Goal: Task Accomplishment & Management: Use online tool/utility

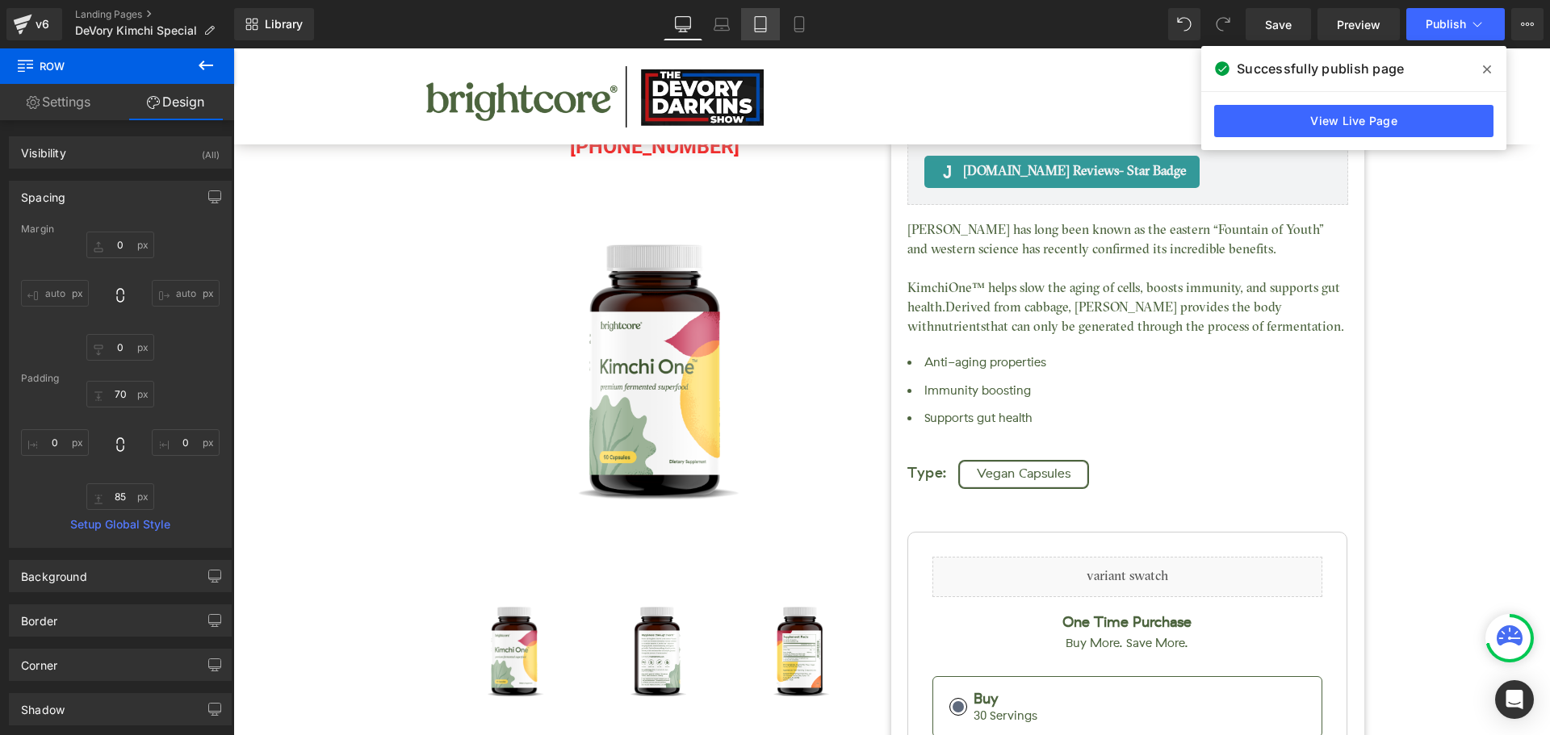
click at [754, 29] on icon at bounding box center [760, 24] width 16 height 16
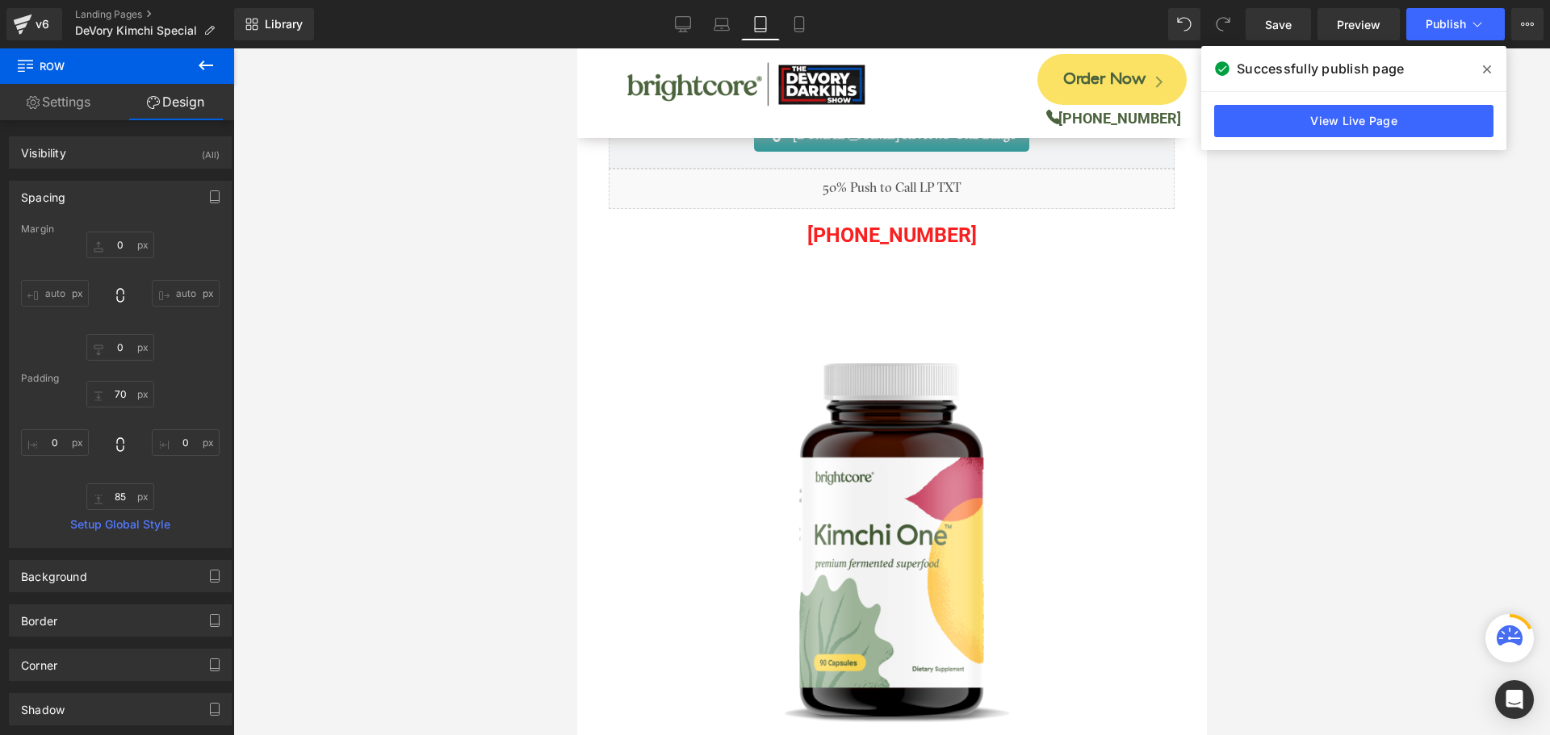
type input "0"
type input "45"
type input "0"
type input "40"
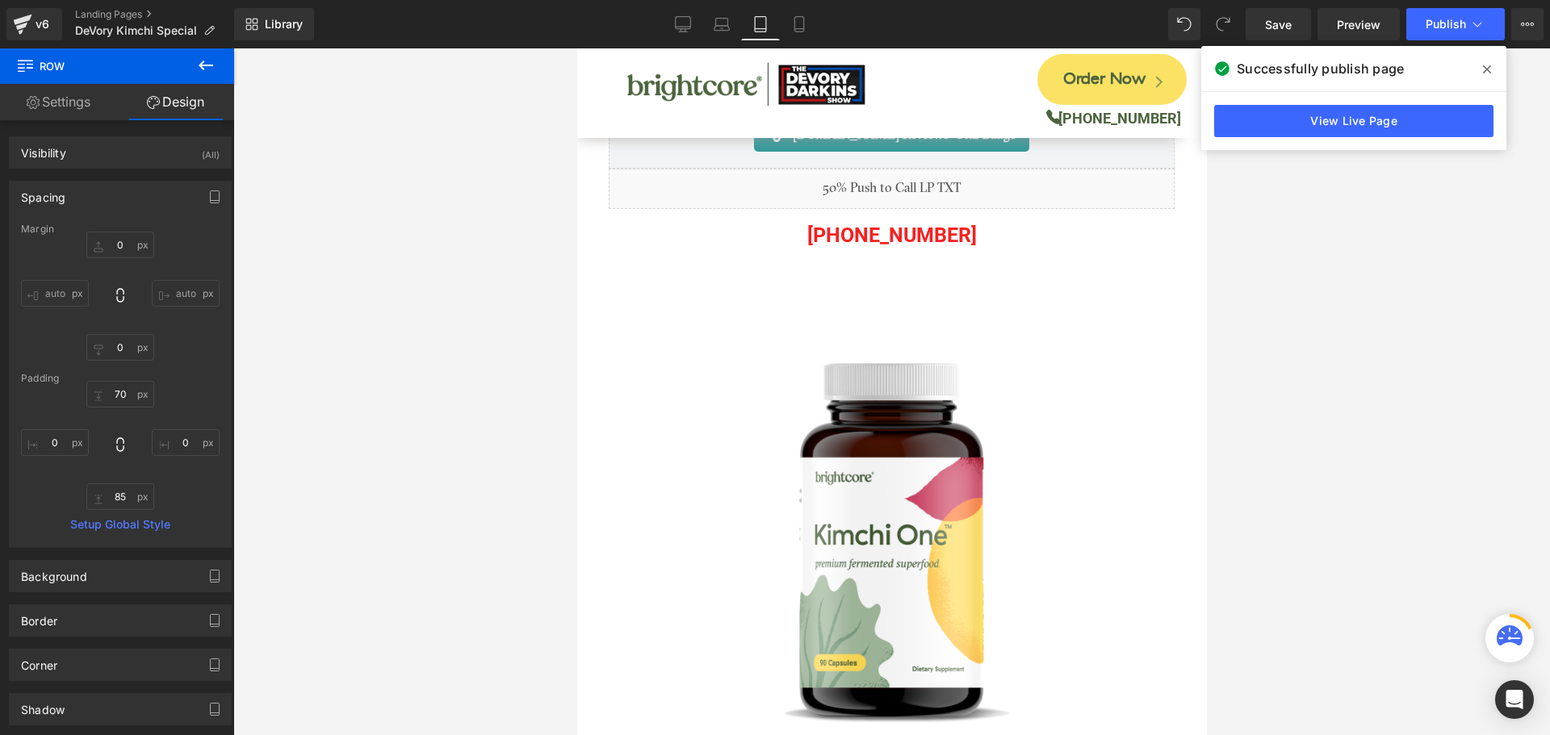
type input "0"
click at [798, 36] on link "Mobile" at bounding box center [799, 24] width 39 height 32
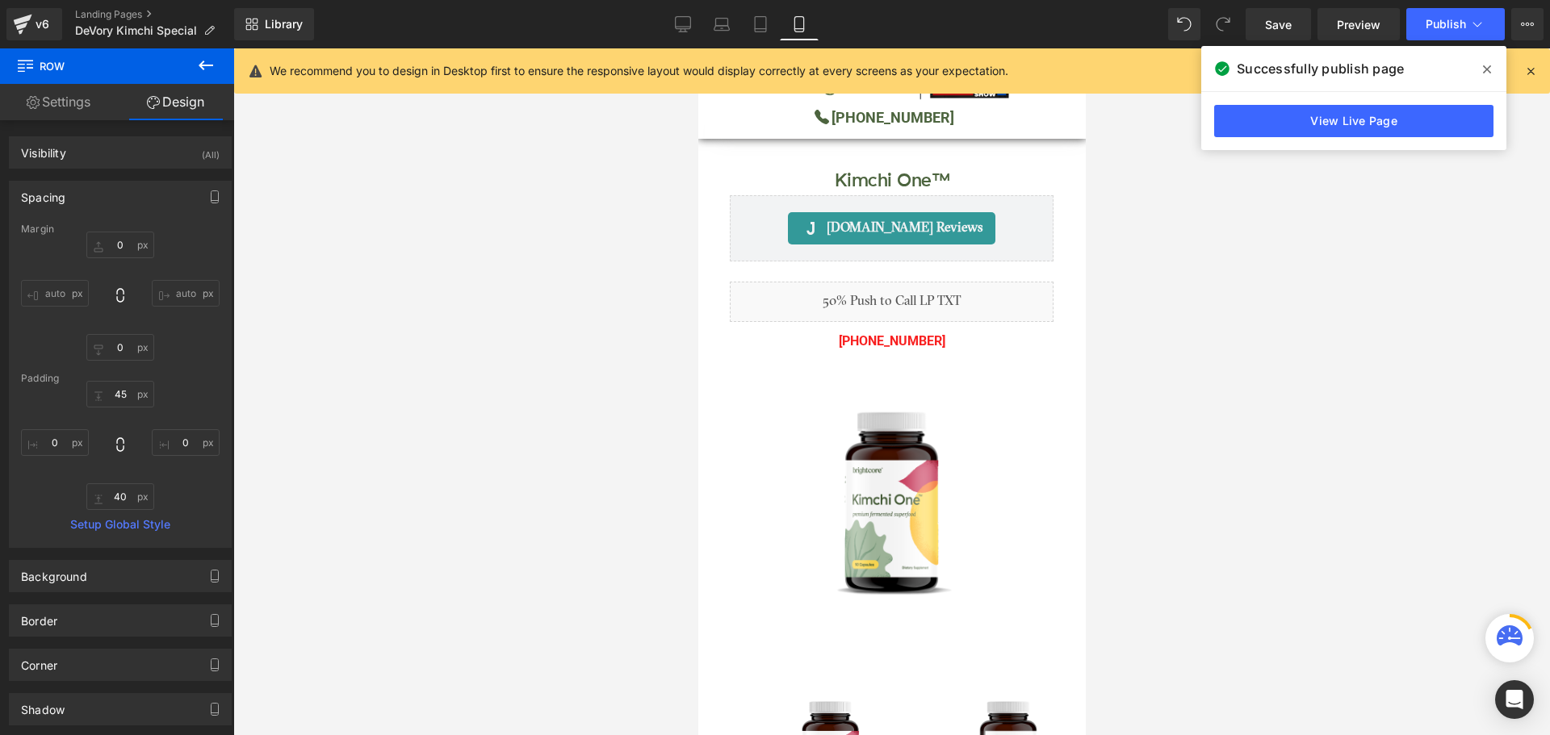
type input "0"
type input "25"
type input "0"
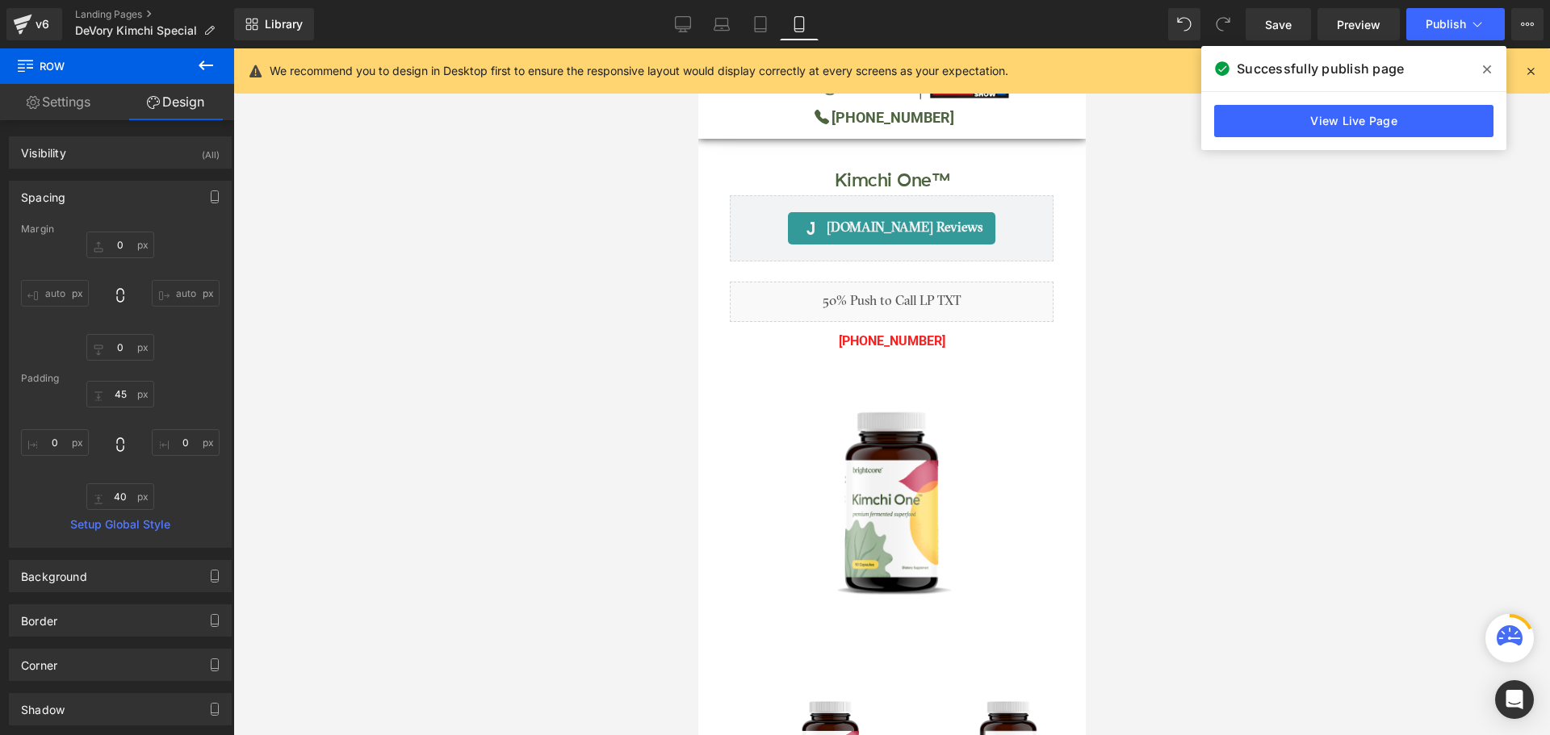
type input "0"
click at [1483, 72] on icon at bounding box center [1487, 69] width 8 height 13
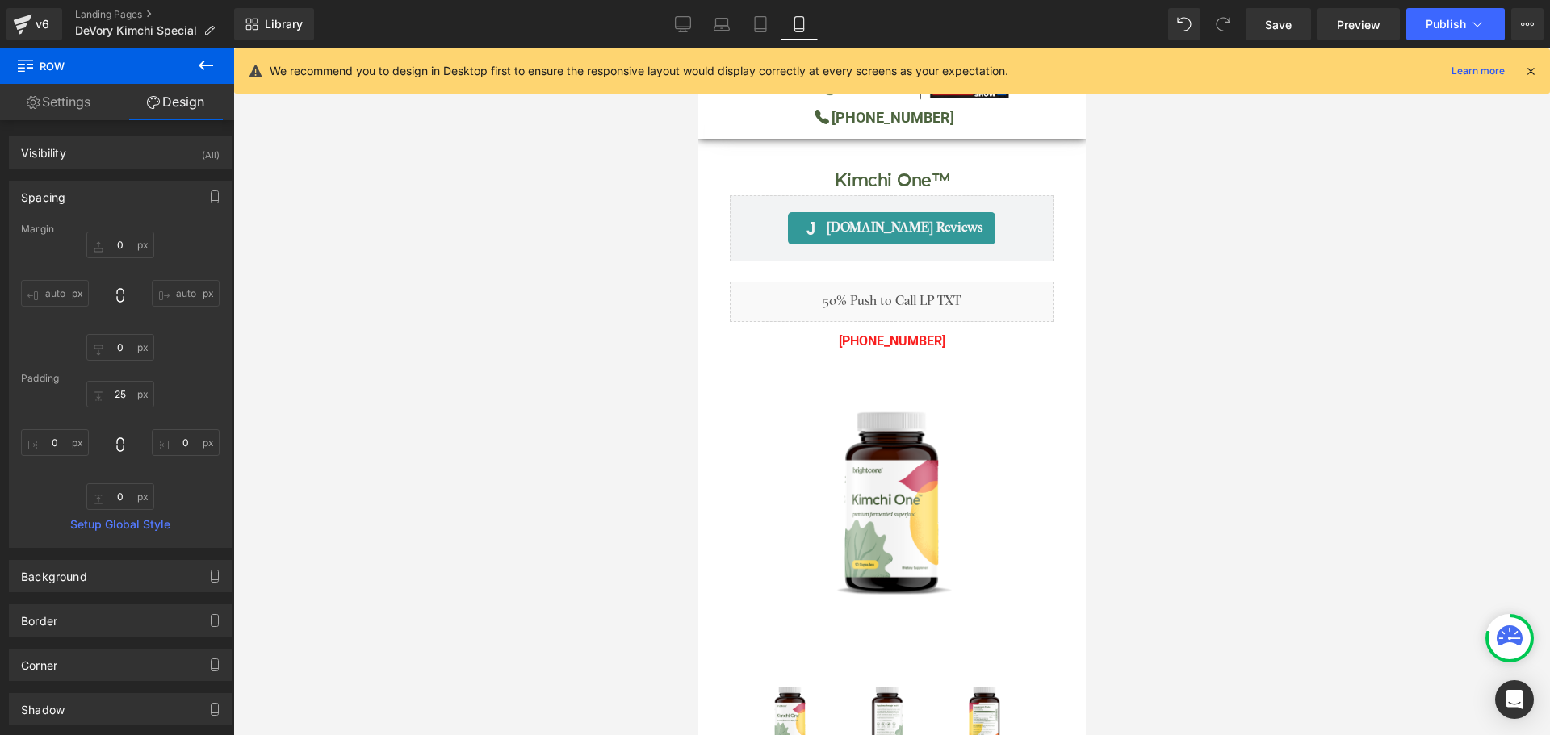
click at [1528, 70] on icon at bounding box center [1530, 71] width 15 height 15
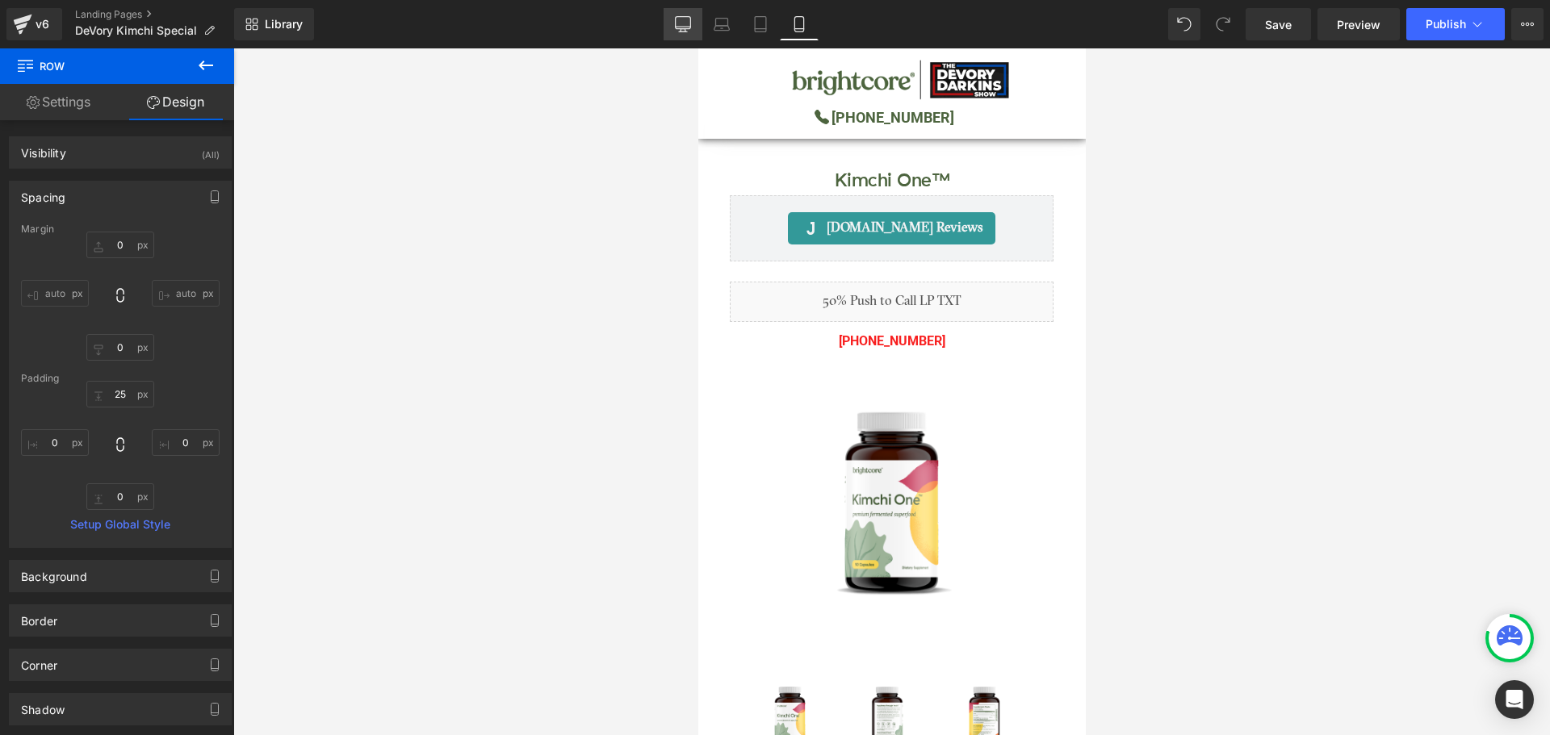
click at [679, 24] on icon at bounding box center [683, 24] width 16 height 16
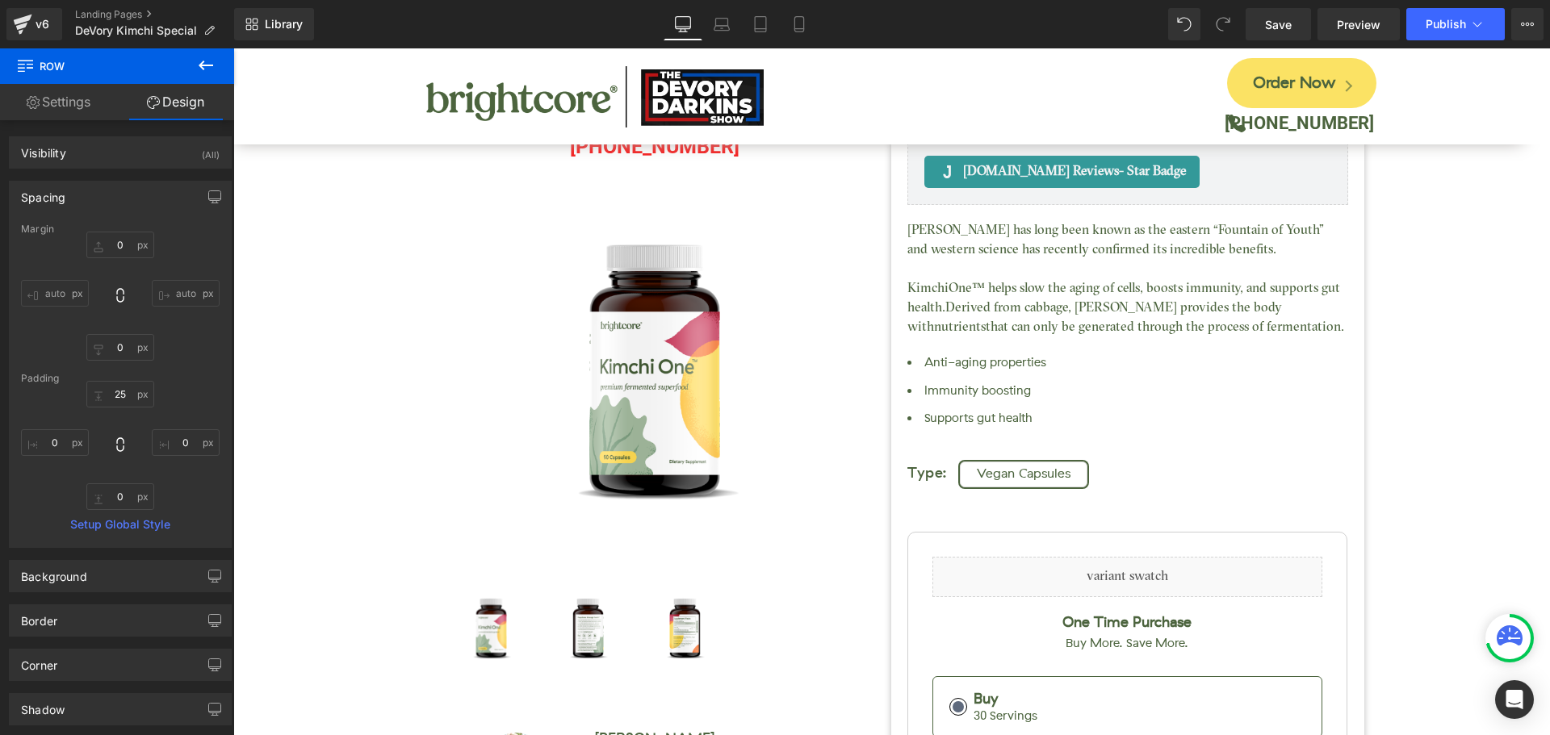
type input "0"
type input "70"
type input "0"
type input "85"
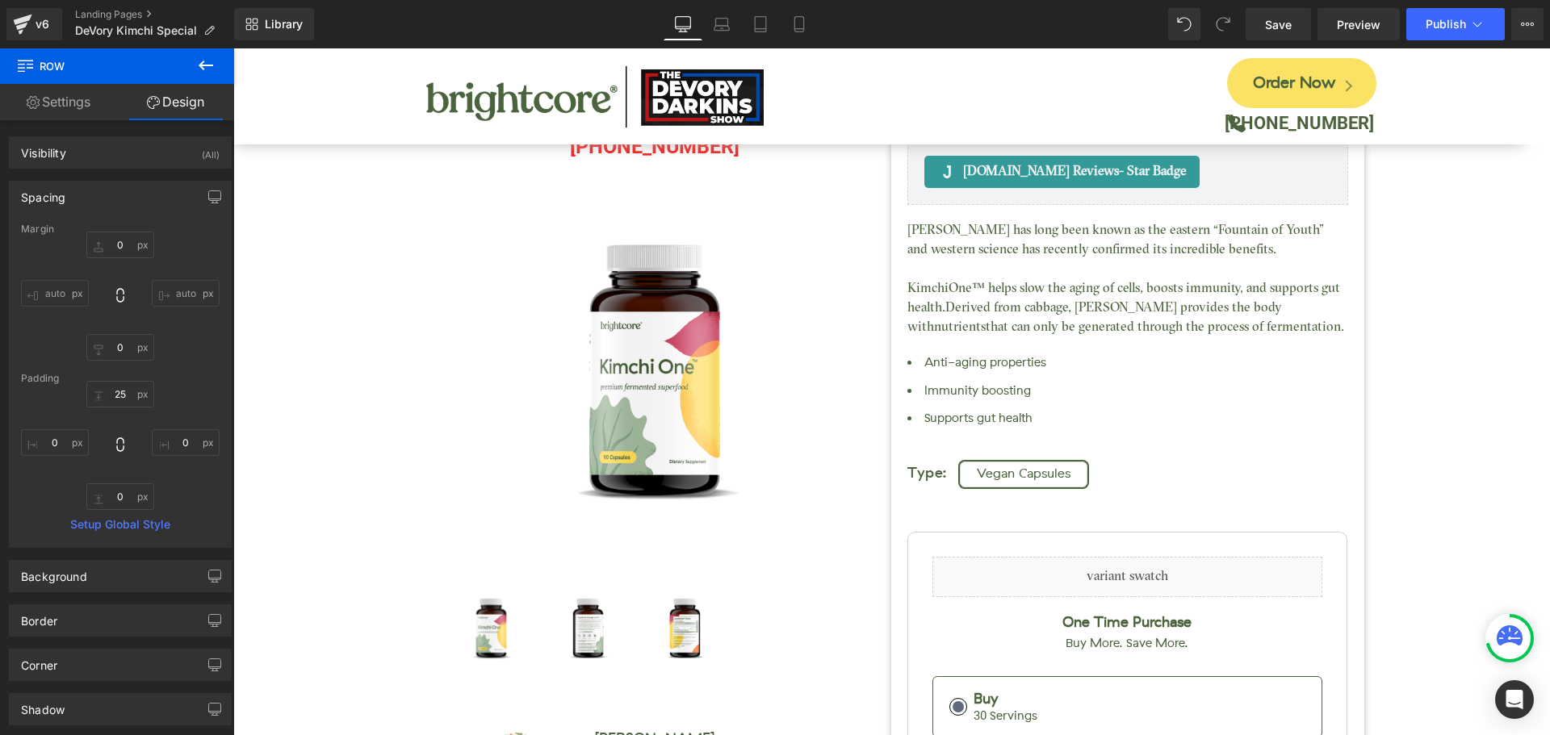
type input "0"
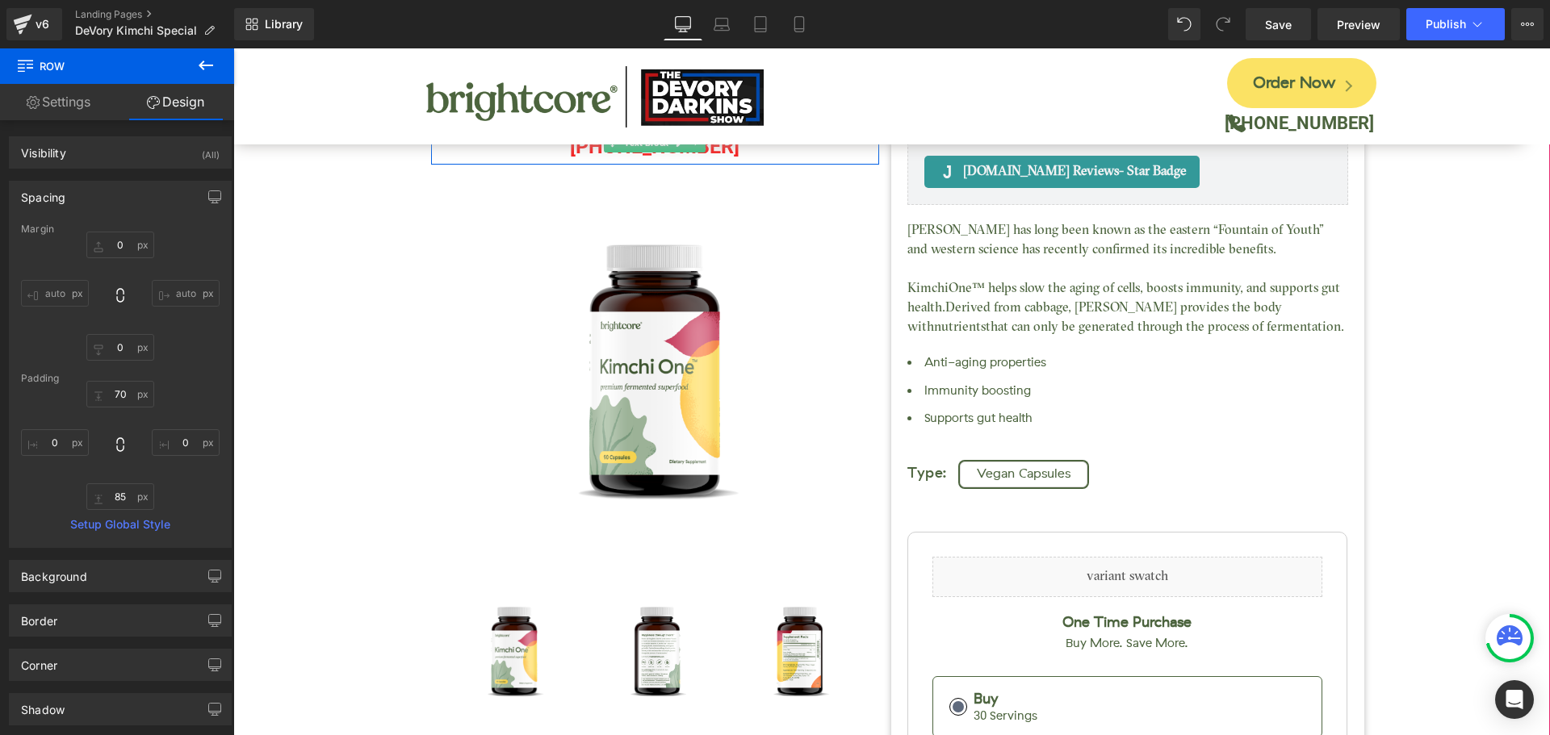
click at [472, 158] on p "(888) 633-0535" at bounding box center [655, 146] width 449 height 36
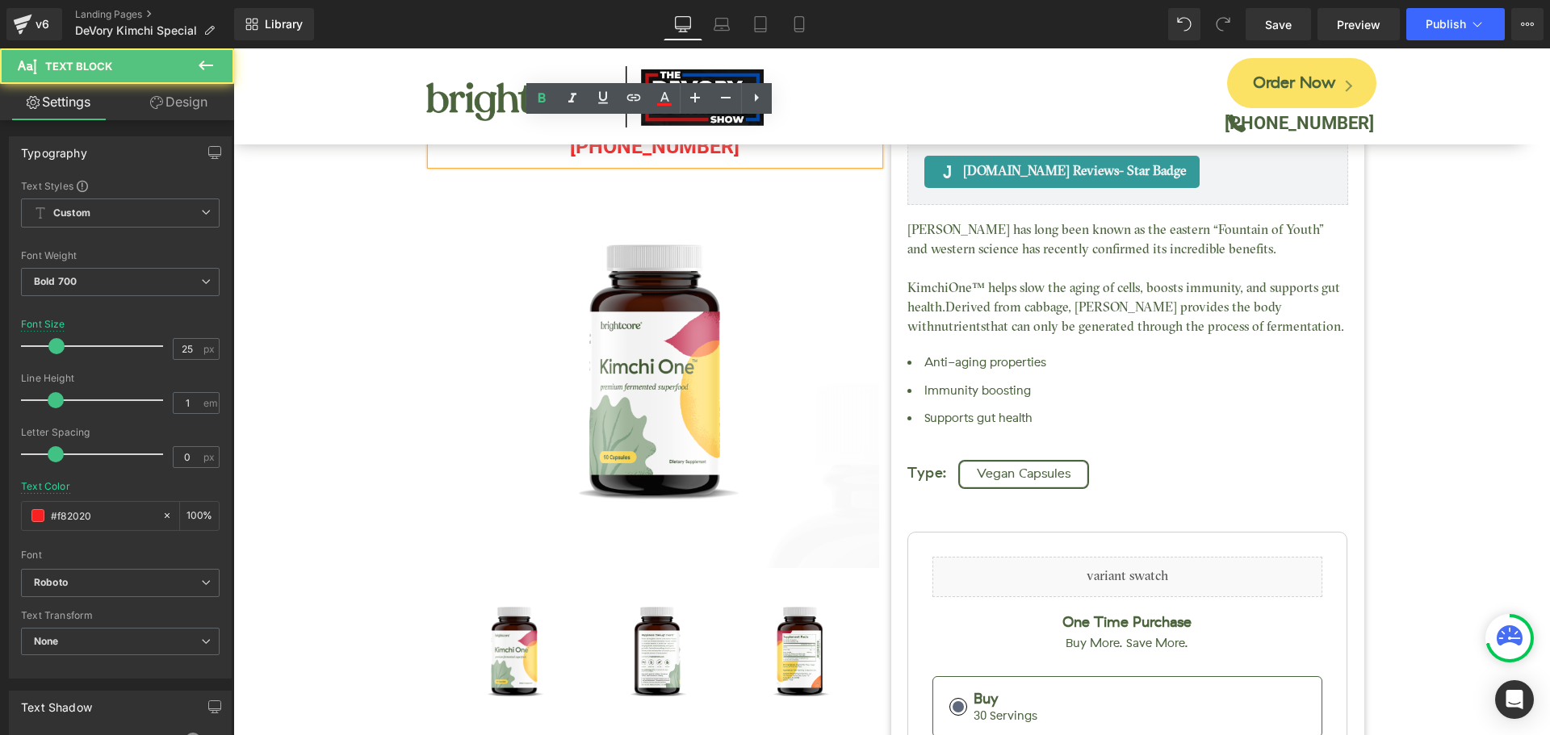
click at [385, 193] on div "Kimchi One™ (P) Title Judge.me Reviews - Star Badge Judge.me Reviews Liquid (88…" at bounding box center [891, 542] width 1301 height 1206
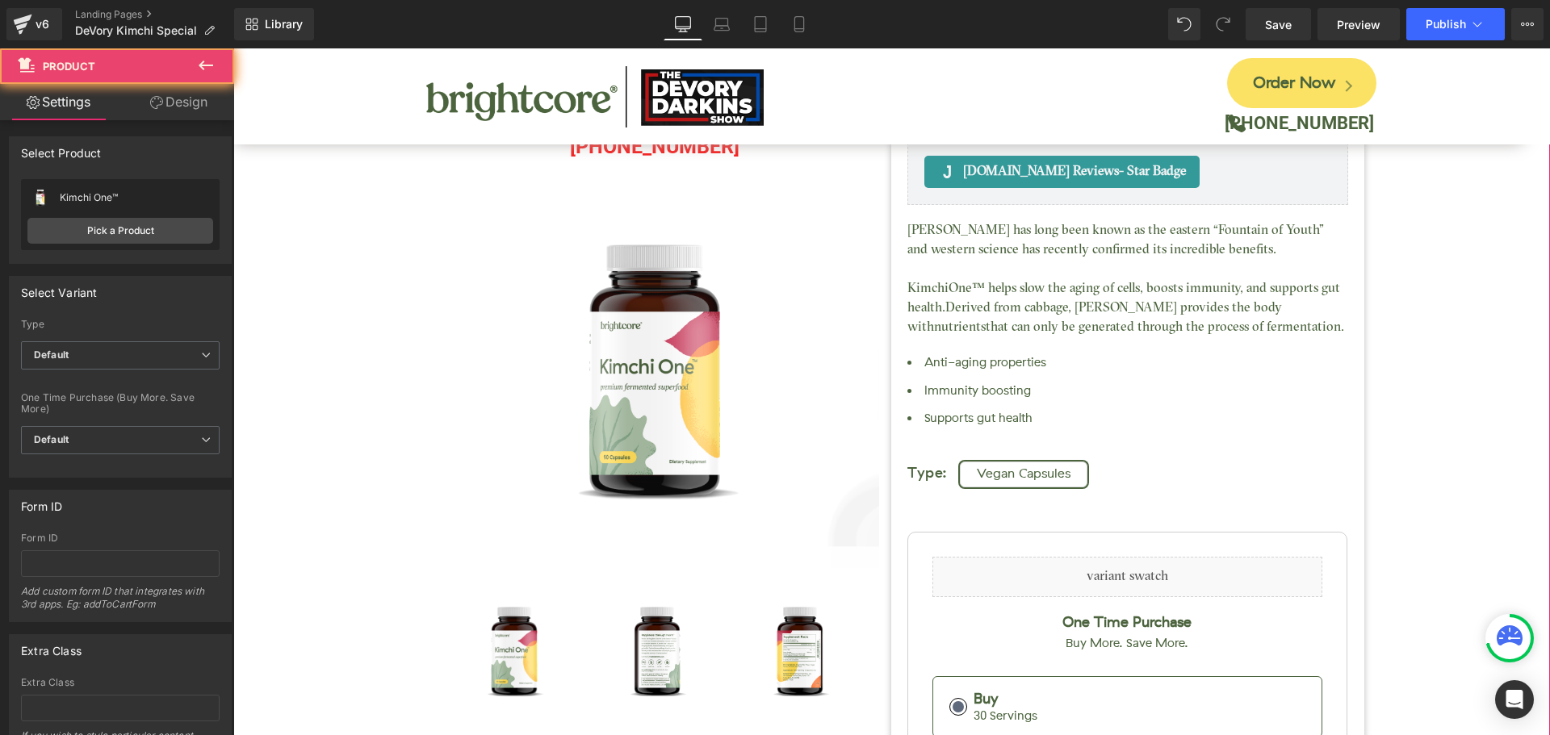
click at [360, 221] on div "Kimchi One™ (P) Title Judge.me Reviews - Star Badge Judge.me Reviews Liquid (88…" at bounding box center [891, 542] width 1301 height 1206
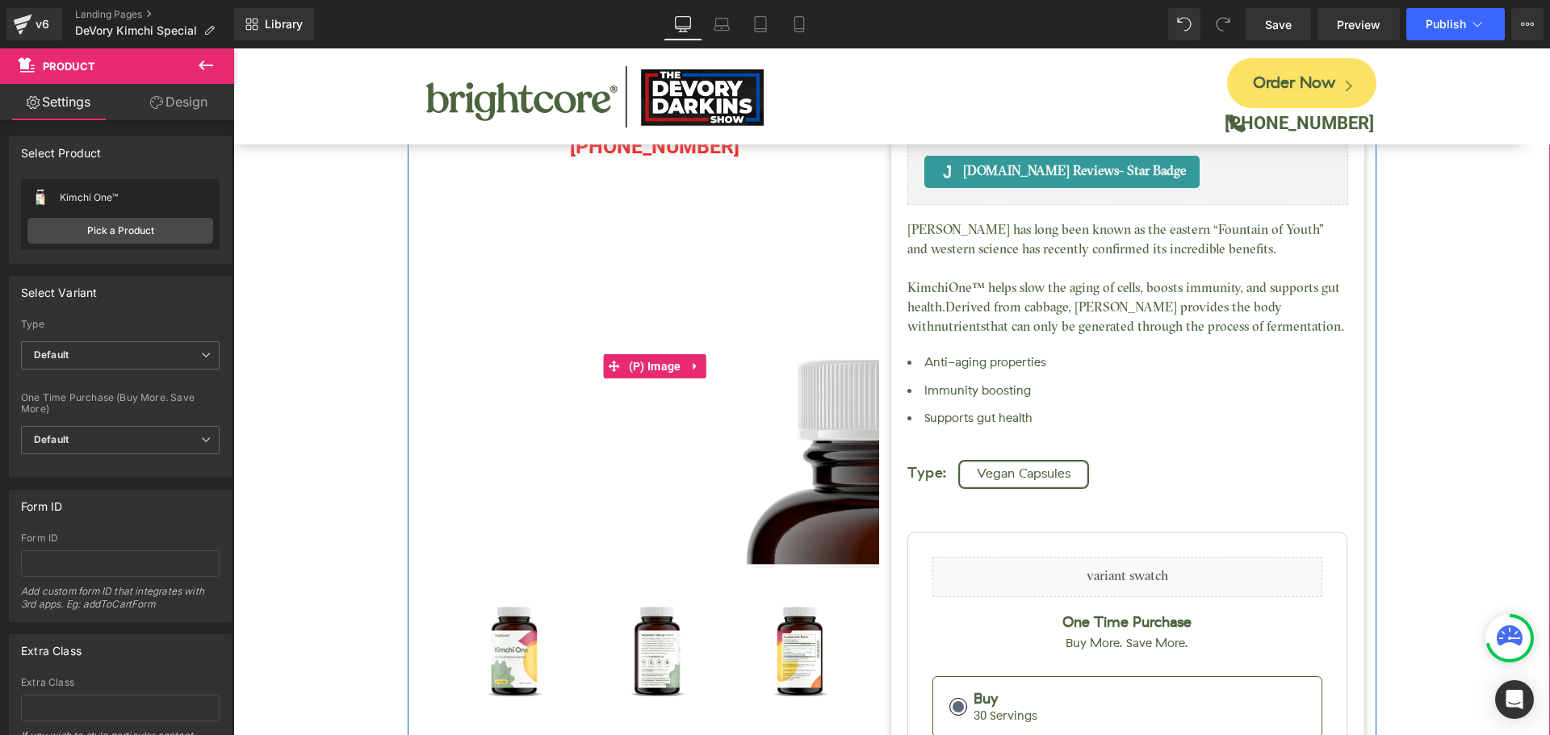
click at [479, 178] on img at bounding box center [945, 744] width 1211 height 1211
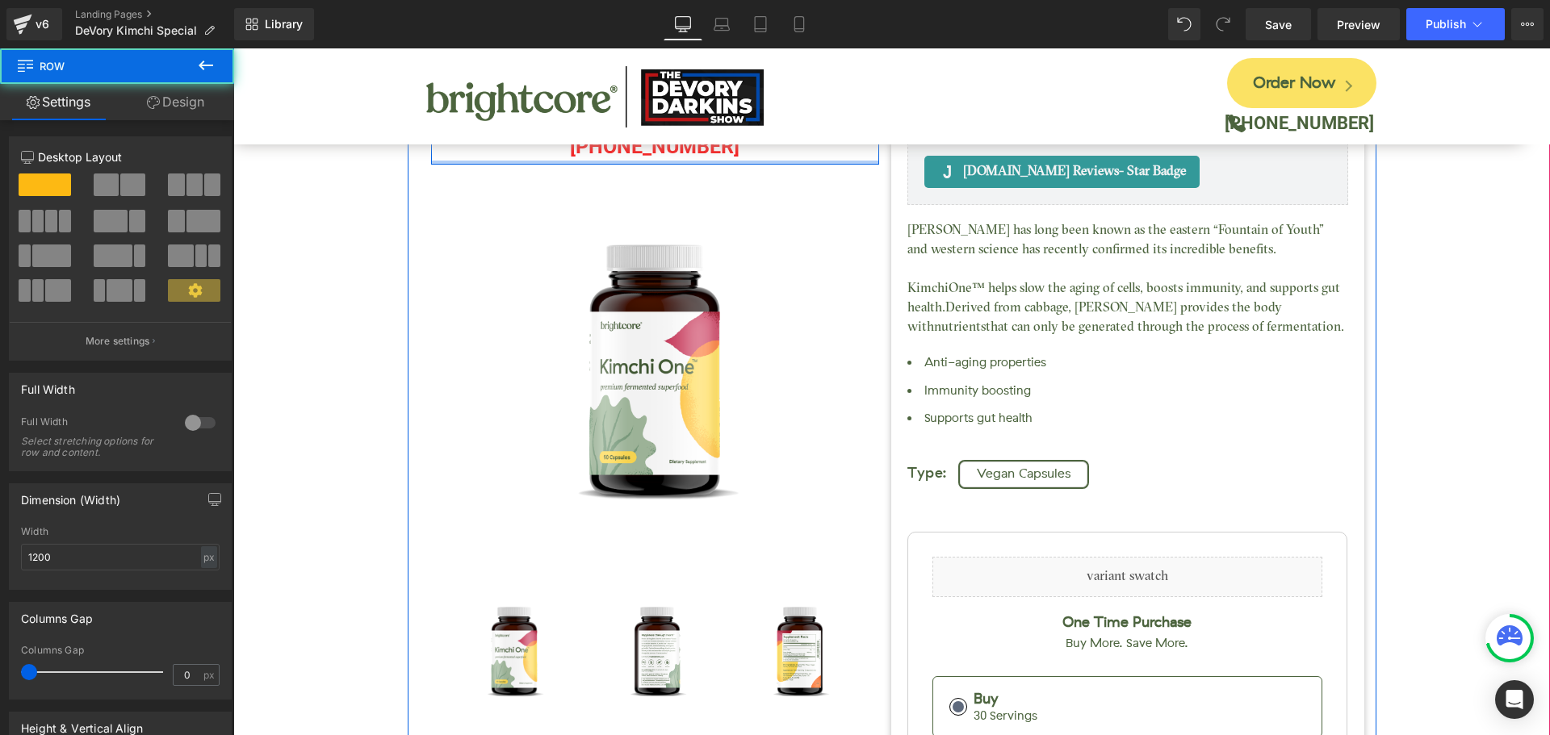
click at [634, 161] on div at bounding box center [655, 163] width 449 height 4
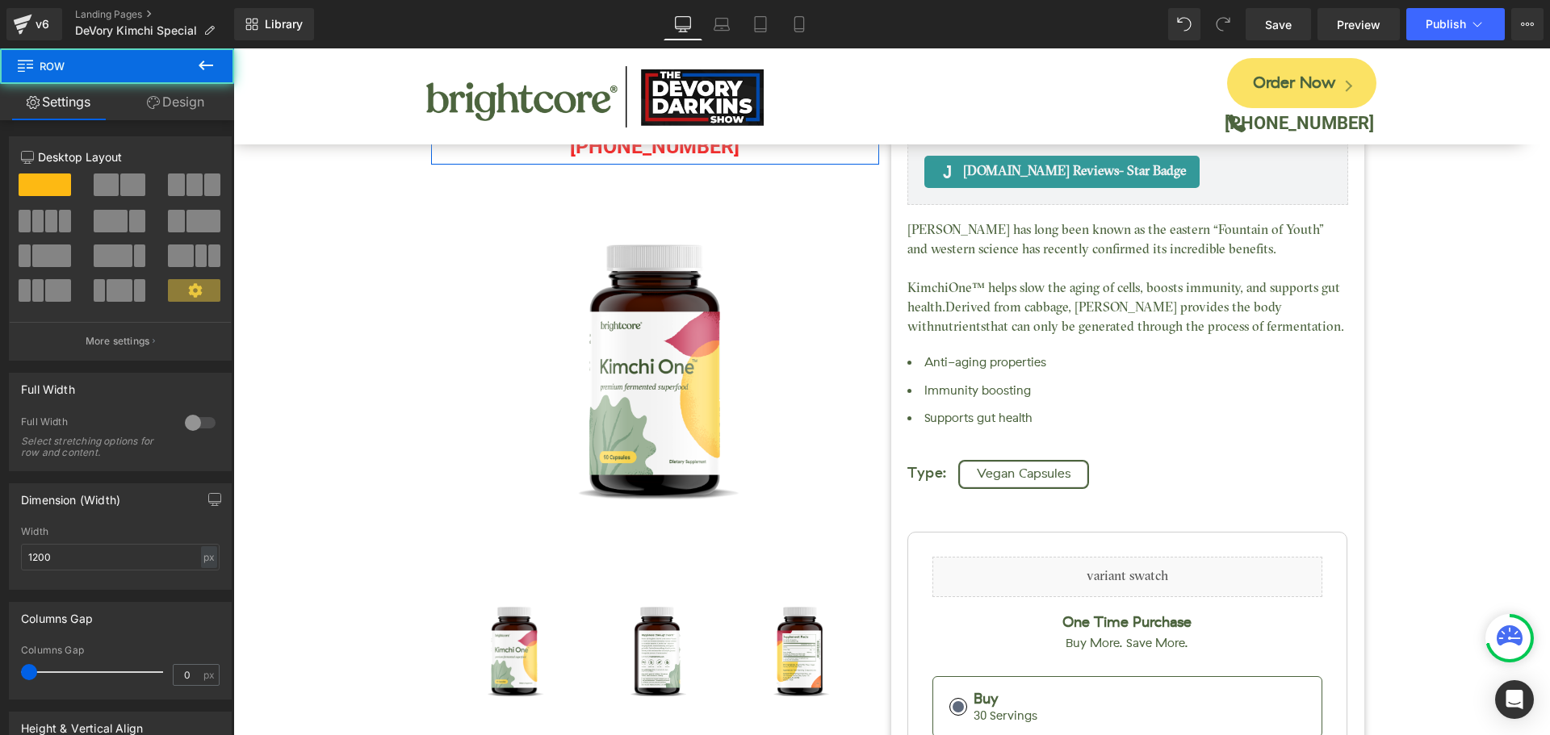
click at [165, 110] on link "Design" at bounding box center [175, 102] width 117 height 36
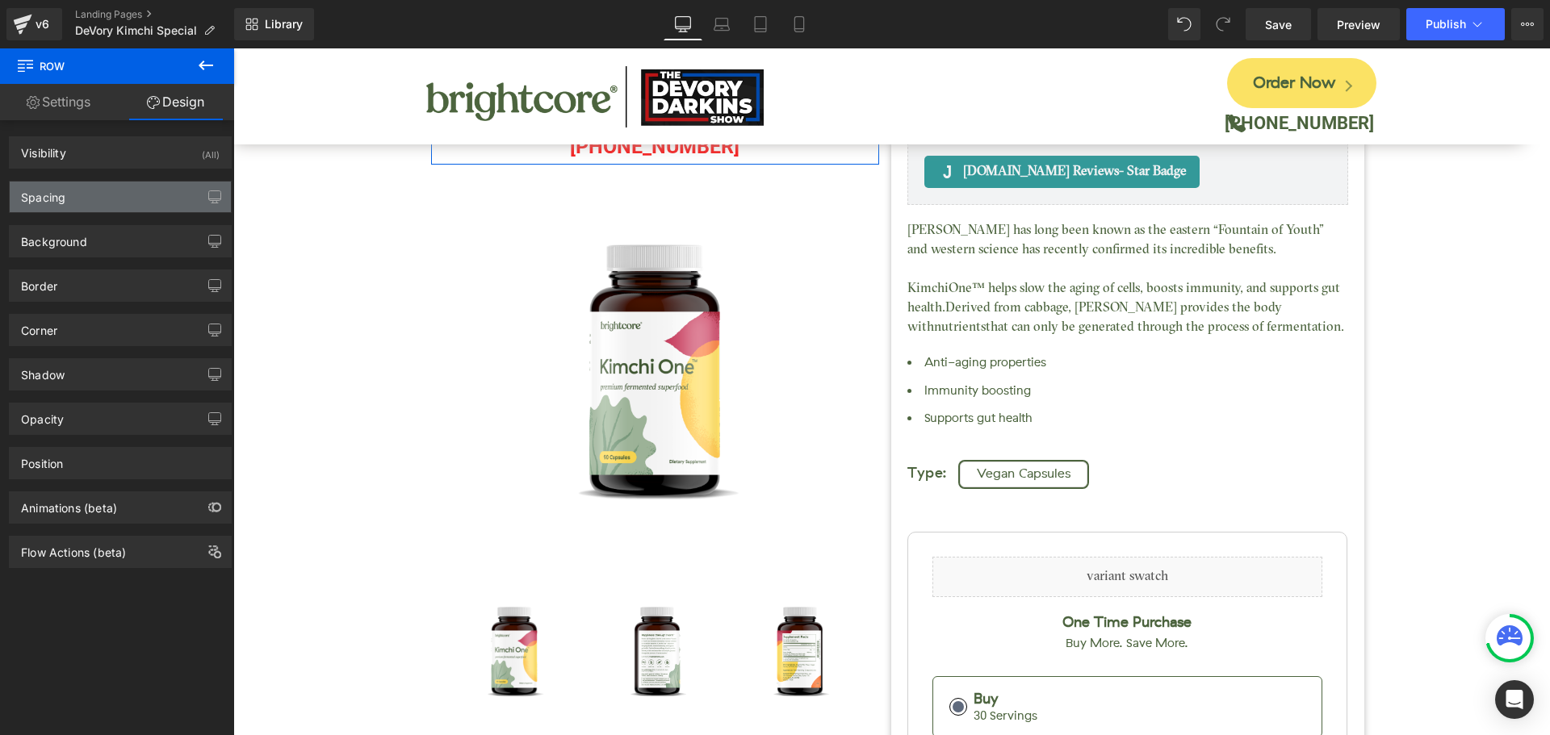
click at [124, 195] on div "Spacing" at bounding box center [120, 197] width 221 height 31
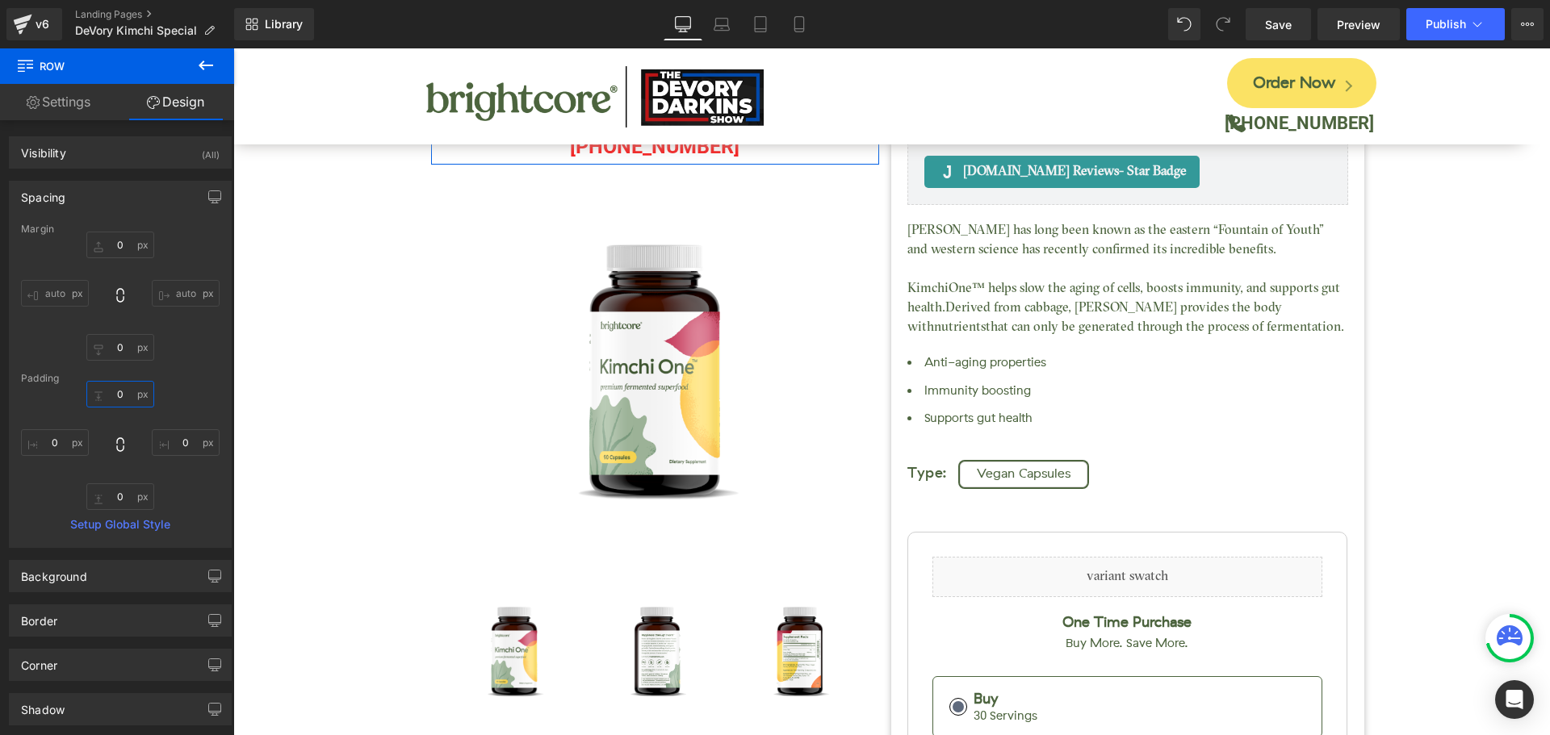
click at [123, 400] on input "0" at bounding box center [120, 394] width 68 height 27
type input "200"
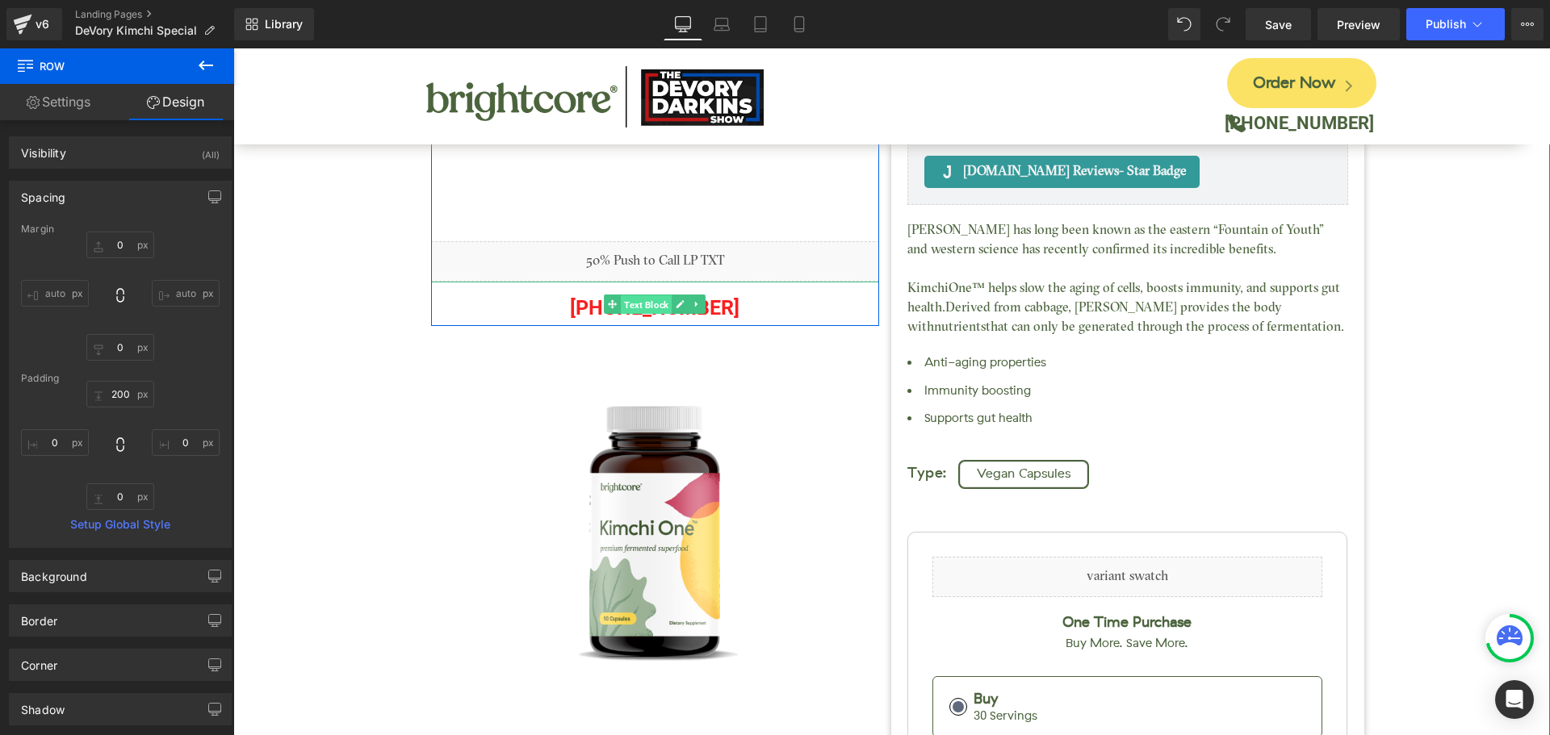
click at [624, 304] on span "Text Block" at bounding box center [646, 304] width 51 height 19
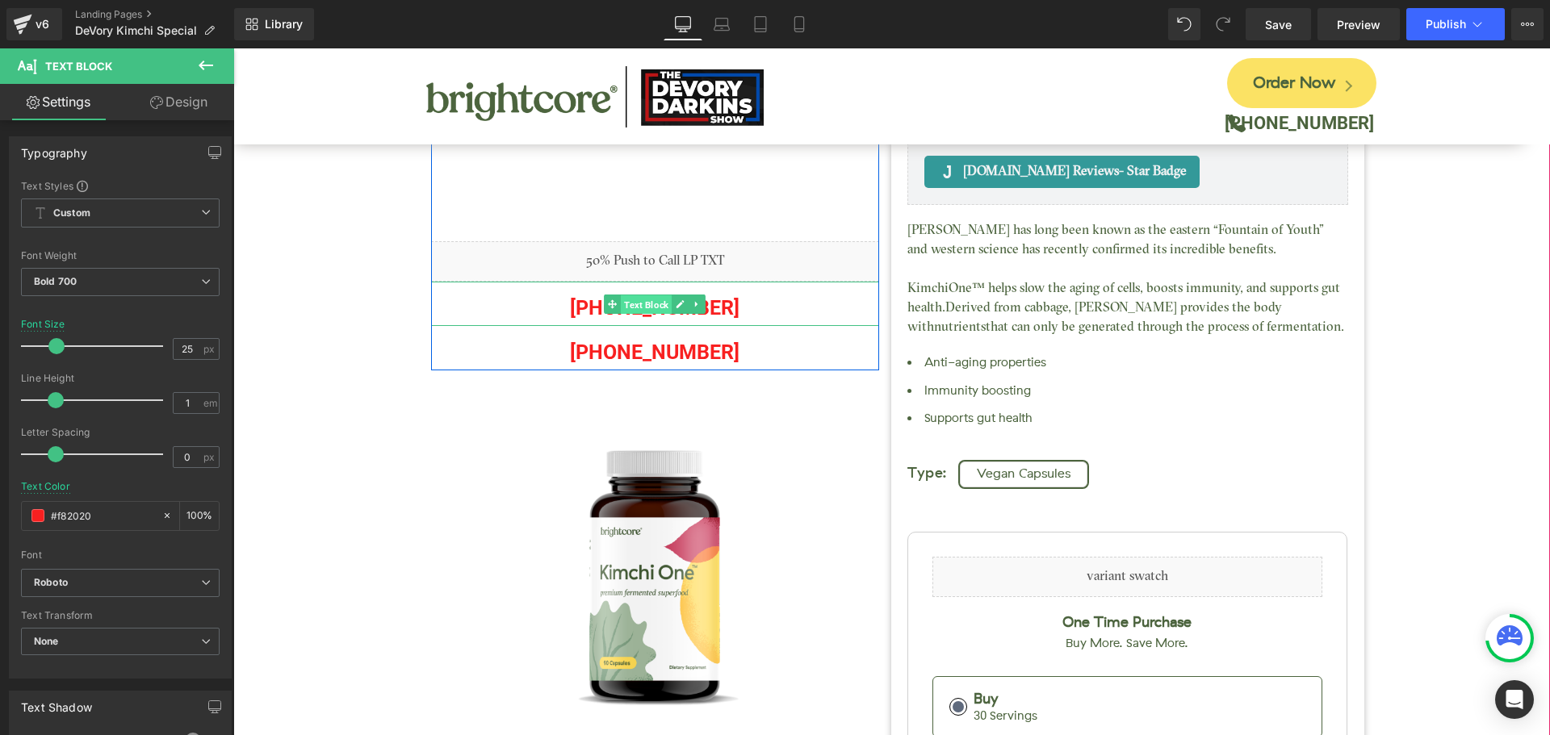
click at [636, 305] on span "Text Block" at bounding box center [646, 304] width 51 height 19
click at [725, 310] on p "(888) 633-0535" at bounding box center [655, 308] width 449 height 36
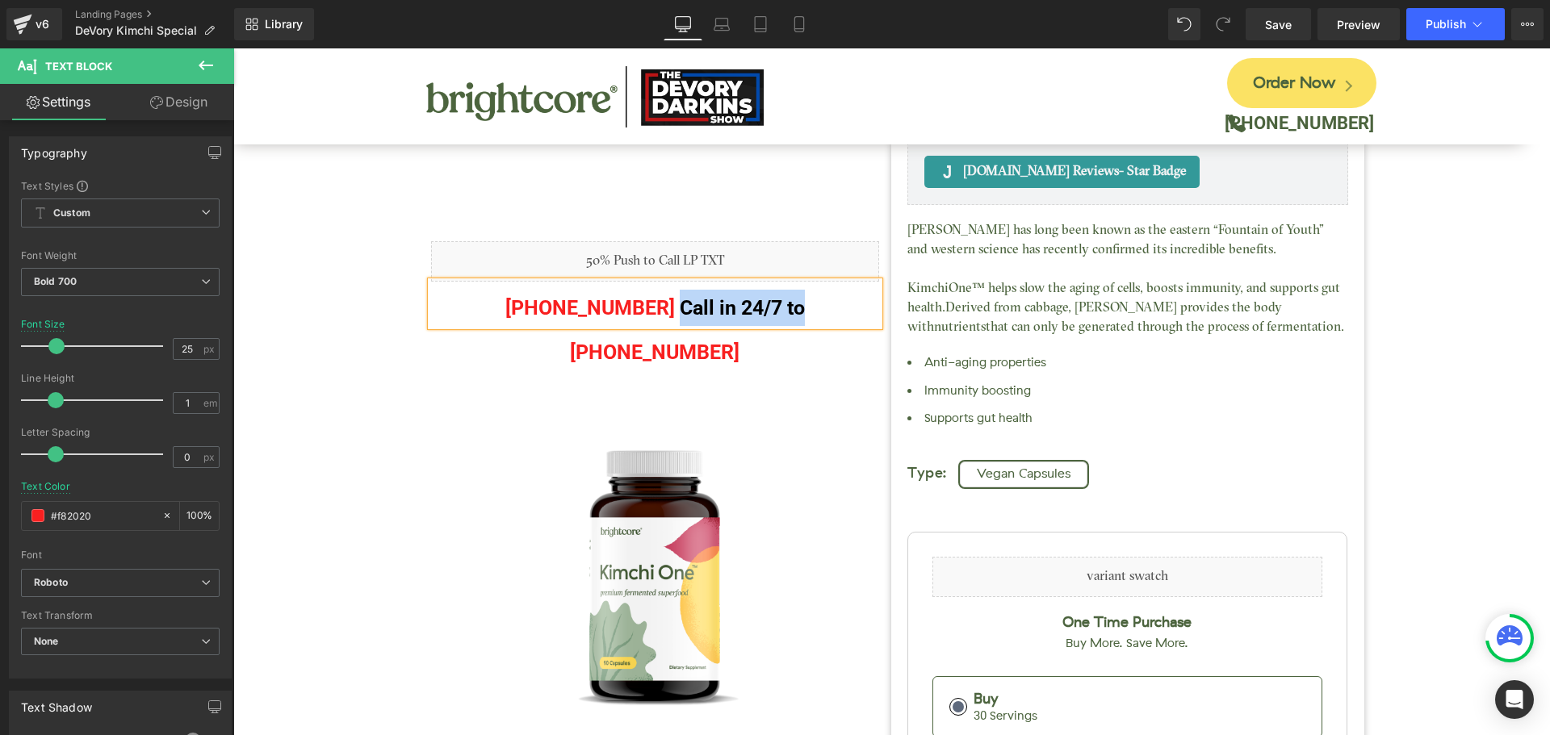
drag, startPoint x: 658, startPoint y: 307, endPoint x: 780, endPoint y: 308, distance: 121.9
click at [780, 308] on p "(888) 633-0535 Call in 24/7 to" at bounding box center [655, 308] width 449 height 36
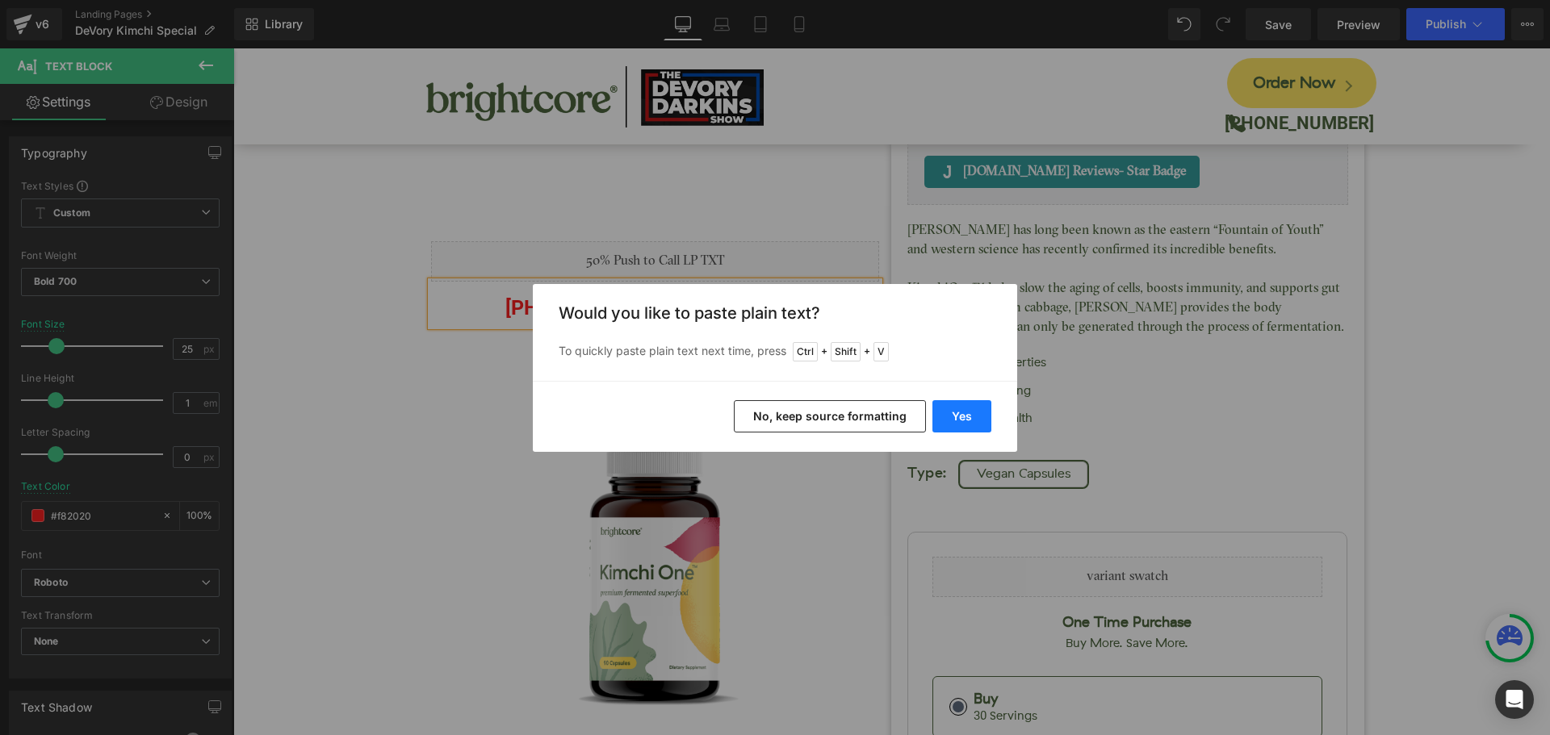
click at [983, 421] on button "Yes" at bounding box center [961, 416] width 59 height 32
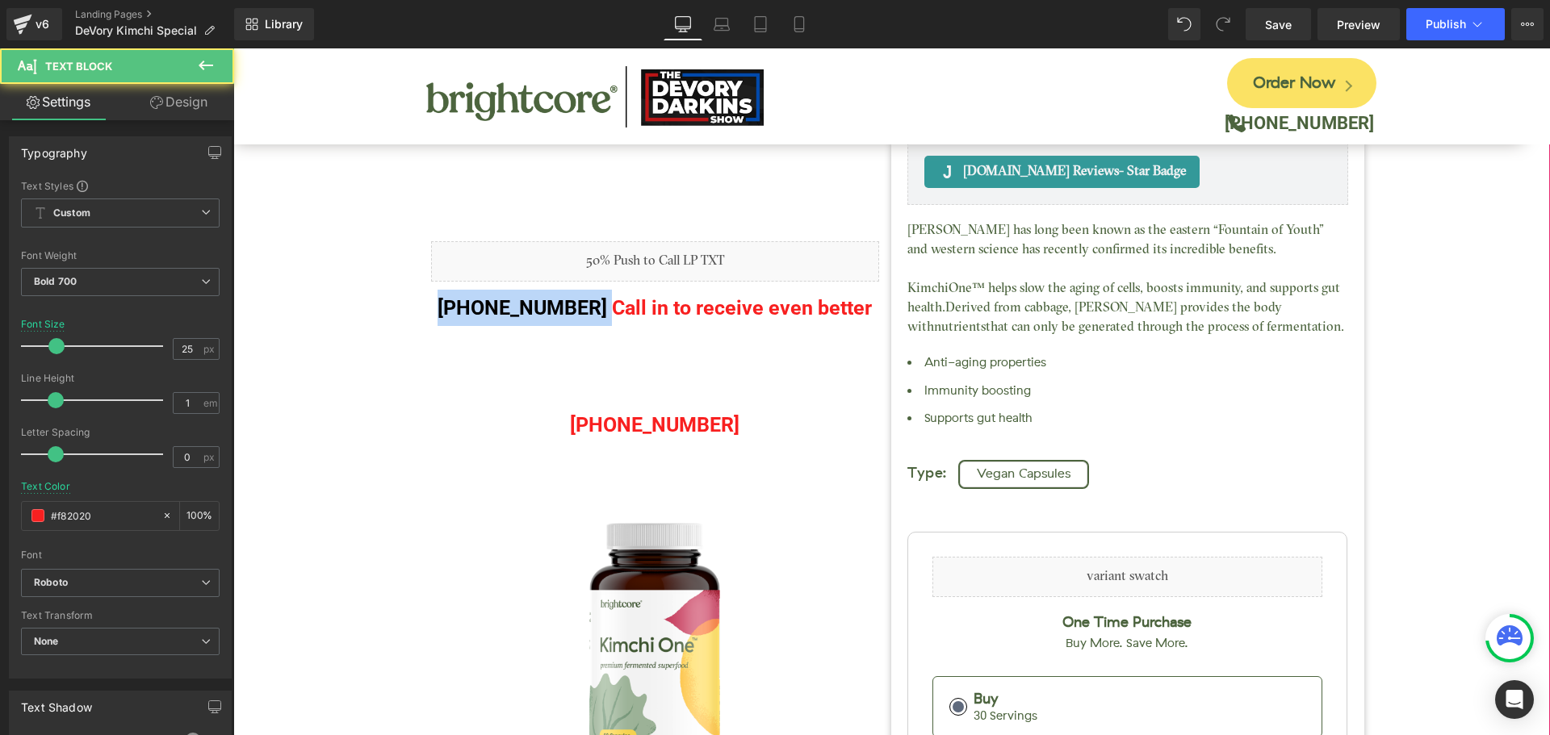
drag, startPoint x: 593, startPoint y: 306, endPoint x: 273, endPoint y: 308, distance: 319.7
click at [273, 309] on div "Kimchi One™ (P) Title Judge.me Reviews - Star Badge Judge.me Reviews Liquid (88…" at bounding box center [891, 681] width 1301 height 1485
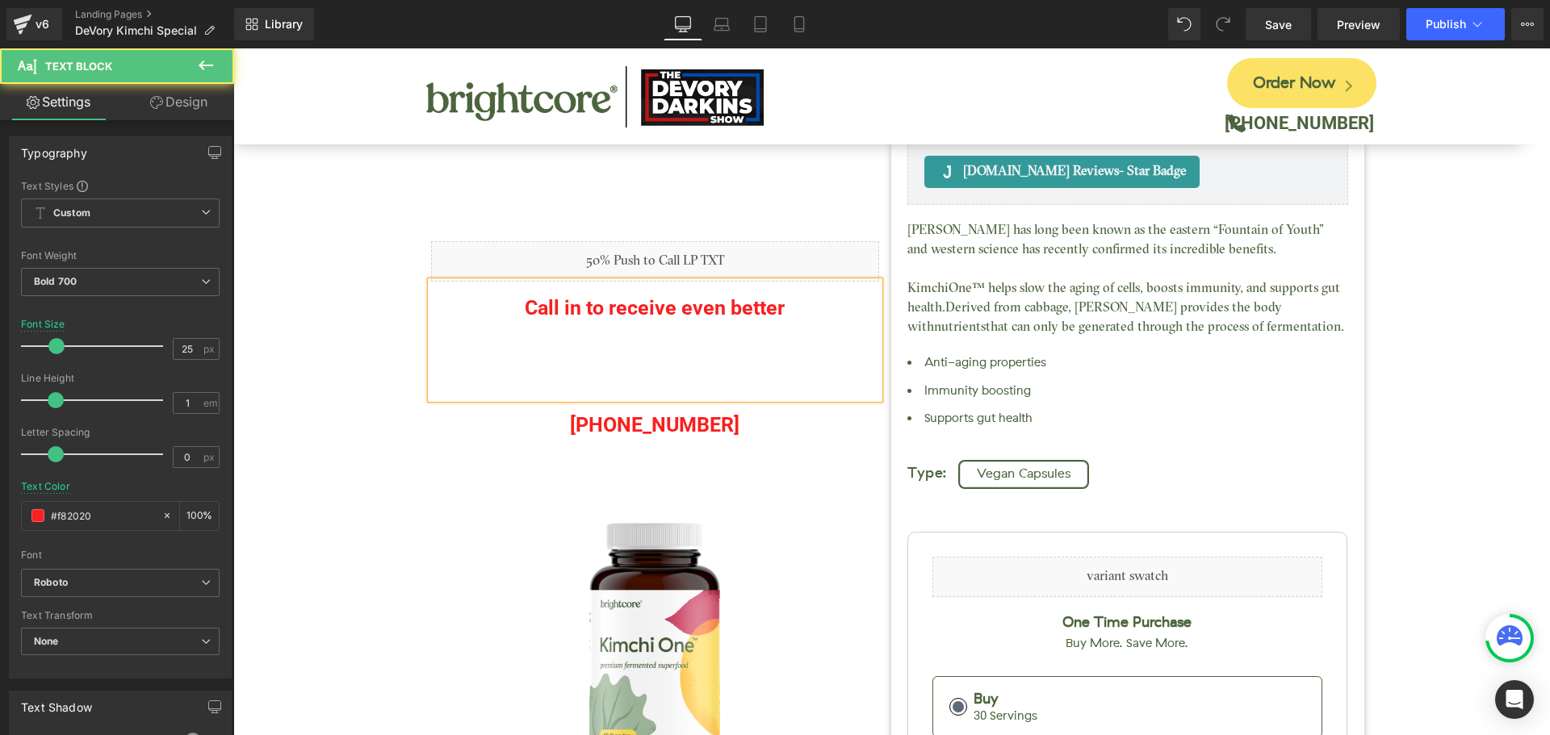
click at [777, 309] on p "Call in to receive even better" at bounding box center [655, 308] width 449 height 36
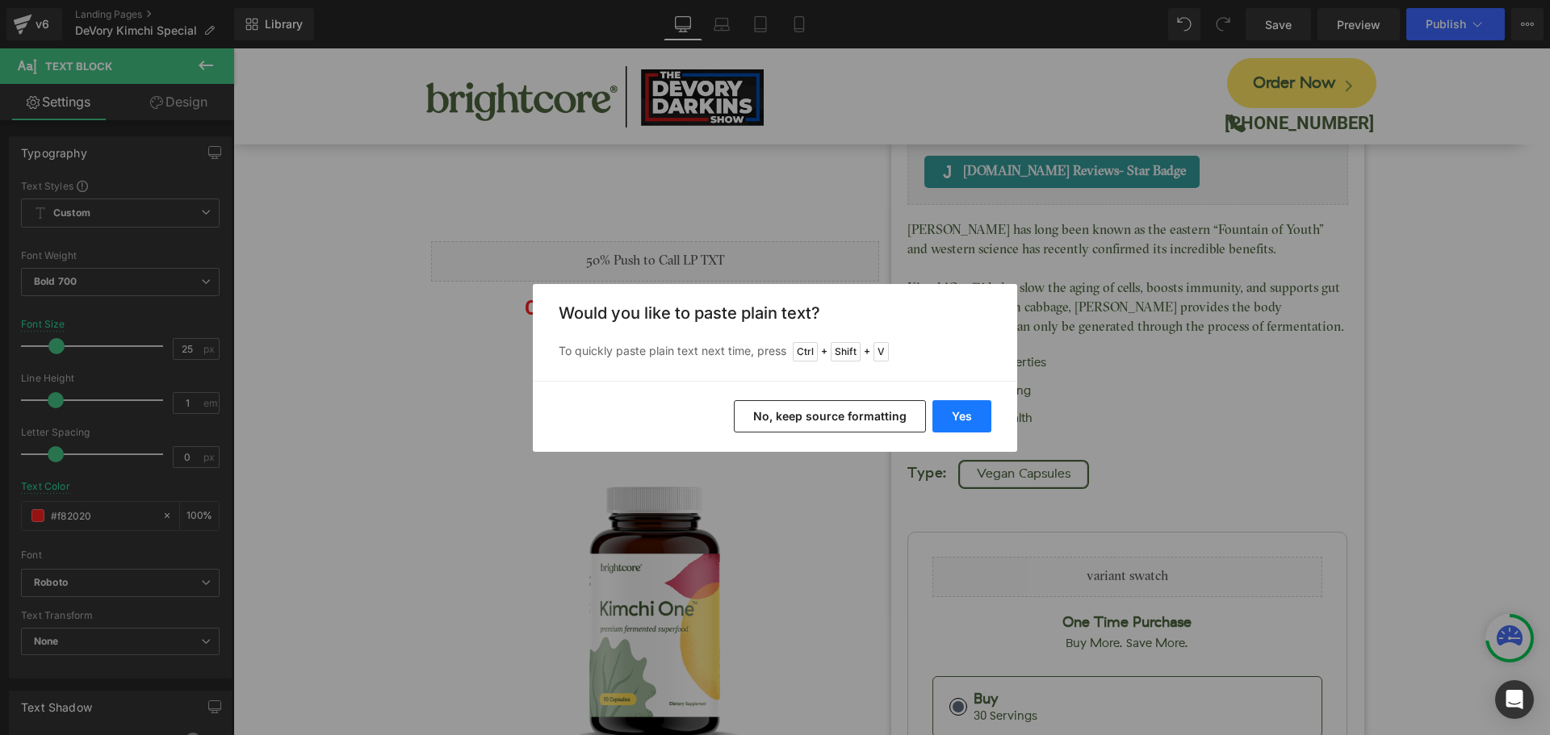
click at [961, 421] on button "Yes" at bounding box center [961, 416] width 59 height 32
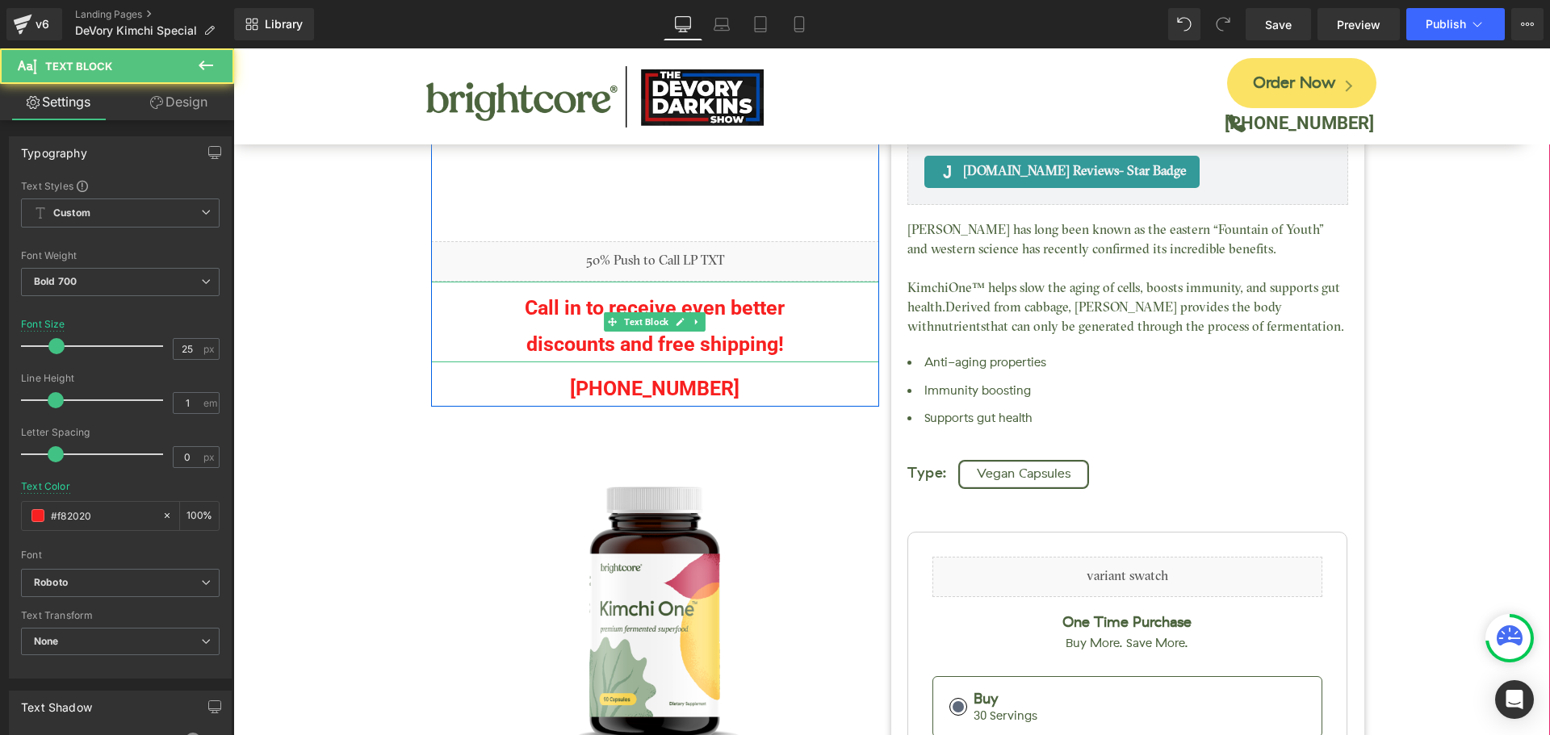
click at [574, 303] on p "Call in to receive even better" at bounding box center [655, 308] width 449 height 36
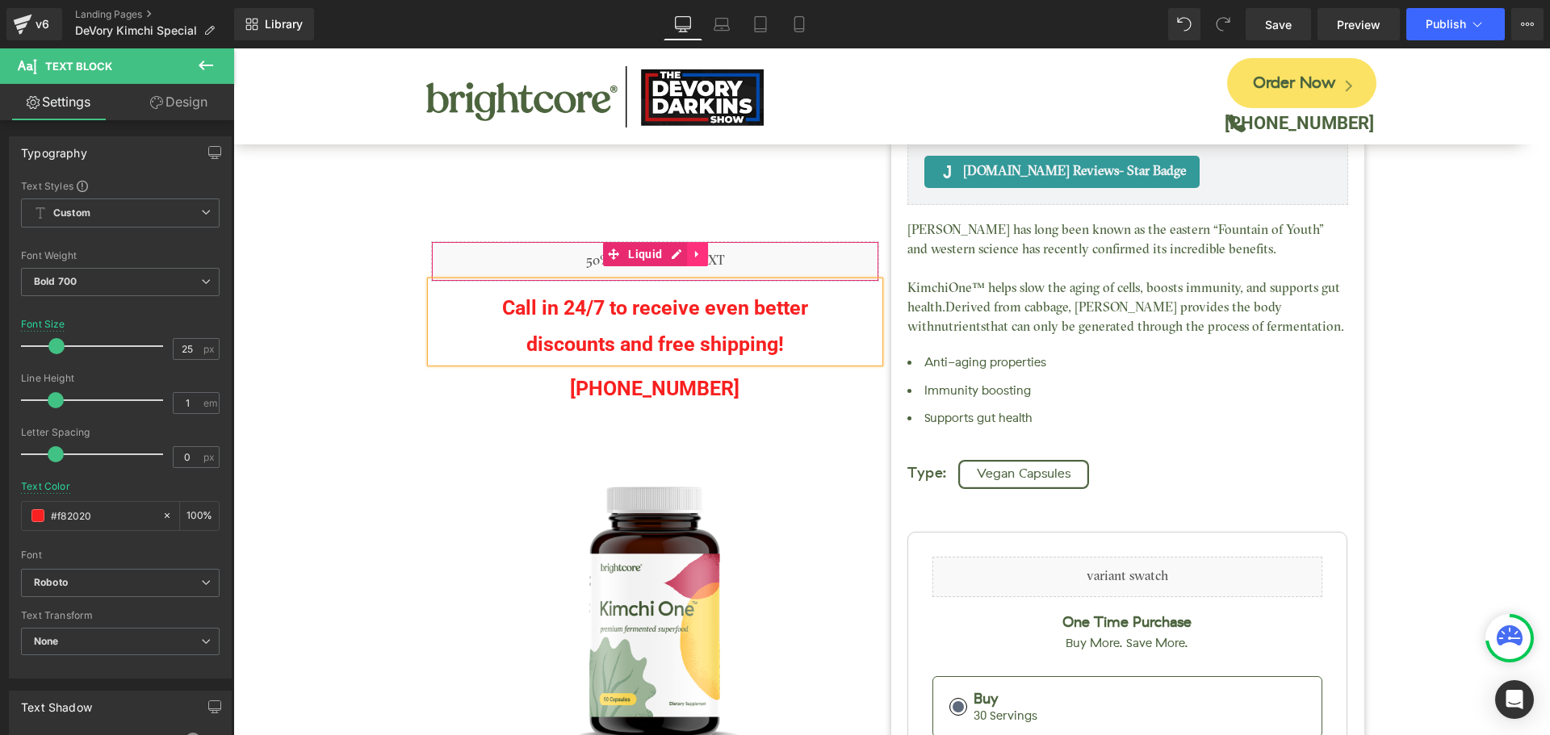
click at [697, 255] on icon at bounding box center [697, 255] width 11 height 12
click at [704, 255] on icon at bounding box center [707, 255] width 11 height 12
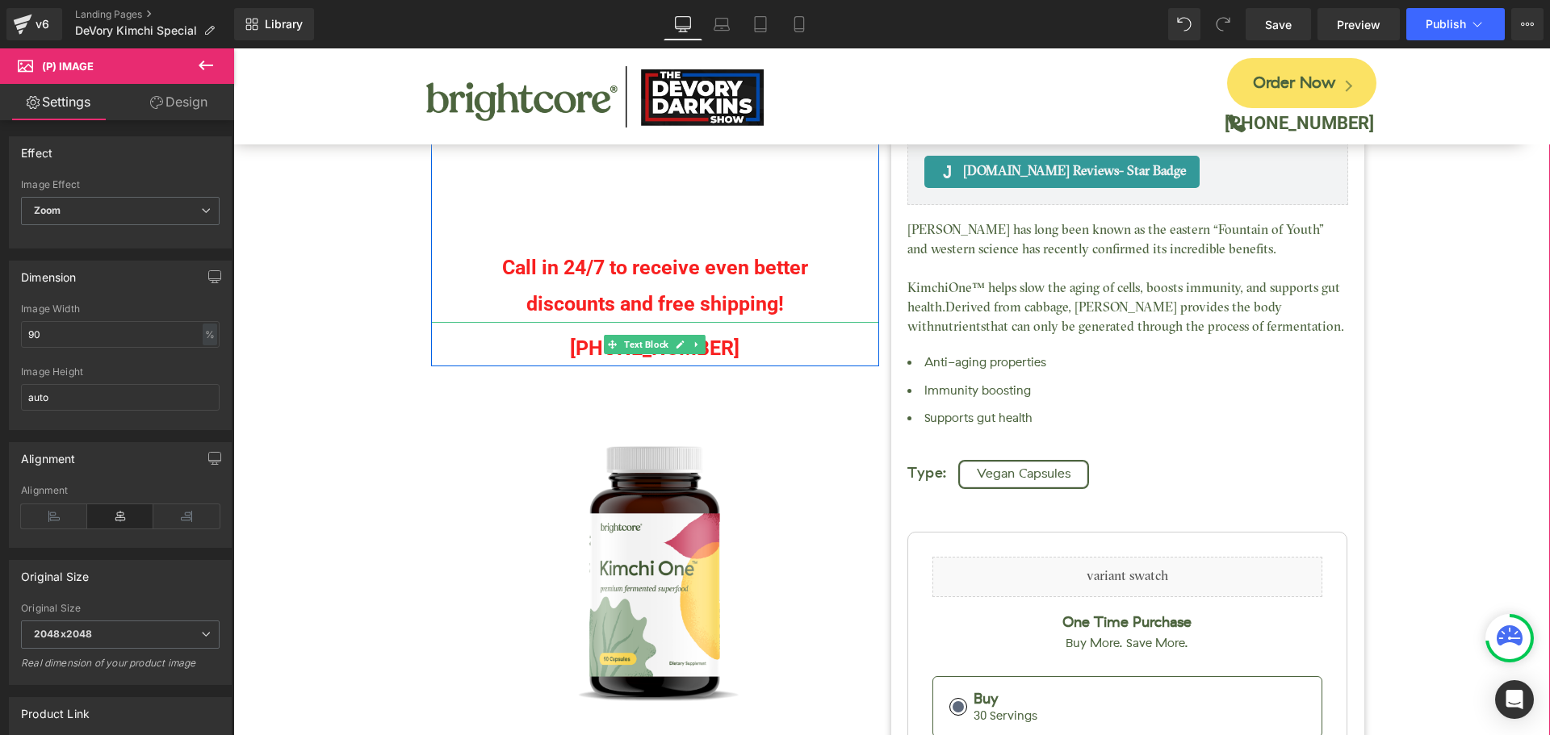
click at [486, 350] on p "(888) 633-0535" at bounding box center [655, 348] width 449 height 36
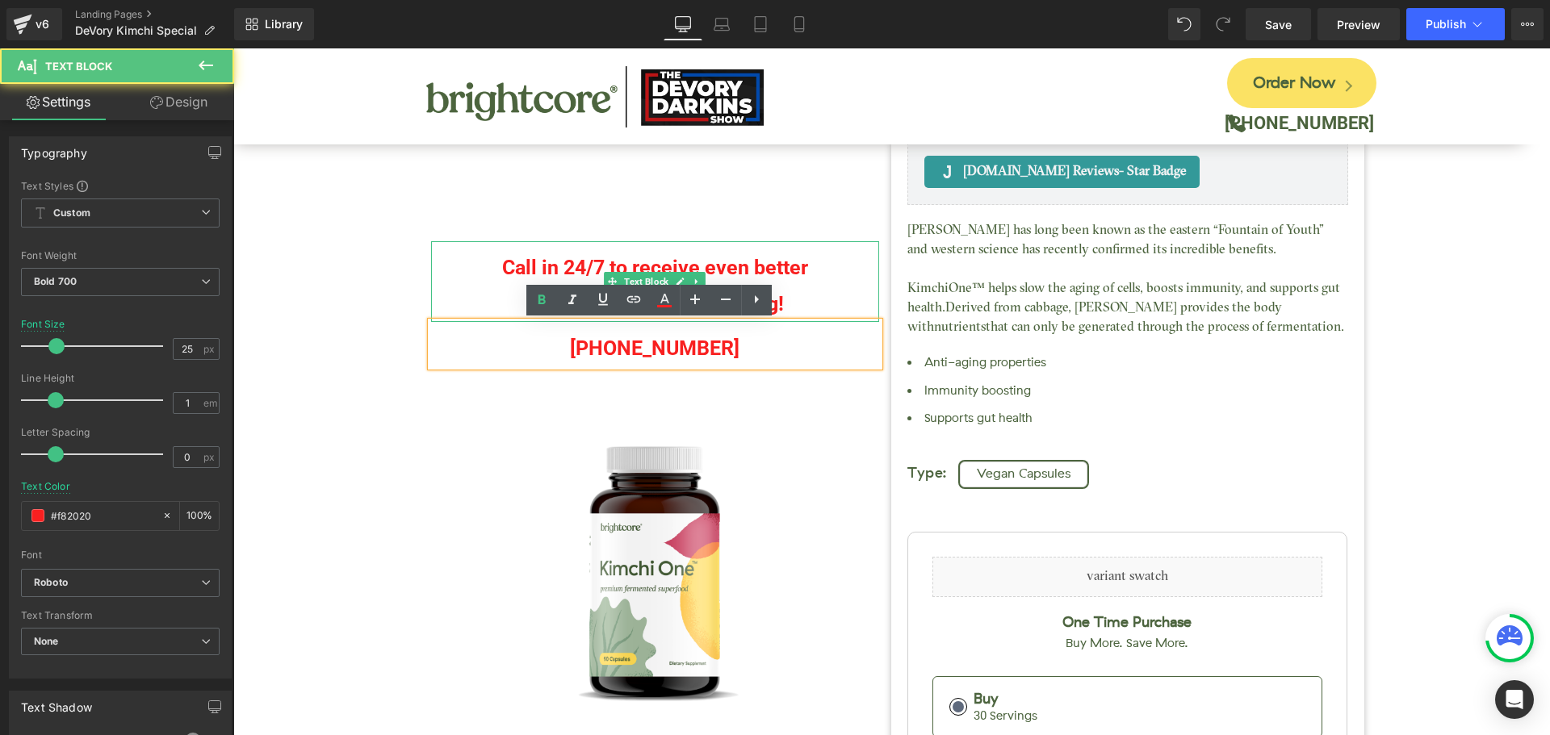
click at [399, 283] on div "Kimchi One™ (P) Title Judge.me Reviews - Star Badge Judge.me Reviews Call in 24…" at bounding box center [891, 643] width 1301 height 1408
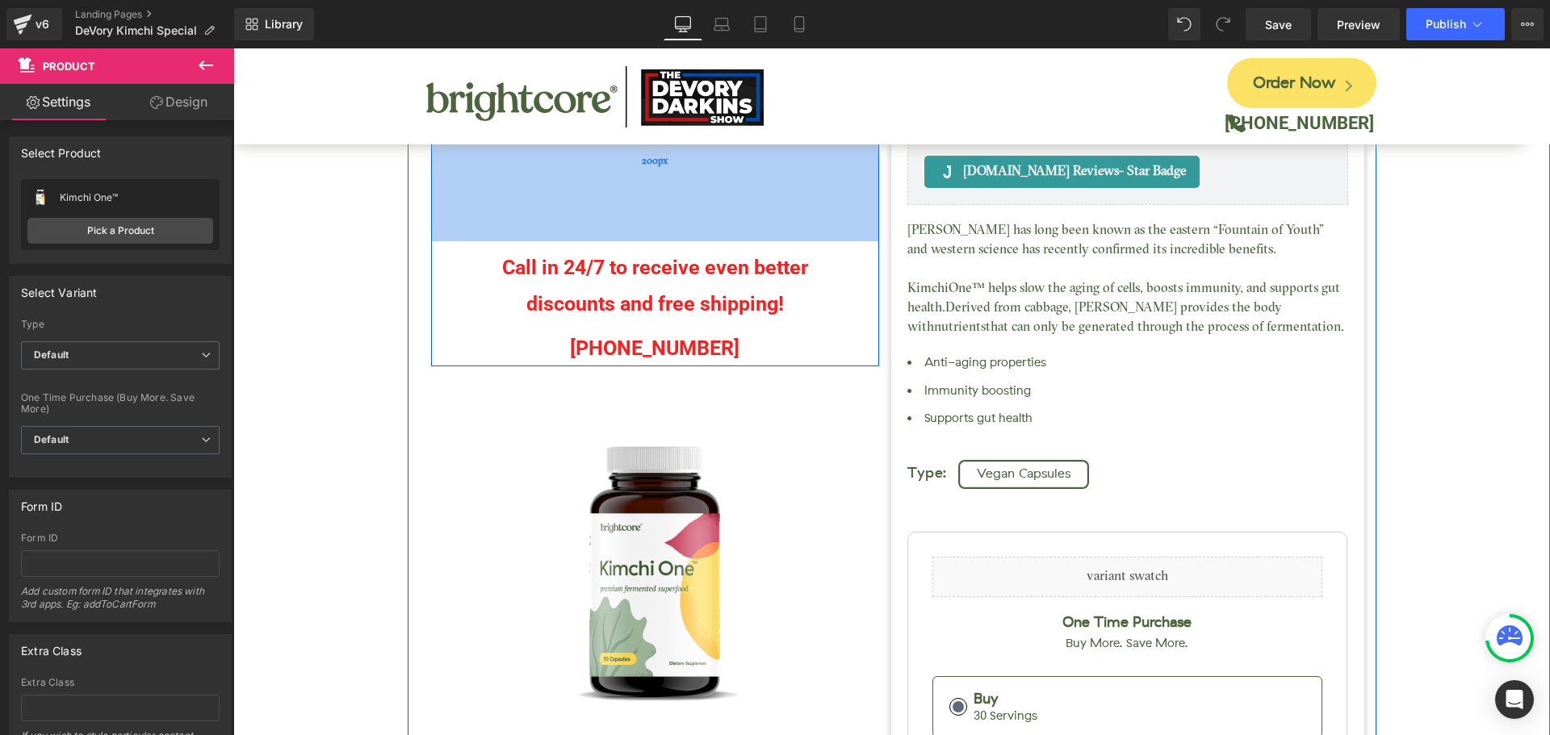
click at [432, 227] on div "200px" at bounding box center [655, 160] width 449 height 161
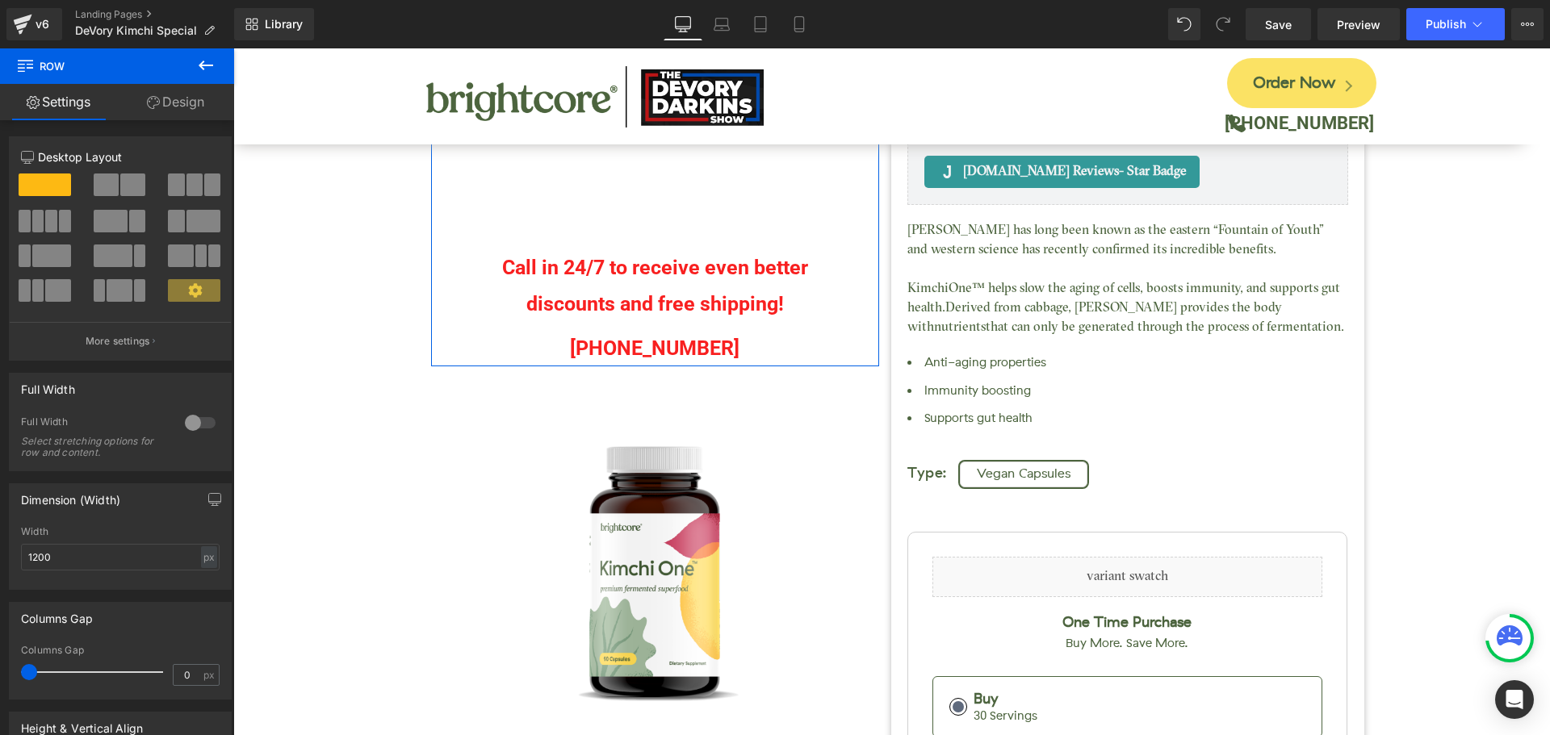
click at [193, 102] on link "Design" at bounding box center [175, 102] width 117 height 36
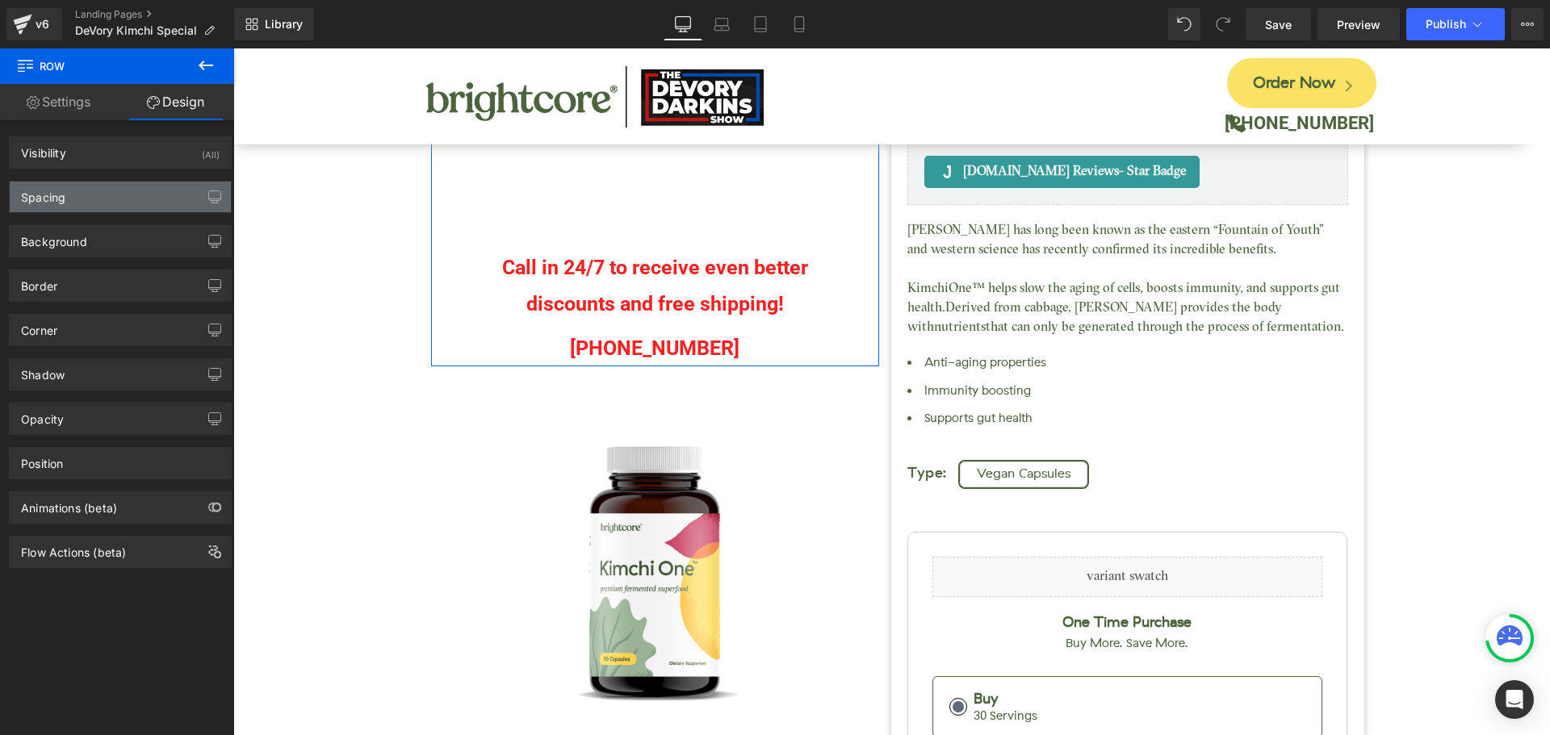
click at [107, 192] on div "Spacing" at bounding box center [120, 197] width 221 height 31
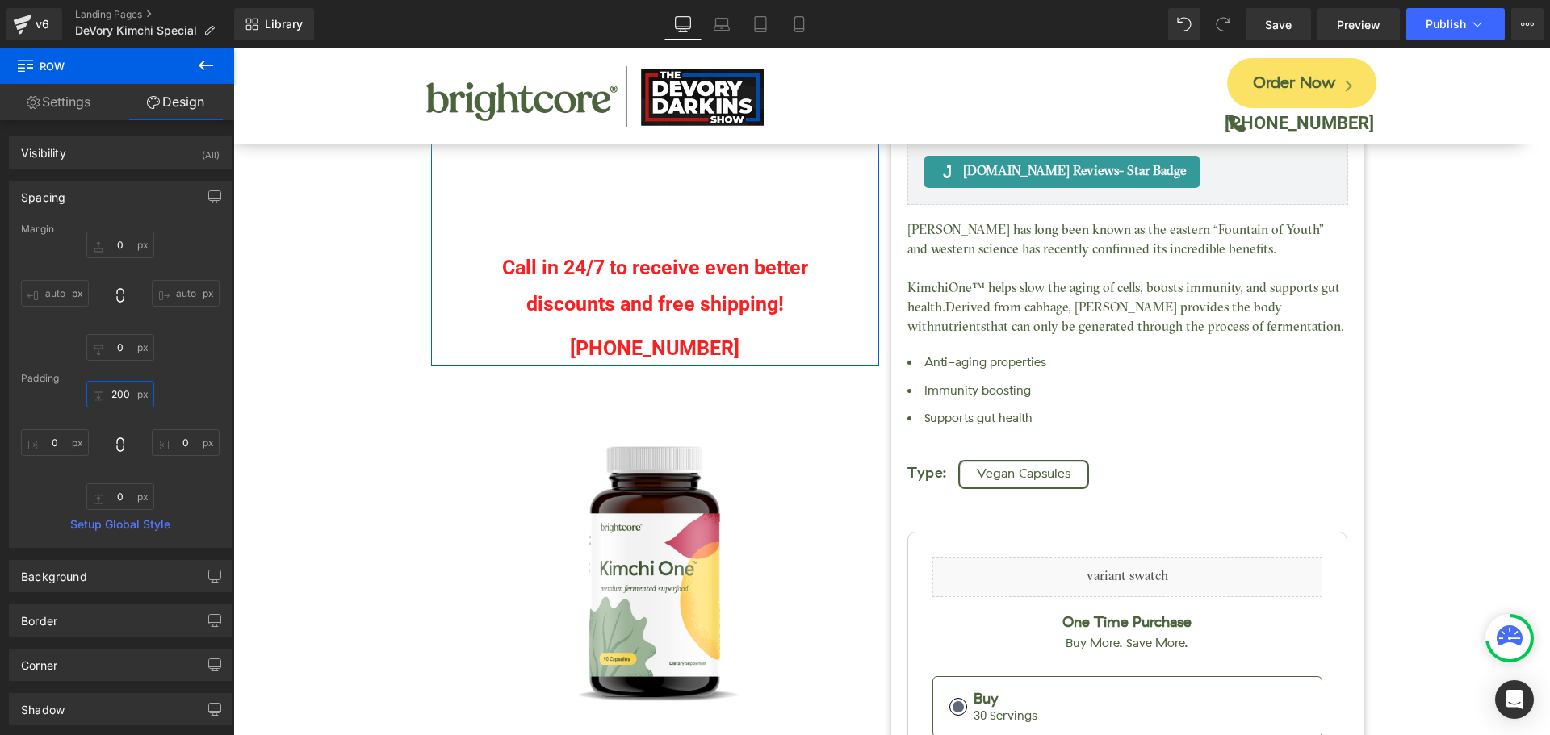
click at [121, 403] on input "200" at bounding box center [120, 394] width 68 height 27
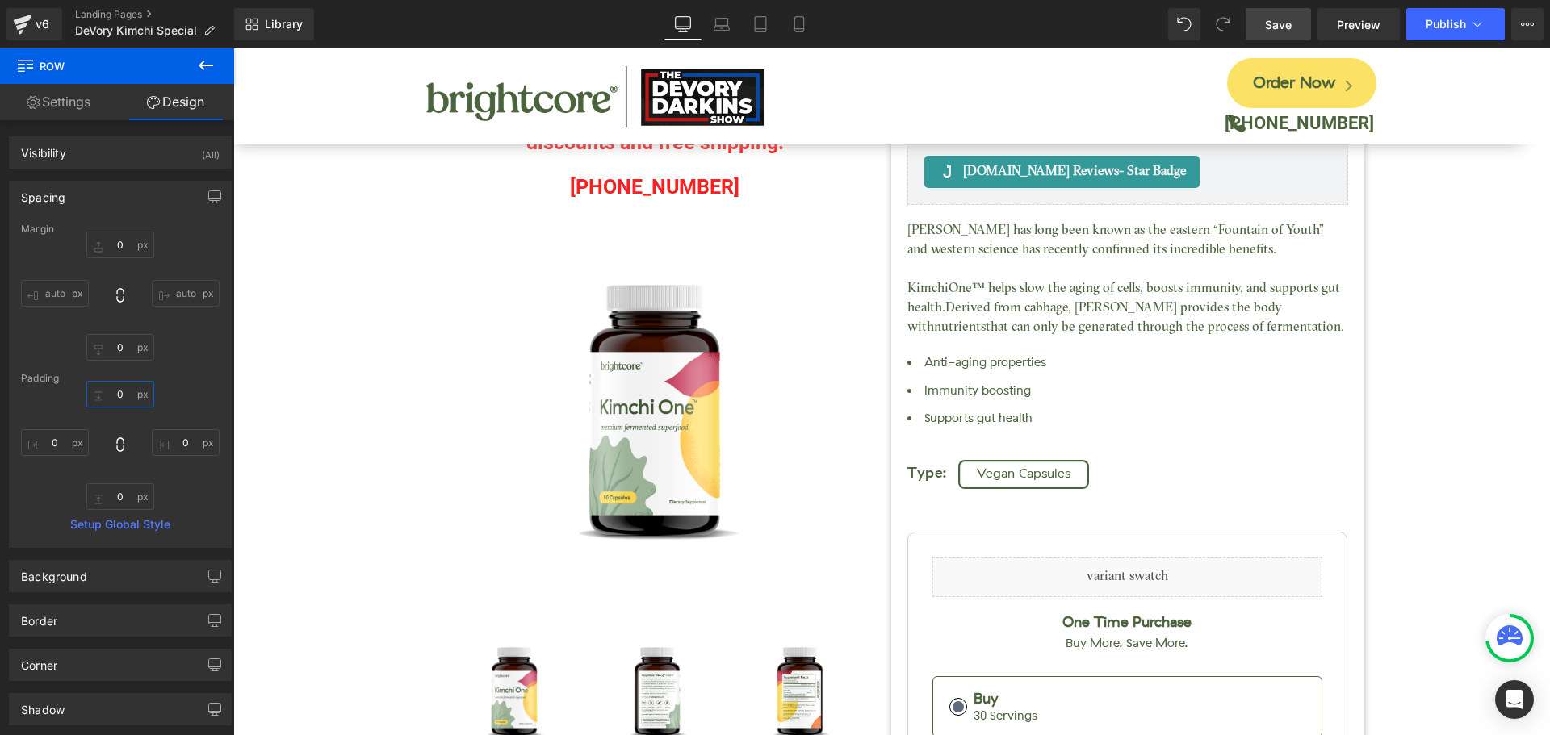
type input "0"
click at [1299, 35] on link "Save" at bounding box center [1278, 24] width 65 height 32
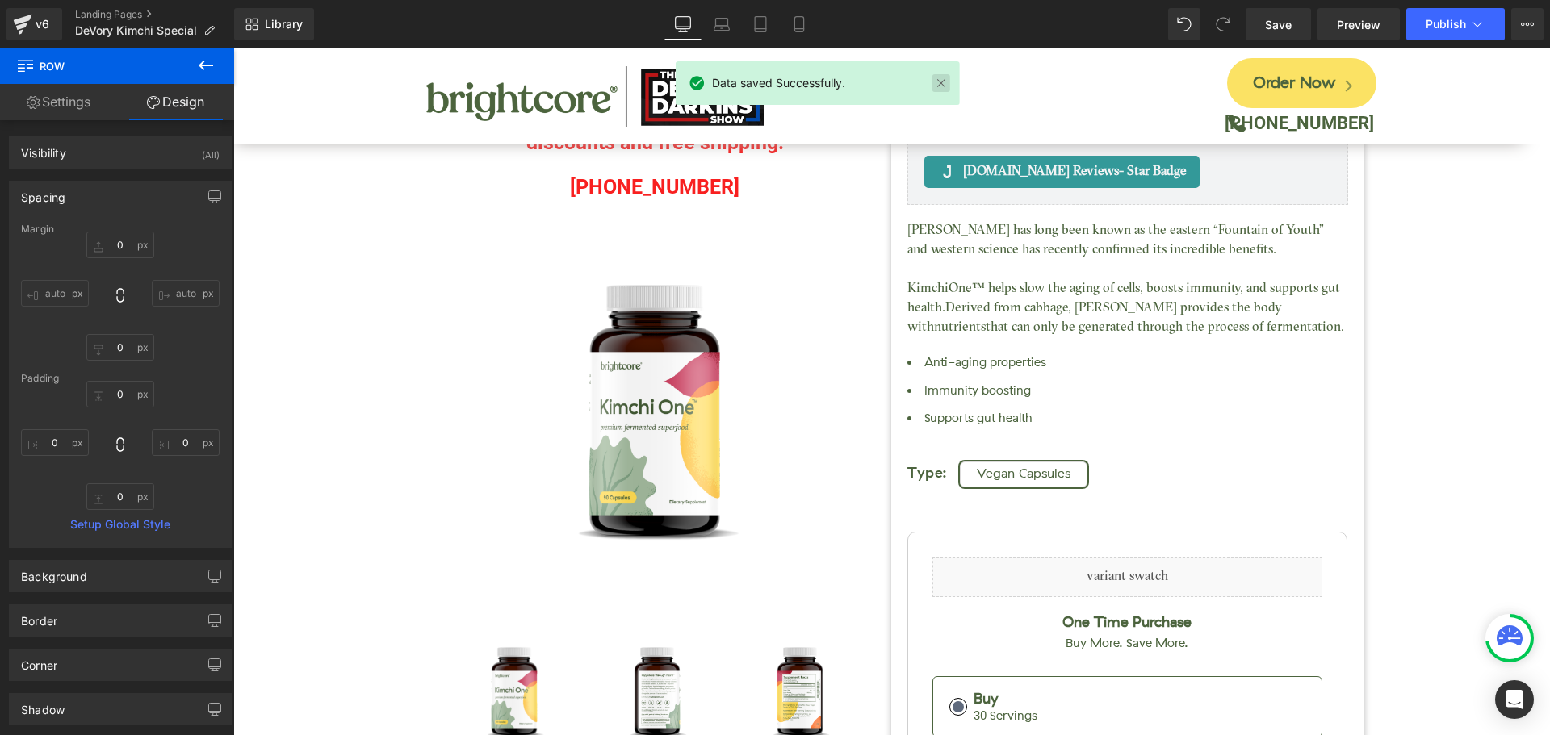
click at [943, 83] on link at bounding box center [941, 83] width 18 height 18
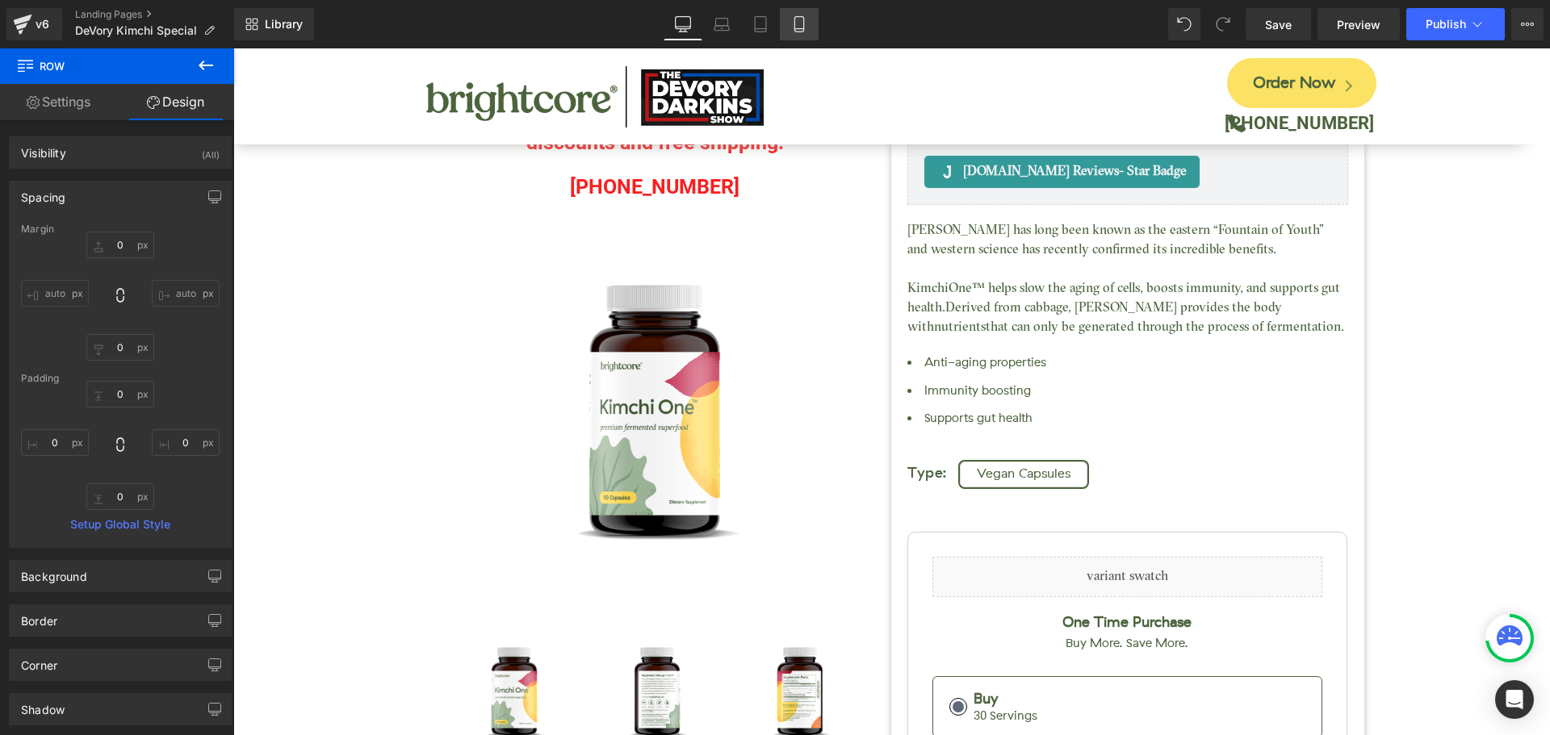
click at [808, 30] on link "Mobile" at bounding box center [799, 24] width 39 height 32
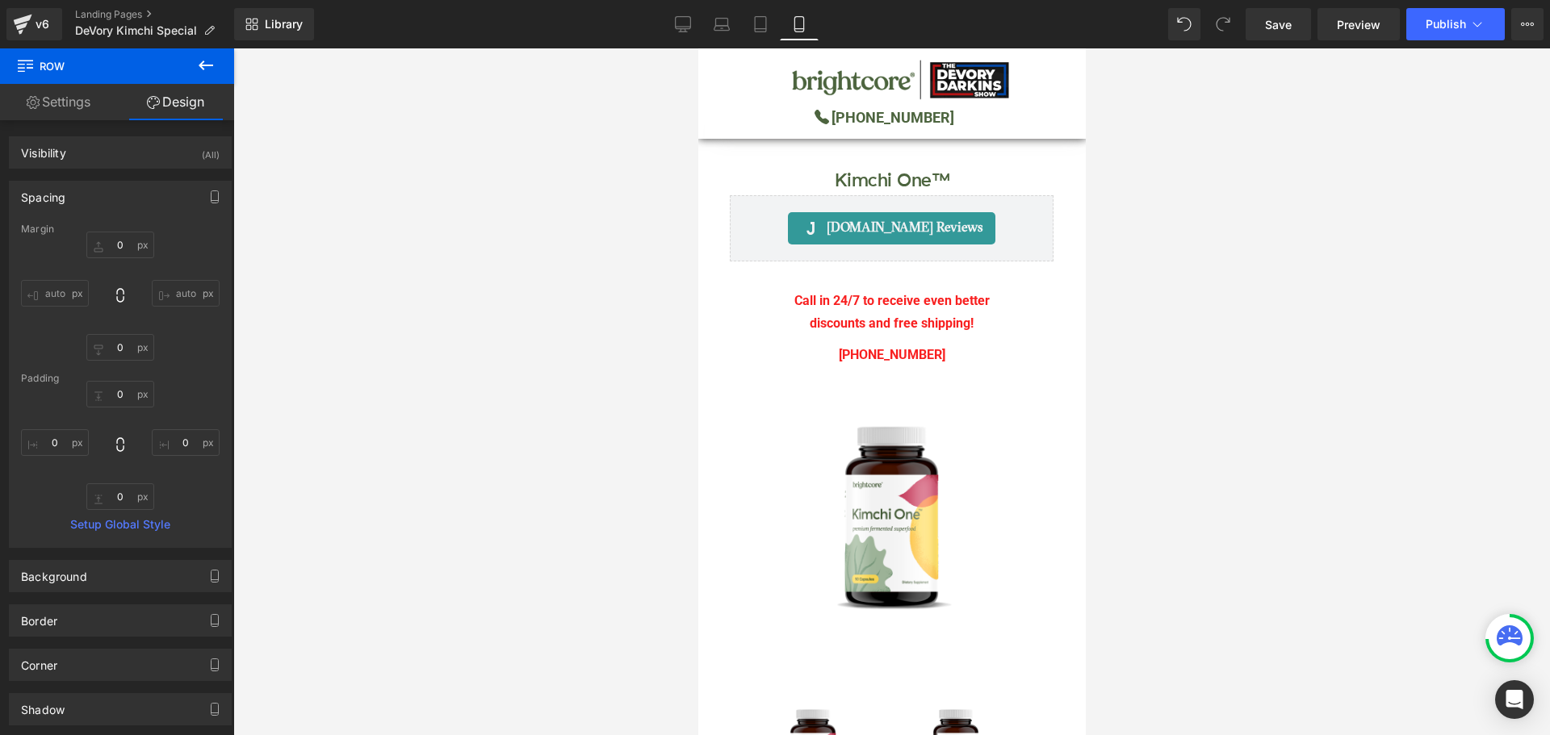
type input "0"
type input "25"
type input "0"
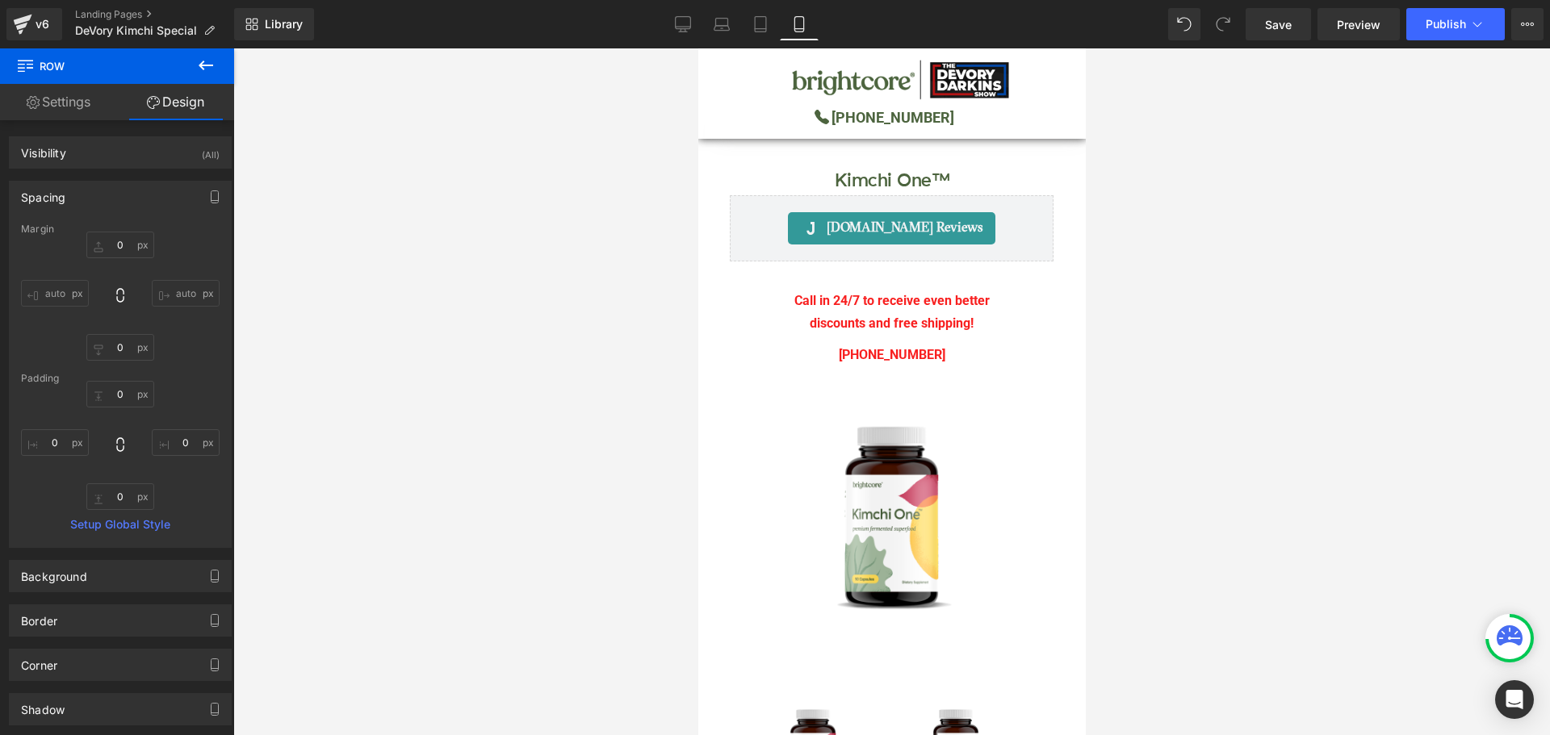
type input "0"
click at [1290, 31] on span "Save" at bounding box center [1278, 24] width 27 height 17
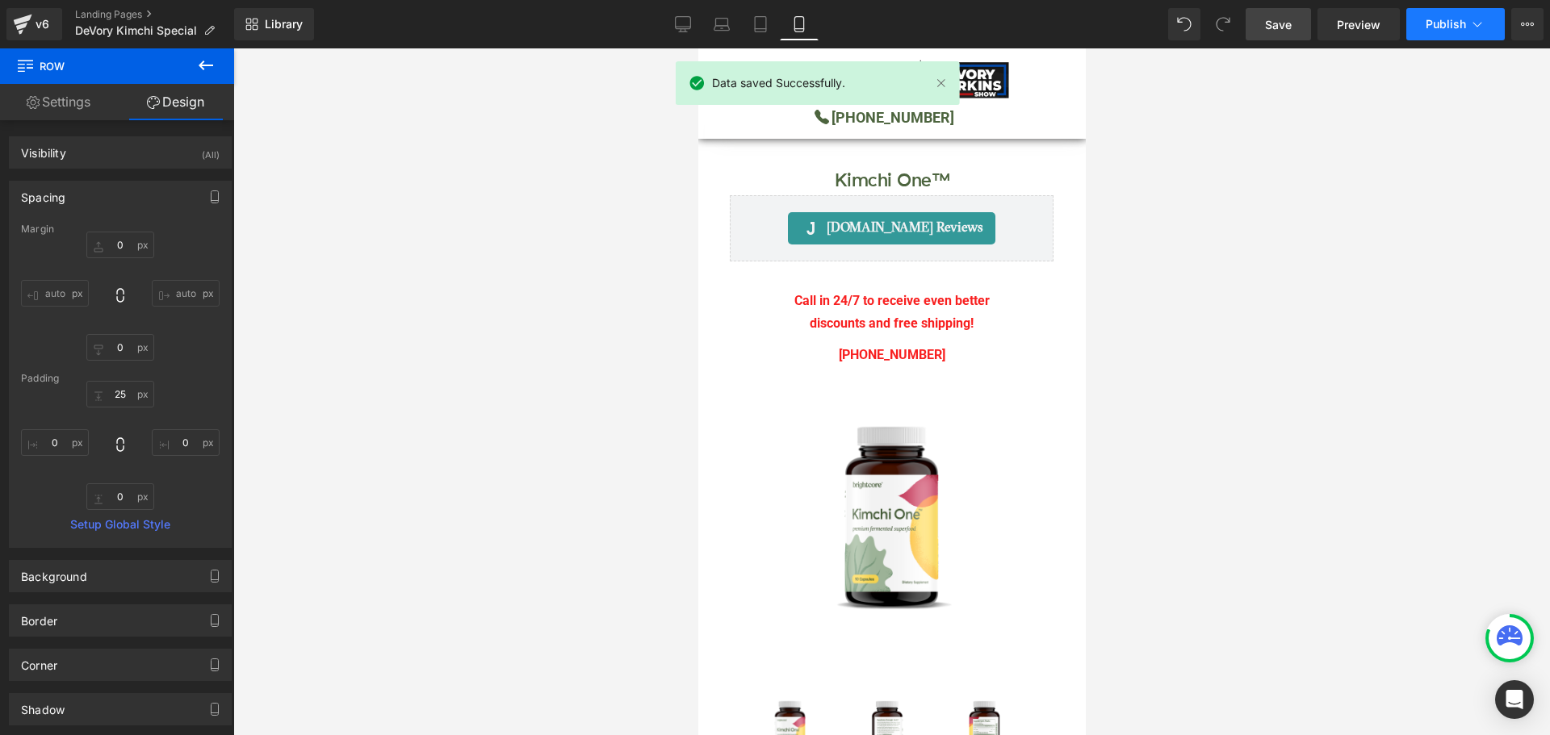
click at [1436, 28] on span "Publish" at bounding box center [1446, 24] width 40 height 13
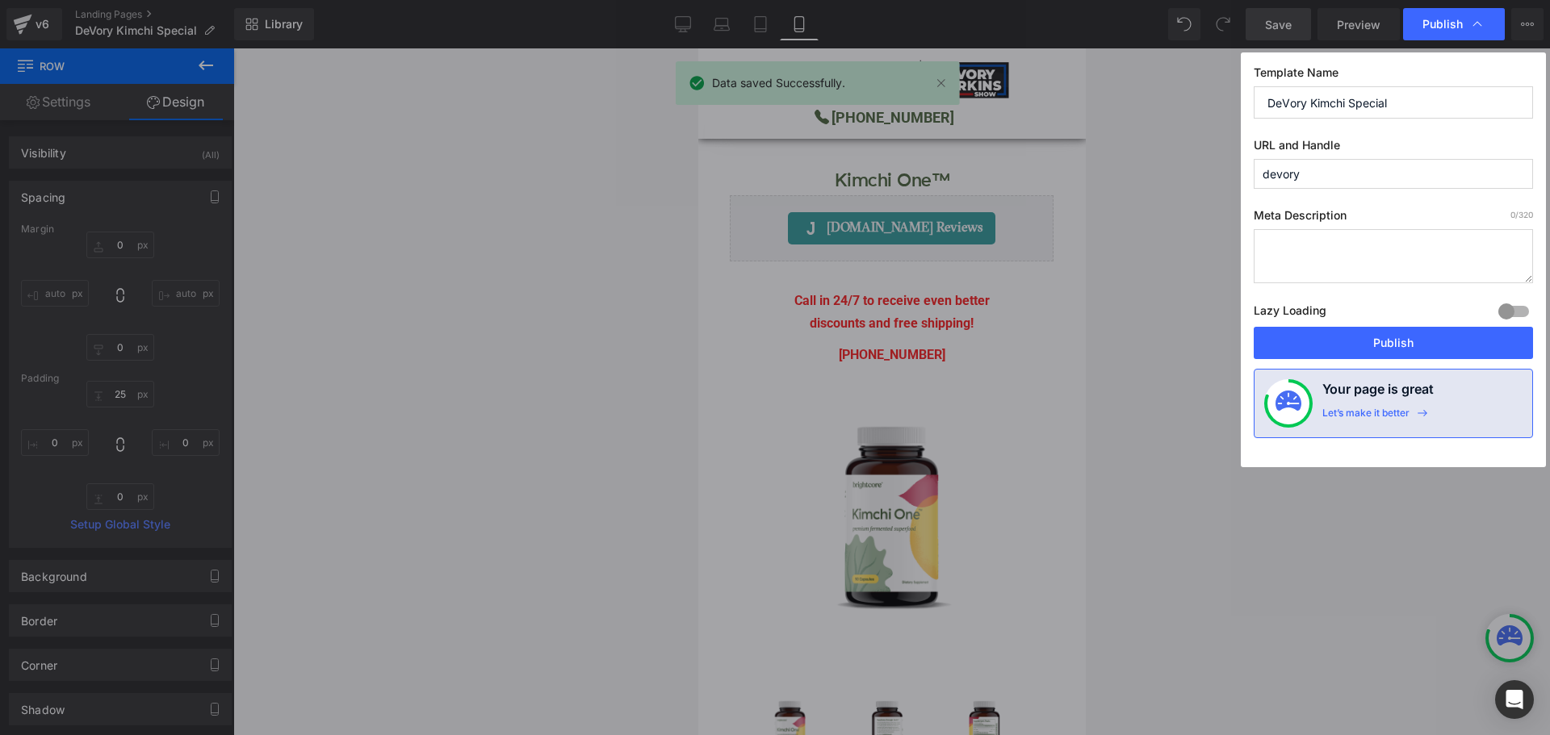
click at [1409, 344] on button "Publish" at bounding box center [1393, 343] width 279 height 32
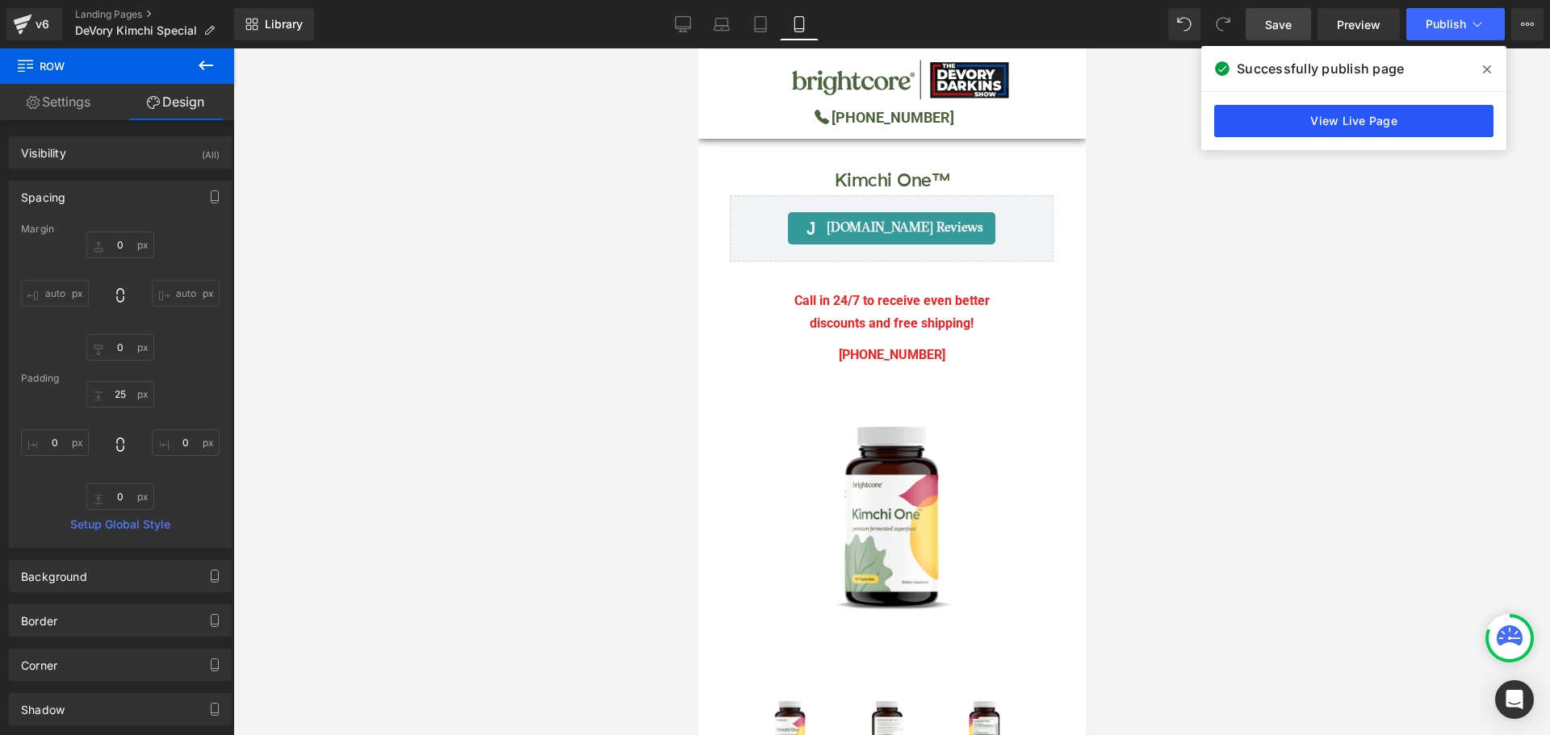
click at [1371, 128] on link "View Live Page" at bounding box center [1353, 121] width 279 height 32
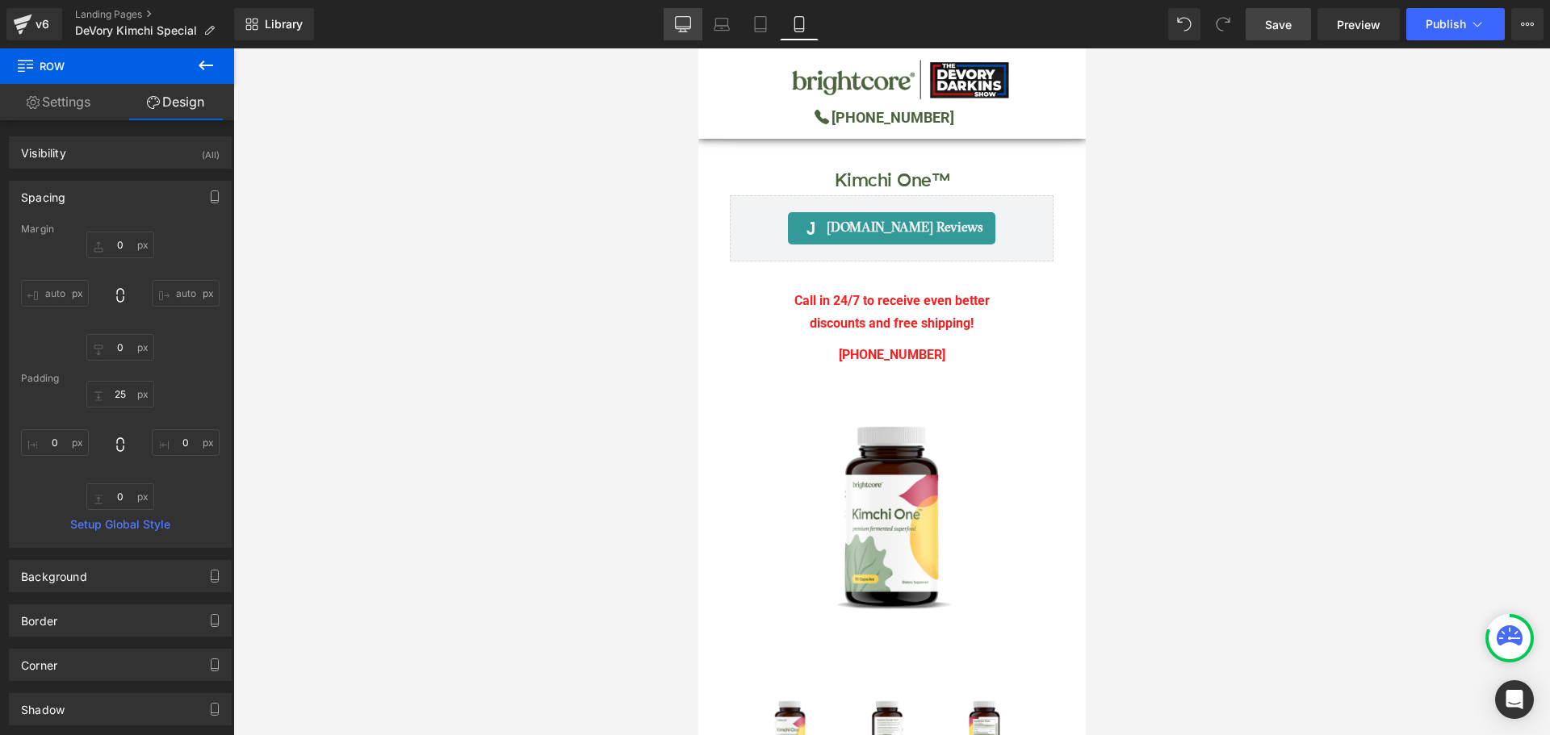
click at [669, 30] on link "Desktop" at bounding box center [683, 24] width 39 height 32
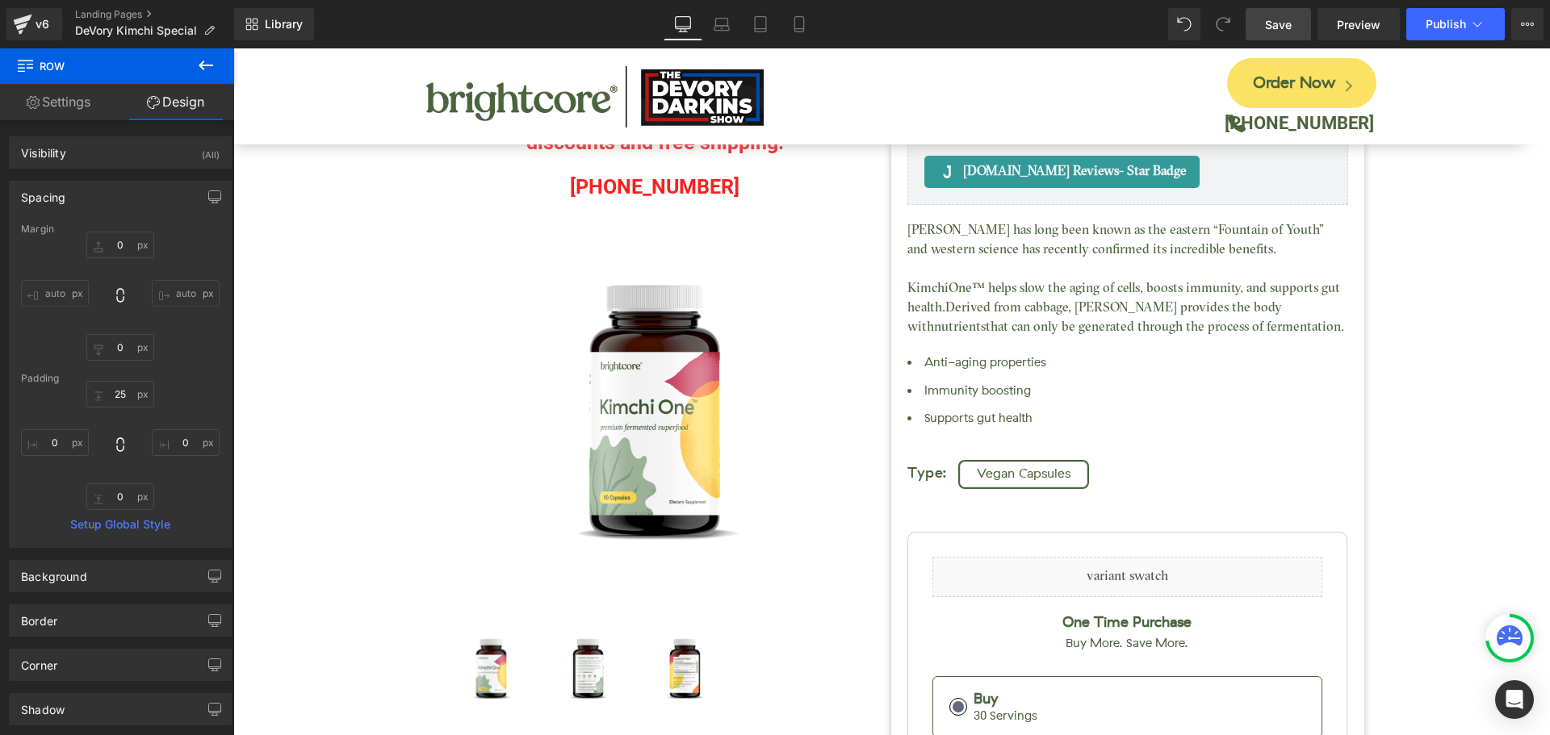
type input "0"
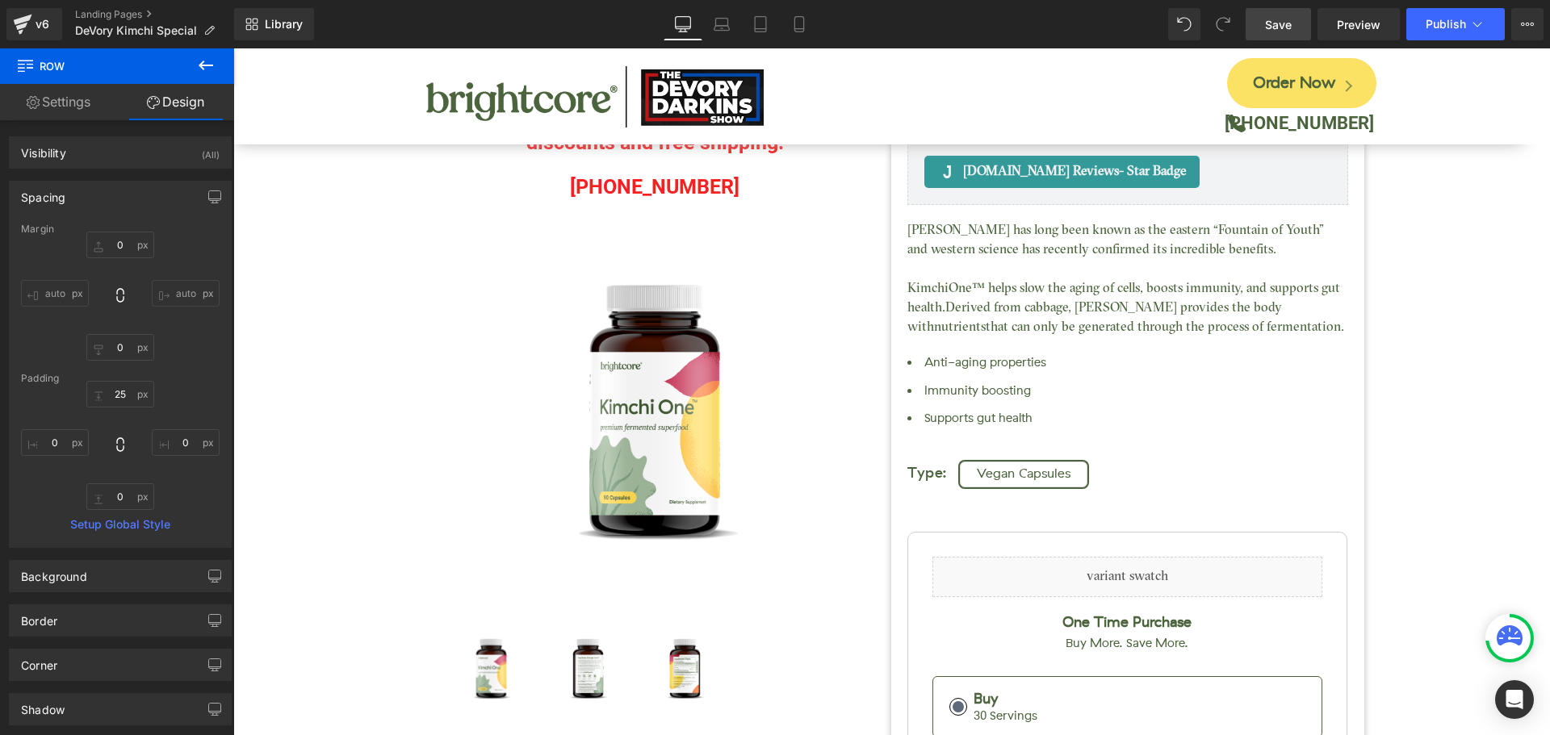
type input "0"
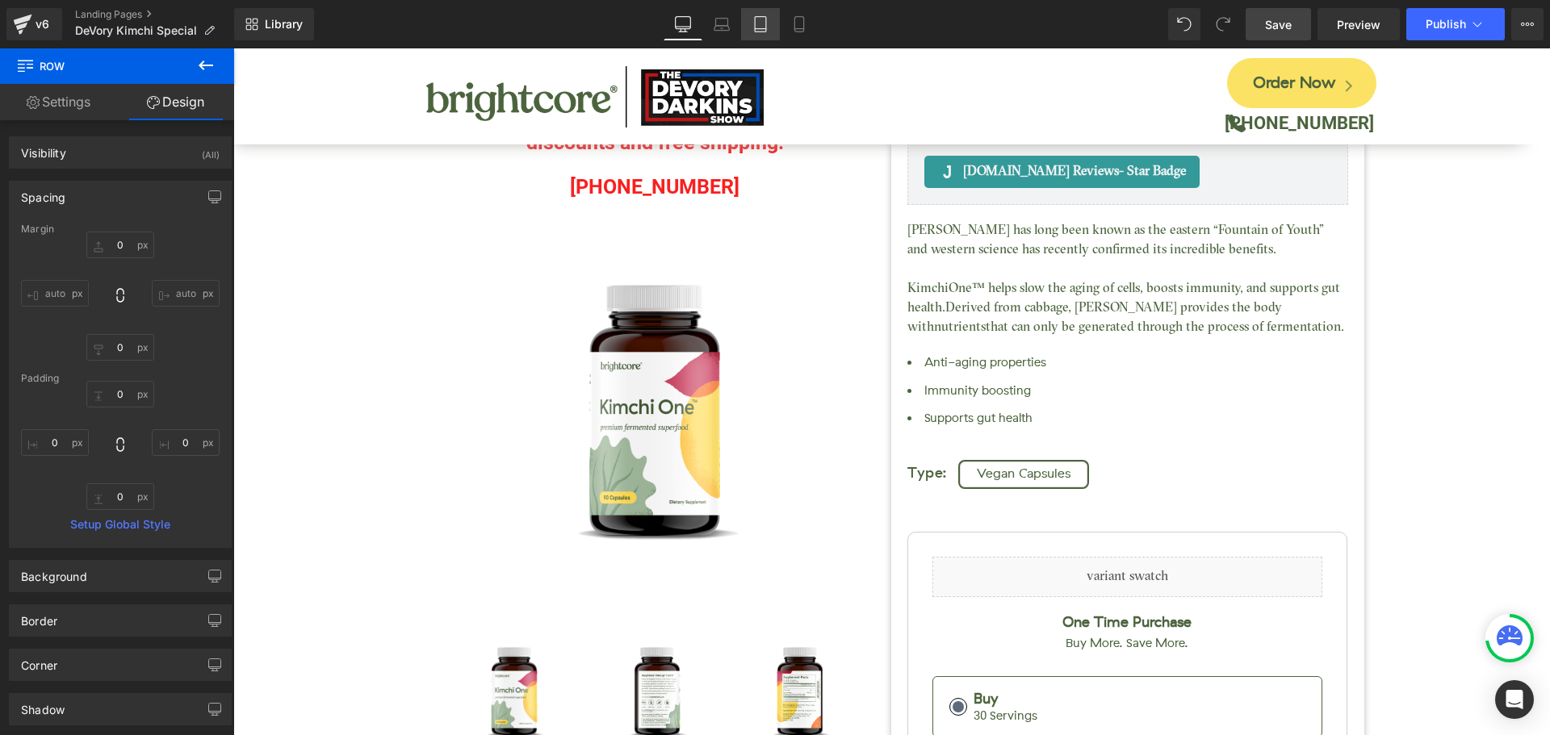
click at [758, 29] on icon at bounding box center [760, 29] width 11 height 0
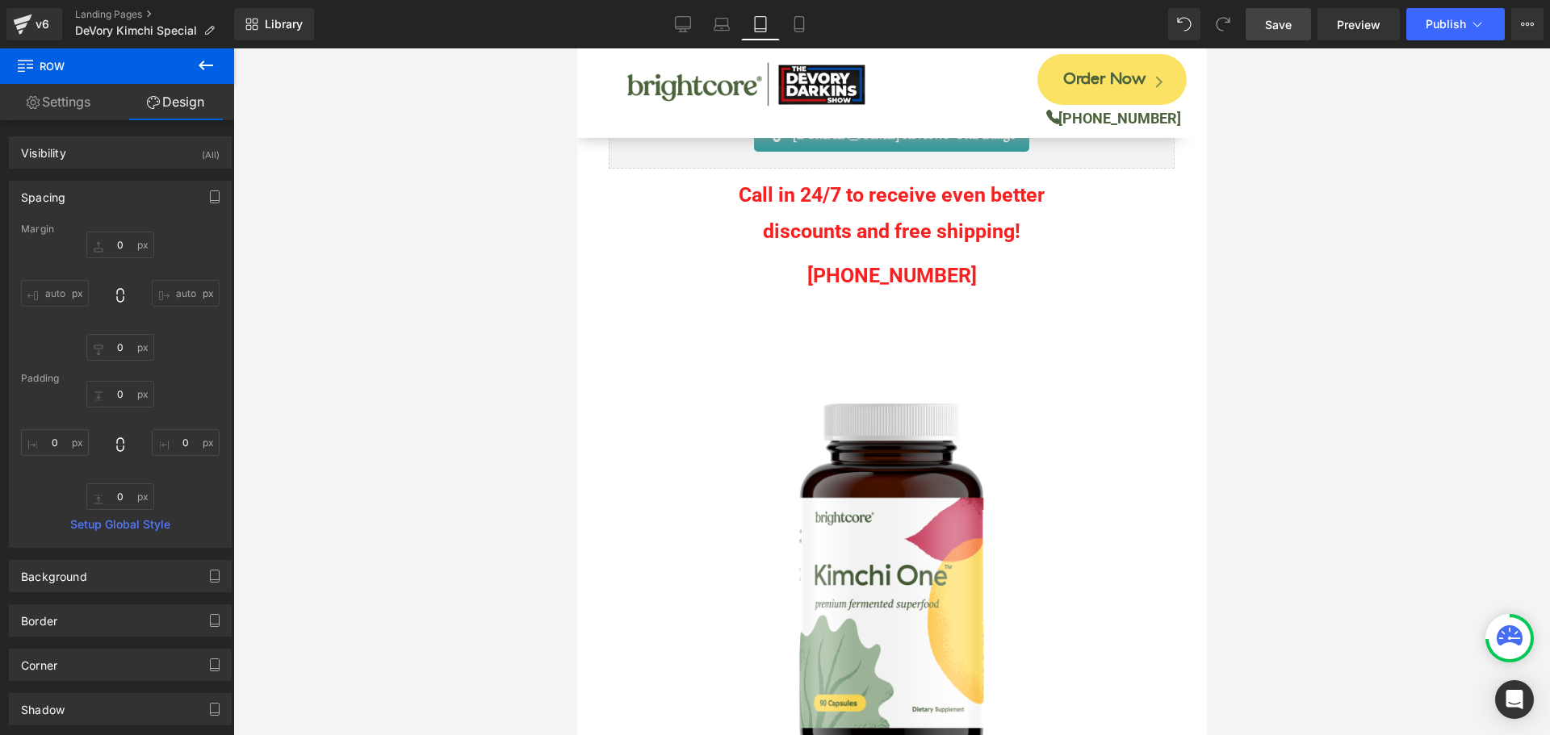
type input "0"
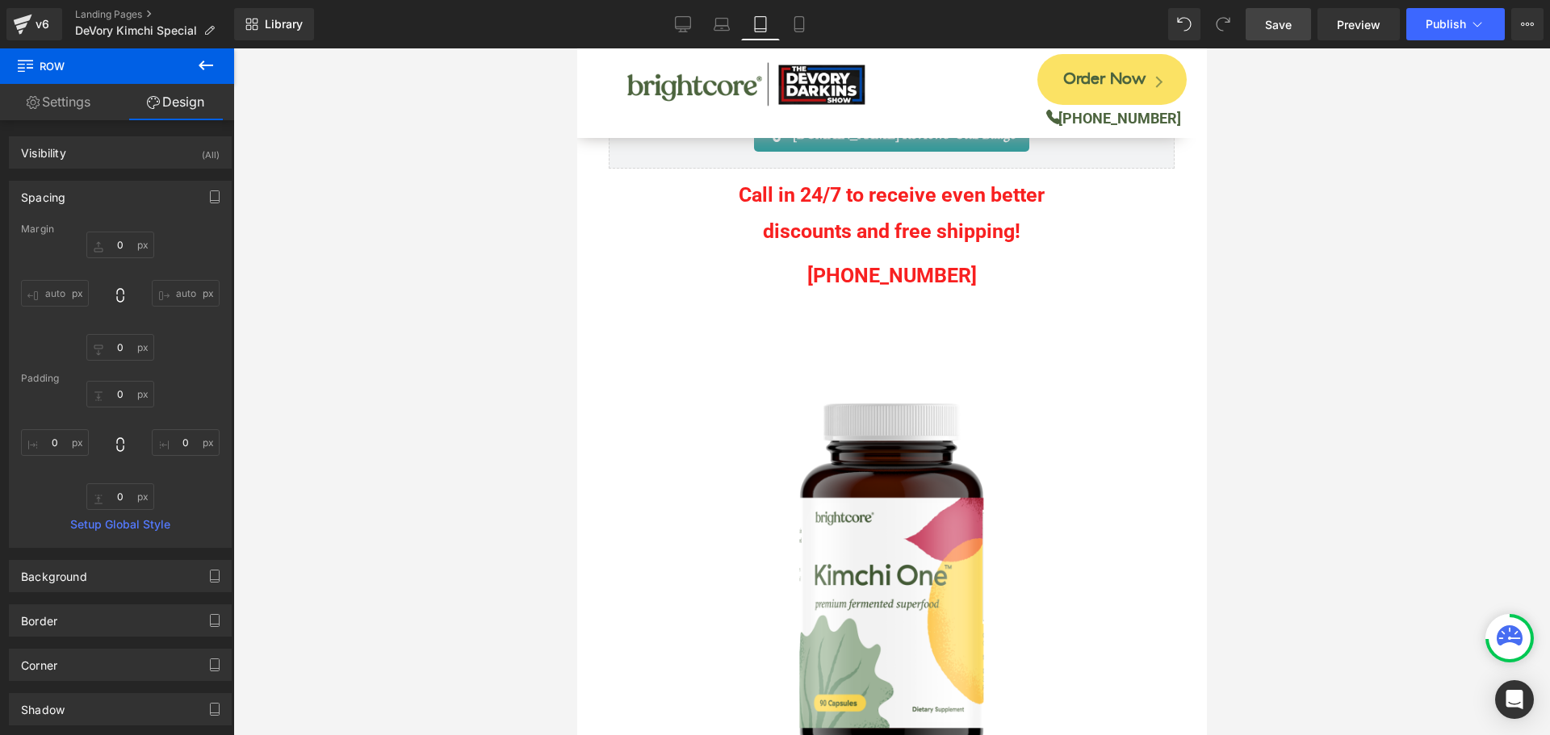
type input "0"
click at [806, 30] on icon at bounding box center [799, 24] width 16 height 16
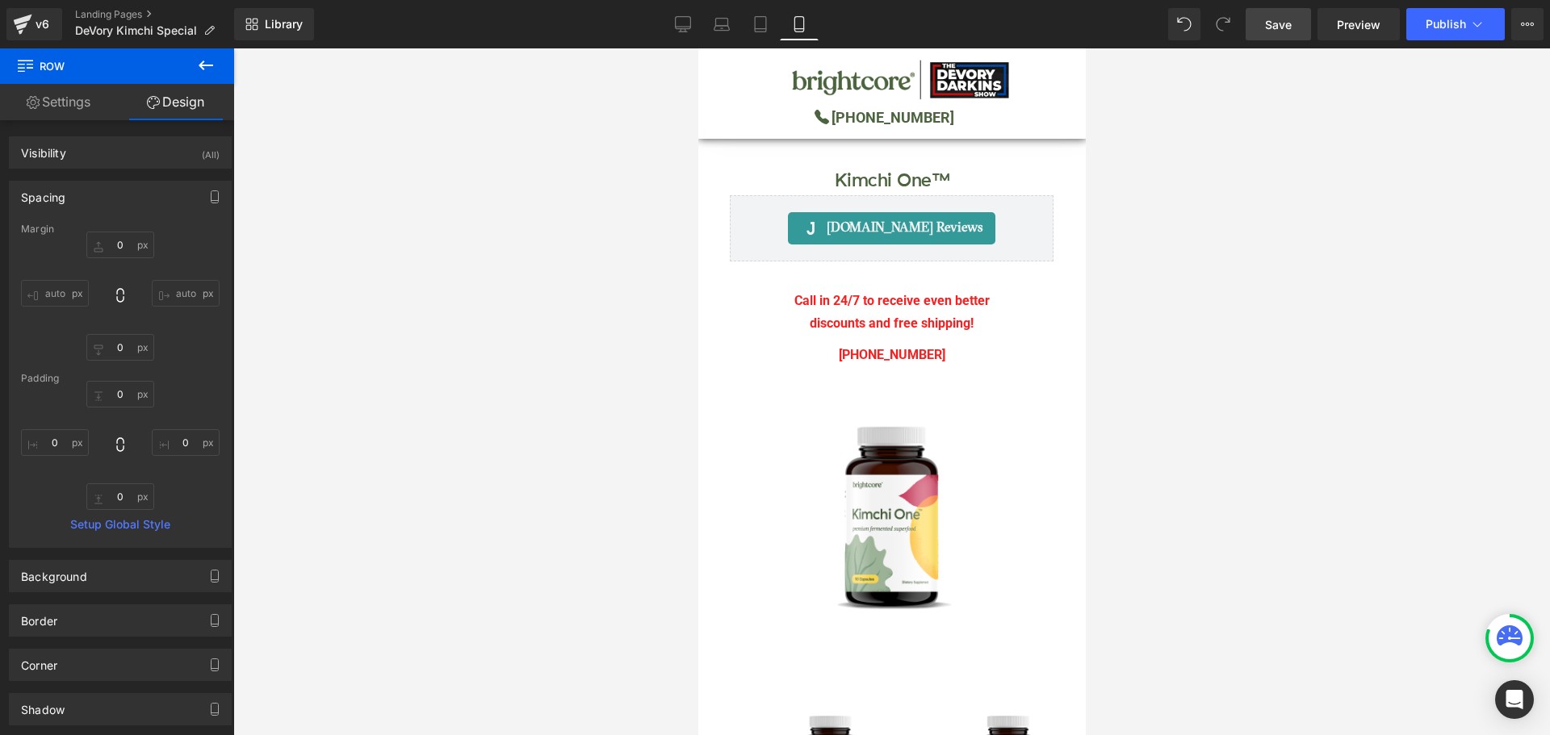
type input "0"
type input "25"
type input "0"
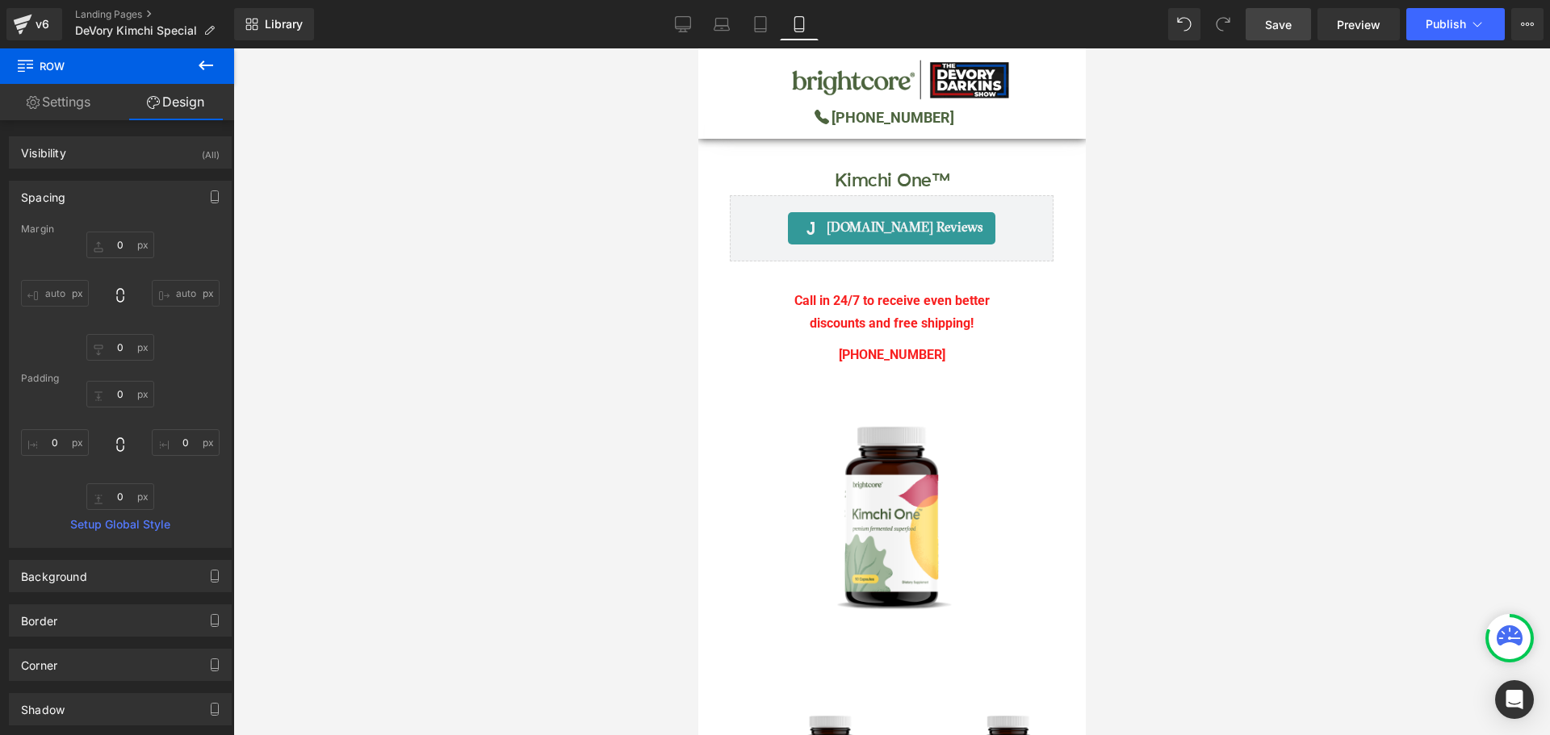
type input "0"
click at [761, 13] on link "Tablet" at bounding box center [760, 24] width 39 height 32
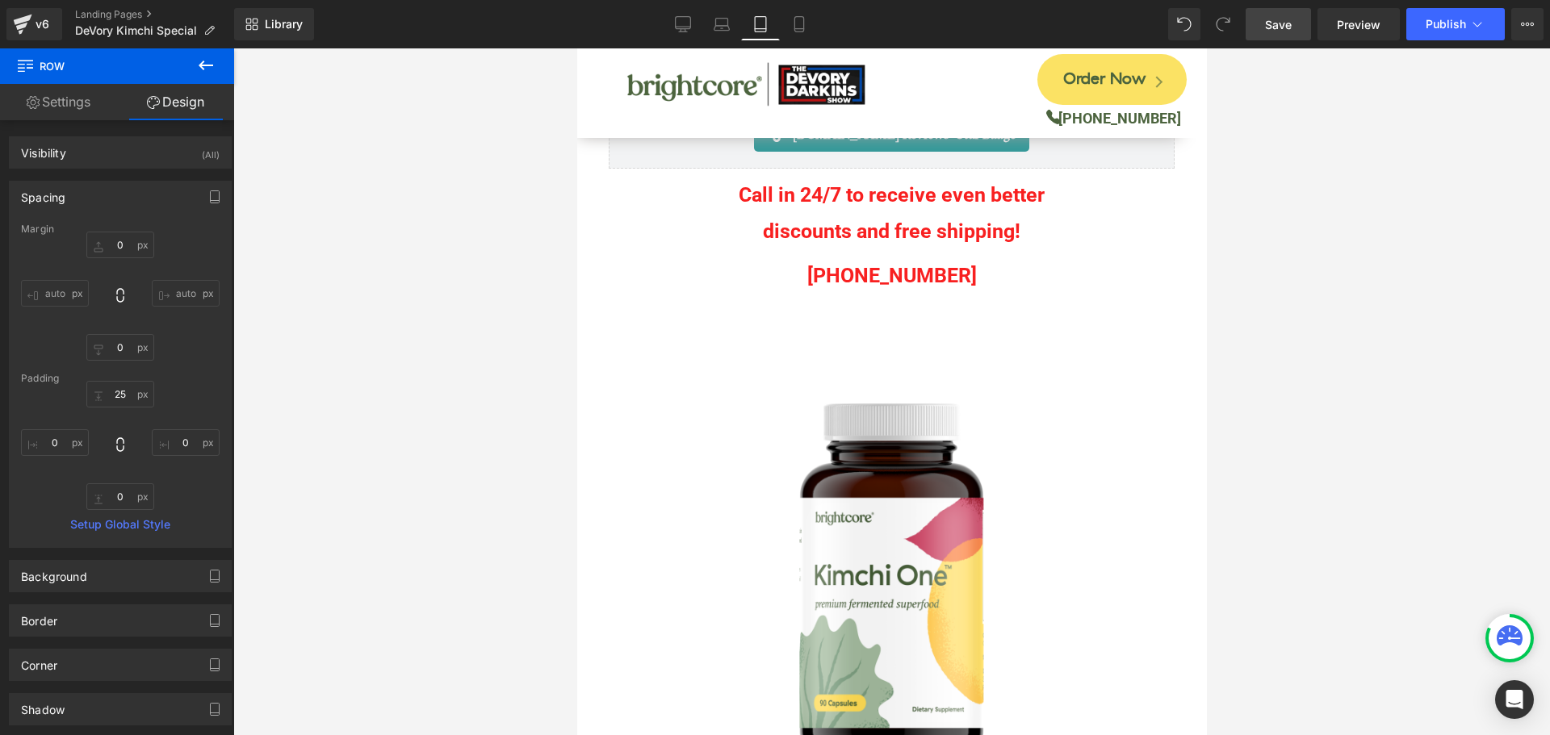
type input "0"
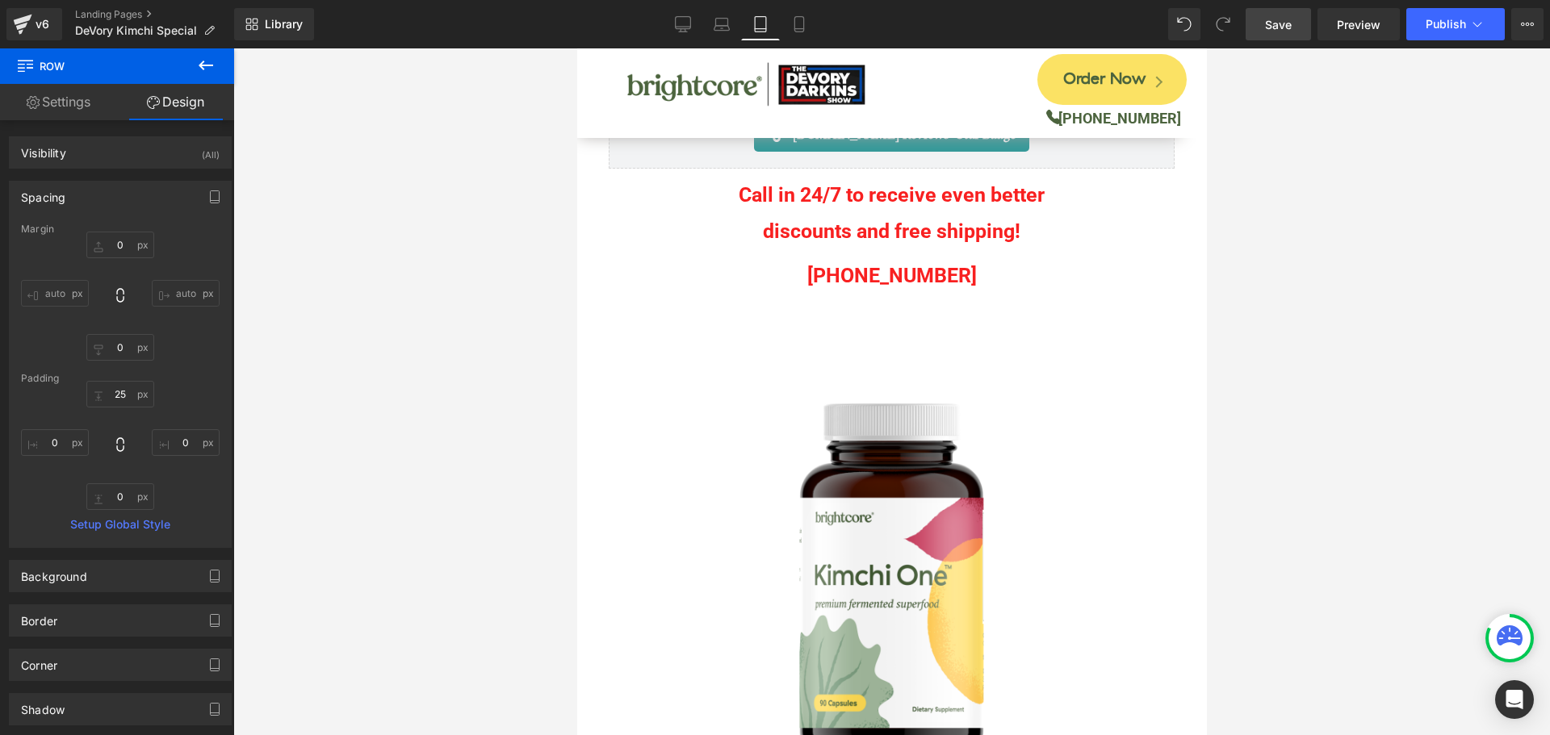
type input "0"
click at [713, 23] on link "Laptop" at bounding box center [721, 24] width 39 height 32
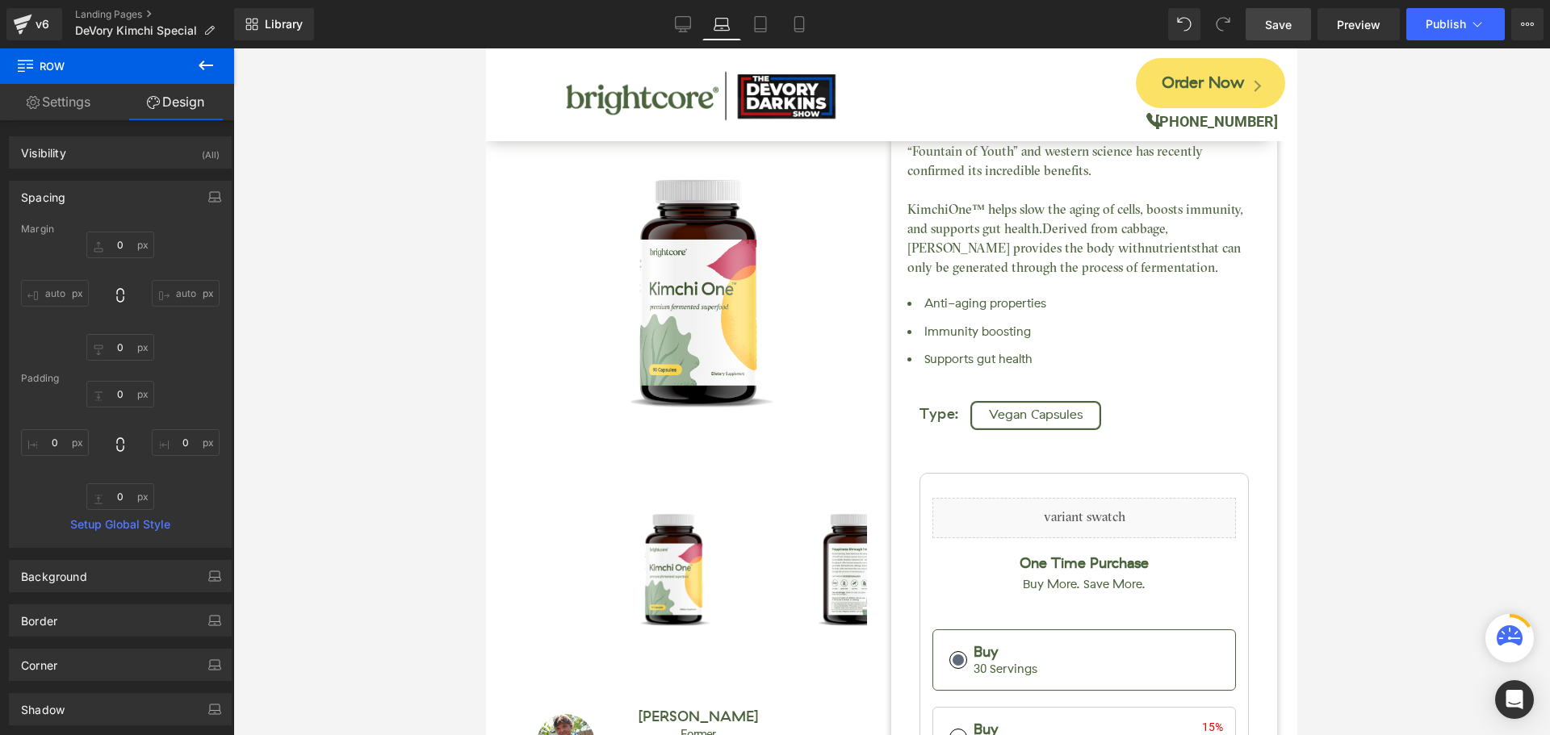
type input "0"
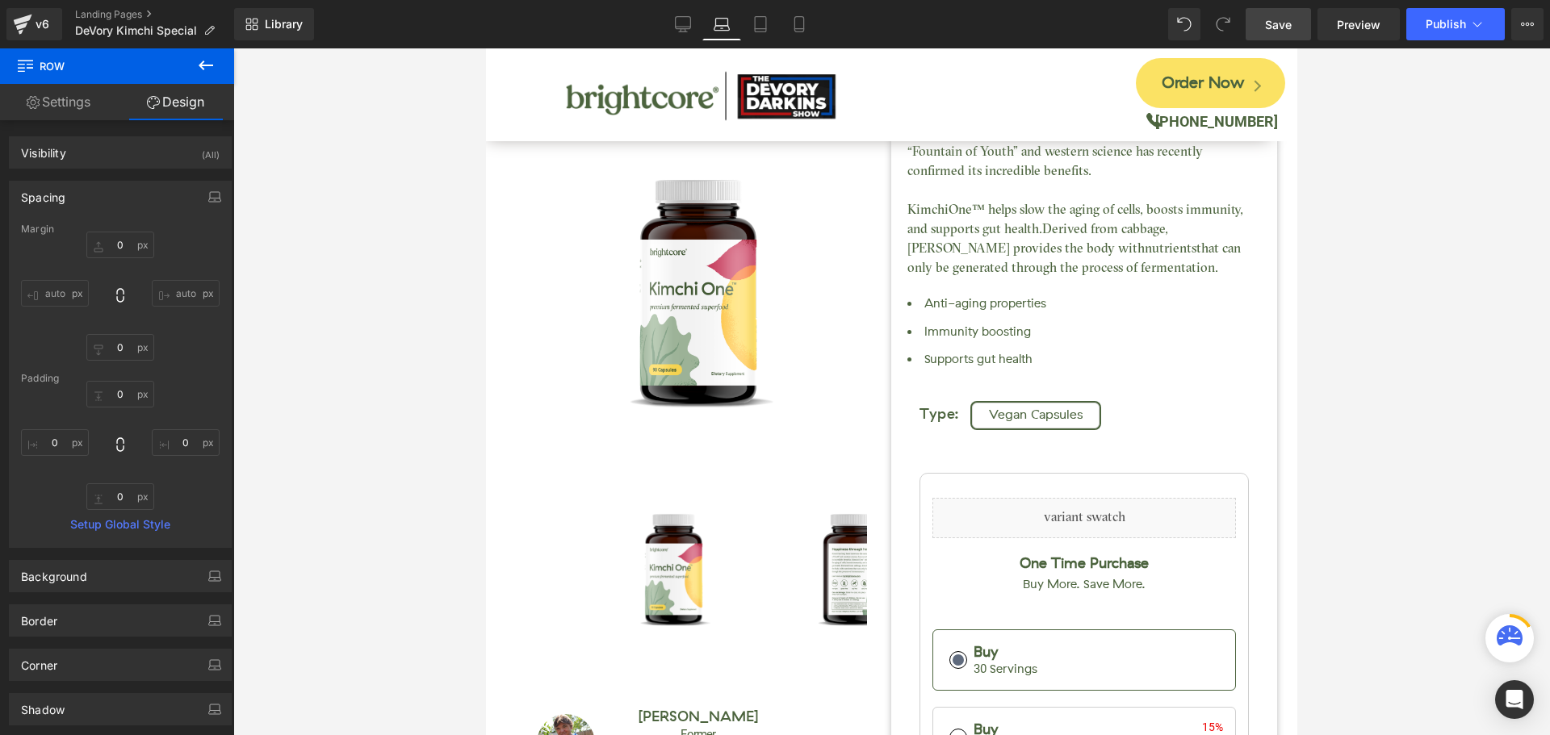
type input "0"
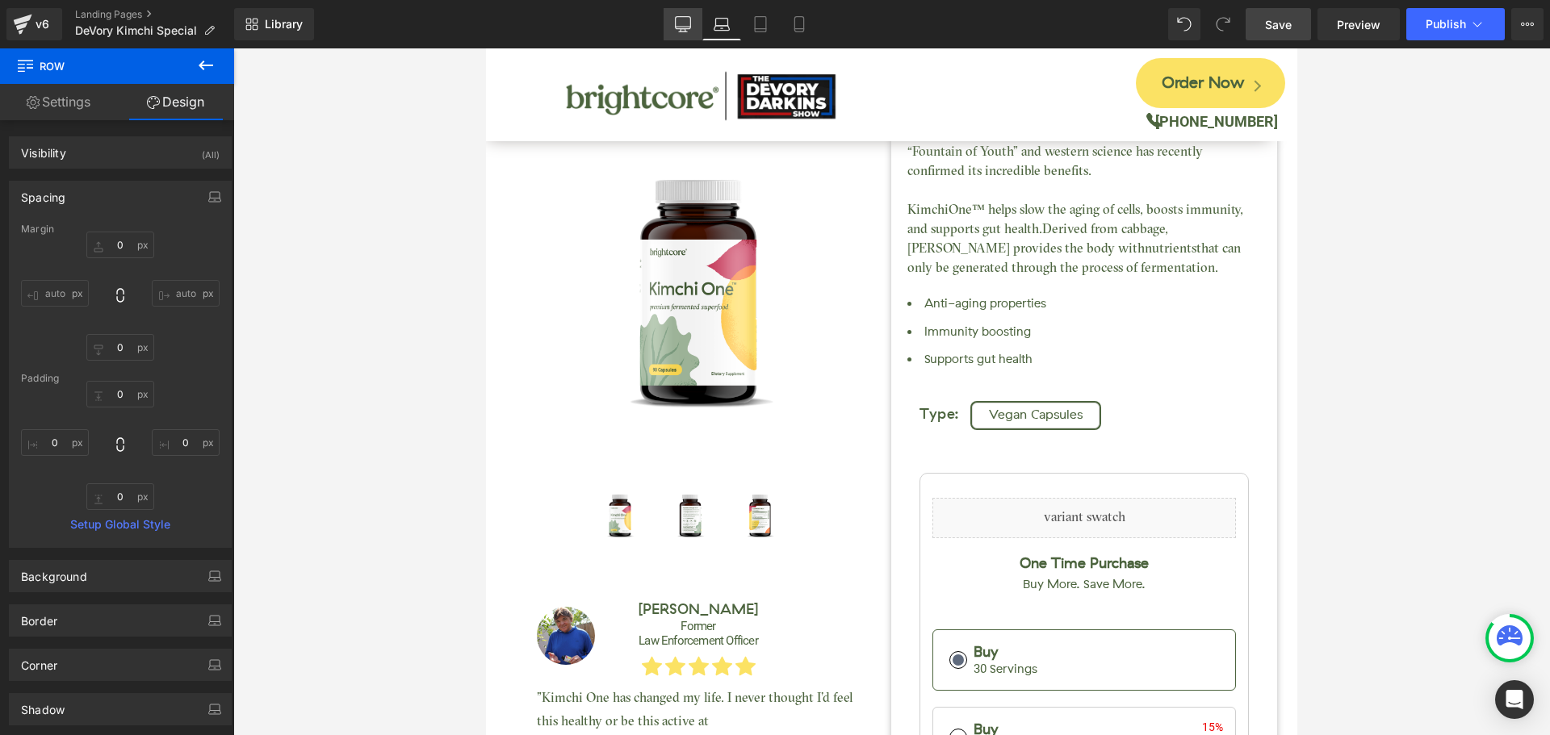
click at [678, 13] on link "Desktop" at bounding box center [683, 24] width 39 height 32
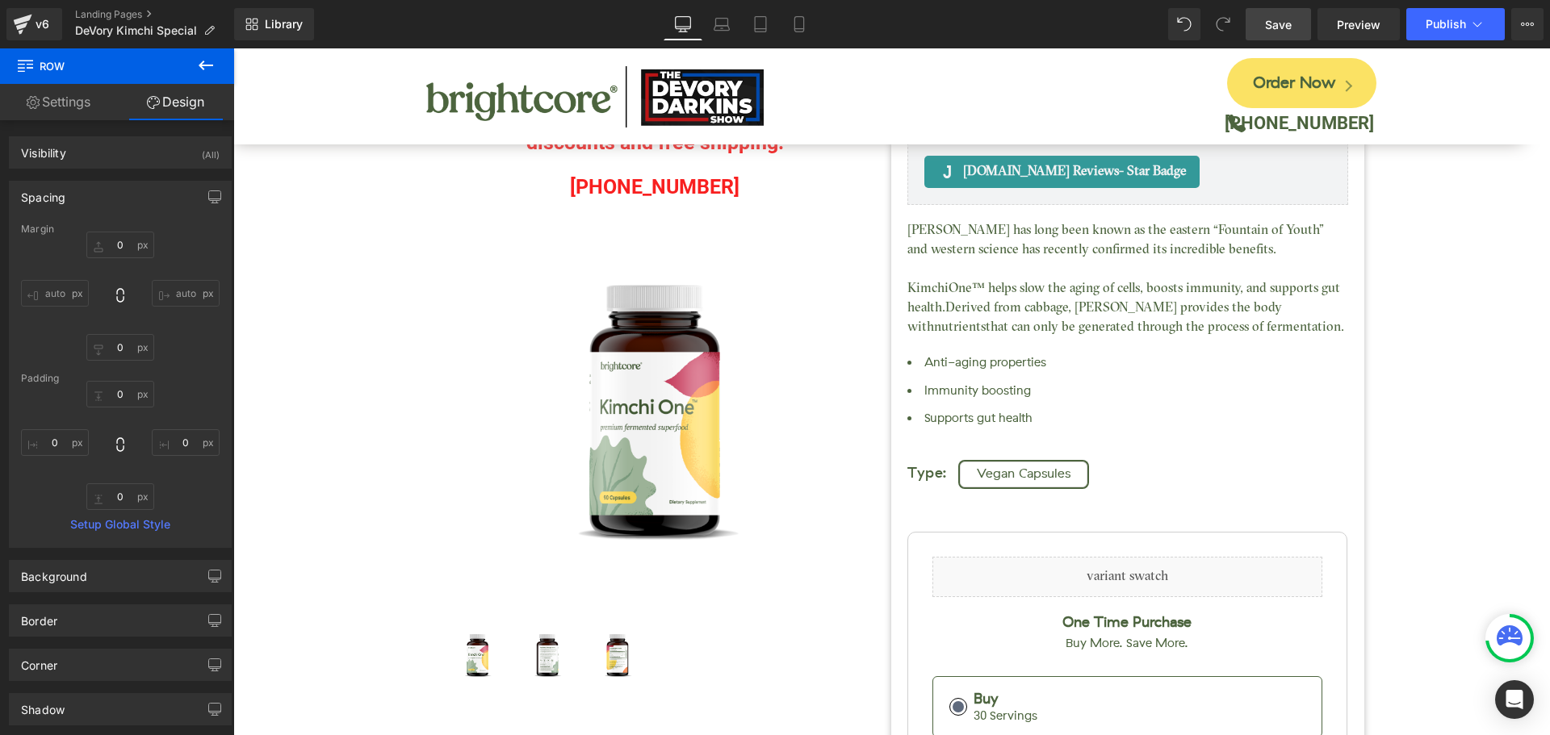
type input "0"
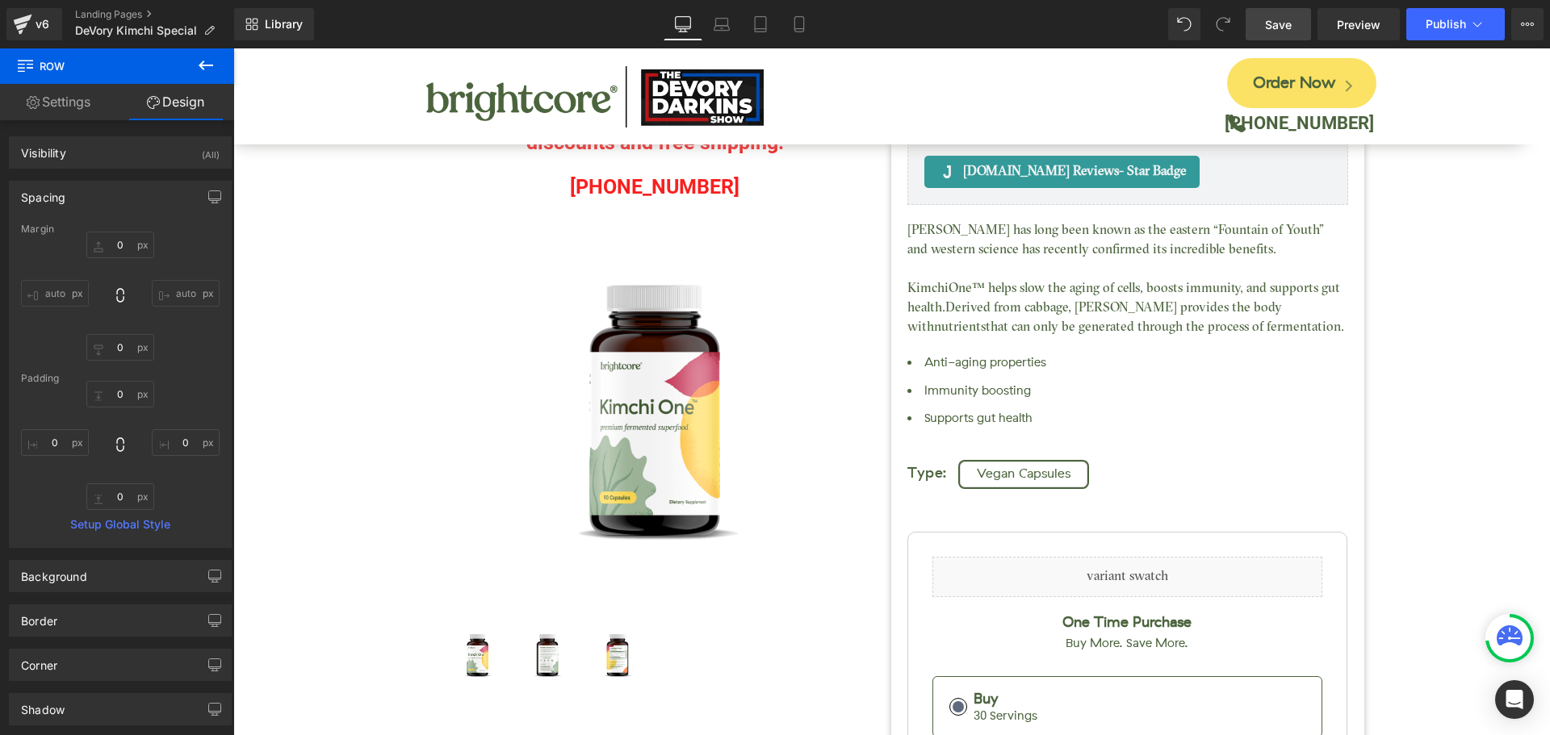
type input "0"
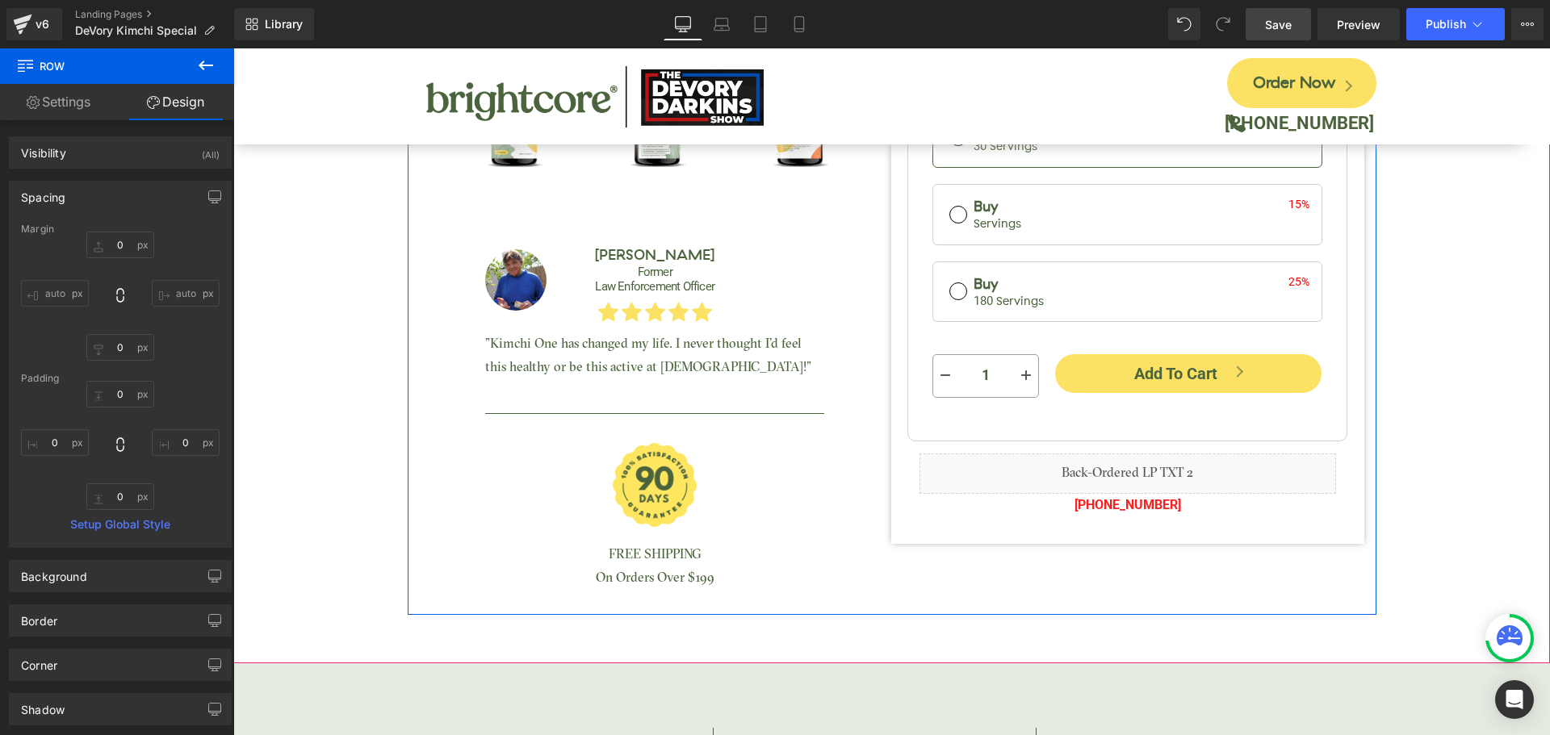
scroll to position [565, 0]
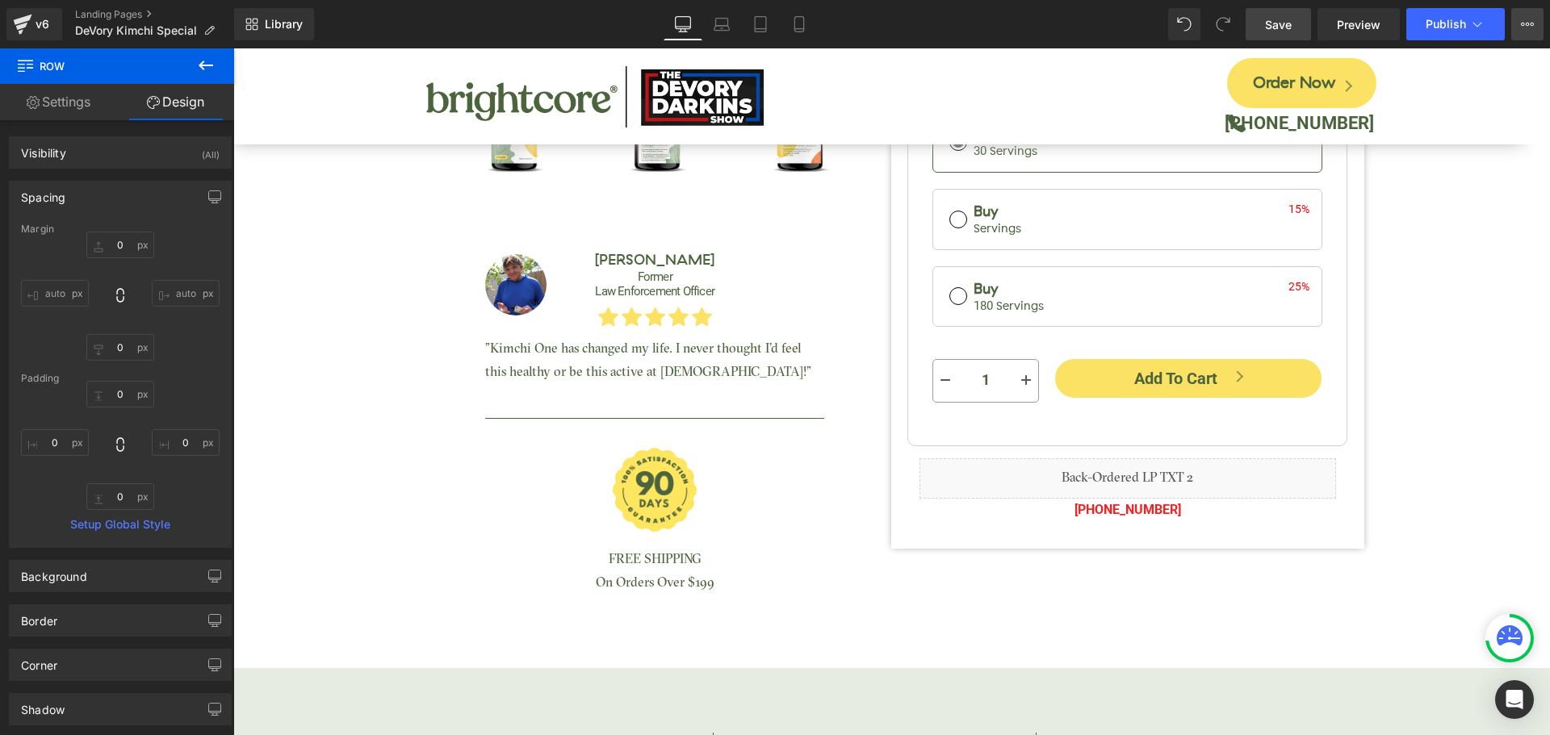
click at [1533, 25] on button "View Live Page View with current Template Save Template to Library Schedule Pub…" at bounding box center [1527, 24] width 32 height 32
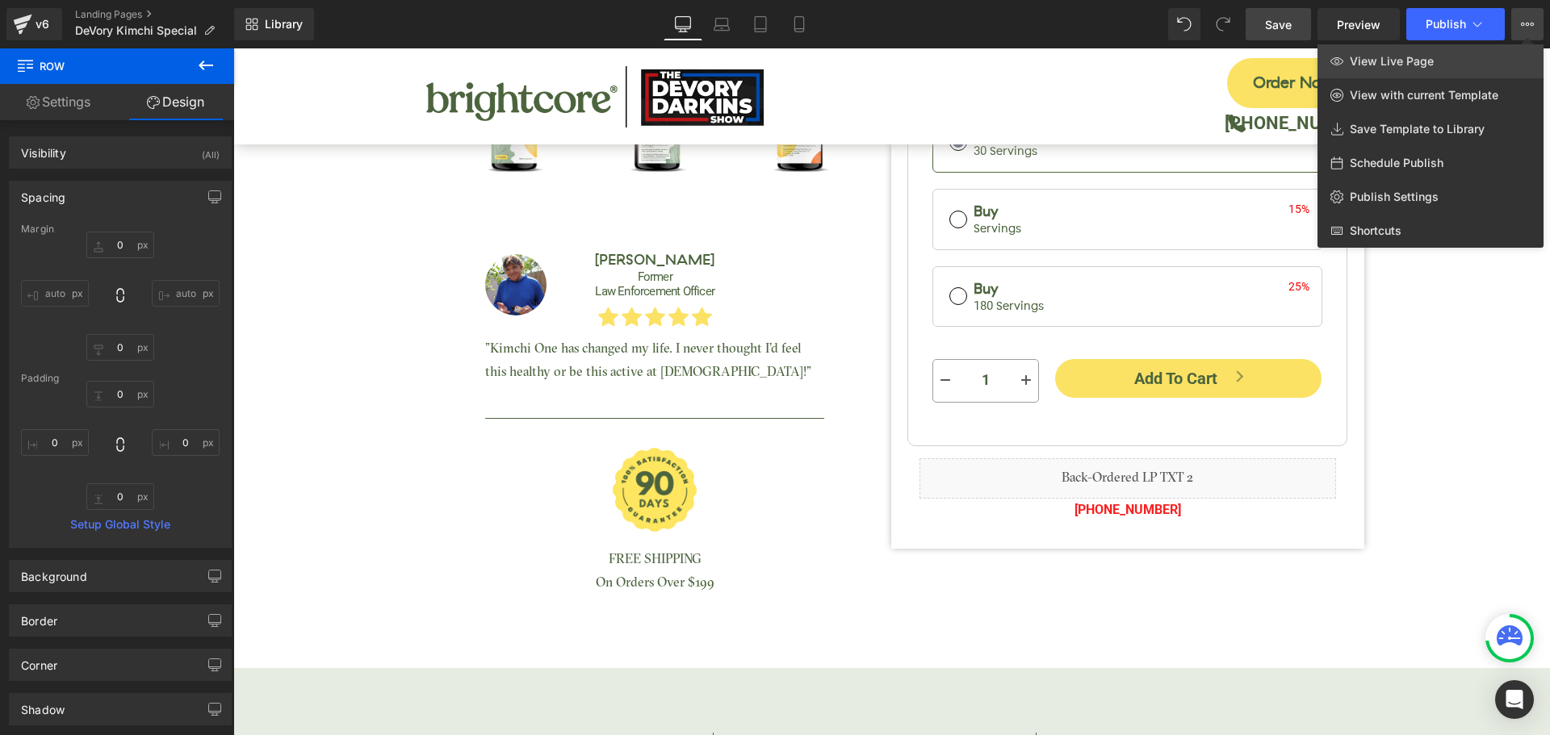
click at [1406, 55] on span "View Live Page" at bounding box center [1392, 61] width 84 height 15
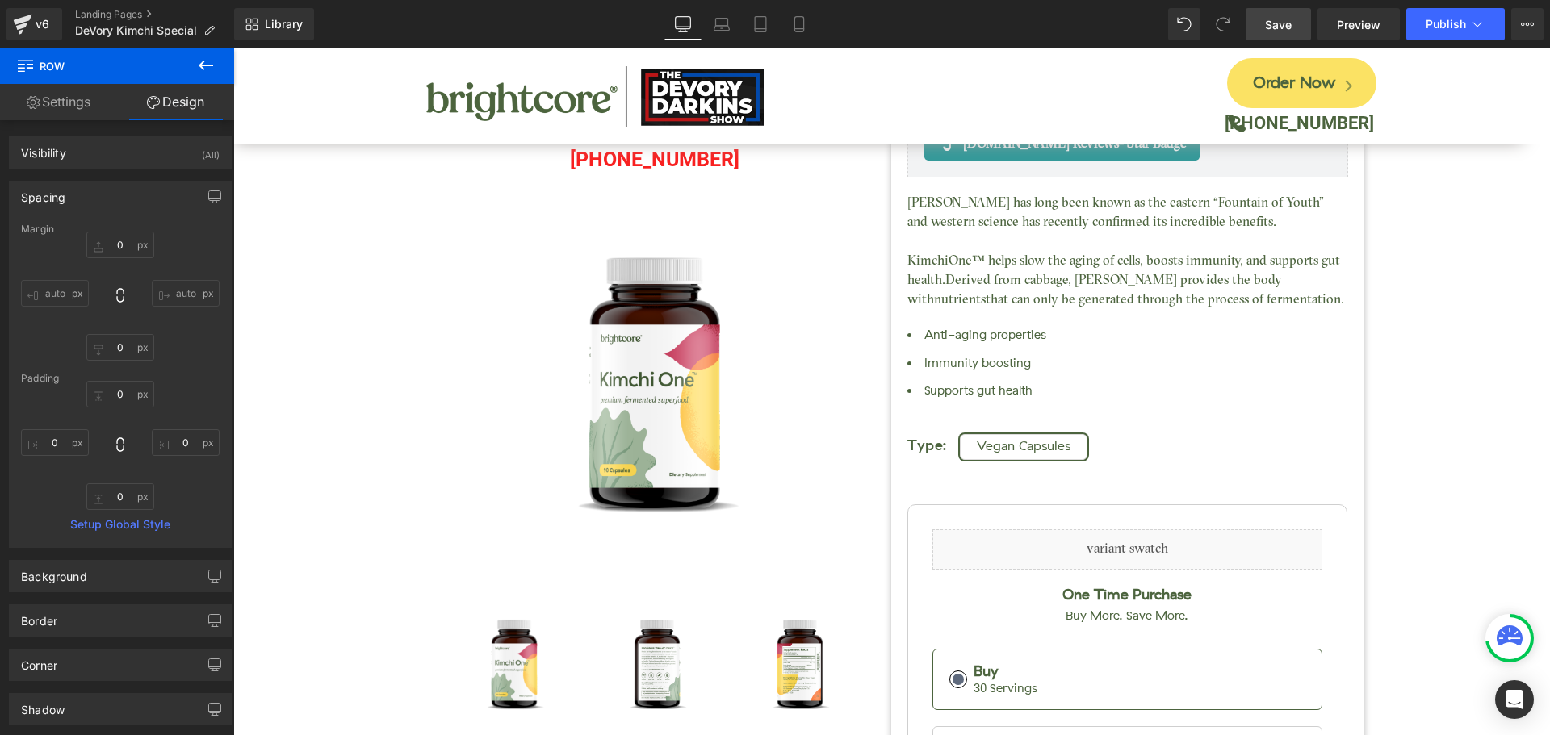
scroll to position [0, 0]
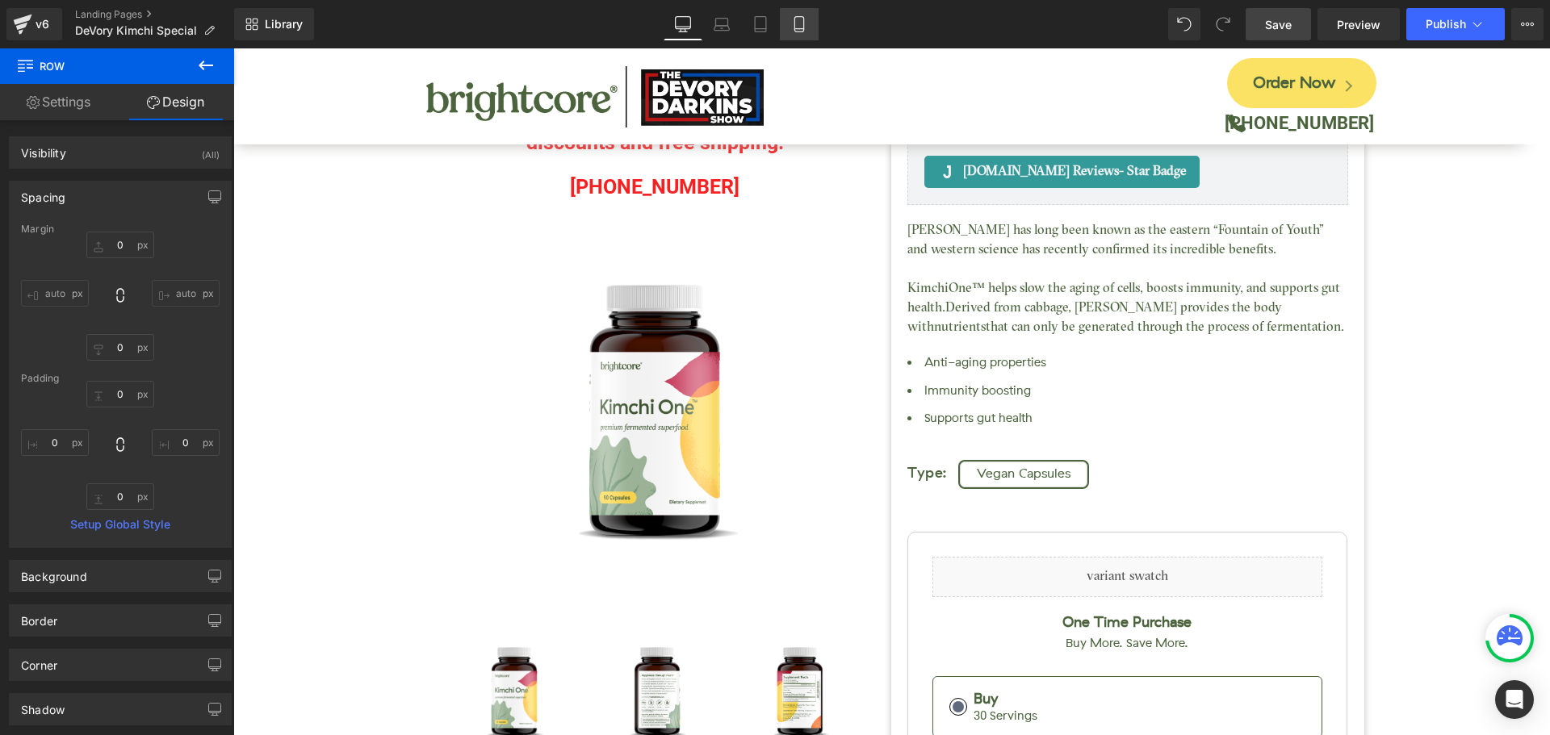
click at [796, 38] on link "Mobile" at bounding box center [799, 24] width 39 height 32
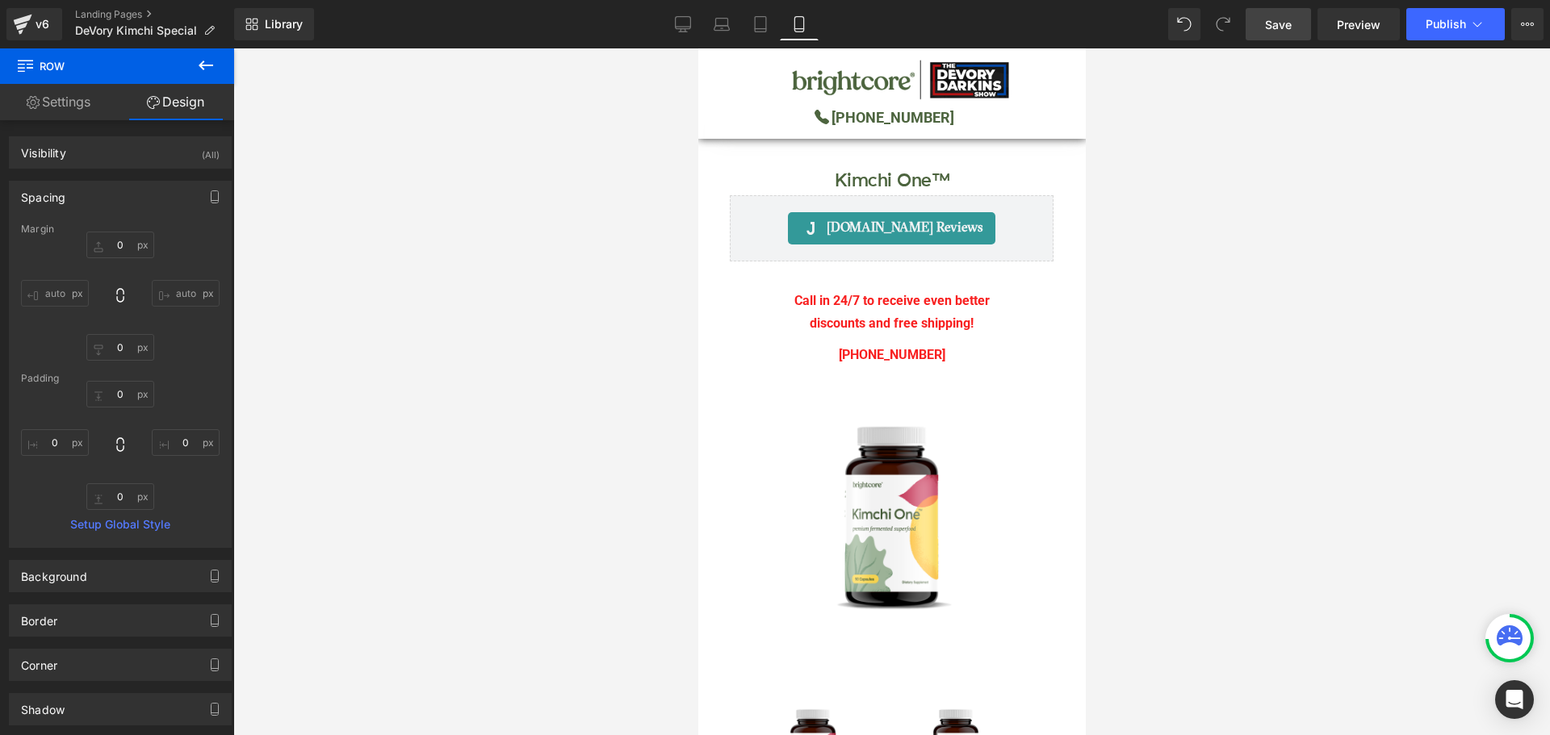
type input "0"
type input "25"
type input "0"
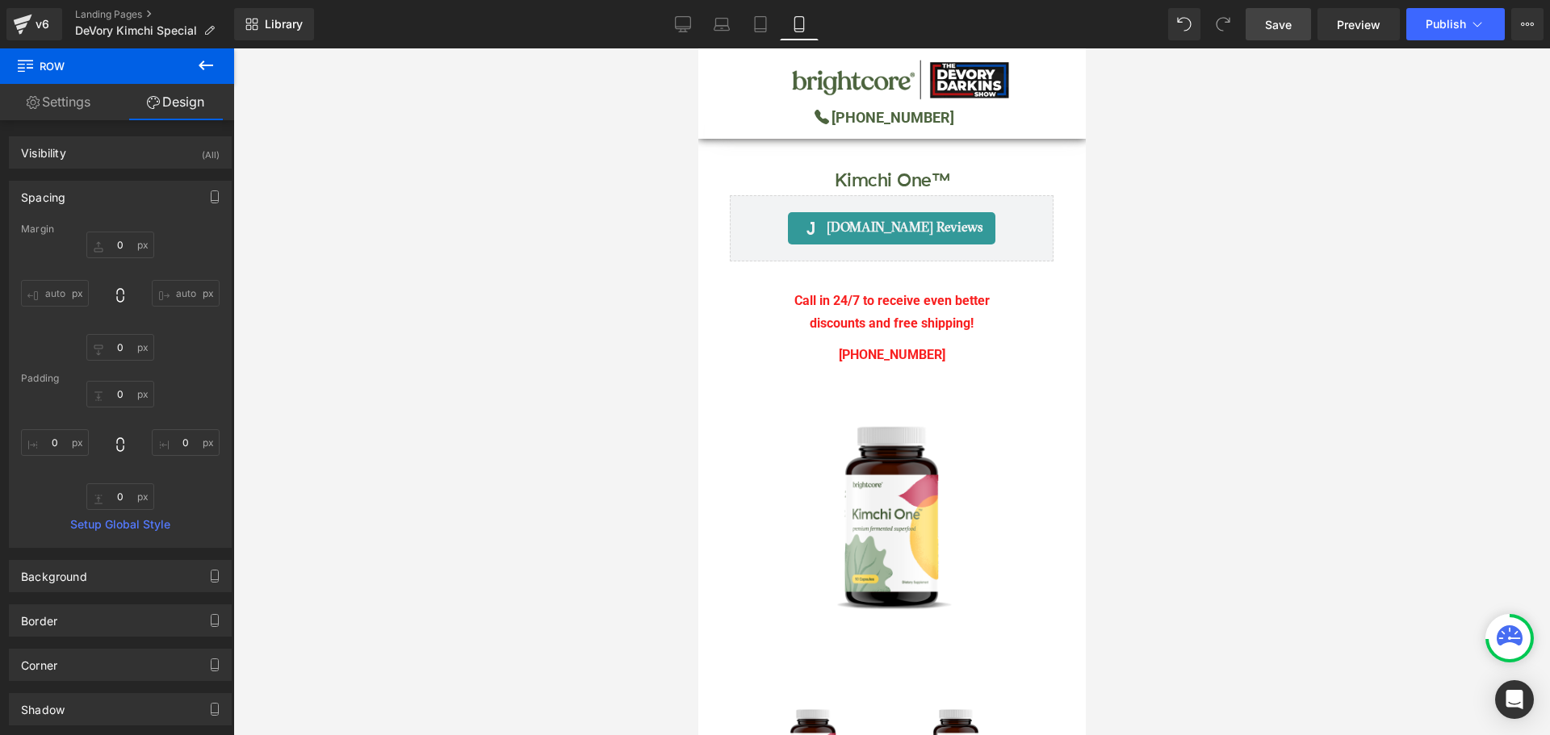
type input "0"
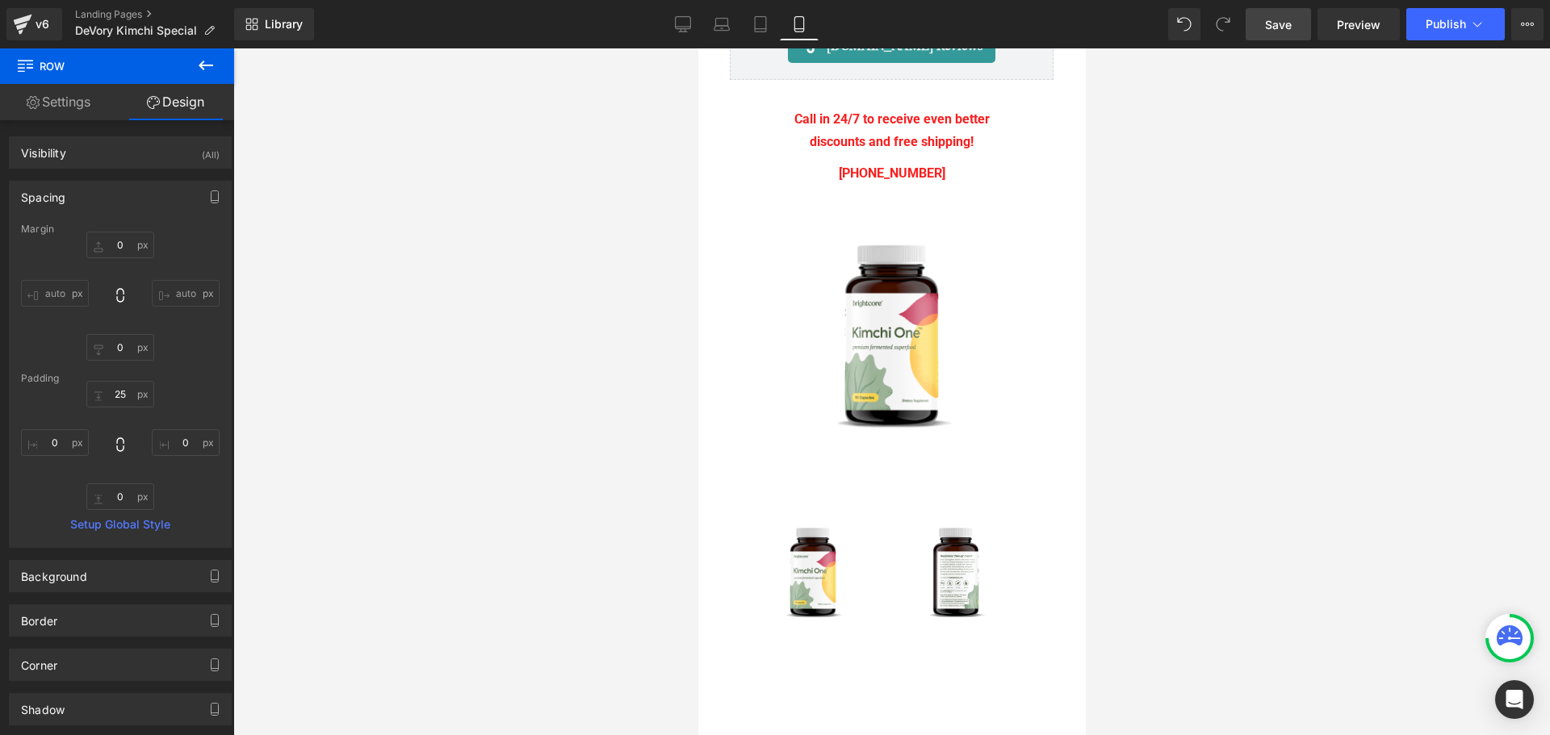
click at [799, 35] on link "Mobile" at bounding box center [799, 24] width 39 height 32
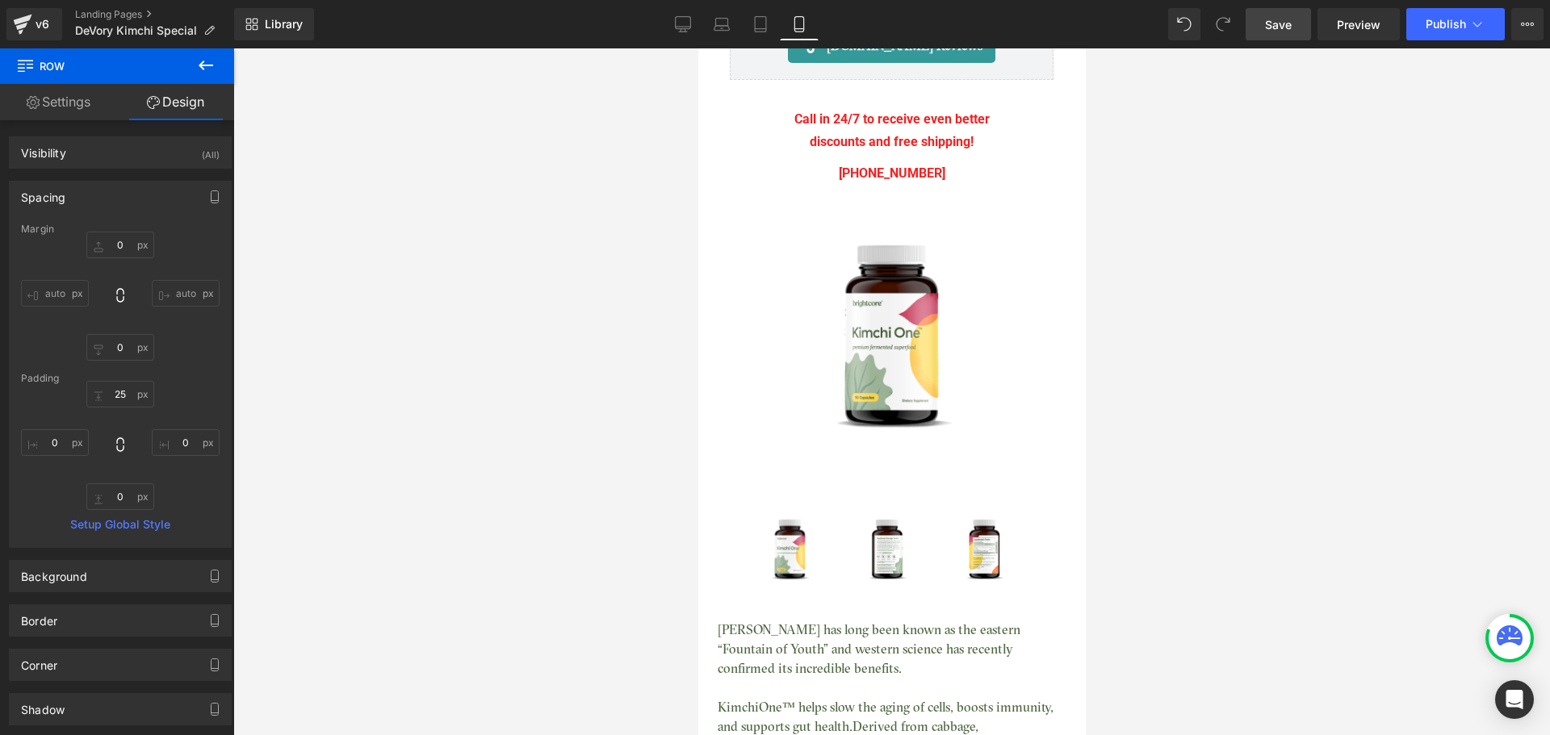
click at [1269, 36] on link "Save" at bounding box center [1278, 24] width 65 height 32
click at [1431, 36] on button "Publish" at bounding box center [1455, 24] width 98 height 32
click at [672, 27] on icon at bounding box center [665, 27] width 15 height 0
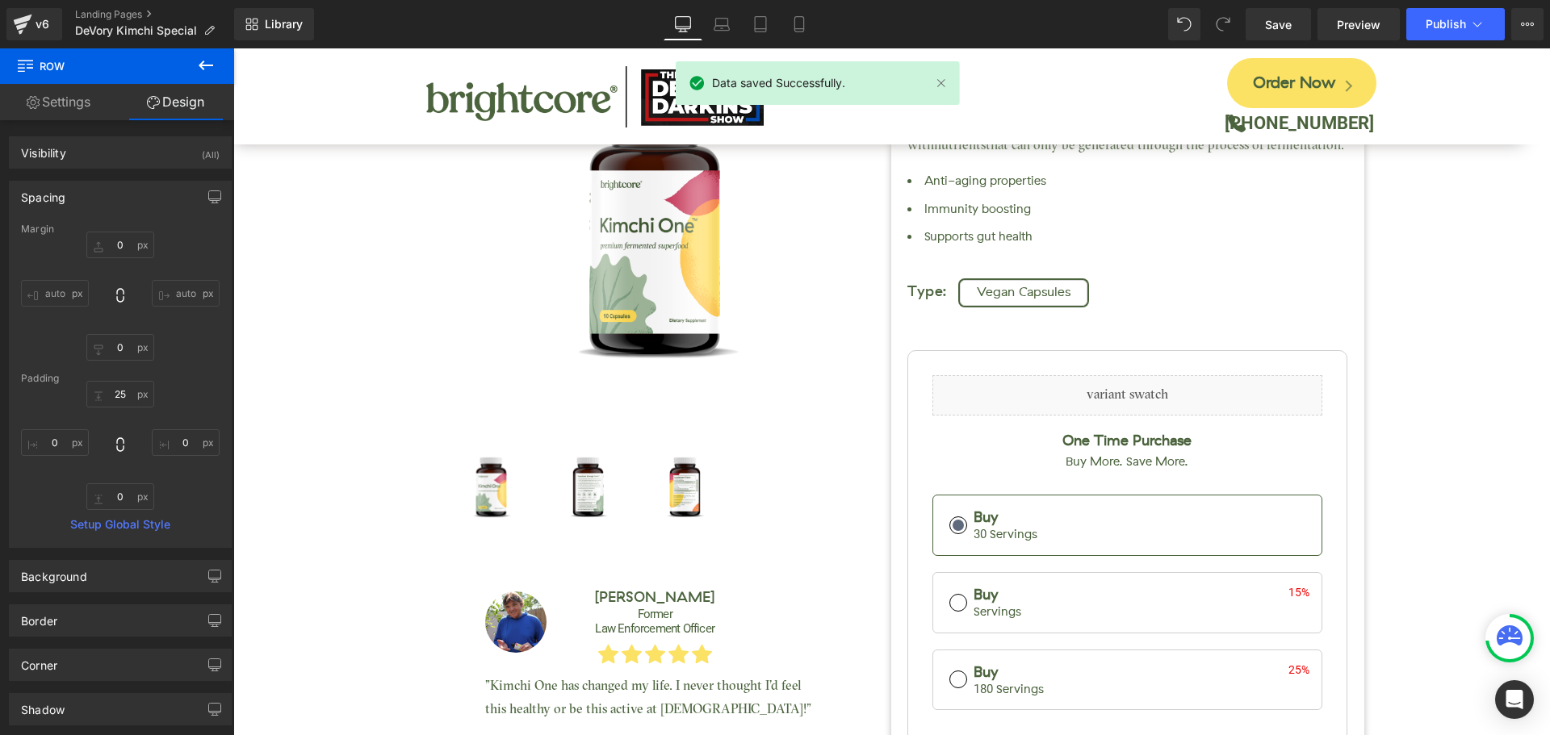
type input "0"
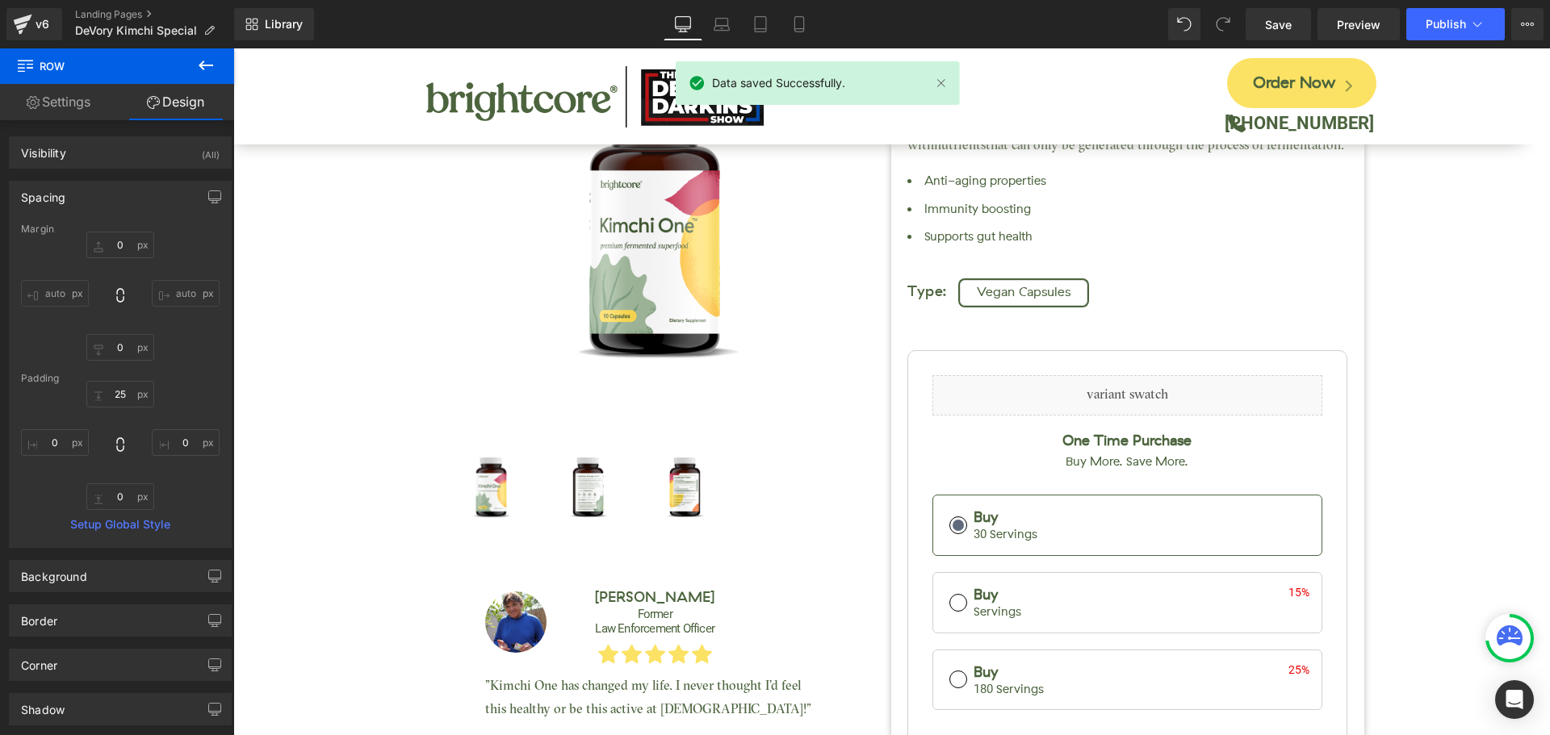
type input "0"
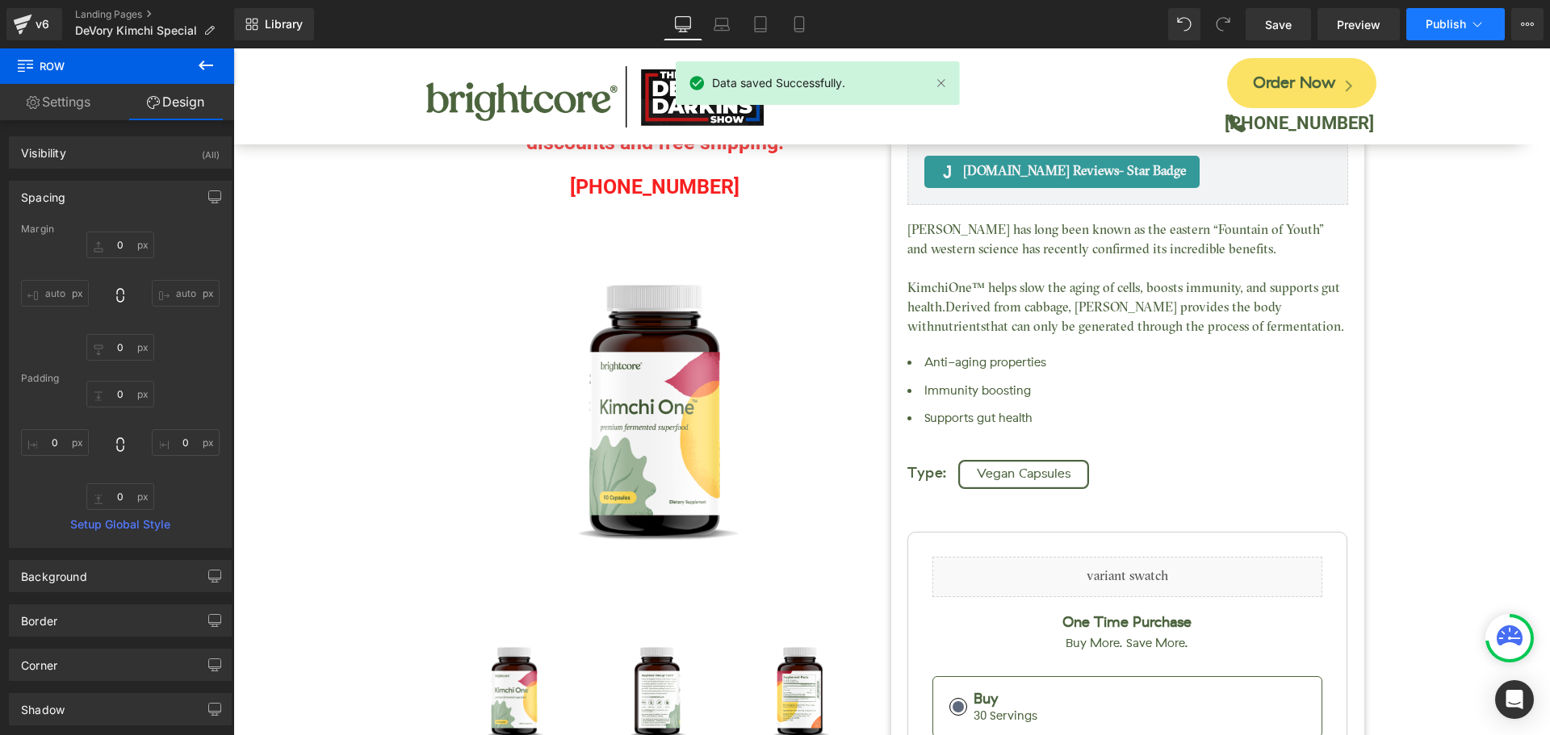
click at [1445, 27] on span "Publish" at bounding box center [1446, 24] width 40 height 13
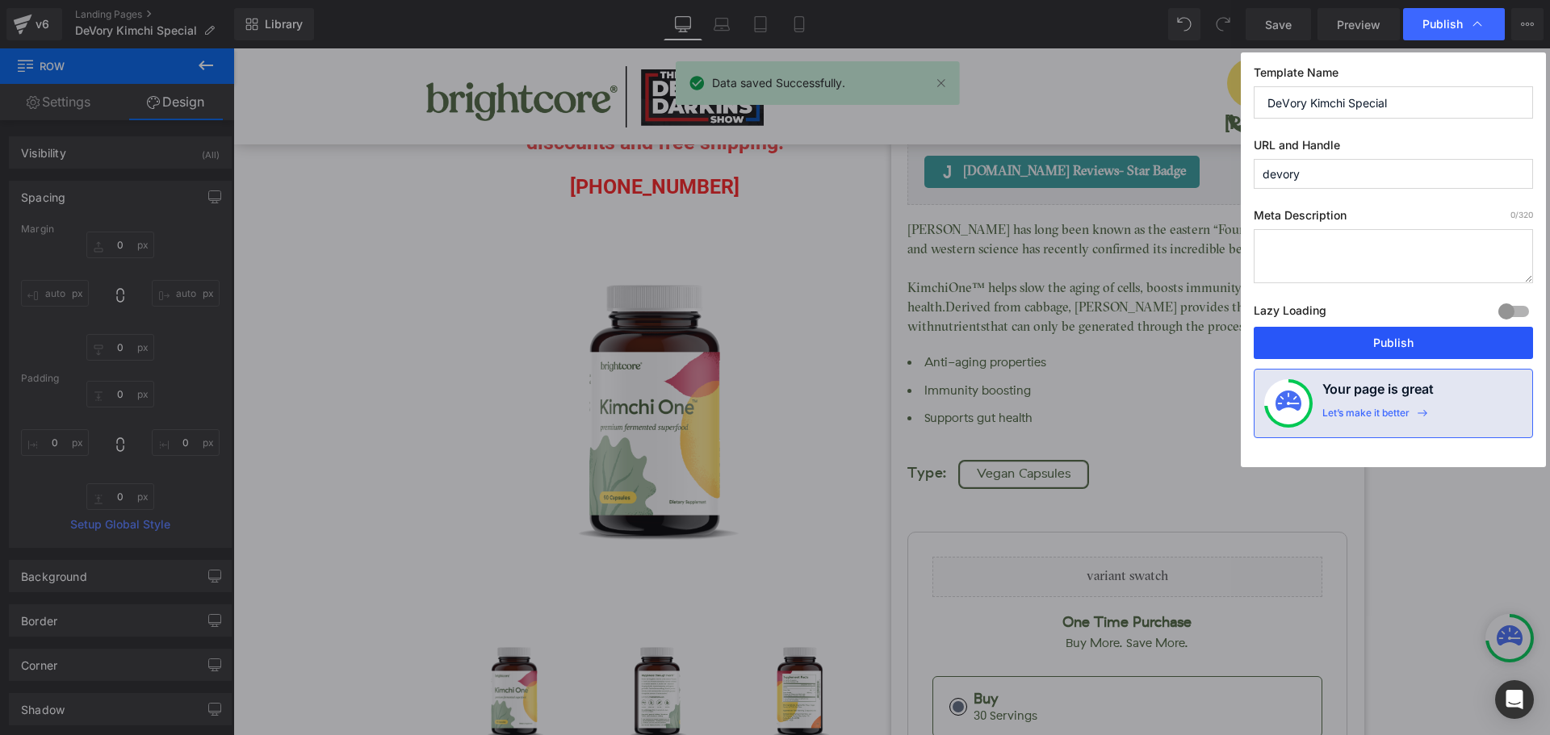
click at [1395, 351] on button "Publish" at bounding box center [1393, 343] width 279 height 32
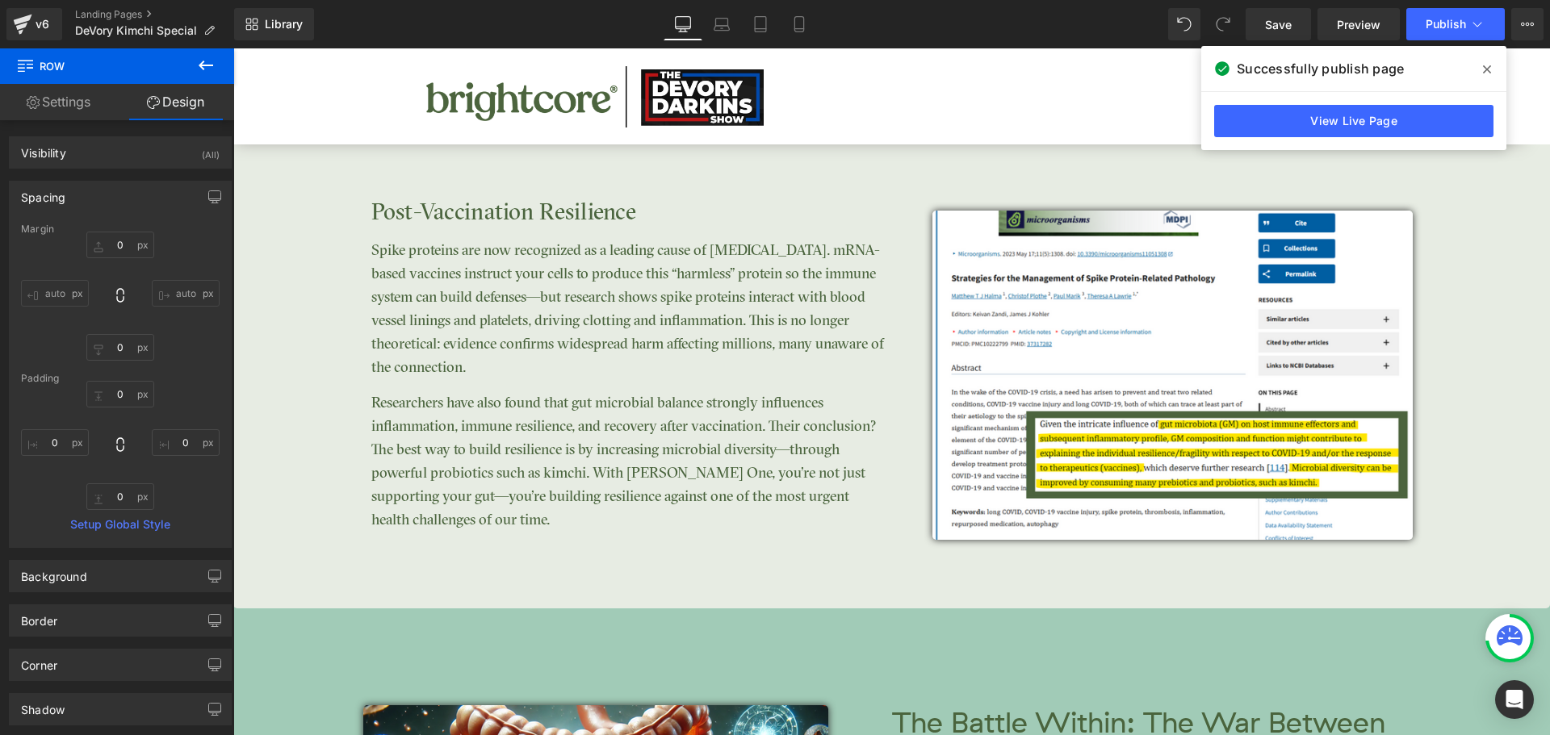
scroll to position [3391, 0]
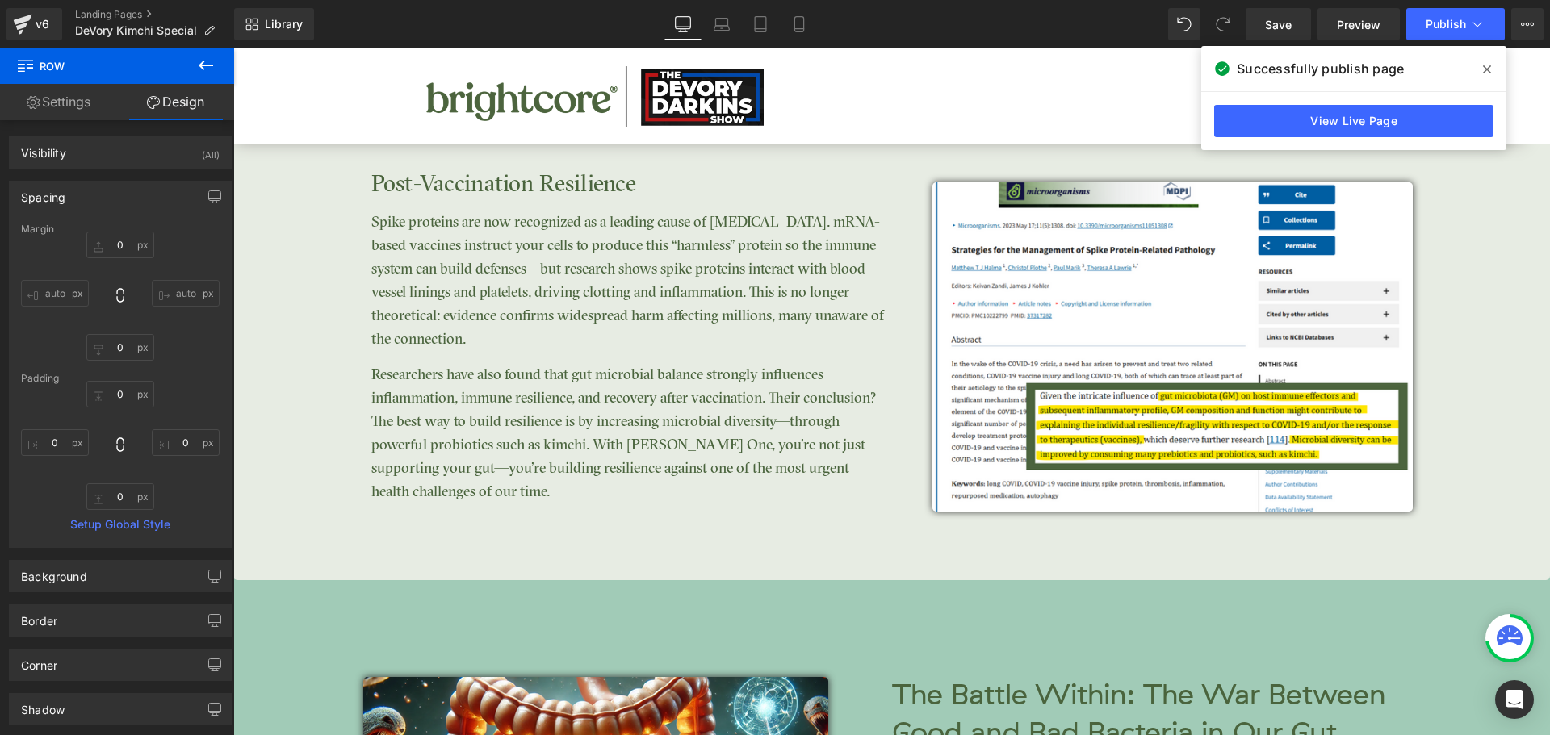
click at [987, 556] on div "Clinically Studied Results Heading Image Post-Vaccination Resilience Heading Sp…" at bounding box center [891, 121] width 1317 height 919
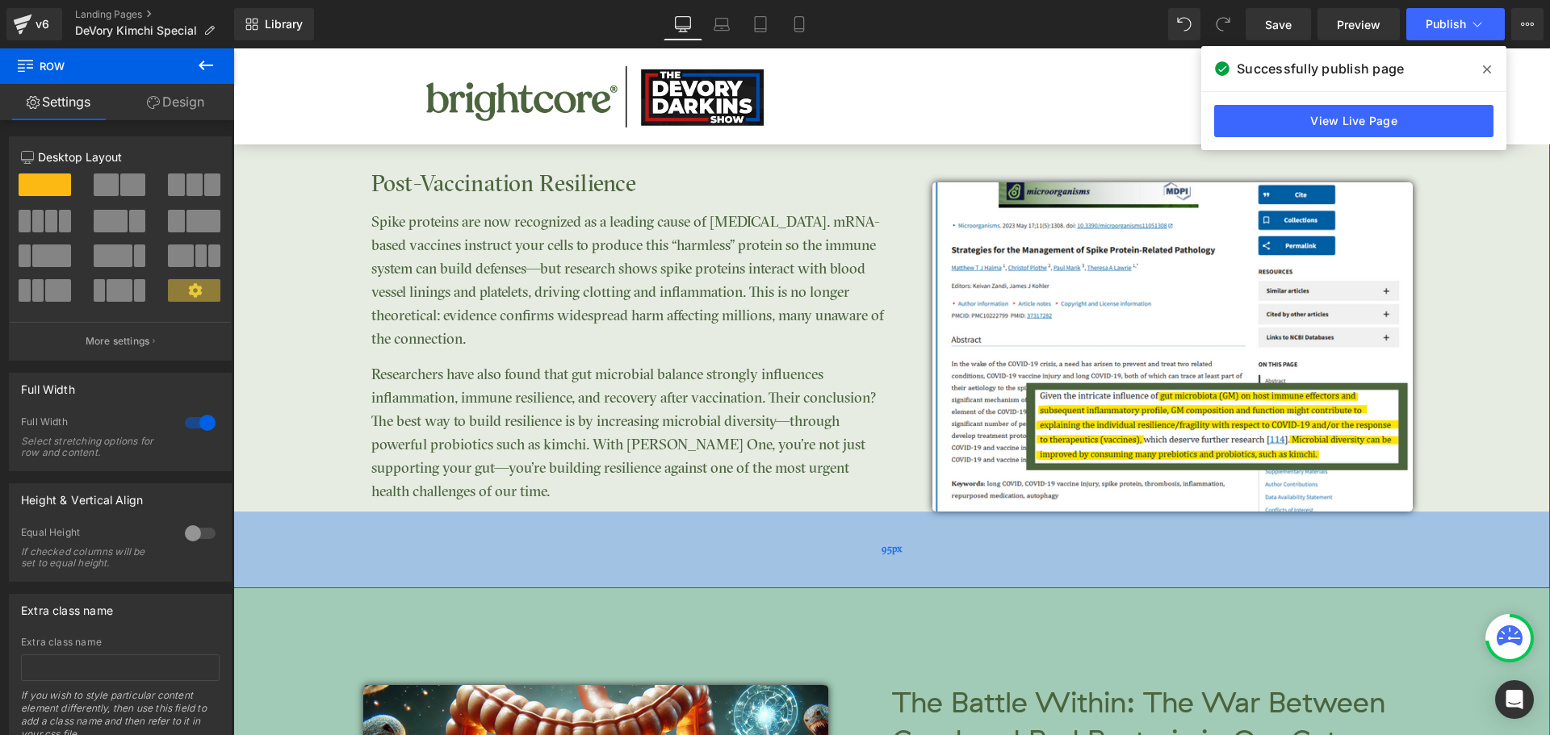
drag, startPoint x: 988, startPoint y: 554, endPoint x: 1015, endPoint y: 562, distance: 27.8
click at [1015, 562] on div "95px" at bounding box center [891, 550] width 1317 height 77
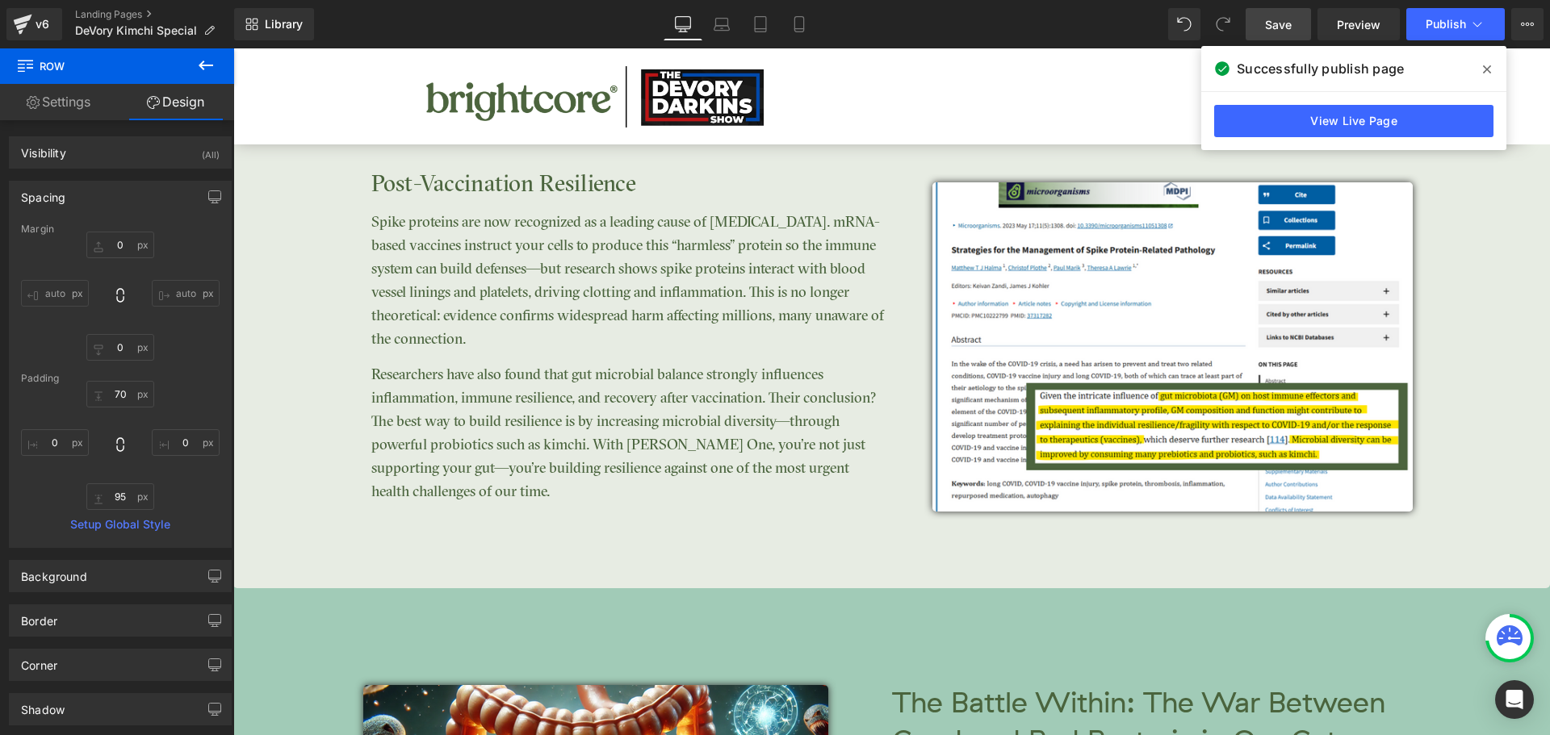
click at [1287, 32] on span "Save" at bounding box center [1278, 24] width 27 height 17
drag, startPoint x: 1485, startPoint y: 69, endPoint x: 1250, endPoint y: 20, distance: 240.8
click at [1485, 69] on icon at bounding box center [1487, 69] width 8 height 13
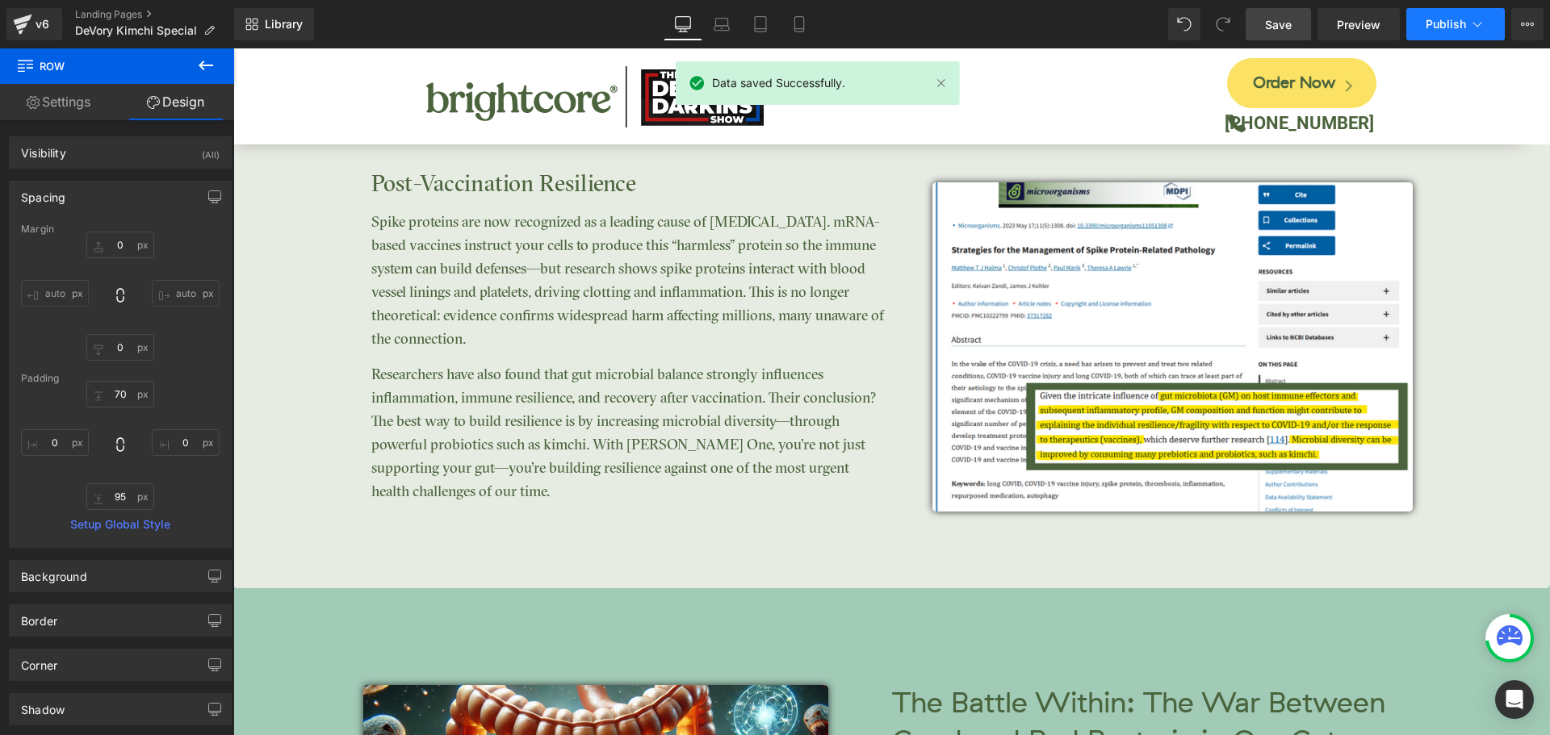
click at [1449, 29] on span "Publish" at bounding box center [1446, 24] width 40 height 13
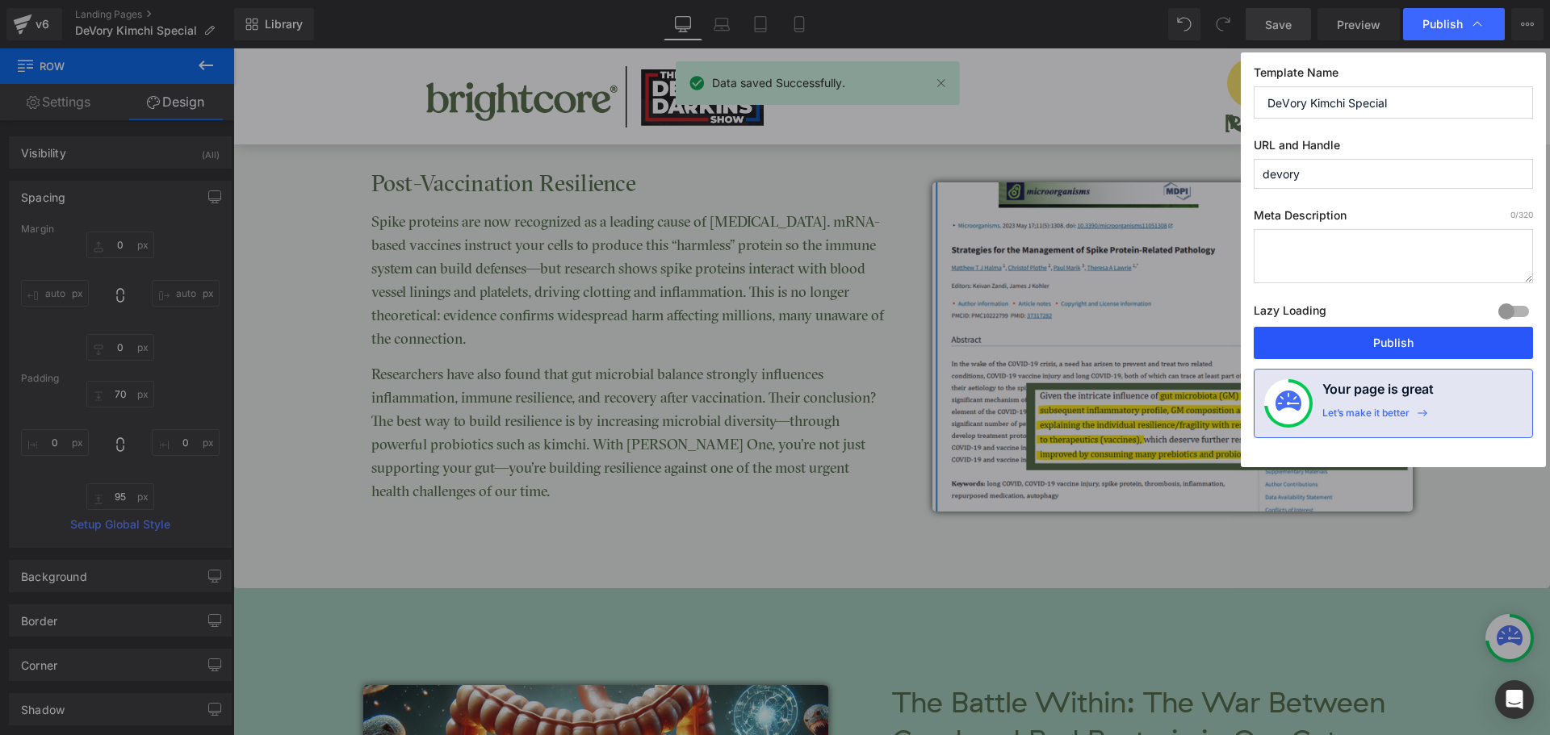
drag, startPoint x: 1440, startPoint y: 345, endPoint x: 1208, endPoint y: 296, distance: 237.5
click at [1440, 345] on button "Publish" at bounding box center [1393, 343] width 279 height 32
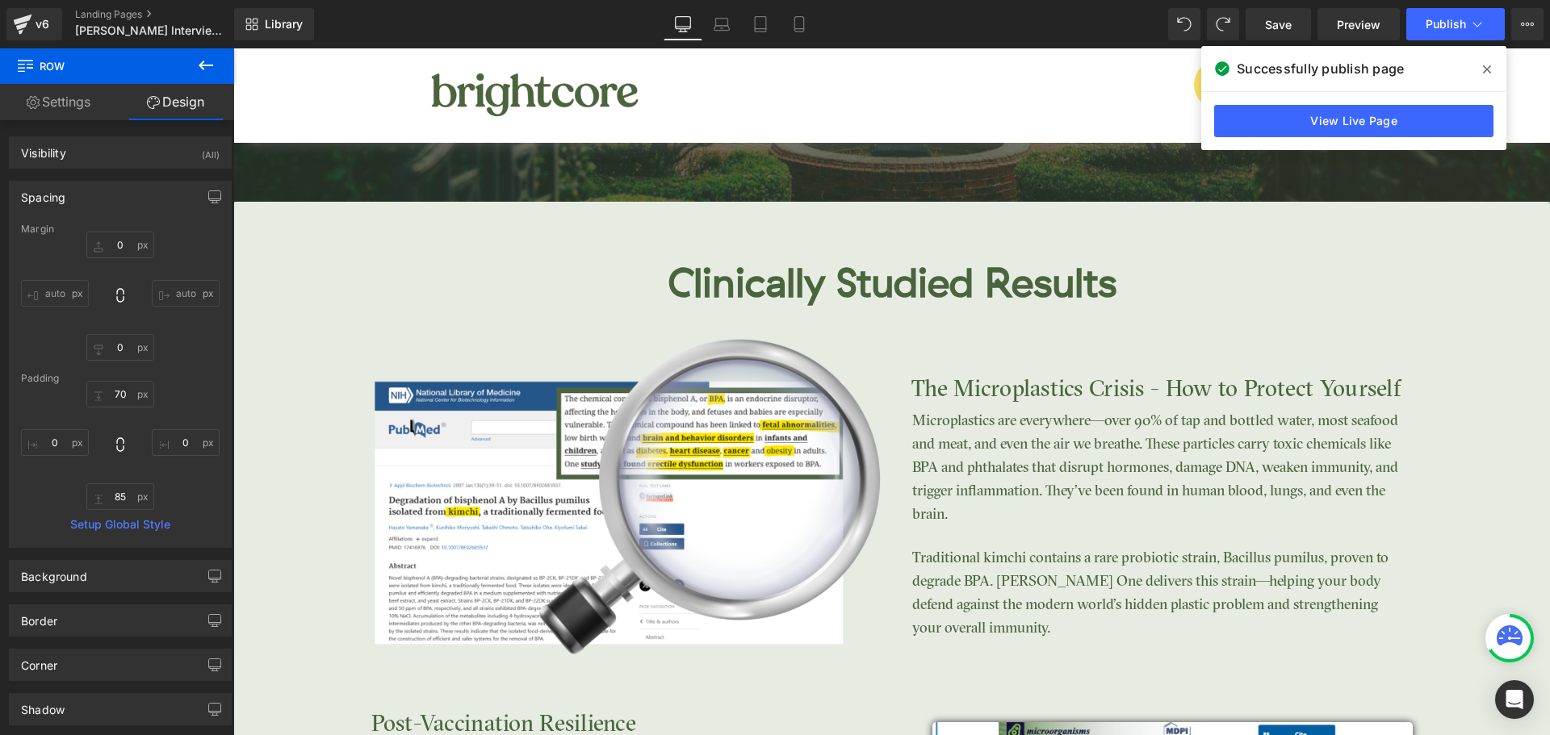
click at [1489, 71] on icon at bounding box center [1487, 69] width 8 height 8
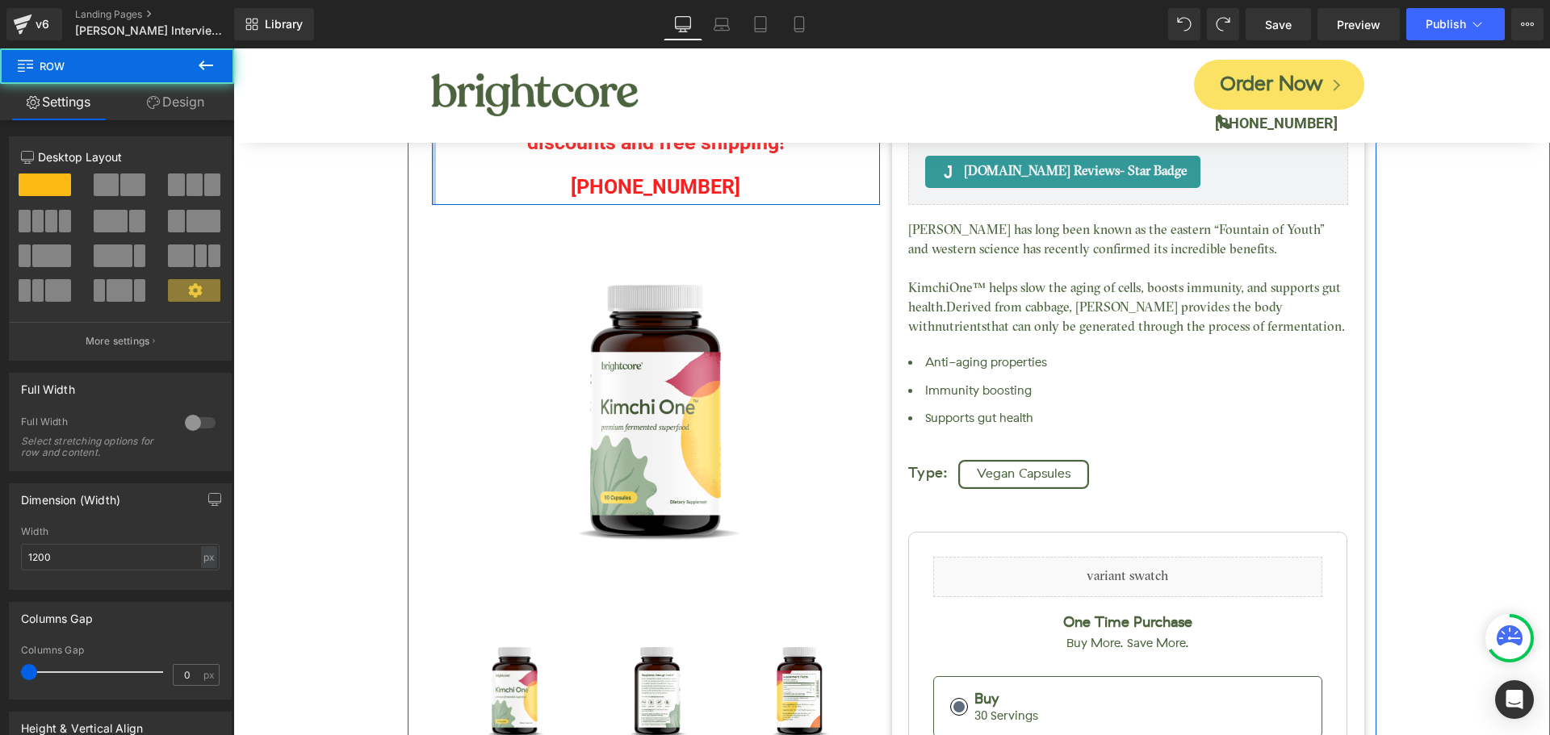
click at [432, 177] on div "Call in to receive even better discounts and free shipping! Text Block (888) 90…" at bounding box center [656, 142] width 448 height 125
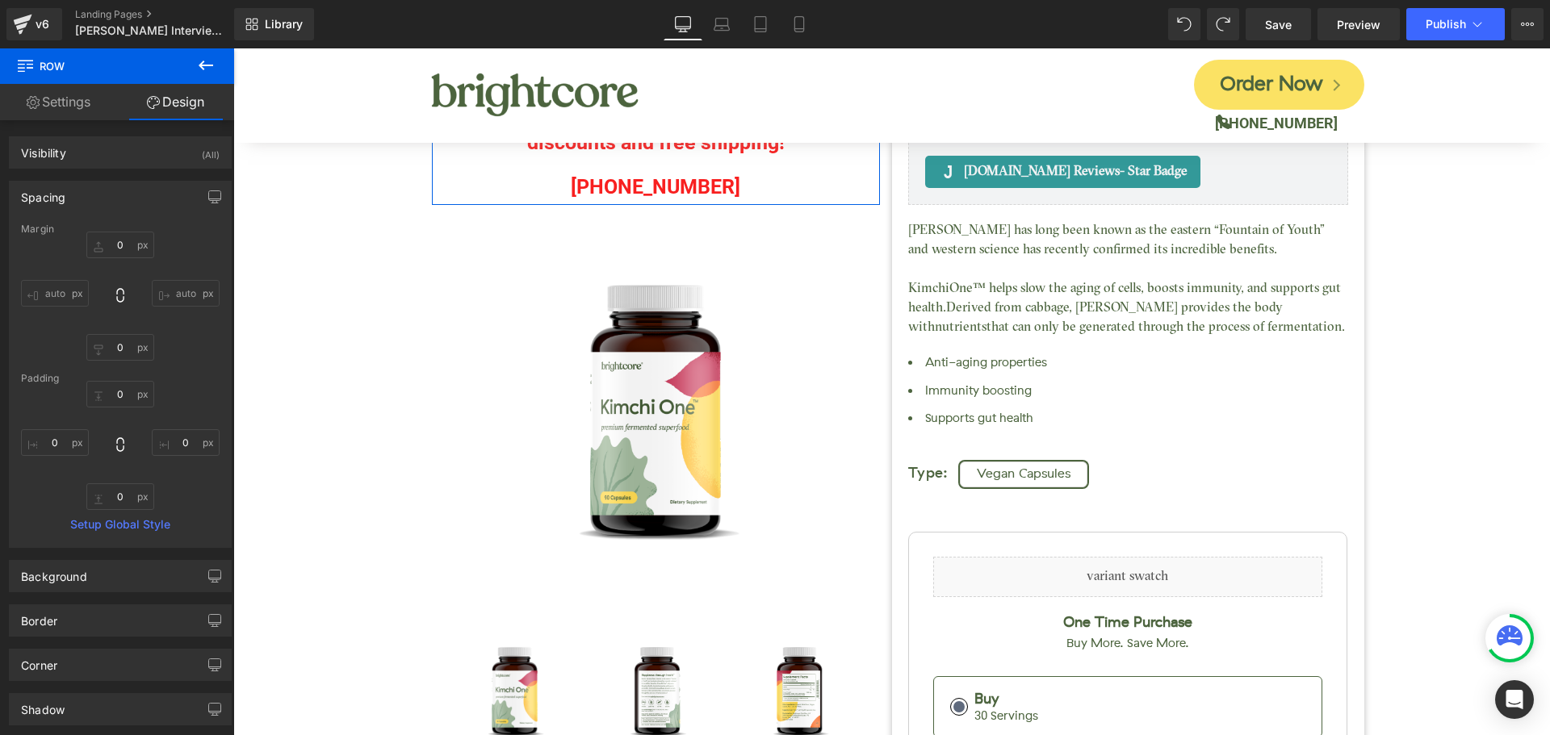
click at [183, 98] on link "Design" at bounding box center [175, 102] width 117 height 36
click at [115, 396] on input "0" at bounding box center [120, 394] width 68 height 27
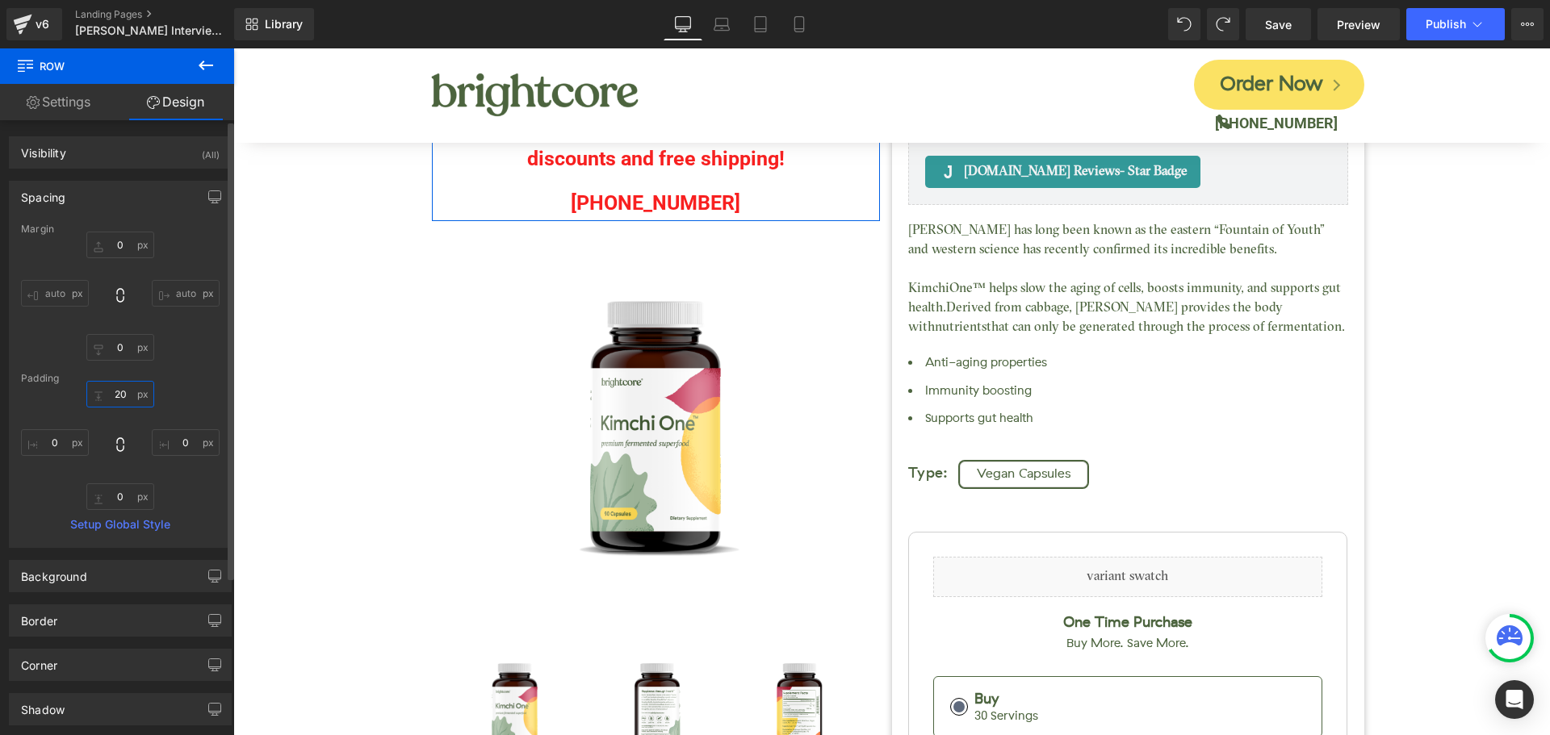
type input "200"
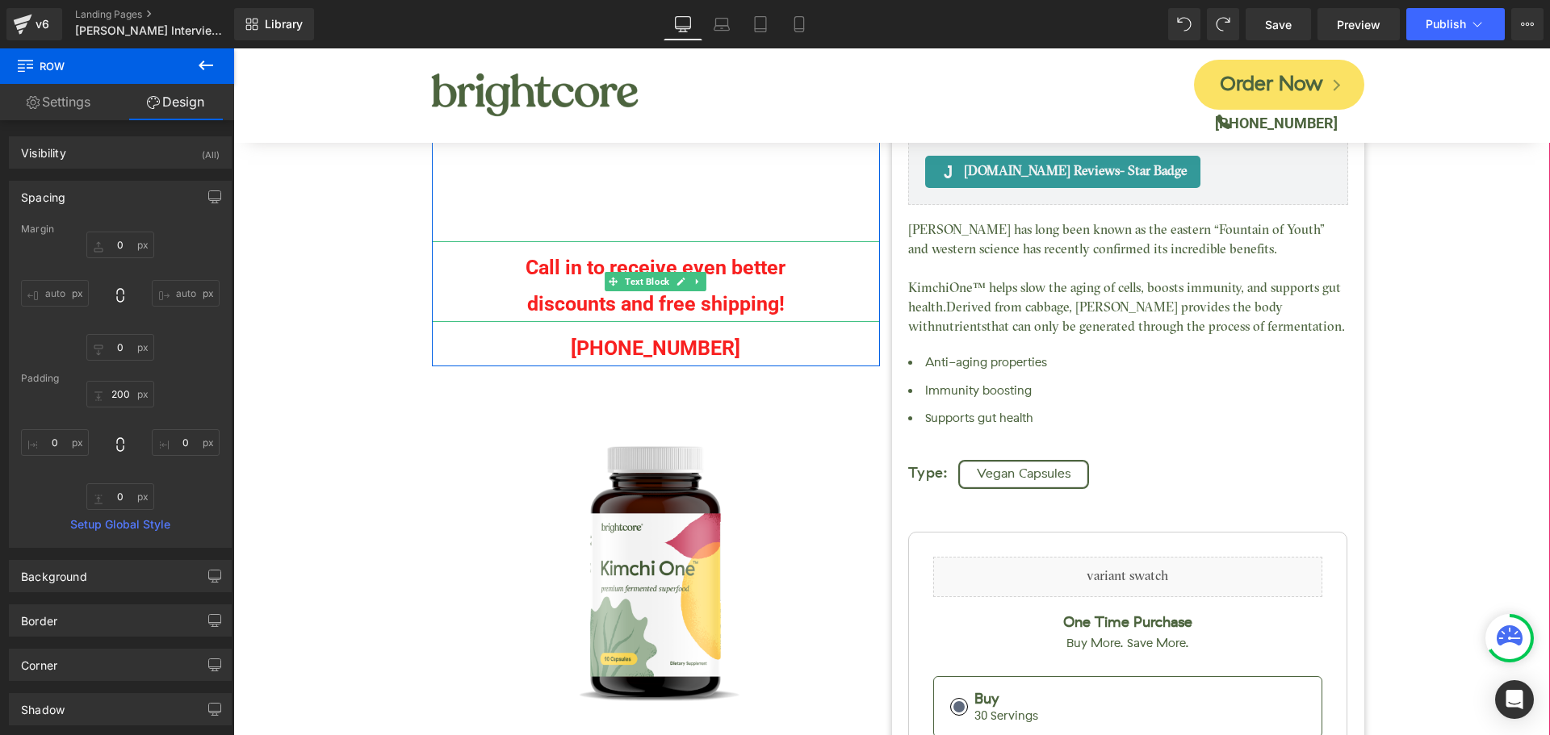
click at [583, 266] on p "Call in to receive even better" at bounding box center [656, 267] width 448 height 36
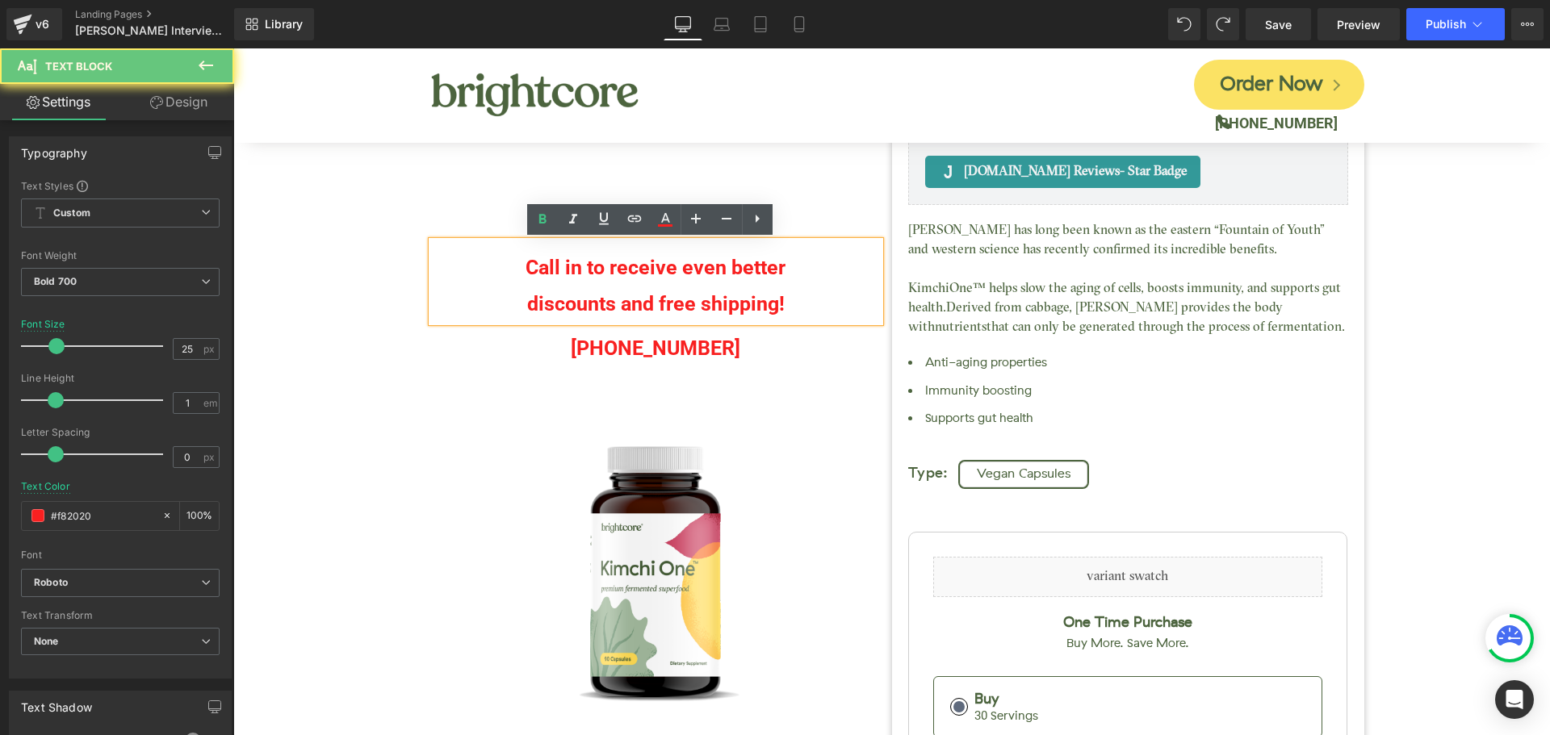
click at [583, 266] on p "Call in to receive even better" at bounding box center [656, 267] width 448 height 36
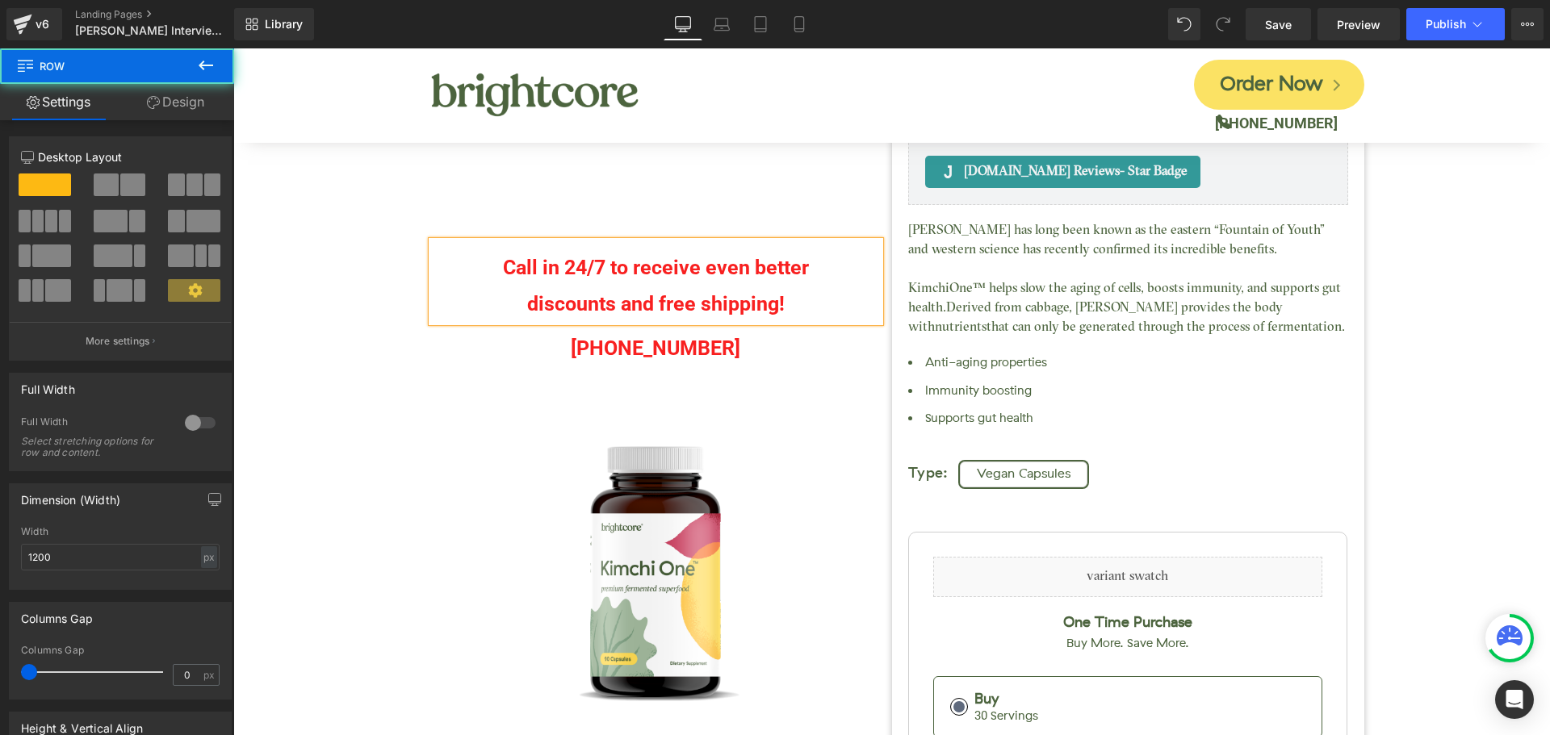
click at [538, 210] on div "Call in 24/7 to receive even better discounts and free shipping! Text Block (88…" at bounding box center [656, 223] width 448 height 287
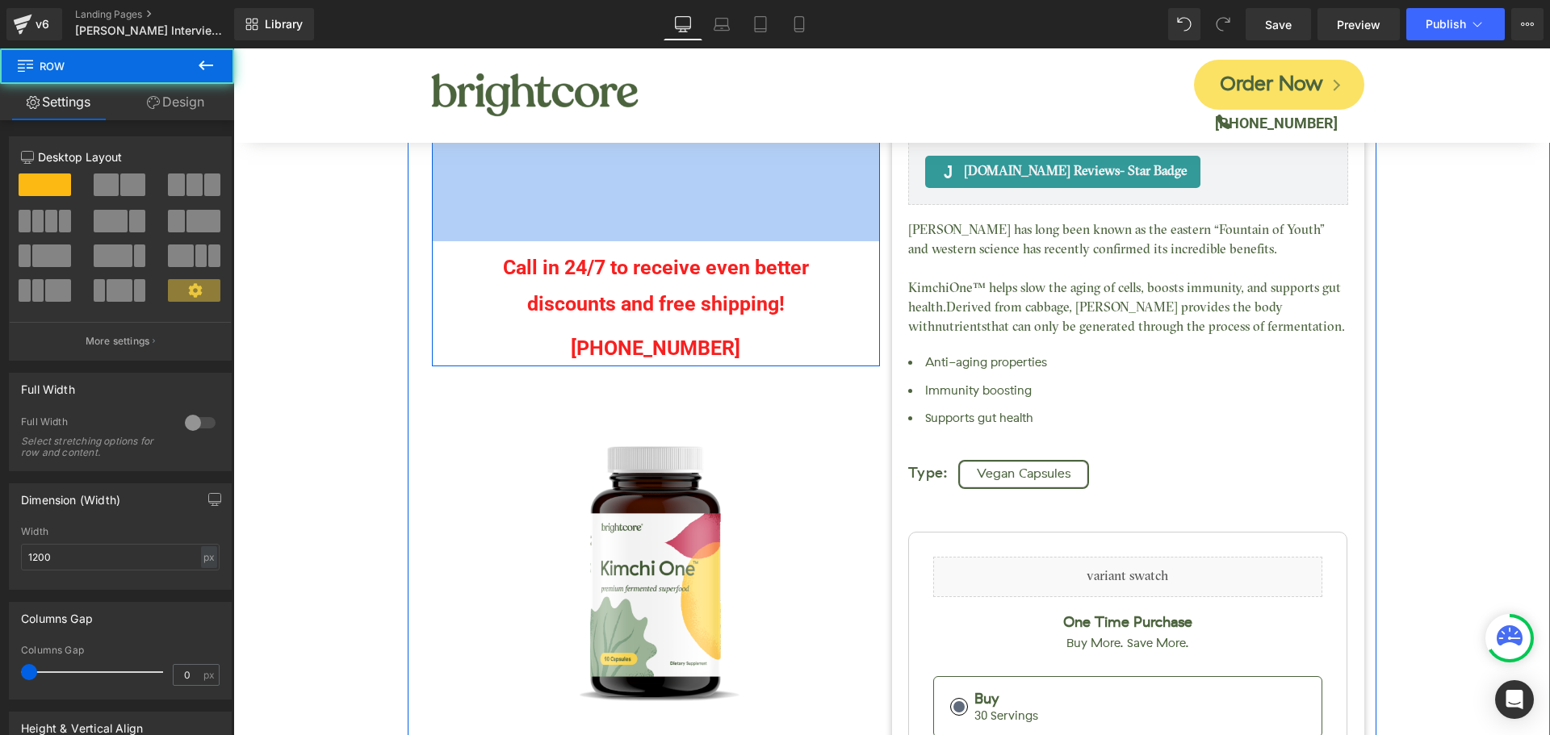
click at [555, 204] on div "Call in 24/7 to receive even better discounts and free shipping! Text Block (88…" at bounding box center [656, 223] width 448 height 287
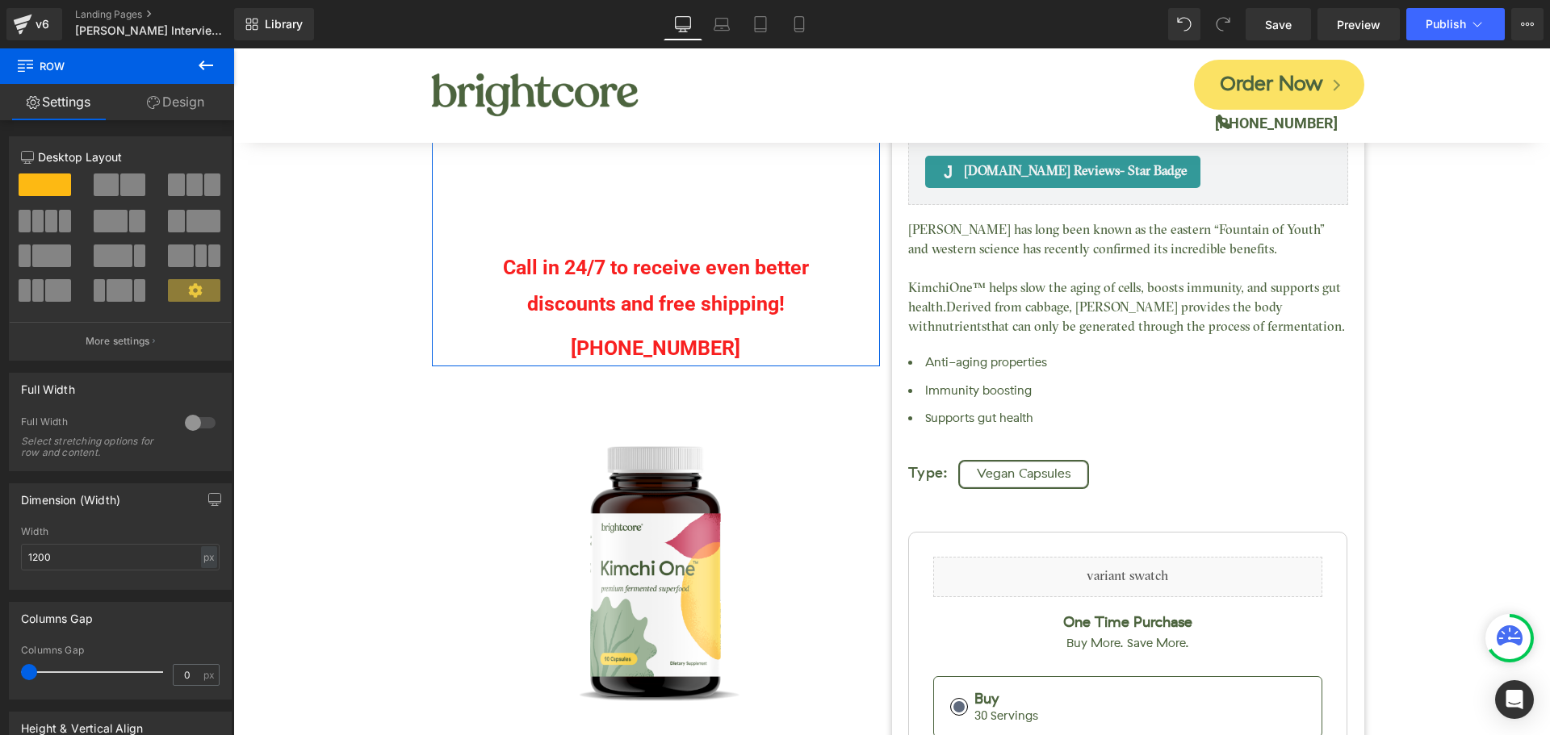
click at [191, 105] on link "Design" at bounding box center [175, 102] width 117 height 36
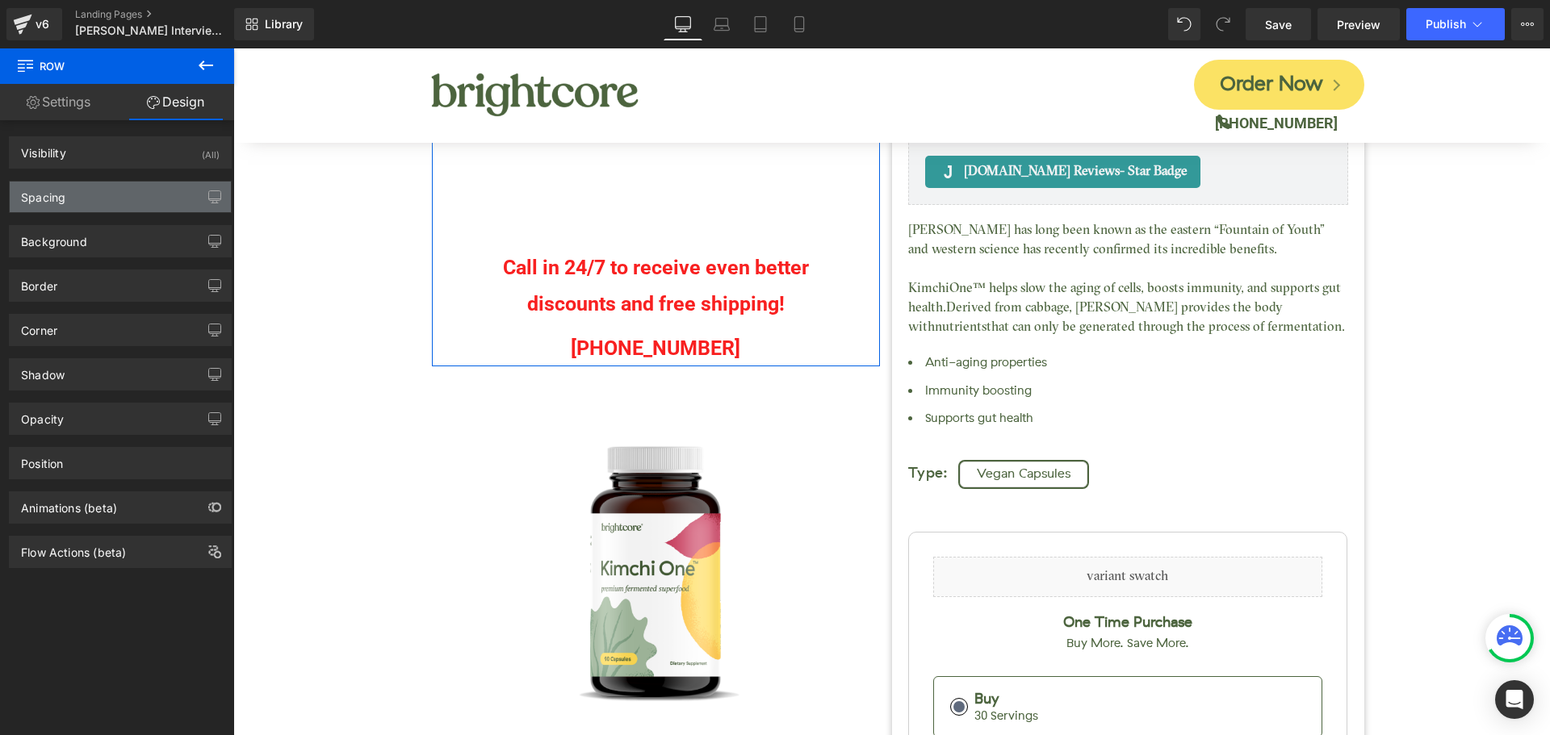
type input "0"
type input "200"
type input "0"
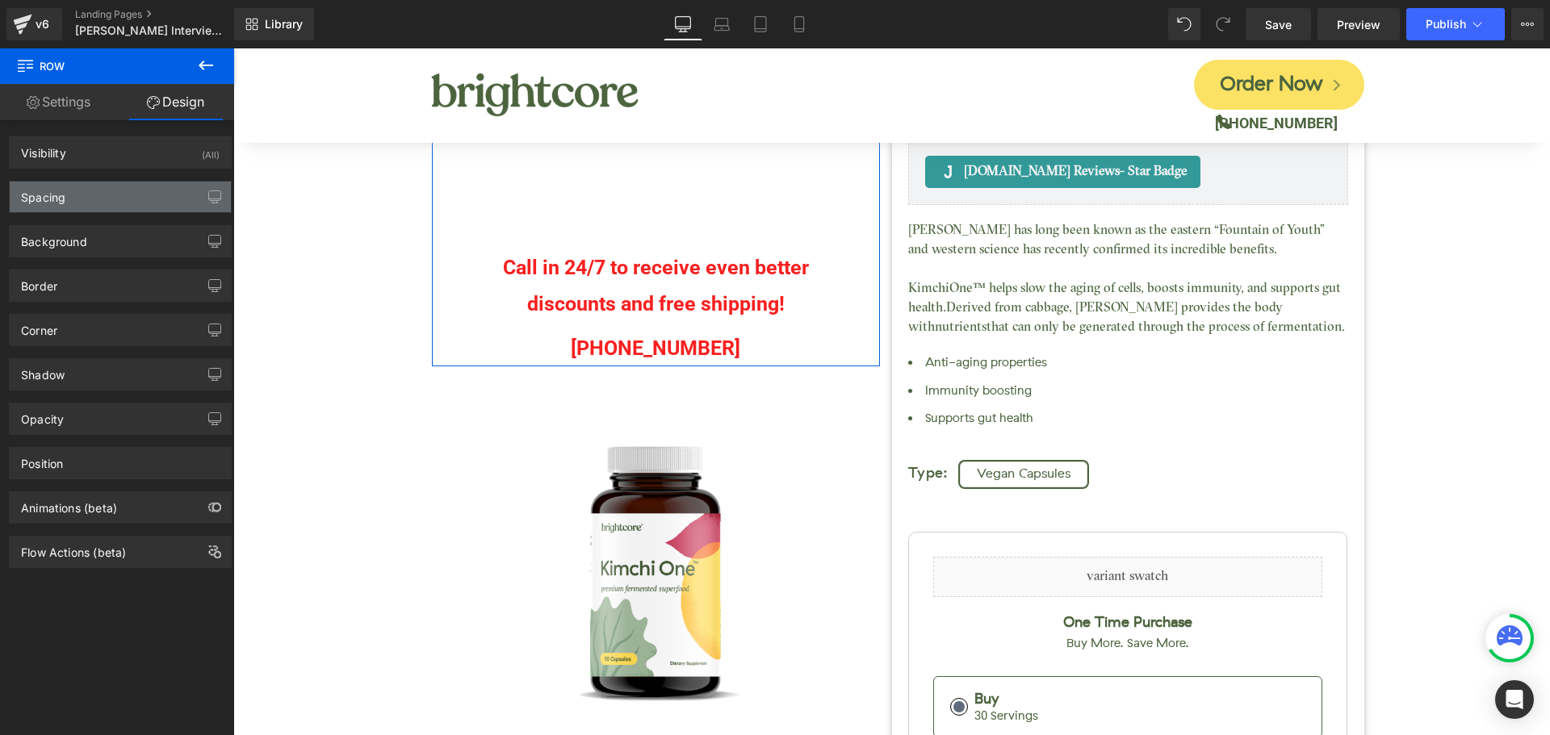
type input "0"
click at [88, 201] on div "Spacing" at bounding box center [120, 197] width 221 height 31
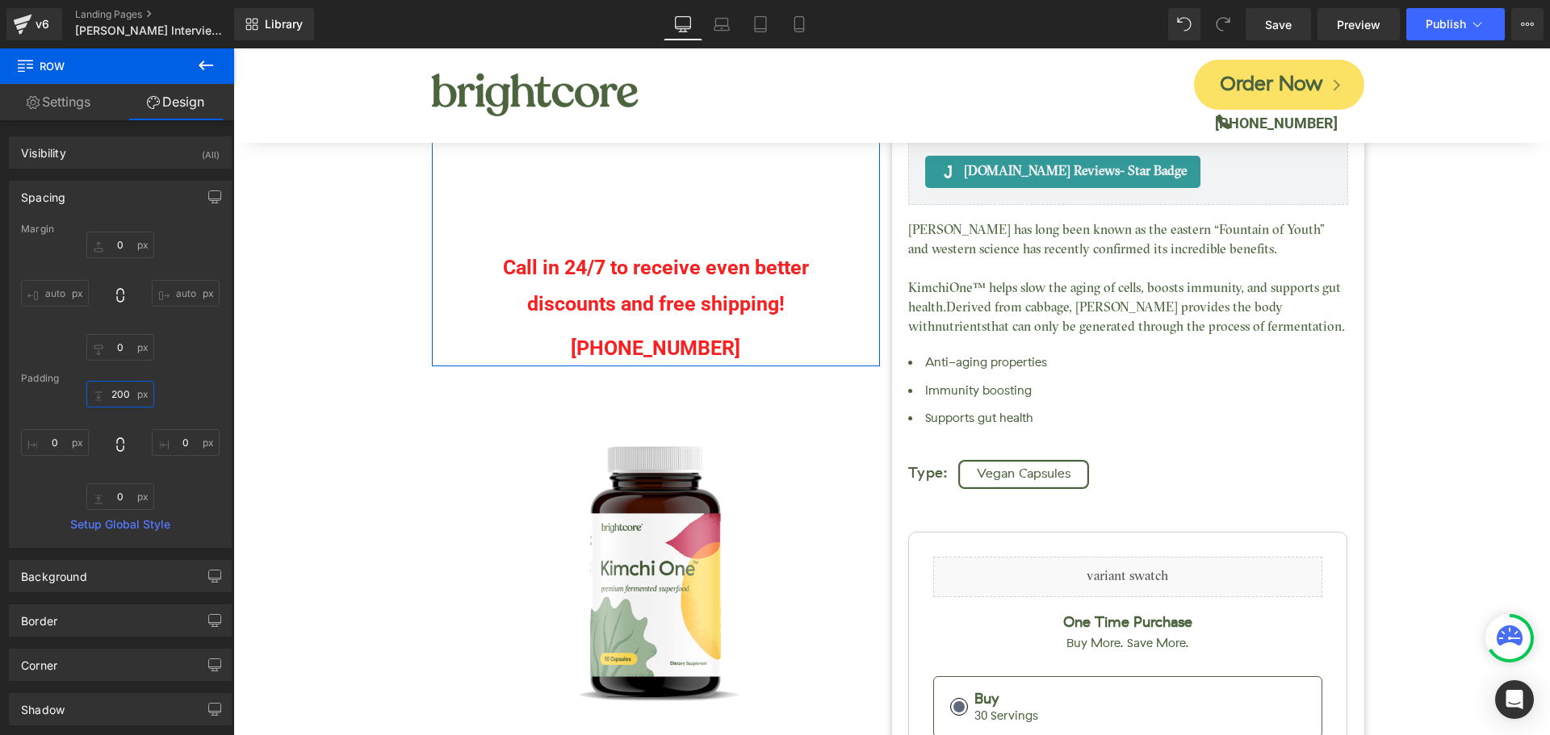
click at [124, 387] on input "200" at bounding box center [120, 394] width 68 height 27
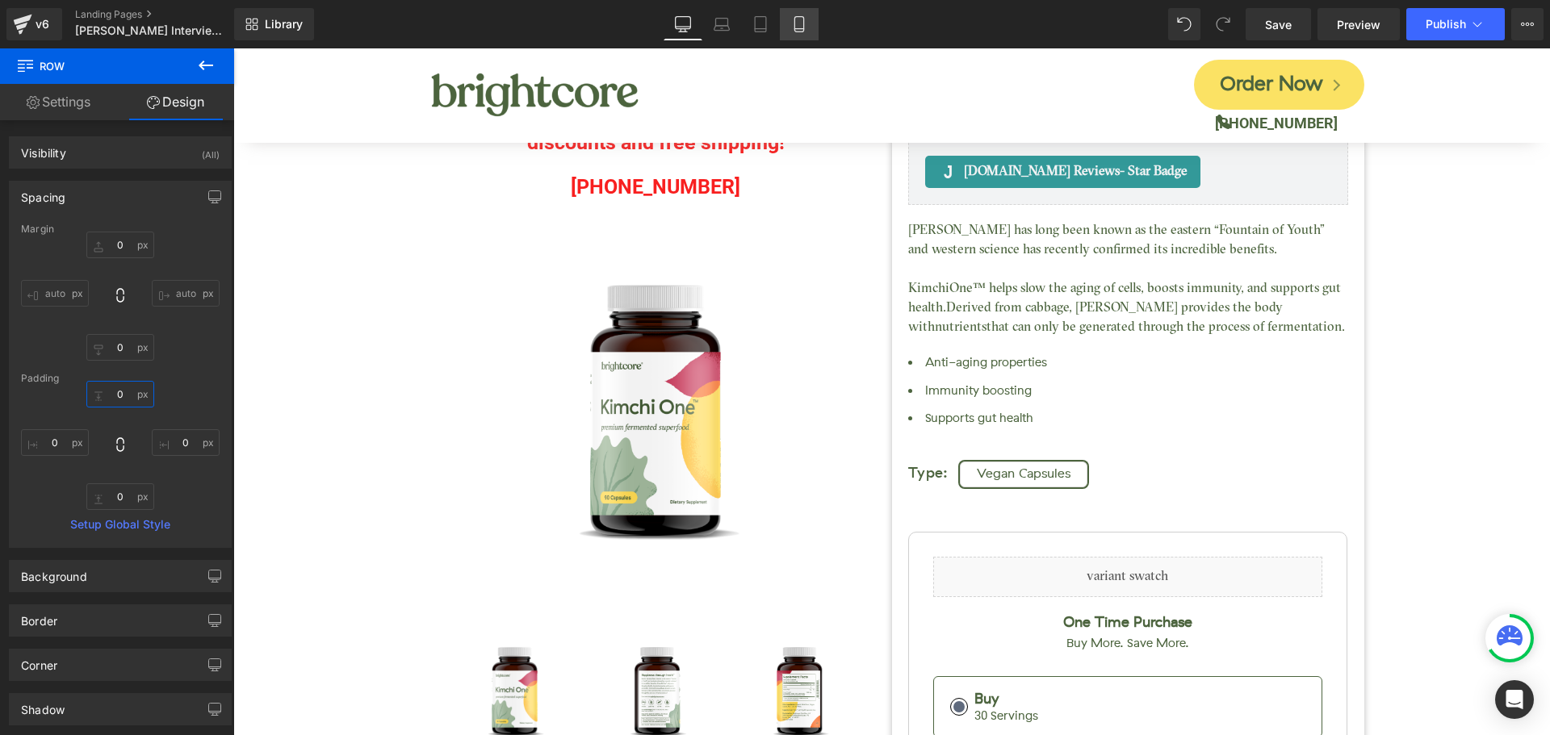
type input "0"
click at [806, 29] on icon at bounding box center [799, 24] width 16 height 16
type input "0"
type input "25"
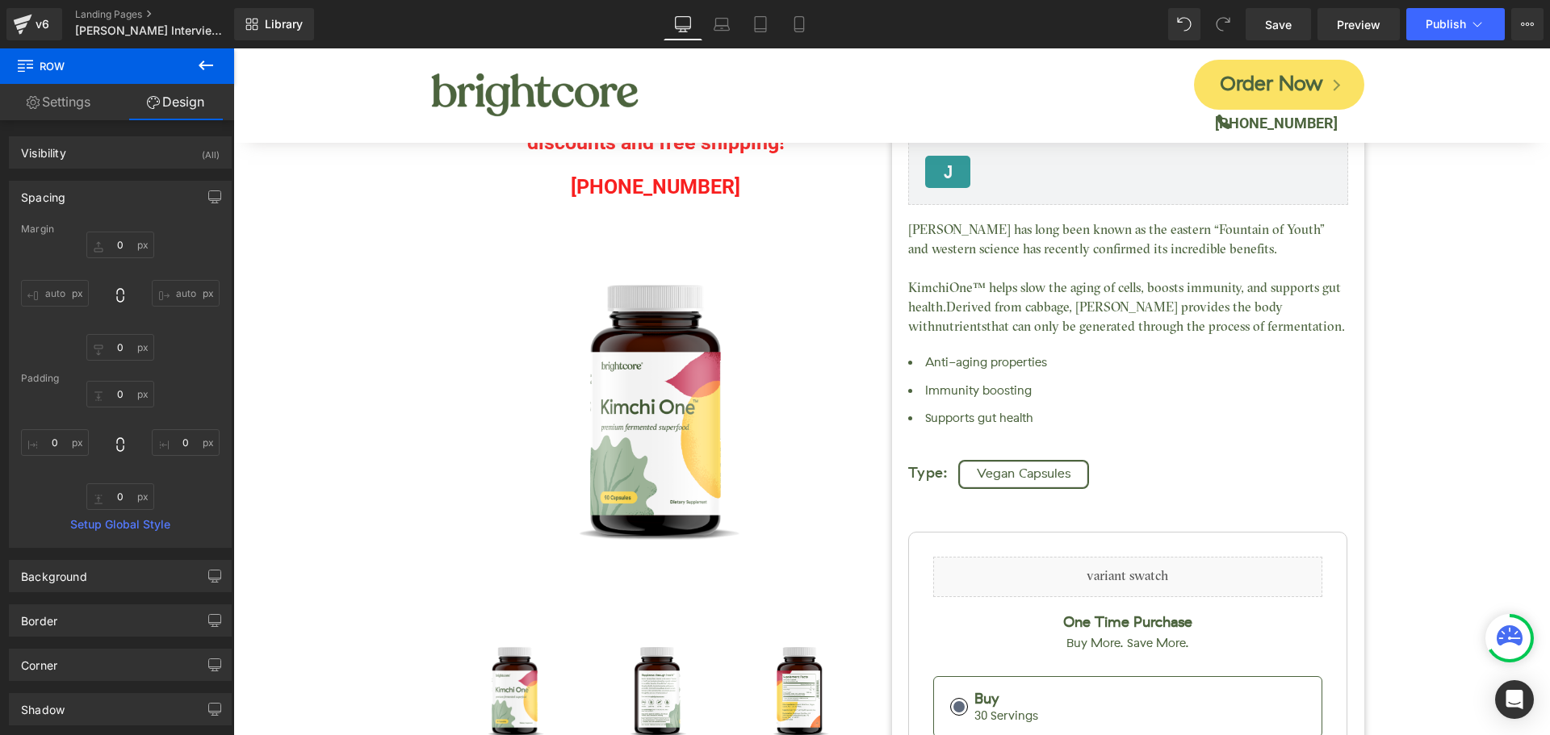
type input "0"
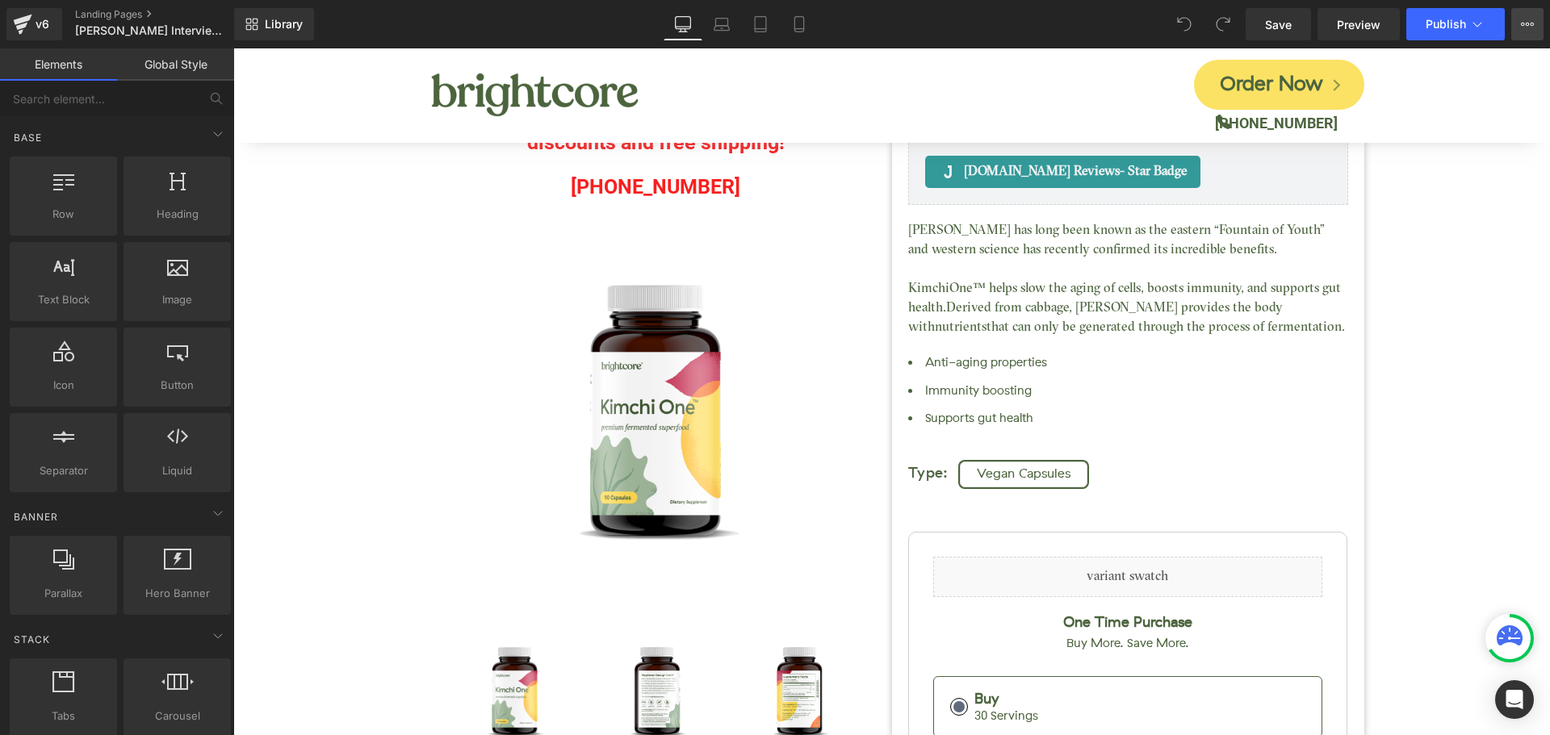
click at [1529, 31] on button "View Live Page View with current Template Save Template to Library Schedule Pub…" at bounding box center [1527, 24] width 32 height 32
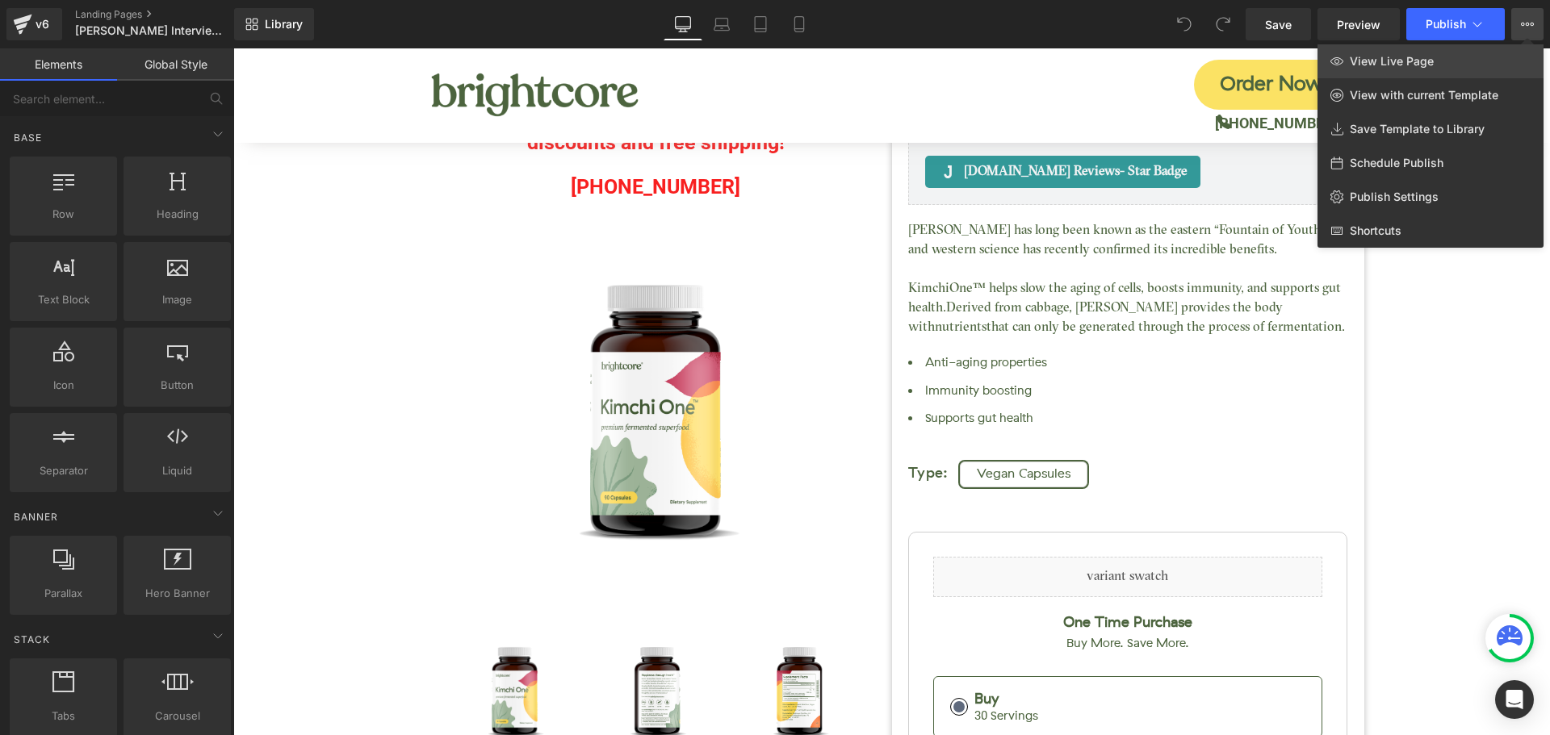
click at [1448, 66] on link "View Live Page" at bounding box center [1430, 61] width 226 height 34
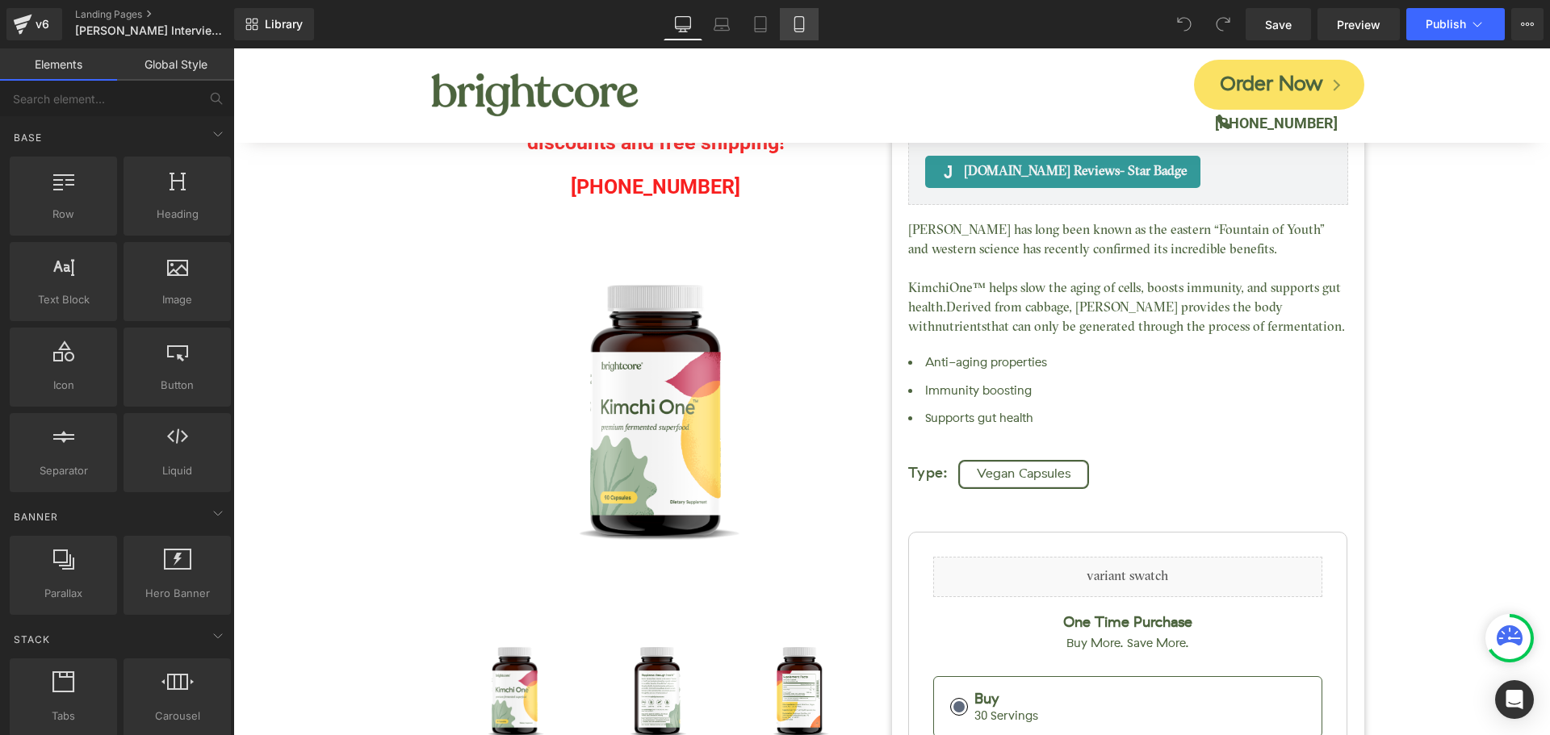
click at [802, 30] on icon at bounding box center [799, 24] width 16 height 16
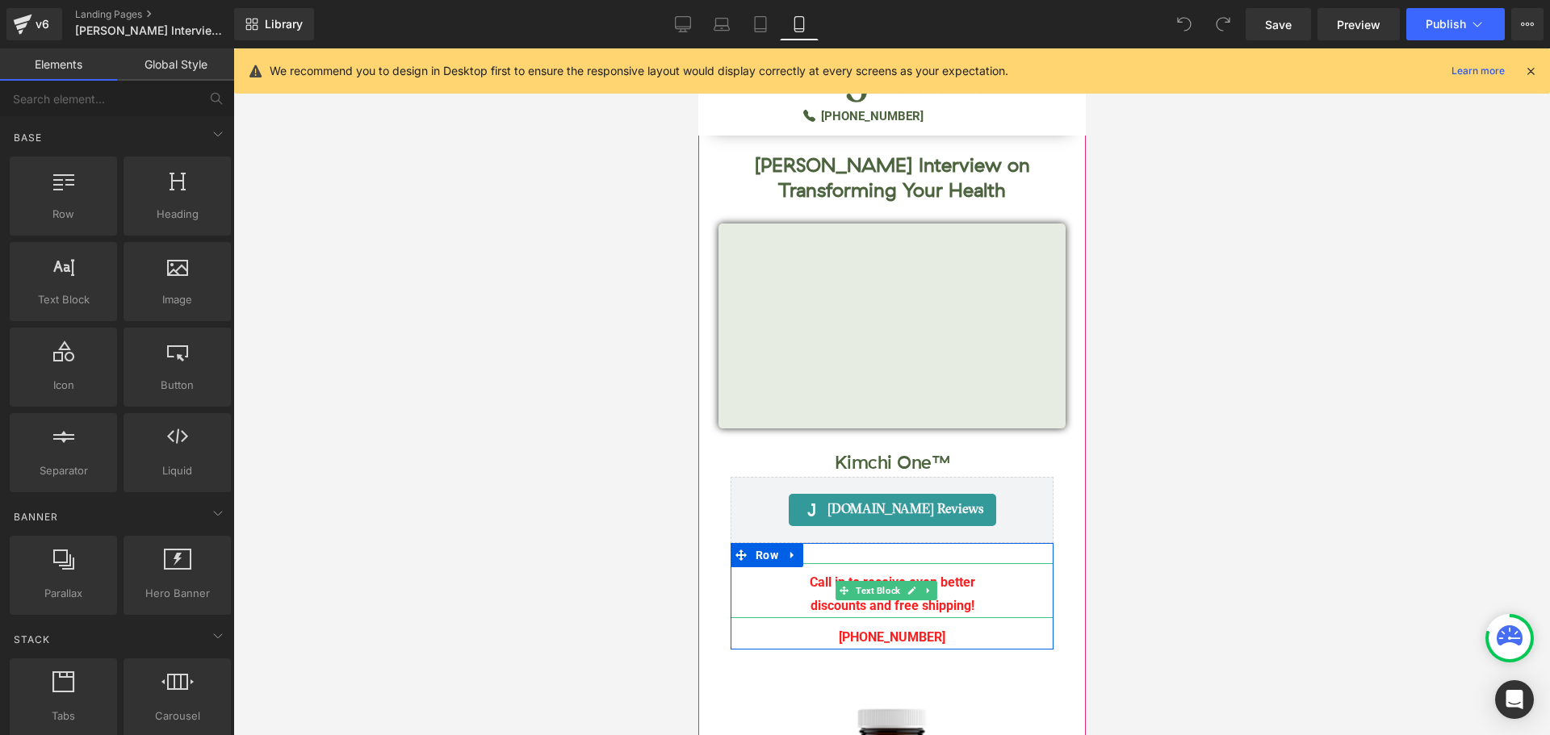
click at [814, 578] on p "Call in to receive even better" at bounding box center [891, 583] width 323 height 23
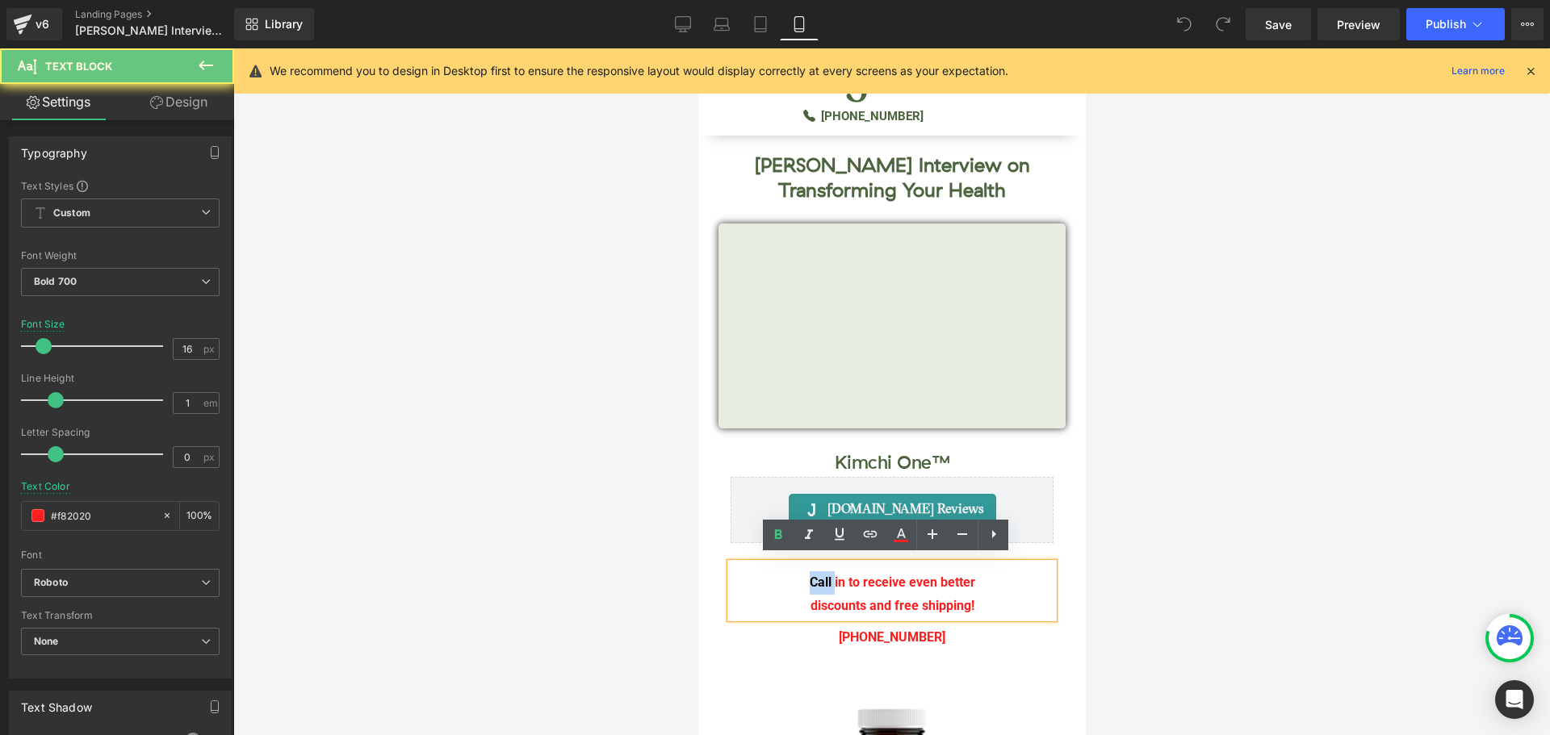
click at [814, 578] on p "Call in to receive even better" at bounding box center [891, 583] width 323 height 23
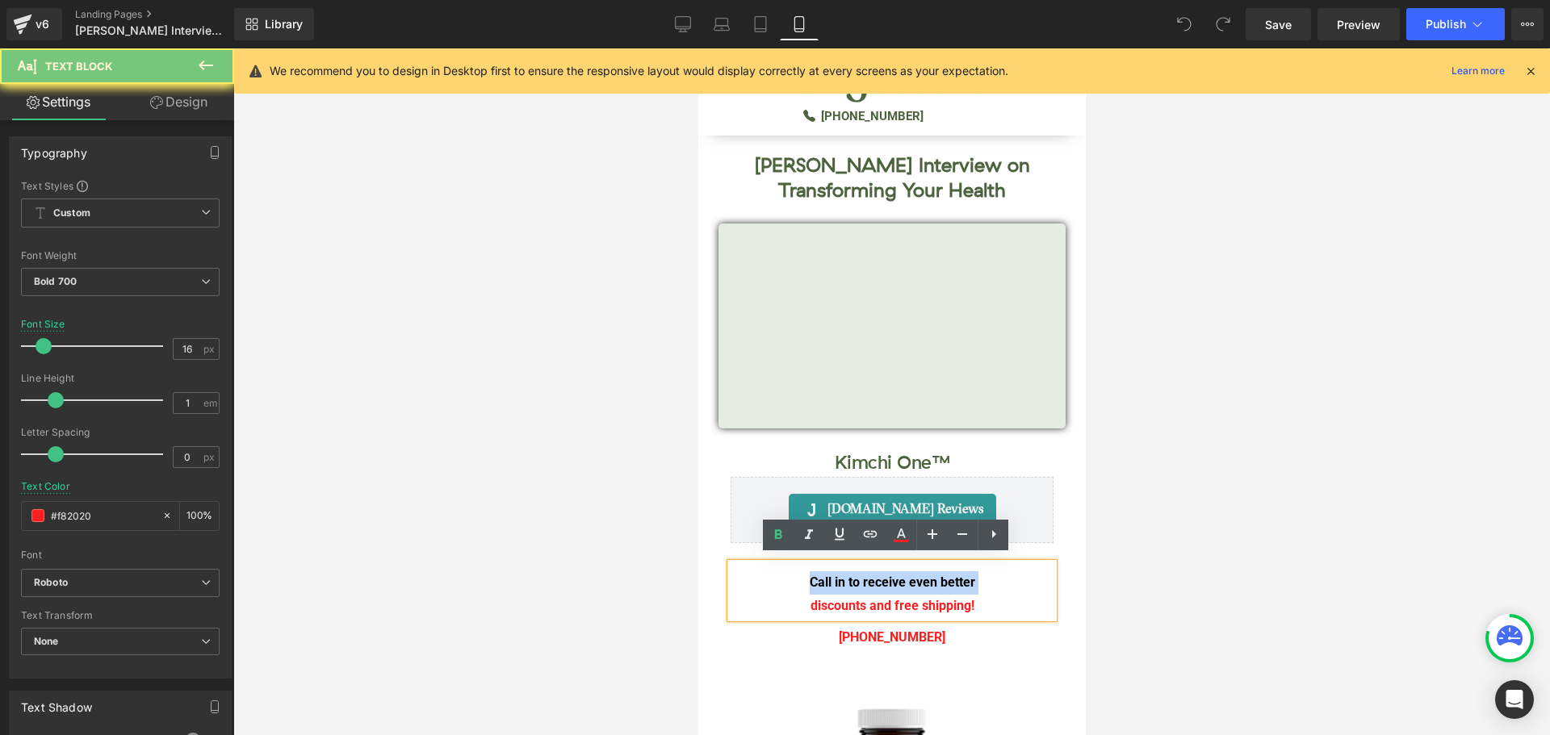
copy p "Call in to receive even better"
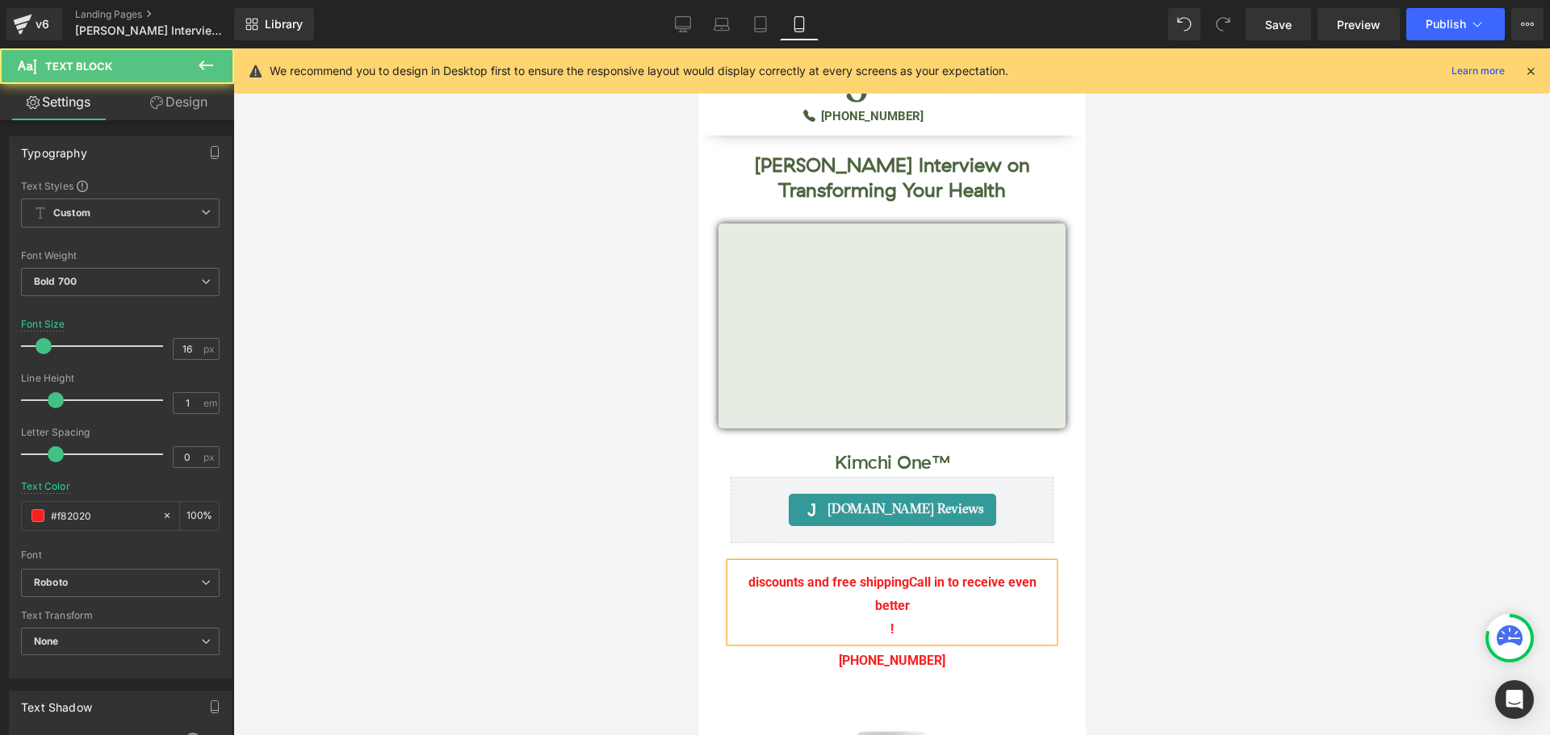
click at [945, 601] on p "discounts and free shipping Call in to receive even better" at bounding box center [891, 595] width 323 height 47
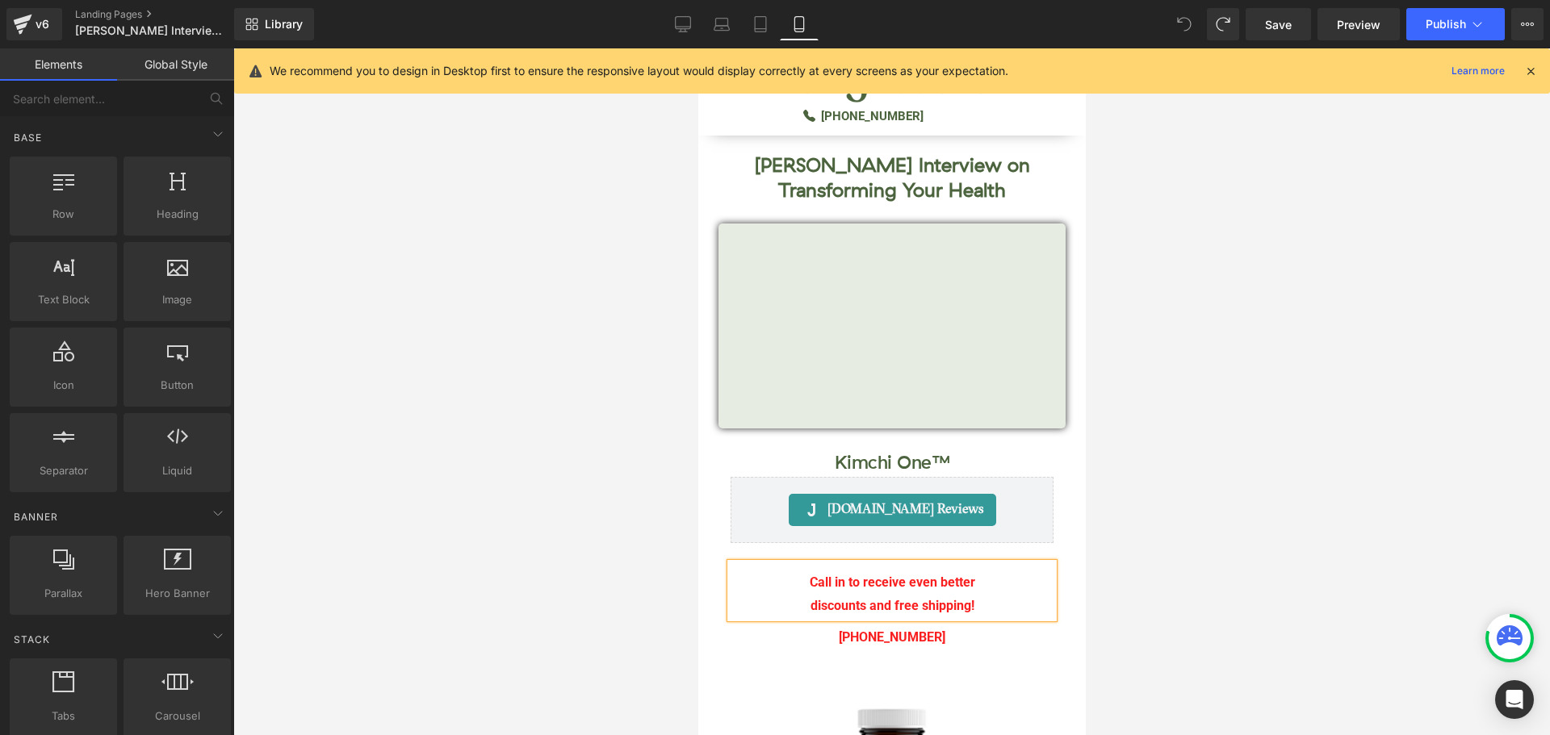
click at [1222, 529] on div at bounding box center [891, 391] width 1317 height 687
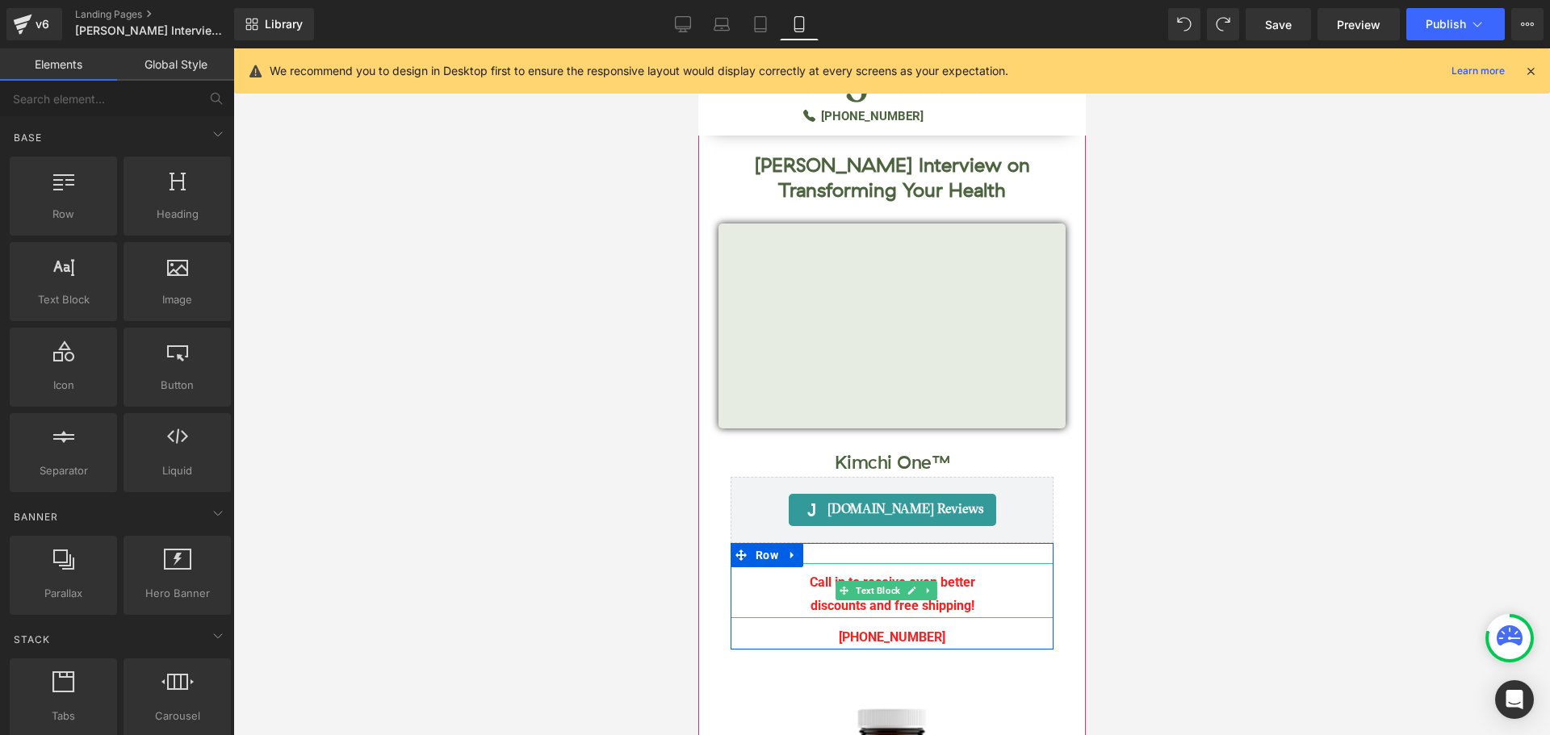
click at [902, 603] on p "discounts and free shipping!" at bounding box center [891, 606] width 323 height 23
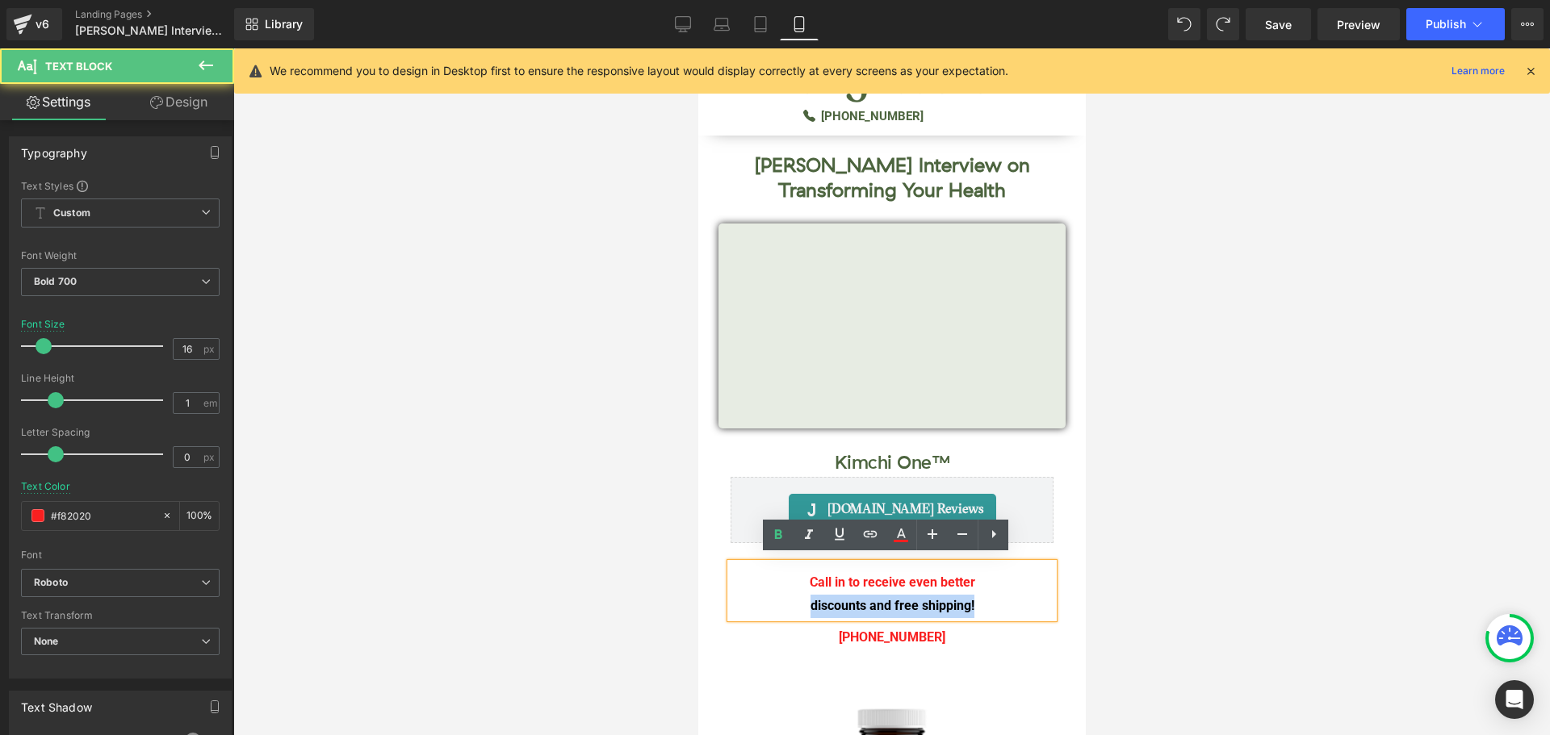
drag, startPoint x: 836, startPoint y: 600, endPoint x: 970, endPoint y: 604, distance: 134.9
click at [970, 604] on p "discounts and free shipping!" at bounding box center [891, 606] width 323 height 23
copy p "discounts and free shipping!"
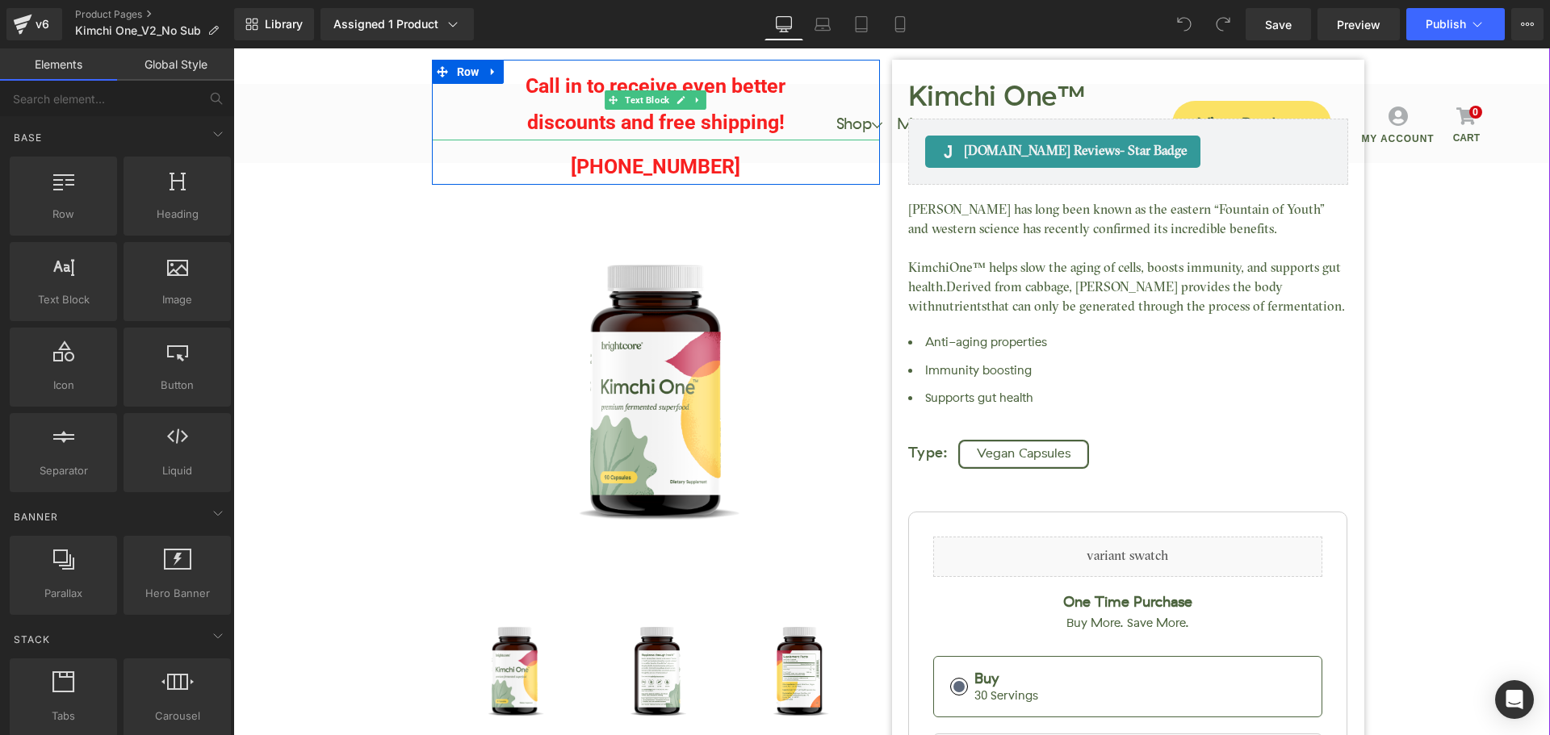
click at [557, 93] on p "Call in to receive even better" at bounding box center [656, 86] width 448 height 36
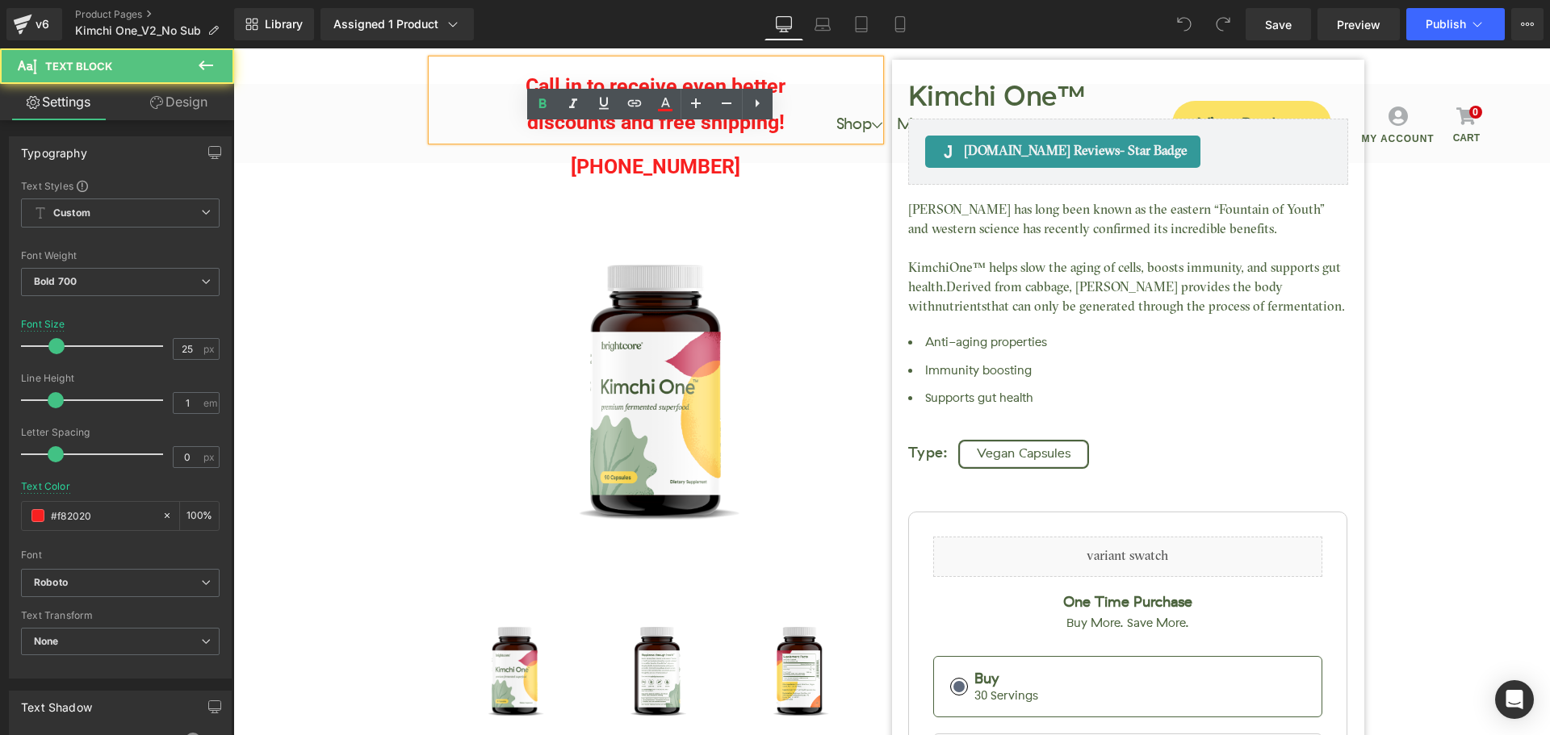
click at [574, 79] on p "Call in to receive even better" at bounding box center [656, 86] width 448 height 36
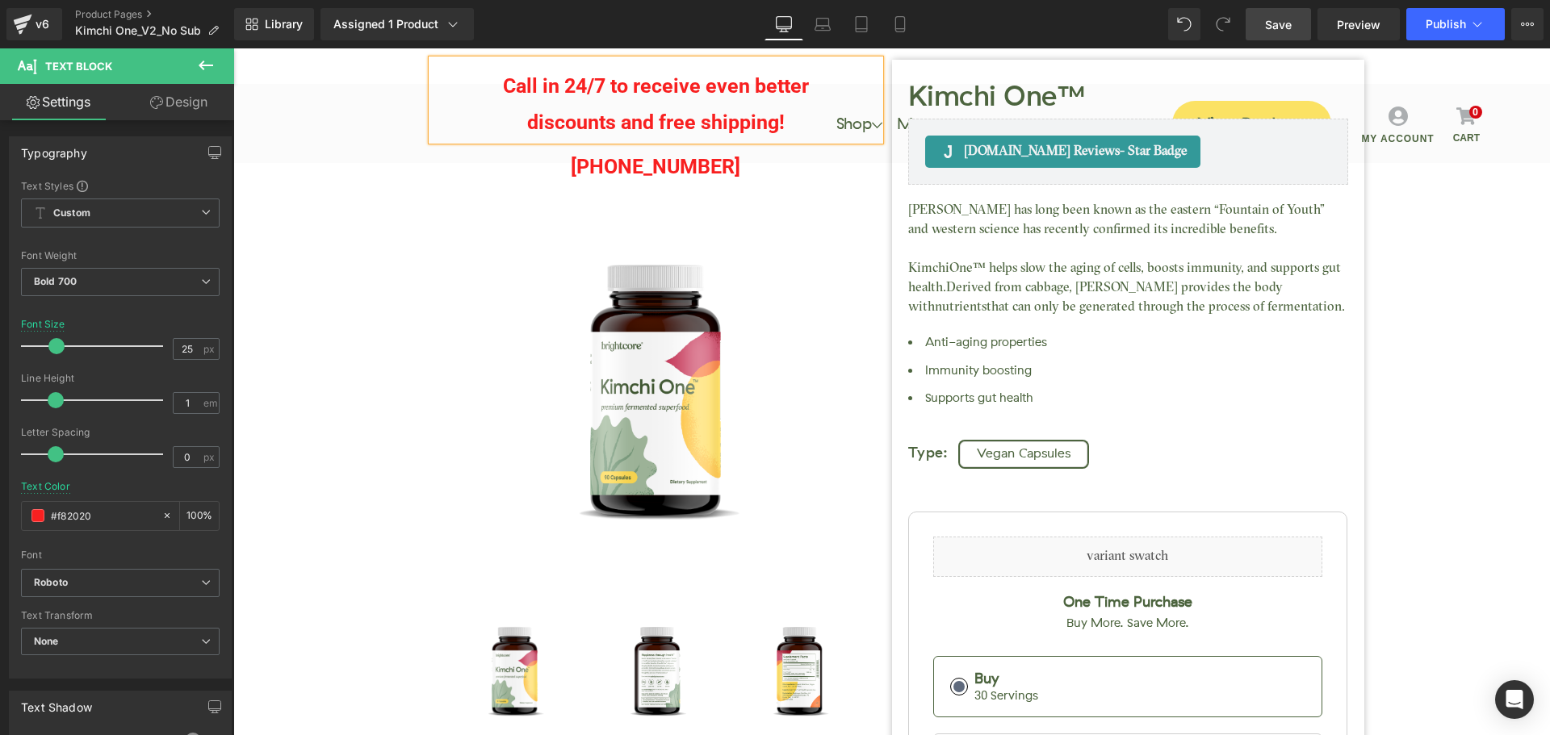
click at [1288, 16] on span "Save" at bounding box center [1278, 24] width 27 height 17
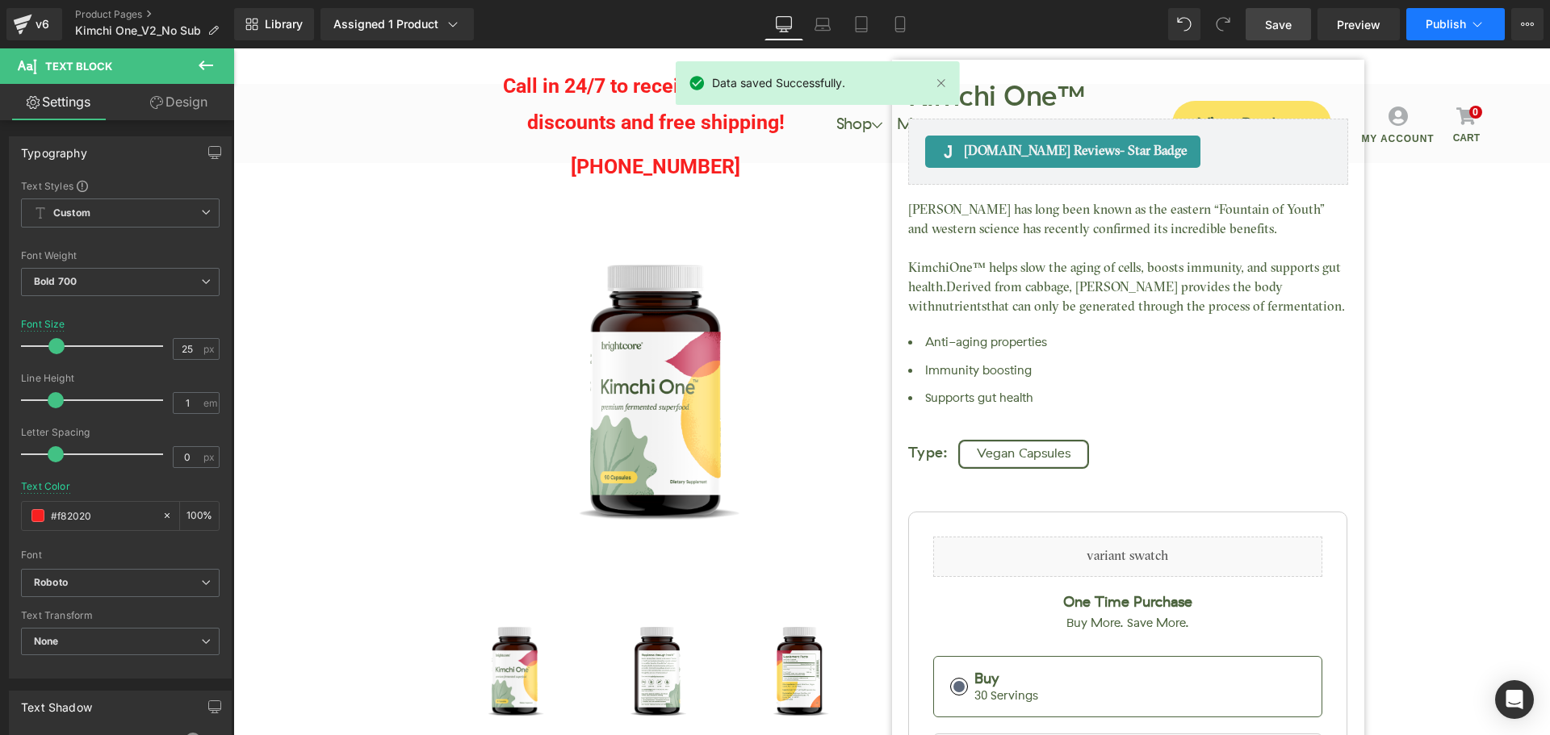
click at [1436, 29] on span "Publish" at bounding box center [1446, 24] width 40 height 13
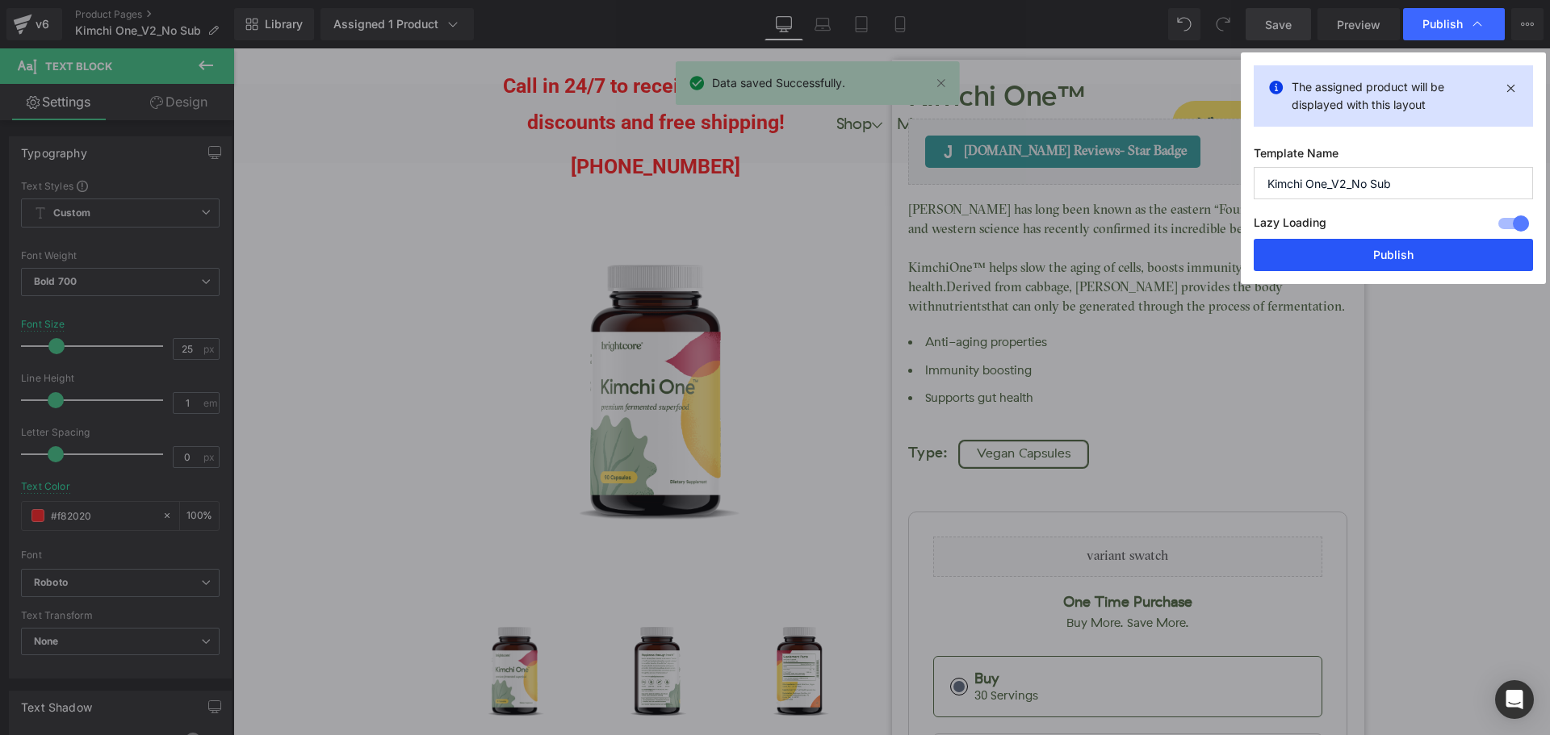
click at [1453, 262] on button "Publish" at bounding box center [1393, 255] width 279 height 32
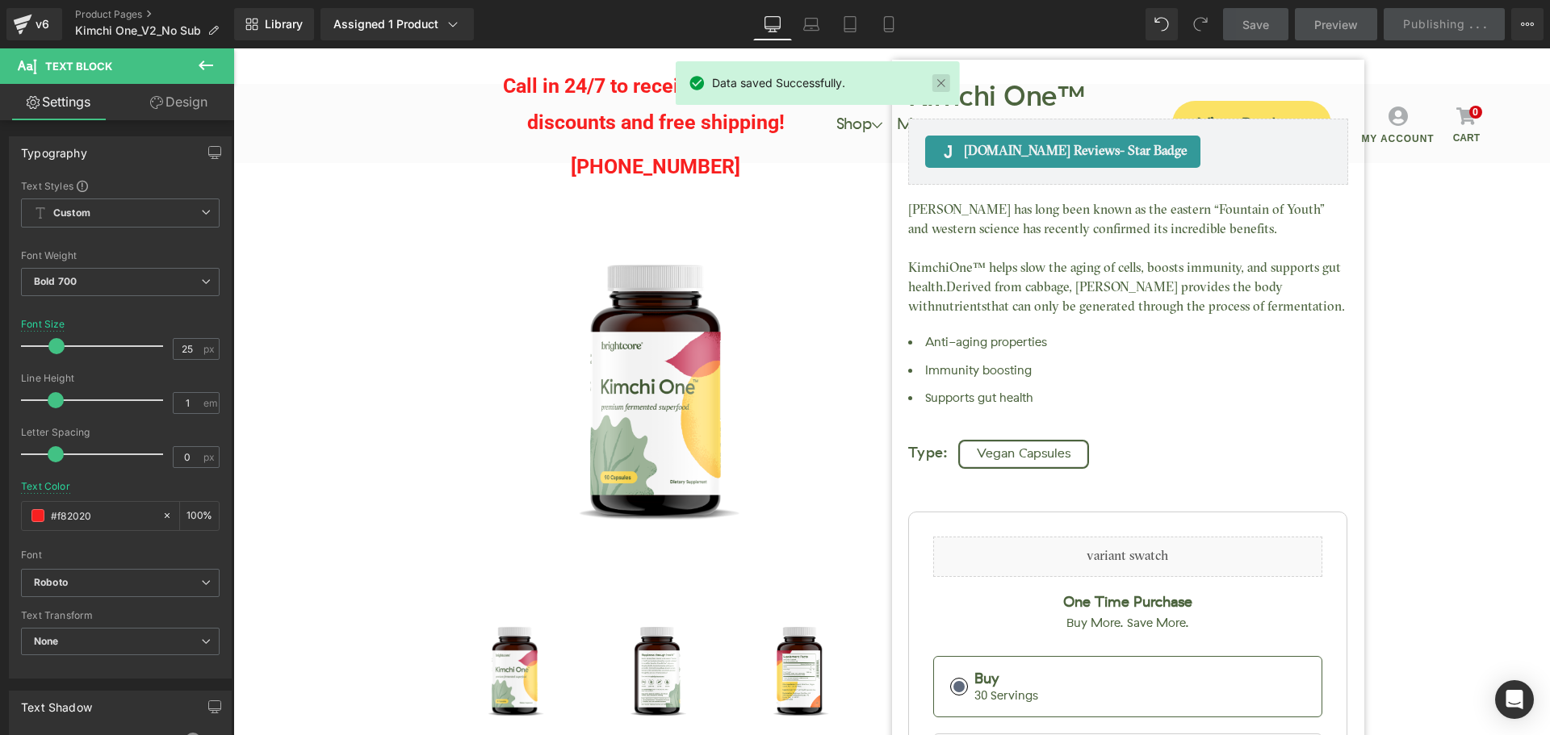
click at [940, 86] on link at bounding box center [941, 83] width 18 height 18
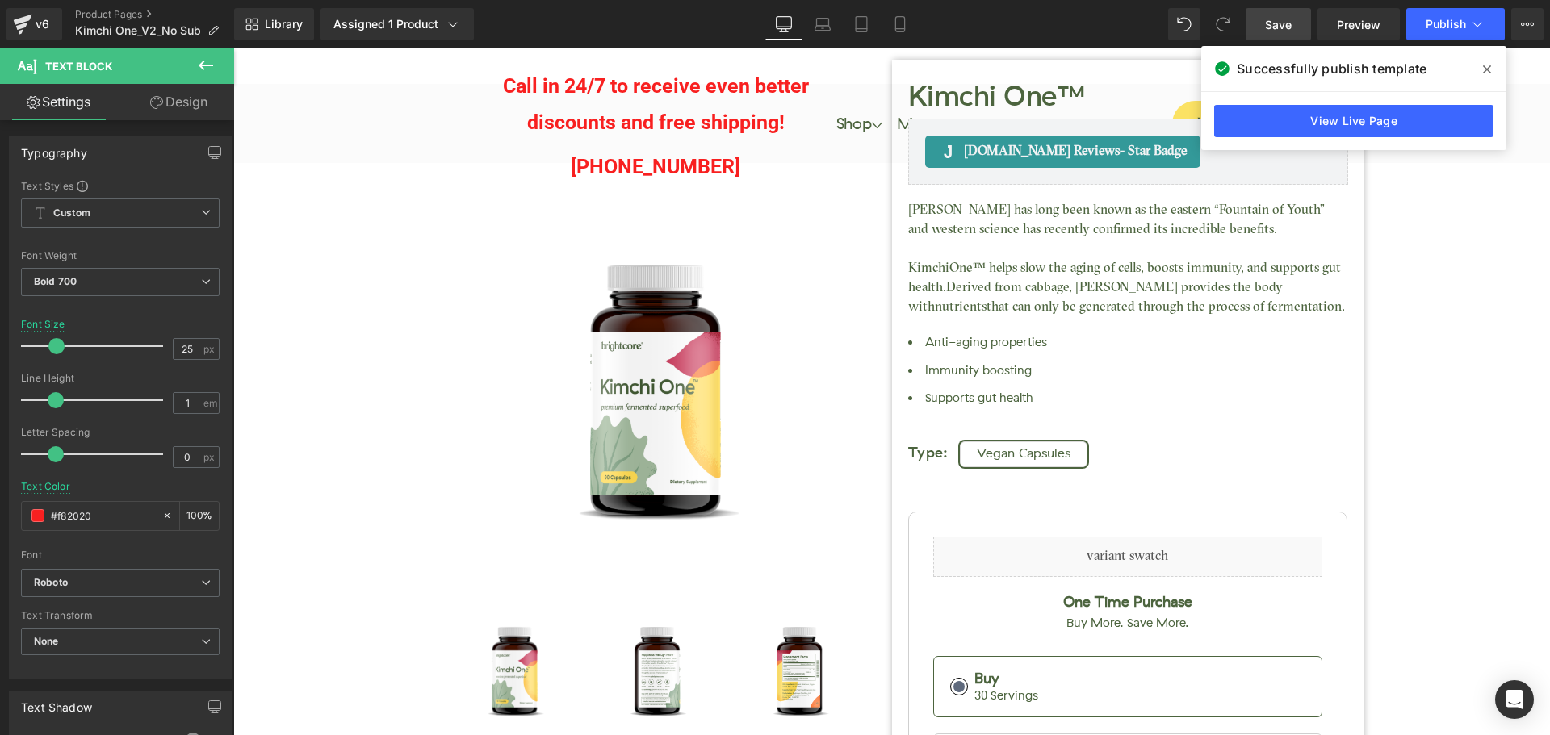
click at [1492, 73] on span at bounding box center [1487, 70] width 26 height 26
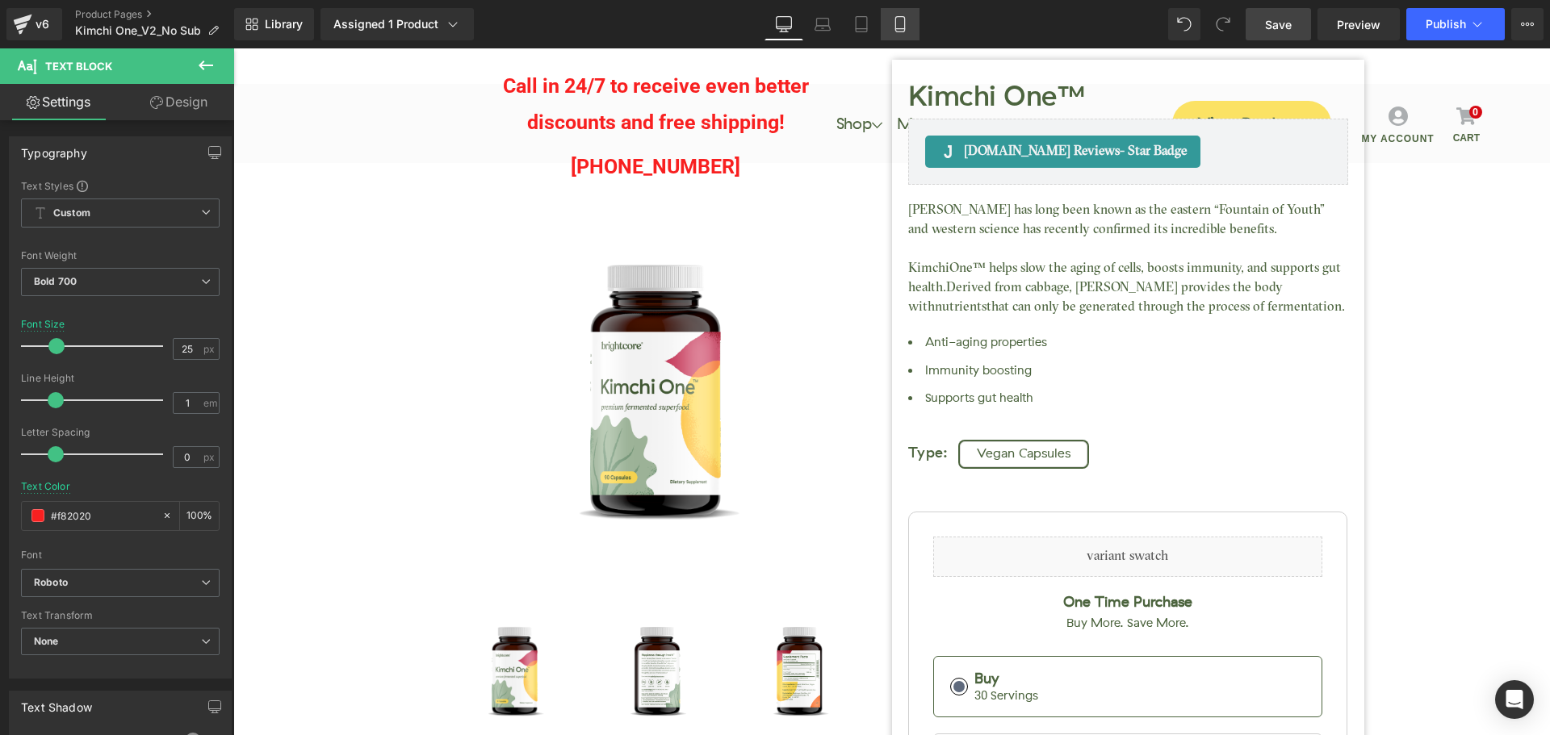
click at [899, 18] on icon at bounding box center [900, 24] width 16 height 16
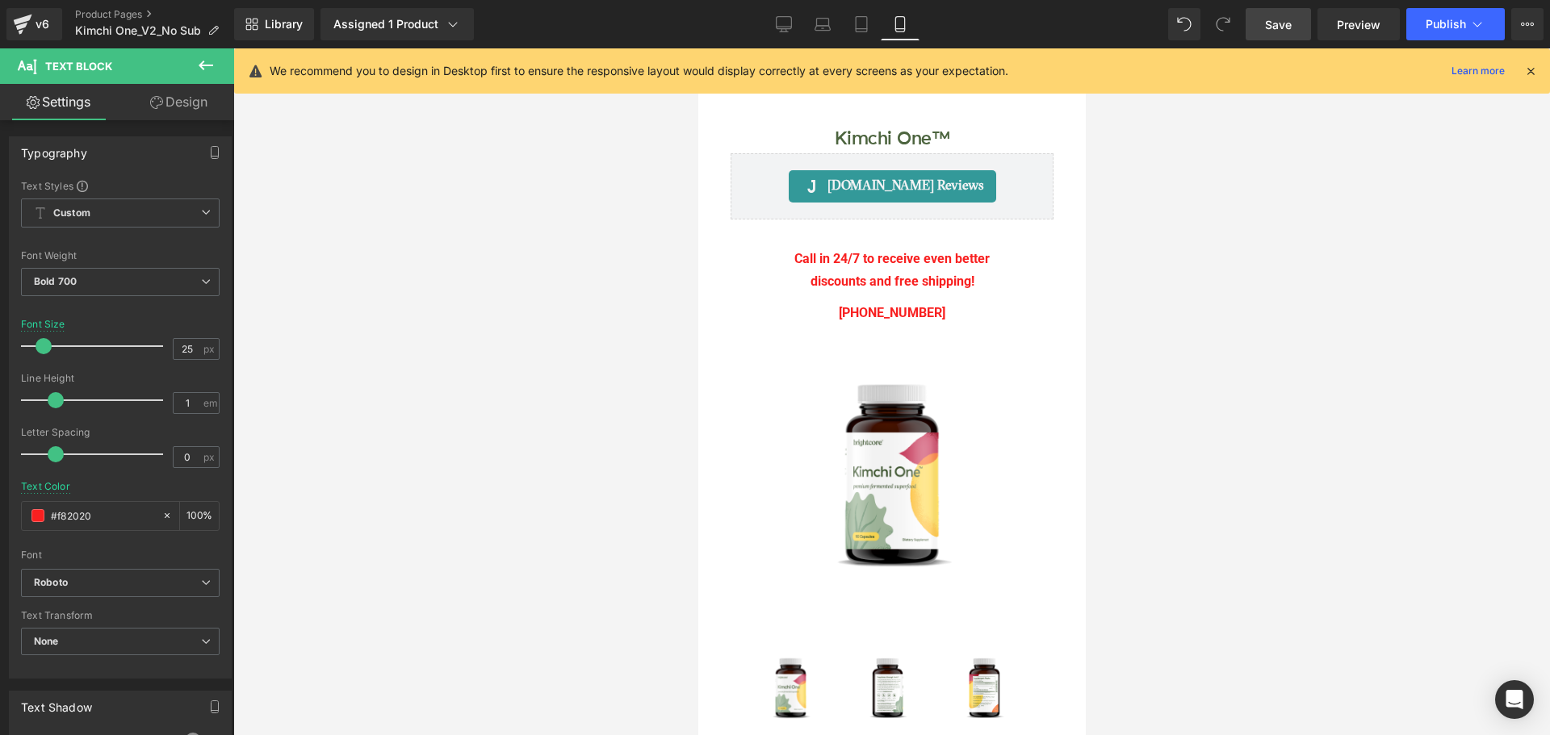
click at [1531, 69] on icon at bounding box center [1530, 71] width 15 height 15
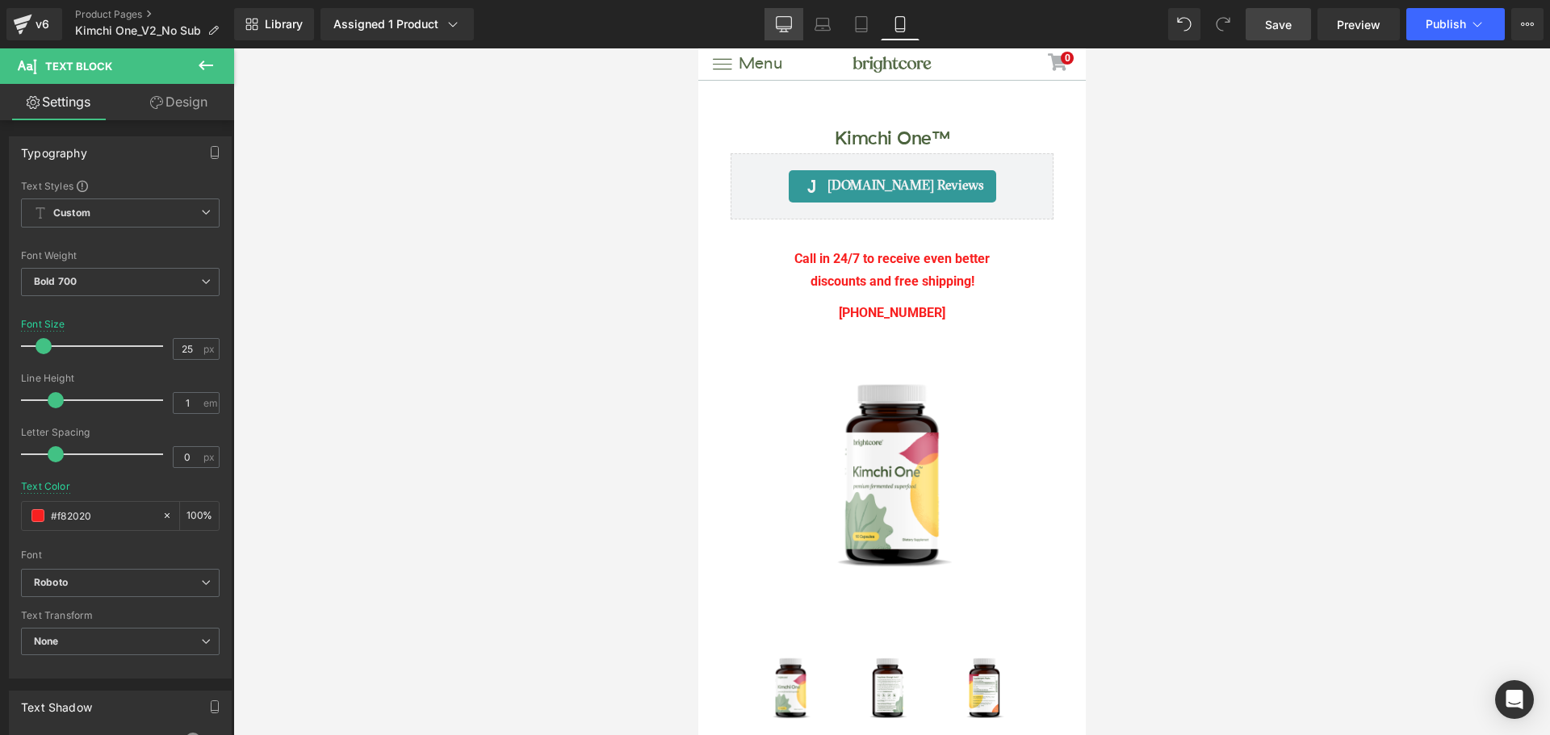
click at [780, 27] on icon at bounding box center [784, 27] width 15 height 0
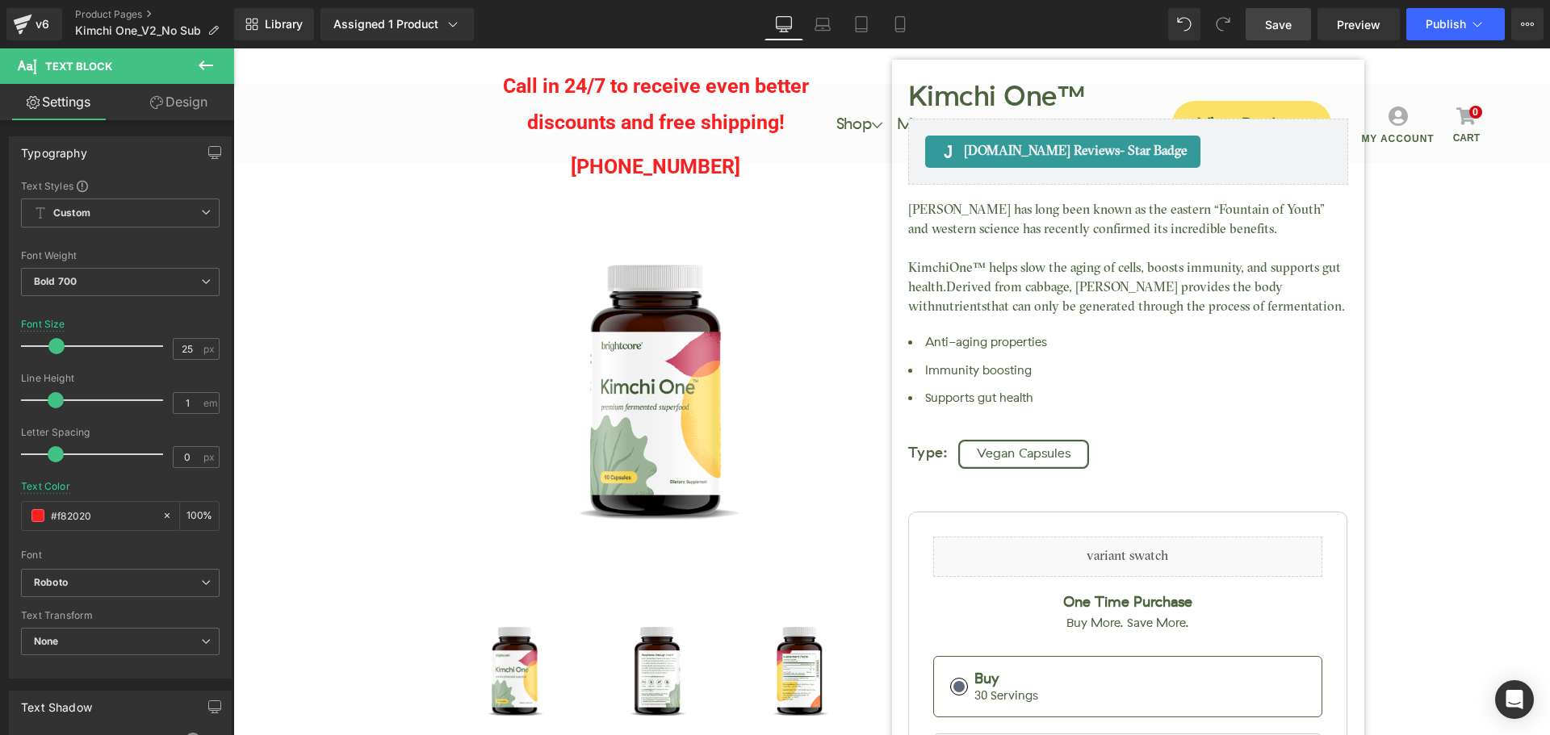
click at [1284, 25] on span "Save" at bounding box center [1278, 24] width 27 height 17
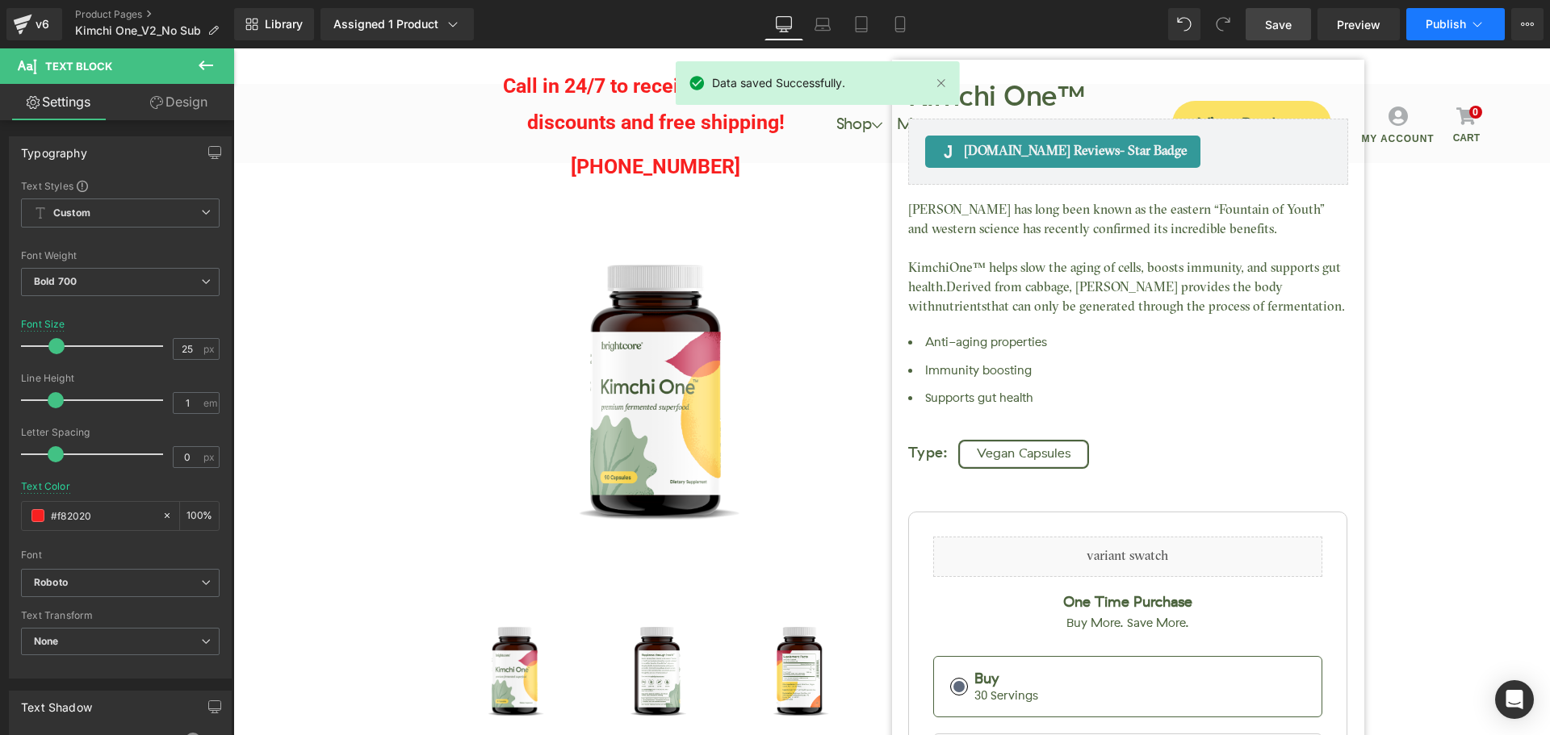
click at [1450, 24] on span "Publish" at bounding box center [1446, 24] width 40 height 13
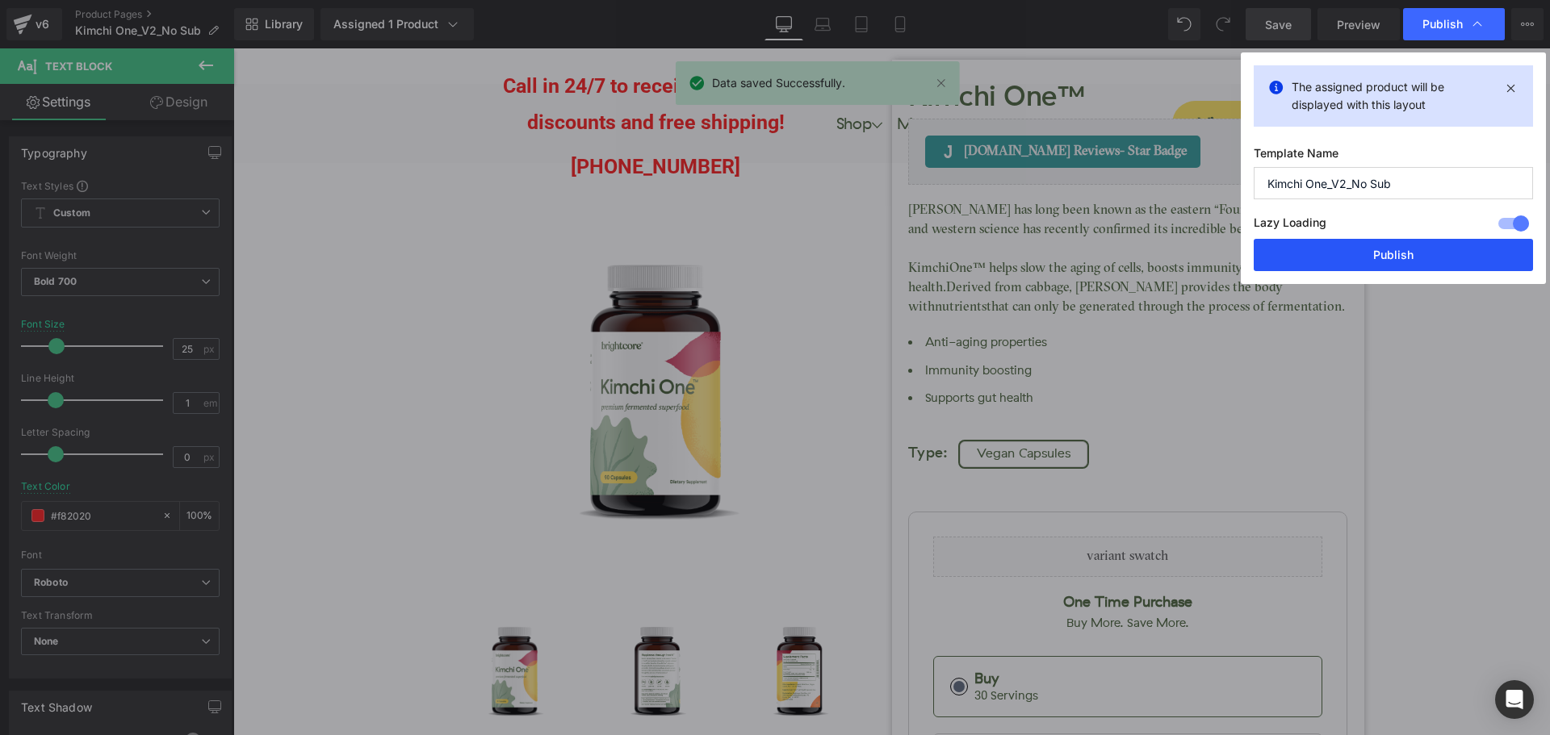
click at [1422, 253] on button "Publish" at bounding box center [1393, 255] width 279 height 32
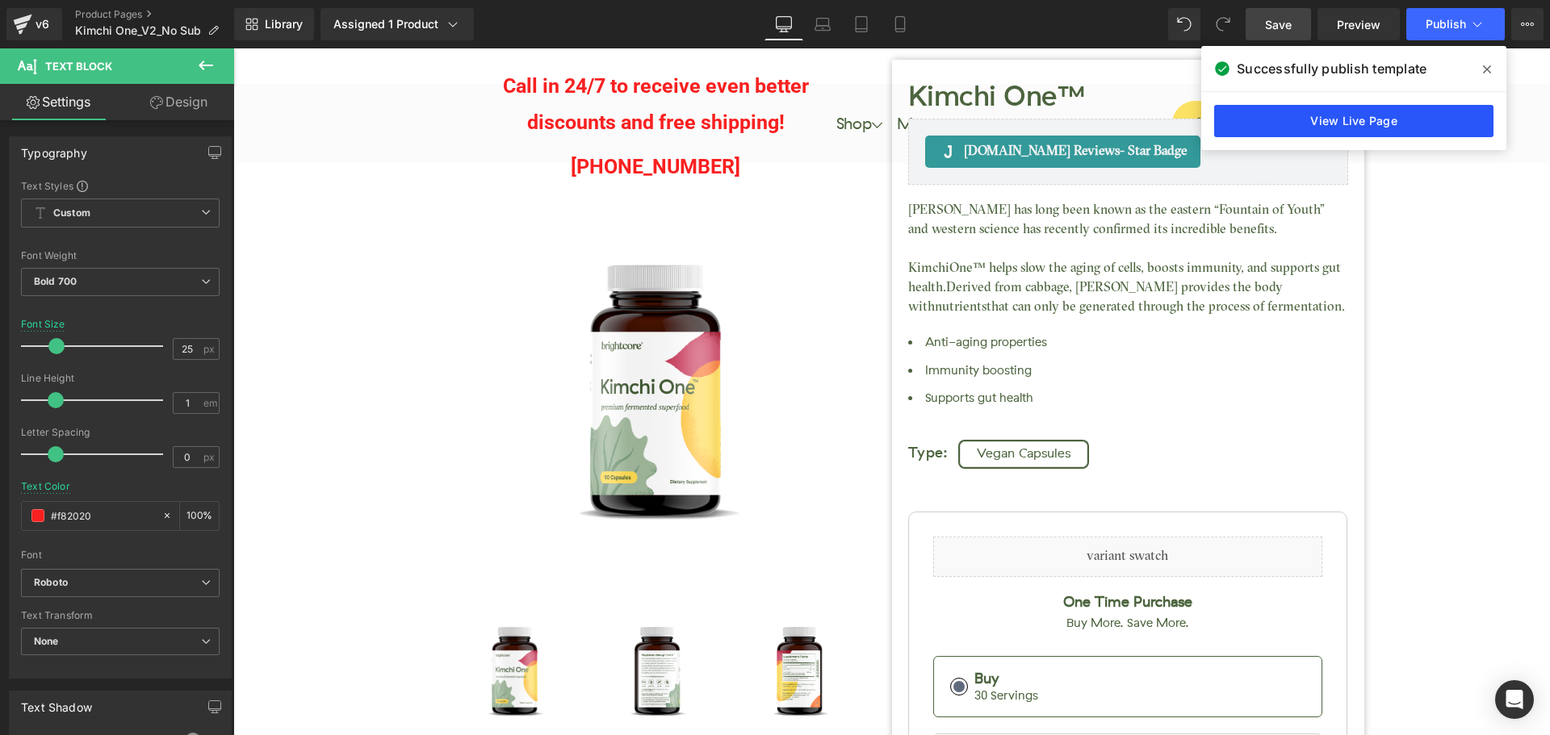
click at [1426, 121] on link "View Live Page" at bounding box center [1353, 121] width 279 height 32
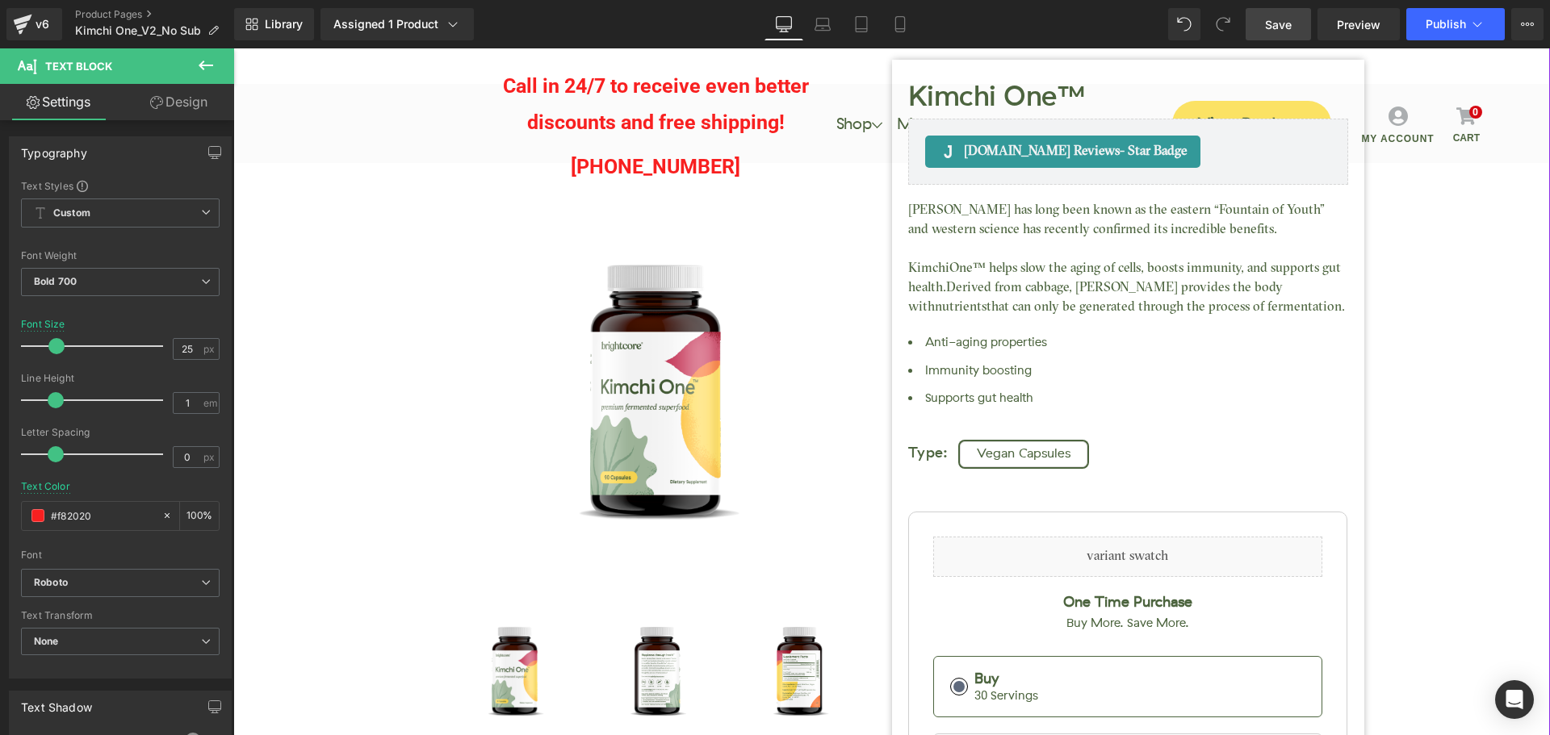
click at [371, 305] on div "Kimchi One™ (P) Title Judge.me Reviews - Star Badge Judge.me Reviews Call in 24…" at bounding box center [891, 551] width 1301 height 1225
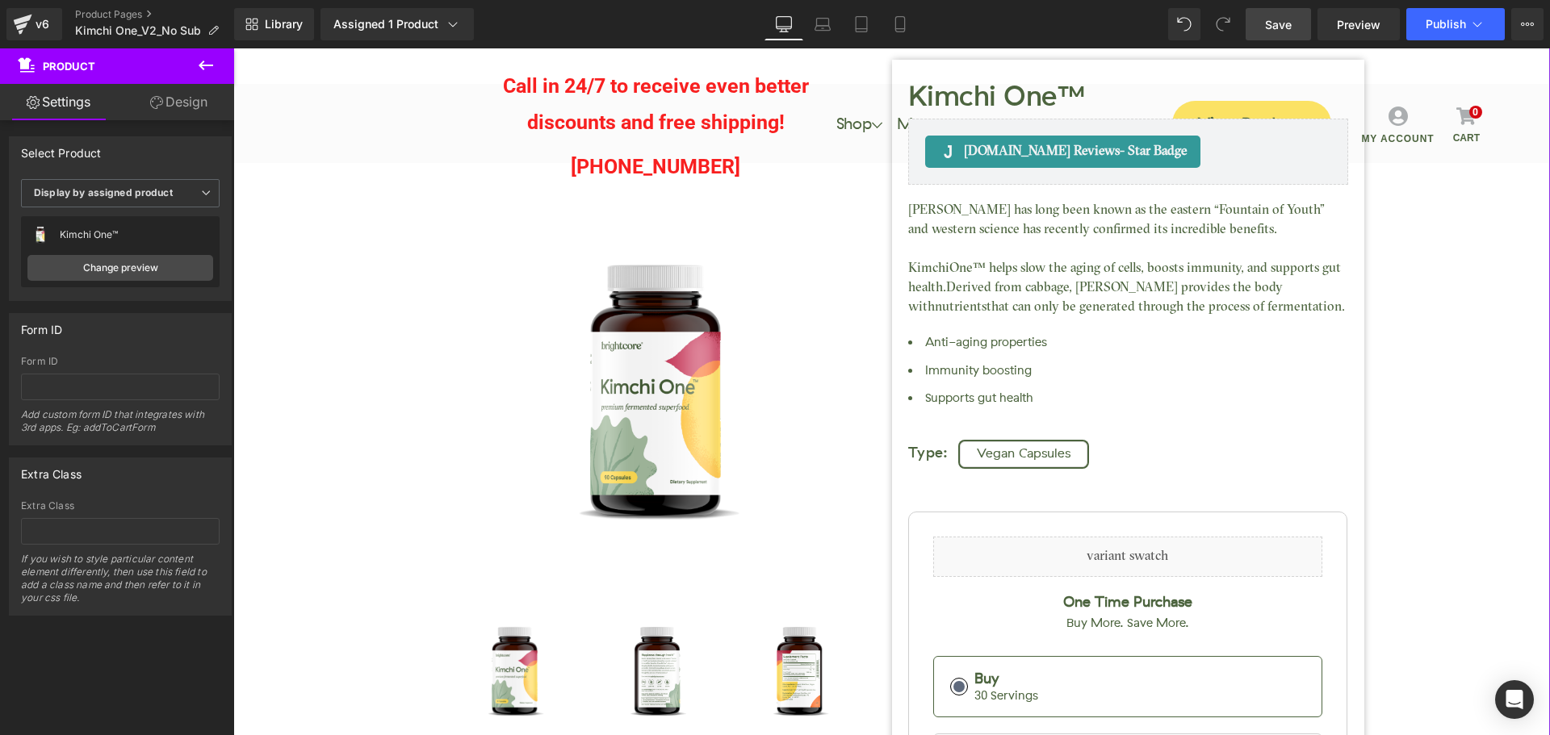
click at [199, 106] on link "Design" at bounding box center [178, 102] width 117 height 36
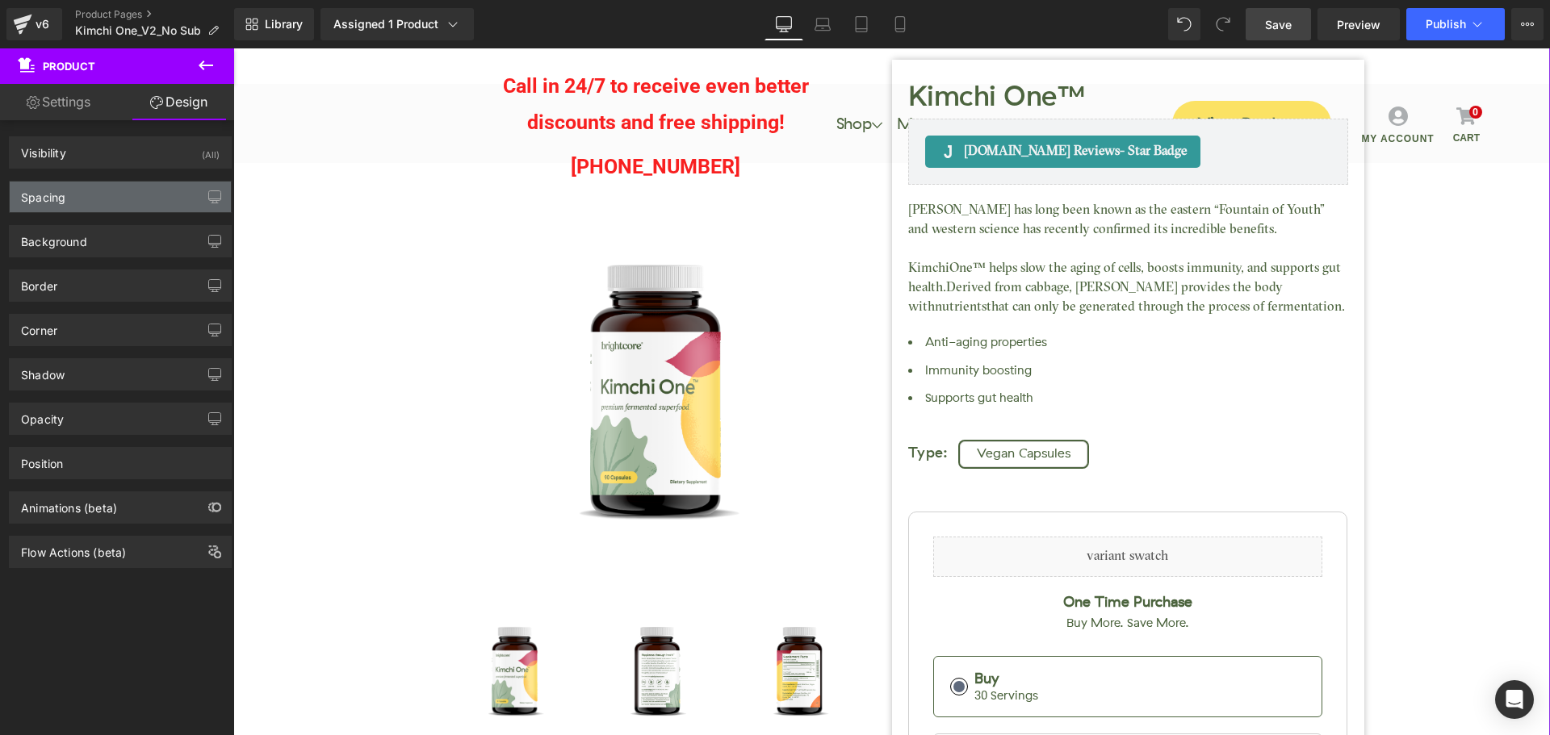
click at [132, 195] on div "Spacing" at bounding box center [120, 197] width 221 height 31
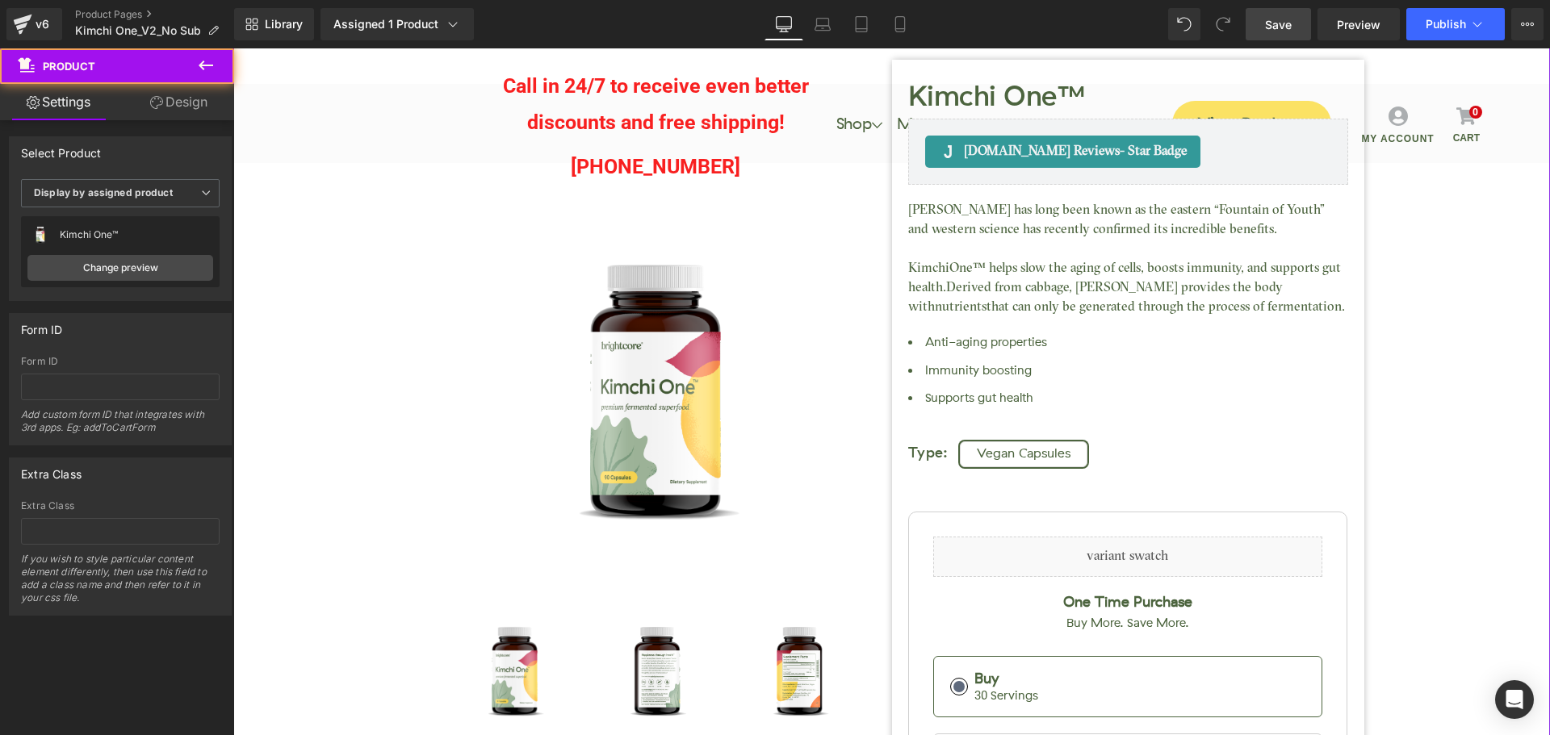
drag, startPoint x: 333, startPoint y: 232, endPoint x: 434, endPoint y: 207, distance: 103.2
click at [337, 231] on div "Kimchi One™ (P) Title Judge.me Reviews - Star Badge Judge.me Reviews Call in 24…" at bounding box center [891, 551] width 1301 height 1225
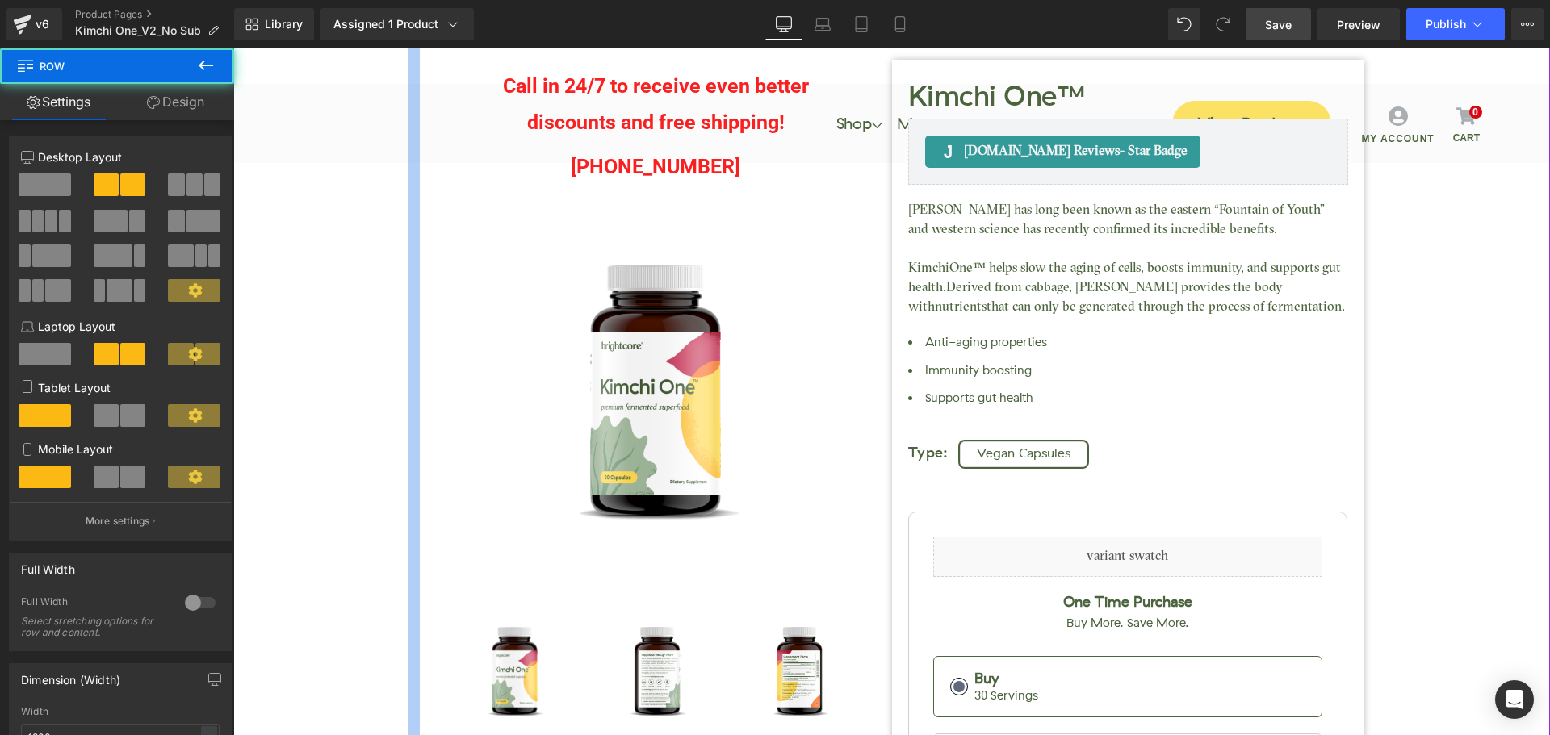
click at [408, 290] on div at bounding box center [414, 551] width 12 height 1225
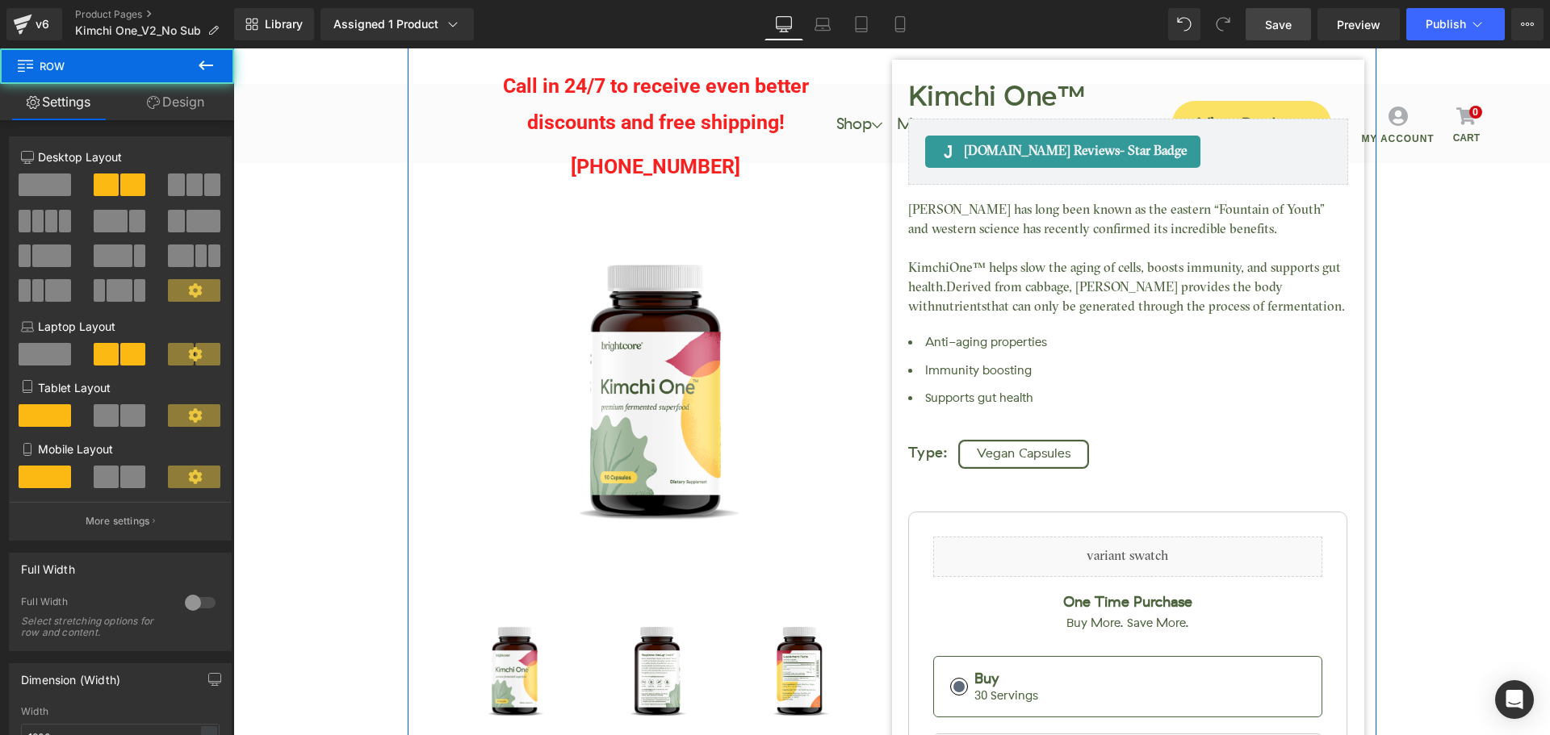
click at [169, 106] on link "Design" at bounding box center [175, 102] width 117 height 36
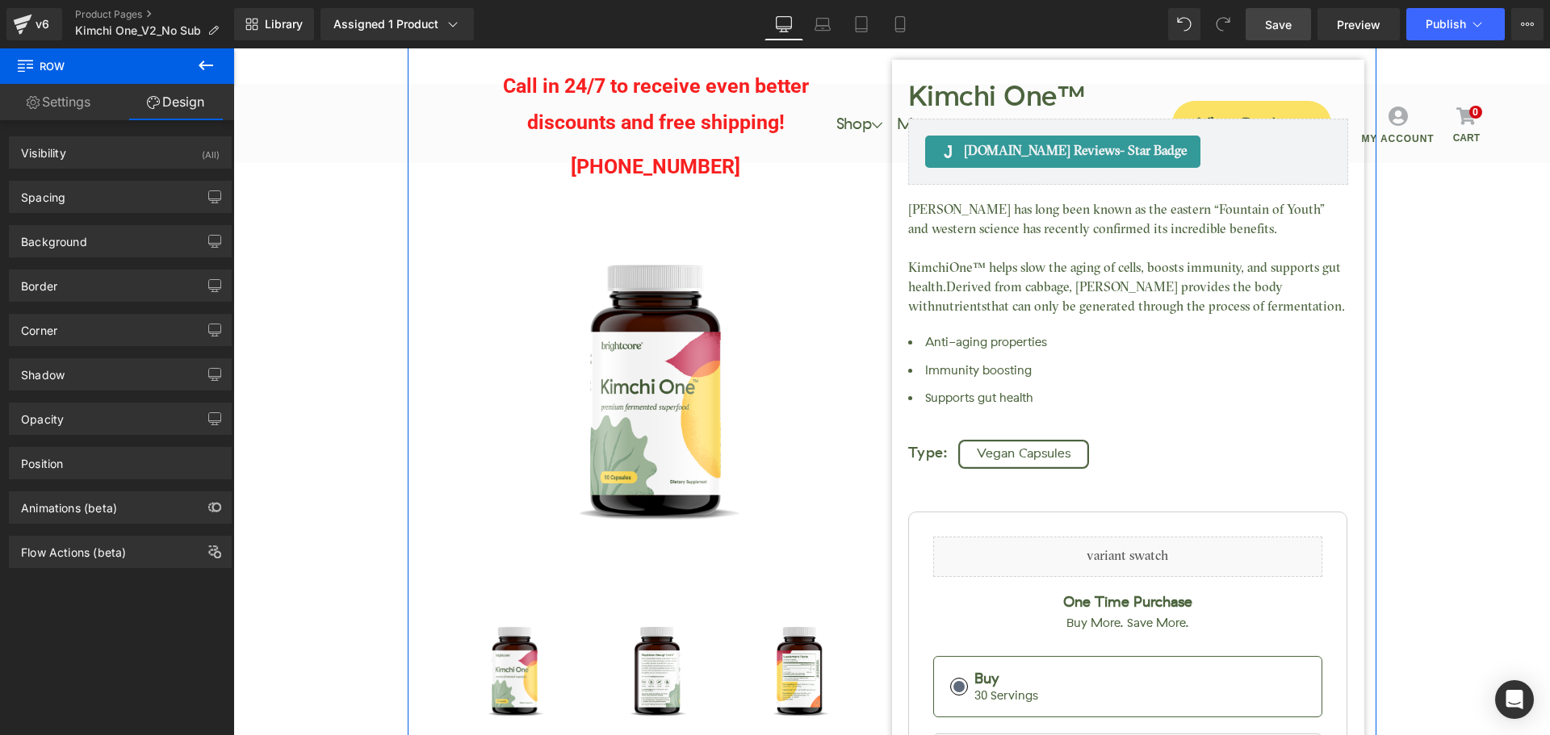
click at [87, 172] on div "Spacing Margin 0 auto 0 auto Padding 150 15 20 15 Setup Global Style" at bounding box center [120, 191] width 241 height 44
click at [76, 192] on div "Spacing" at bounding box center [120, 197] width 221 height 31
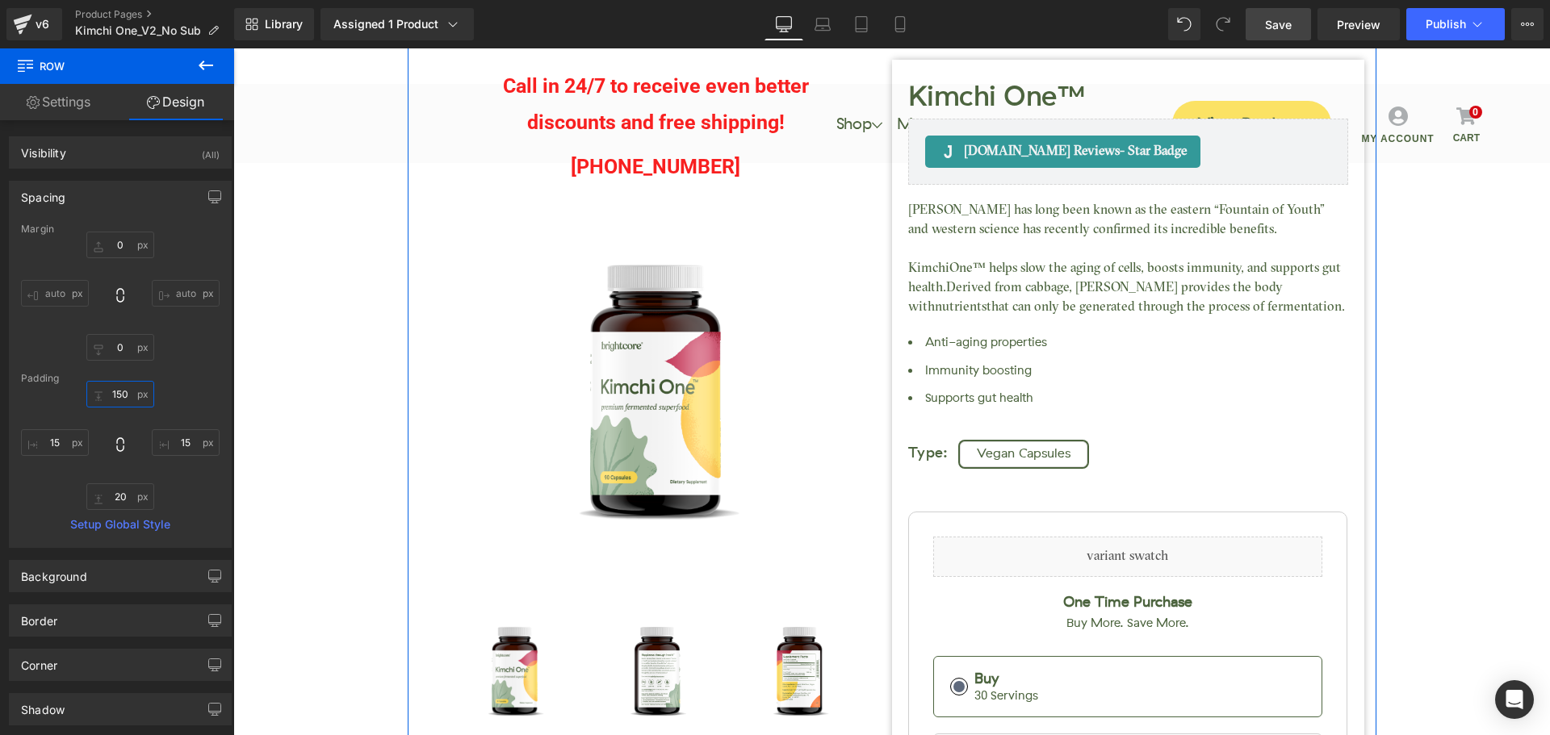
click at [121, 400] on input "150" at bounding box center [120, 394] width 68 height 27
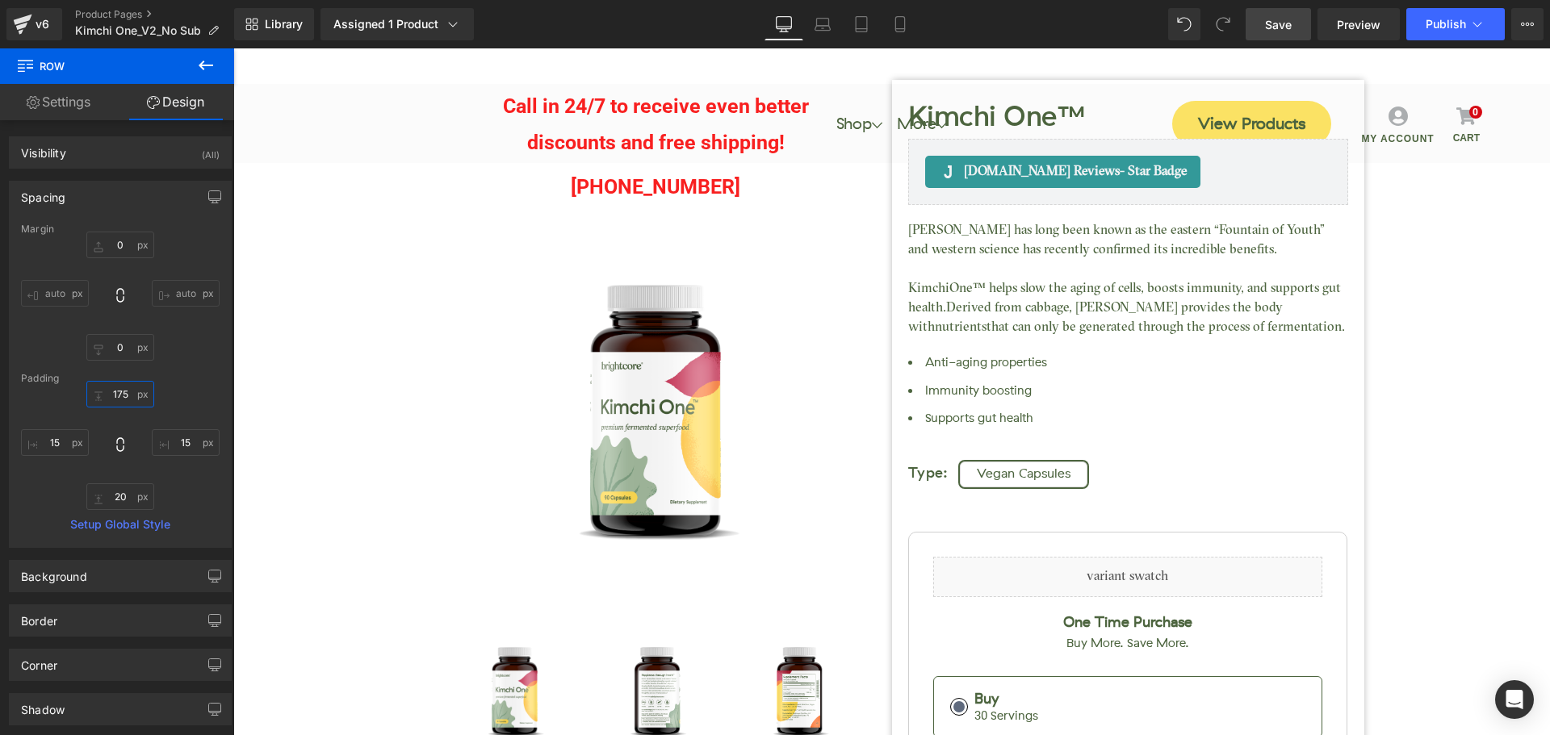
type input "175"
click at [1282, 36] on link "Save" at bounding box center [1278, 24] width 65 height 32
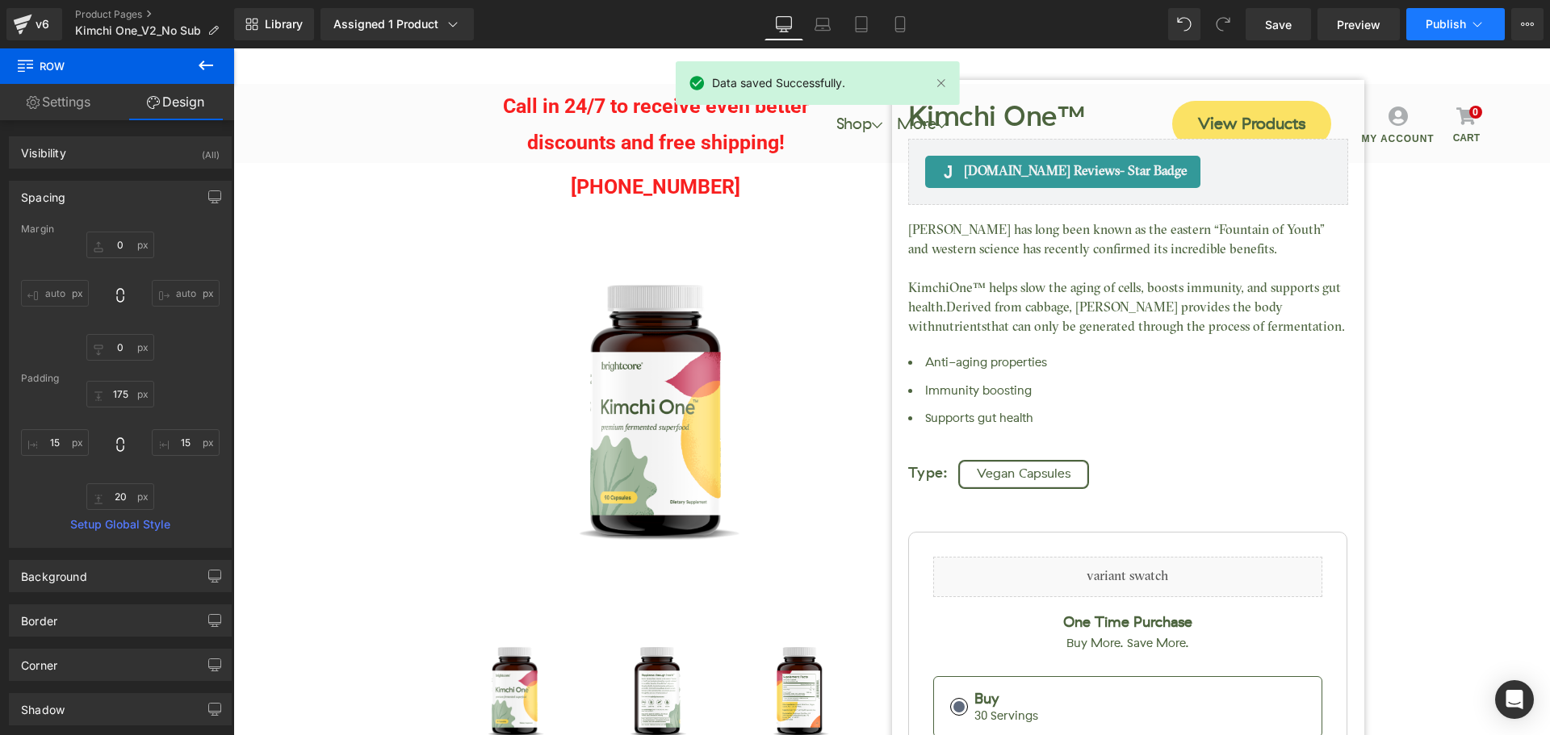
click at [1437, 25] on span "Publish" at bounding box center [1446, 24] width 40 height 13
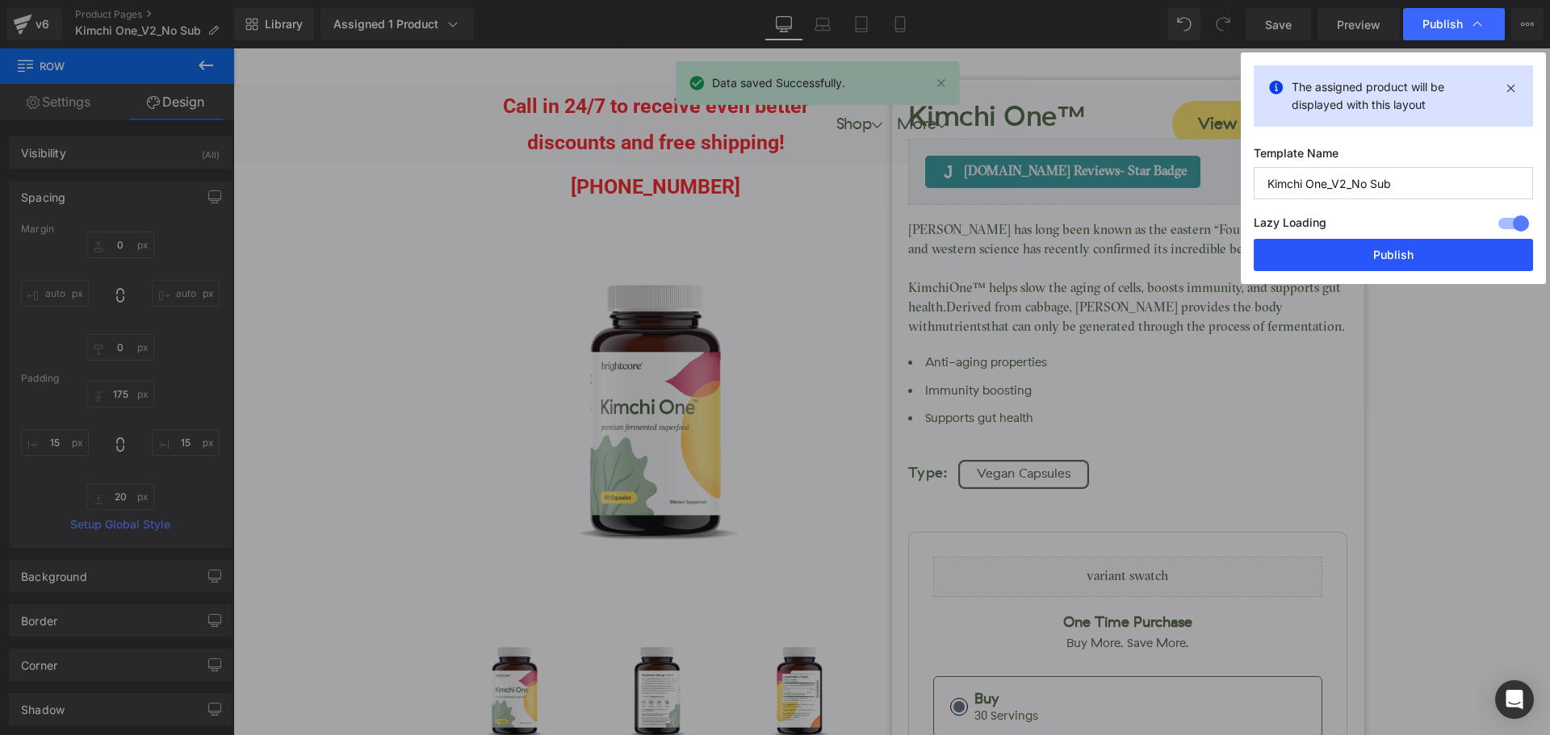
click at [1447, 249] on button "Publish" at bounding box center [1393, 255] width 279 height 32
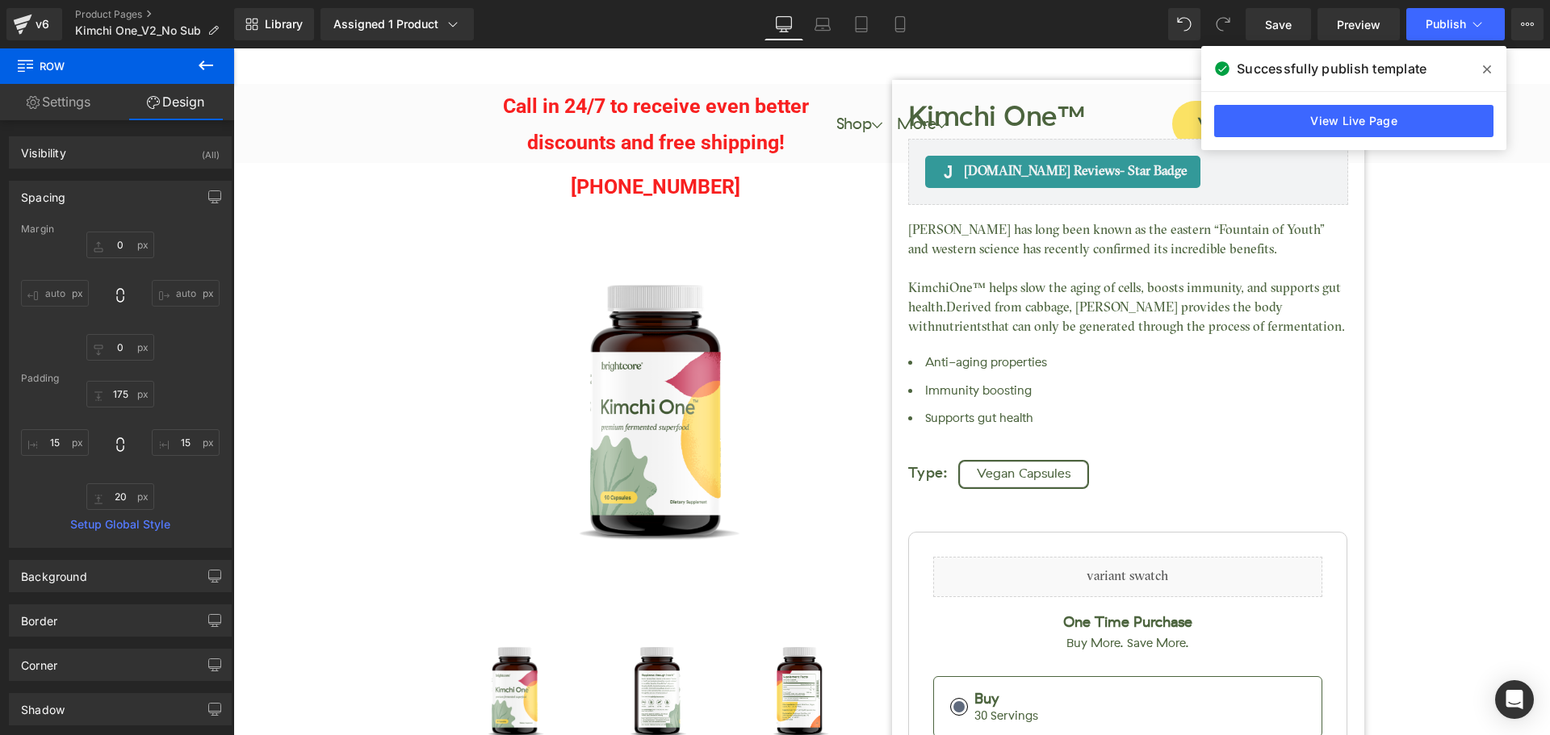
click at [1488, 69] on icon at bounding box center [1487, 69] width 8 height 8
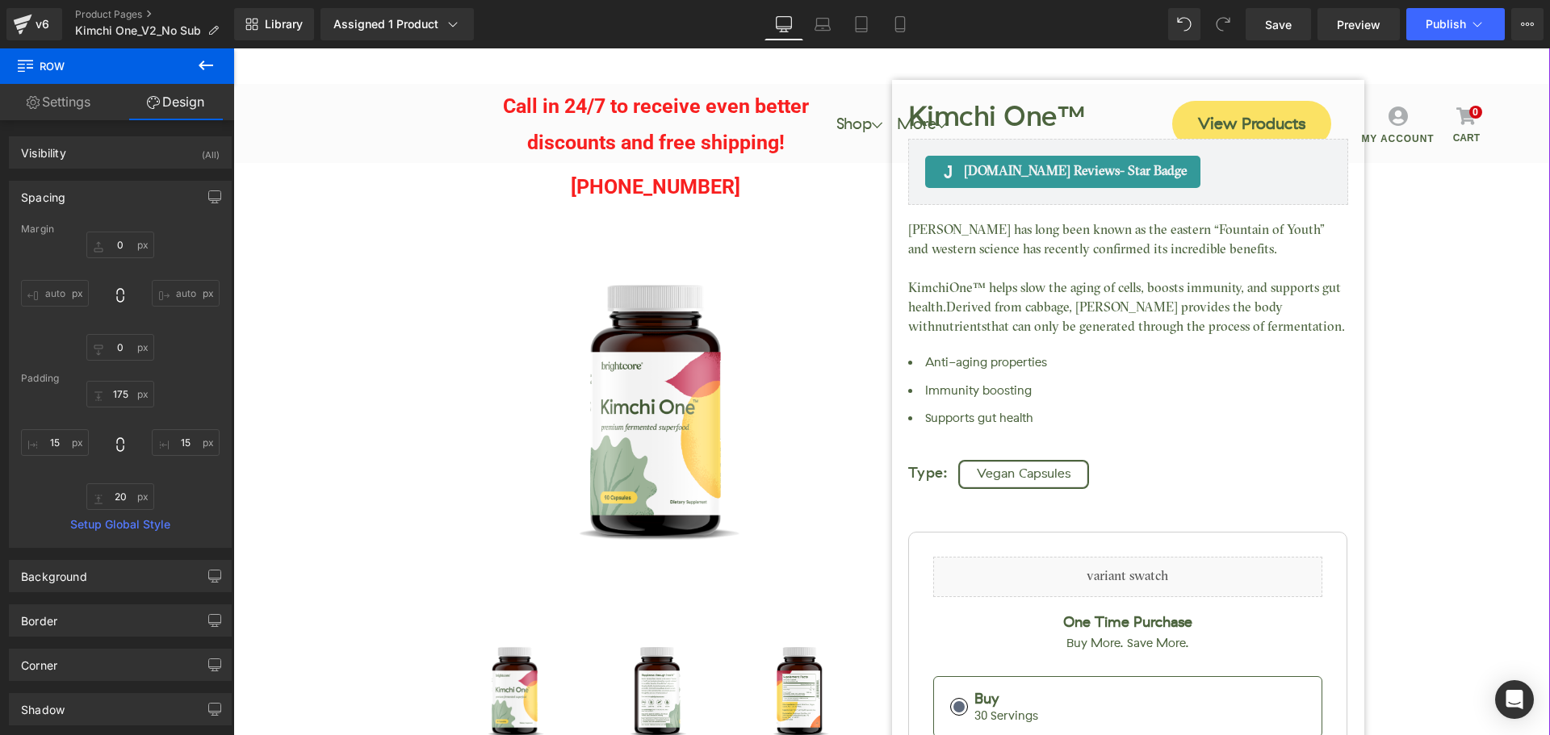
click at [336, 300] on div "Kimchi One™ (P) Title Judge.me Reviews - Star Badge Judge.me Reviews Call in 24…" at bounding box center [891, 562] width 1301 height 1246
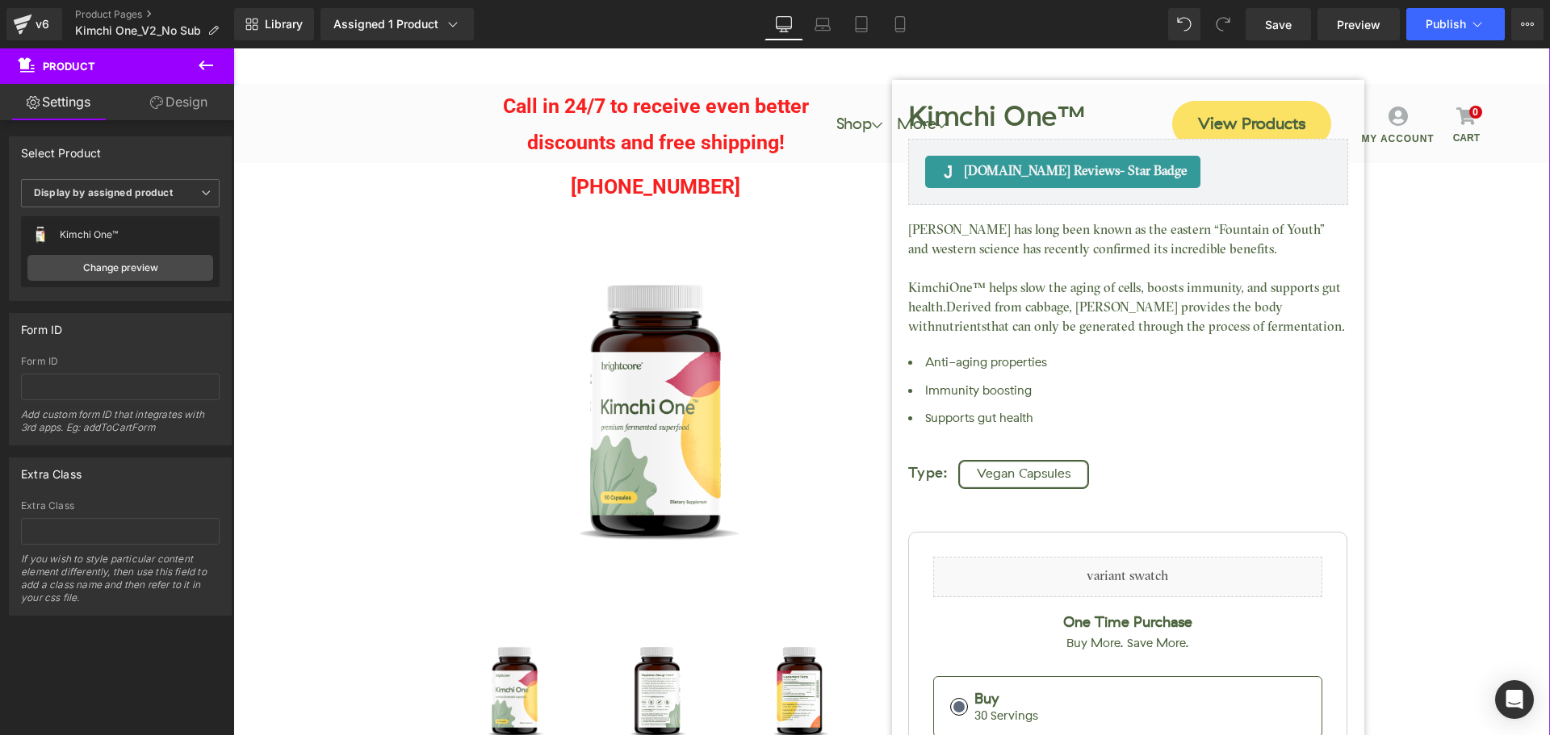
click at [1435, 289] on div "Kimchi One™ (P) Title Judge.me Reviews - Star Badge Judge.me Reviews Call in 24…" at bounding box center [891, 562] width 1301 height 1246
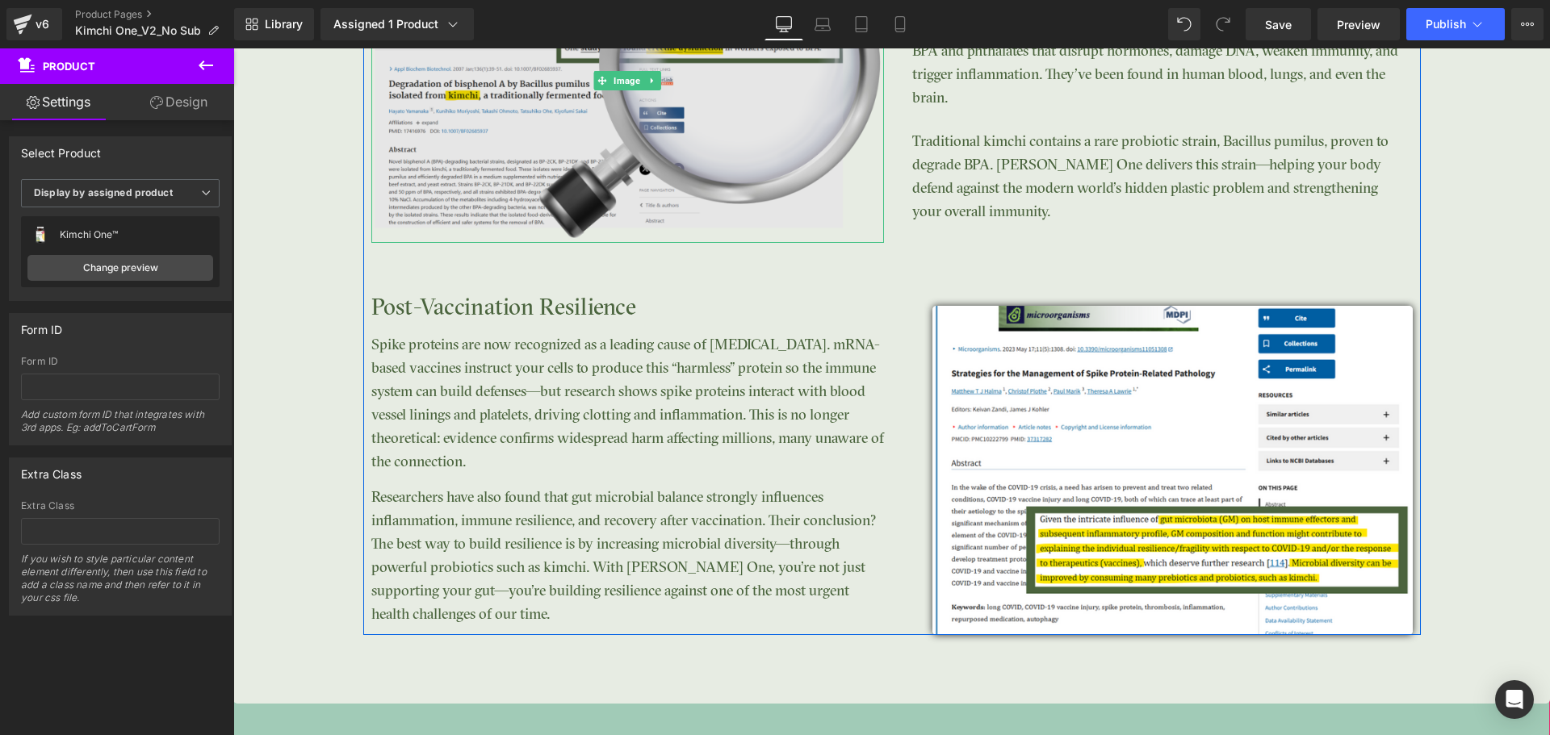
scroll to position [3391, 0]
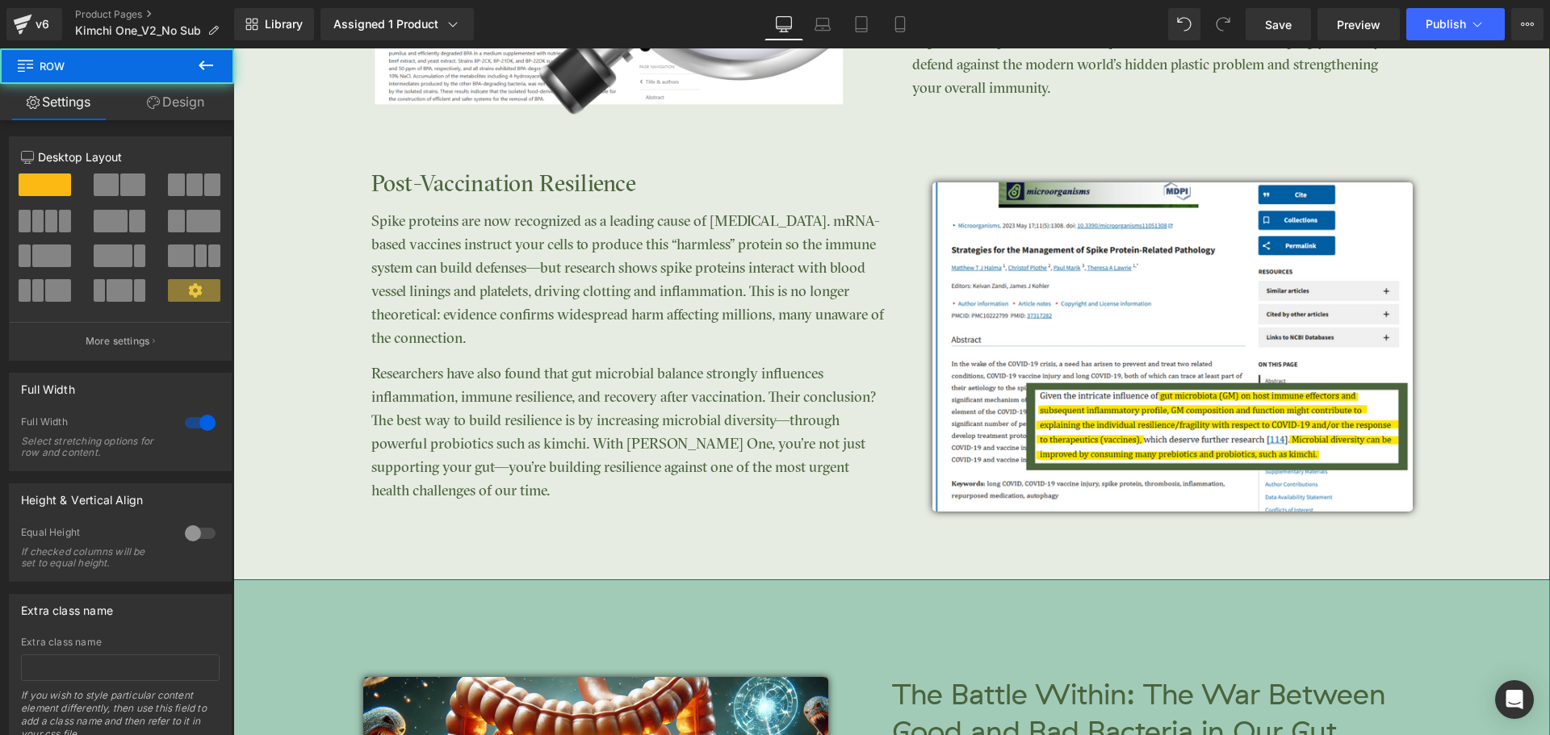
click at [915, 549] on div "Clinically Studied Results Heading Image Post-Vaccination Resilience Heading Sp…" at bounding box center [891, 121] width 1317 height 919
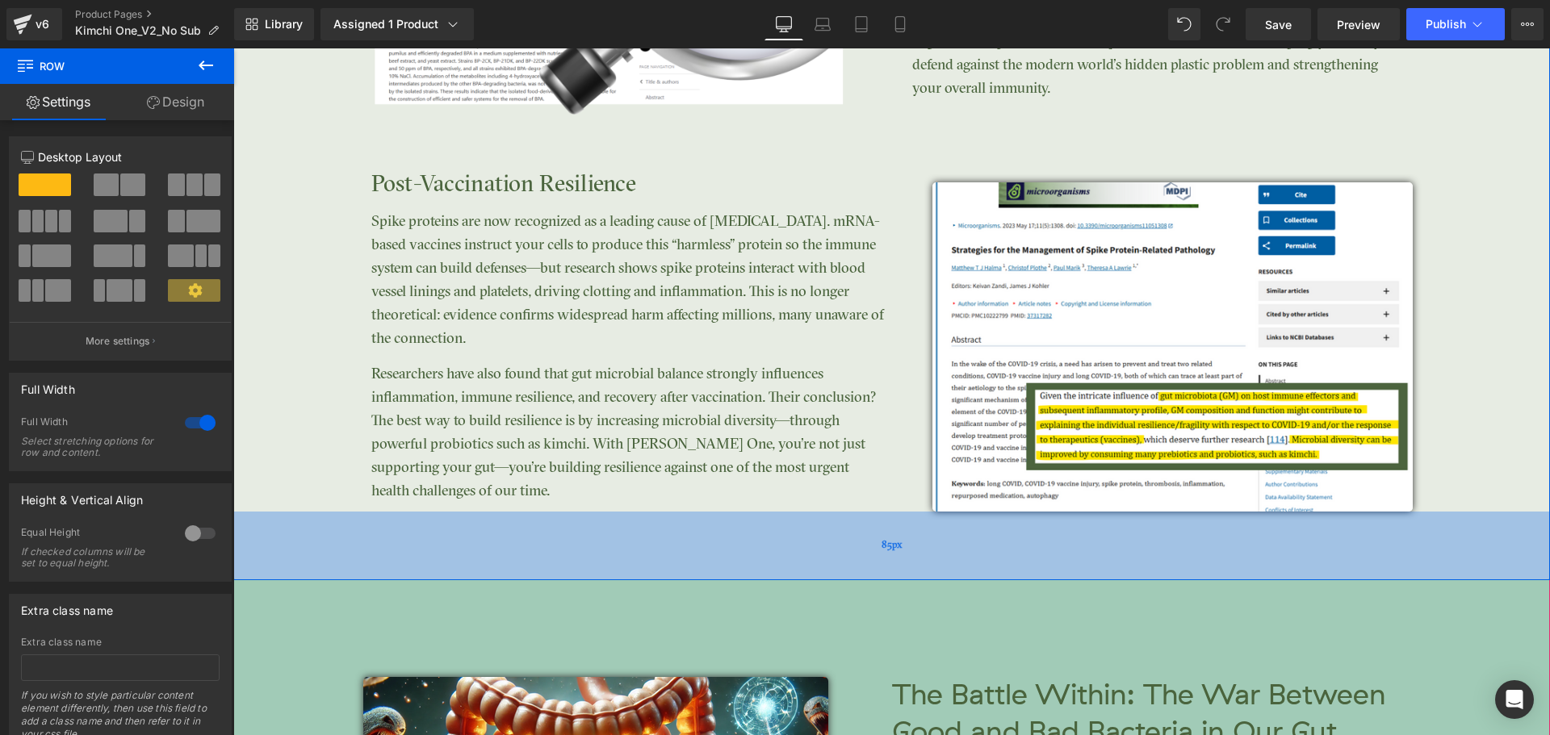
click at [912, 552] on div "85px" at bounding box center [891, 546] width 1317 height 69
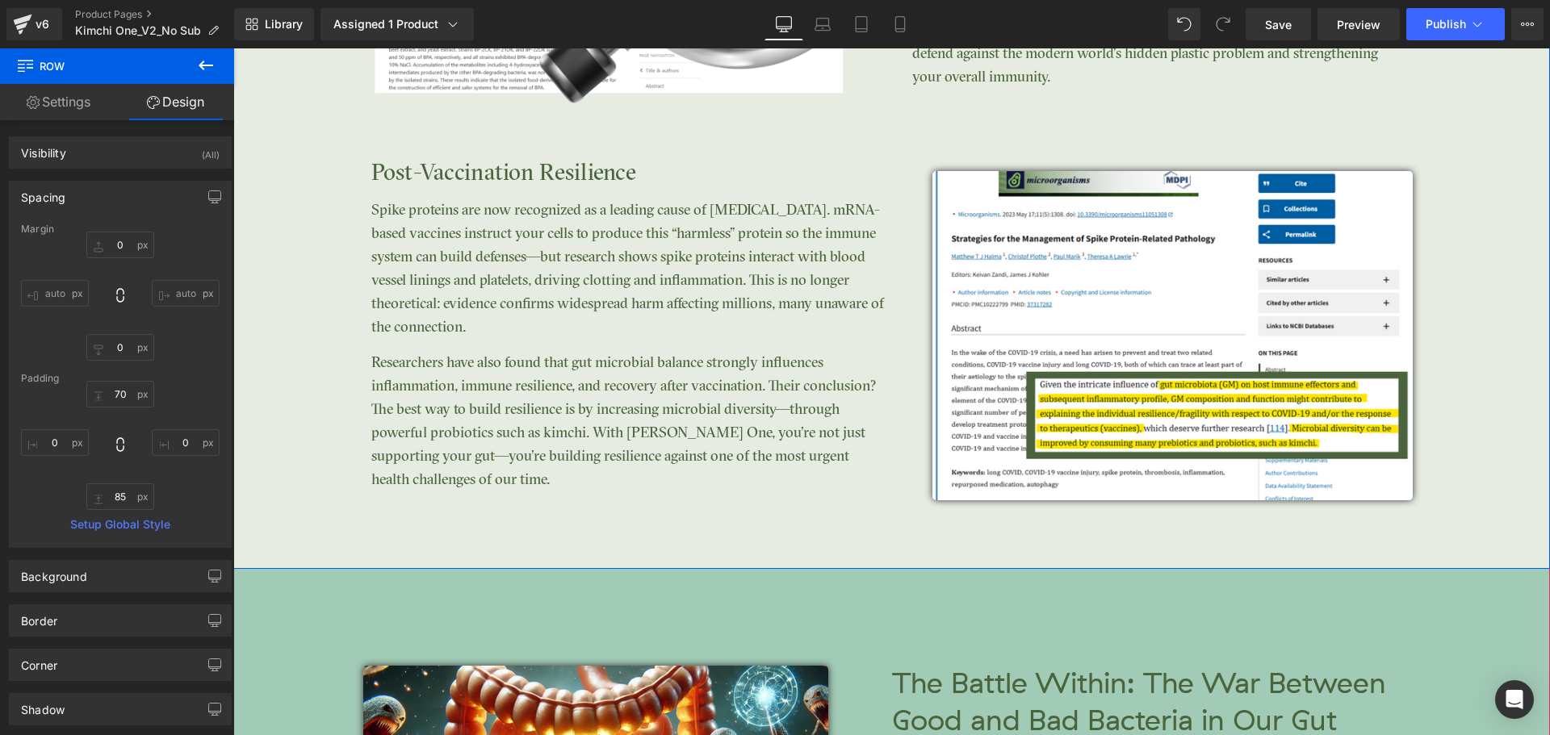
scroll to position [3552, 0]
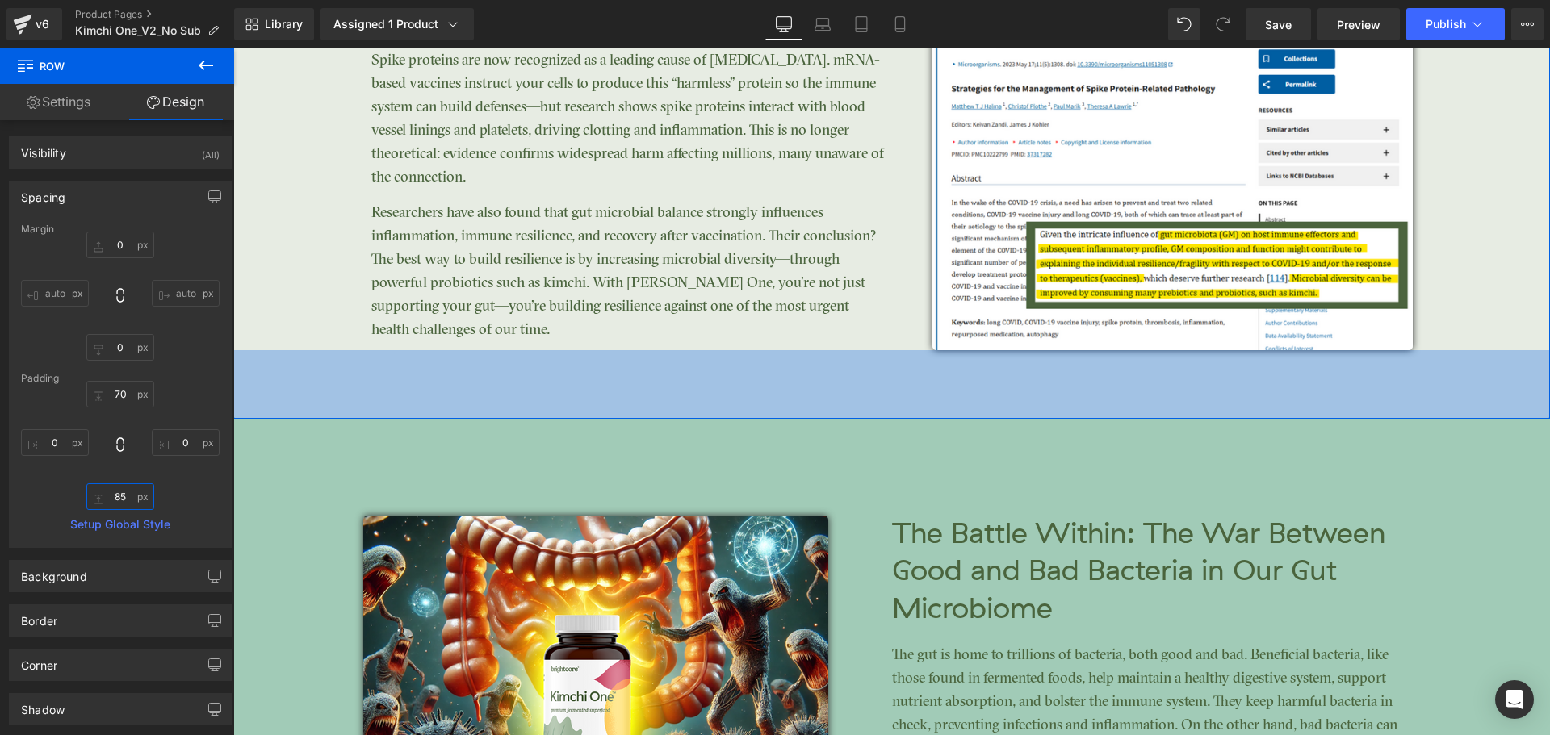
click at [124, 497] on input "text" at bounding box center [120, 497] width 68 height 27
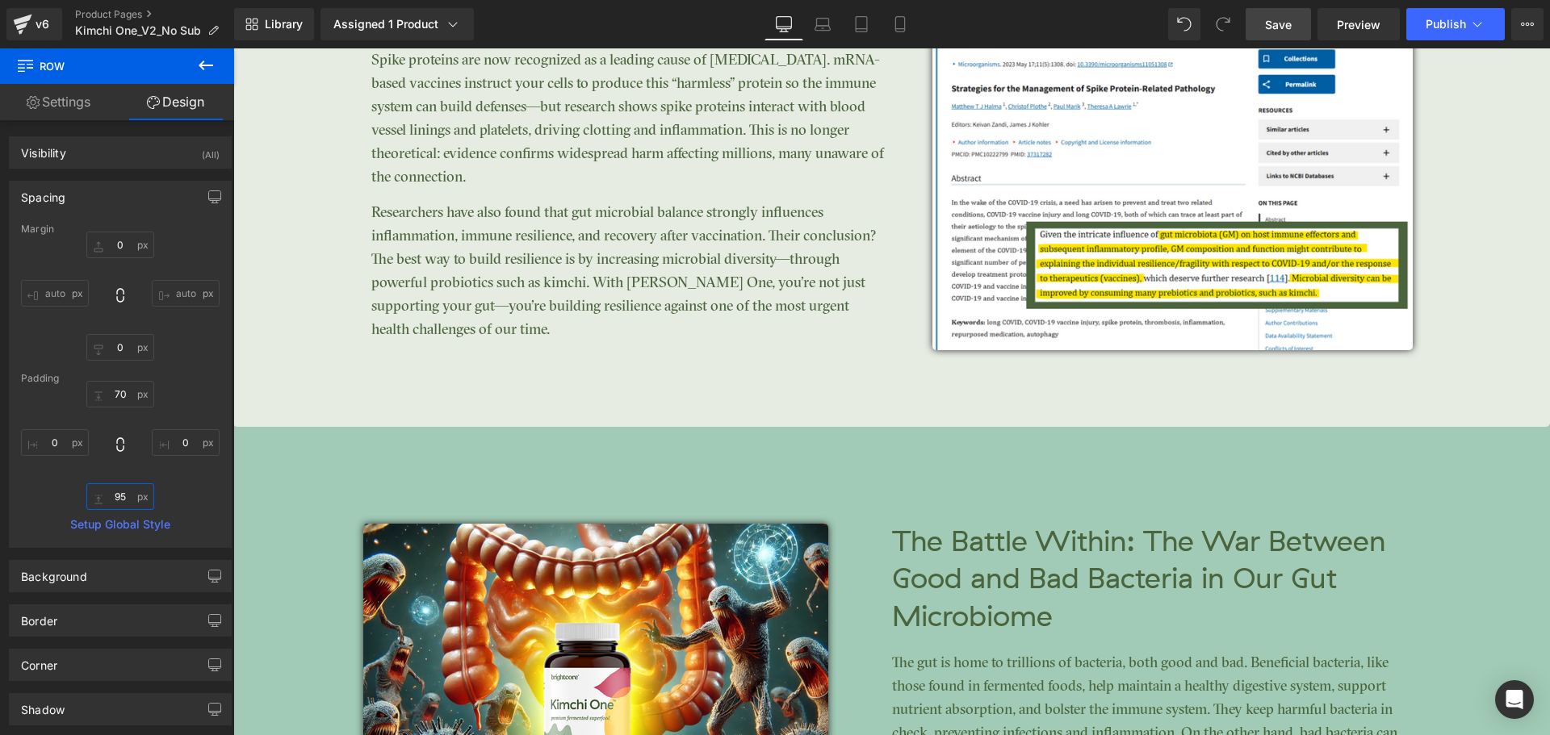
type input "95"
click at [1292, 23] on span "Save" at bounding box center [1278, 24] width 27 height 17
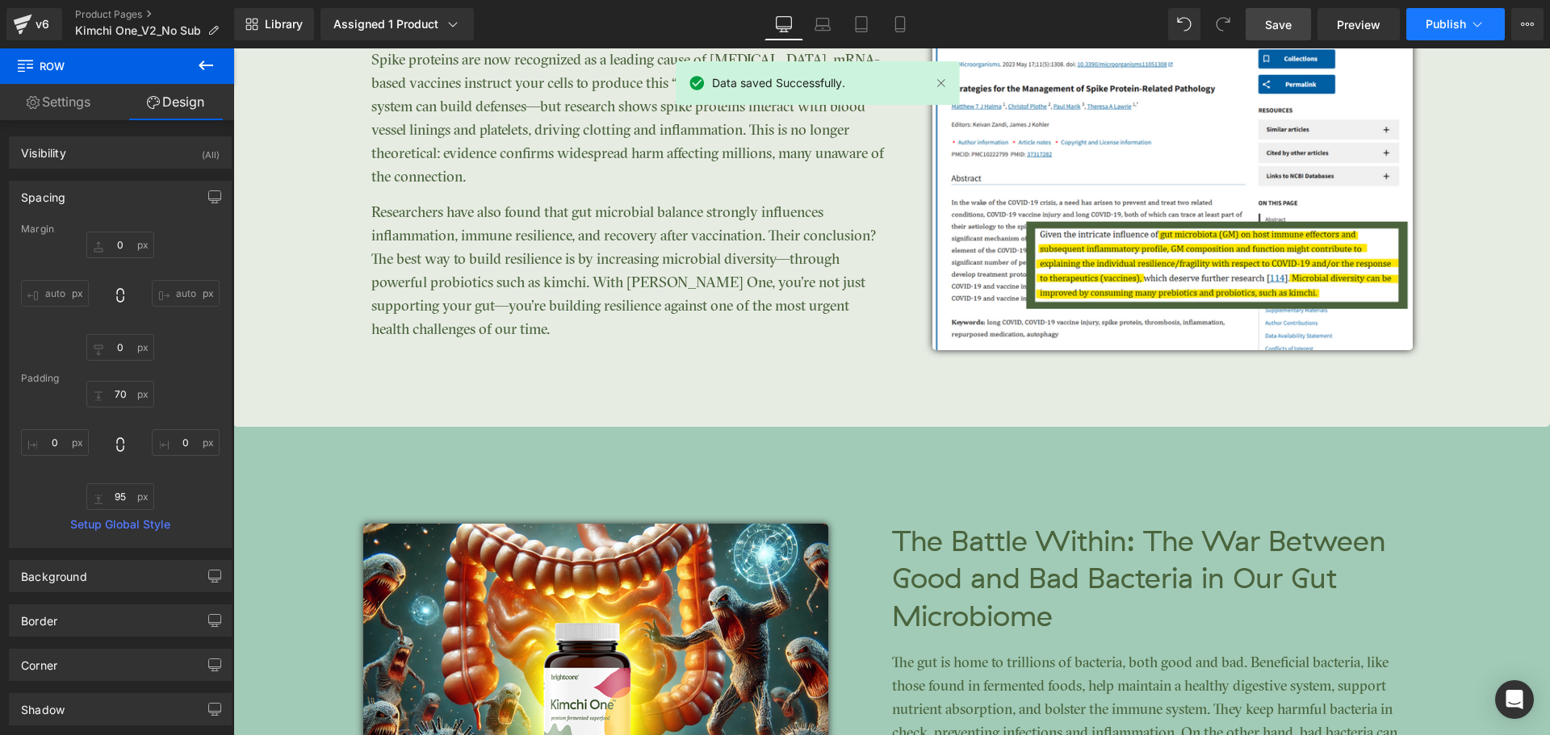
click at [1444, 30] on span "Publish" at bounding box center [1446, 24] width 40 height 13
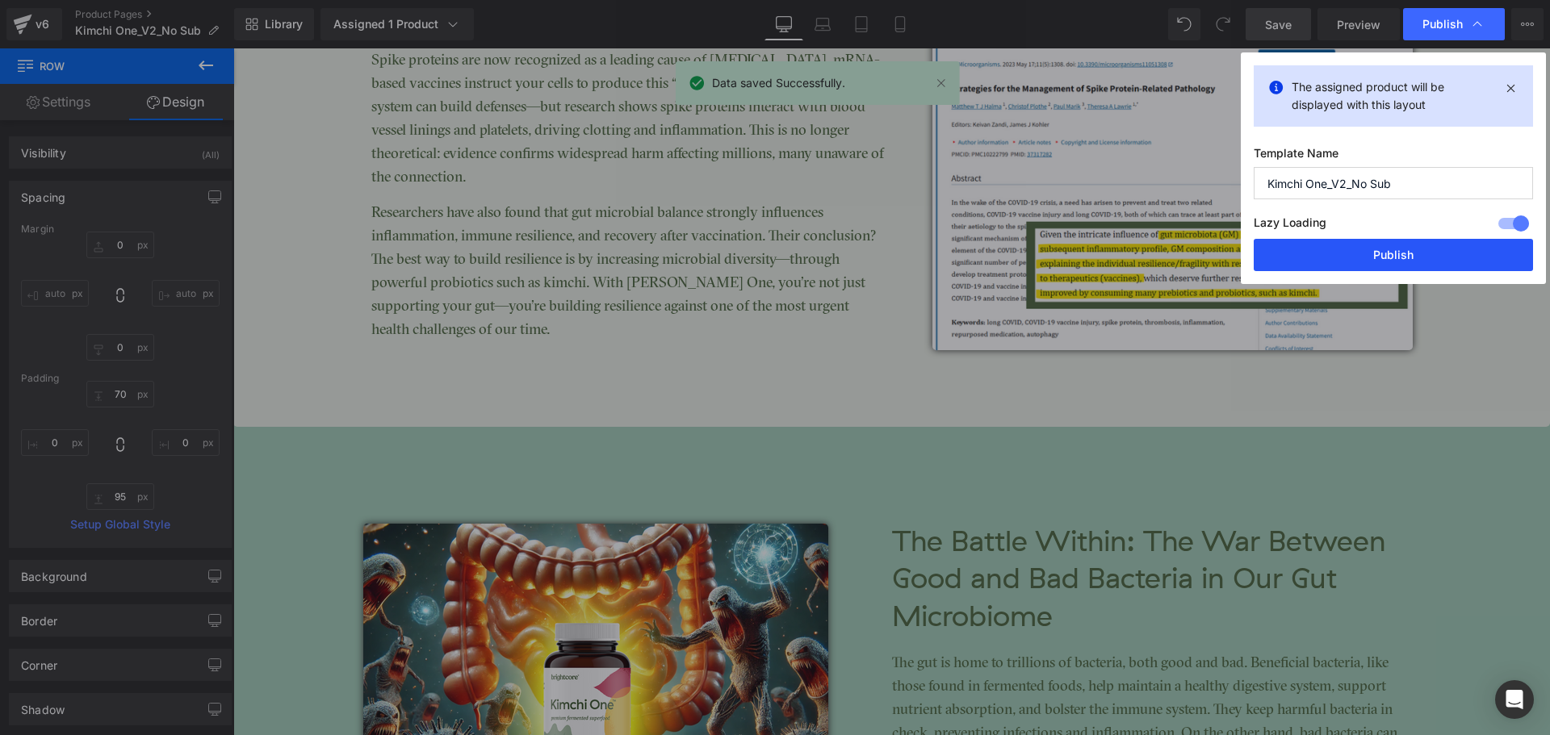
click at [1428, 253] on button "Publish" at bounding box center [1393, 255] width 279 height 32
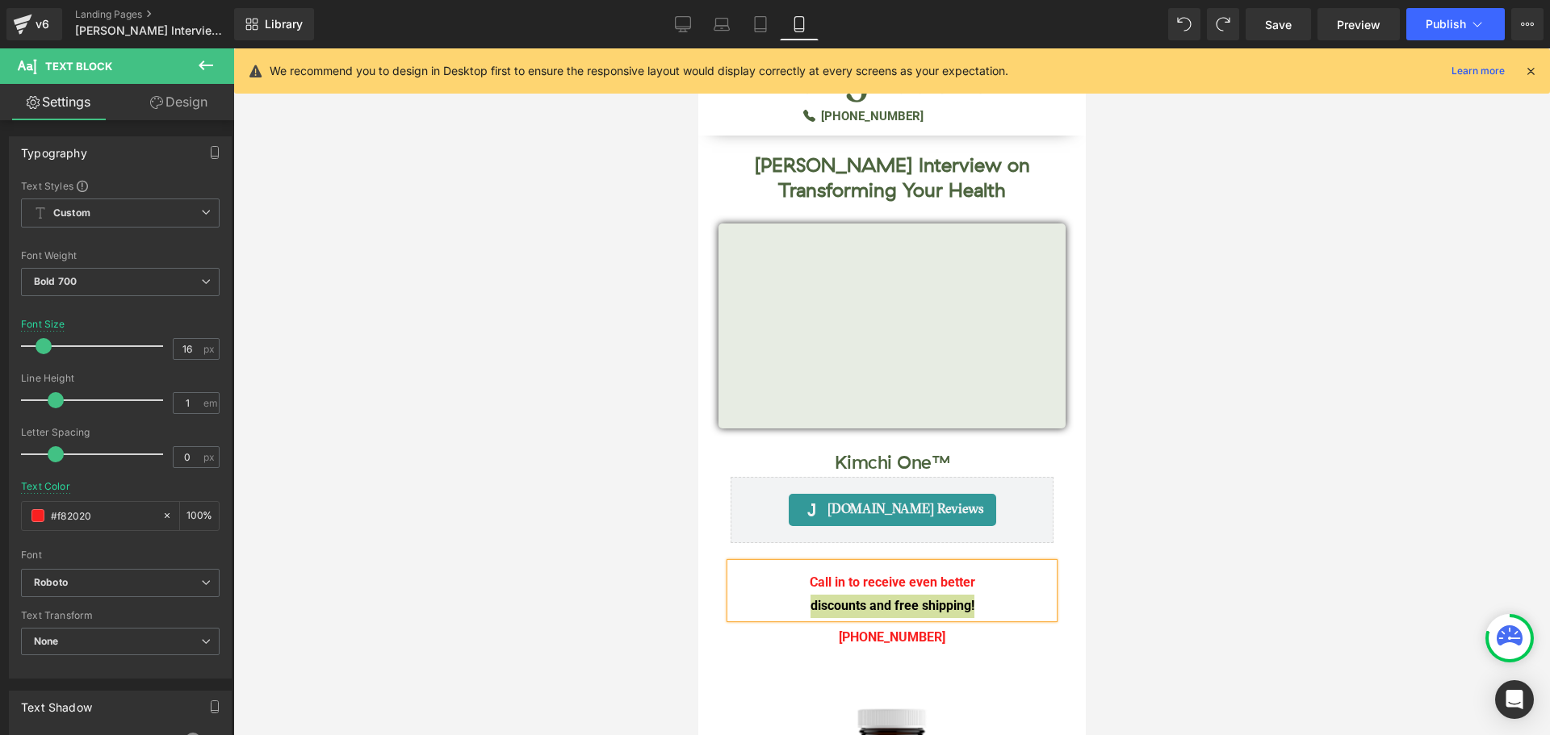
click at [1530, 67] on icon at bounding box center [1530, 71] width 15 height 15
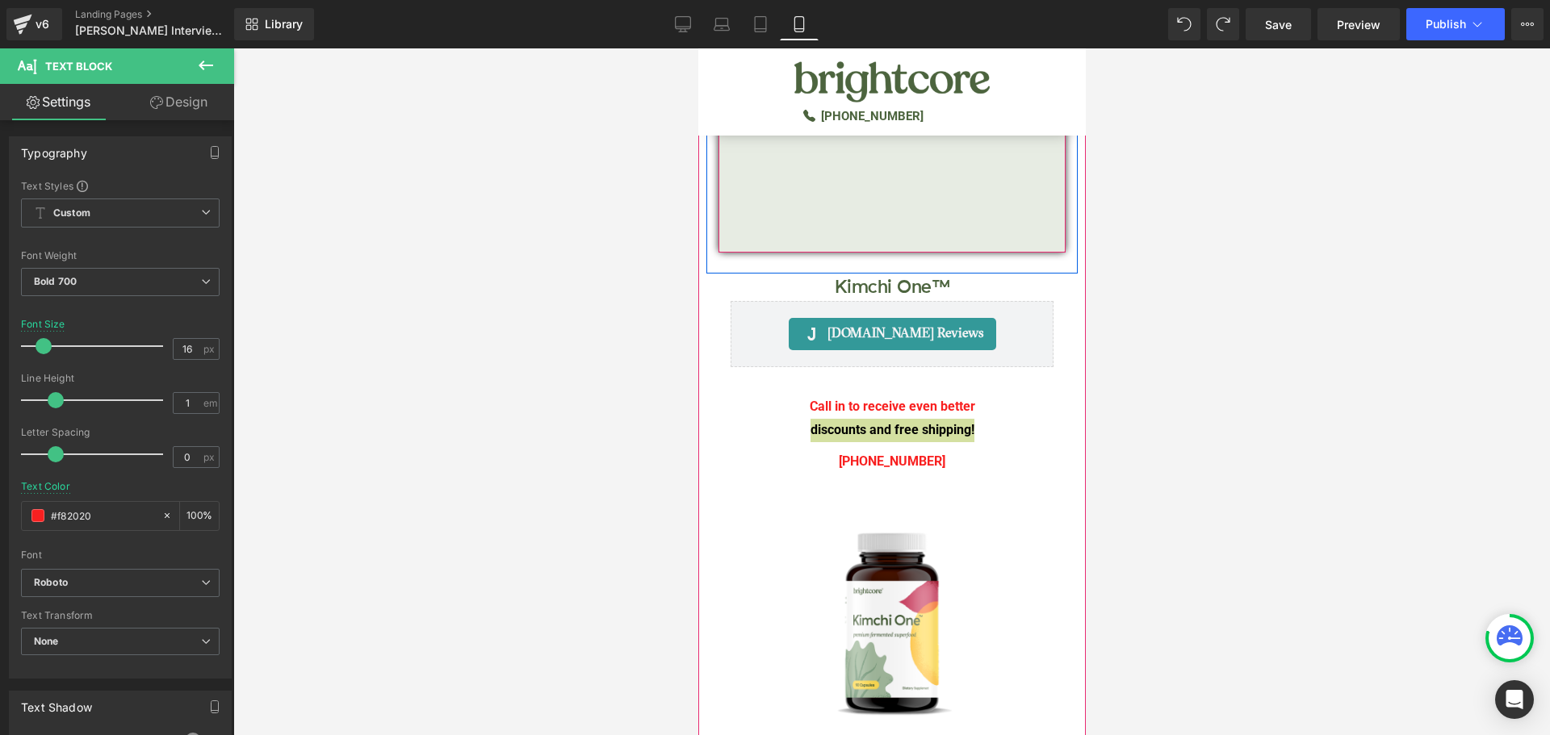
scroll to position [242, 0]
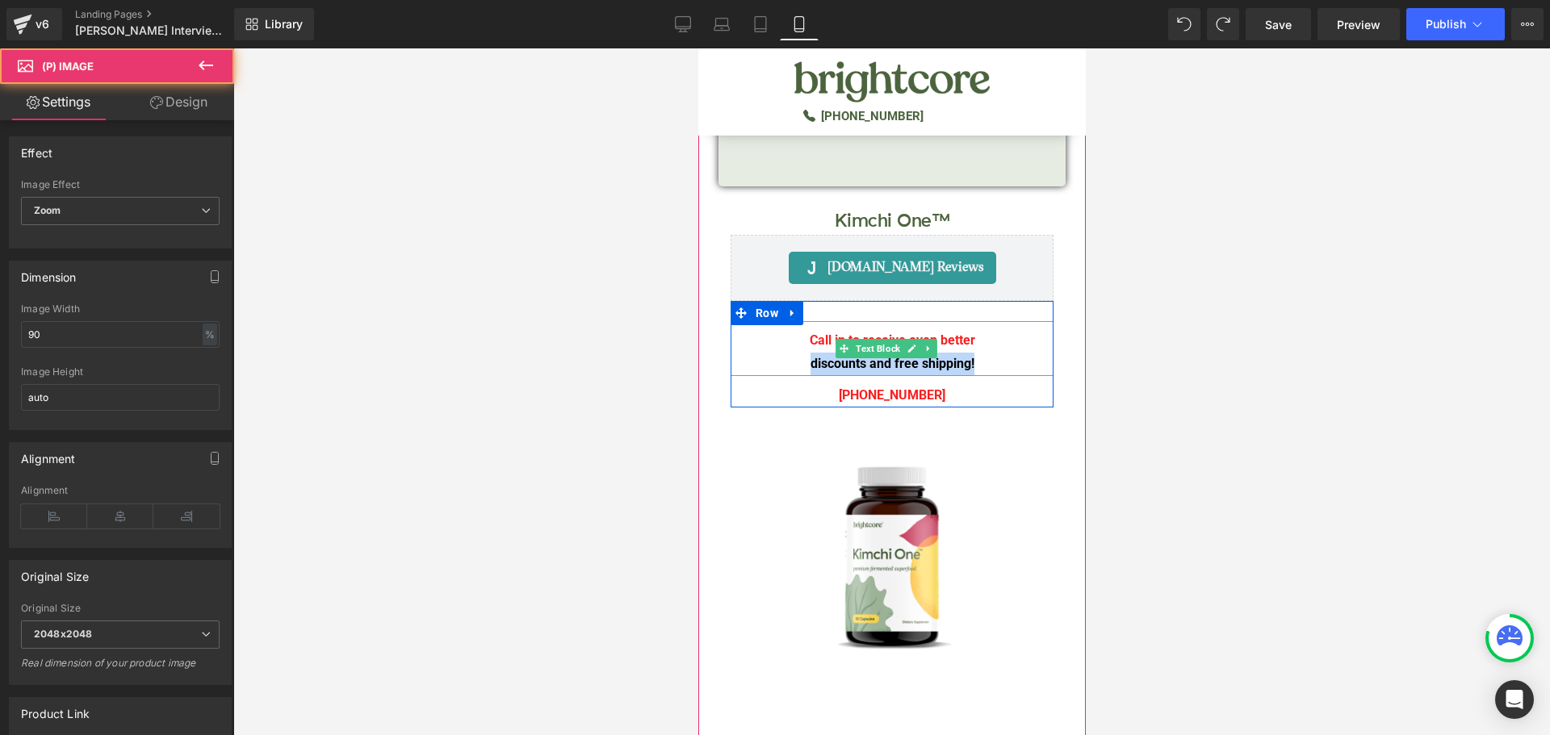
click at [968, 363] on p "discounts and free shipping!" at bounding box center [891, 364] width 323 height 23
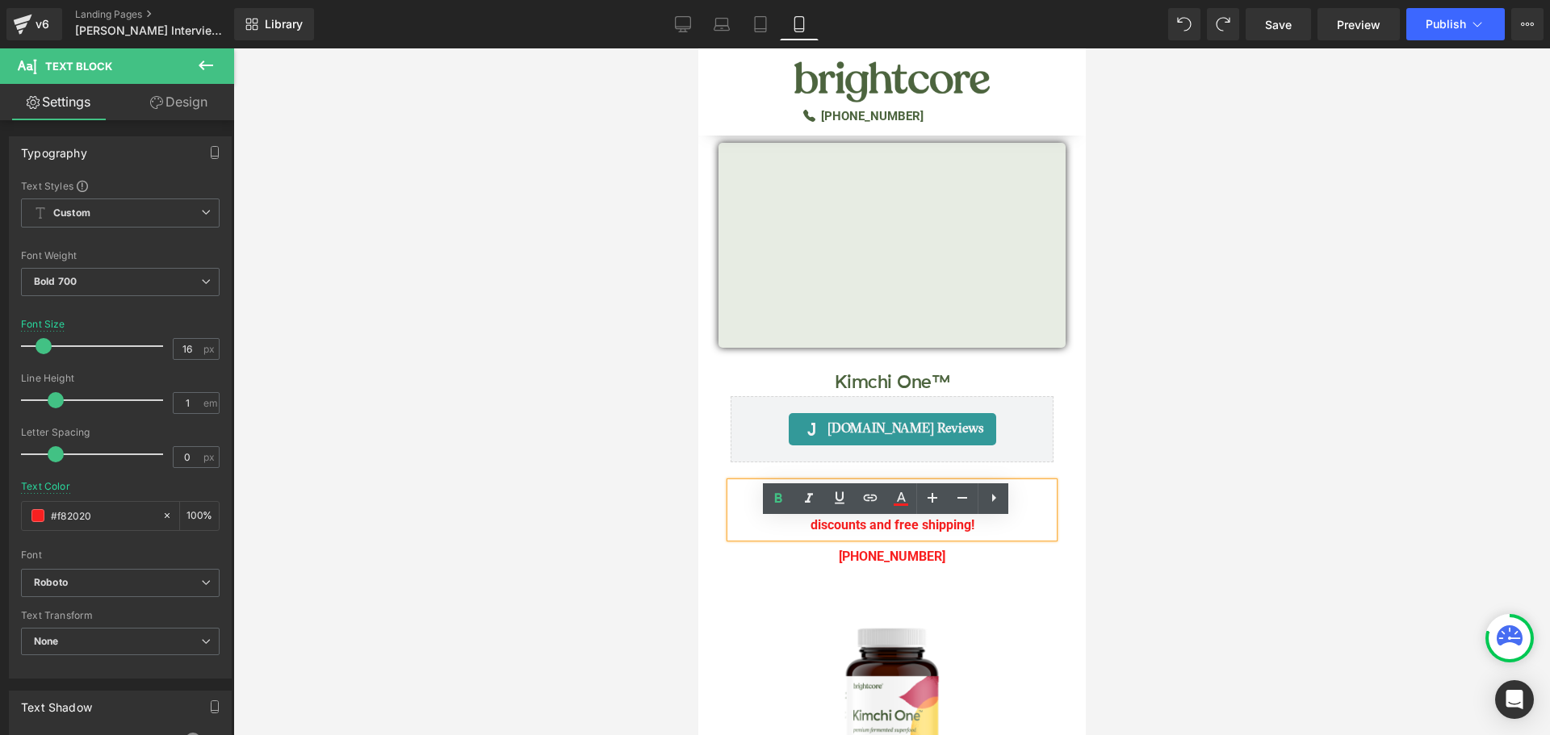
scroll to position [0, 0]
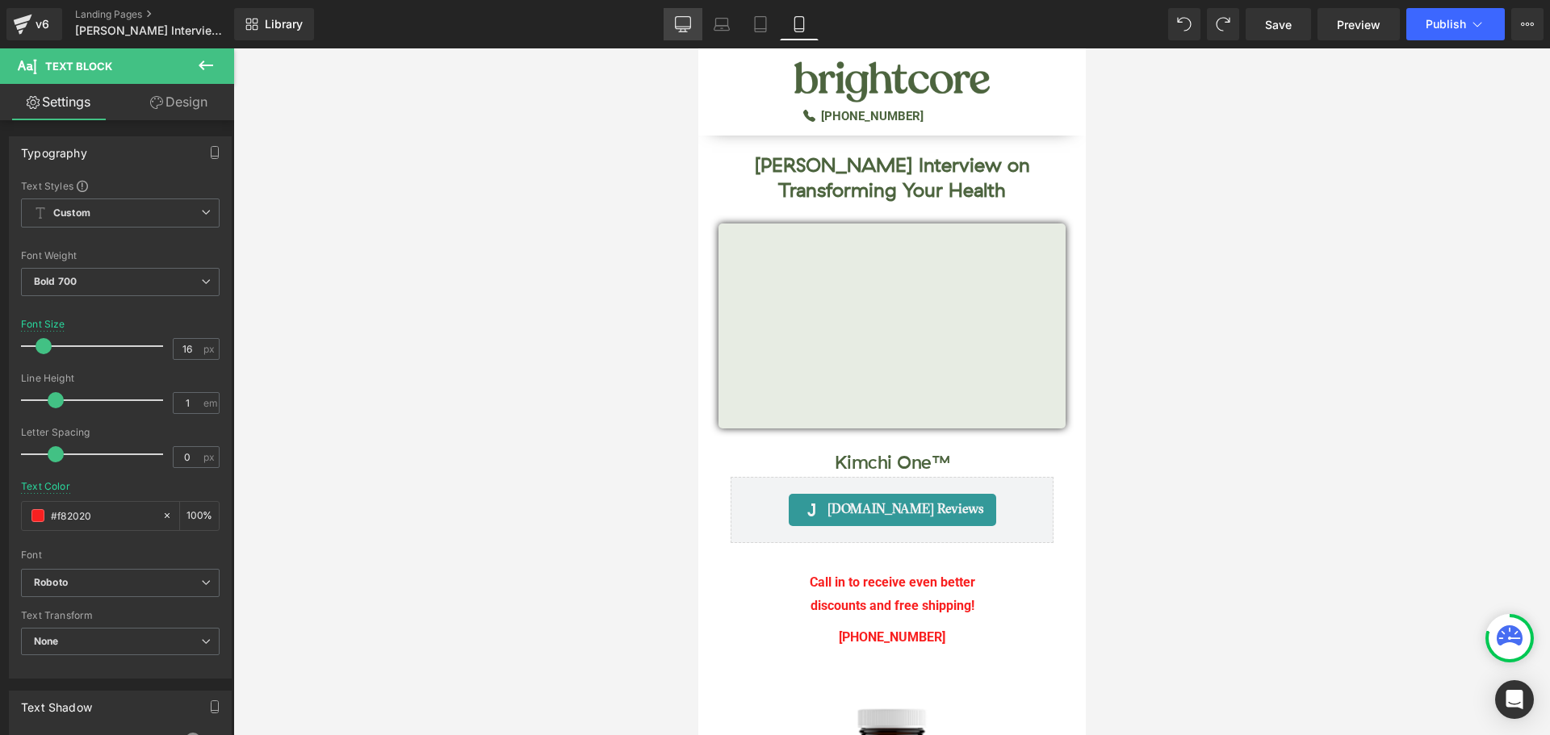
drag, startPoint x: 685, startPoint y: 27, endPoint x: 491, endPoint y: 49, distance: 195.1
click at [685, 27] on icon at bounding box center [683, 27] width 15 height 0
type input "25"
type input "100"
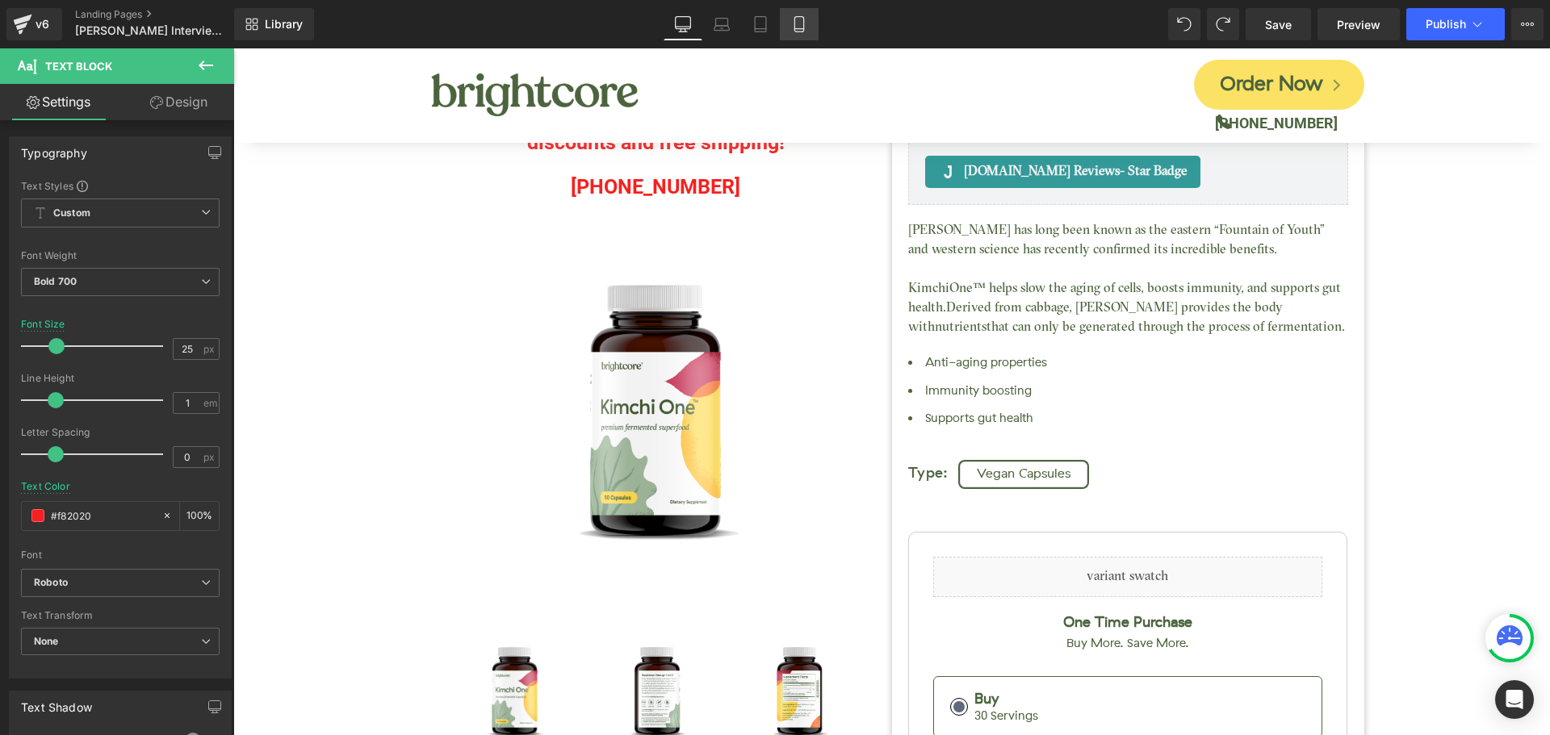
click at [805, 21] on icon at bounding box center [799, 24] width 16 height 16
type input "16"
type input "100"
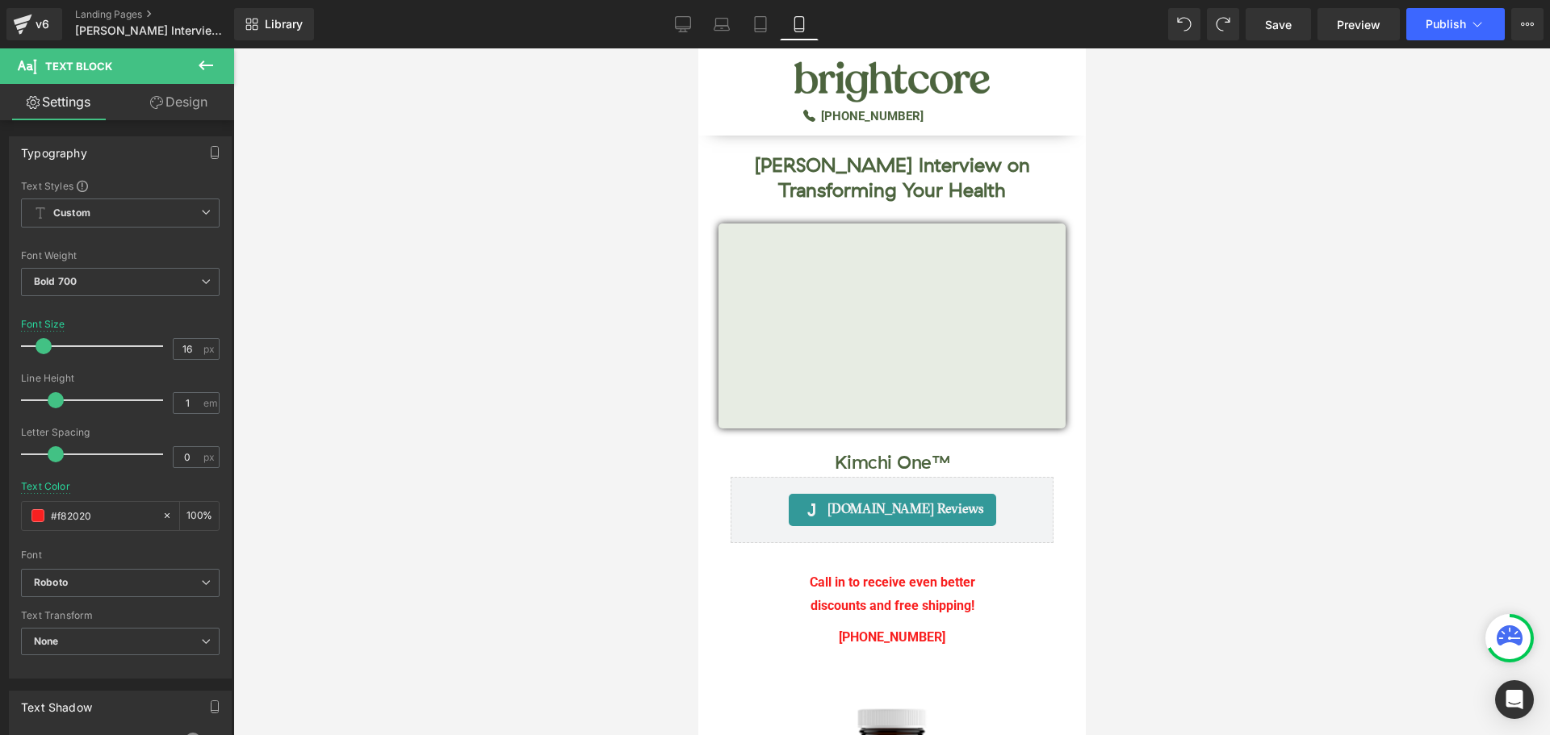
scroll to position [477, 0]
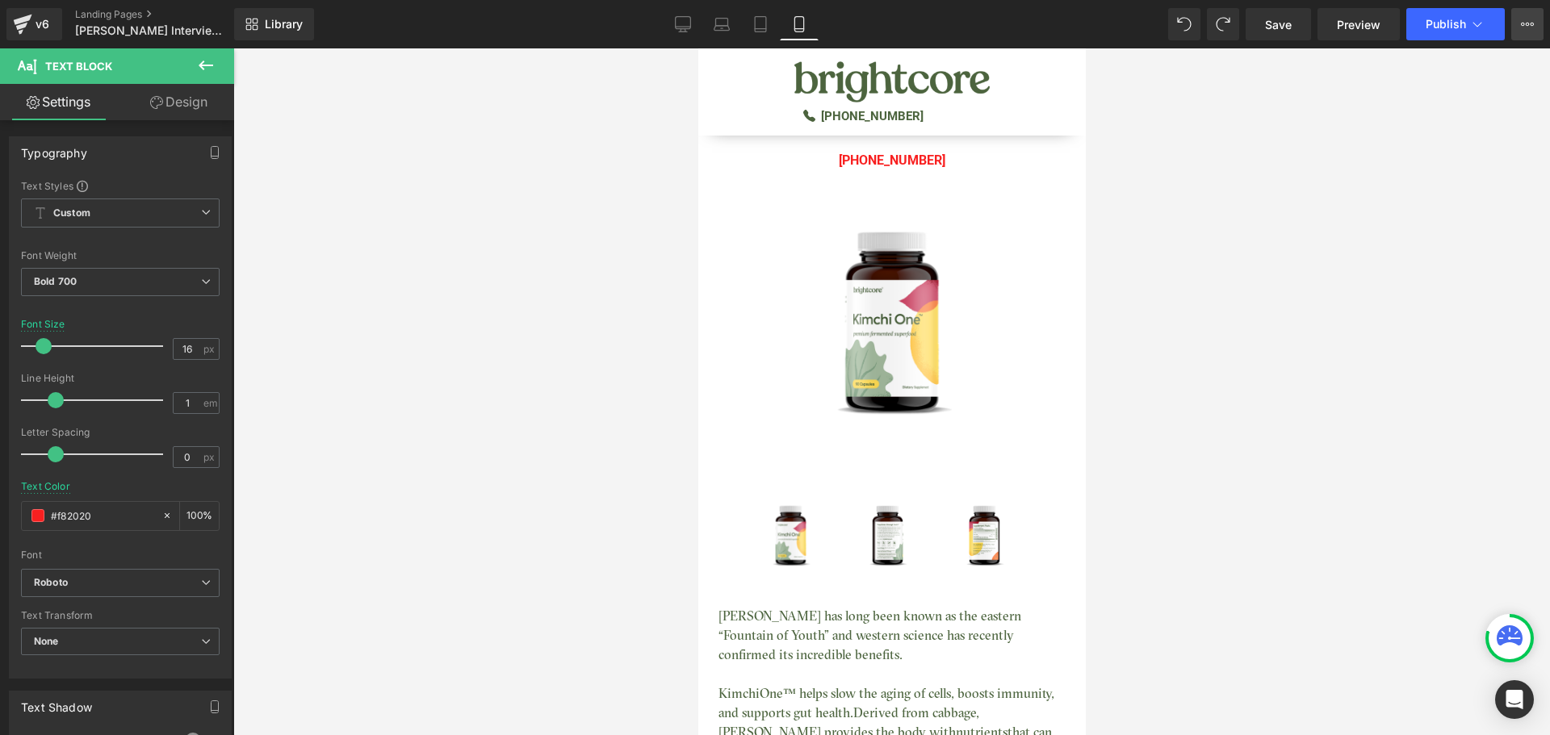
click at [1521, 24] on icon at bounding box center [1523, 24] width 4 height 3
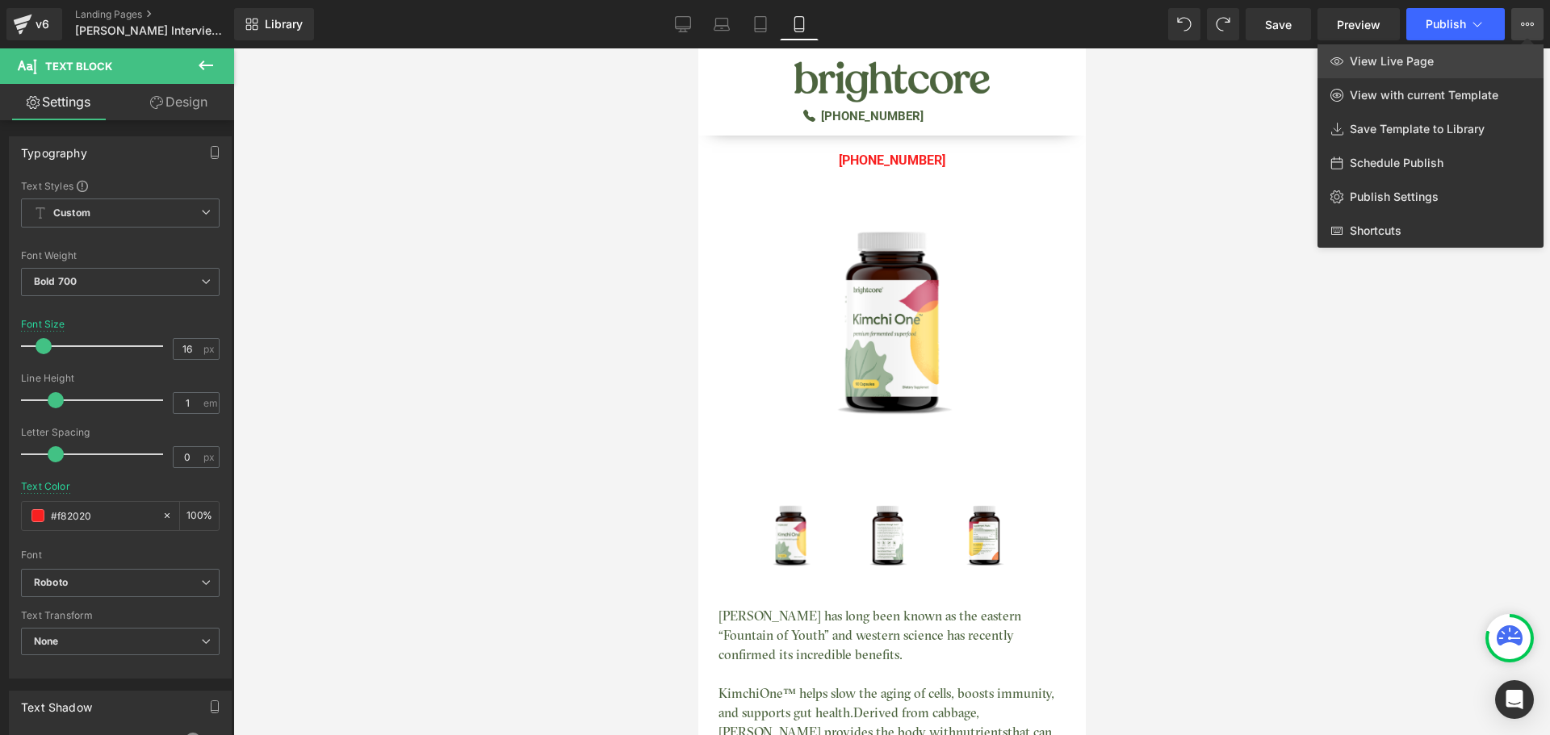
click at [1426, 59] on span "View Live Page" at bounding box center [1392, 61] width 84 height 15
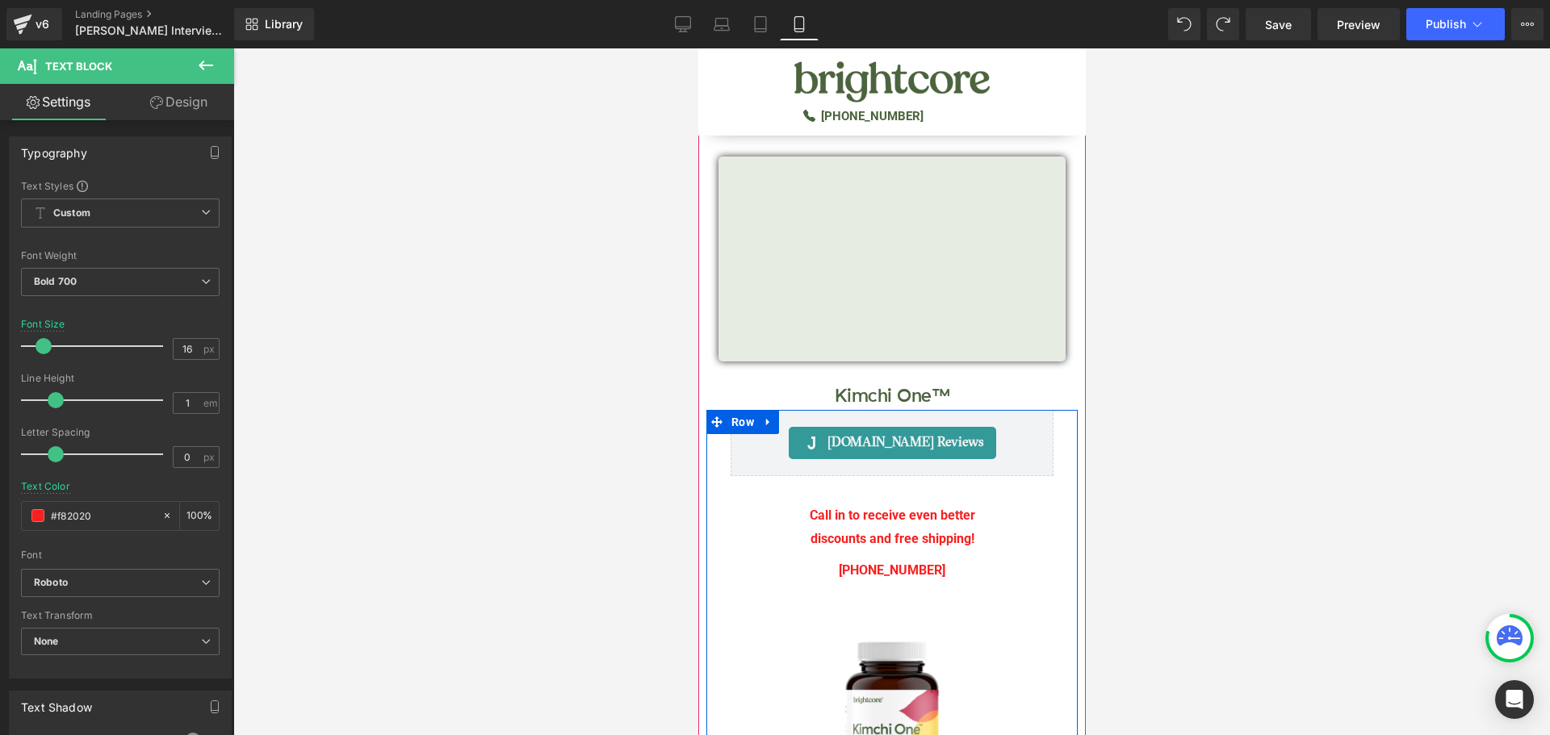
scroll to position [0, 0]
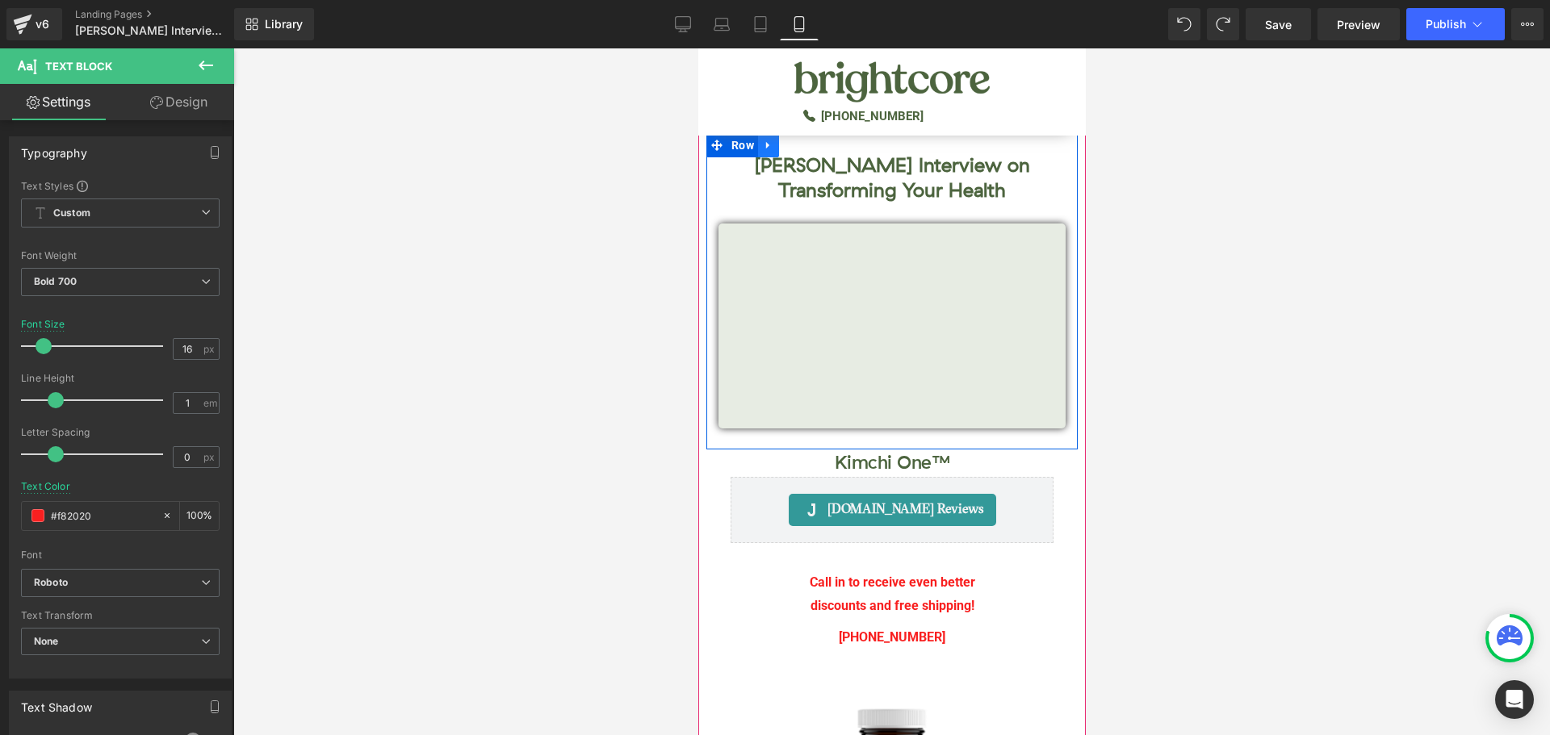
click at [772, 154] on link at bounding box center [767, 145] width 21 height 24
click at [812, 153] on link at bounding box center [809, 145] width 21 height 24
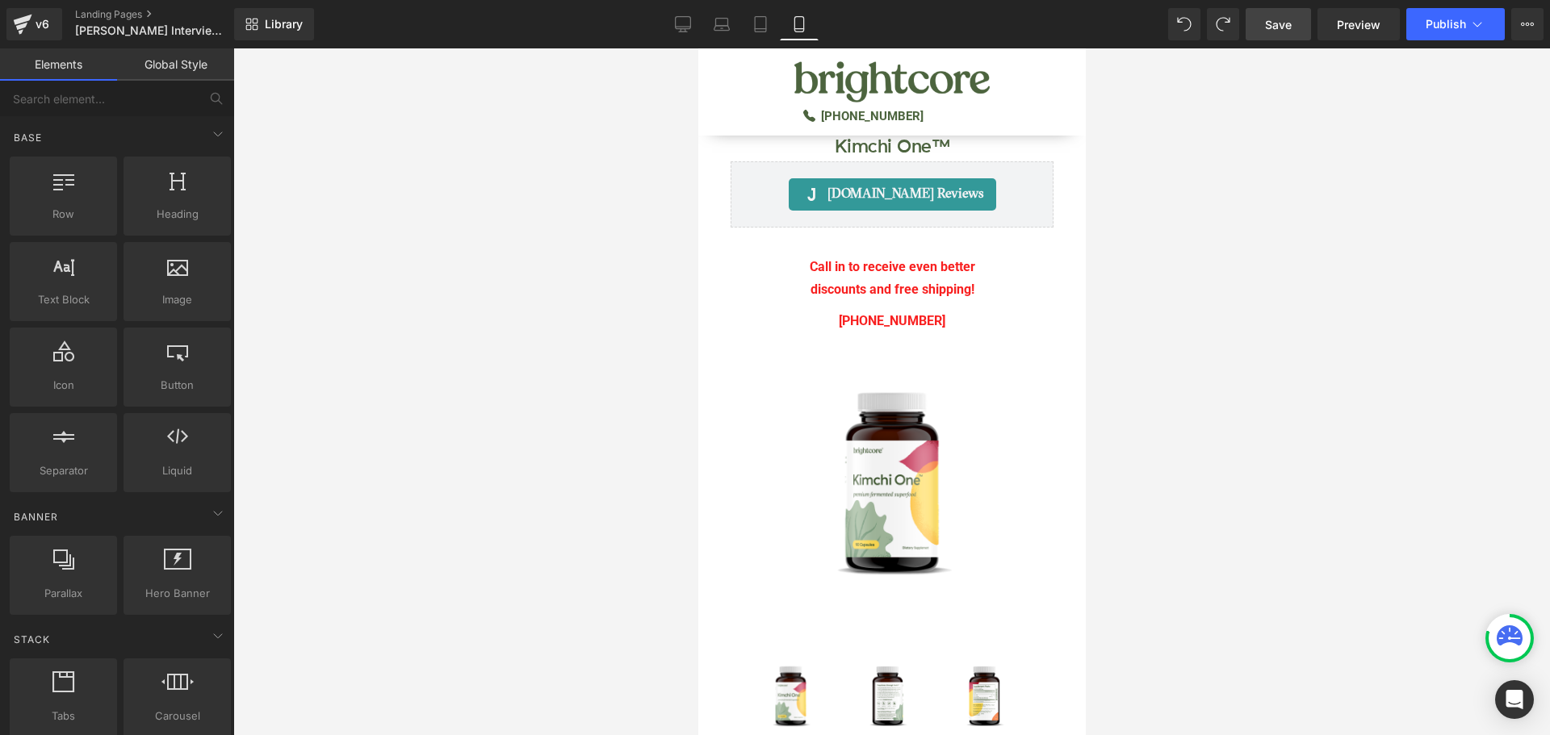
click at [1276, 22] on span "Save" at bounding box center [1278, 24] width 27 height 17
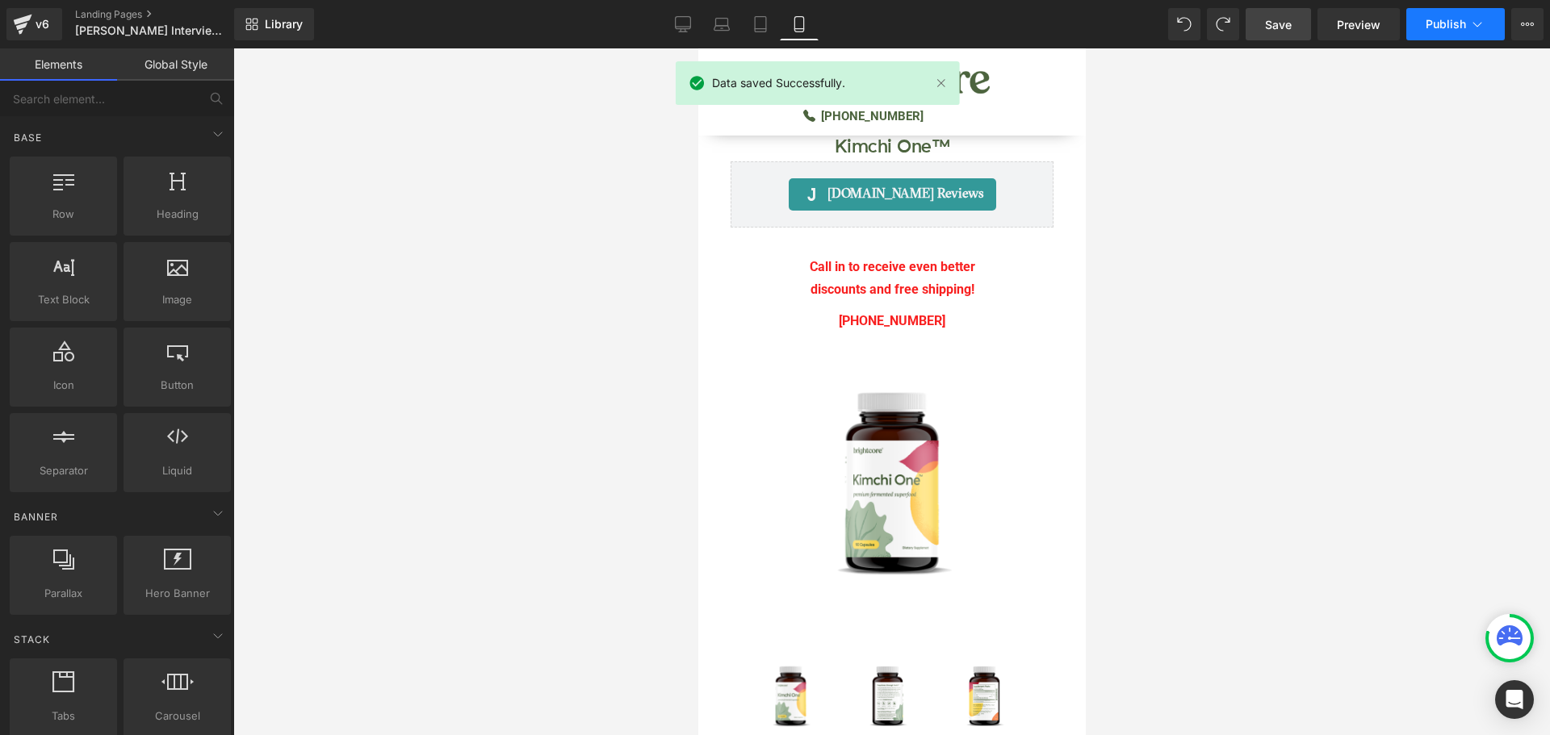
click at [1440, 37] on button "Publish" at bounding box center [1455, 24] width 98 height 32
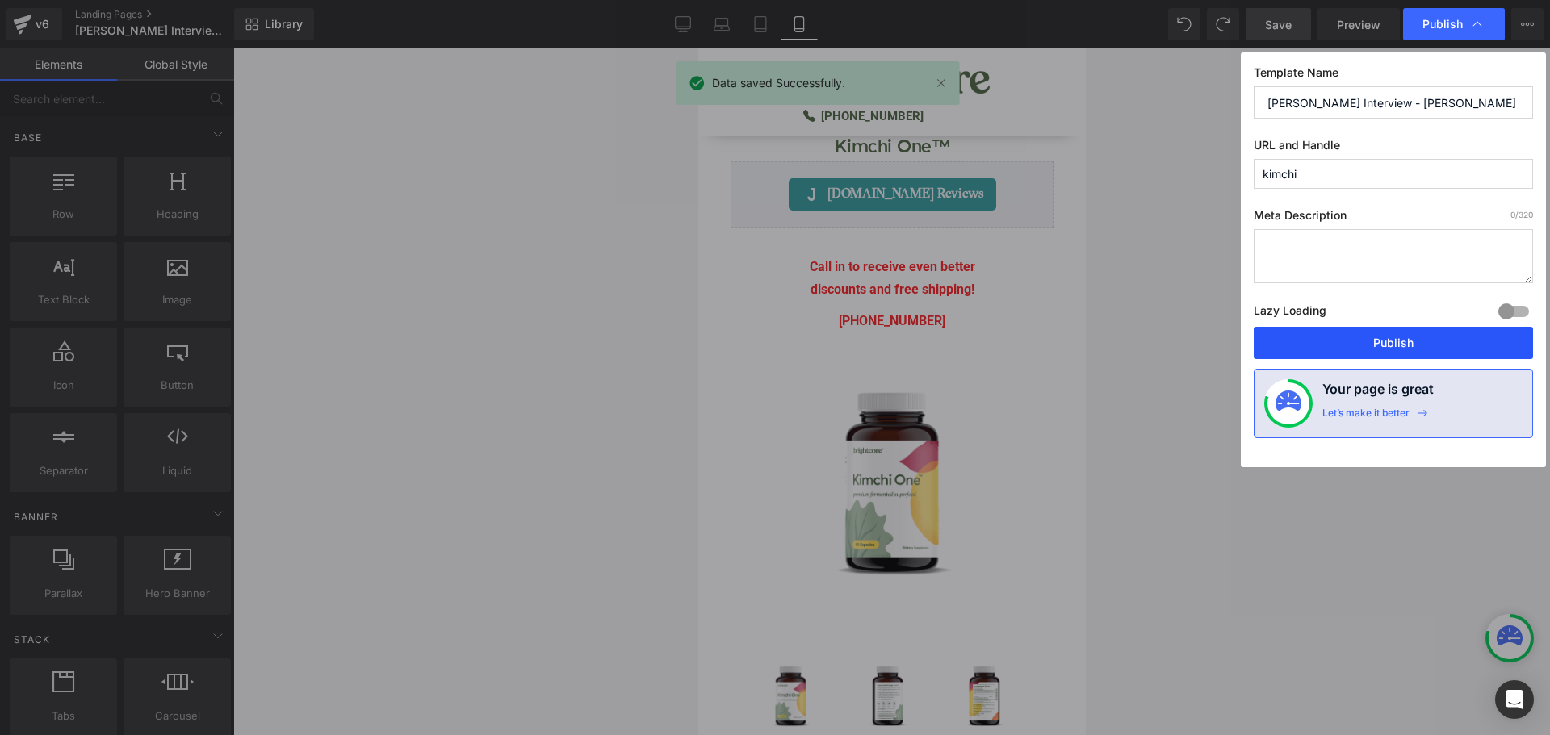
click at [1442, 340] on button "Publish" at bounding box center [1393, 343] width 279 height 32
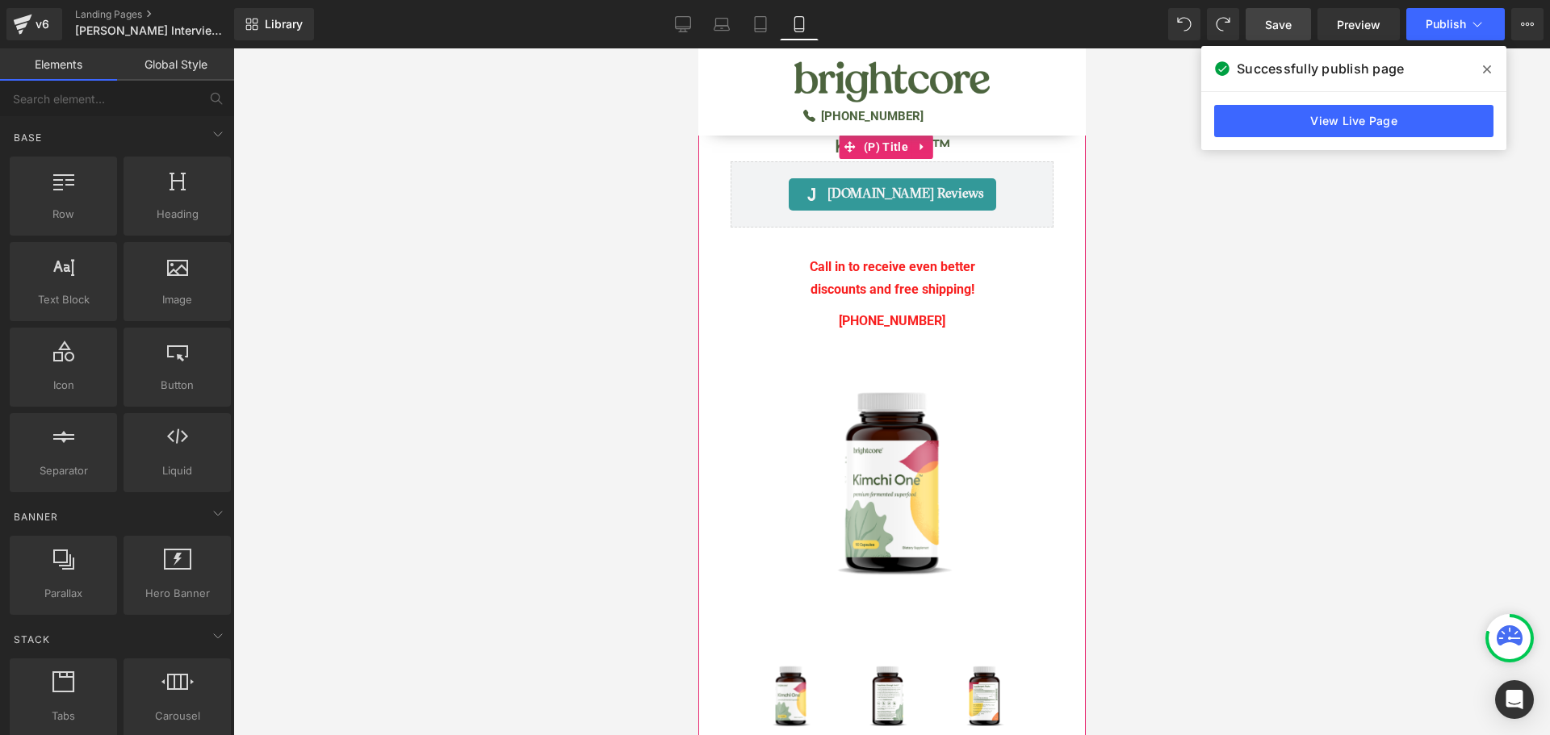
click at [775, 144] on h1 "Kimchi One™" at bounding box center [891, 147] width 371 height 28
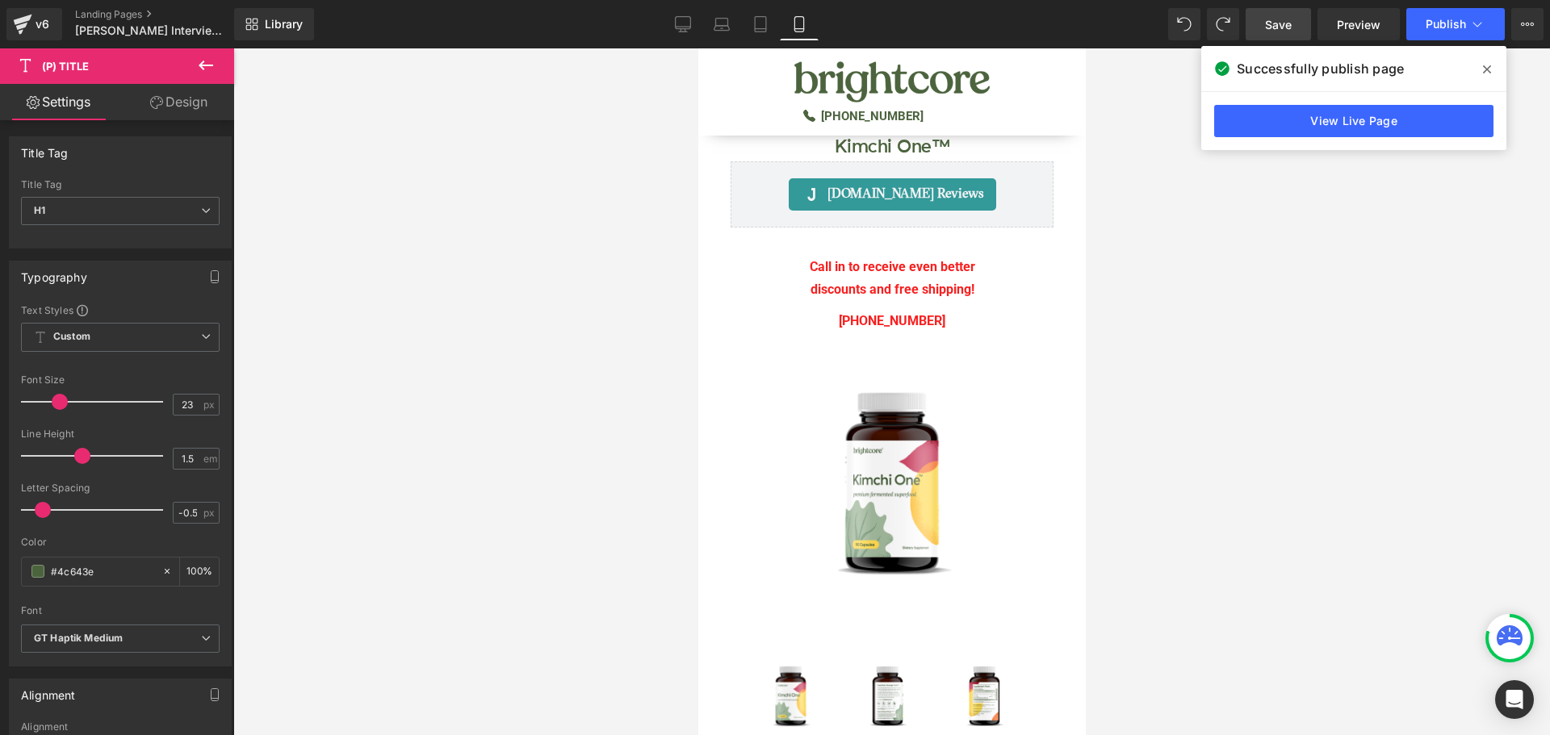
click at [198, 108] on link "Design" at bounding box center [178, 102] width 117 height 36
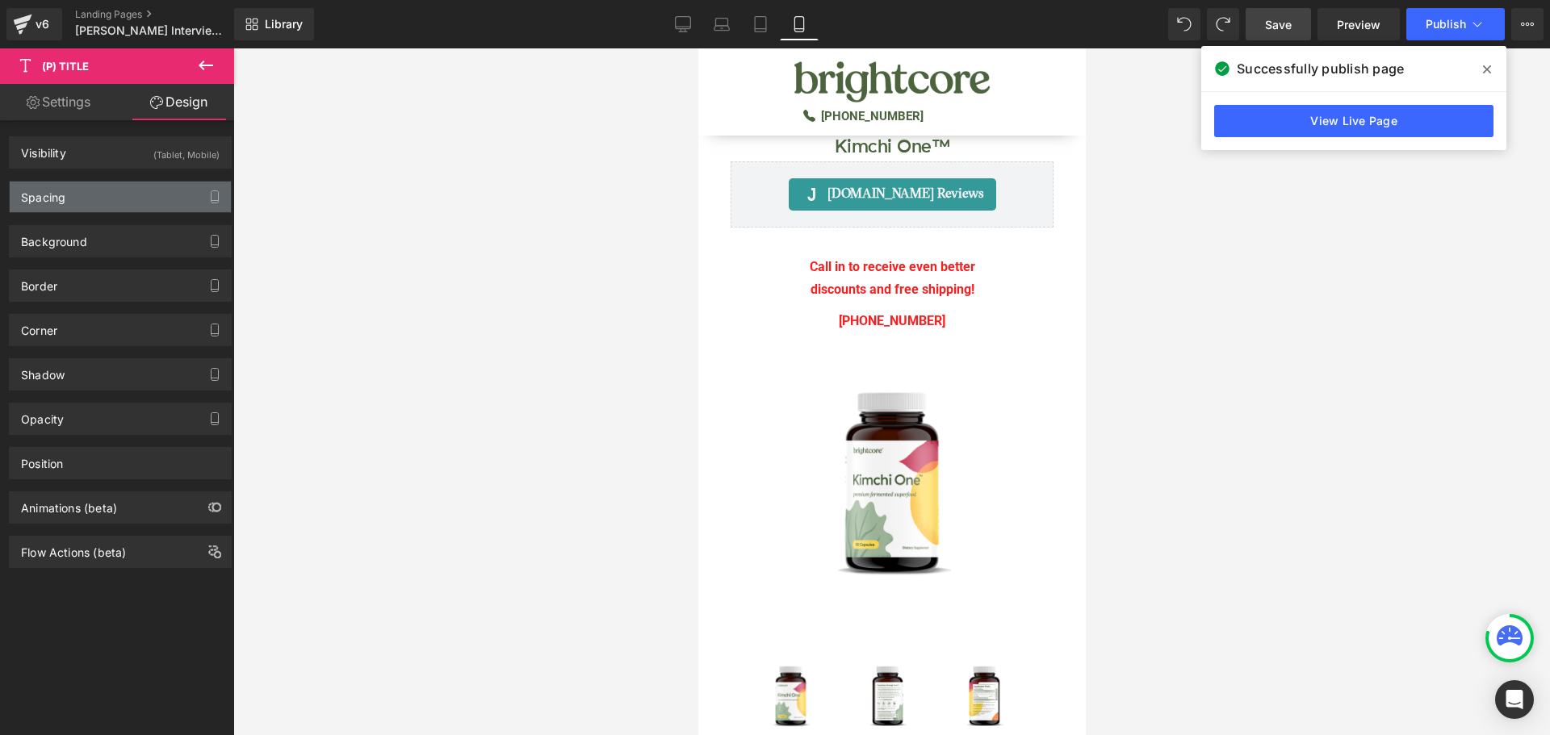
click at [103, 193] on div "Spacing" at bounding box center [120, 197] width 221 height 31
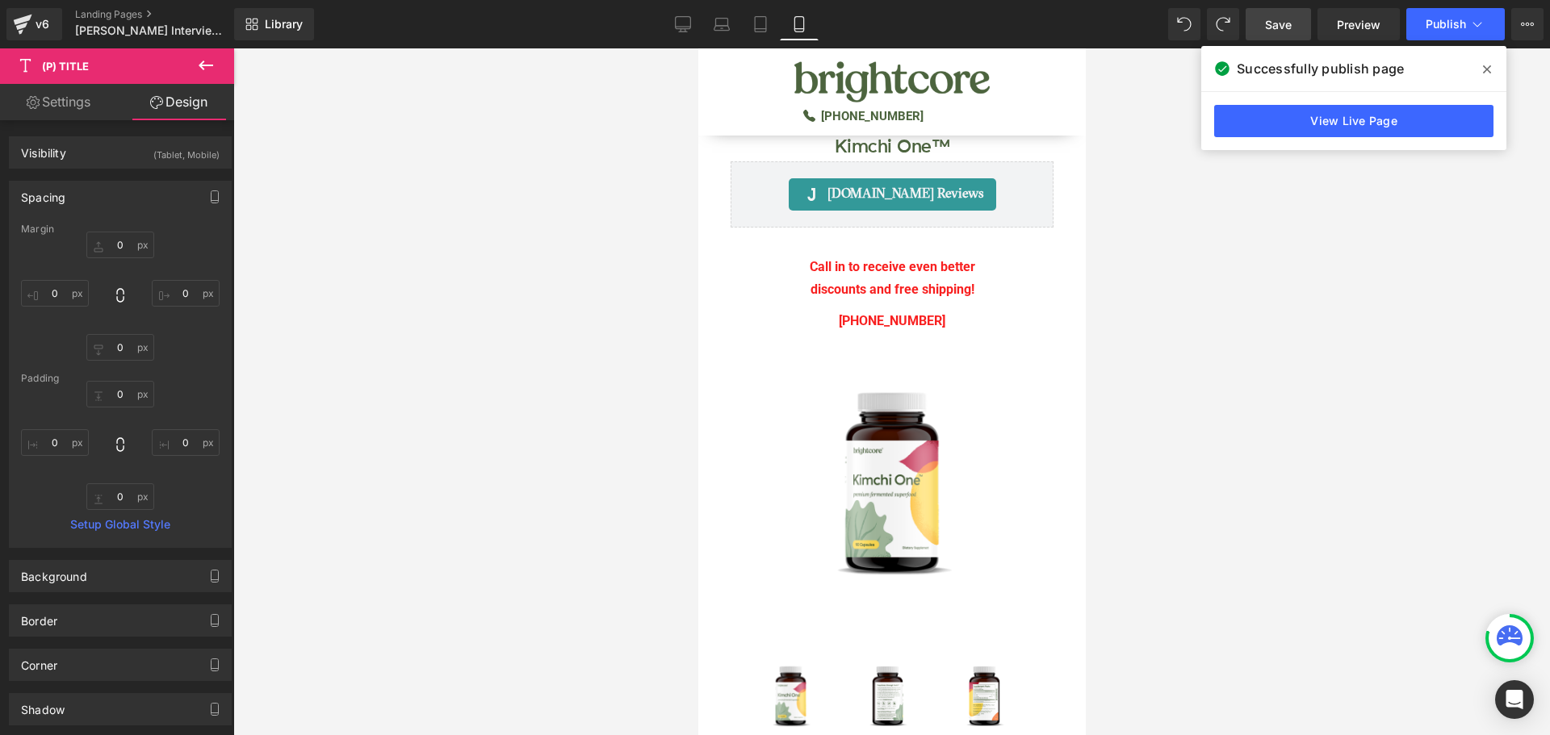
type input "0"
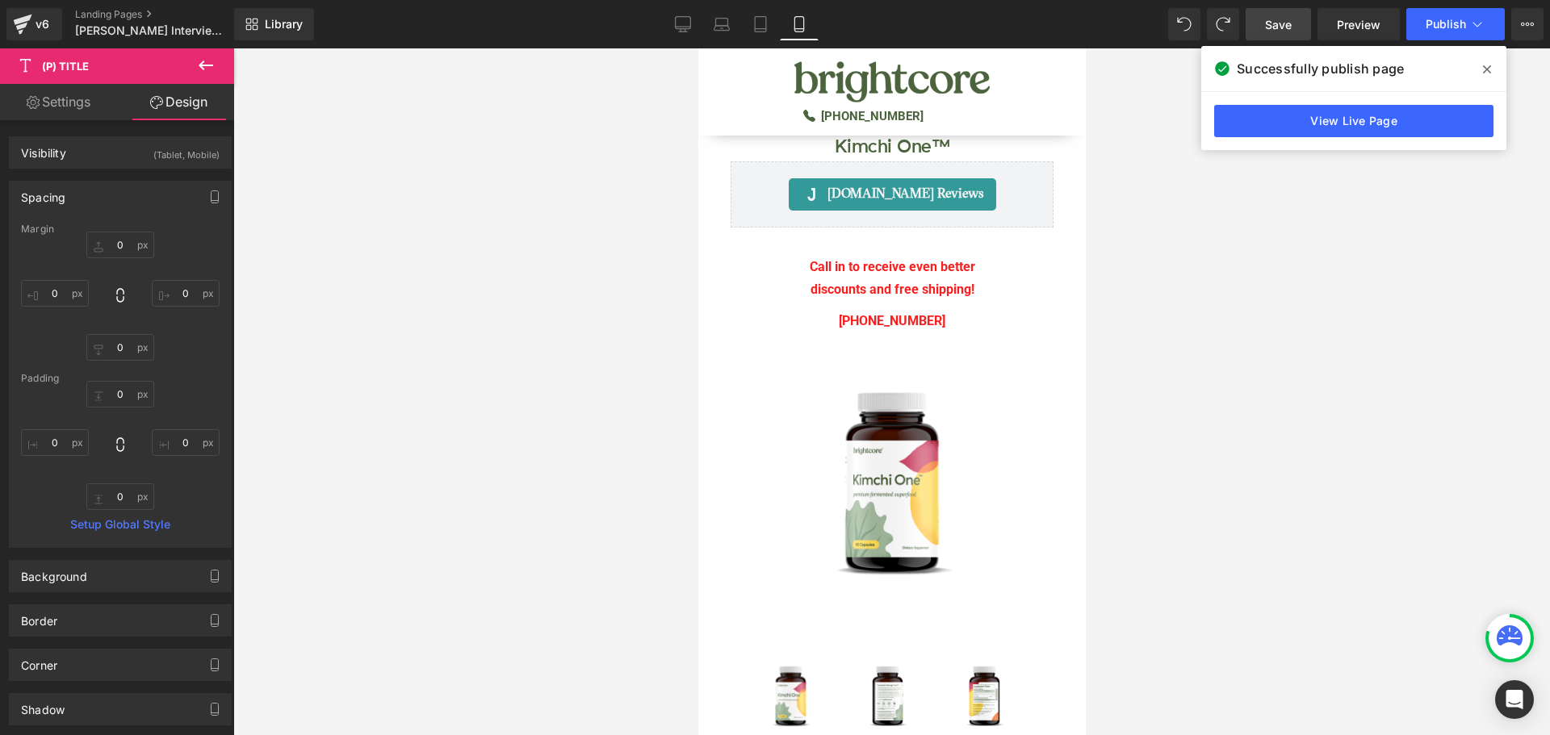
type input "0"
click at [681, 31] on icon at bounding box center [683, 31] width 8 height 0
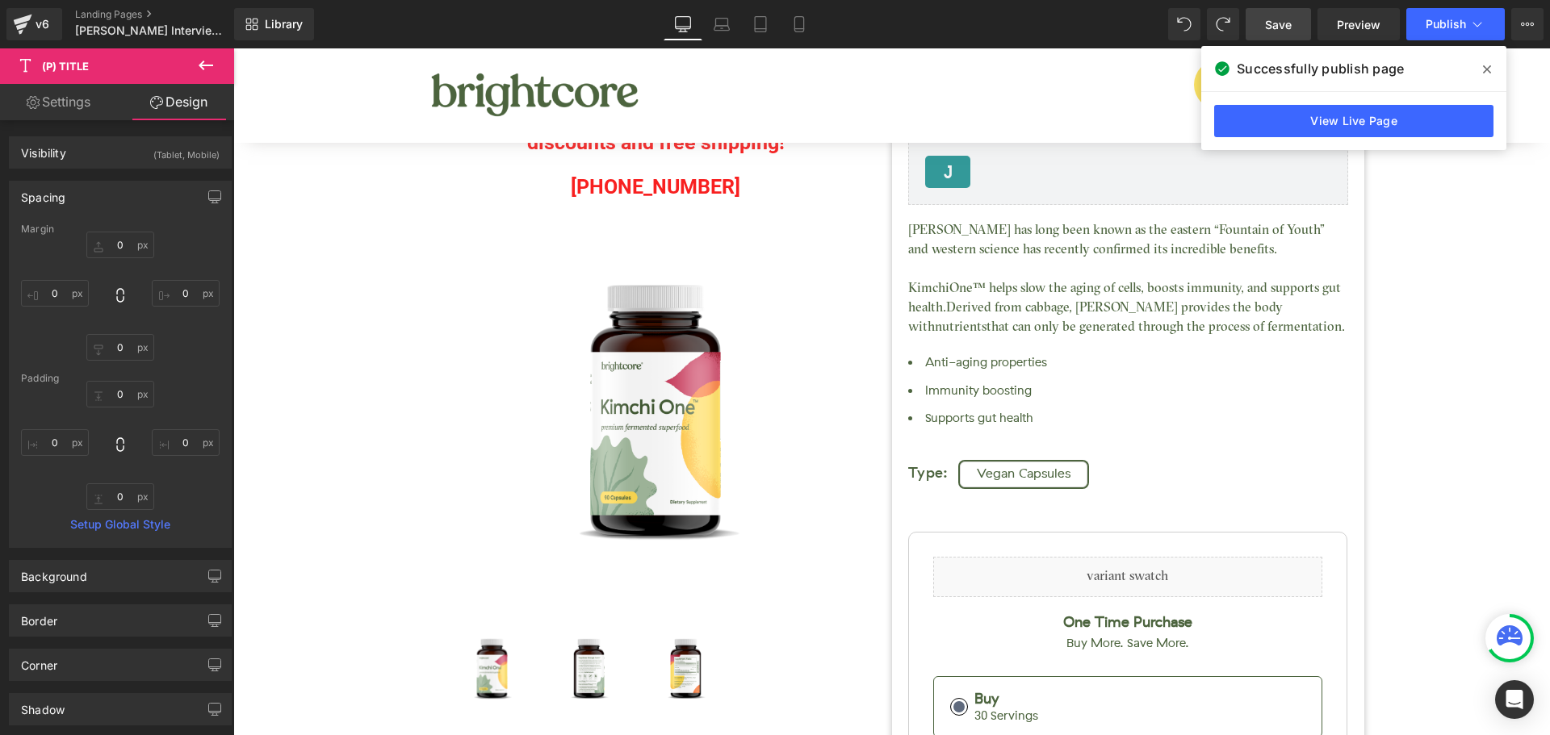
type input "0"
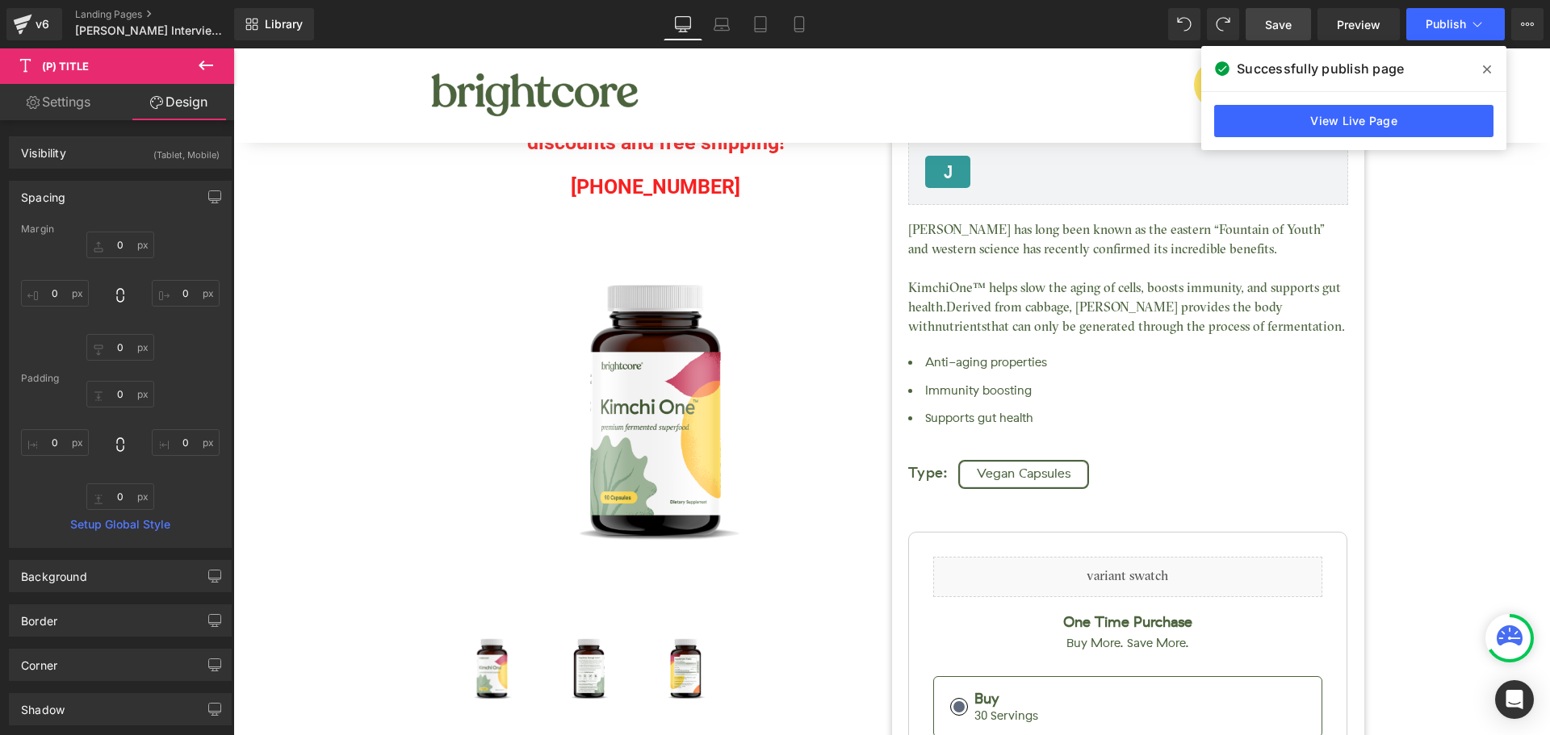
type input "0"
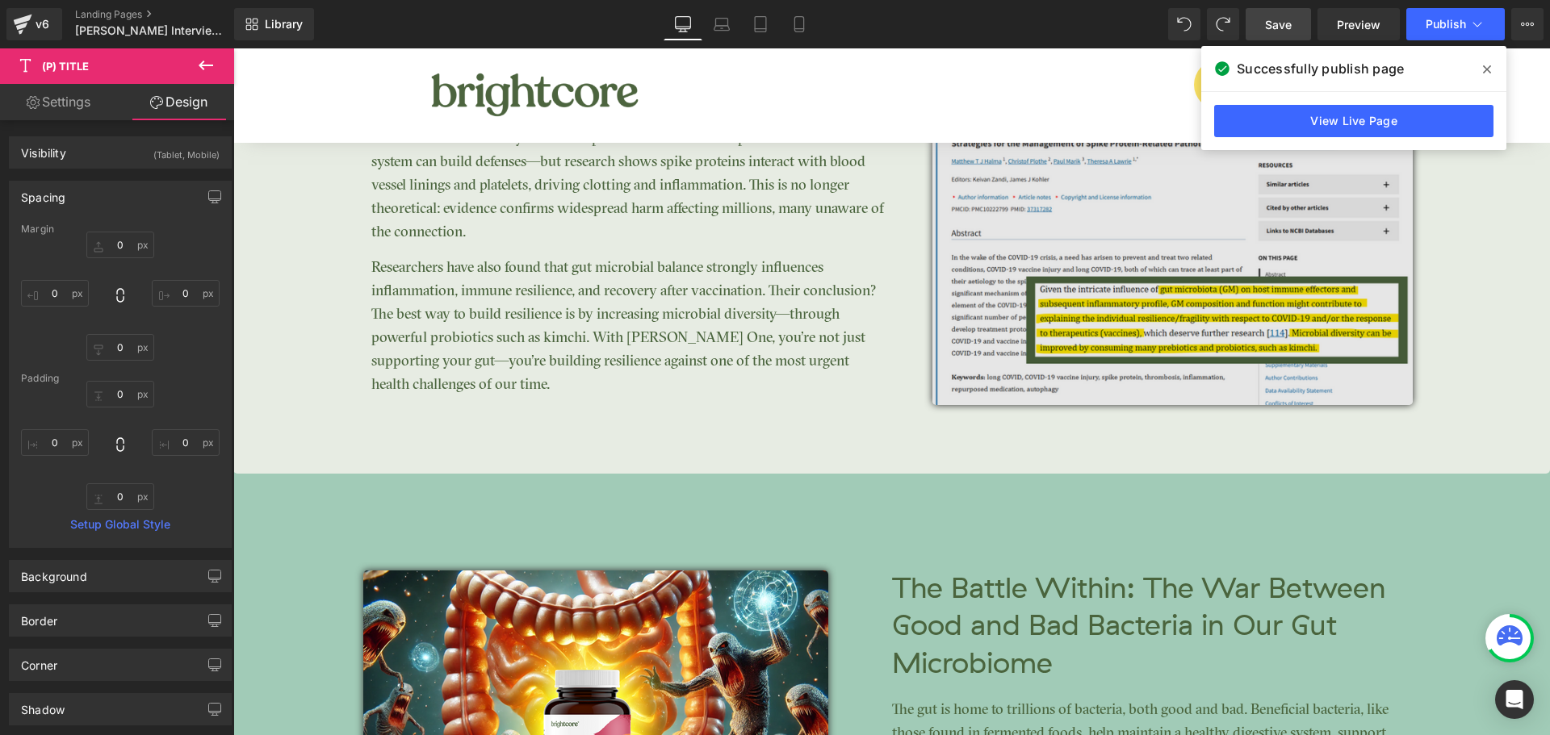
scroll to position [3471, 0]
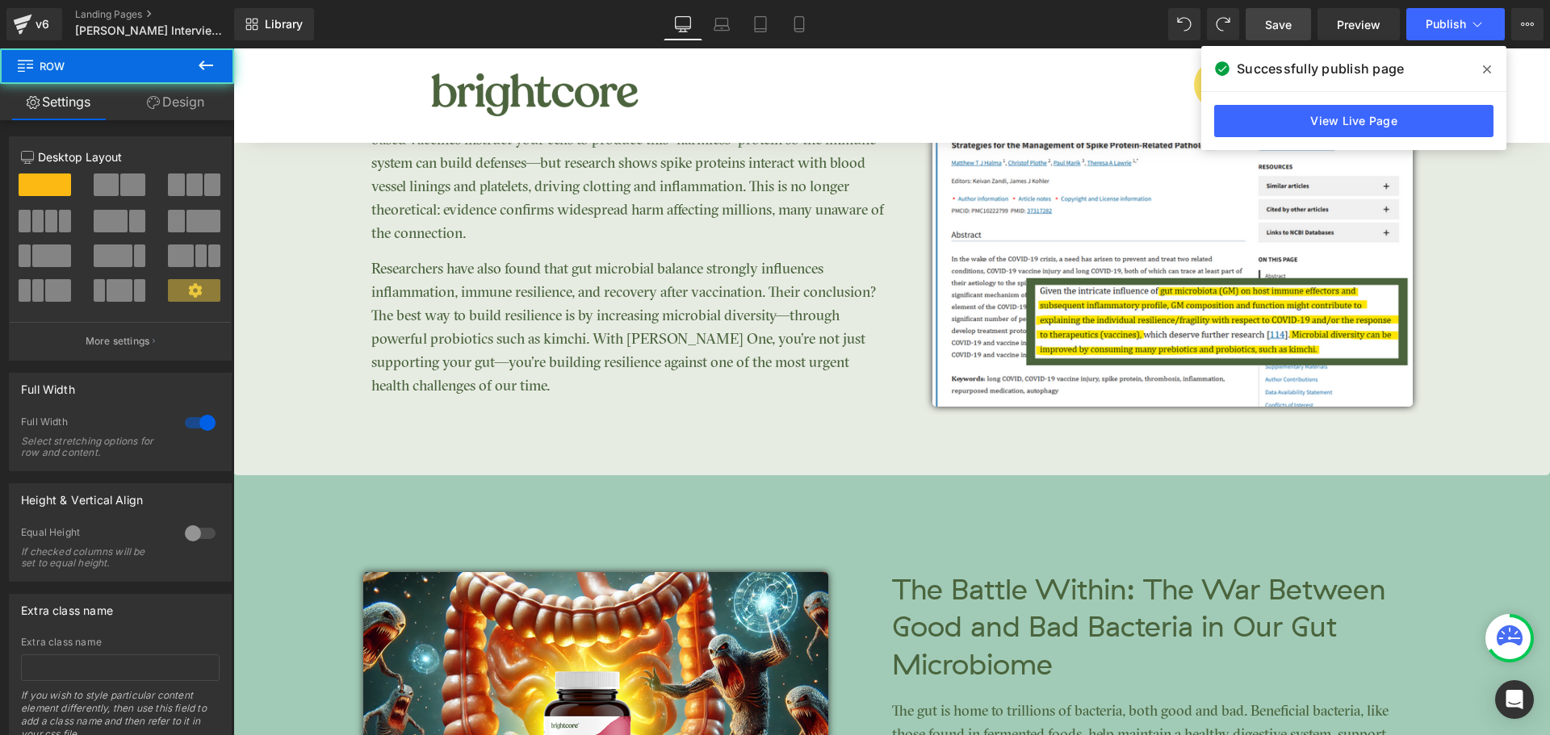
click at [1000, 447] on div "Clinically Studied Results Heading Image Post-Vaccination Resilience Heading Sp…" at bounding box center [891, 16] width 1317 height 919
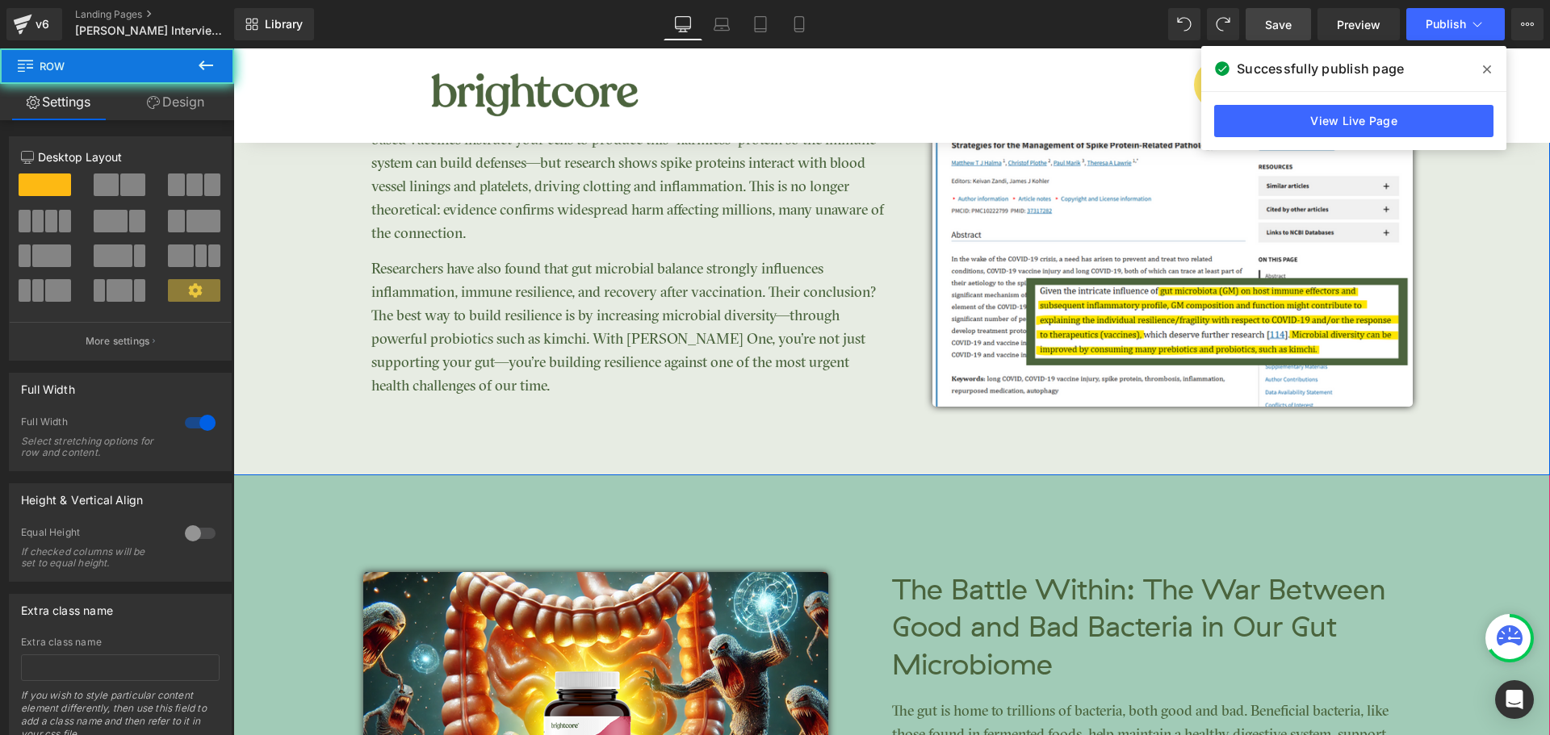
click at [1000, 447] on div "Clinically Studied Results Heading Image Post-Vaccination Resilience Heading Sp…" at bounding box center [891, 16] width 1317 height 919
click at [188, 113] on link "Design" at bounding box center [175, 102] width 117 height 36
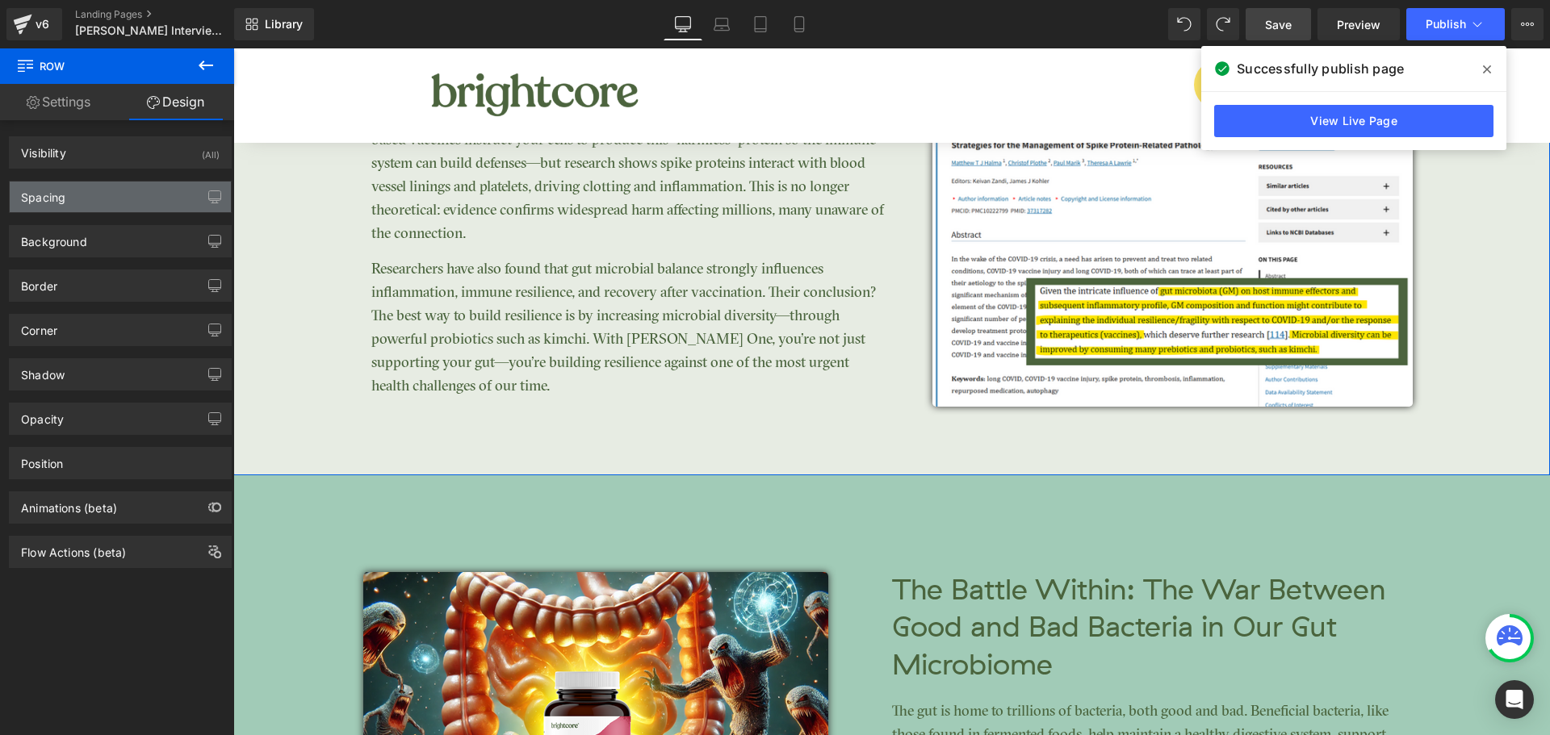
type input "0"
type input "70"
type input "0"
type input "85"
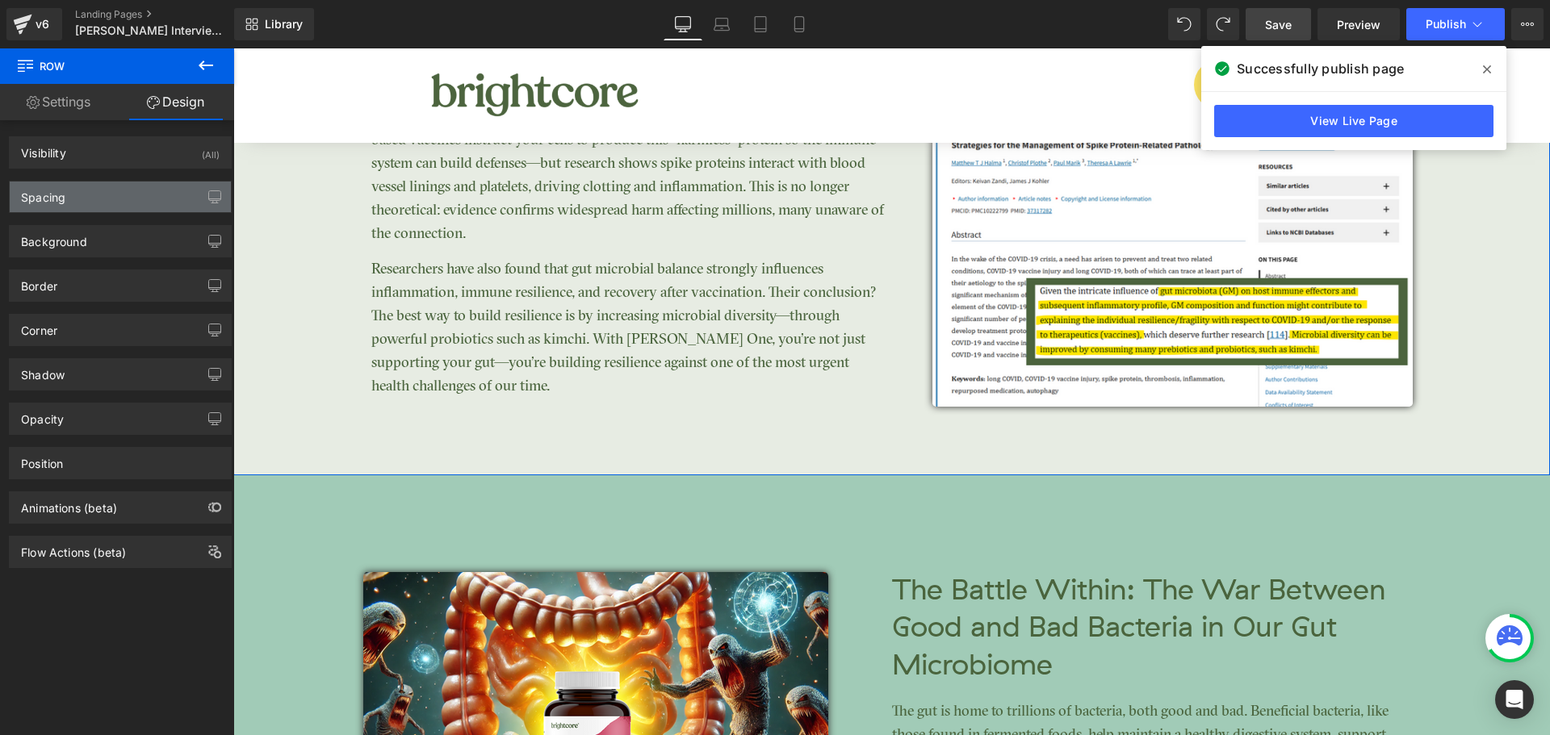
type input "0"
click at [116, 195] on div "Spacing" at bounding box center [120, 197] width 221 height 31
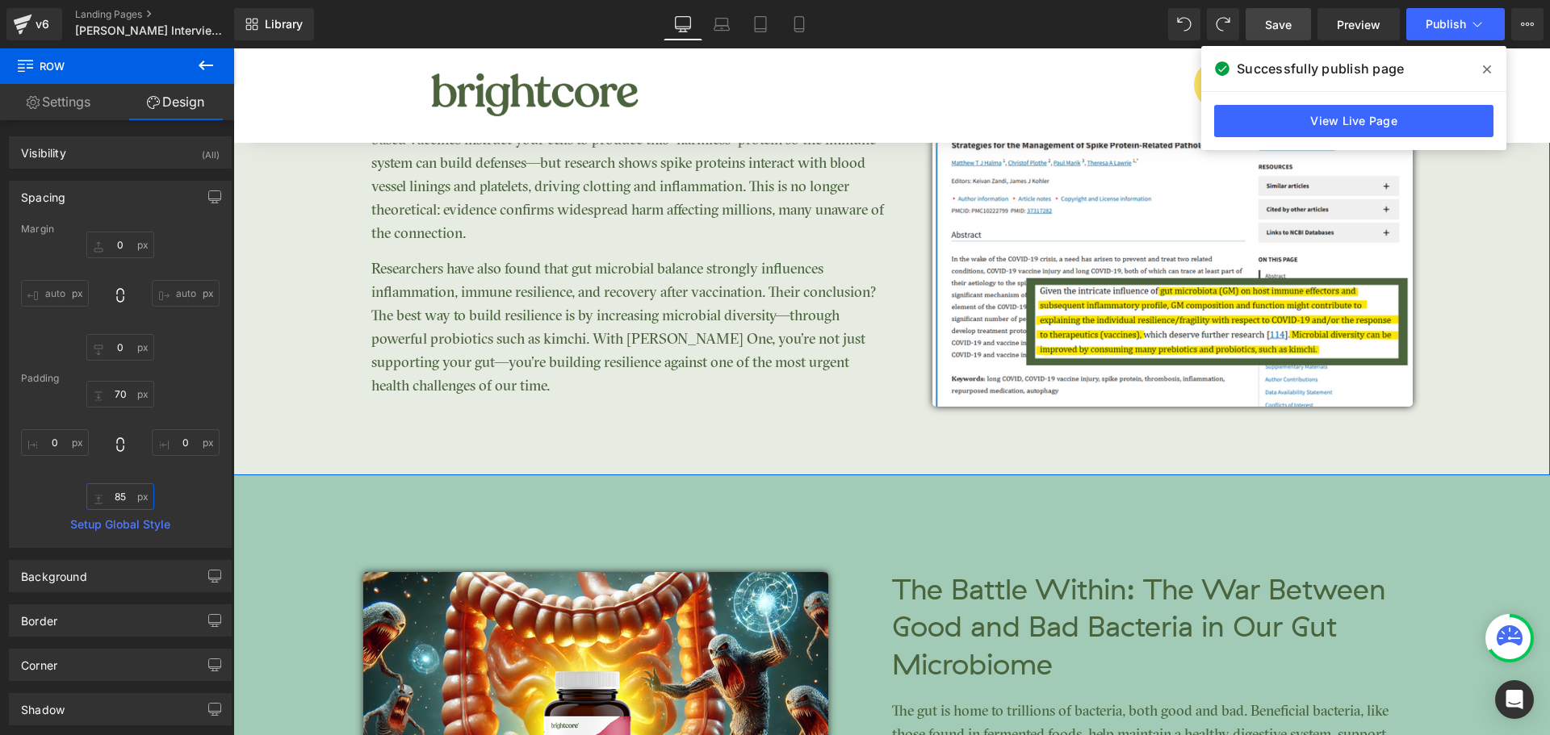
click at [118, 496] on input "85" at bounding box center [120, 497] width 68 height 27
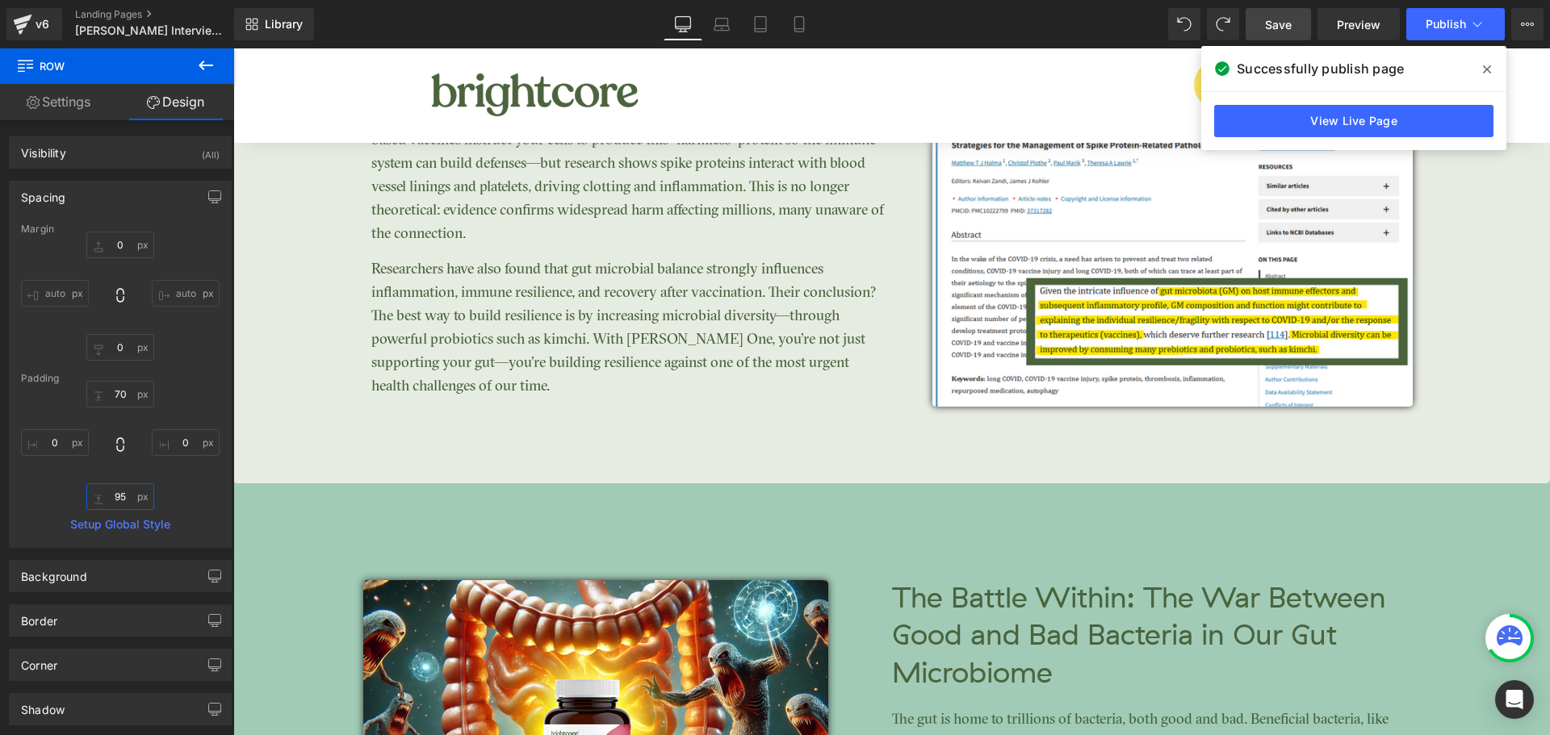
type input "95"
click at [1283, 23] on span "Save" at bounding box center [1278, 24] width 27 height 17
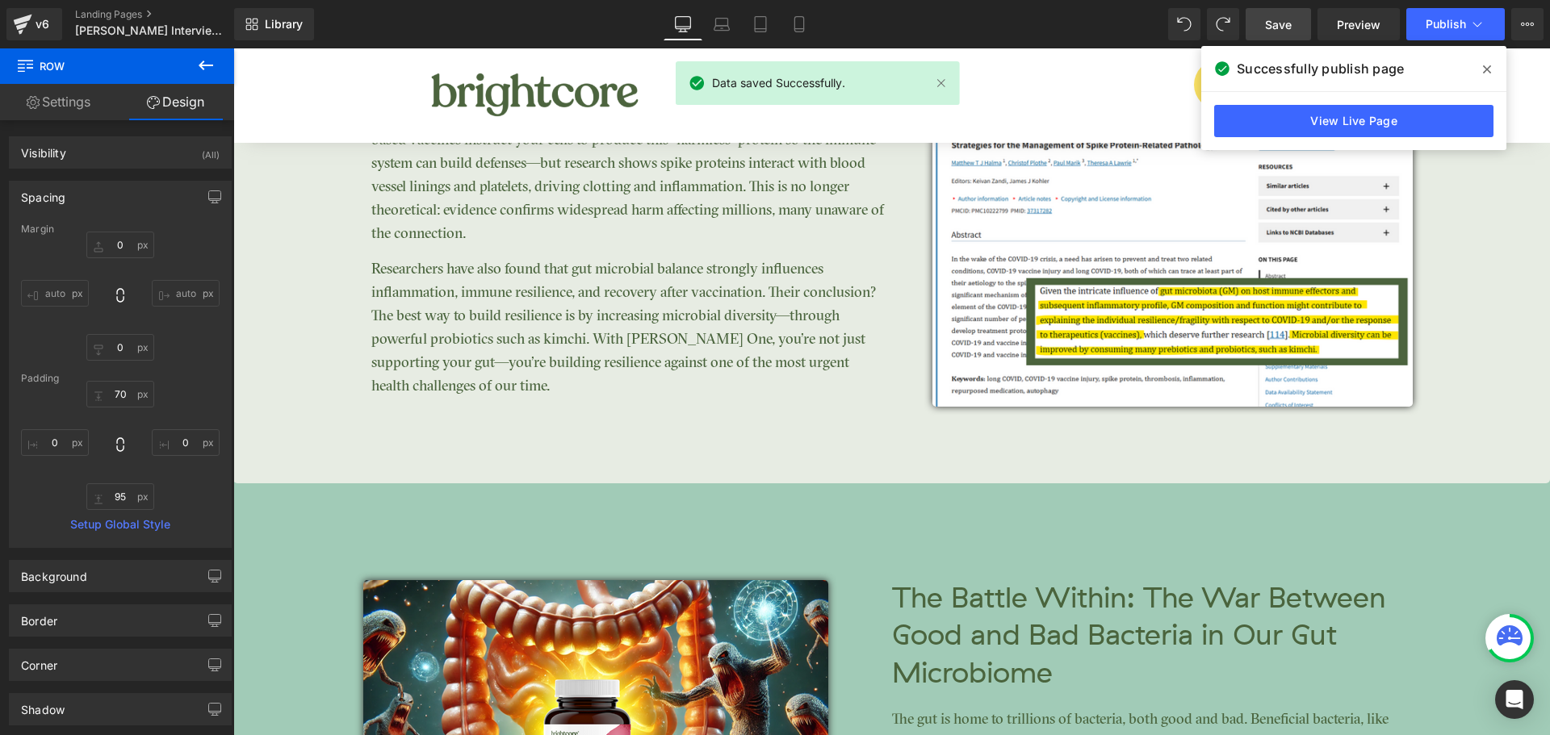
drag, startPoint x: 1485, startPoint y: 73, endPoint x: 1235, endPoint y: 23, distance: 254.3
click at [1485, 73] on icon at bounding box center [1487, 69] width 8 height 8
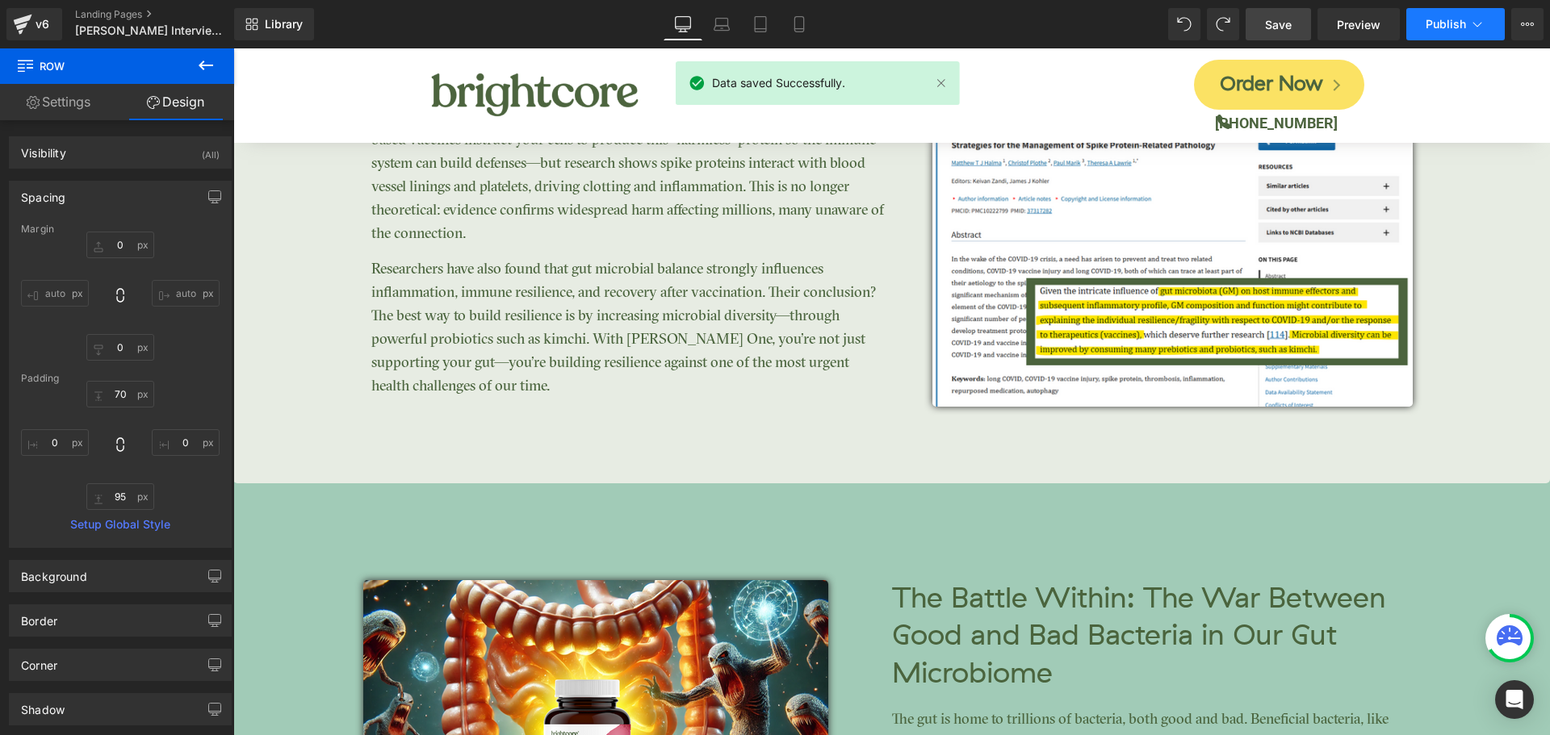
click at [1463, 36] on button "Publish" at bounding box center [1455, 24] width 98 height 32
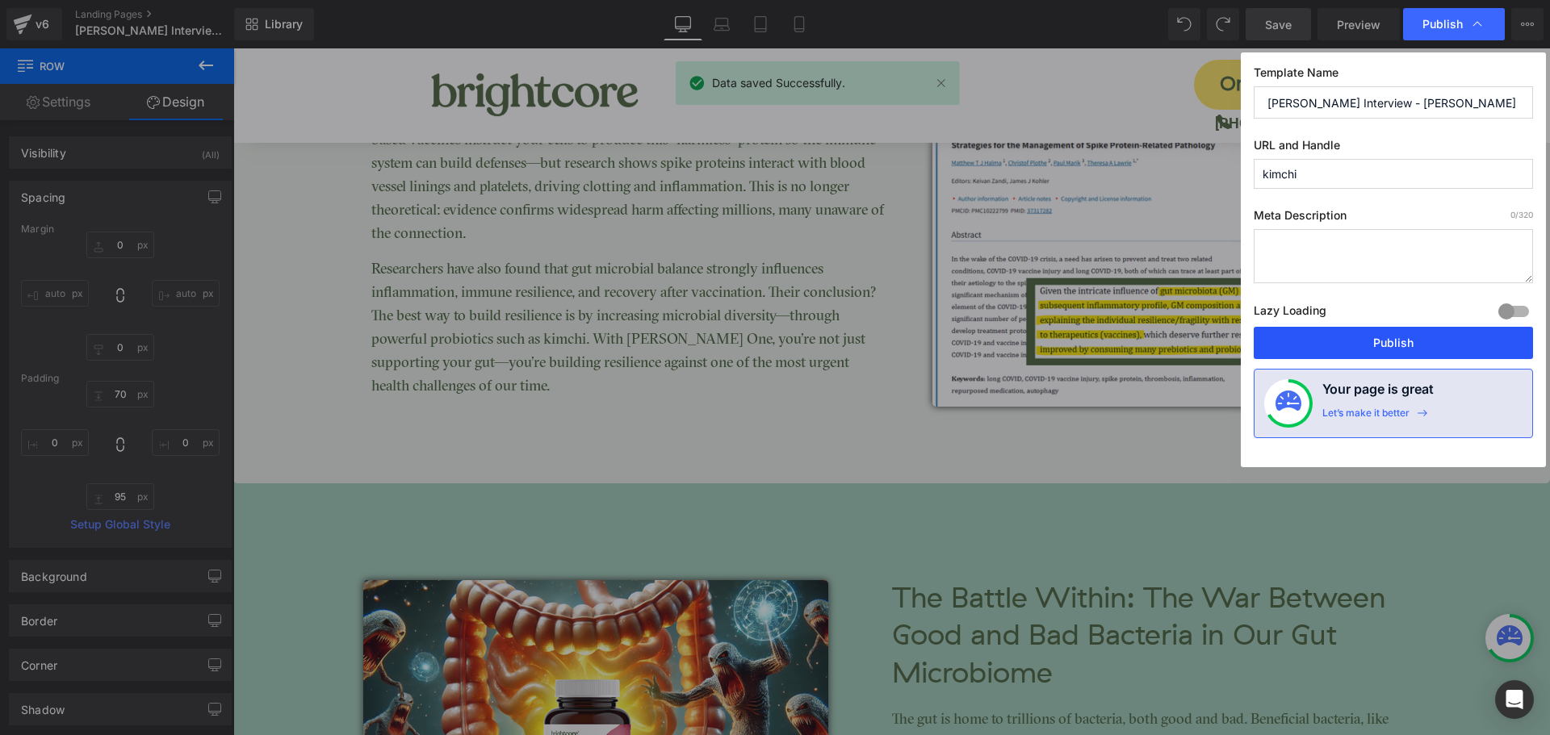
click at [1443, 358] on button "Publish" at bounding box center [1393, 343] width 279 height 32
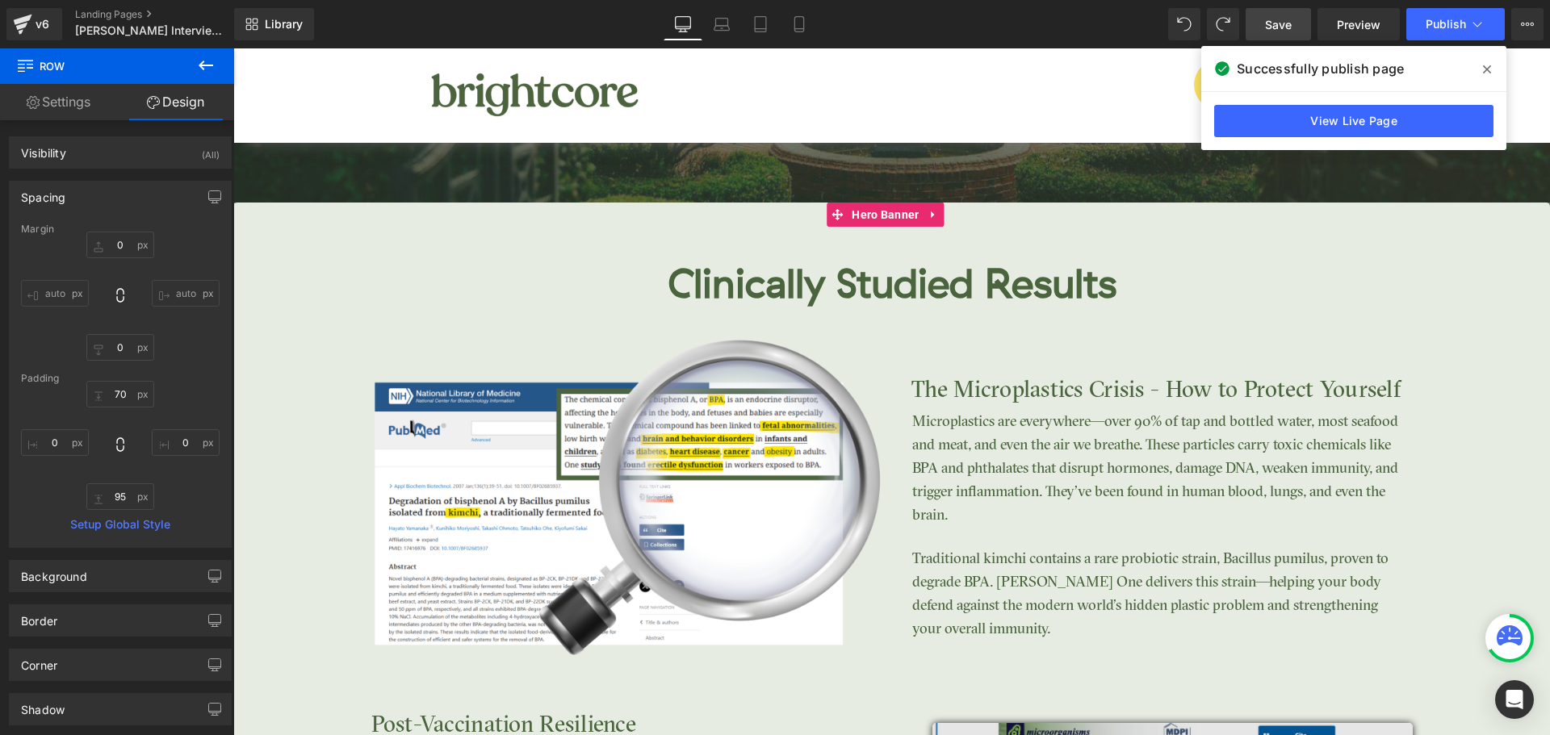
scroll to position [2745, 0]
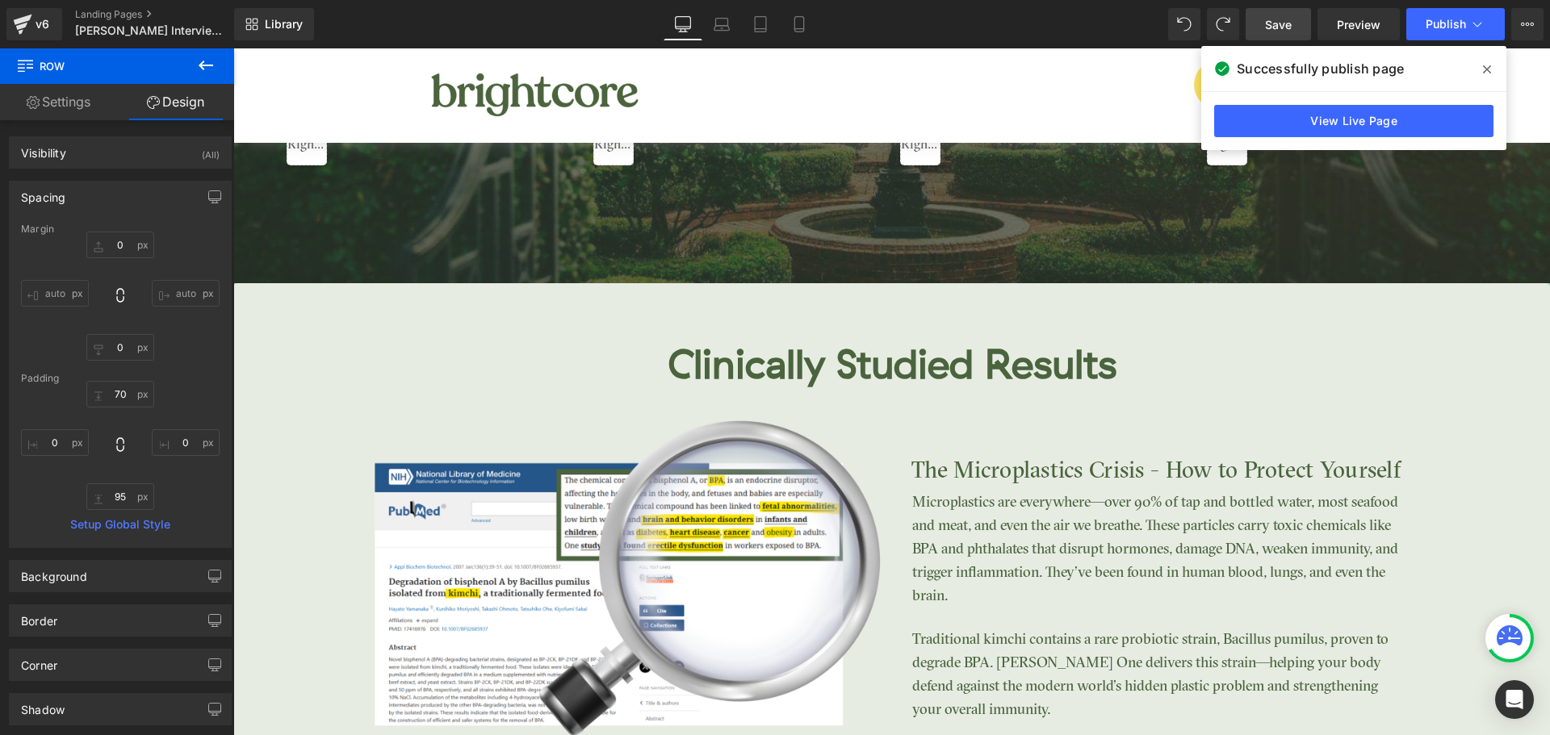
click at [1489, 71] on icon at bounding box center [1487, 69] width 8 height 8
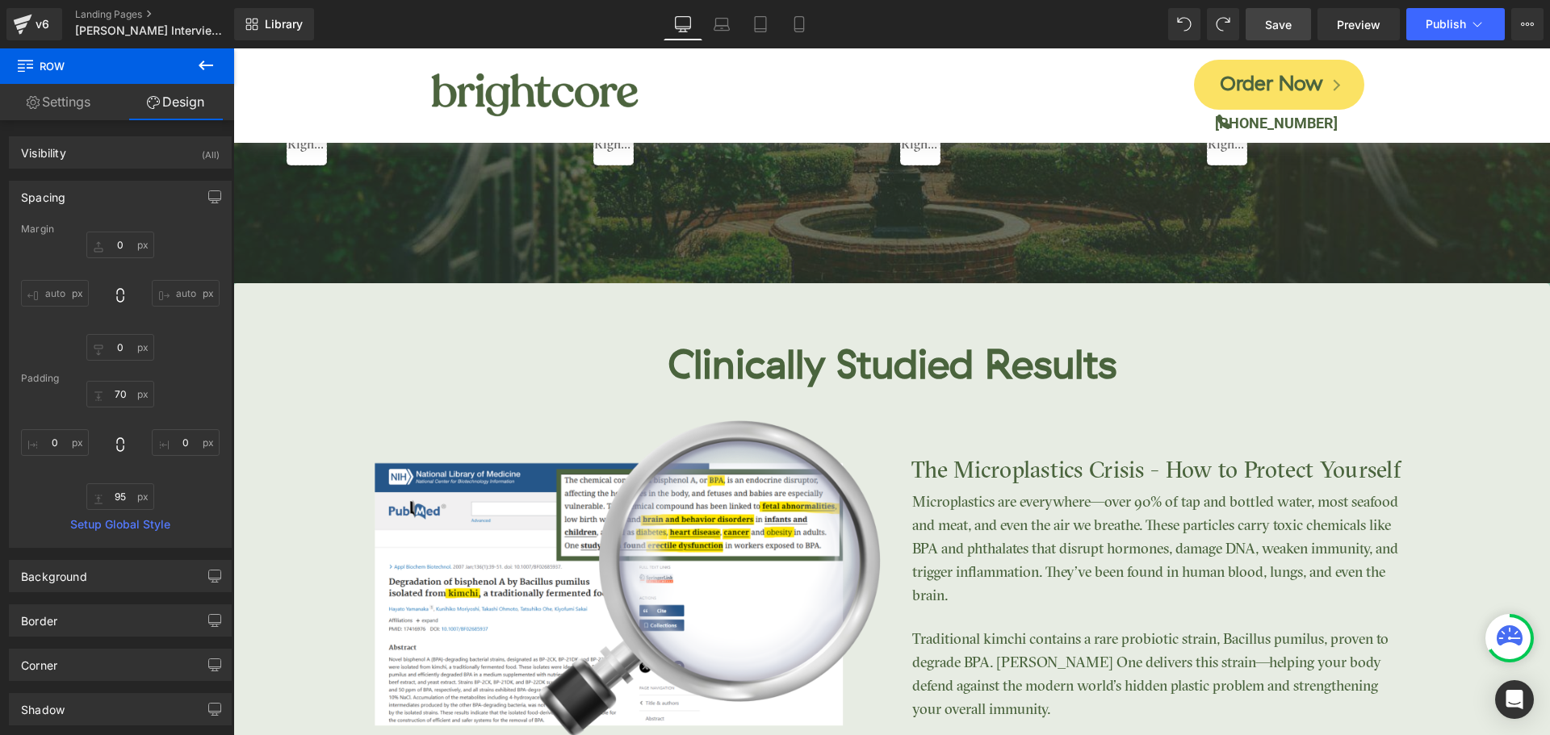
drag, startPoint x: 1266, startPoint y: 34, endPoint x: 1053, endPoint y: 295, distance: 336.8
click at [1266, 34] on link "Save" at bounding box center [1278, 24] width 65 height 32
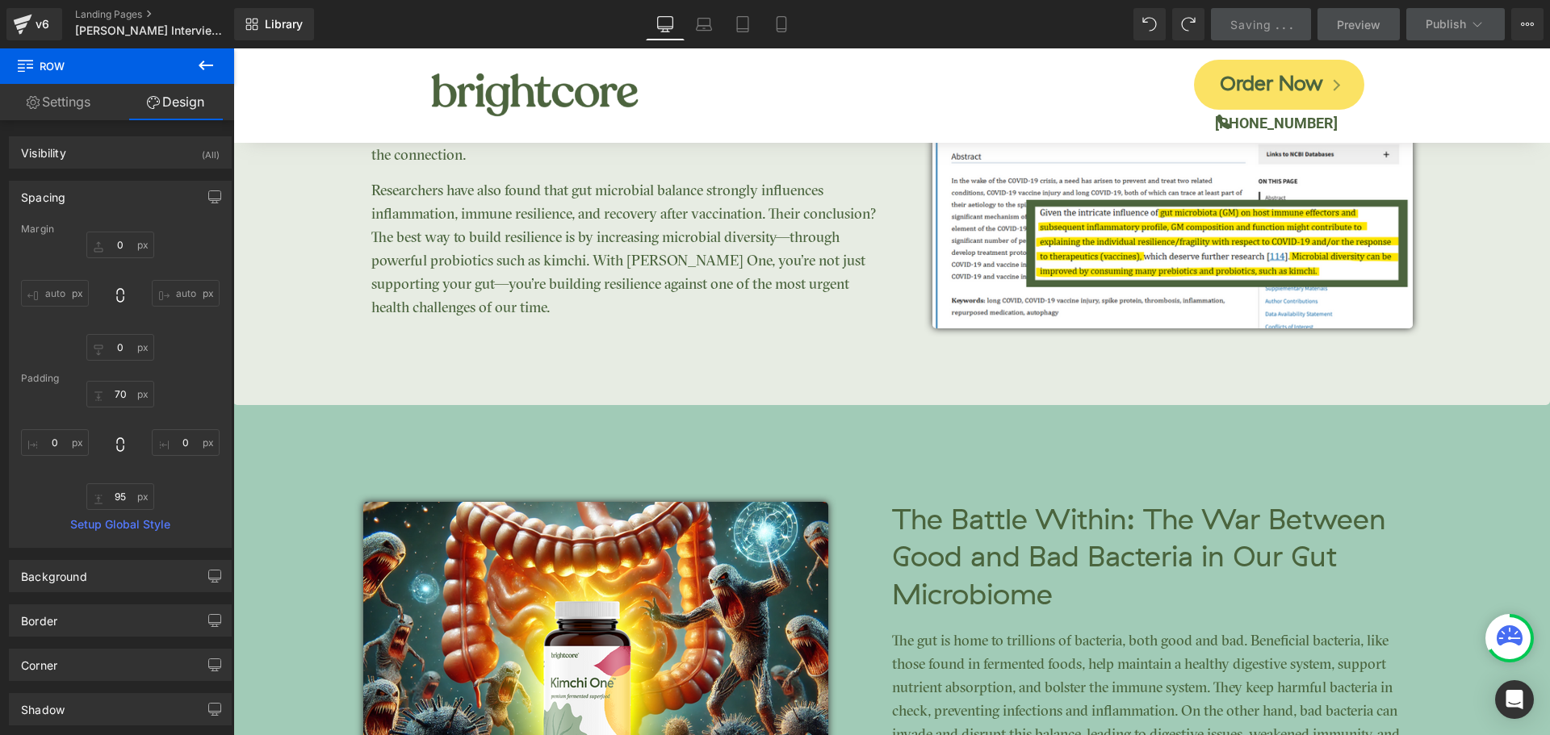
scroll to position [3552, 0]
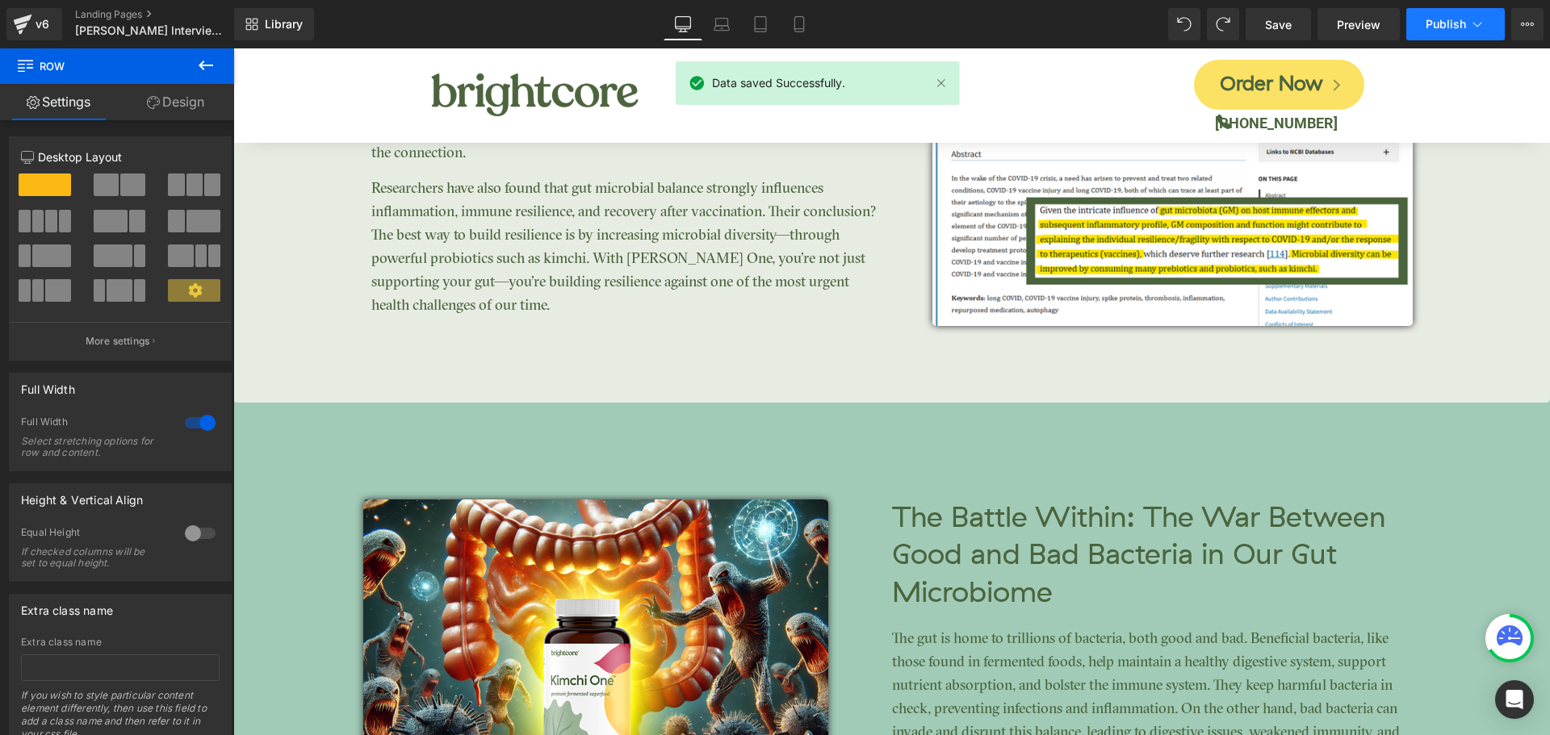
click at [1464, 27] on span "Publish" at bounding box center [1446, 24] width 40 height 13
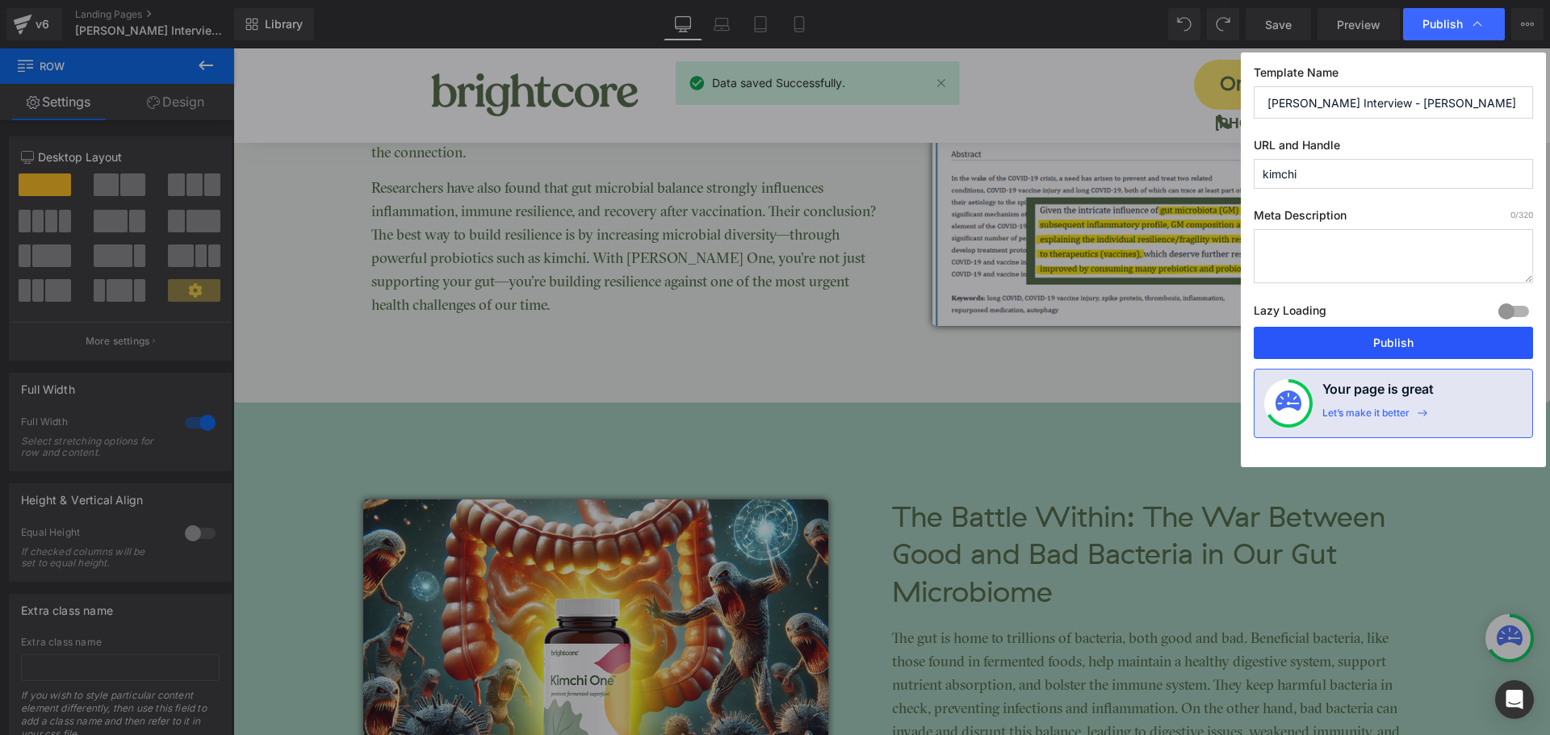
click at [1418, 340] on button "Publish" at bounding box center [1393, 343] width 279 height 32
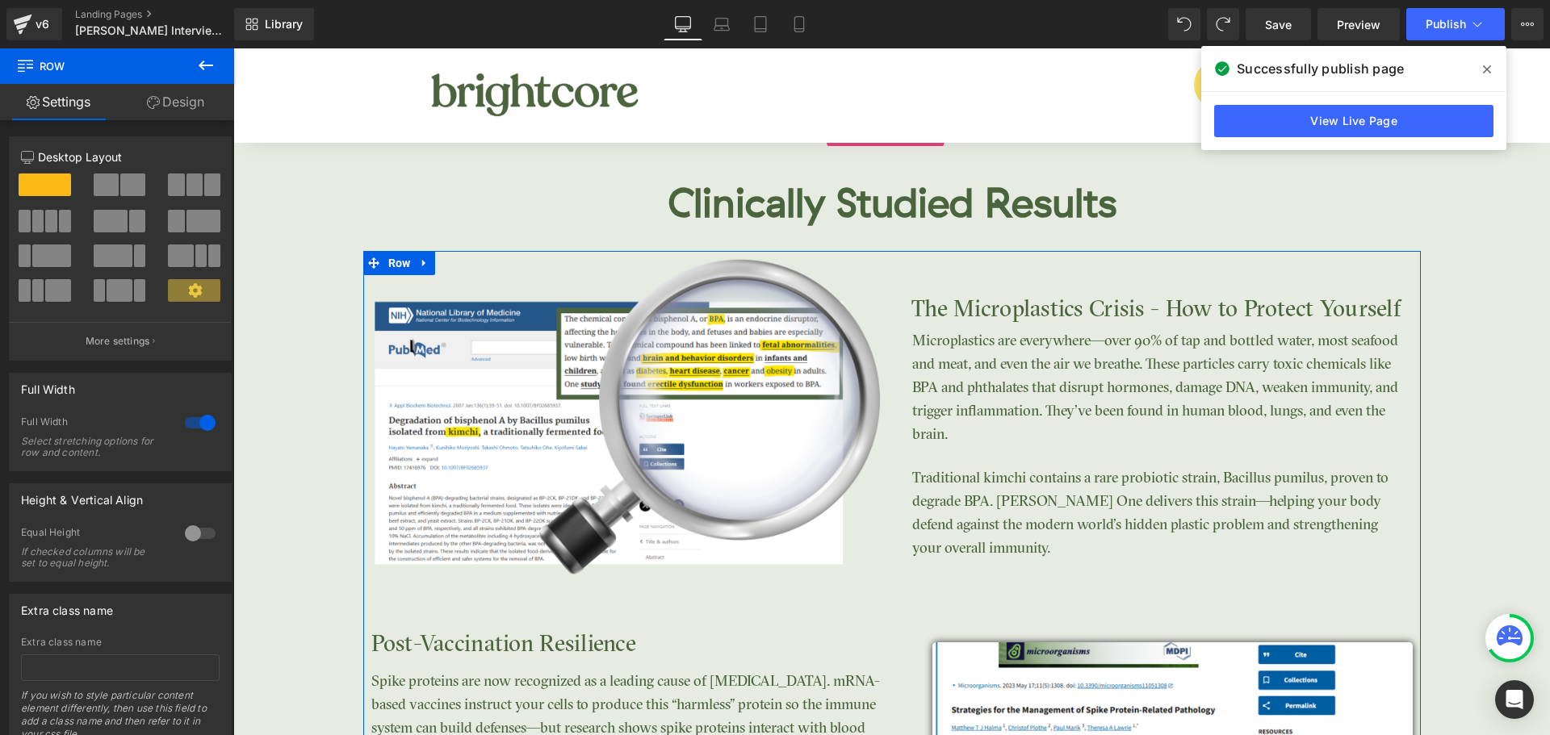
scroll to position [2825, 0]
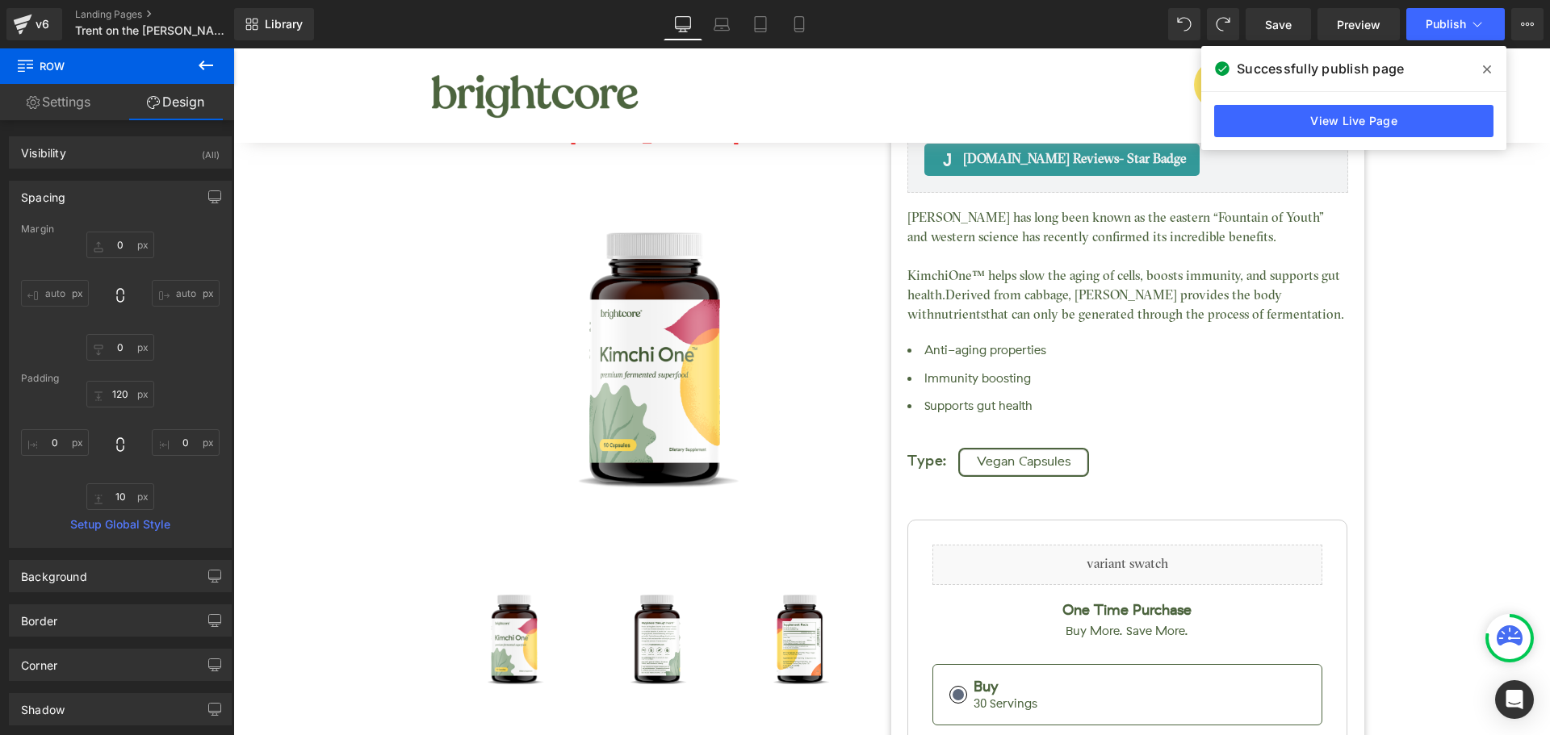
click at [1476, 72] on span at bounding box center [1487, 70] width 26 height 26
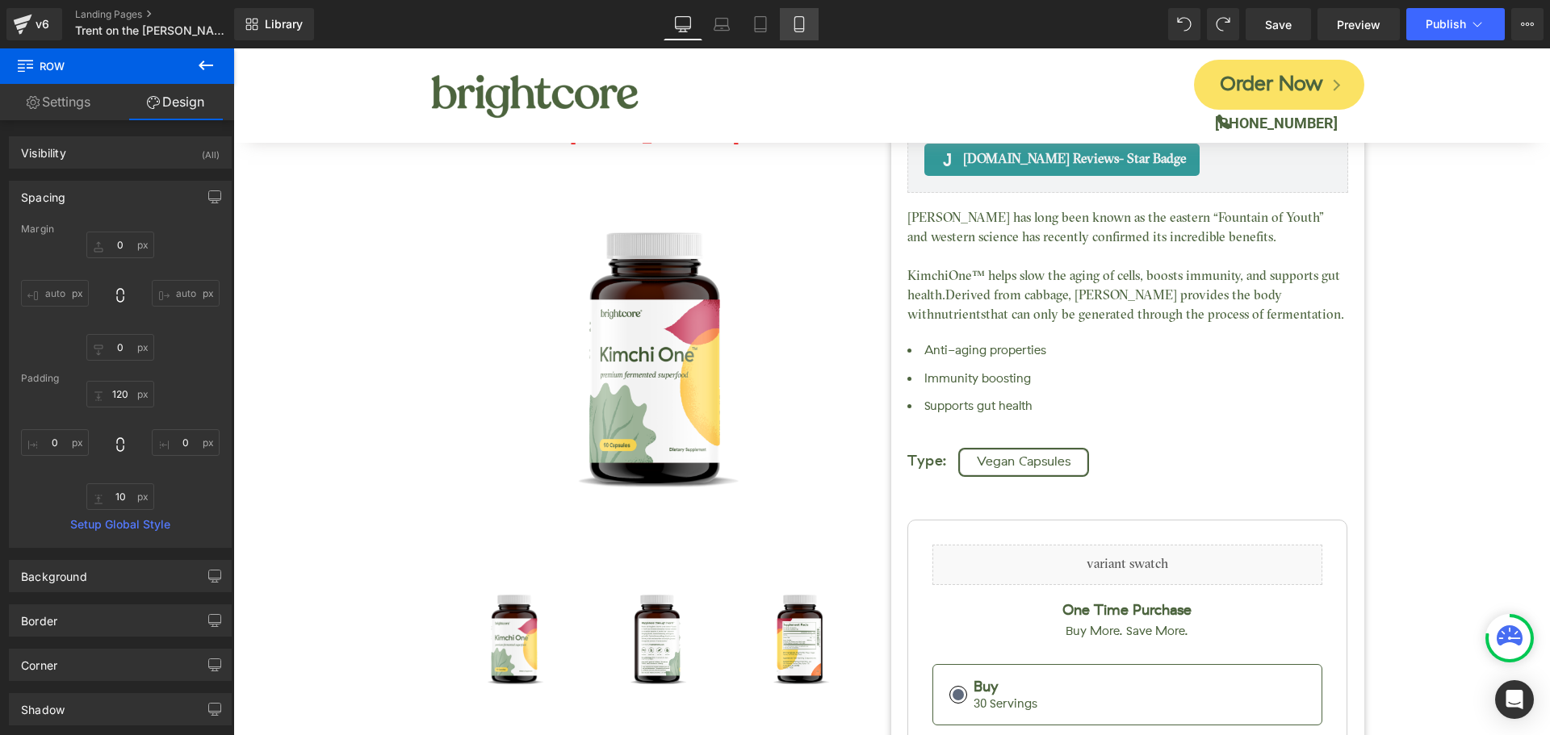
click at [795, 36] on link "Mobile" at bounding box center [799, 24] width 39 height 32
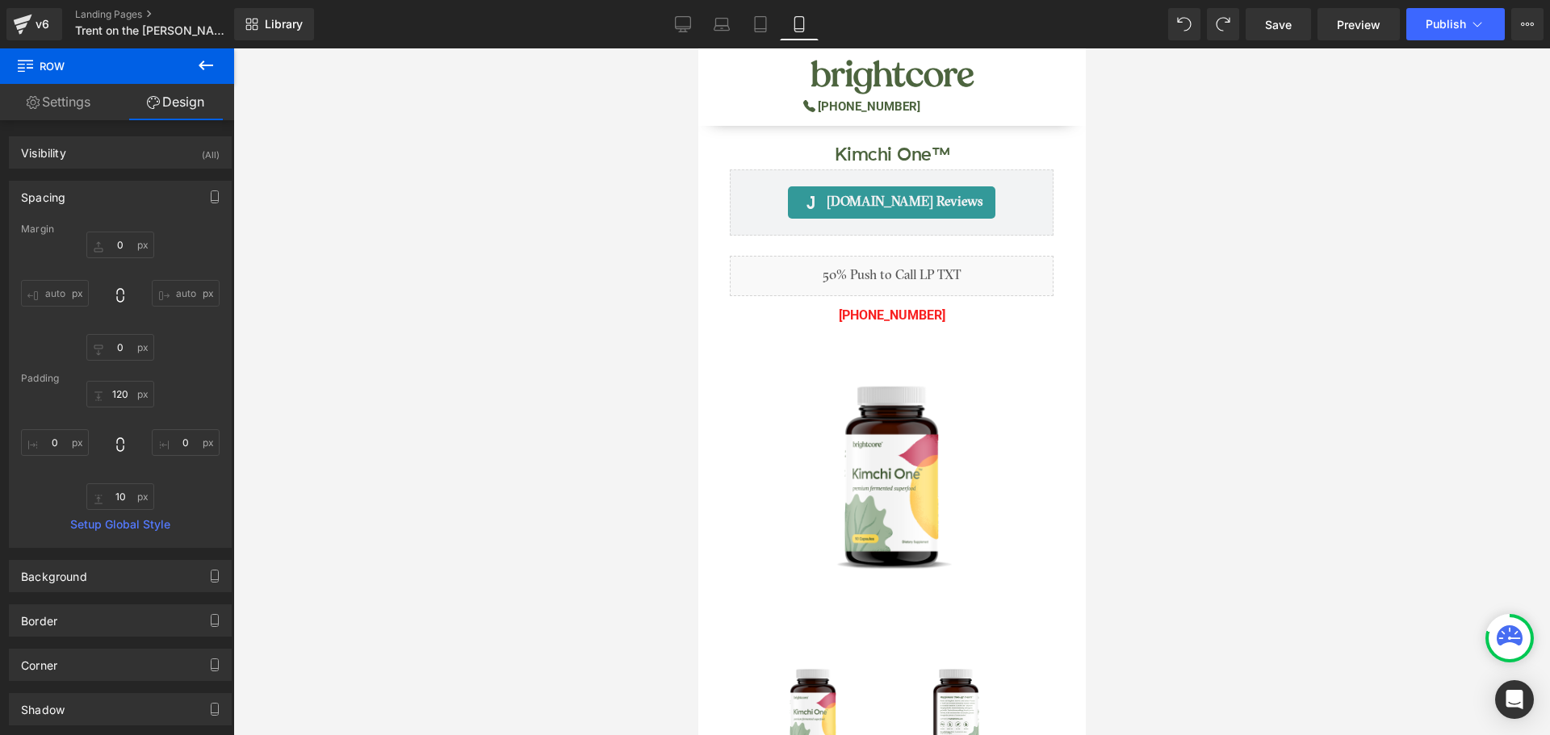
type input "0"
type input "85"
type input "0"
type input "30"
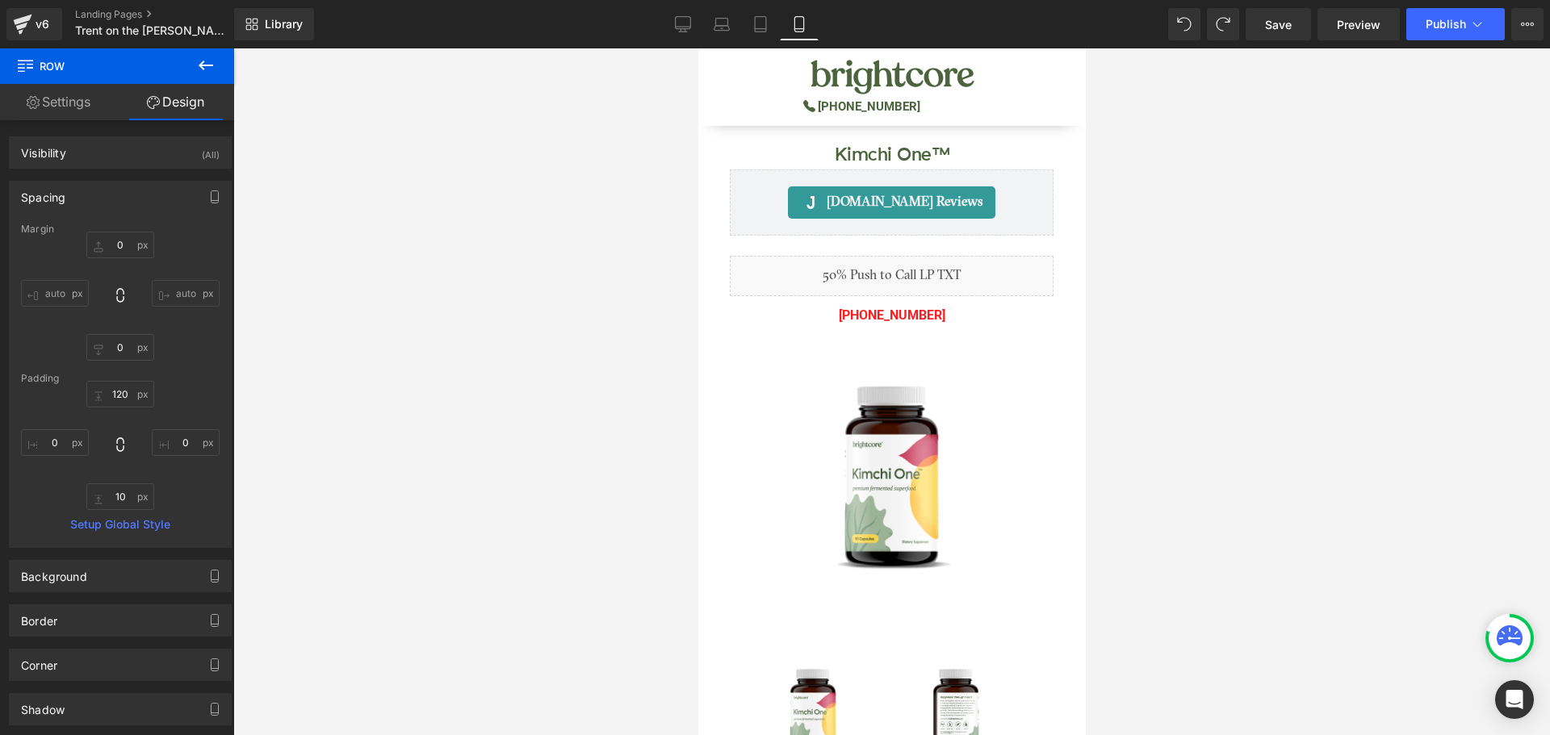
type input "0"
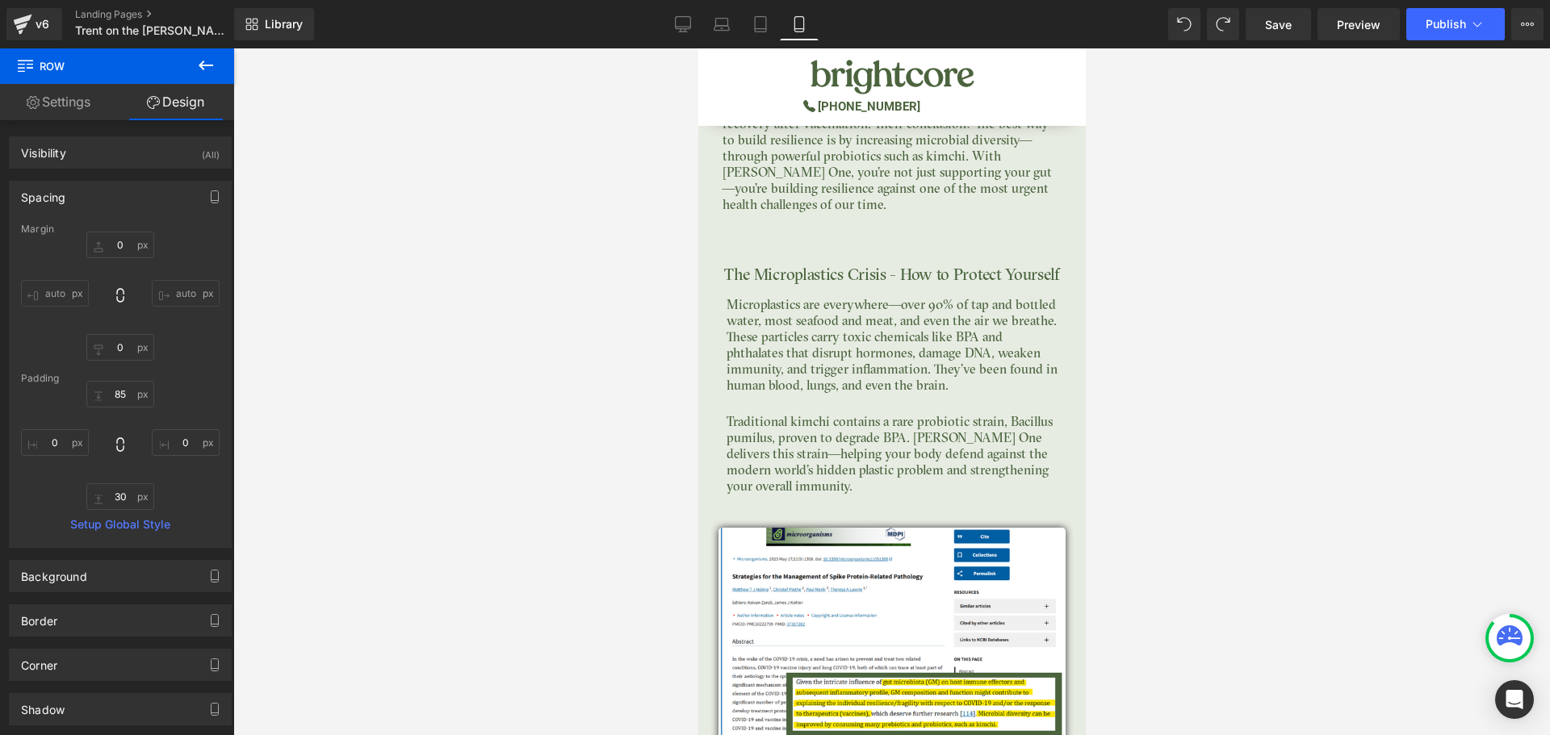
scroll to position [4521, 0]
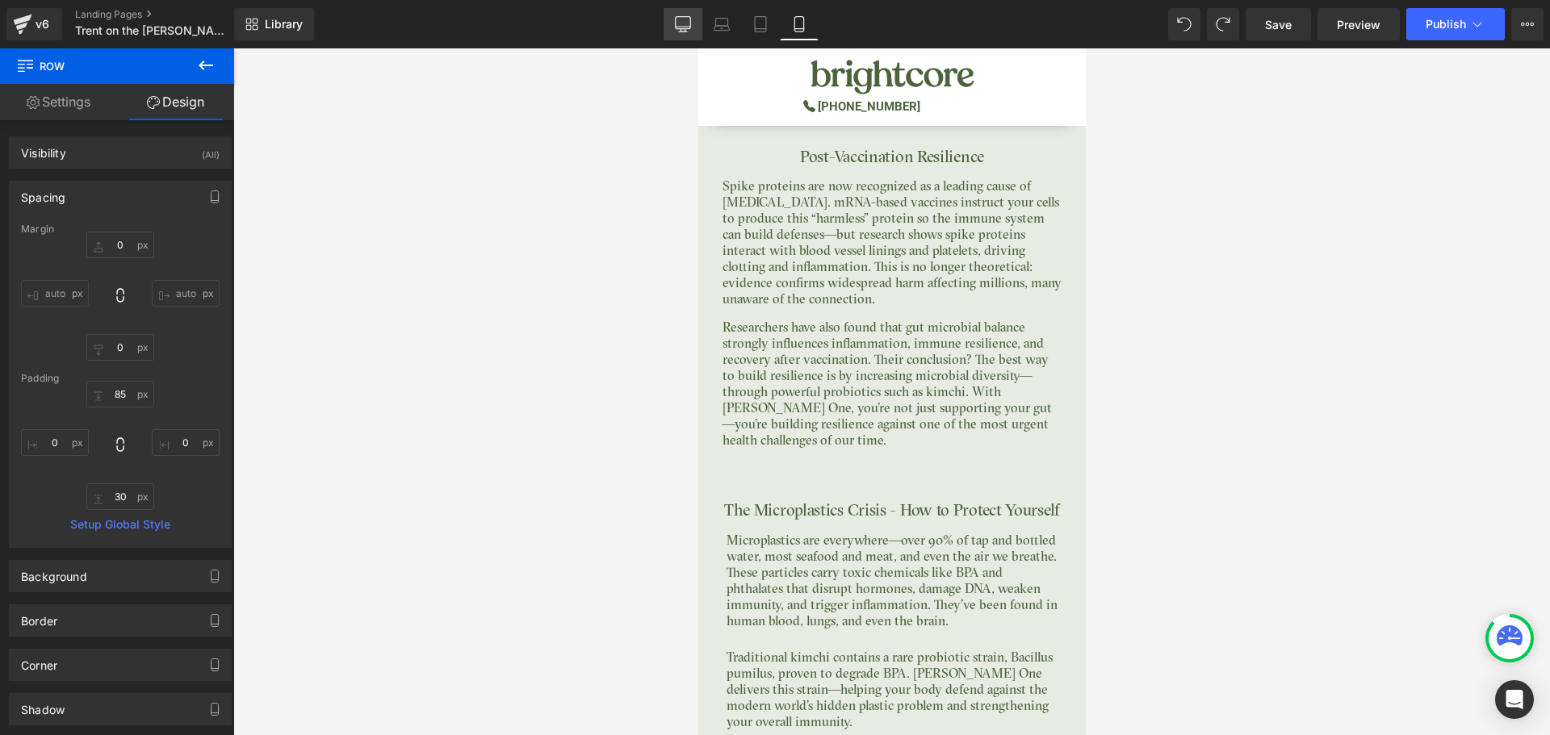
click at [689, 22] on icon at bounding box center [683, 24] width 16 height 16
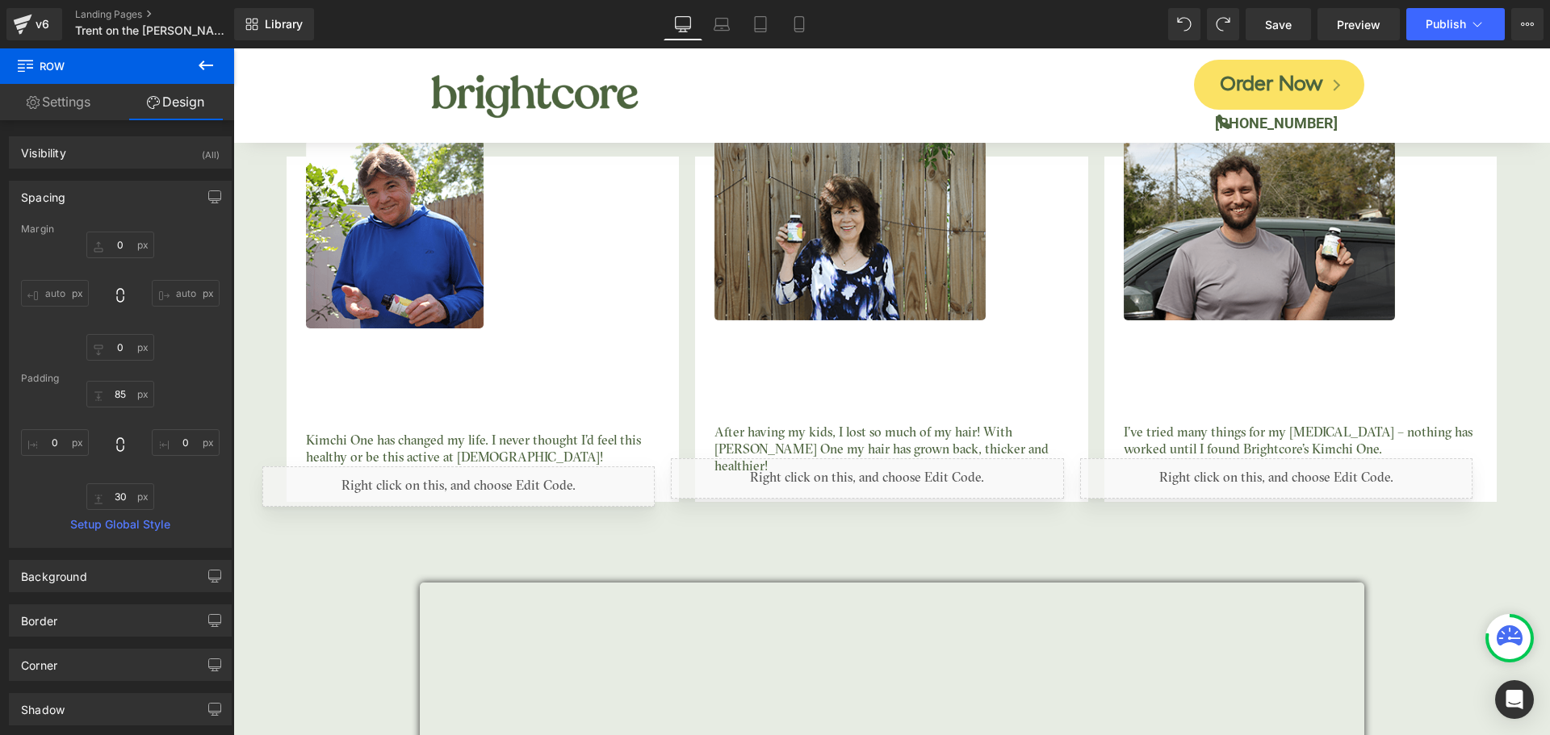
type input "0"
type input "120"
type input "0"
type input "10"
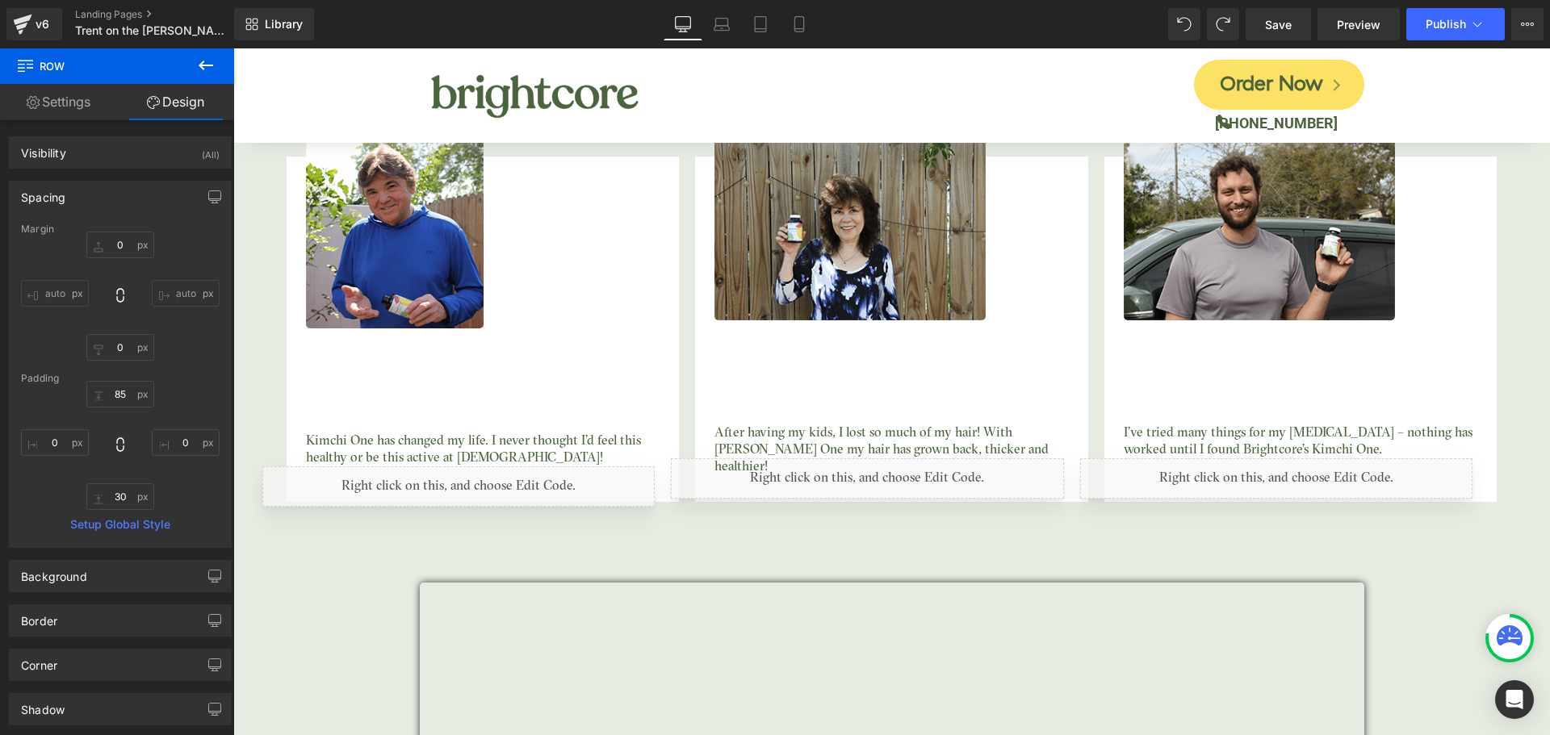
type input "0"
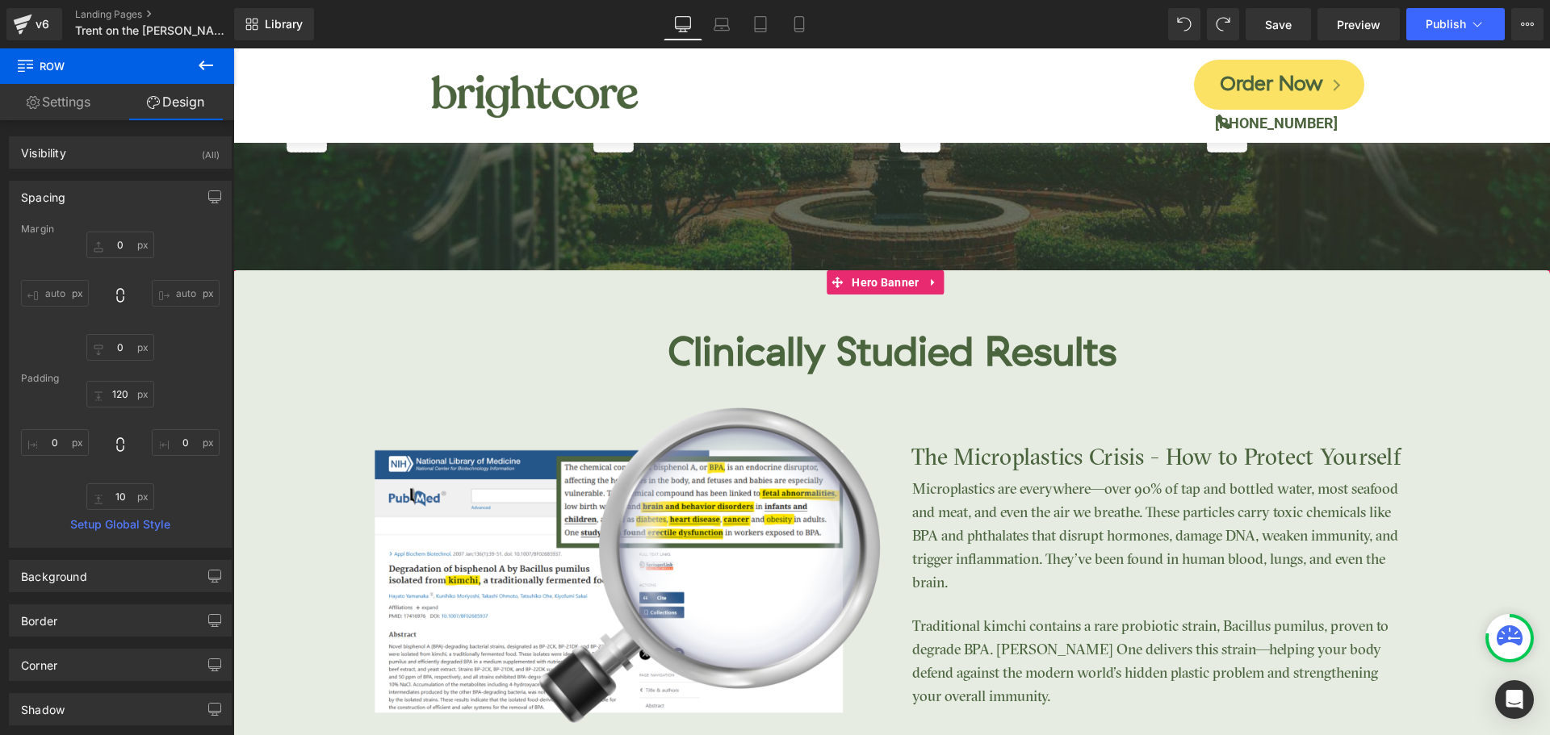
scroll to position [2758, 0]
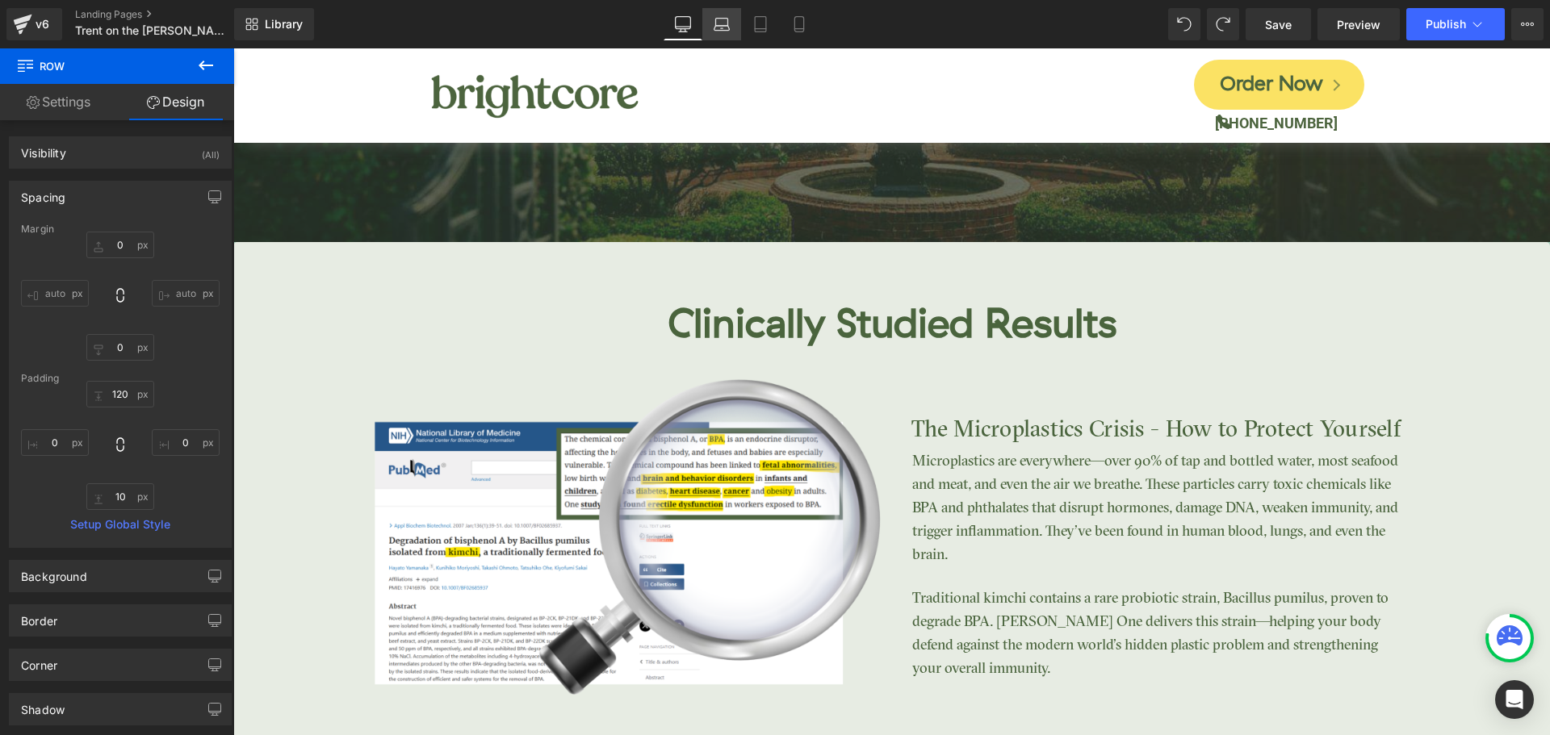
click at [725, 23] on icon at bounding box center [722, 24] width 16 height 16
type input "0"
type input "80"
type input "0"
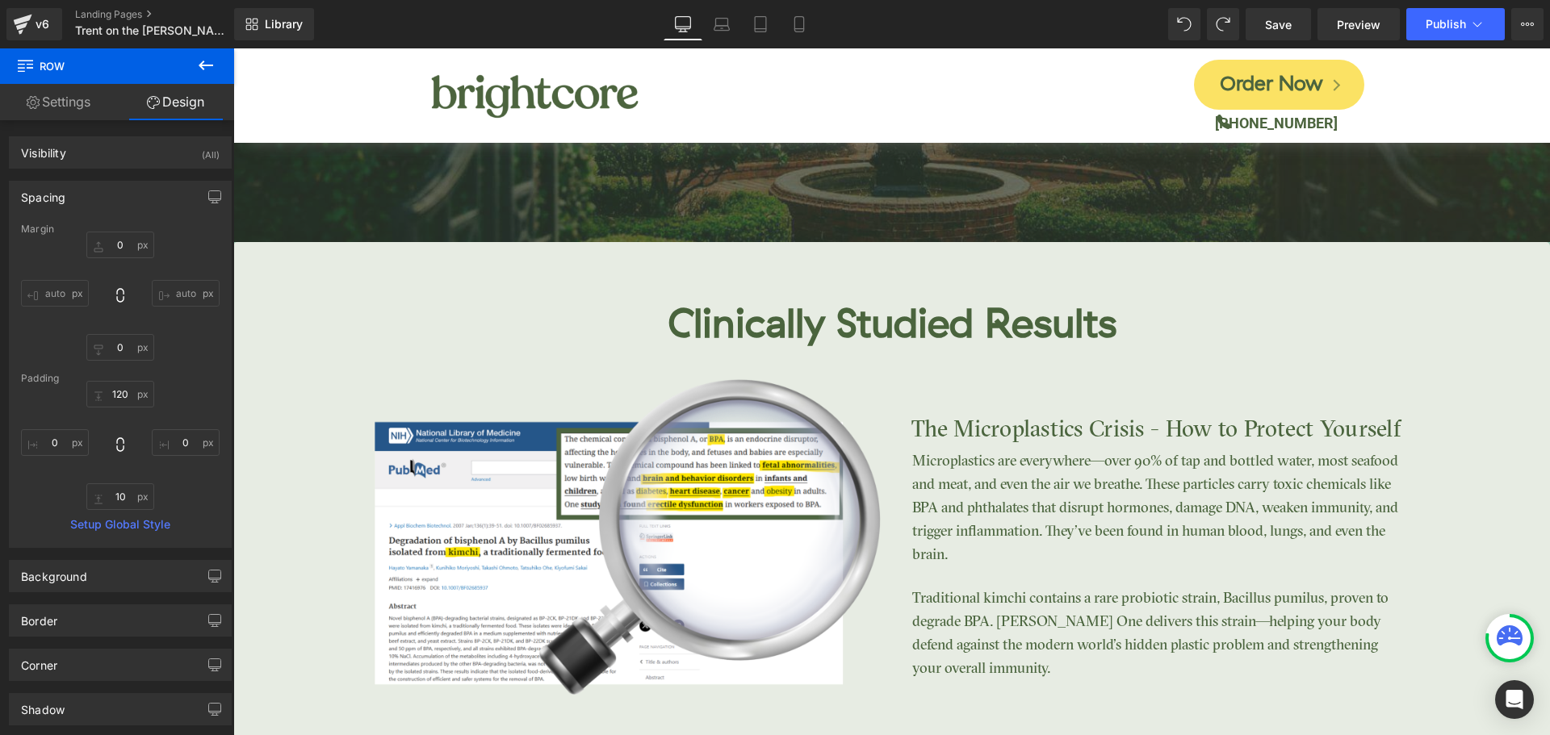
type input "80"
type input "0"
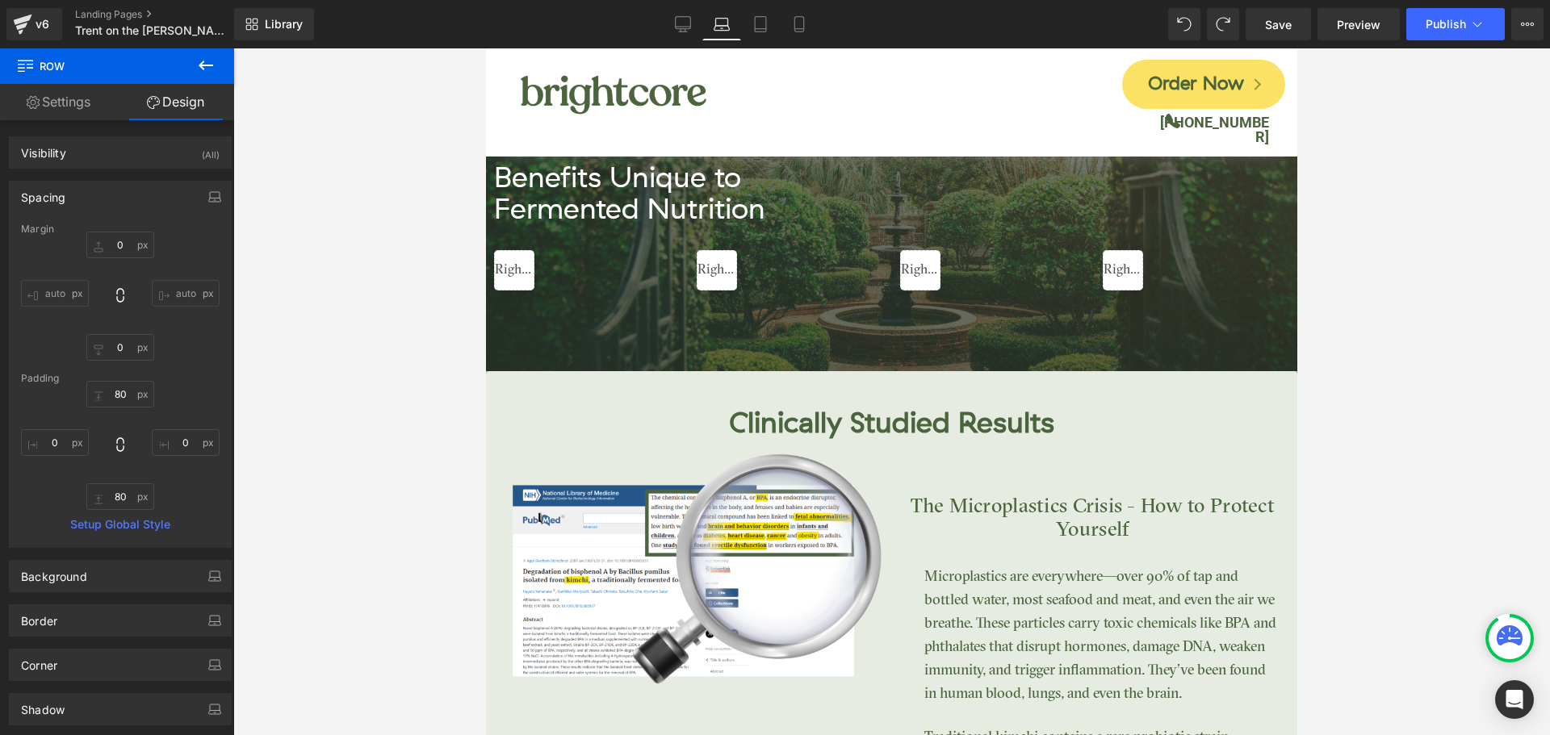
scroll to position [2453, 0]
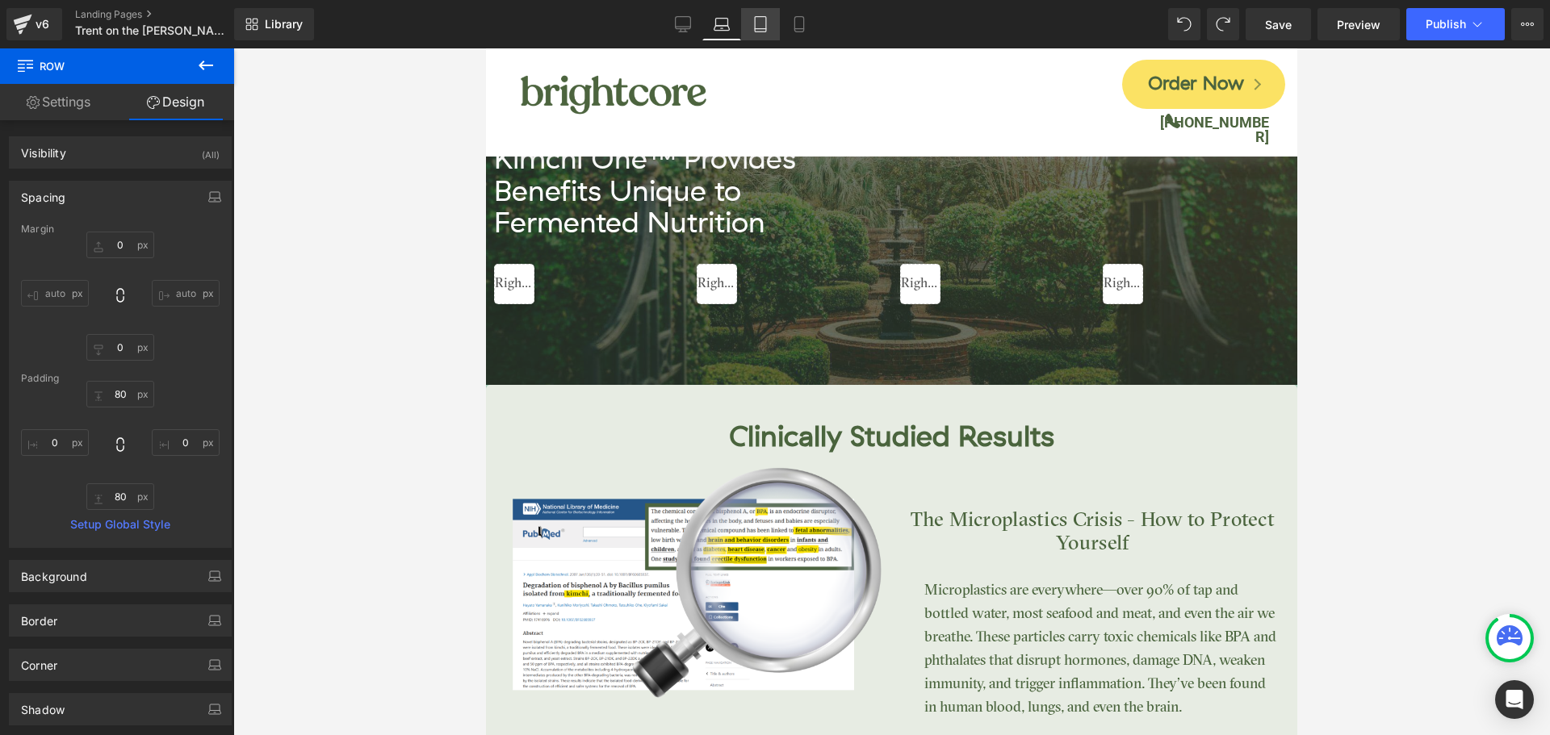
click at [758, 27] on icon at bounding box center [760, 24] width 16 height 16
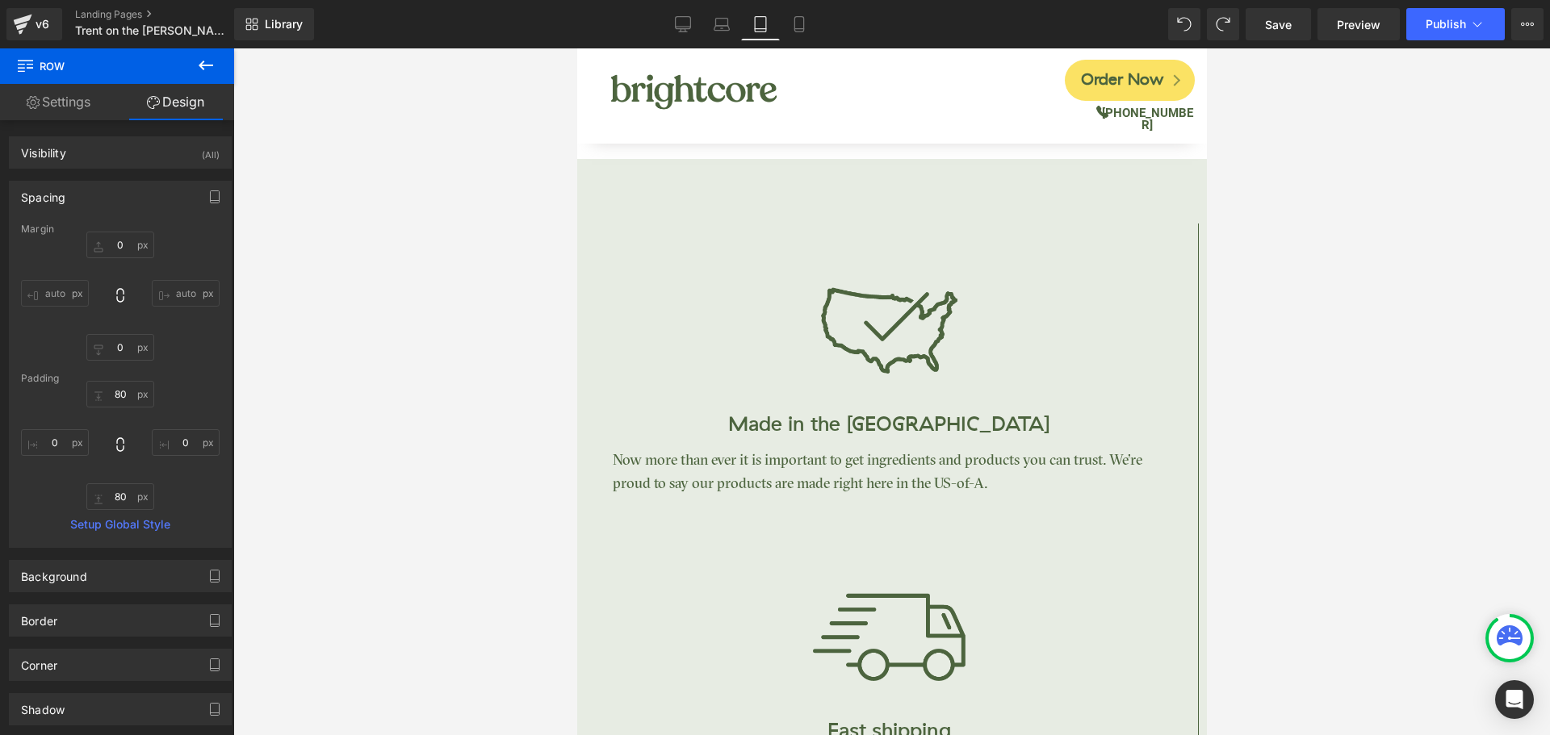
type input "0"
type input "50"
type input "0"
type input "50"
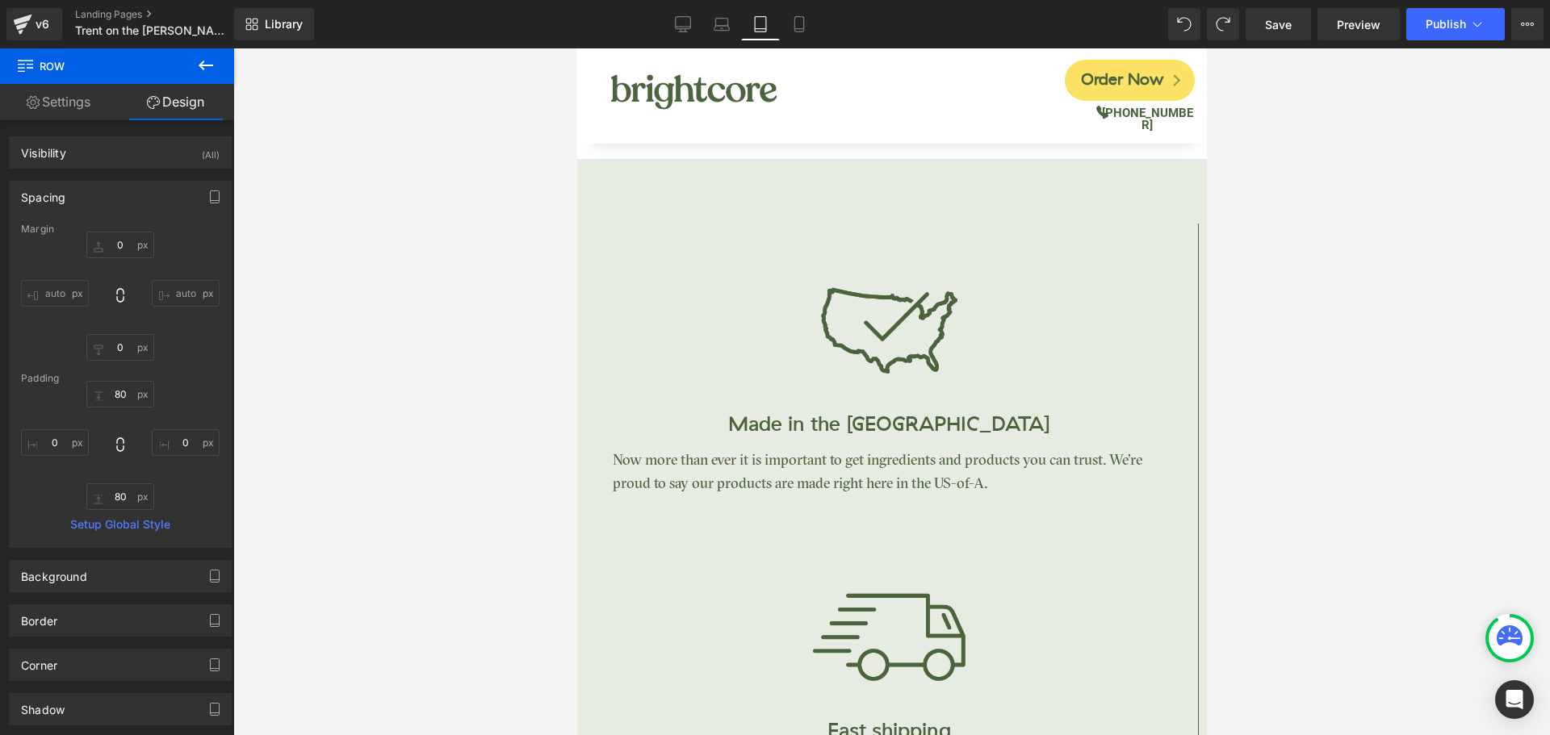
type input "0"
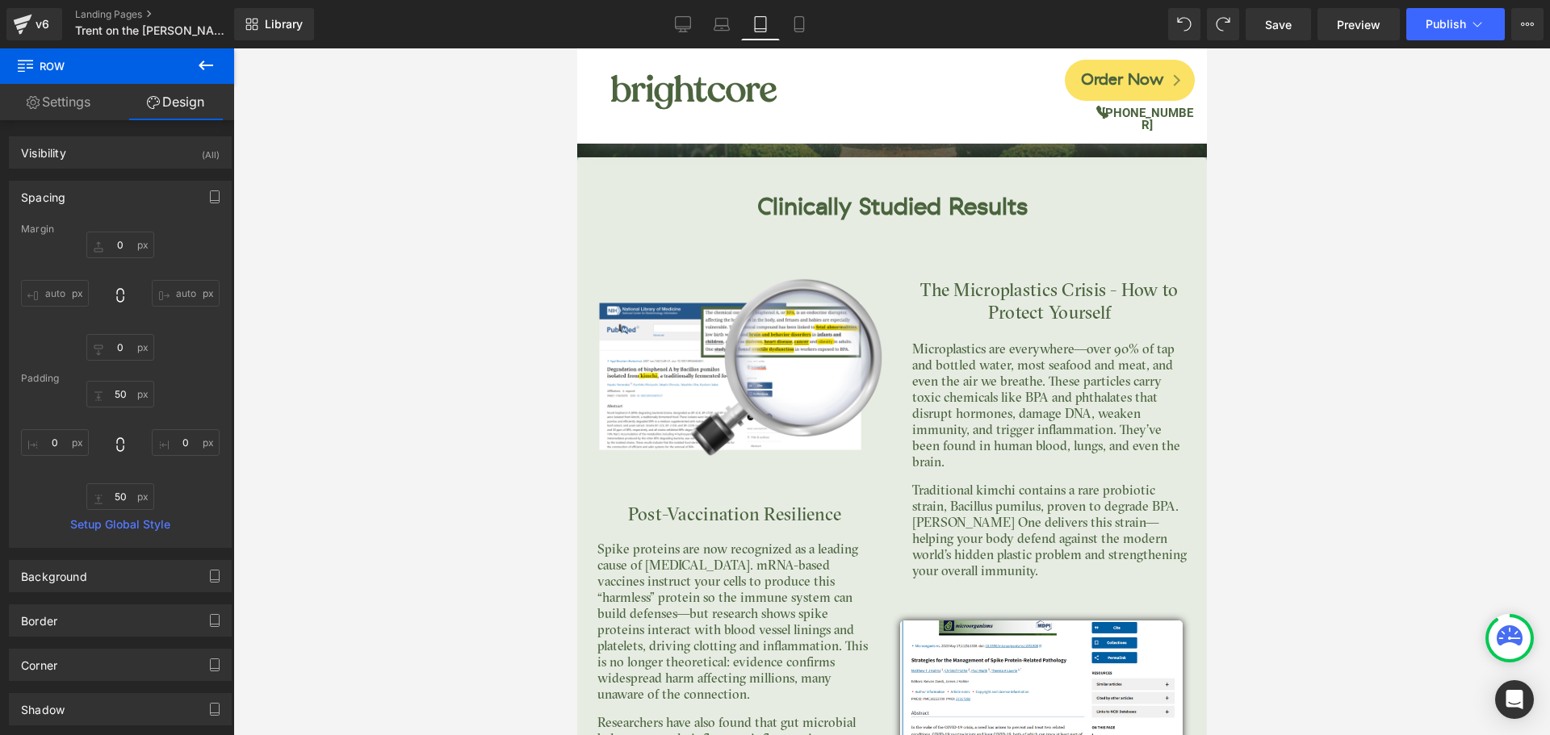
scroll to position [4399, 0]
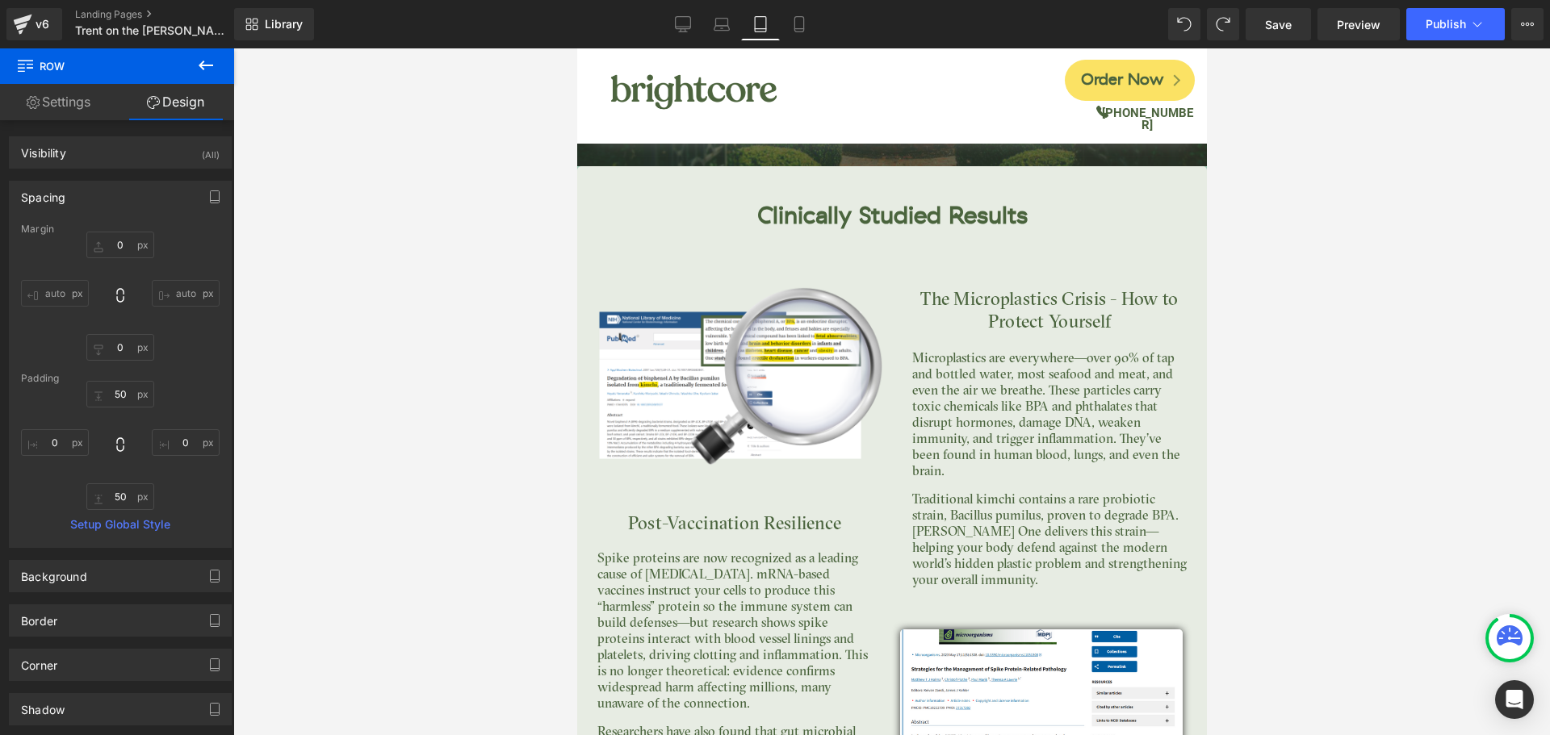
click at [805, 43] on div "Library Tablet Desktop Laptop Tablet Mobile Save Preview Publish Scheduled View…" at bounding box center [892, 24] width 1316 height 48
click at [802, 27] on icon at bounding box center [799, 24] width 16 height 16
type input "0"
type input "85"
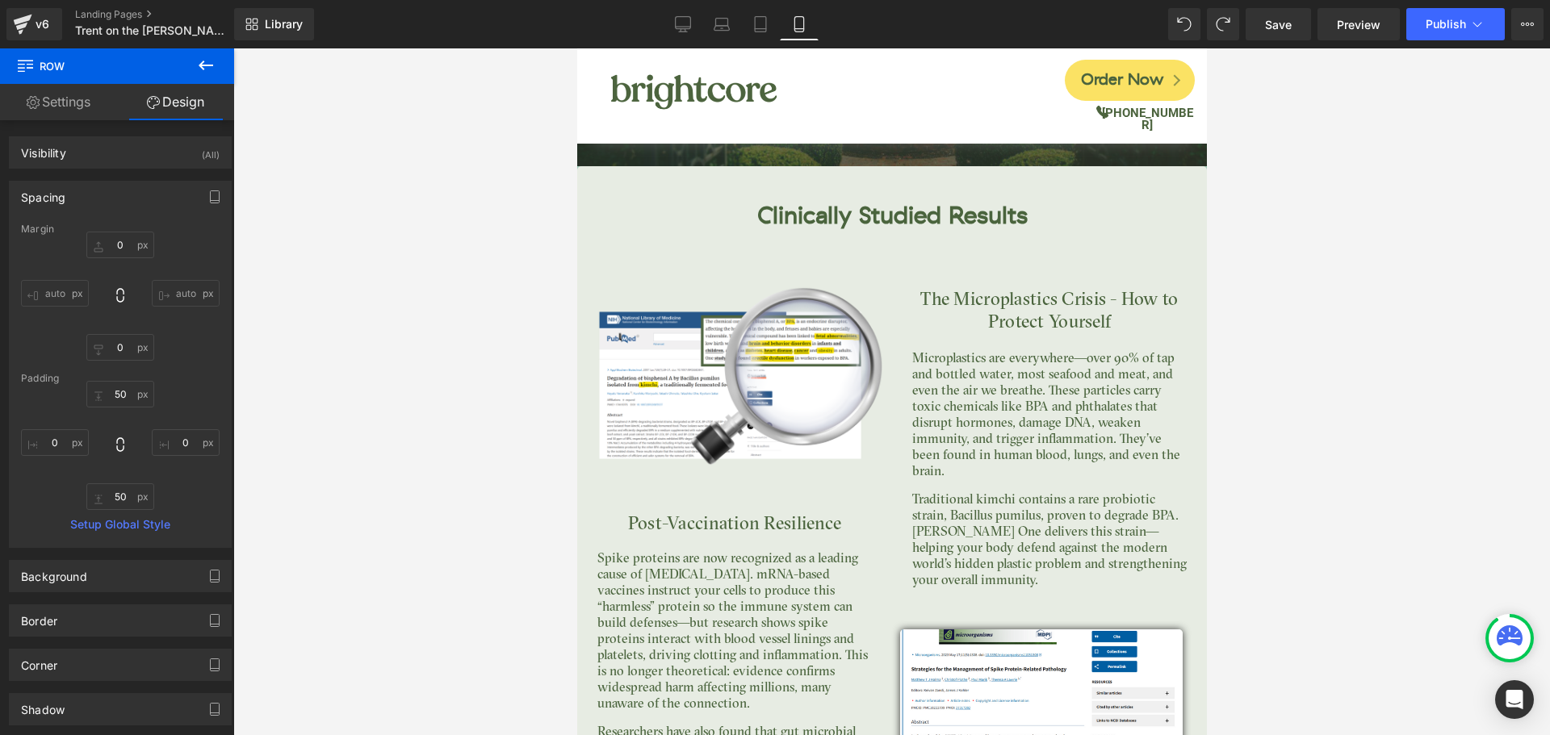
type input "0"
type input "30"
type input "0"
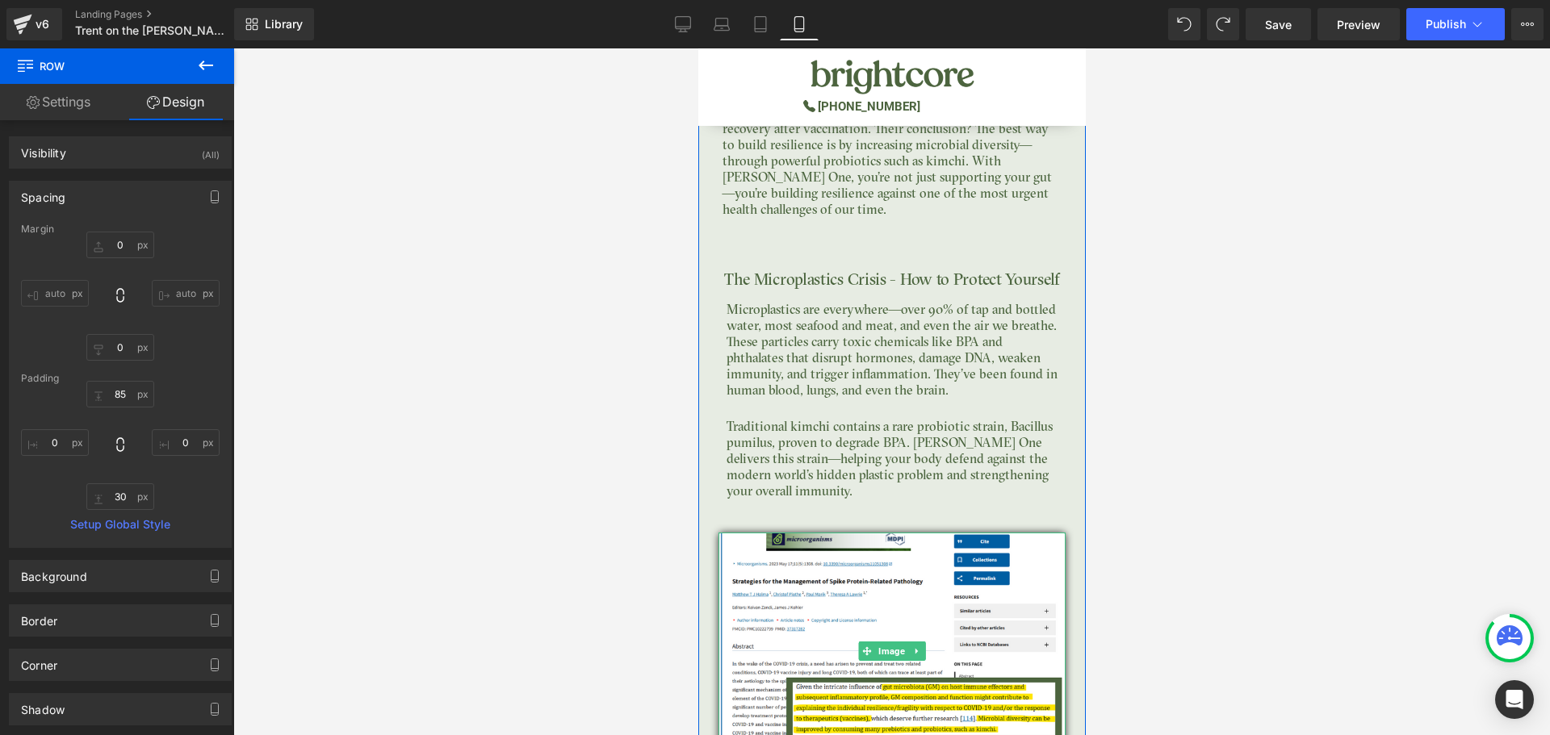
scroll to position [4730, 0]
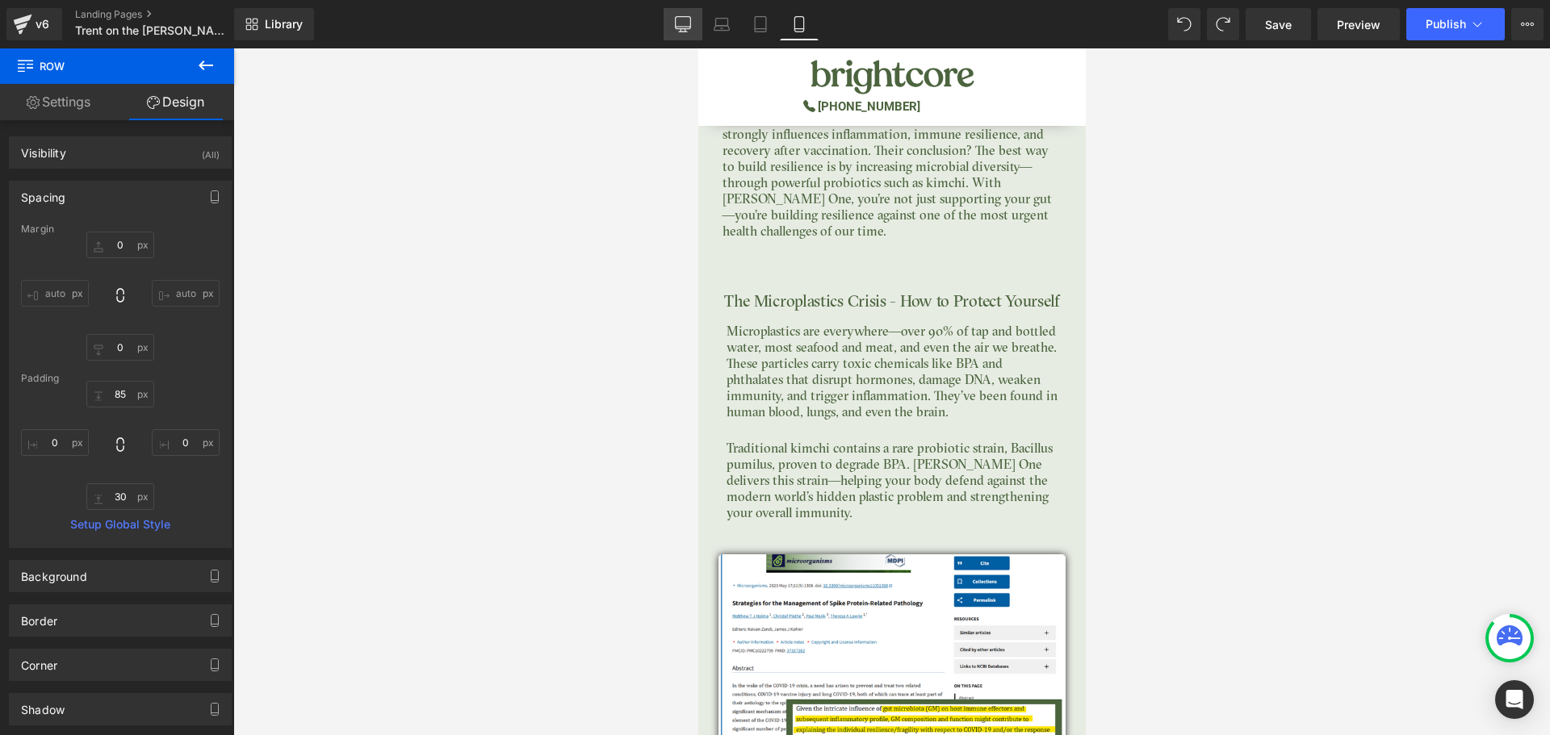
click at [667, 17] on link "Desktop" at bounding box center [683, 24] width 39 height 32
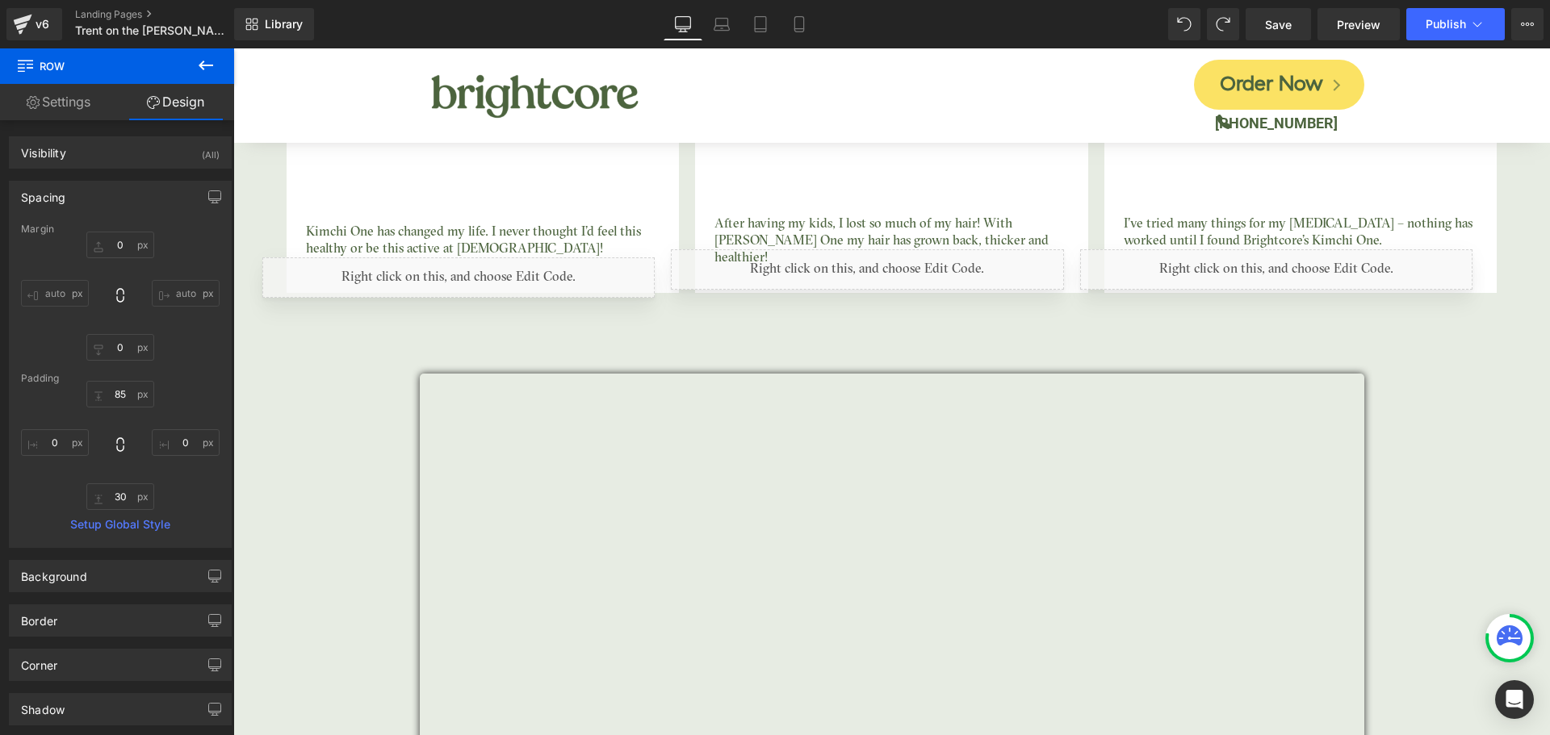
type input "0"
type input "120"
type input "0"
type input "10"
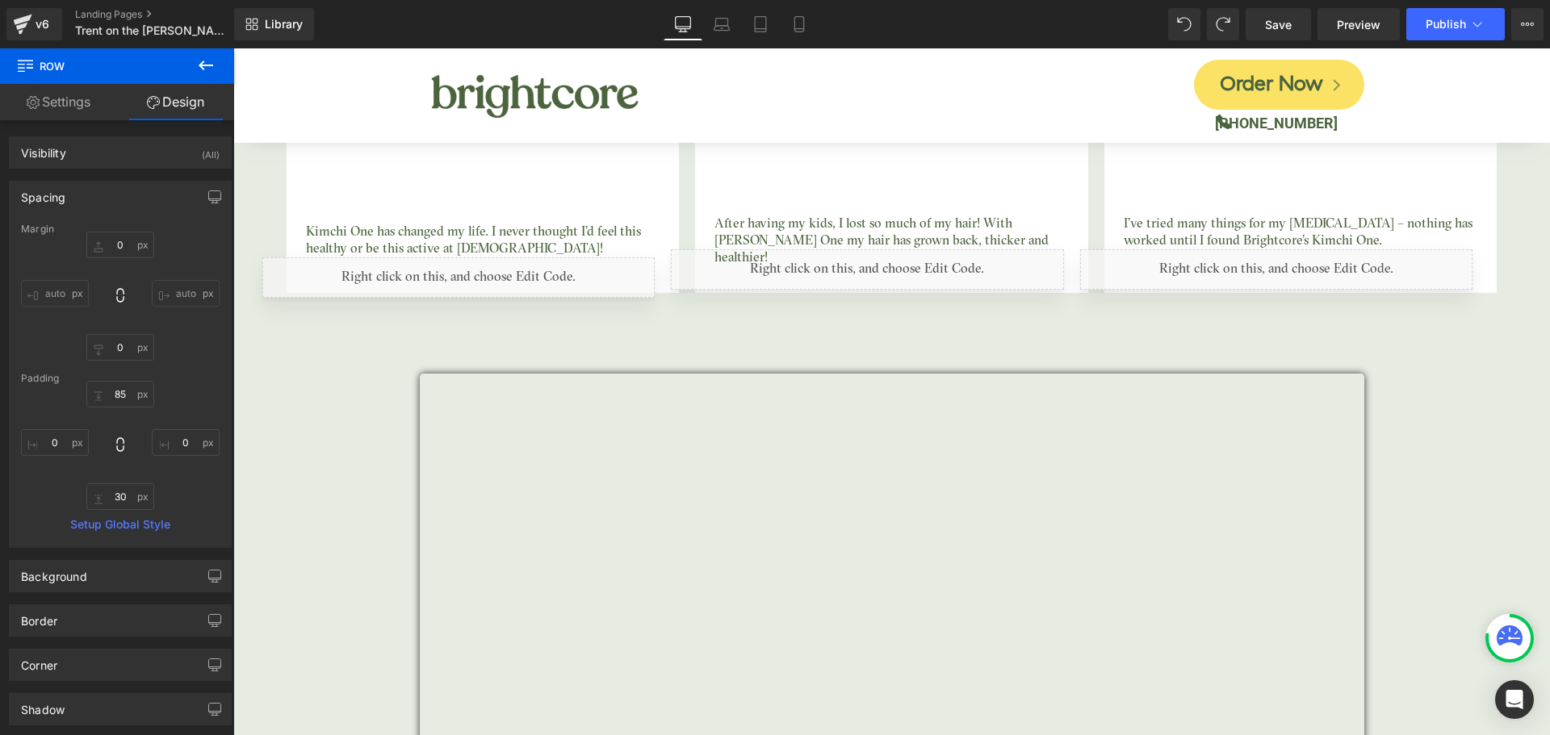
type input "0"
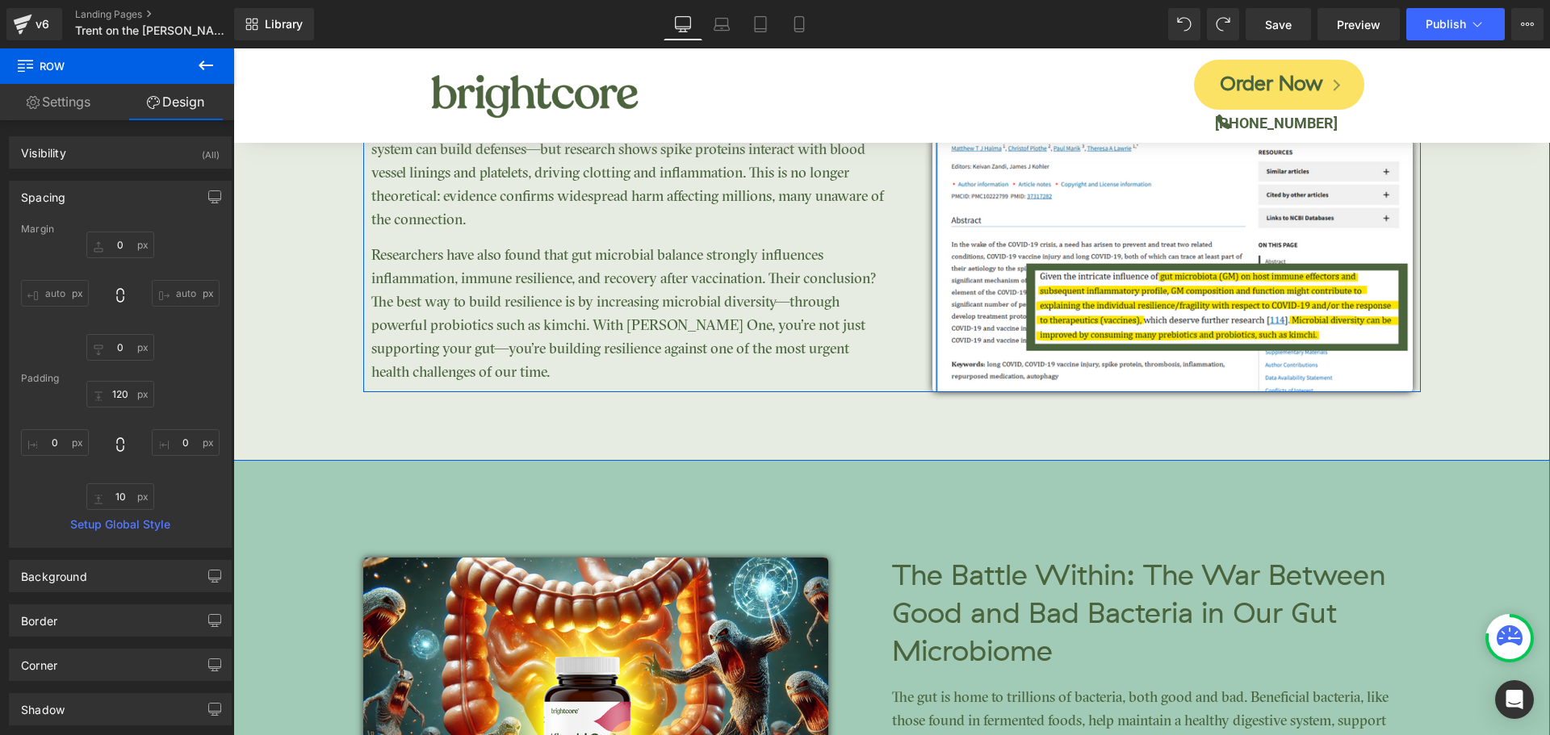
scroll to position [3613, 0]
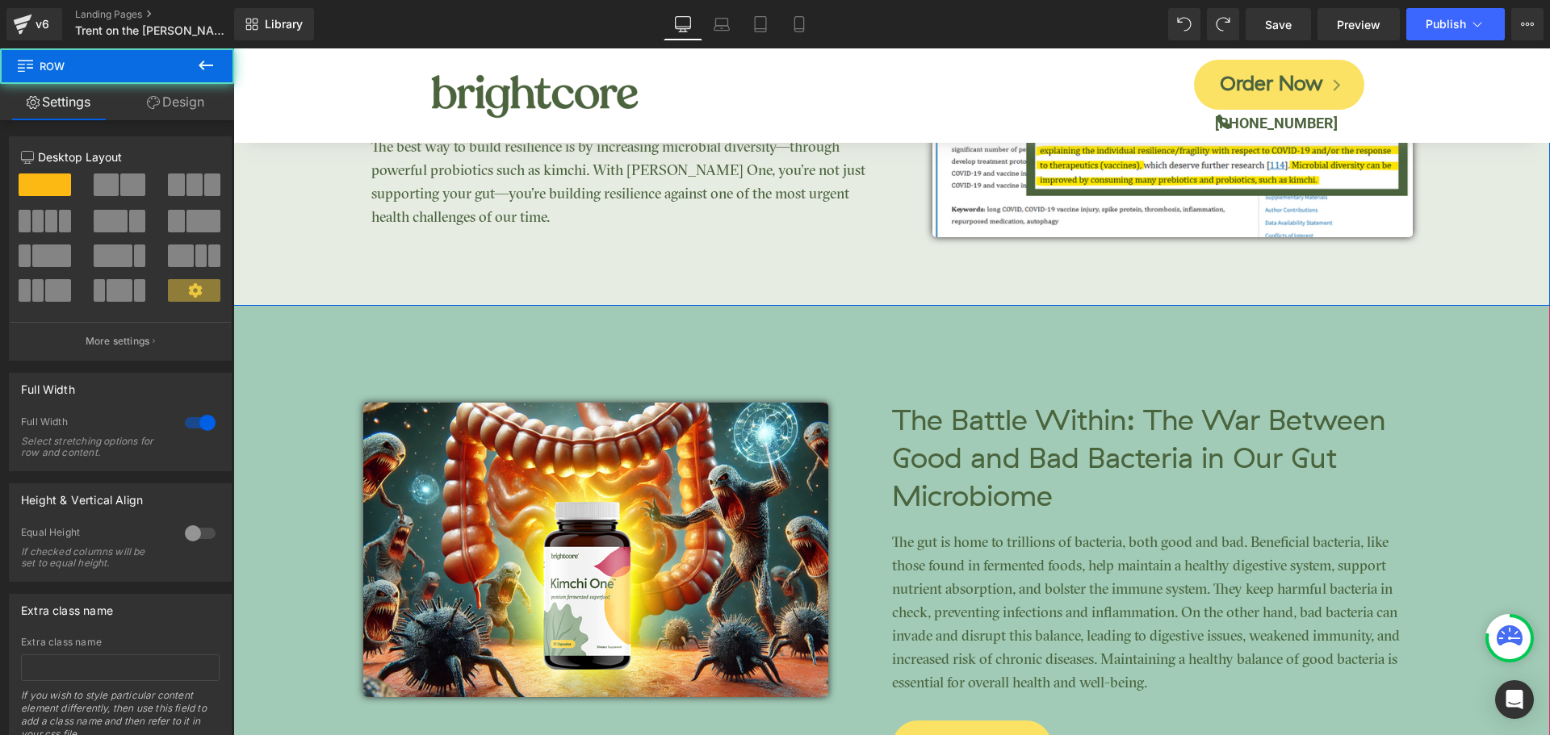
click at [203, 101] on link "Design" at bounding box center [175, 102] width 117 height 36
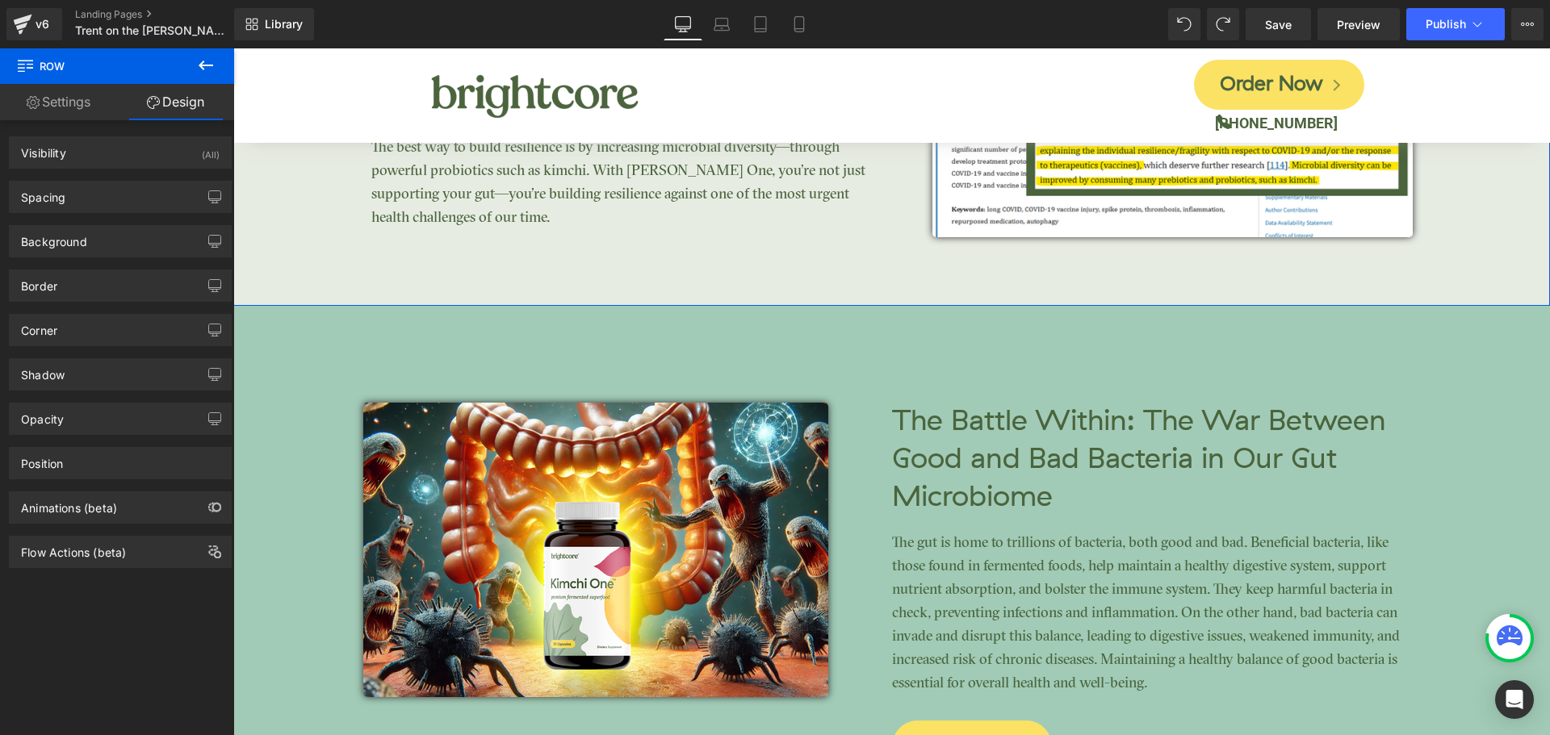
type input "0"
type input "70"
type input "0"
type input "85"
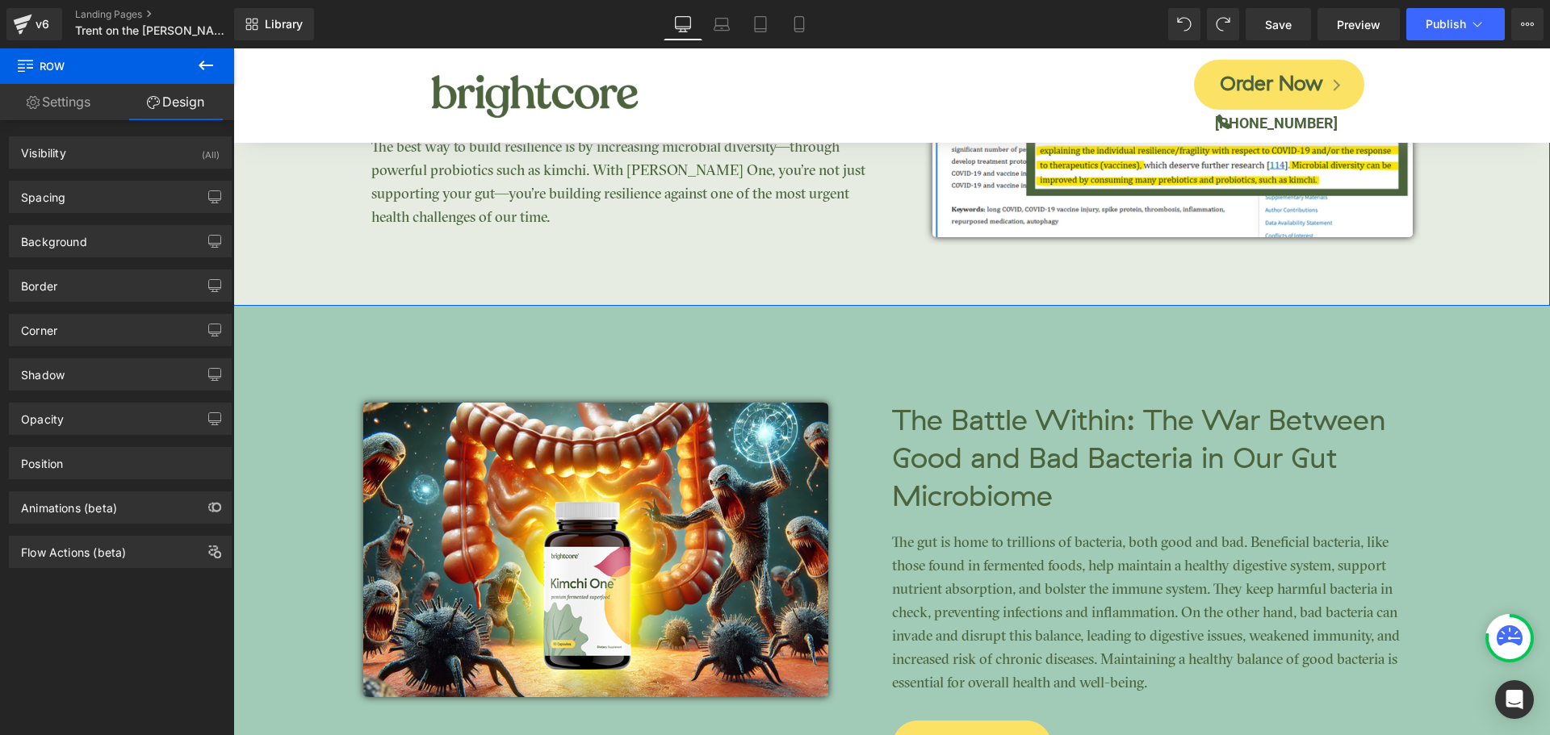
type input "0"
click at [82, 203] on div "Spacing" at bounding box center [120, 197] width 221 height 31
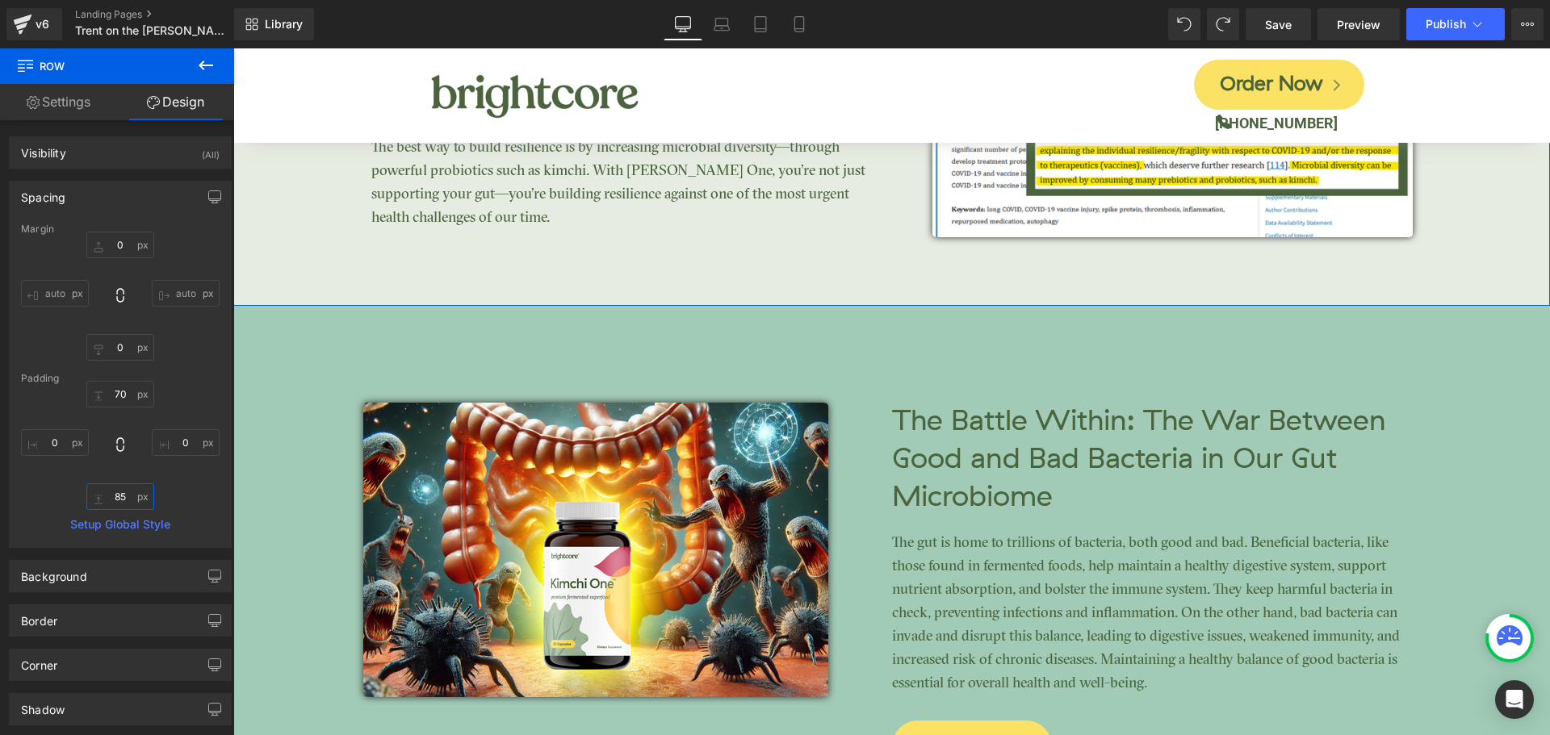
click at [118, 492] on input "85" at bounding box center [120, 497] width 68 height 27
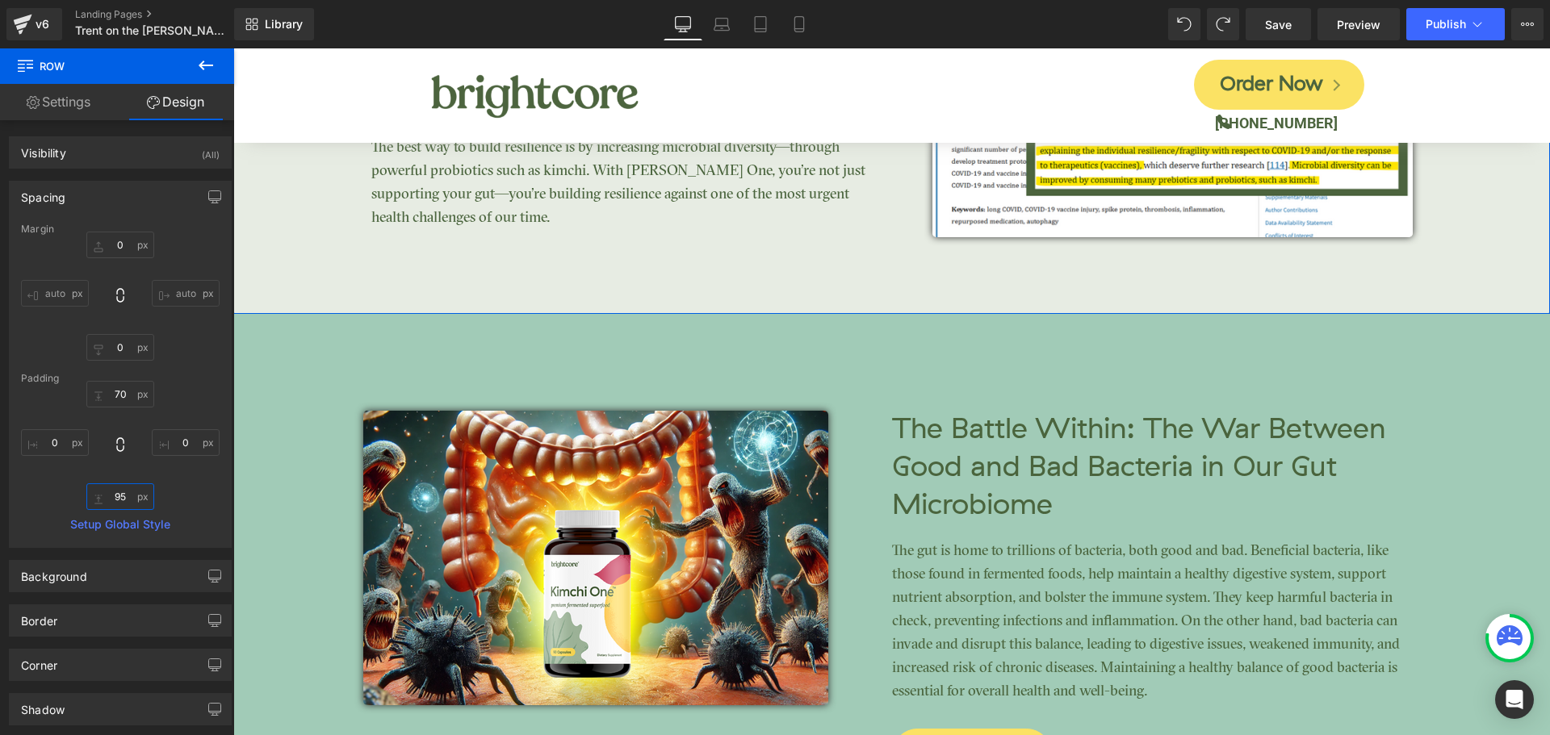
type input "95"
click at [195, 384] on div "70px 70 0px 0 95 95 0px 0" at bounding box center [120, 445] width 199 height 129
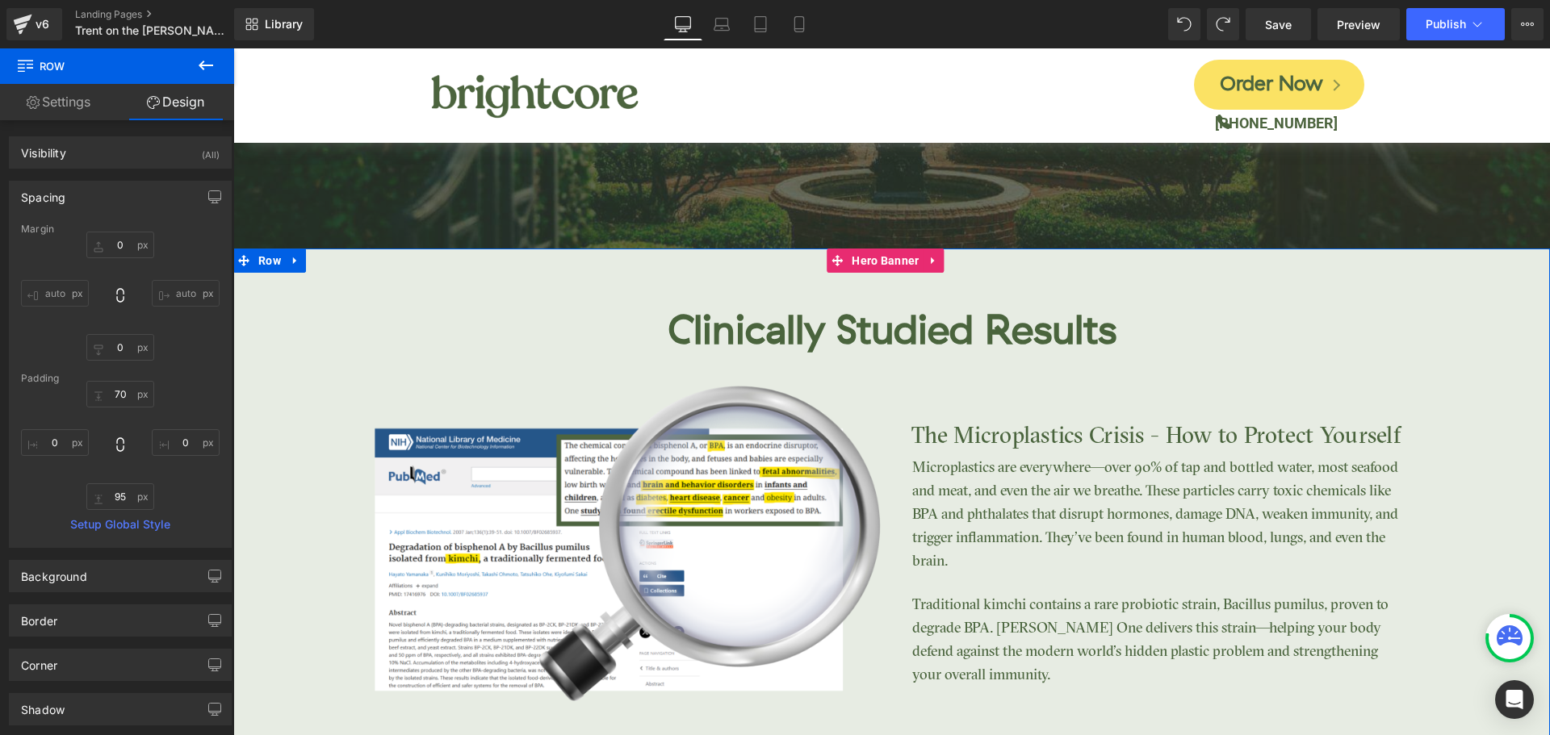
scroll to position [2725, 0]
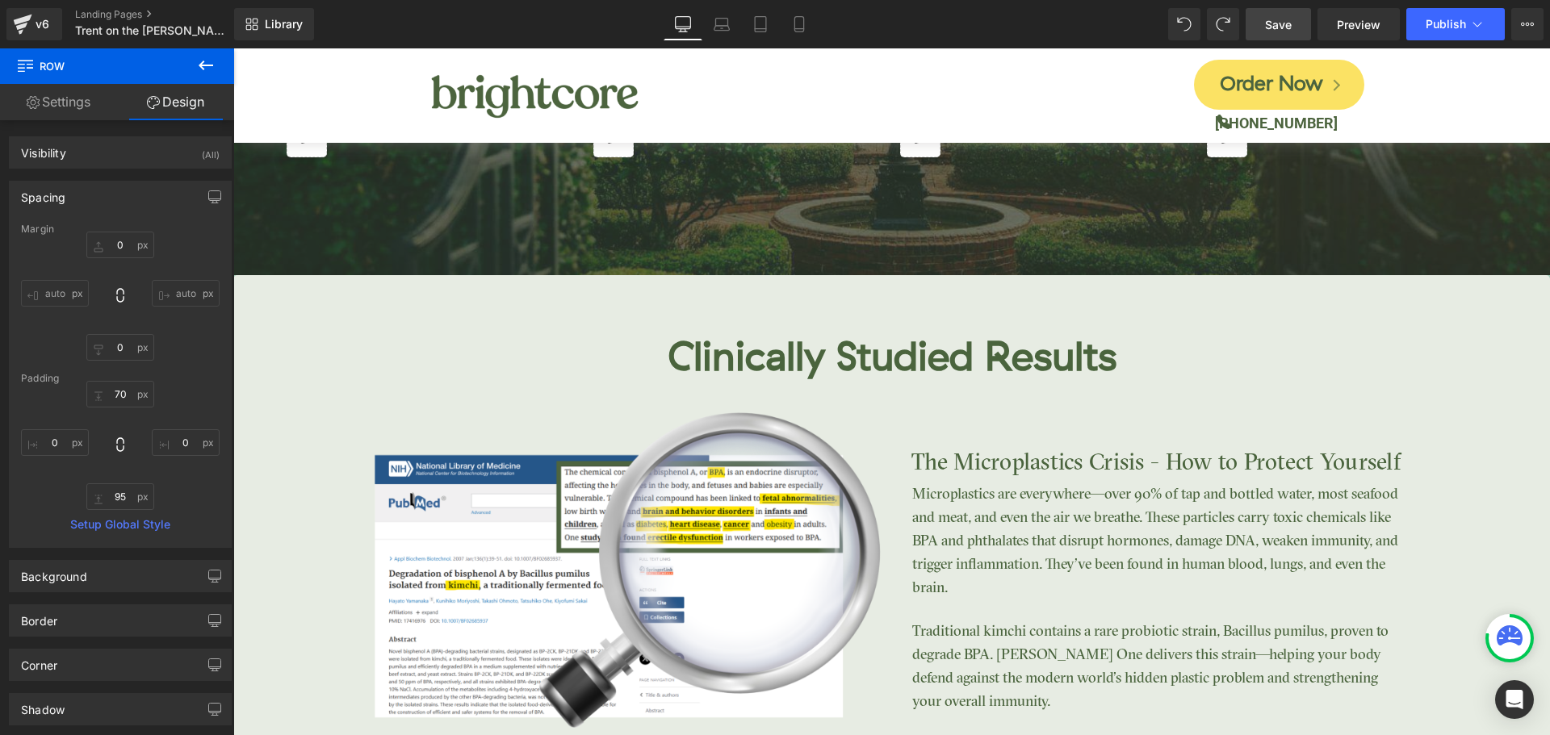
click at [1291, 27] on span "Save" at bounding box center [1278, 24] width 27 height 17
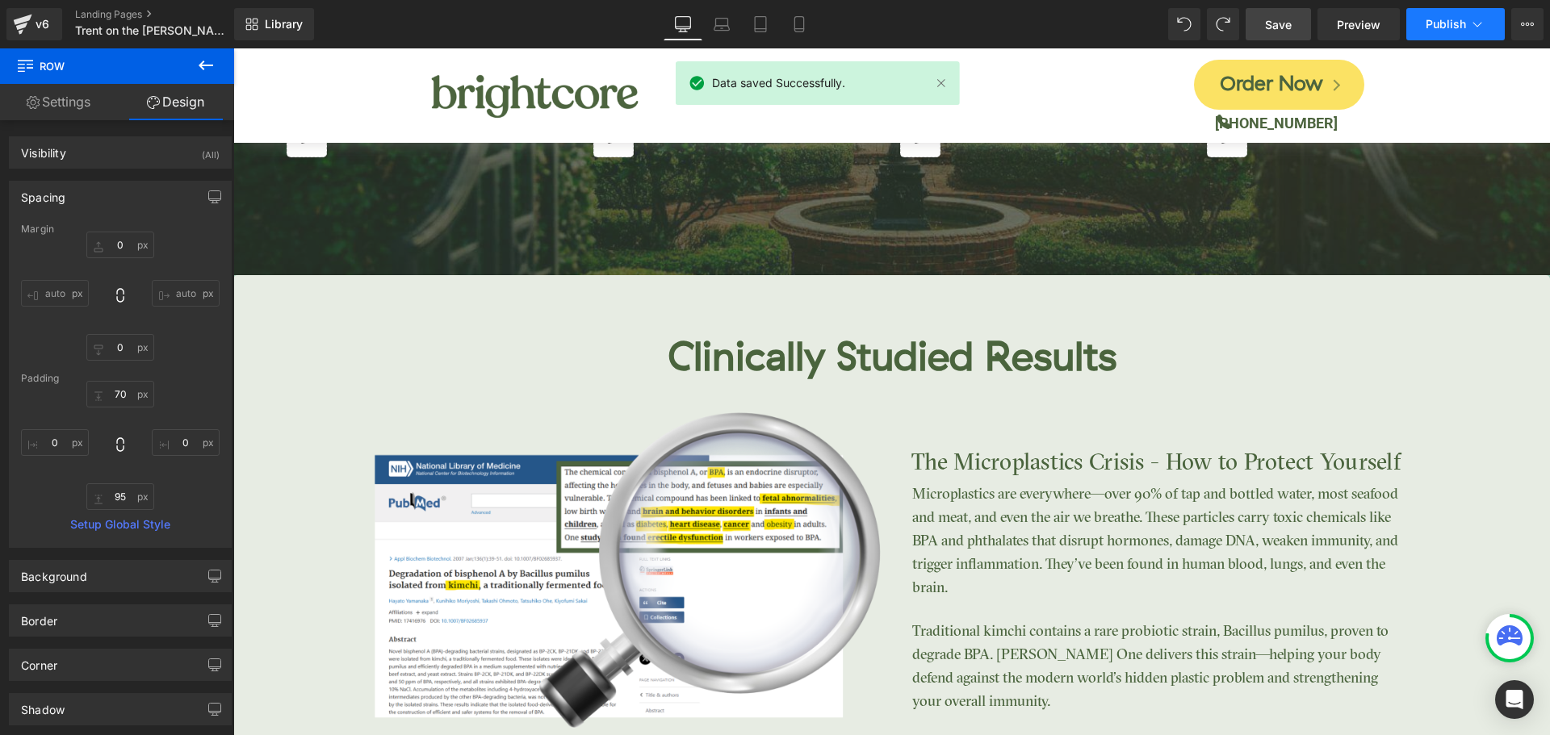
click at [1443, 30] on span "Publish" at bounding box center [1446, 24] width 40 height 13
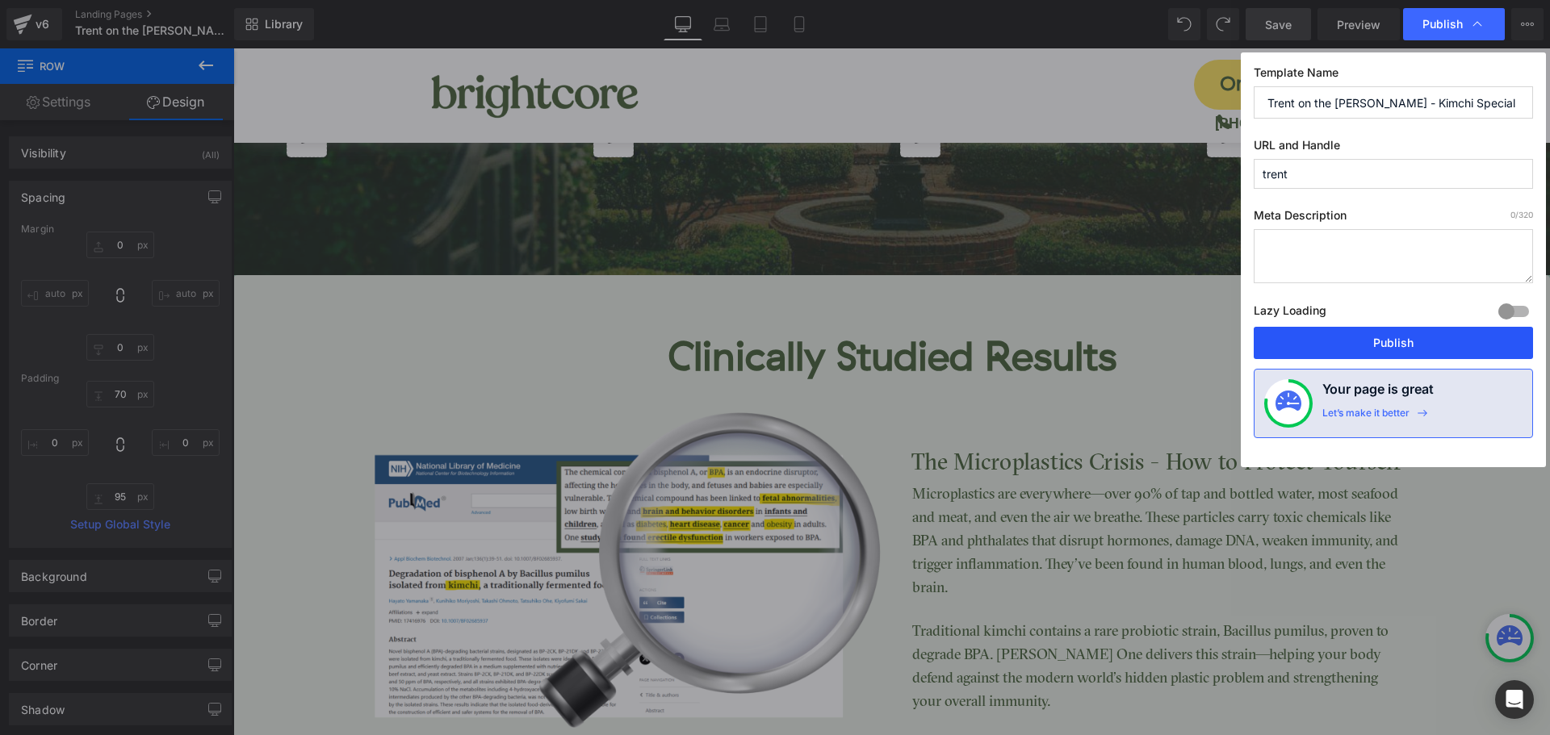
click at [1422, 344] on button "Publish" at bounding box center [1393, 343] width 279 height 32
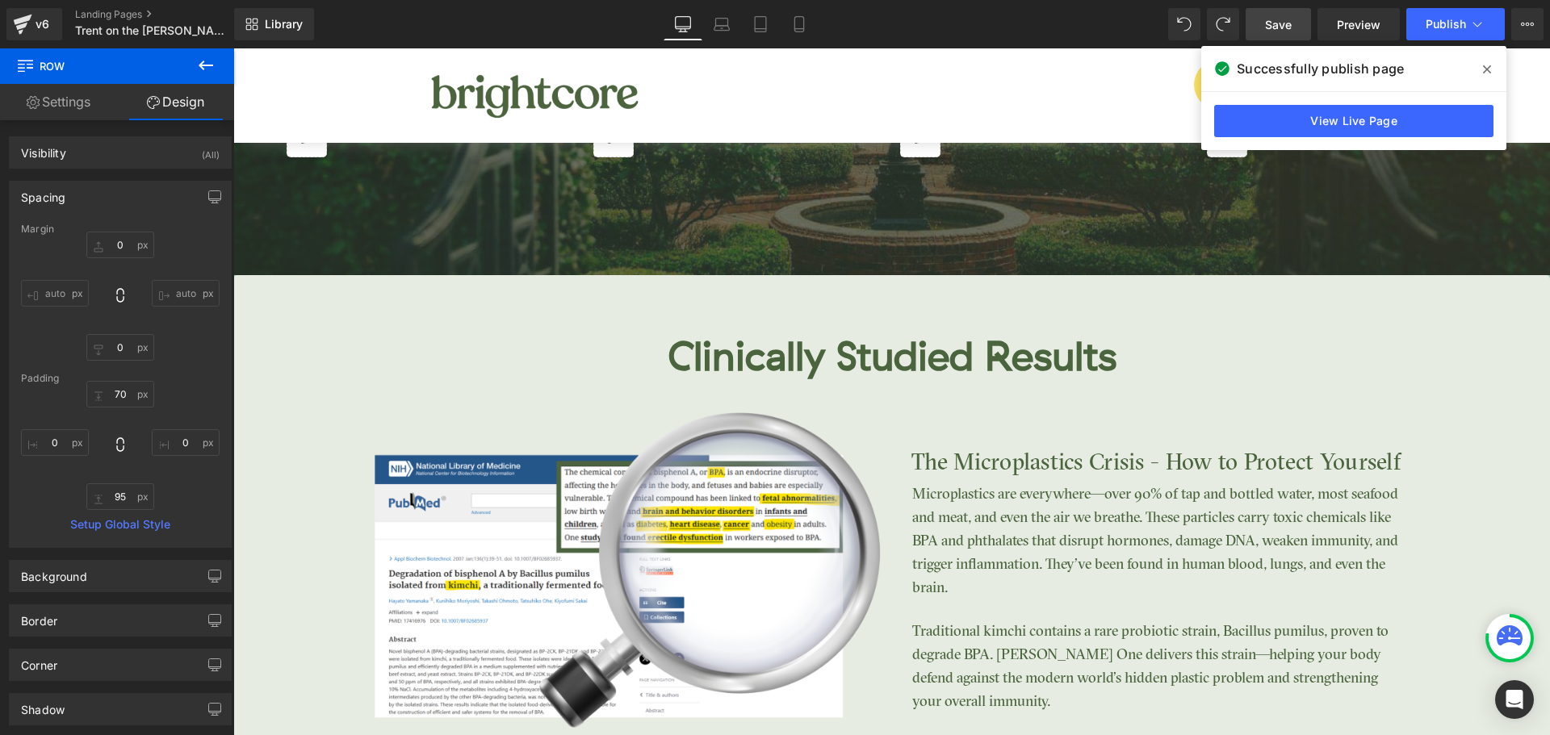
click at [1485, 69] on icon at bounding box center [1487, 69] width 8 height 8
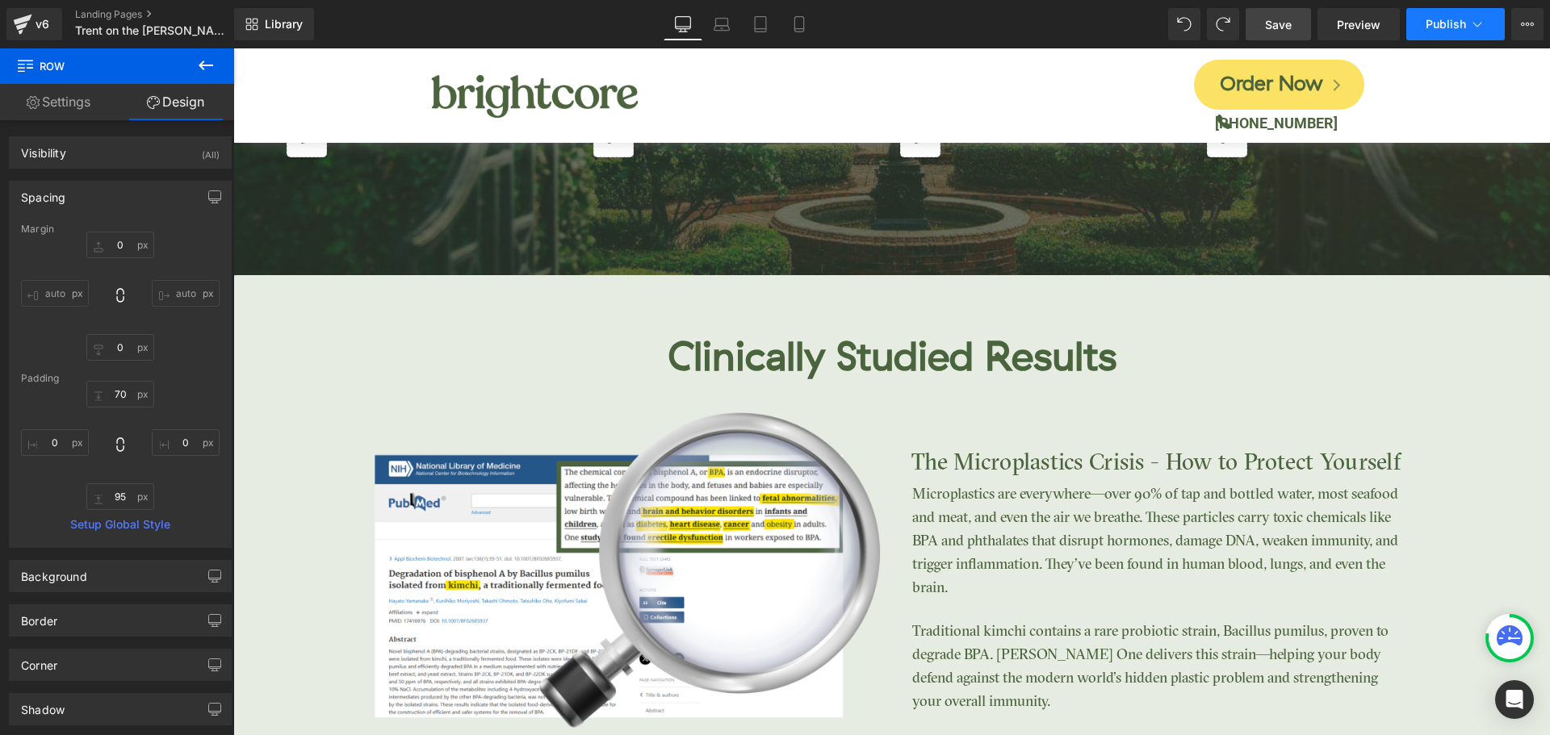
click at [1442, 29] on span "Publish" at bounding box center [1446, 24] width 40 height 13
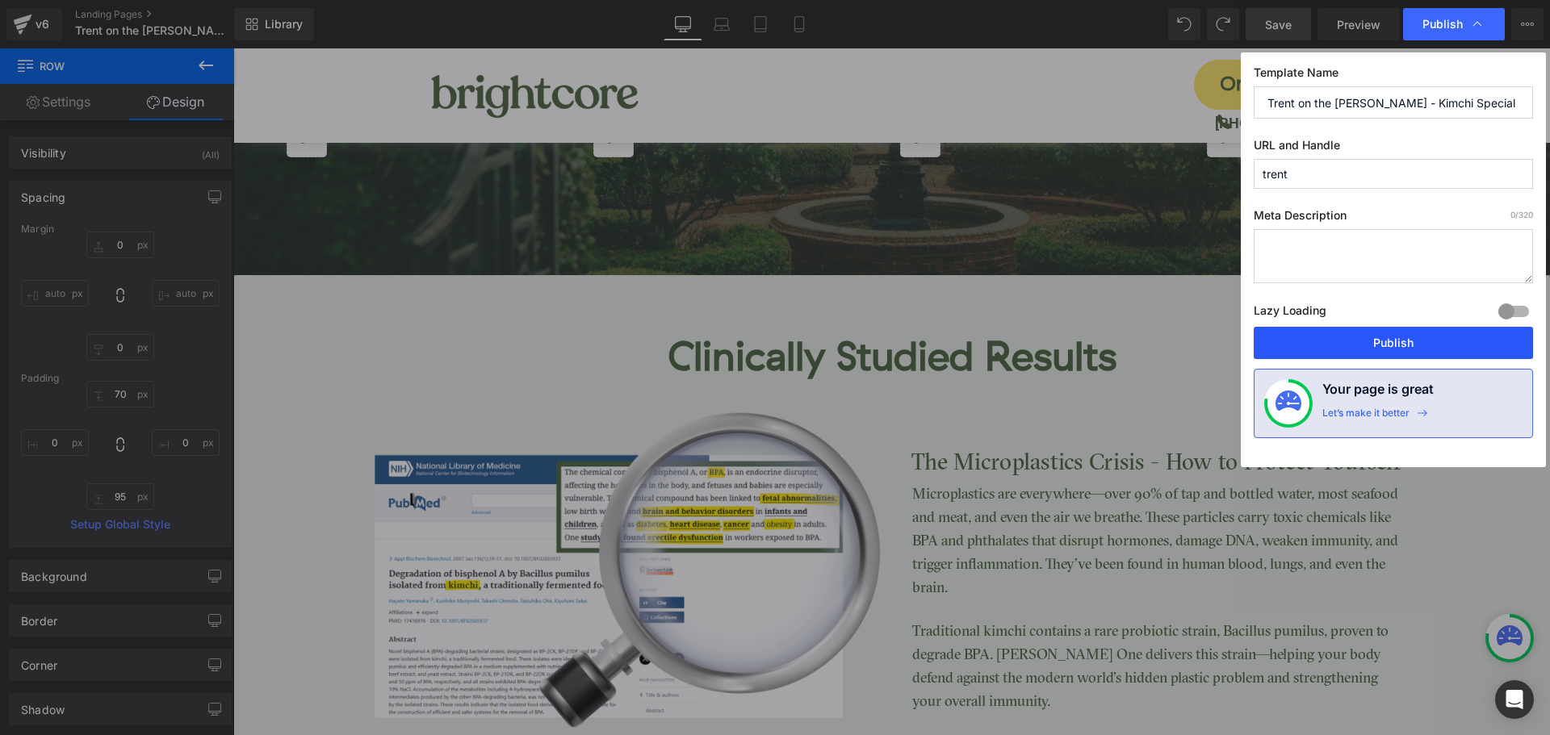
click at [1474, 346] on button "Publish" at bounding box center [1393, 343] width 279 height 32
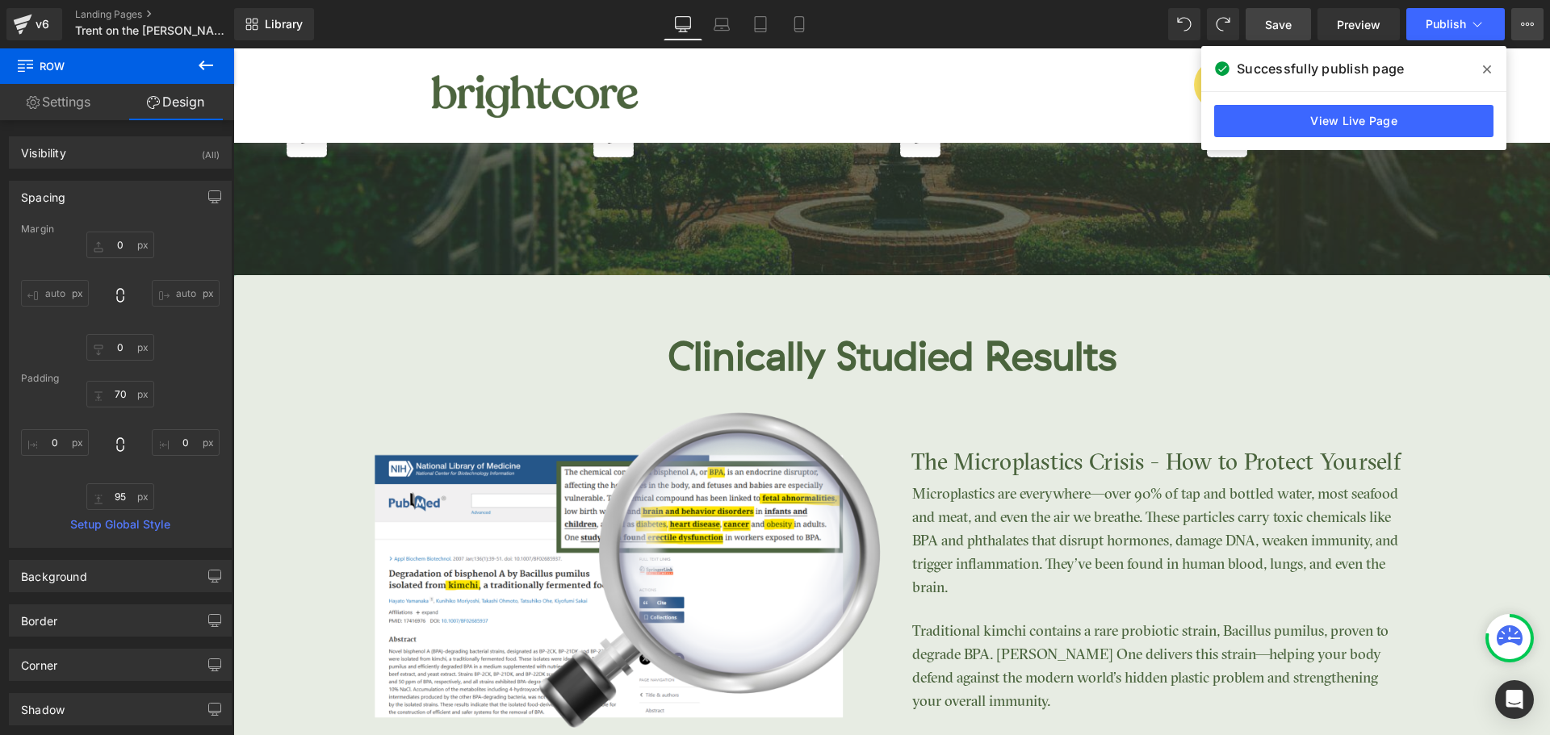
click at [1530, 22] on icon at bounding box center [1527, 24] width 13 height 13
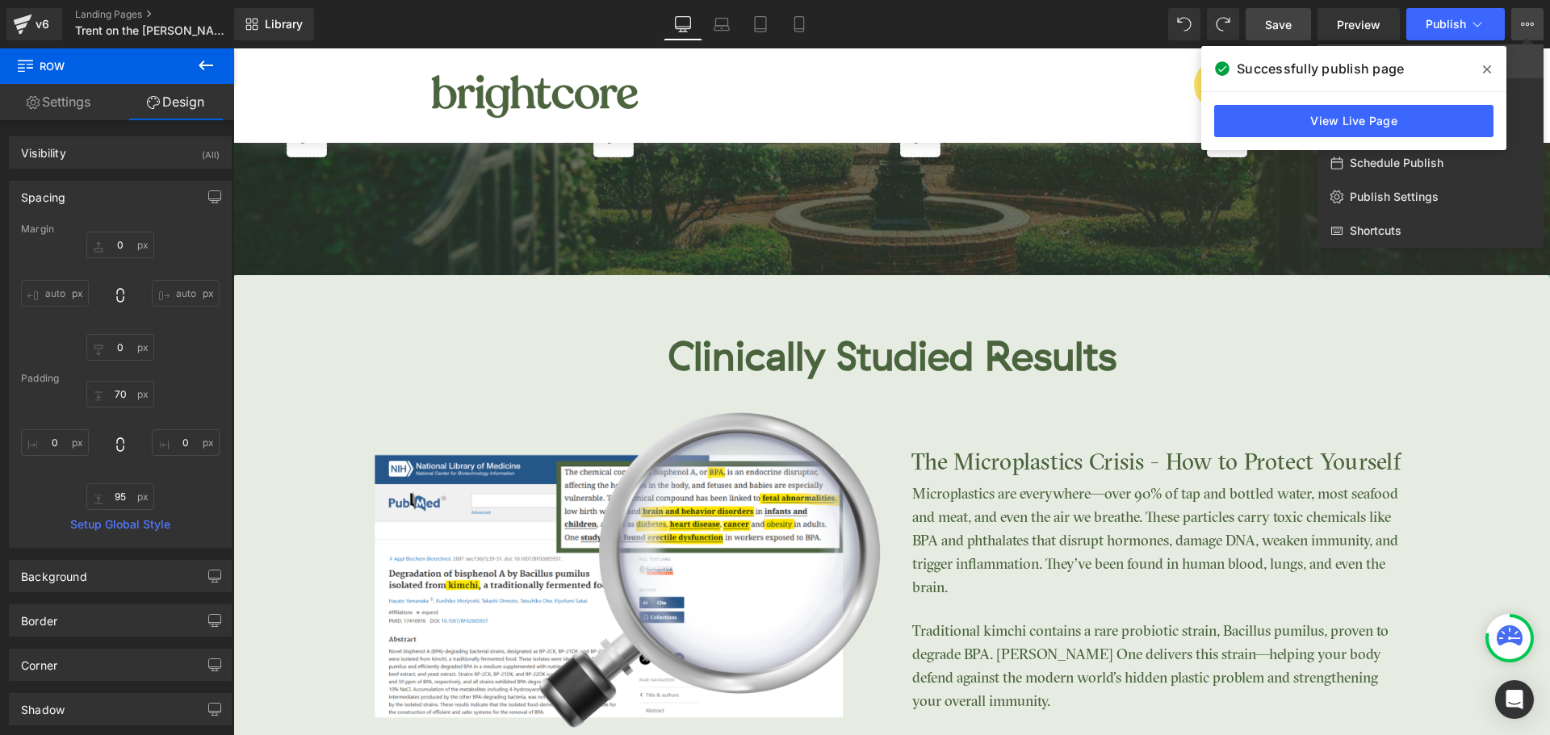
click at [1527, 69] on link "View Live Page" at bounding box center [1430, 61] width 226 height 34
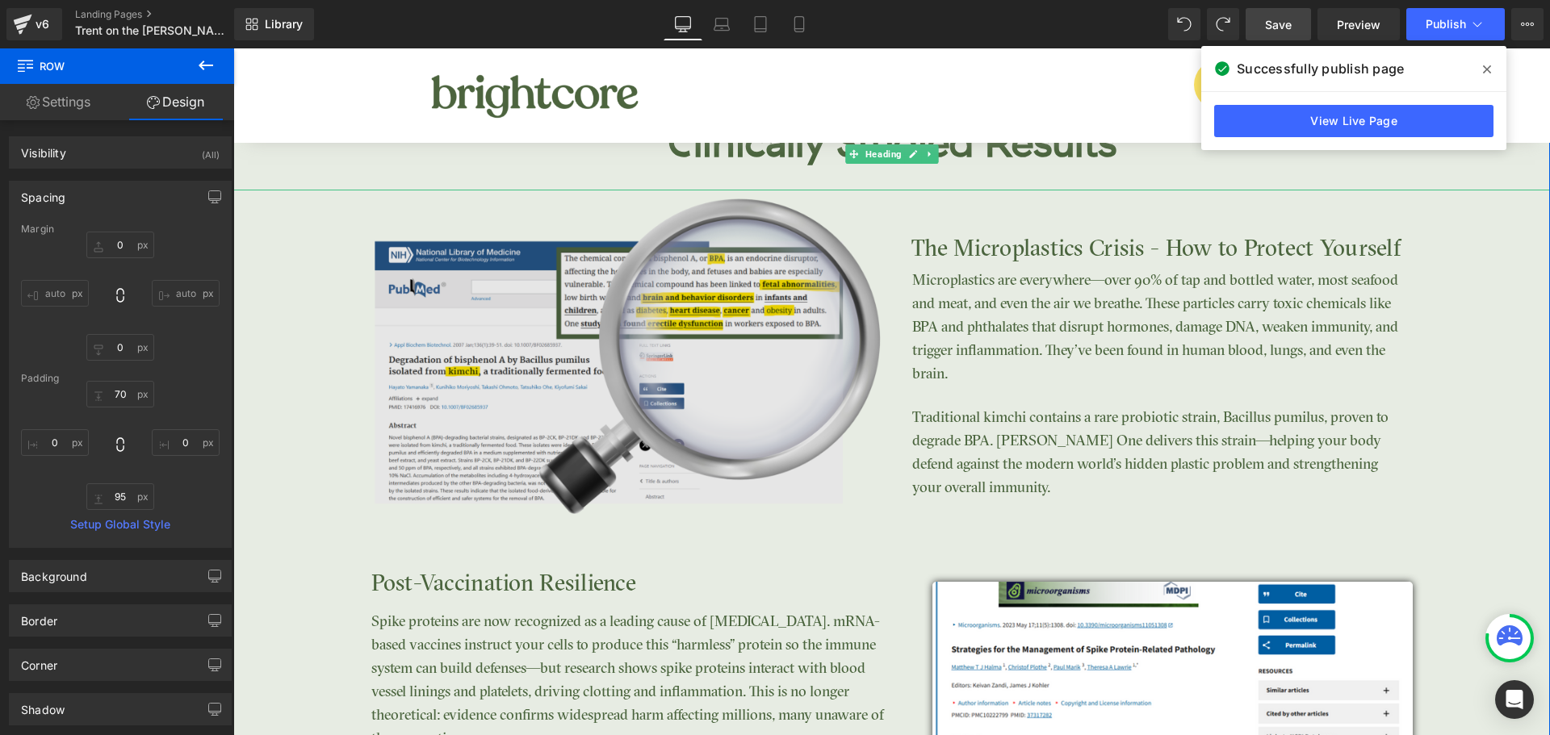
scroll to position [2967, 0]
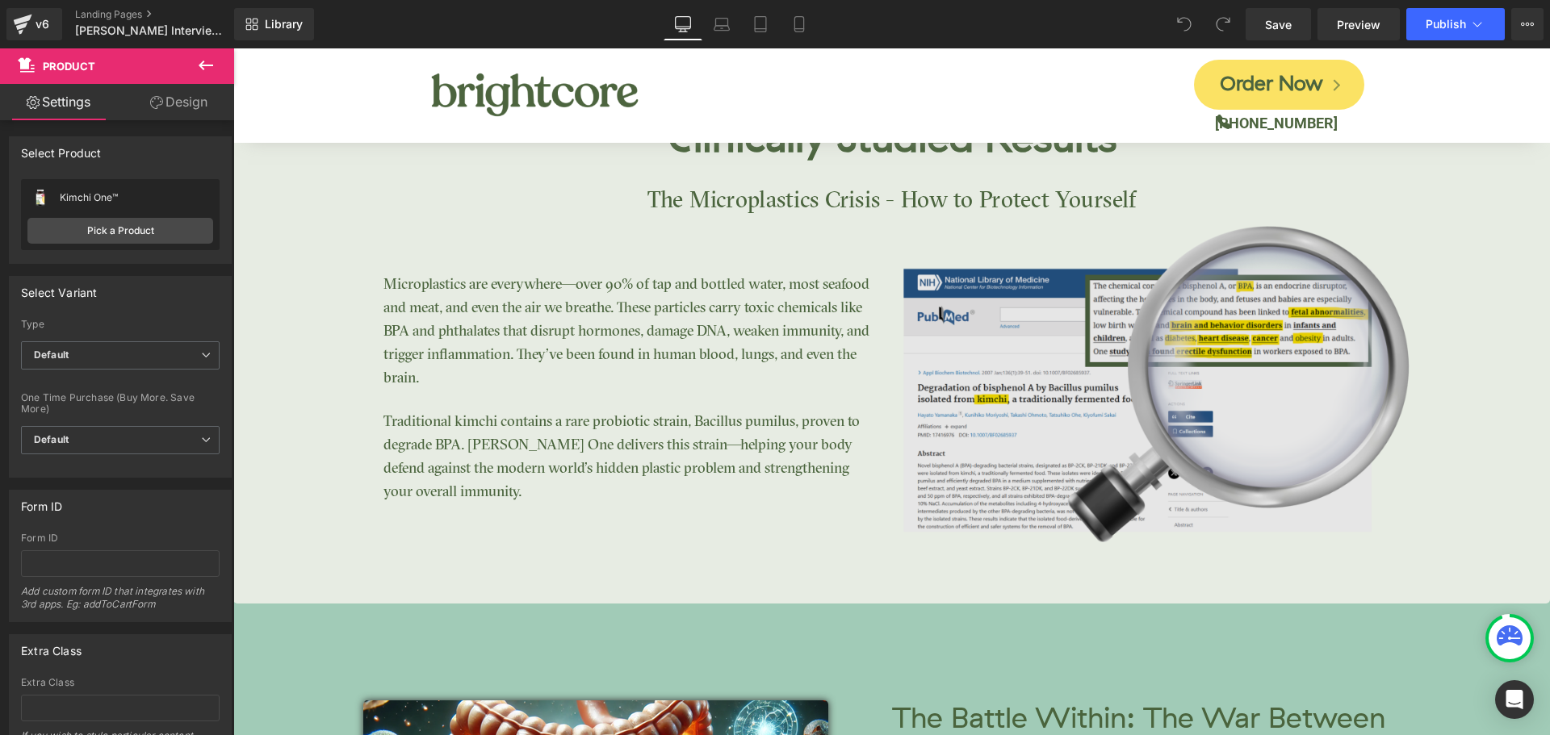
scroll to position [3391, 0]
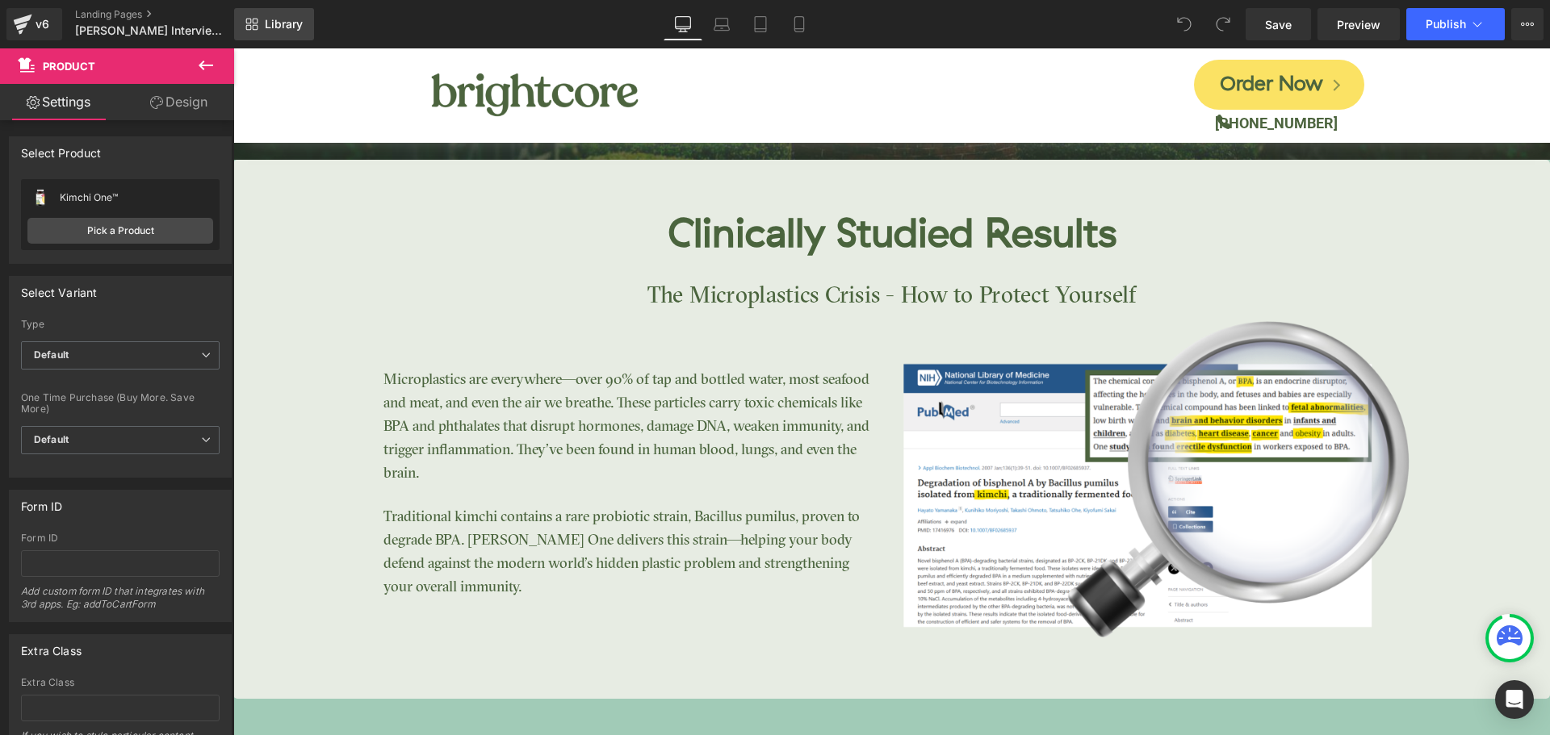
click at [273, 26] on span "Library" at bounding box center [284, 24] width 38 height 15
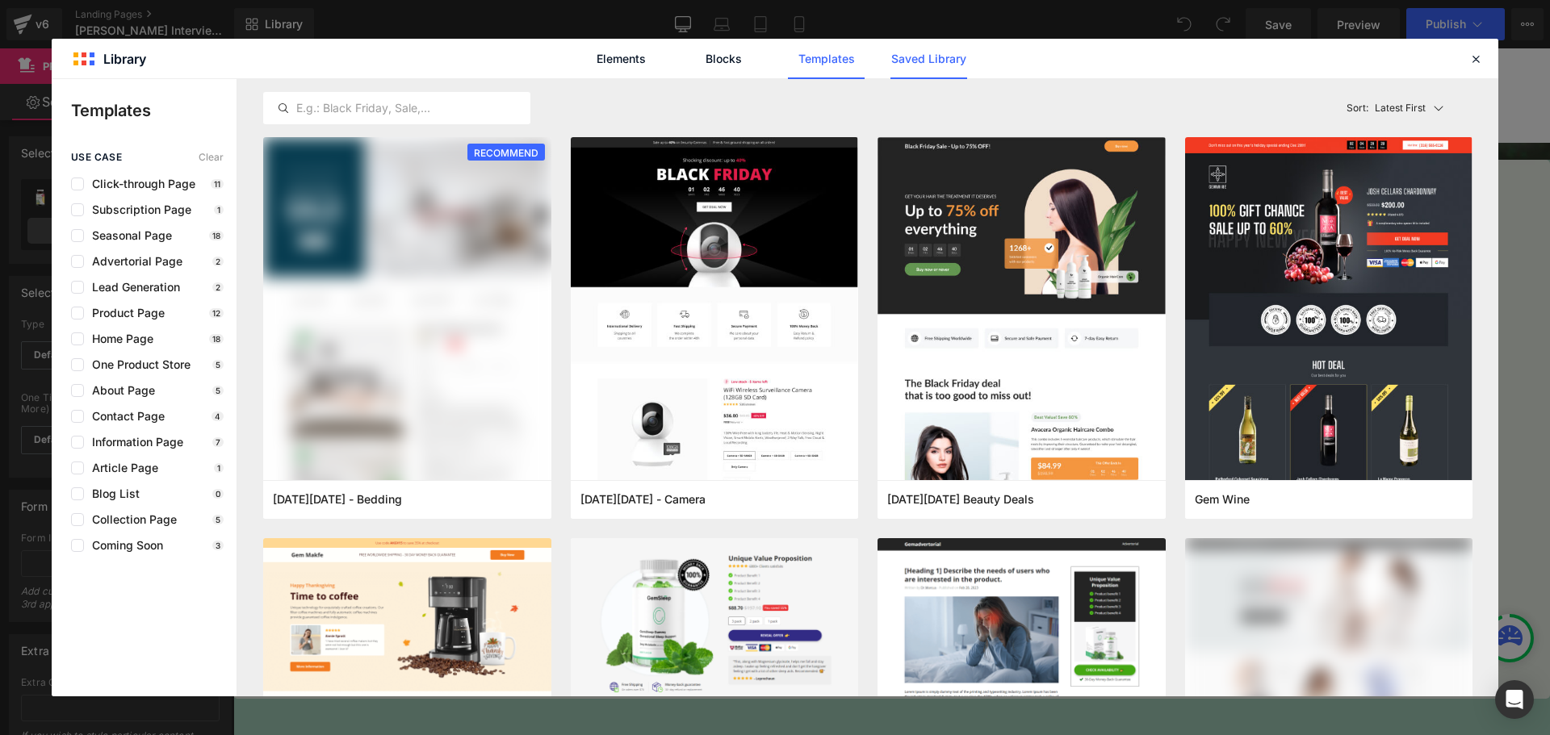
click at [943, 62] on link "Saved Library" at bounding box center [928, 59] width 77 height 40
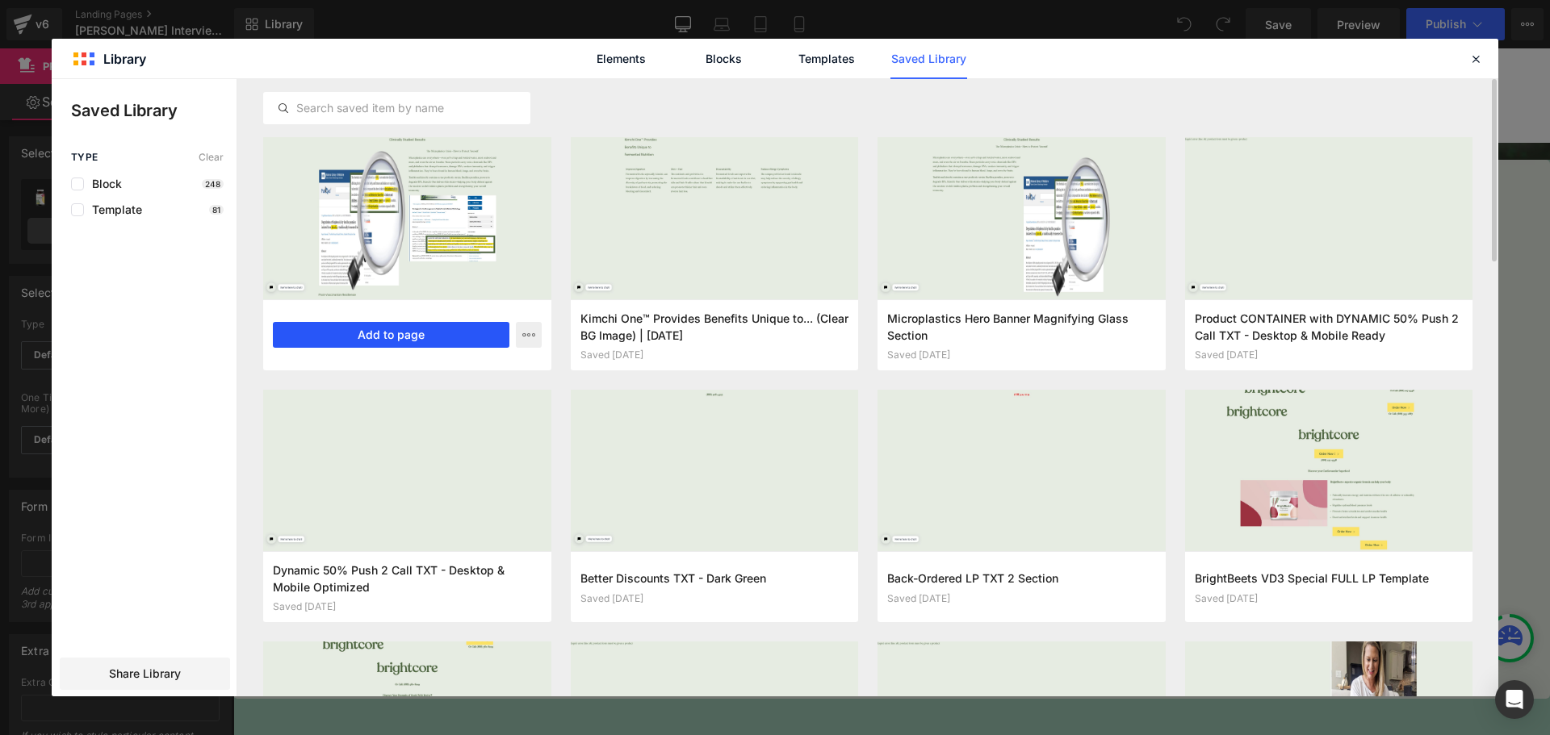
click at [439, 341] on button "Add to page" at bounding box center [391, 335] width 237 height 26
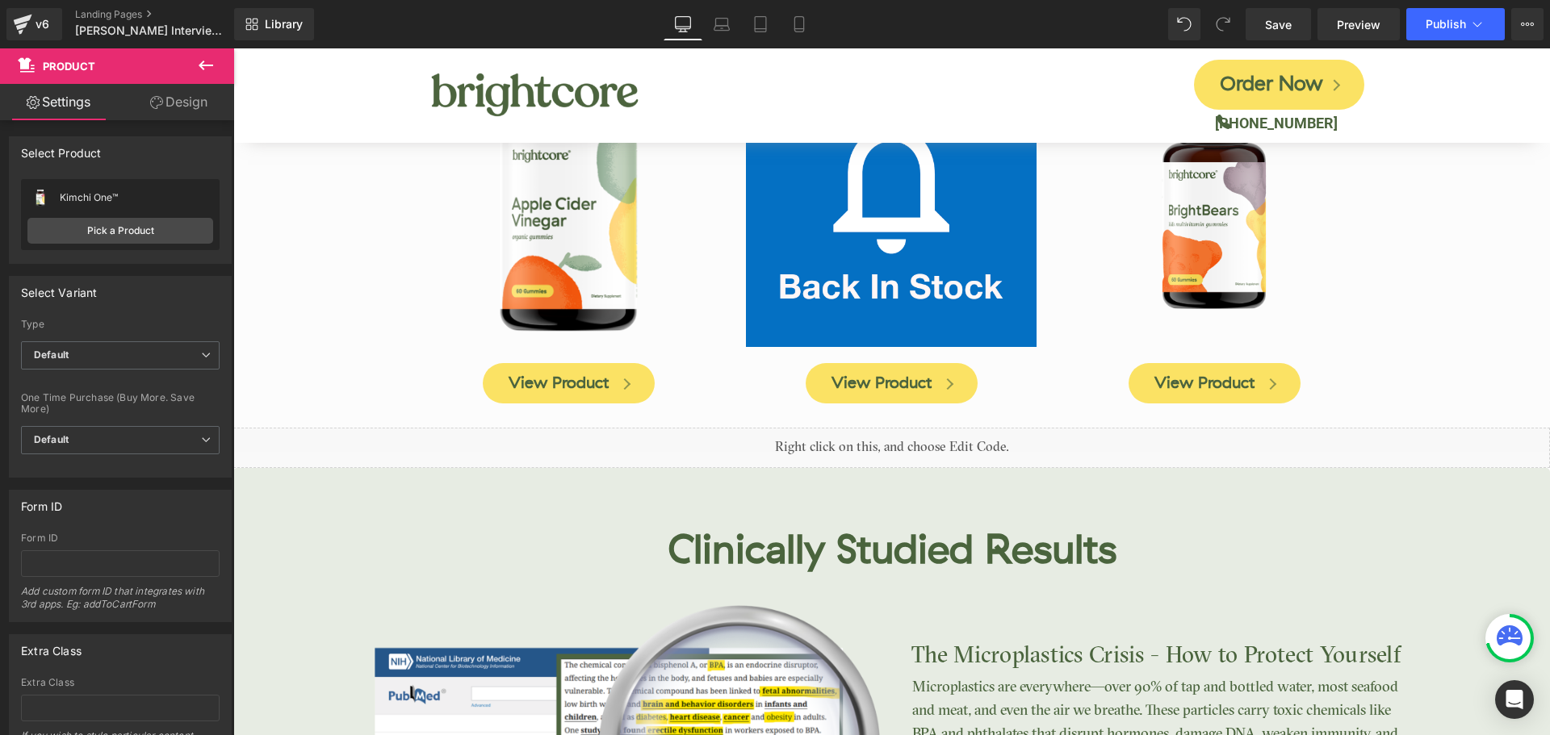
scroll to position [7480, 0]
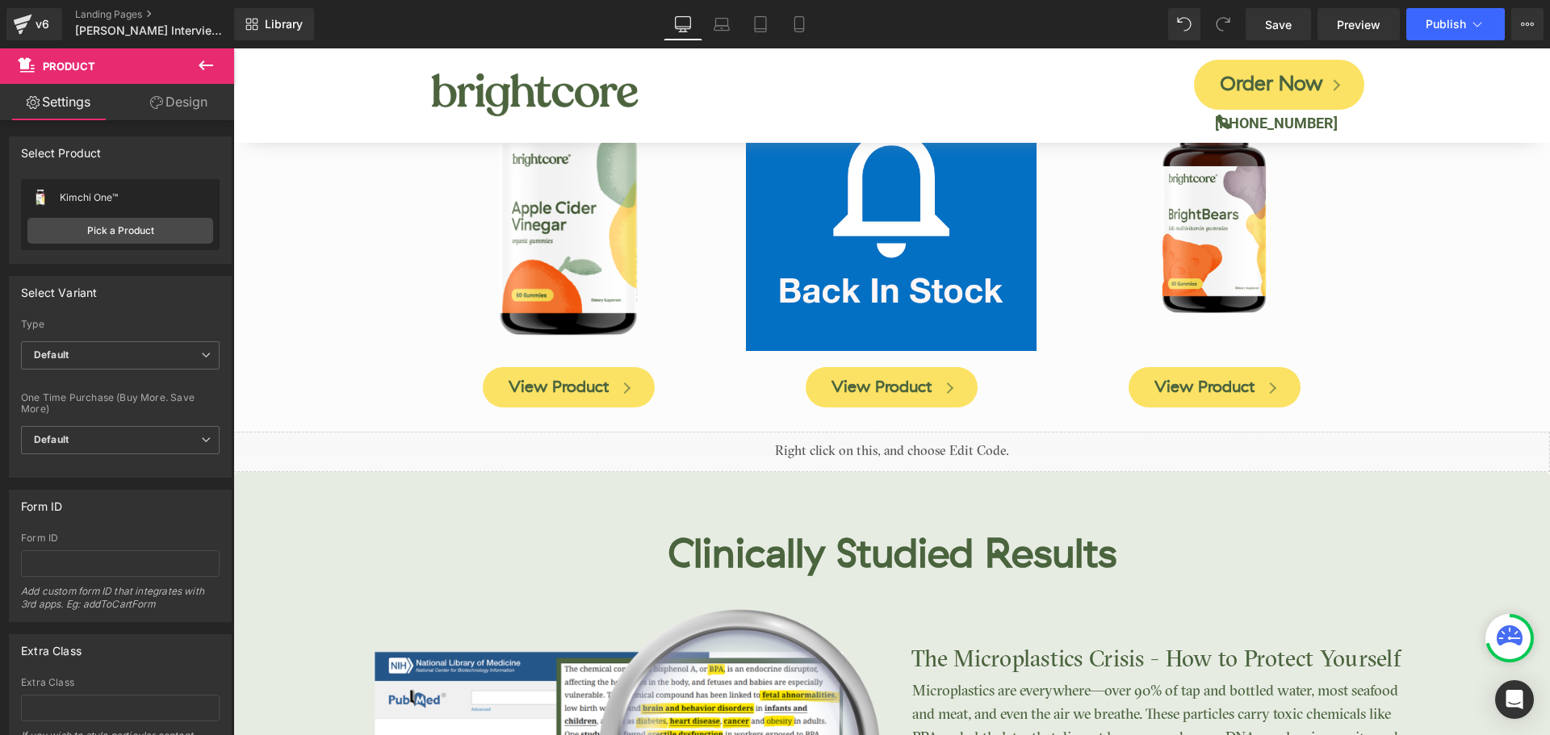
click at [233, 48] on div "70px" at bounding box center [233, 48] width 0 height 0
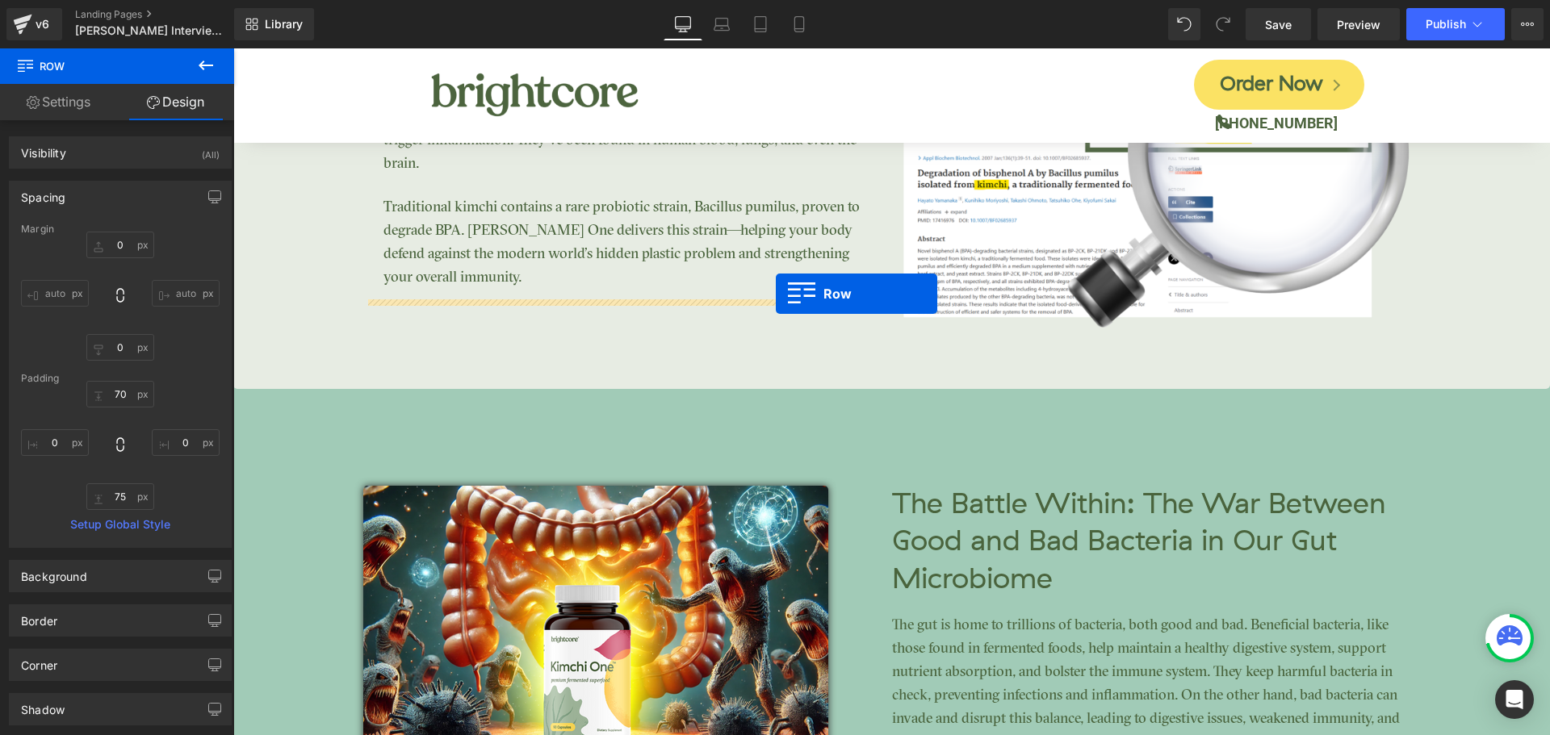
scroll to position [3686, 0]
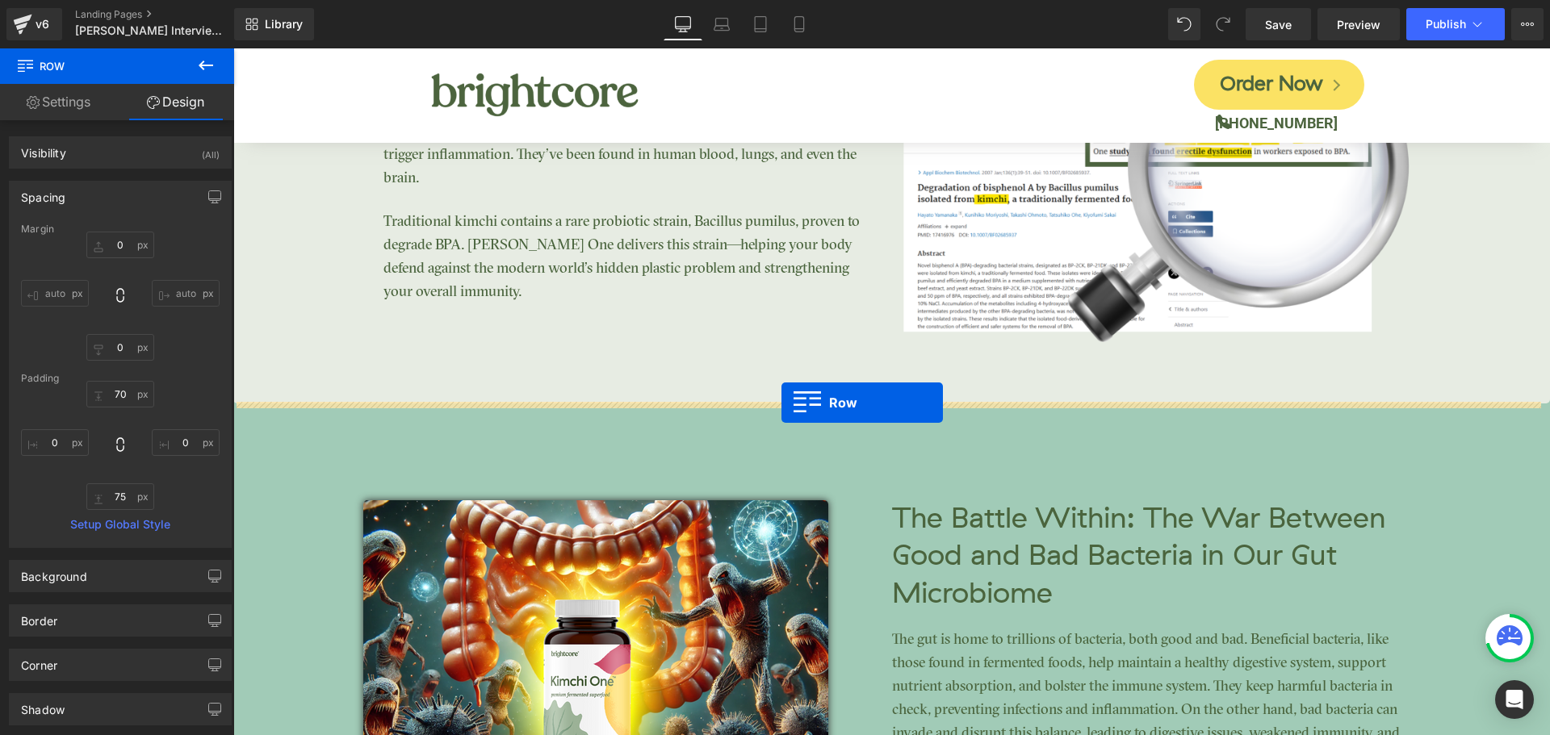
drag, startPoint x: 242, startPoint y: 450, endPoint x: 781, endPoint y: 403, distance: 541.3
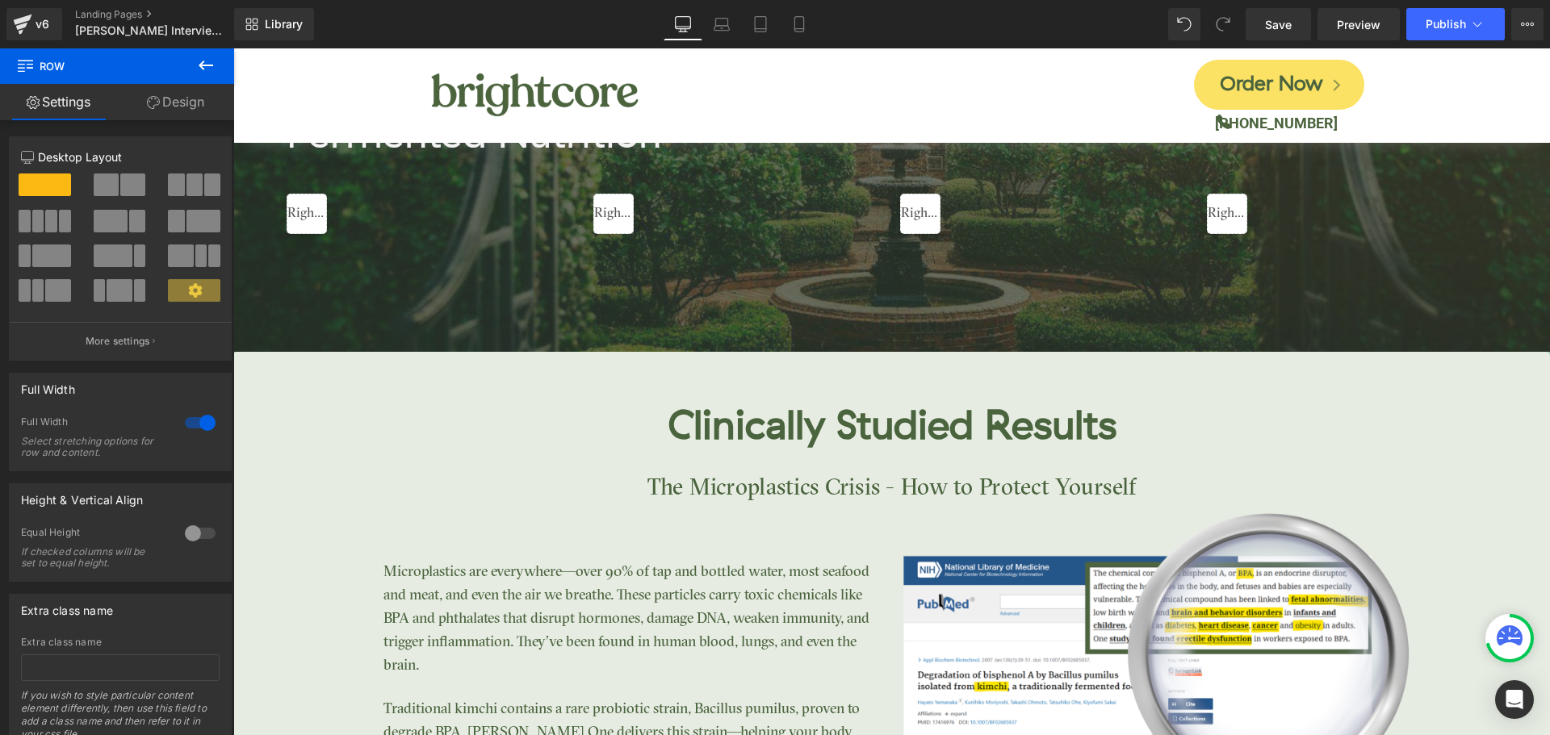
scroll to position [3202, 0]
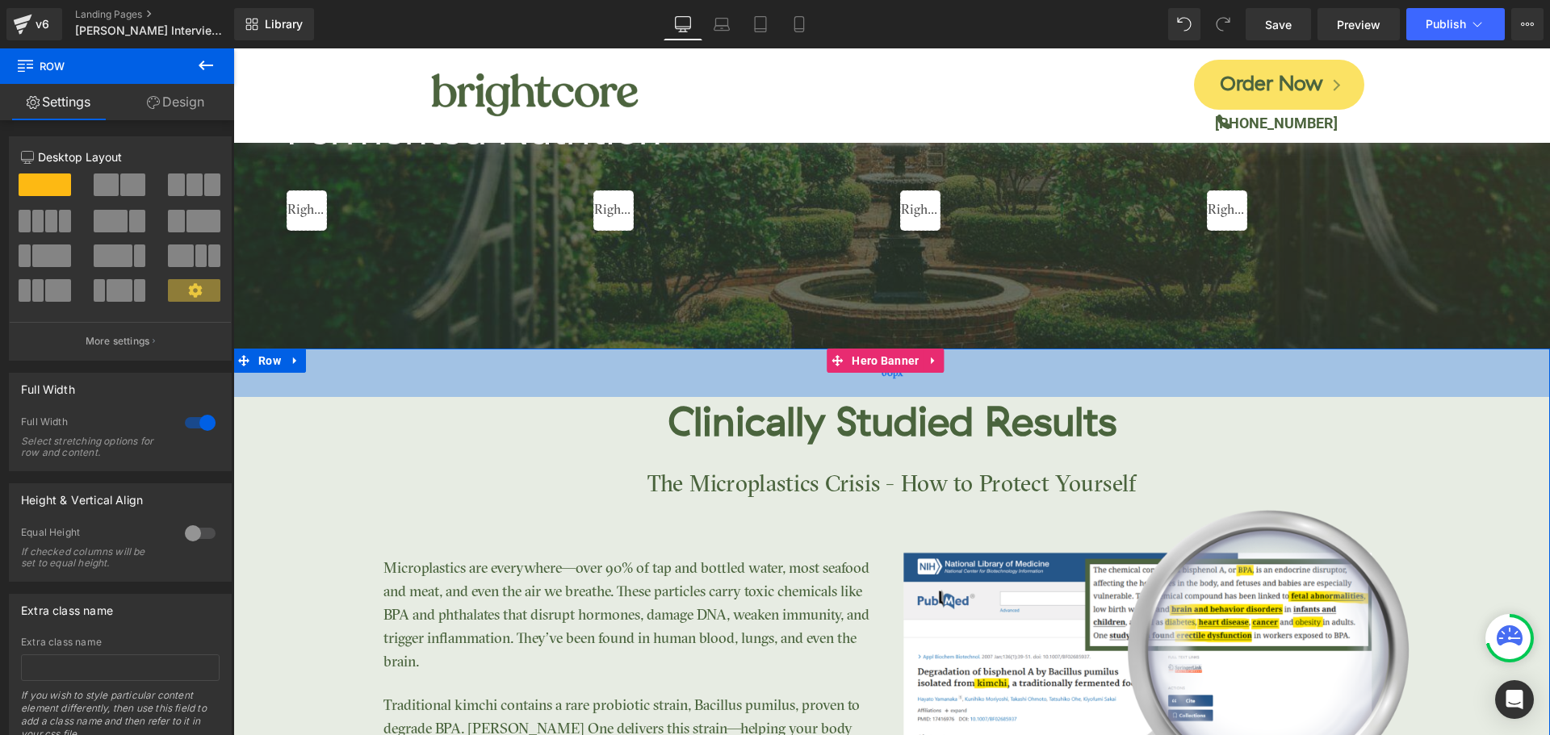
click at [302, 392] on div "60px" at bounding box center [891, 373] width 1317 height 48
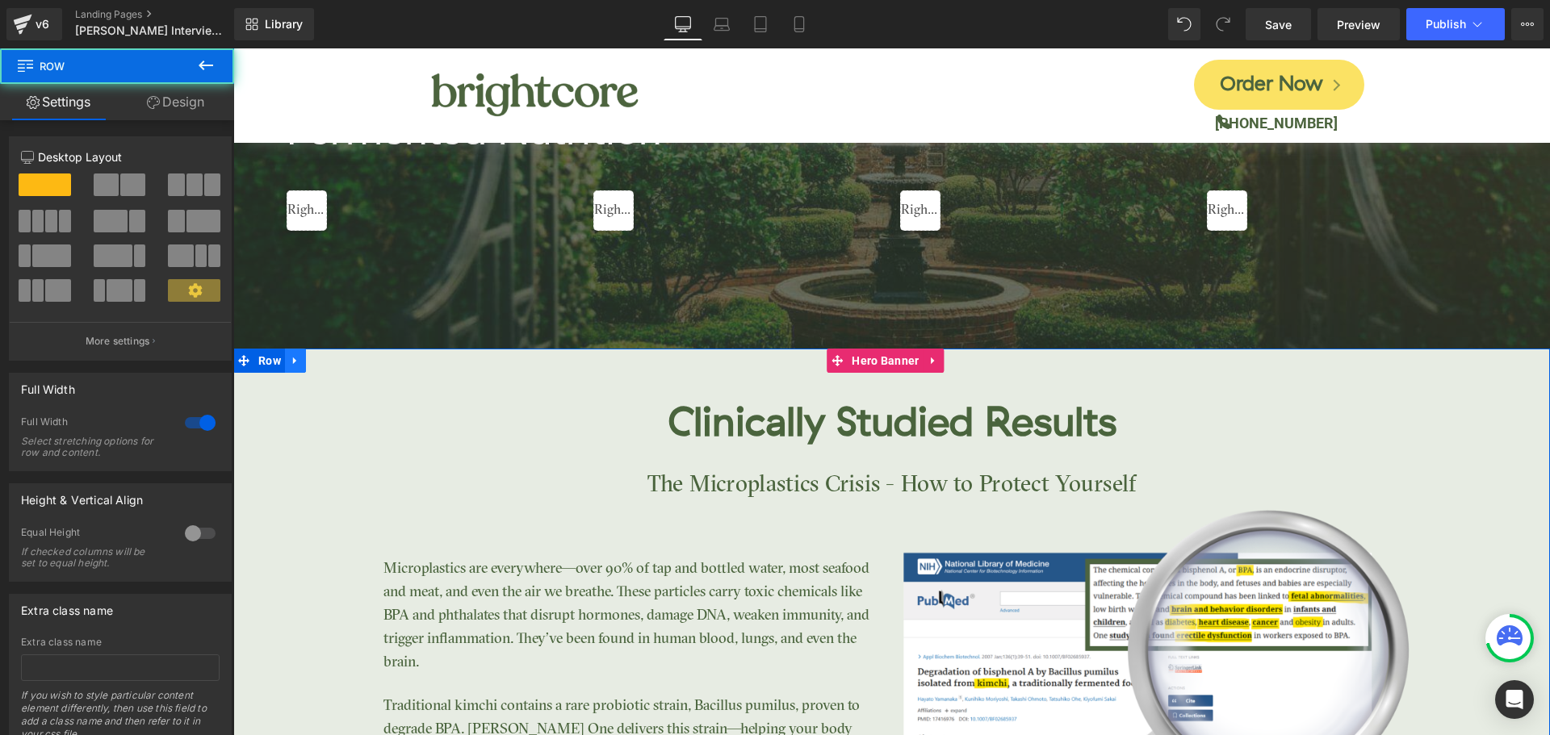
click at [290, 366] on icon at bounding box center [295, 361] width 11 height 12
click at [334, 358] on icon at bounding box center [337, 360] width 11 height 11
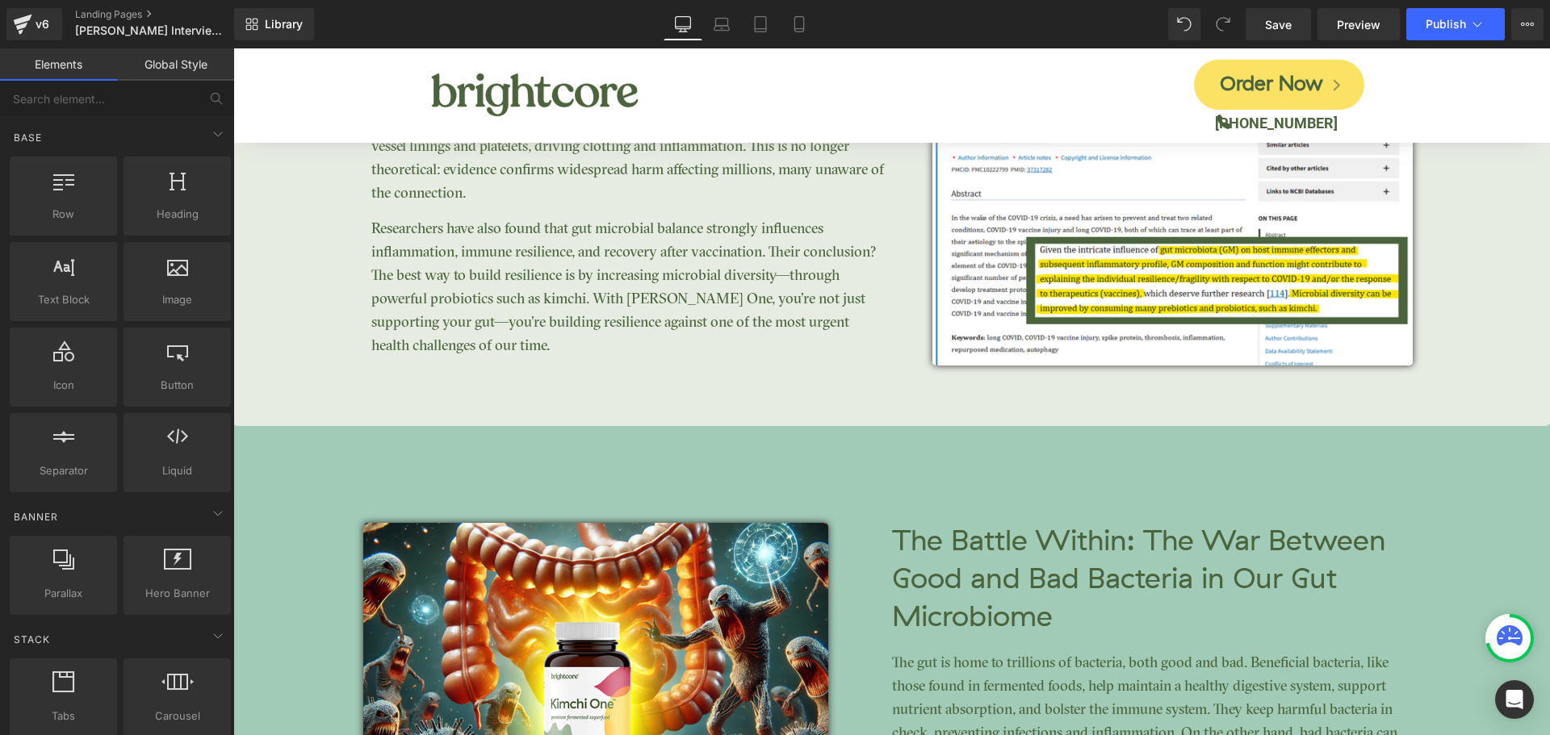
scroll to position [4170, 0]
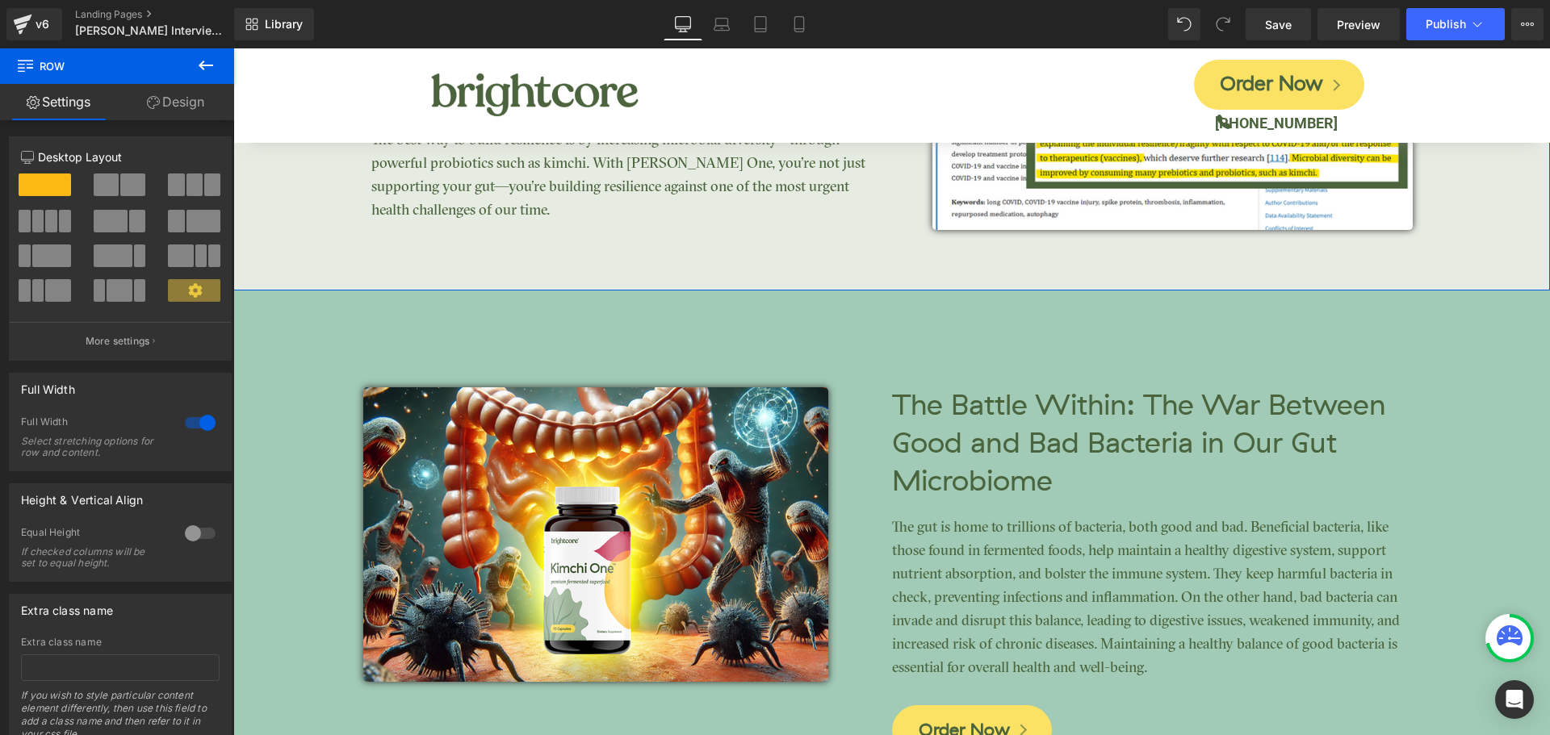
click at [160, 110] on link "Design" at bounding box center [175, 102] width 117 height 36
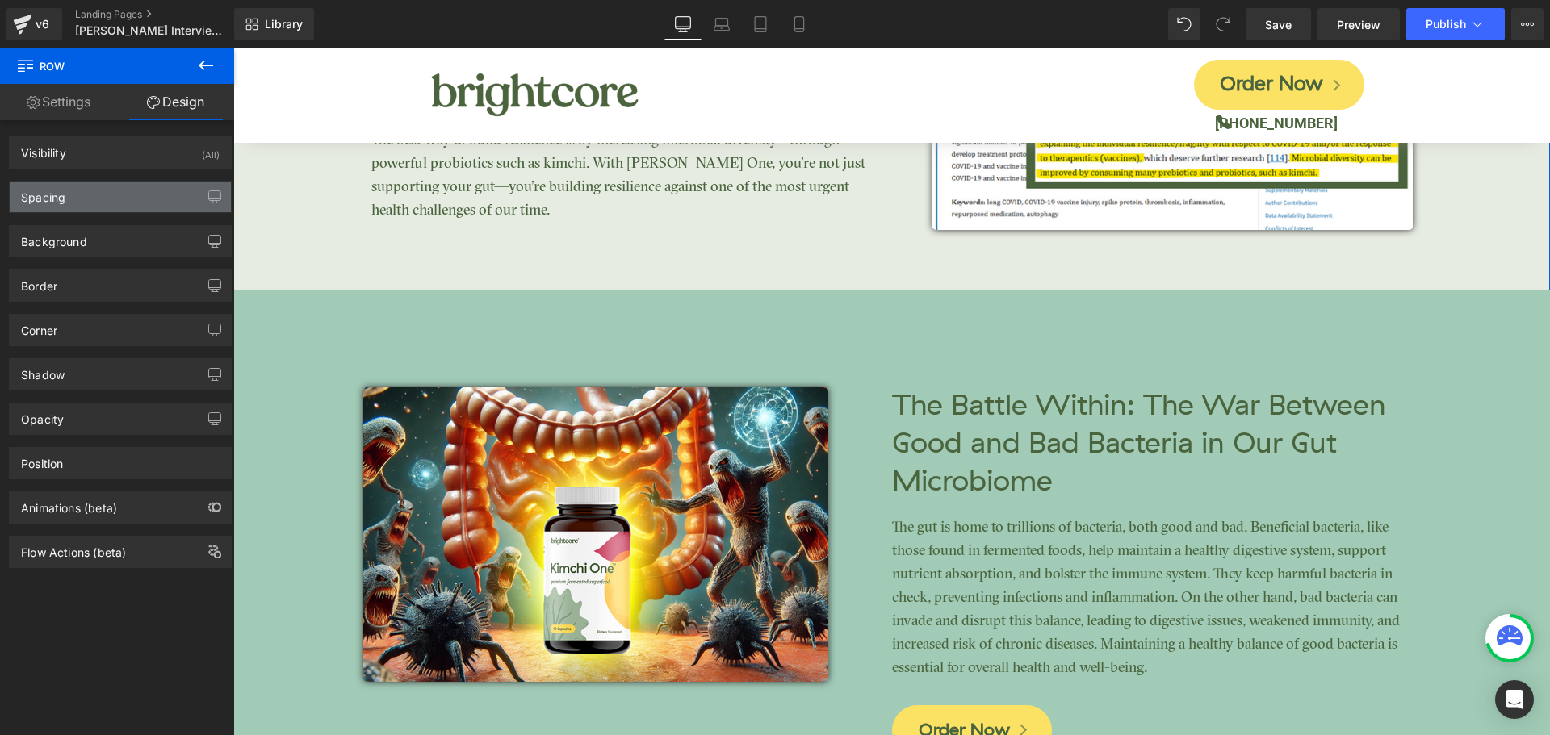
type input "0"
type input "70"
type input "0"
type input "75"
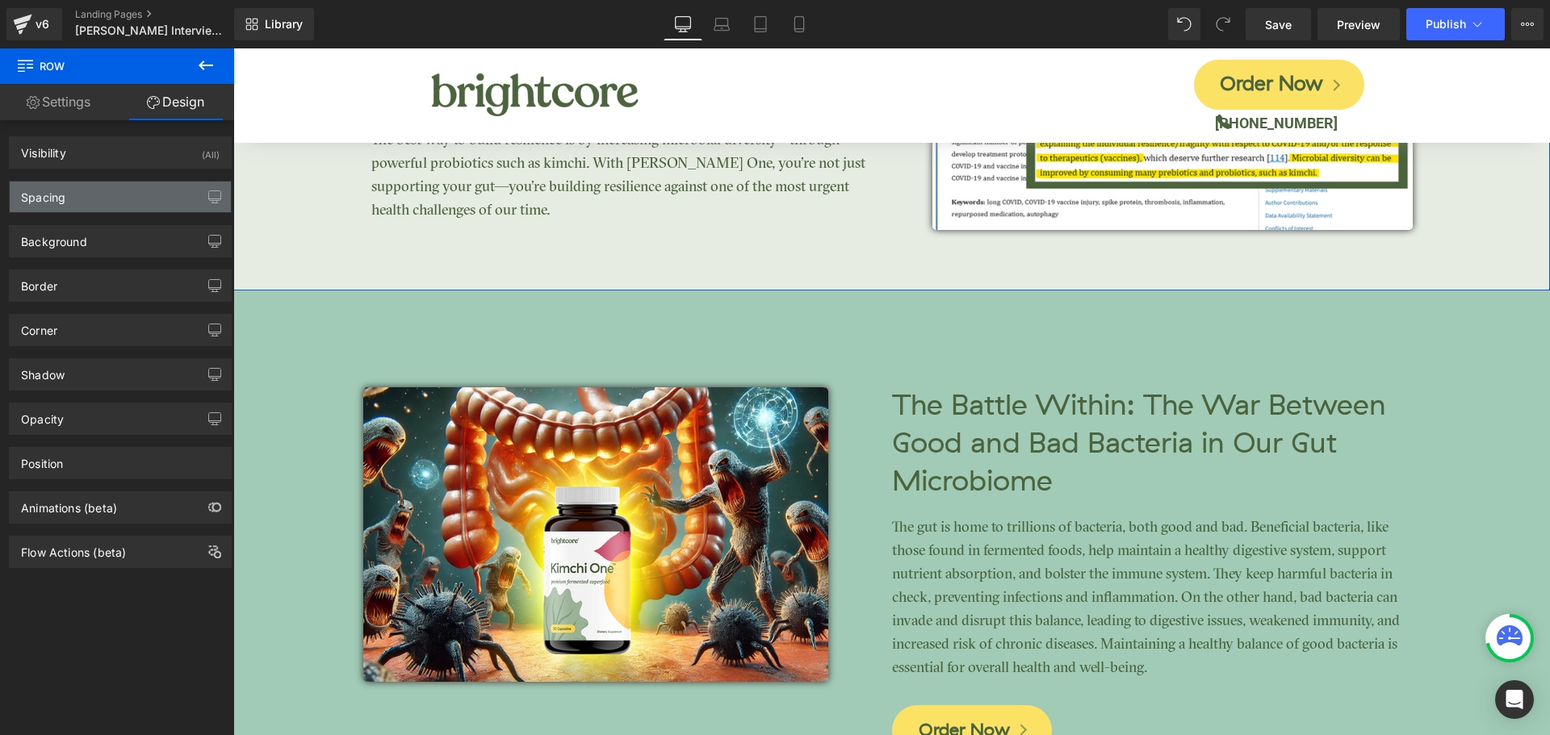
type input "0"
click at [69, 207] on div "Spacing" at bounding box center [120, 197] width 221 height 31
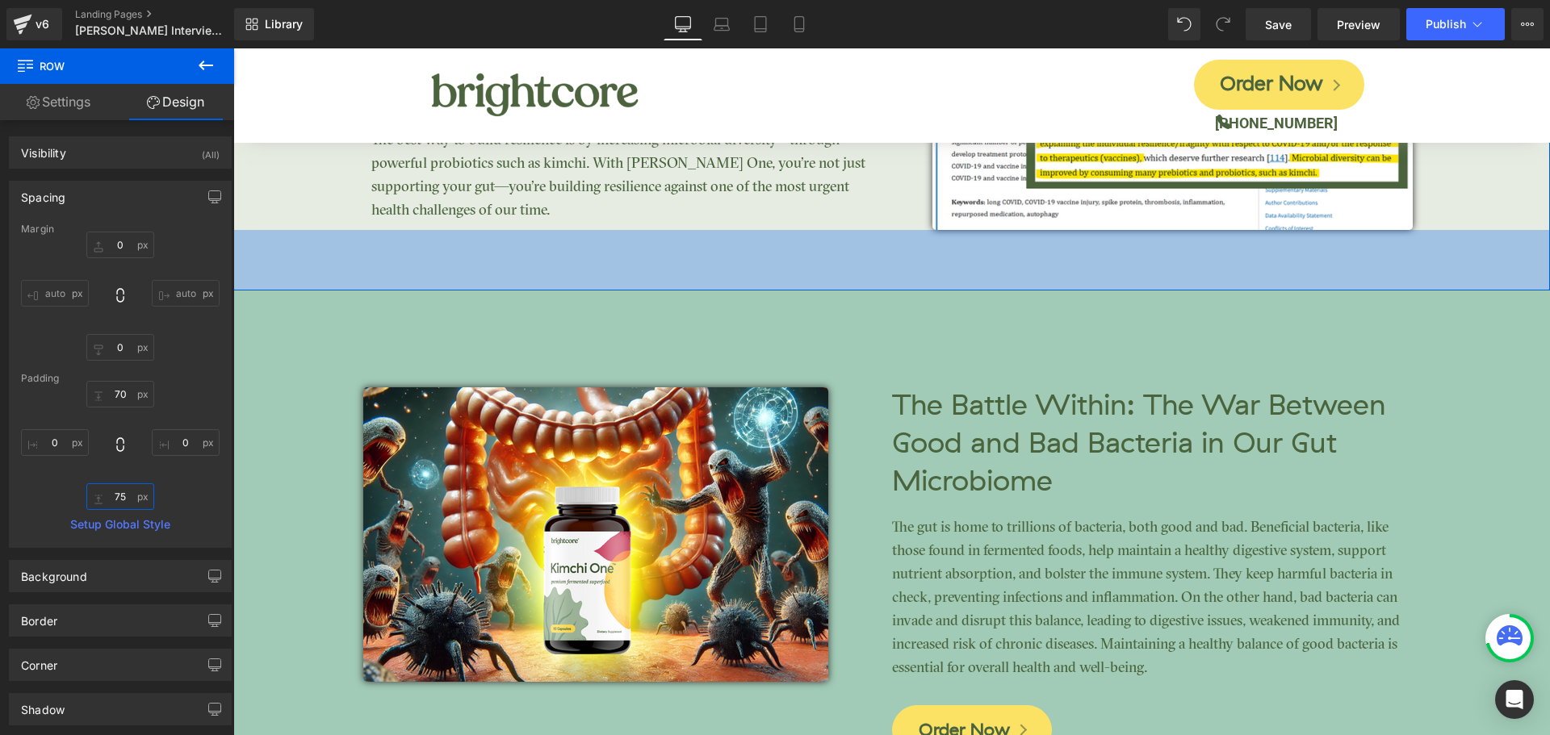
click at [131, 493] on input "75" at bounding box center [120, 497] width 68 height 27
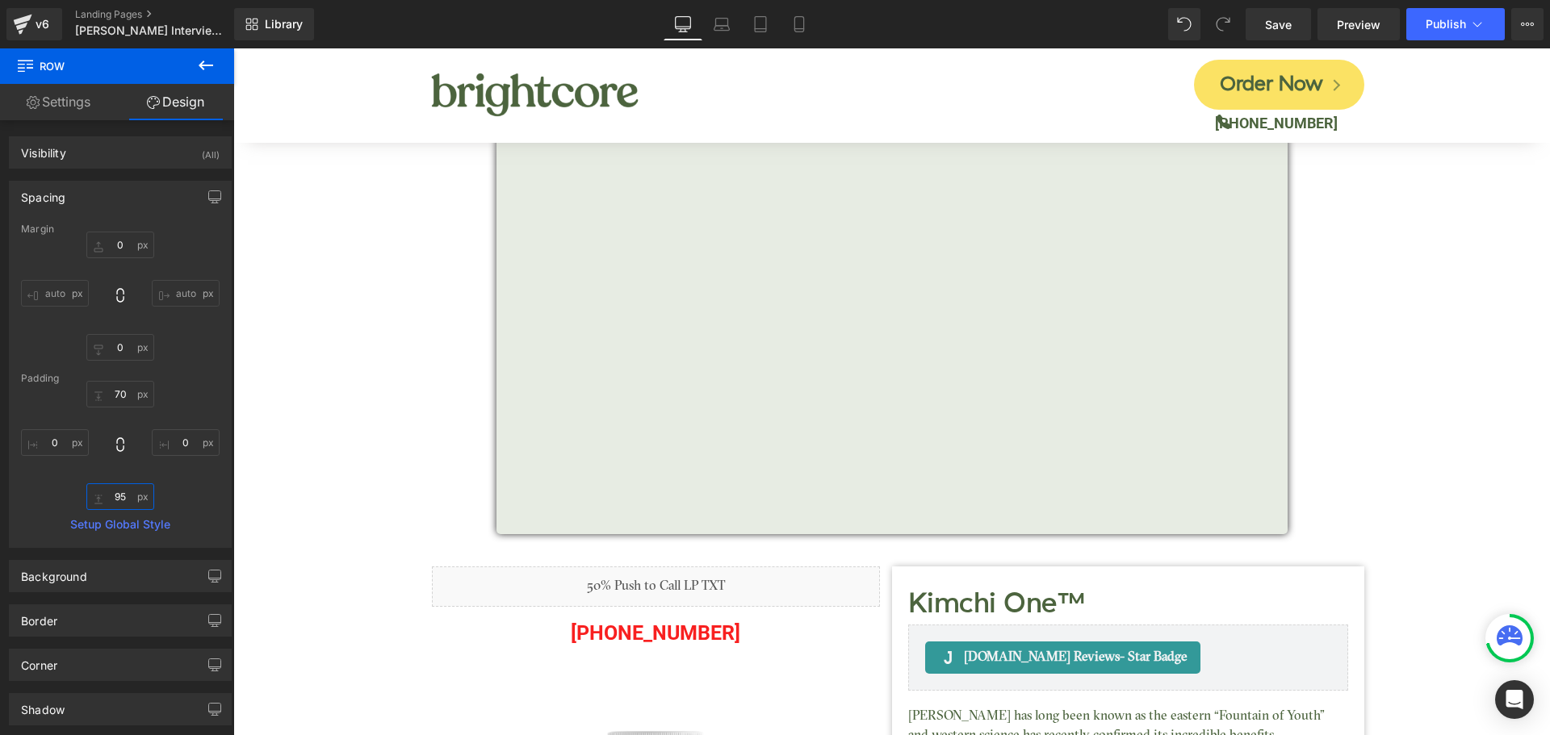
scroll to position [0, 0]
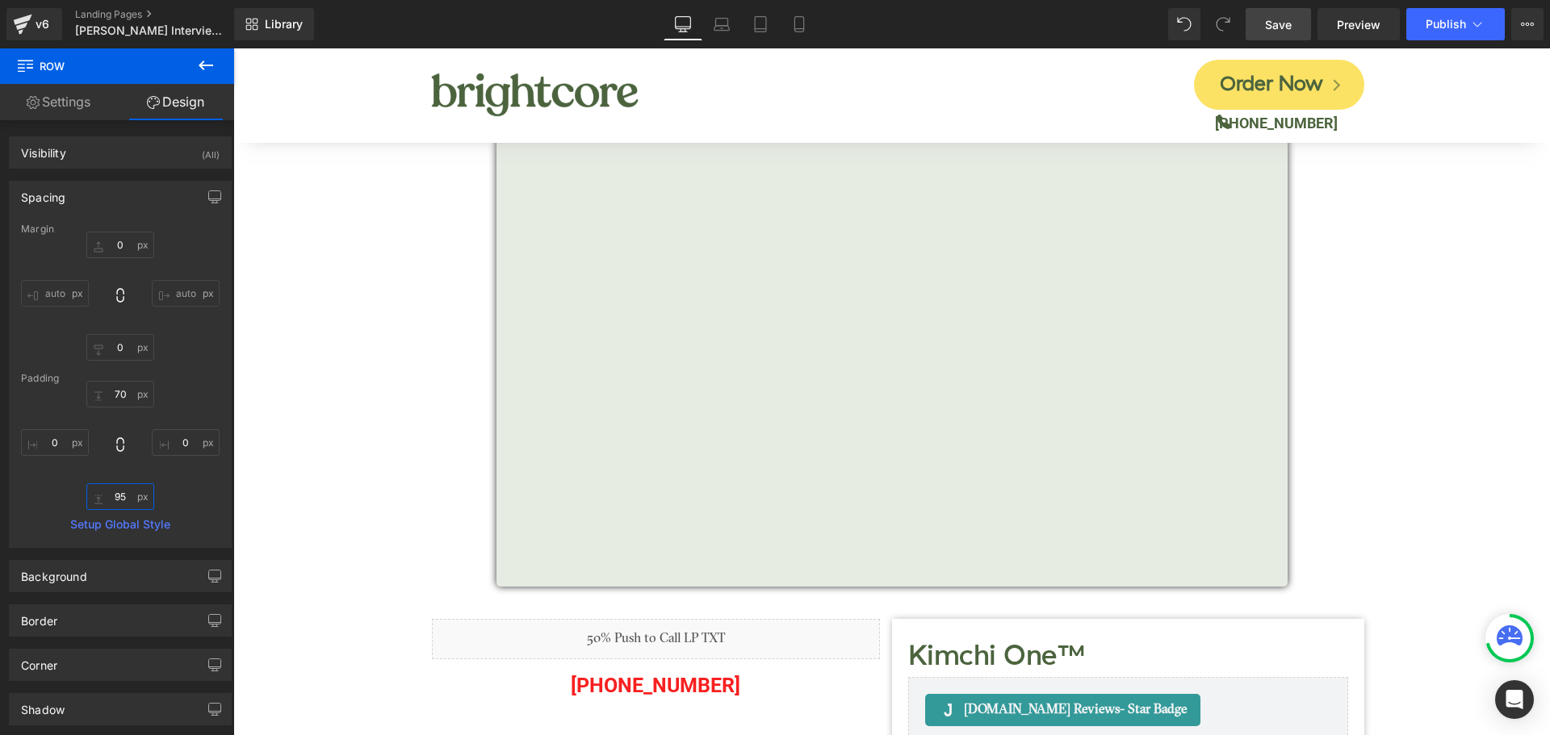
type input "95"
click at [1289, 17] on span "Save" at bounding box center [1278, 24] width 27 height 17
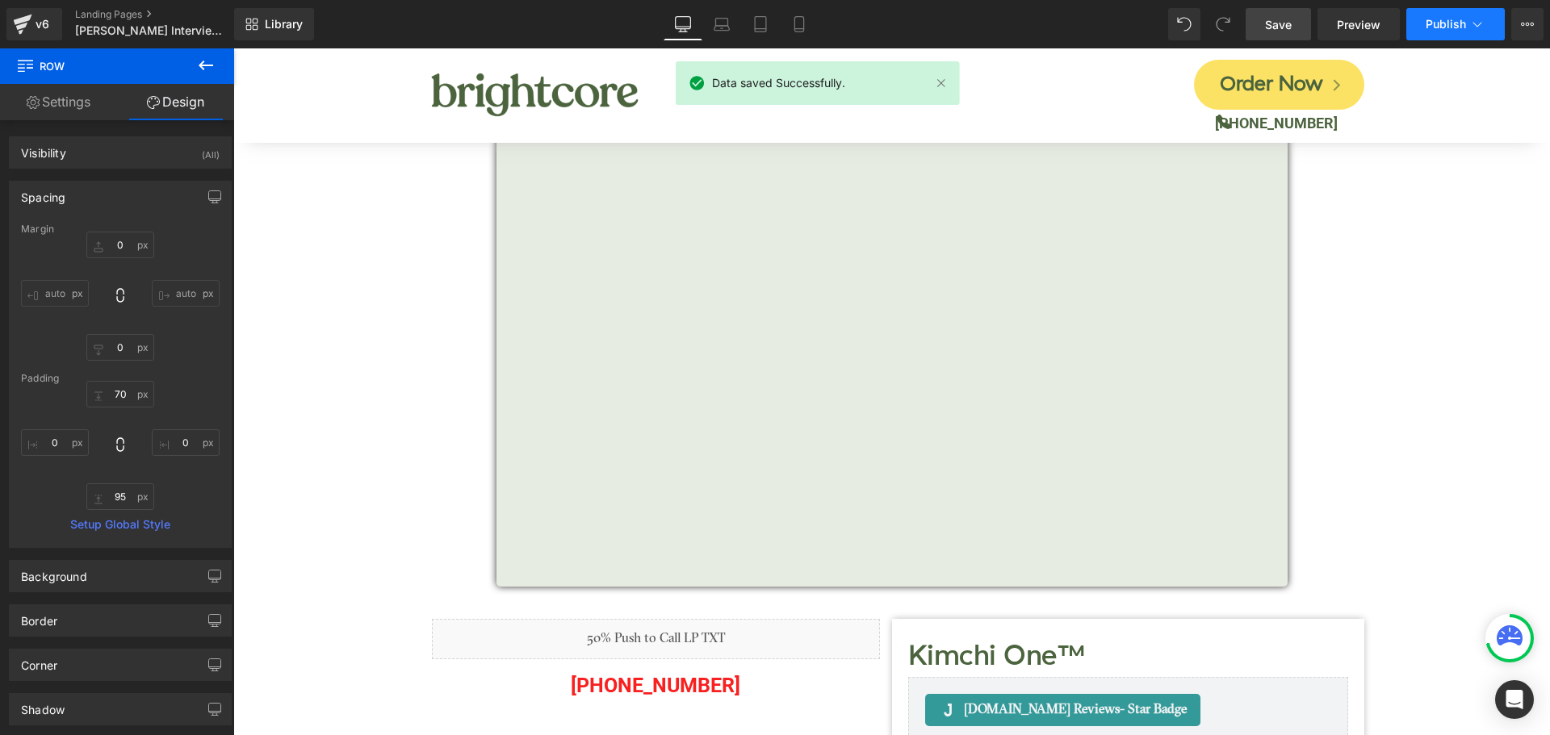
click at [1449, 28] on span "Publish" at bounding box center [1446, 24] width 40 height 13
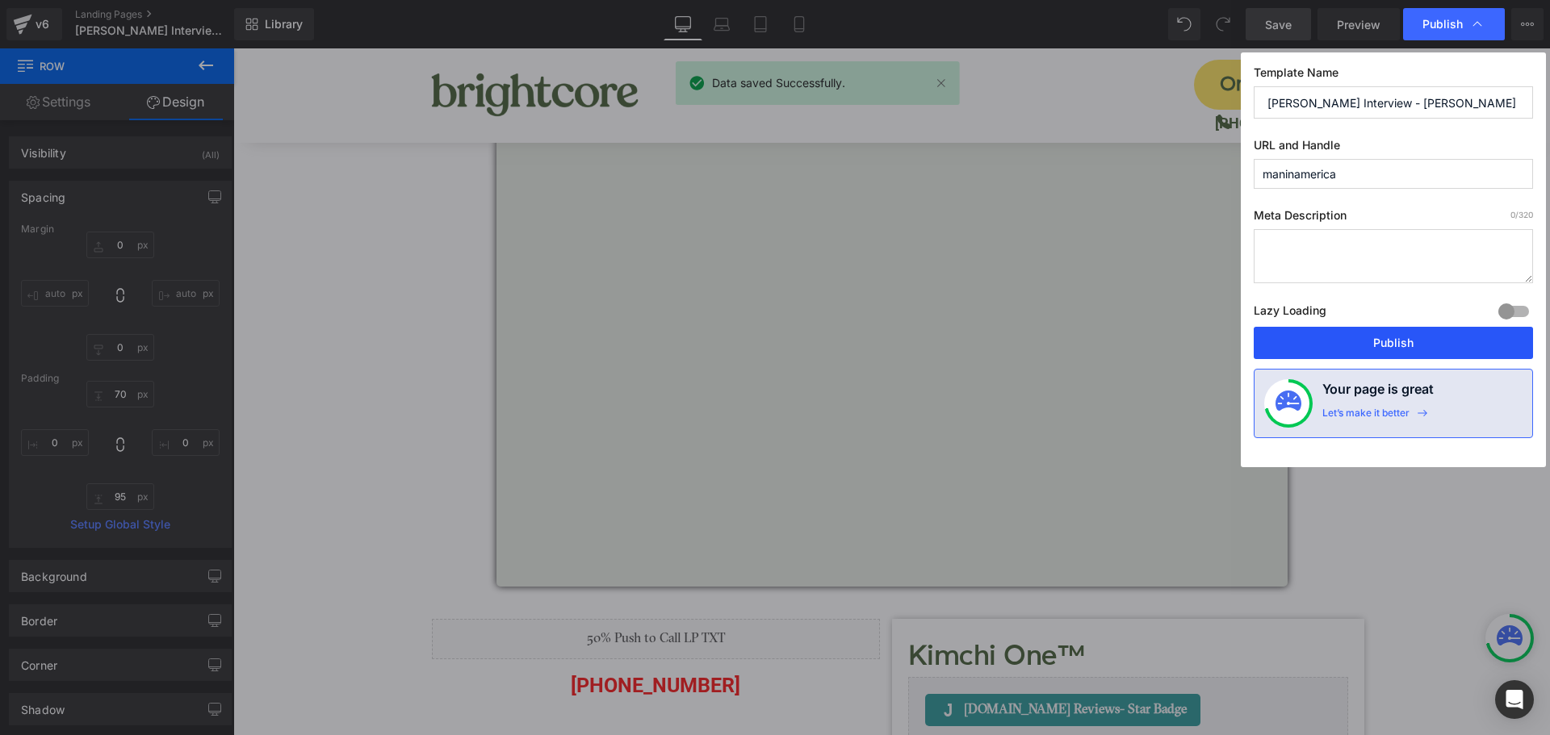
click at [1476, 337] on button "Publish" at bounding box center [1393, 343] width 279 height 32
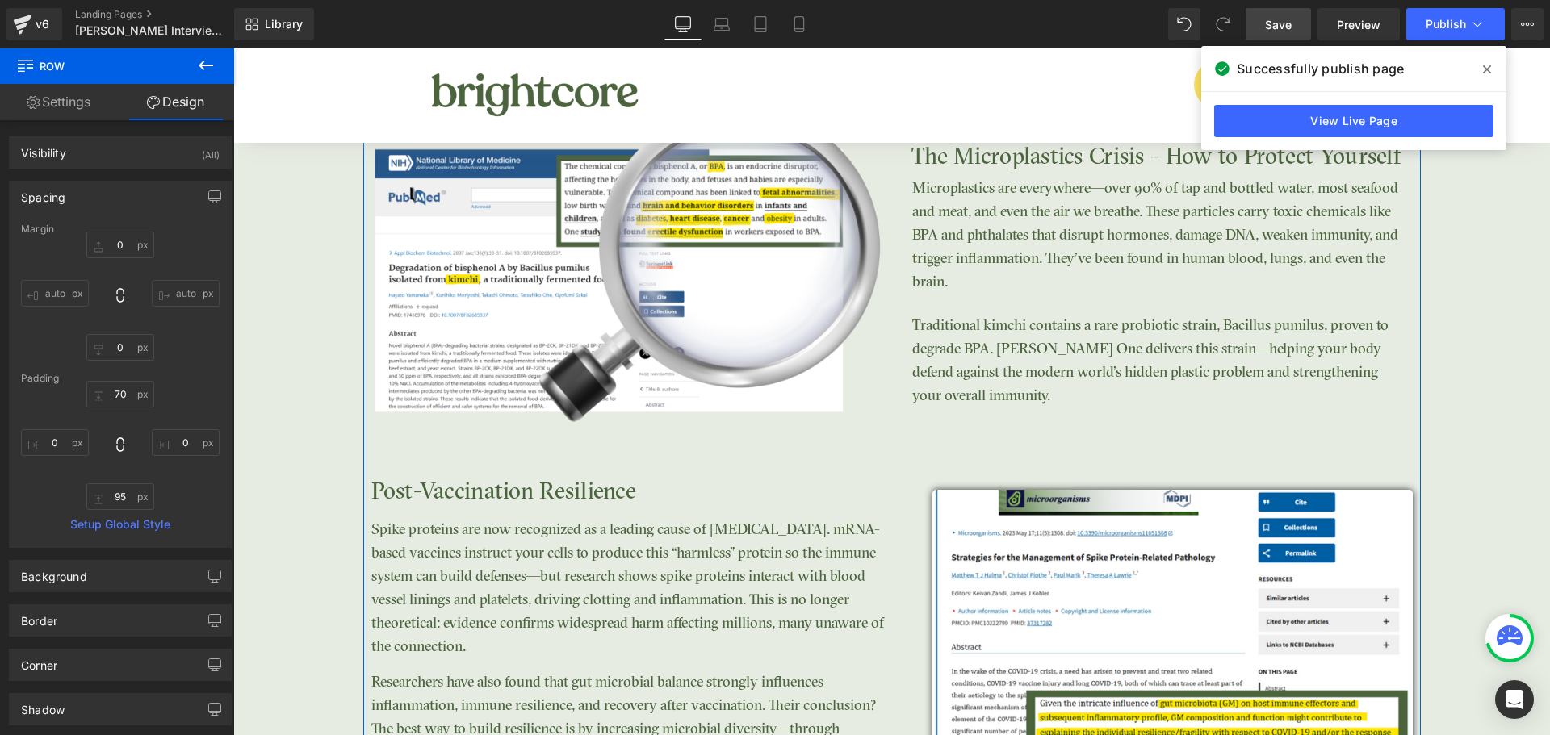
scroll to position [3552, 0]
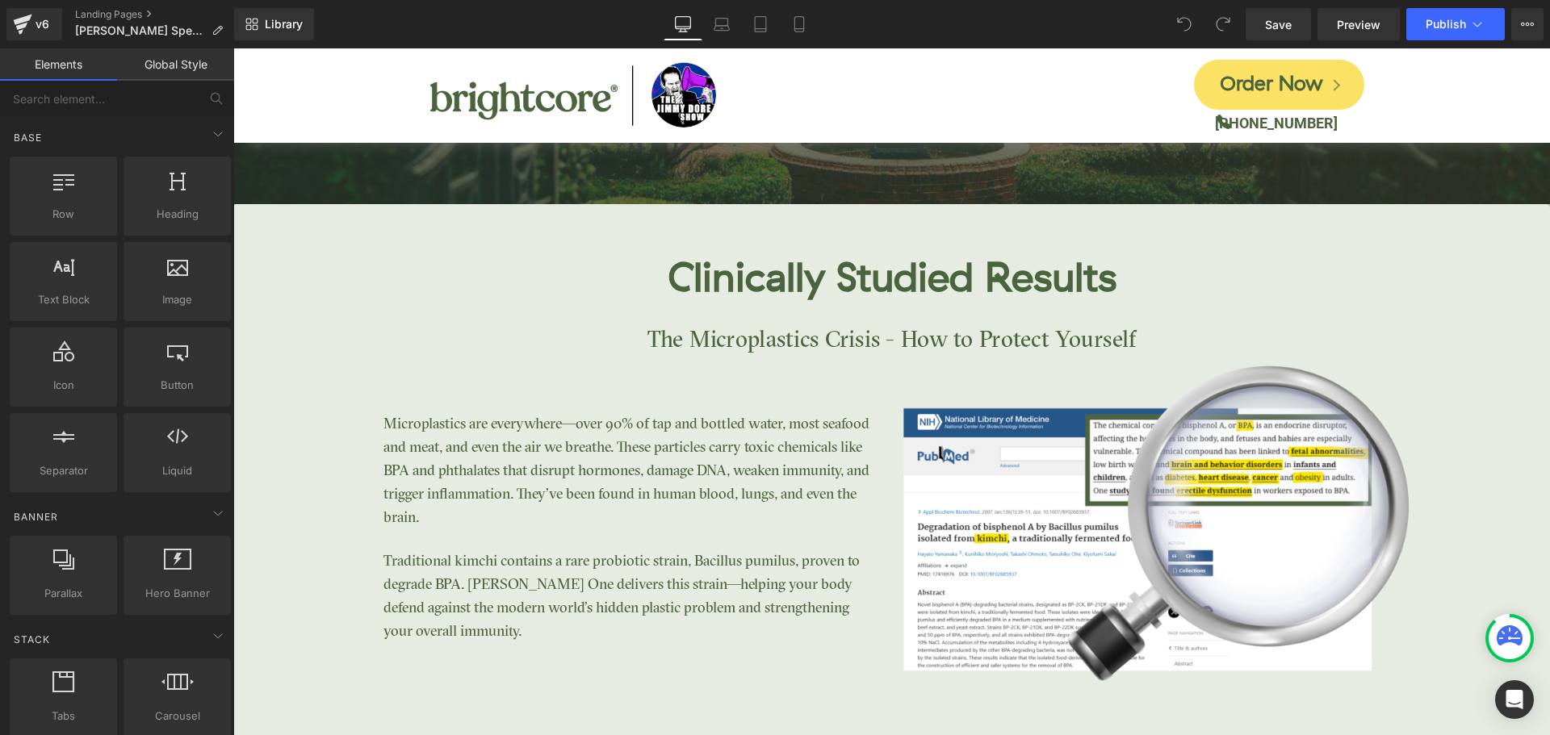
scroll to position [3310, 0]
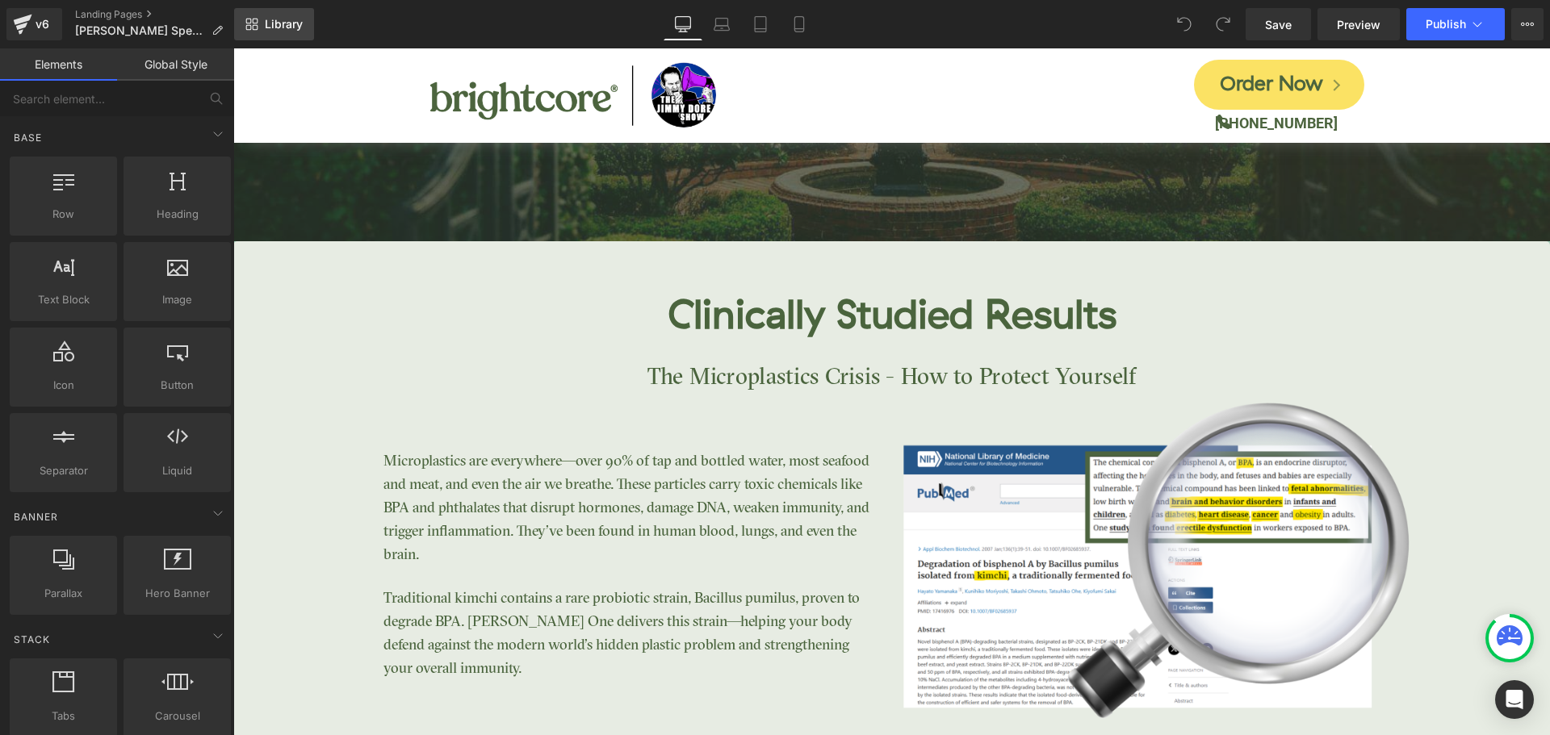
click at [269, 23] on span "Library" at bounding box center [284, 24] width 38 height 15
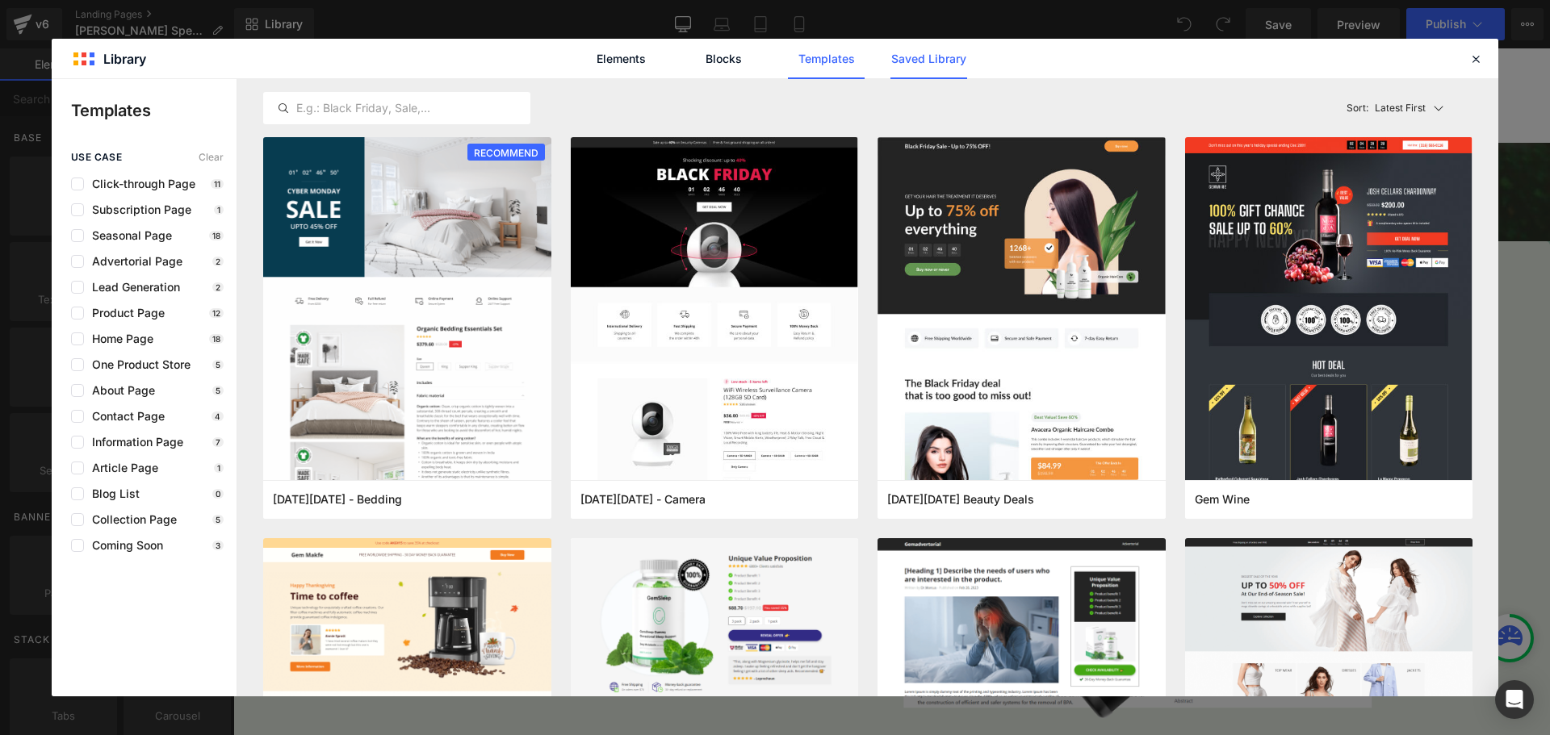
click at [905, 58] on link "Saved Library" at bounding box center [928, 59] width 77 height 40
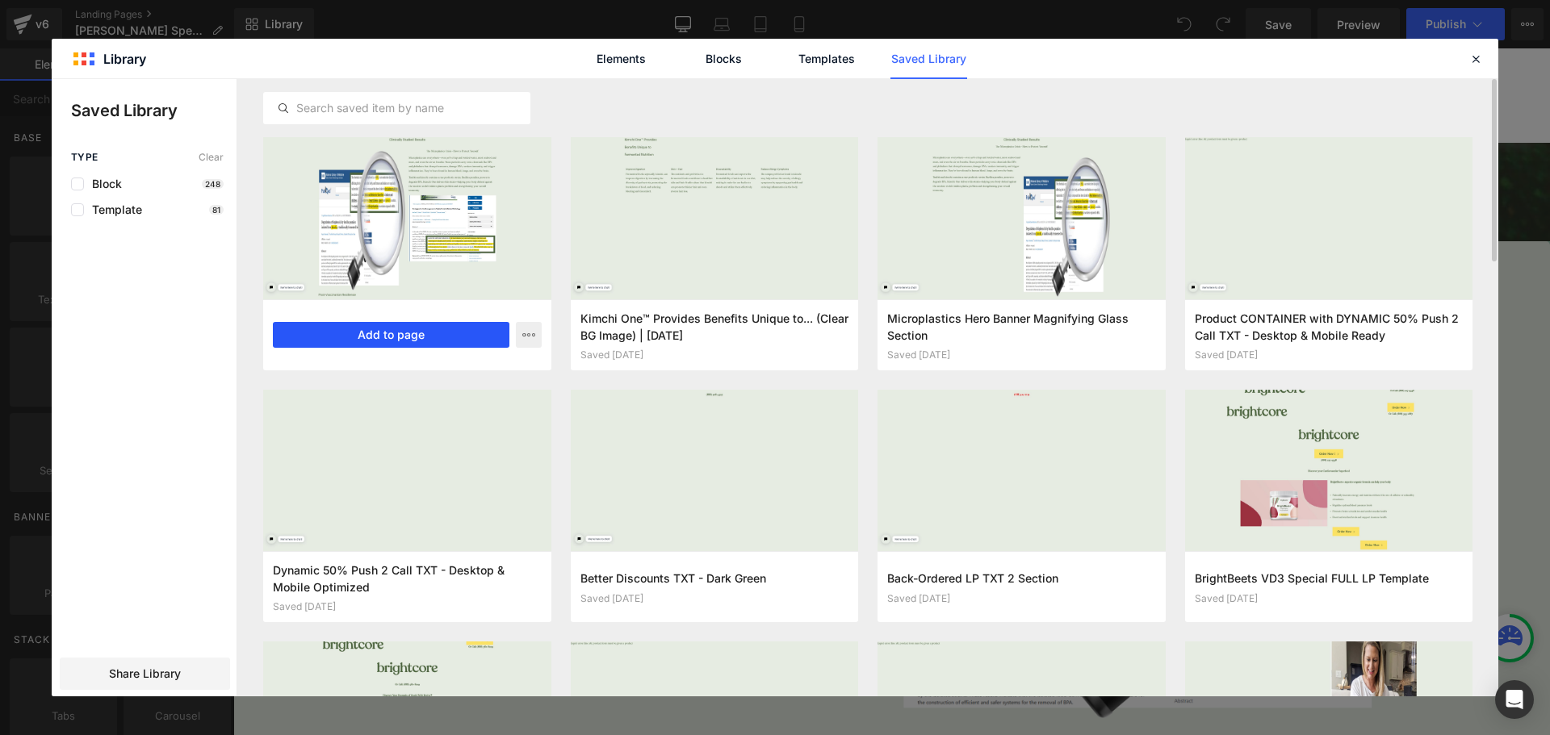
click at [371, 326] on button "Add to page" at bounding box center [391, 335] width 237 height 26
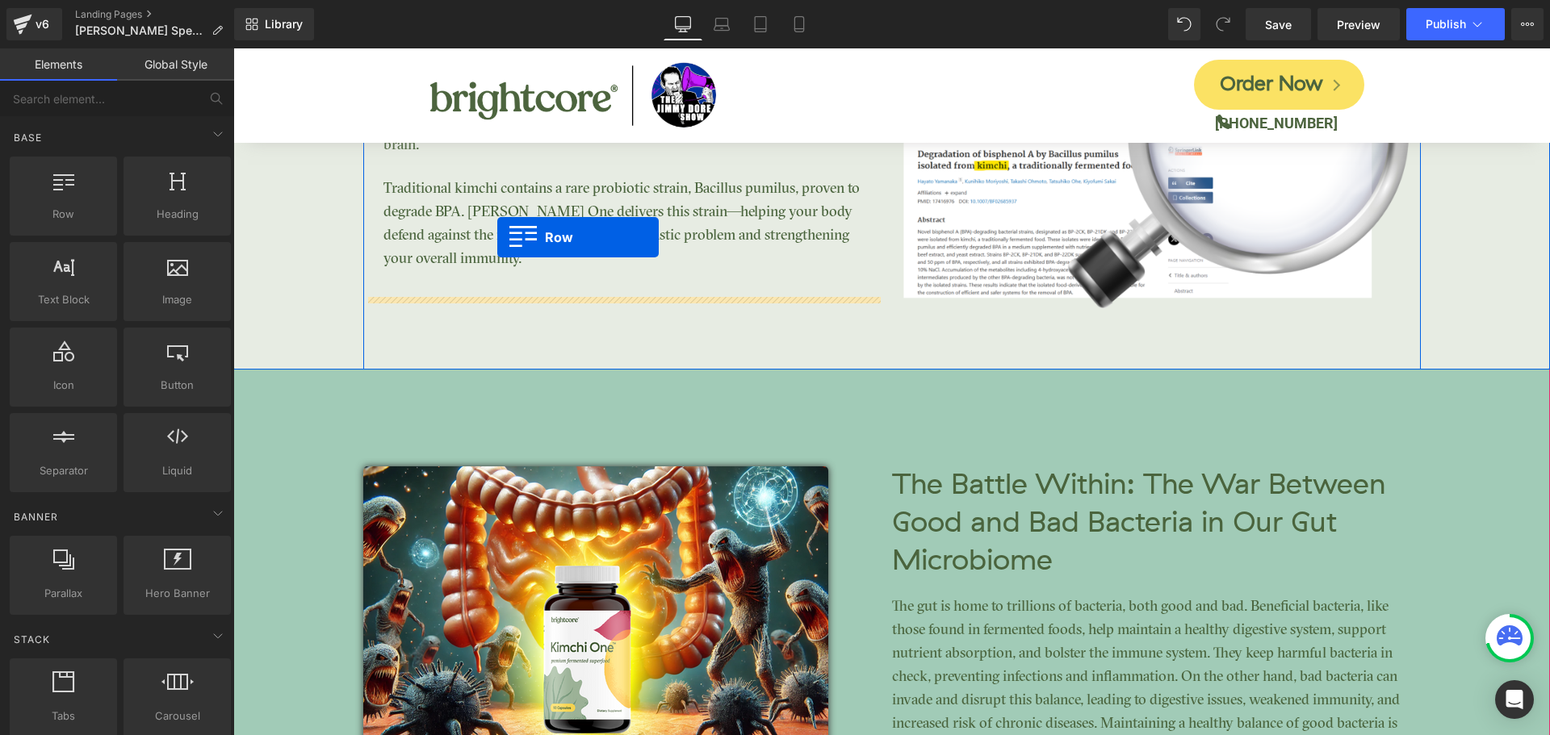
scroll to position [3822, 0]
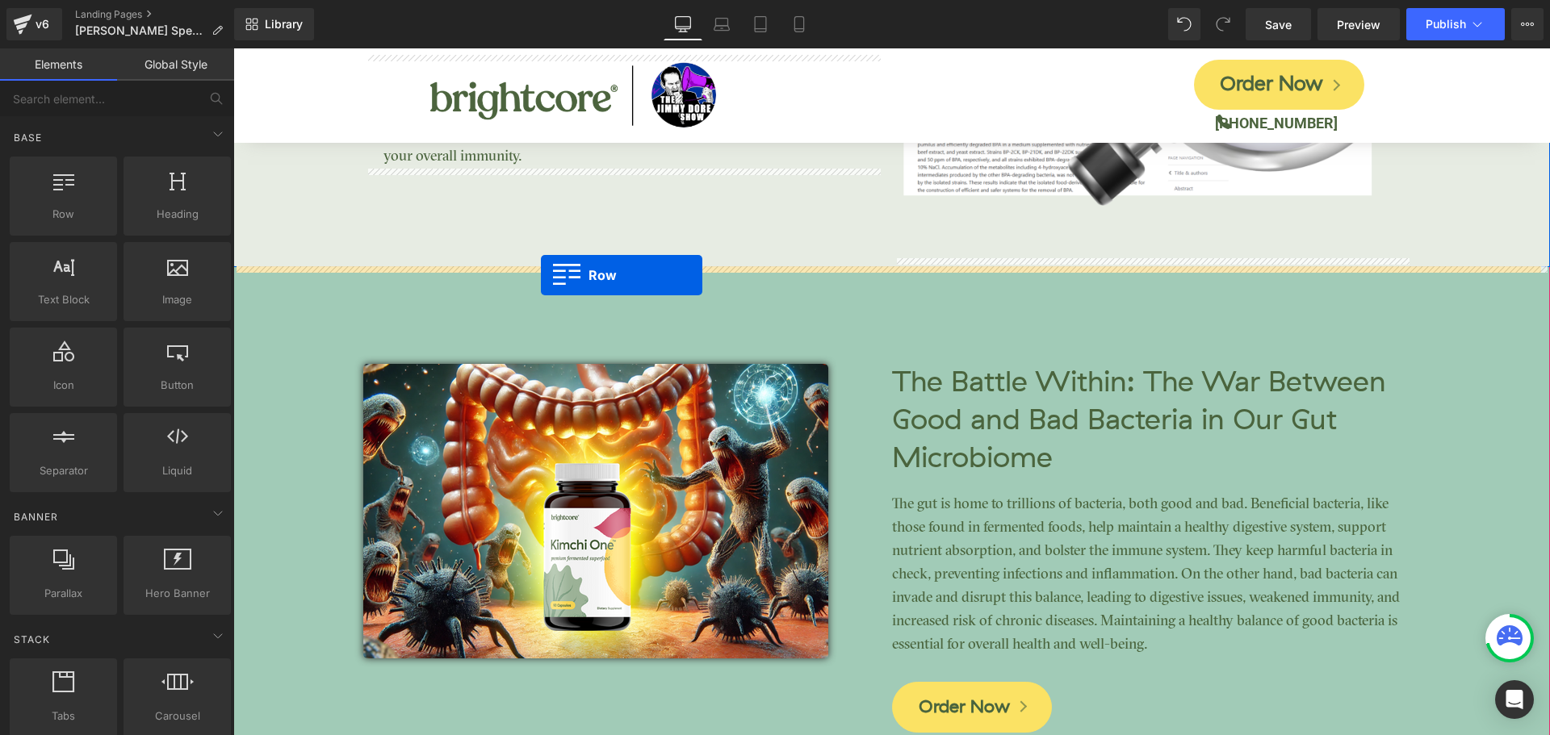
drag, startPoint x: 241, startPoint y: 389, endPoint x: 541, endPoint y: 275, distance: 320.4
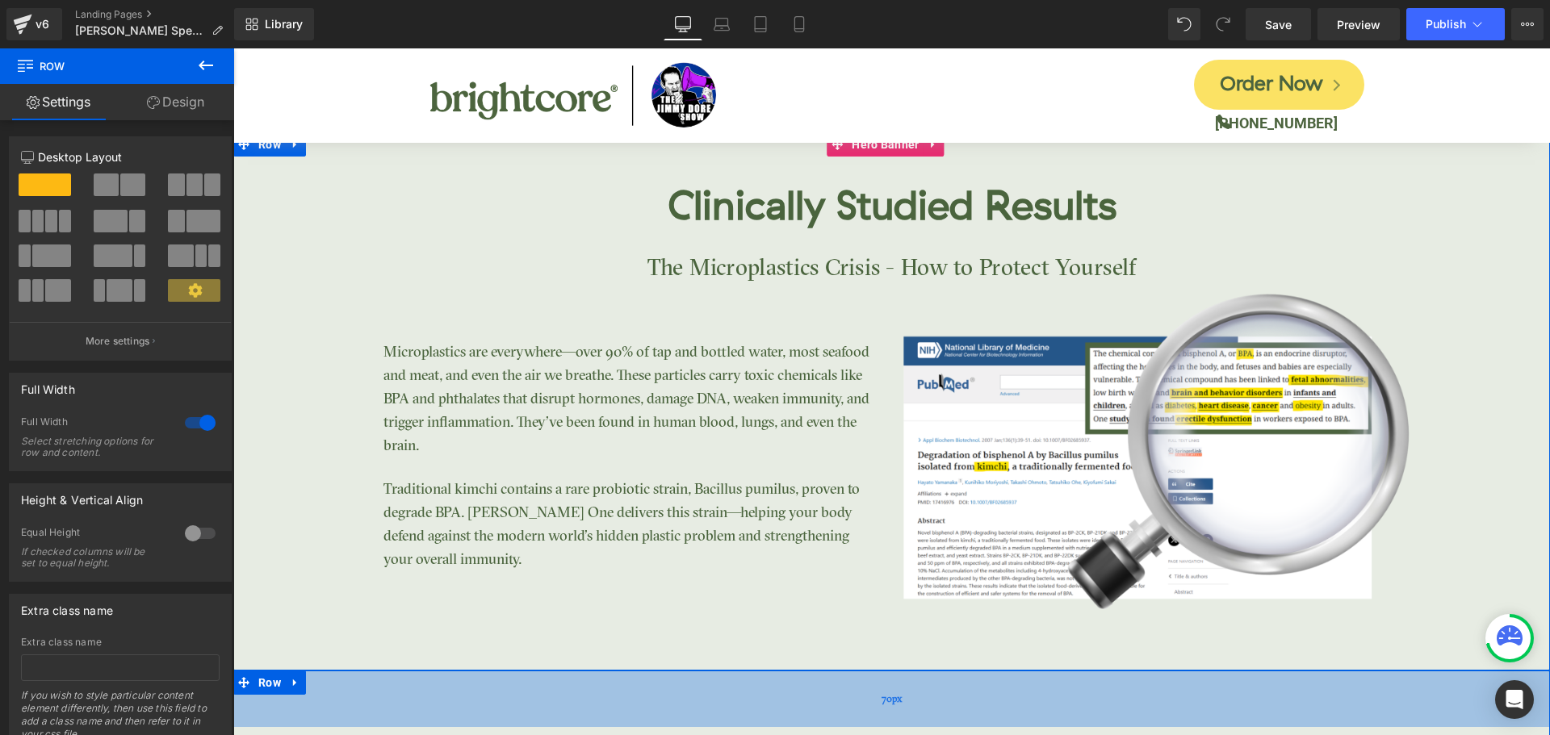
scroll to position [3338, 0]
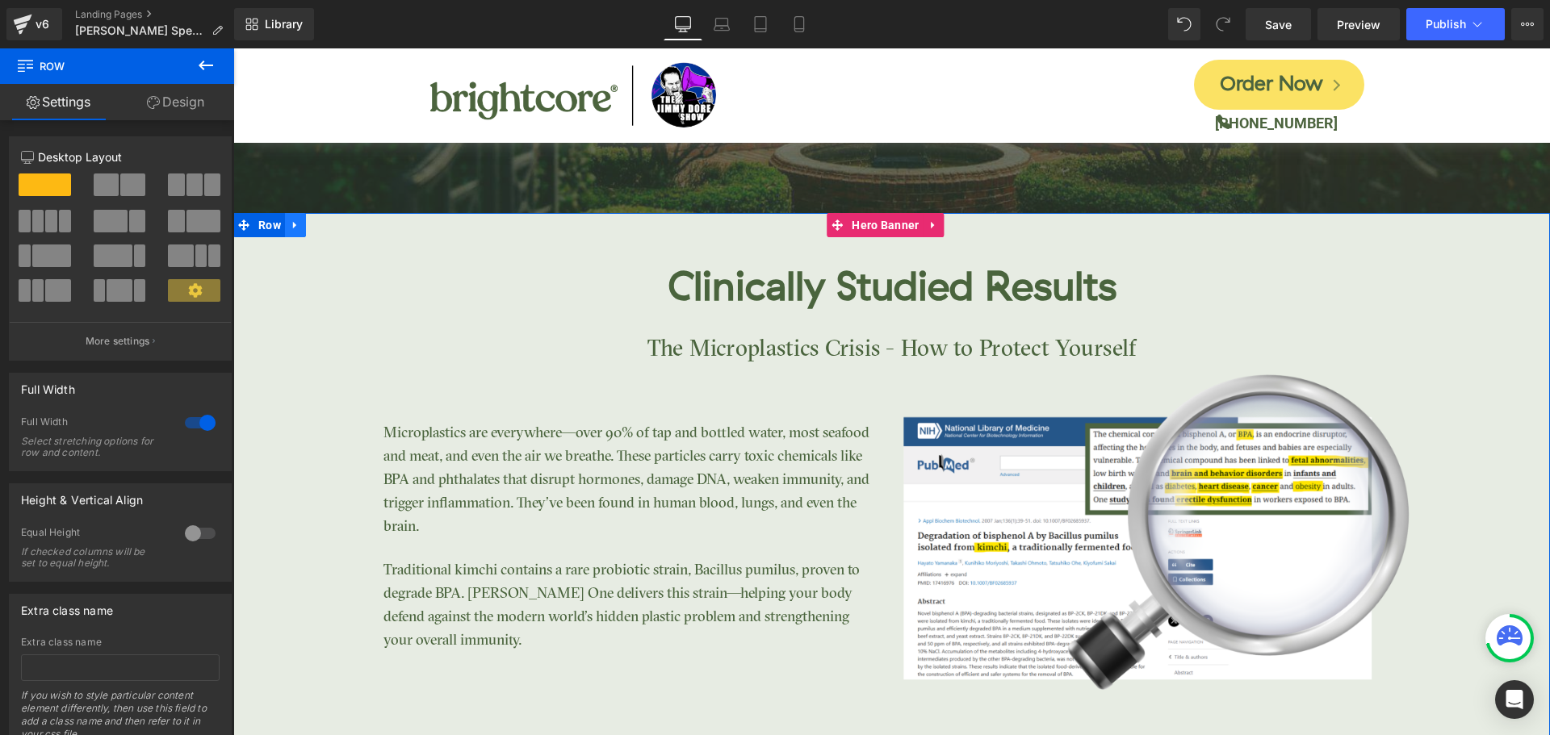
click at [296, 227] on icon at bounding box center [295, 225] width 11 height 12
click at [335, 231] on link at bounding box center [337, 225] width 21 height 24
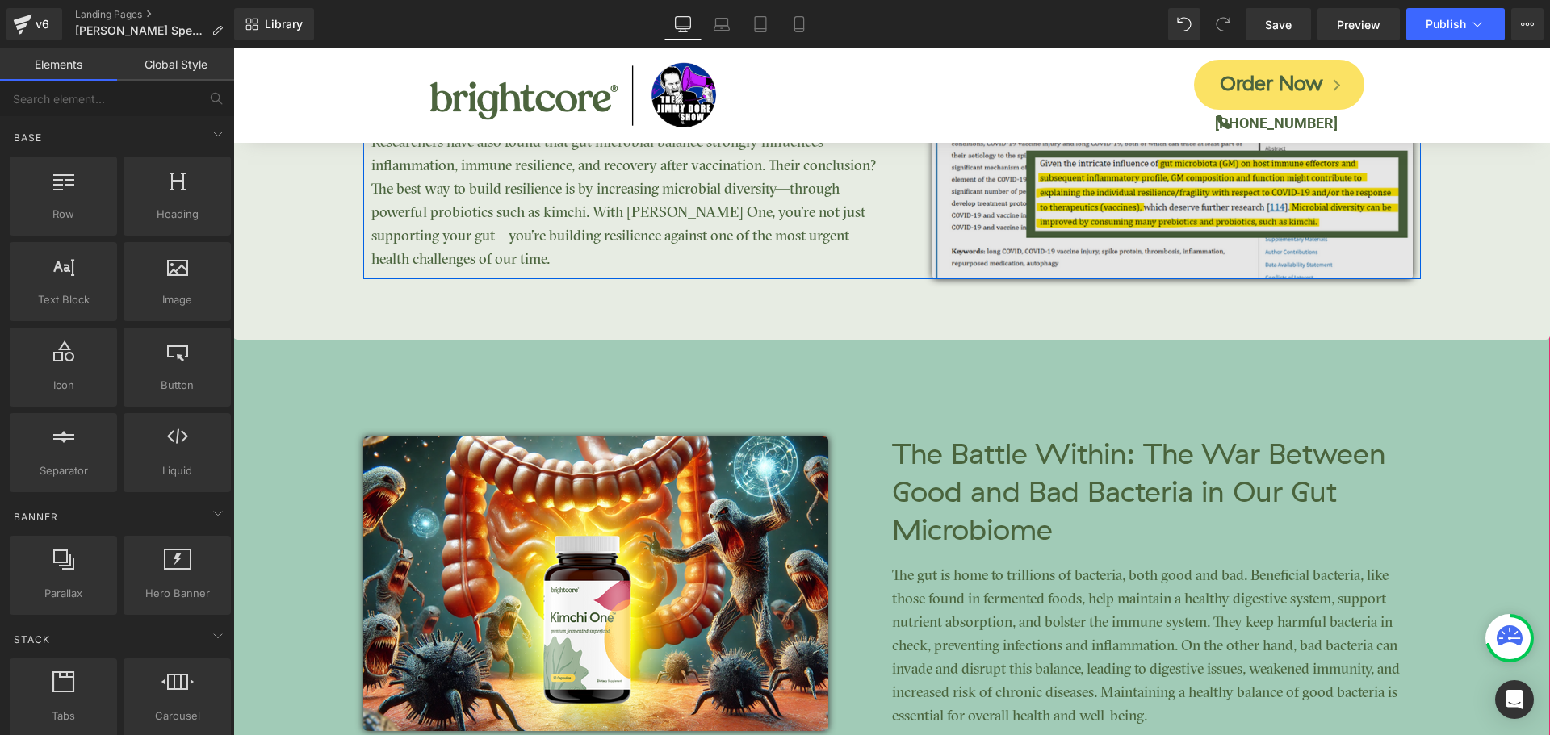
scroll to position [4226, 0]
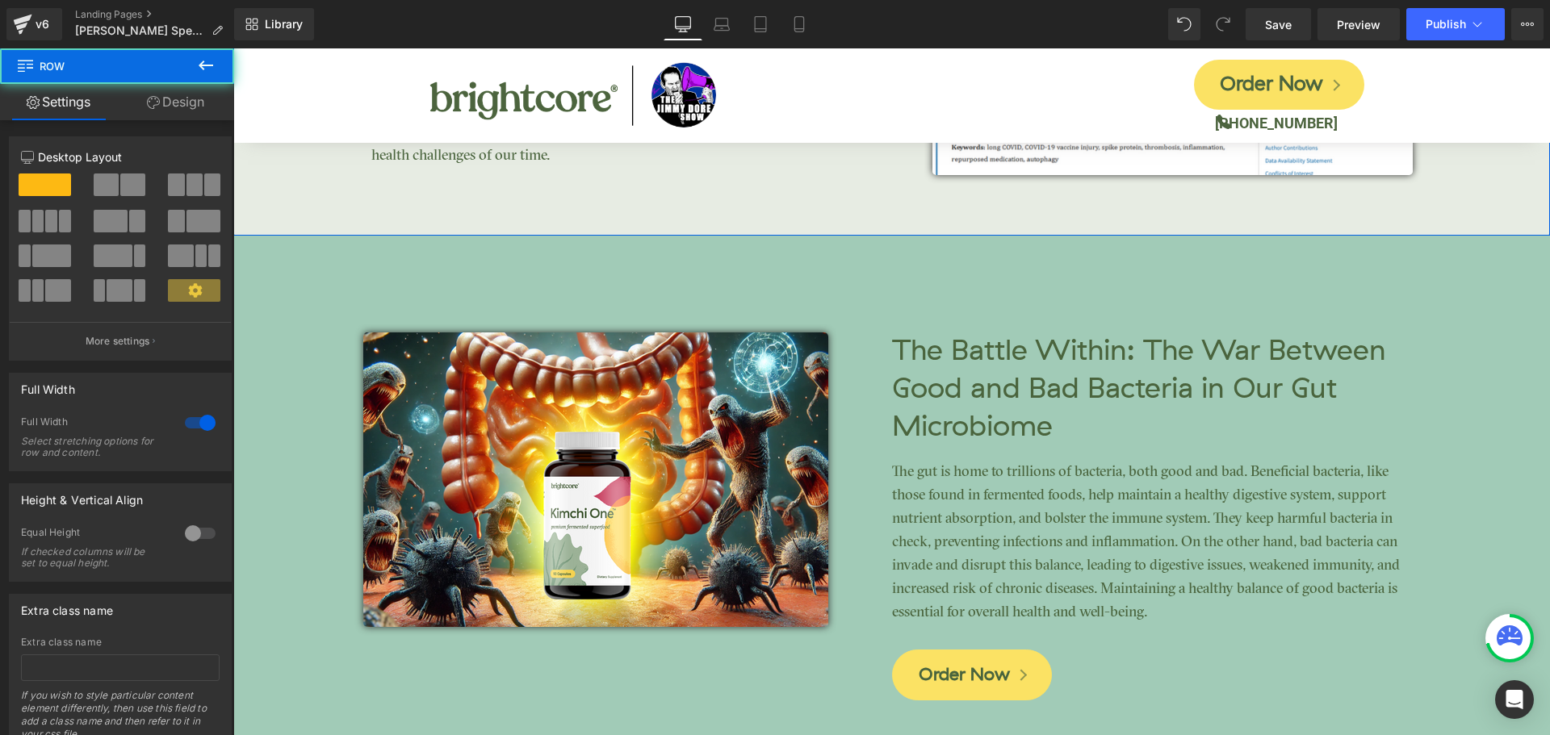
click at [176, 100] on link "Design" at bounding box center [175, 102] width 117 height 36
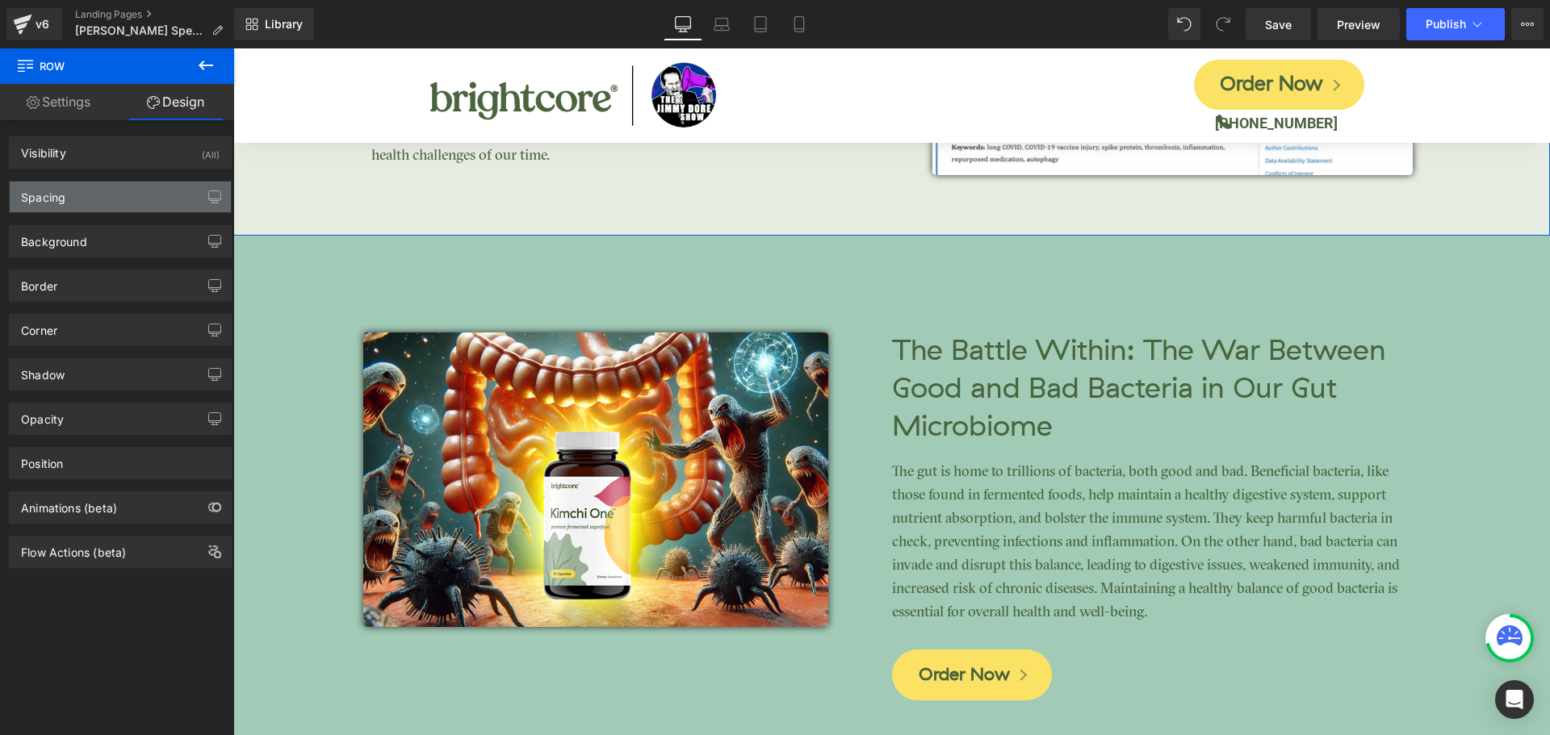
click at [94, 195] on div "Spacing" at bounding box center [120, 197] width 221 height 31
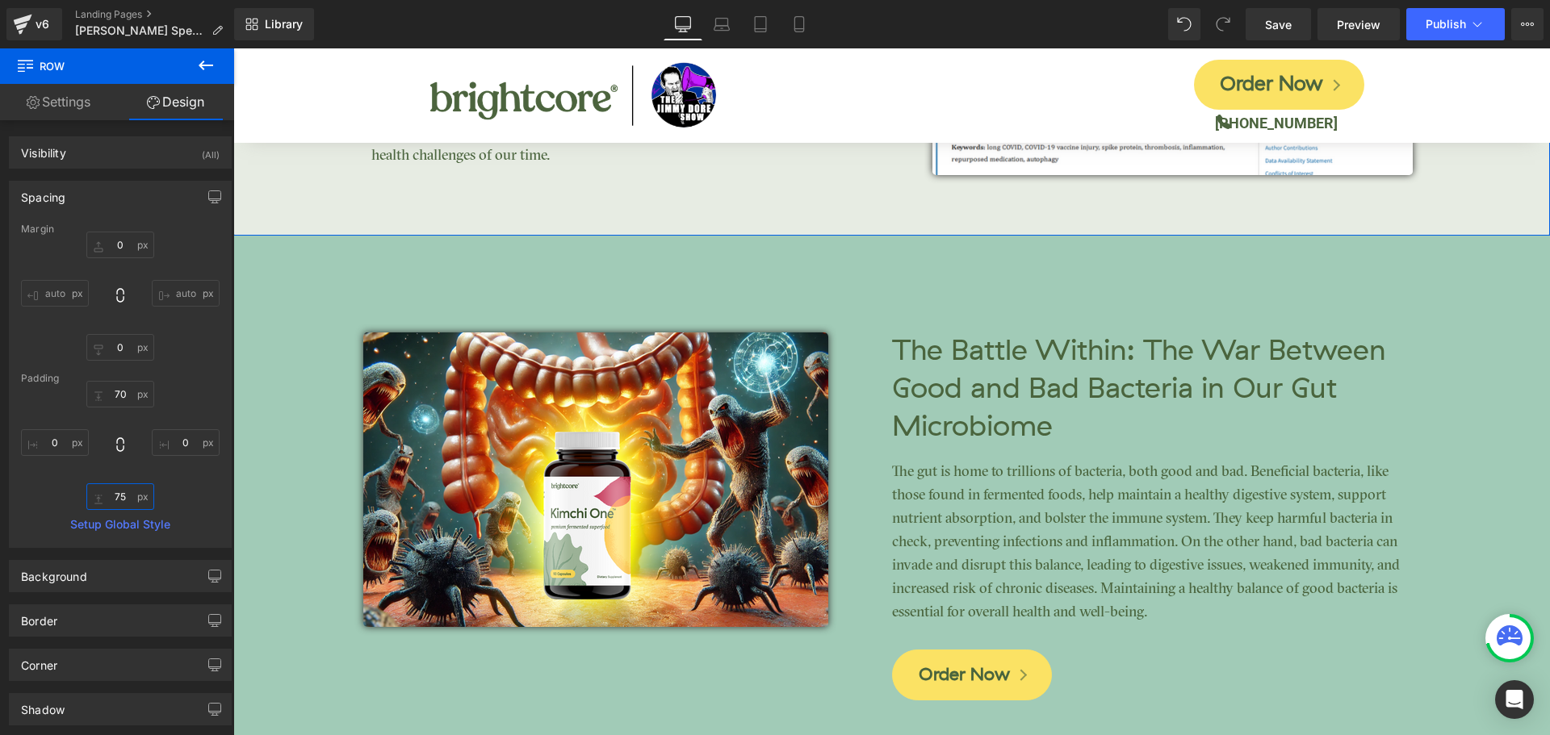
click at [131, 503] on input "75" at bounding box center [120, 497] width 68 height 27
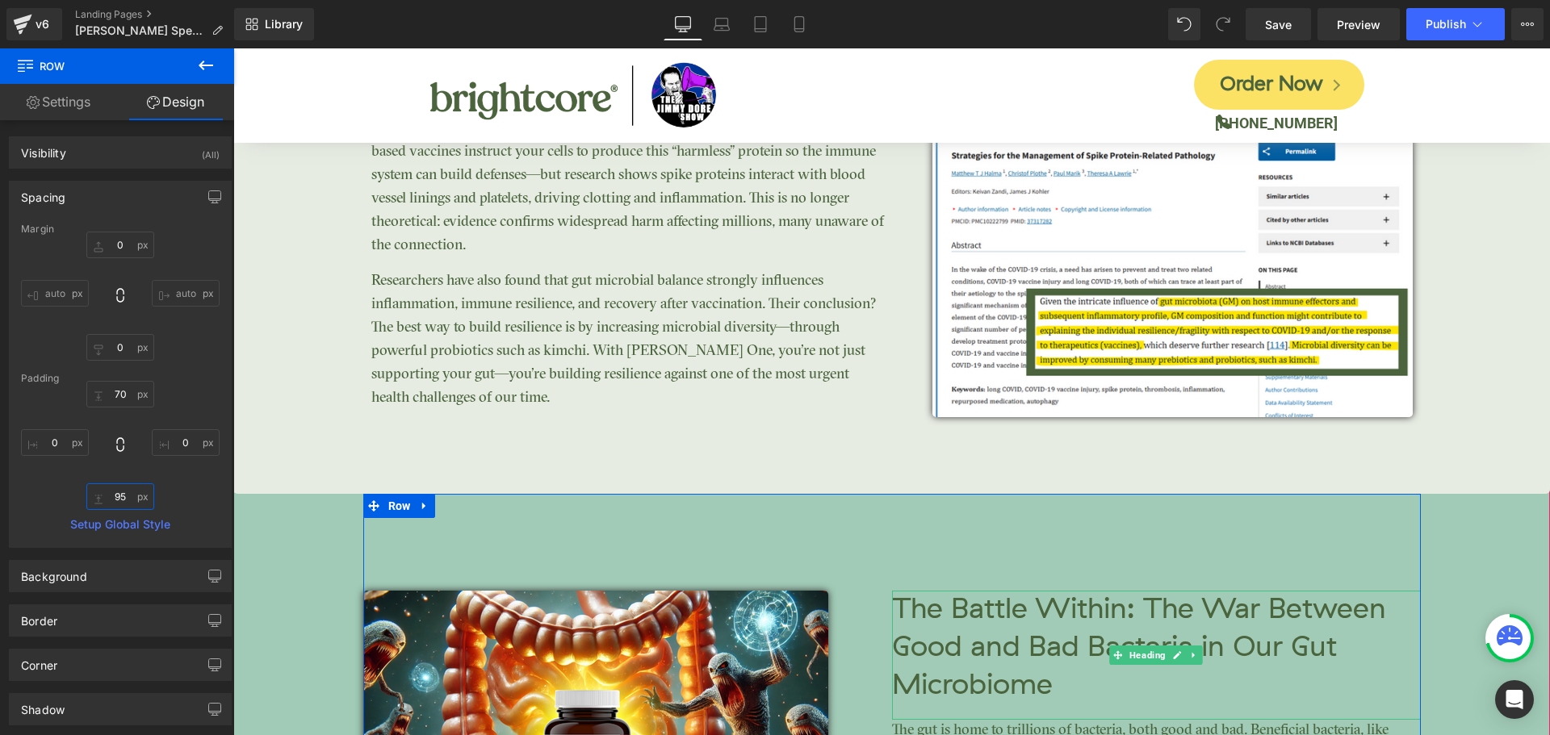
scroll to position [3742, 0]
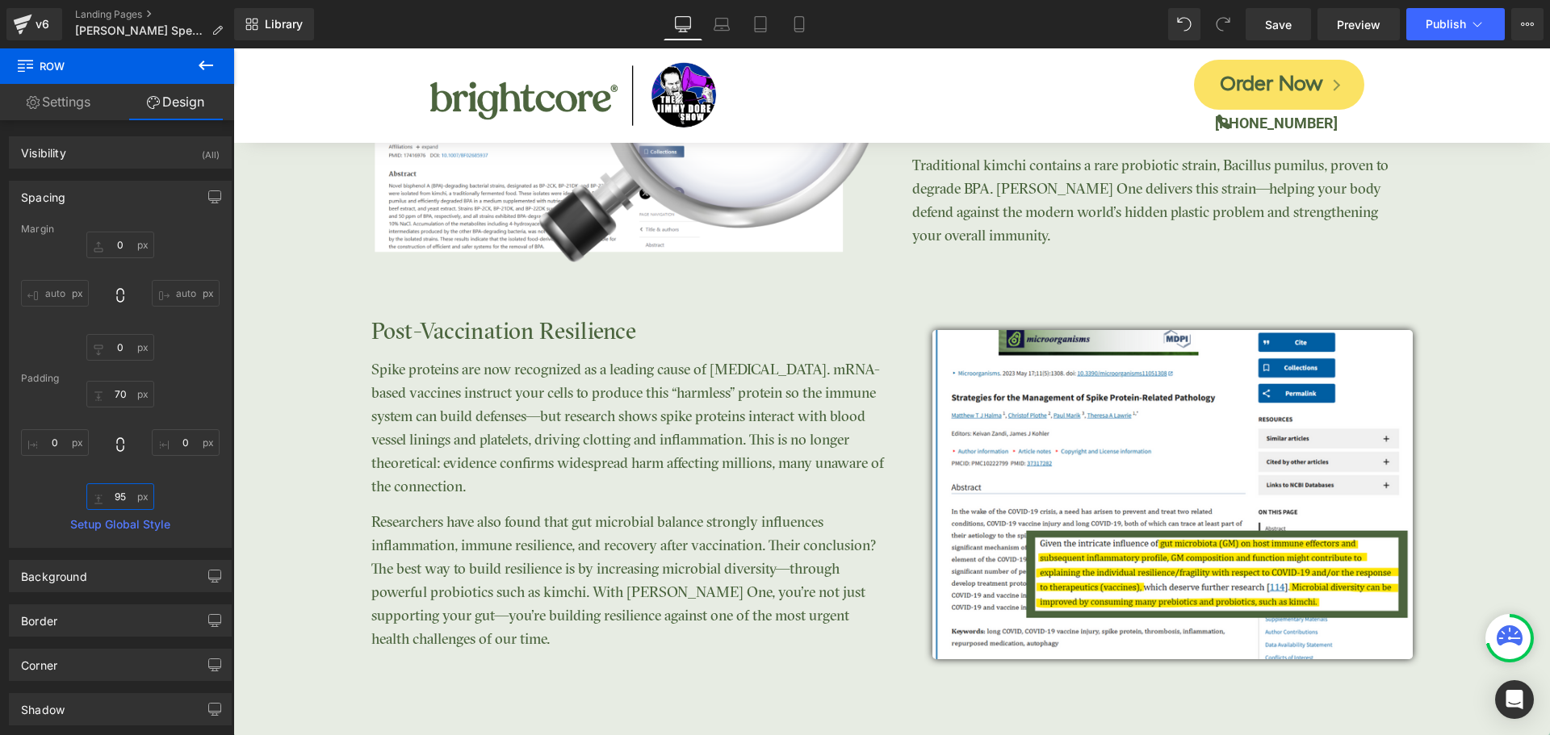
type input "95"
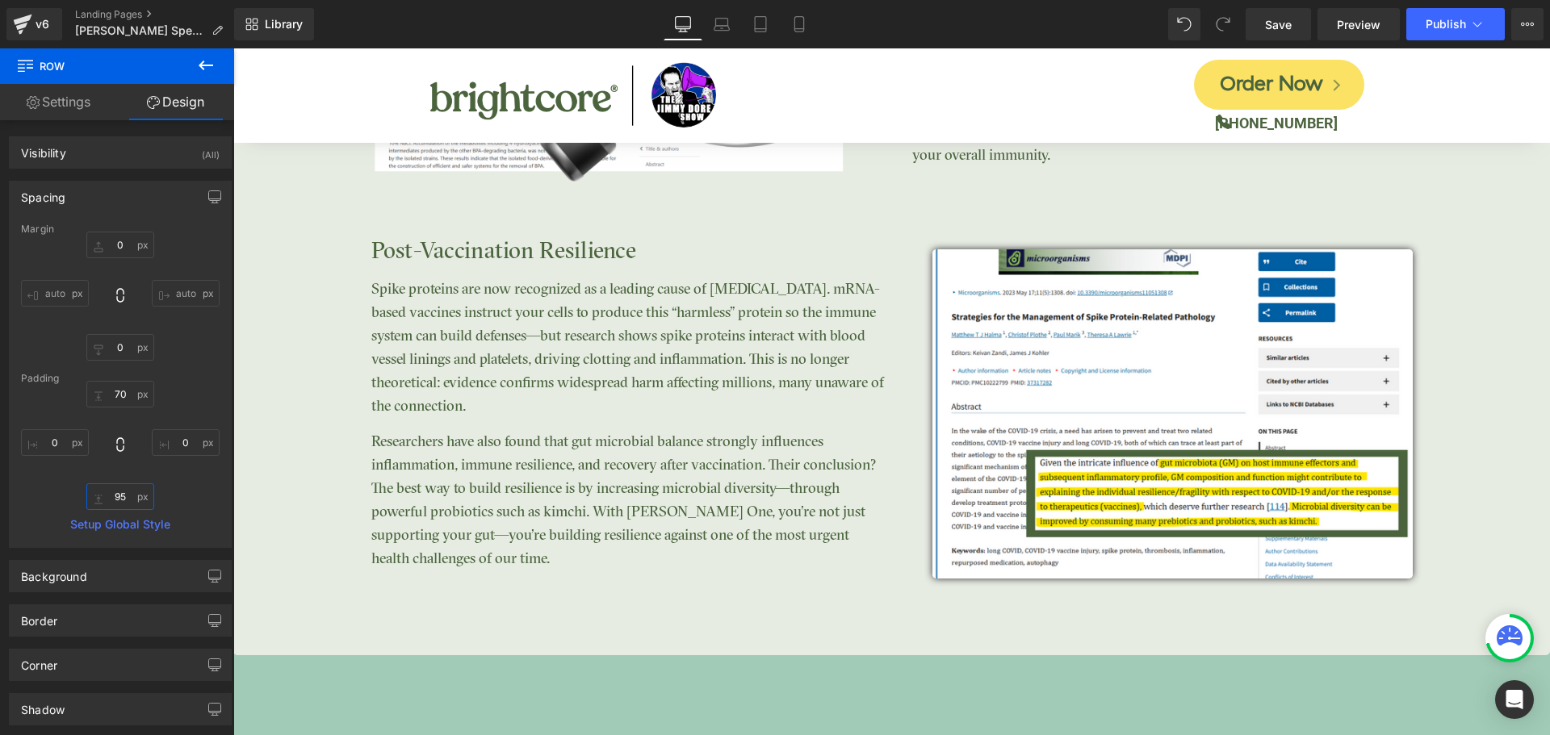
scroll to position [3984, 0]
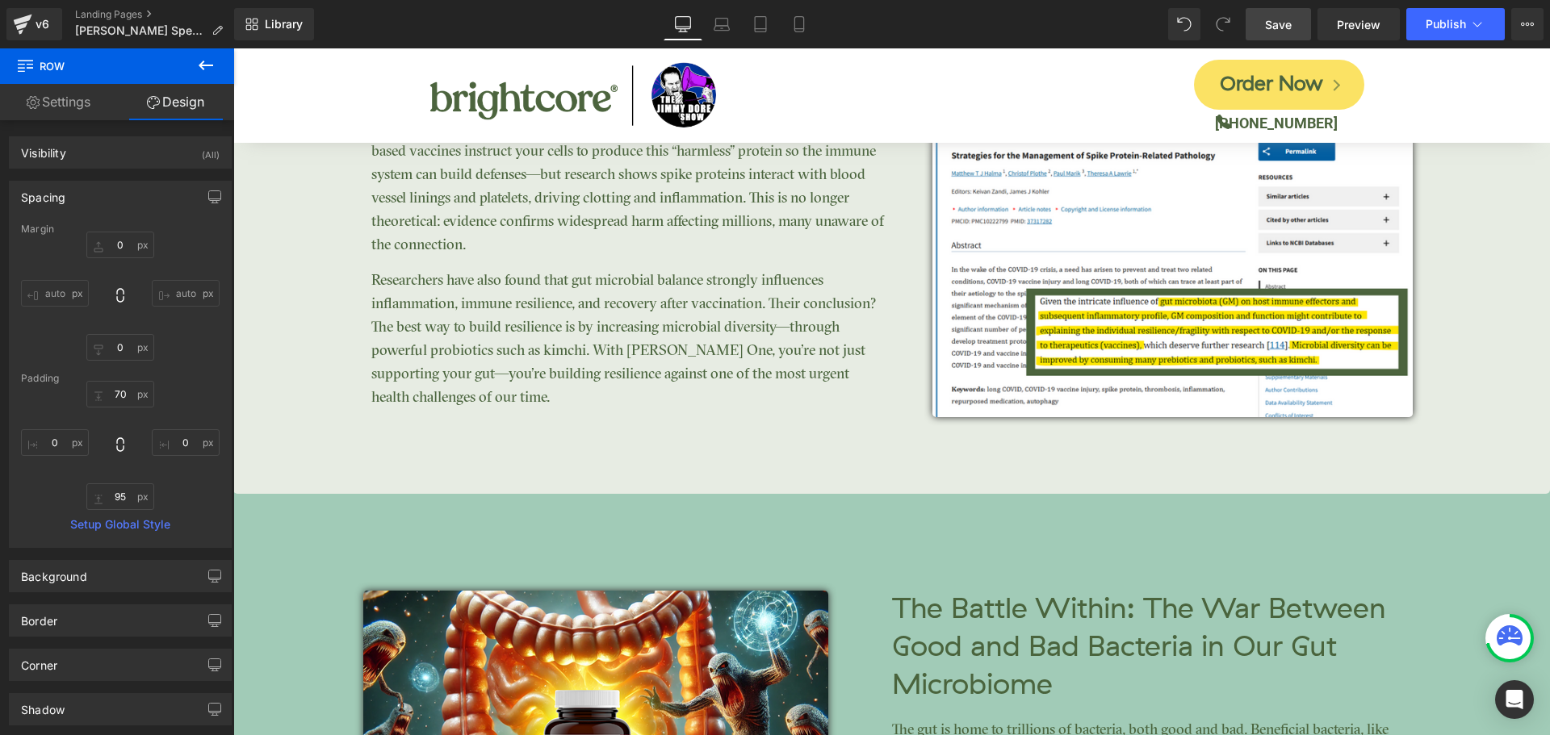
drag, startPoint x: 1275, startPoint y: 27, endPoint x: 760, endPoint y: 323, distance: 593.8
click at [1275, 27] on span "Save" at bounding box center [1278, 24] width 27 height 17
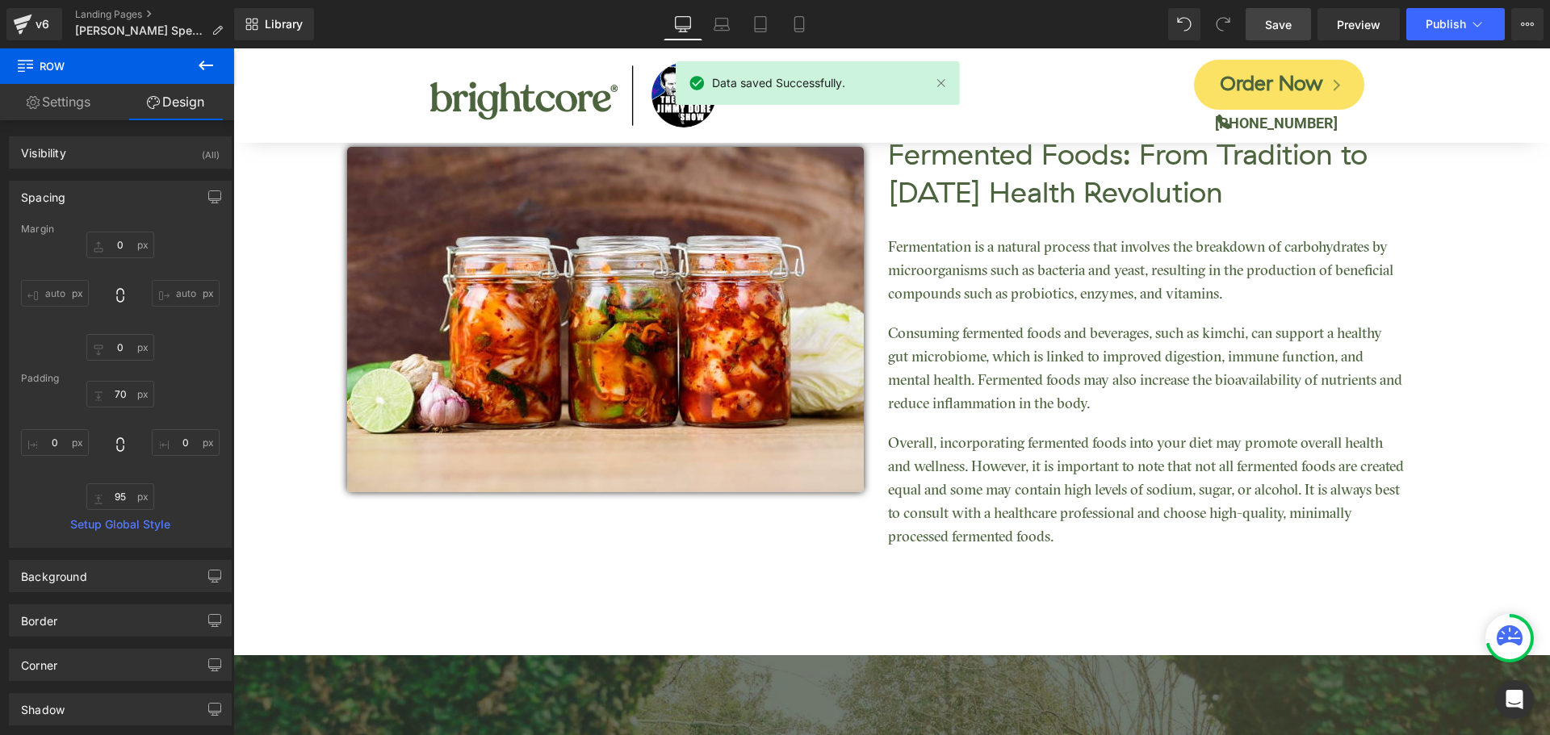
scroll to position [2612, 0]
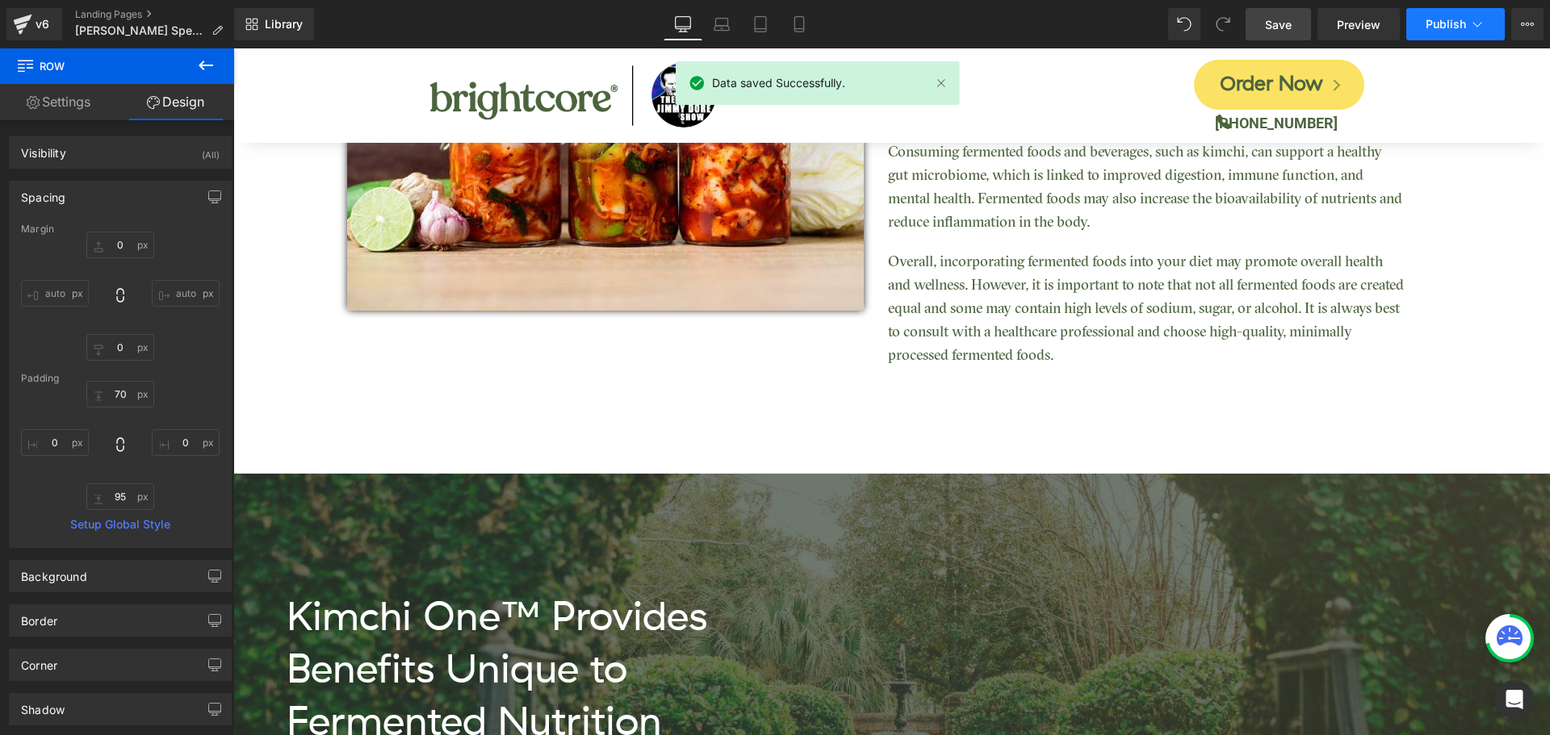
click at [1447, 24] on span "Publish" at bounding box center [1446, 24] width 40 height 13
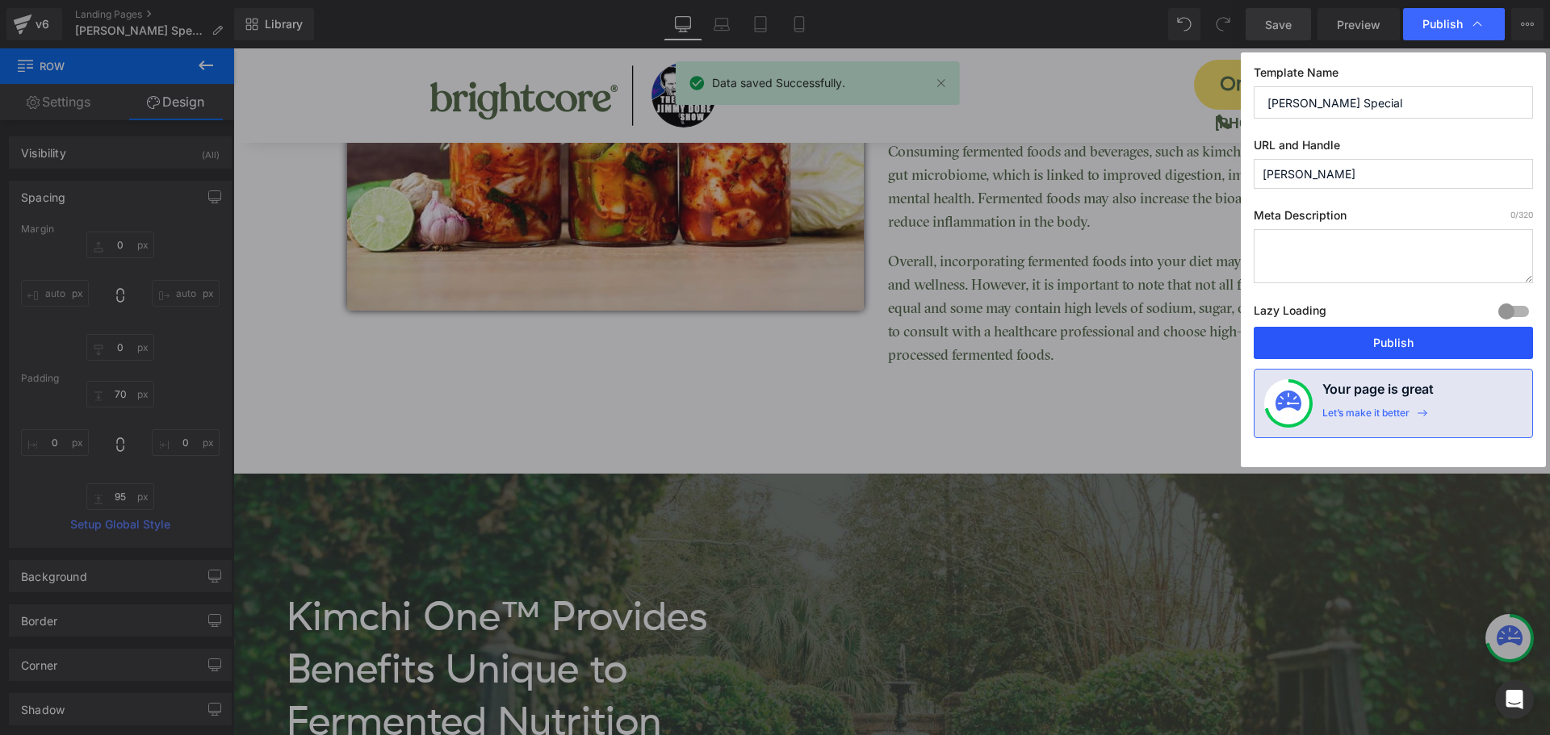
click at [1347, 338] on button "Publish" at bounding box center [1393, 343] width 279 height 32
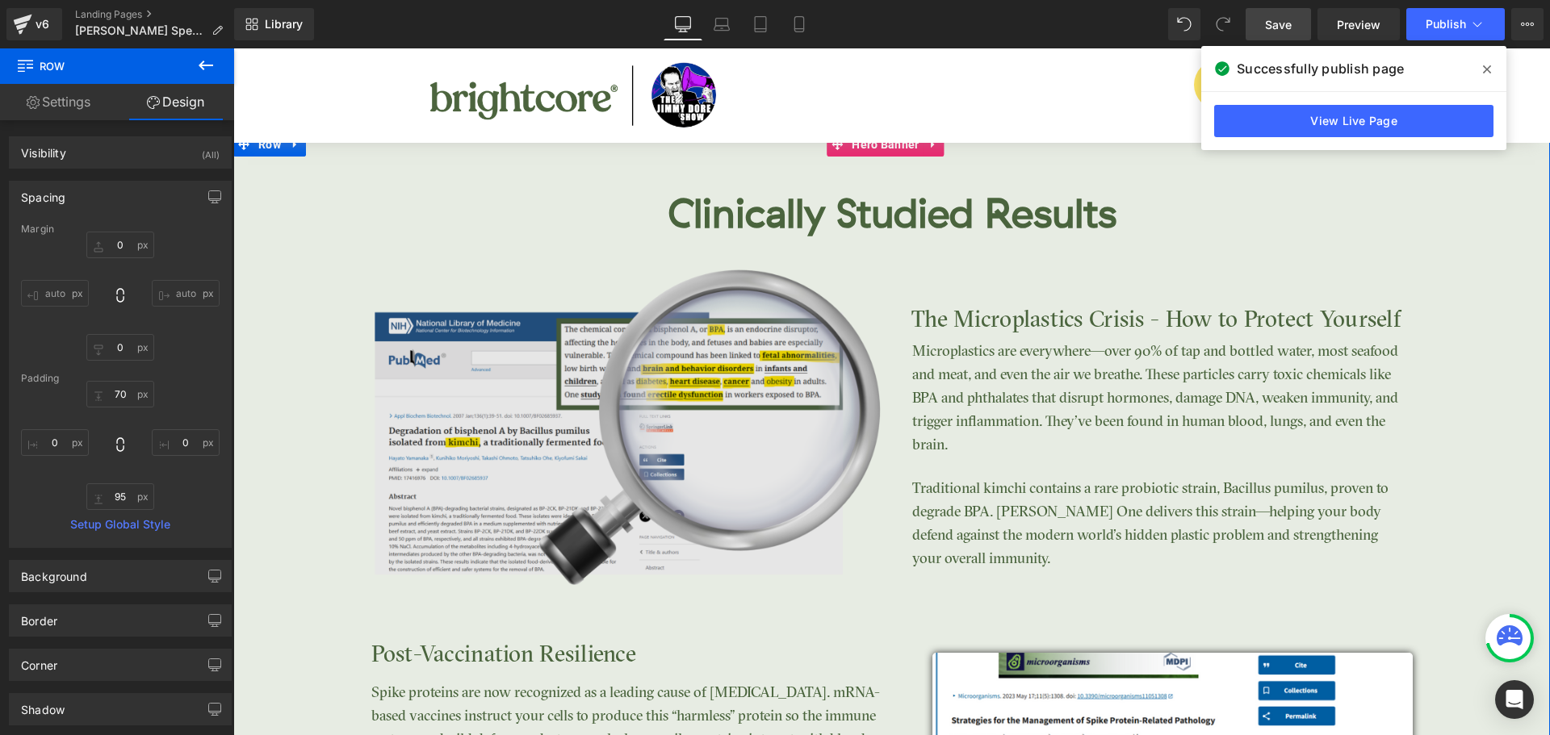
scroll to position [3661, 0]
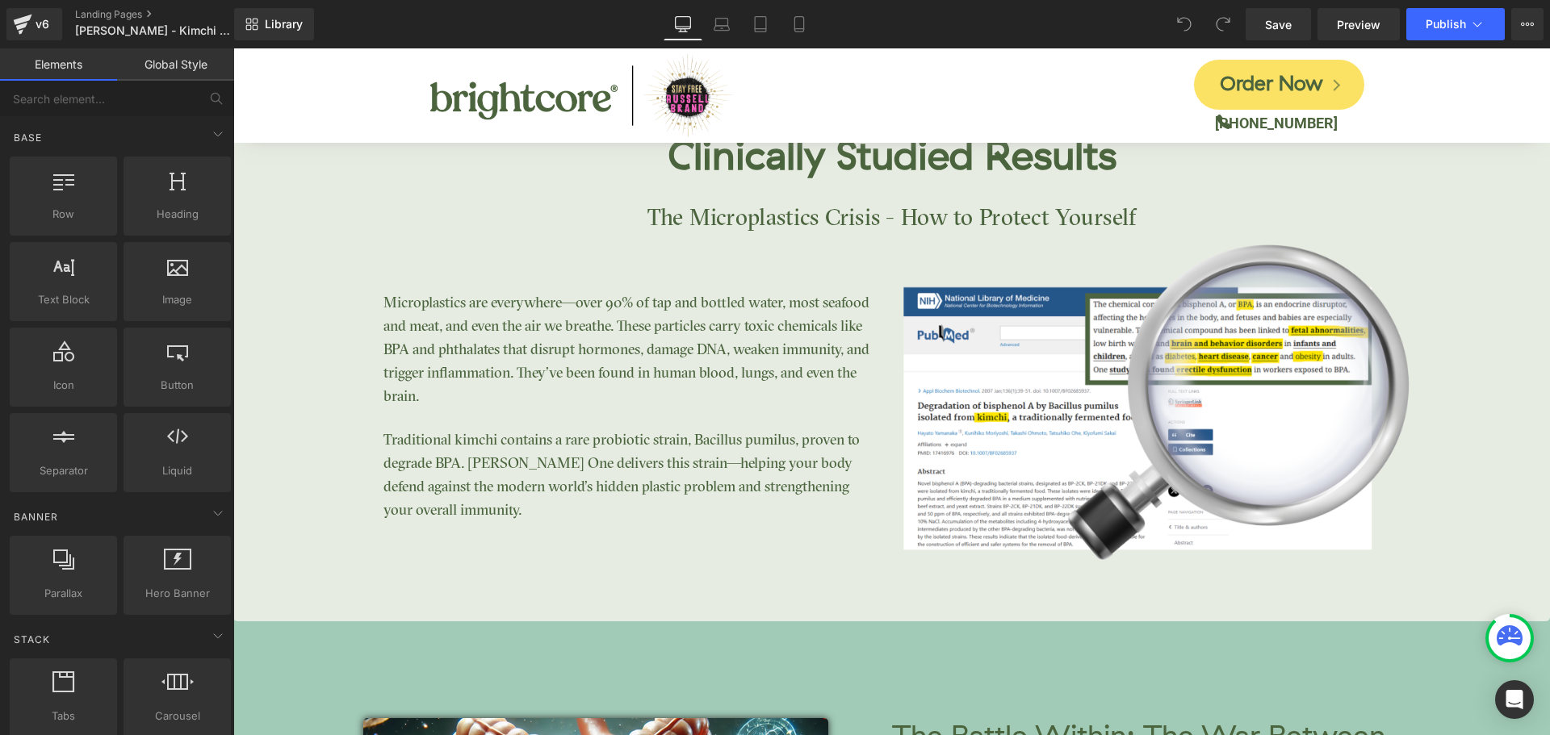
scroll to position [2906, 0]
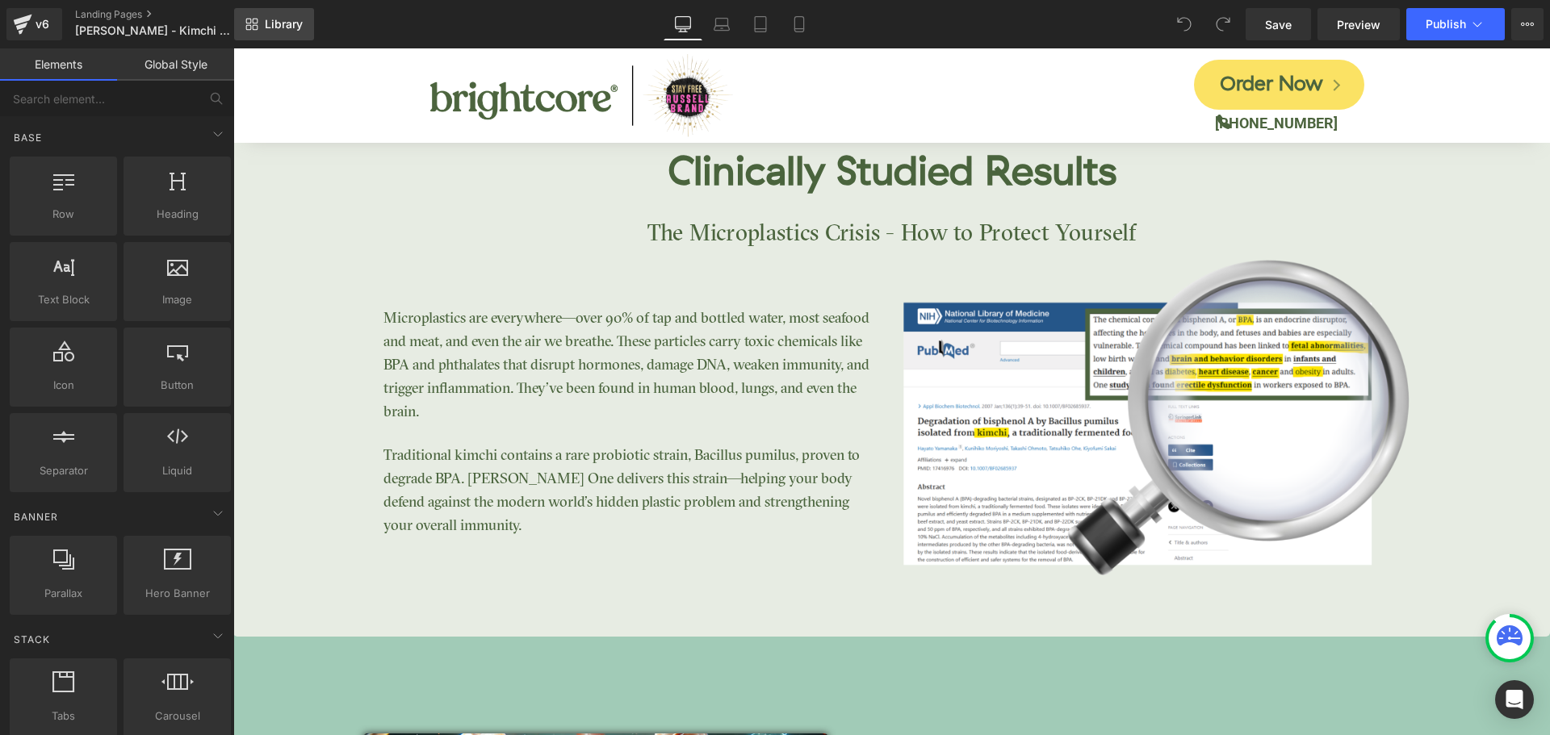
click at [301, 19] on span "Library" at bounding box center [284, 24] width 38 height 15
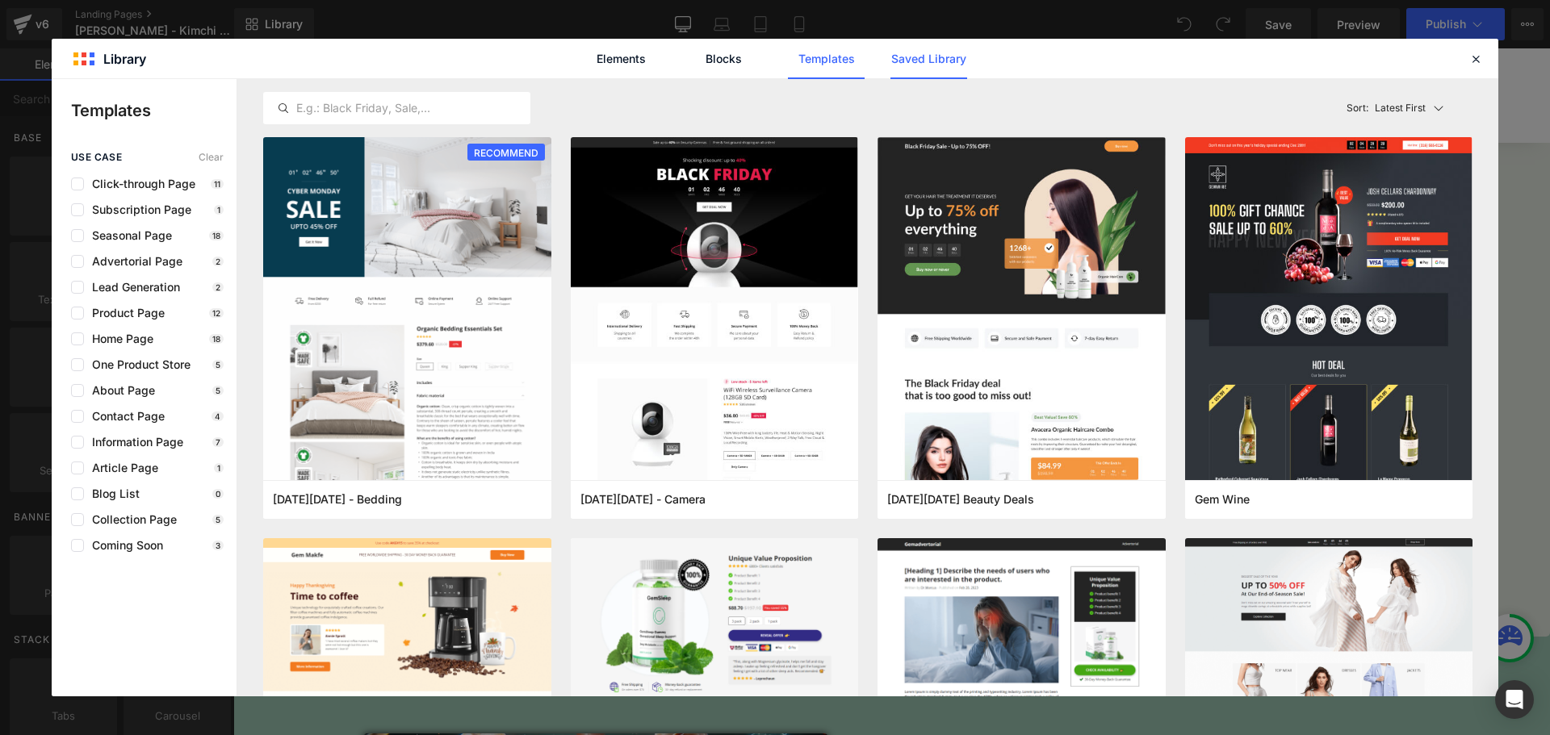
click at [919, 61] on link "Saved Library" at bounding box center [928, 59] width 77 height 40
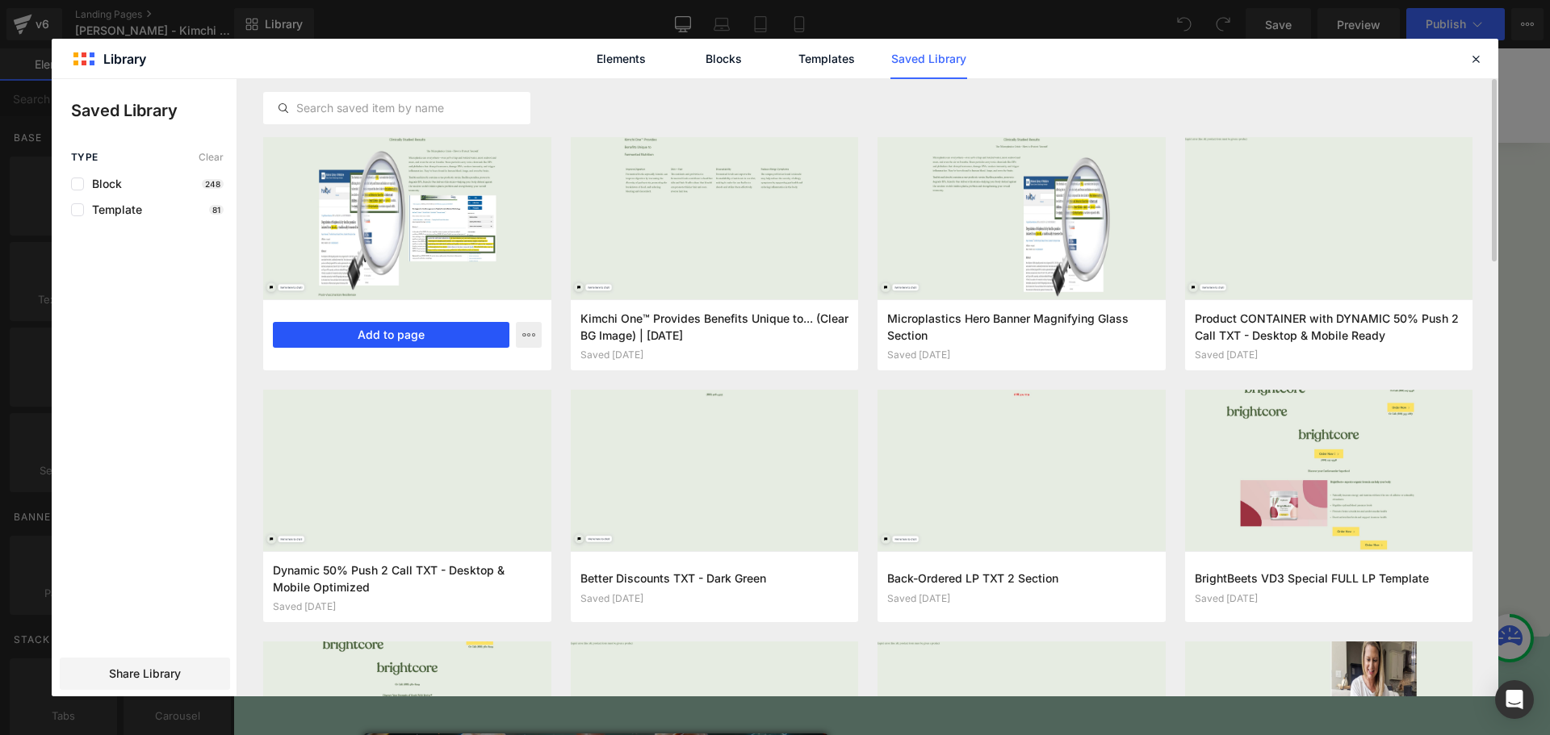
click at [463, 330] on button "Add to page" at bounding box center [391, 335] width 237 height 26
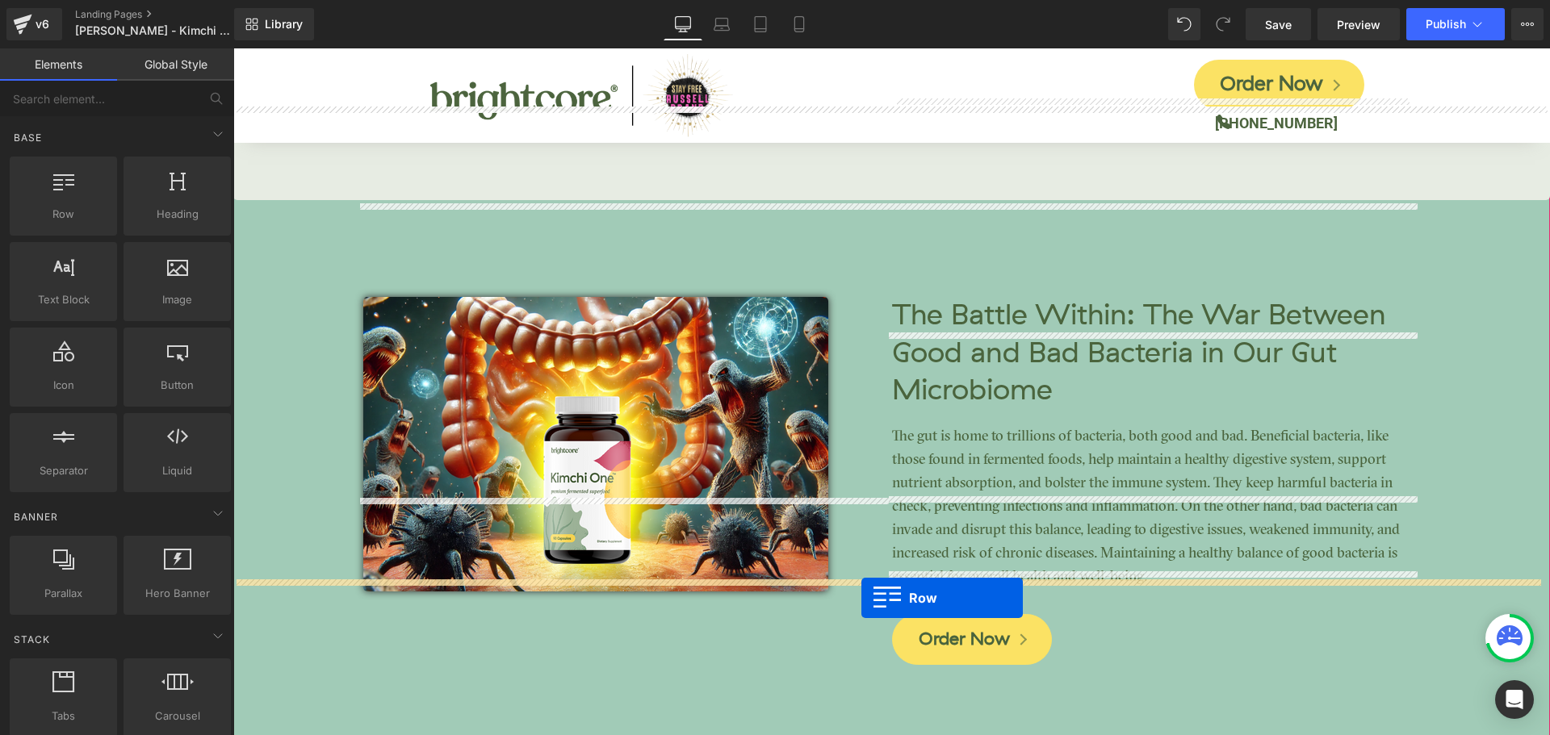
scroll to position [3194, 0]
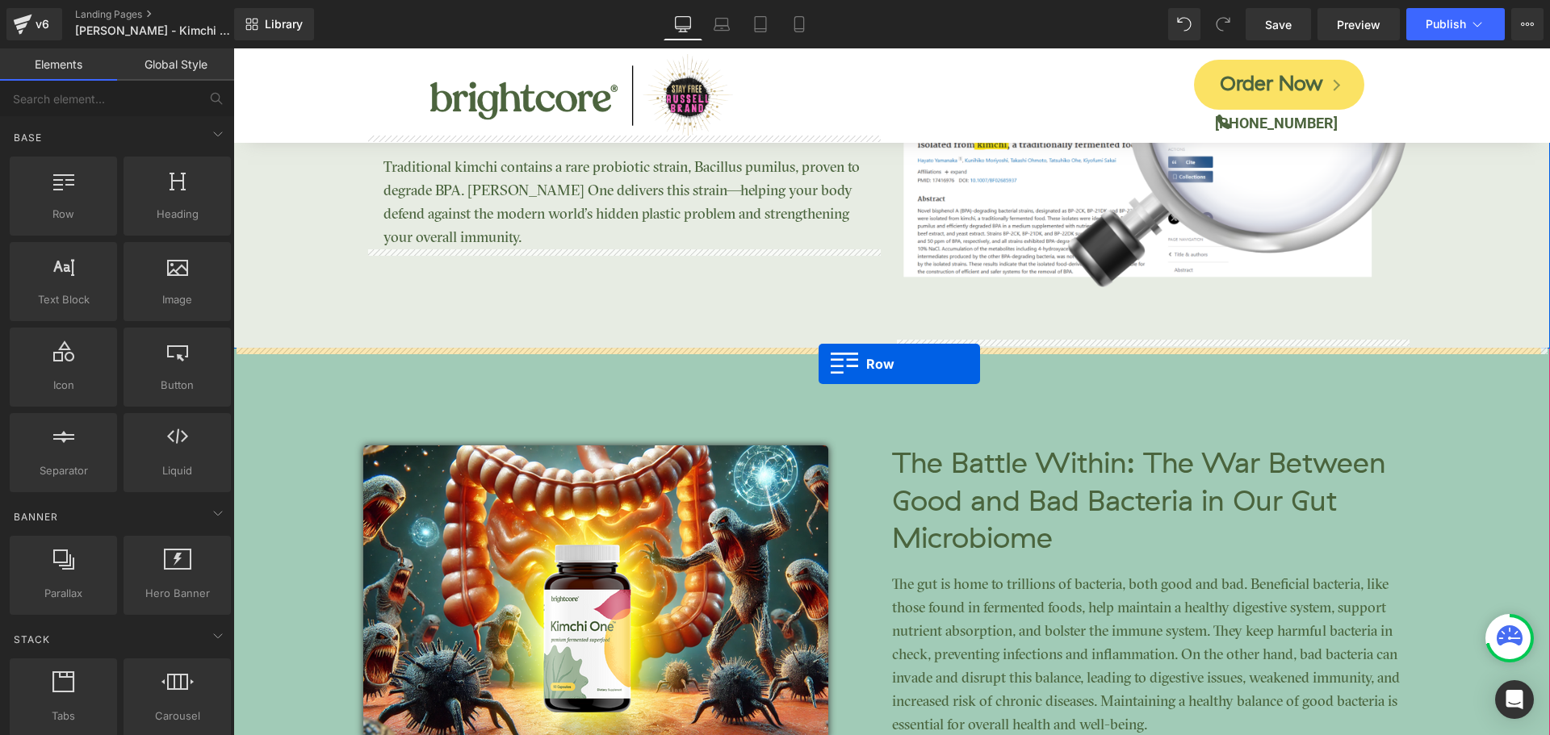
drag, startPoint x: 241, startPoint y: 388, endPoint x: 819, endPoint y: 364, distance: 577.7
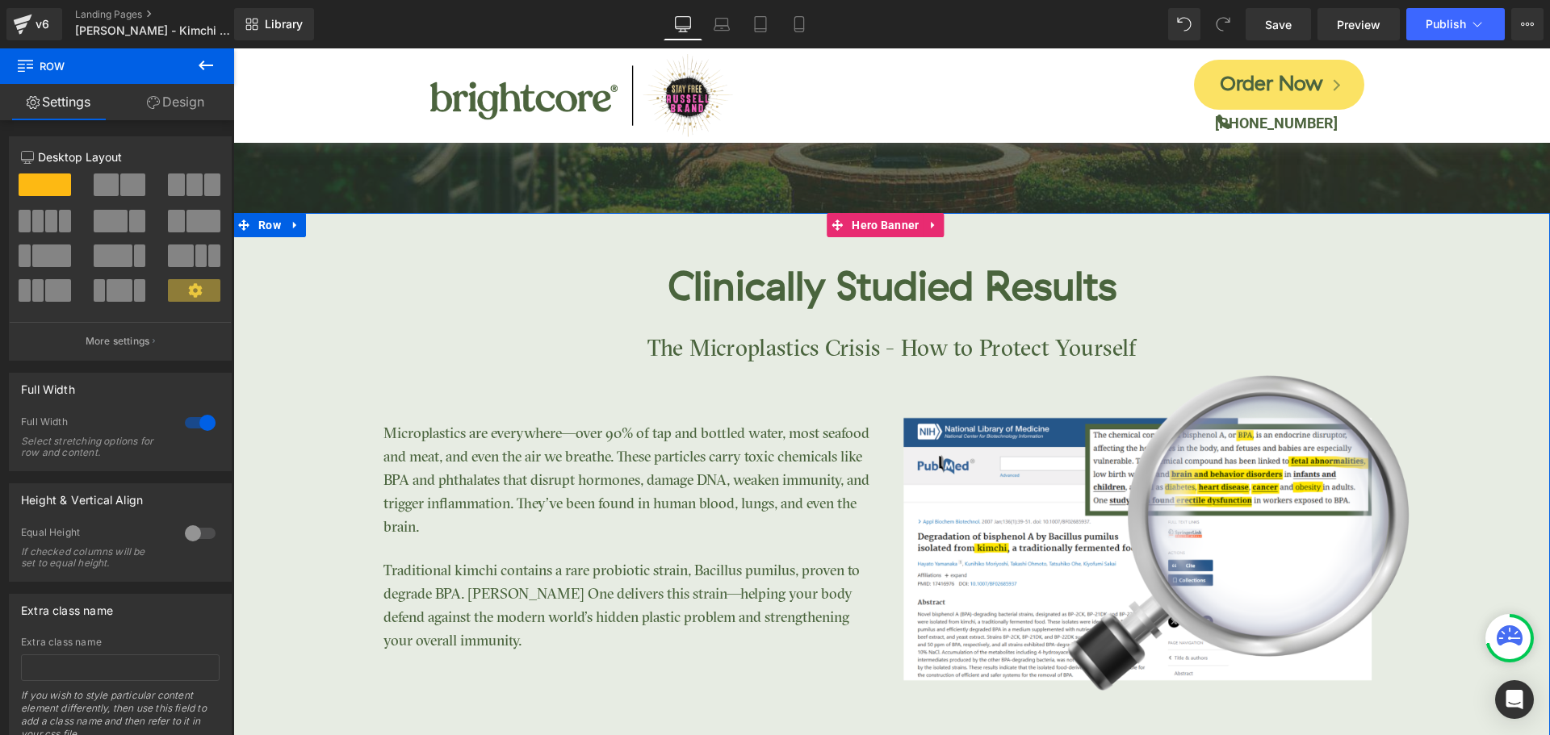
scroll to position [2629, 0]
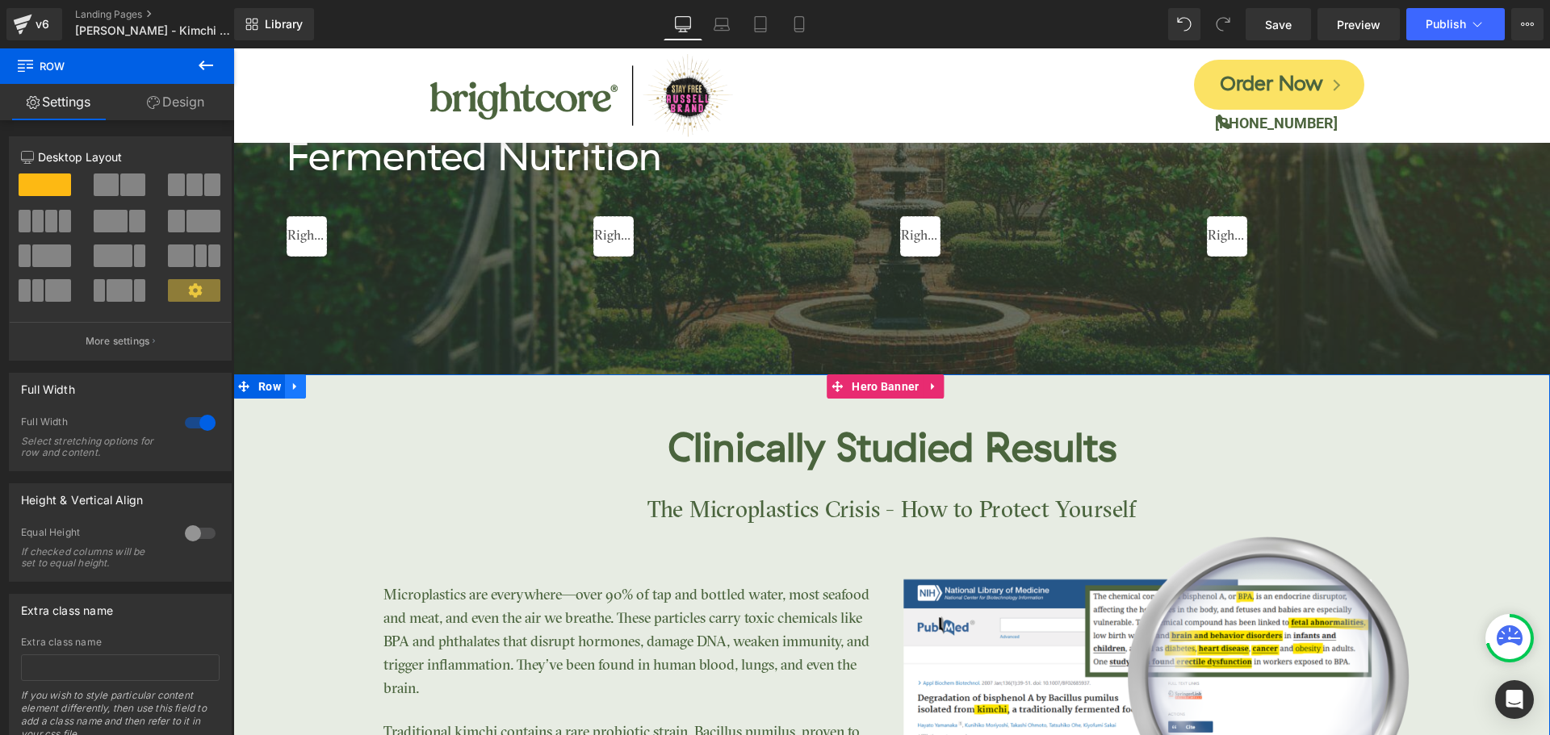
click at [298, 387] on link at bounding box center [295, 387] width 21 height 24
click at [334, 388] on icon at bounding box center [337, 386] width 11 height 11
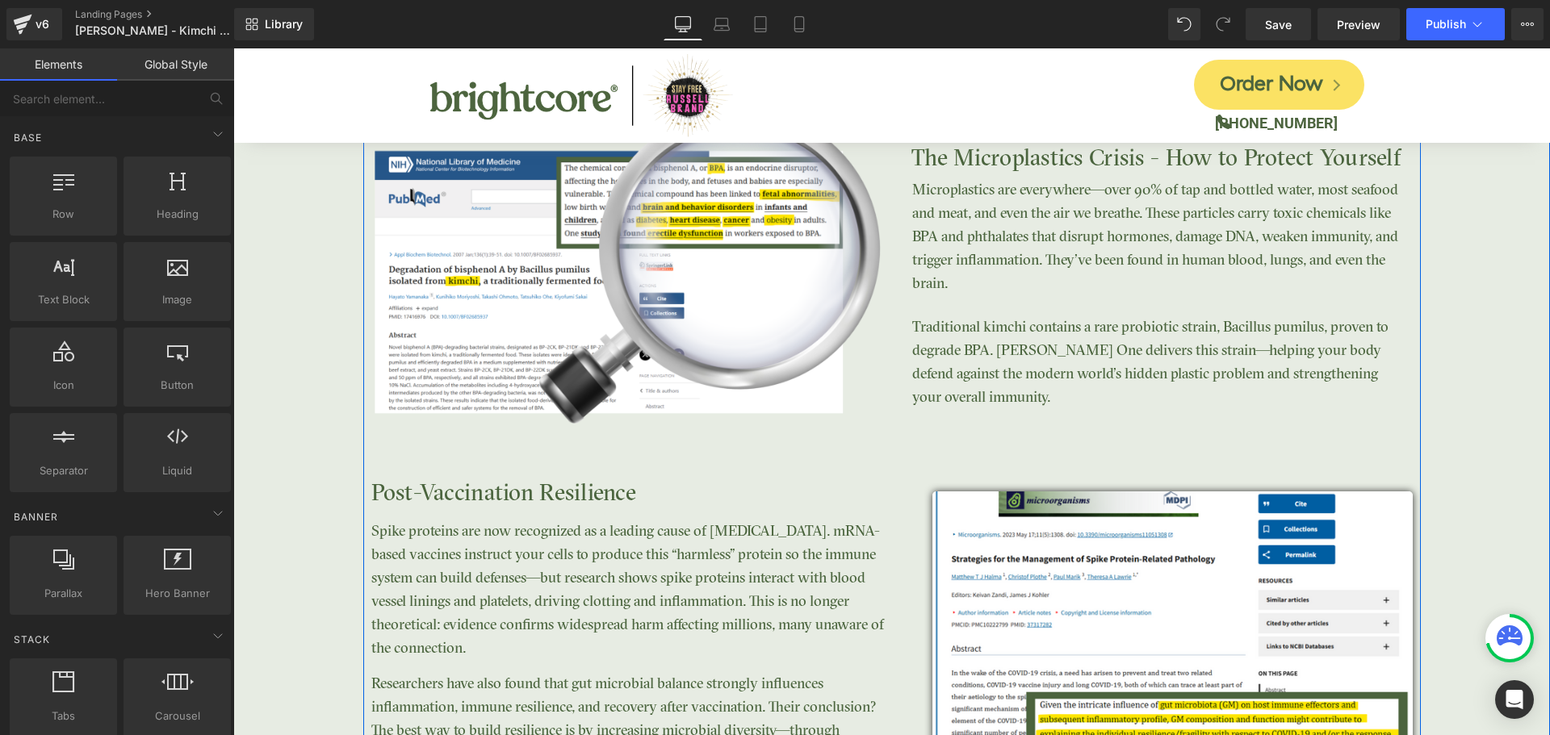
scroll to position [3356, 0]
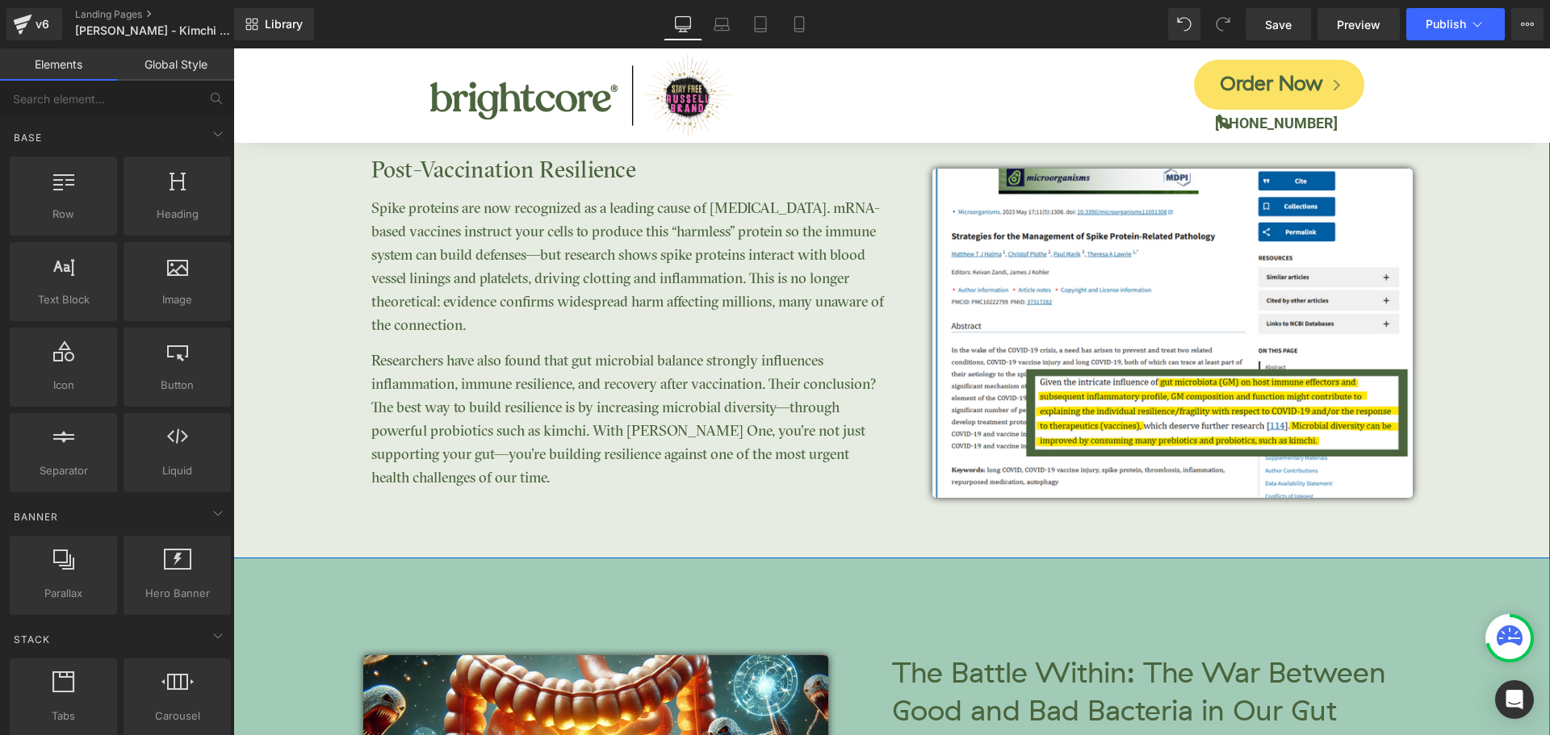
click at [882, 531] on div "Clinically Studied Results Heading Image Post-Vaccination Resilience Heading Sp…" at bounding box center [891, 103] width 1317 height 911
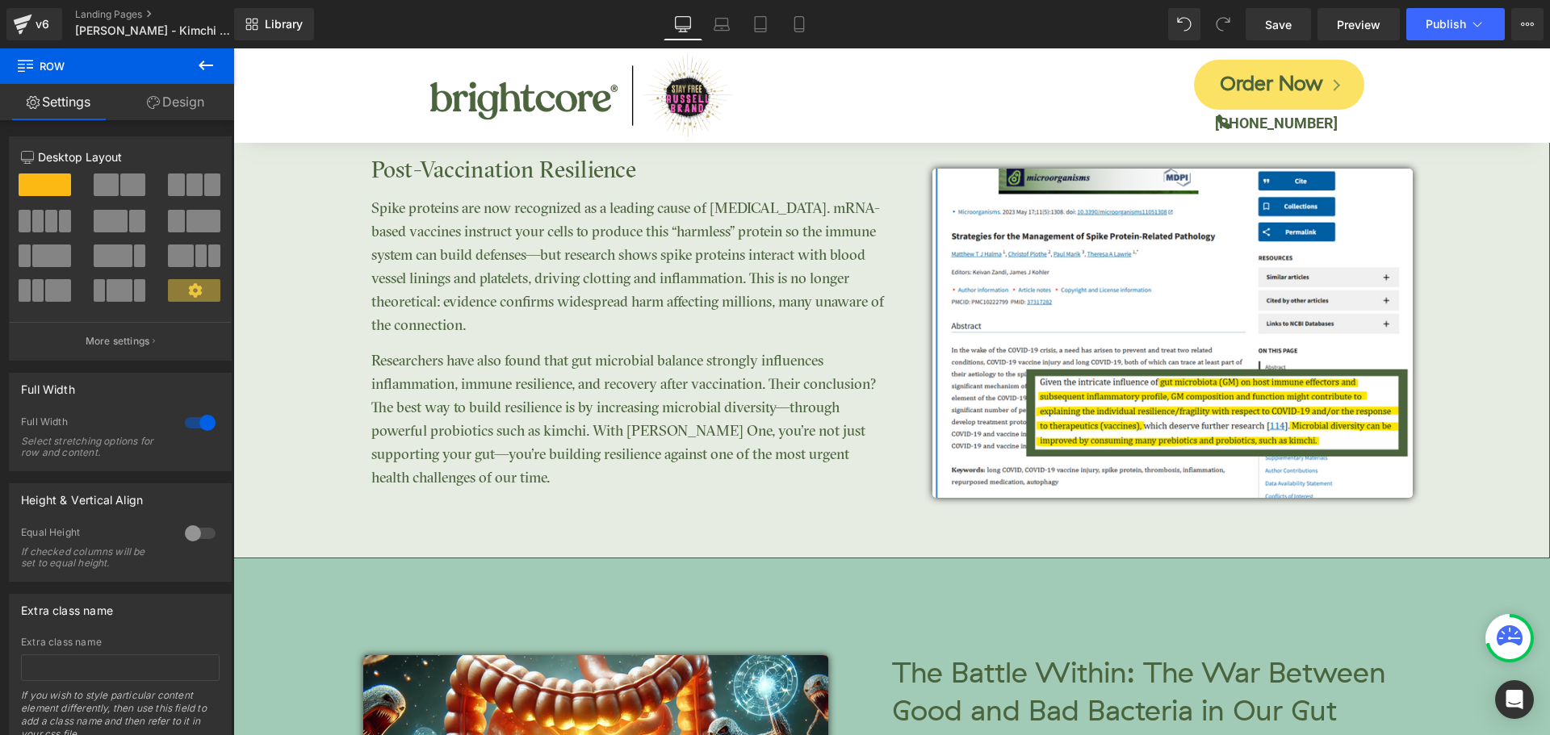
click at [187, 93] on link "Design" at bounding box center [175, 102] width 117 height 36
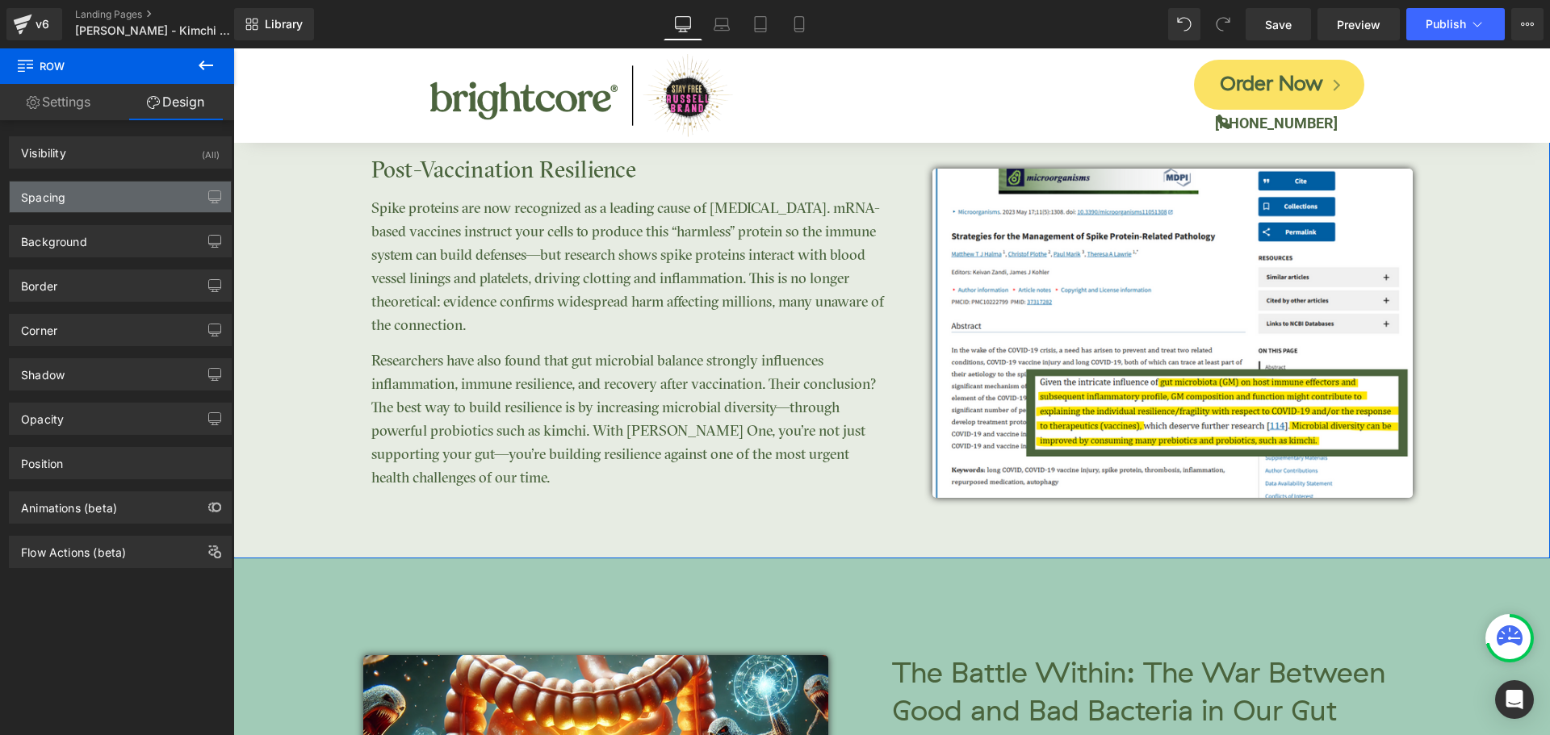
click at [76, 189] on div "Spacing" at bounding box center [120, 197] width 221 height 31
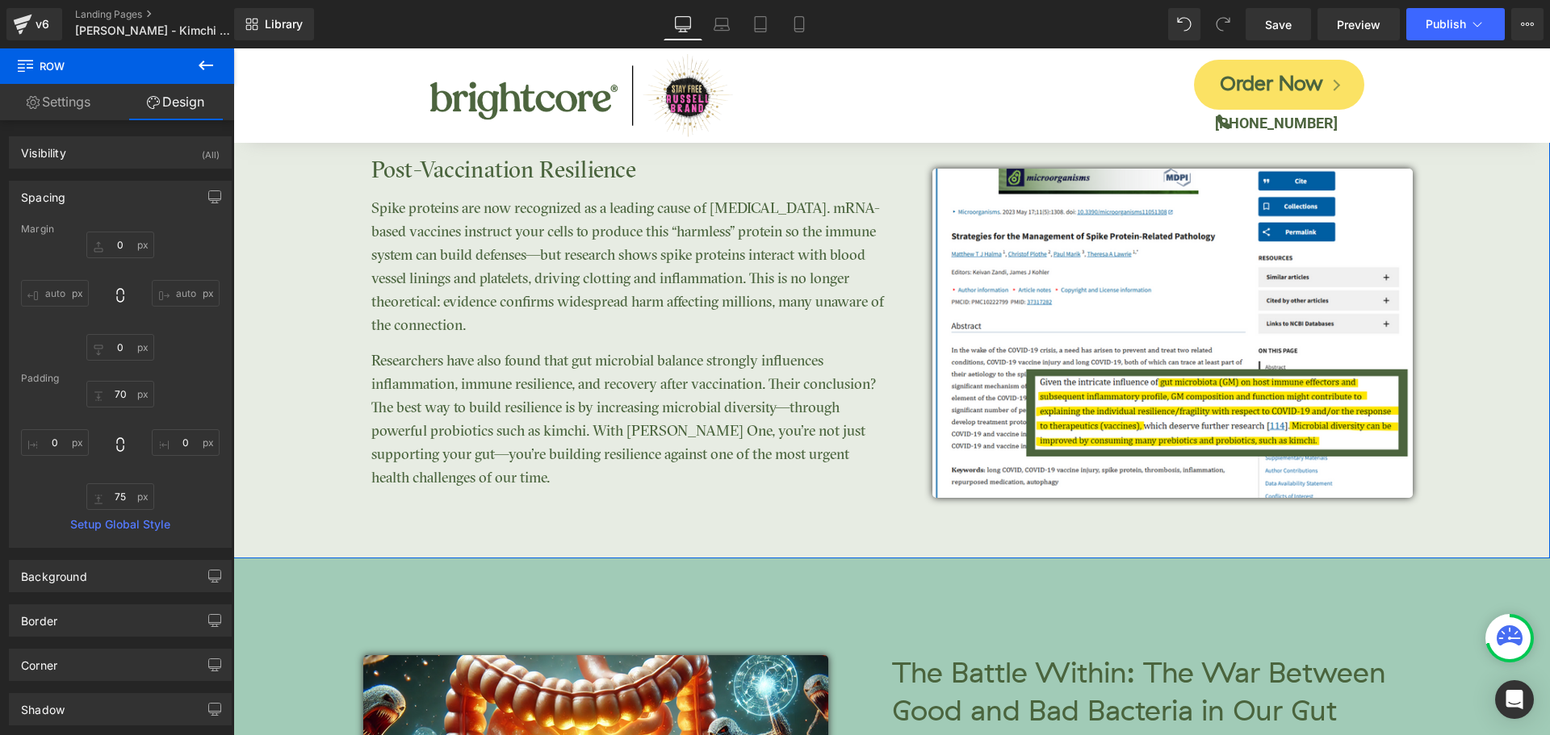
click at [118, 513] on div "Margin 0px 0 auto auto 0px 0 auto auto Padding 70px 70 0px 0 75px 75 0px 0 Setu…" at bounding box center [120, 386] width 221 height 324
click at [131, 502] on input "75" at bounding box center [120, 497] width 68 height 27
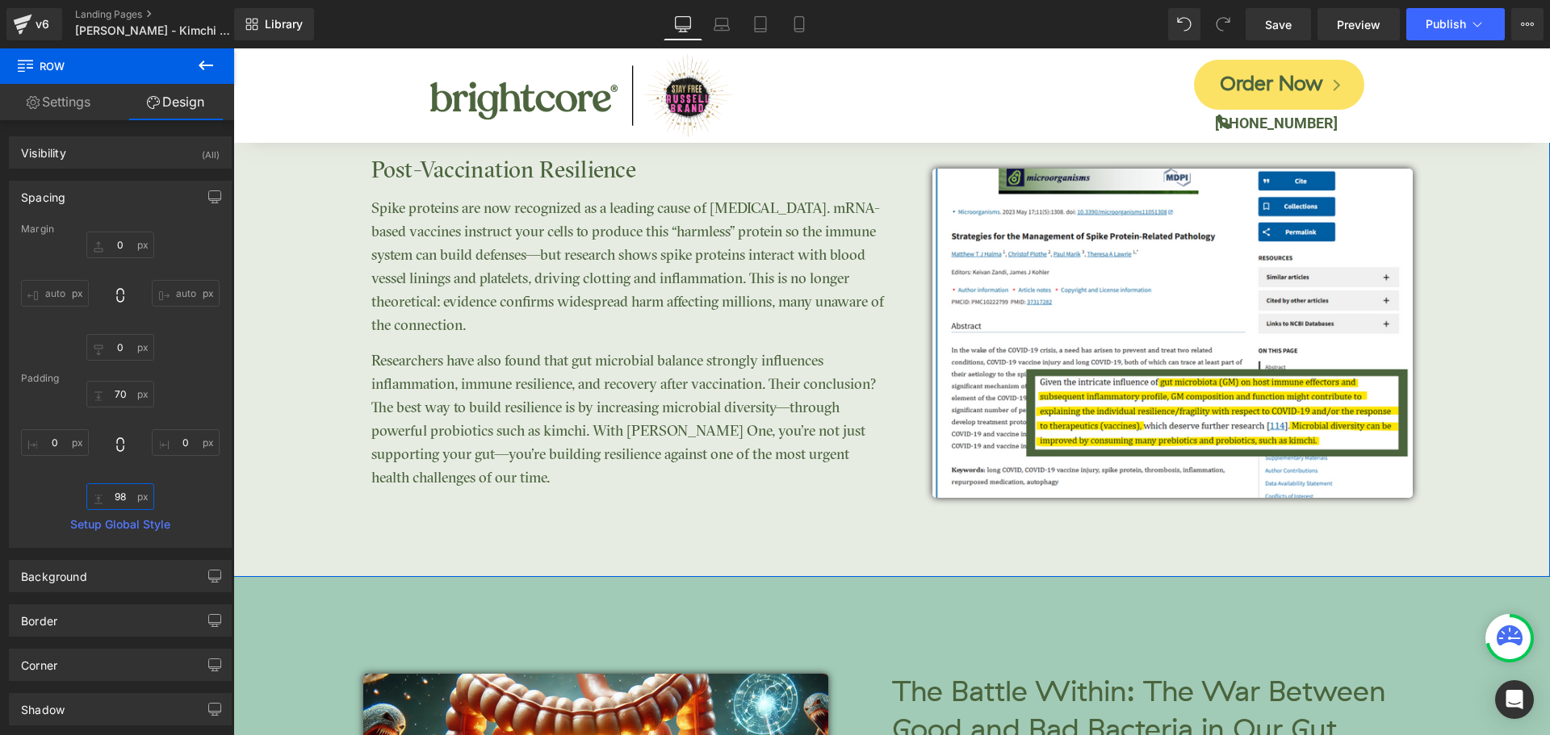
type input "9"
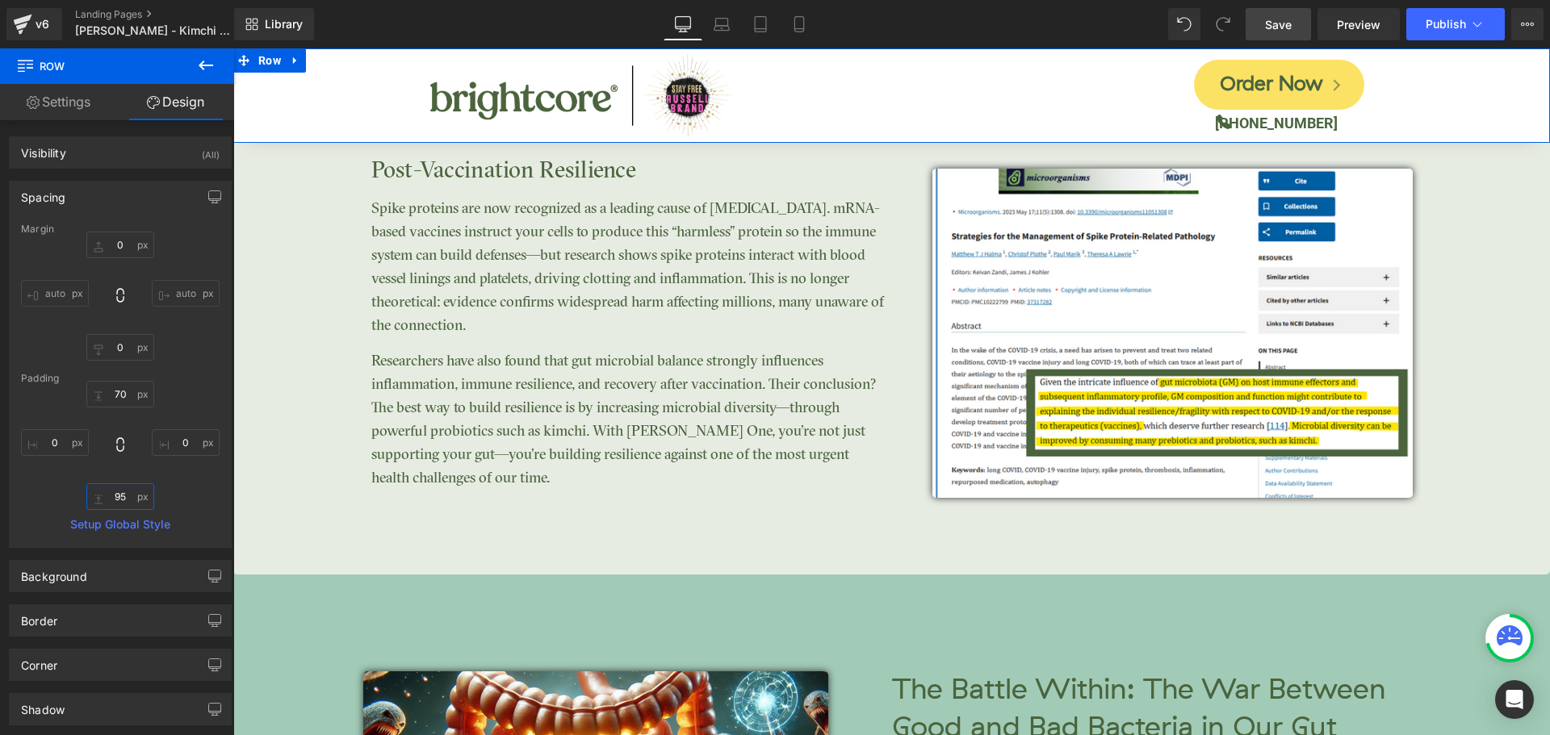
type input "95"
click at [1271, 38] on link "Save" at bounding box center [1278, 24] width 65 height 32
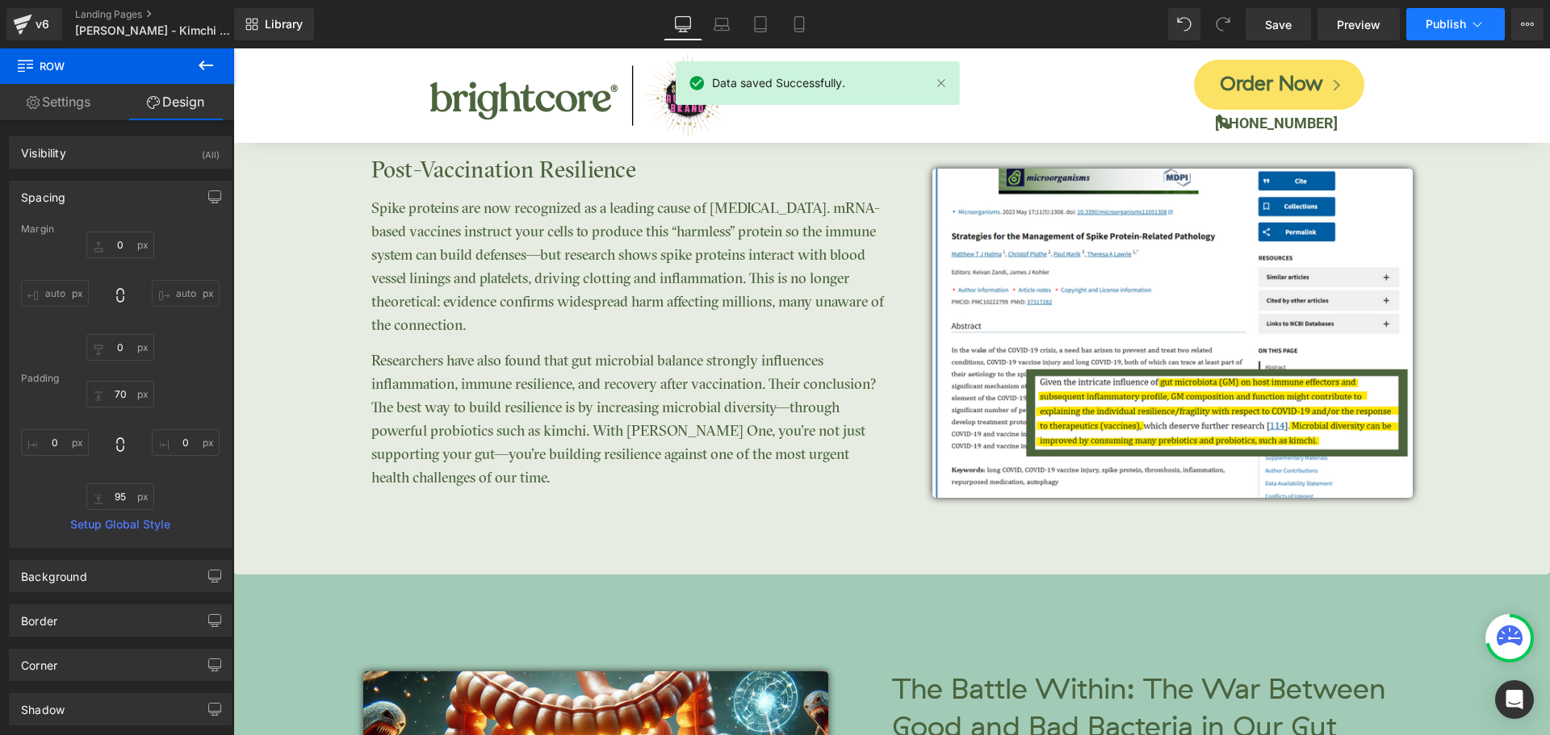
click at [1450, 23] on span "Publish" at bounding box center [1446, 24] width 40 height 13
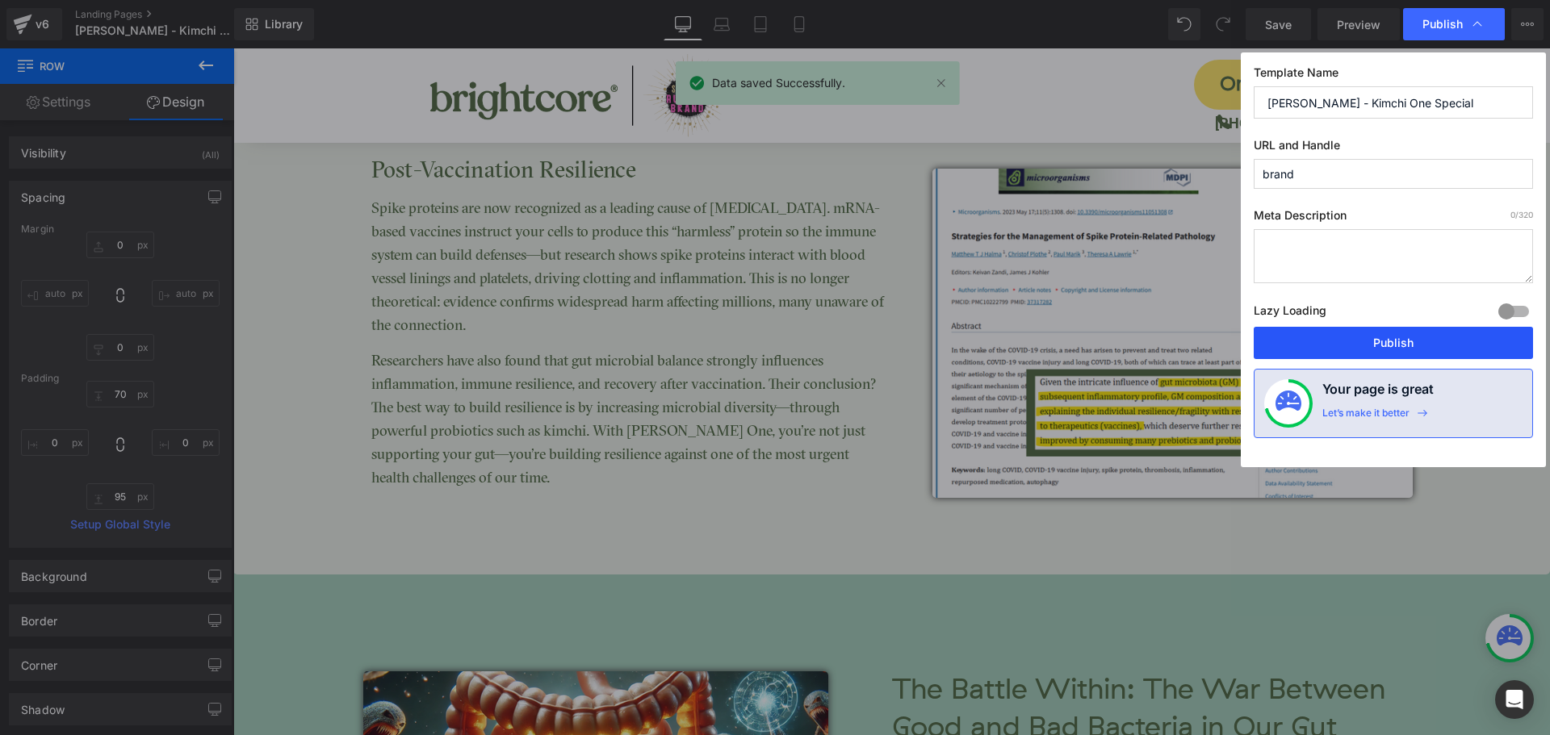
click at [1427, 342] on button "Publish" at bounding box center [1393, 343] width 279 height 32
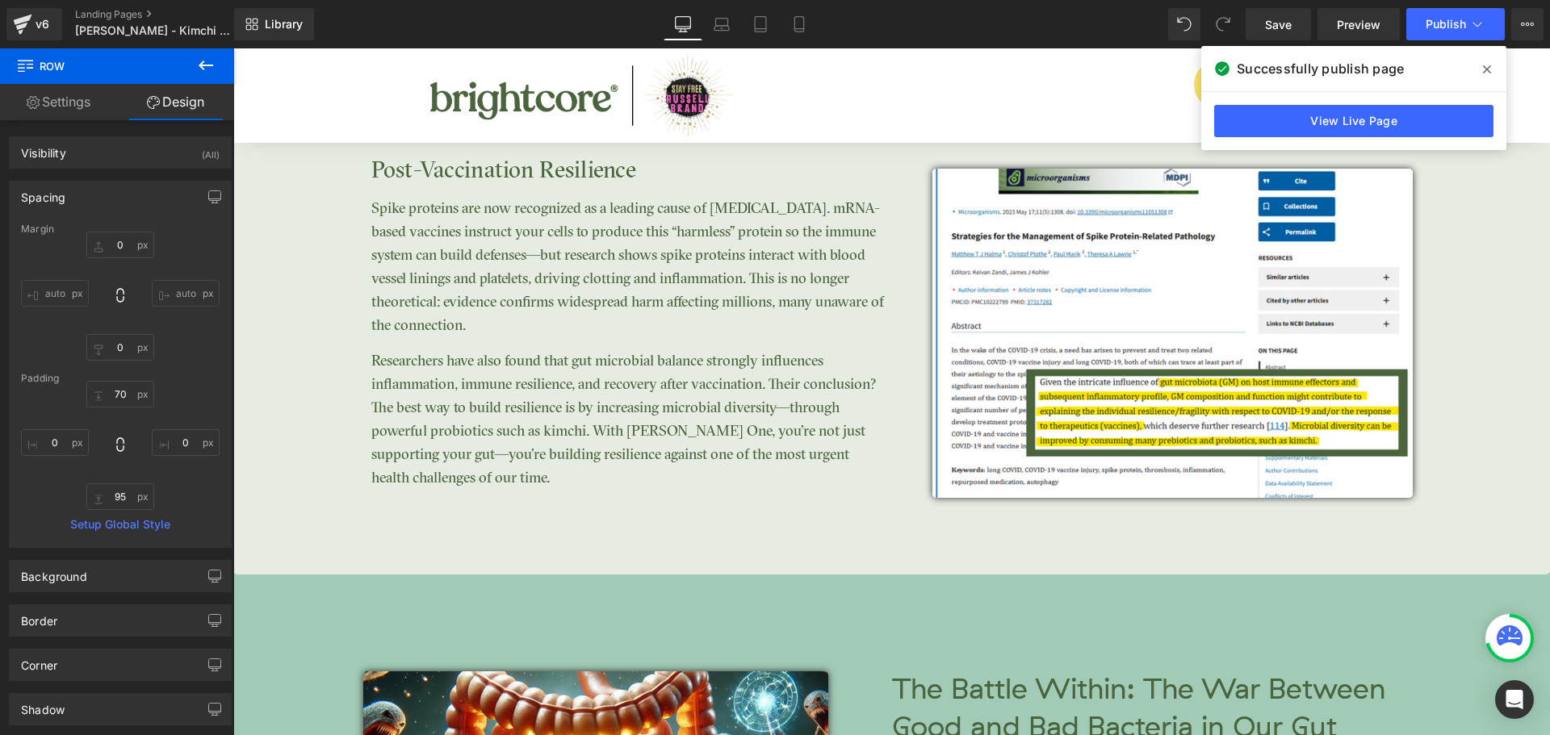
click at [1487, 73] on icon at bounding box center [1487, 69] width 8 height 13
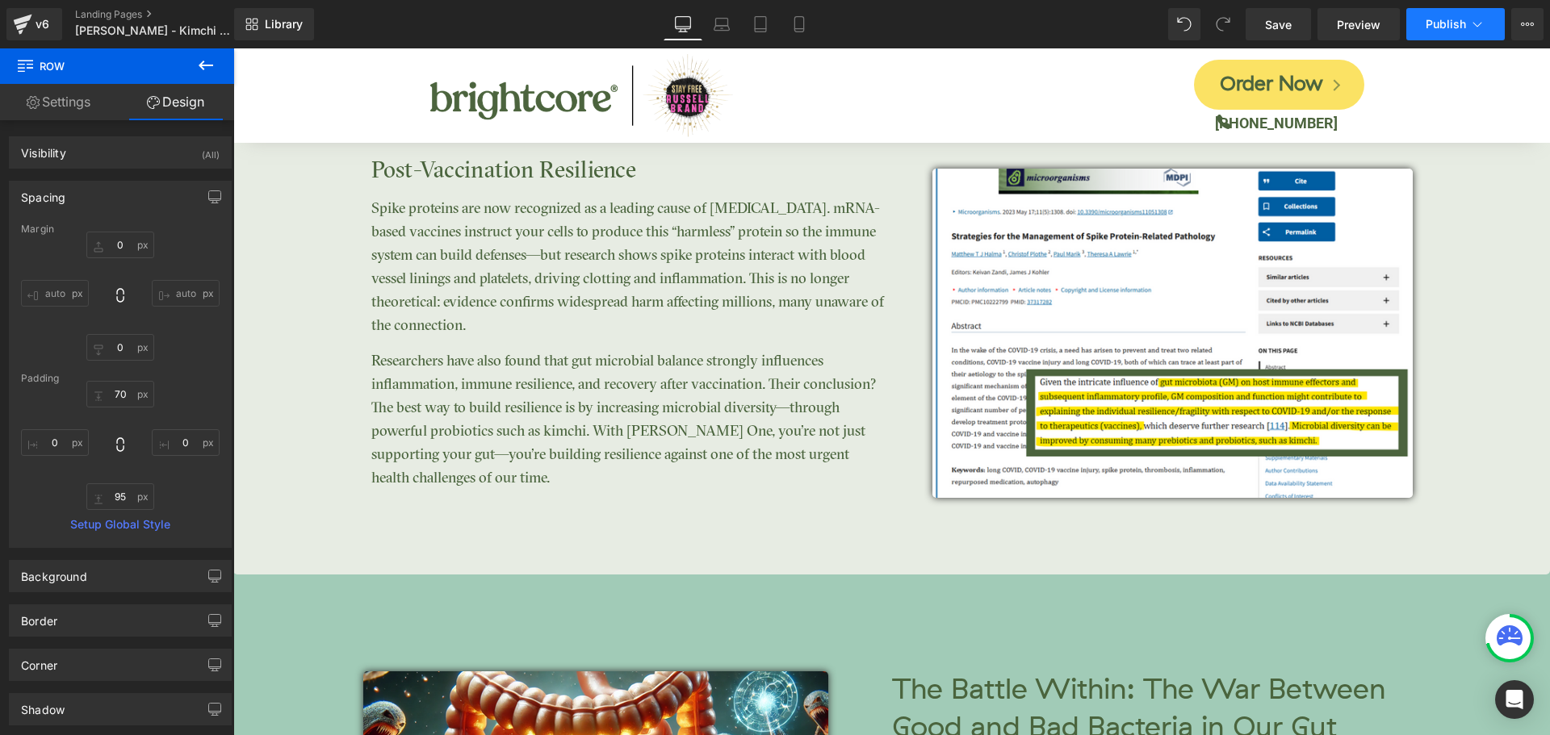
click at [1464, 20] on span "Publish" at bounding box center [1446, 24] width 40 height 13
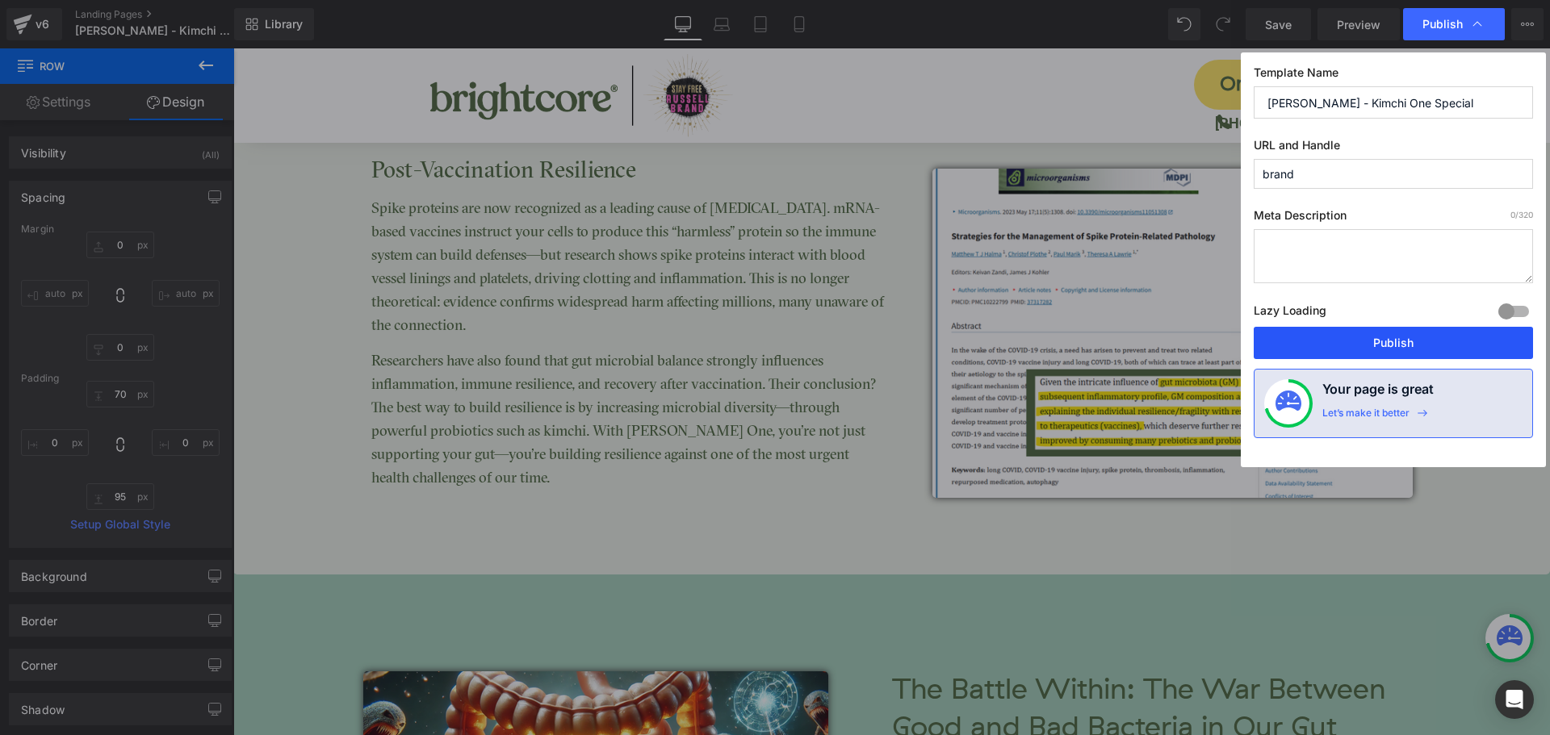
drag, startPoint x: 1440, startPoint y: 341, endPoint x: 1208, endPoint y: 293, distance: 237.5
click at [1441, 341] on button "Publish" at bounding box center [1393, 343] width 279 height 32
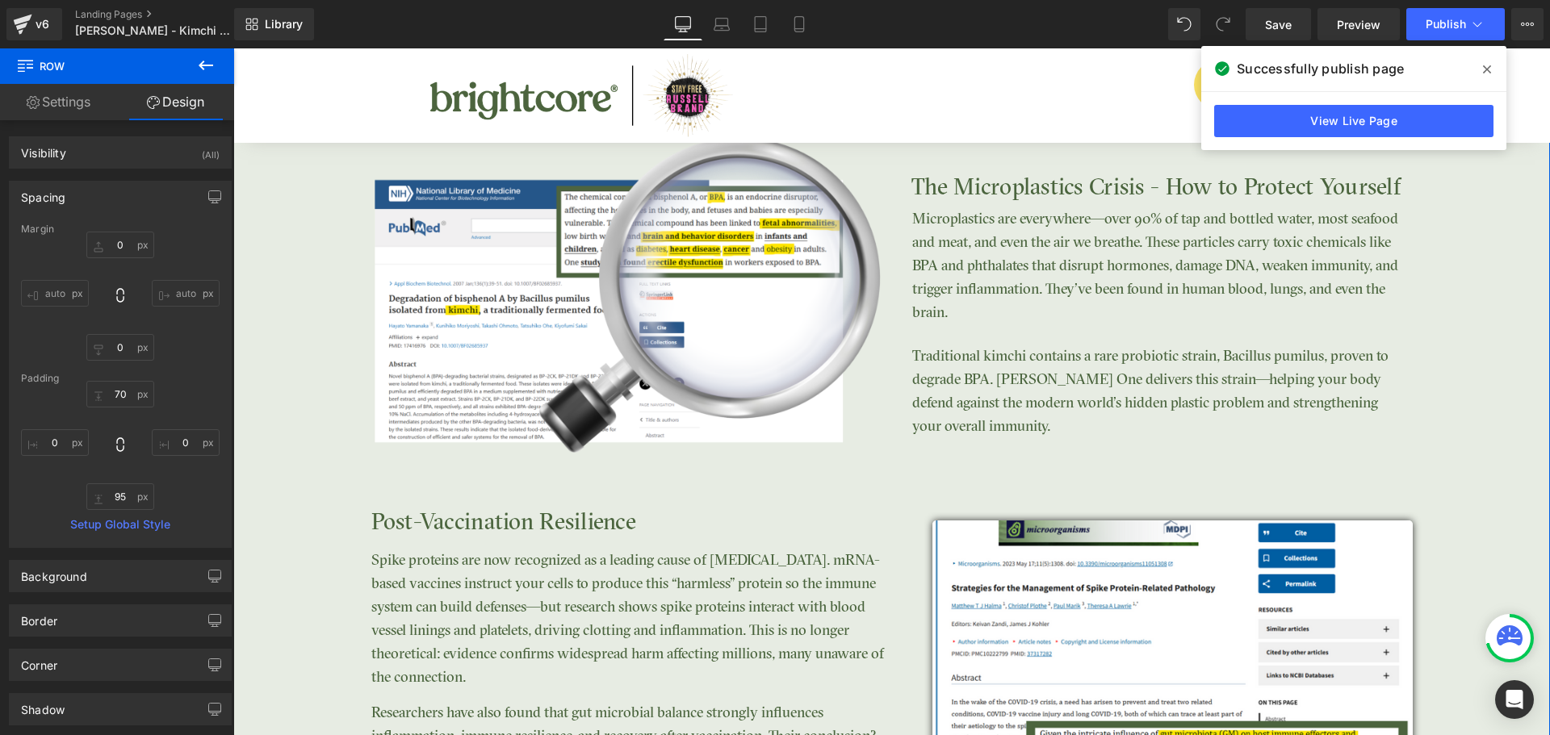
scroll to position [3033, 0]
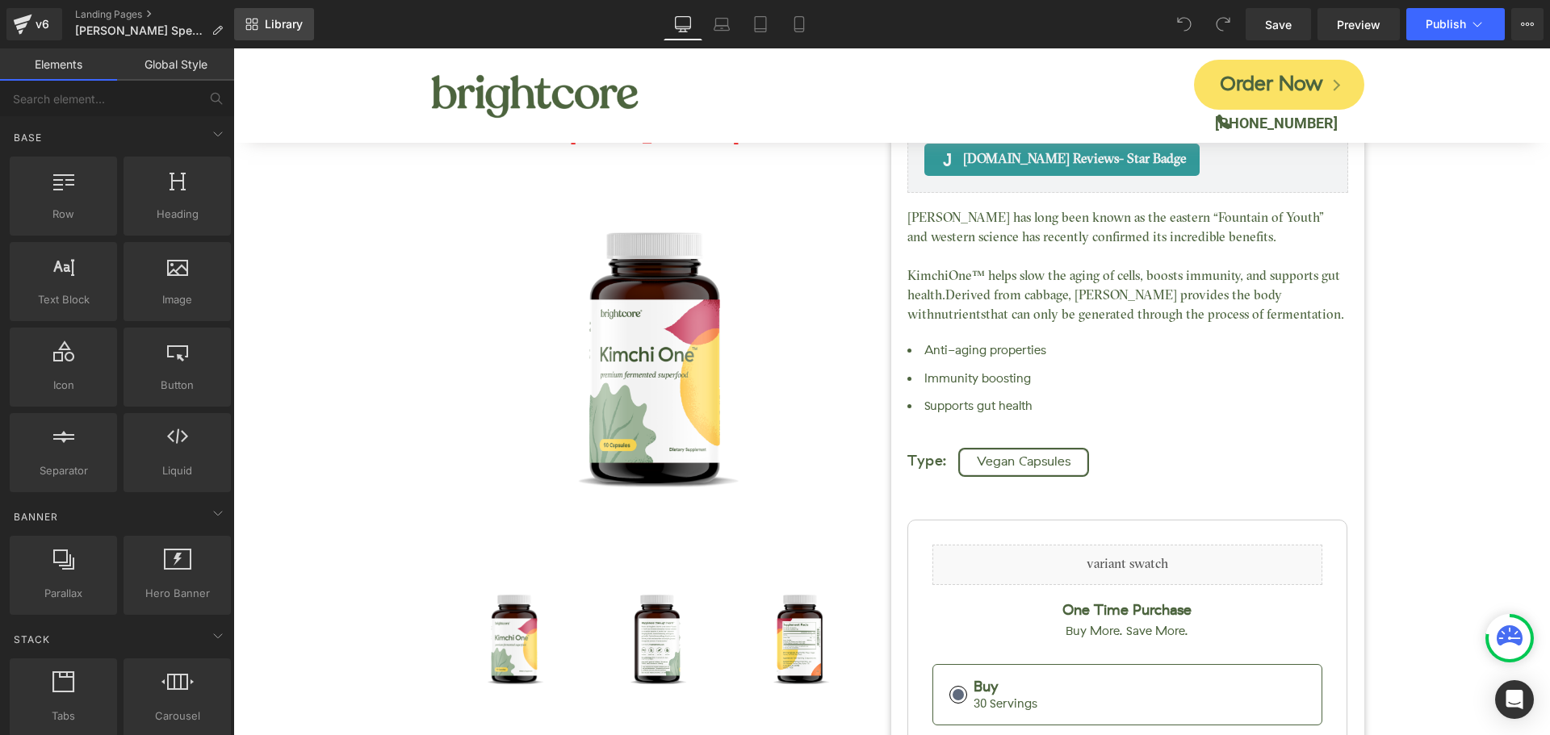
click at [266, 15] on link "Library" at bounding box center [274, 24] width 80 height 32
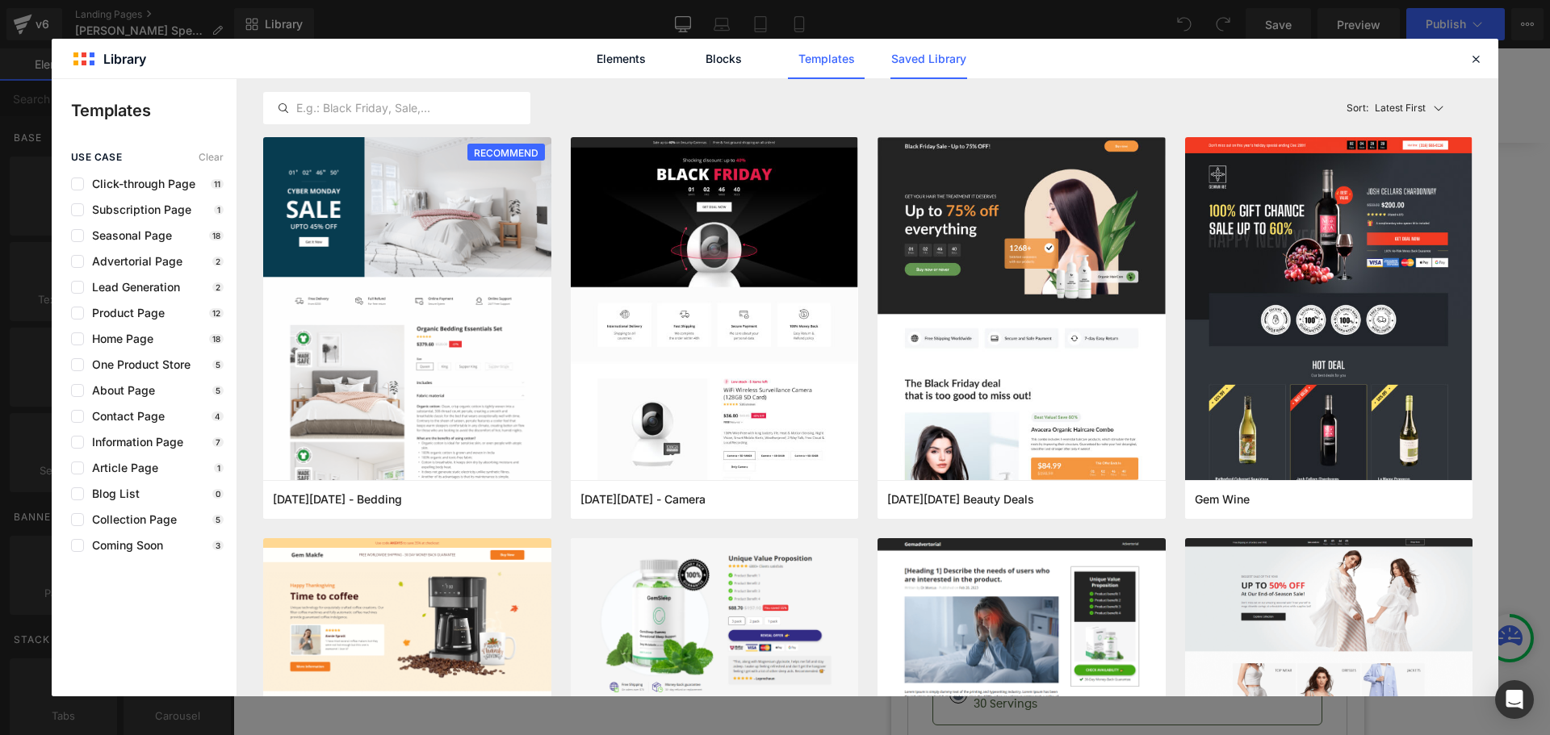
click at [898, 69] on link "Saved Library" at bounding box center [928, 59] width 77 height 40
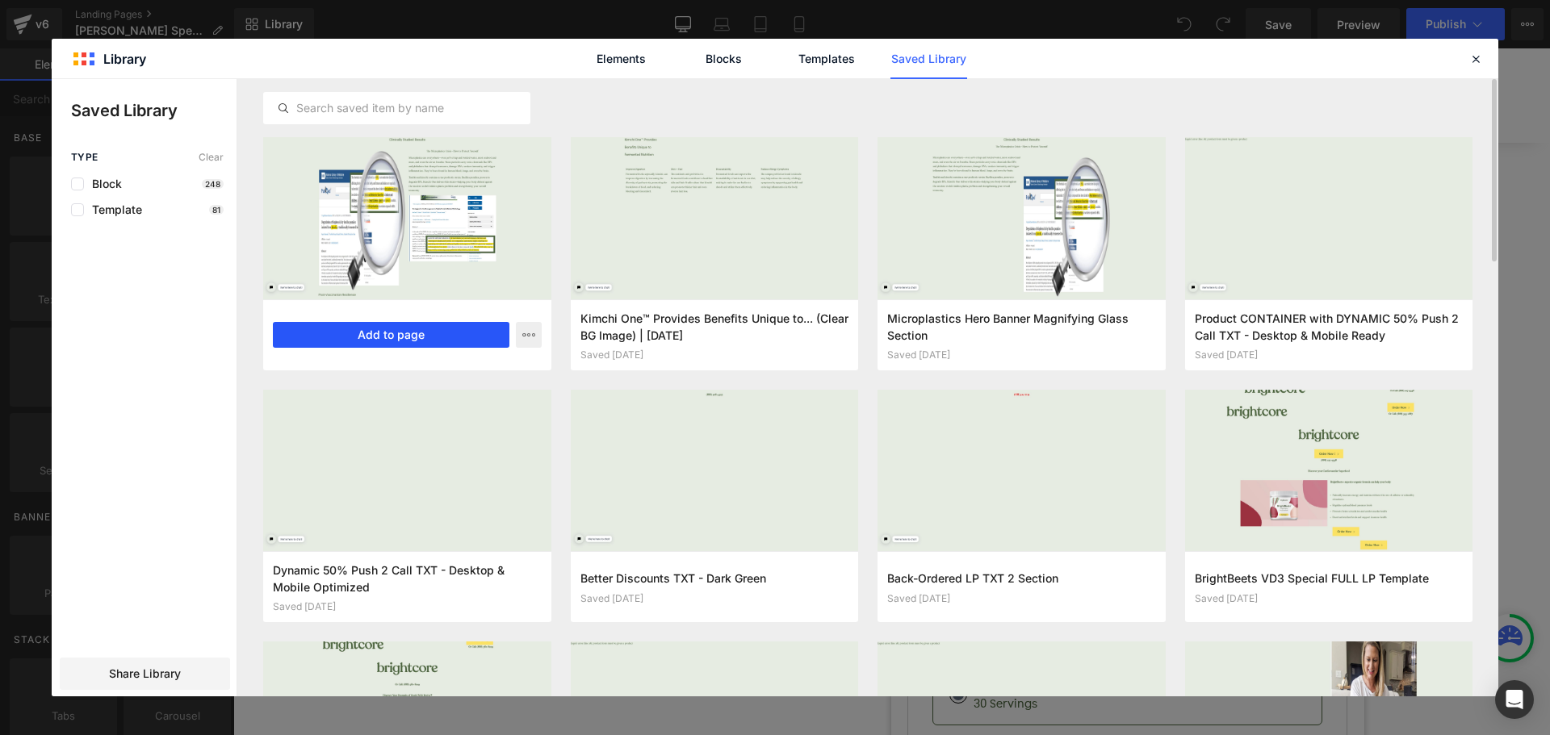
click at [431, 333] on button "Add to page" at bounding box center [391, 335] width 237 height 26
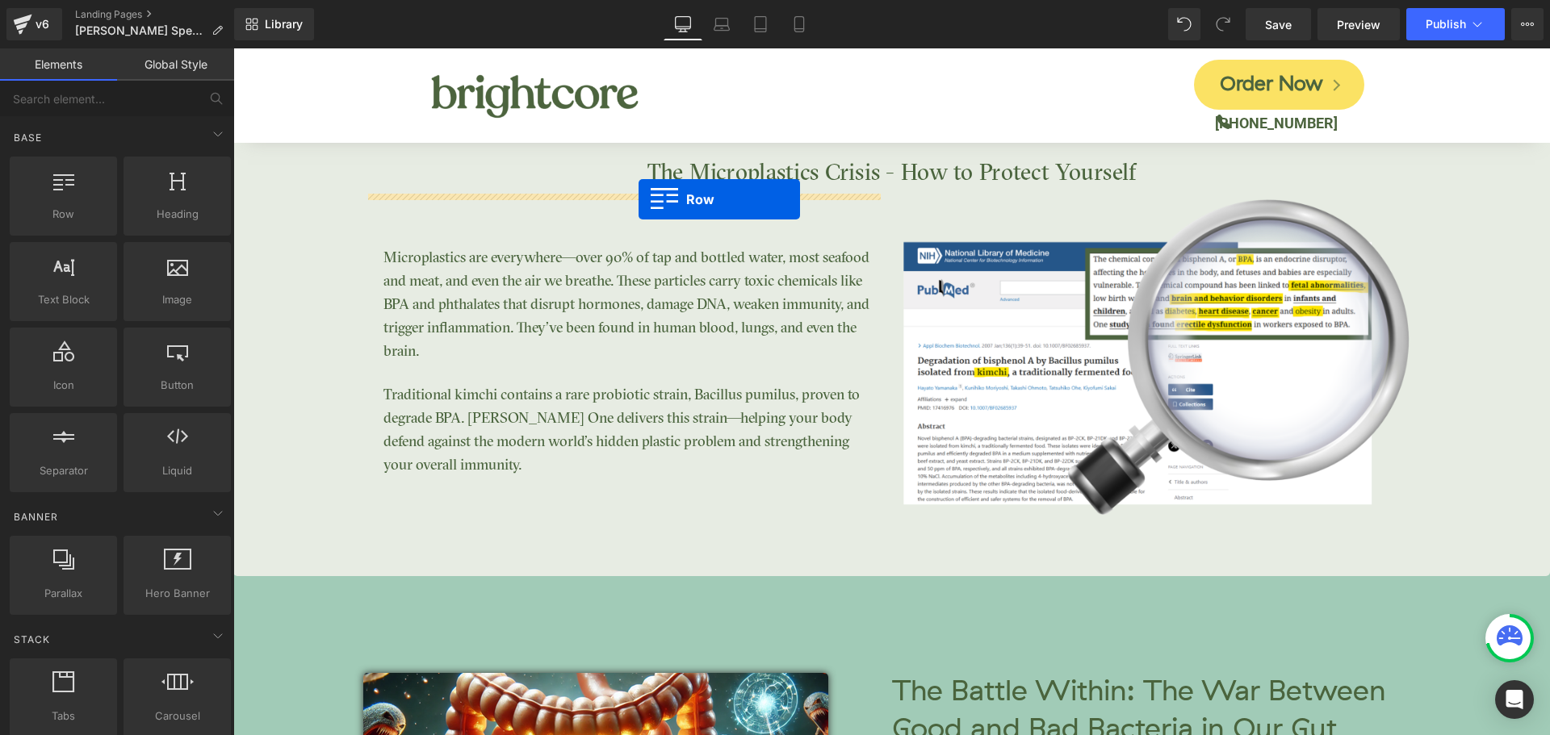
scroll to position [3286, 0]
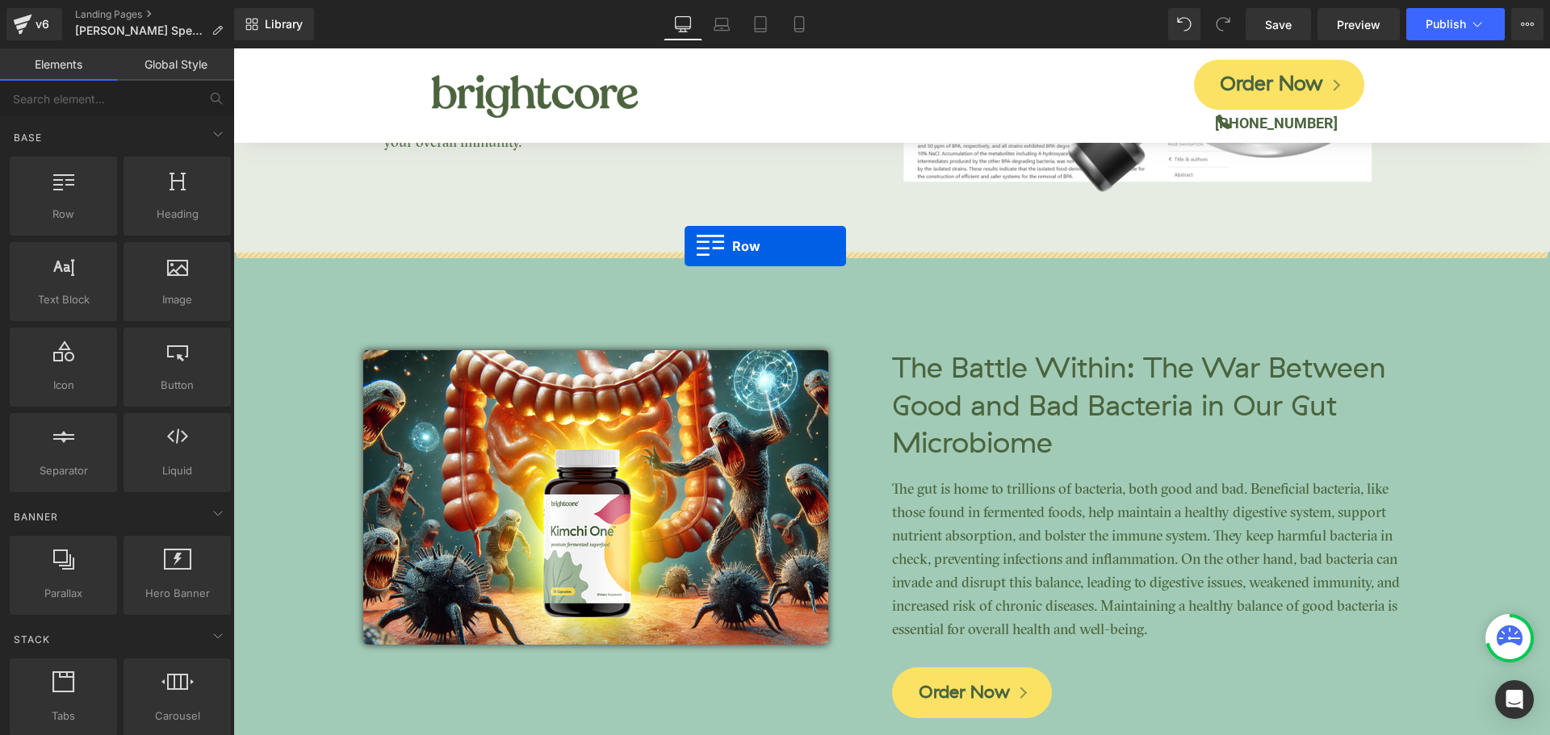
drag, startPoint x: 245, startPoint y: 208, endPoint x: 685, endPoint y: 246, distance: 440.8
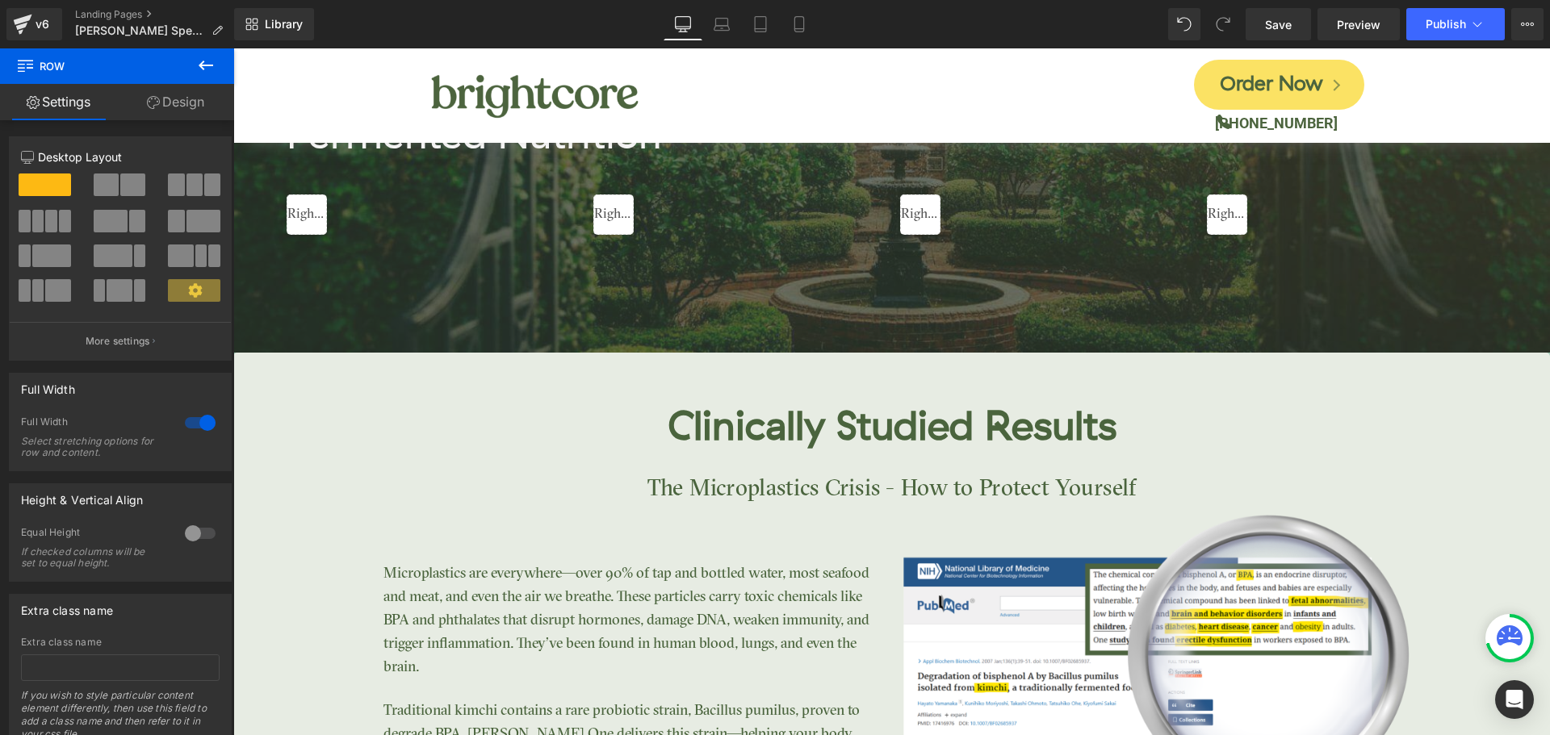
scroll to position [2640, 0]
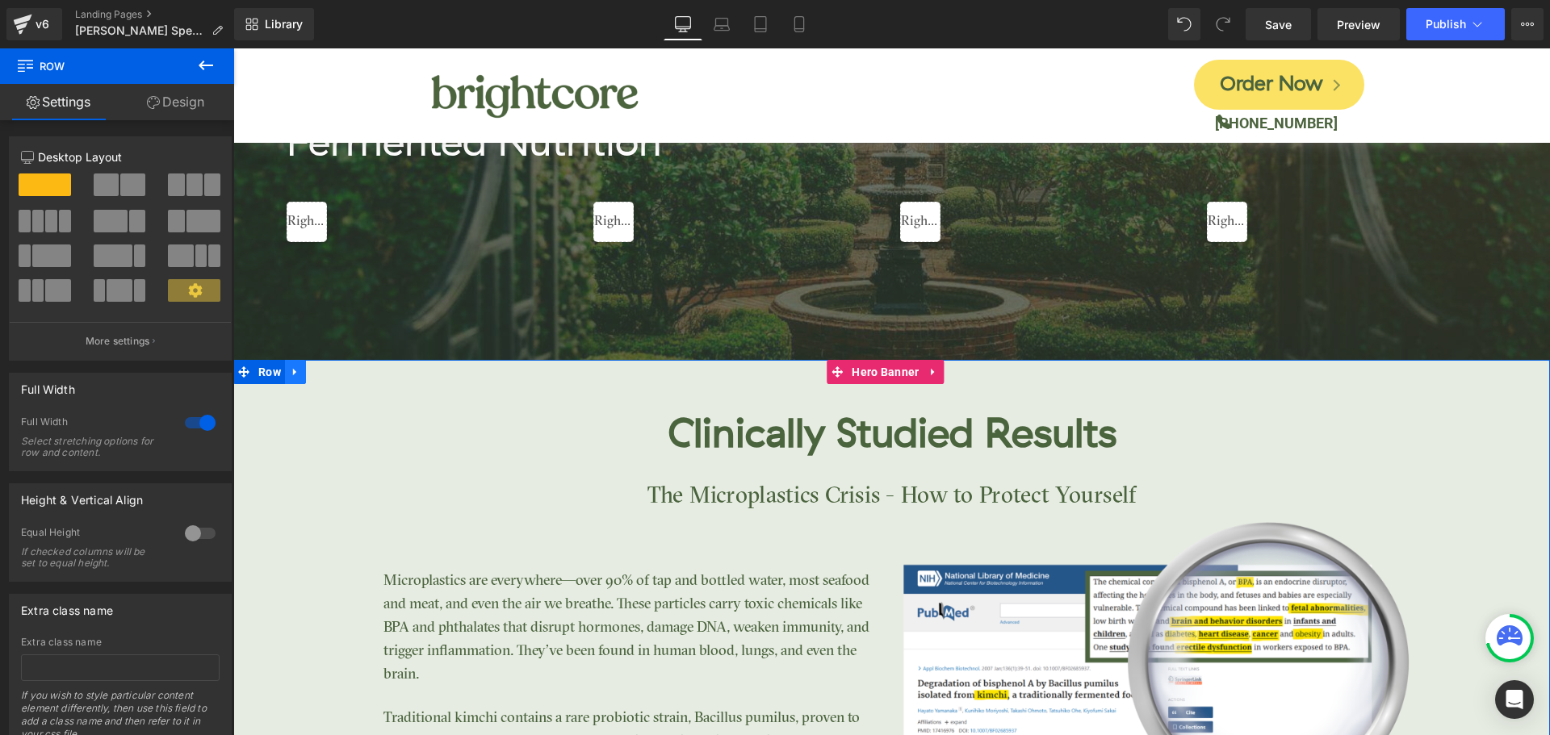
click at [291, 374] on icon at bounding box center [295, 373] width 11 height 12
click at [333, 369] on icon at bounding box center [337, 372] width 11 height 11
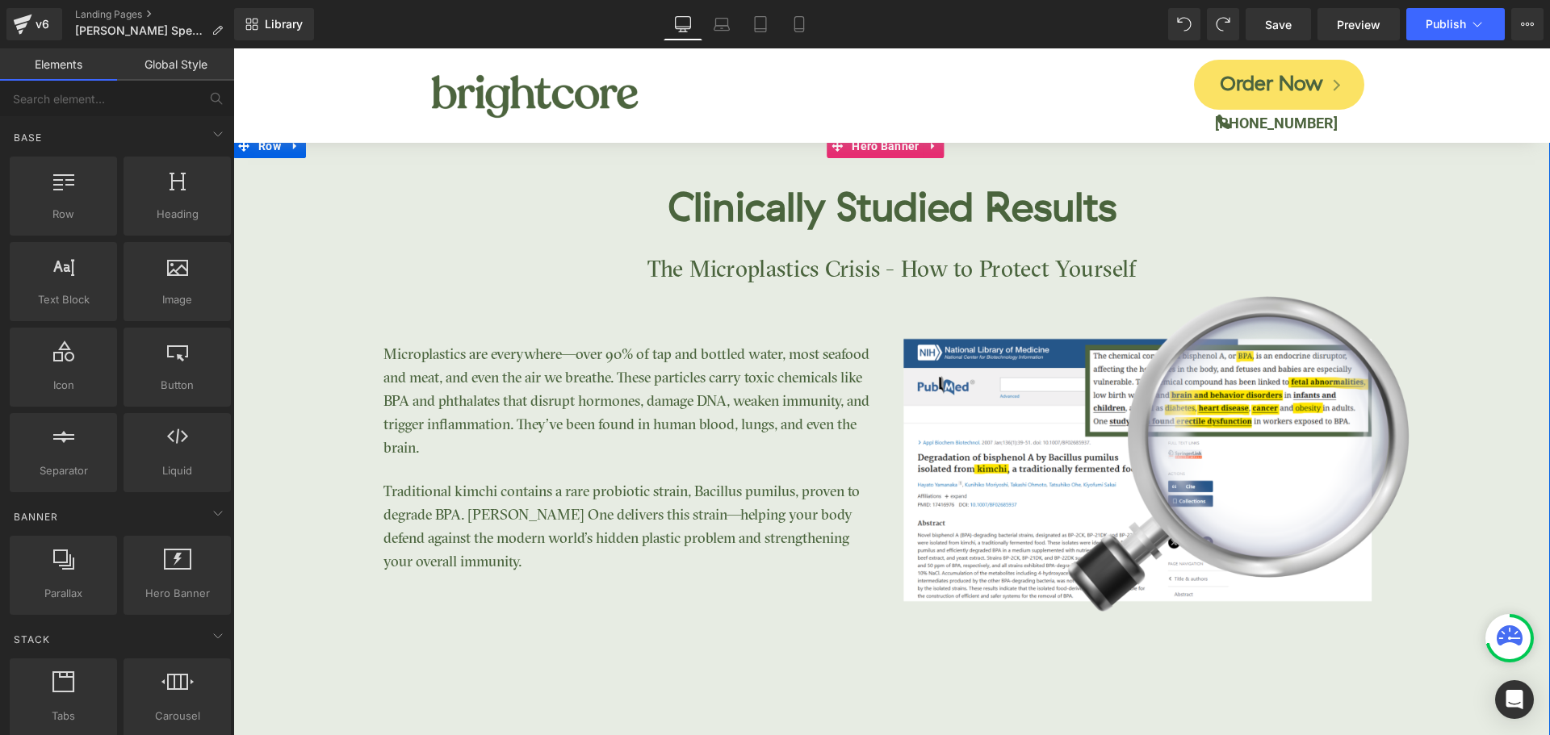
scroll to position [2721, 0]
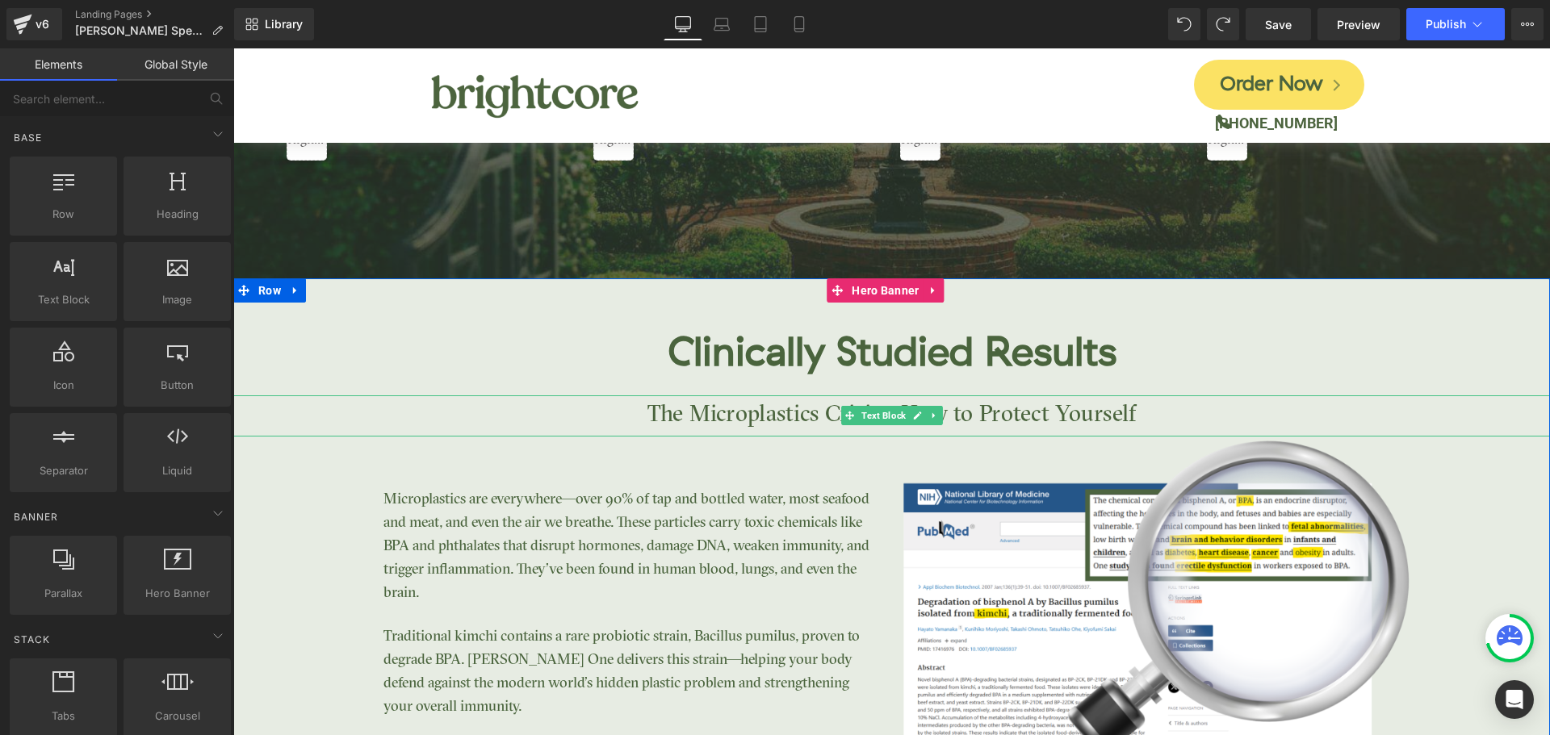
click at [535, 408] on p "The Microplastics Crisis - How to Protect Yourself" at bounding box center [891, 416] width 1317 height 40
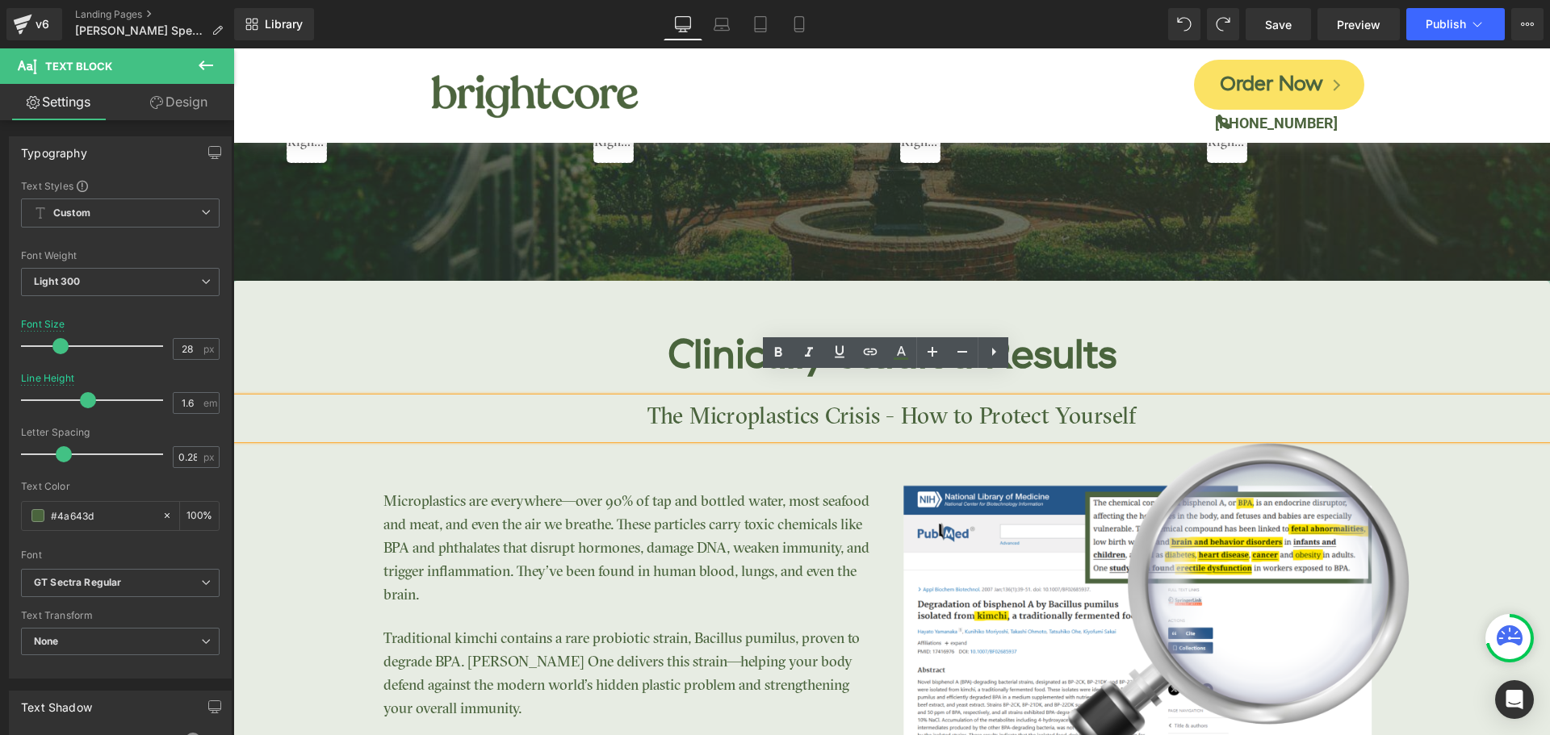
scroll to position [2641, 0]
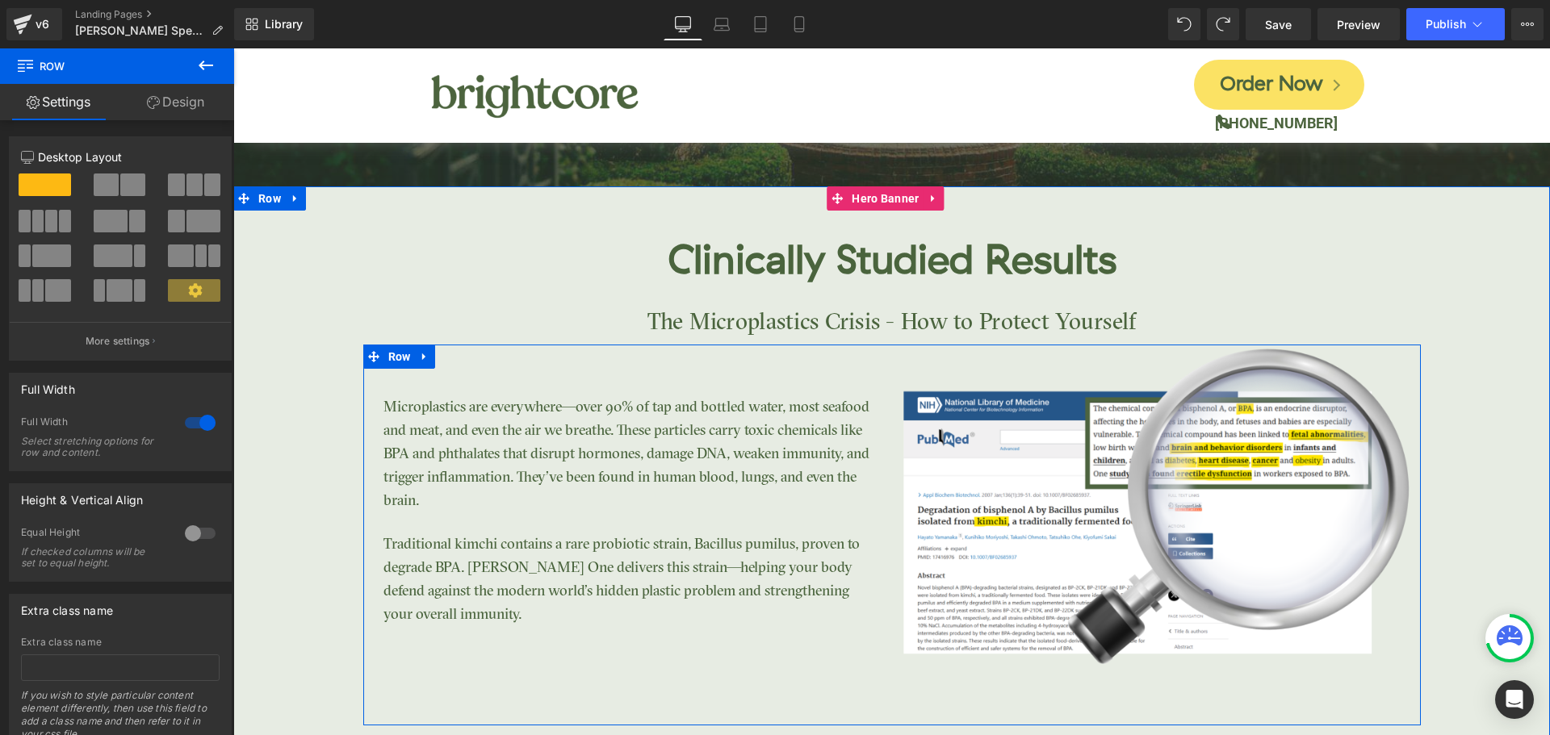
scroll to position [2721, 0]
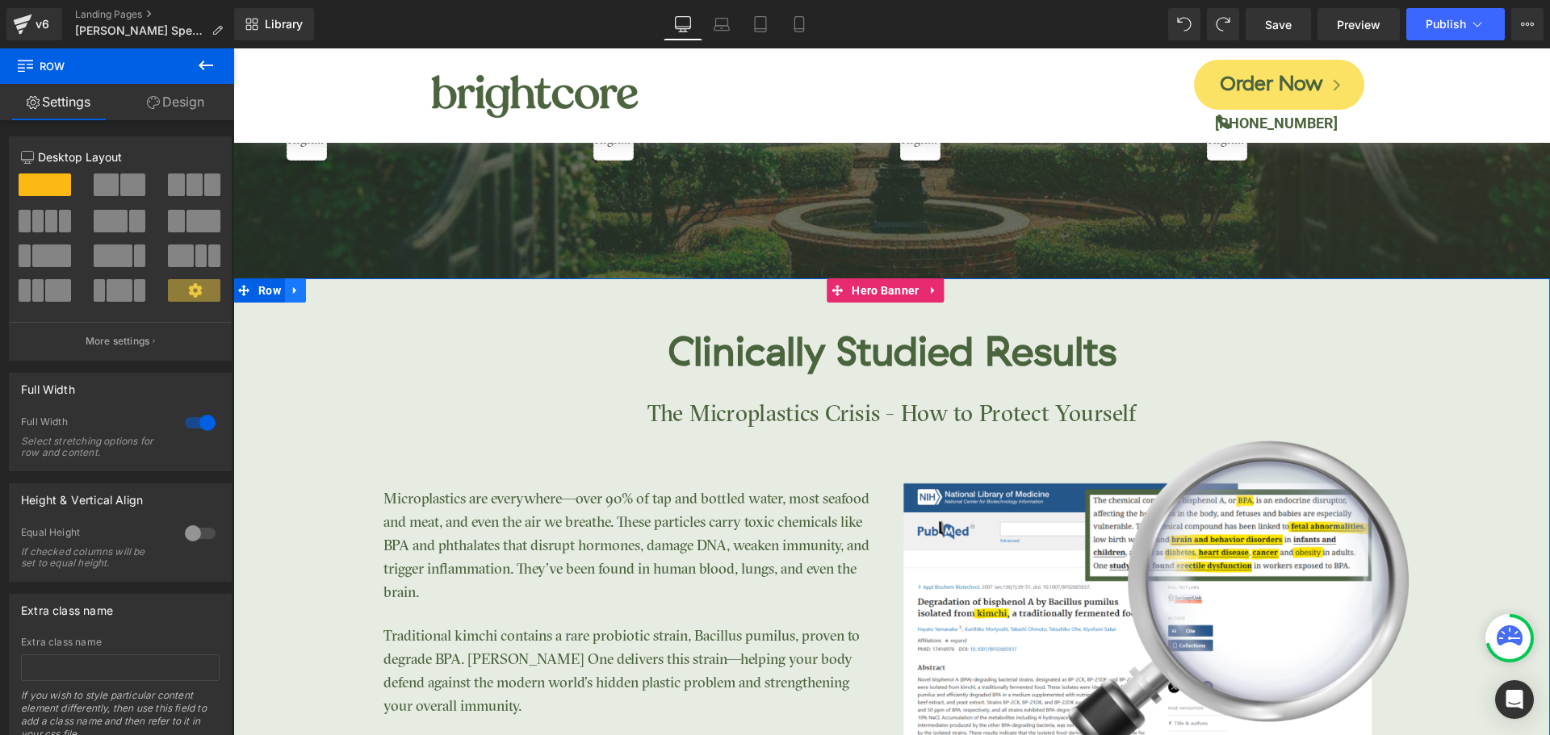
click at [297, 295] on link at bounding box center [295, 291] width 21 height 24
click at [333, 292] on icon at bounding box center [337, 290] width 11 height 11
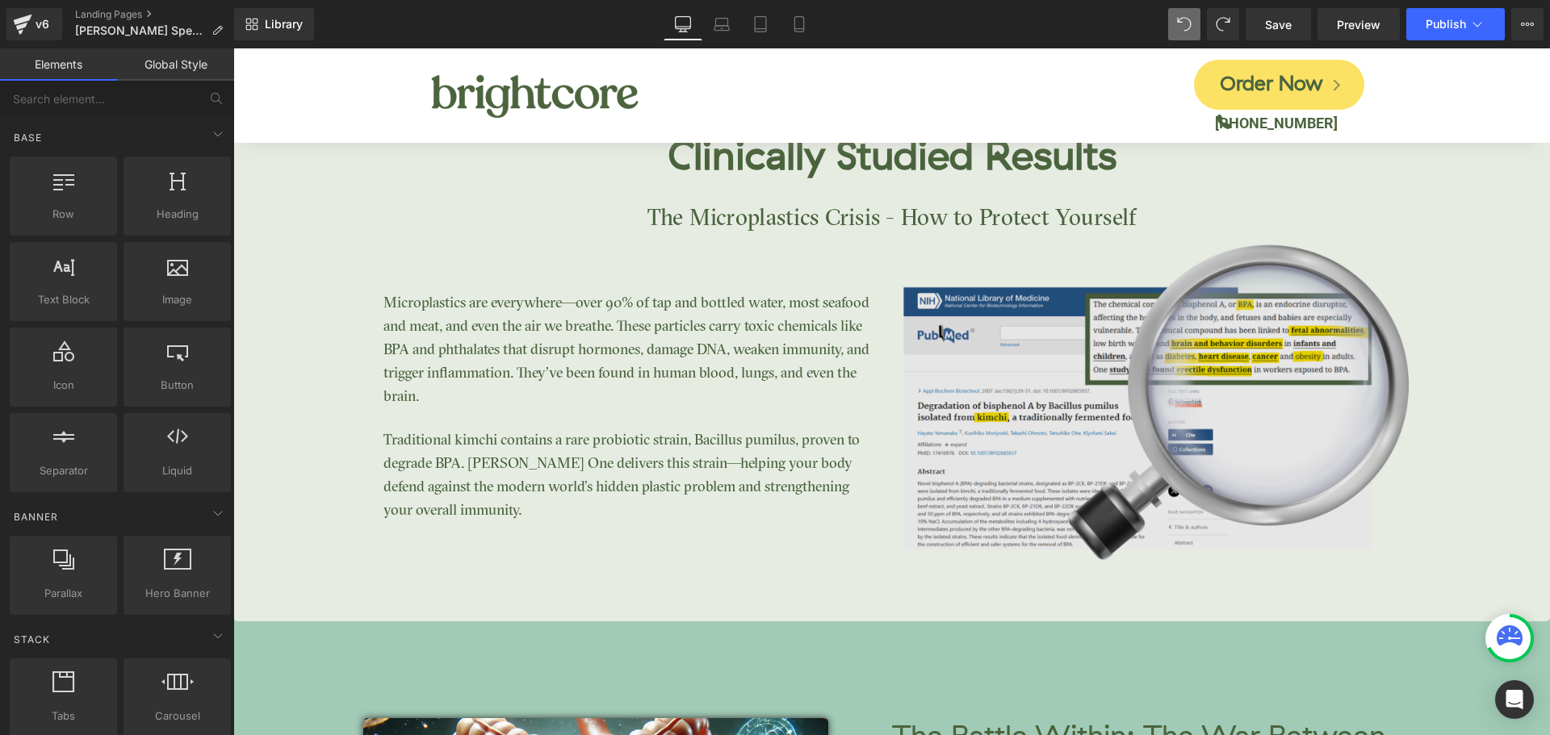
scroll to position [2773, 0]
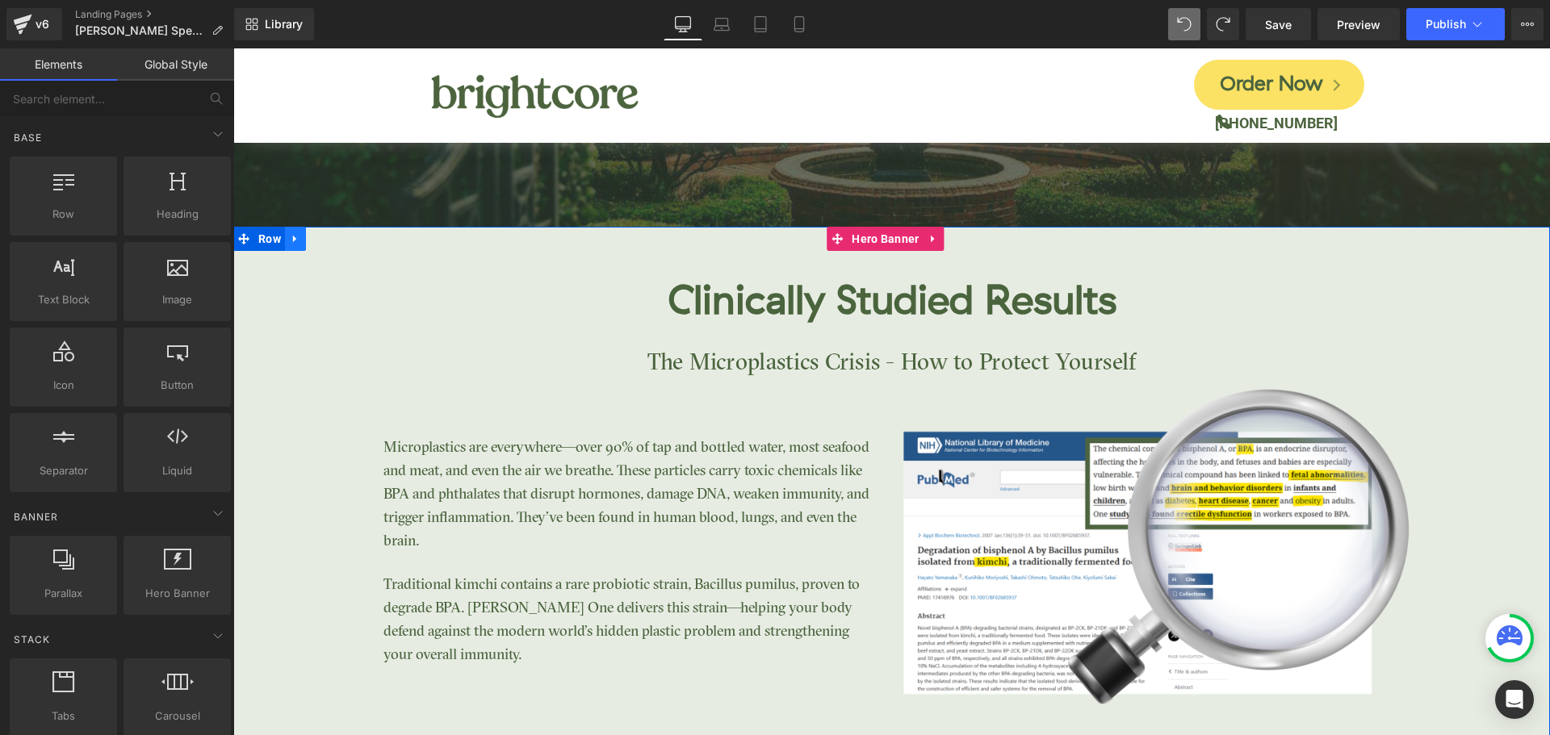
click at [294, 240] on icon at bounding box center [295, 239] width 11 height 12
click at [332, 241] on icon at bounding box center [337, 238] width 11 height 11
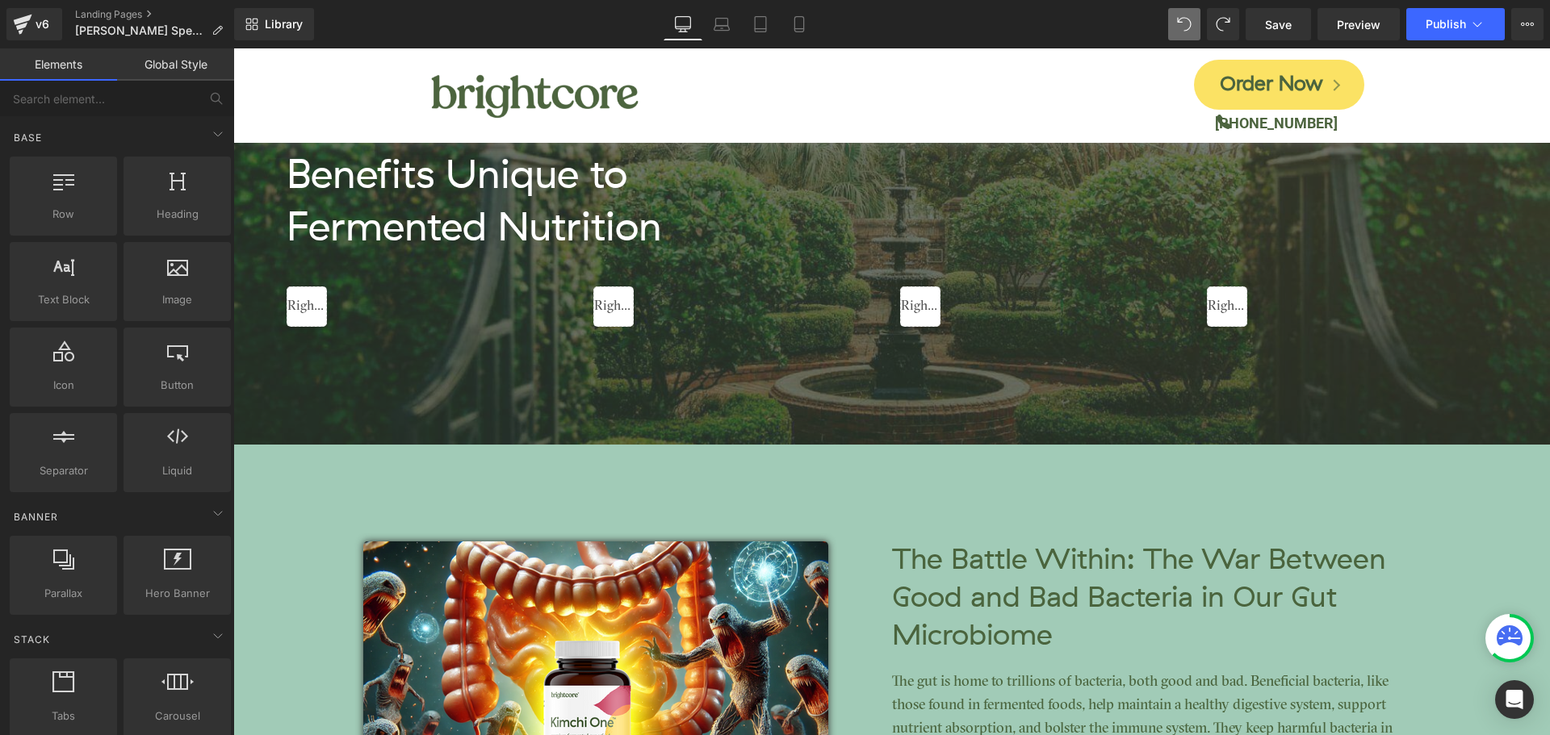
scroll to position [2723, 0]
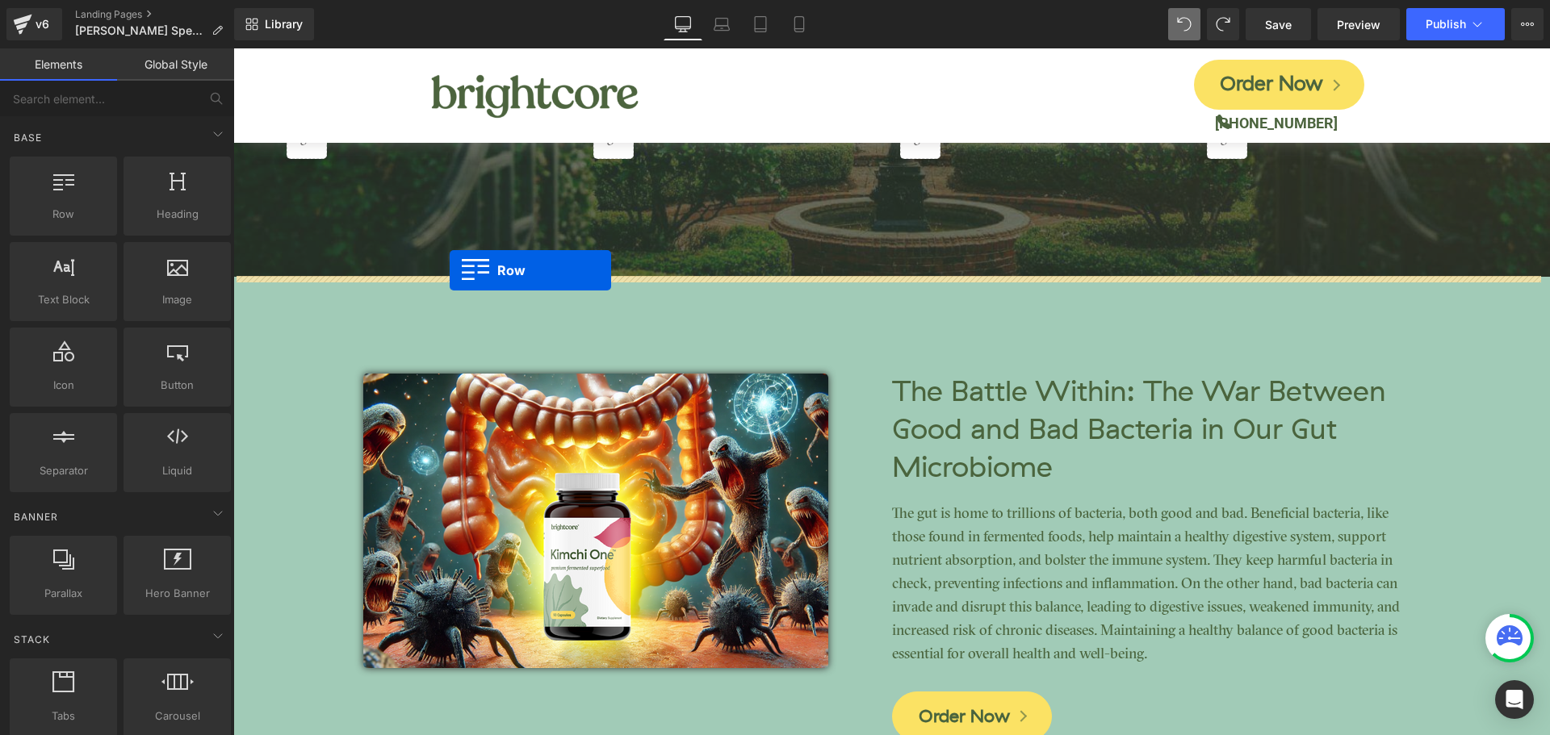
drag, startPoint x: 242, startPoint y: 530, endPoint x: 450, endPoint y: 270, distance: 332.6
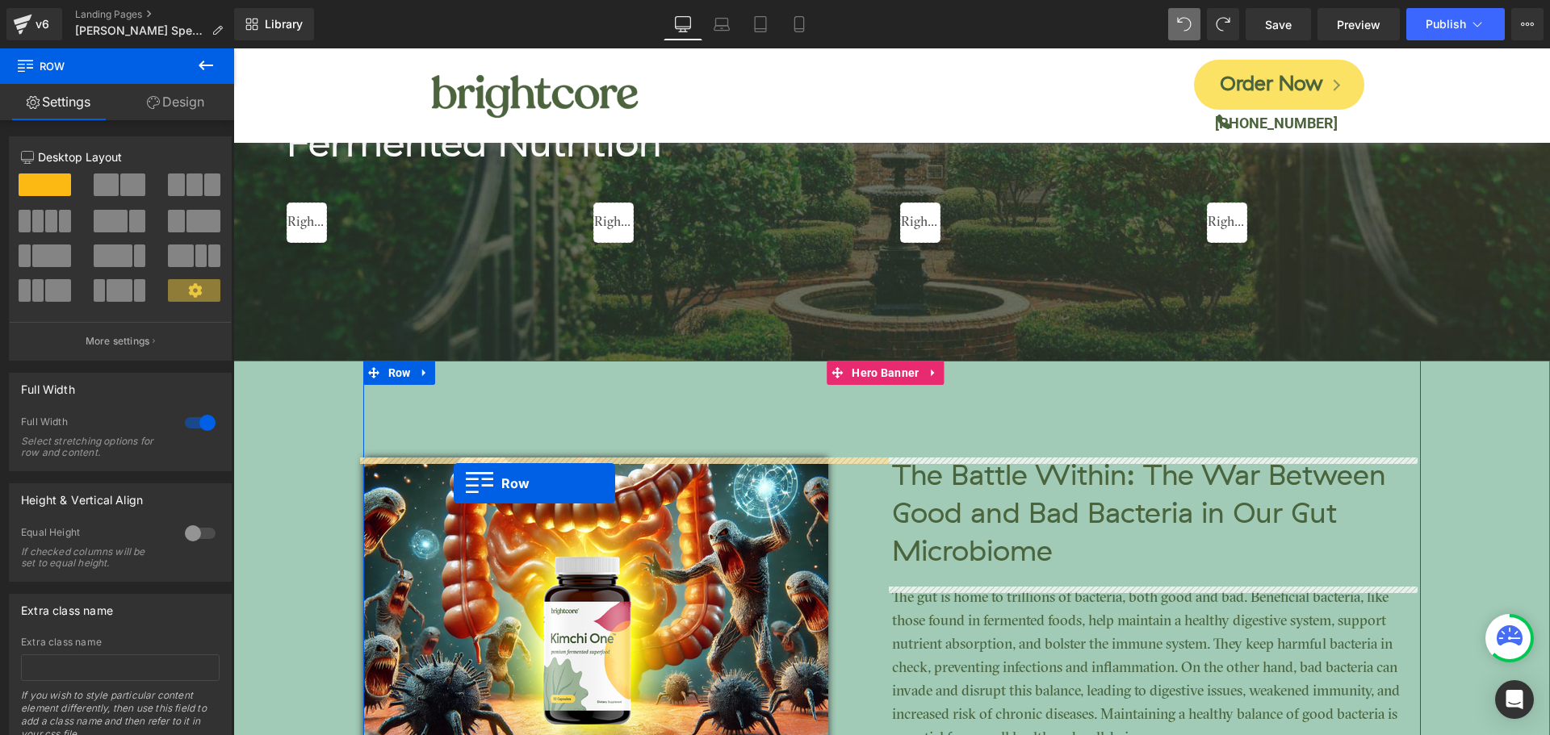
scroll to position [2638, 0]
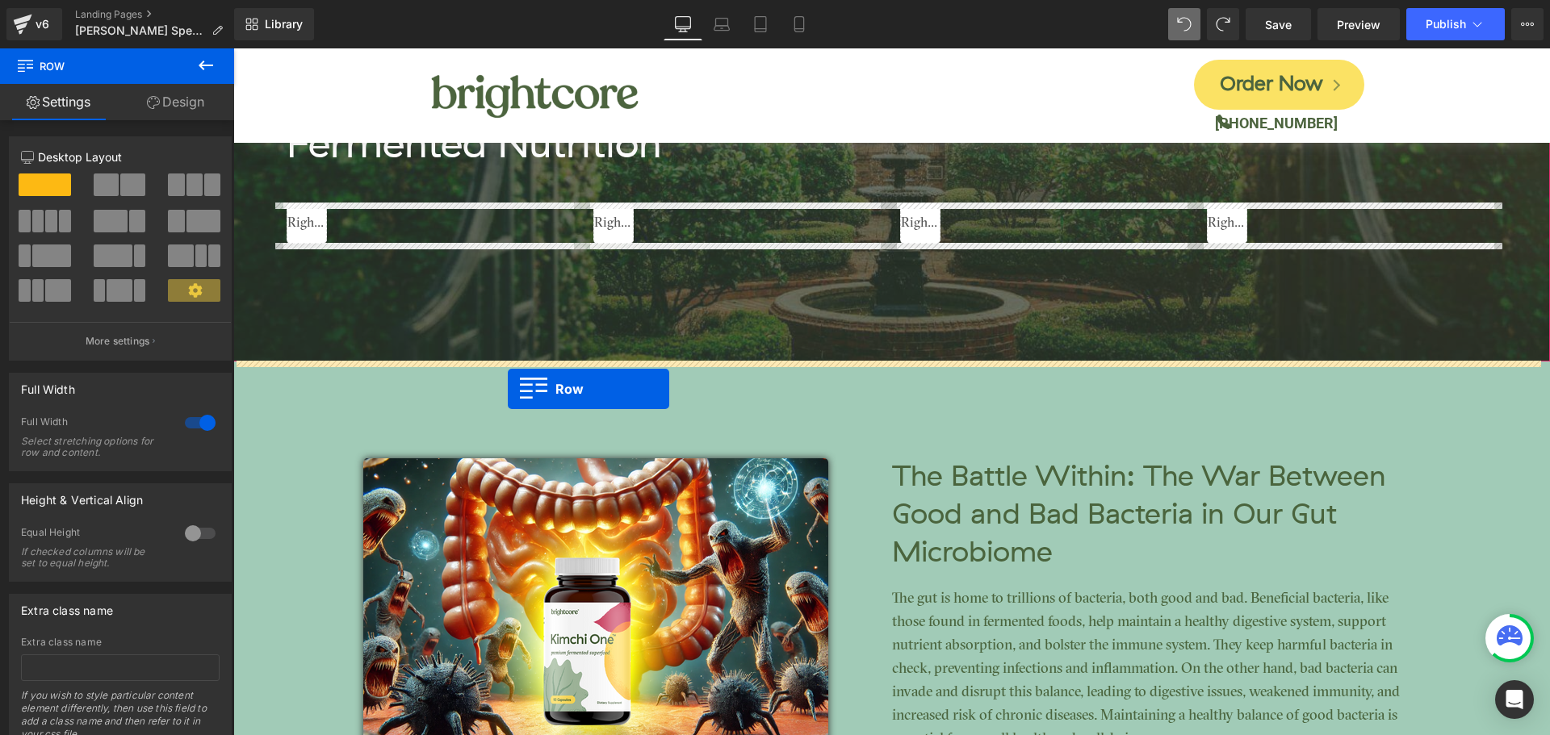
drag, startPoint x: 238, startPoint y: 296, endPoint x: 508, endPoint y: 389, distance: 285.2
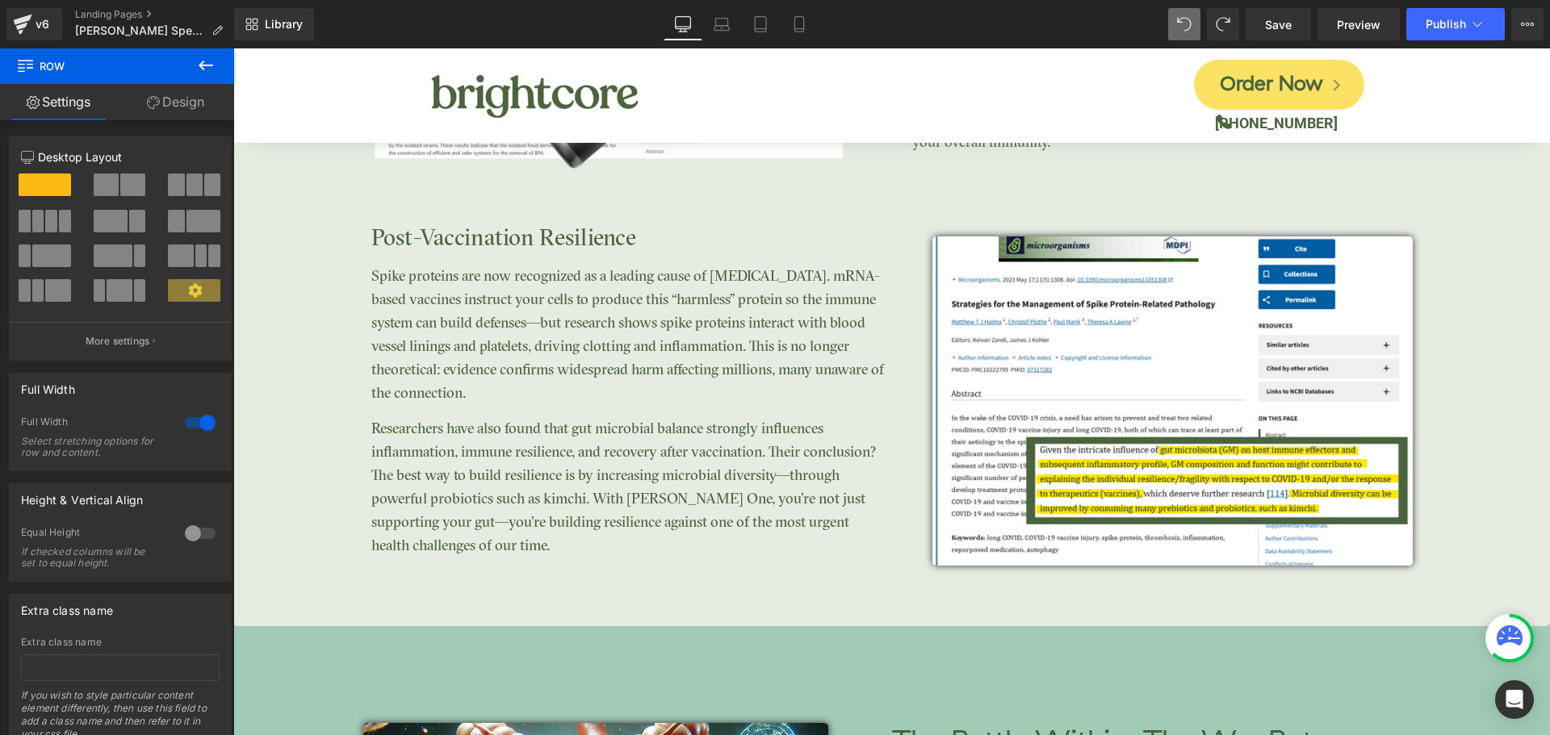
scroll to position [3526, 0]
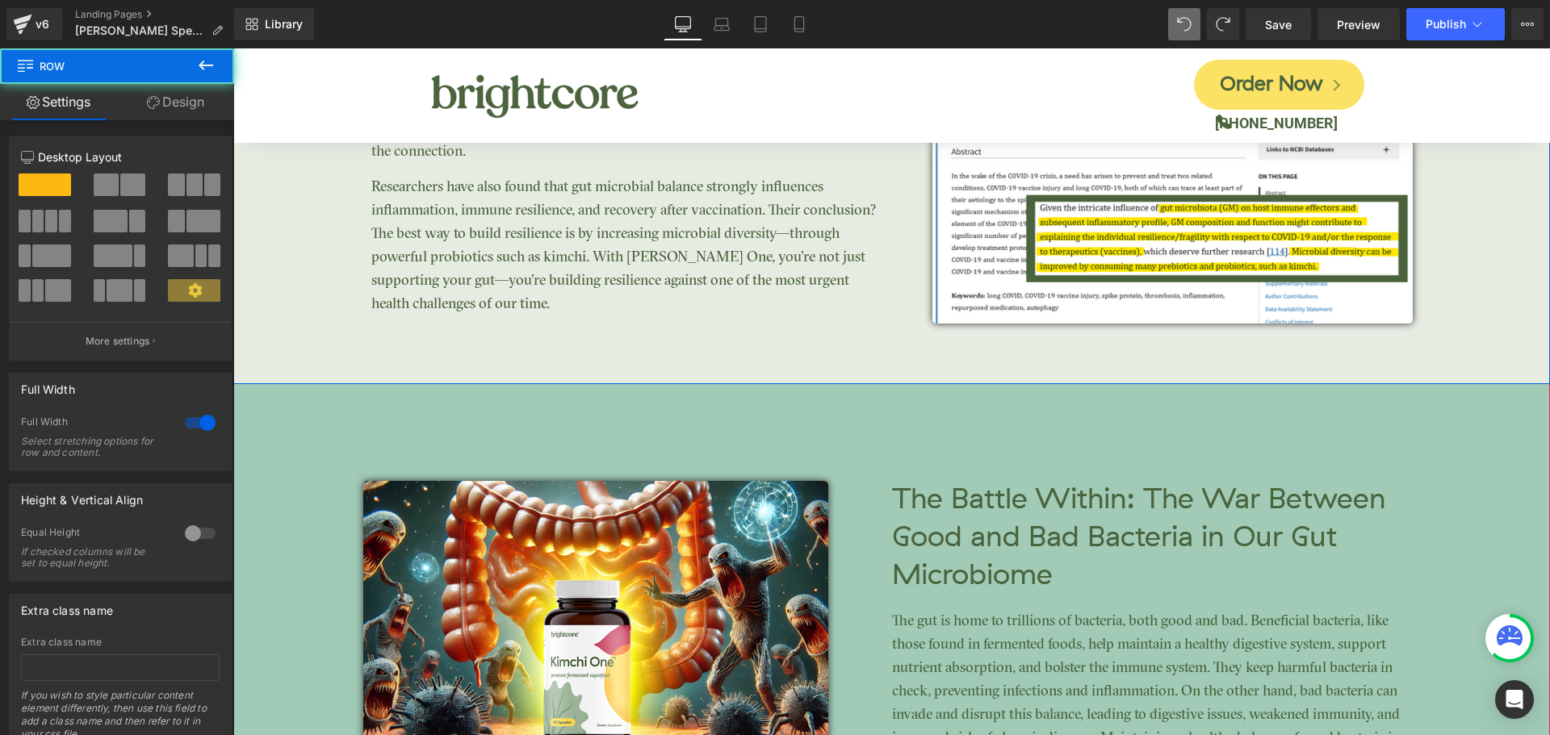
click at [180, 103] on link "Design" at bounding box center [175, 102] width 117 height 36
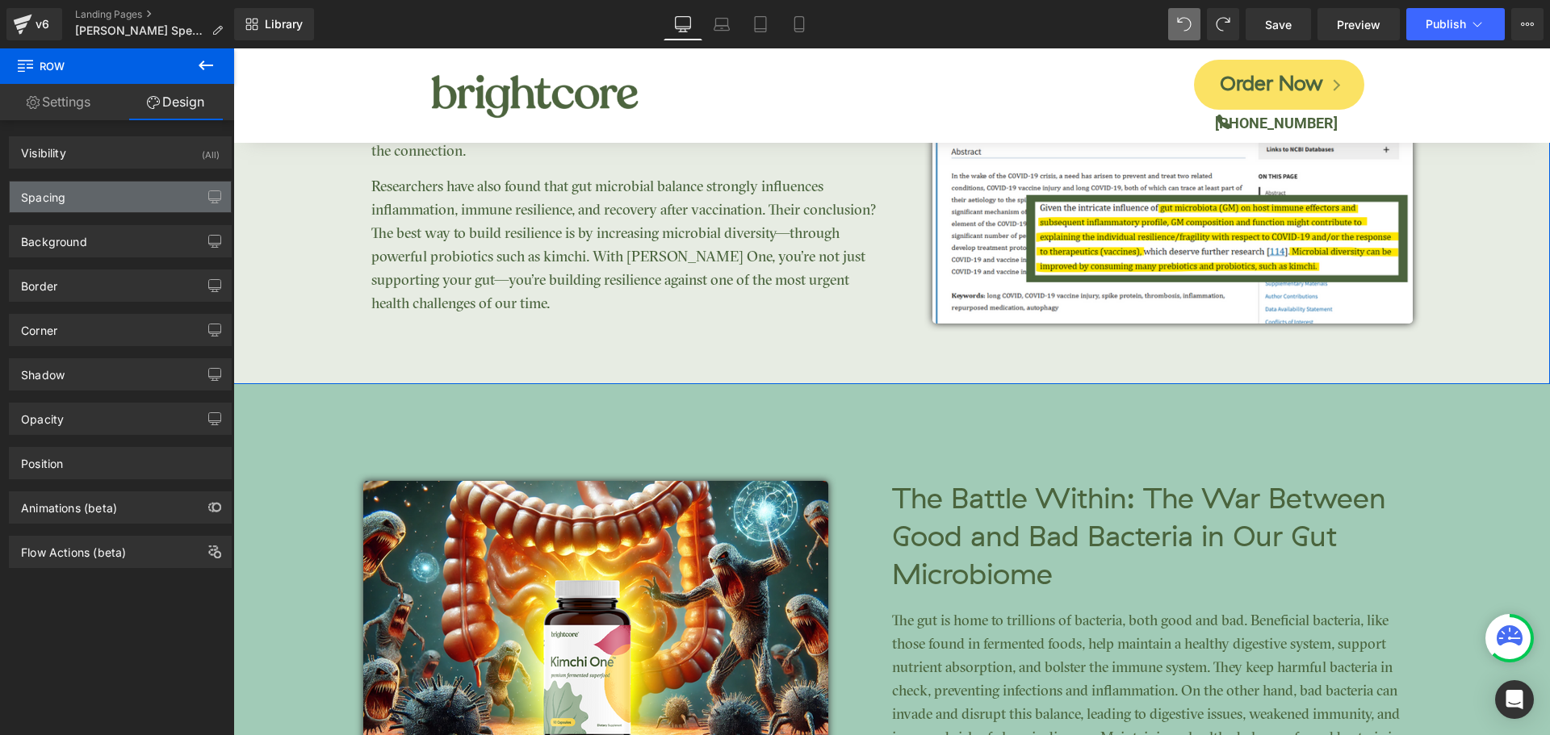
type input "0"
type input "70"
type input "0"
type input "75"
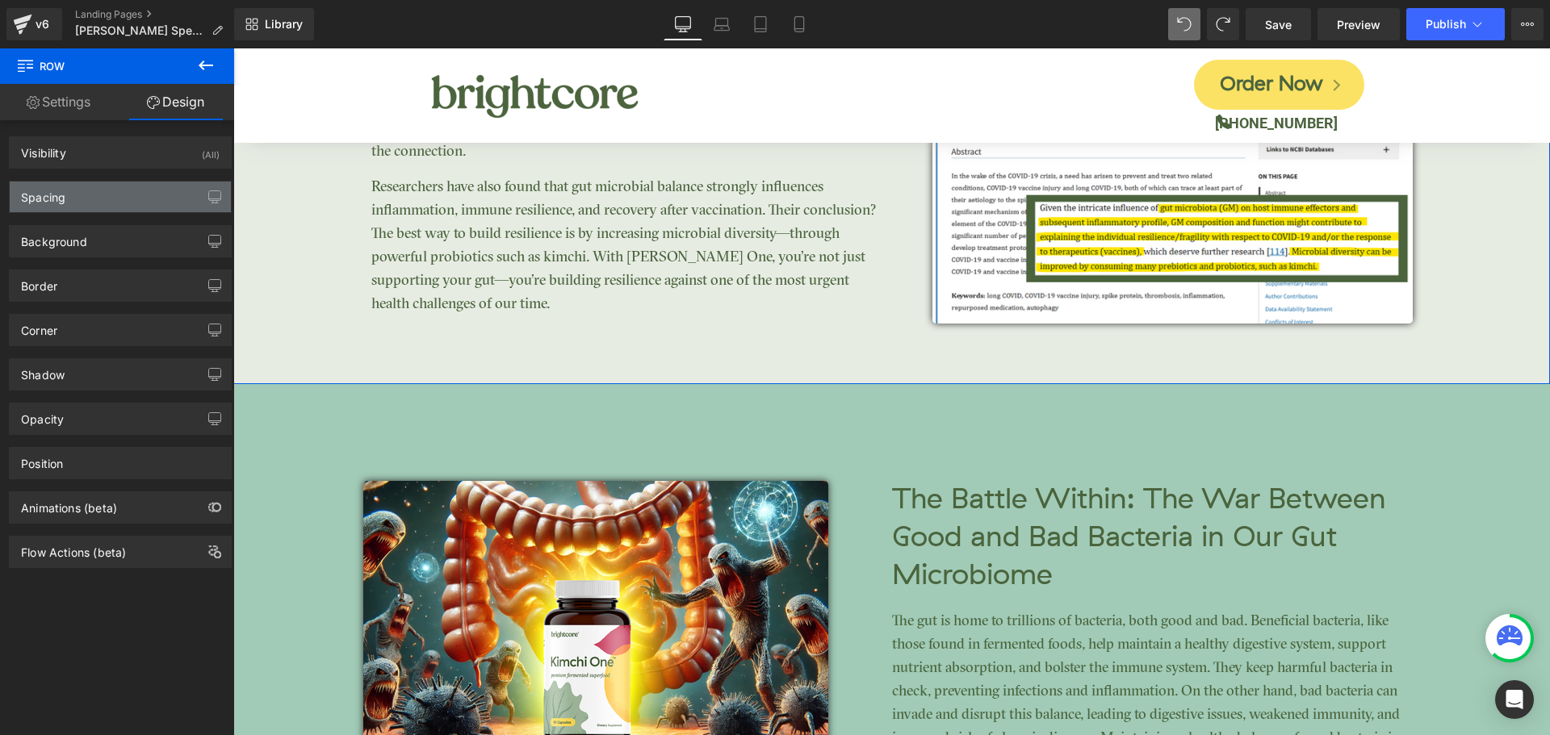
type input "0"
click at [77, 198] on div "Spacing" at bounding box center [120, 197] width 221 height 31
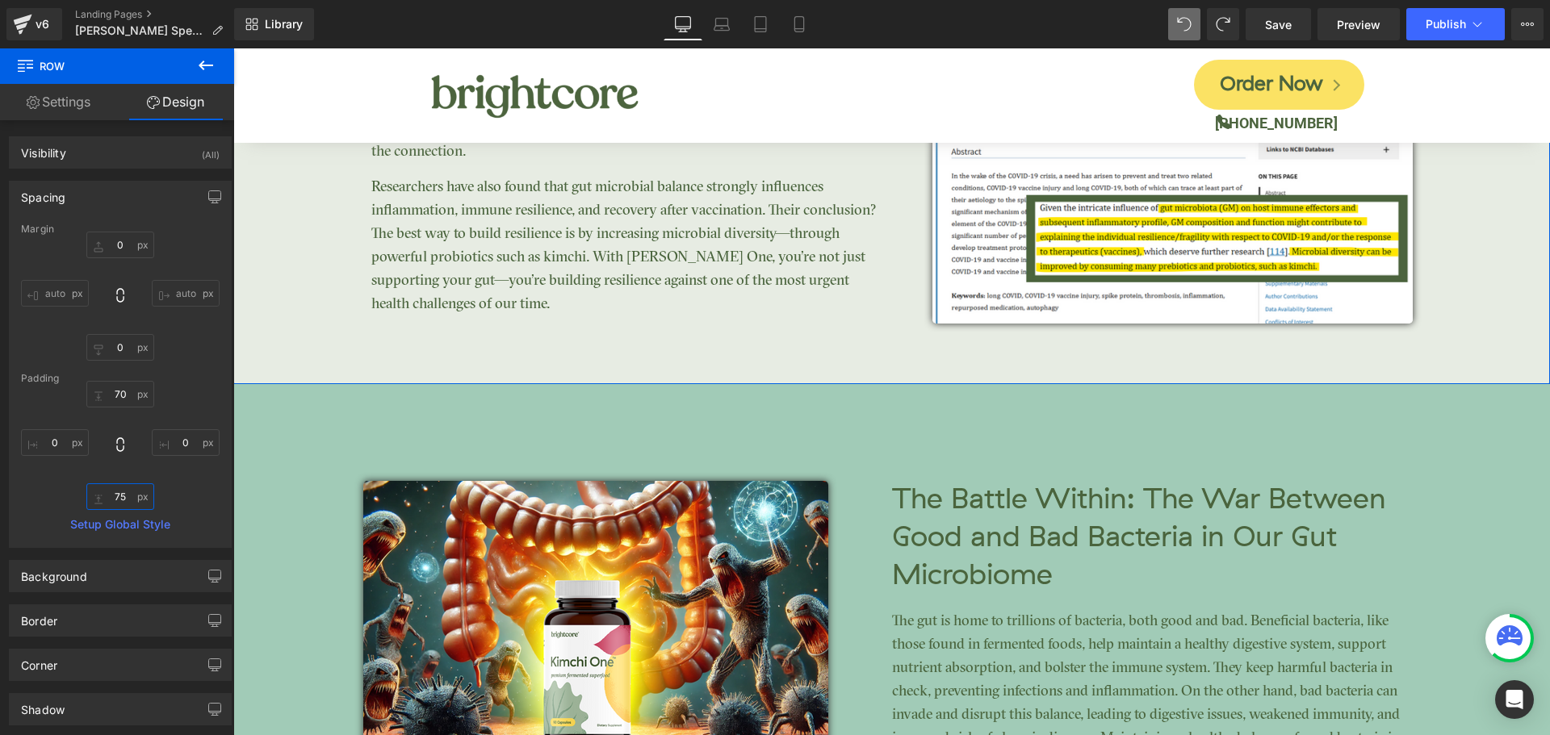
click at [130, 496] on input "75" at bounding box center [120, 497] width 68 height 27
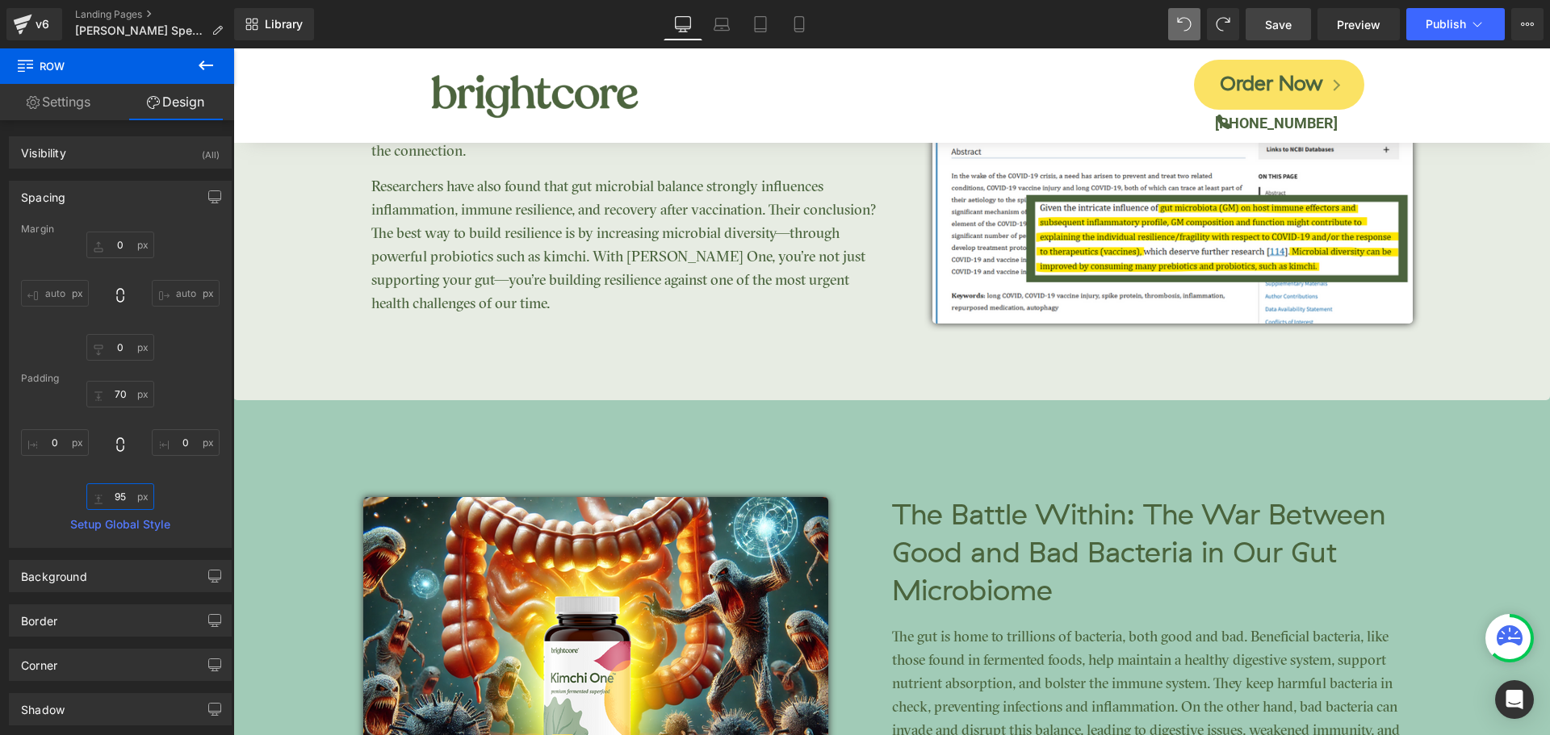
type input "95"
click at [1277, 31] on span "Save" at bounding box center [1278, 24] width 27 height 17
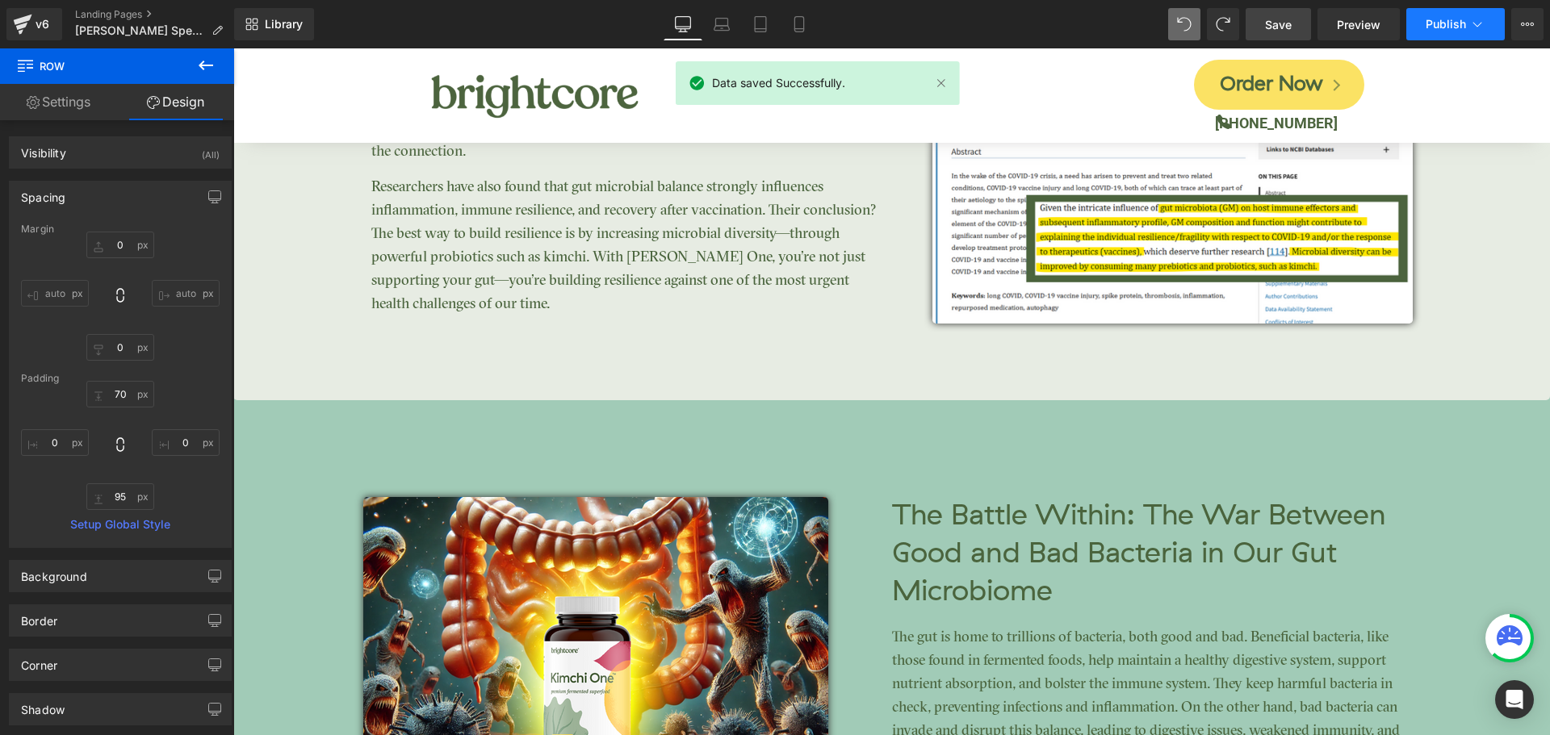
click at [1431, 24] on span "Publish" at bounding box center [1446, 24] width 40 height 13
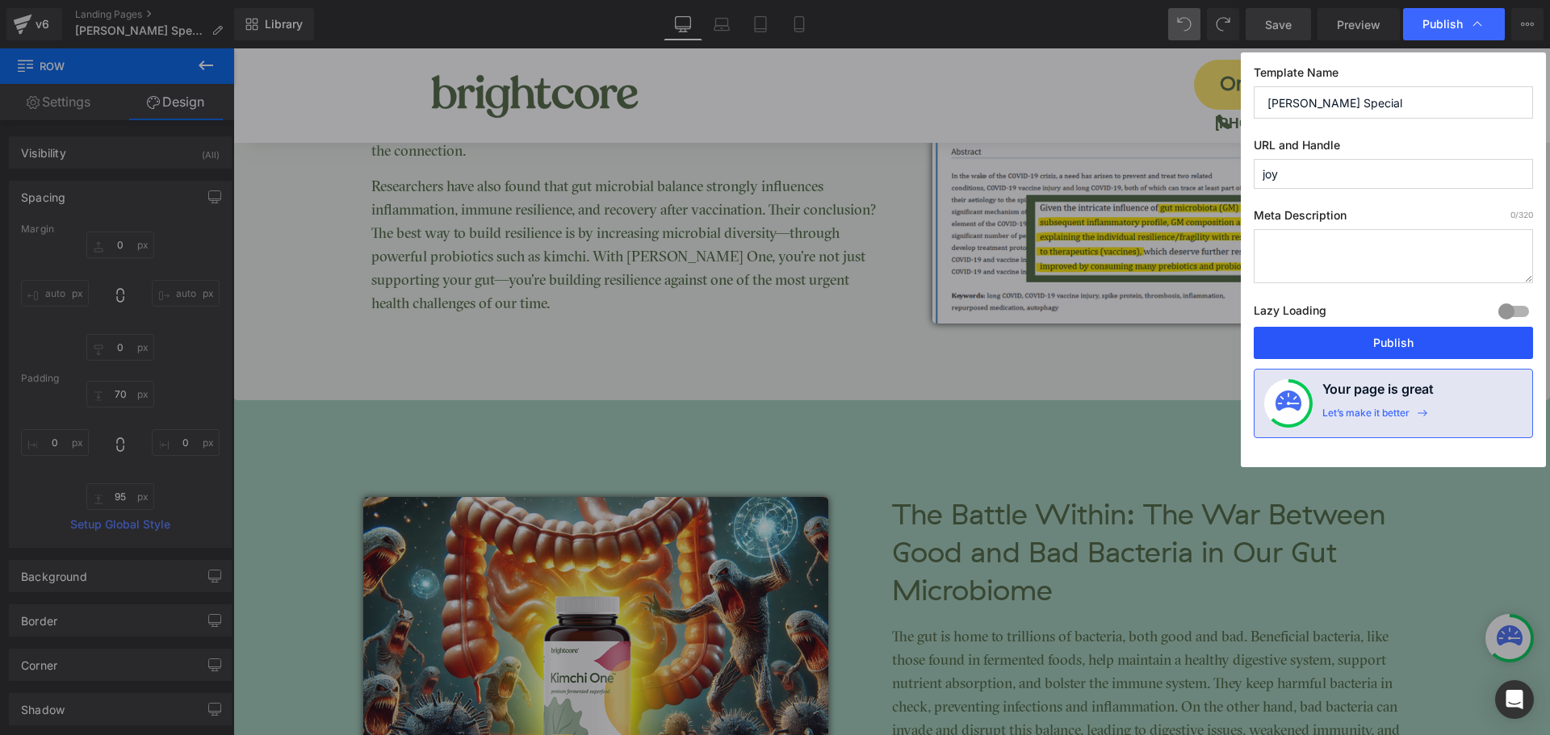
click at [1426, 351] on button "Publish" at bounding box center [1393, 343] width 279 height 32
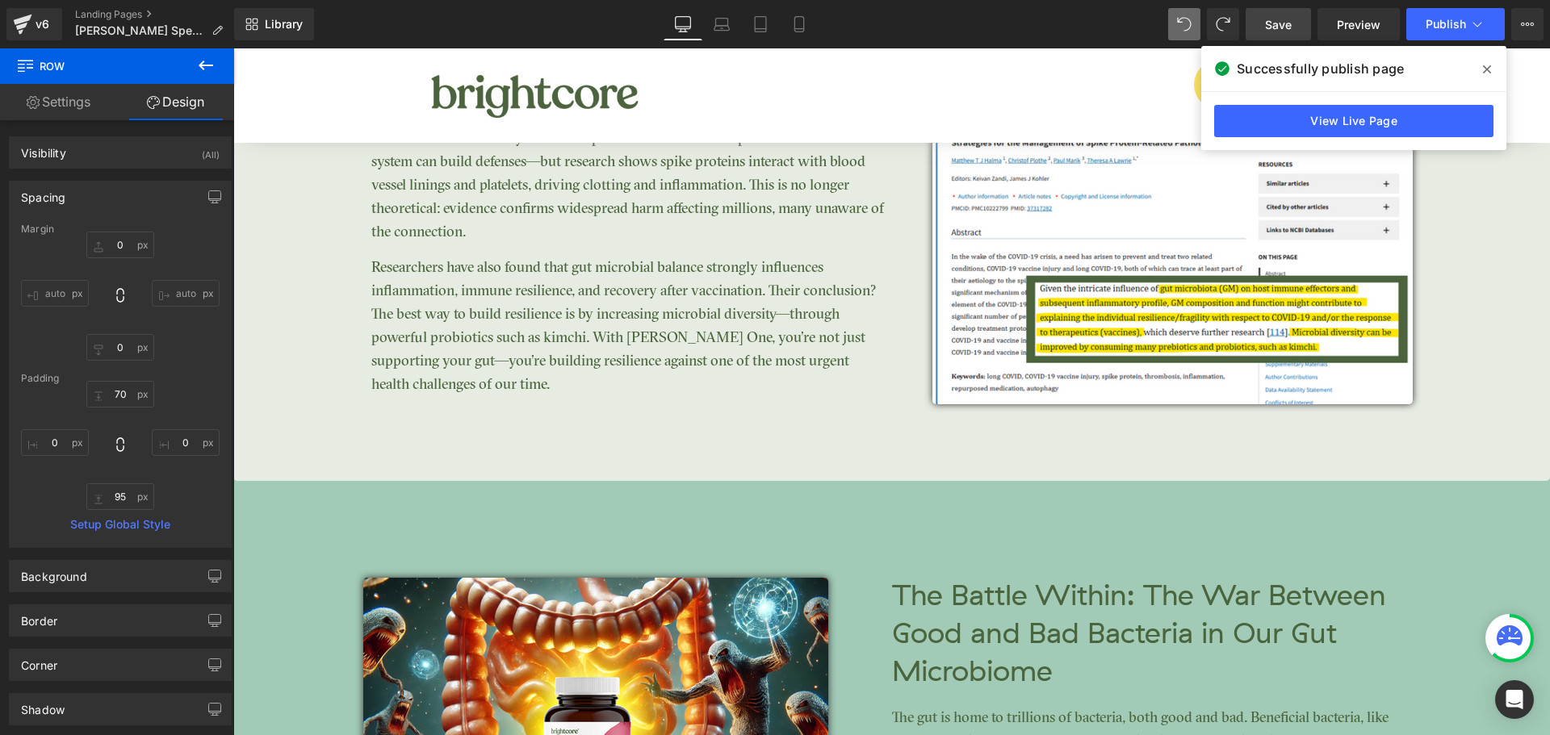
scroll to position [3123, 0]
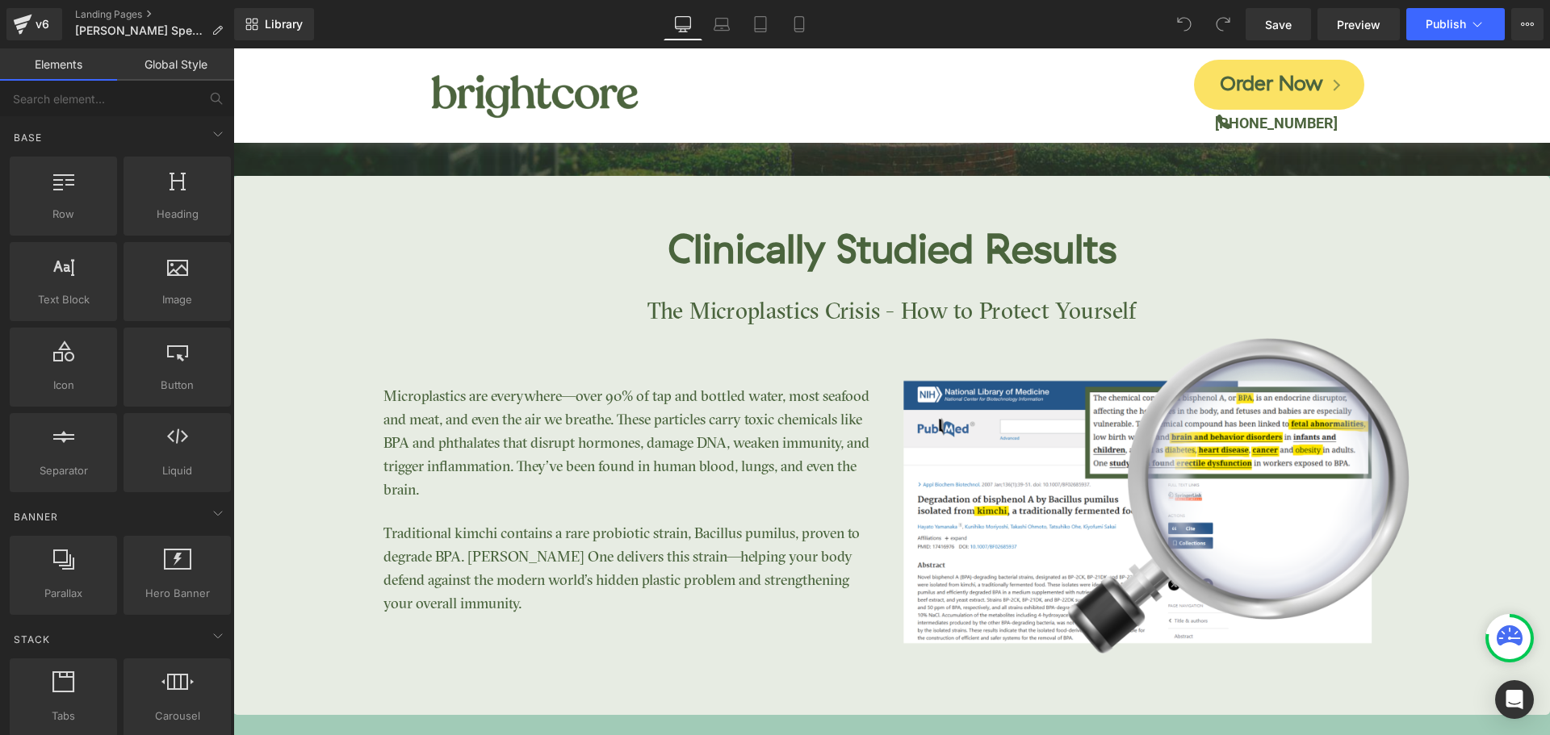
scroll to position [2745, 0]
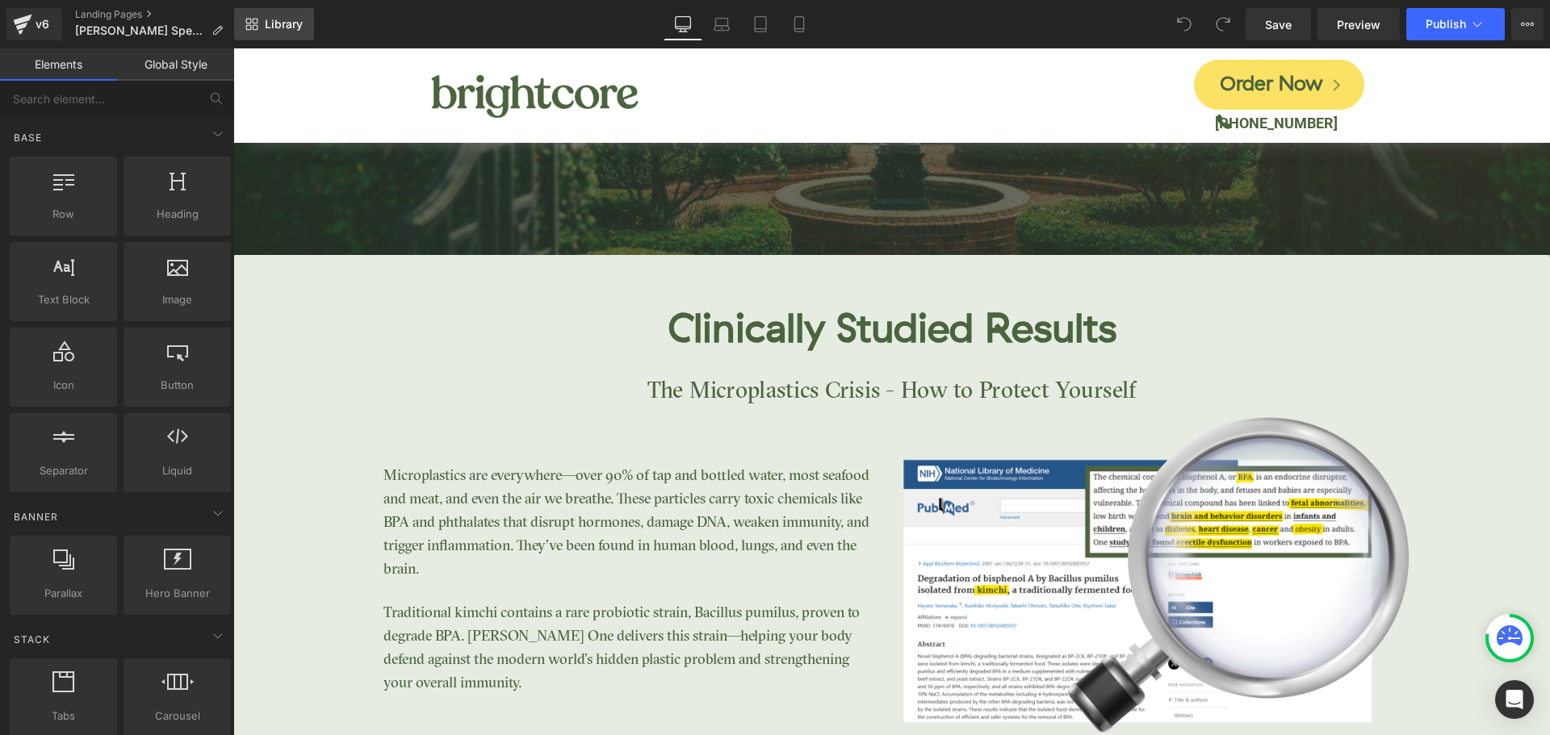
click at [283, 30] on span "Library" at bounding box center [284, 24] width 38 height 15
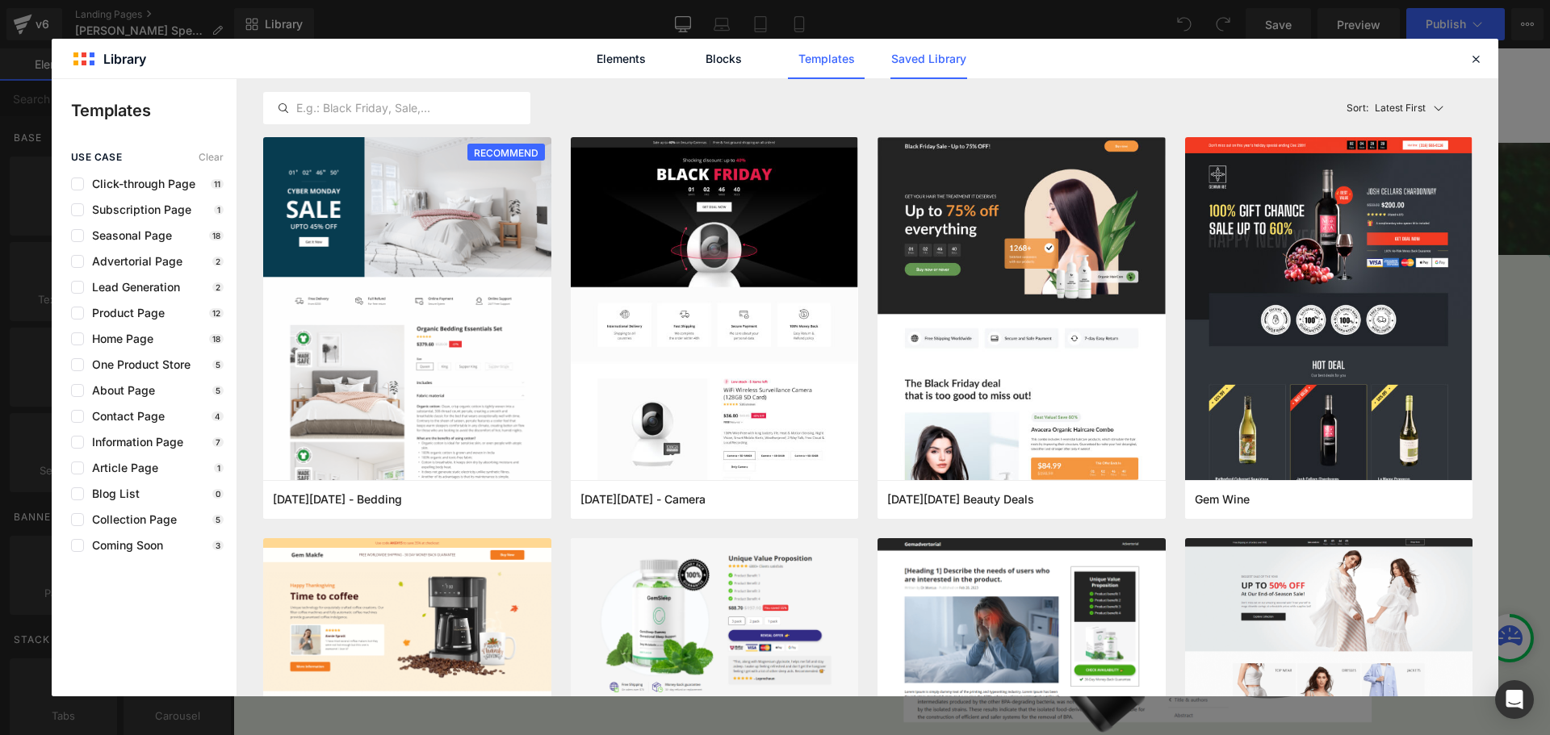
click at [911, 64] on link "Saved Library" at bounding box center [928, 59] width 77 height 40
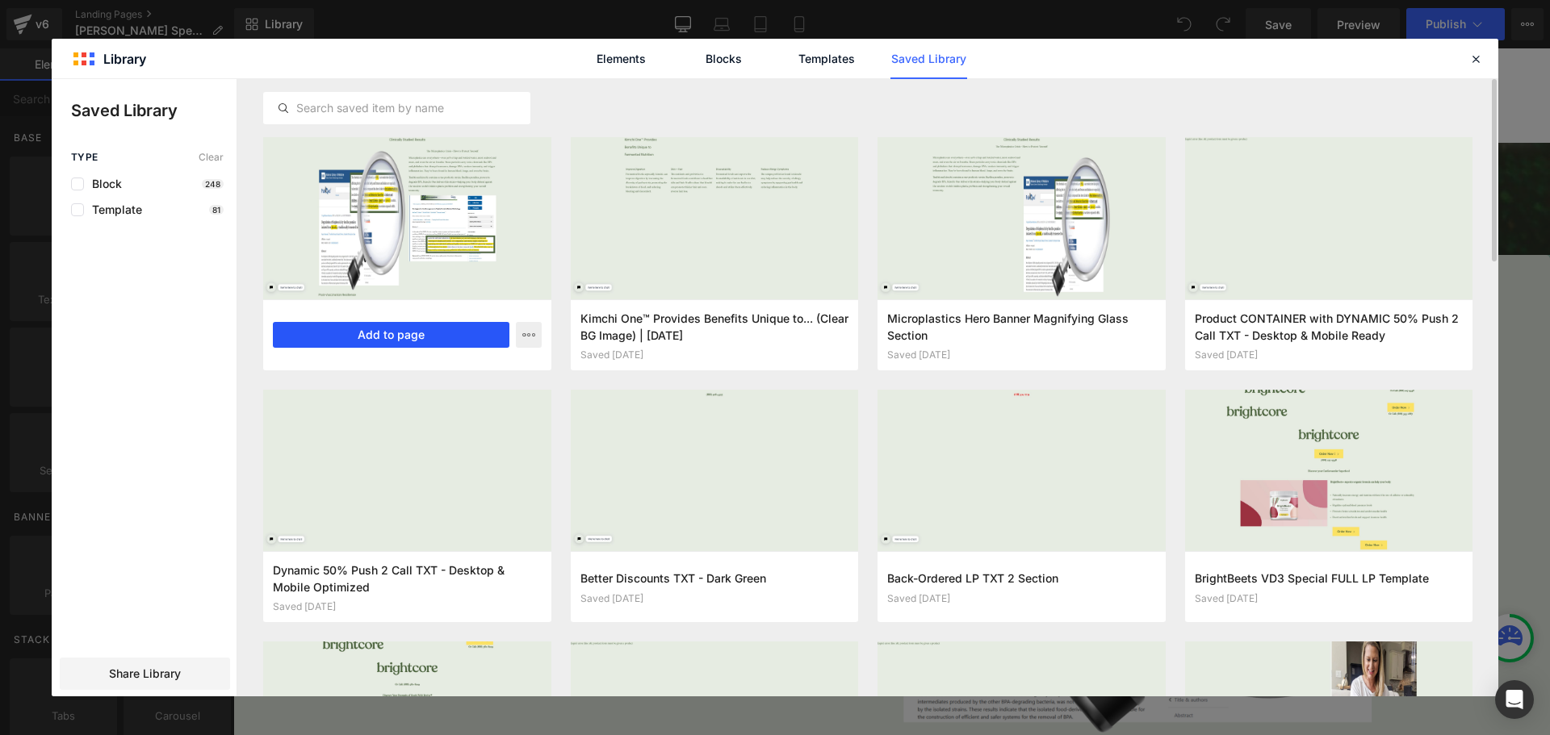
click at [406, 344] on button "Add to page" at bounding box center [391, 335] width 237 height 26
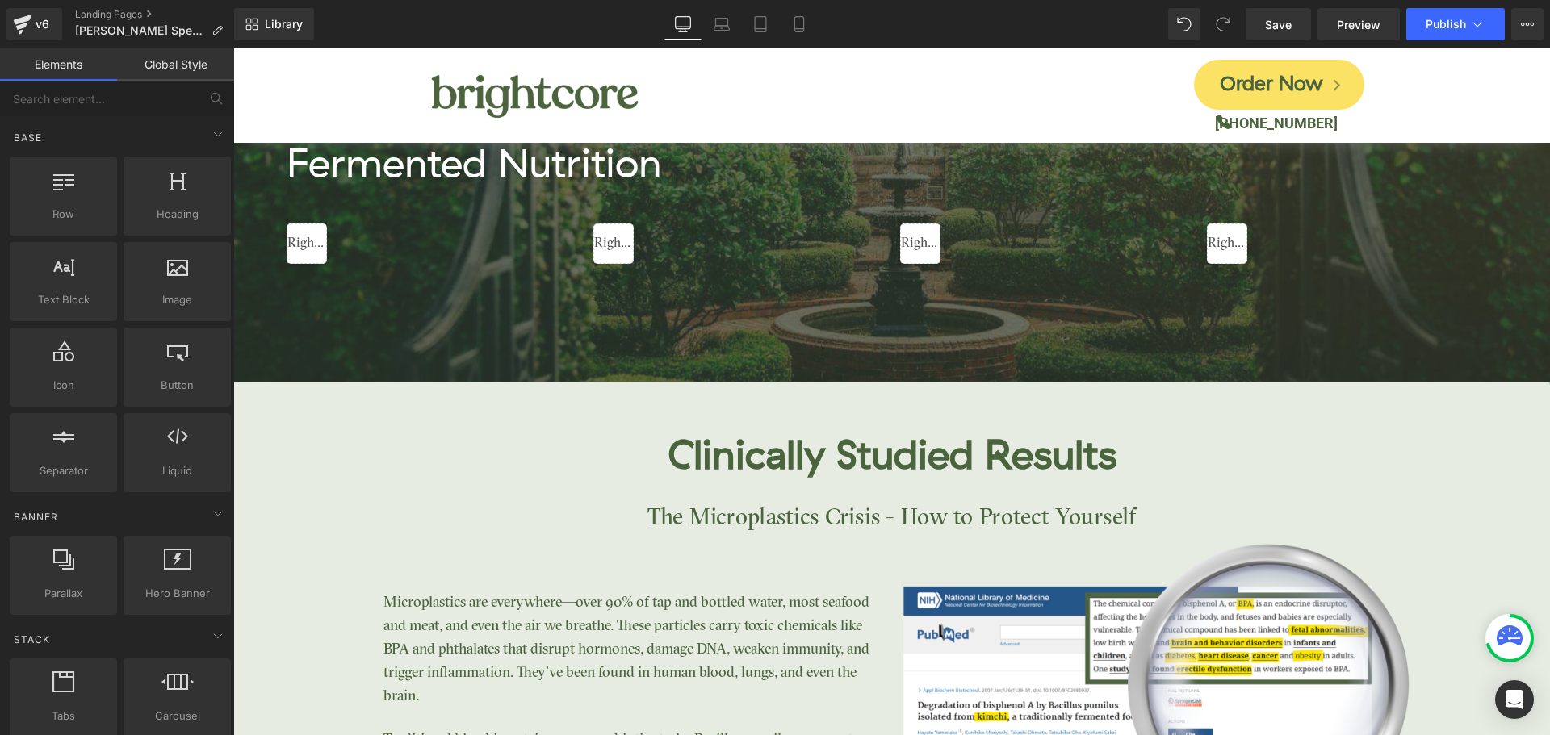
scroll to position [2625, 0]
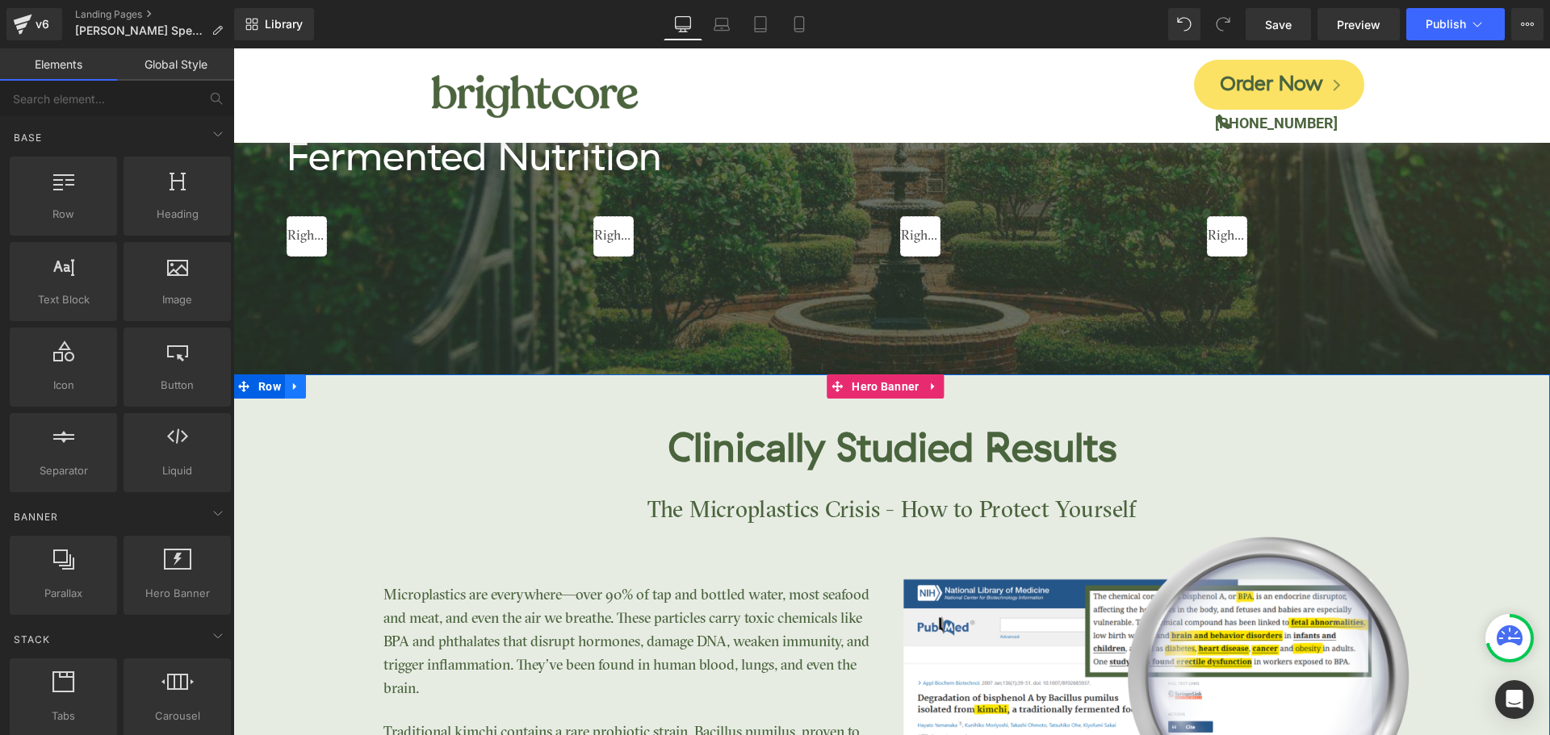
click at [294, 388] on icon at bounding box center [295, 387] width 11 height 12
click at [334, 386] on icon at bounding box center [337, 386] width 11 height 11
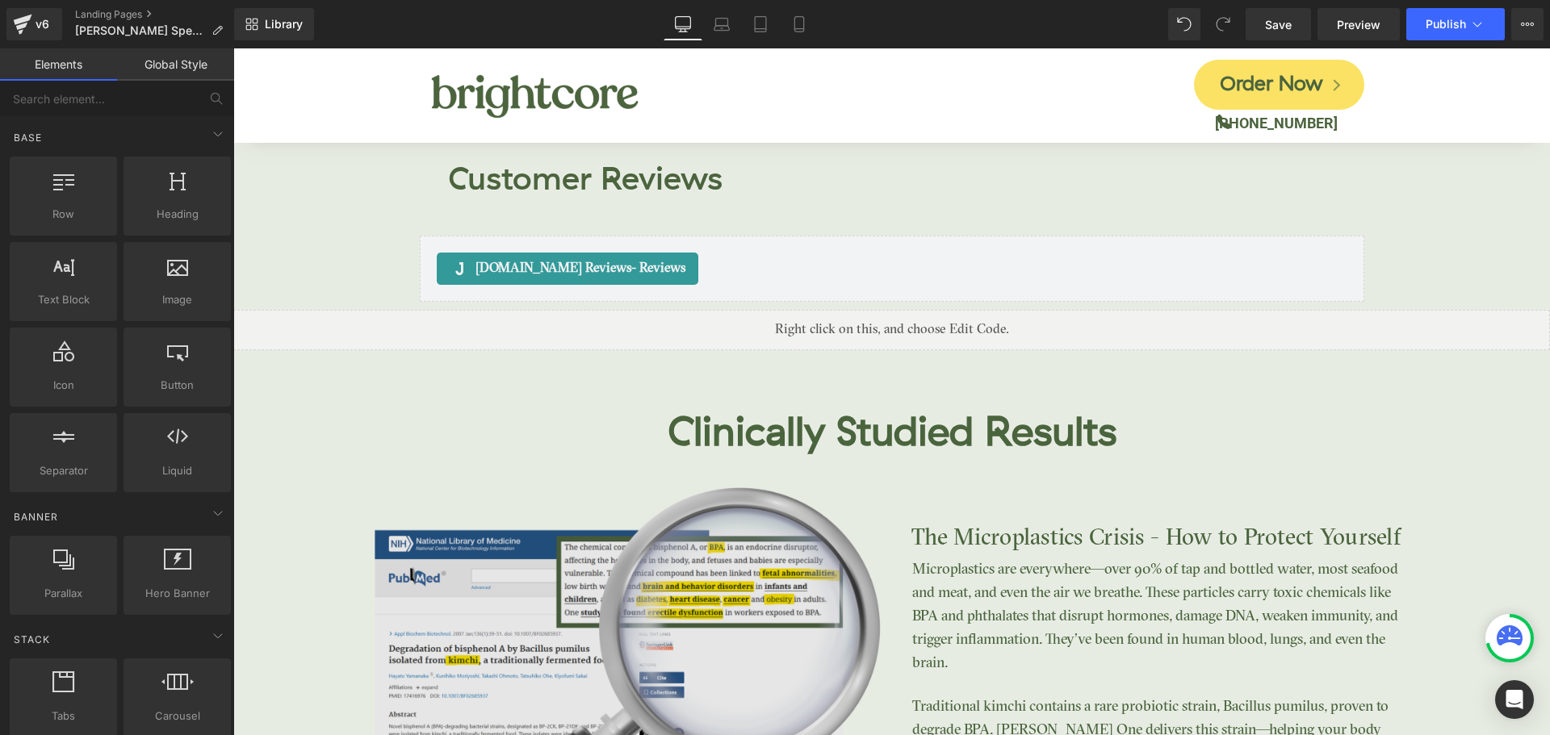
scroll to position [5774, 0]
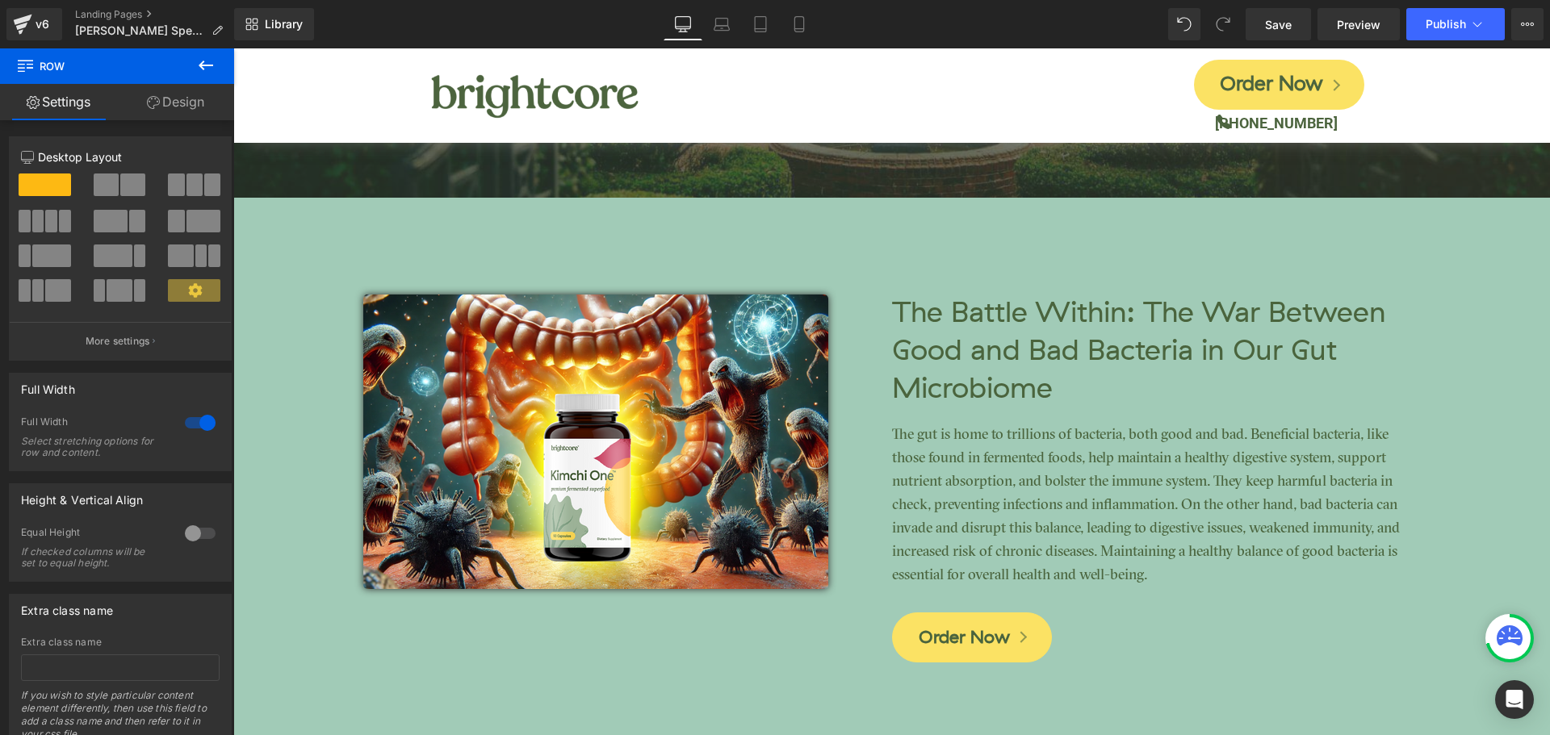
scroll to position [2626, 0]
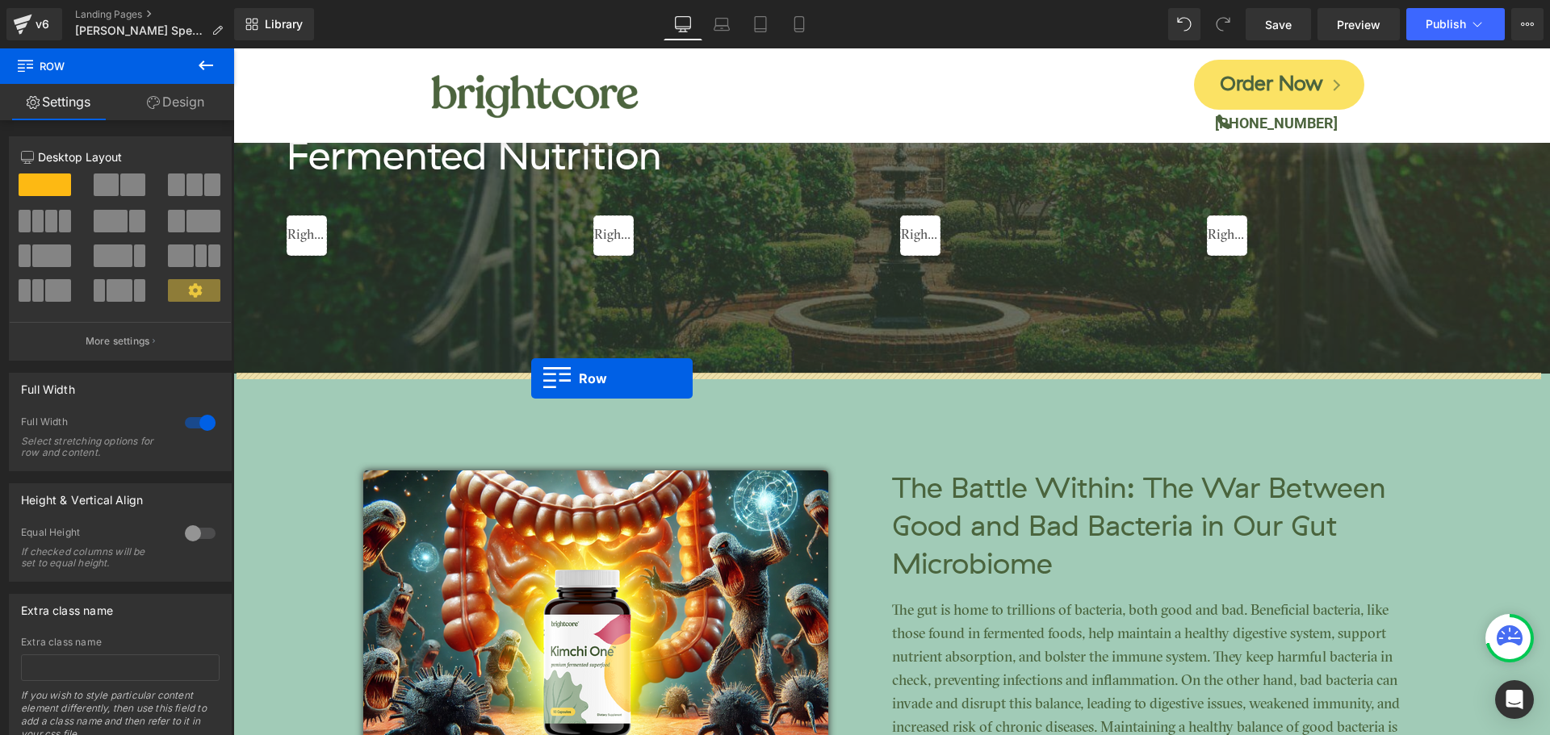
drag, startPoint x: 241, startPoint y: 572, endPoint x: 531, endPoint y: 379, distance: 348.8
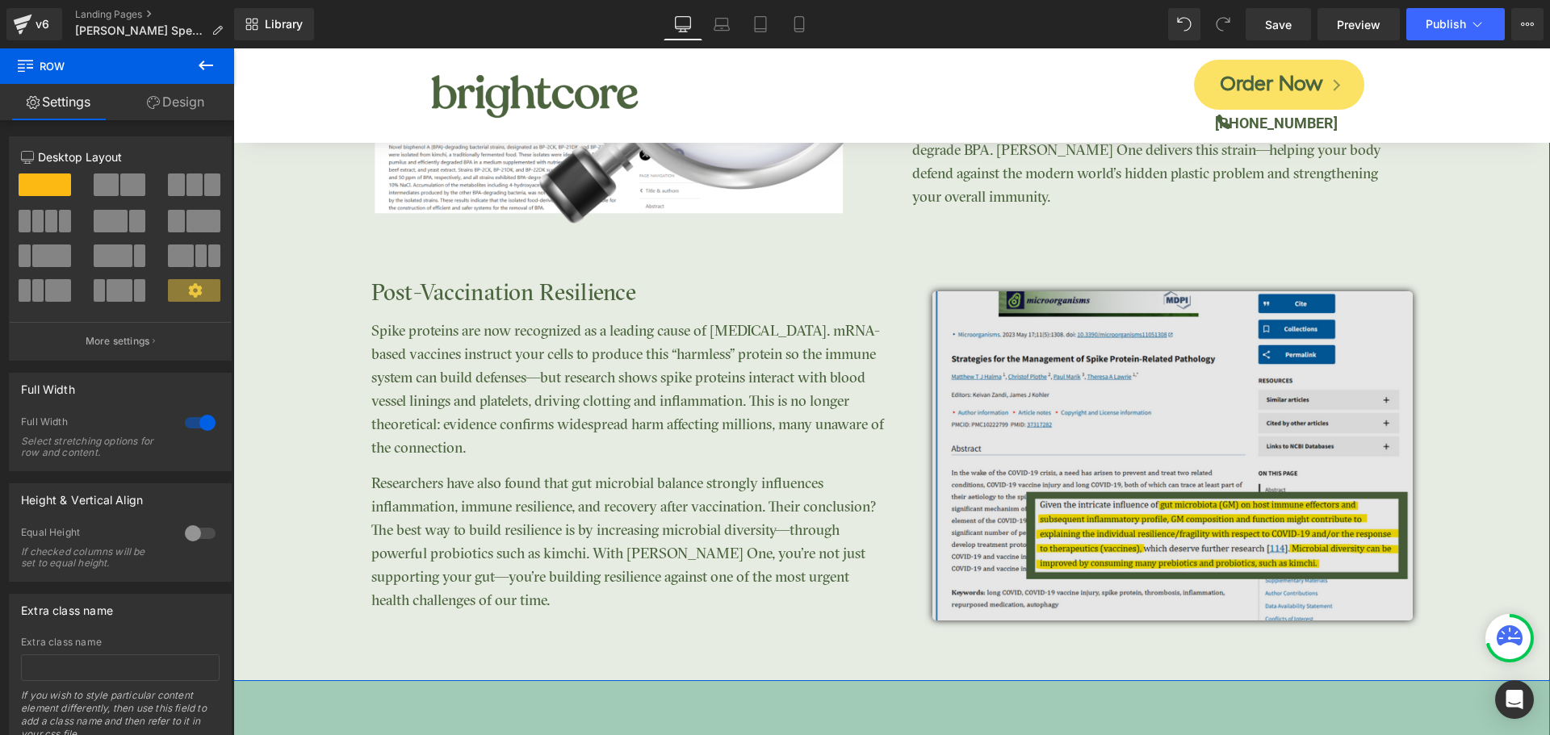
scroll to position [3353, 0]
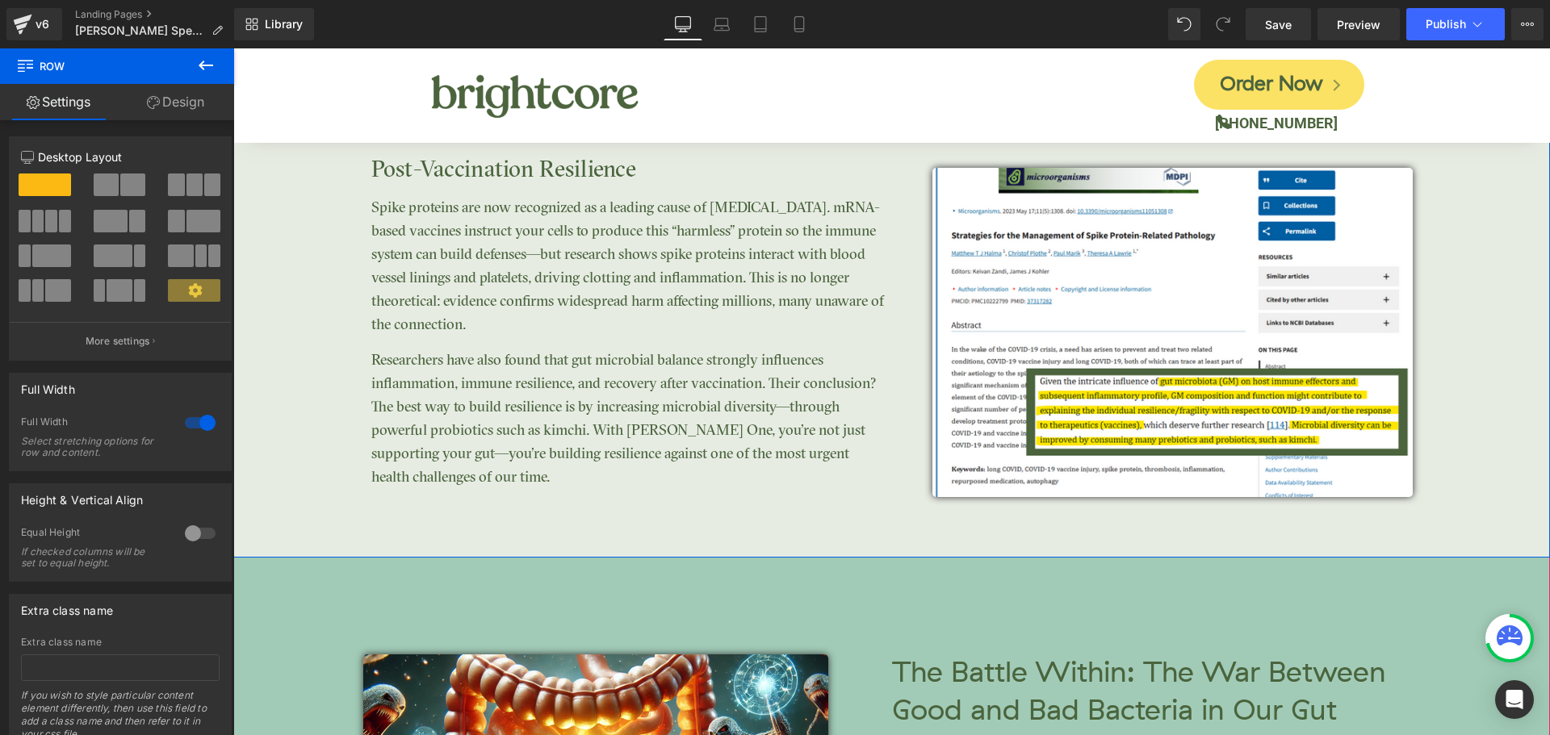
click at [924, 528] on div "Clinically Studied Results Heading Image Post-Vaccination Resilience Heading Sp…" at bounding box center [891, 102] width 1317 height 911
click at [183, 94] on link "Design" at bounding box center [175, 102] width 117 height 36
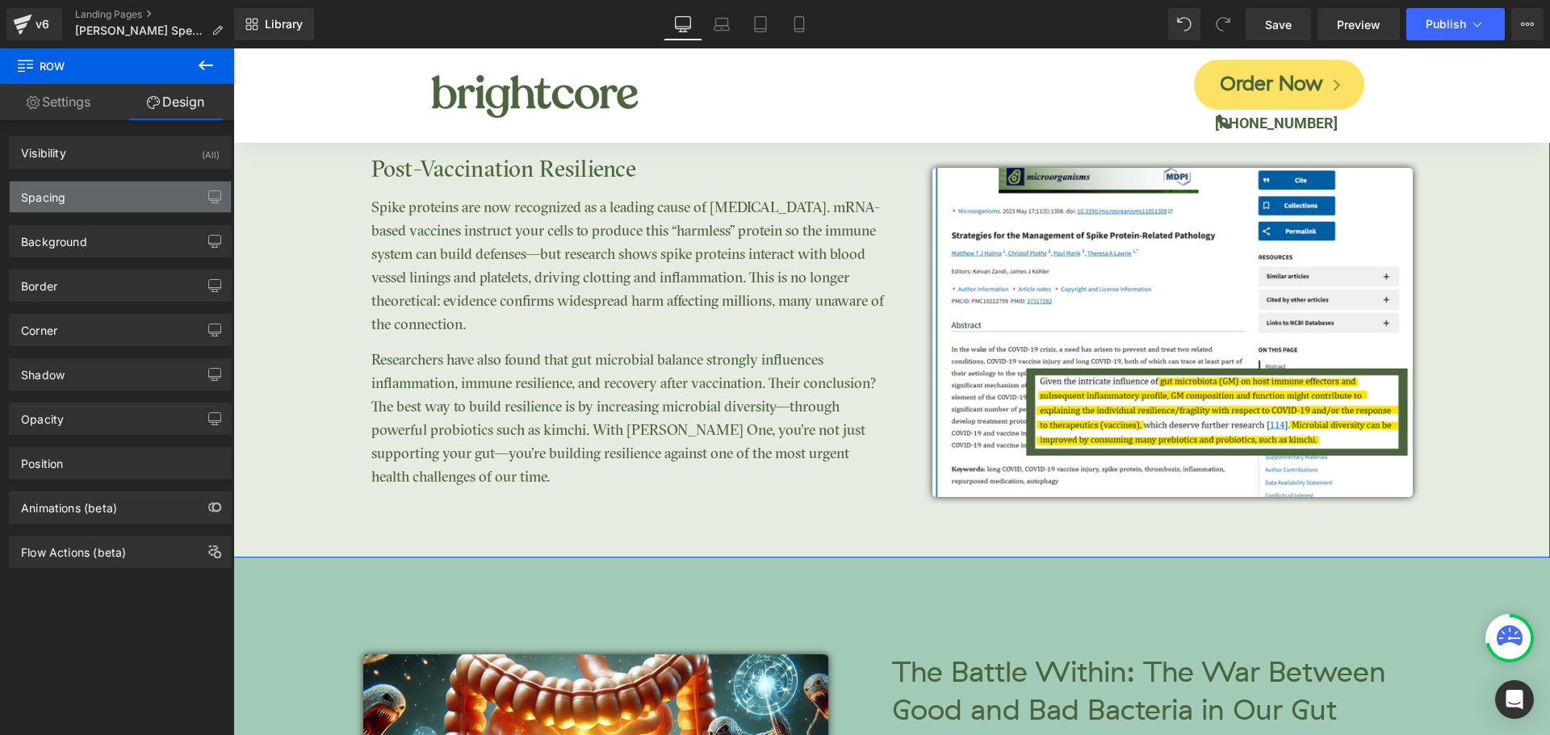
type input "0"
type input "70"
type input "0"
type input "75"
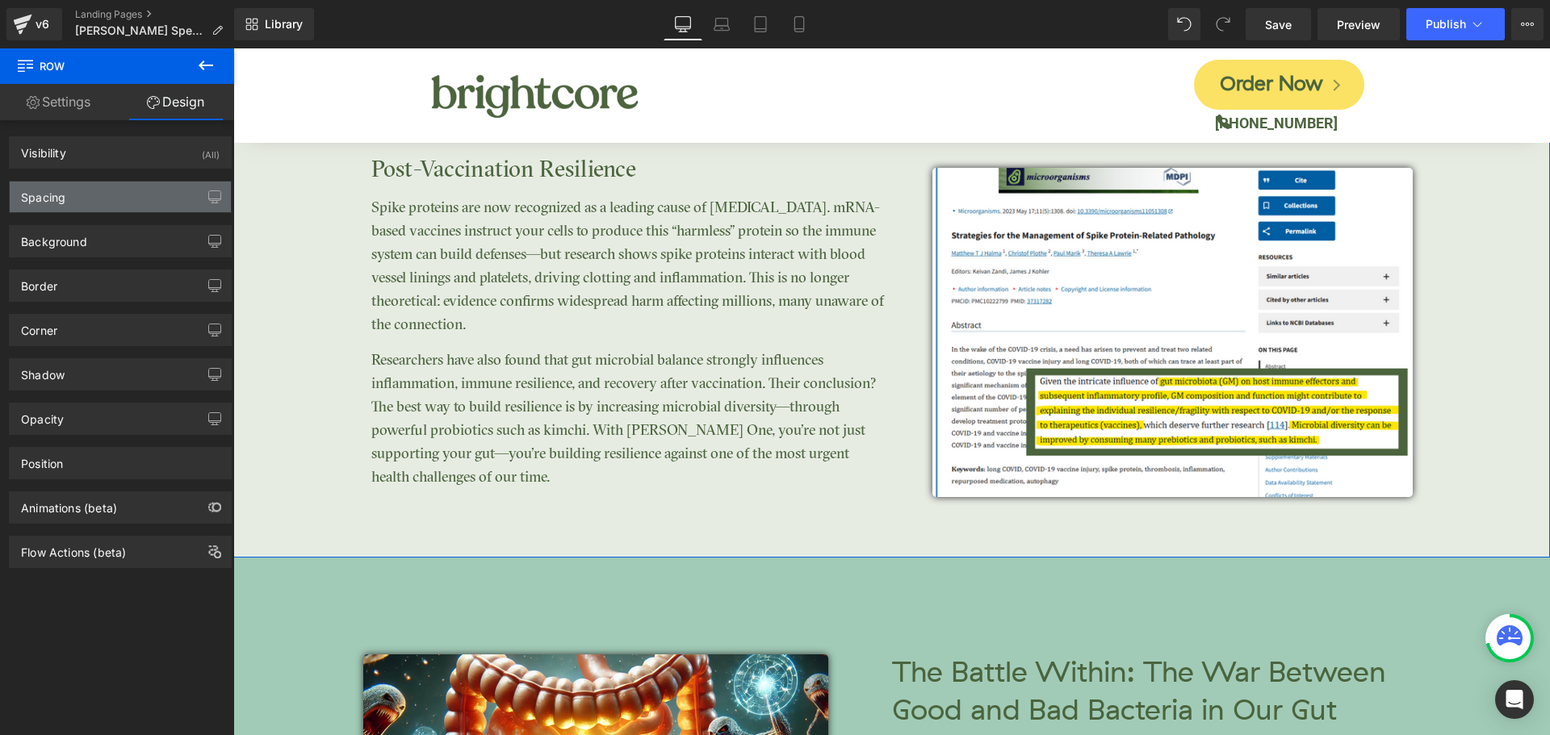
type input "0"
click at [94, 199] on div "Spacing" at bounding box center [120, 197] width 221 height 31
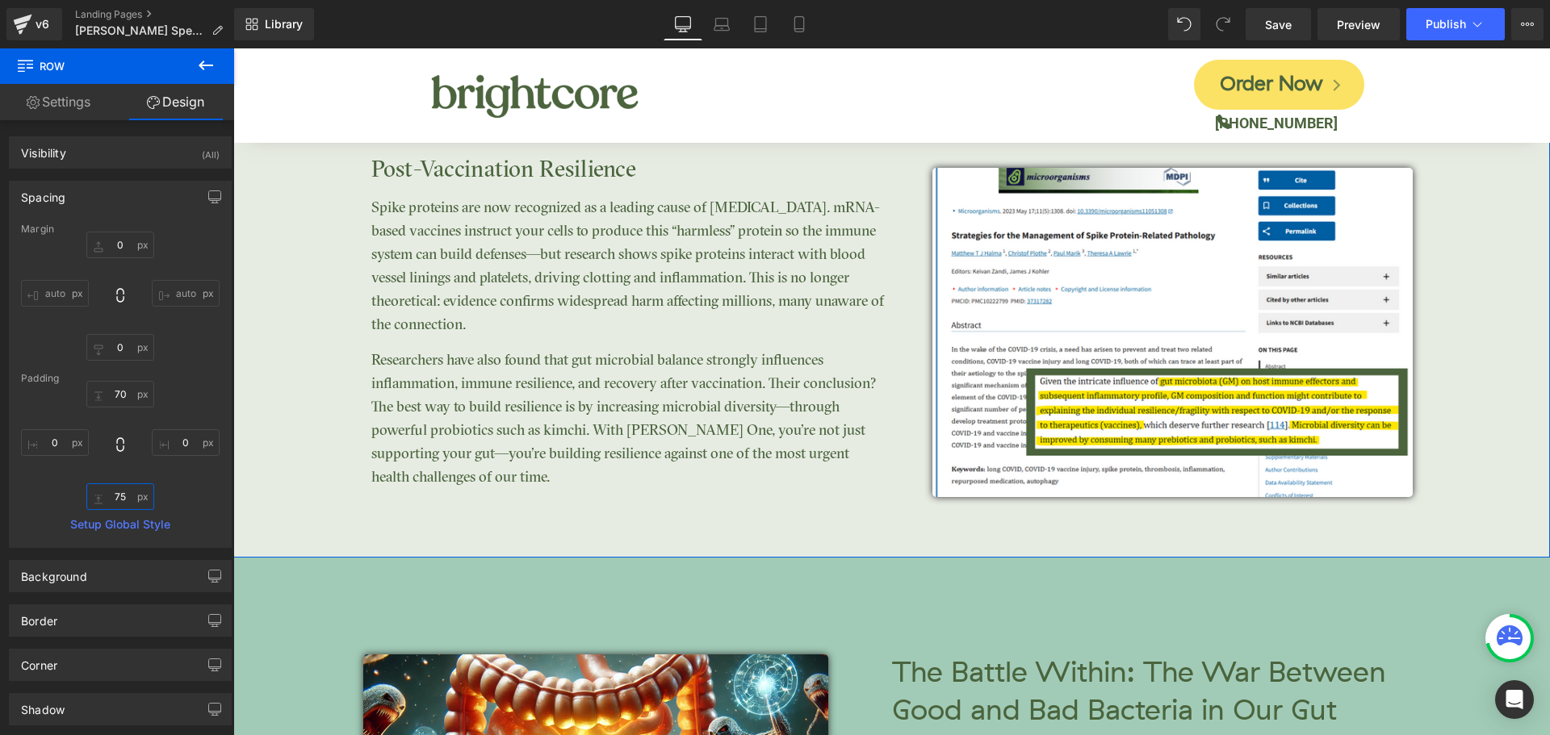
click at [117, 502] on input "75" at bounding box center [120, 497] width 68 height 27
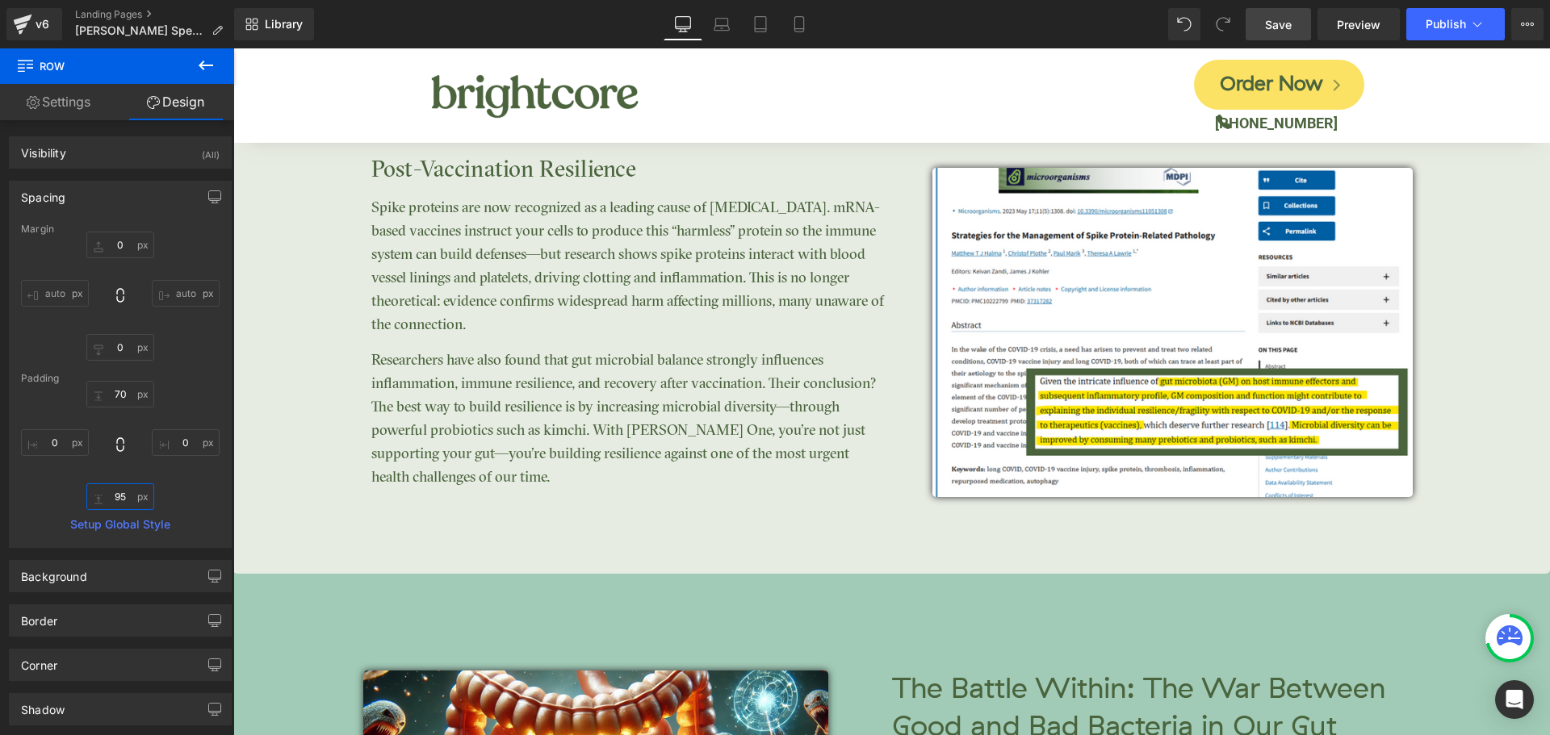
type input "95"
click at [1257, 29] on link "Save" at bounding box center [1278, 24] width 65 height 32
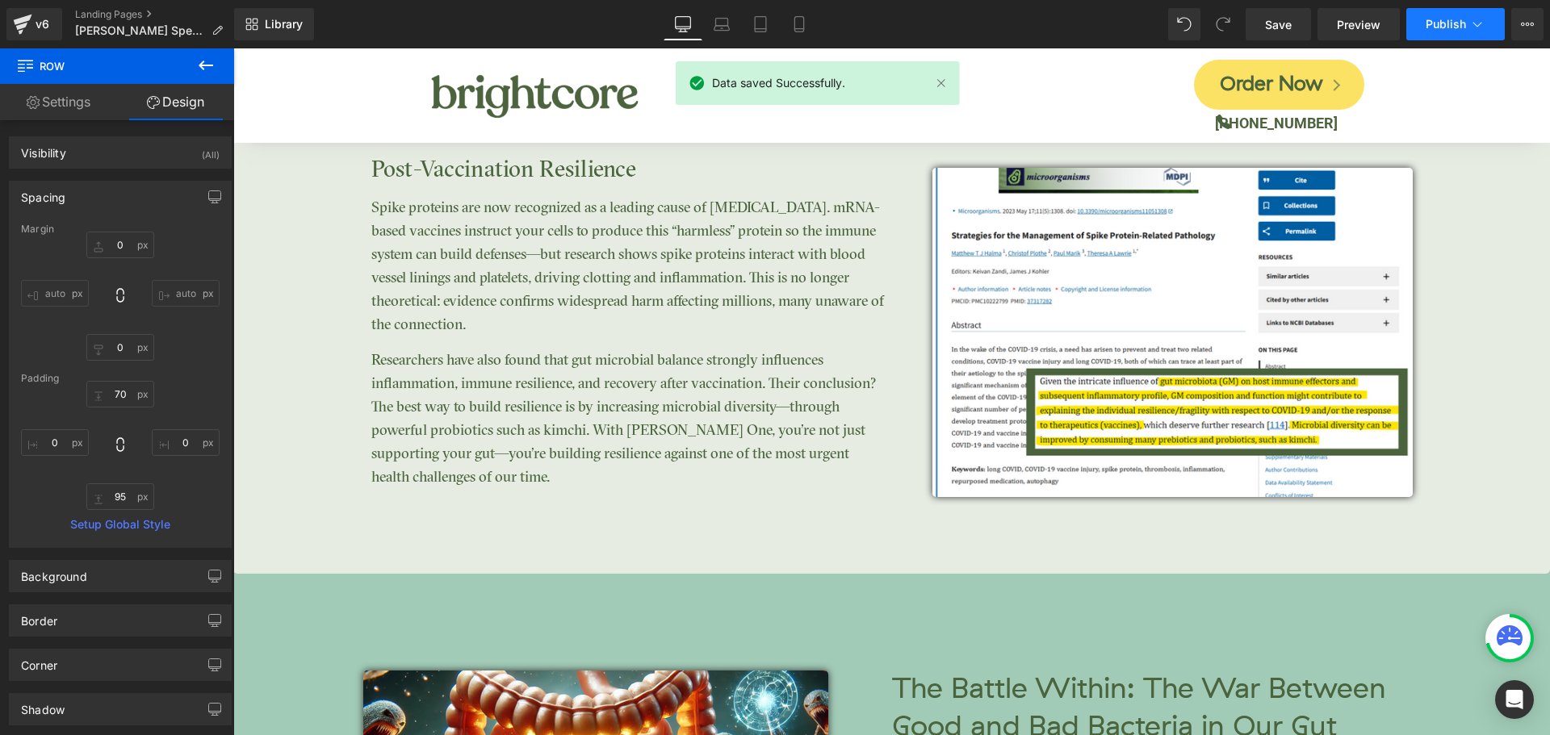
click at [1439, 27] on span "Publish" at bounding box center [1446, 24] width 40 height 13
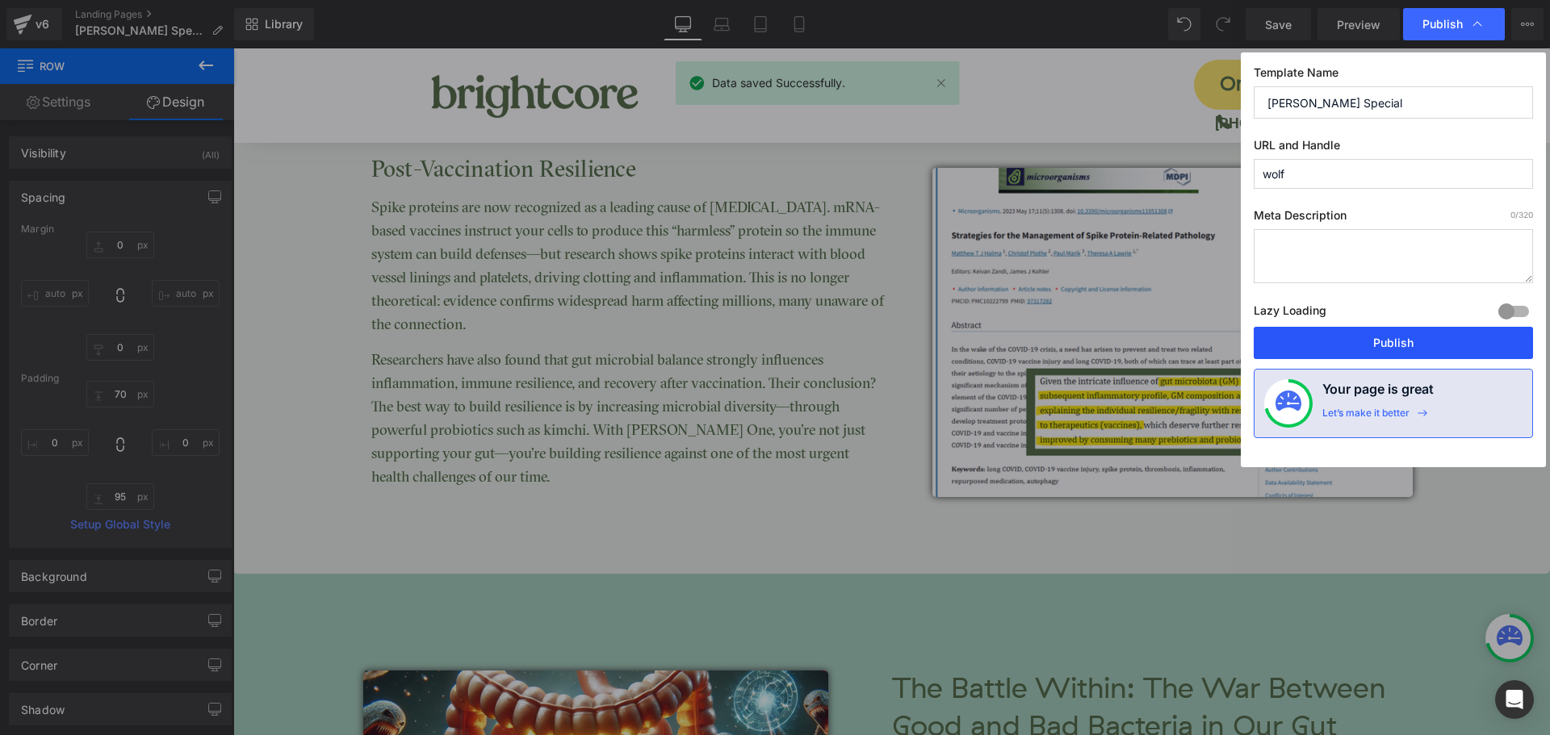
click at [1441, 338] on button "Publish" at bounding box center [1393, 343] width 279 height 32
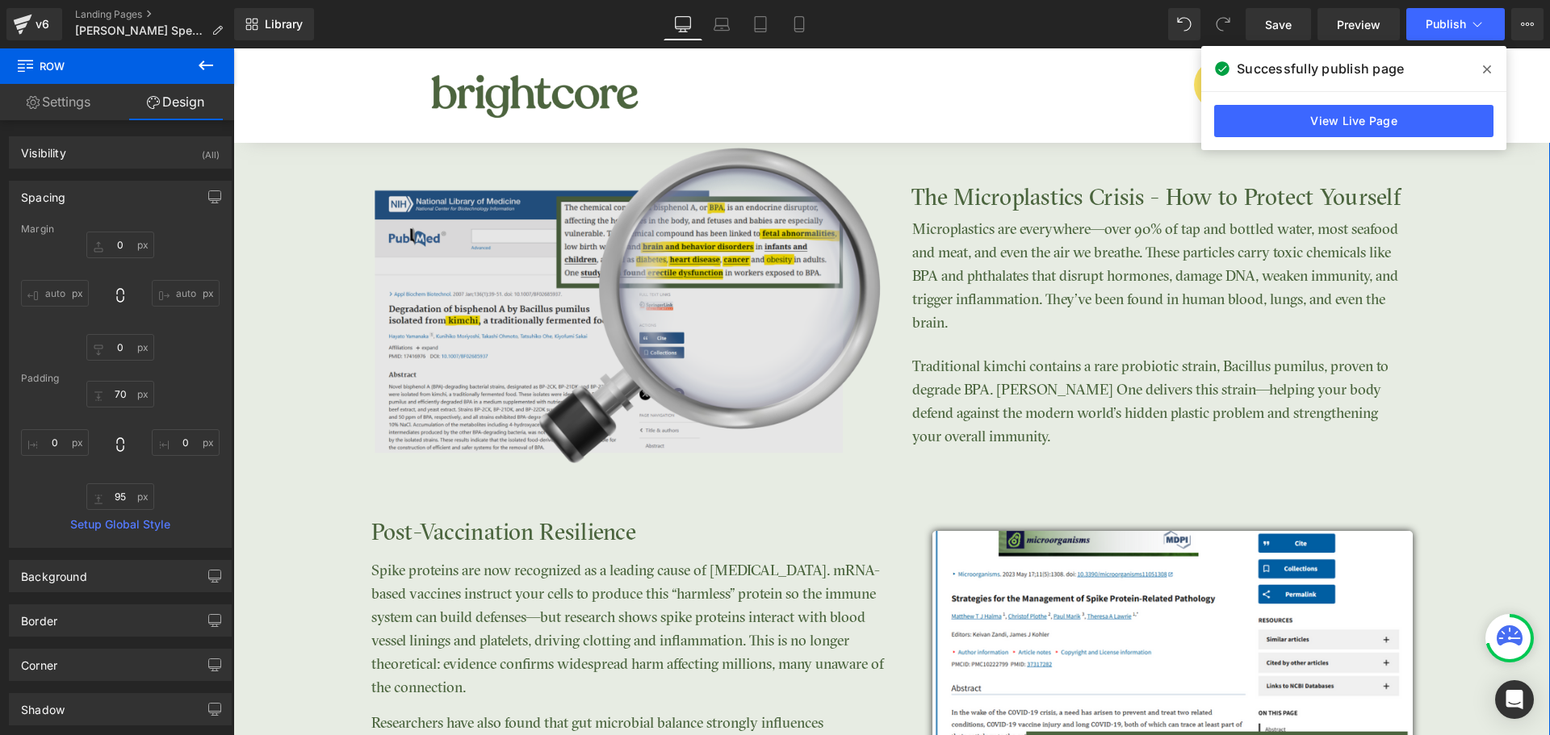
scroll to position [3110, 0]
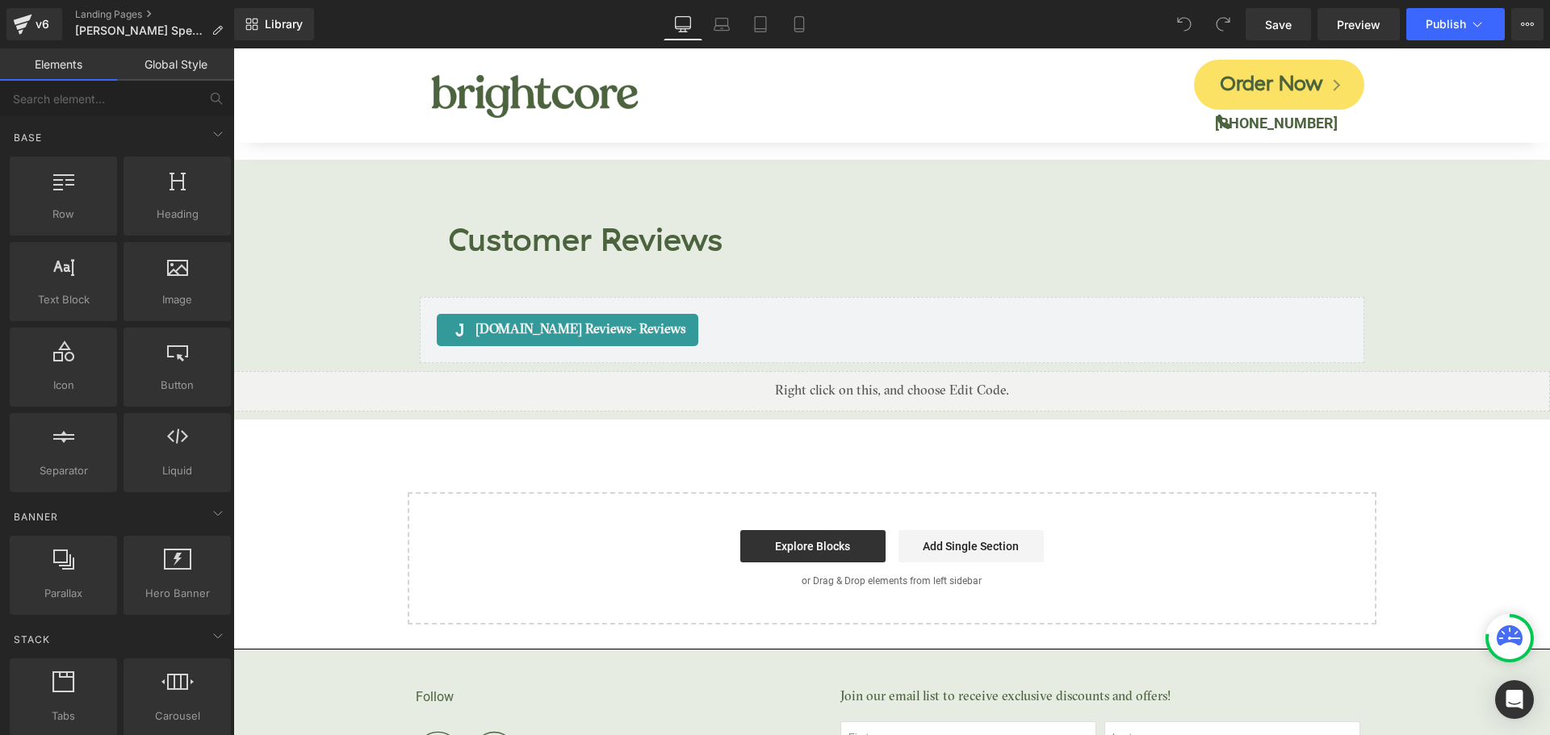
scroll to position [6492, 0]
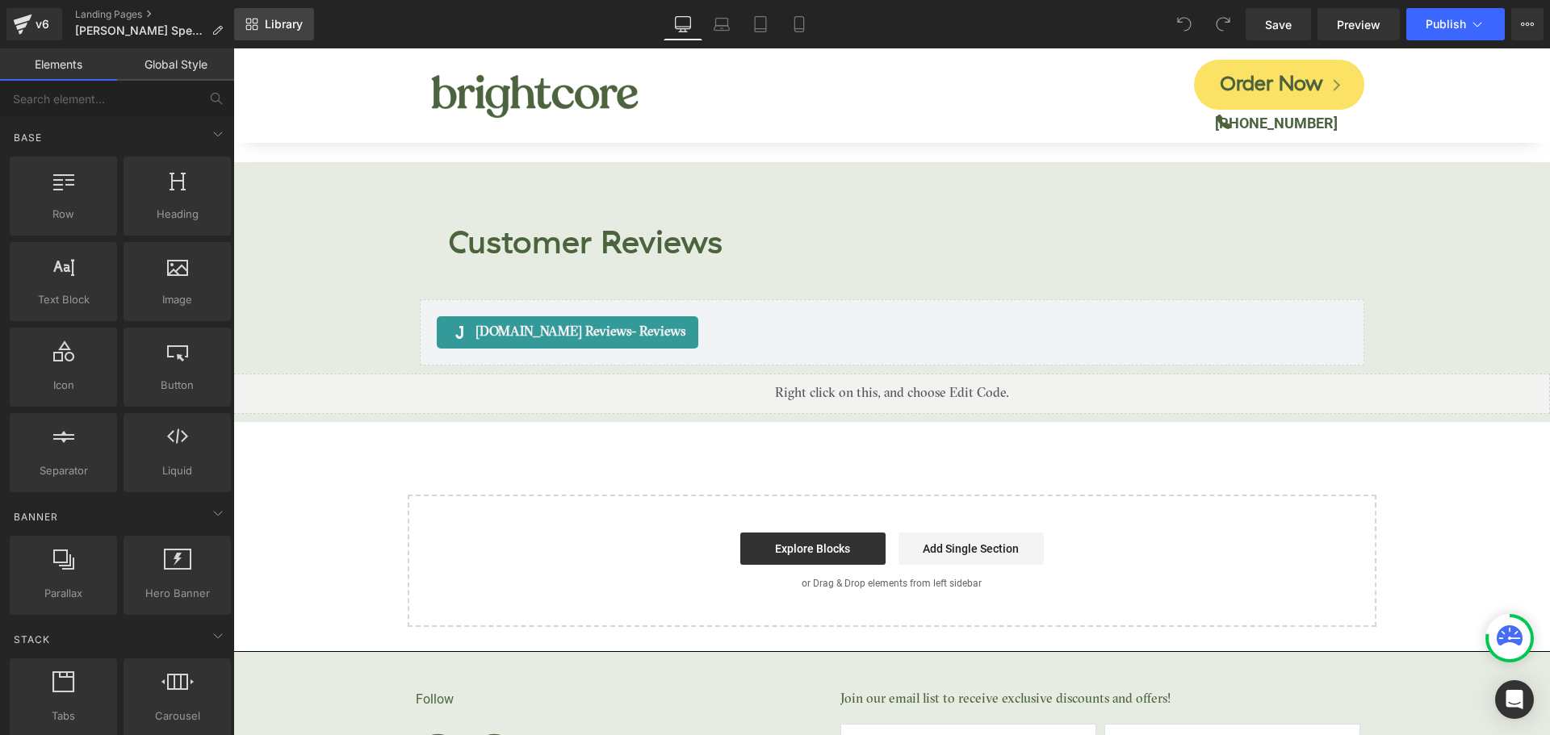
click at [260, 36] on link "Library" at bounding box center [274, 24] width 80 height 32
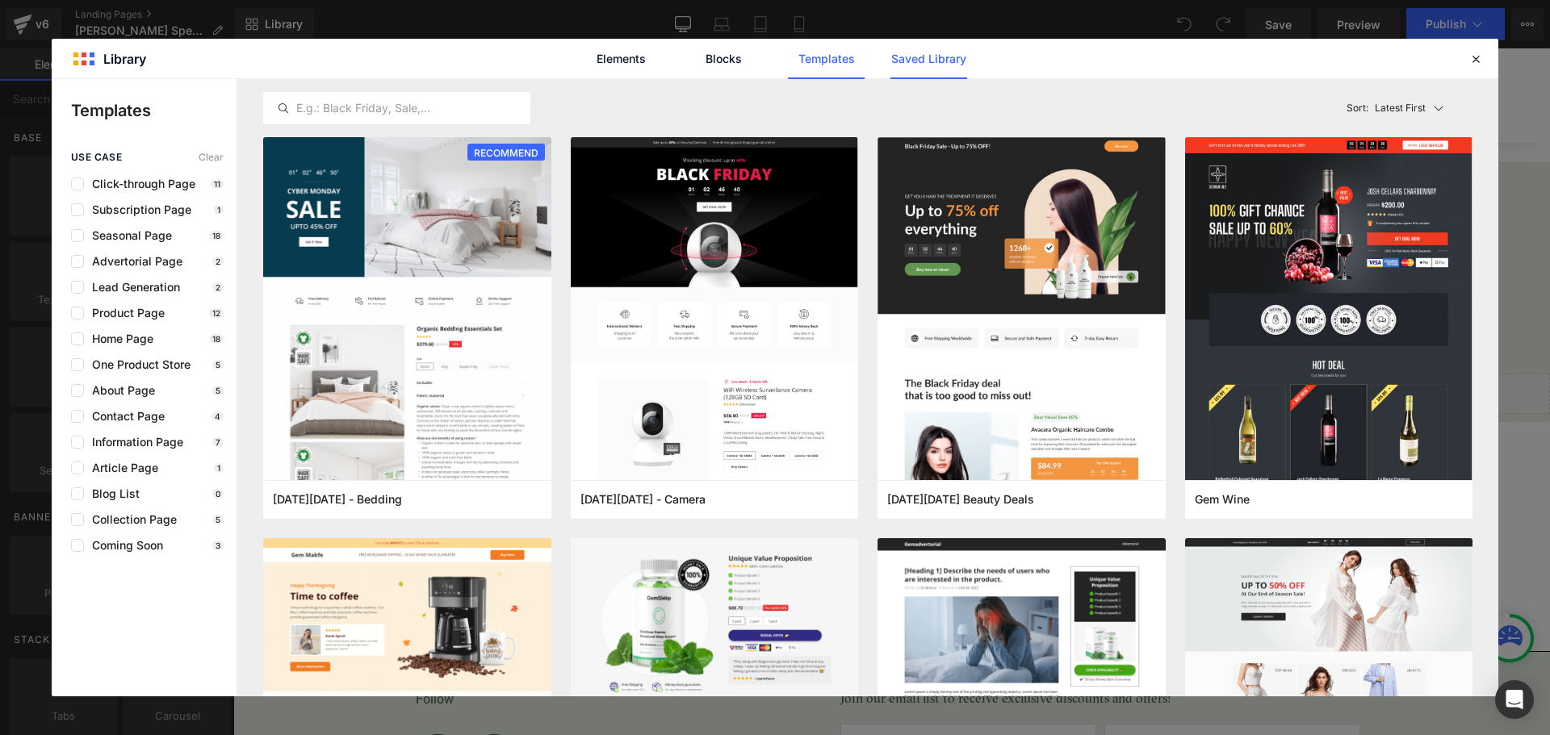
click at [897, 59] on link "Saved Library" at bounding box center [928, 59] width 77 height 40
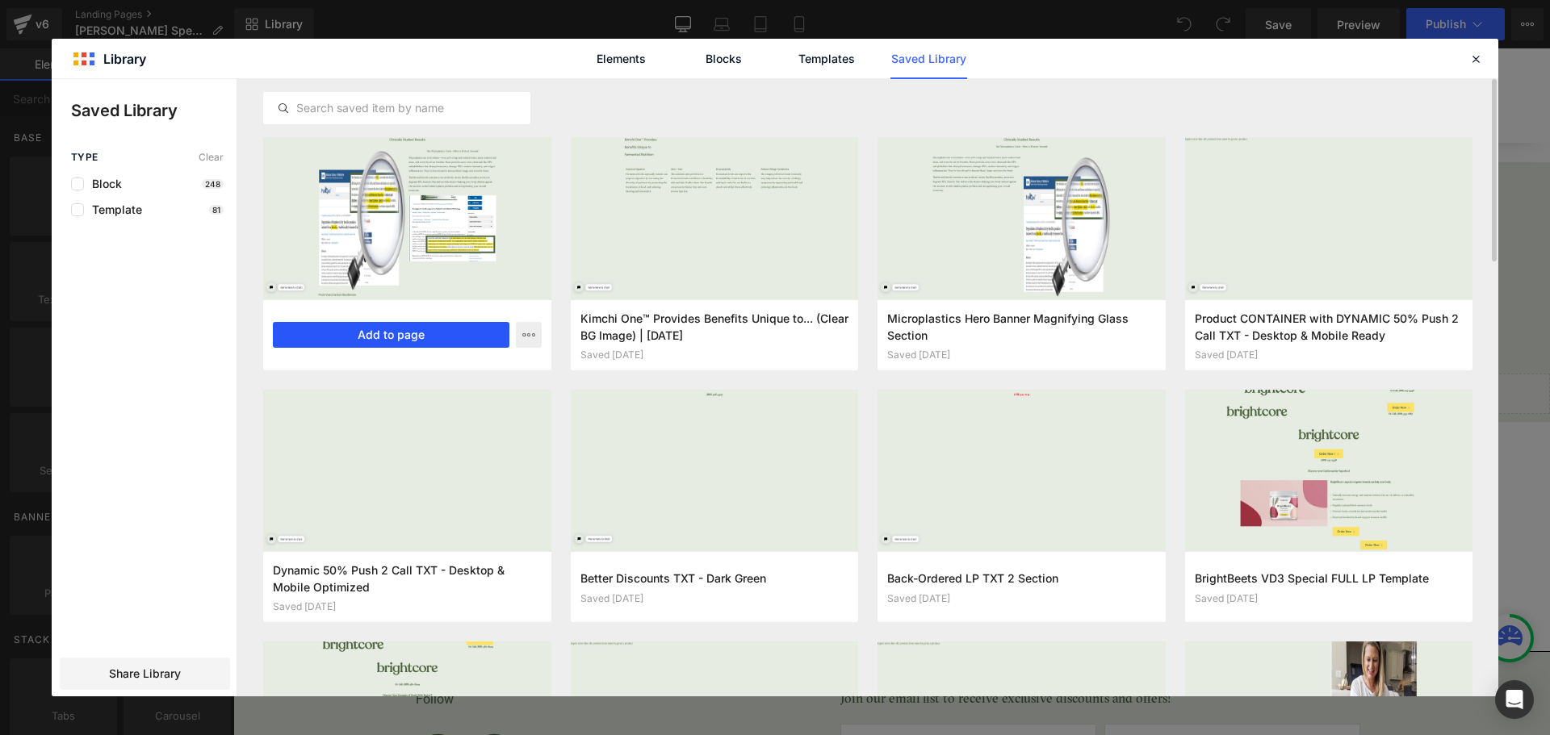
click at [427, 329] on button "Add to page" at bounding box center [391, 335] width 237 height 26
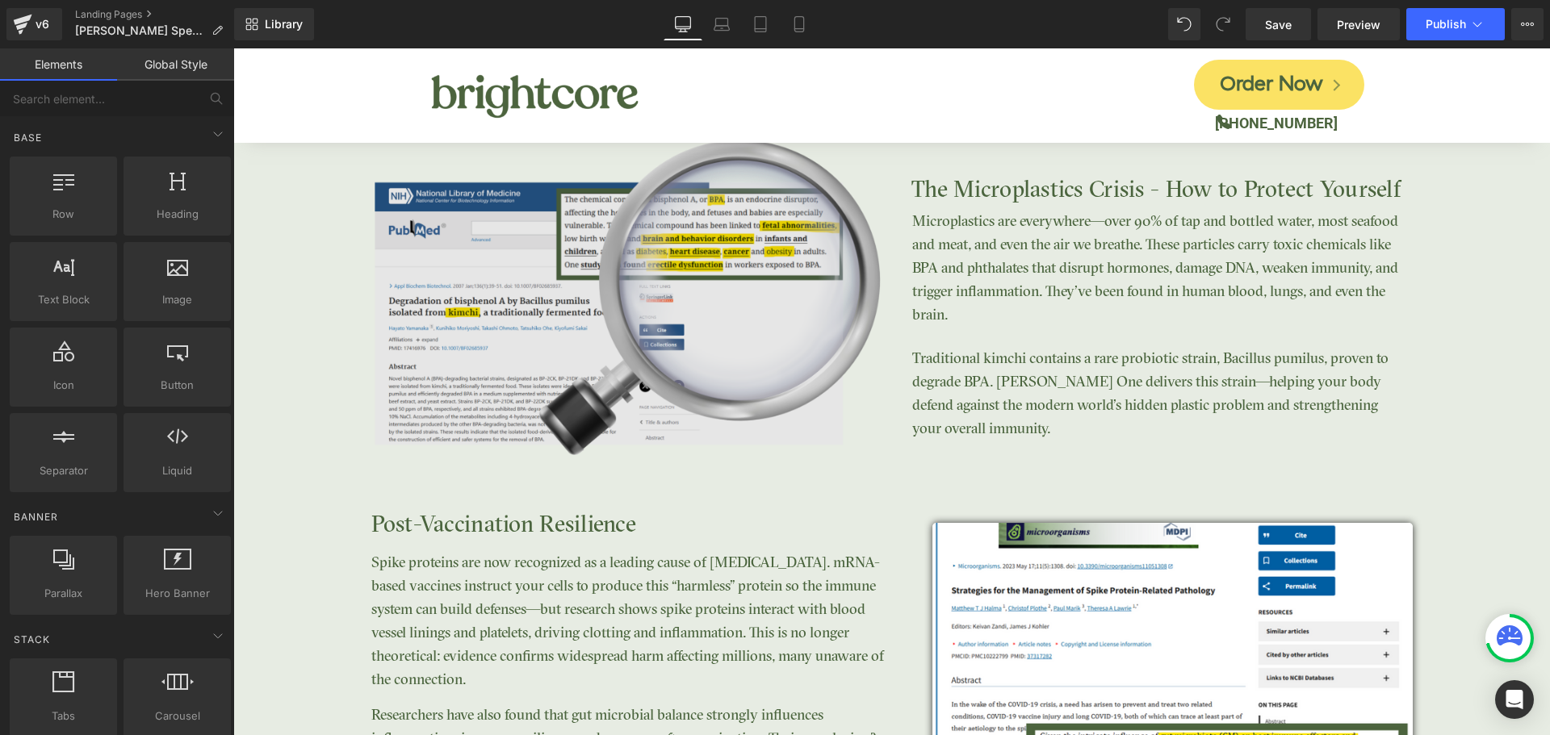
scroll to position [7146, 0]
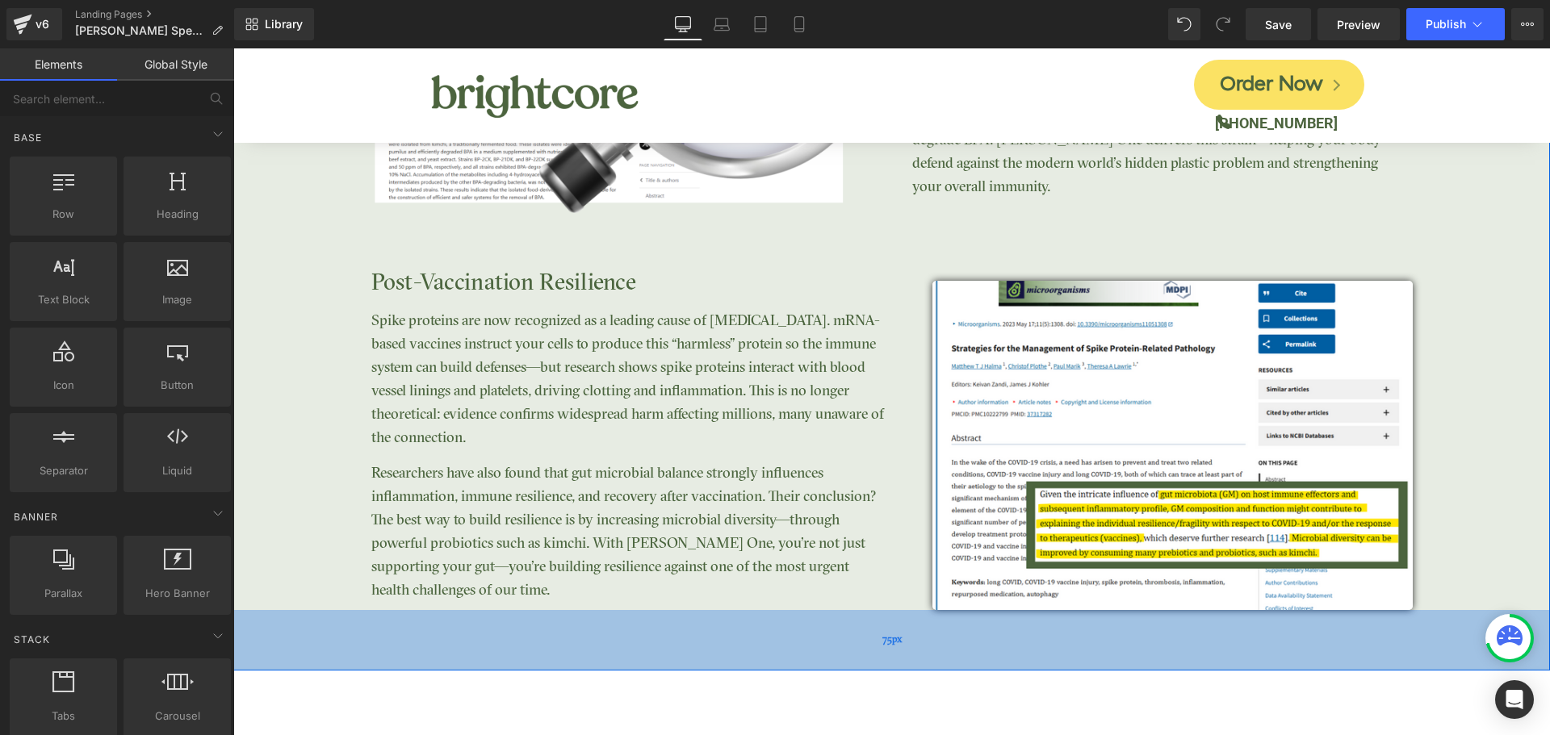
click at [836, 613] on div "75px" at bounding box center [891, 640] width 1317 height 61
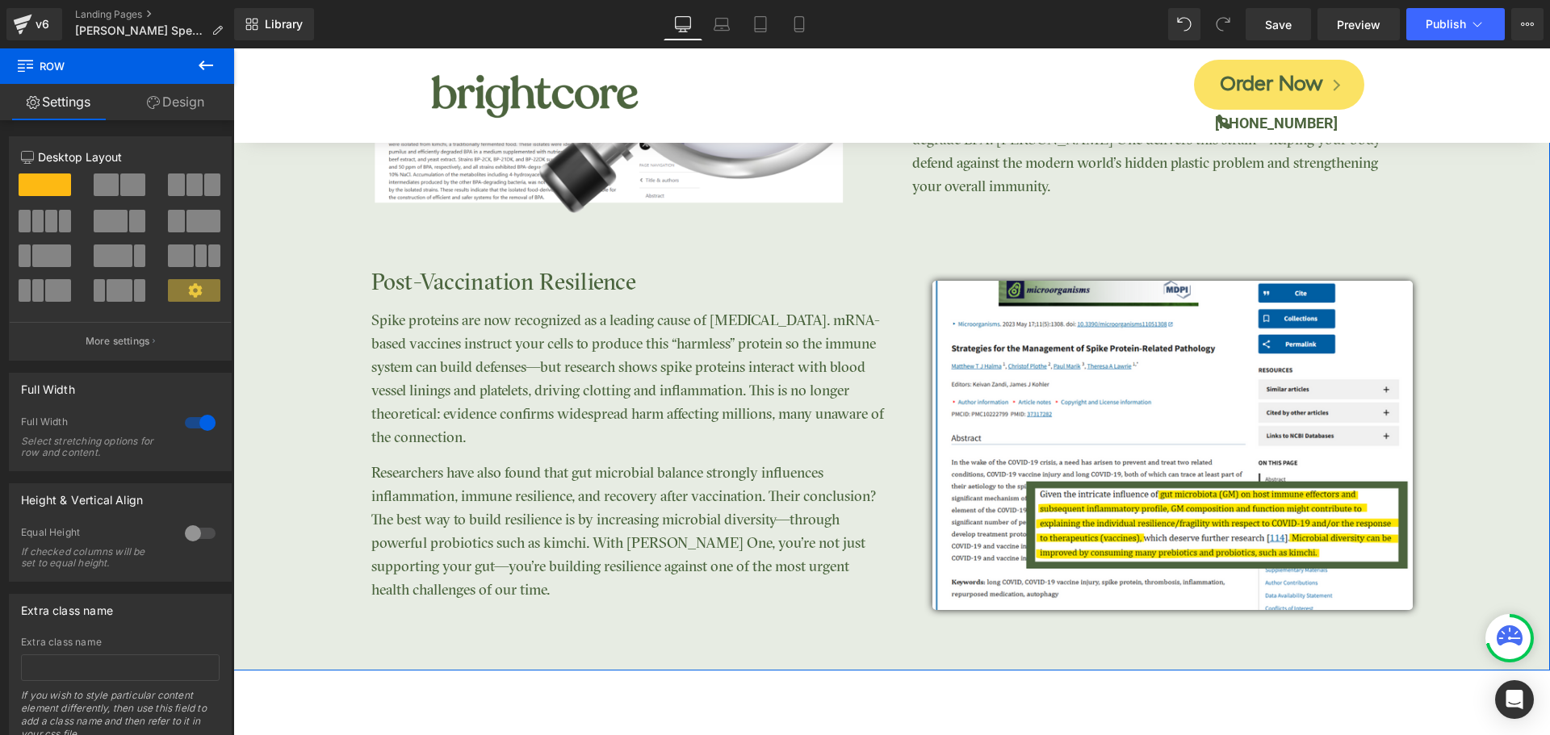
click at [191, 91] on link "Design" at bounding box center [175, 102] width 117 height 36
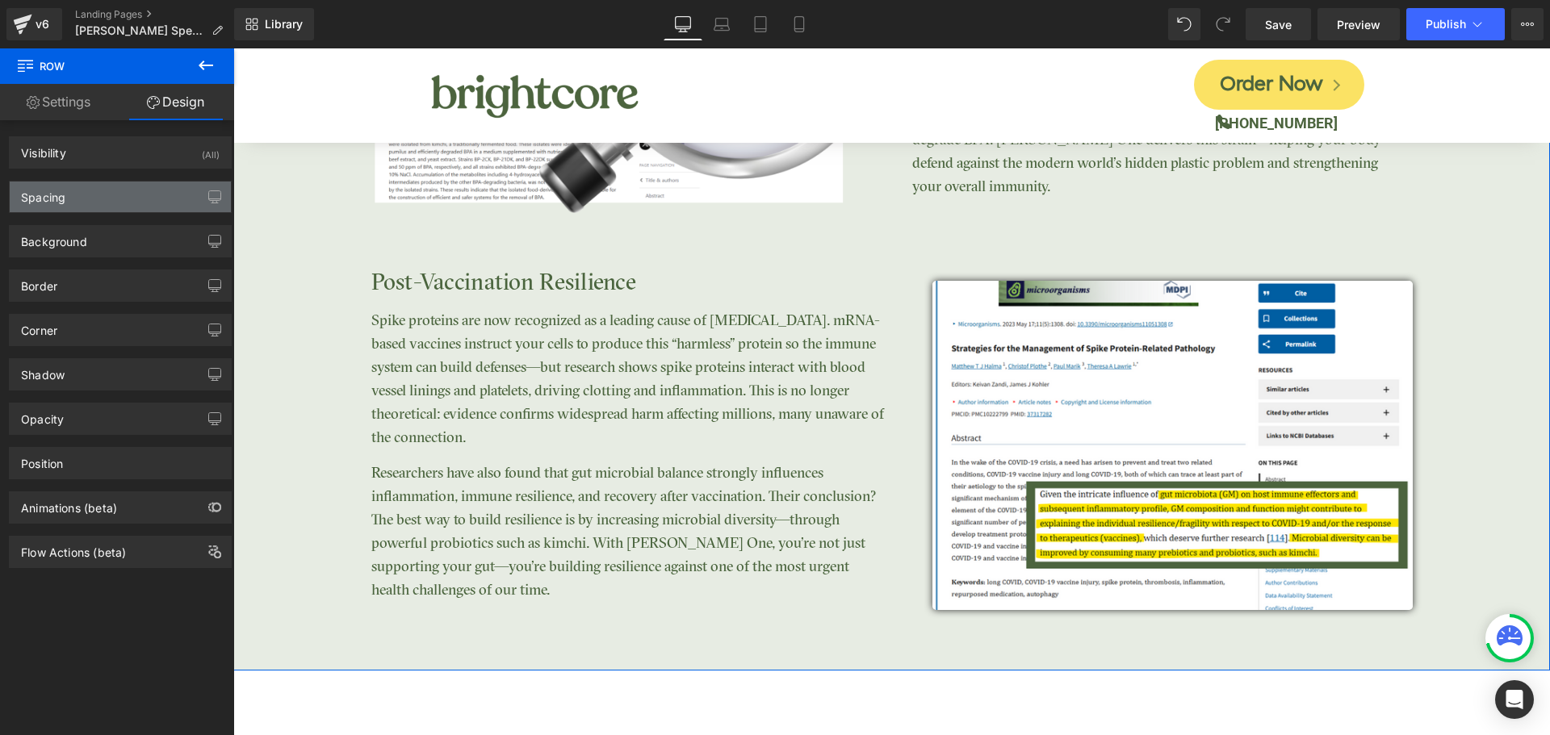
click at [69, 199] on div "Spacing" at bounding box center [120, 197] width 221 height 31
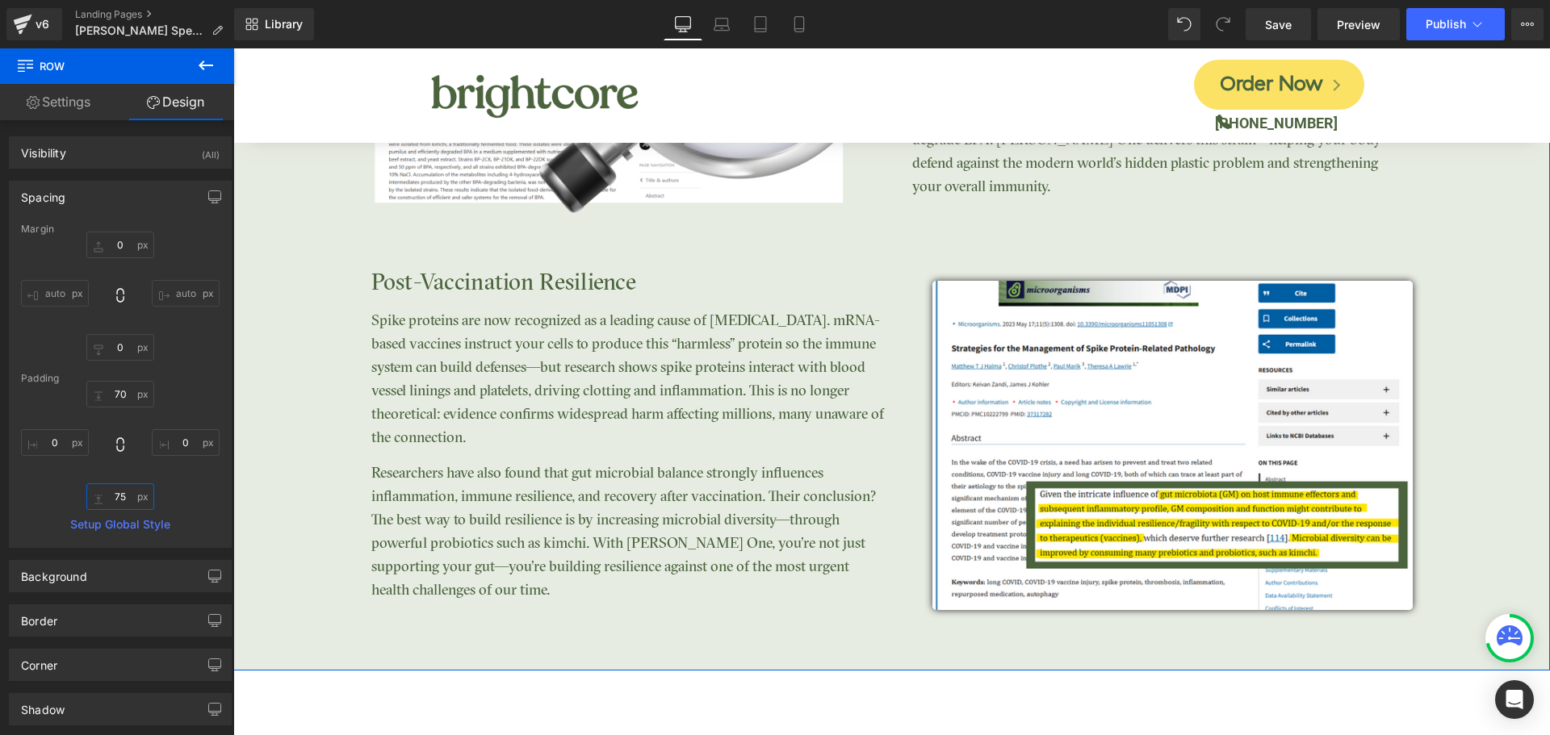
click at [116, 496] on input "75" at bounding box center [120, 497] width 68 height 27
type input "95"
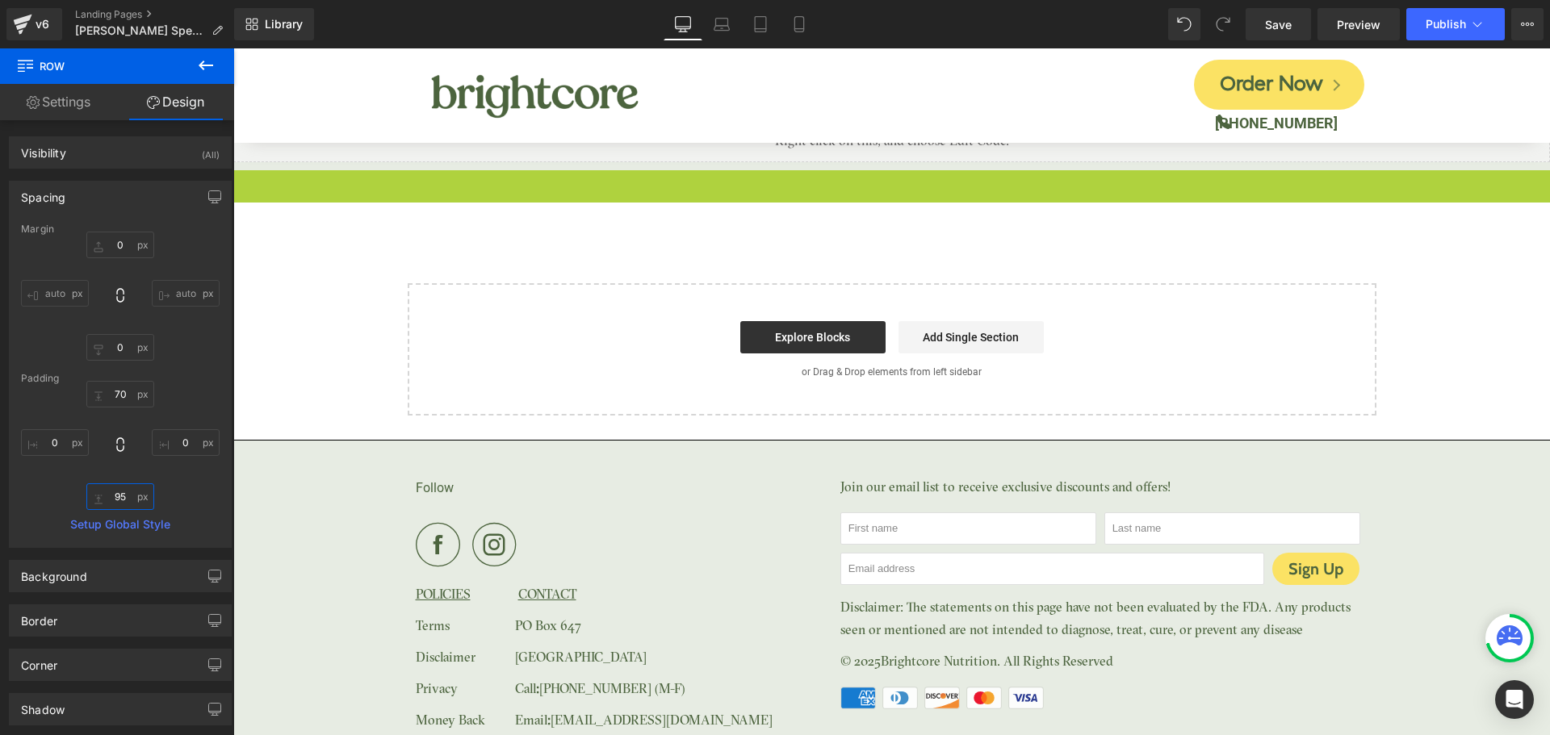
scroll to position [6775, 0]
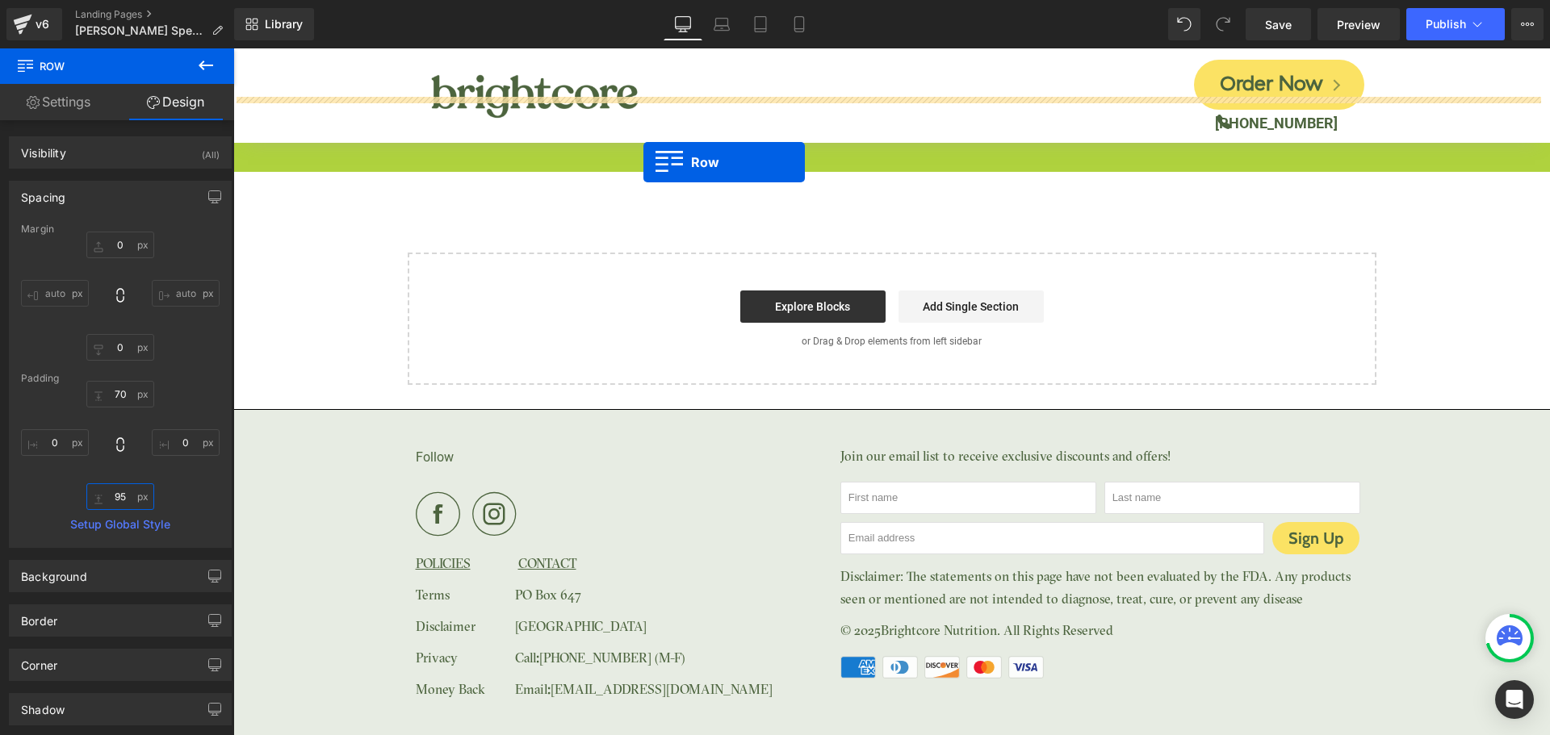
drag, startPoint x: 245, startPoint y: 466, endPoint x: 643, endPoint y: 162, distance: 500.5
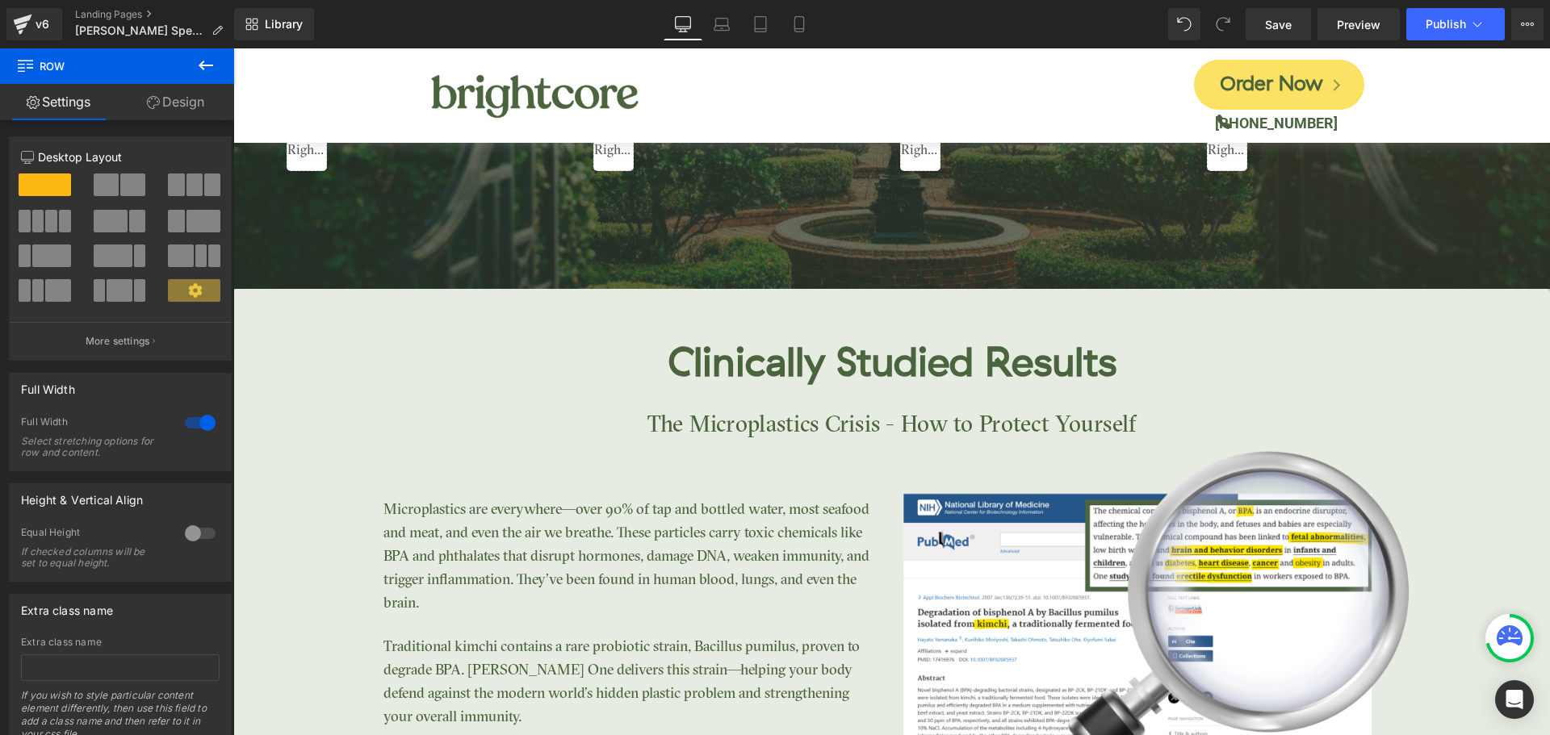
scroll to position [2577, 0]
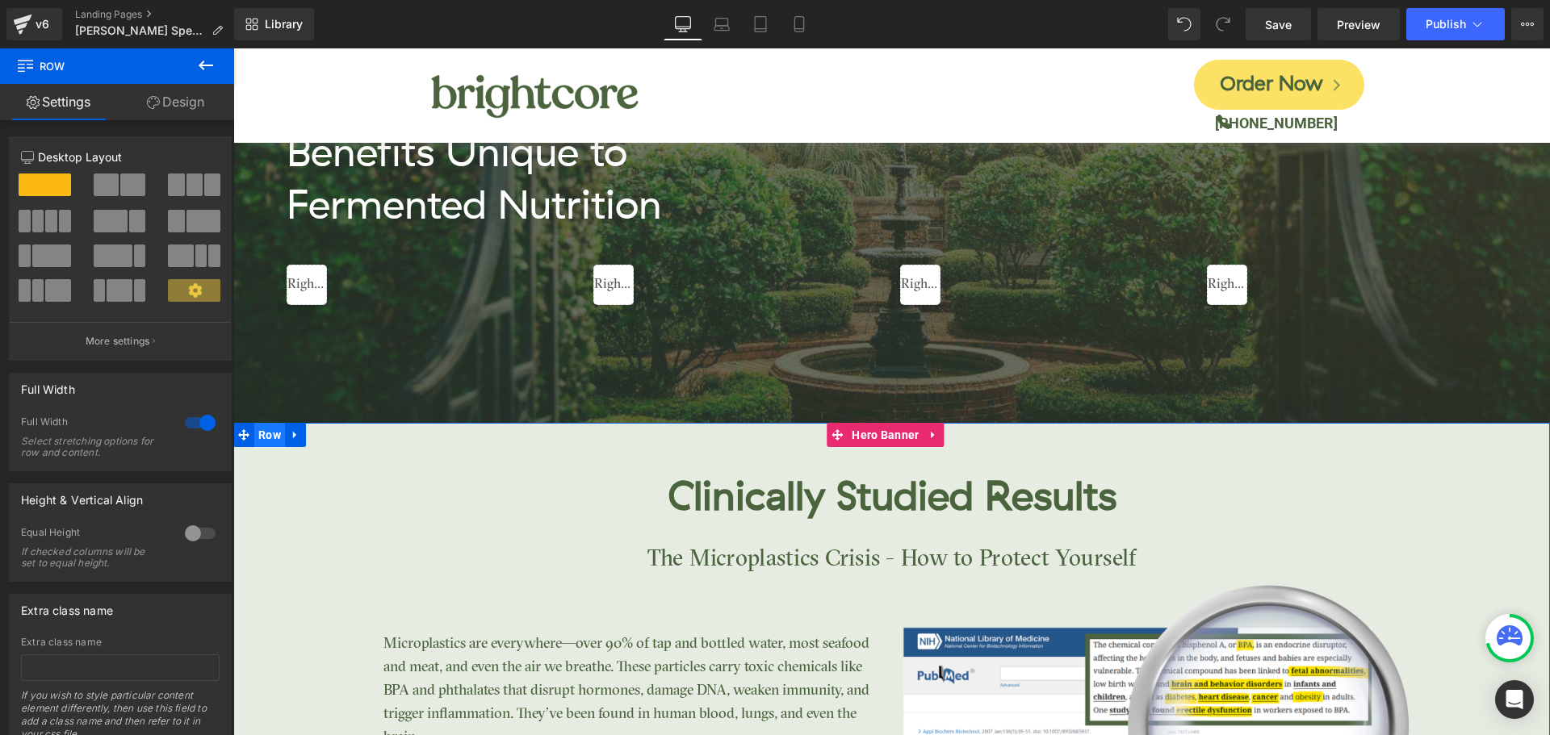
click at [265, 445] on span "Row" at bounding box center [269, 435] width 31 height 24
click at [293, 434] on icon at bounding box center [295, 435] width 11 height 12
click at [333, 436] on icon at bounding box center [337, 434] width 11 height 11
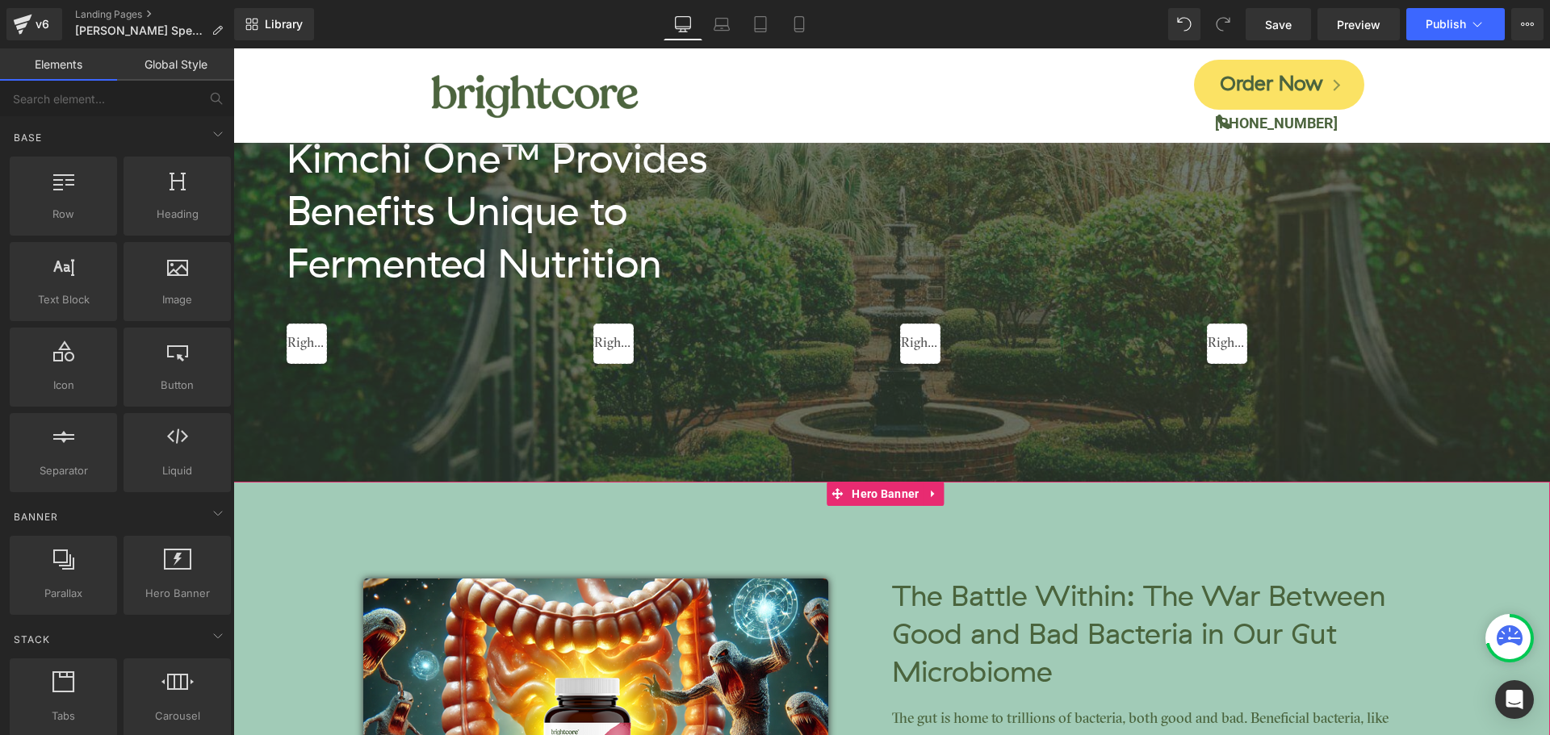
scroll to position [2507, 0]
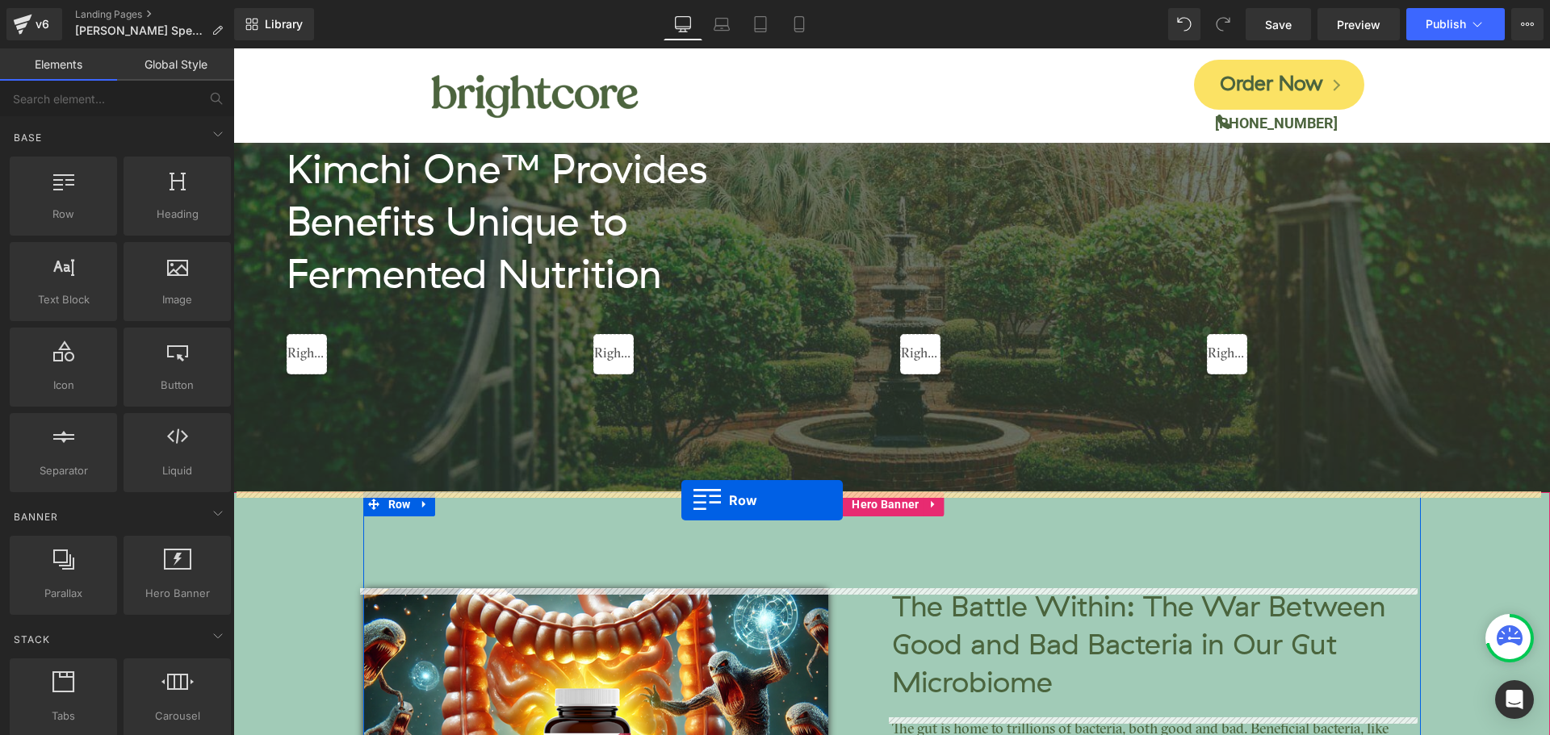
drag, startPoint x: 331, startPoint y: 273, endPoint x: 681, endPoint y: 501, distance: 417.8
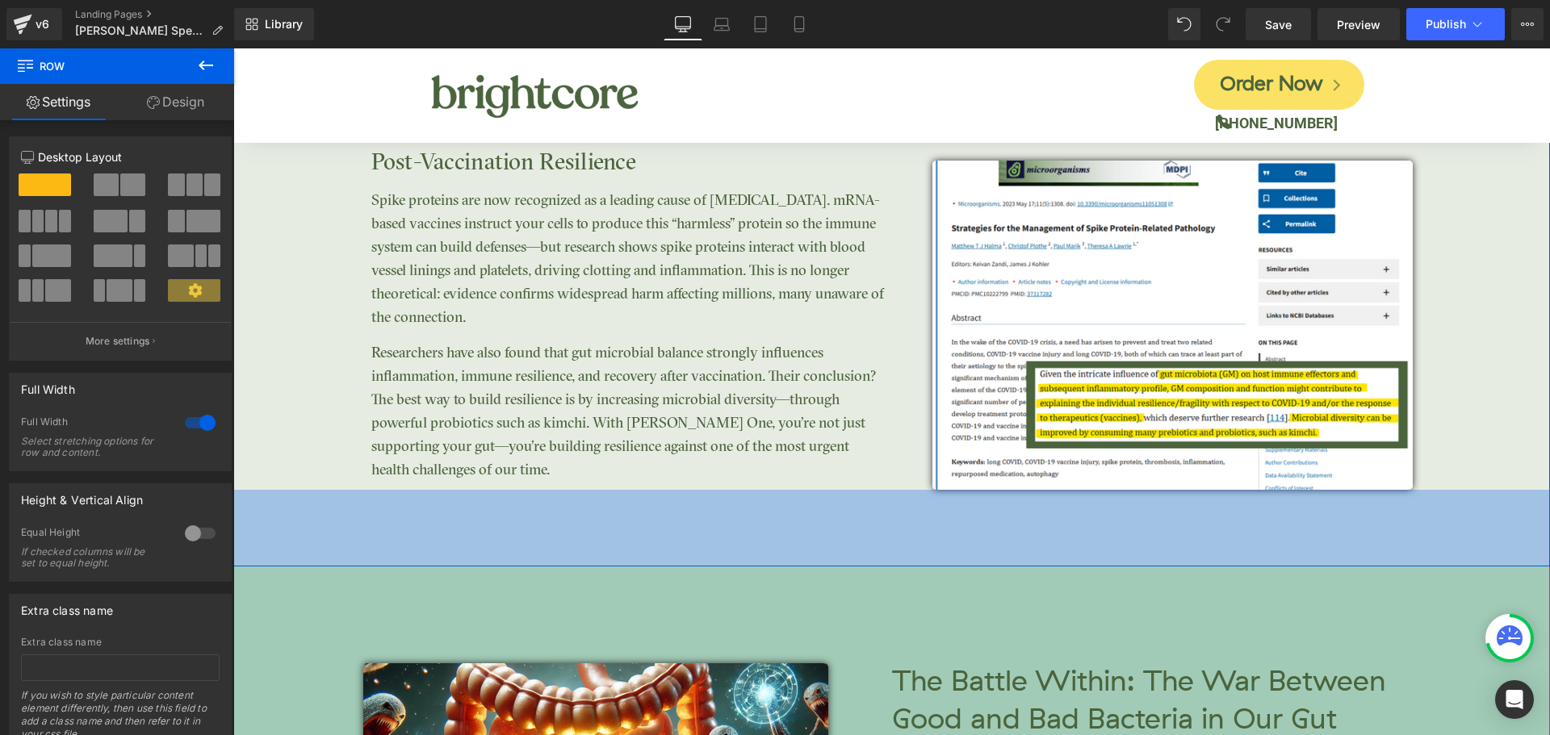
scroll to position [3234, 0]
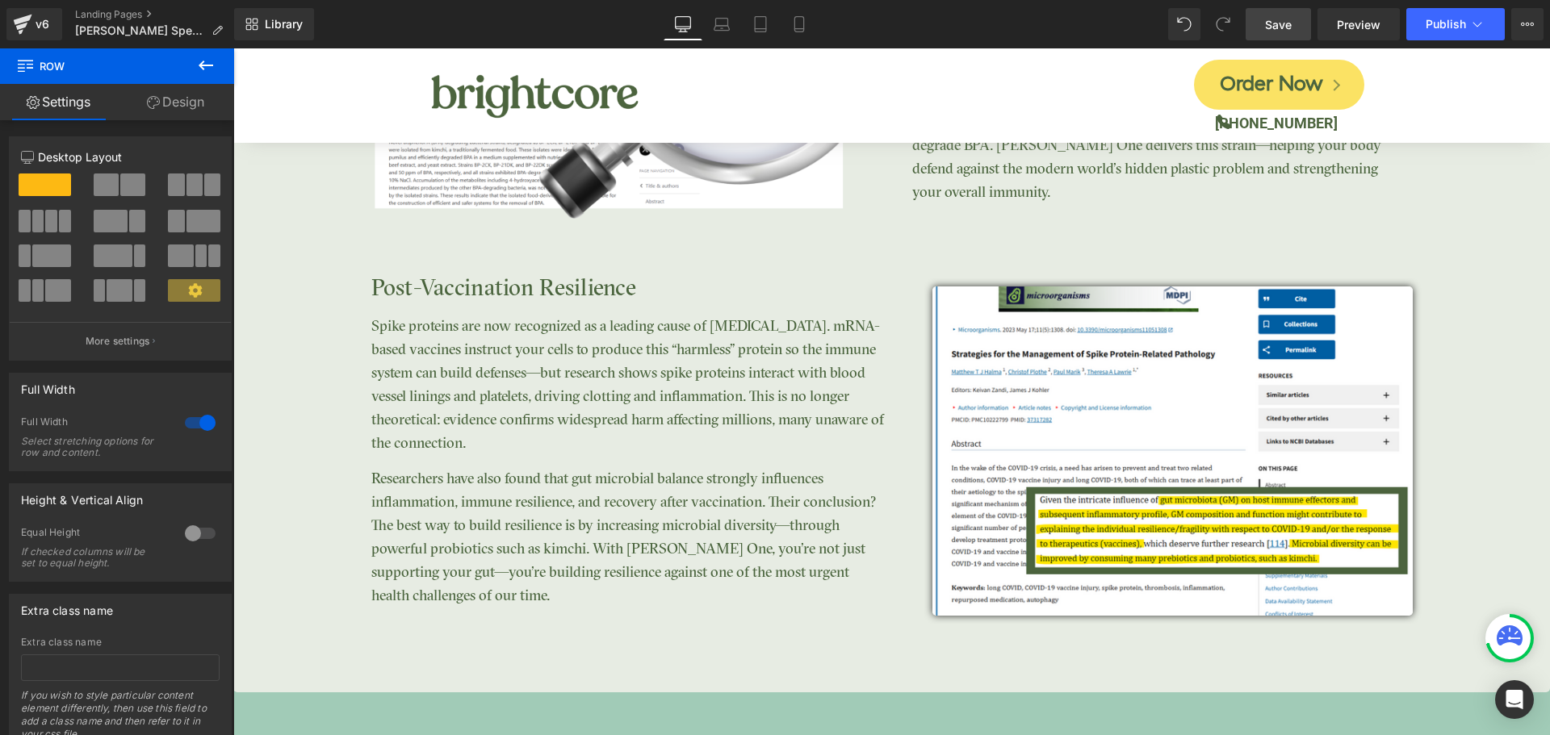
click at [1311, 24] on div "Save Preview Publish Scheduled View Live Page View with current Template Save T…" at bounding box center [1394, 24] width 311 height 32
click at [1308, 24] on link "Save" at bounding box center [1278, 24] width 65 height 32
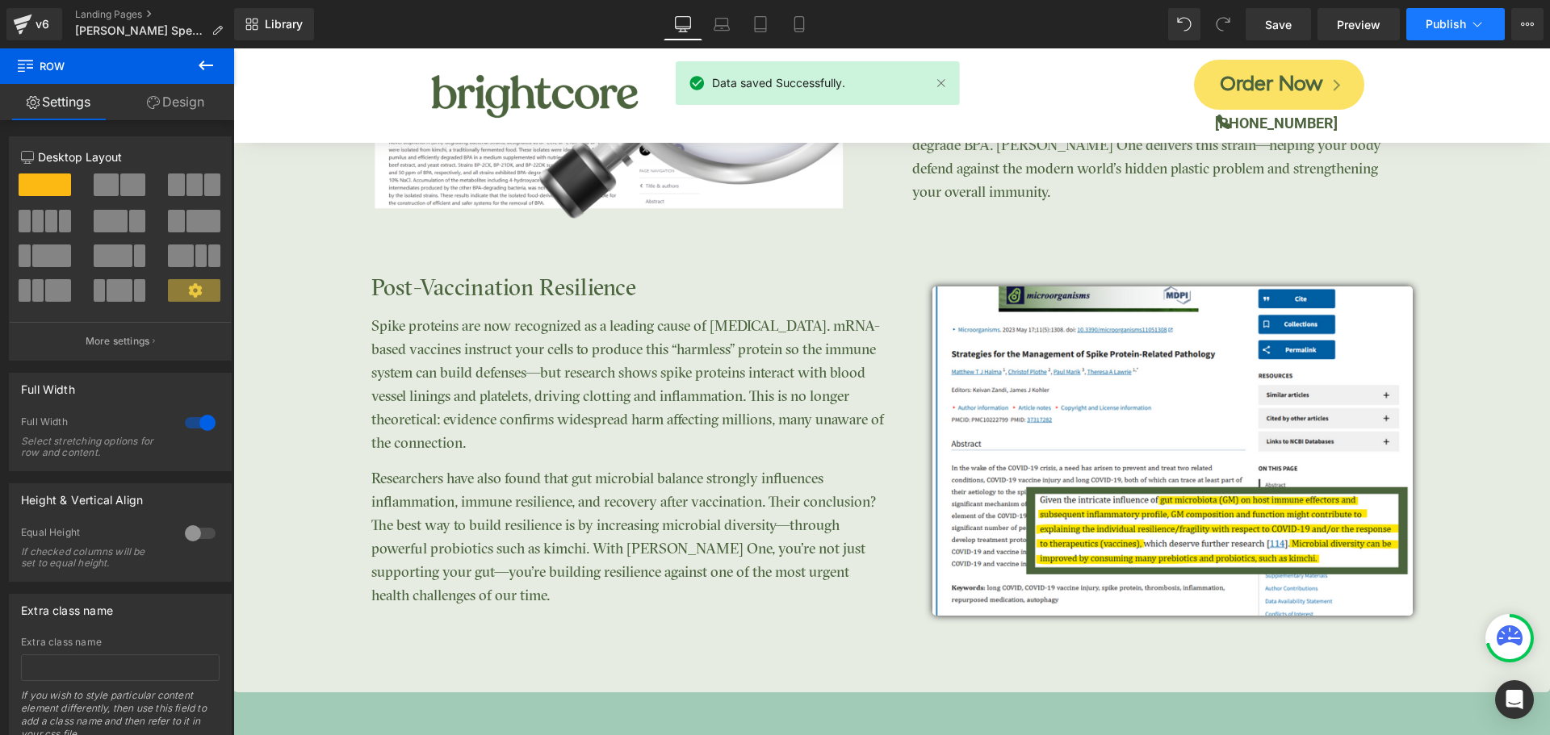
click at [1427, 27] on span "Publish" at bounding box center [1446, 24] width 40 height 13
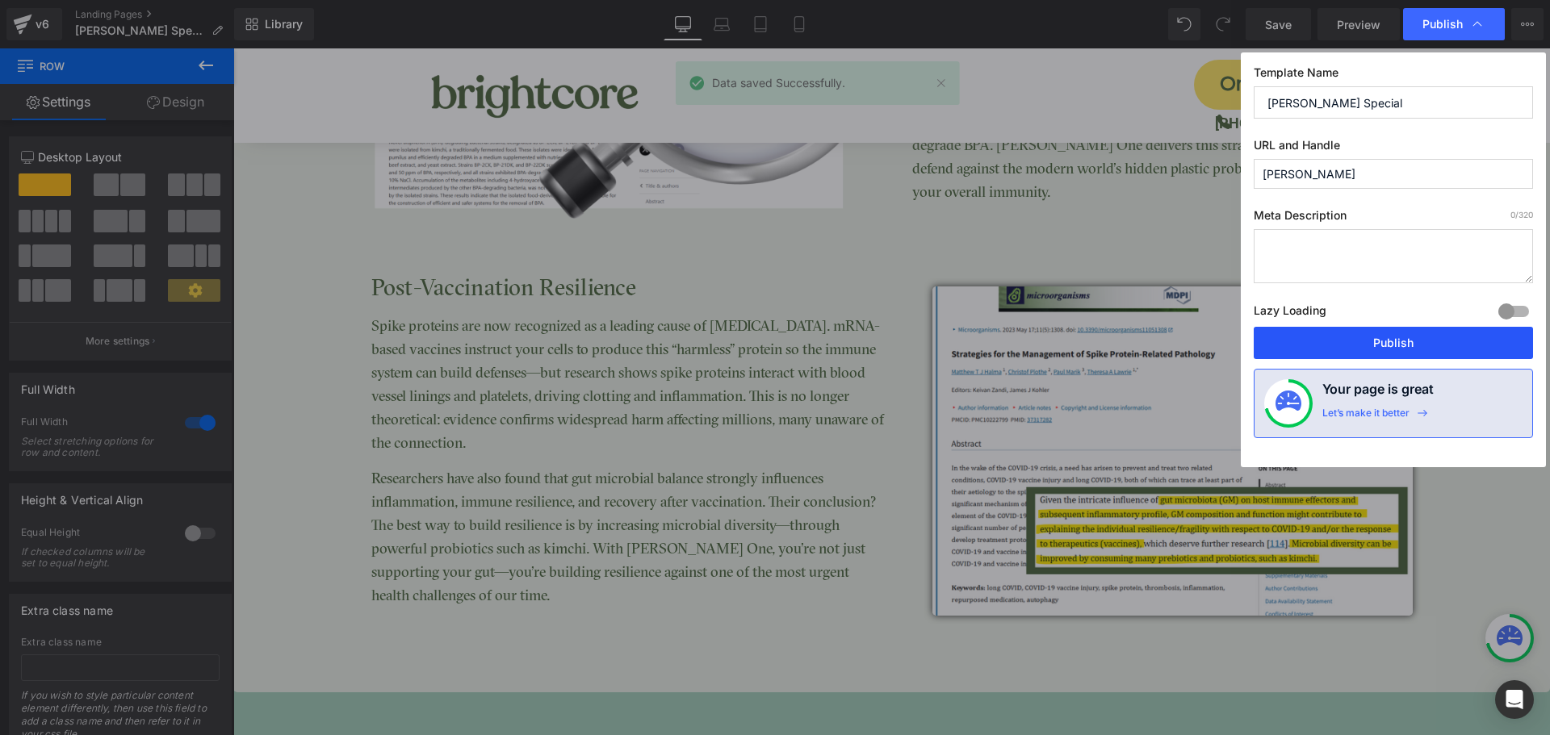
click at [1419, 344] on button "Publish" at bounding box center [1393, 343] width 279 height 32
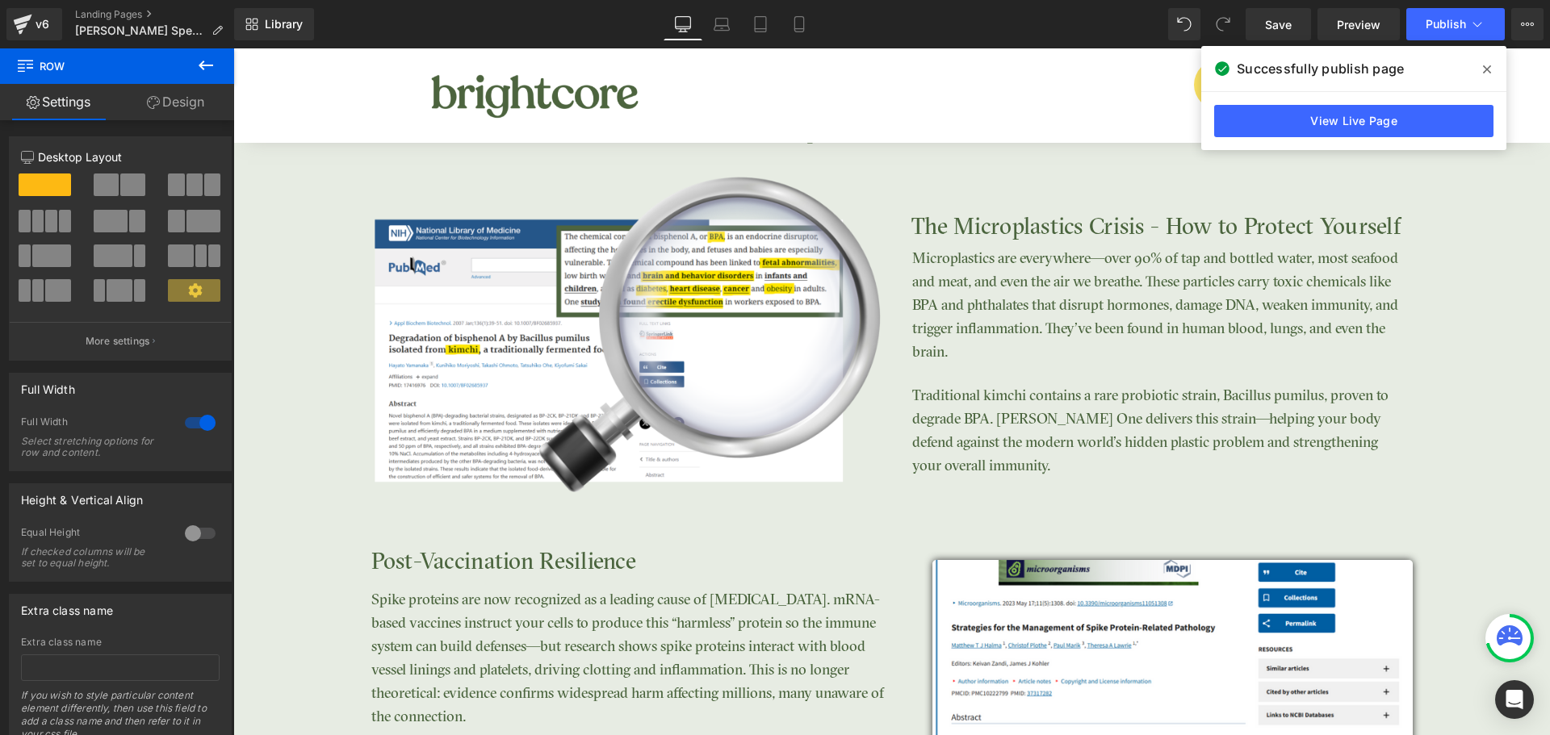
scroll to position [3068, 0]
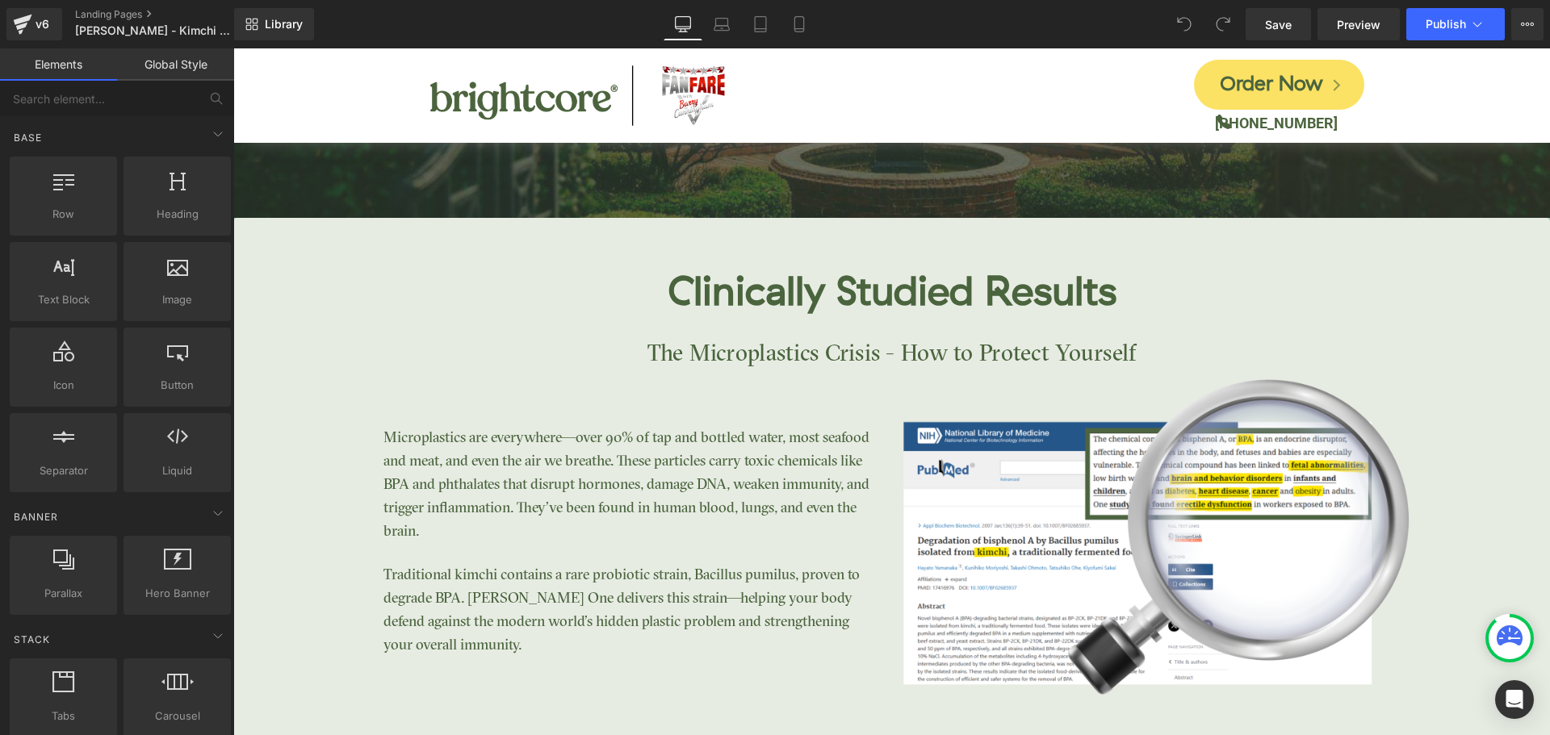
scroll to position [3229, 0]
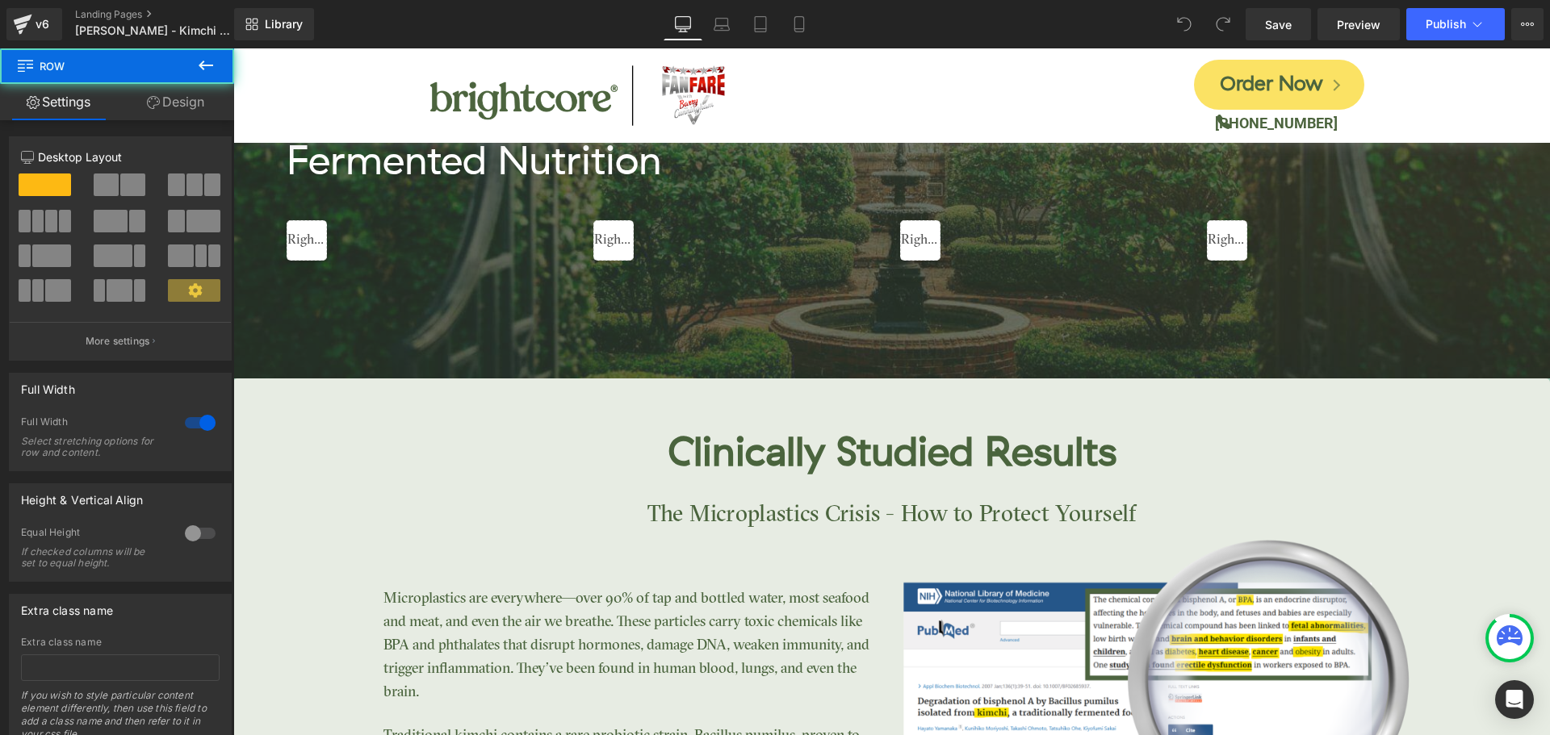
click at [290, 415] on div "Clinically Studied Results Heading The Microplastics Crisis - How to Protect Yo…" at bounding box center [891, 648] width 1317 height 539
click at [293, 391] on icon at bounding box center [294, 390] width 3 height 7
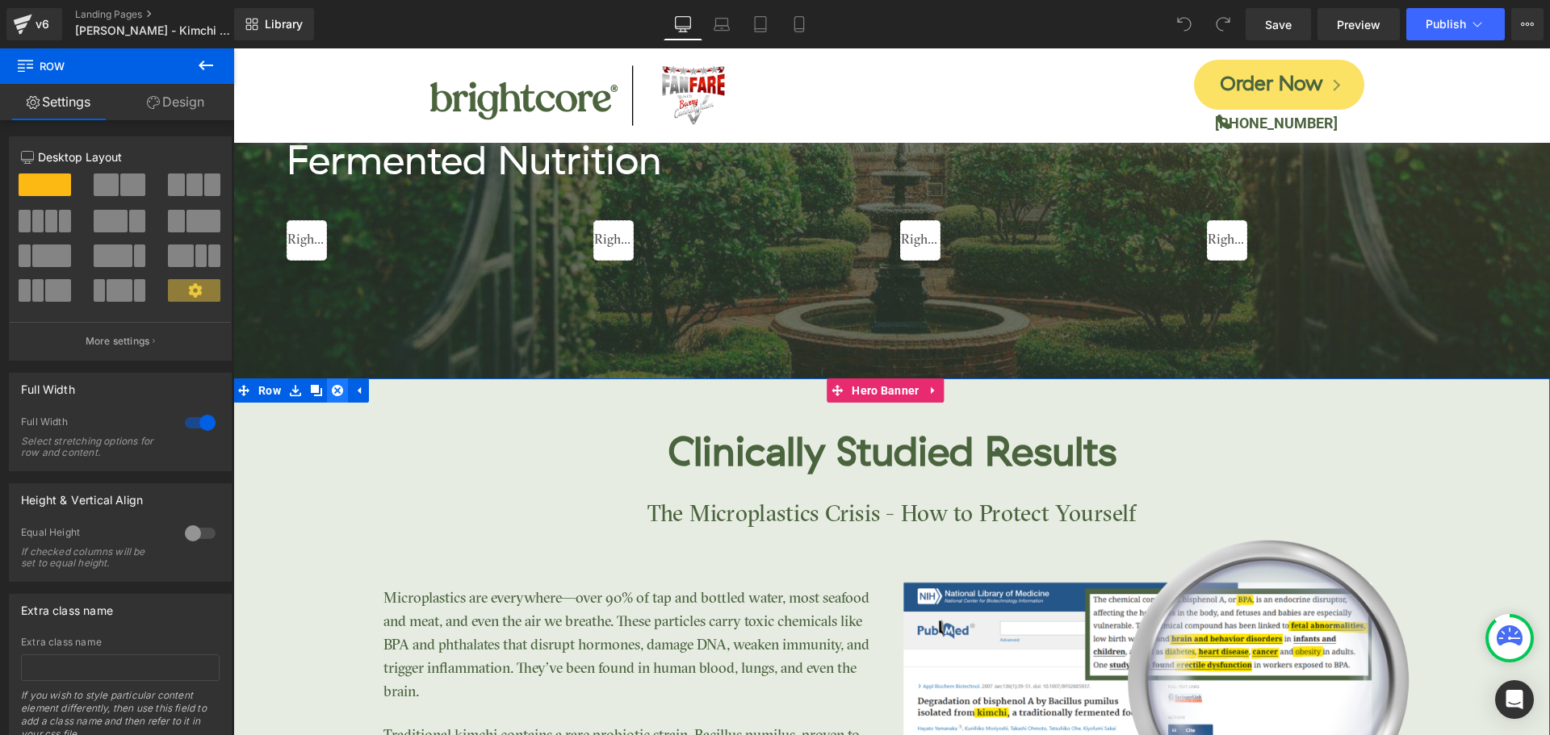
click at [332, 390] on icon at bounding box center [337, 390] width 11 height 11
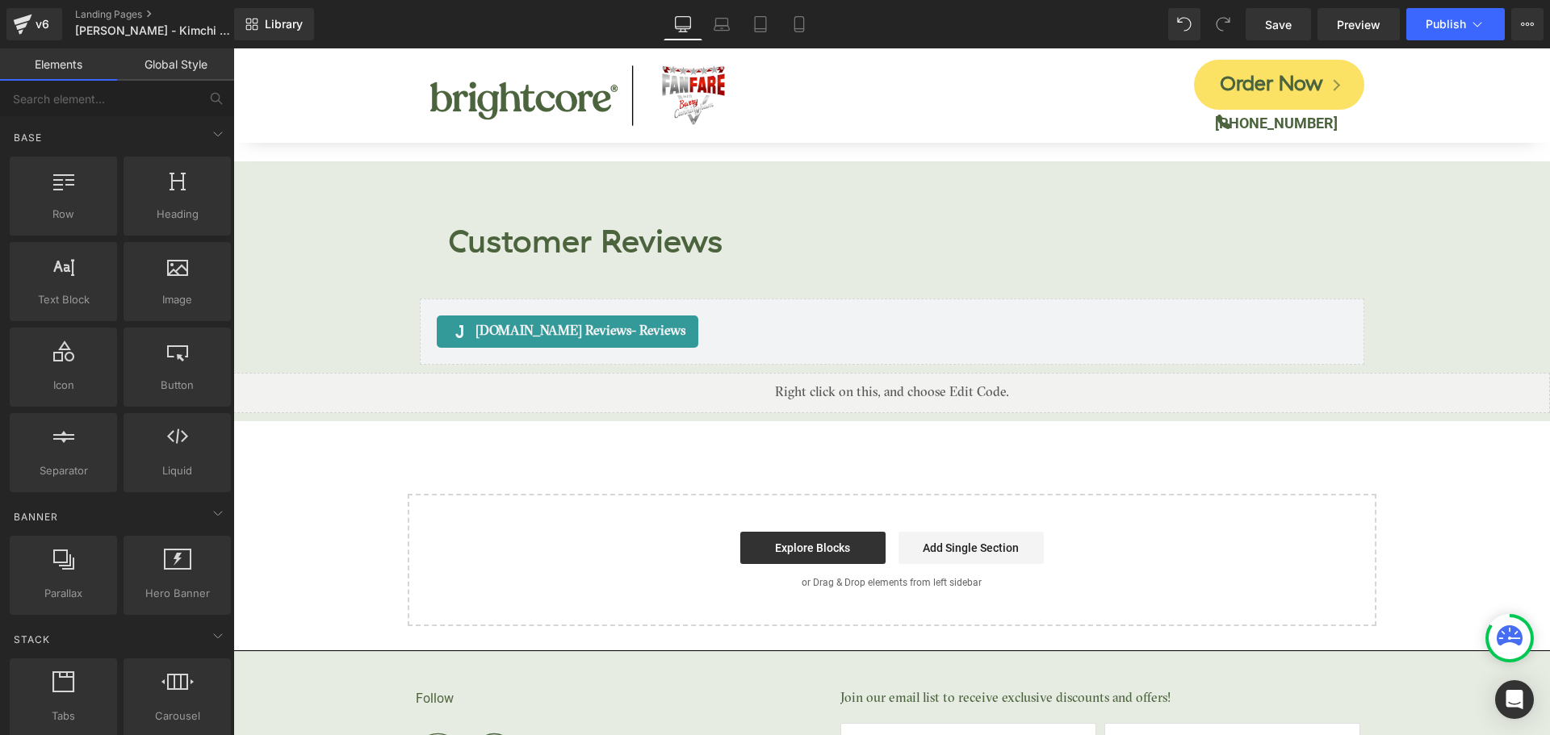
scroll to position [6545, 0]
click at [290, 22] on span "Library" at bounding box center [284, 24] width 38 height 15
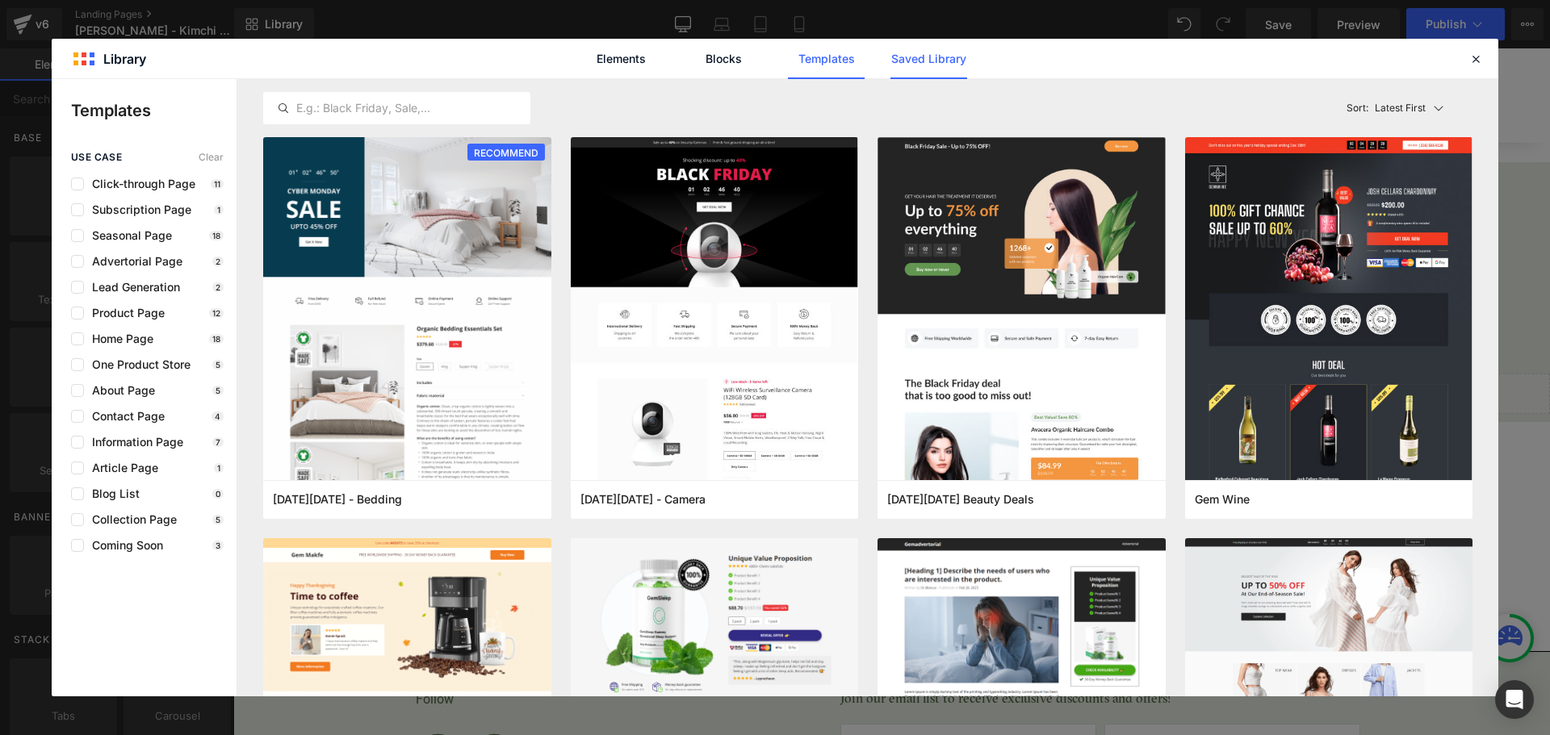
click at [949, 56] on link "Saved Library" at bounding box center [928, 59] width 77 height 40
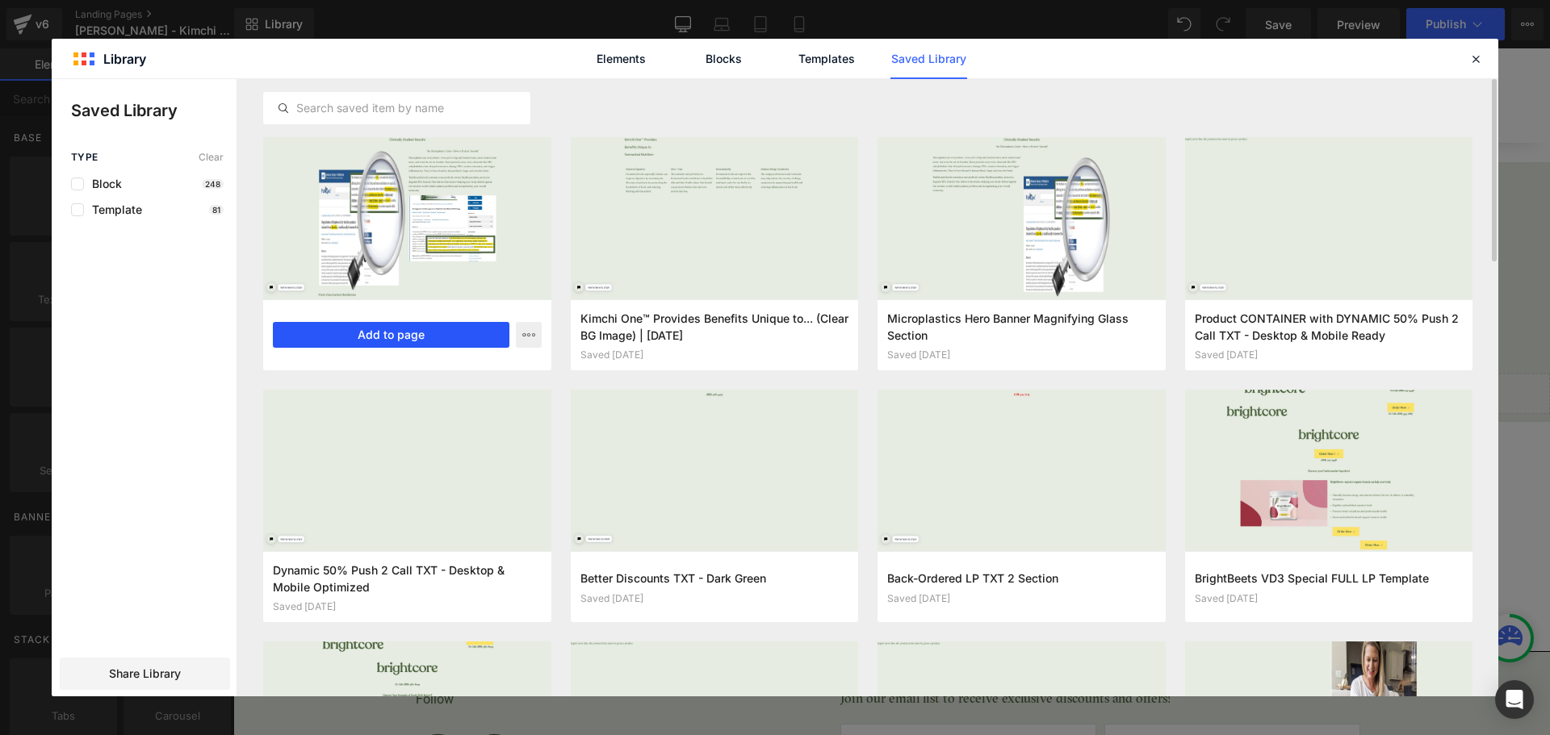
drag, startPoint x: 431, startPoint y: 337, endPoint x: 199, endPoint y: 287, distance: 237.8
click at [431, 337] on button "Add to page" at bounding box center [391, 335] width 237 height 26
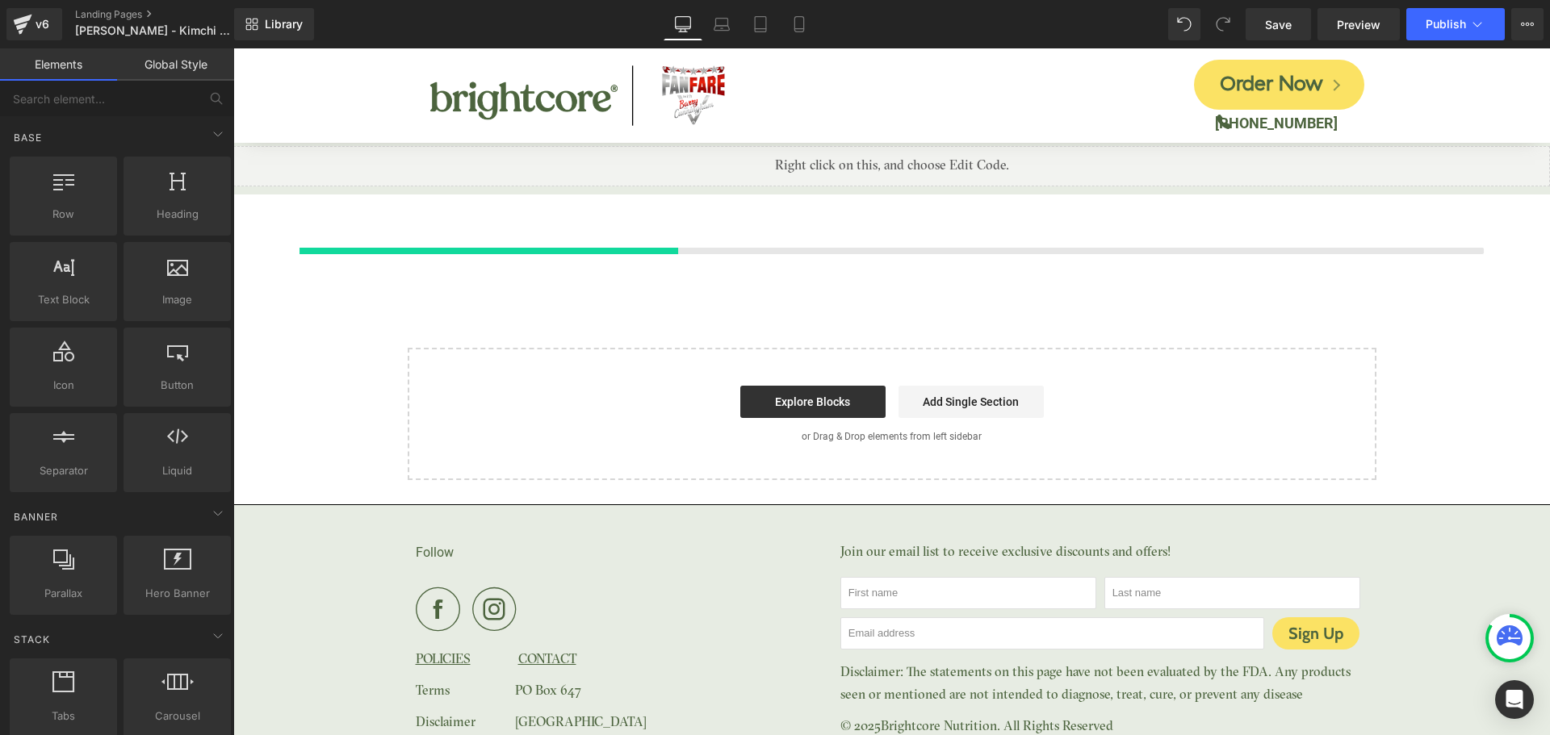
scroll to position [6795, 0]
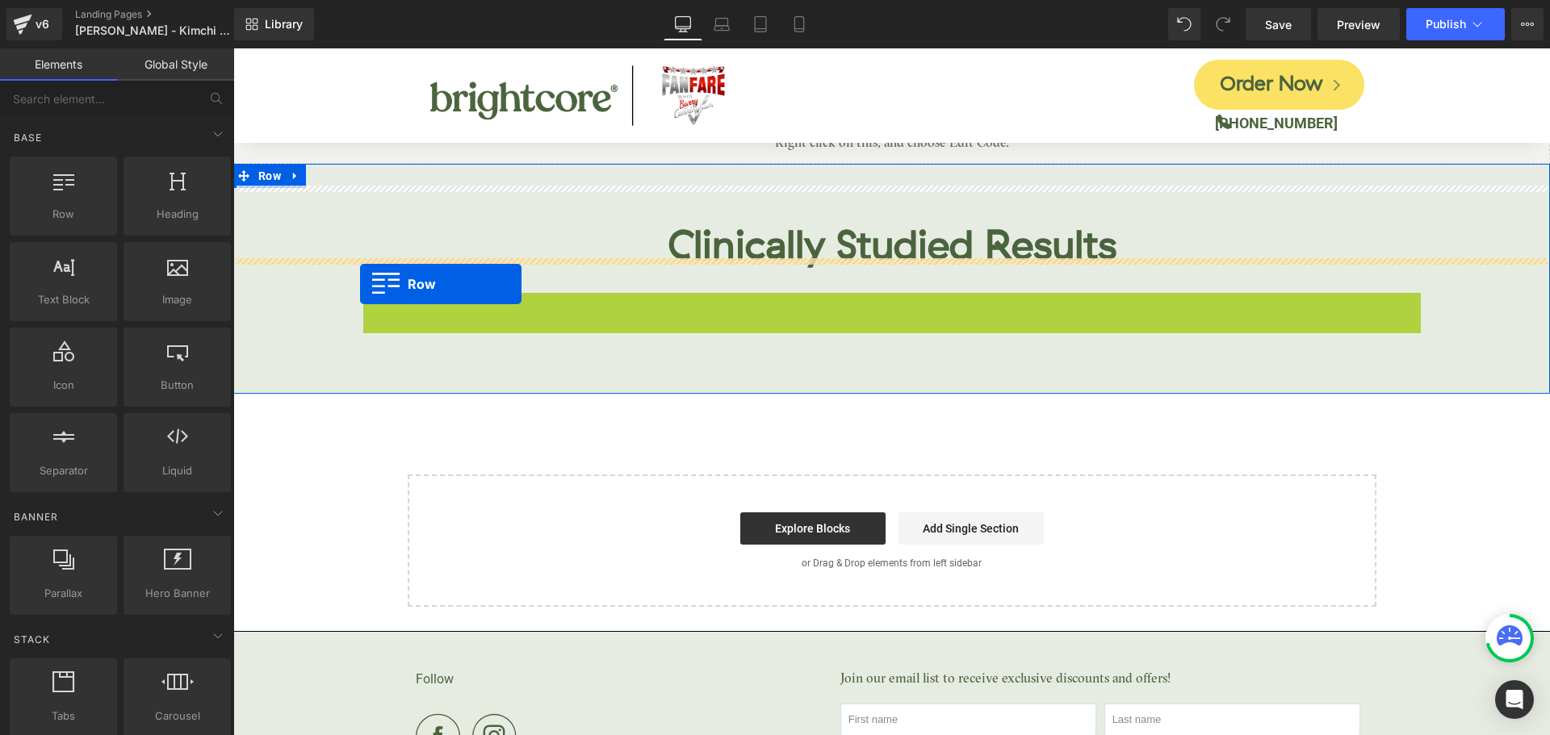
drag, startPoint x: 371, startPoint y: 267, endPoint x: 360, endPoint y: 284, distance: 19.9
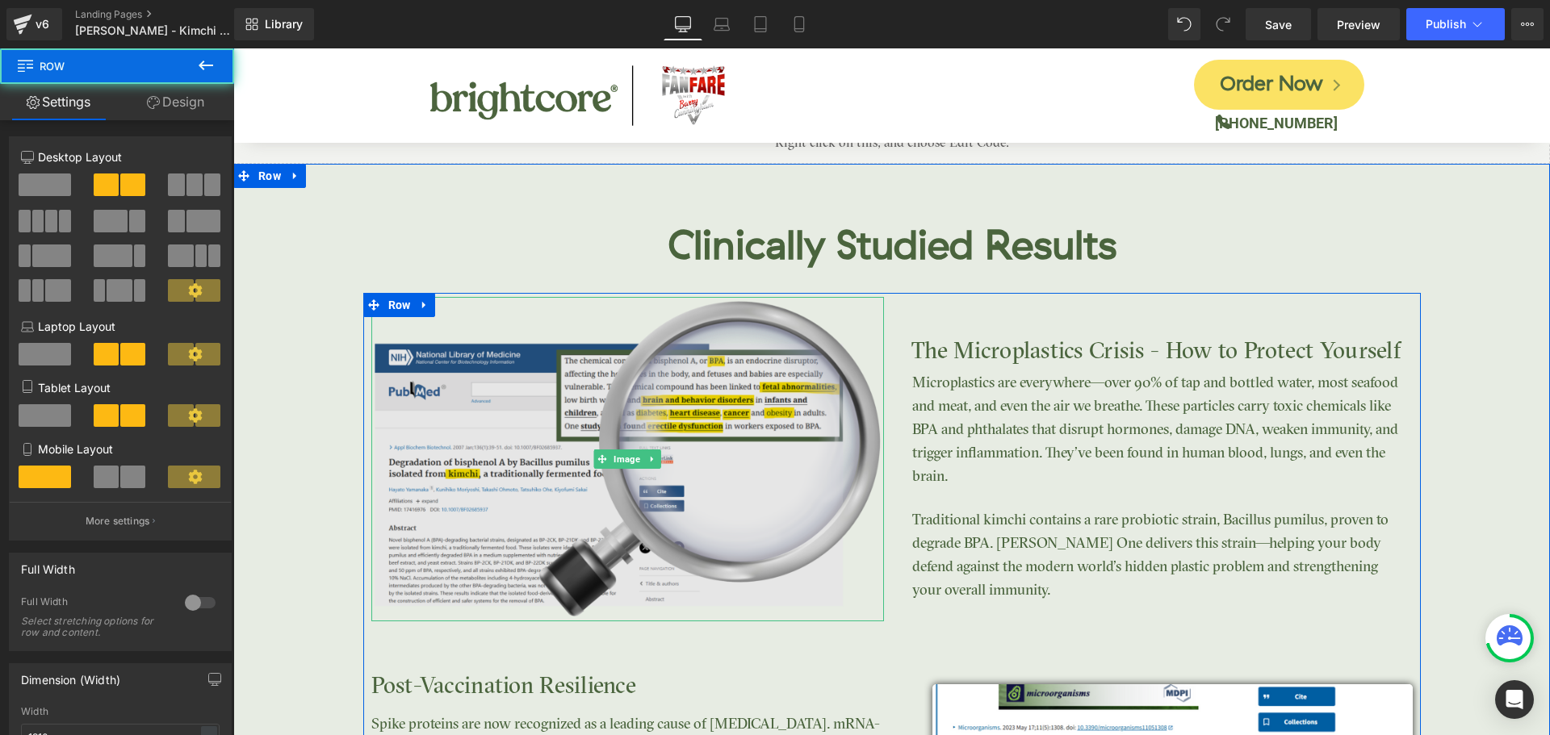
scroll to position [6553, 0]
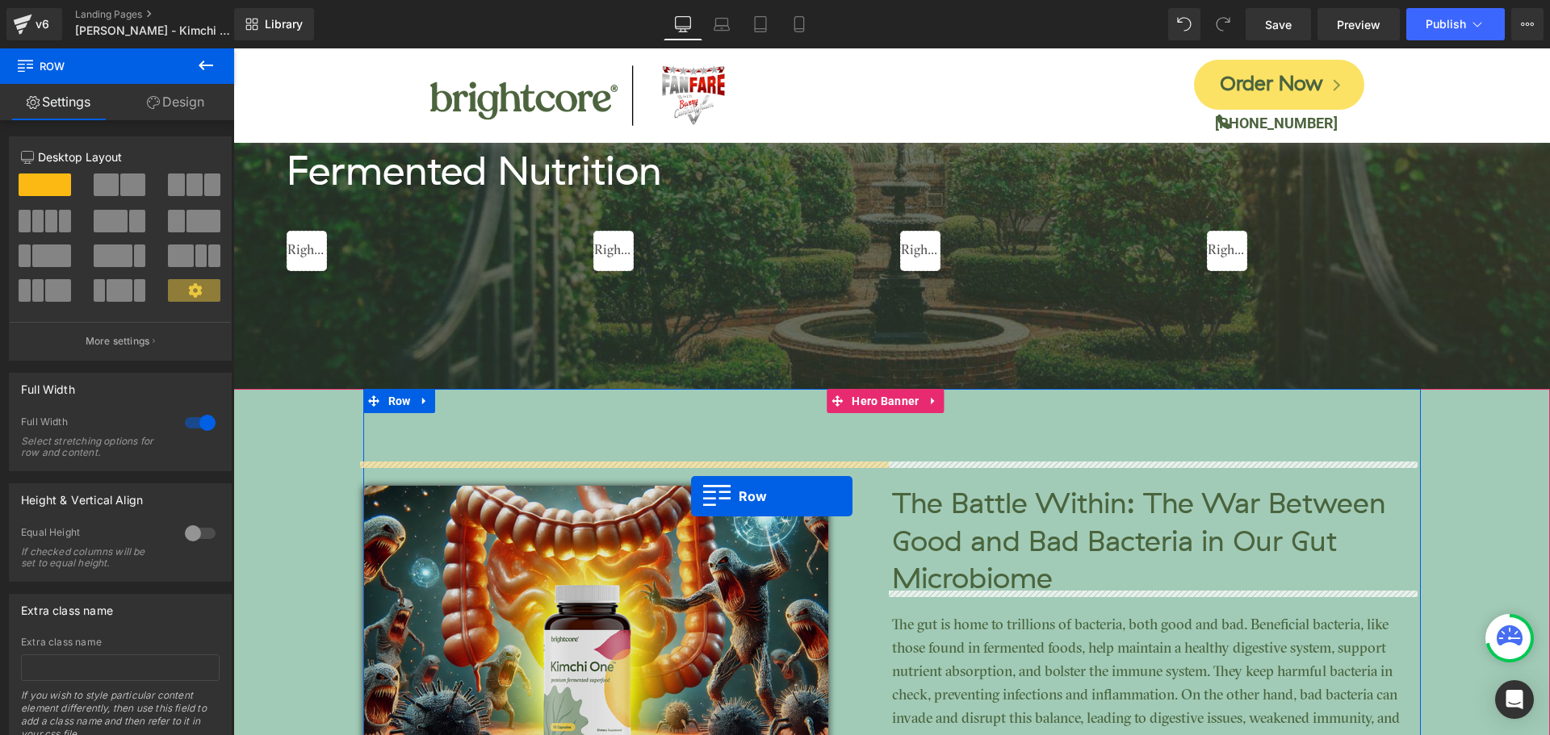
scroll to position [3243, 0]
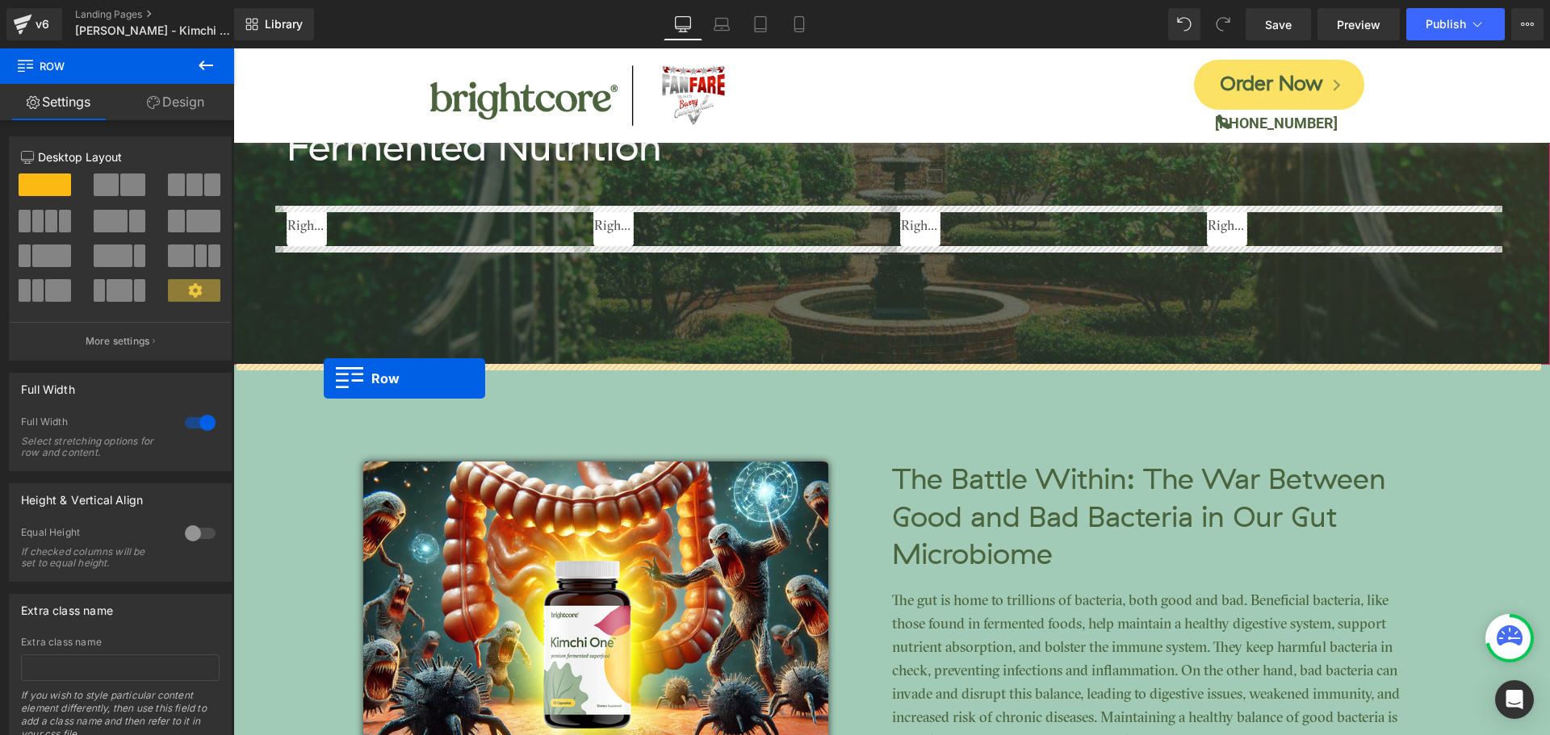
drag, startPoint x: 242, startPoint y: 383, endPoint x: 324, endPoint y: 379, distance: 81.6
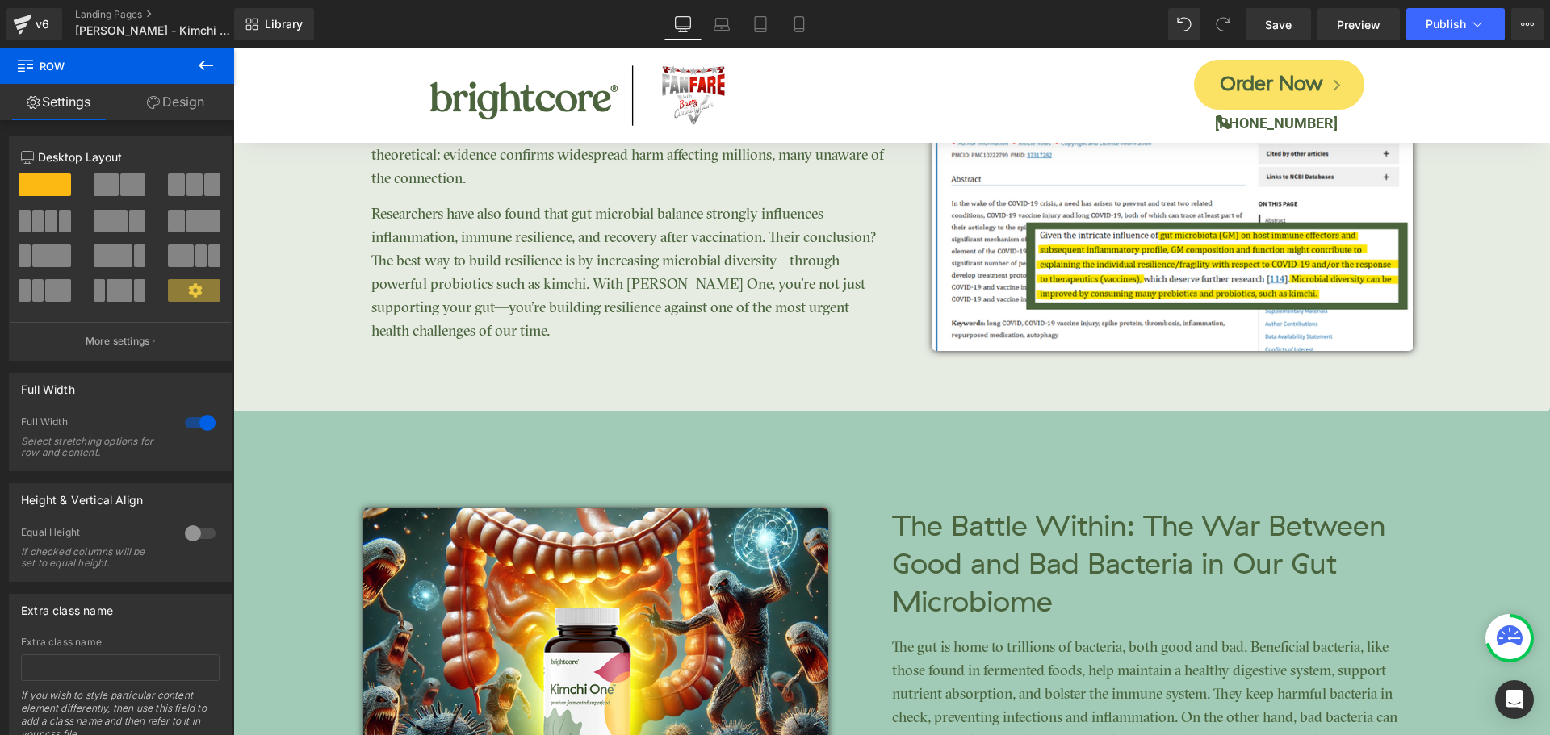
scroll to position [4212, 0]
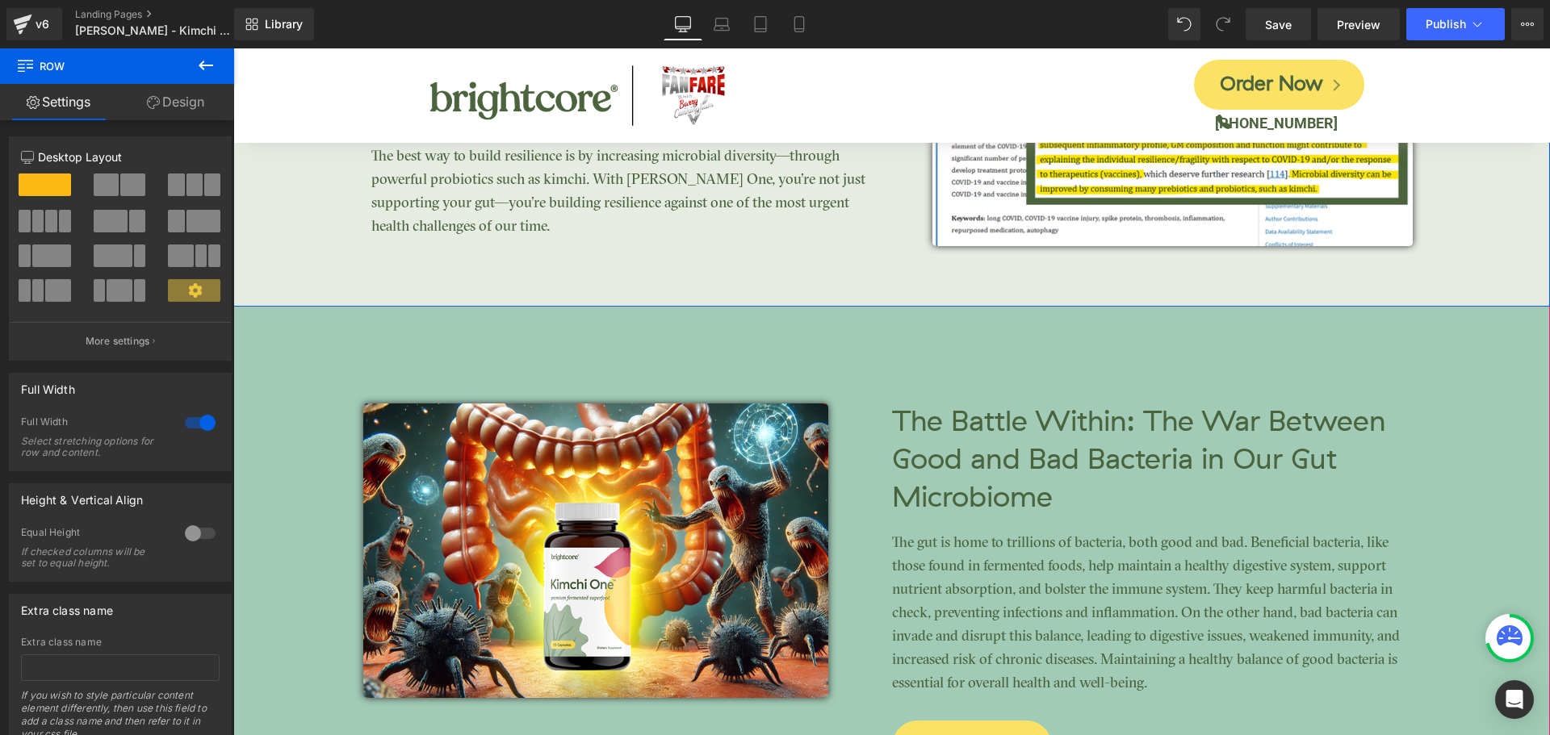
click at [188, 107] on link "Design" at bounding box center [175, 102] width 117 height 36
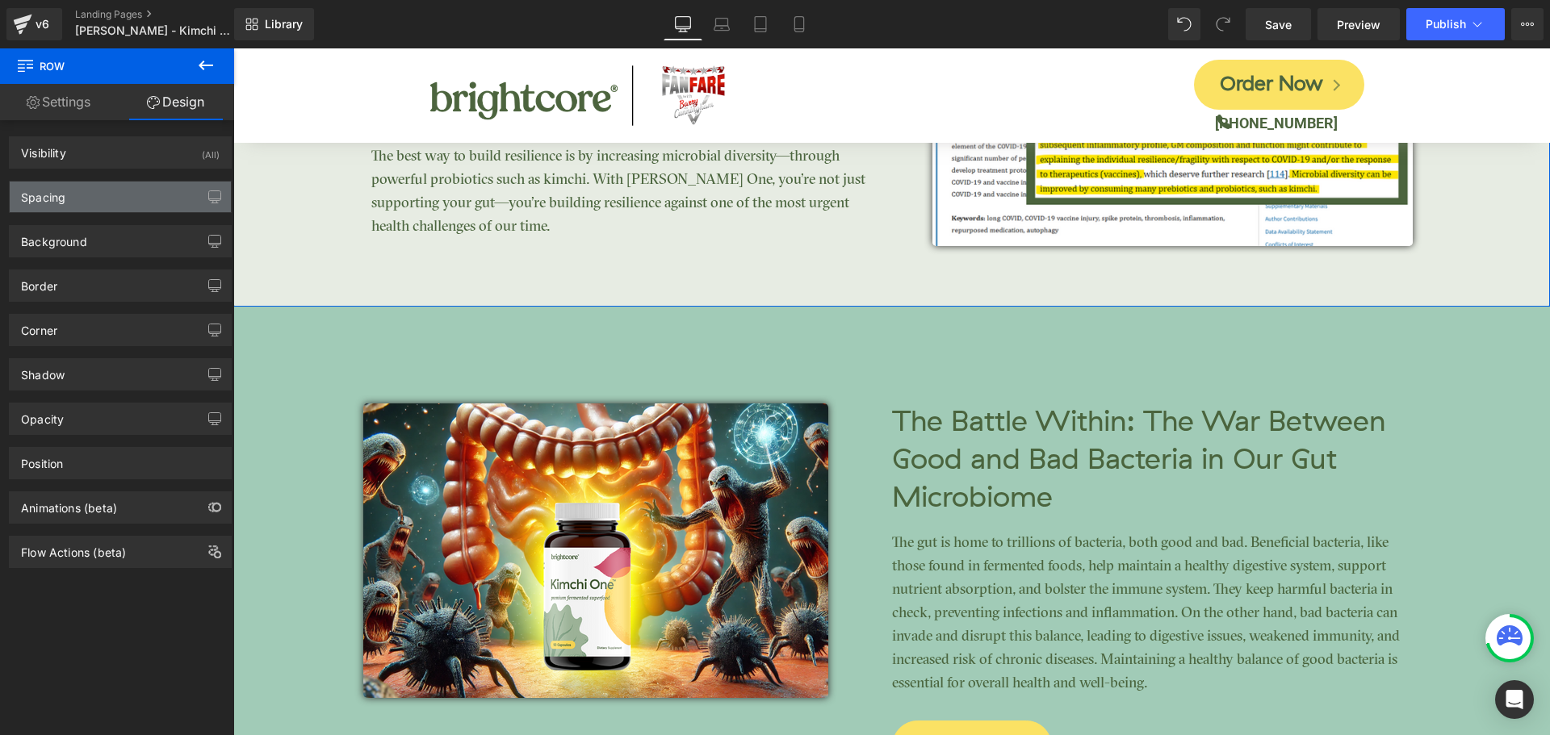
type input "0"
type input "70"
type input "0"
type input "75"
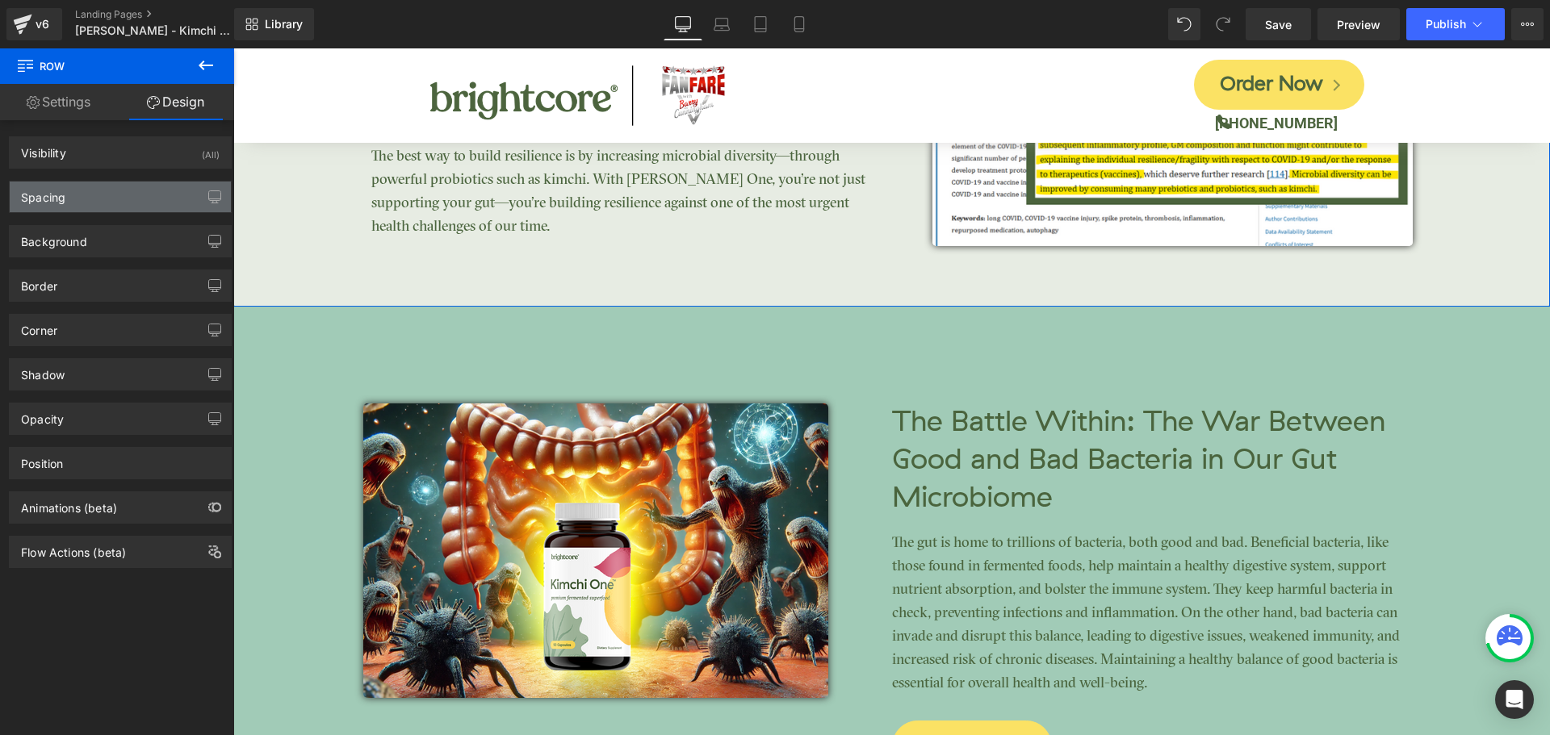
type input "0"
click at [74, 210] on div "Spacing" at bounding box center [120, 197] width 221 height 31
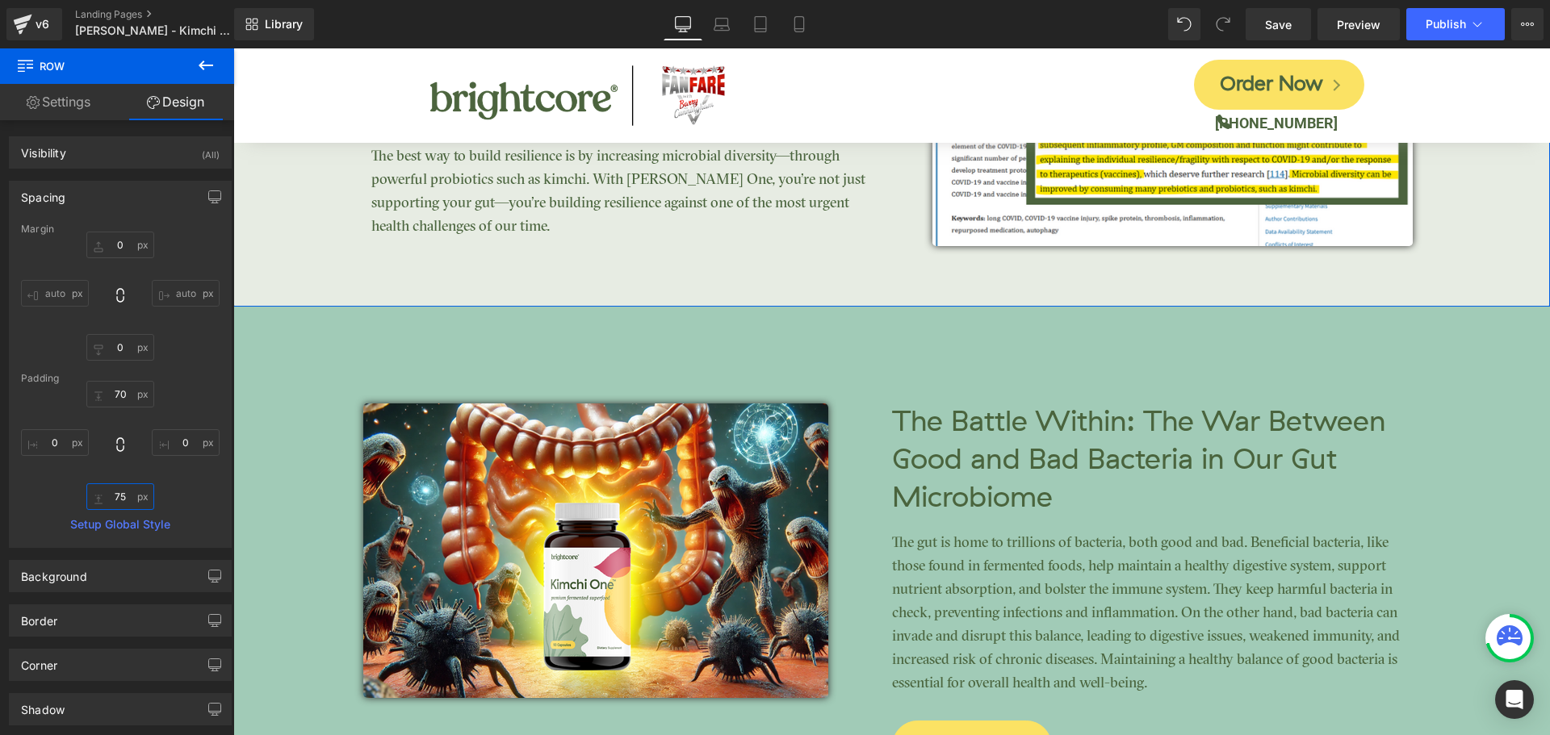
click at [115, 484] on input "75" at bounding box center [120, 497] width 68 height 27
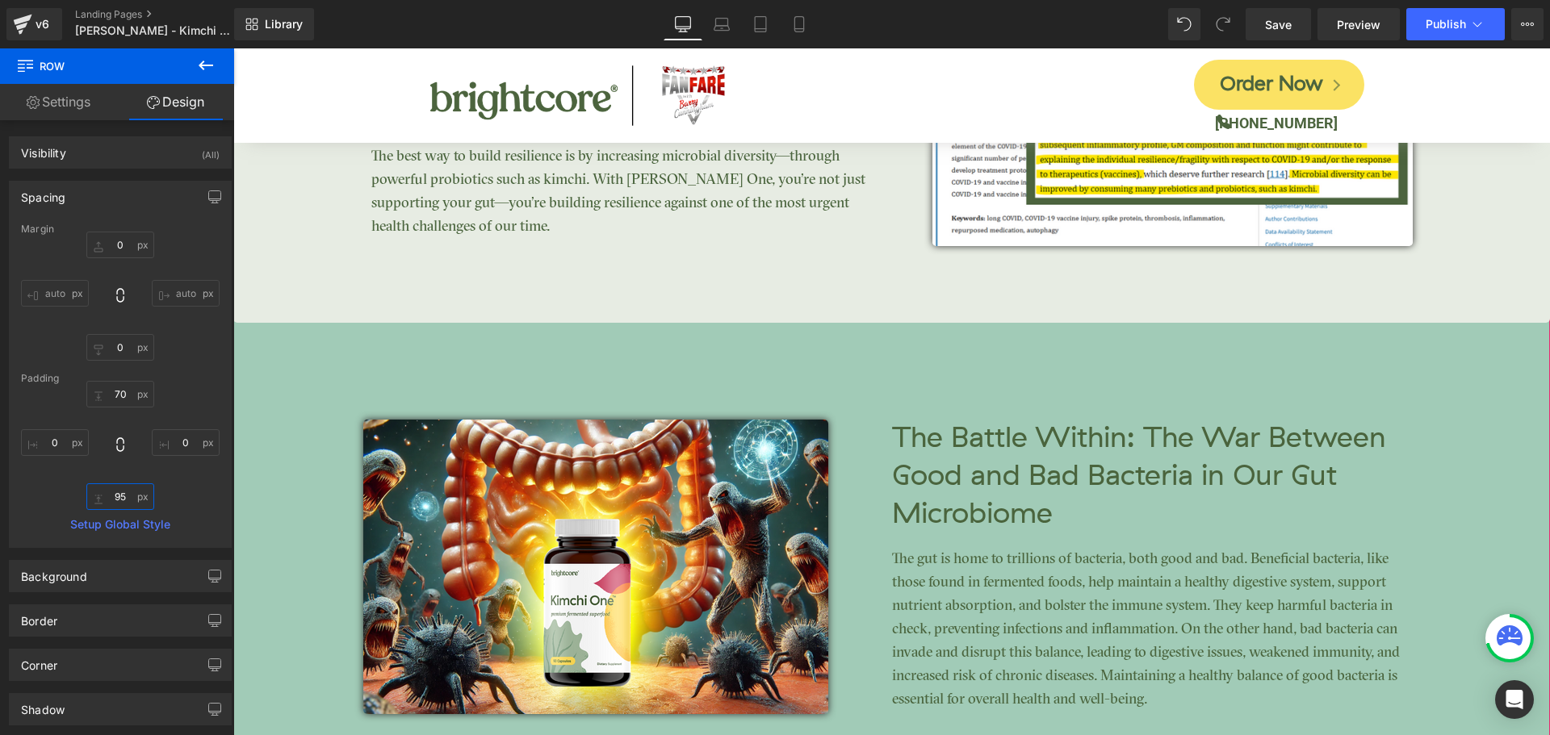
type input "95"
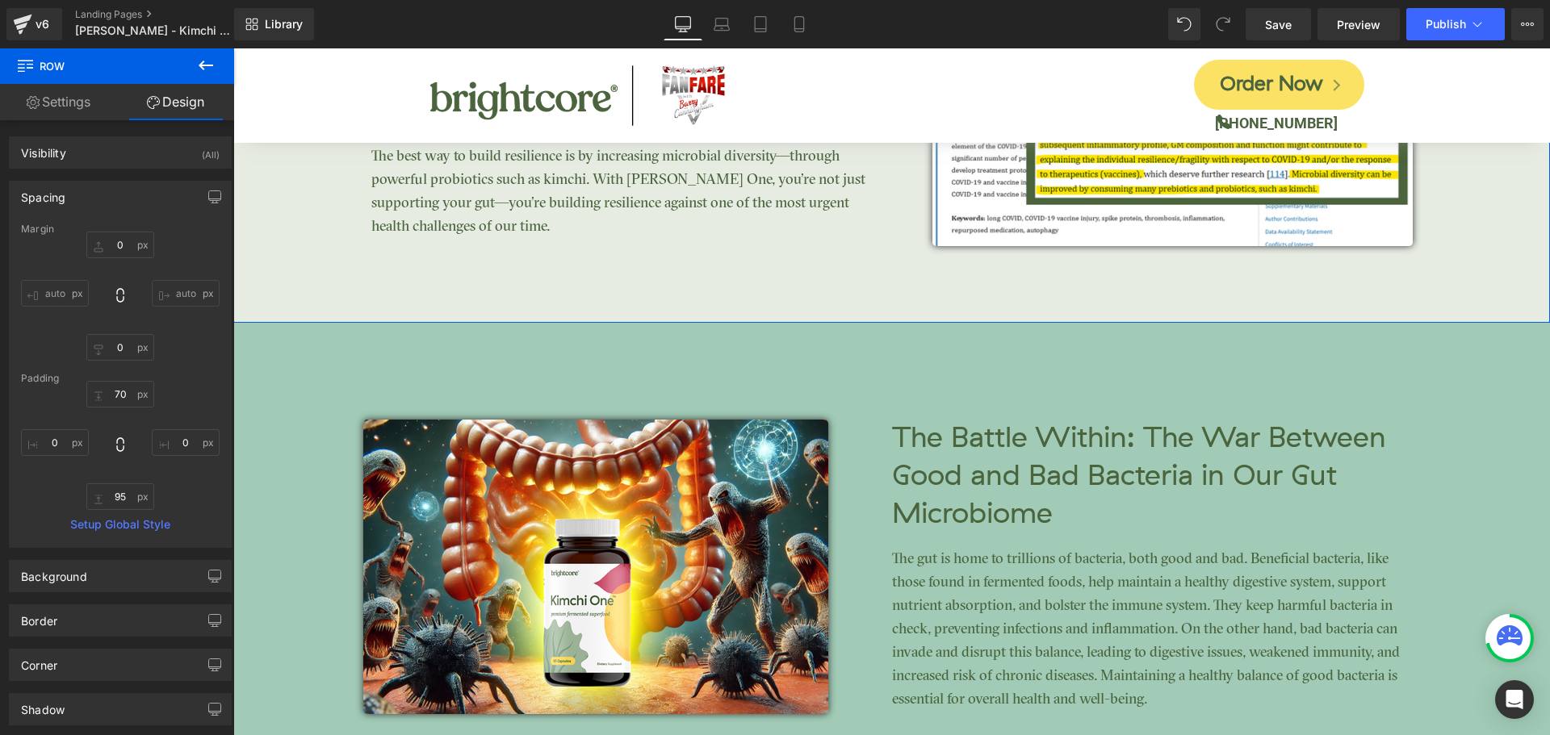
drag, startPoint x: 186, startPoint y: 387, endPoint x: 626, endPoint y: 132, distance: 508.6
click at [186, 387] on div "70px 70 0px 0 95 95 0px 0" at bounding box center [120, 445] width 199 height 129
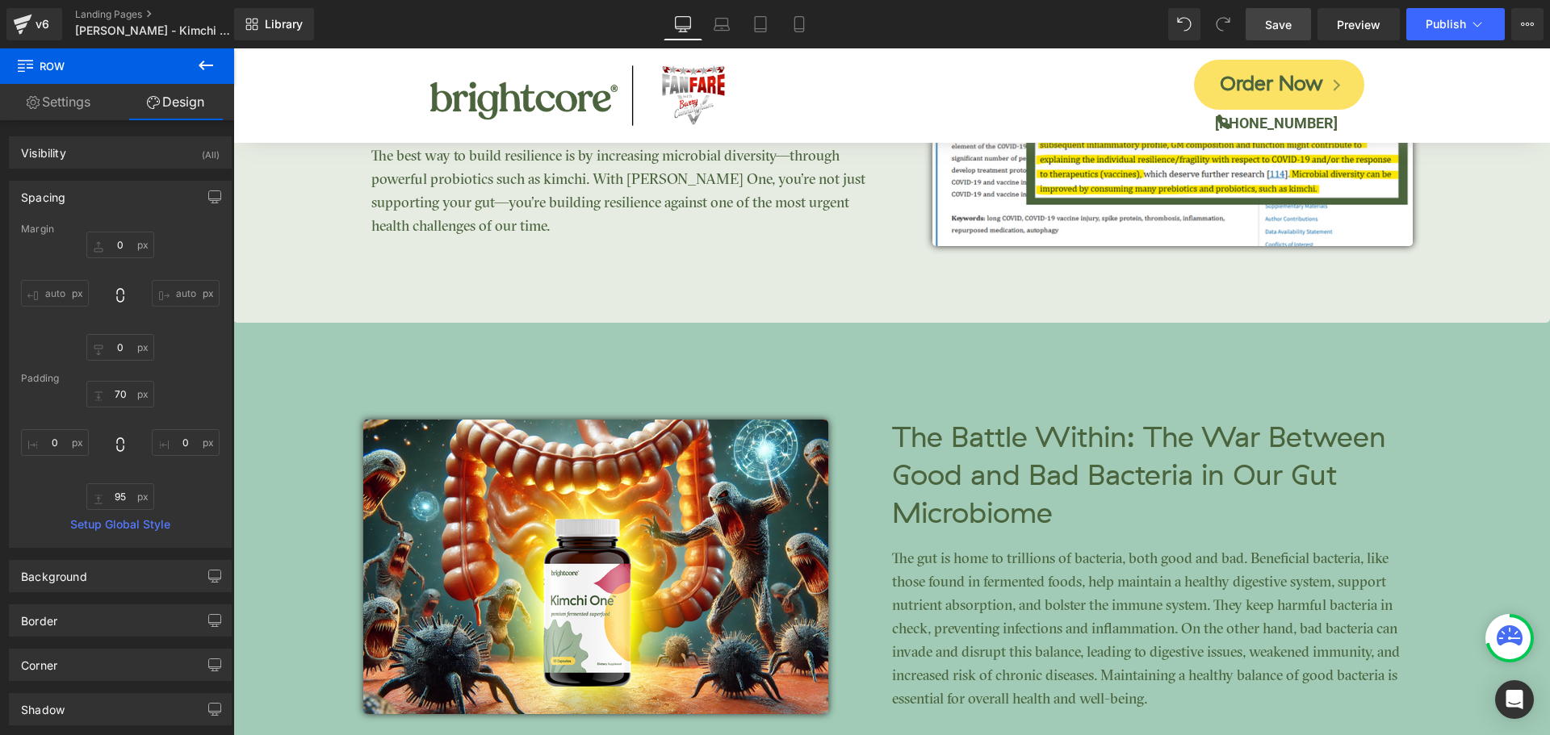
click at [1273, 23] on span "Save" at bounding box center [1278, 24] width 27 height 17
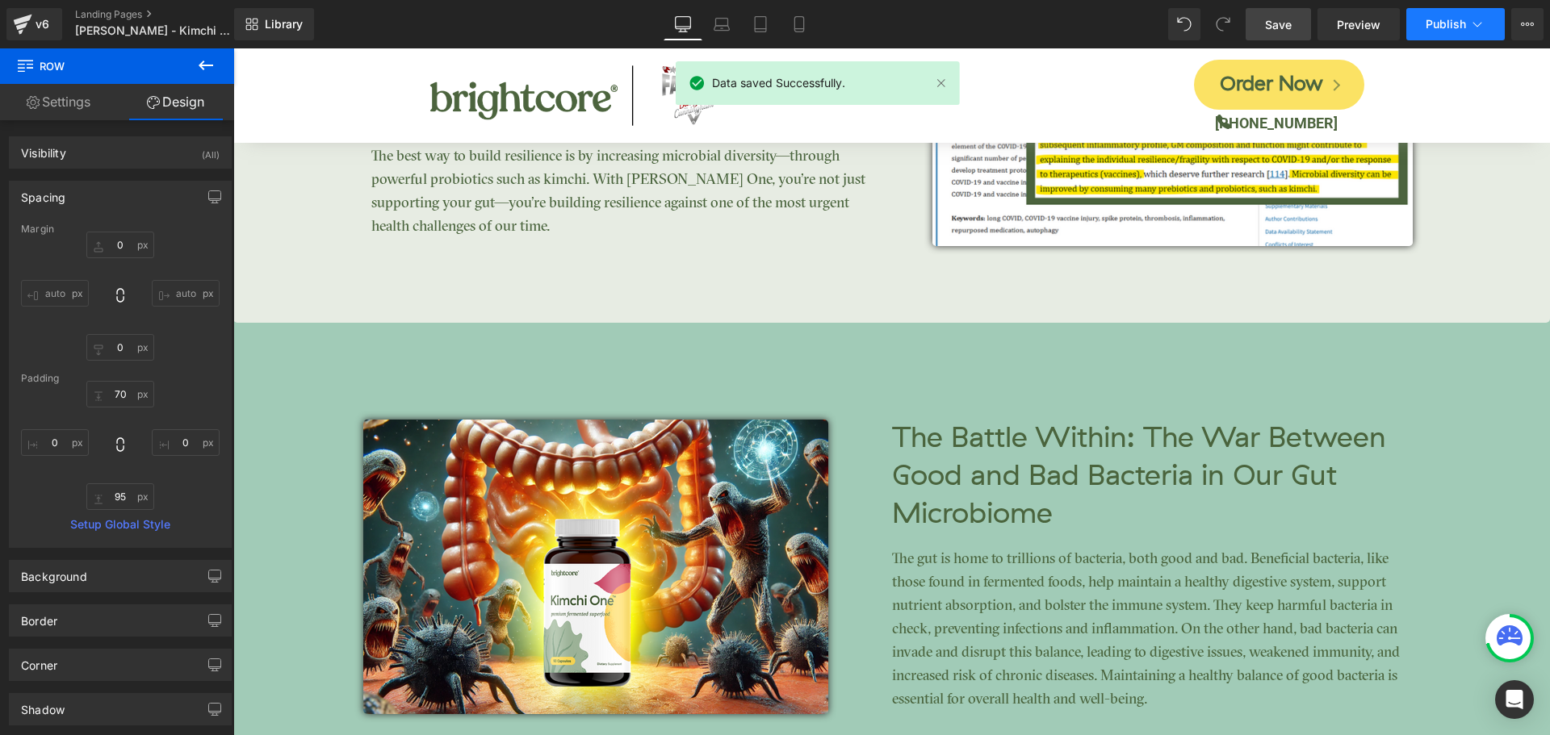
click at [1435, 28] on span "Publish" at bounding box center [1446, 24] width 40 height 13
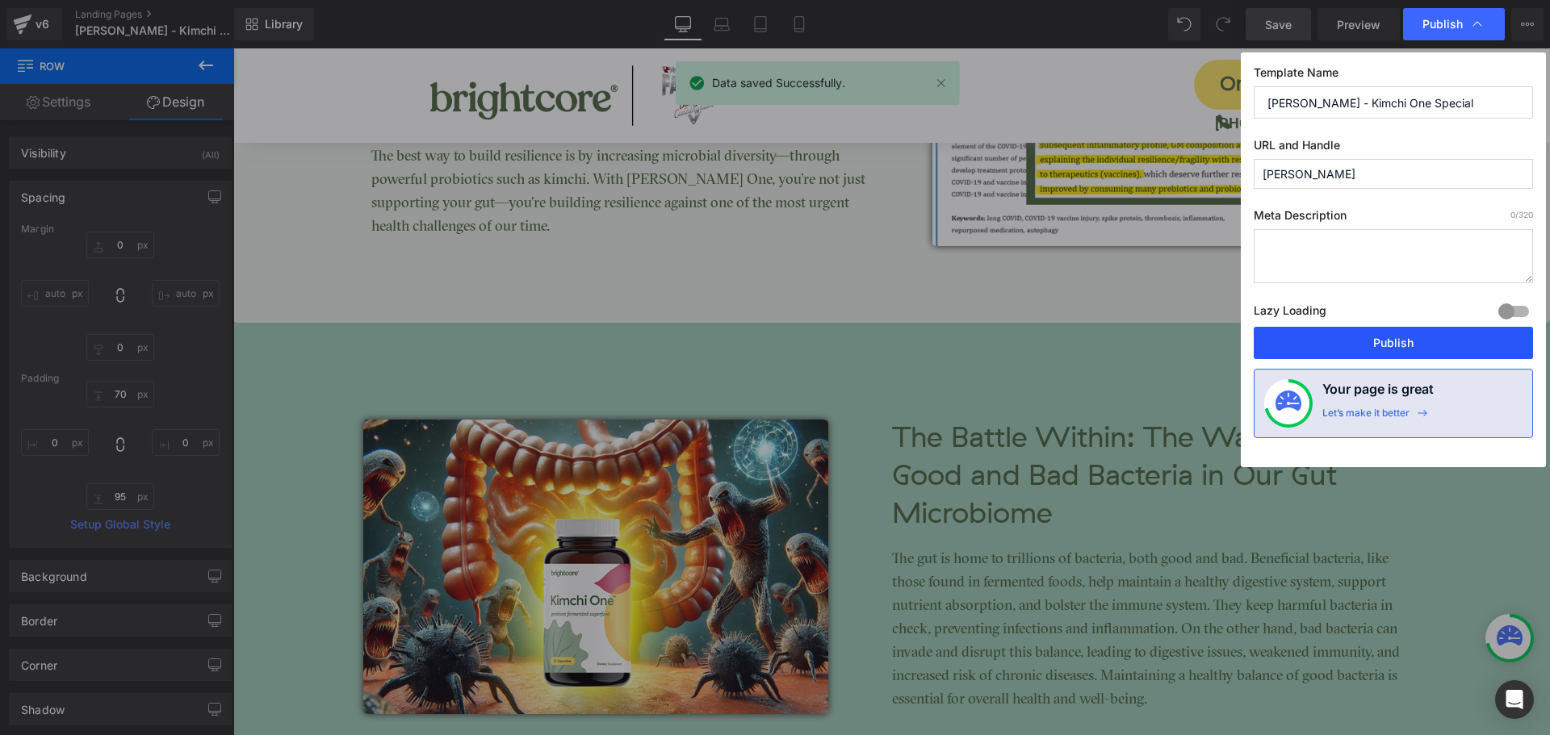
click at [1460, 352] on button "Publish" at bounding box center [1393, 343] width 279 height 32
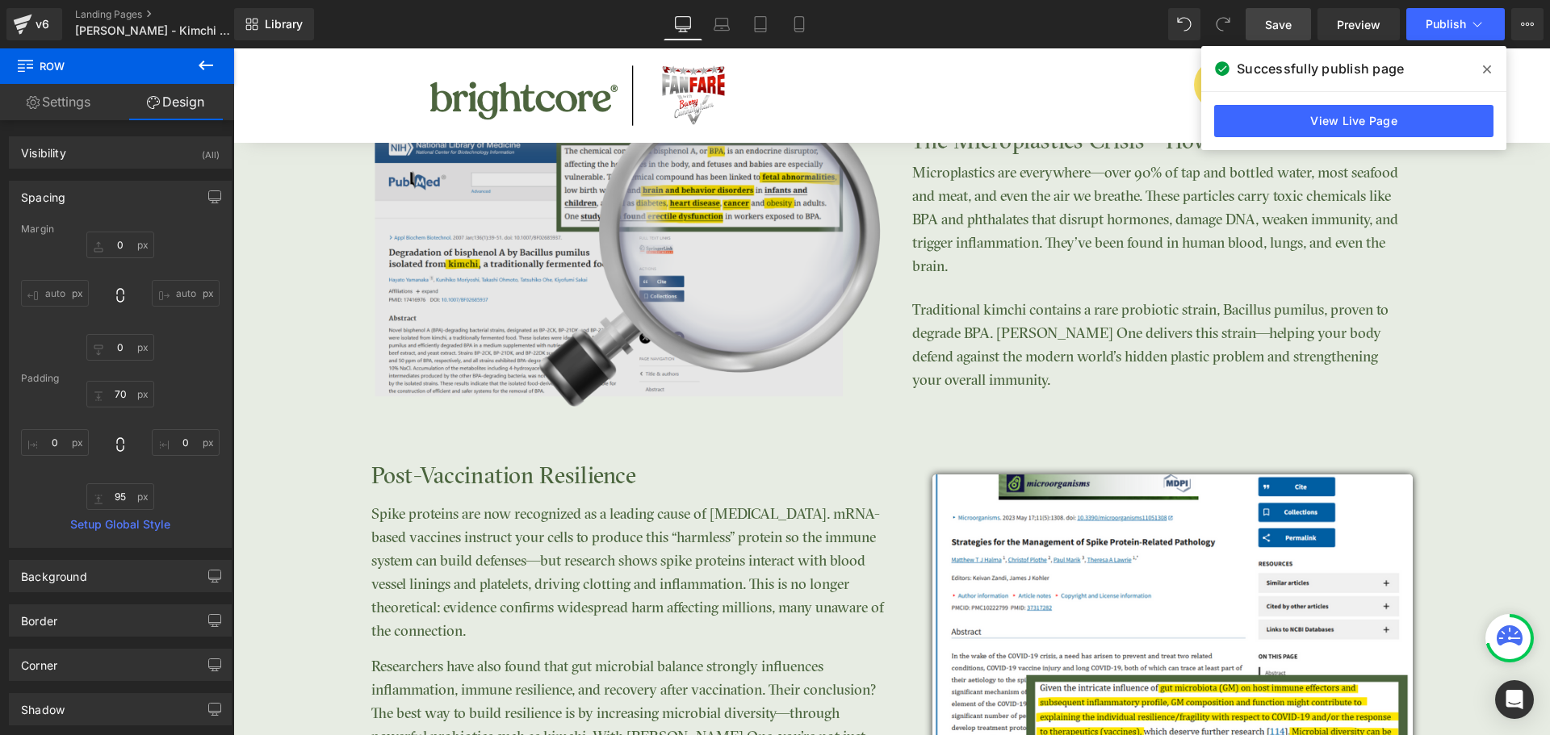
scroll to position [3646, 0]
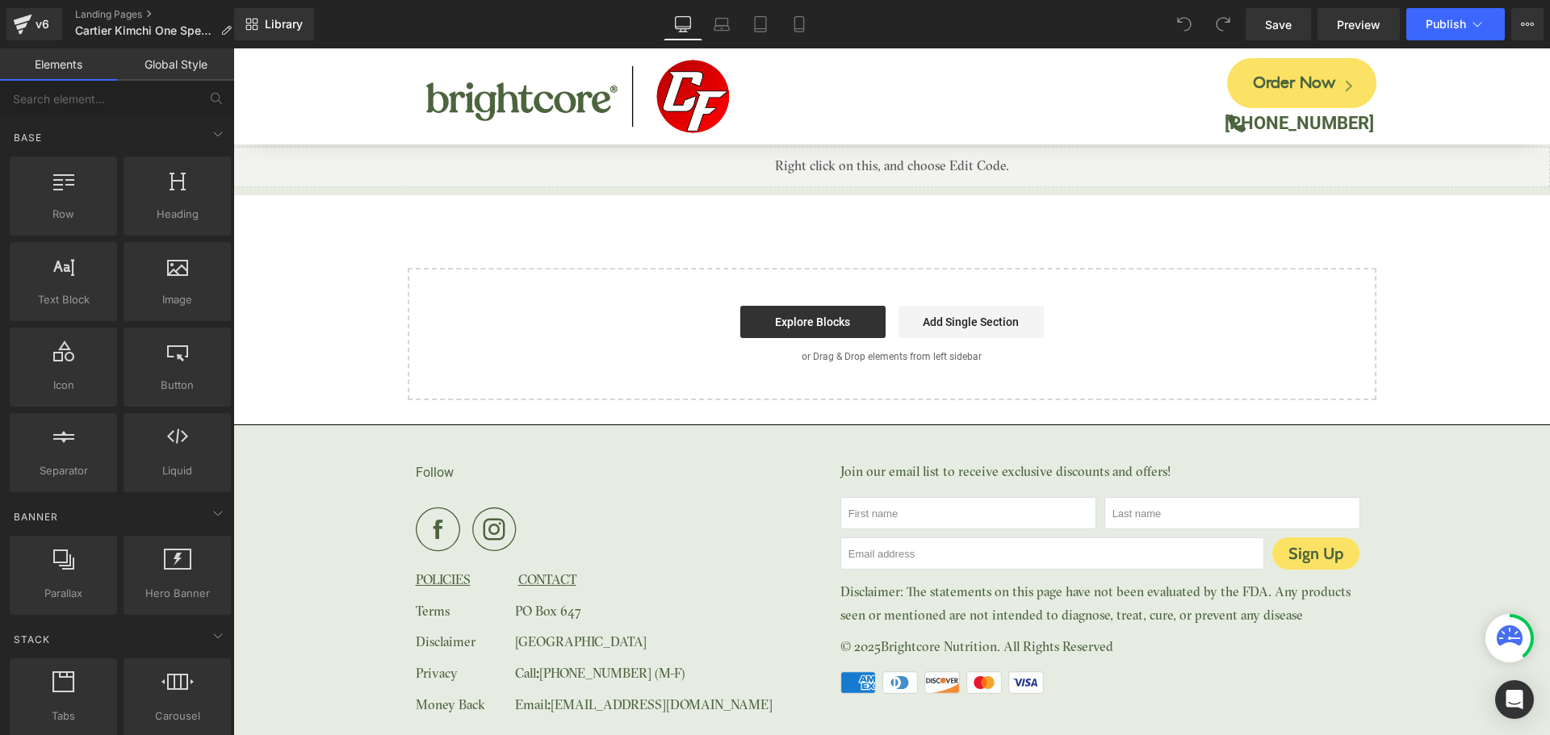
scroll to position [4279, 0]
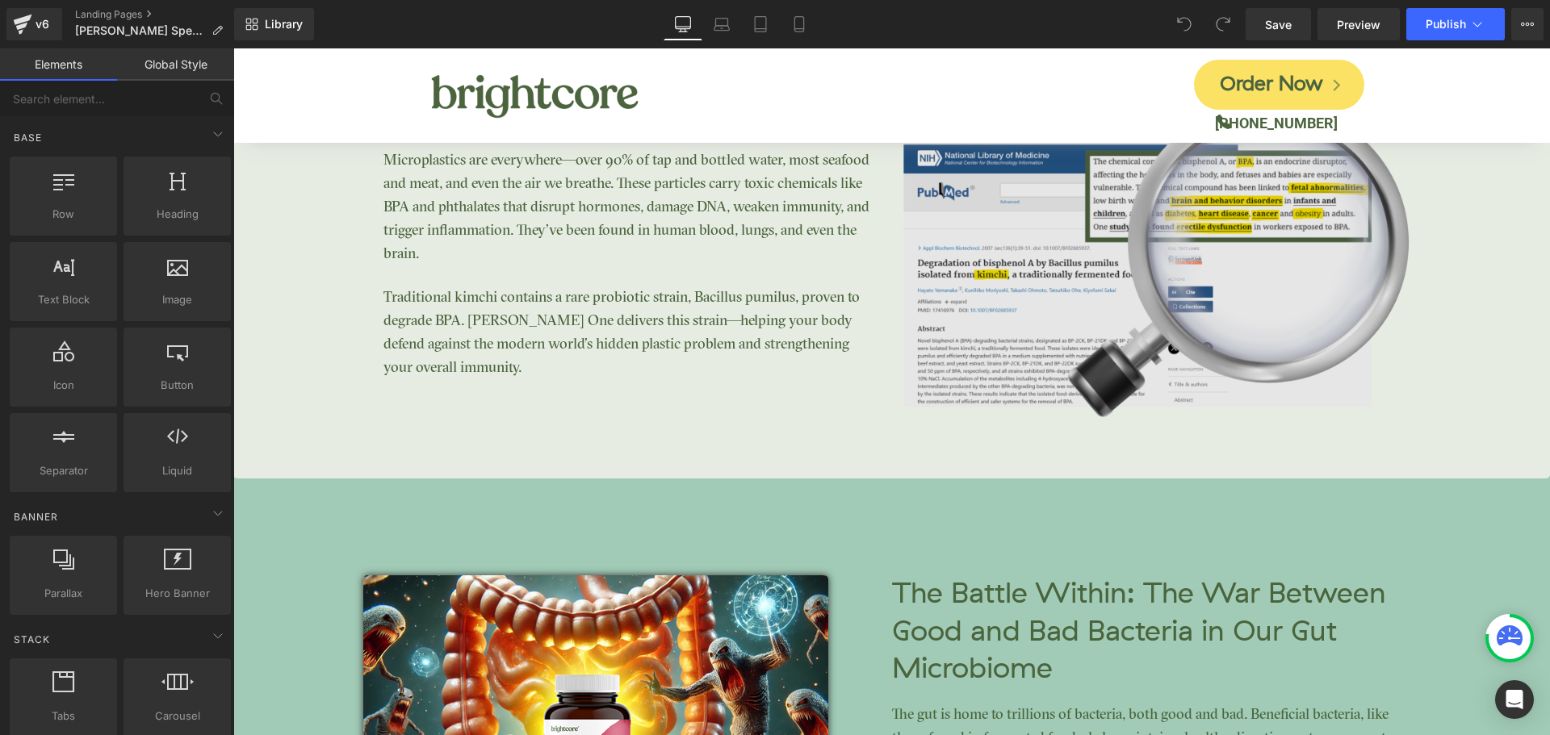
scroll to position [3148, 0]
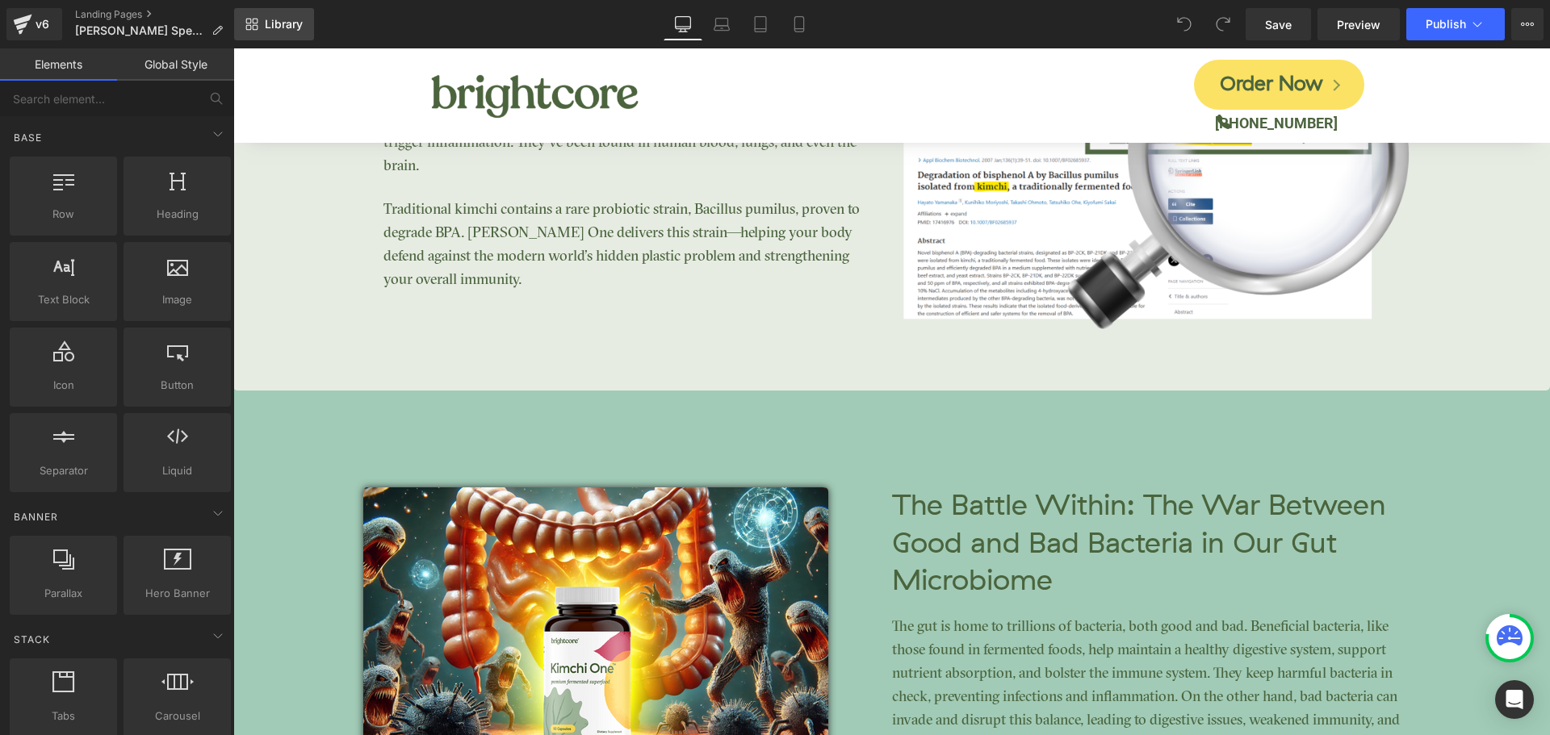
click at [283, 27] on span "Library" at bounding box center [284, 24] width 38 height 15
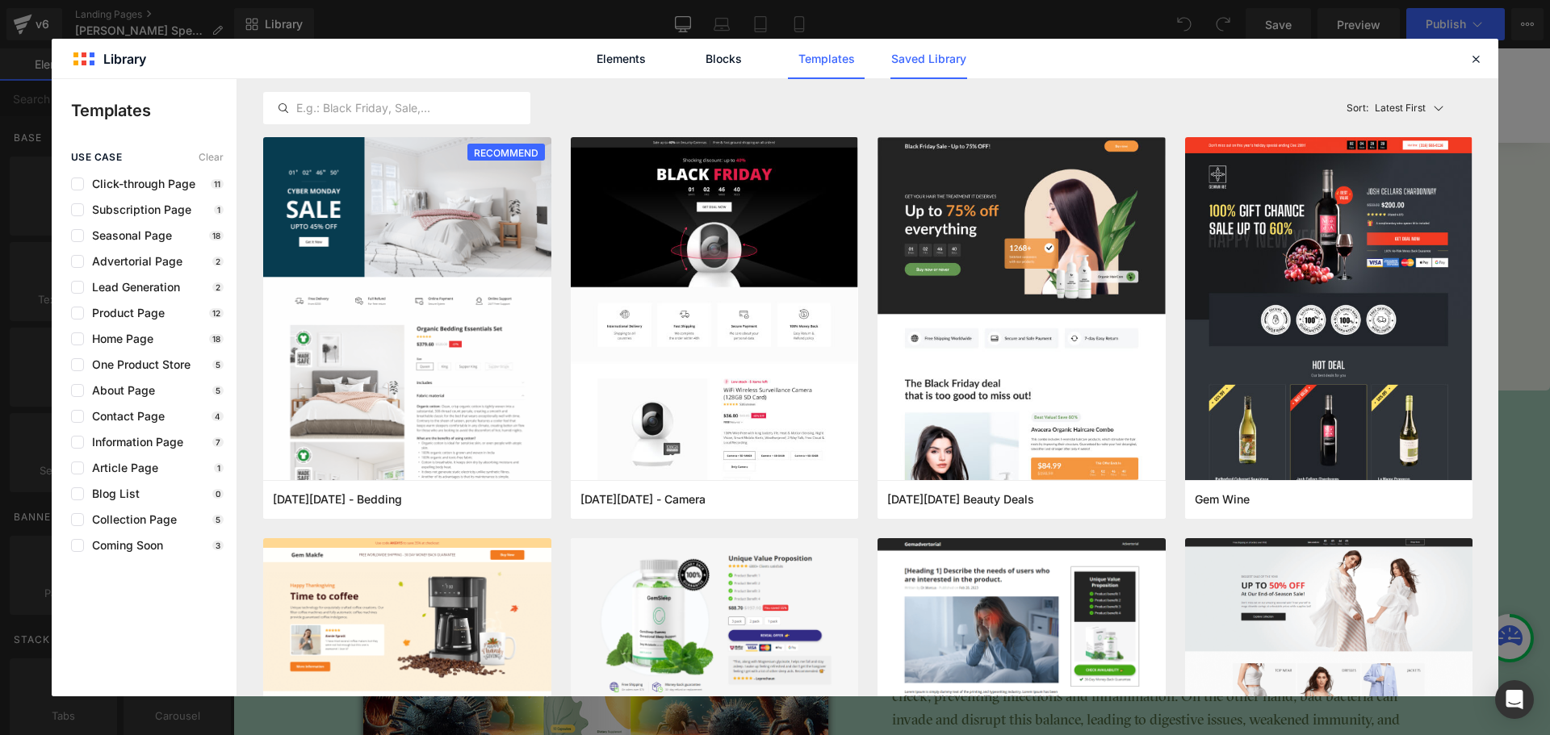
click at [928, 68] on link "Saved Library" at bounding box center [928, 59] width 77 height 40
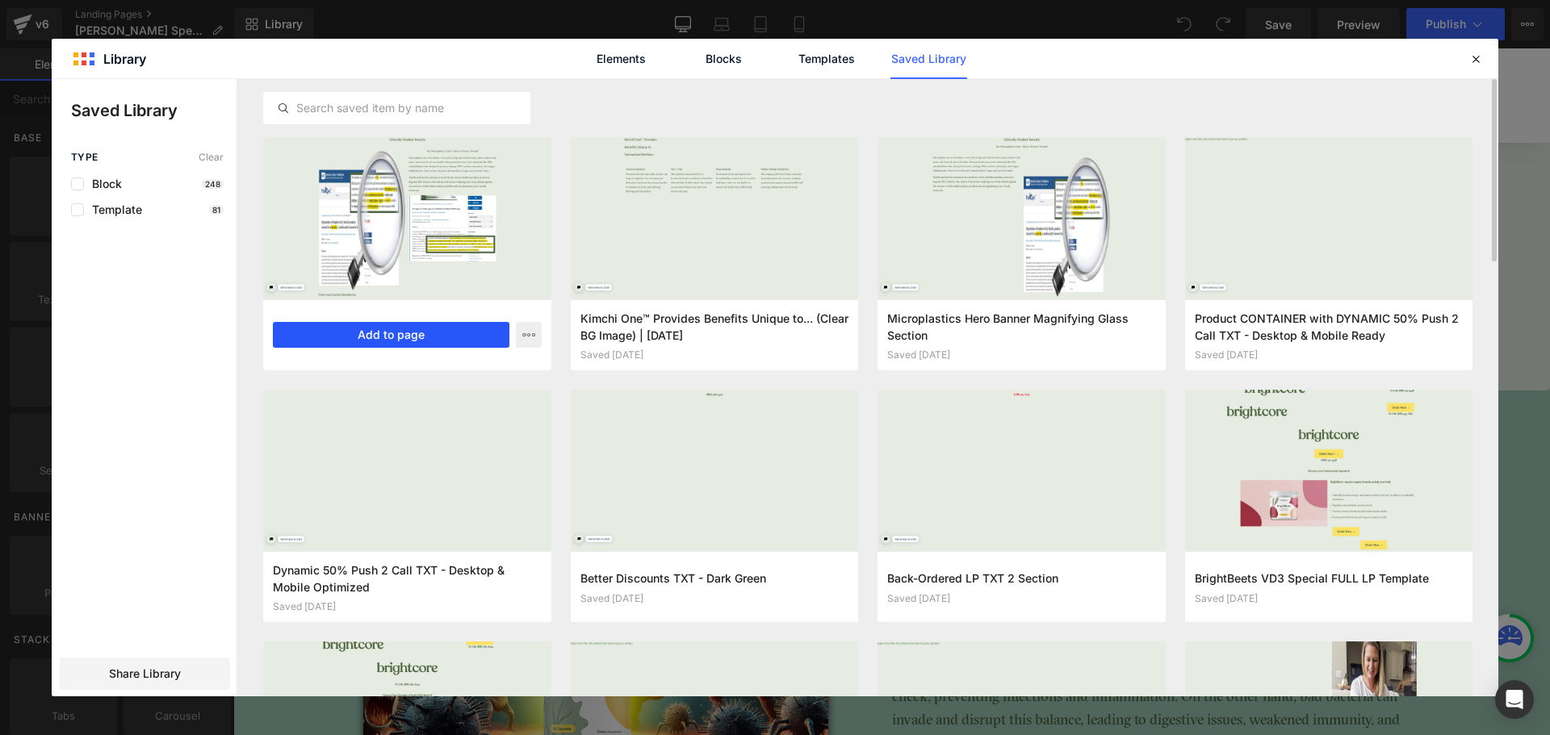
drag, startPoint x: 426, startPoint y: 337, endPoint x: 193, endPoint y: 289, distance: 238.3
click at [426, 337] on button "Add to page" at bounding box center [391, 335] width 237 height 26
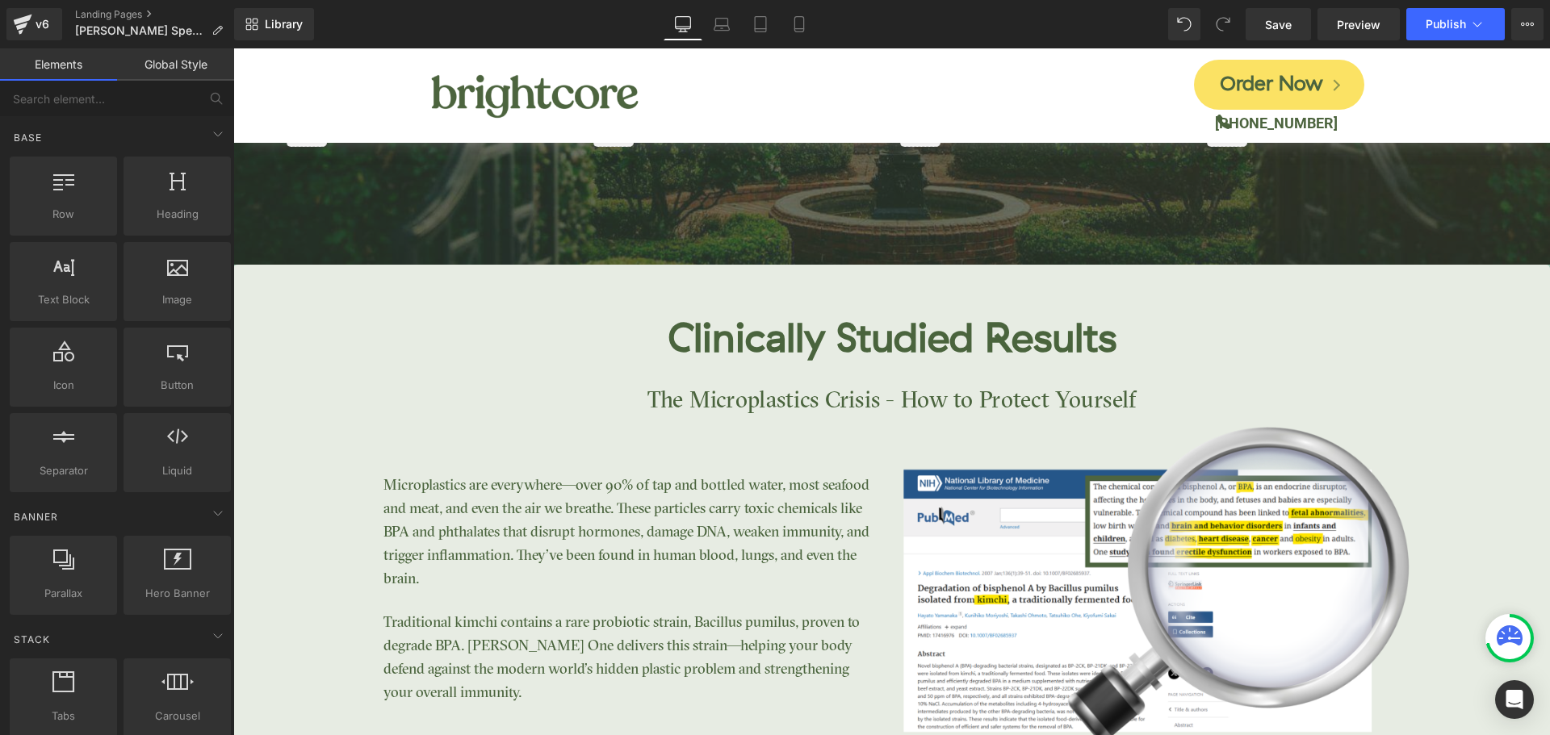
scroll to position [2706, 0]
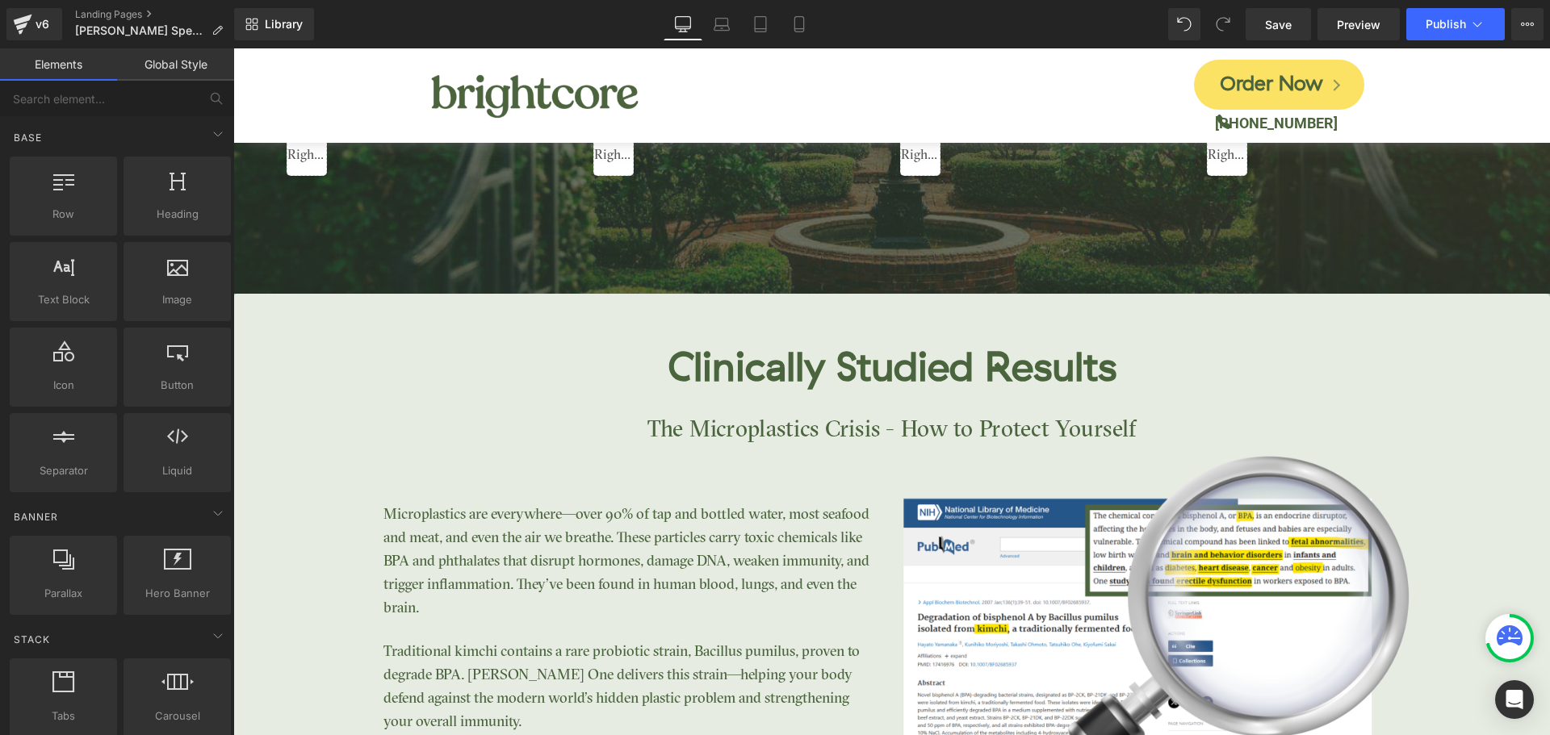
click at [295, 324] on div "Clinically Studied Results Heading The Microplastics Crisis - How to Protect Yo…" at bounding box center [891, 563] width 1317 height 539
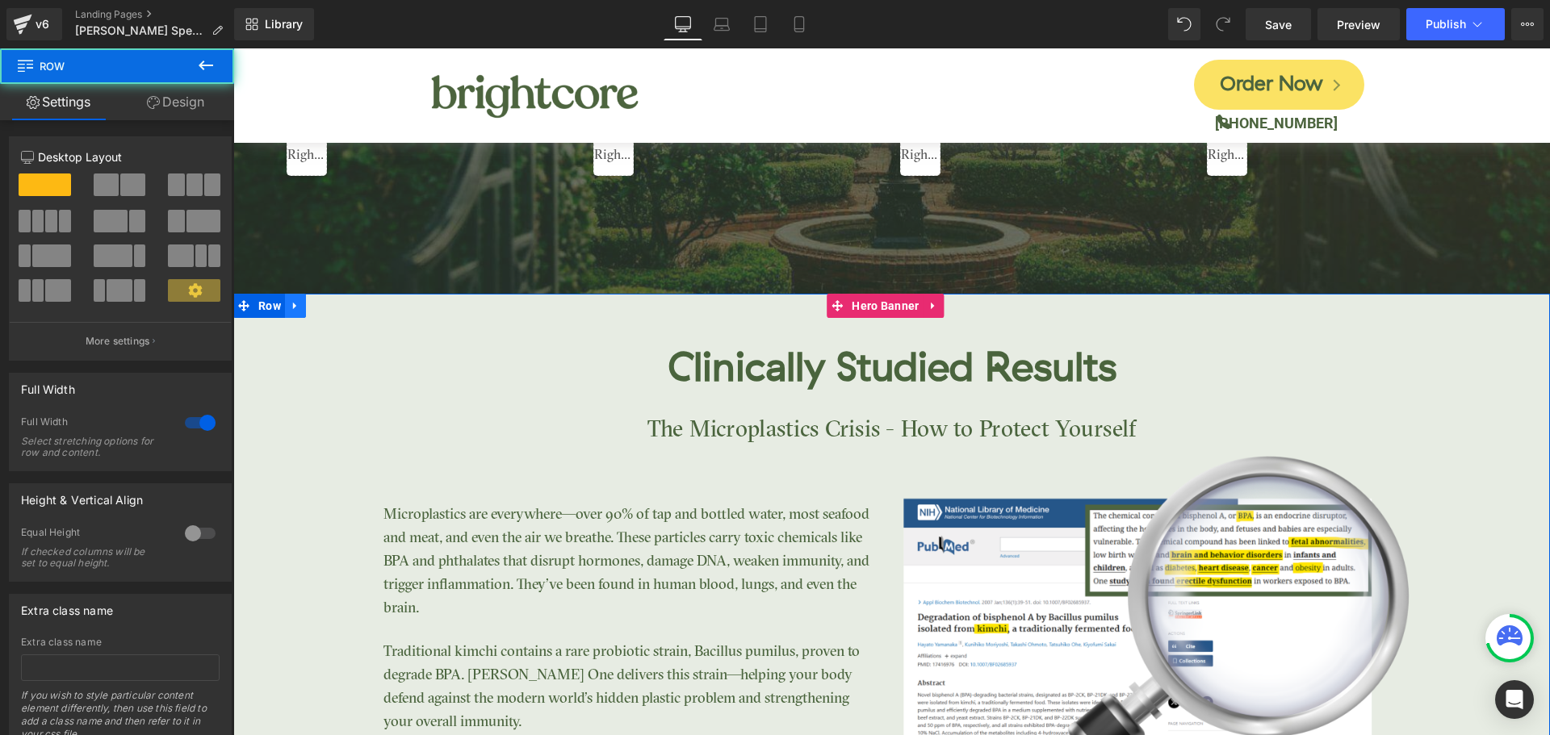
click at [296, 309] on icon at bounding box center [295, 306] width 11 height 12
click at [332, 305] on icon at bounding box center [337, 305] width 11 height 11
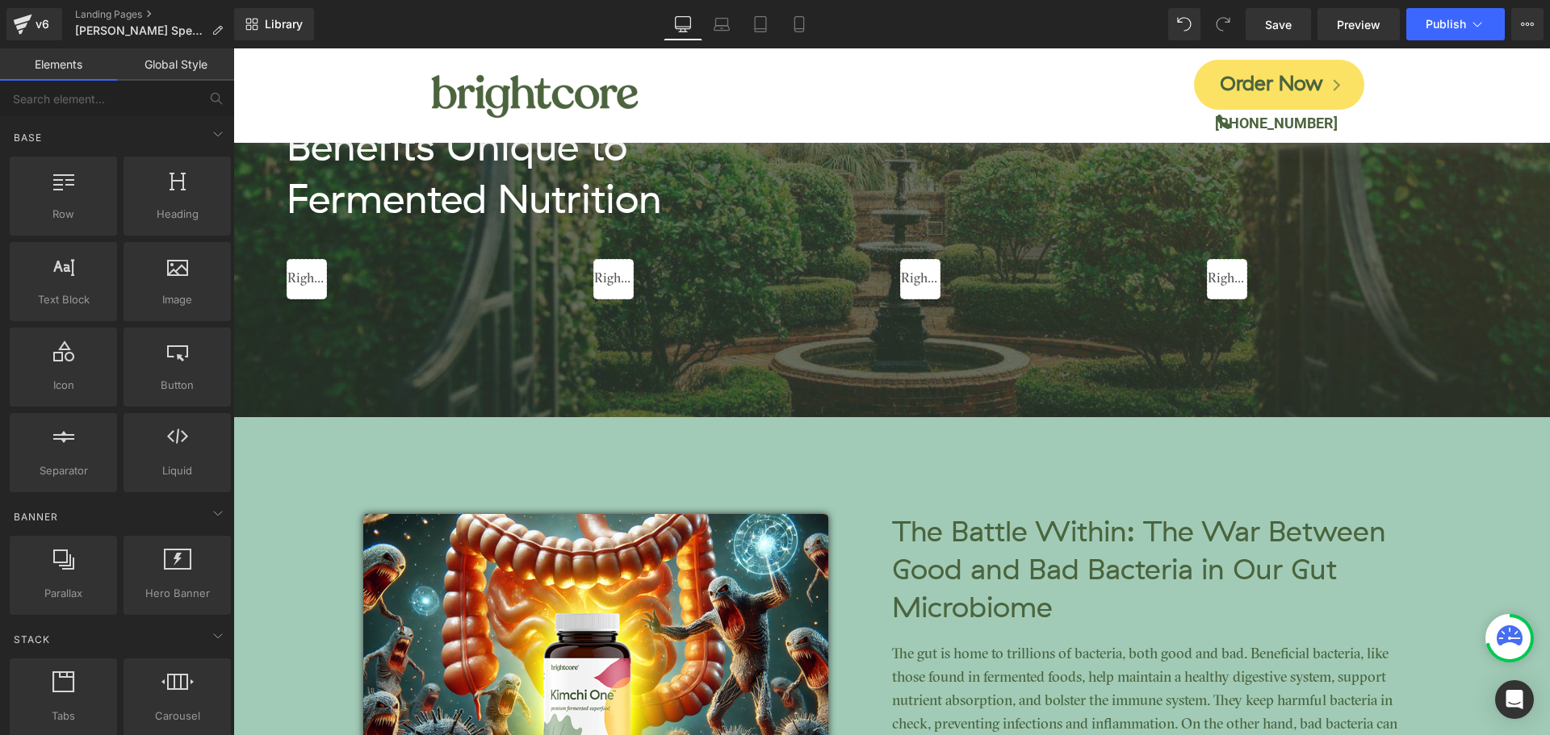
scroll to position [2747, 0]
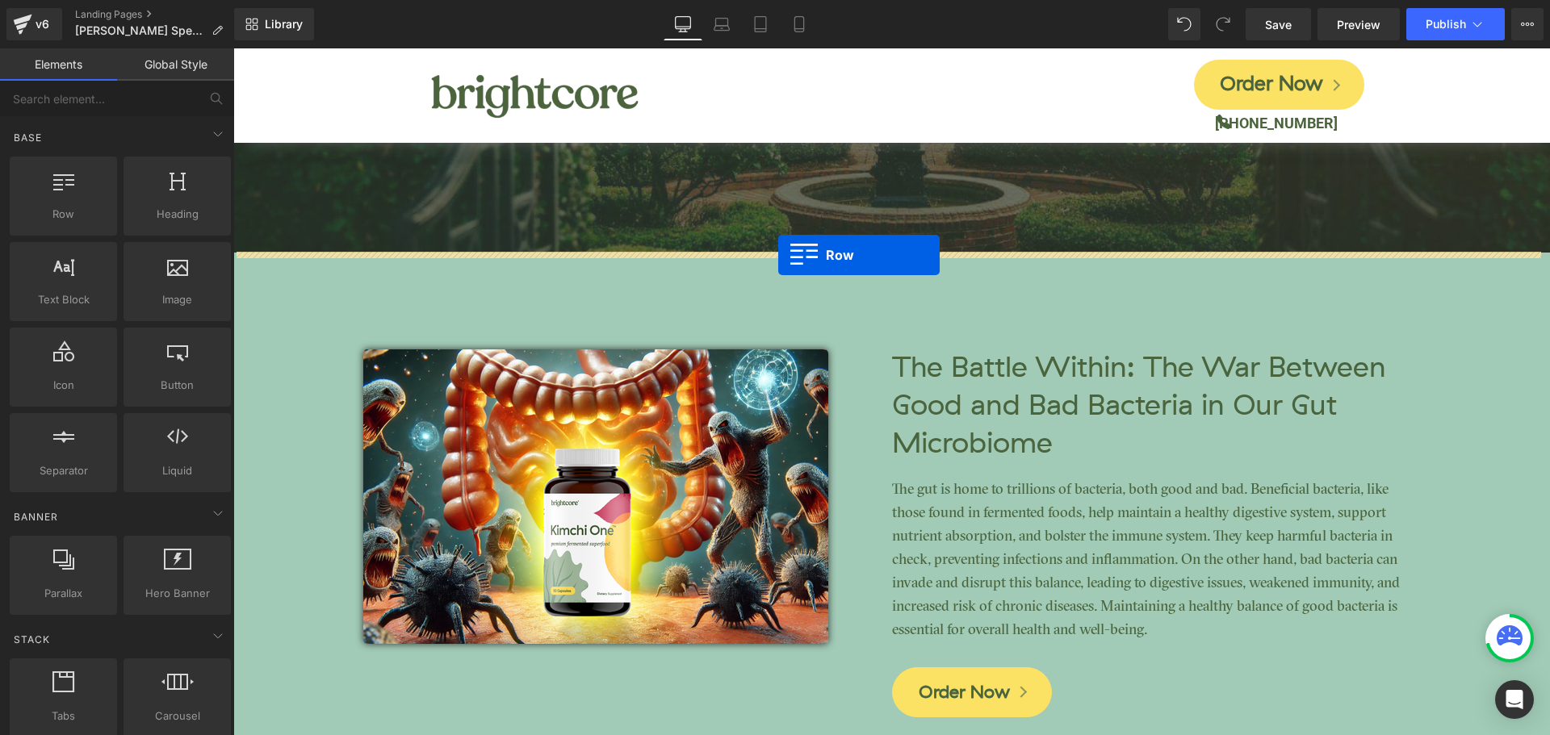
drag, startPoint x: 244, startPoint y: 372, endPoint x: 778, endPoint y: 255, distance: 547.1
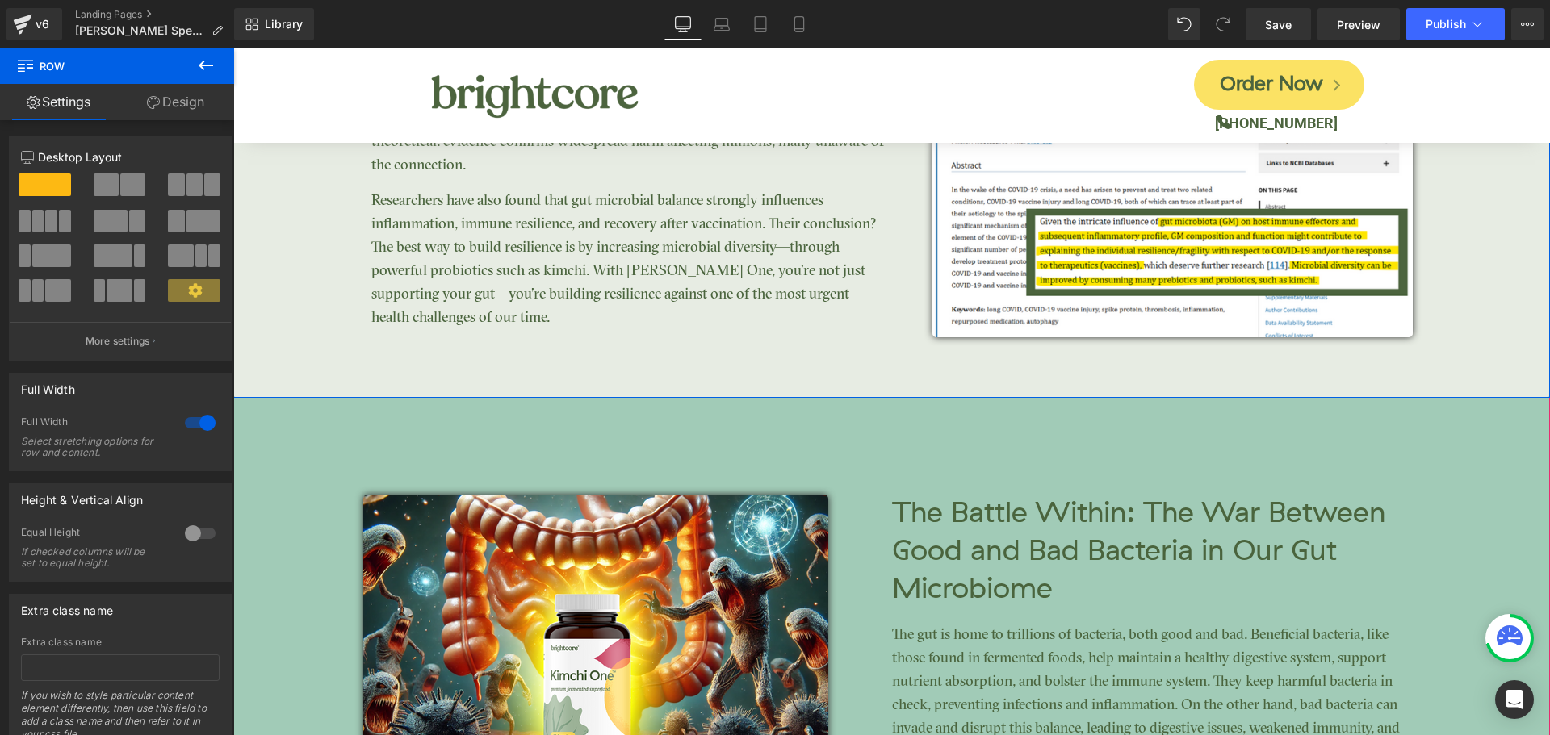
scroll to position [3635, 0]
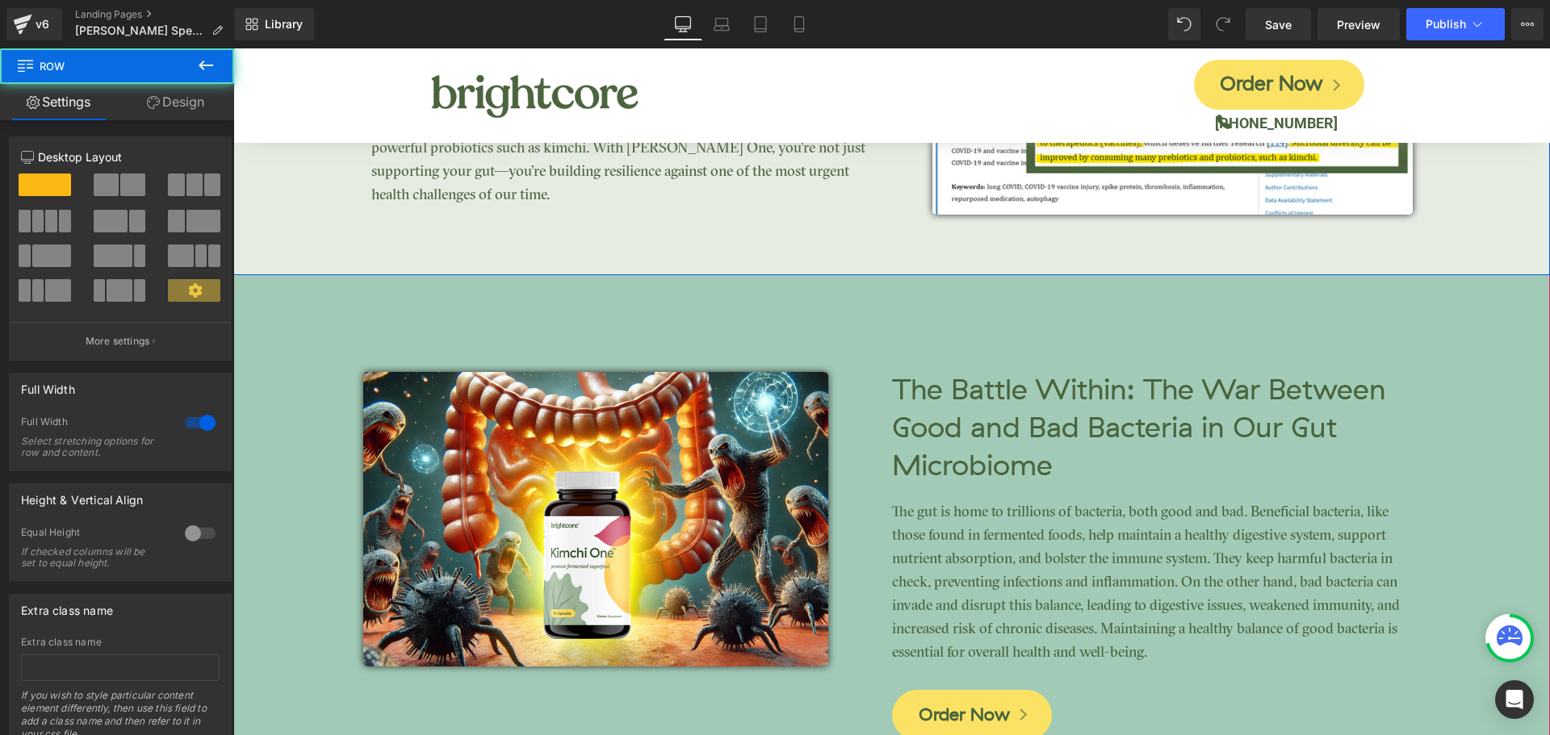
click at [184, 101] on link "Design" at bounding box center [175, 102] width 117 height 36
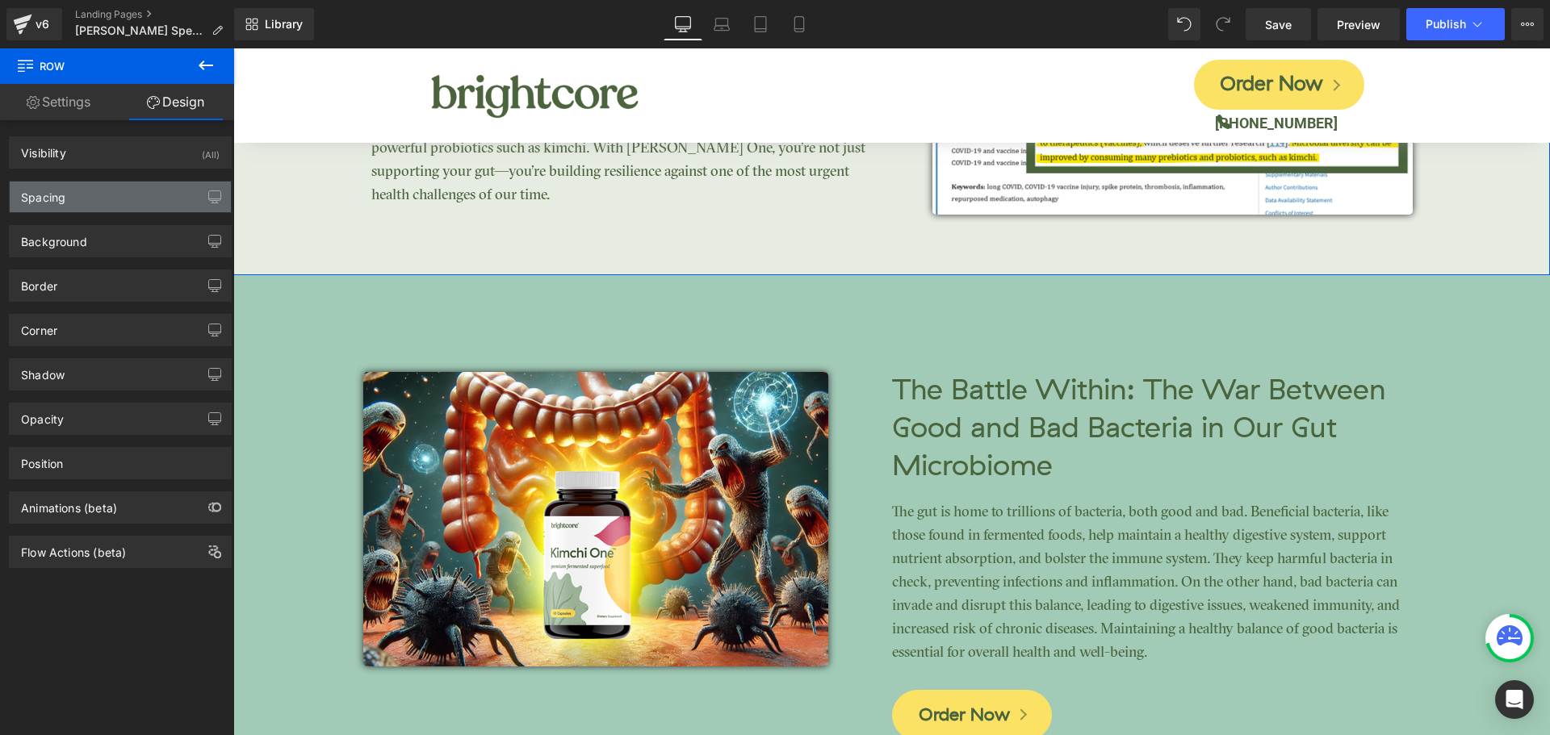
click at [68, 199] on div "Spacing" at bounding box center [120, 197] width 221 height 31
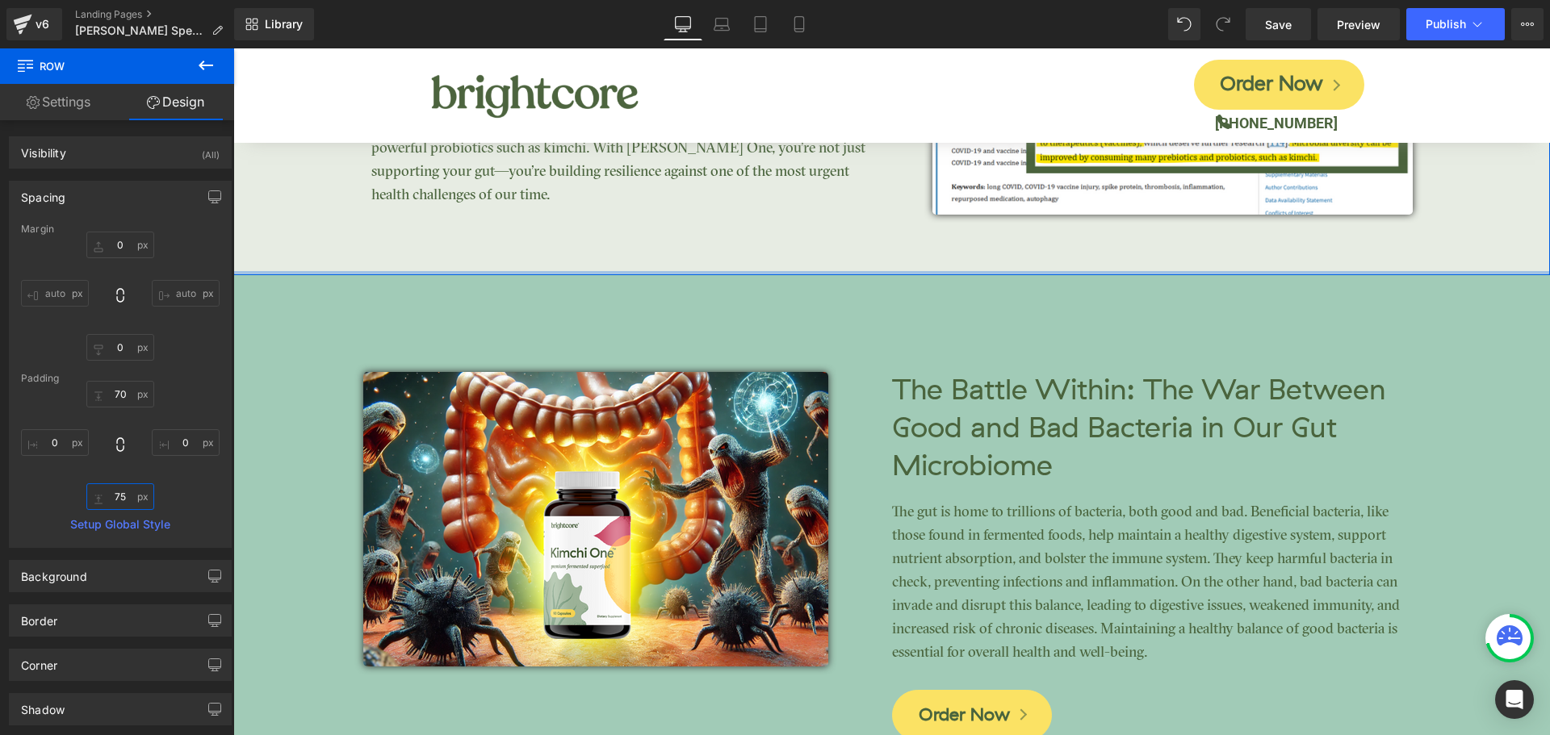
click at [122, 503] on input "75" at bounding box center [120, 497] width 68 height 27
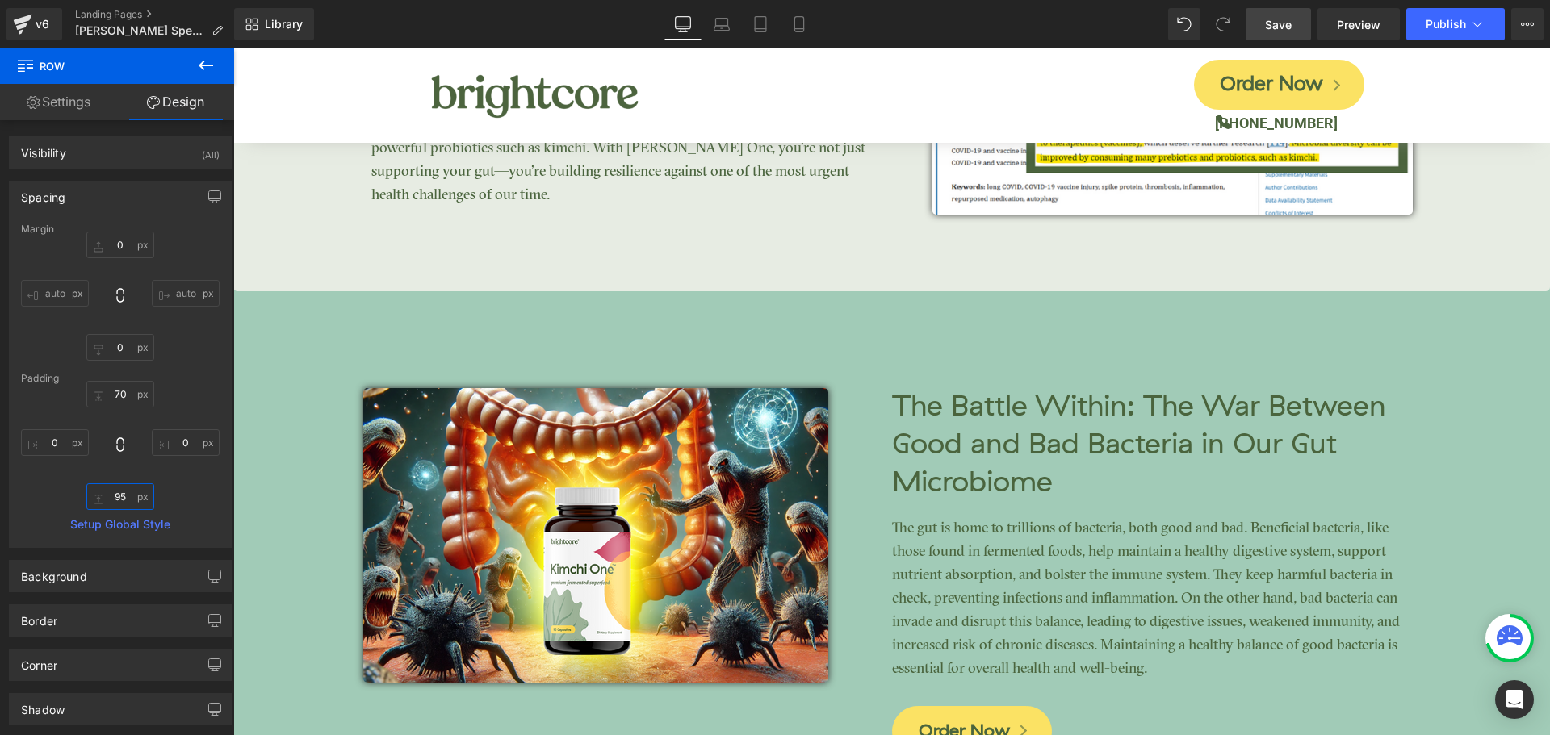
type input "95"
click at [1278, 18] on span "Save" at bounding box center [1278, 24] width 27 height 17
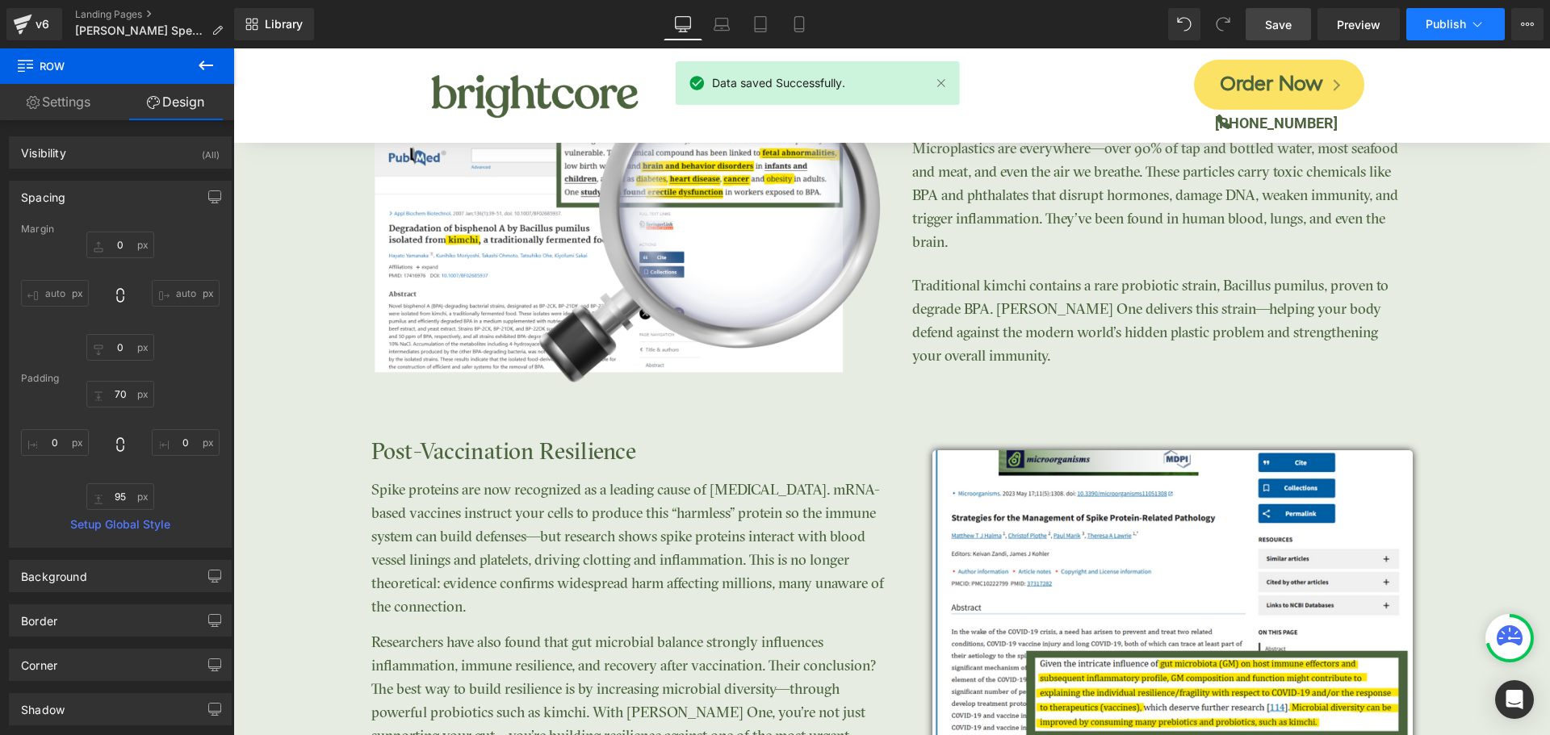
click at [1462, 23] on span "Publish" at bounding box center [1446, 24] width 40 height 13
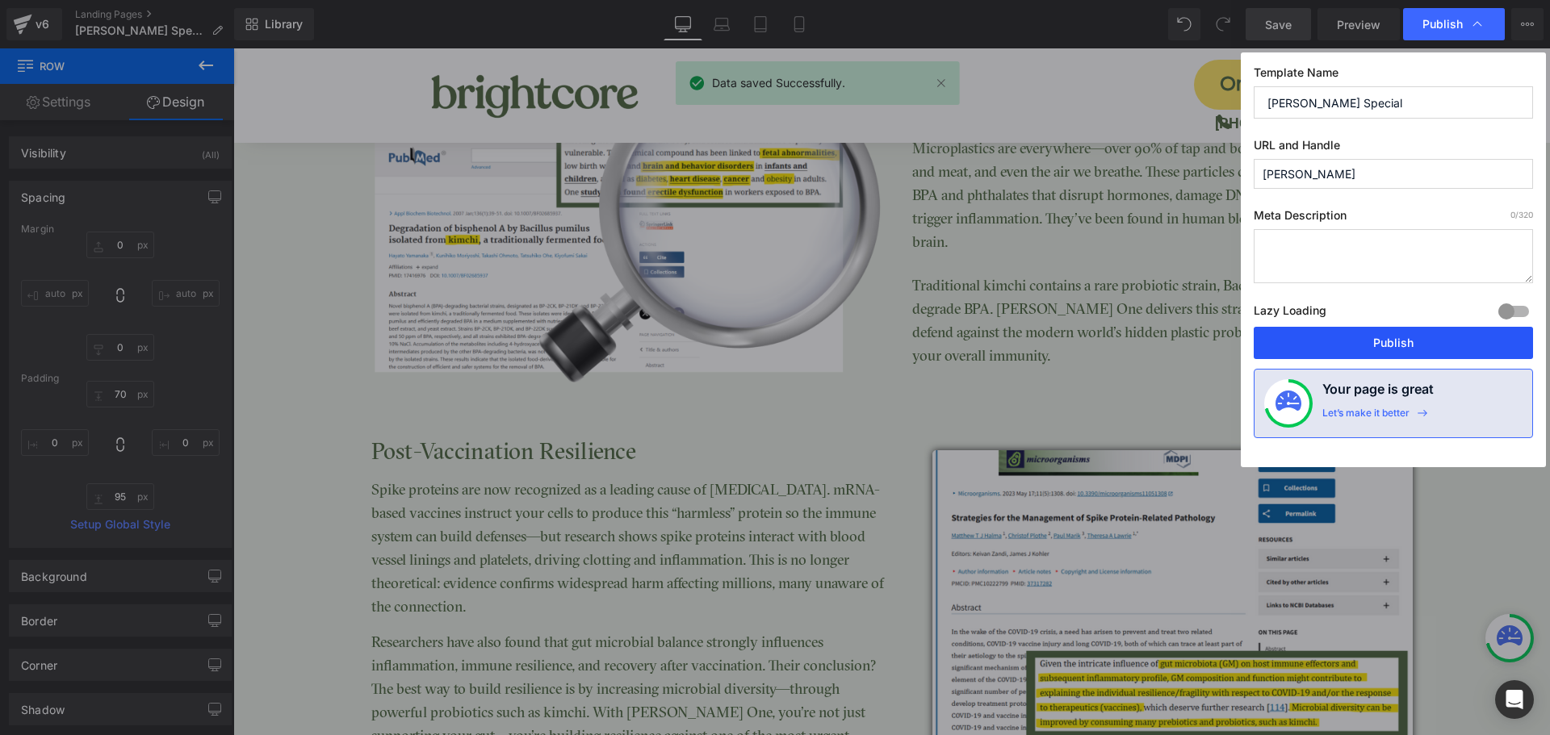
click at [1428, 341] on button "Publish" at bounding box center [1393, 343] width 279 height 32
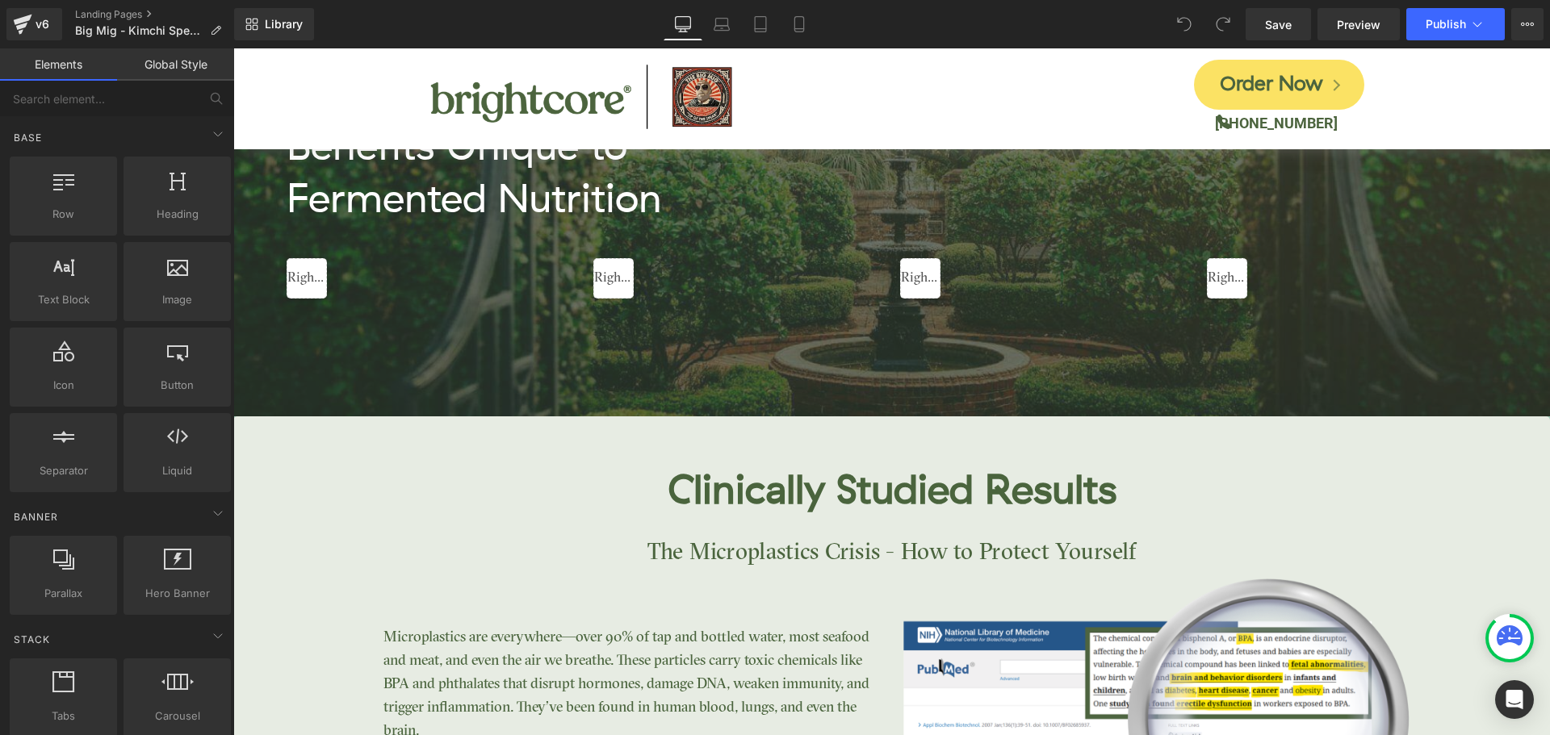
scroll to position [2745, 0]
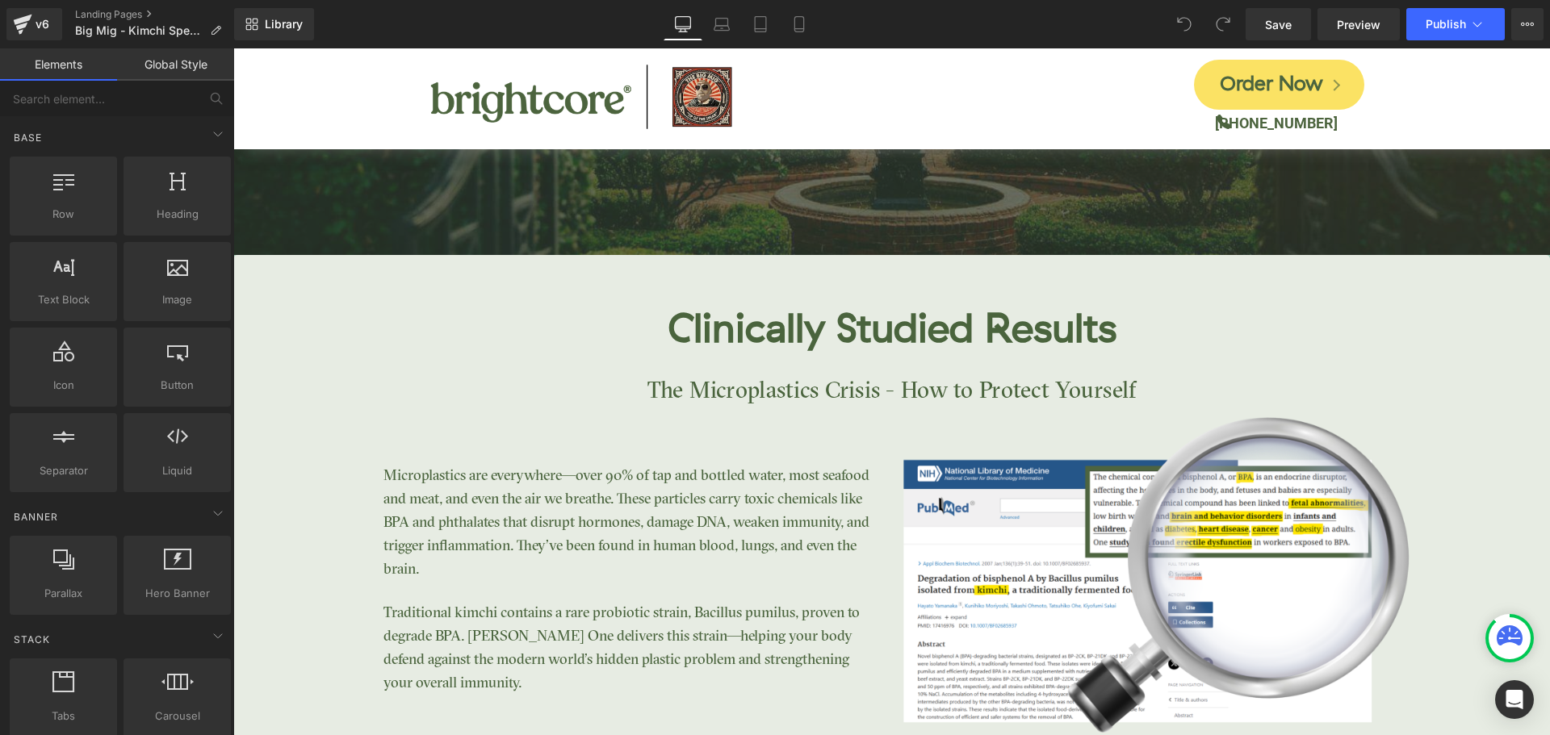
click at [397, 362] on div "Clinically Studied Results" at bounding box center [891, 338] width 1317 height 69
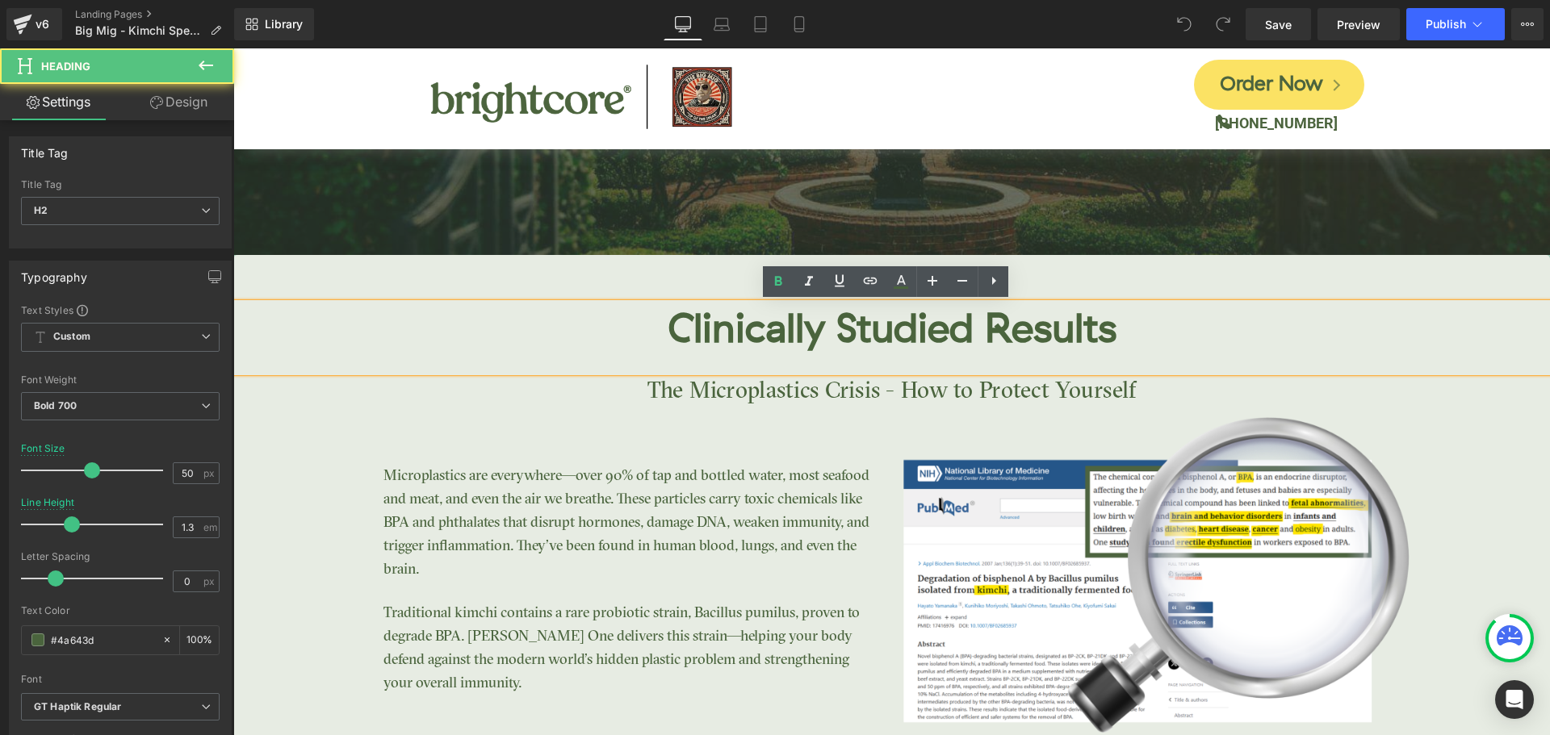
click at [260, 442] on div "Clinically Studied Results Heading The Microplastics Crisis - How to Protect Yo…" at bounding box center [891, 549] width 1317 height 491
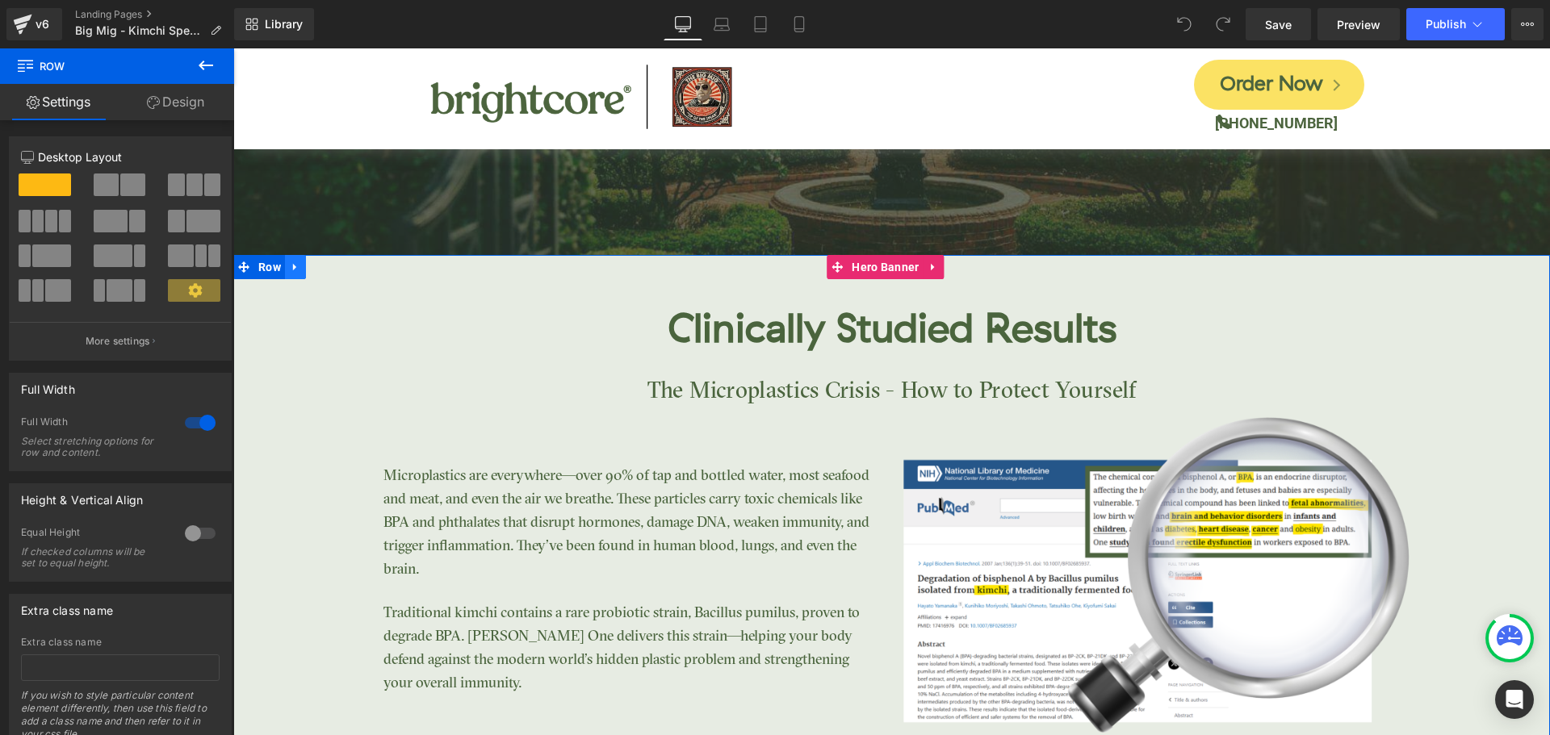
click at [301, 262] on link at bounding box center [295, 267] width 21 height 24
click at [335, 269] on icon at bounding box center [337, 268] width 11 height 12
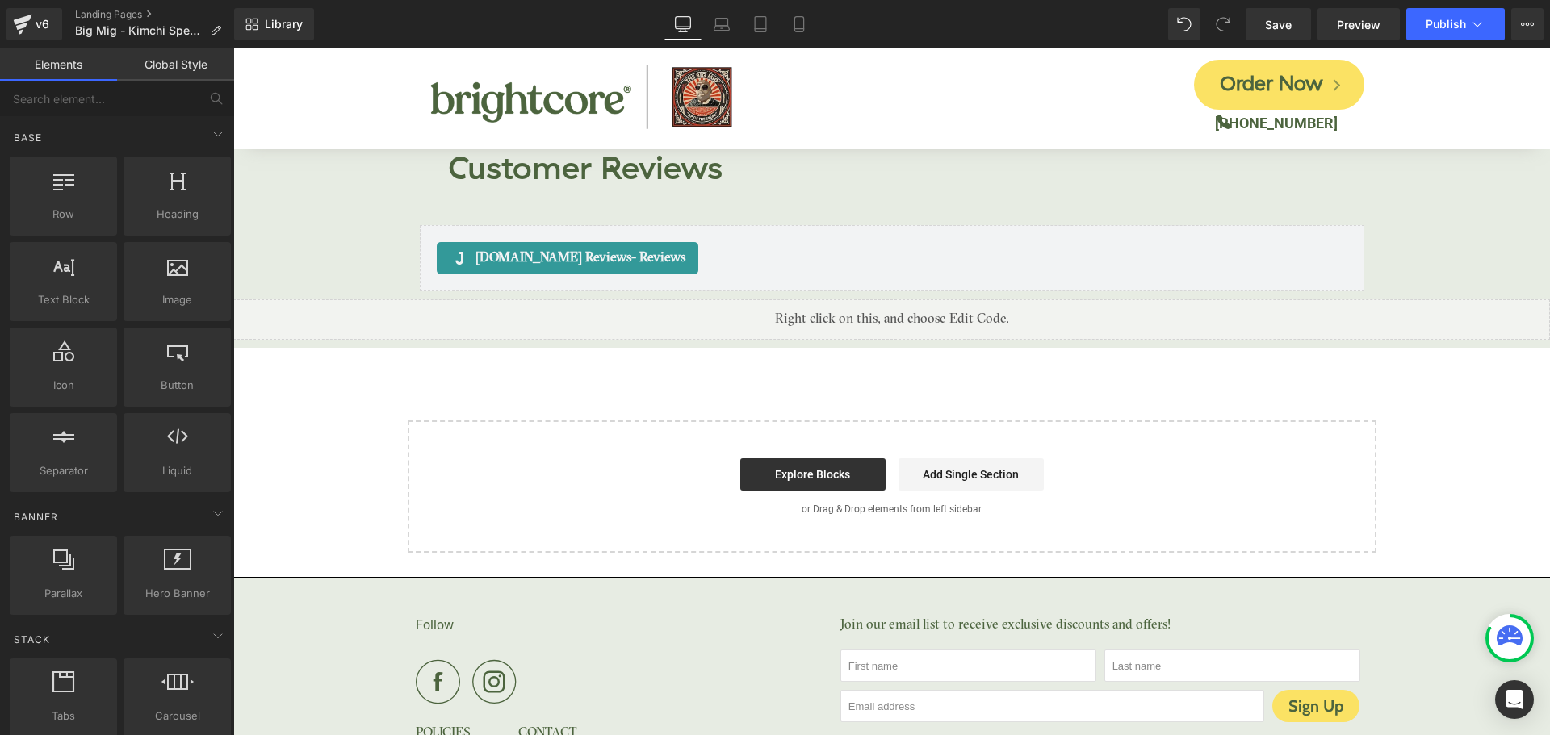
scroll to position [6195, 0]
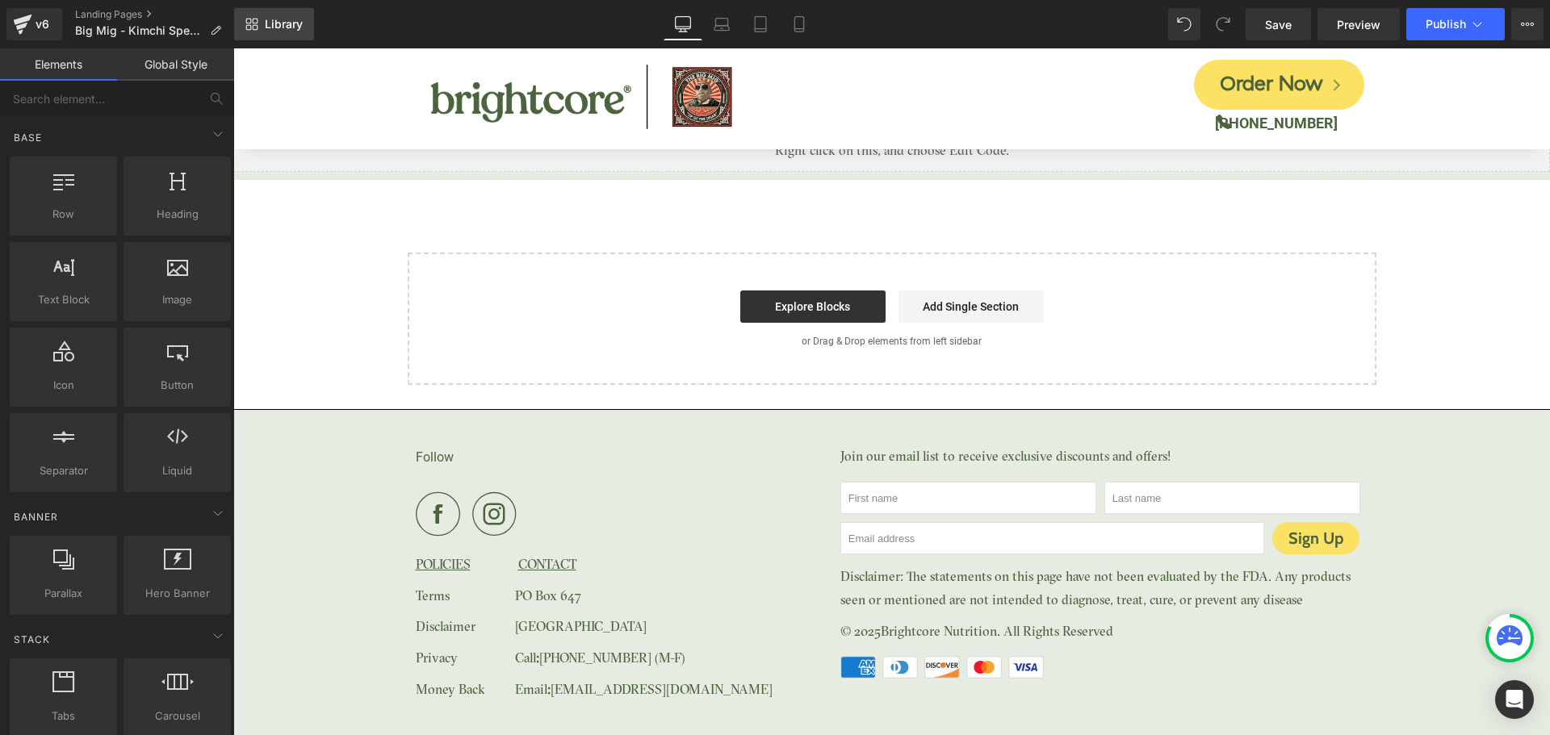
click at [291, 35] on link "Library" at bounding box center [274, 24] width 80 height 32
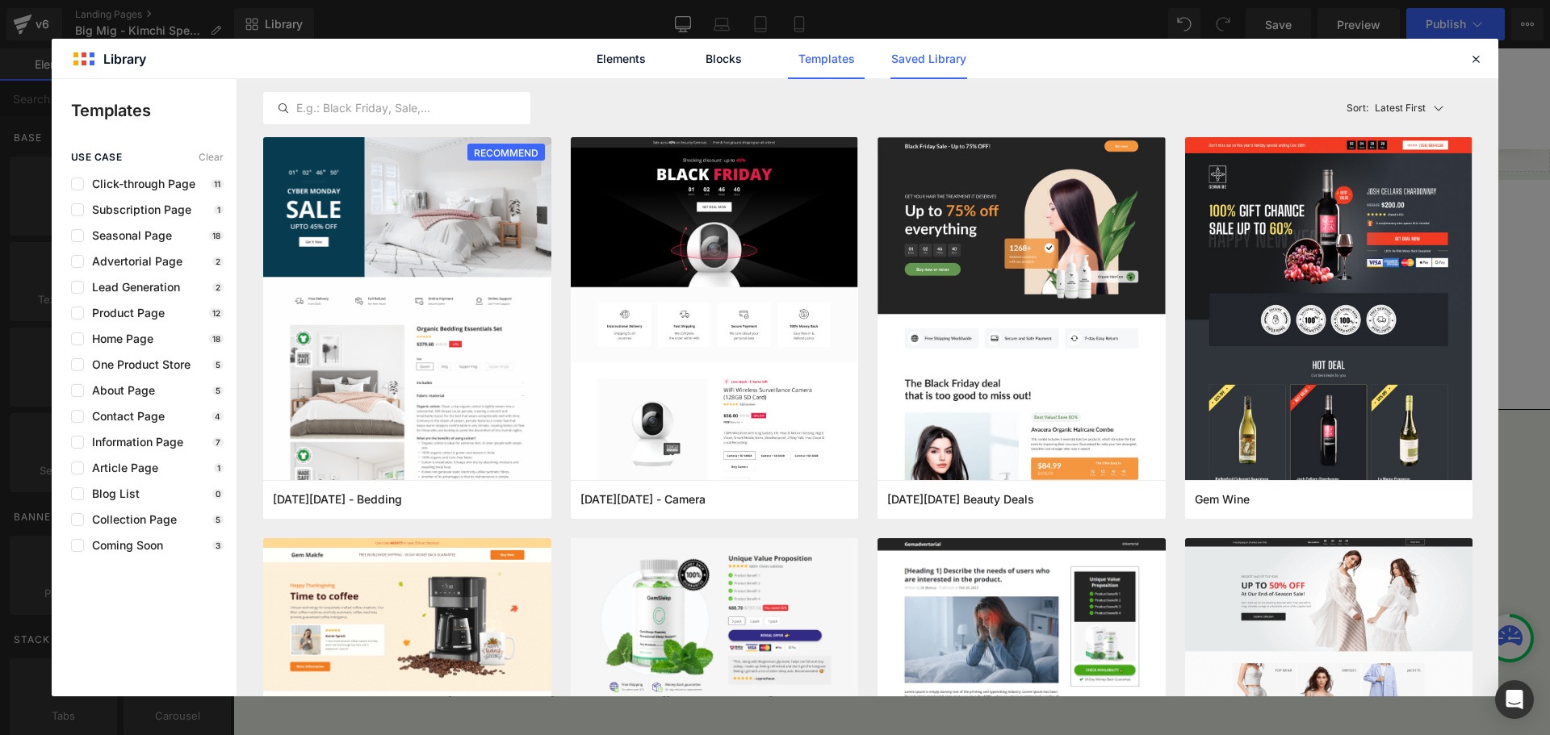
click at [956, 68] on link "Saved Library" at bounding box center [928, 59] width 77 height 40
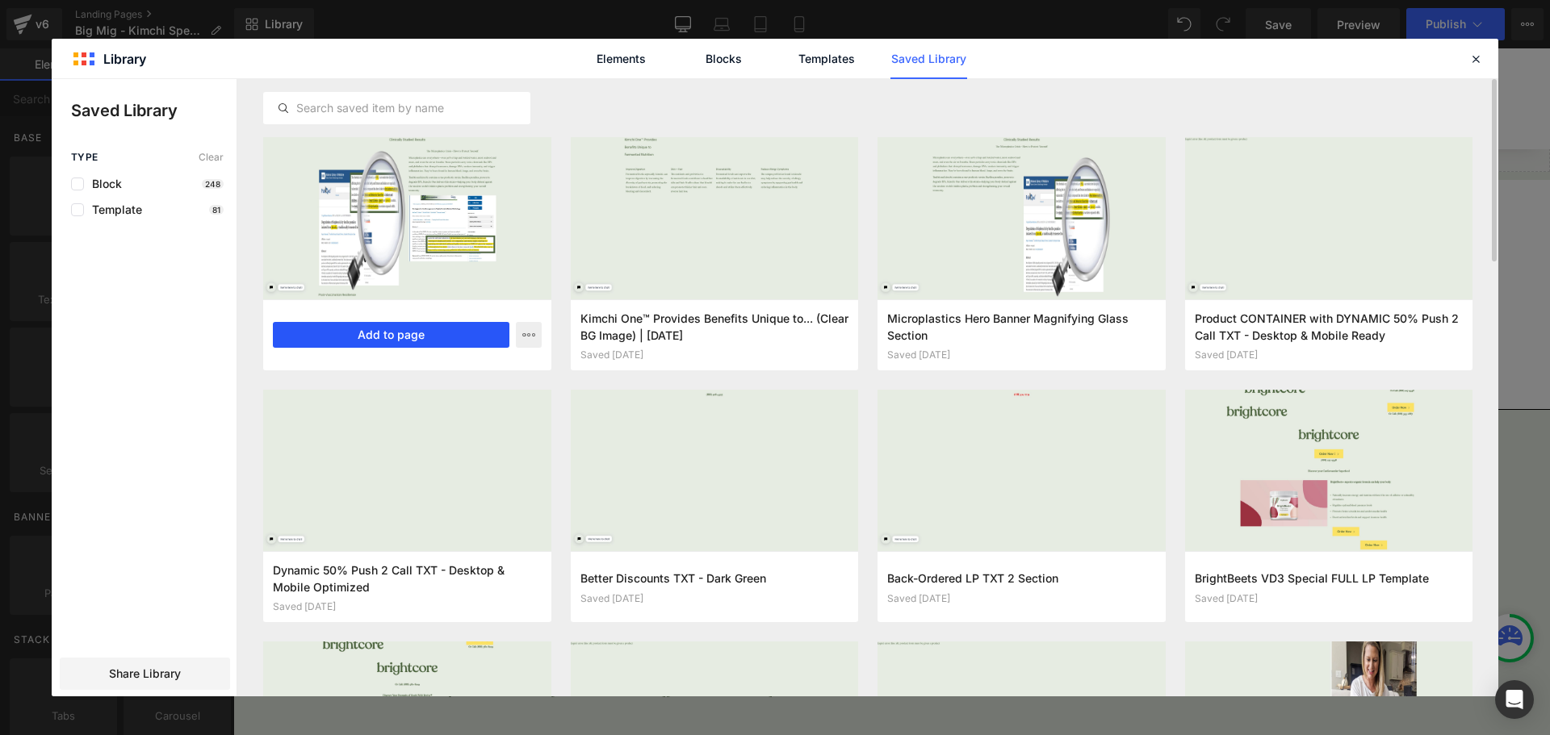
click at [449, 328] on button "Add to page" at bounding box center [391, 335] width 237 height 26
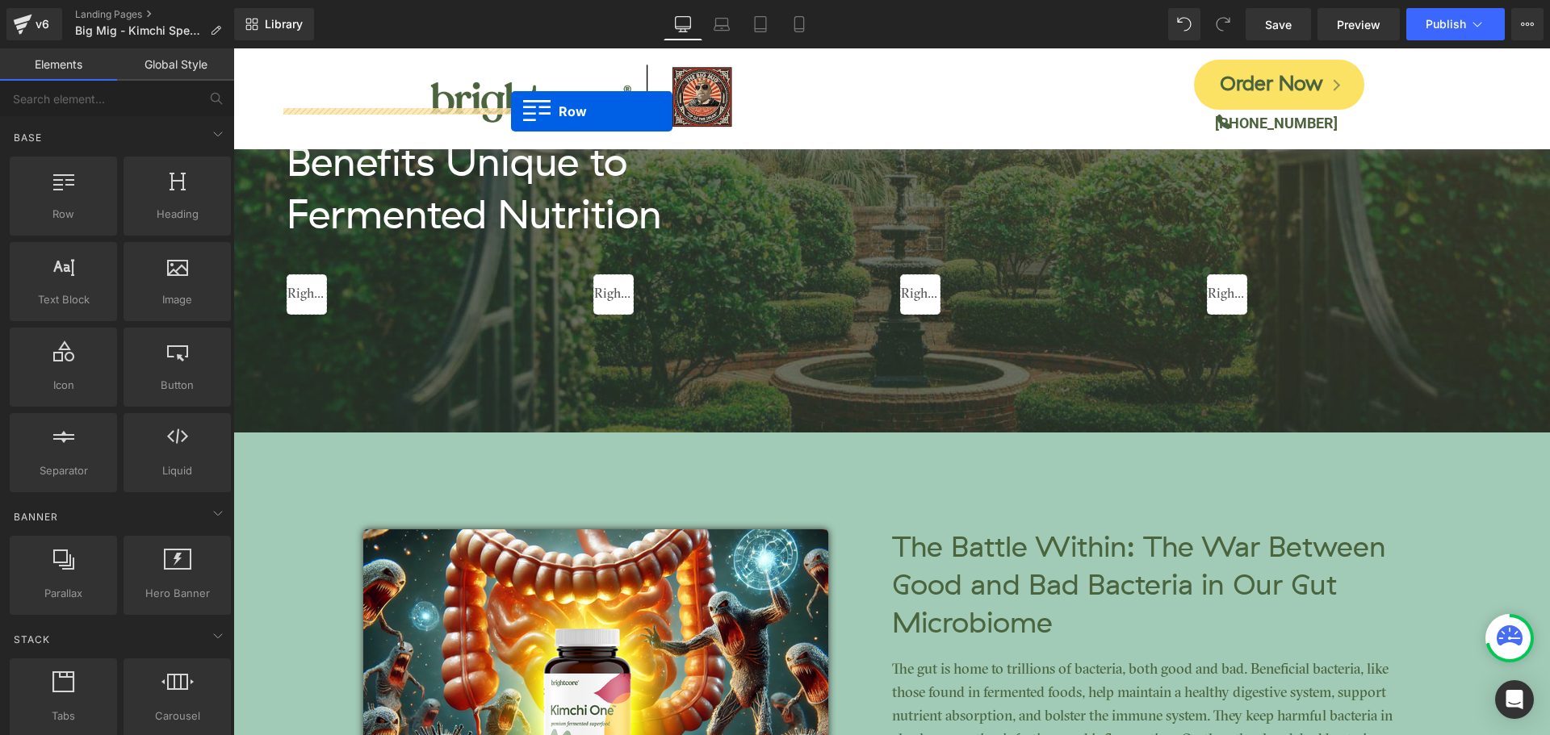
scroll to position [2733, 0]
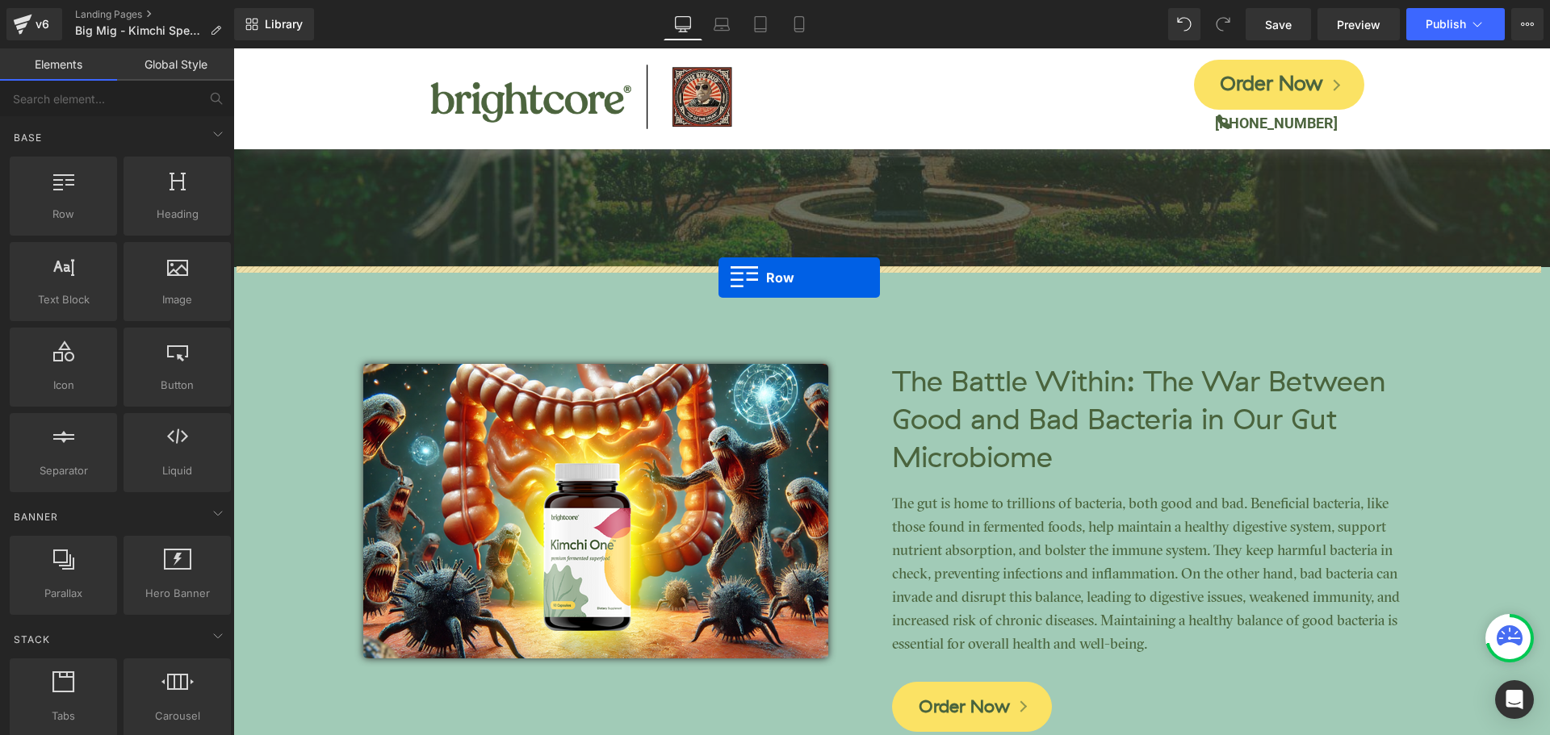
drag, startPoint x: 243, startPoint y: 383, endPoint x: 718, endPoint y: 278, distance: 486.9
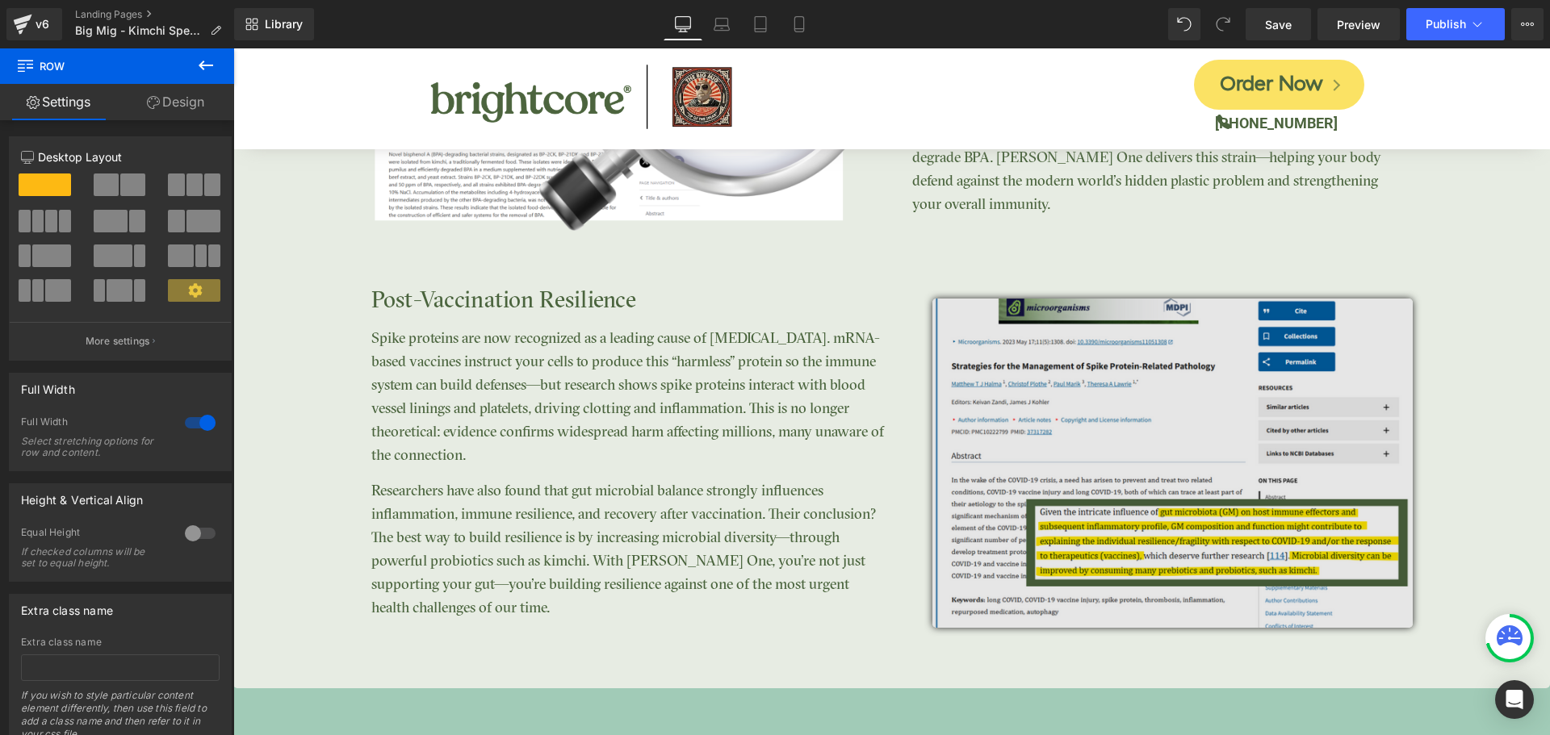
scroll to position [3459, 0]
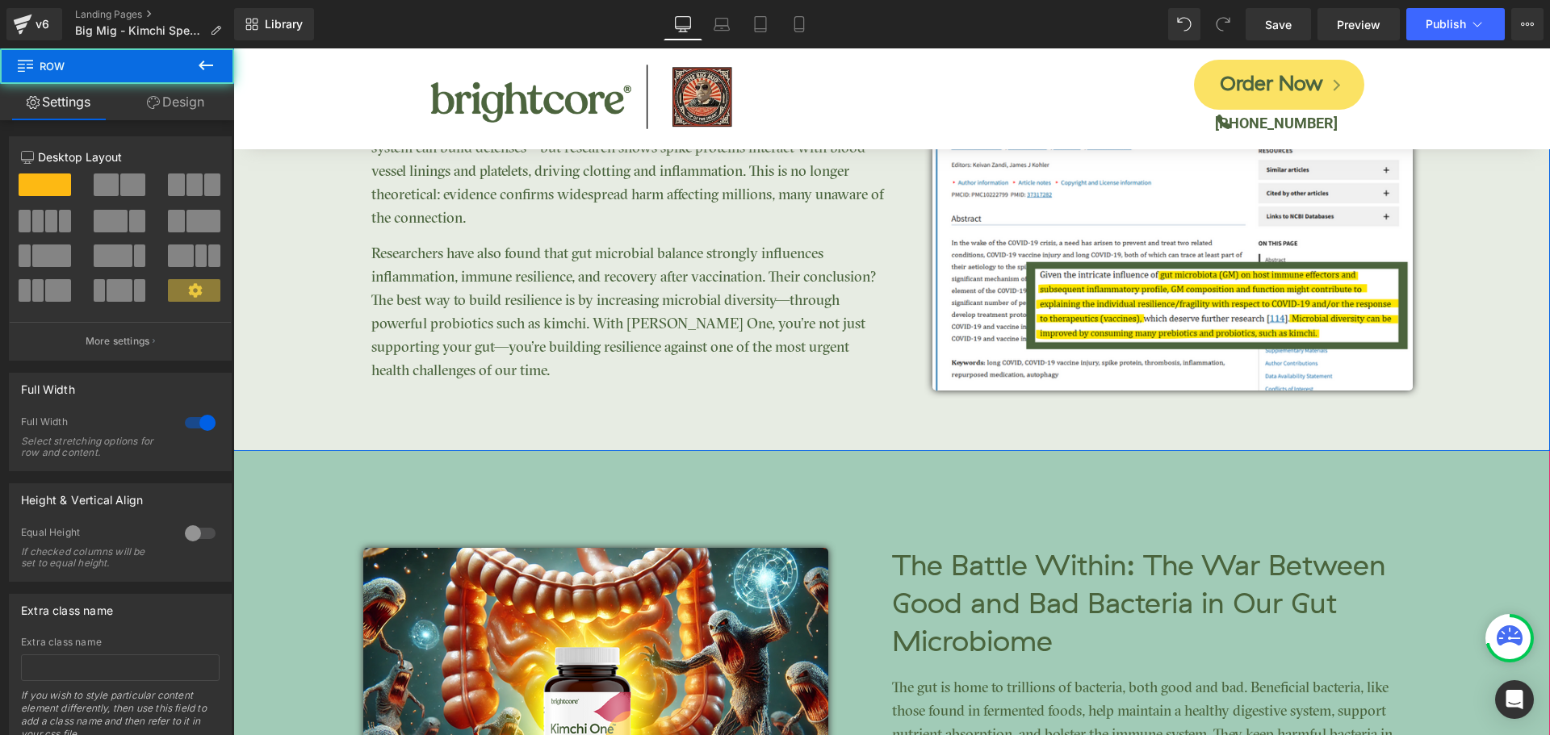
click at [179, 103] on link "Design" at bounding box center [175, 102] width 117 height 36
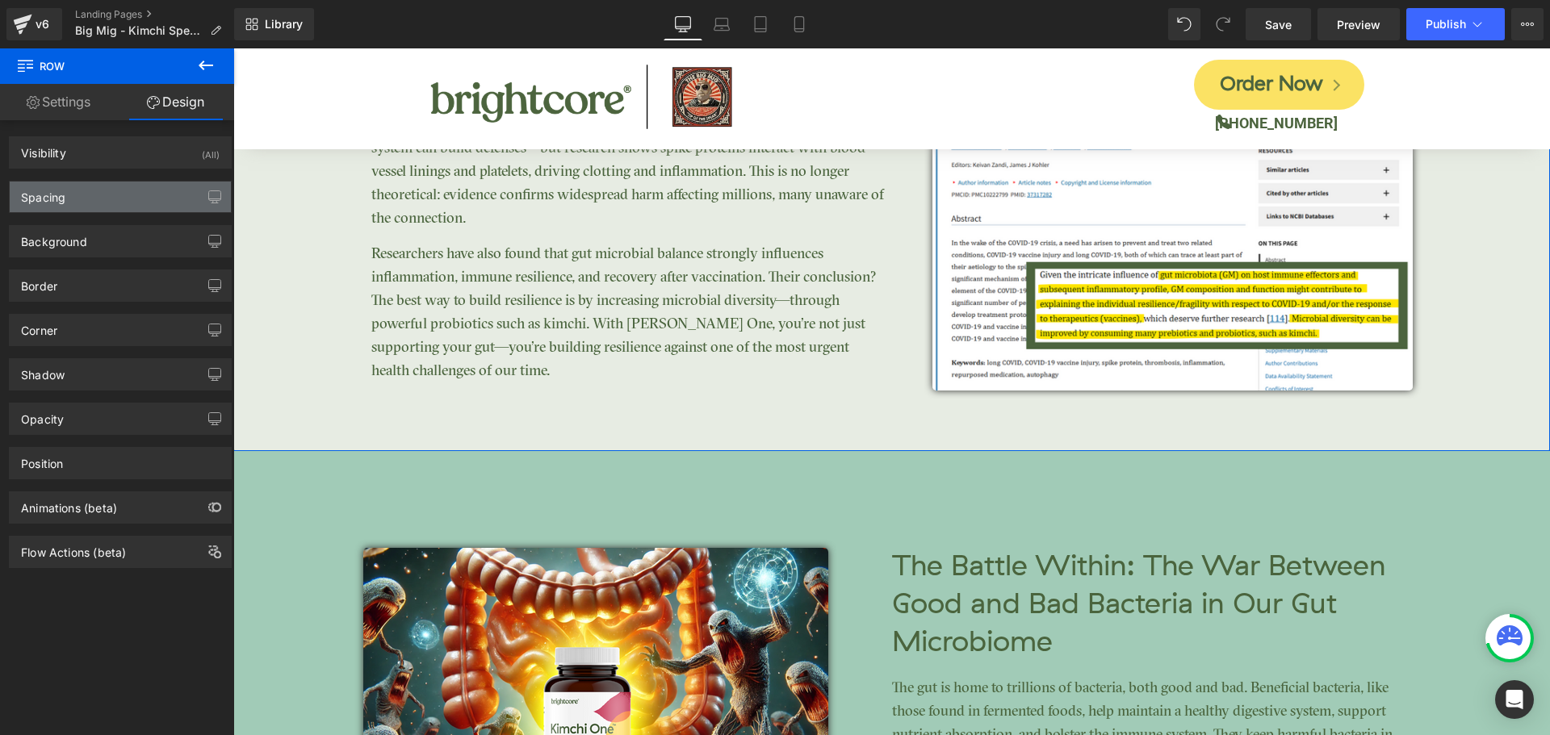
click at [95, 192] on div "Spacing" at bounding box center [120, 197] width 221 height 31
type input "0"
type input "70"
type input "0"
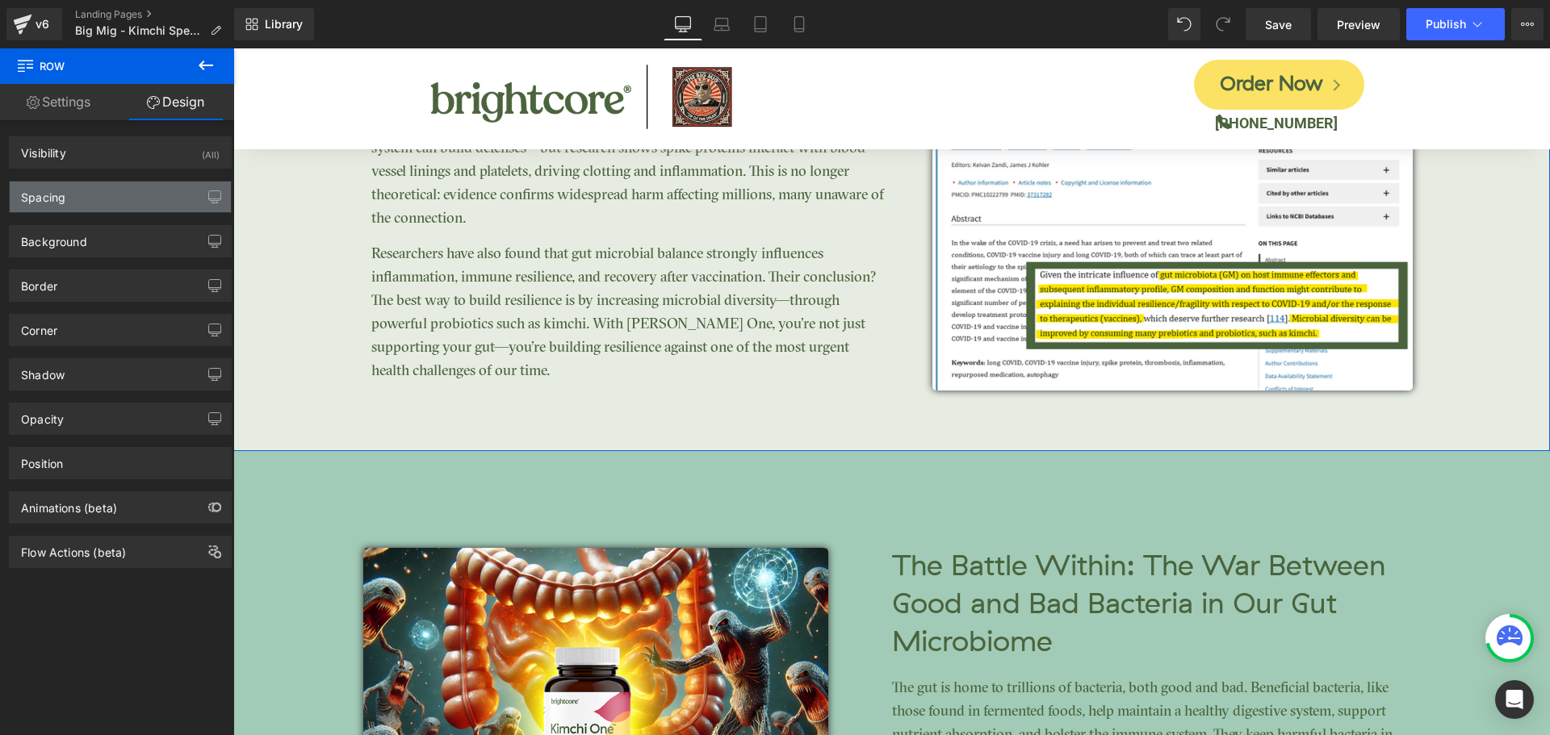
type input "75"
type input "0"
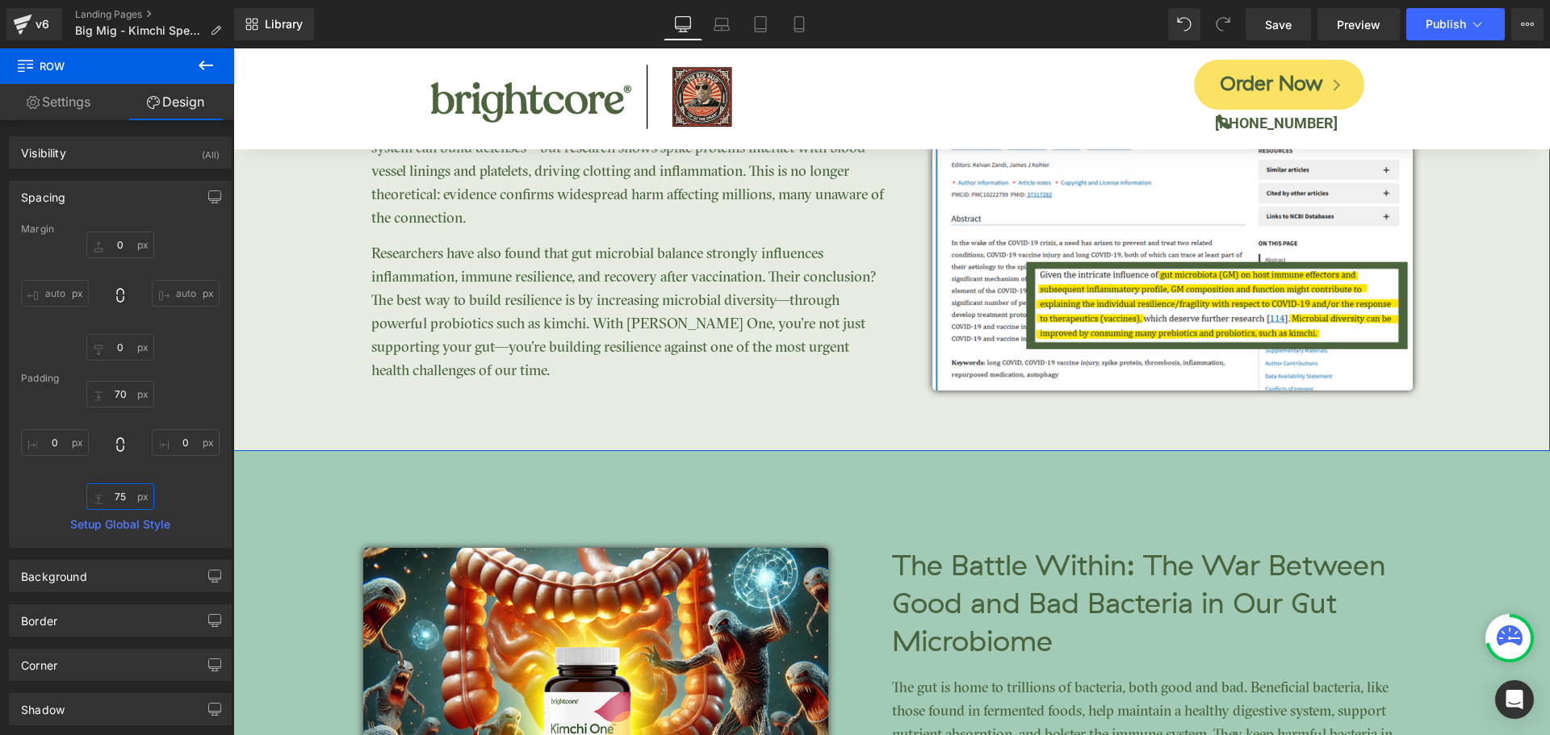
click at [109, 489] on input "75" at bounding box center [120, 497] width 68 height 27
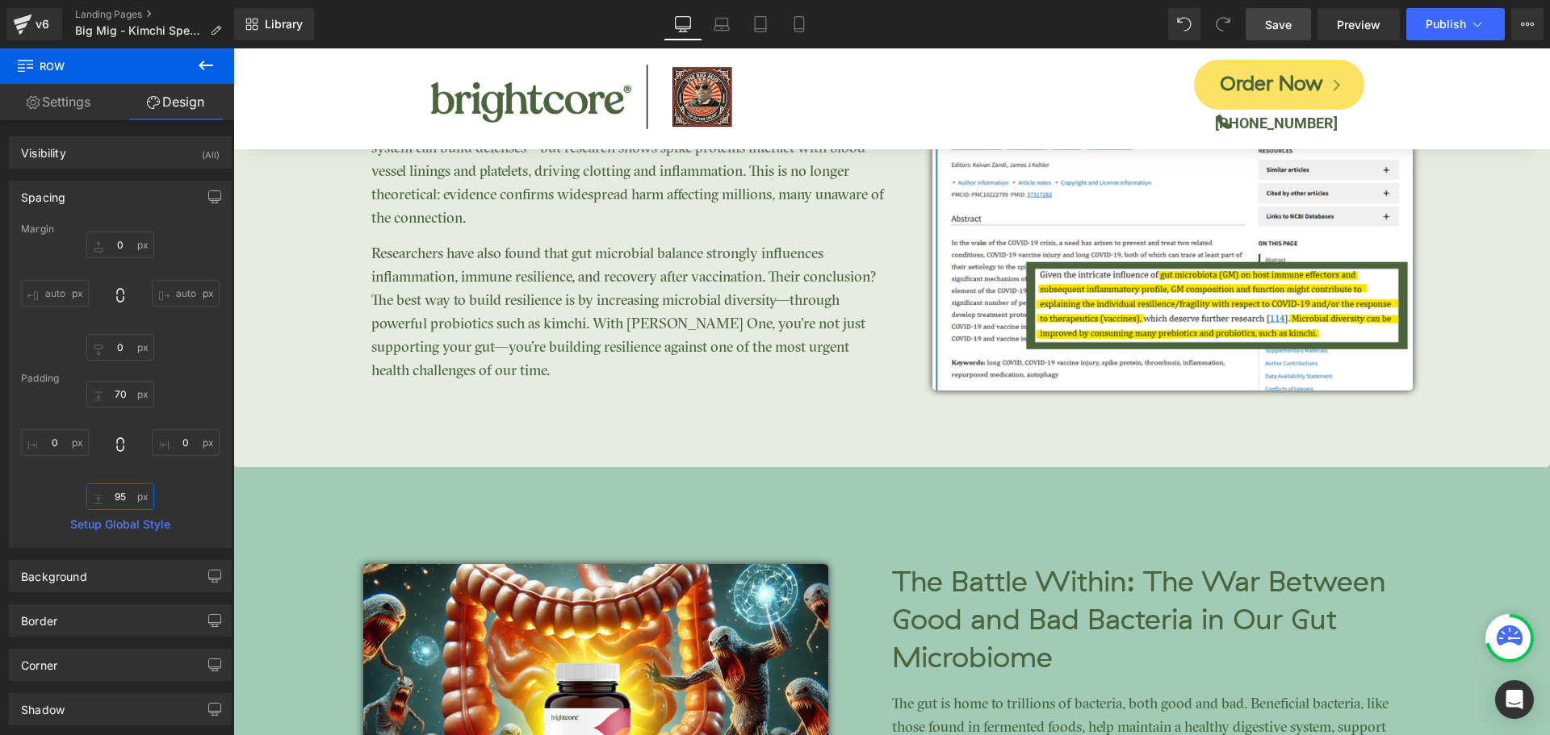
type input "95"
click at [1295, 26] on link "Save" at bounding box center [1278, 24] width 65 height 32
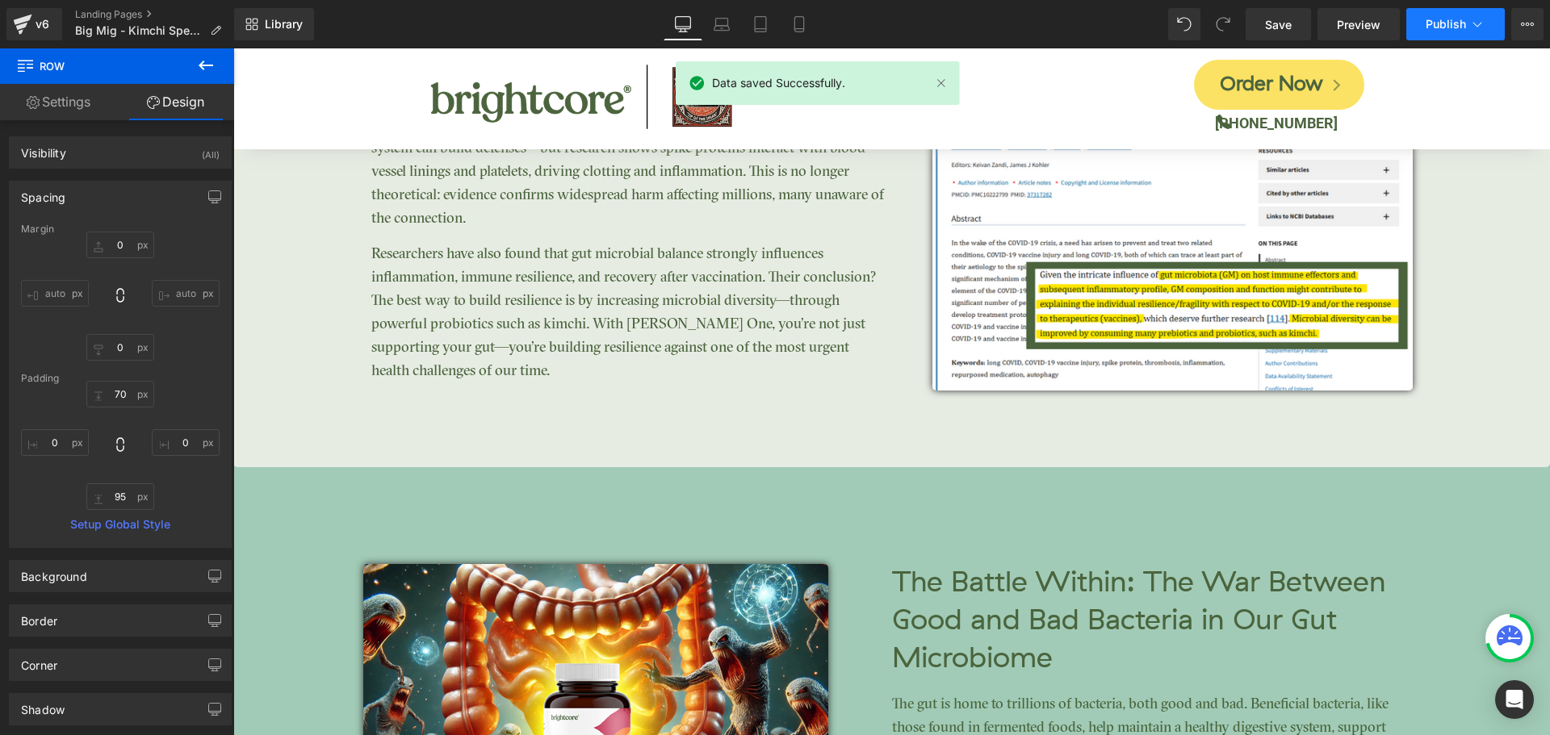
click at [1431, 35] on button "Publish" at bounding box center [1455, 24] width 98 height 32
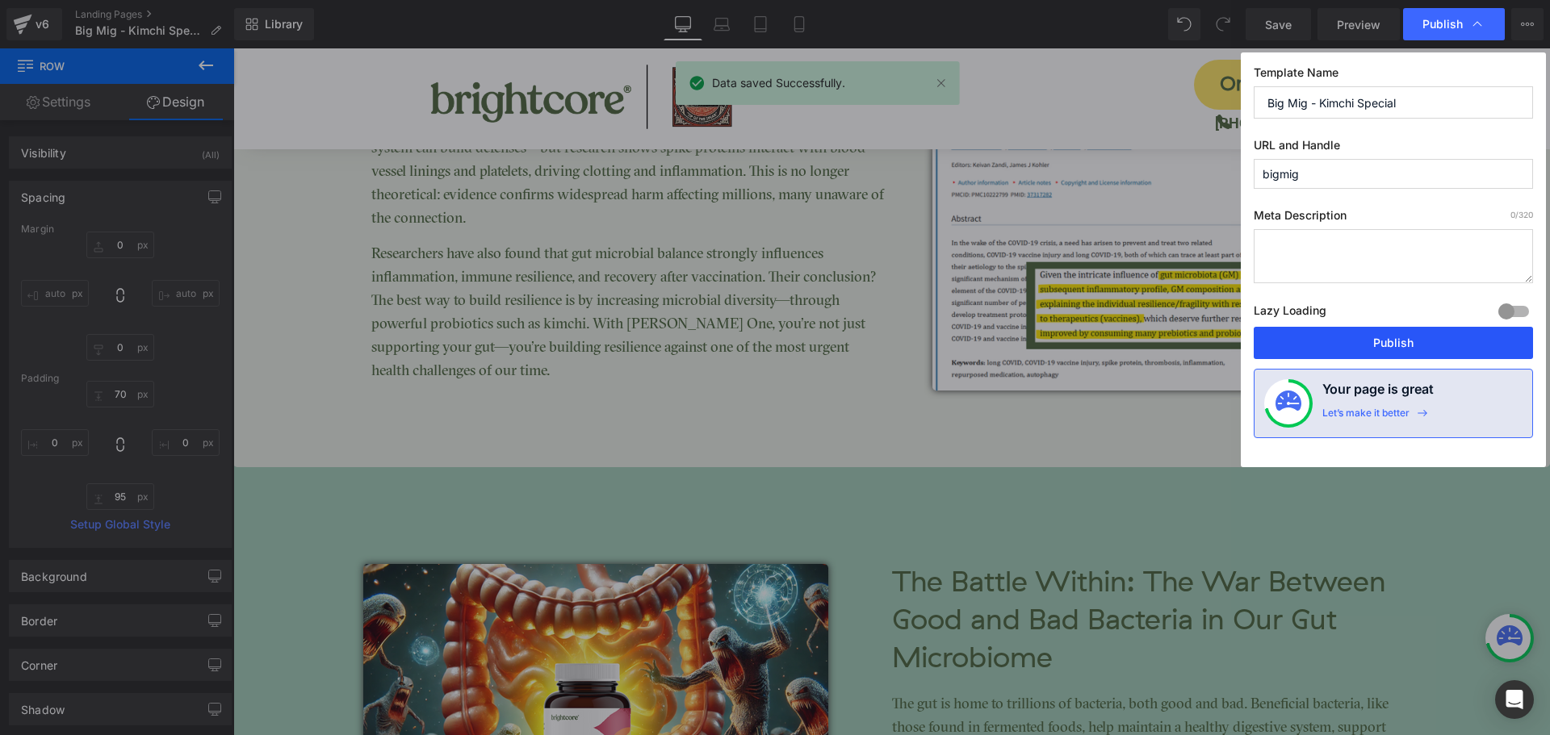
click at [1453, 338] on button "Publish" at bounding box center [1393, 343] width 279 height 32
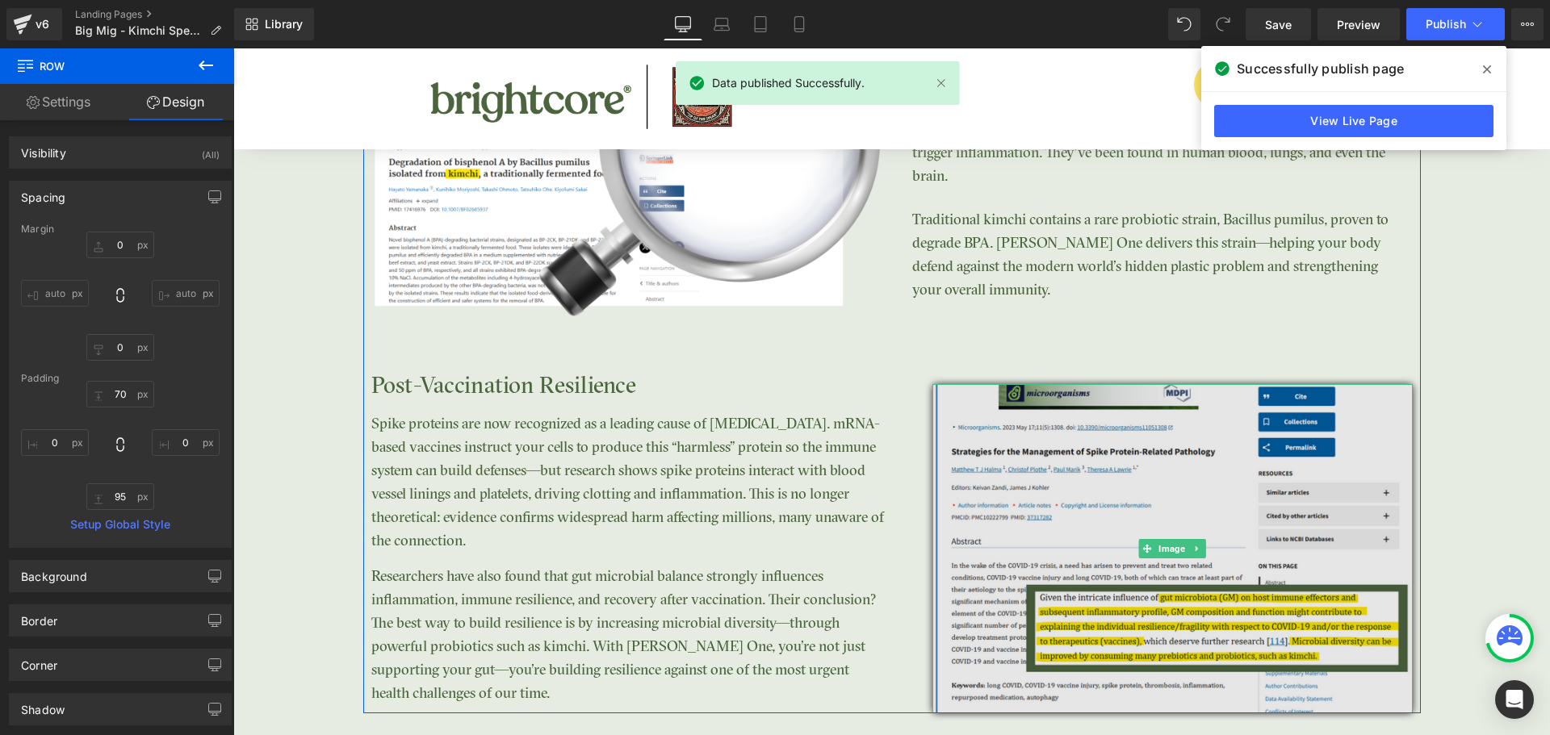
scroll to position [3056, 0]
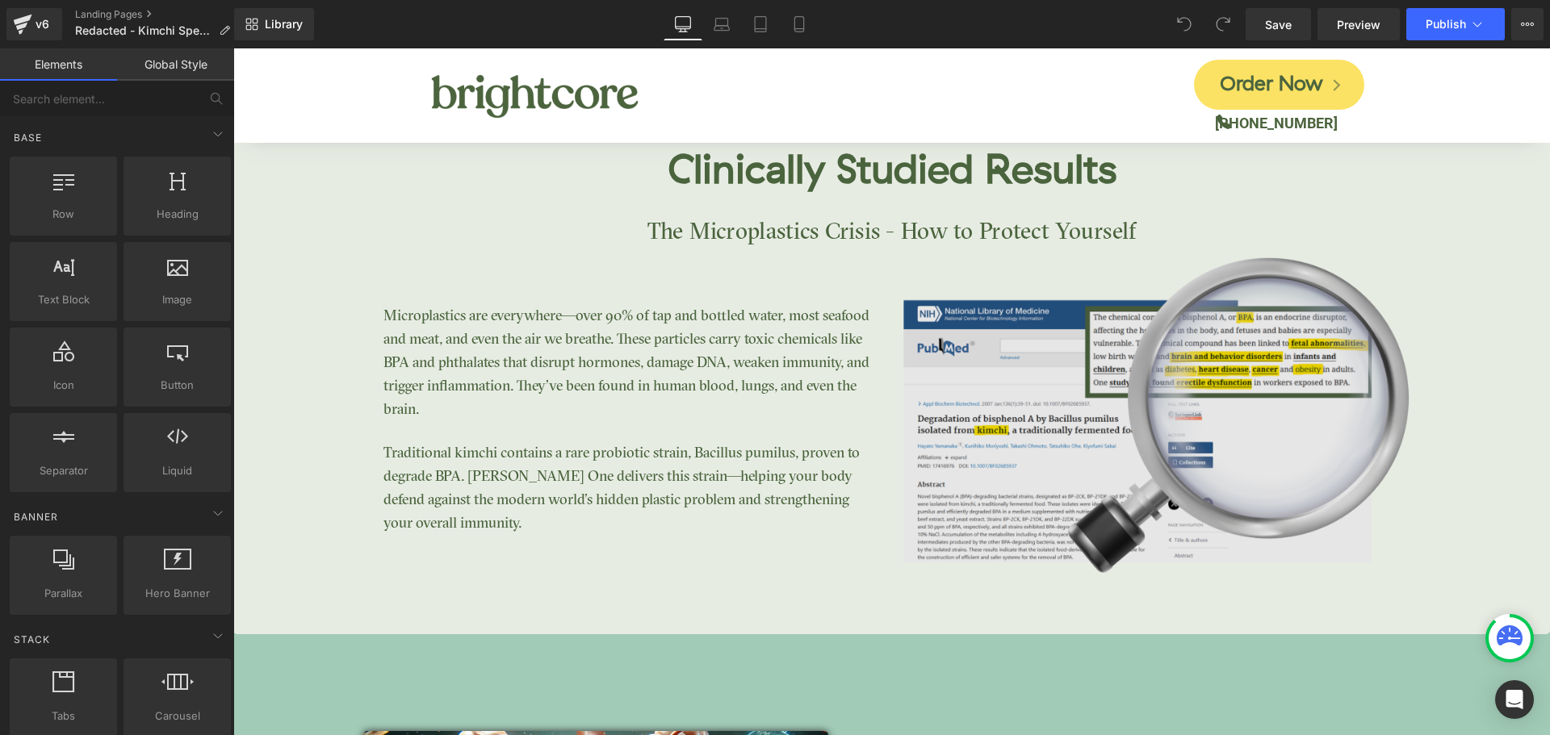
scroll to position [3310, 0]
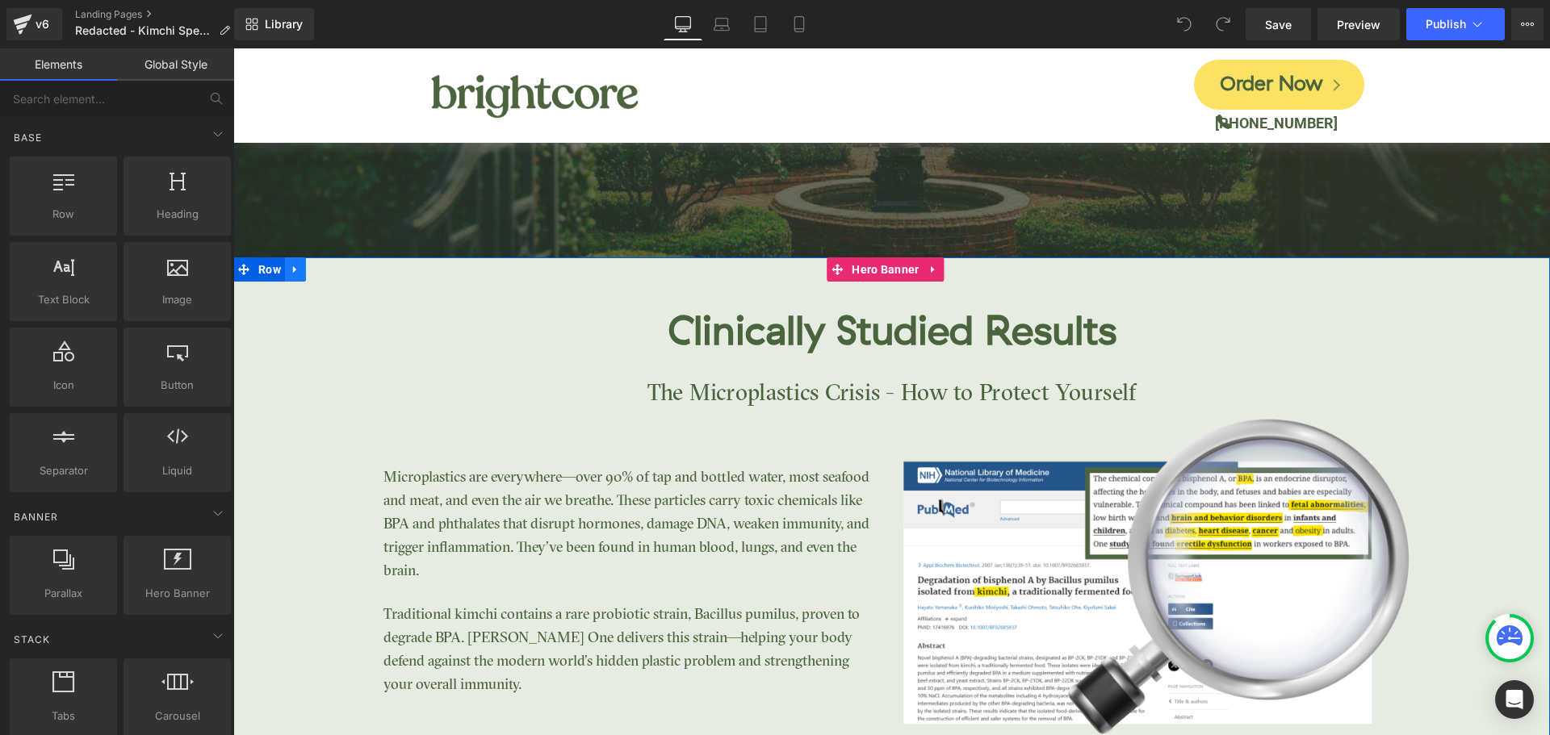
click at [296, 266] on icon at bounding box center [295, 269] width 11 height 12
click at [333, 270] on icon at bounding box center [337, 269] width 11 height 11
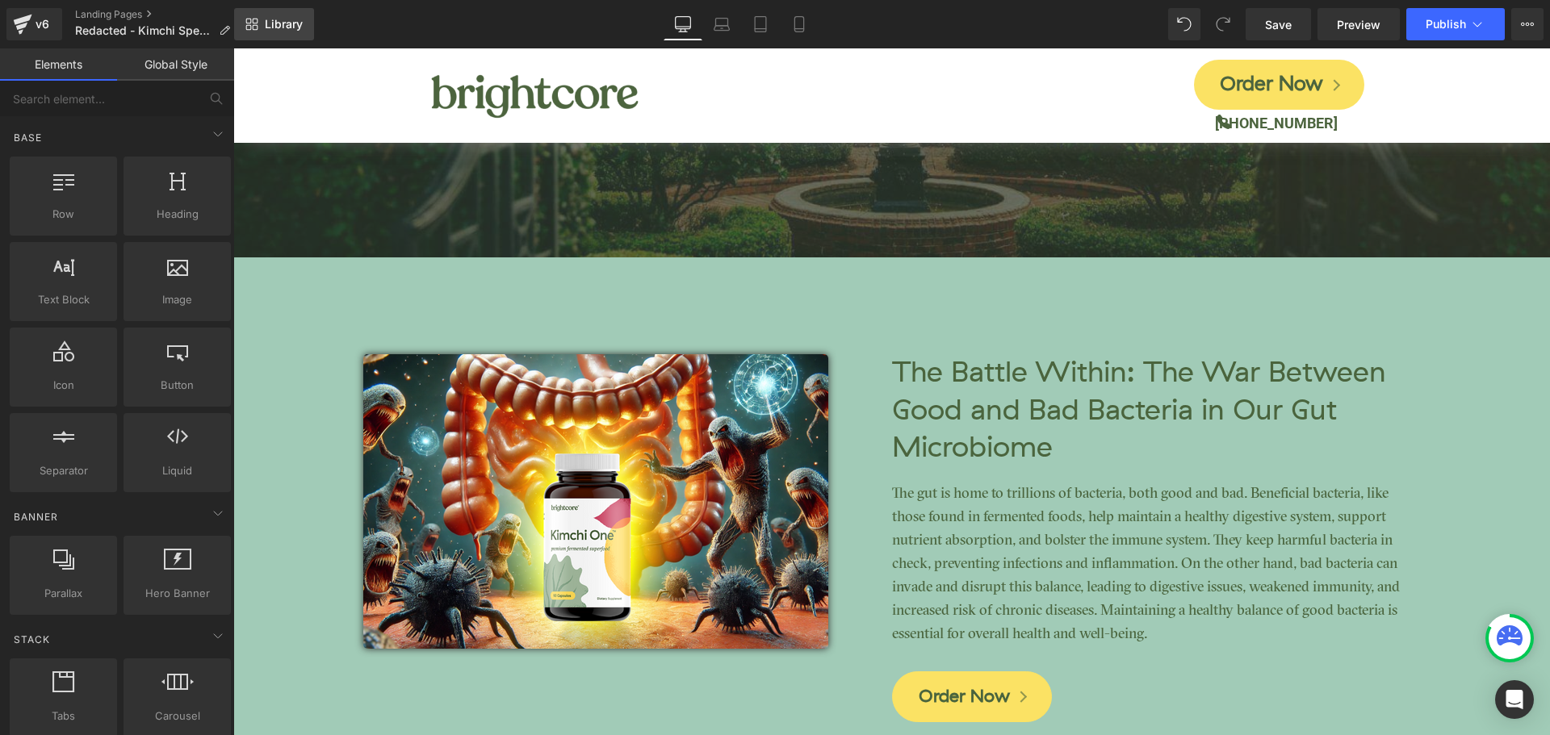
click at [292, 27] on span "Library" at bounding box center [284, 24] width 38 height 15
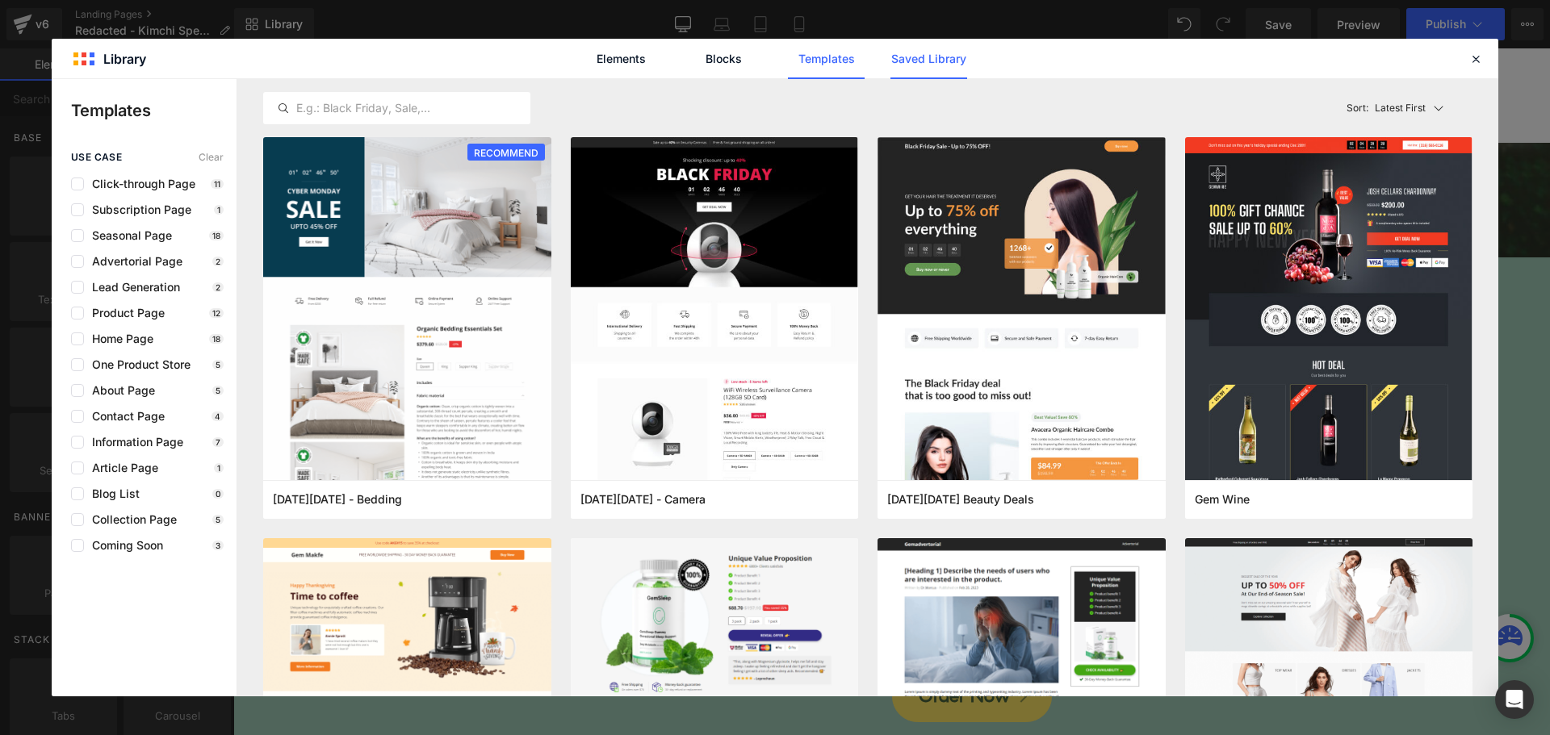
click at [917, 54] on link "Saved Library" at bounding box center [928, 59] width 77 height 40
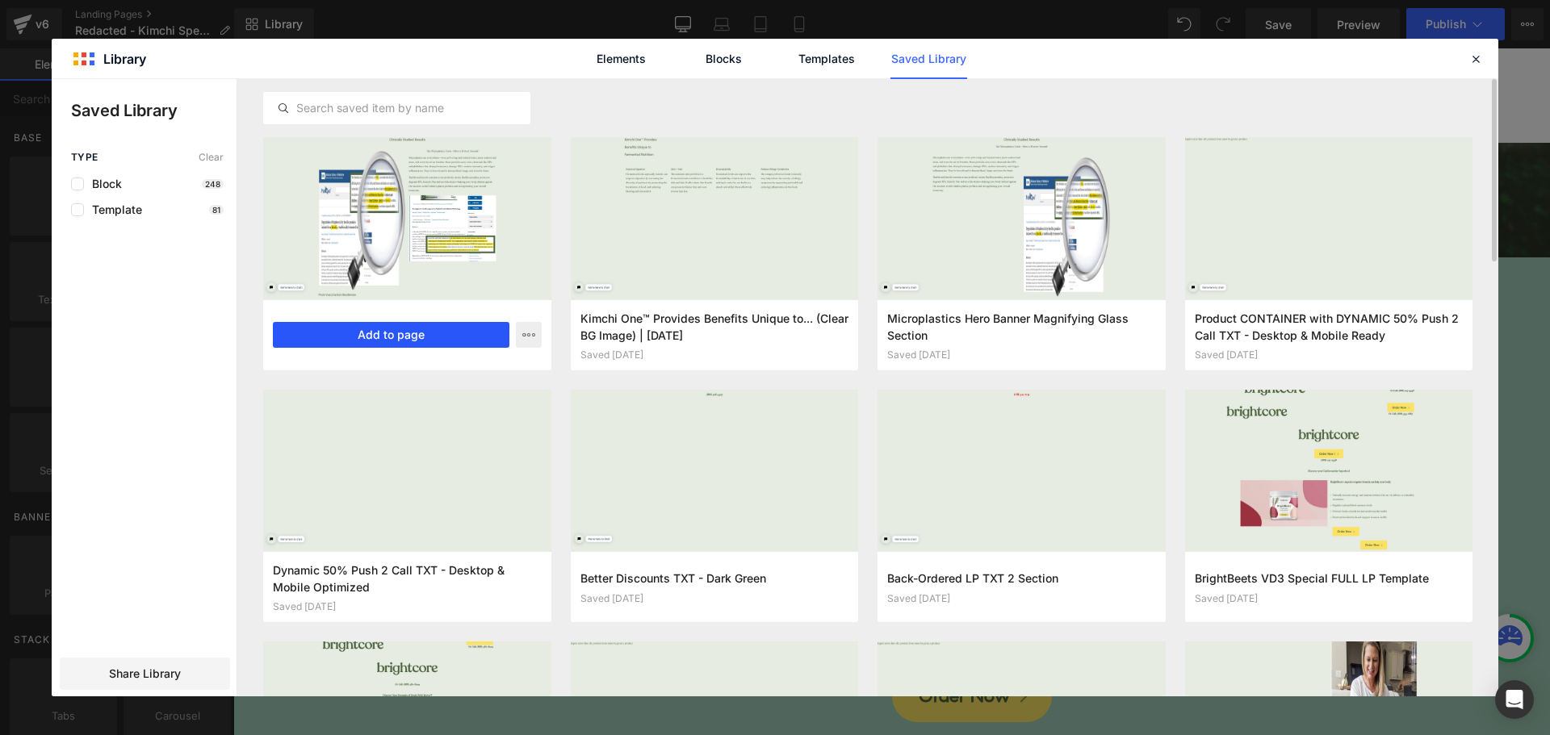
click at [387, 337] on button "Add to page" at bounding box center [391, 335] width 237 height 26
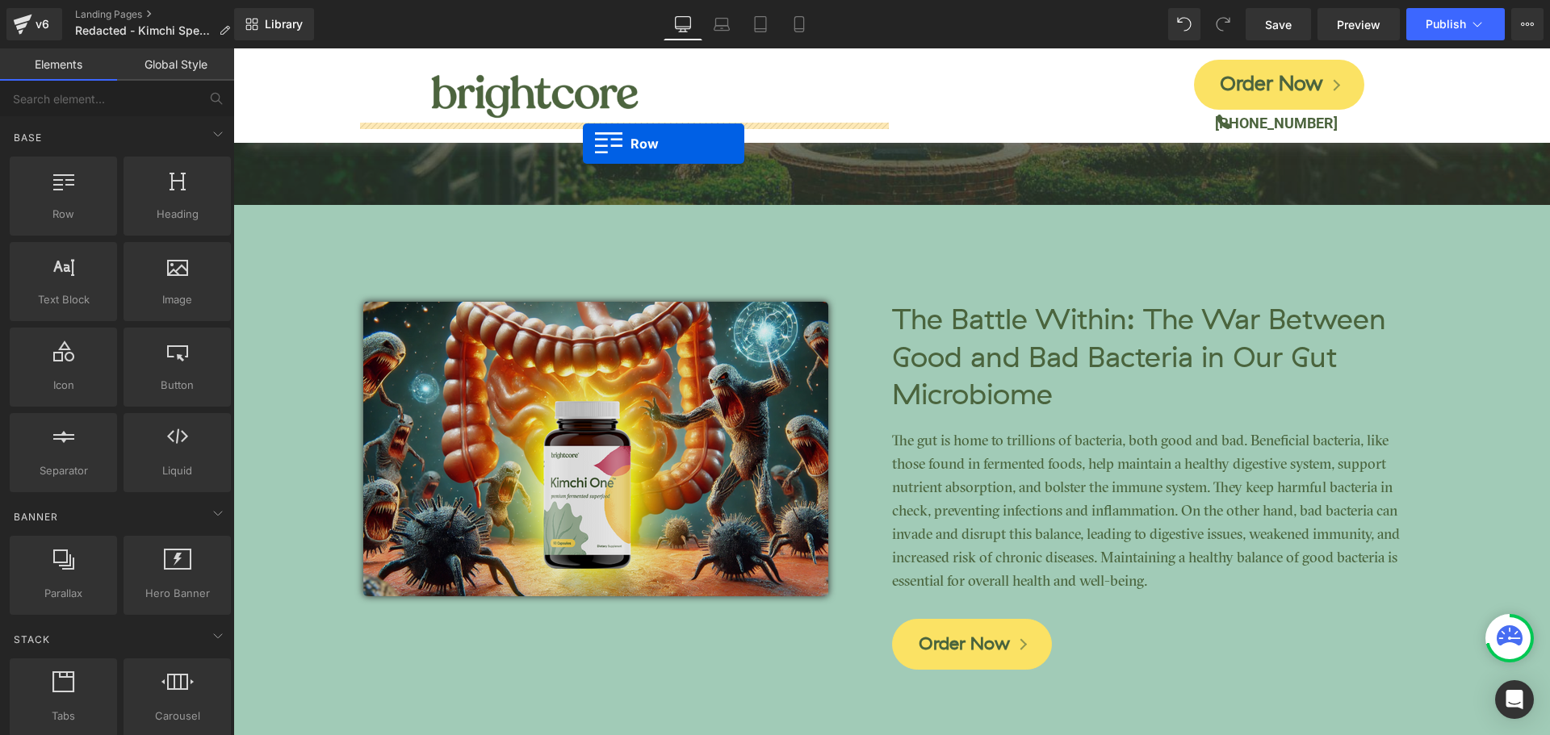
scroll to position [3138, 0]
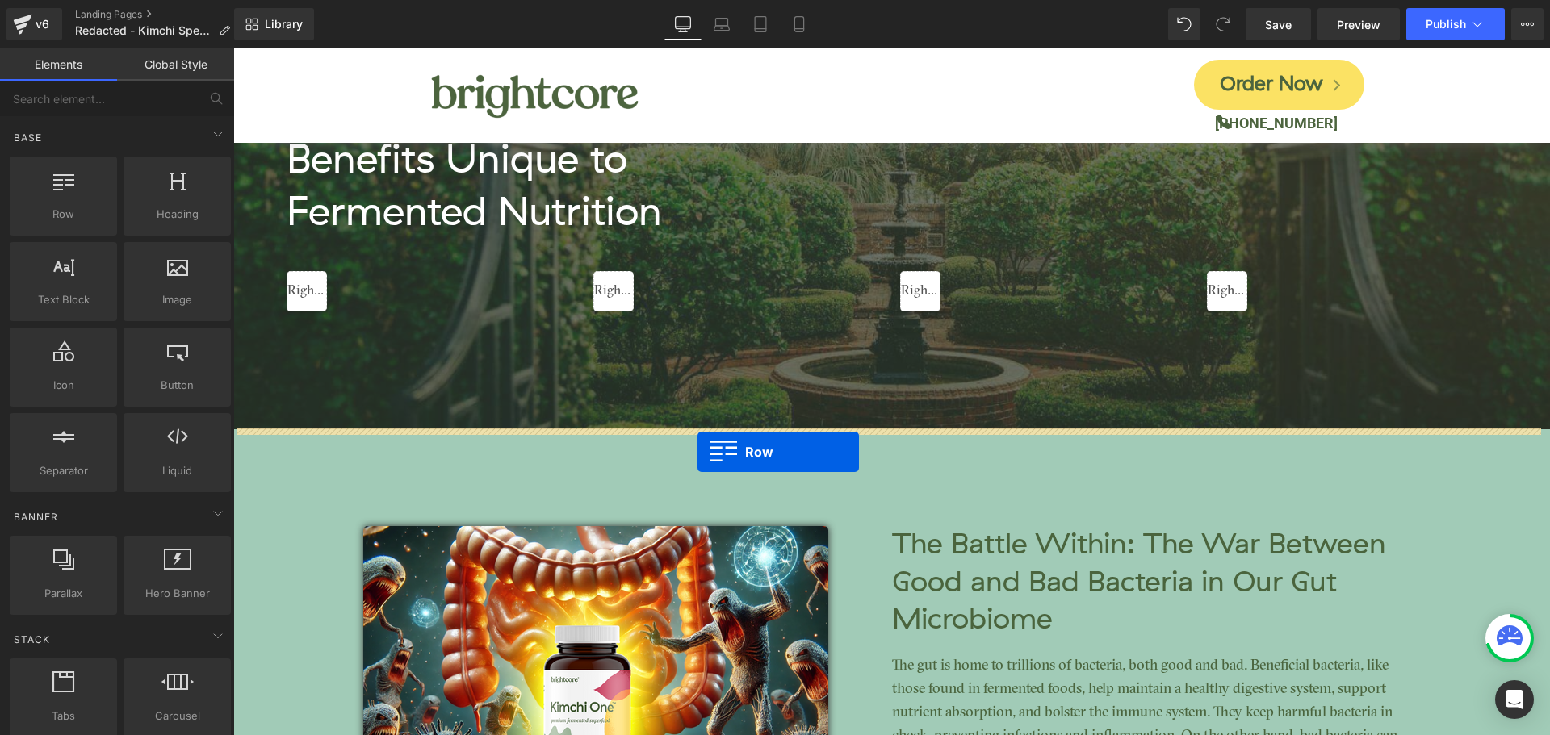
drag, startPoint x: 243, startPoint y: 300, endPoint x: 697, endPoint y: 452, distance: 479.2
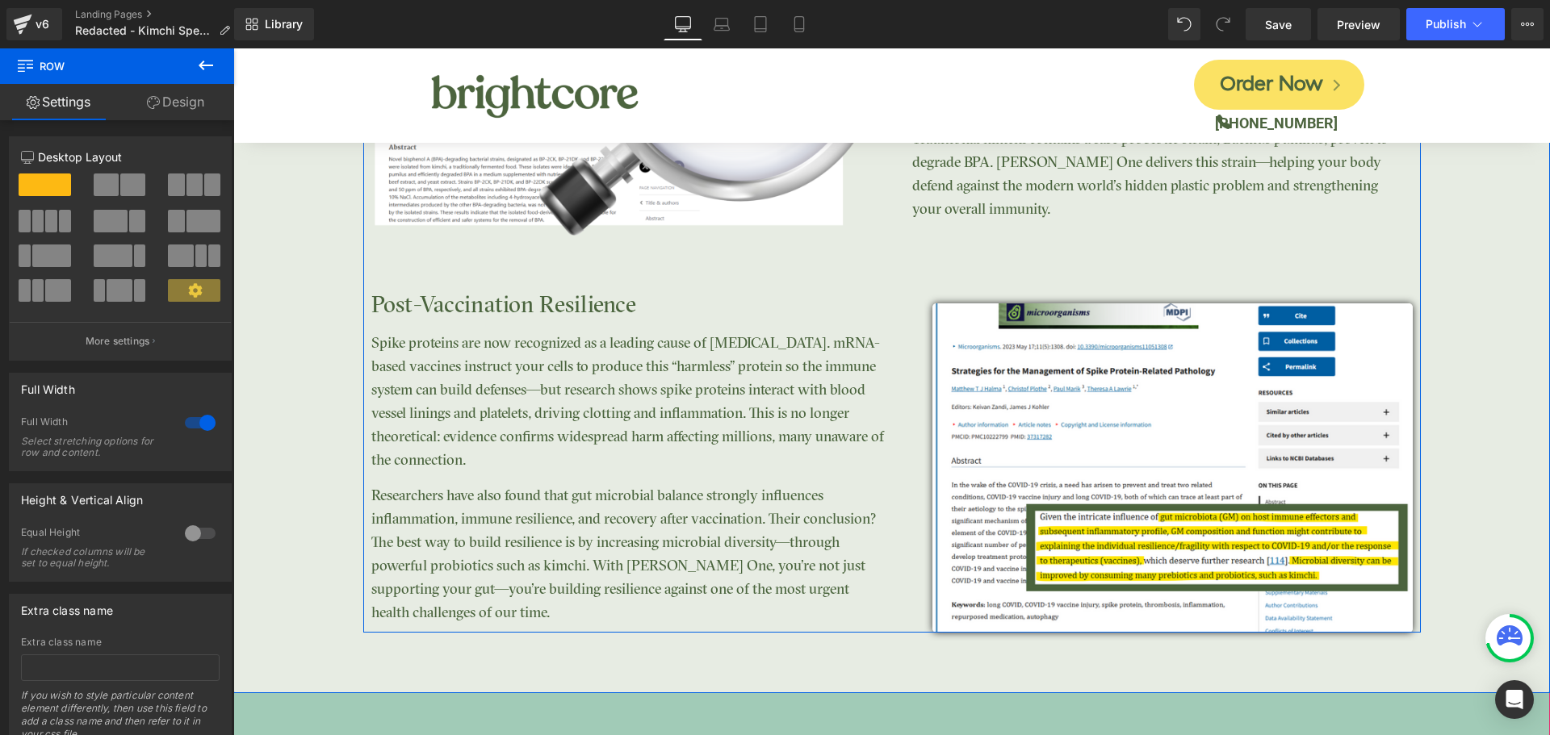
scroll to position [3945, 0]
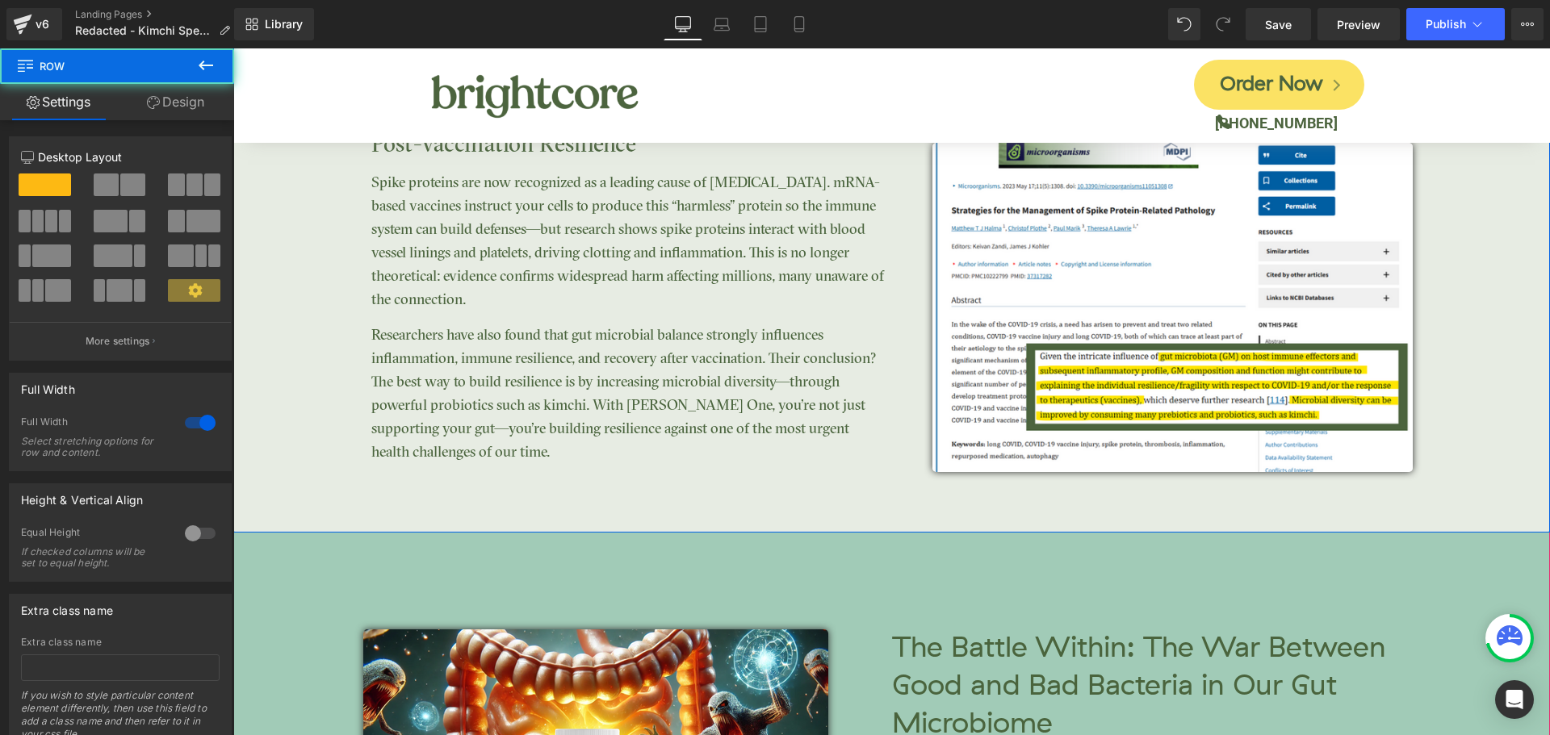
click at [865, 499] on div "Clinically Studied Results Heading Image Post-Vaccination Resilience Heading Sp…" at bounding box center [891, 77] width 1317 height 911
click at [917, 508] on div "Clinically Studied Results Heading Image Post-Vaccination Resilience Heading Sp…" at bounding box center [891, 77] width 1317 height 911
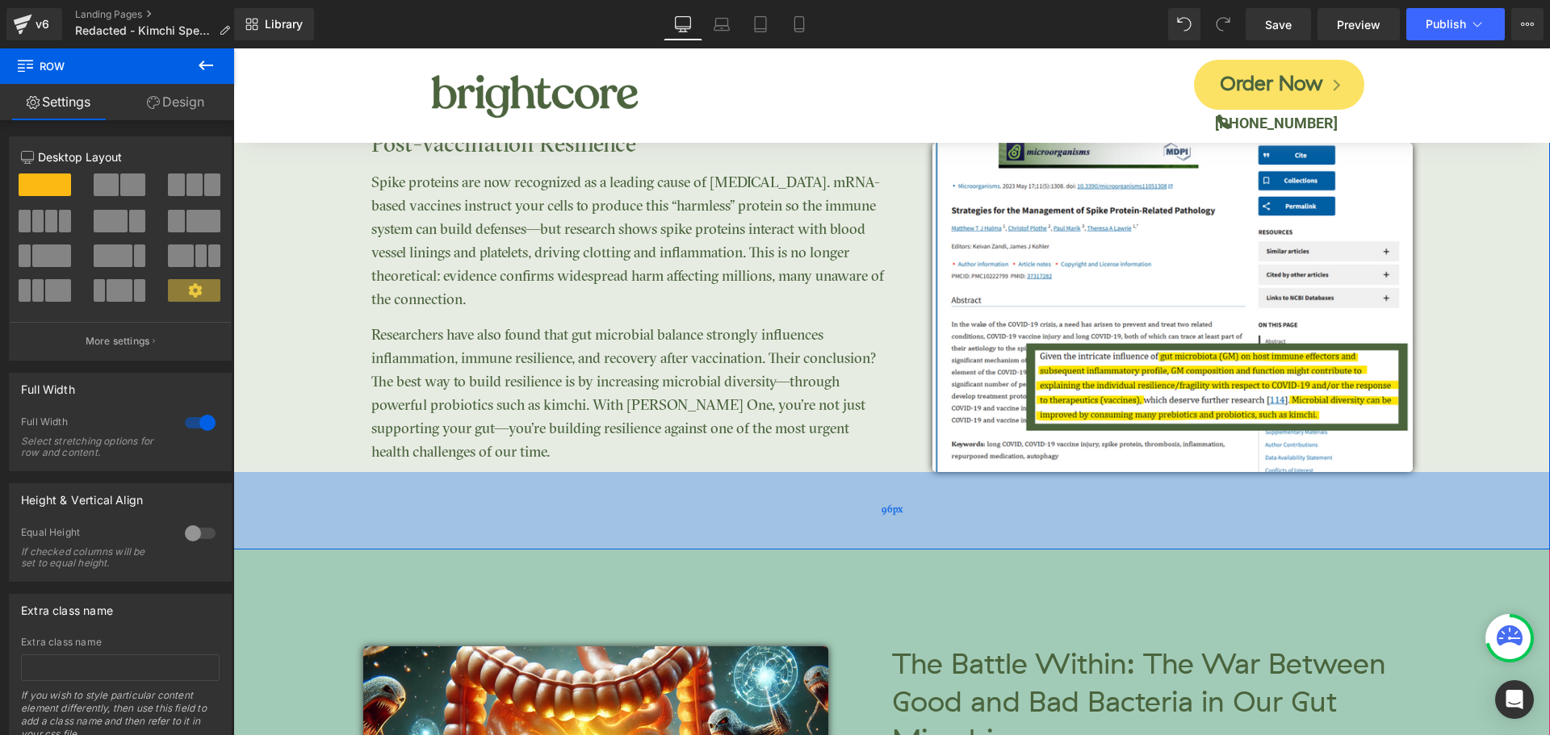
drag, startPoint x: 935, startPoint y: 519, endPoint x: 952, endPoint y: 536, distance: 24.0
click at [952, 536] on div "96px" at bounding box center [891, 510] width 1317 height 77
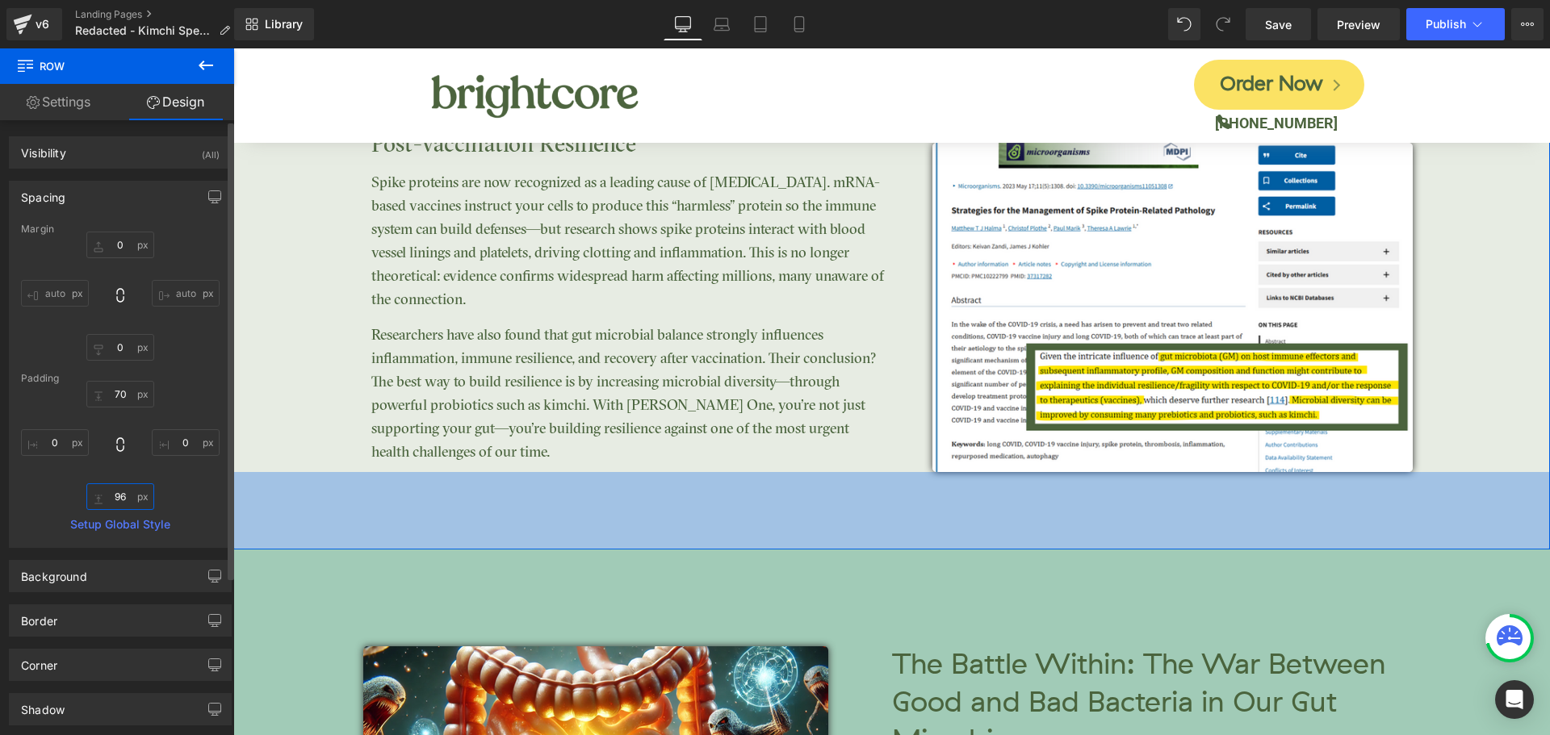
click at [129, 491] on input "96" at bounding box center [120, 497] width 68 height 27
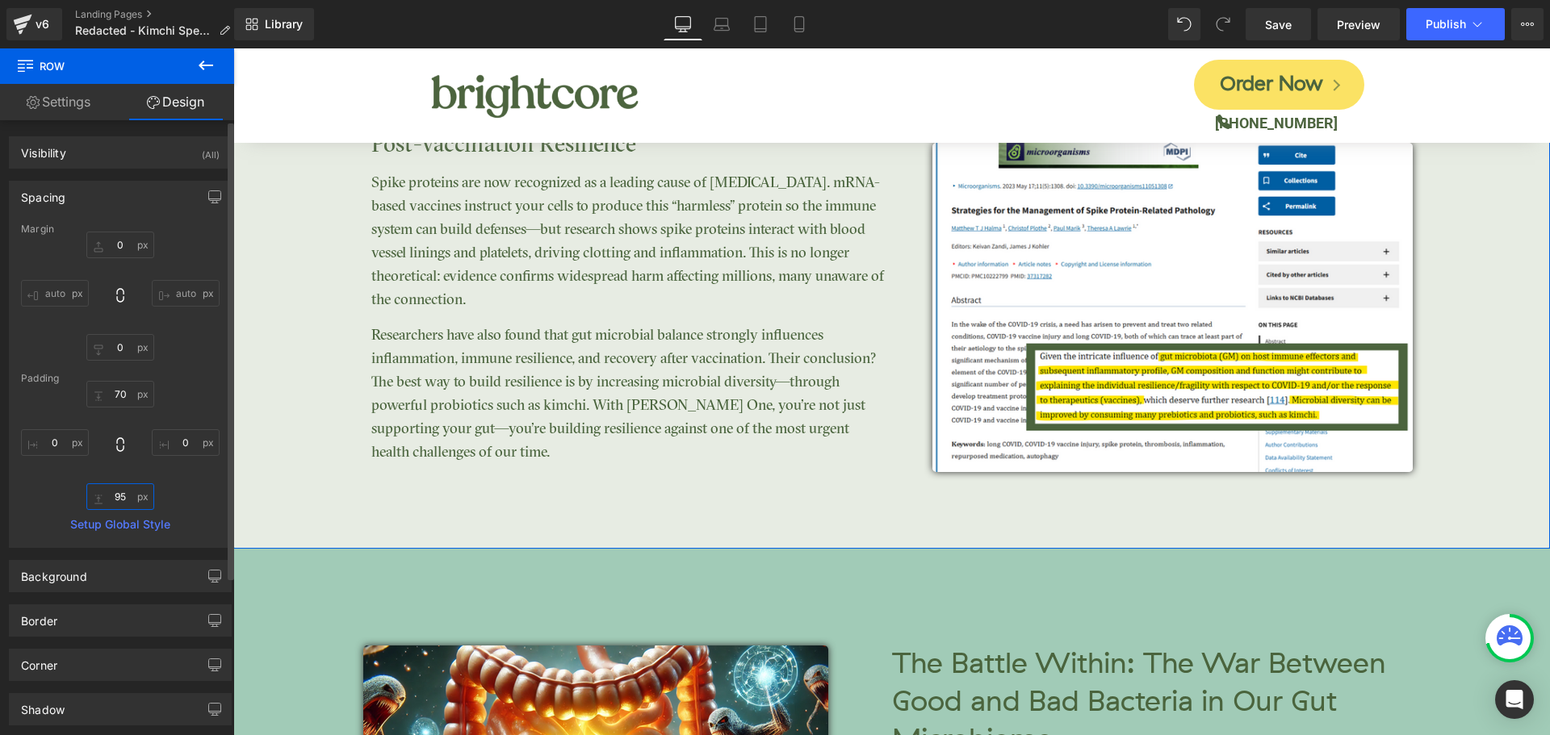
type input "95"
click at [191, 475] on div "70px 70 0px 0 95 95 0px 0" at bounding box center [120, 445] width 199 height 129
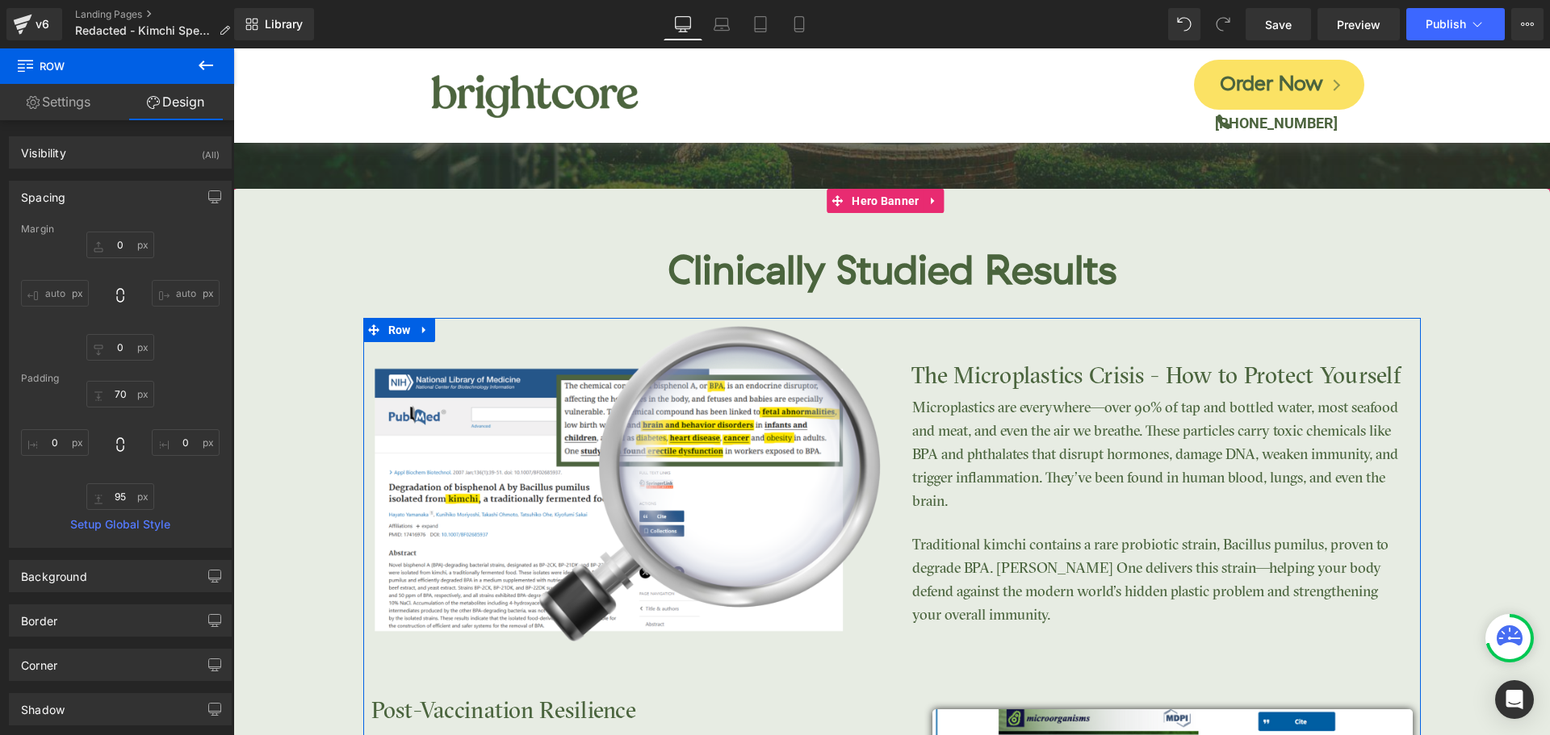
scroll to position [3299, 0]
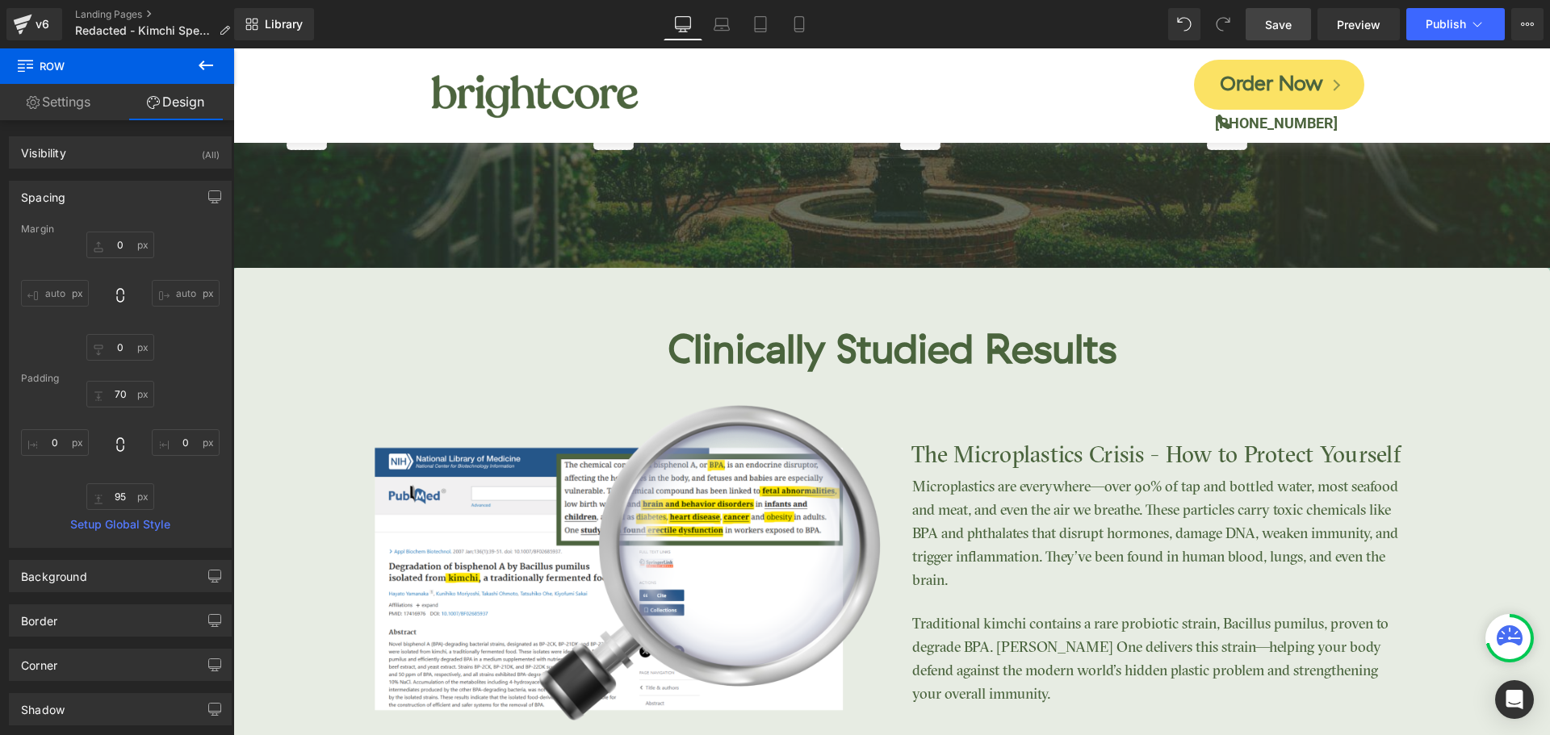
click at [1269, 36] on link "Save" at bounding box center [1278, 24] width 65 height 32
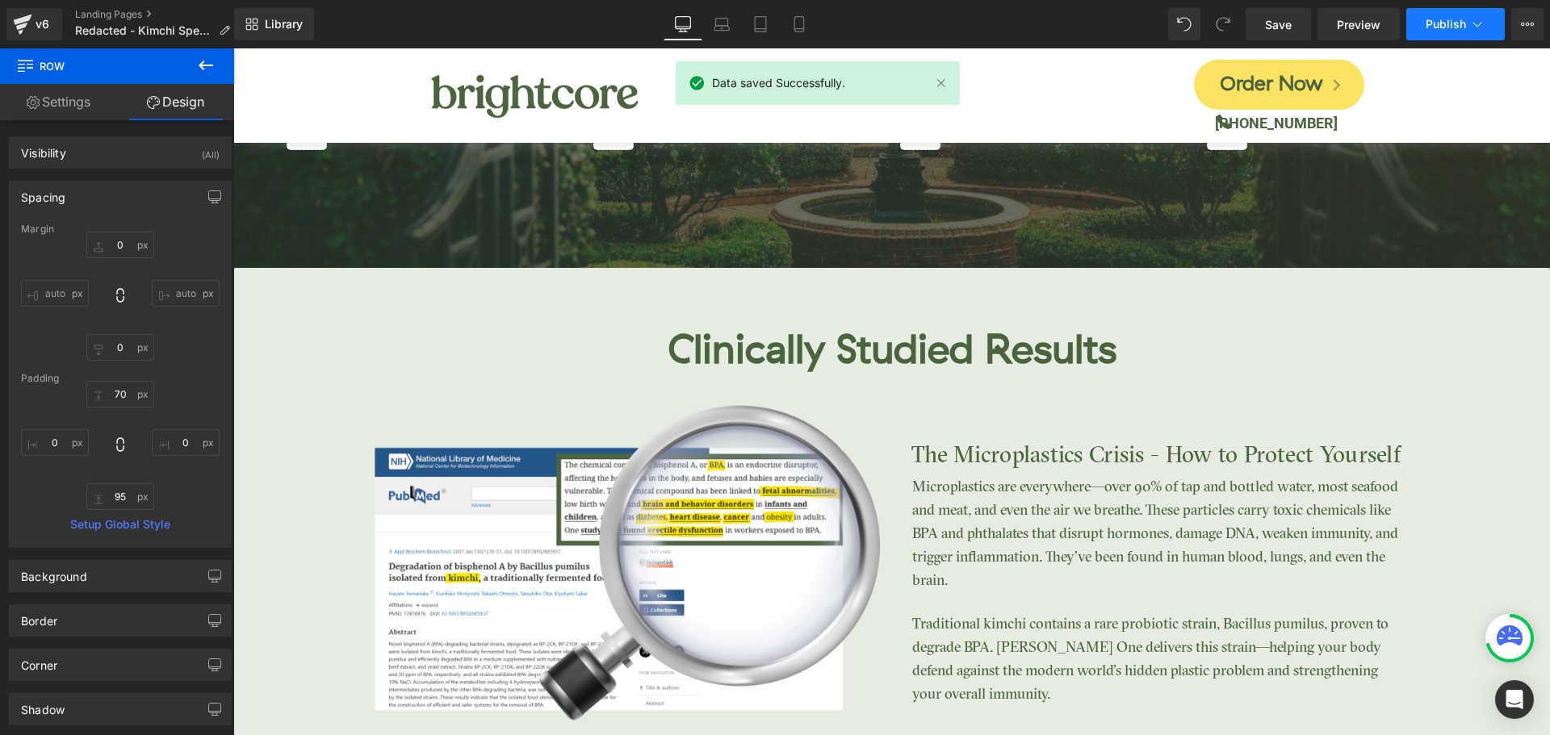
click at [1439, 34] on button "Publish" at bounding box center [1455, 24] width 98 height 32
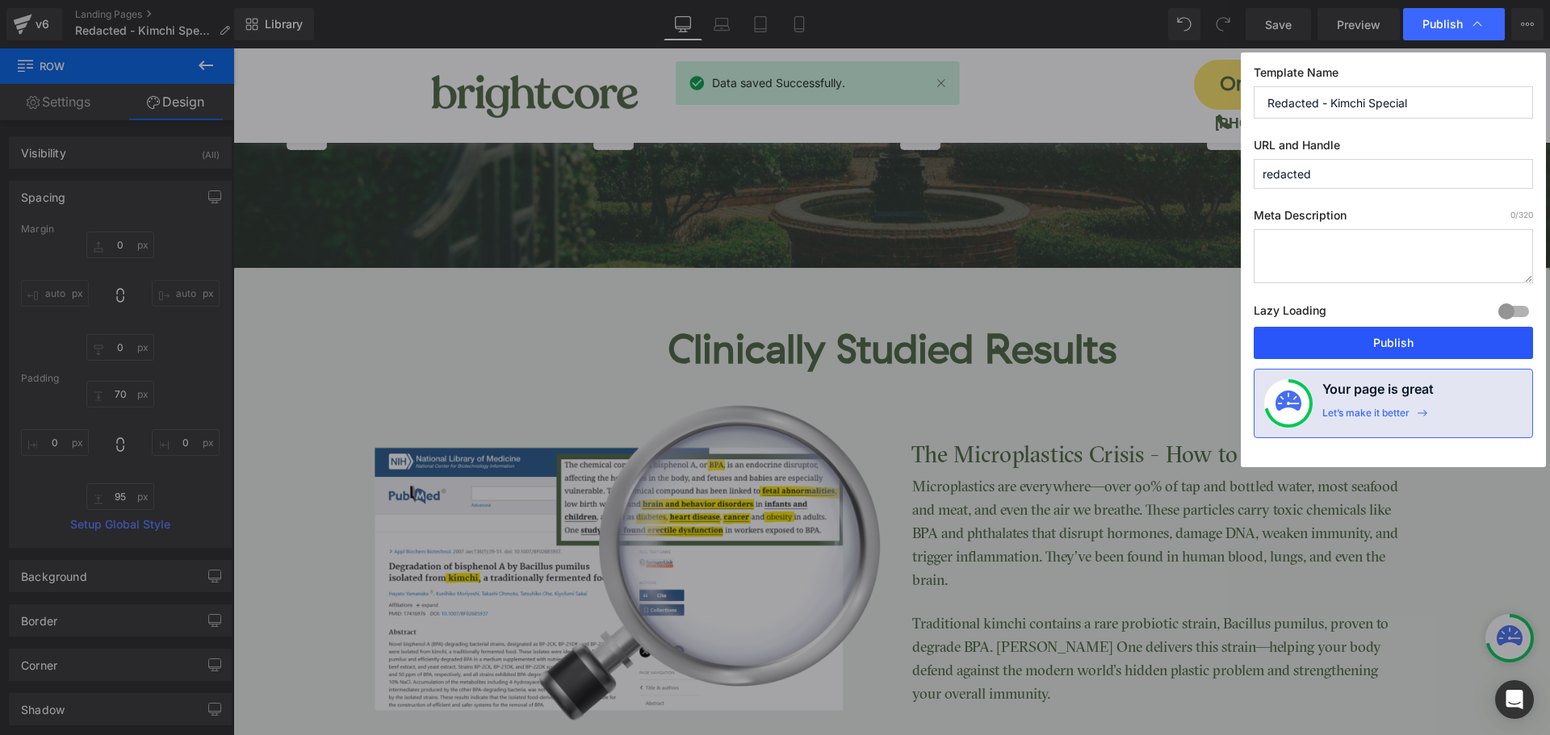
click at [1437, 331] on button "Publish" at bounding box center [1393, 343] width 279 height 32
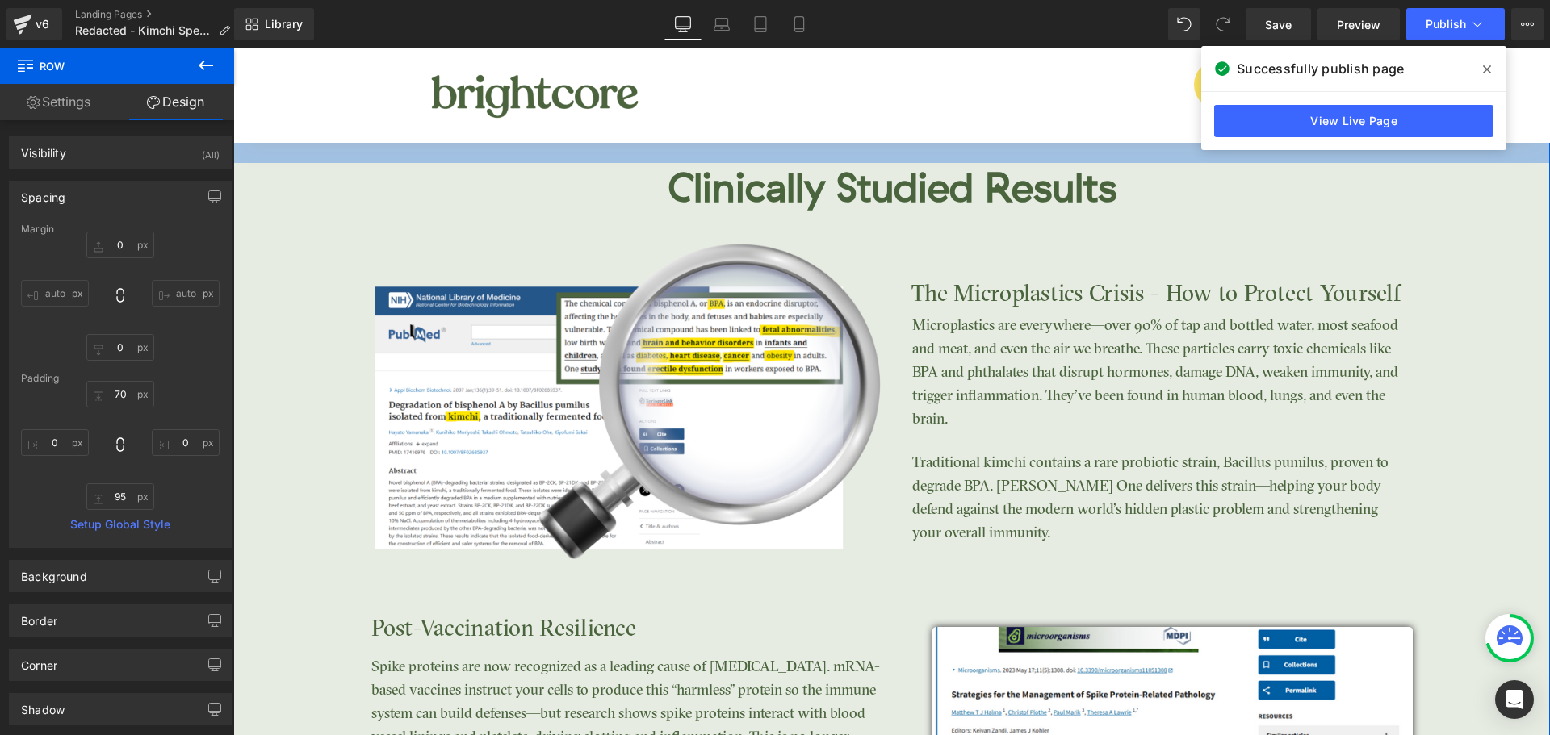
scroll to position [3622, 0]
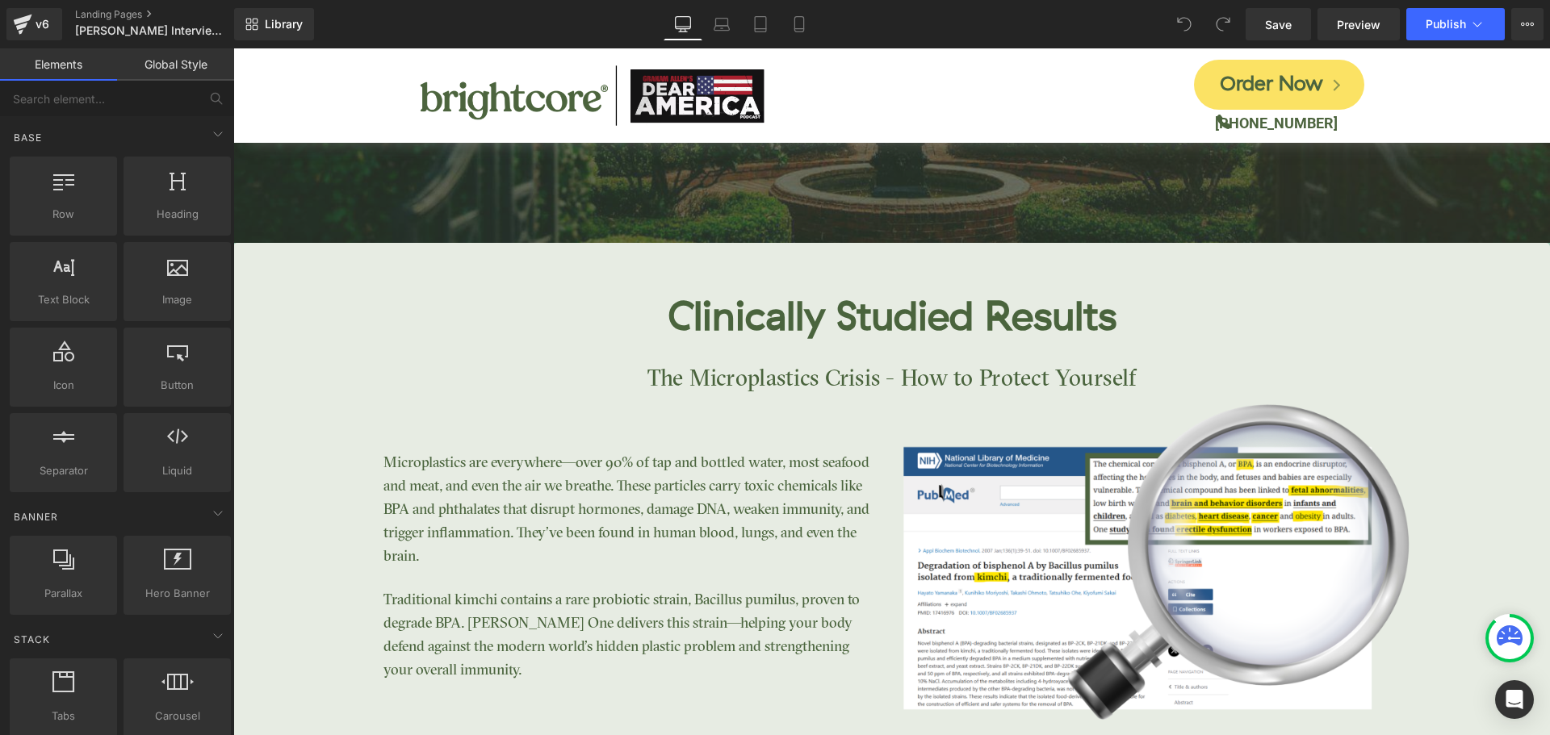
scroll to position [3310, 0]
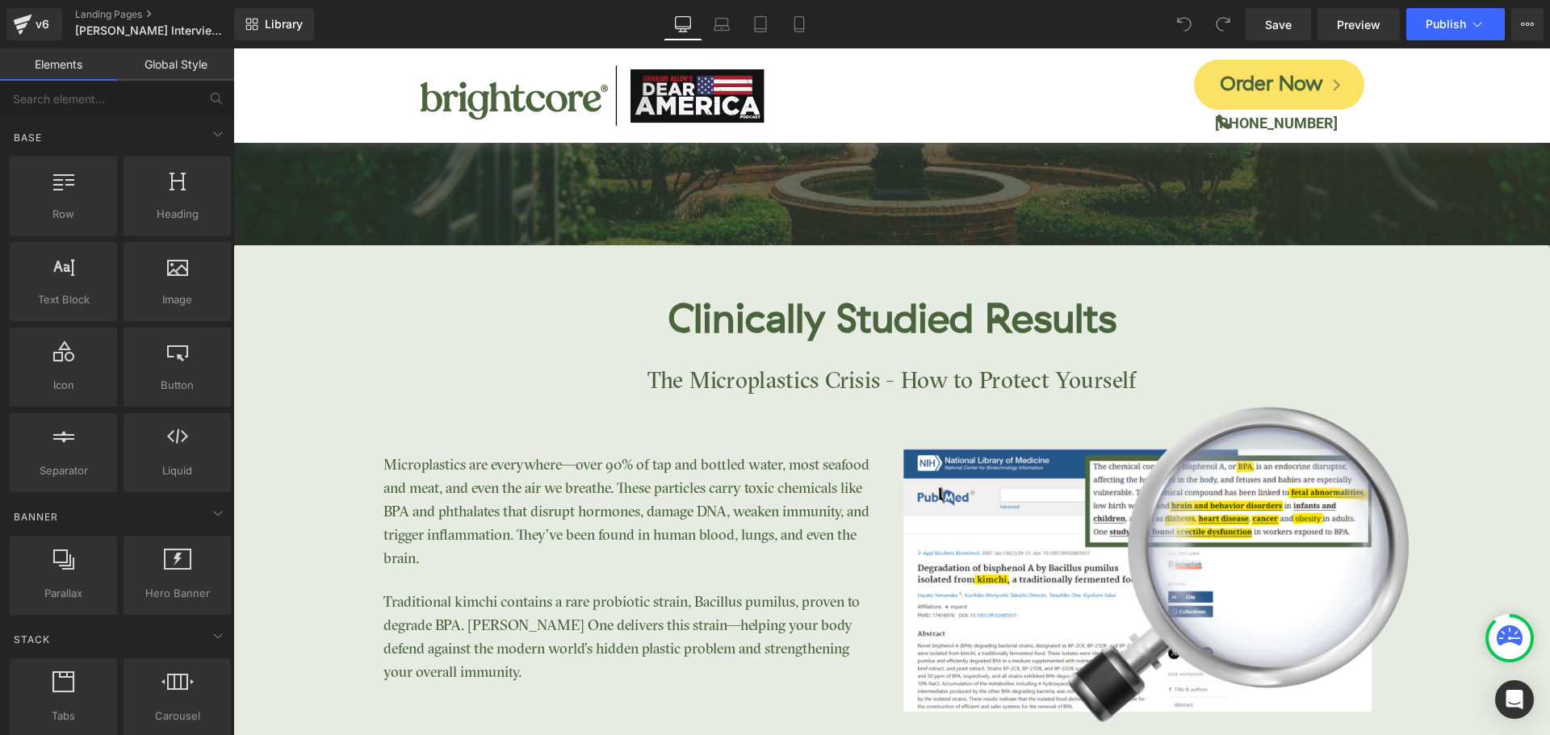
click at [512, 273] on div "Clinically Studied Results Heading The Microplastics Crisis - How to Protect Yo…" at bounding box center [891, 514] width 1317 height 539
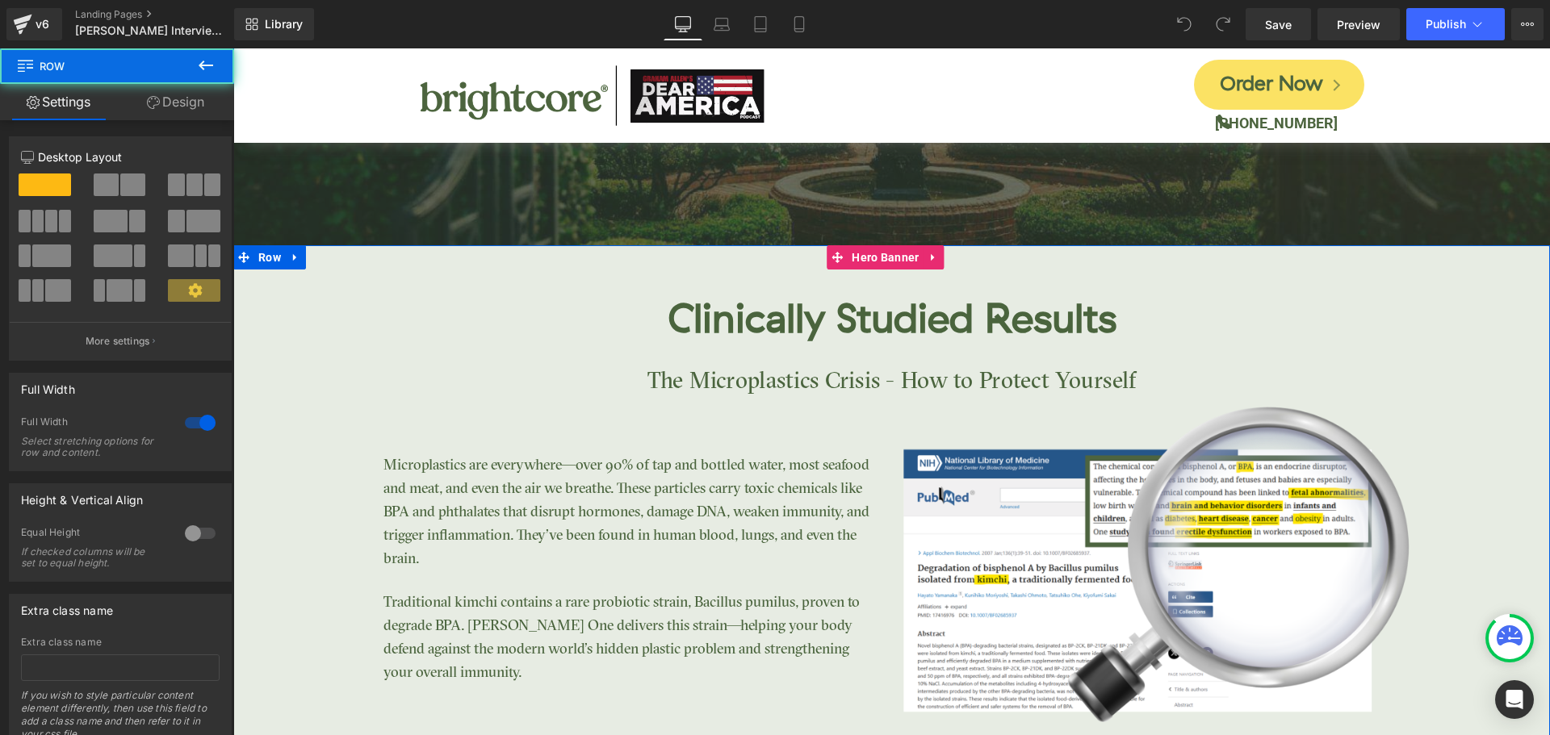
click at [292, 258] on icon at bounding box center [295, 257] width 11 height 12
click at [337, 261] on icon at bounding box center [337, 257] width 11 height 11
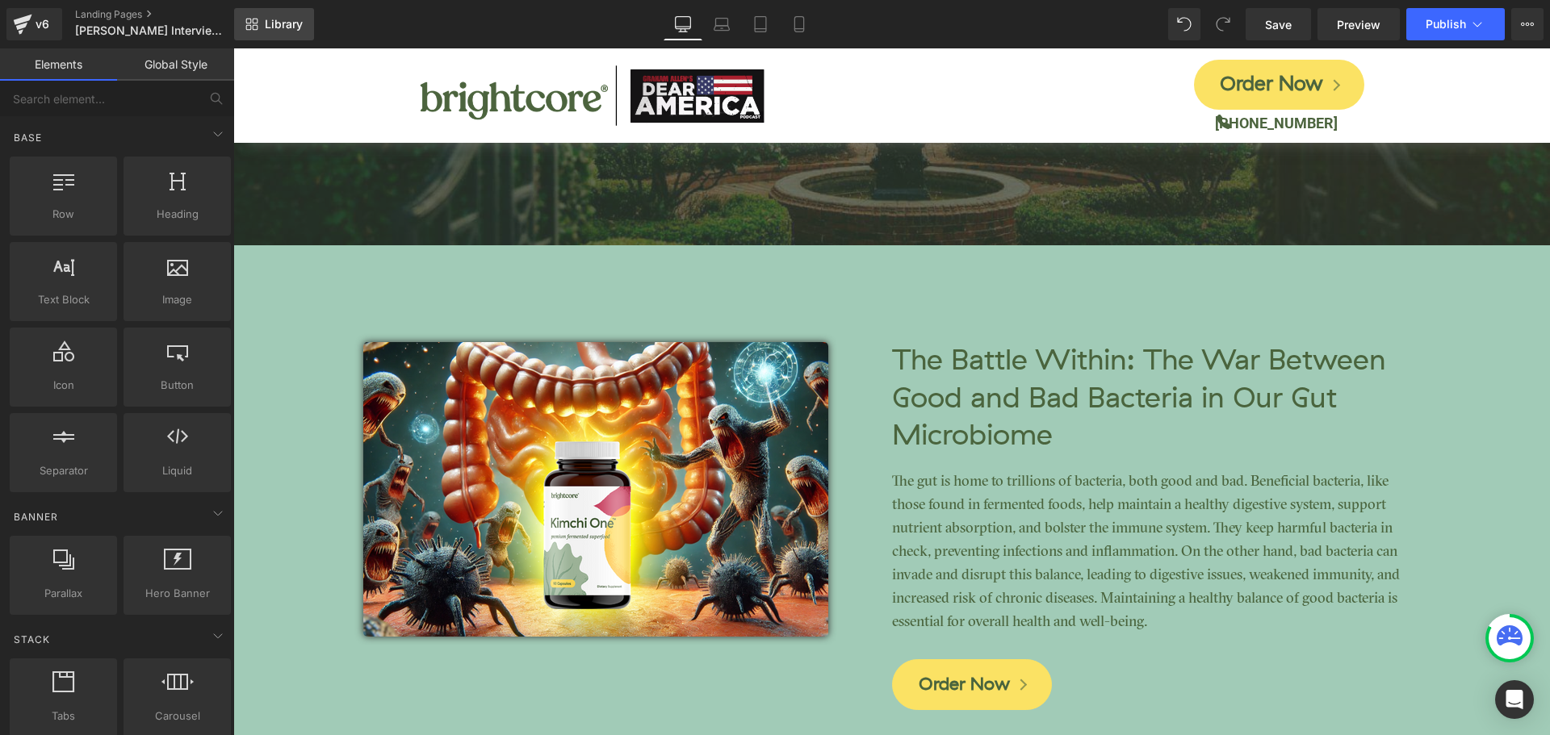
click at [300, 30] on span "Library" at bounding box center [284, 24] width 38 height 15
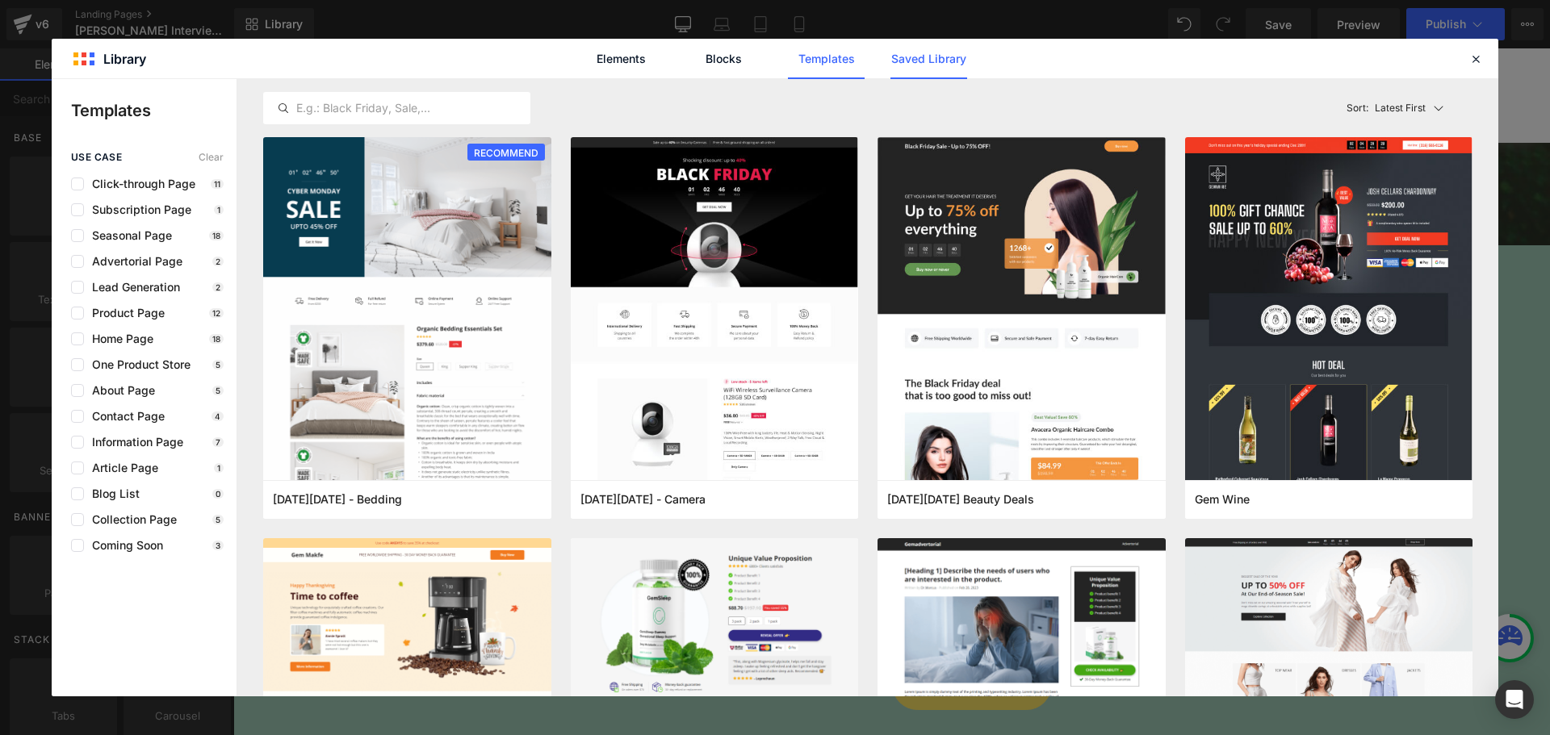
click at [925, 64] on link "Saved Library" at bounding box center [928, 59] width 77 height 40
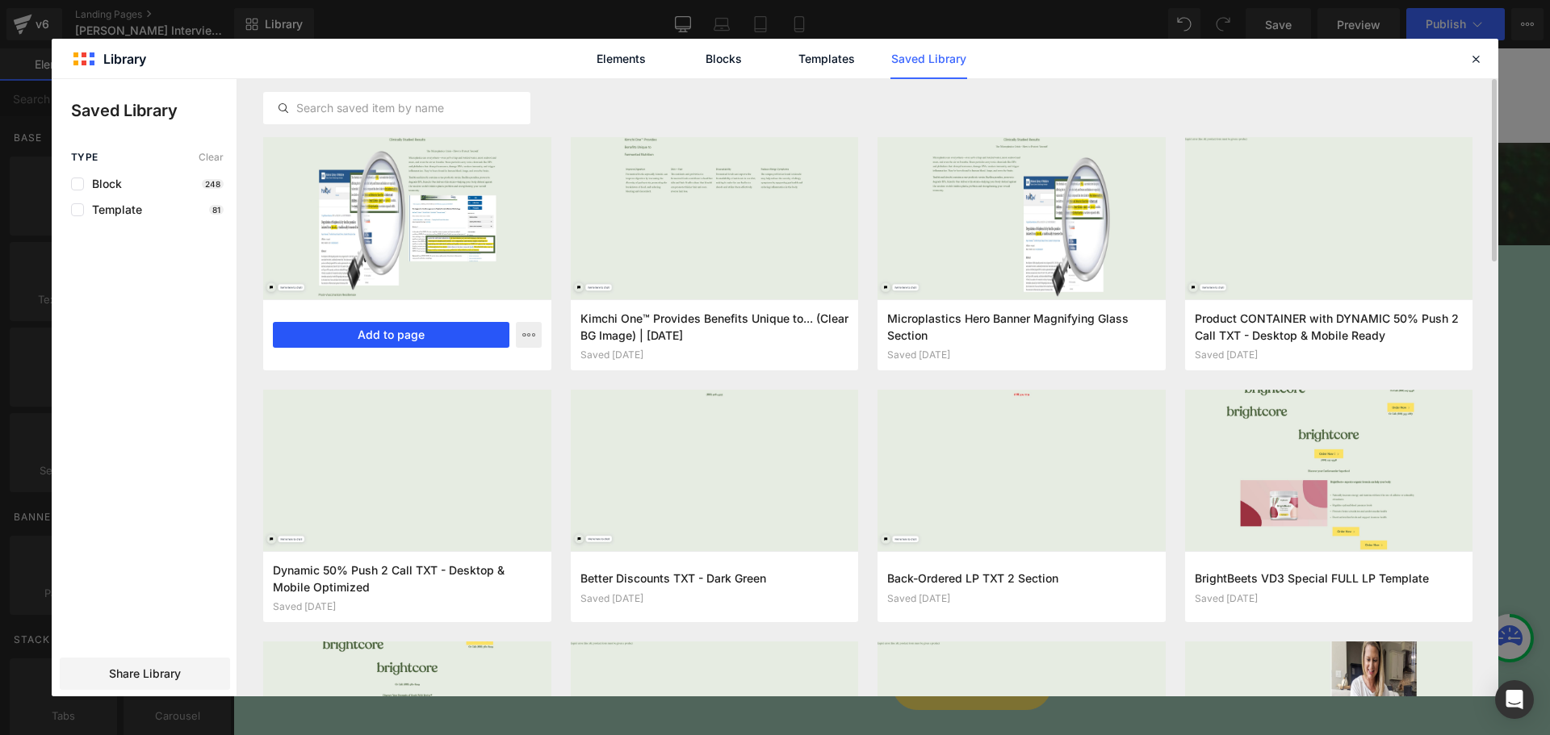
click at [415, 348] on button "Add to page" at bounding box center [391, 335] width 237 height 26
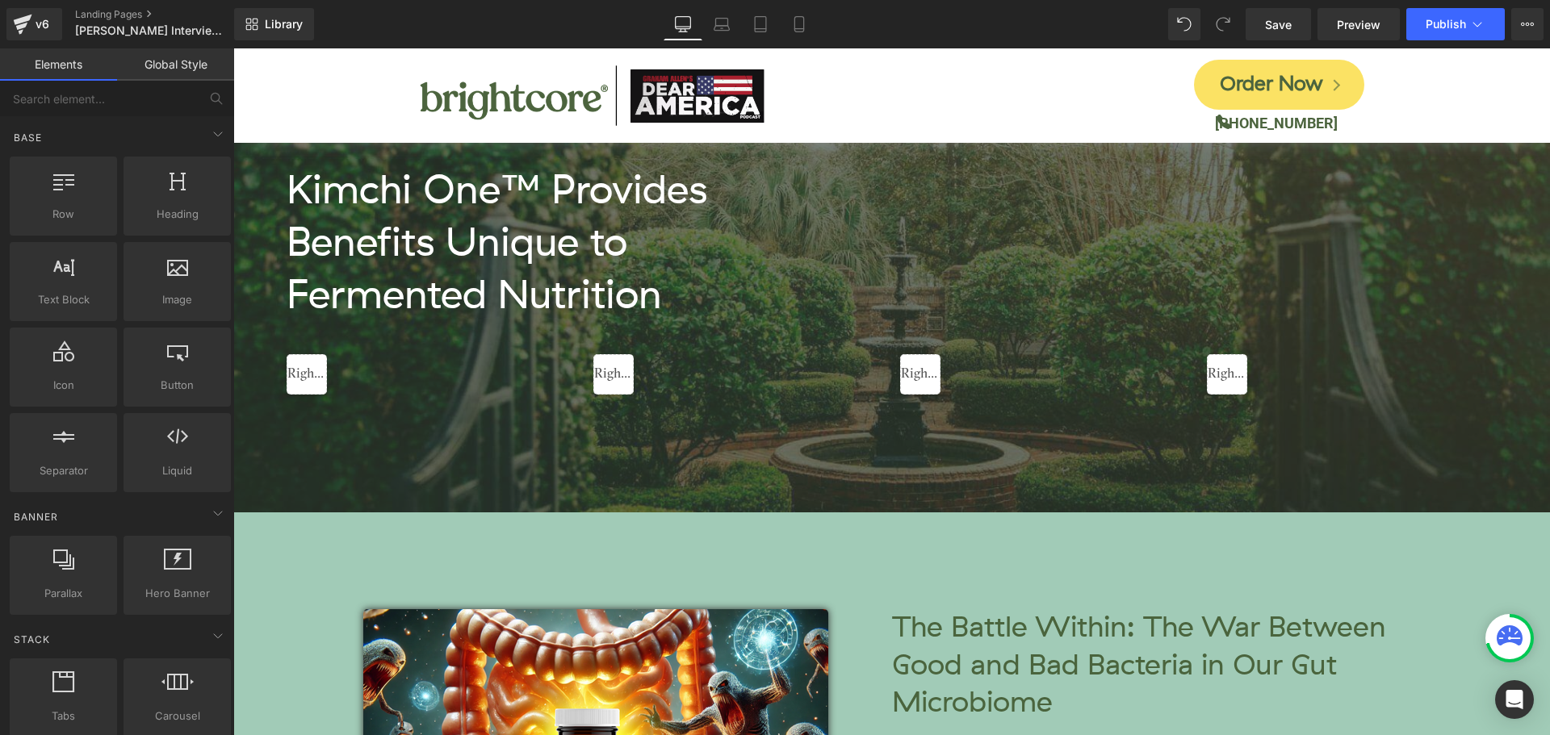
scroll to position [3045, 0]
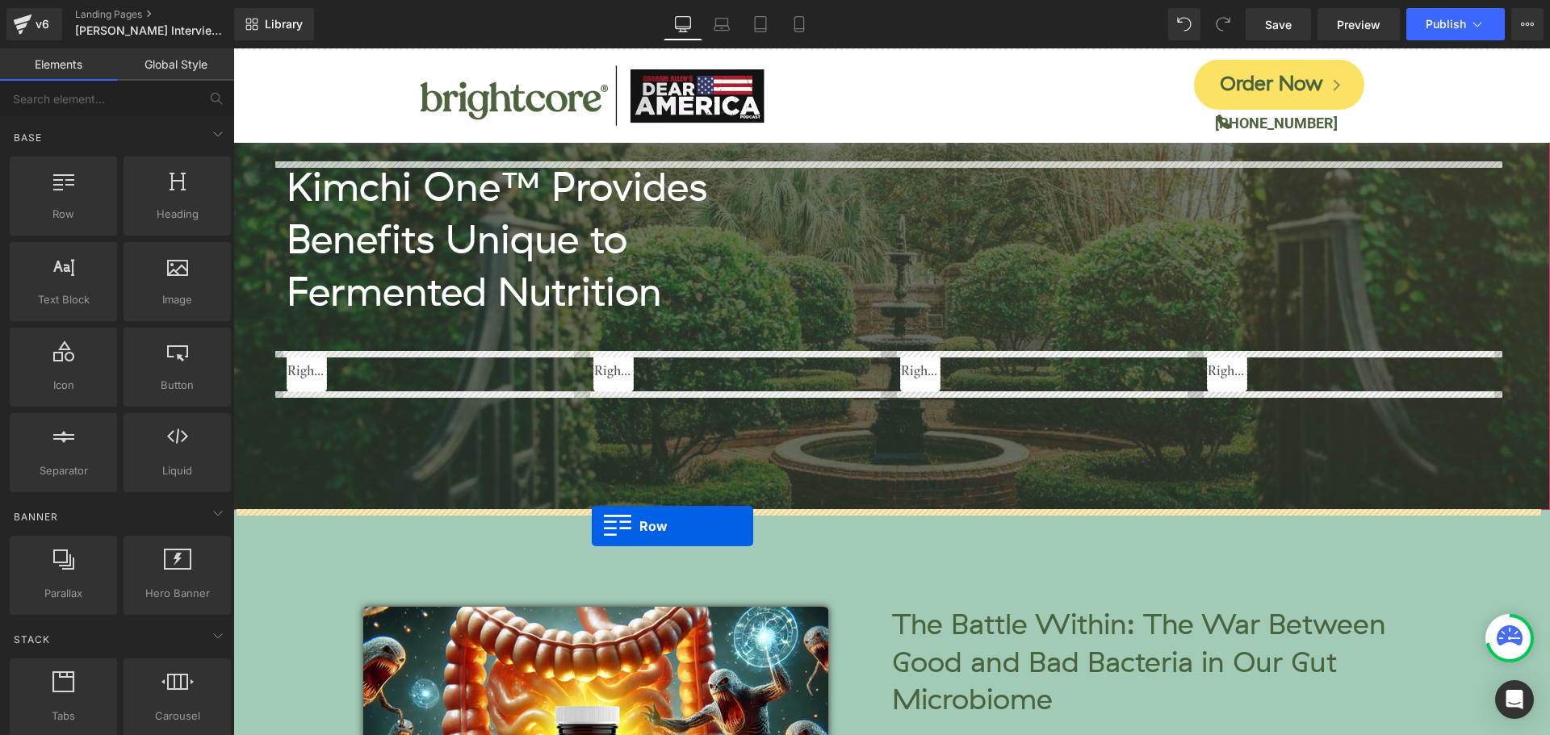
drag, startPoint x: 245, startPoint y: 465, endPoint x: 592, endPoint y: 526, distance: 352.5
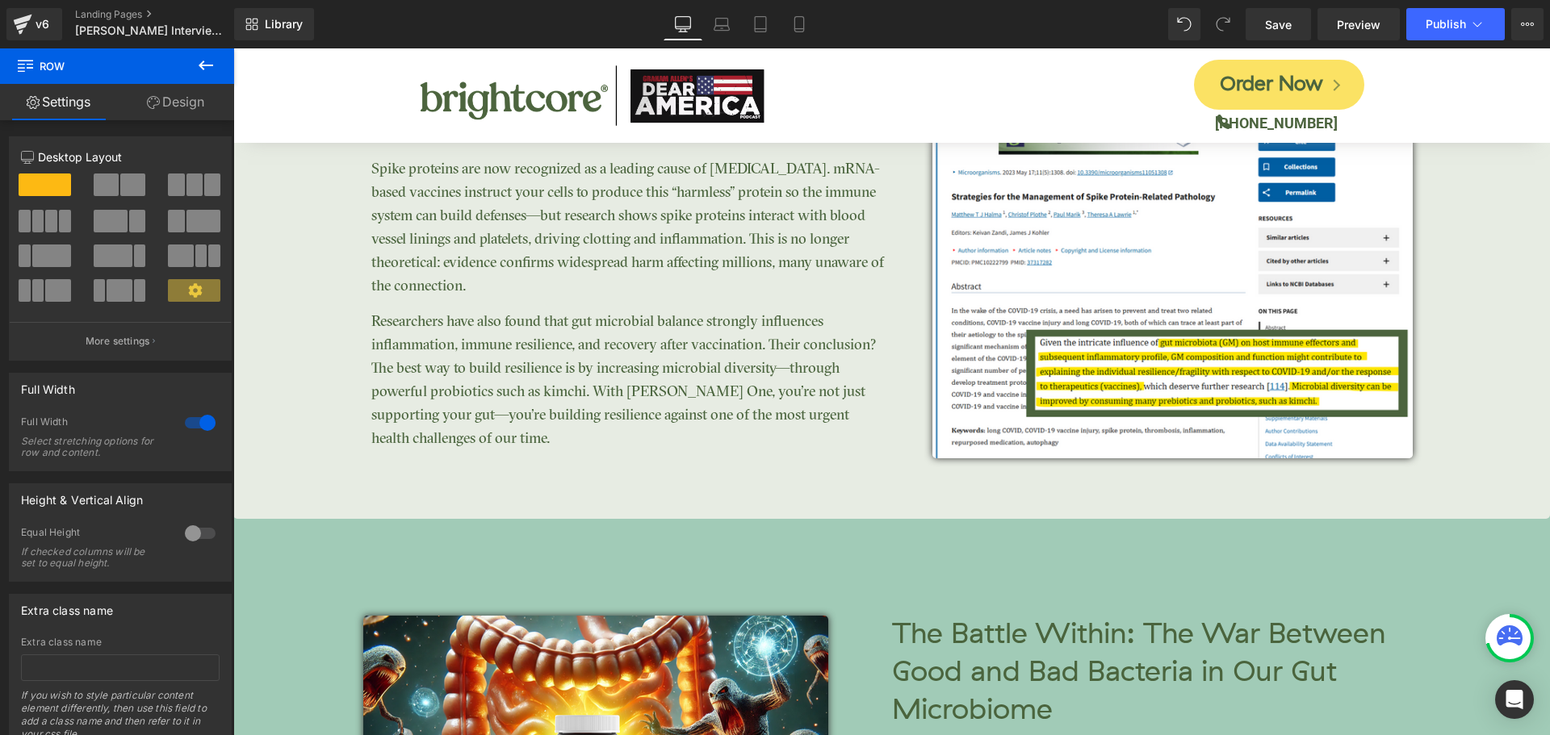
scroll to position [4014, 0]
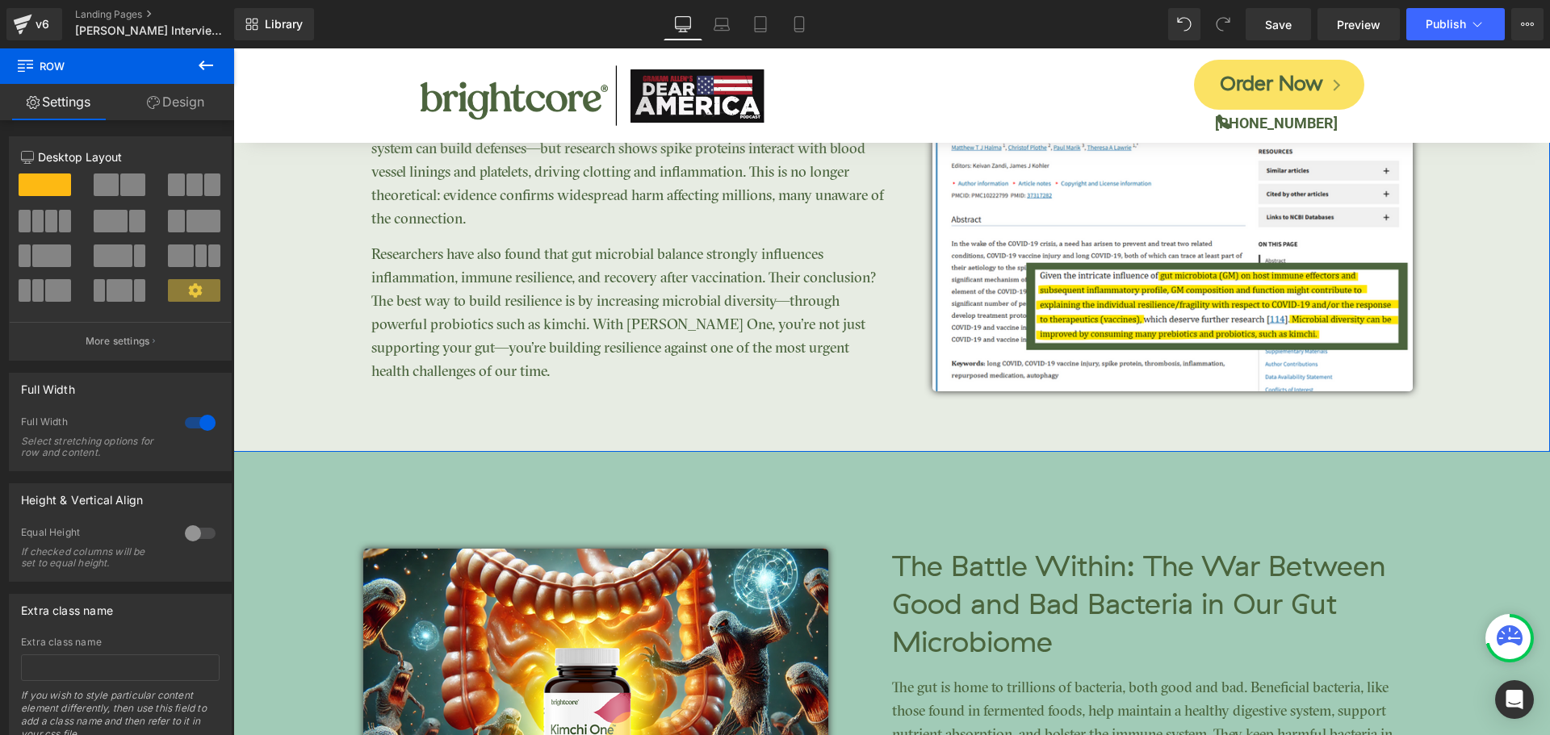
click at [165, 99] on link "Design" at bounding box center [175, 102] width 117 height 36
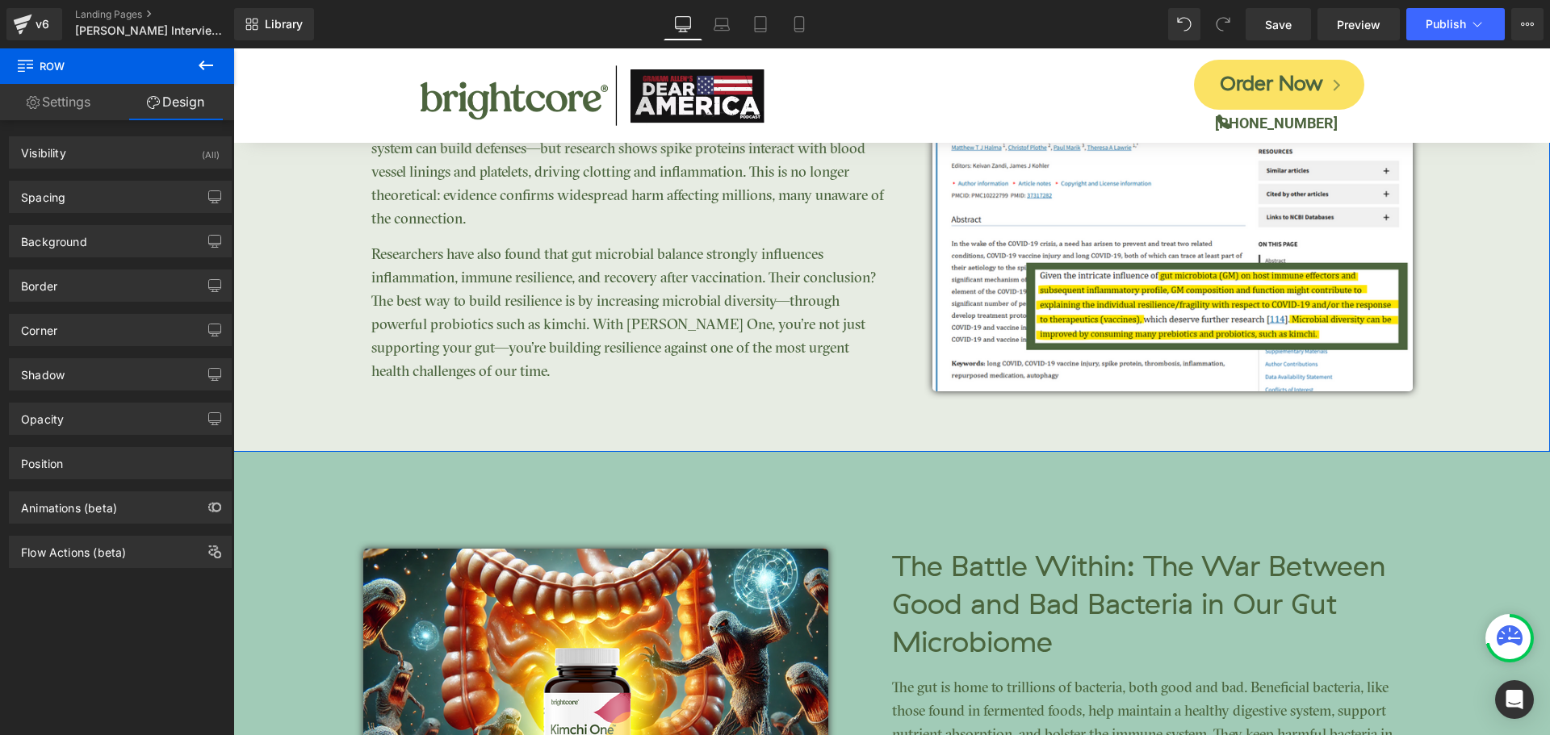
type input "0"
type input "70"
type input "0"
type input "75"
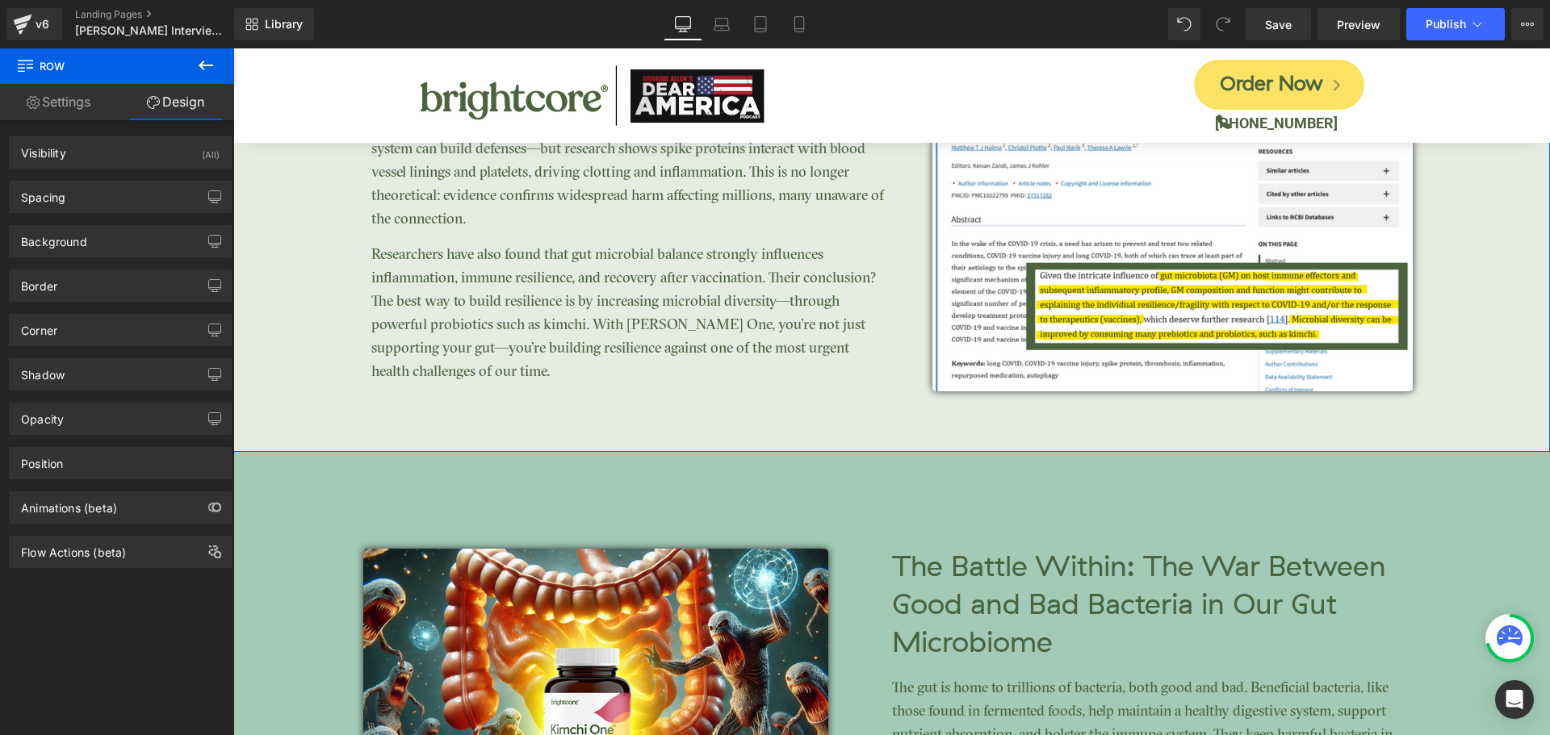
type input "0"
click at [86, 173] on div "Spacing [GEOGRAPHIC_DATA] 0px 0 auto auto 0px 0 auto auto [GEOGRAPHIC_DATA] 70p…" at bounding box center [120, 191] width 241 height 44
click at [92, 195] on div "Spacing" at bounding box center [120, 197] width 221 height 31
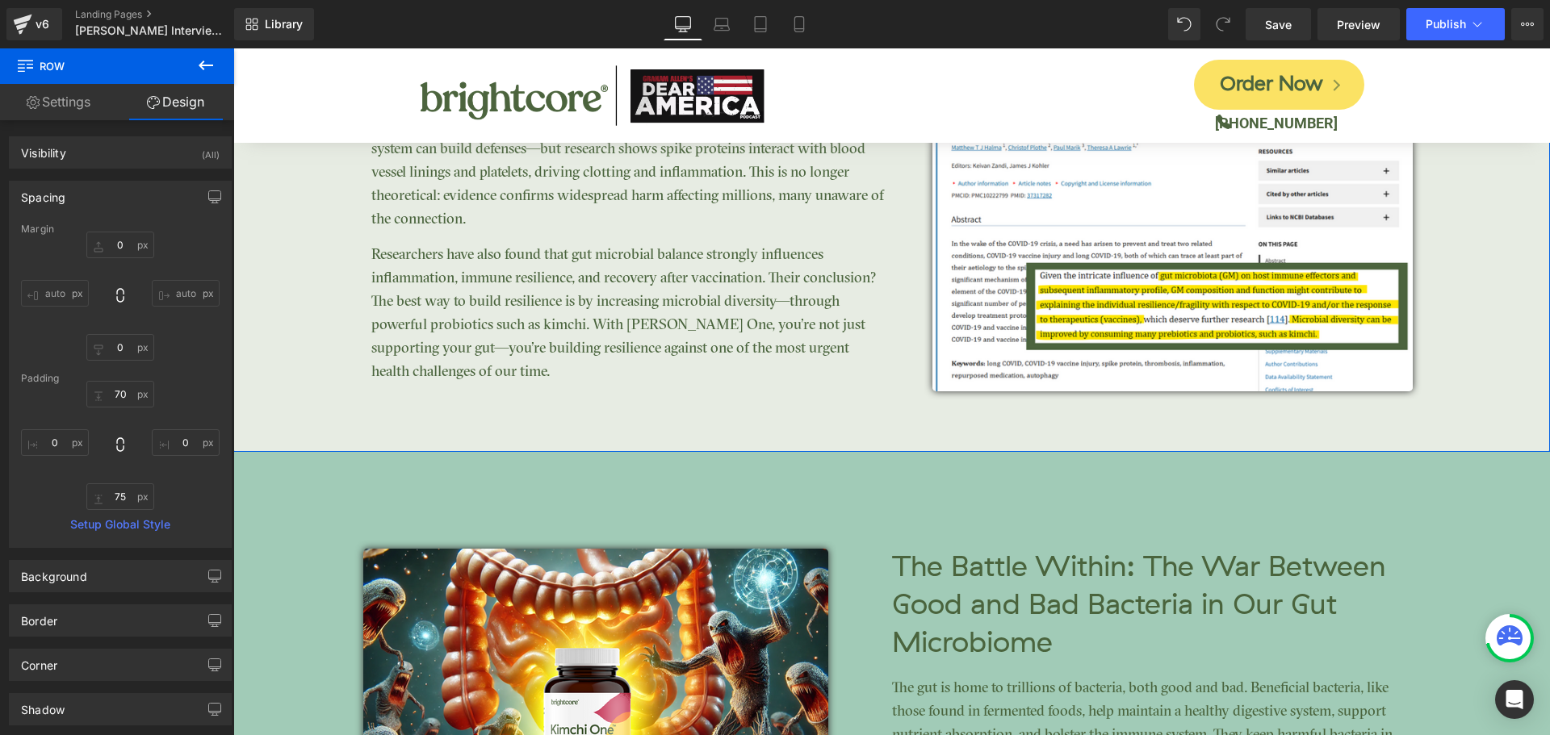
click at [122, 480] on div "70px 70 0px 0 75px 75 0px 0" at bounding box center [120, 445] width 199 height 129
click at [123, 492] on input "75" at bounding box center [120, 497] width 68 height 27
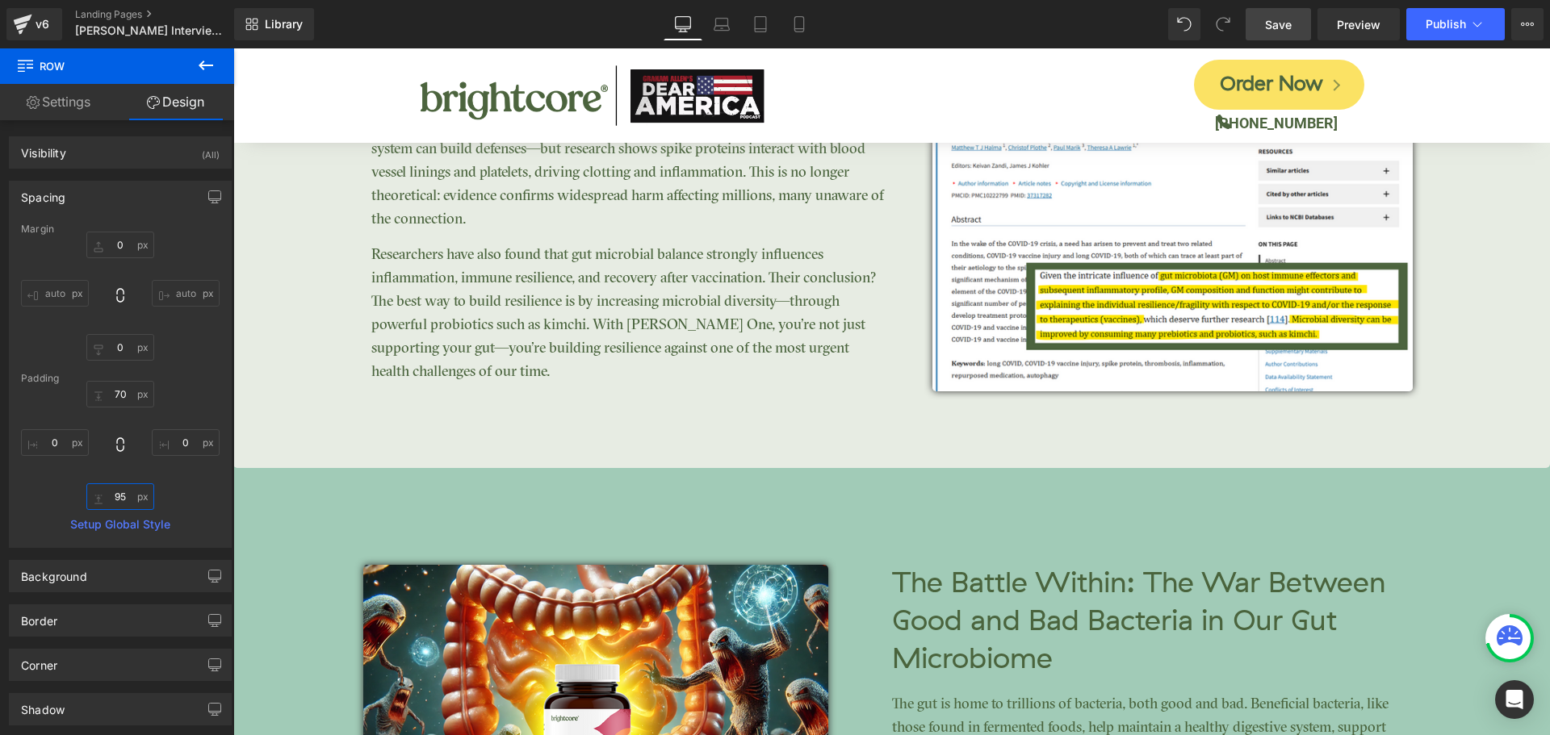
type input "95"
click at [1296, 32] on link "Save" at bounding box center [1278, 24] width 65 height 32
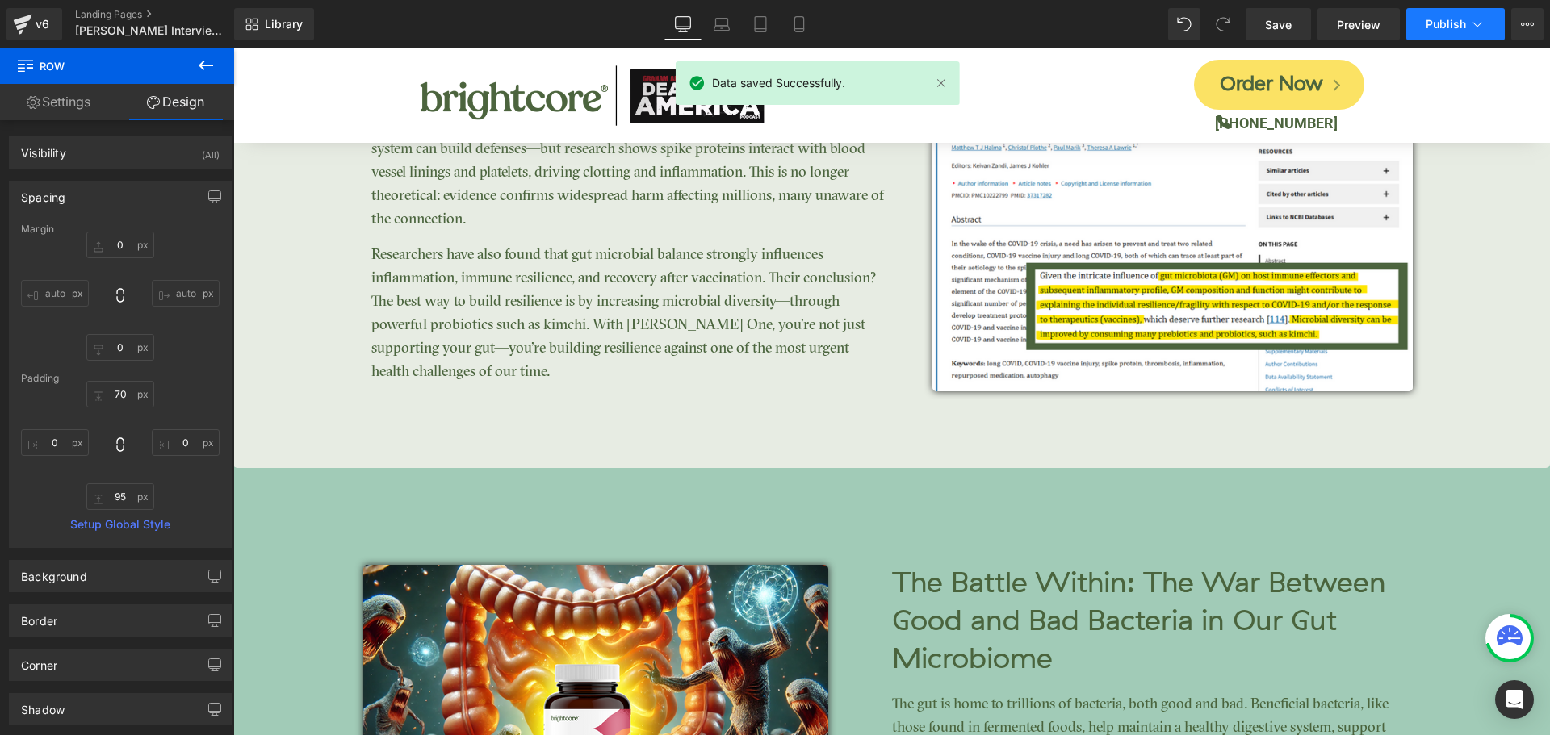
click at [1447, 25] on span "Publish" at bounding box center [1446, 24] width 40 height 13
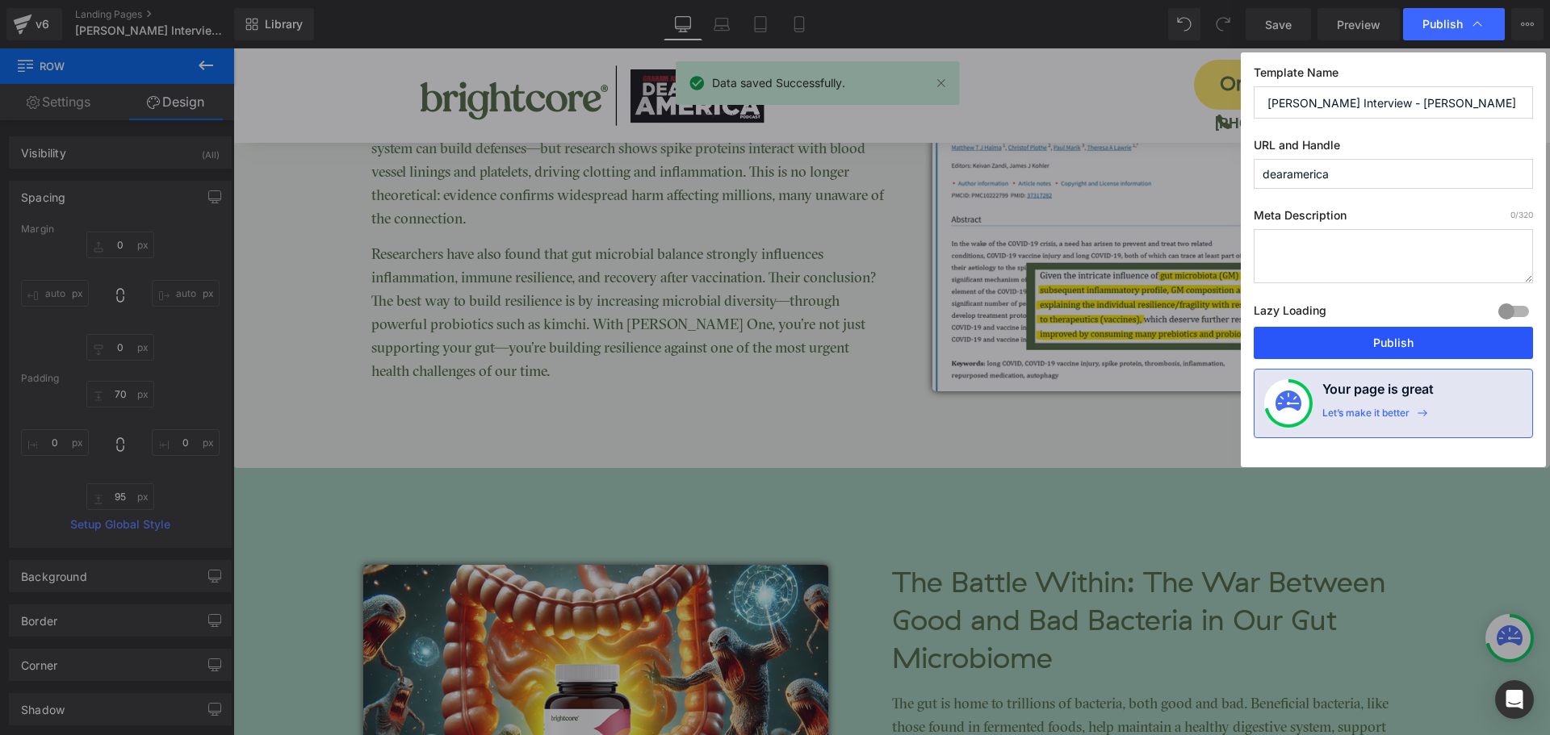
click at [1431, 337] on button "Publish" at bounding box center [1393, 343] width 279 height 32
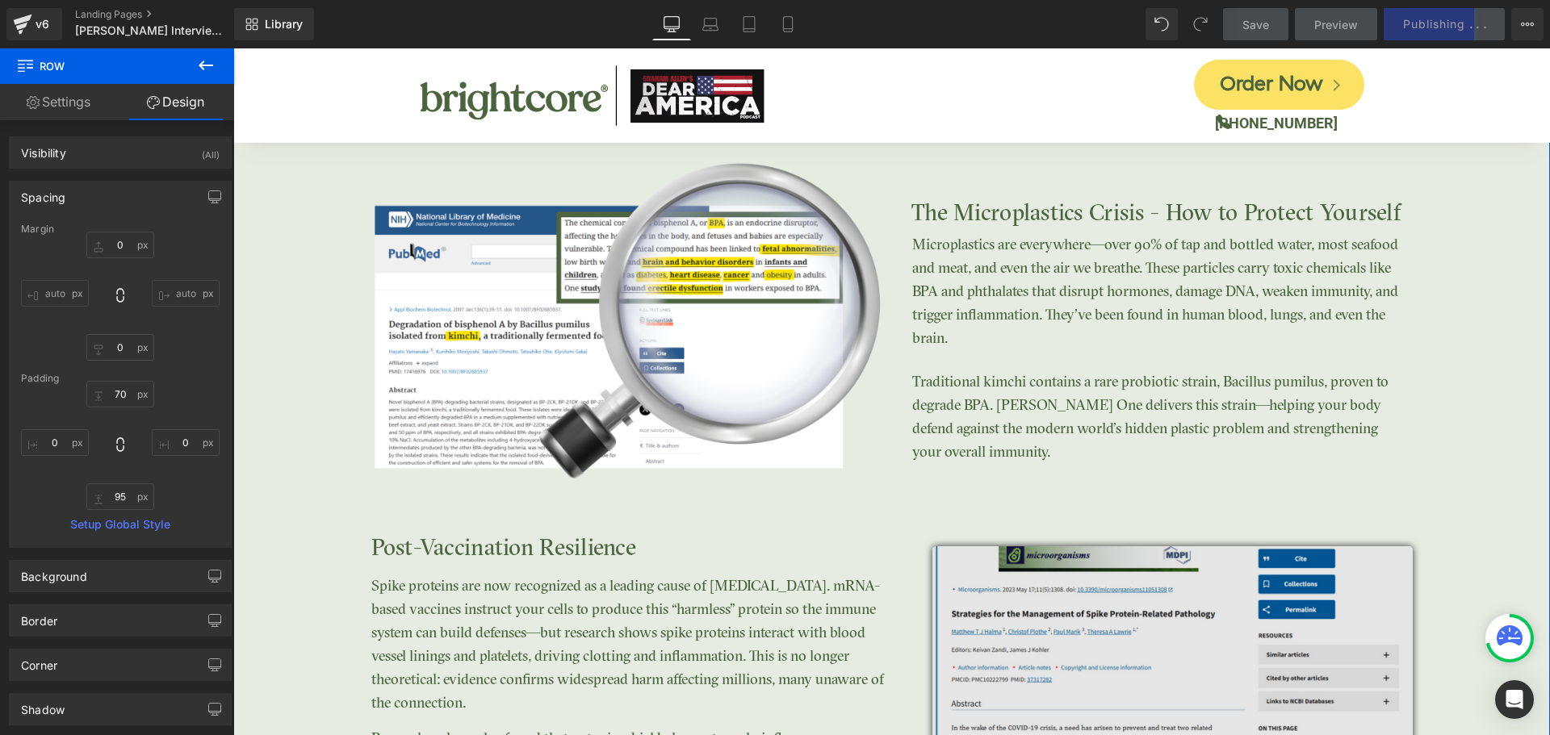
scroll to position [3610, 0]
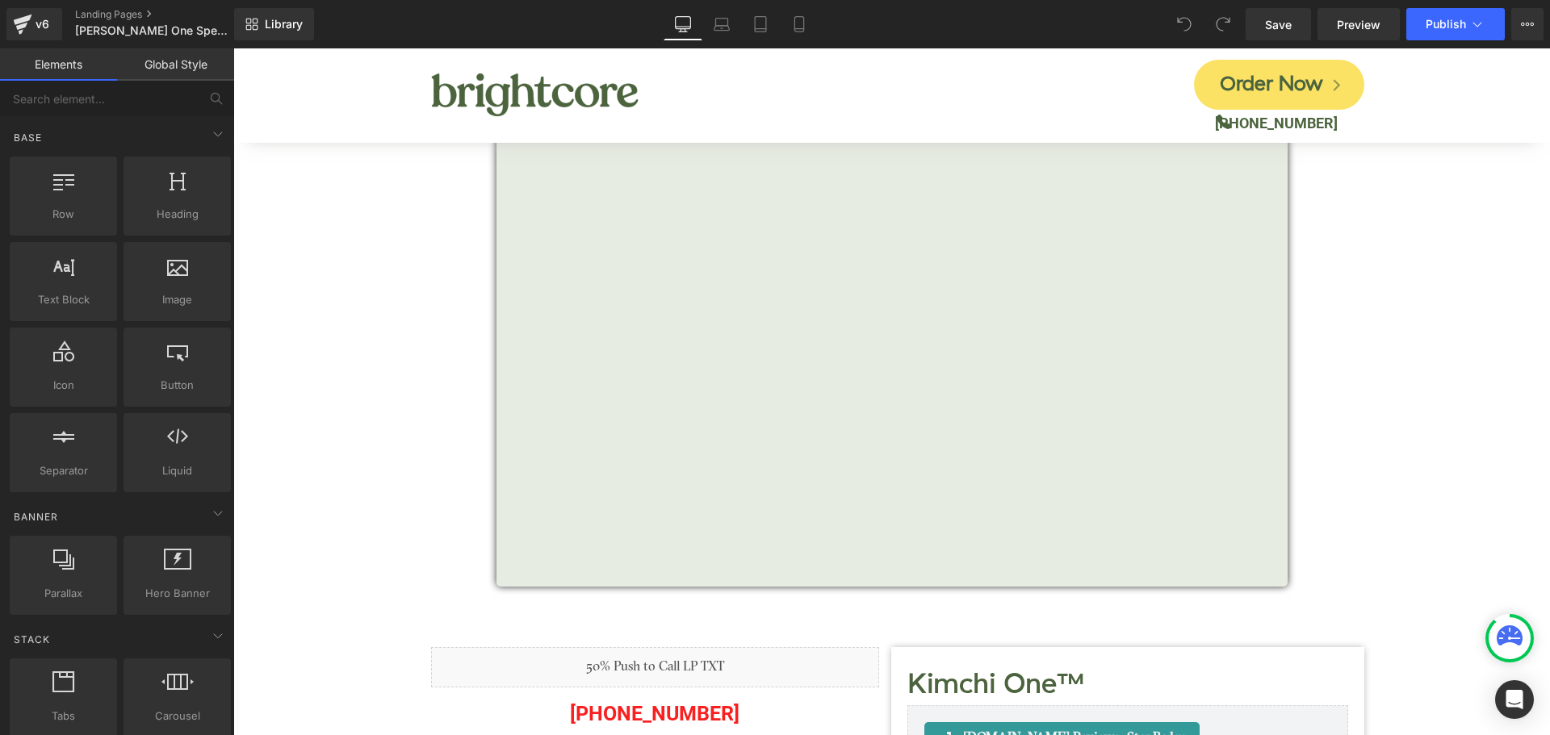
click at [1523, 19] on icon at bounding box center [1527, 24] width 13 height 13
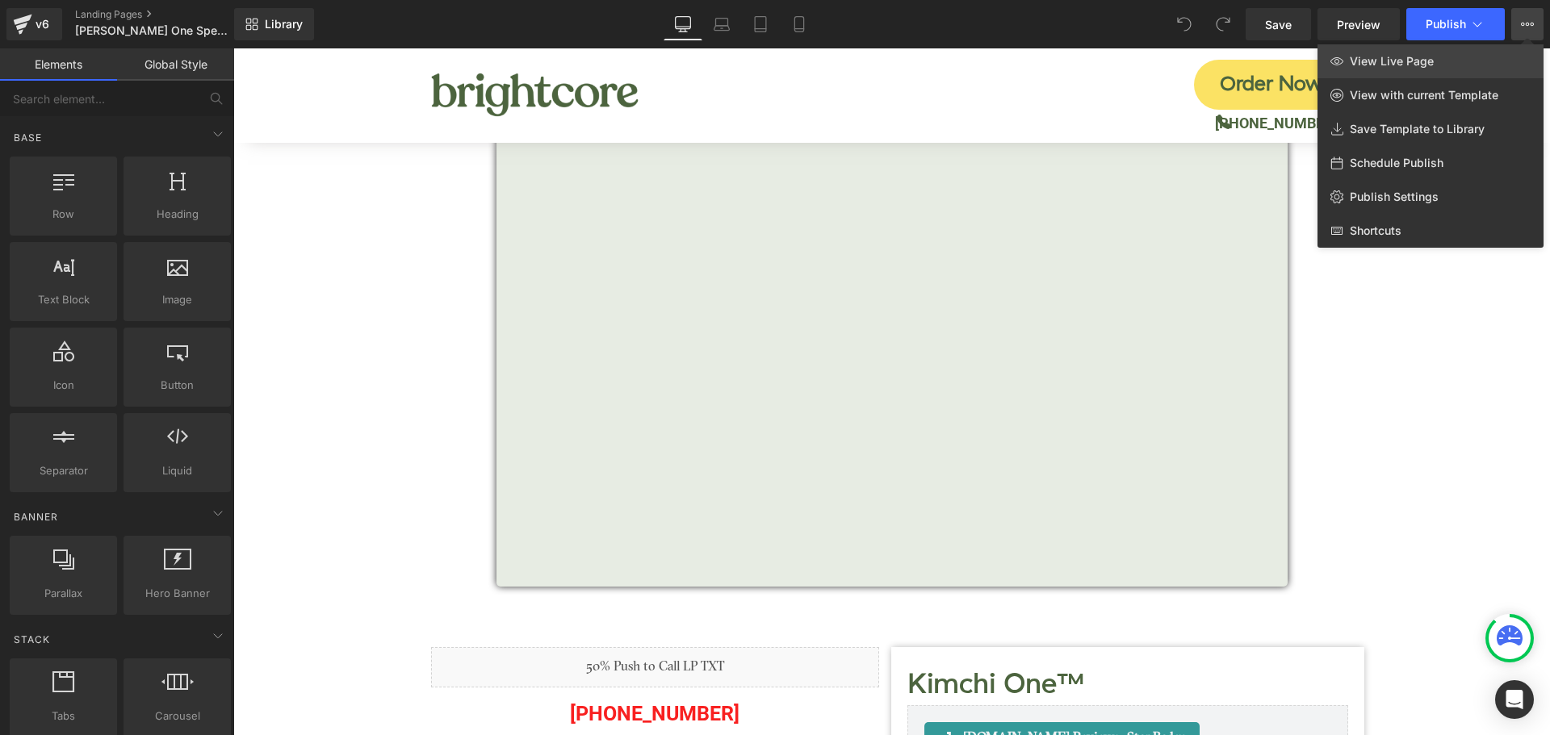
click at [1416, 58] on span "View Live Page" at bounding box center [1392, 61] width 84 height 15
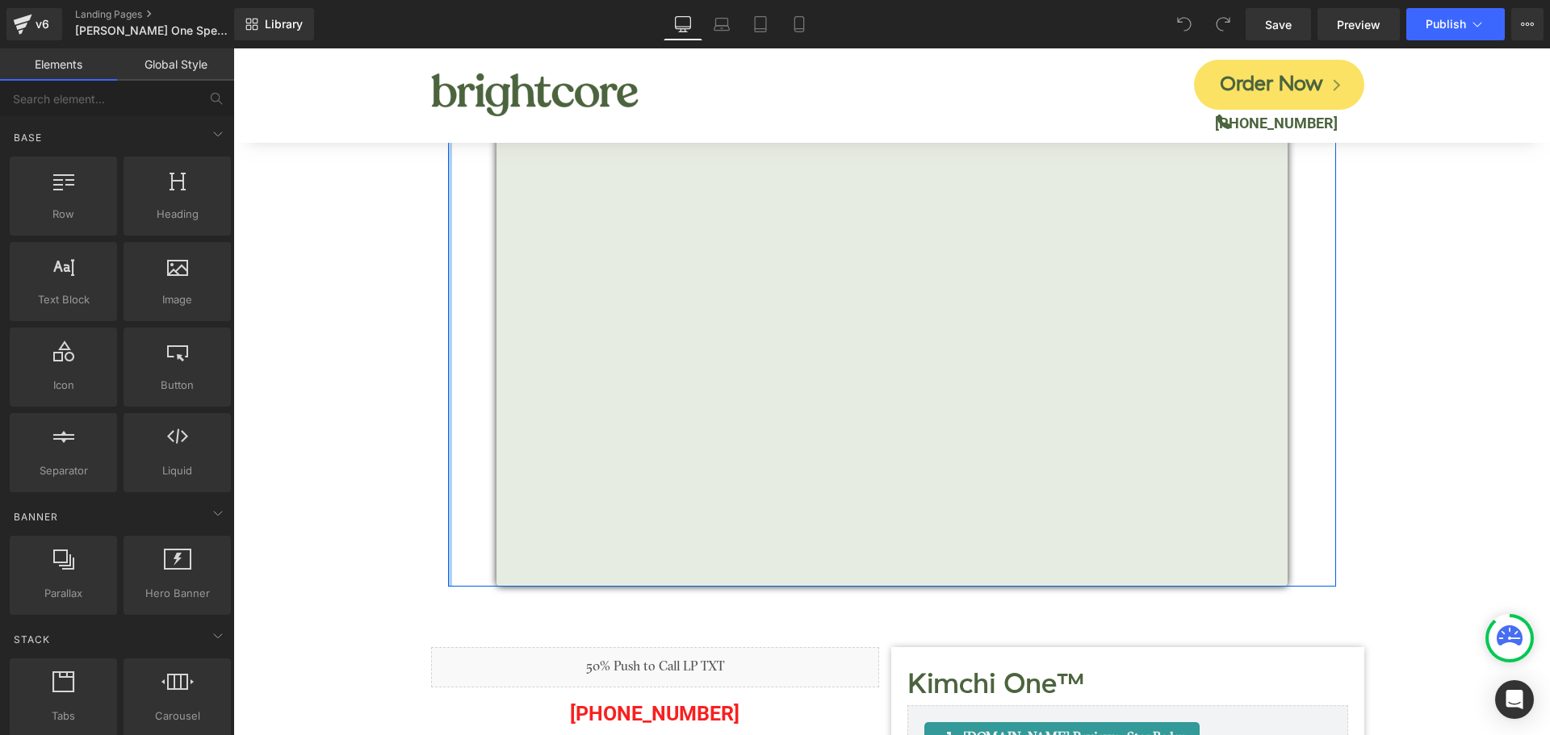
click at [448, 224] on div at bounding box center [450, 333] width 4 height 507
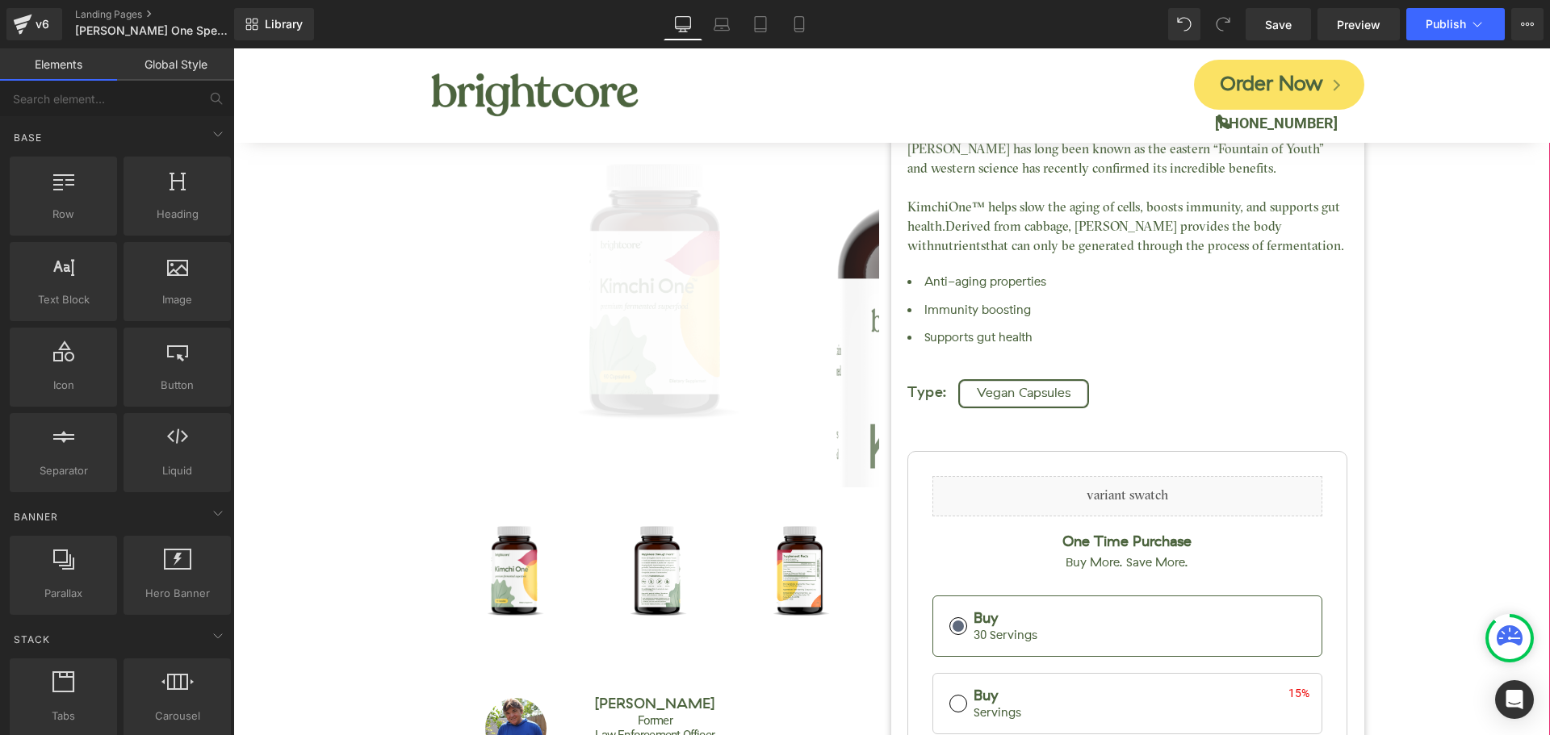
click at [360, 189] on div "Kimchi One™ (P) Title [DOMAIN_NAME] Reviews - Star Badge [DOMAIN_NAME] Reviews …" at bounding box center [891, 501] width 1301 height 1125
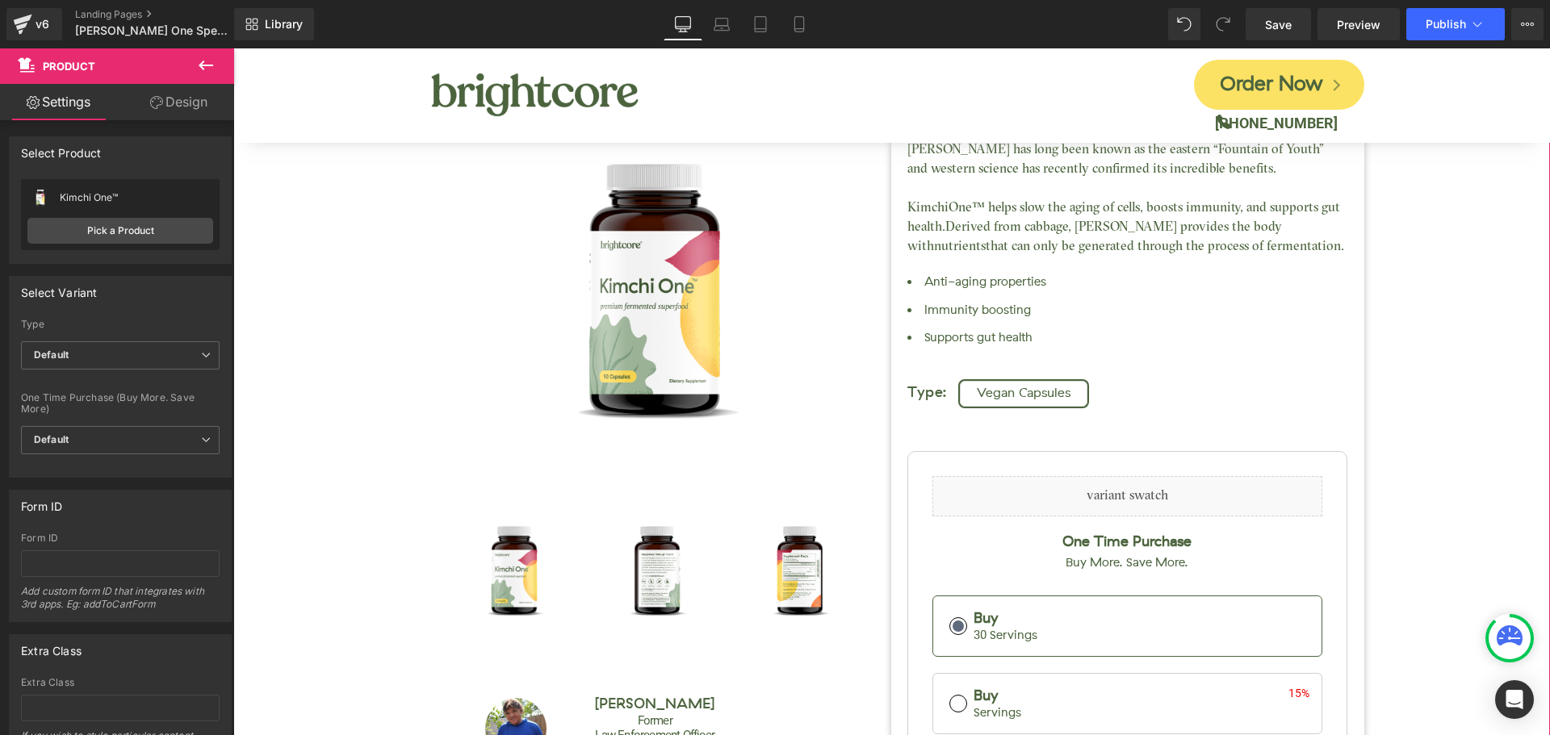
click at [178, 103] on link "Design" at bounding box center [178, 102] width 117 height 36
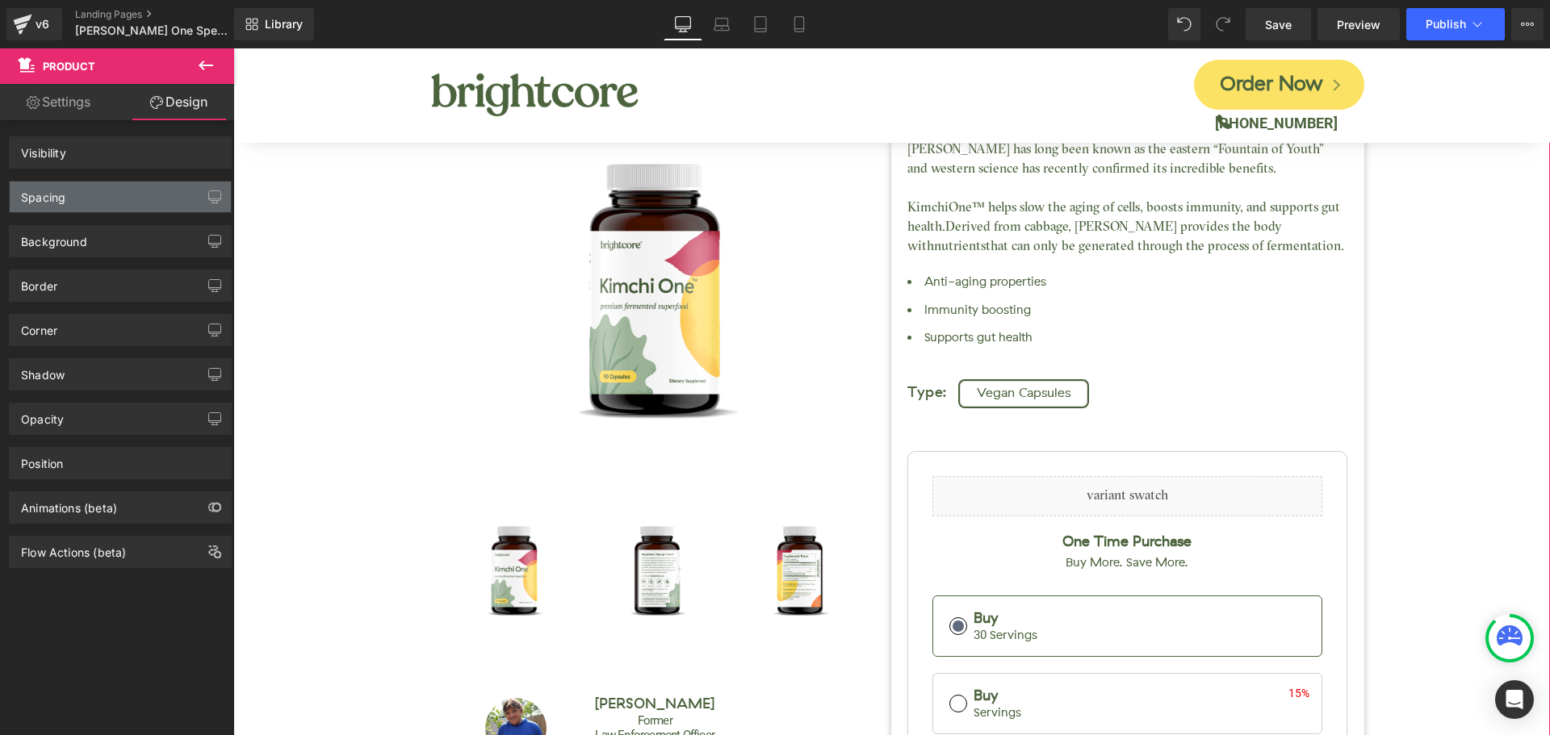
click at [102, 197] on div "Spacing" at bounding box center [120, 197] width 221 height 31
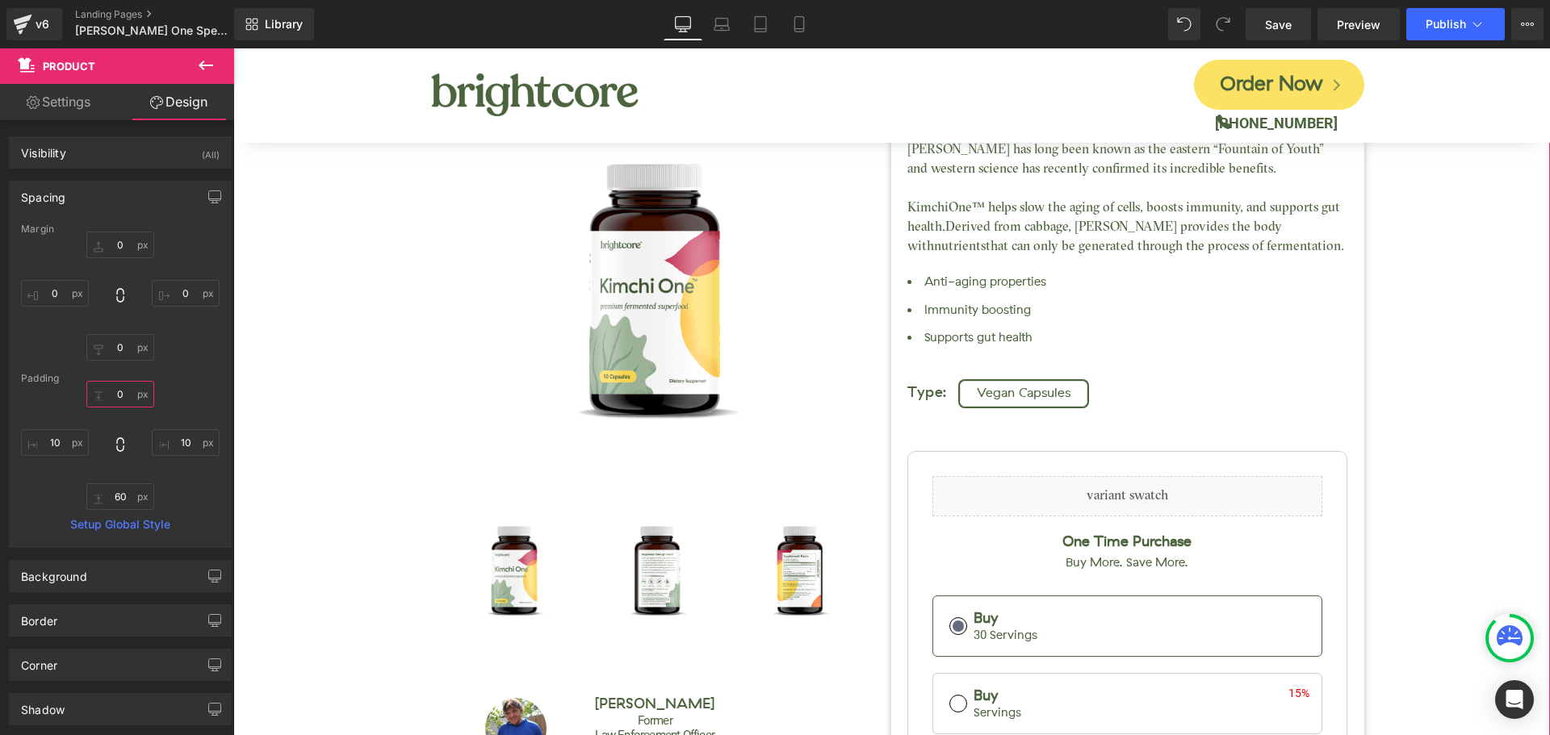
click at [123, 401] on input "0" at bounding box center [120, 394] width 68 height 27
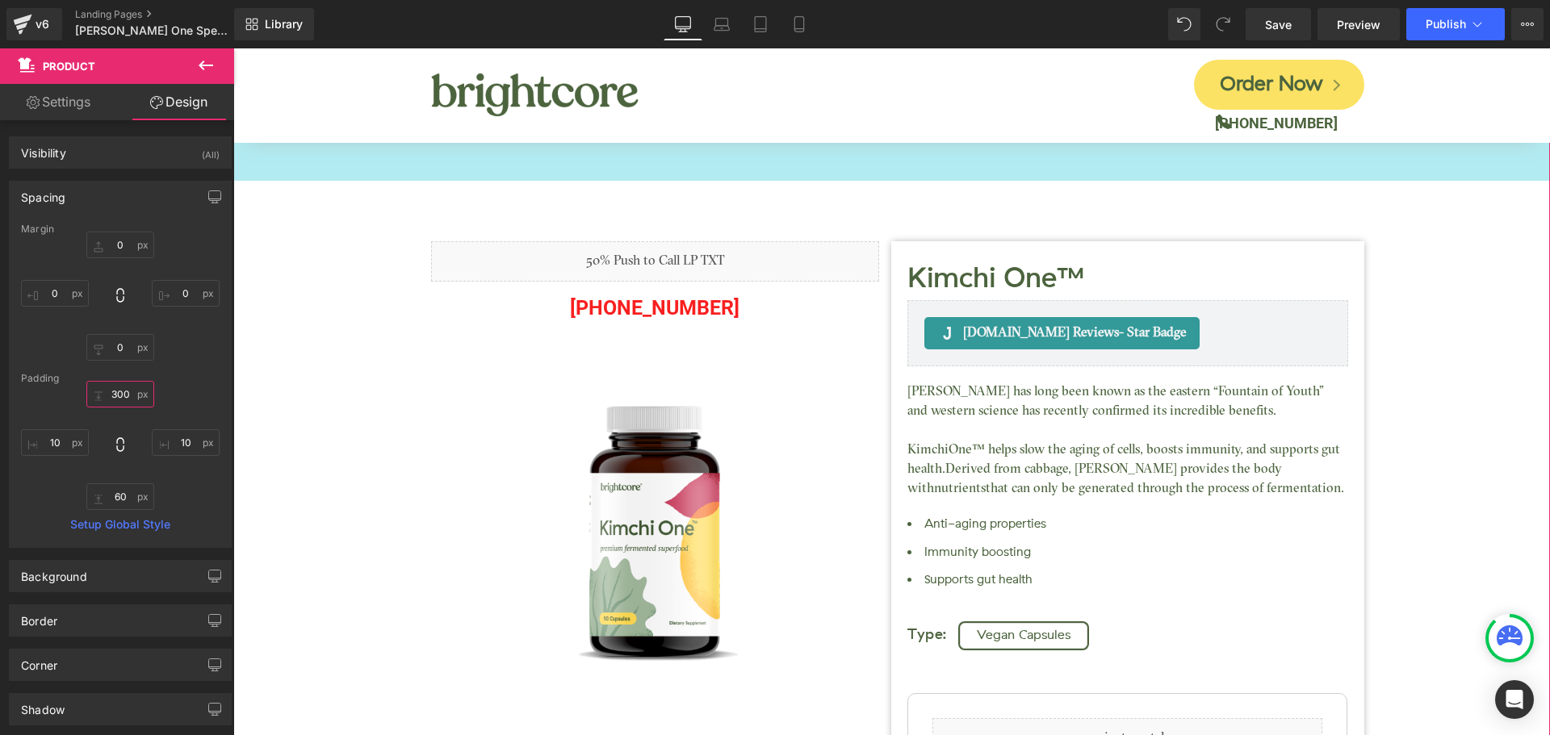
click at [113, 393] on input "300" at bounding box center [120, 394] width 68 height 27
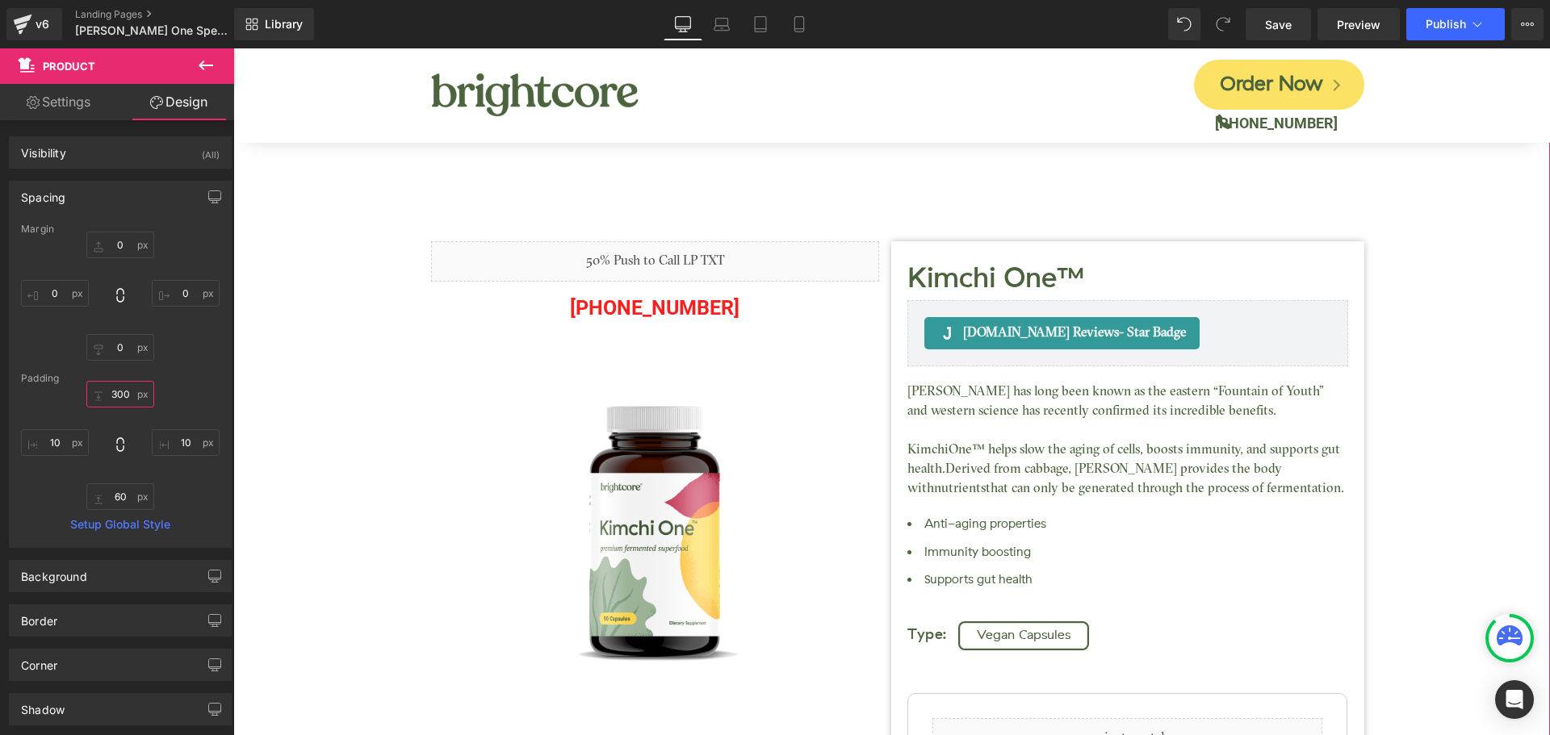
click at [113, 393] on input "300" at bounding box center [120, 394] width 68 height 27
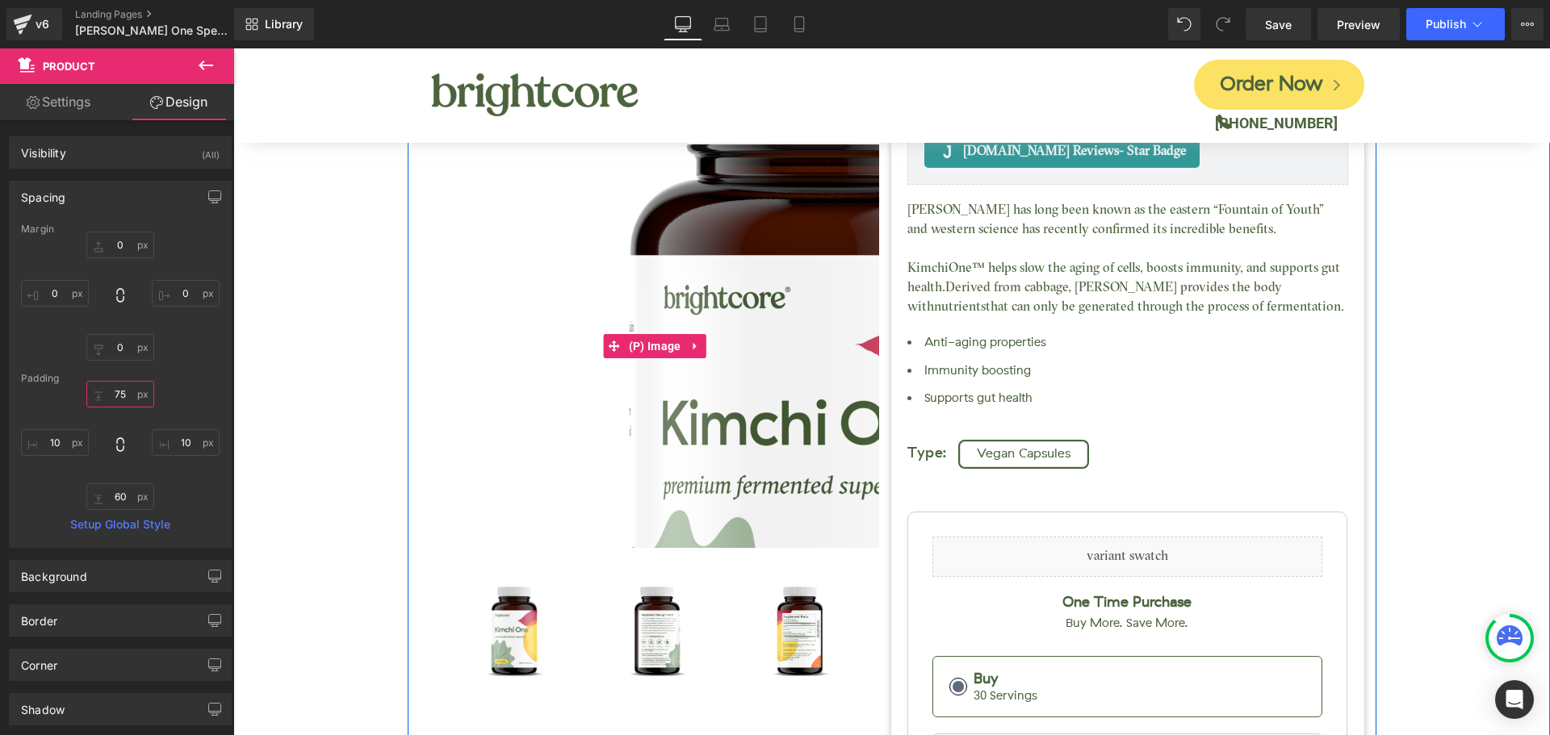
type input "7"
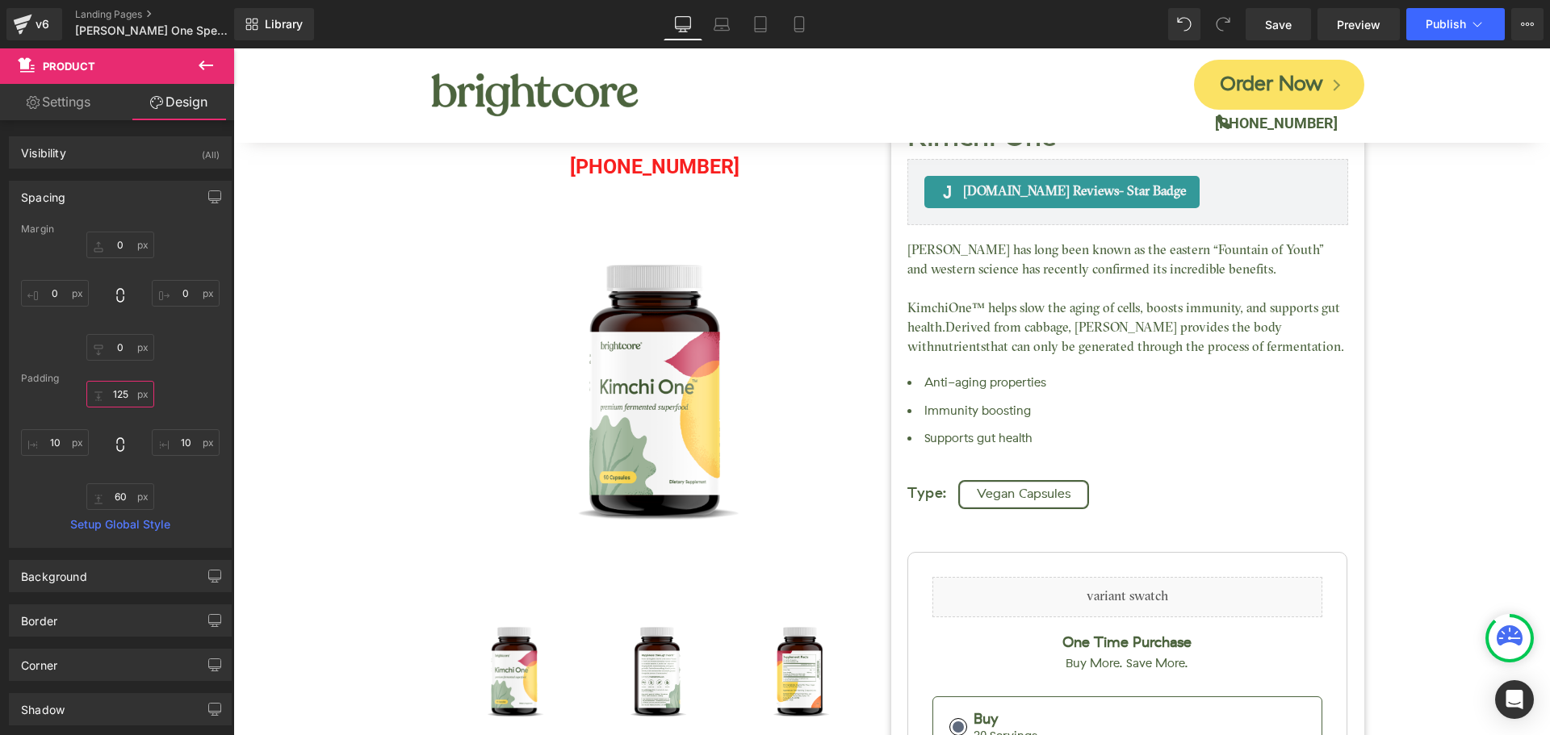
type input "125"
click at [811, 34] on link "Mobile" at bounding box center [799, 24] width 39 height 32
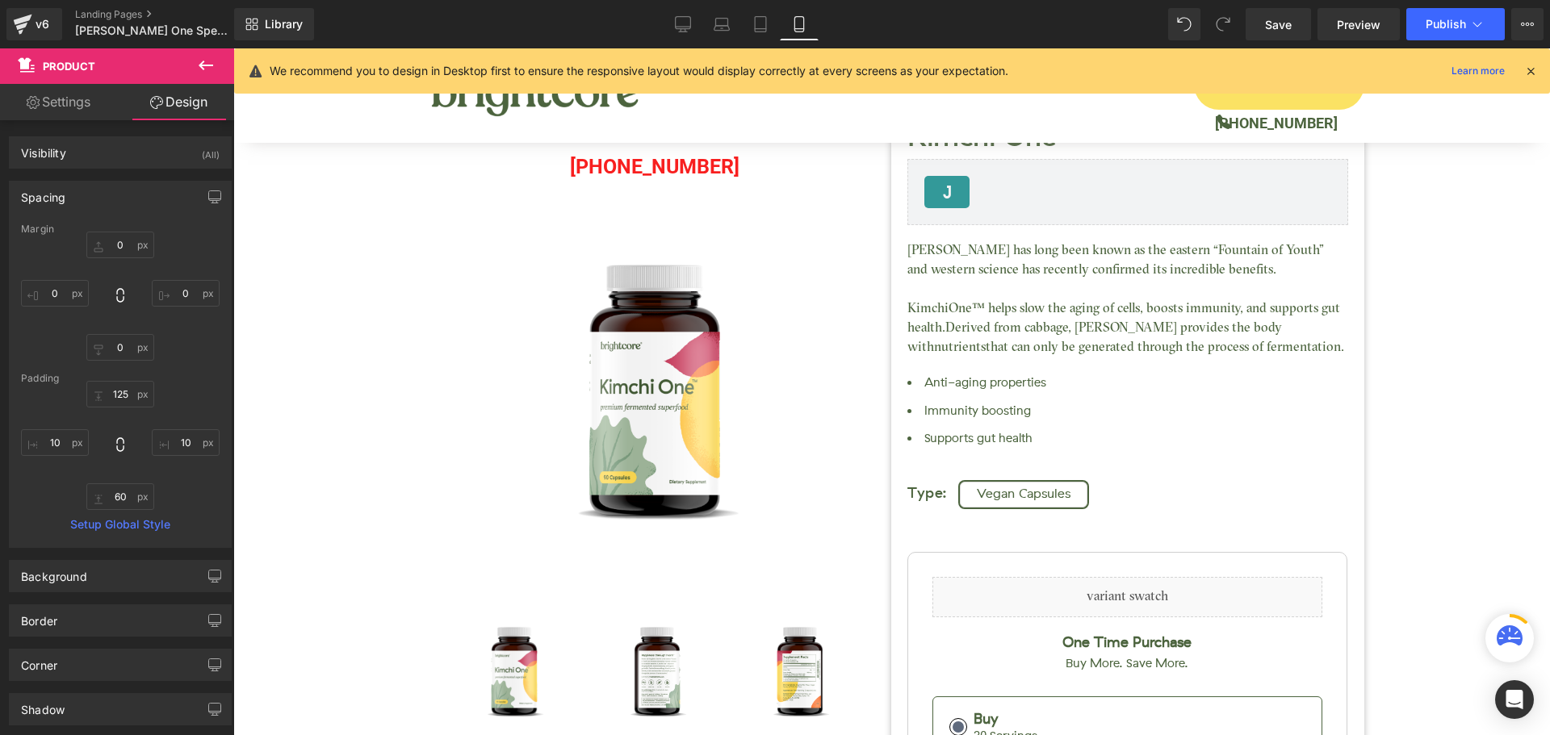
type input "0"
type input "15"
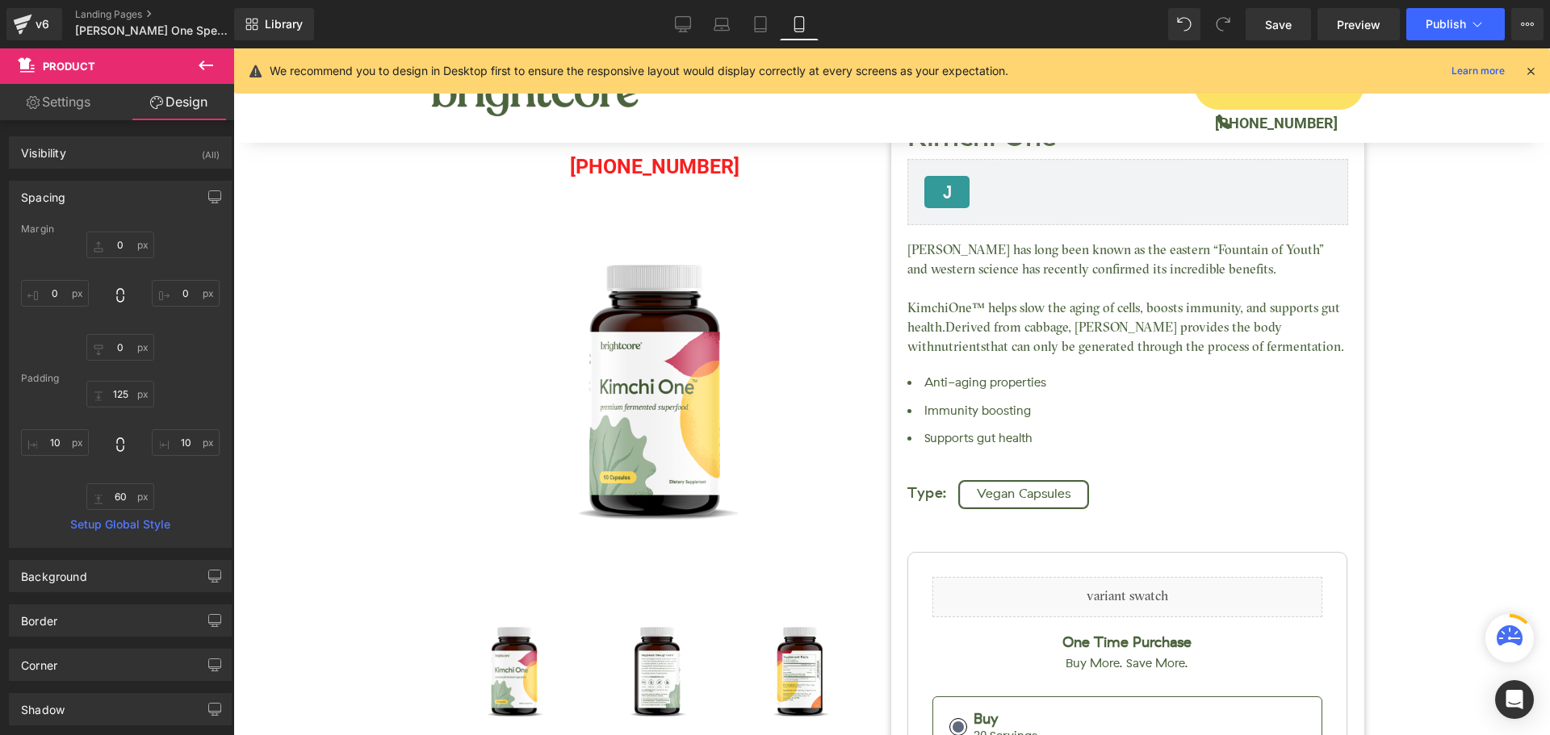
type input "10"
type input "0"
type input "10"
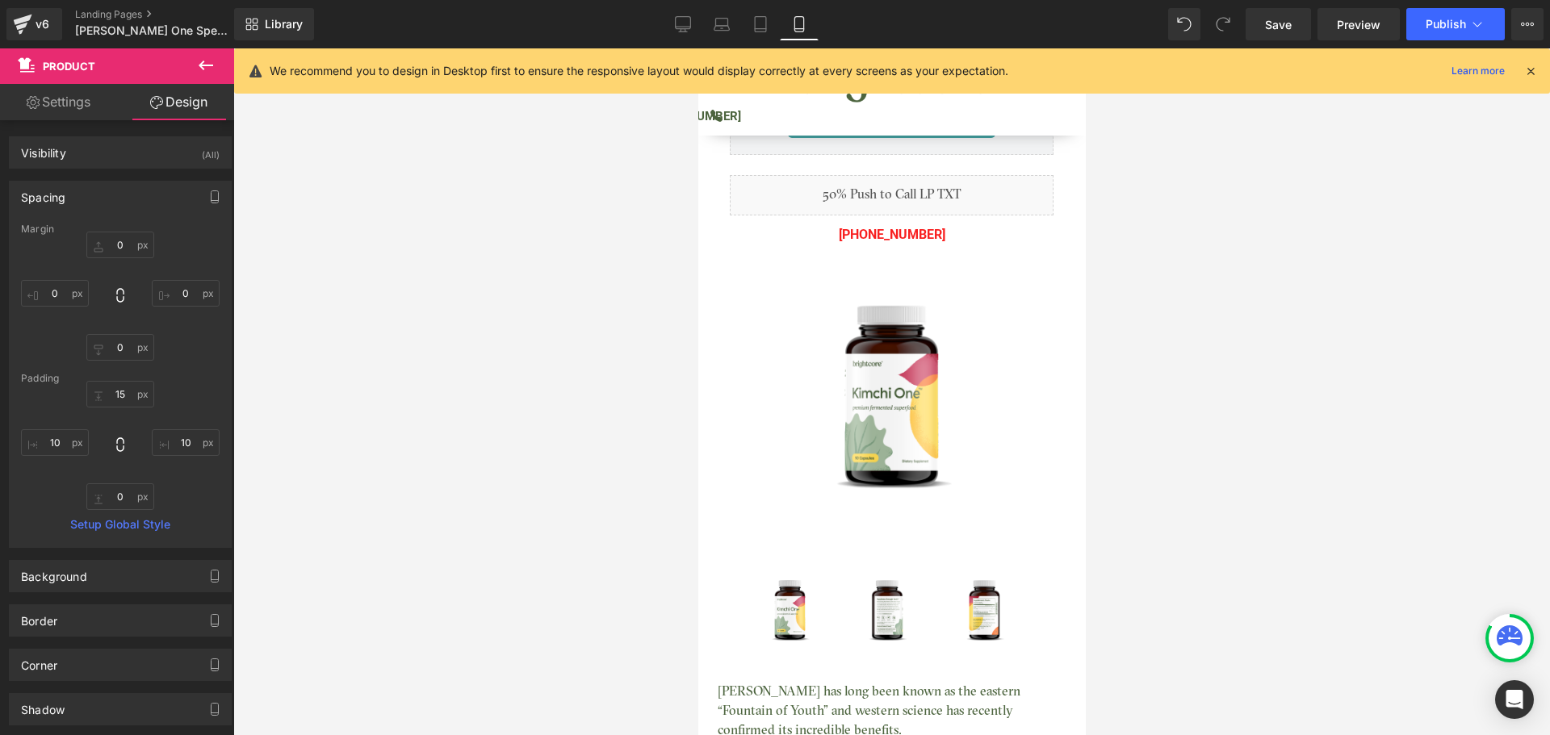
click at [1534, 70] on icon at bounding box center [1530, 71] width 15 height 15
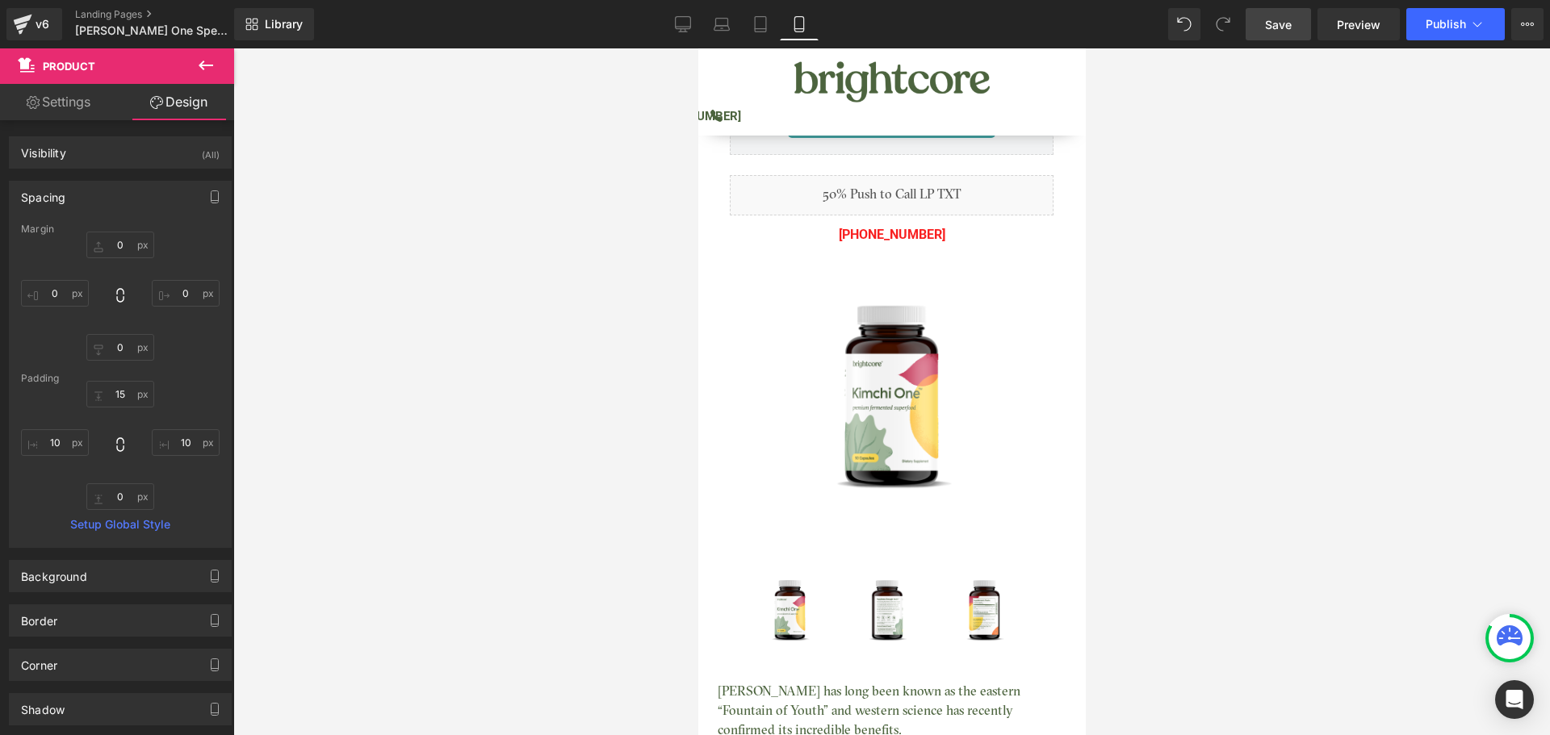
click at [1271, 24] on span "Save" at bounding box center [1278, 24] width 27 height 17
click at [669, 24] on icon at bounding box center [665, 24] width 16 height 16
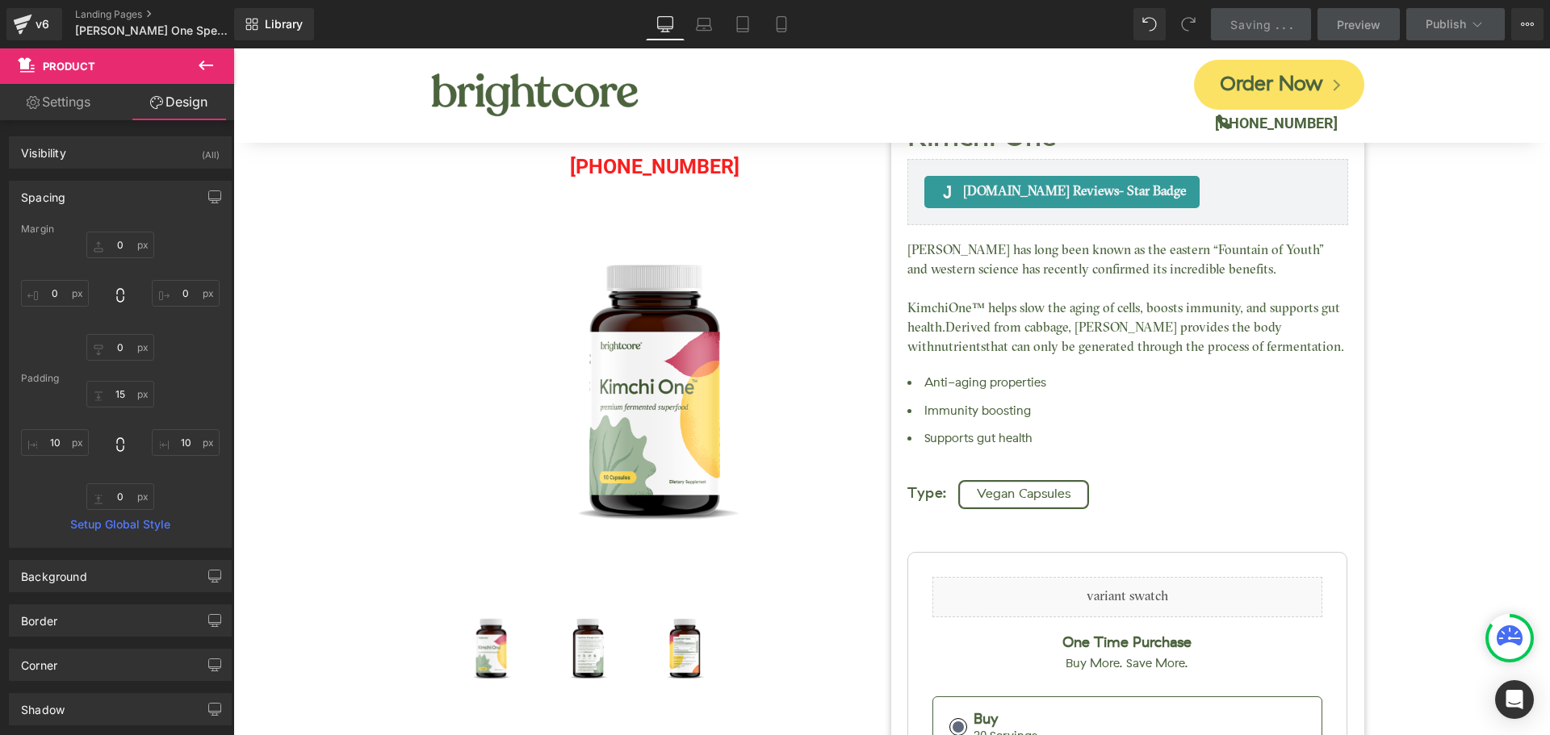
type input "0"
type input "125"
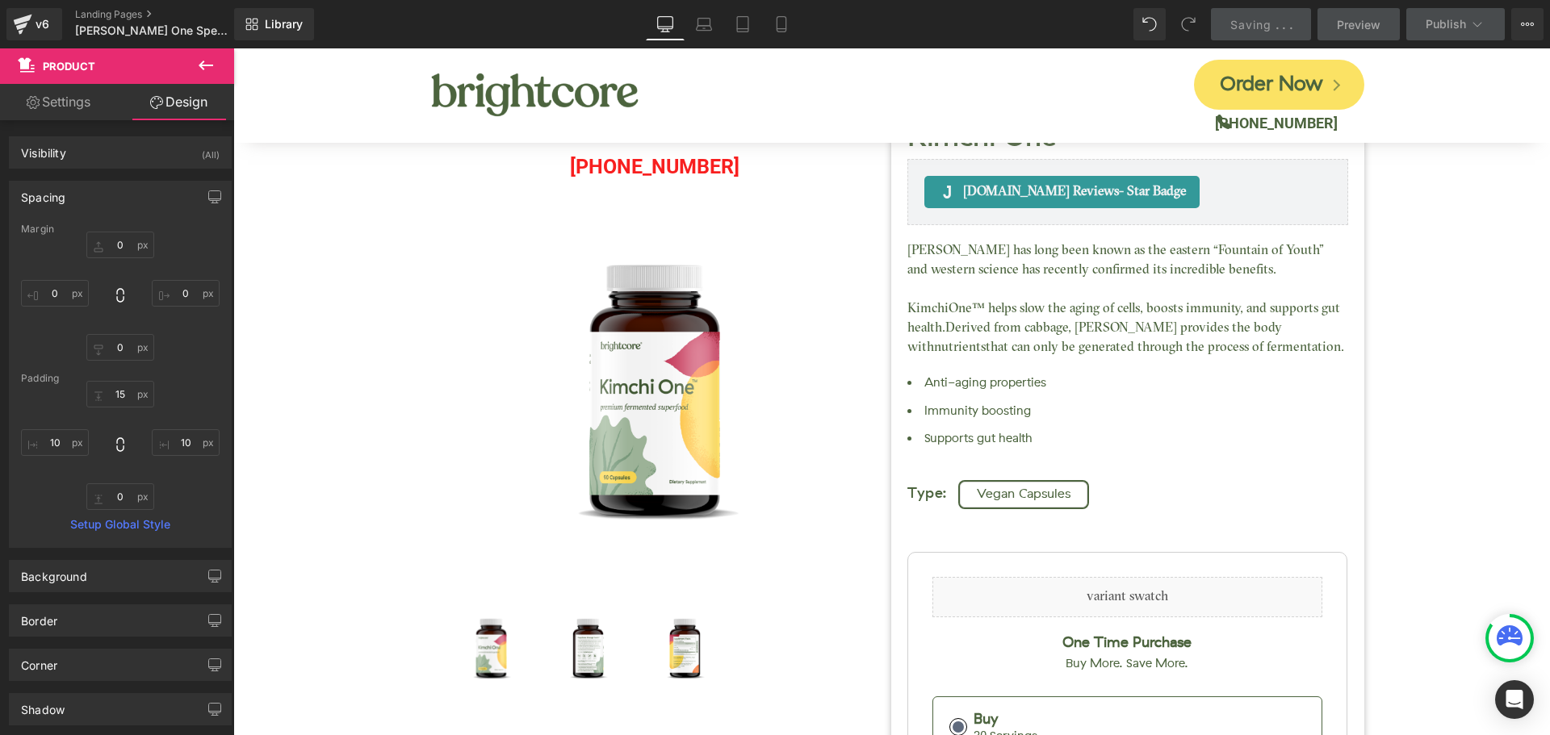
type input "10"
type input "60"
type input "10"
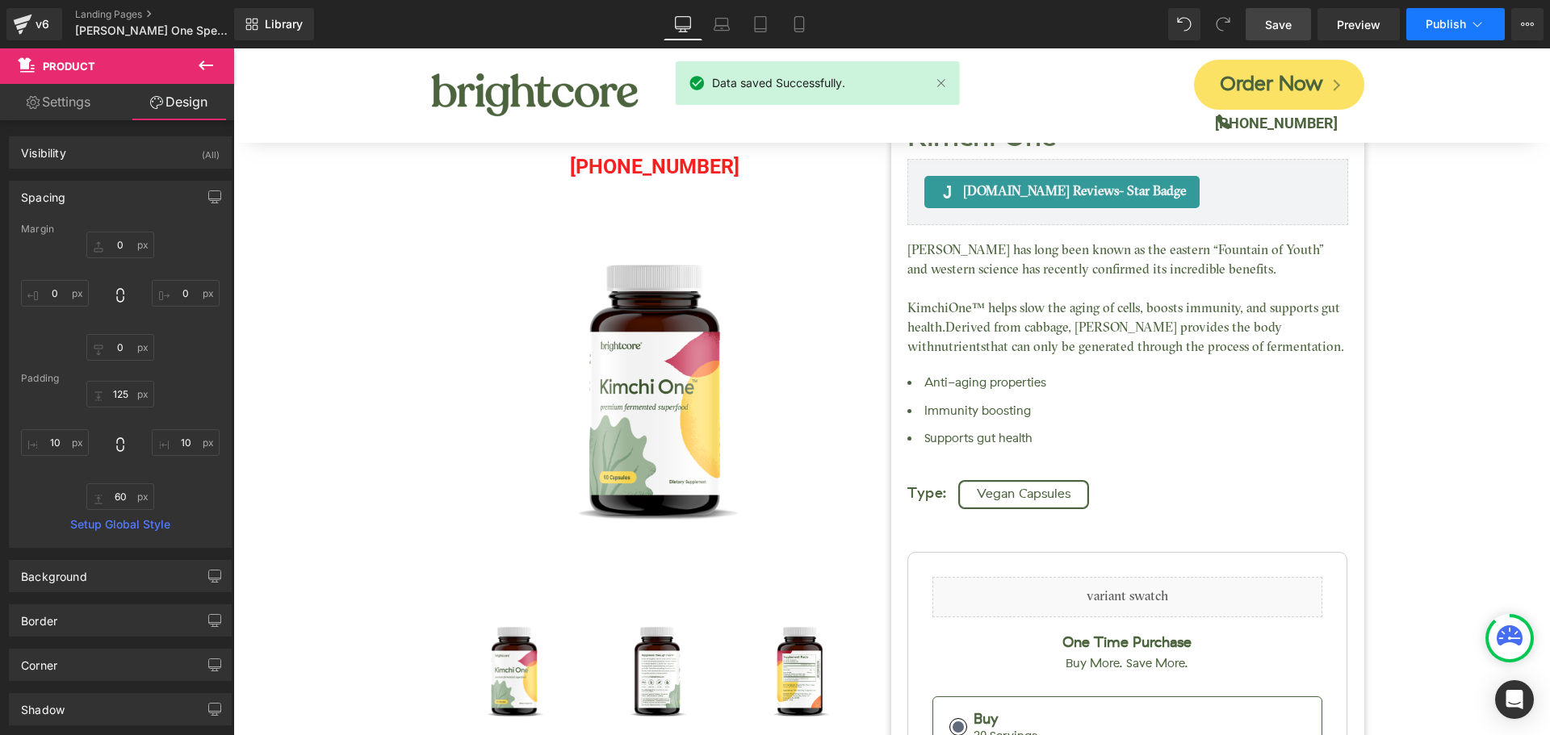
click at [1435, 23] on span "Publish" at bounding box center [1446, 24] width 40 height 13
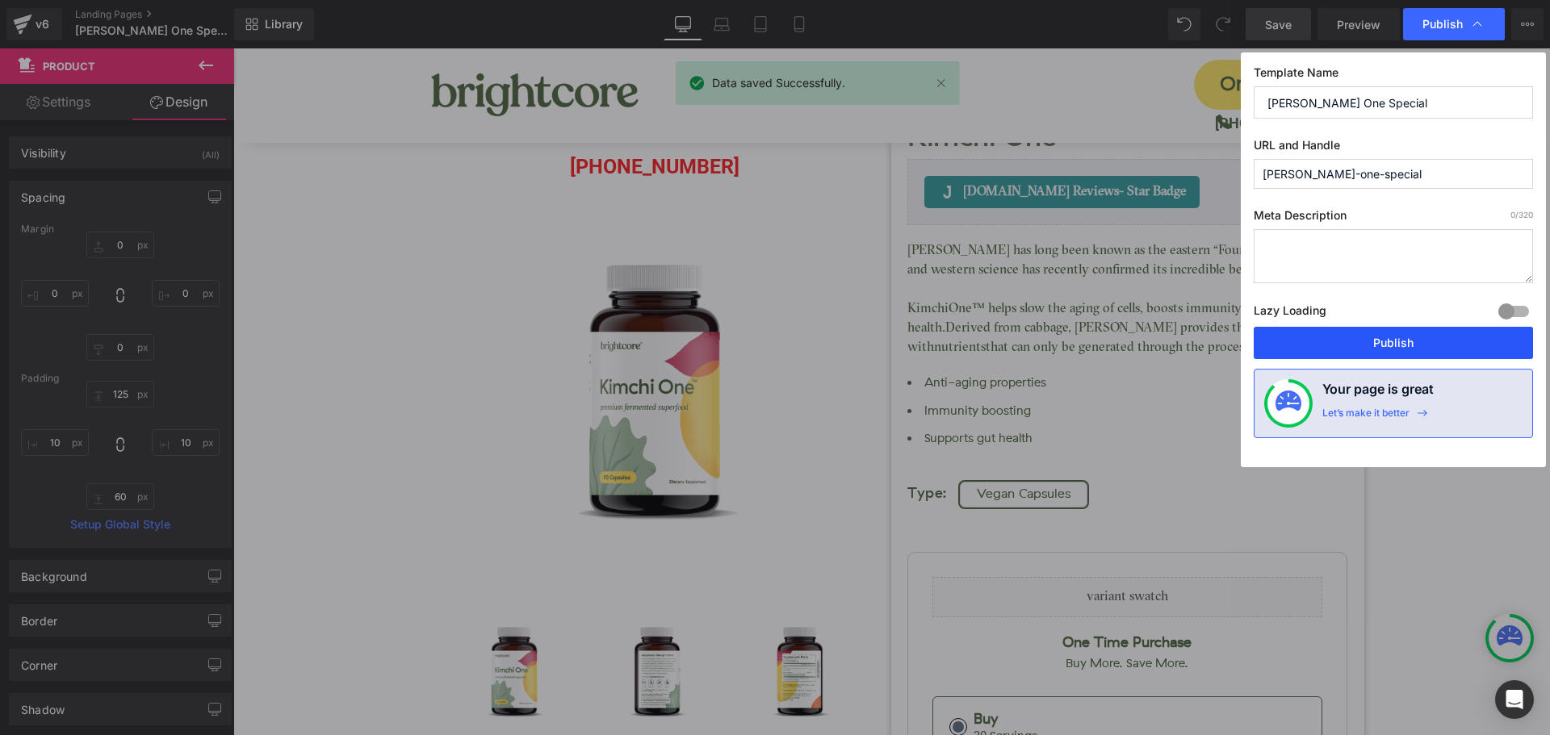
drag, startPoint x: 1408, startPoint y: 344, endPoint x: 1054, endPoint y: 217, distance: 376.4
click at [1408, 344] on button "Publish" at bounding box center [1393, 343] width 279 height 32
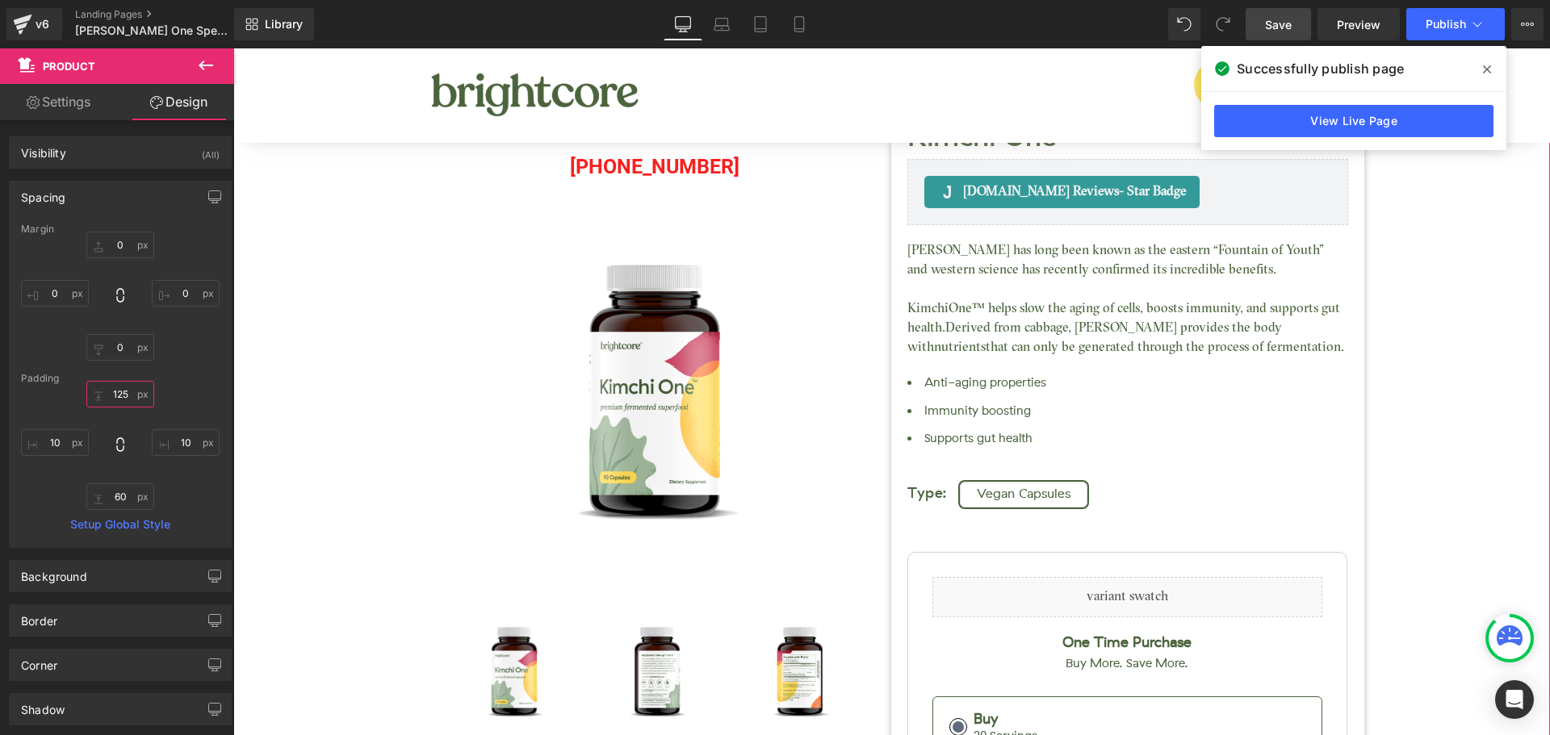
drag, startPoint x: 120, startPoint y: 396, endPoint x: 206, endPoint y: 396, distance: 85.6
click at [123, 396] on input "125" at bounding box center [120, 394] width 68 height 27
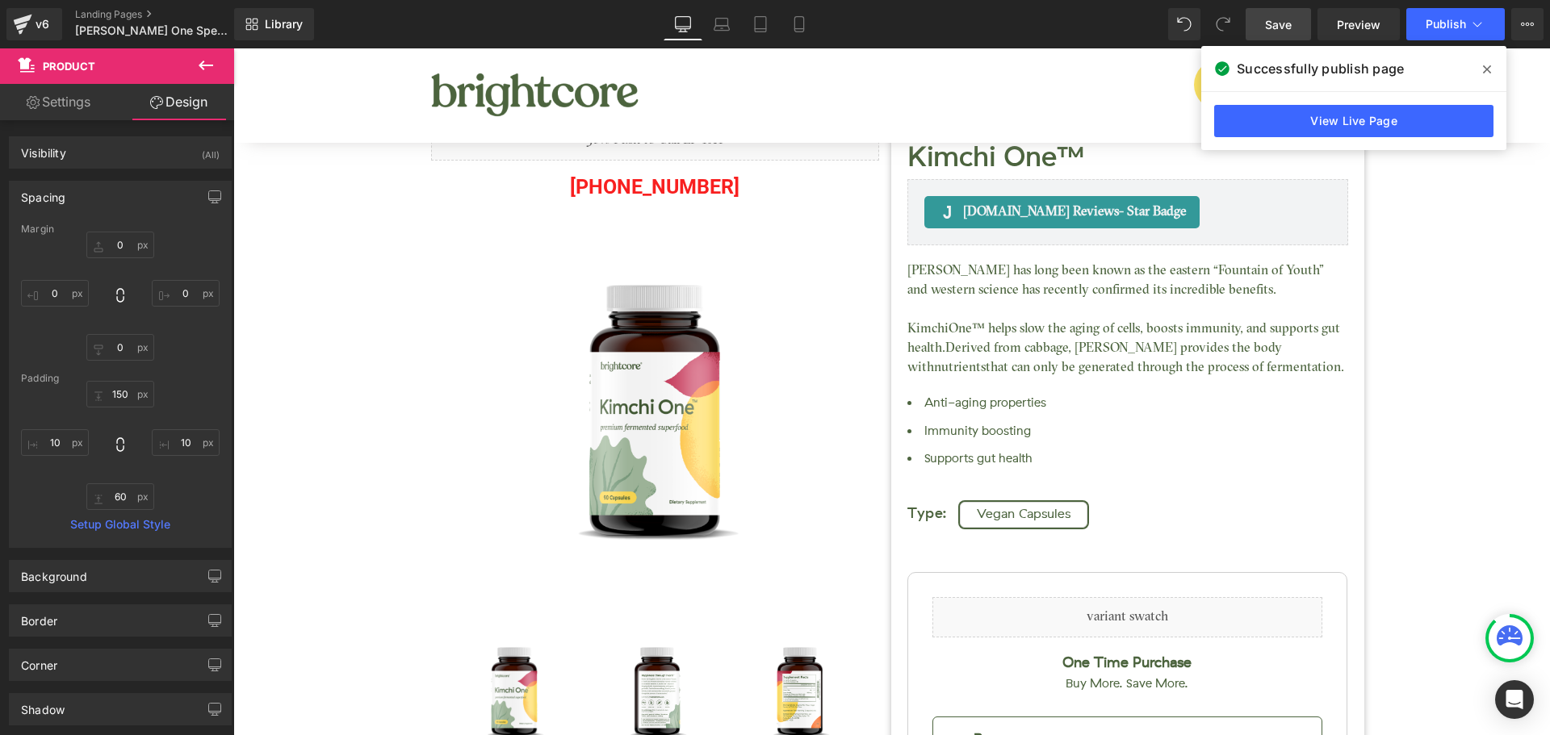
click at [1286, 31] on span "Save" at bounding box center [1278, 24] width 27 height 17
click at [1484, 65] on icon at bounding box center [1487, 69] width 8 height 13
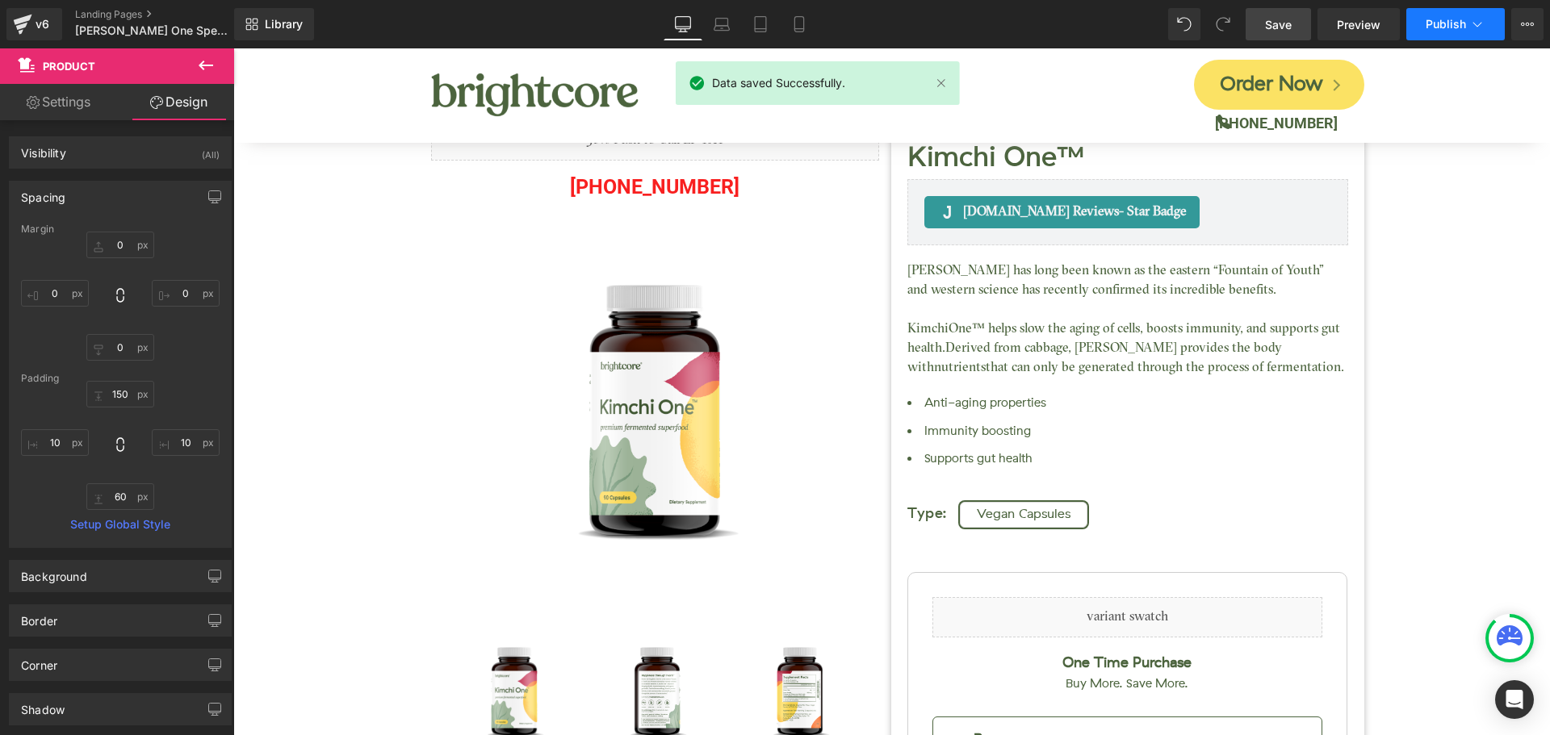
click at [1450, 13] on button "Publish" at bounding box center [1455, 24] width 98 height 32
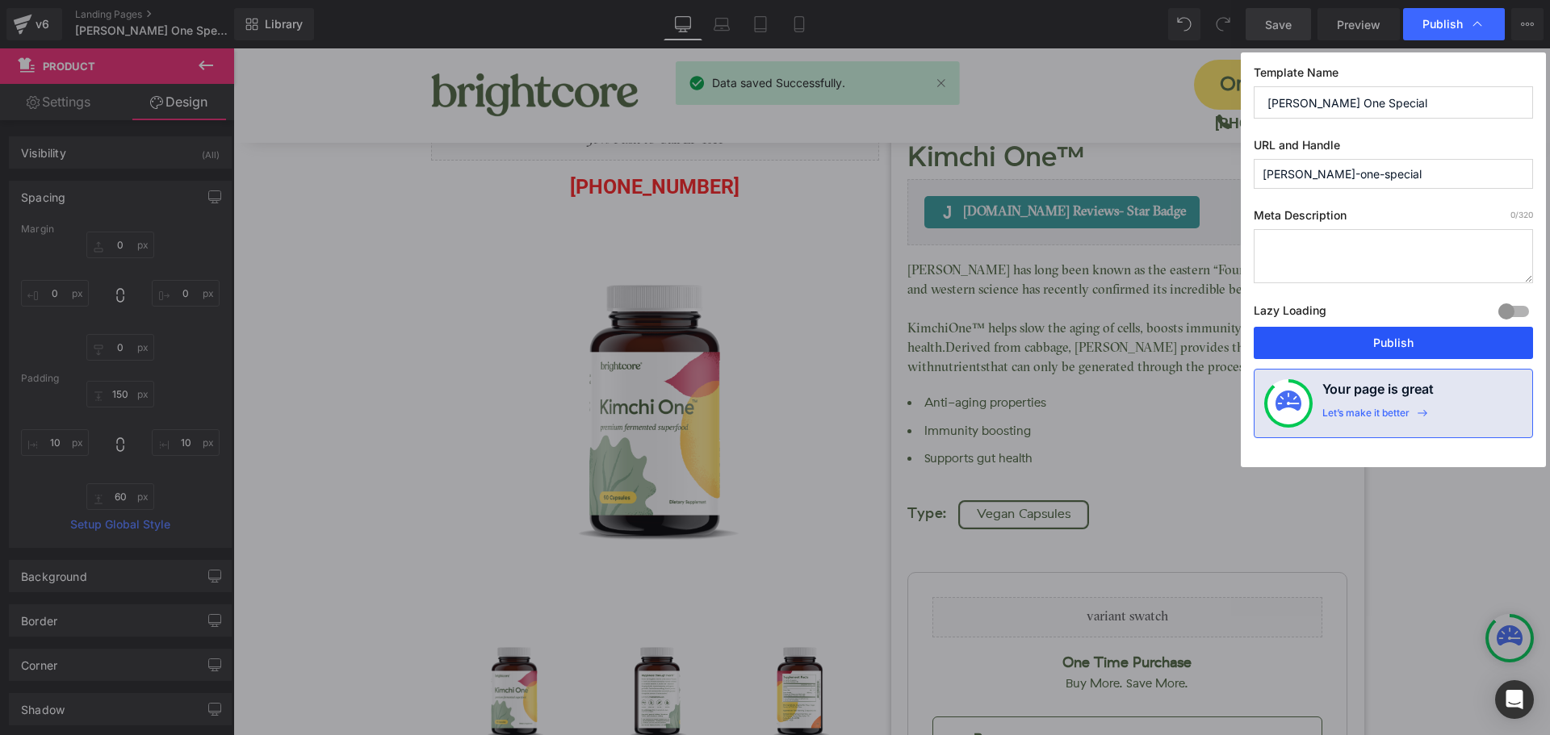
click at [1436, 340] on button "Publish" at bounding box center [1393, 343] width 279 height 32
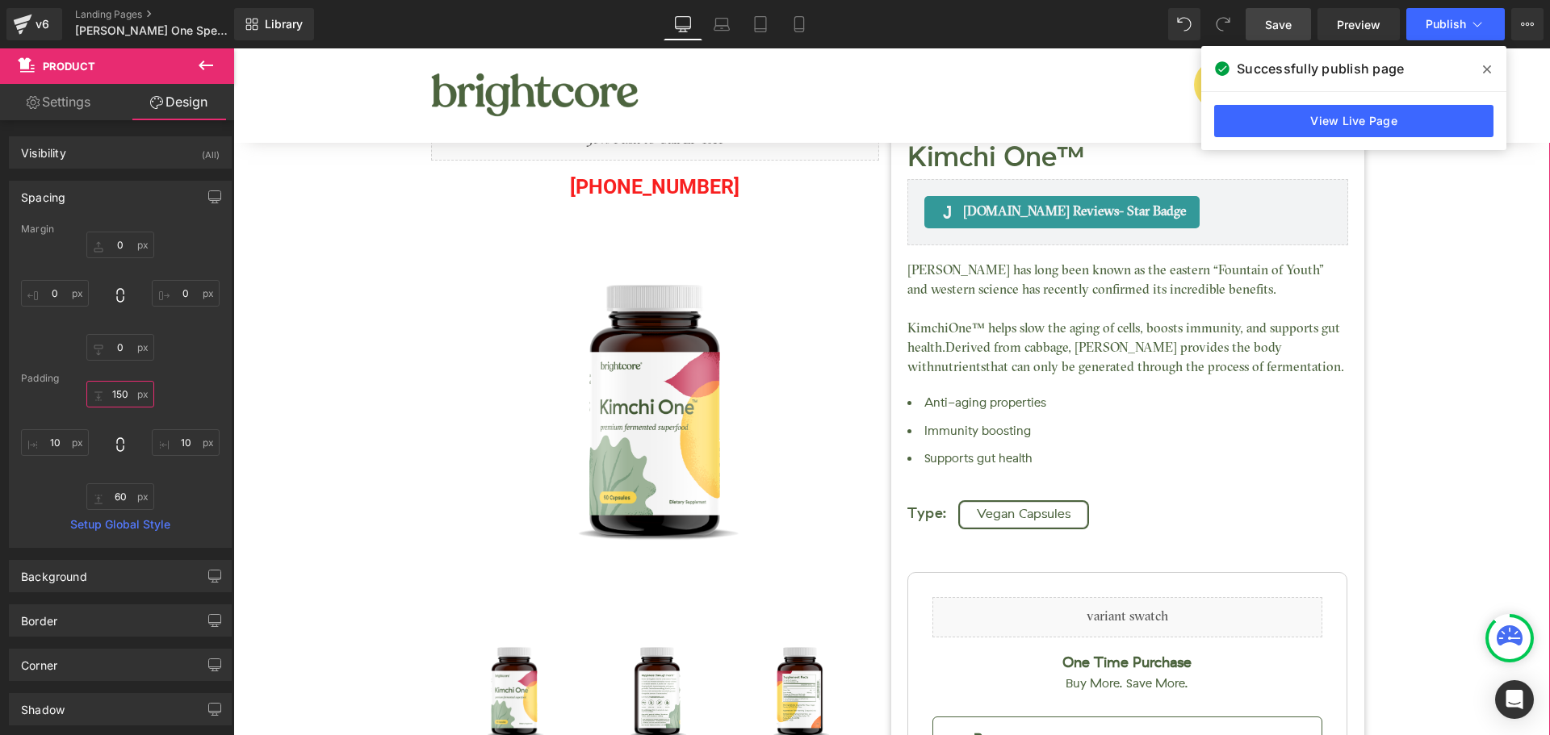
click at [124, 387] on input "150" at bounding box center [120, 394] width 68 height 27
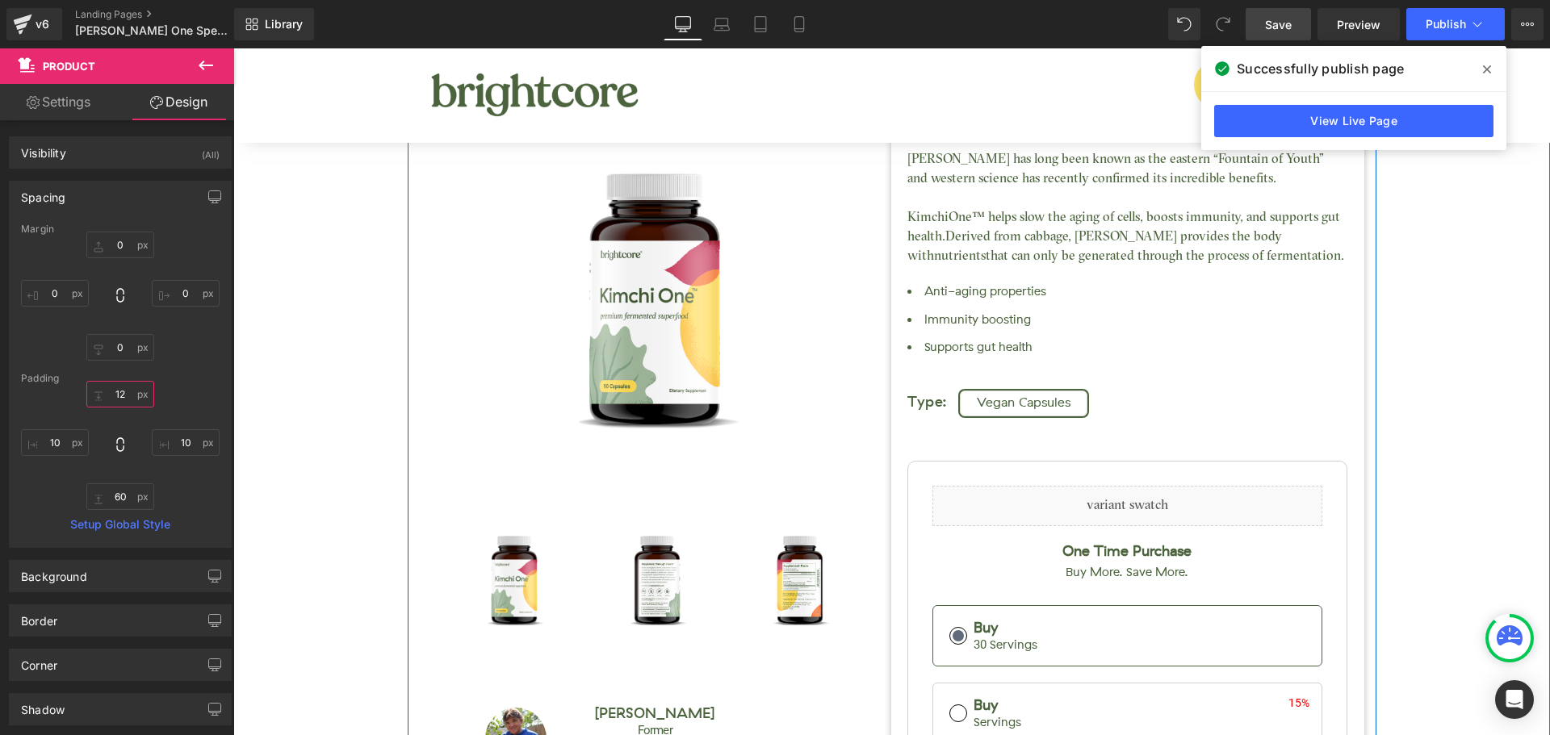
type input "1"
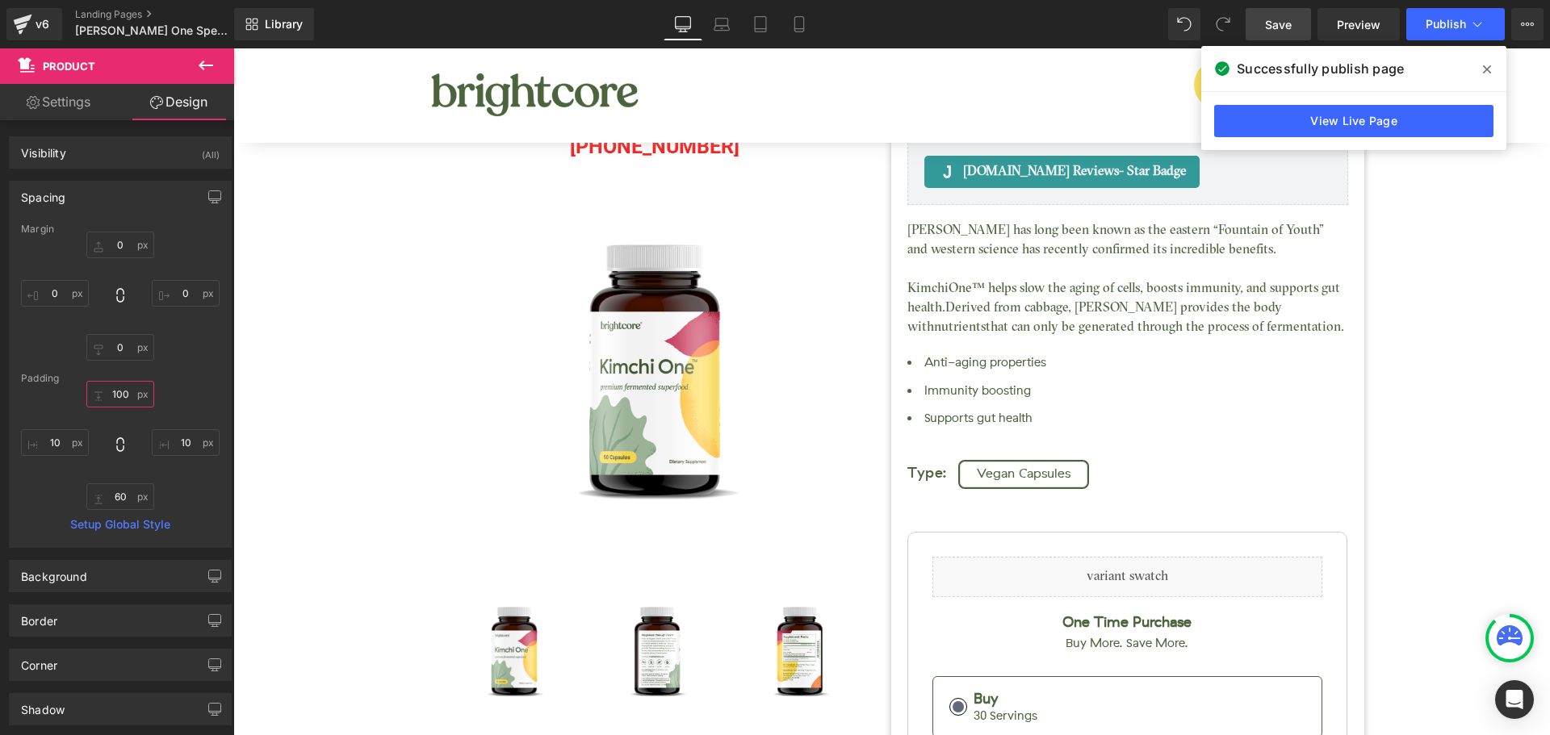
type input "100"
click at [1290, 30] on span "Save" at bounding box center [1278, 24] width 27 height 17
click at [1488, 70] on icon at bounding box center [1487, 69] width 8 height 8
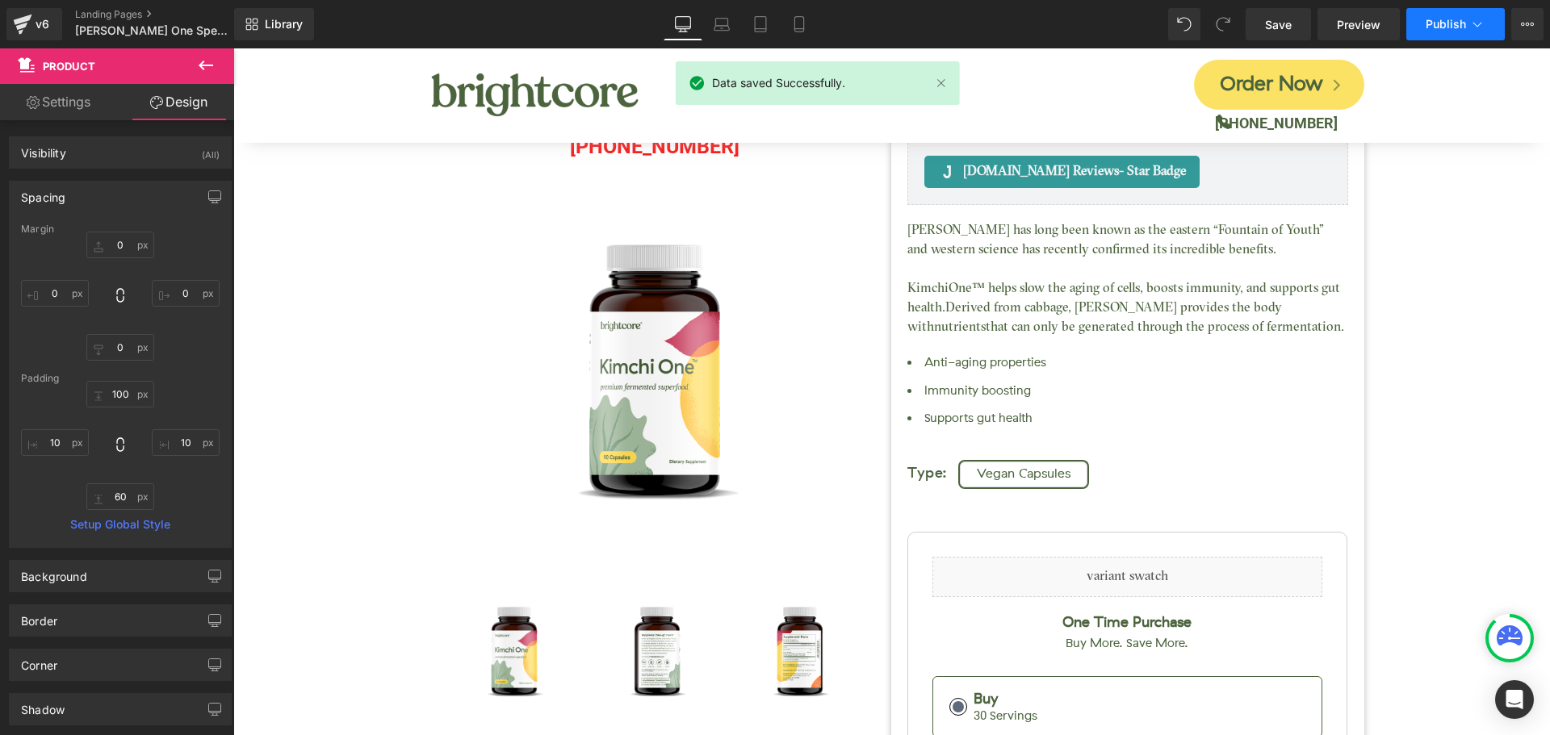
click at [1439, 33] on button "Publish" at bounding box center [1455, 24] width 98 height 32
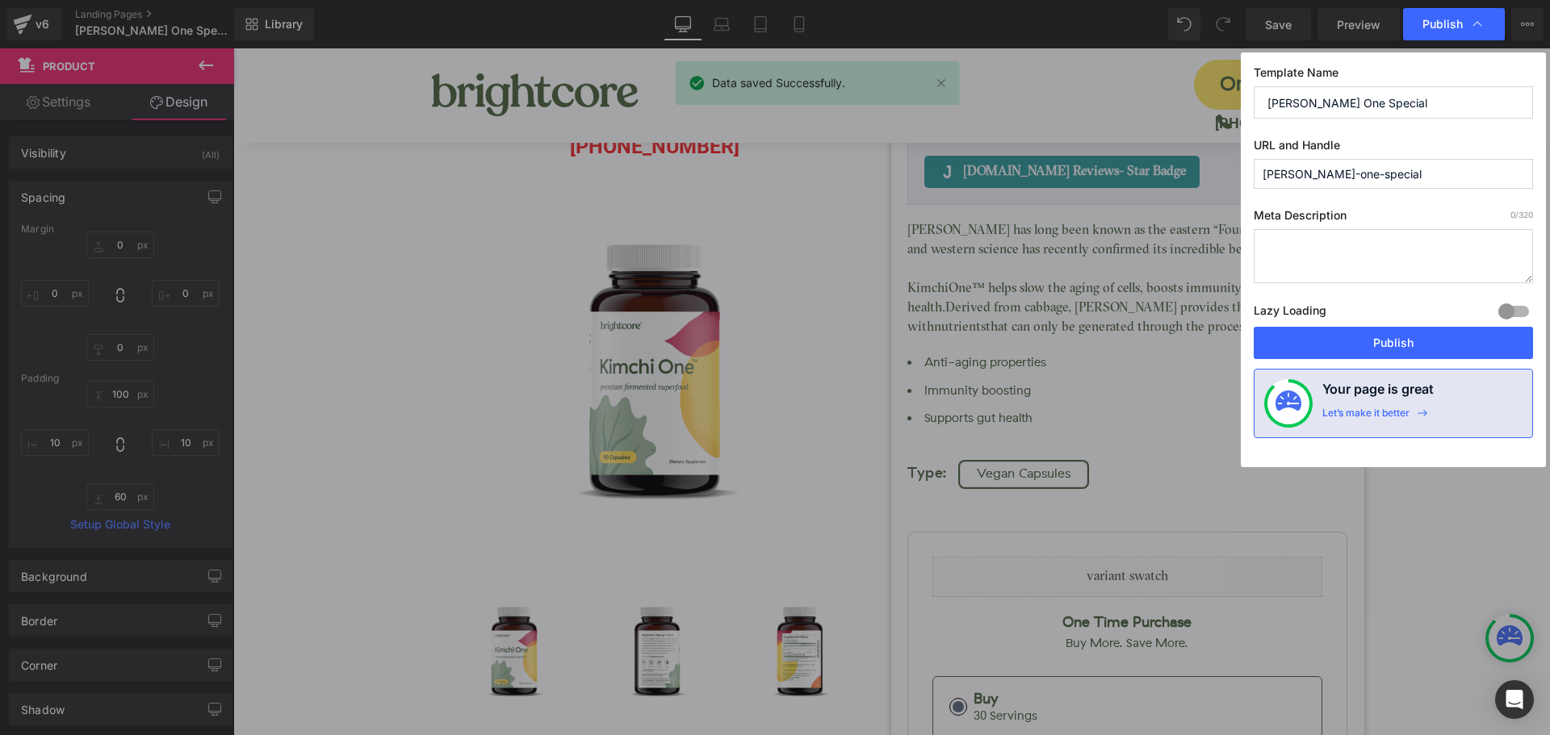
click at [1468, 359] on div "Template Name [PERSON_NAME] One Special URL and [PERSON_NAME]-kimchi-one-specia…" at bounding box center [1393, 259] width 305 height 415
click at [1472, 347] on button "Publish" at bounding box center [1393, 343] width 279 height 32
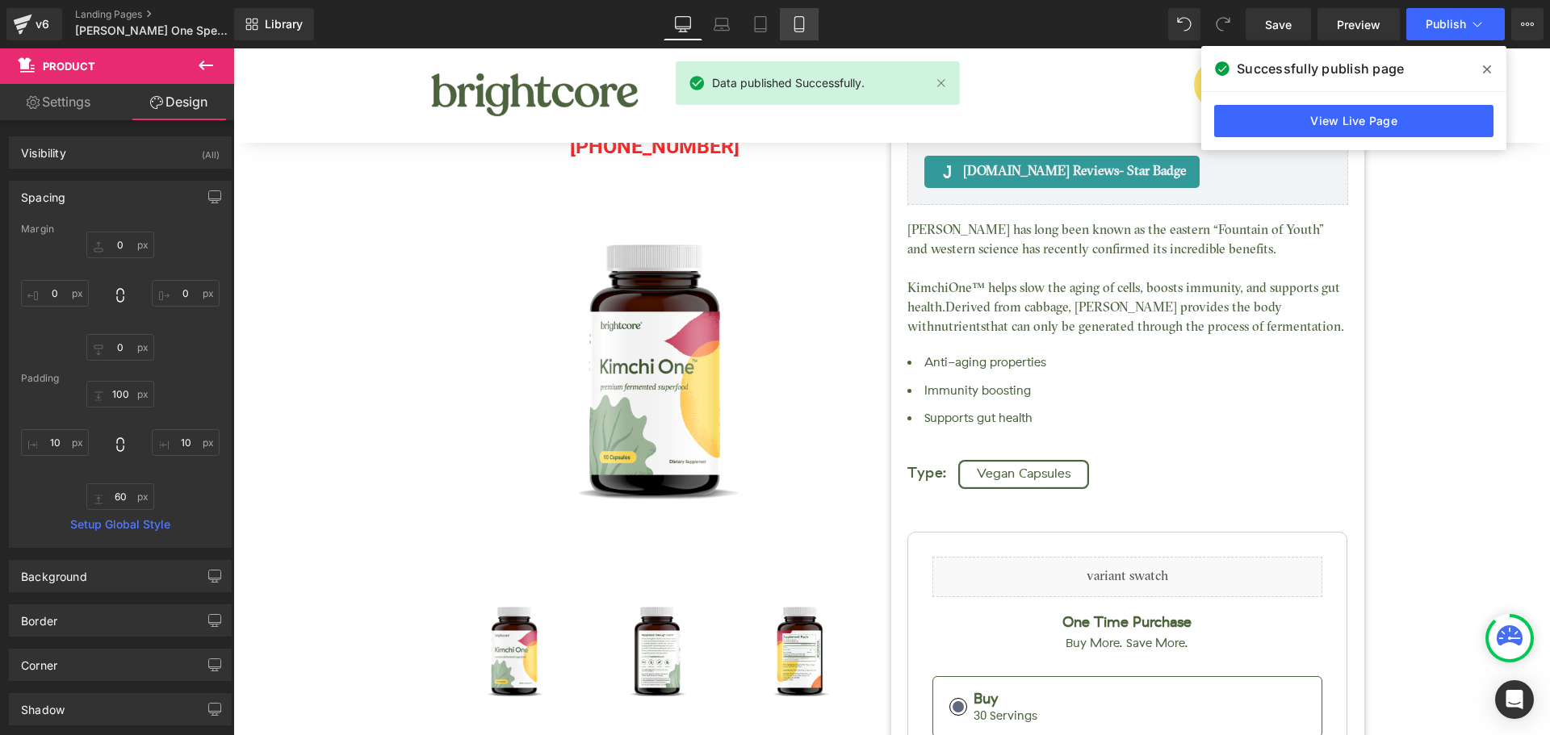
click at [790, 23] on link "Mobile" at bounding box center [799, 24] width 39 height 32
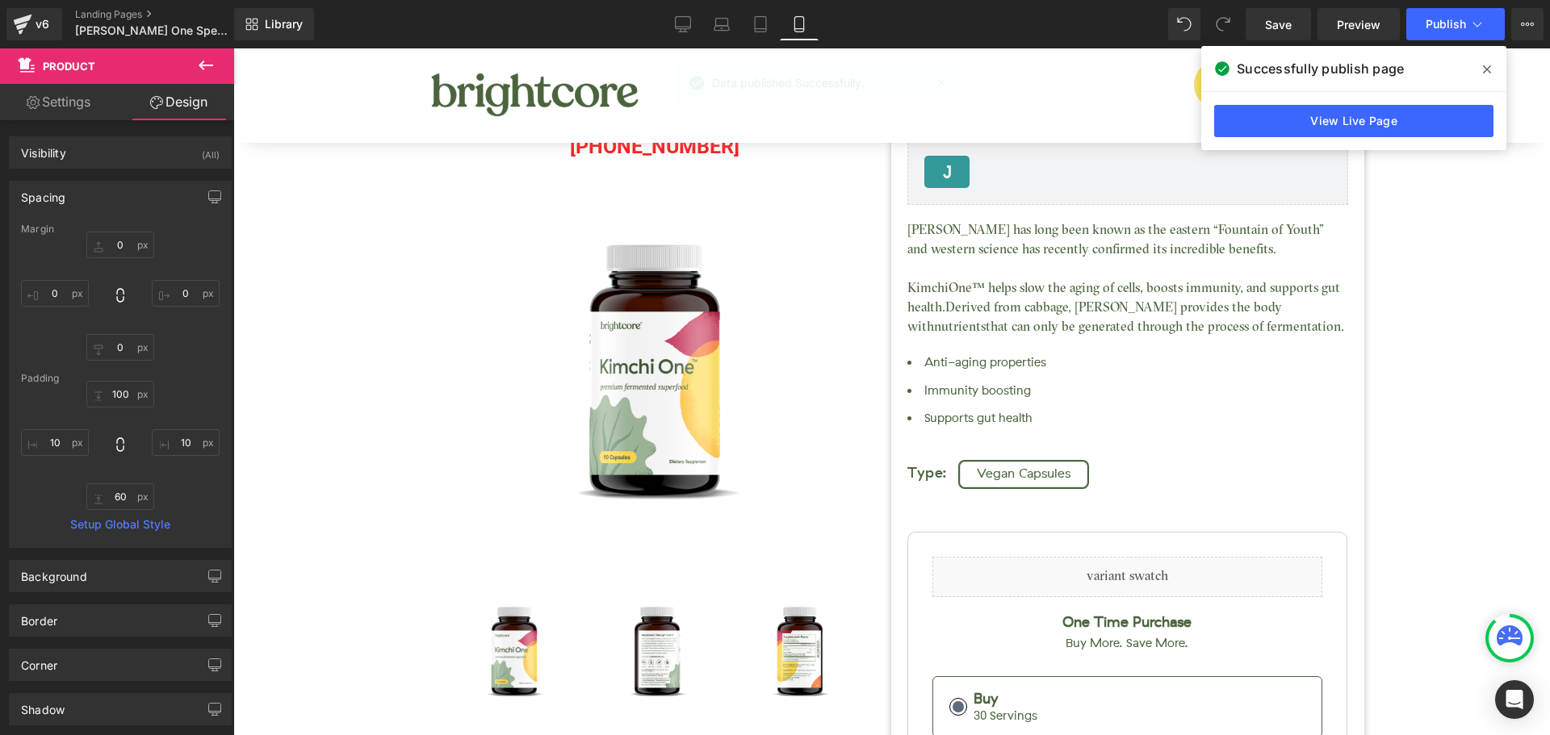
type input "0"
type input "15"
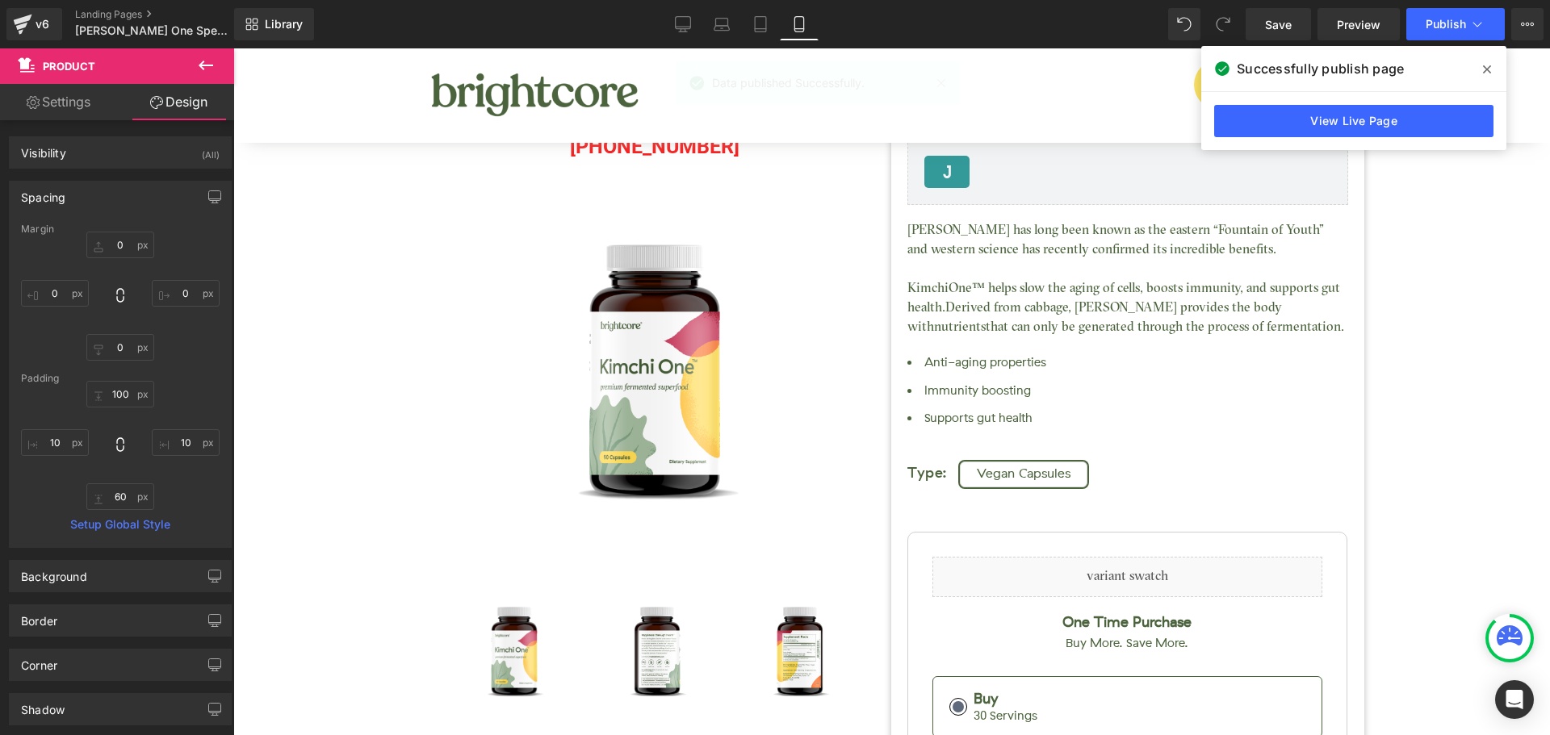
type input "10"
type input "0"
type input "10"
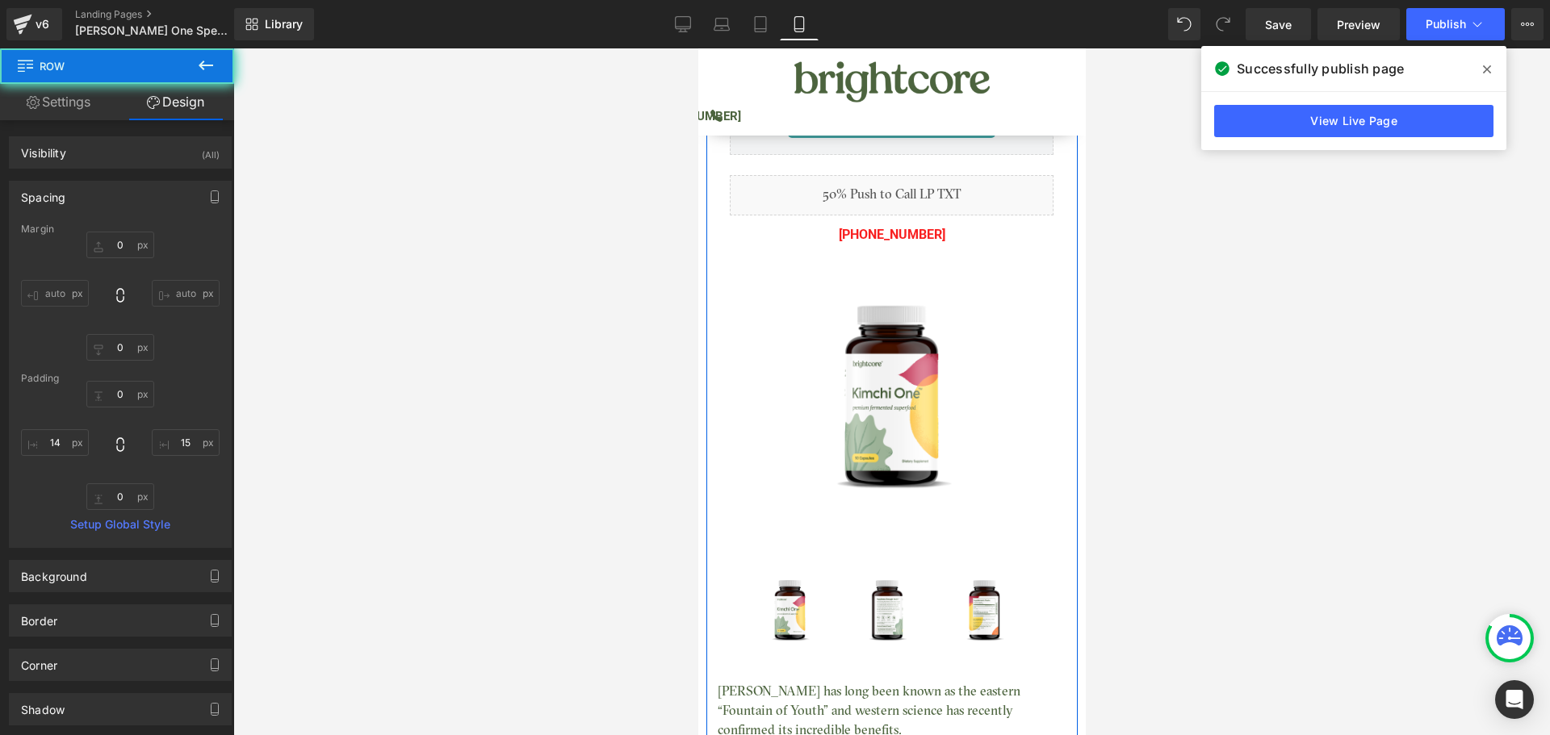
click at [175, 107] on link "Design" at bounding box center [175, 102] width 117 height 36
click at [111, 400] on input "0" at bounding box center [120, 394] width 68 height 27
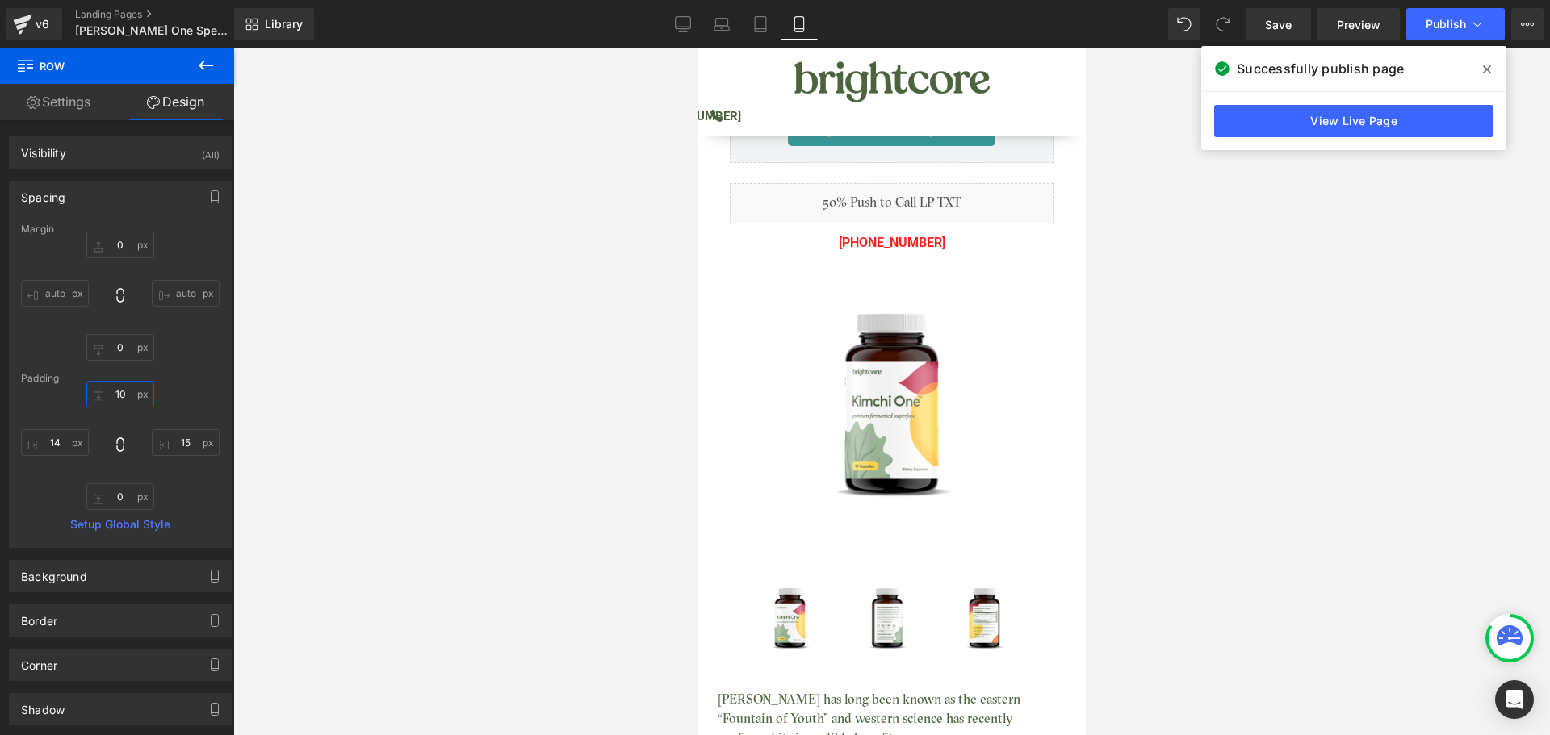
type input "1"
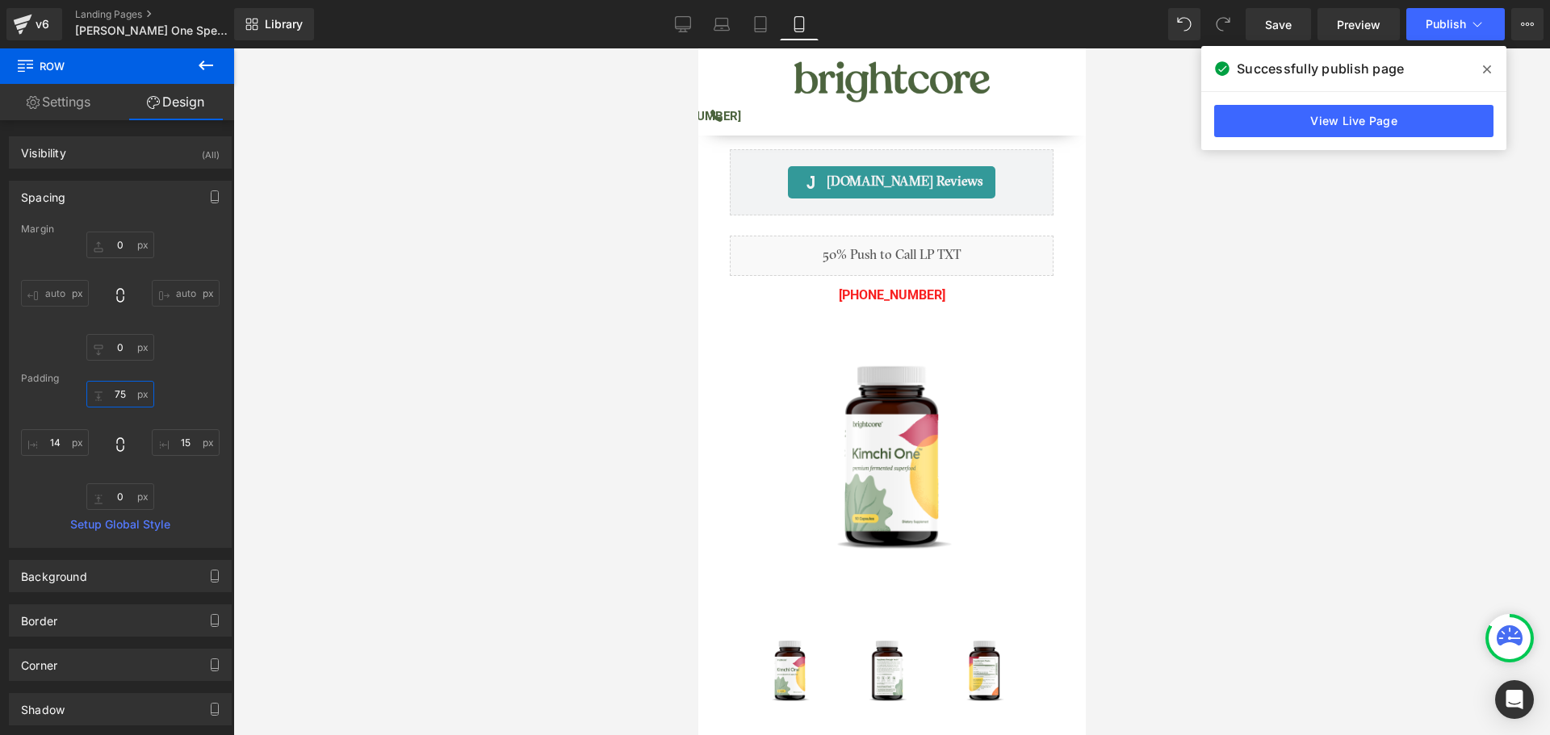
type input "75"
click at [1491, 67] on span at bounding box center [1487, 70] width 26 height 26
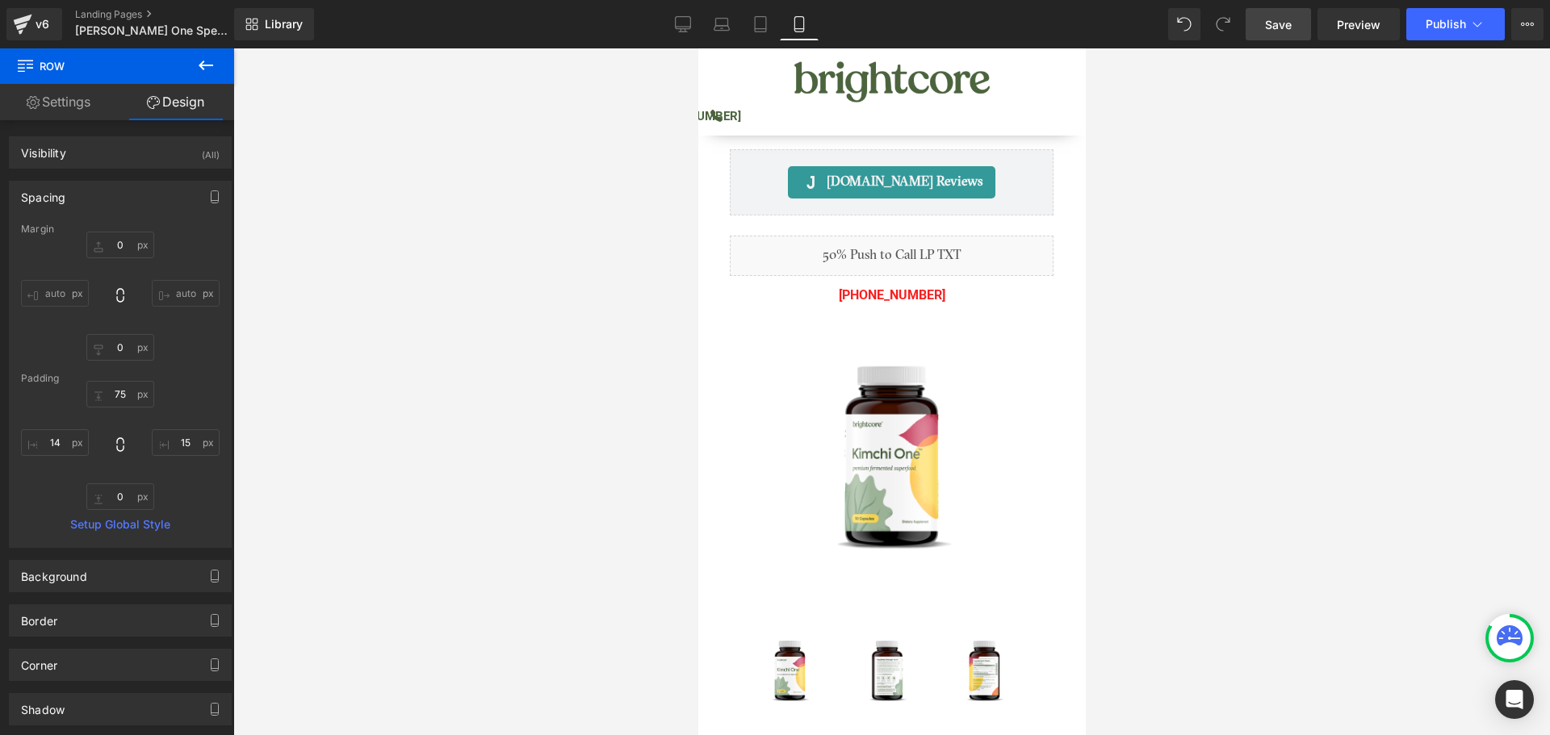
click at [1271, 29] on span "Save" at bounding box center [1278, 24] width 27 height 17
click at [1435, 29] on span "Publish" at bounding box center [1446, 24] width 40 height 13
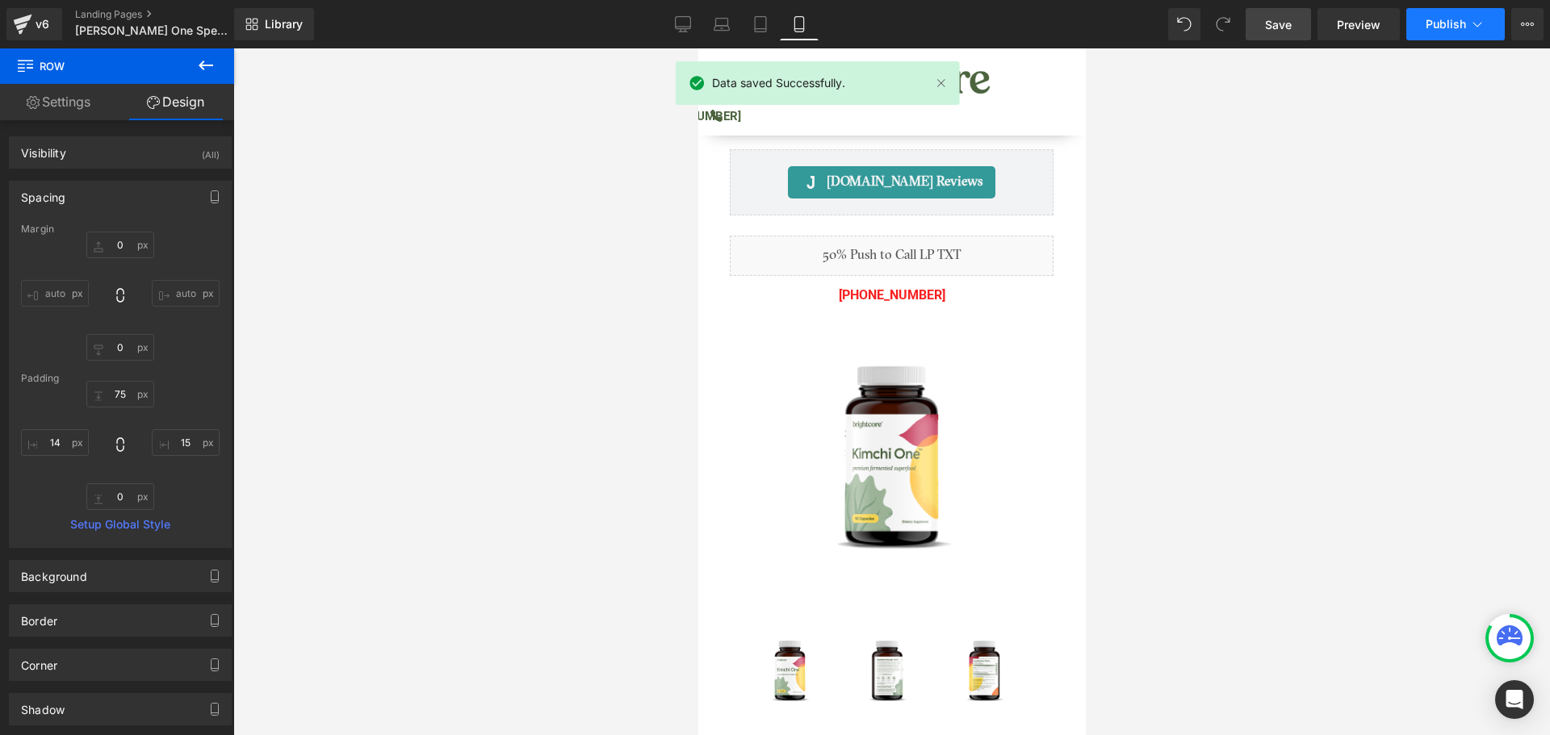
click at [1435, 29] on span "Publish" at bounding box center [1446, 24] width 40 height 13
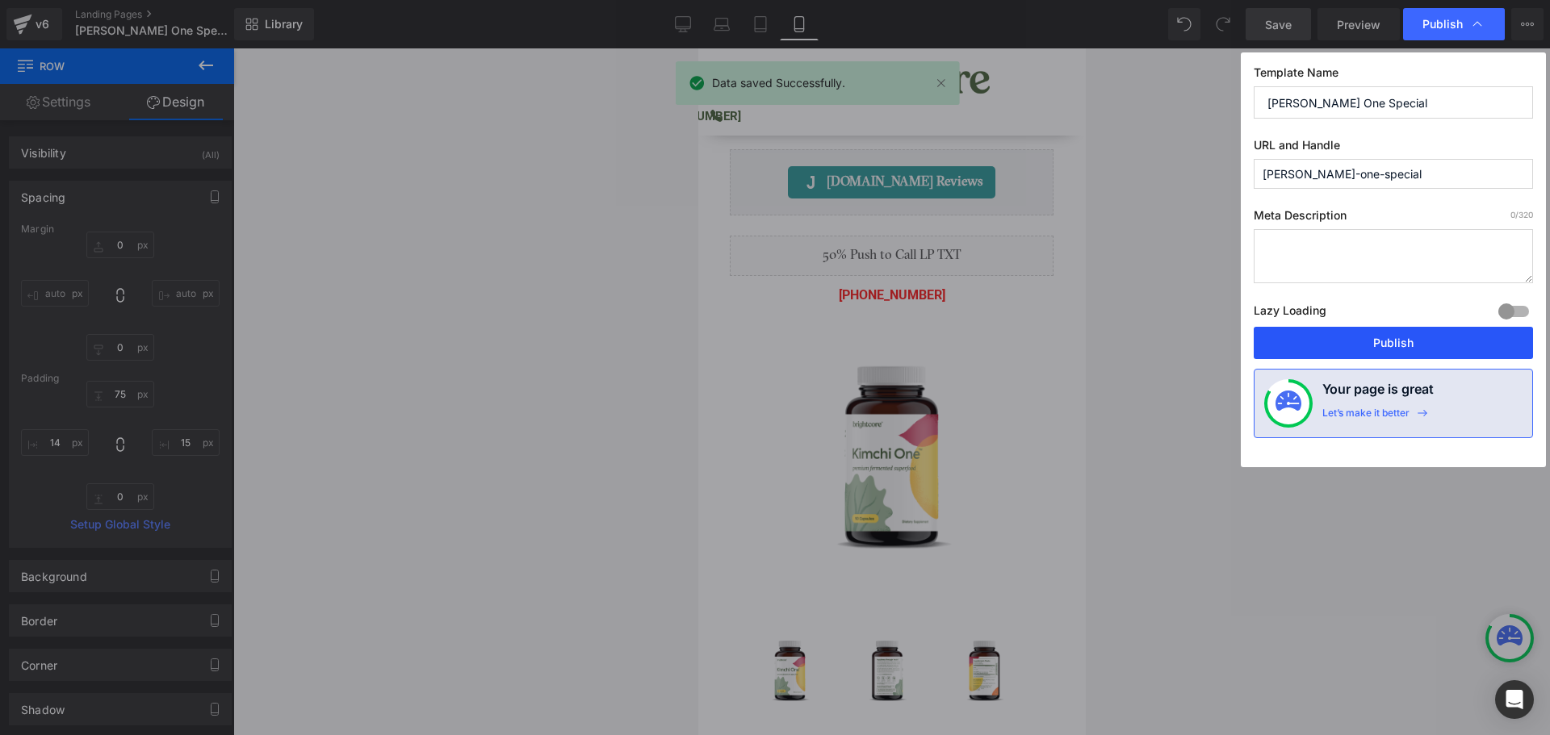
click at [1461, 348] on button "Publish" at bounding box center [1393, 343] width 279 height 32
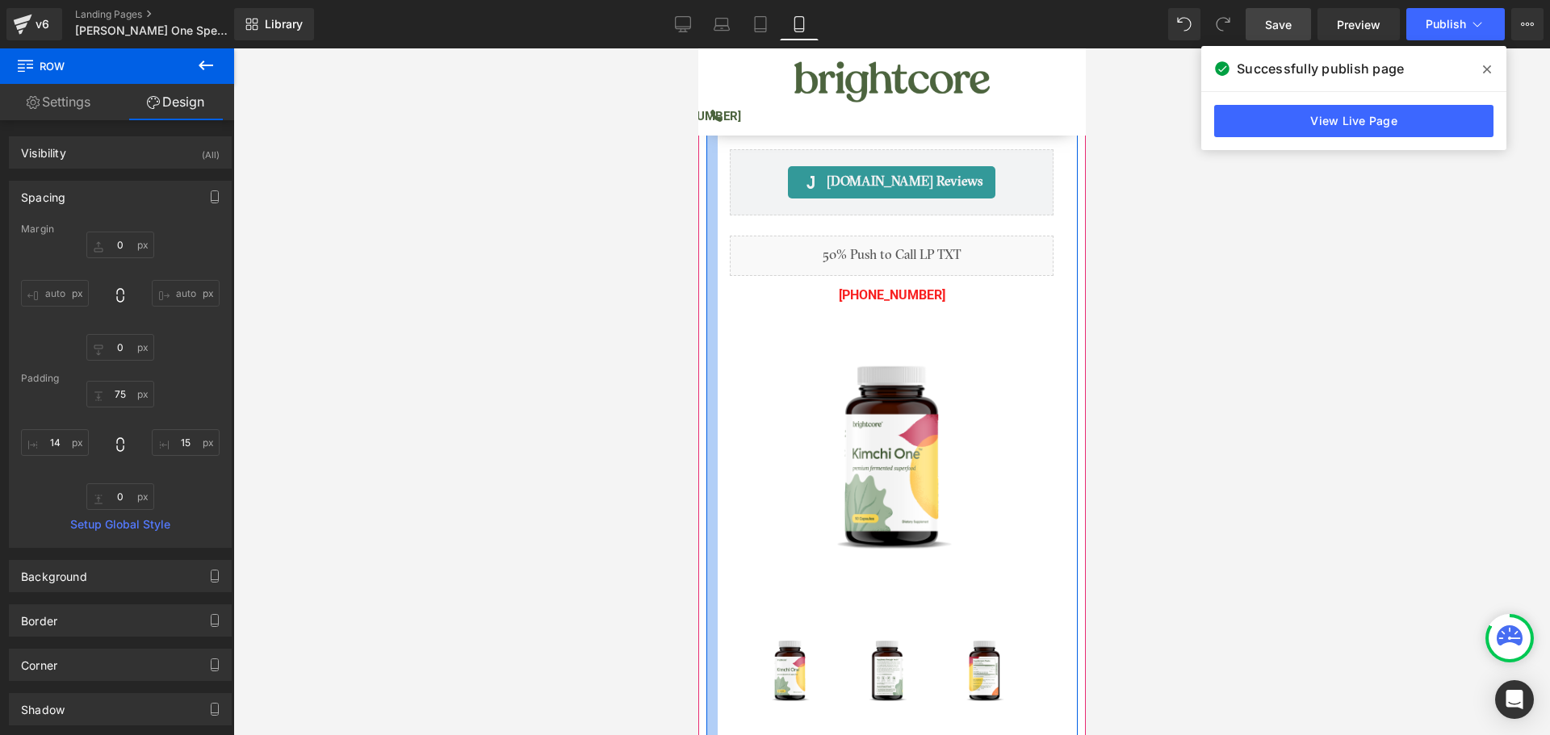
type input "14px"
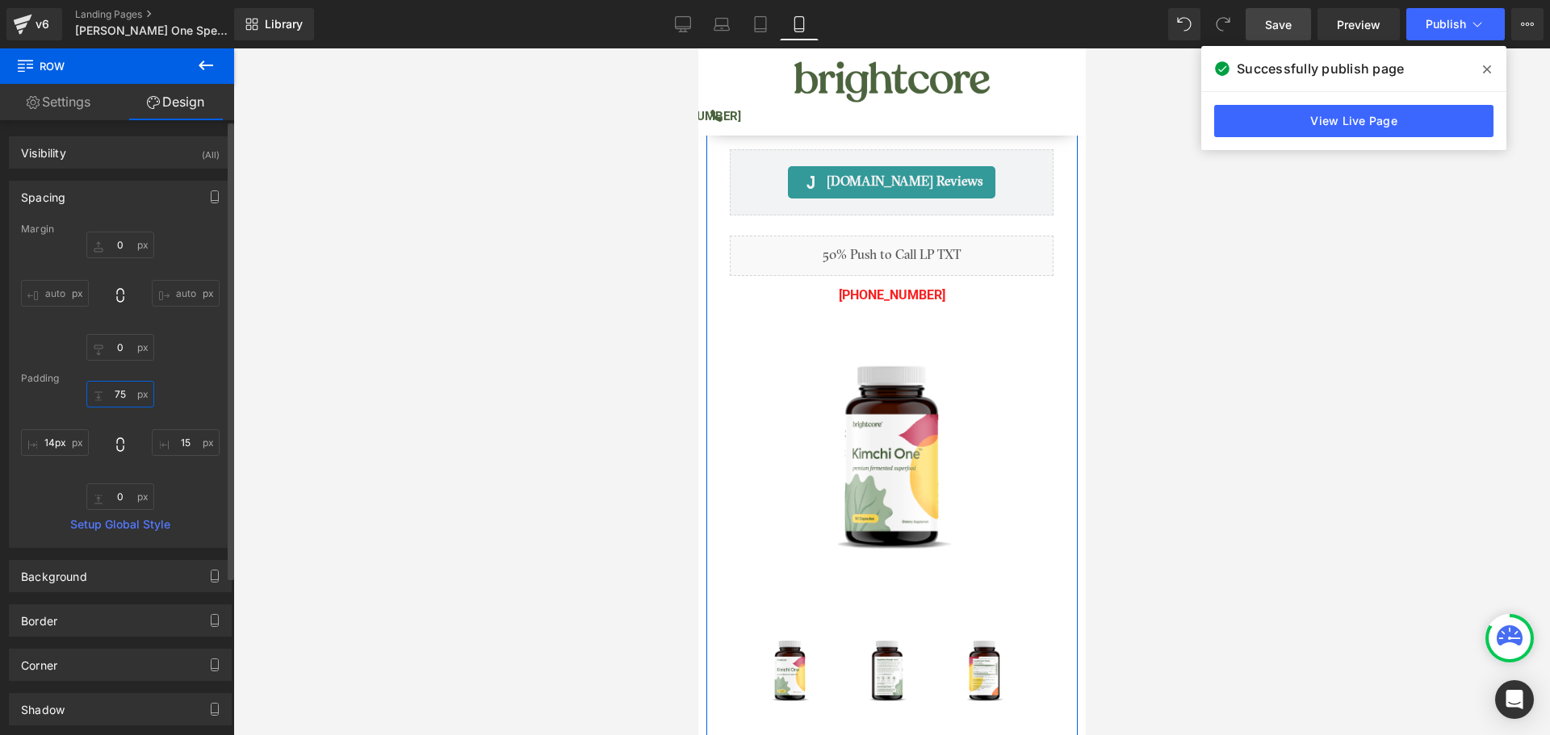
click at [118, 398] on input "75" at bounding box center [120, 394] width 68 height 27
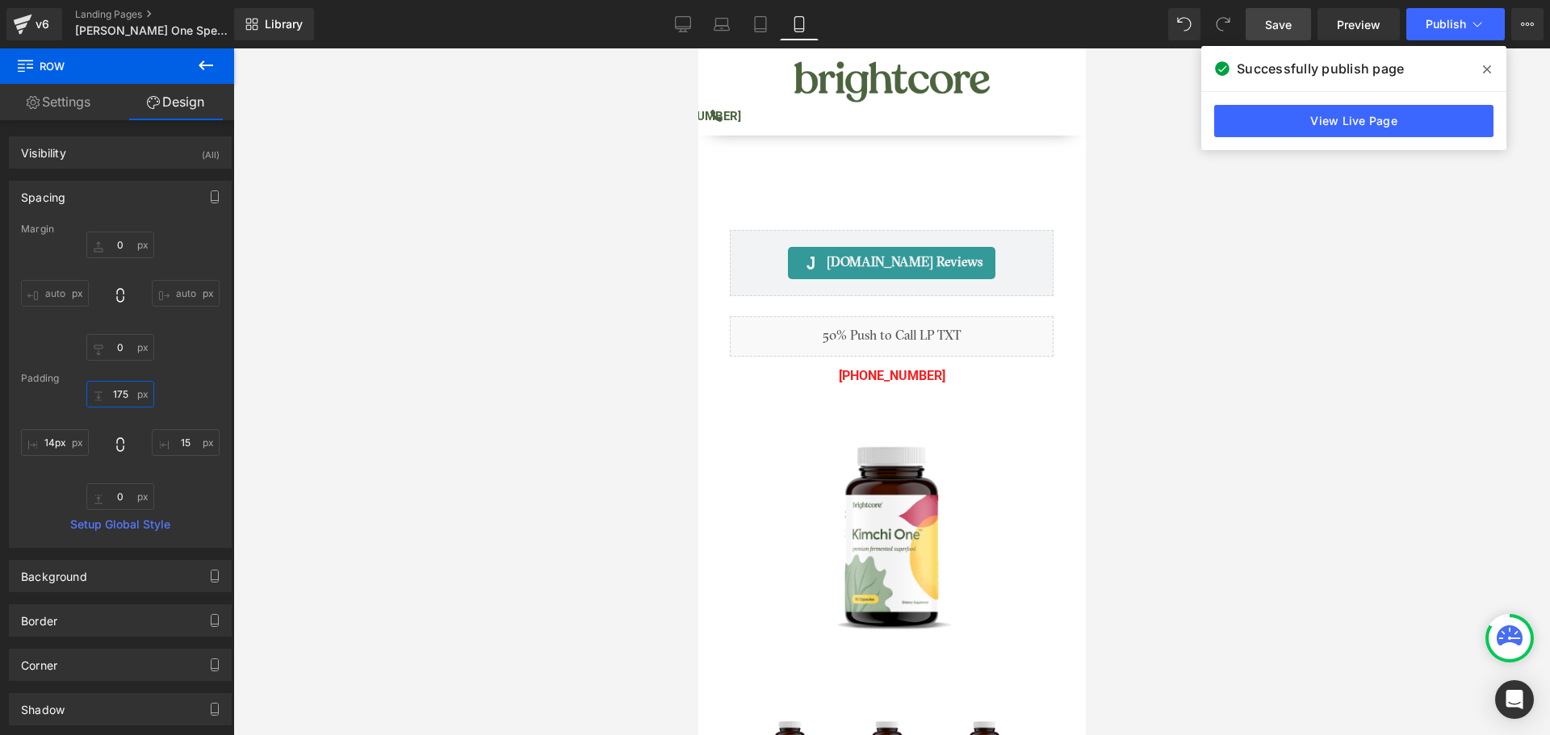
type input "75"
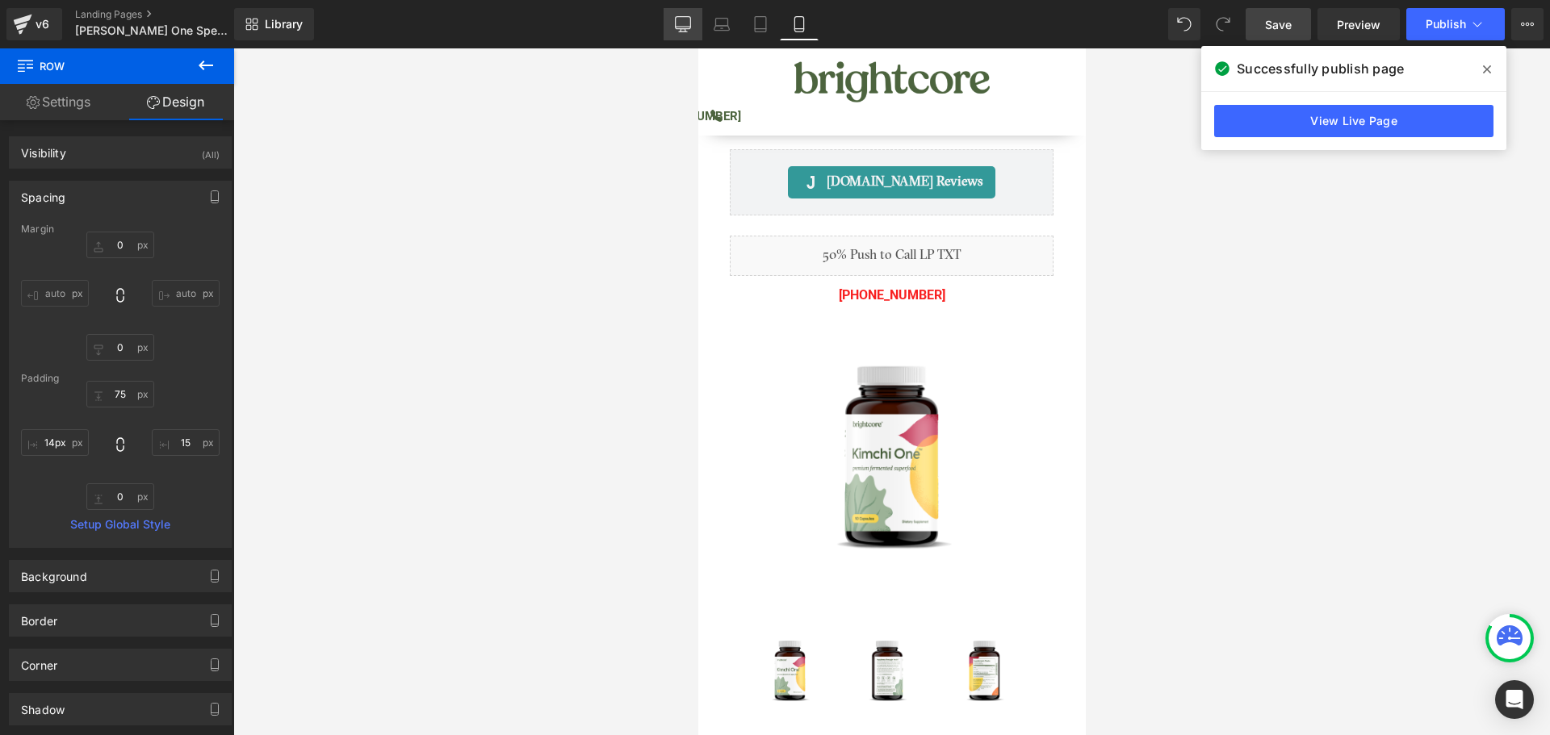
click at [691, 24] on icon at bounding box center [683, 23] width 15 height 12
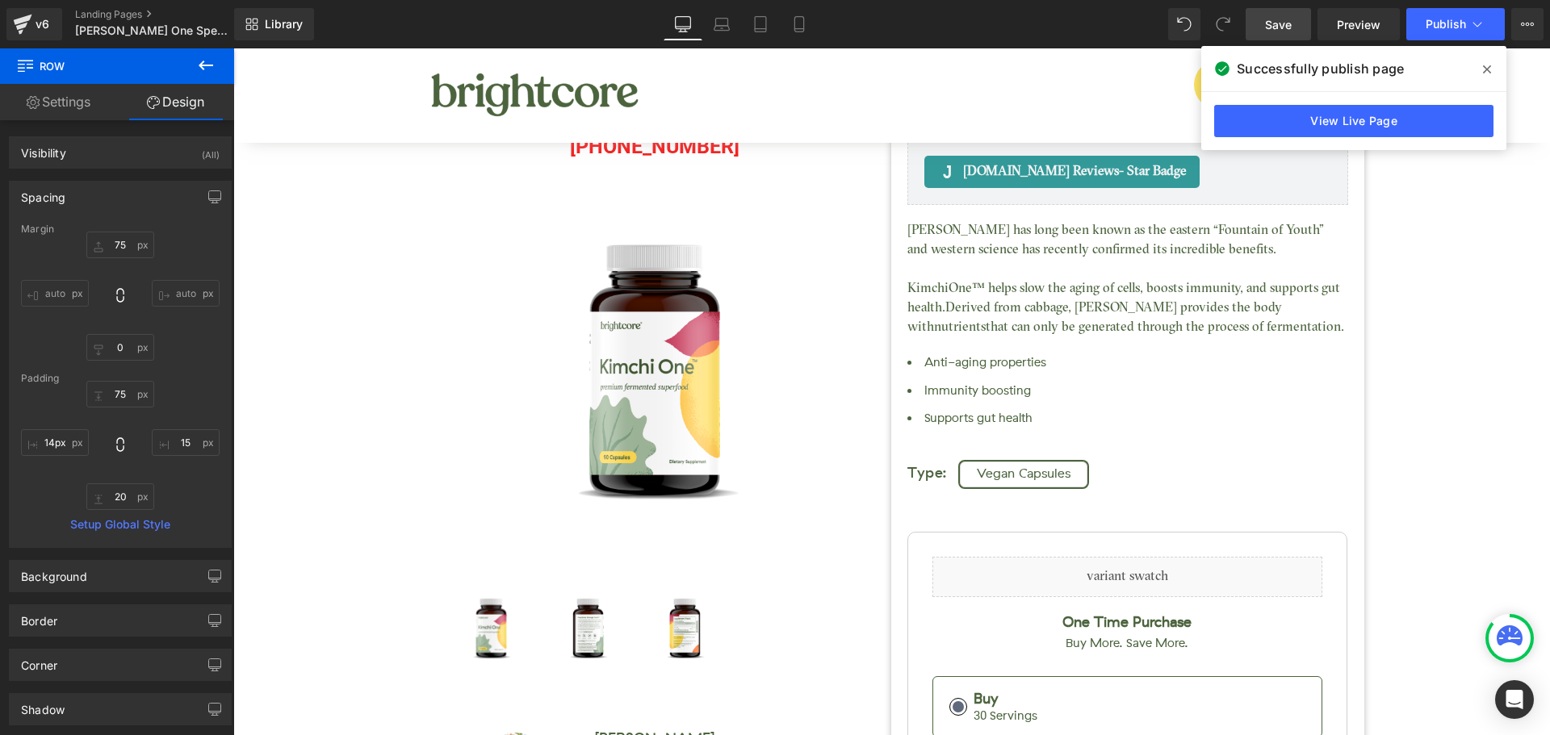
type input "75"
type input "0"
type input "15"
type input "20"
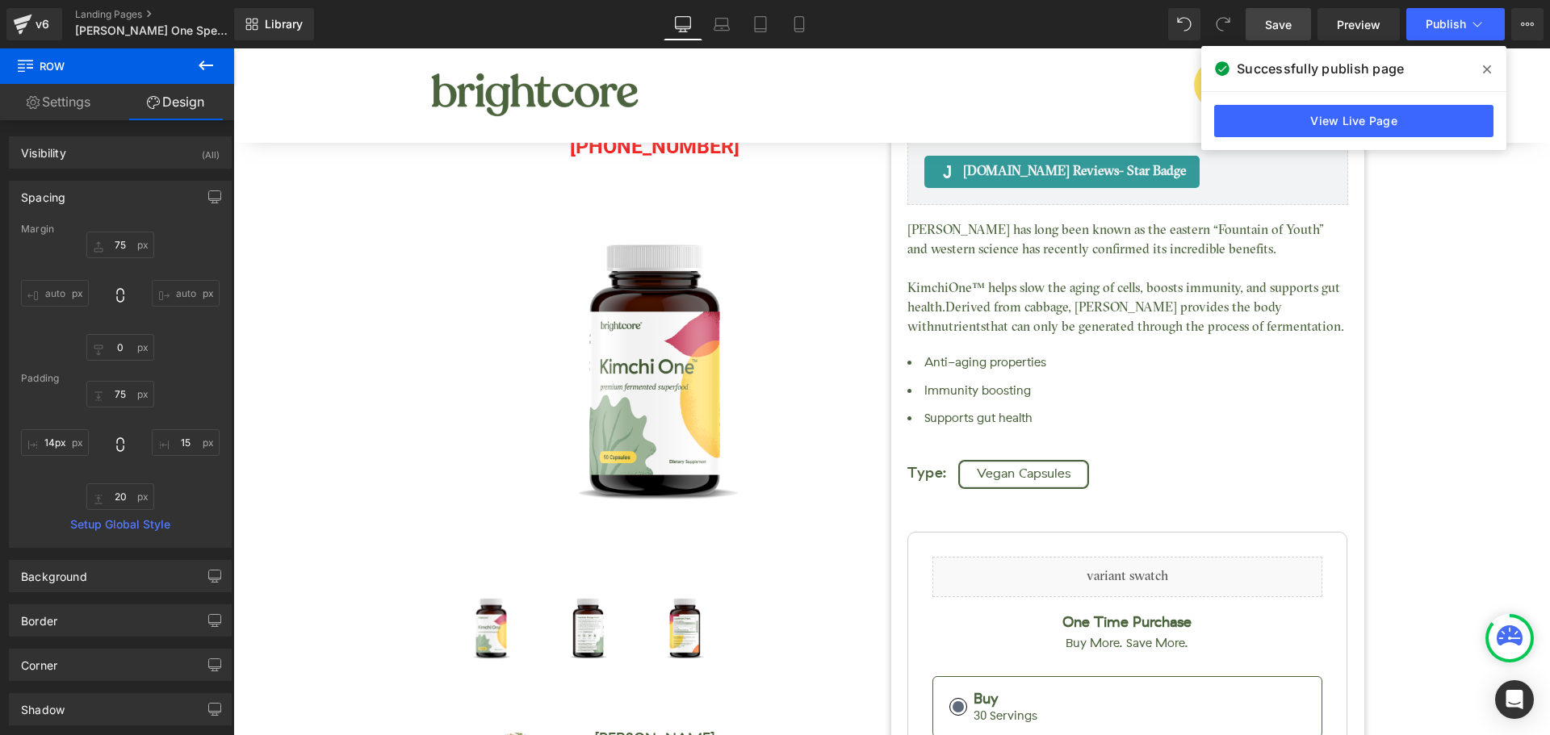
type input "14"
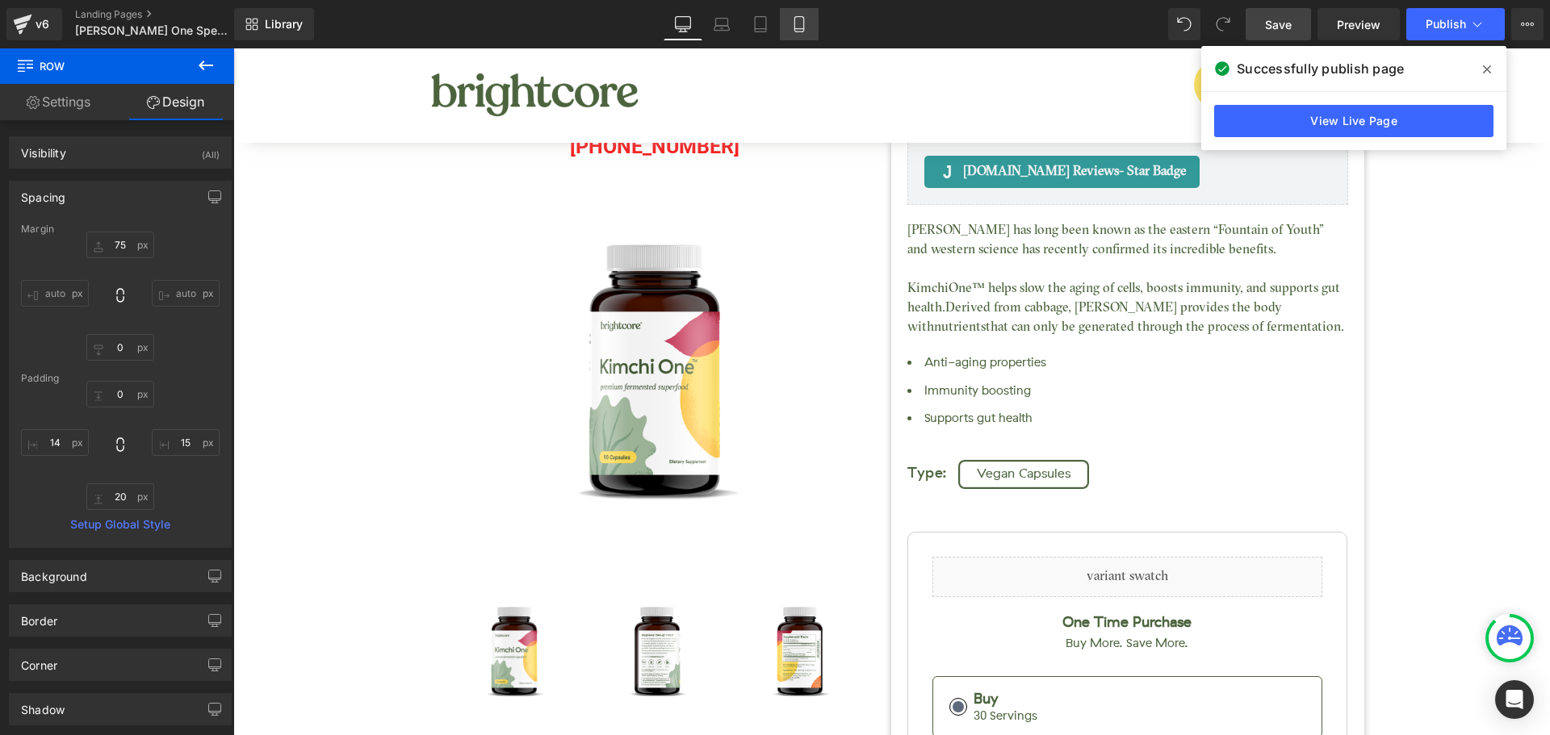
click at [808, 27] on link "Mobile" at bounding box center [799, 24] width 39 height 32
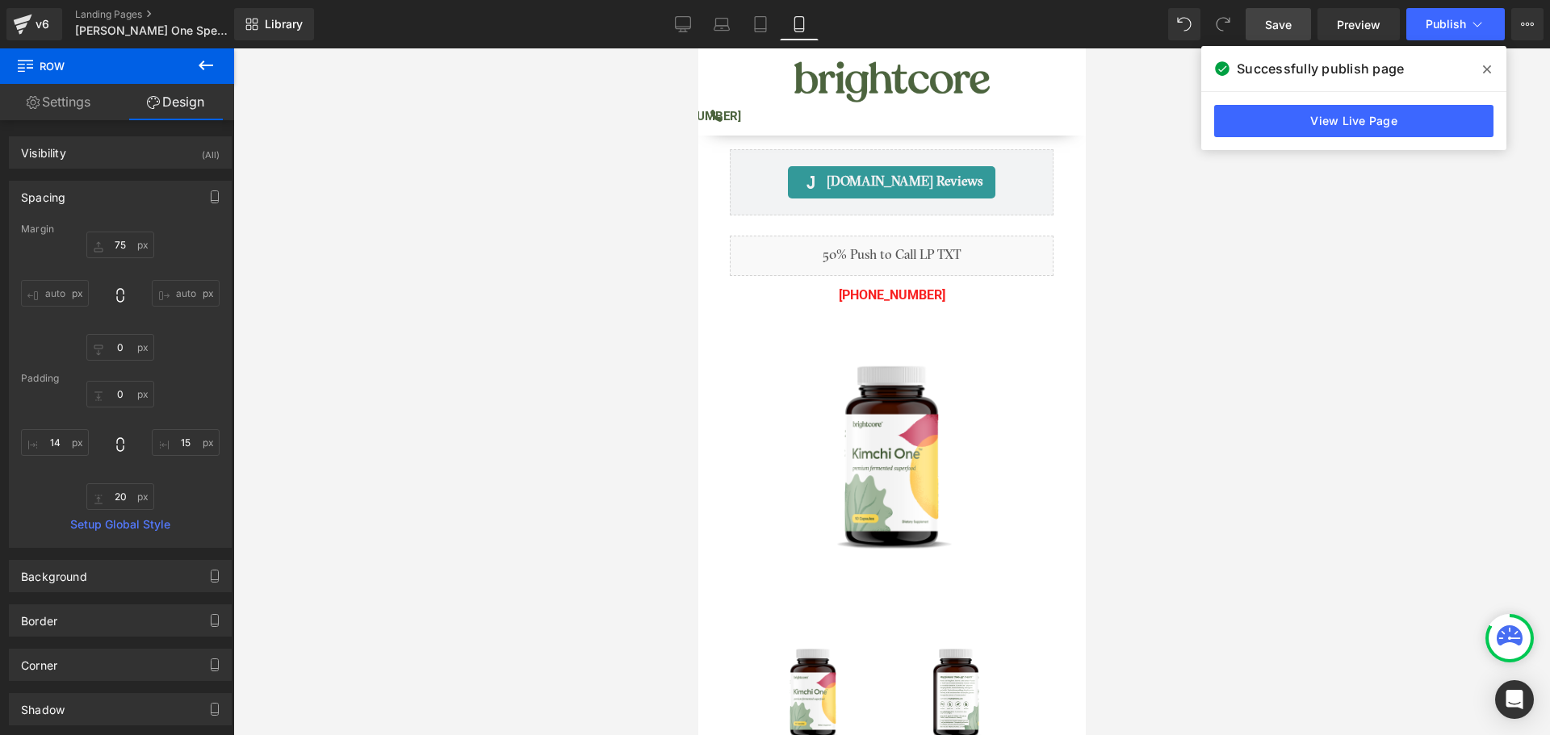
type input "0"
type input "75"
type input "15"
type input "0"
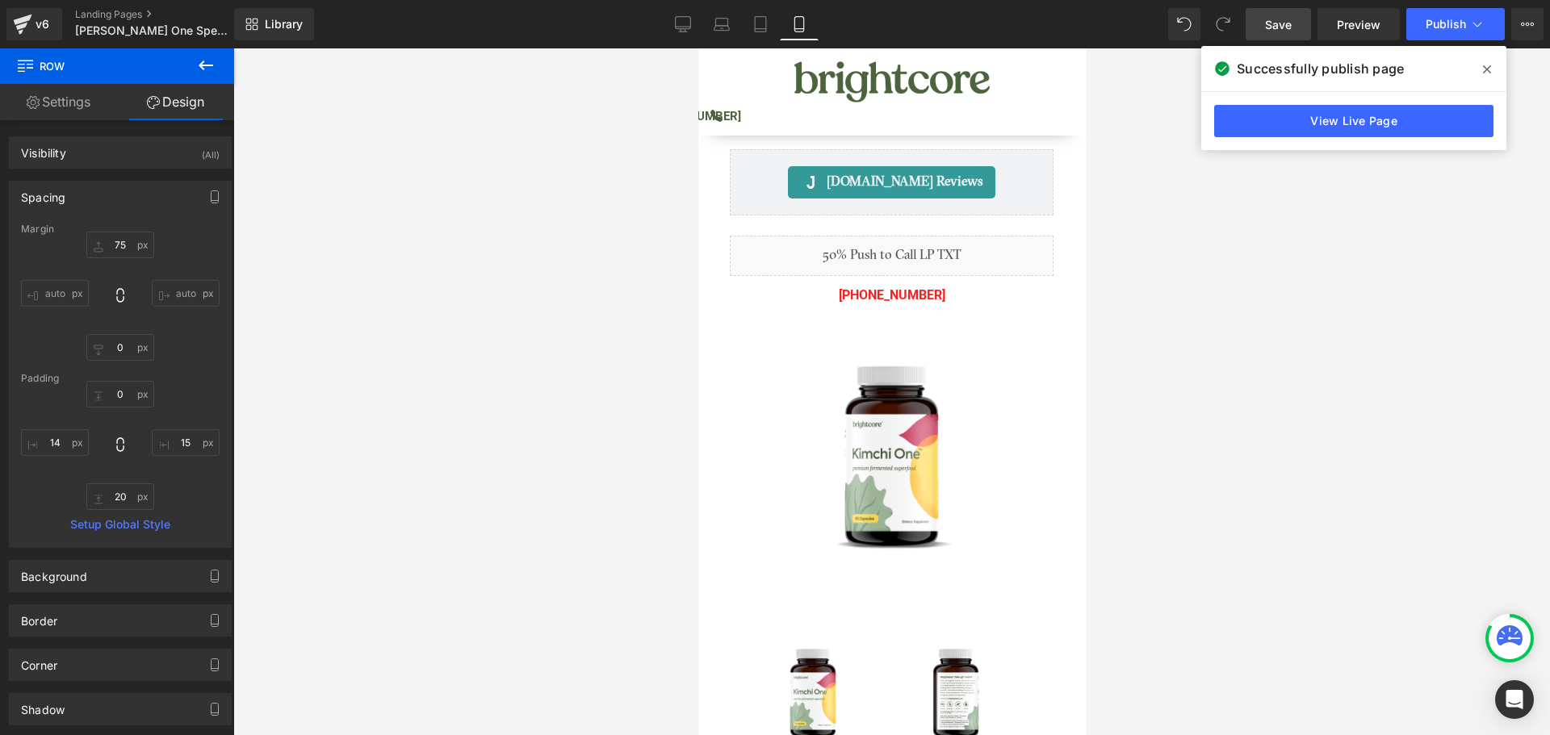
type input "14"
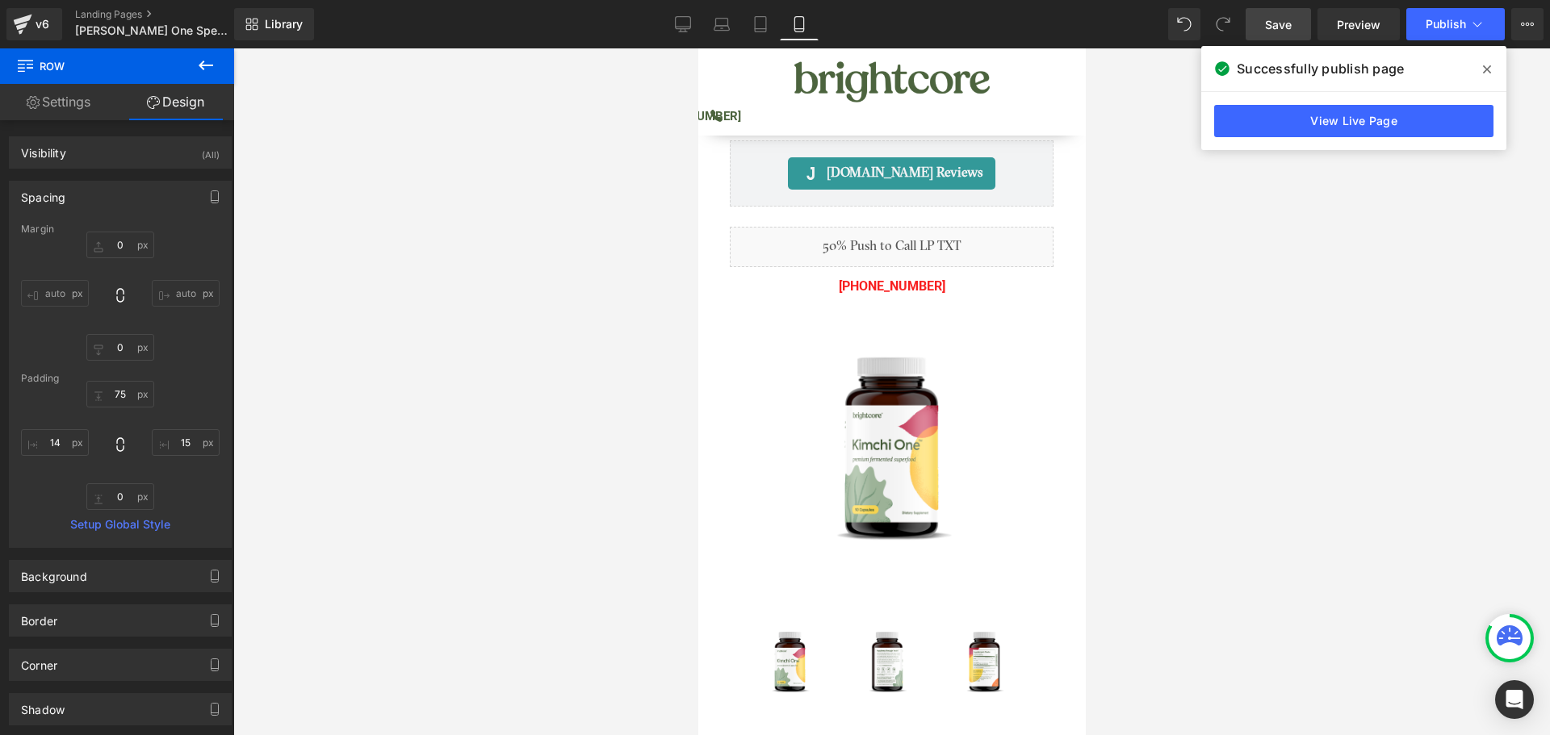
click at [1487, 67] on icon at bounding box center [1487, 69] width 8 height 13
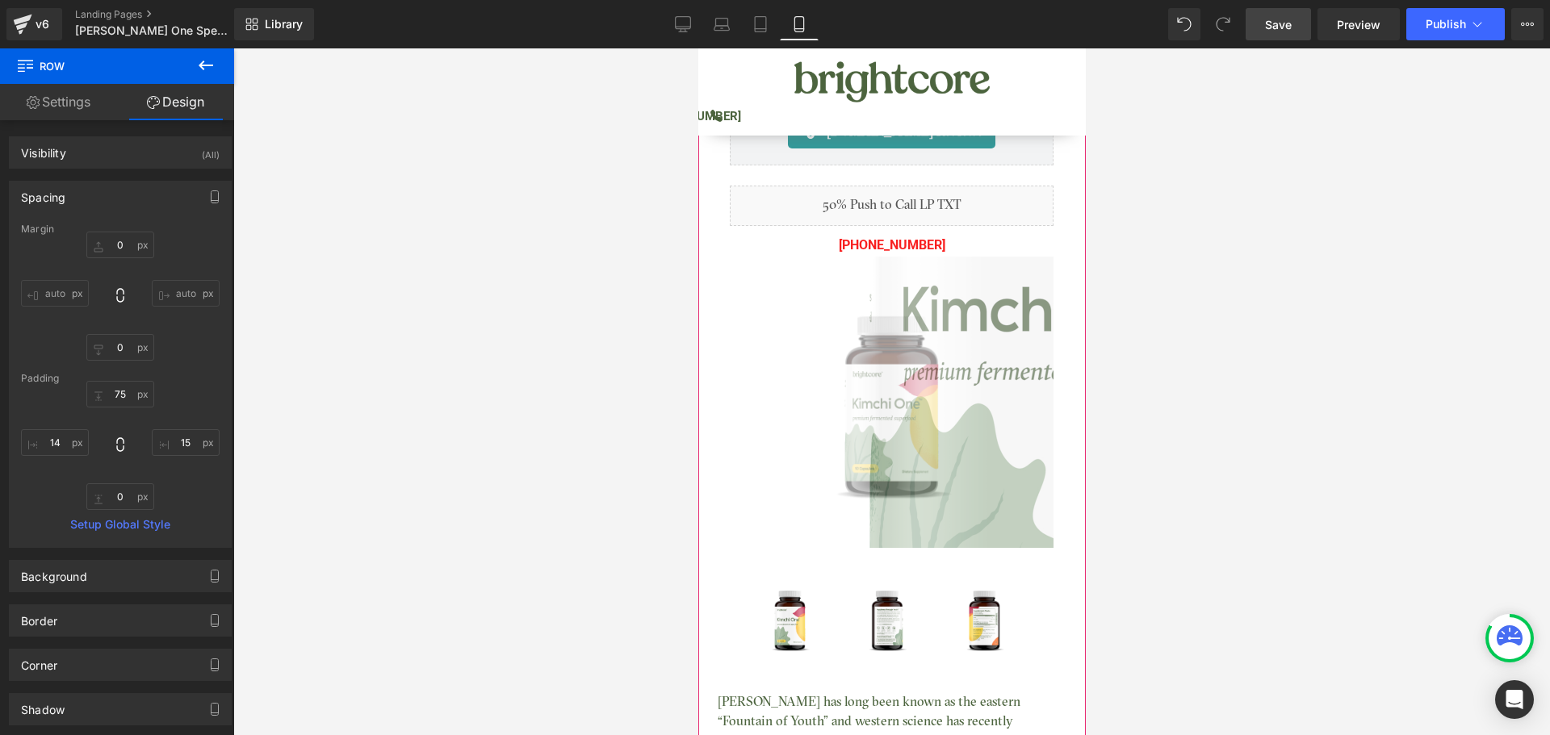
scroll to position [0, 0]
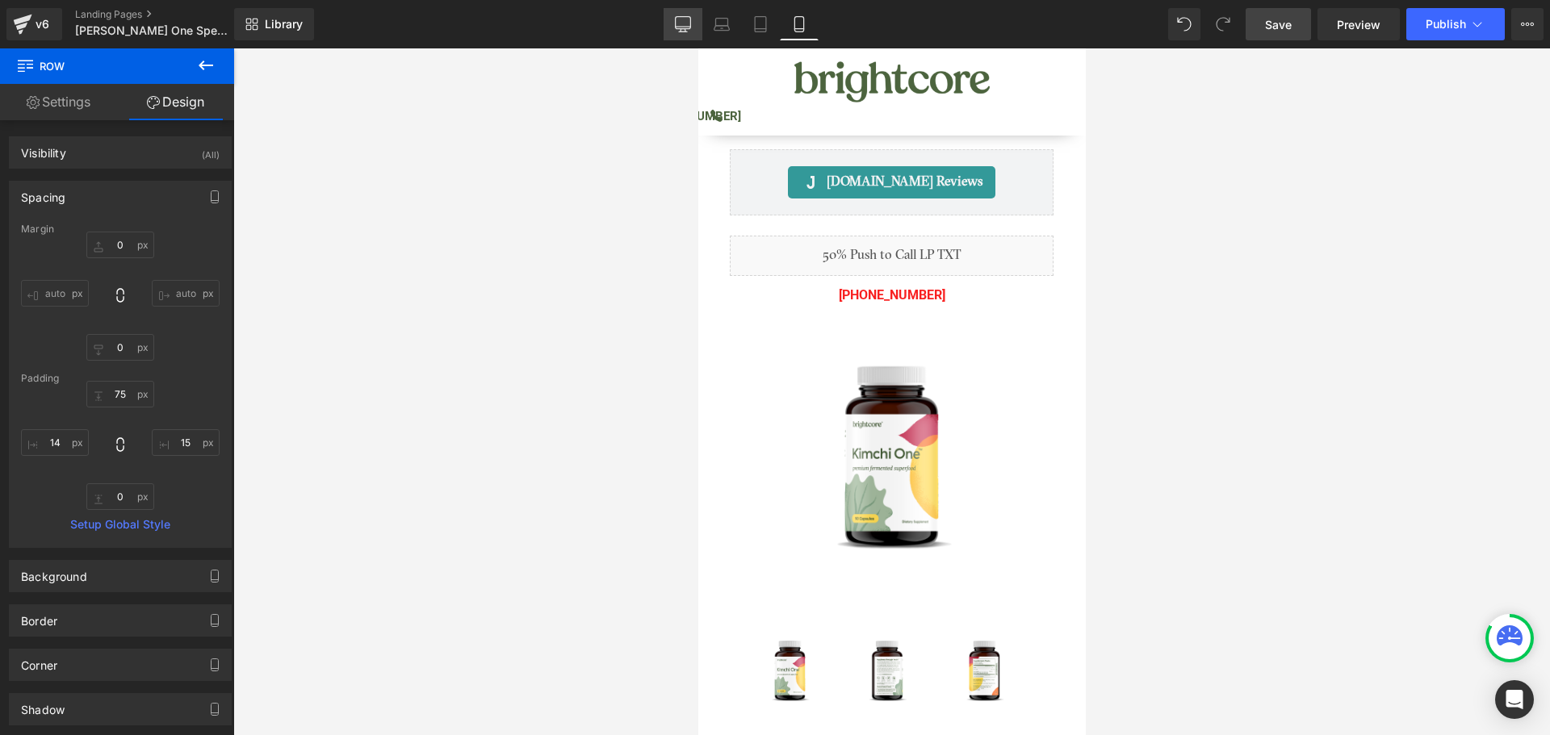
click at [682, 32] on link "Desktop" at bounding box center [683, 24] width 39 height 32
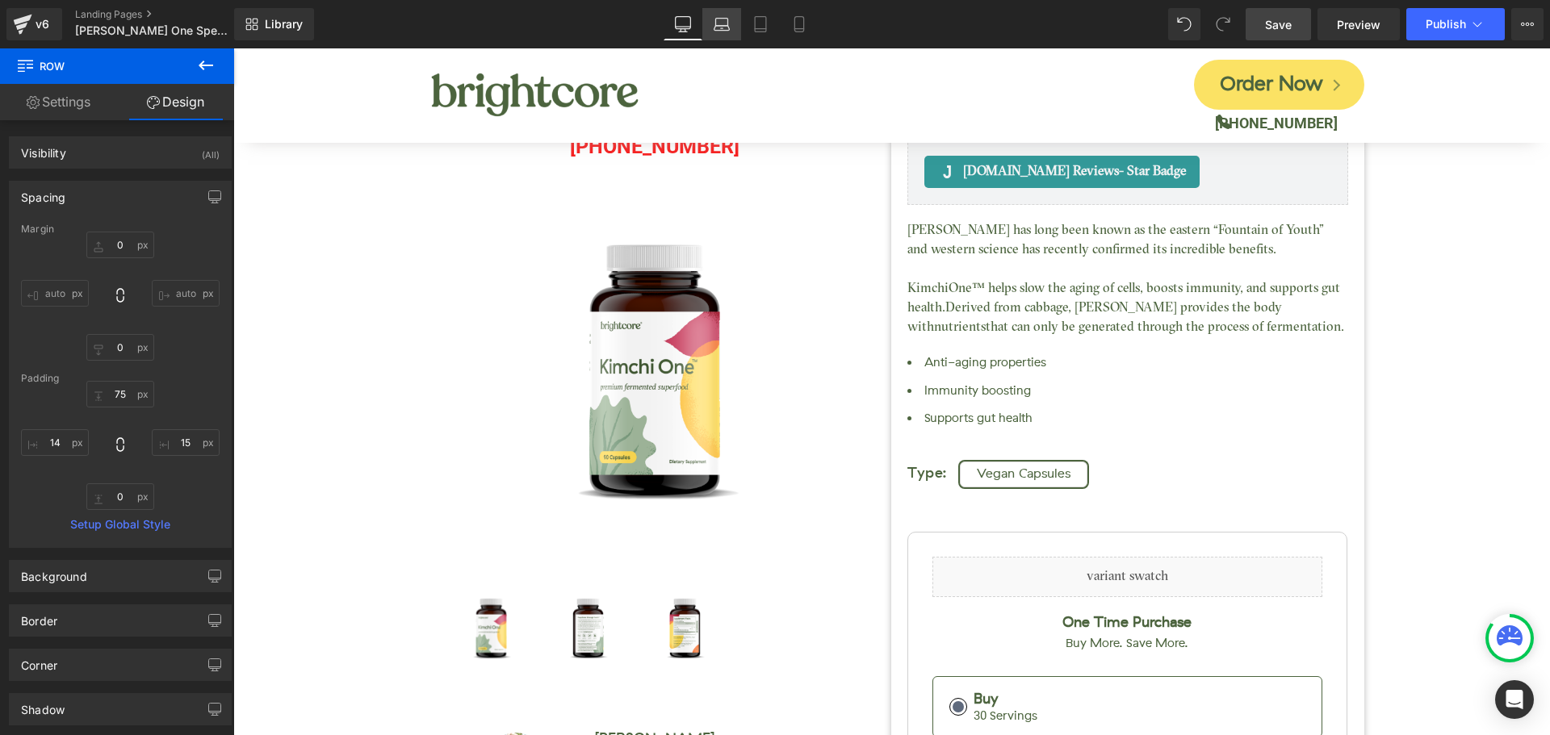
type input "75"
type input "0"
type input "15"
type input "20"
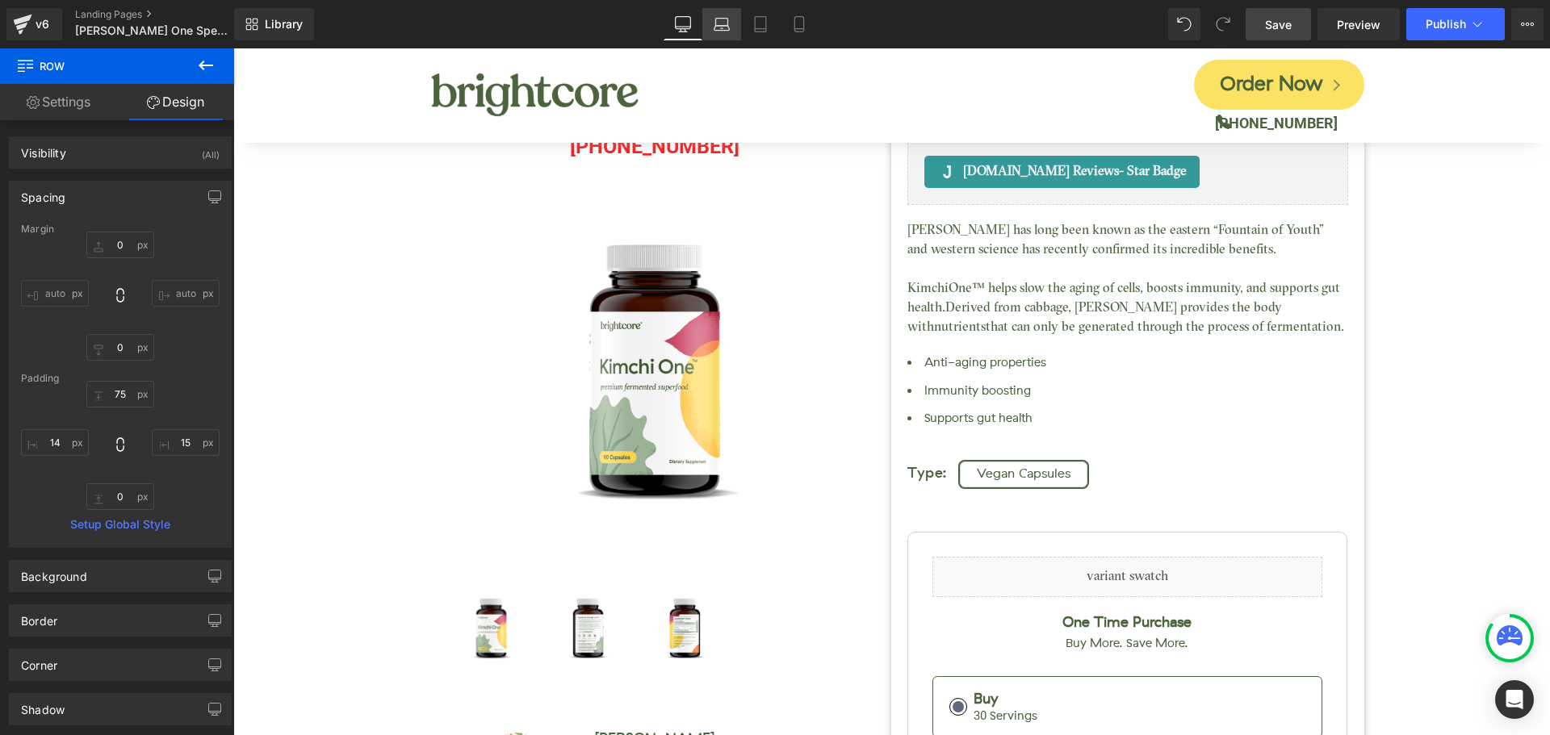
type input "14"
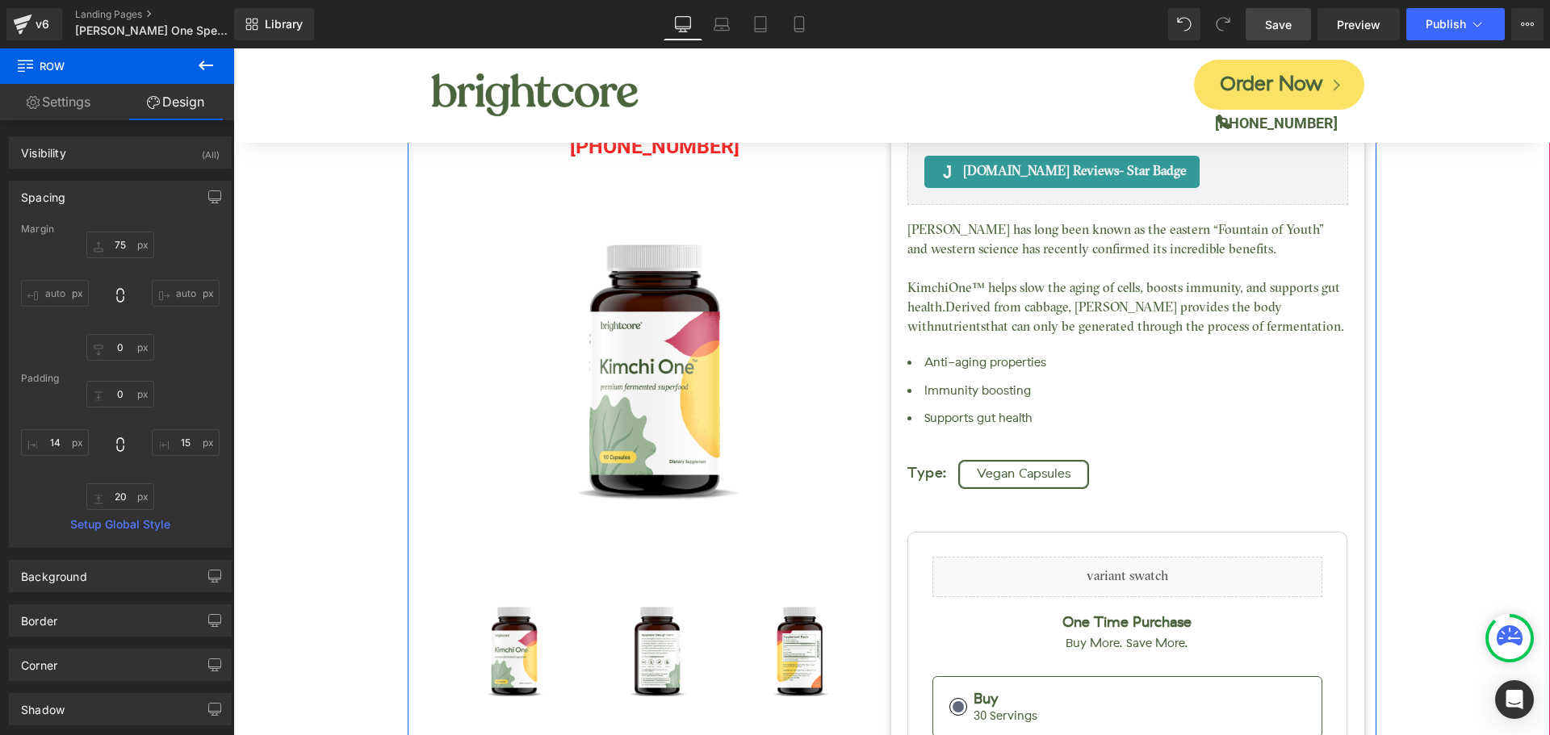
click at [896, 153] on div "Kimchi One™ (P) Title [DOMAIN_NAME] Reviews - Star Badge [DOMAIN_NAME] Reviews …" at bounding box center [1127, 591] width 473 height 1022
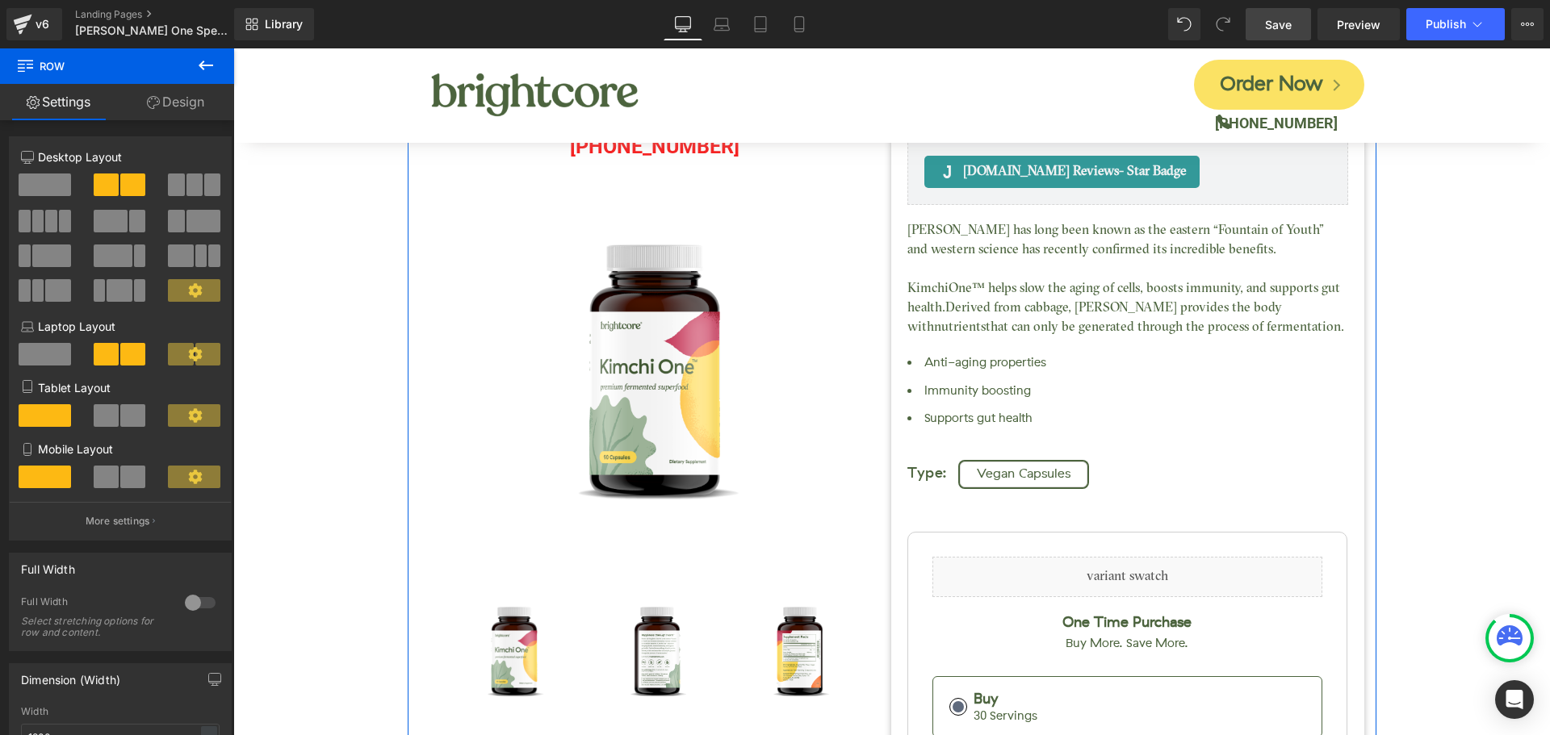
click at [196, 107] on link "Design" at bounding box center [175, 102] width 117 height 36
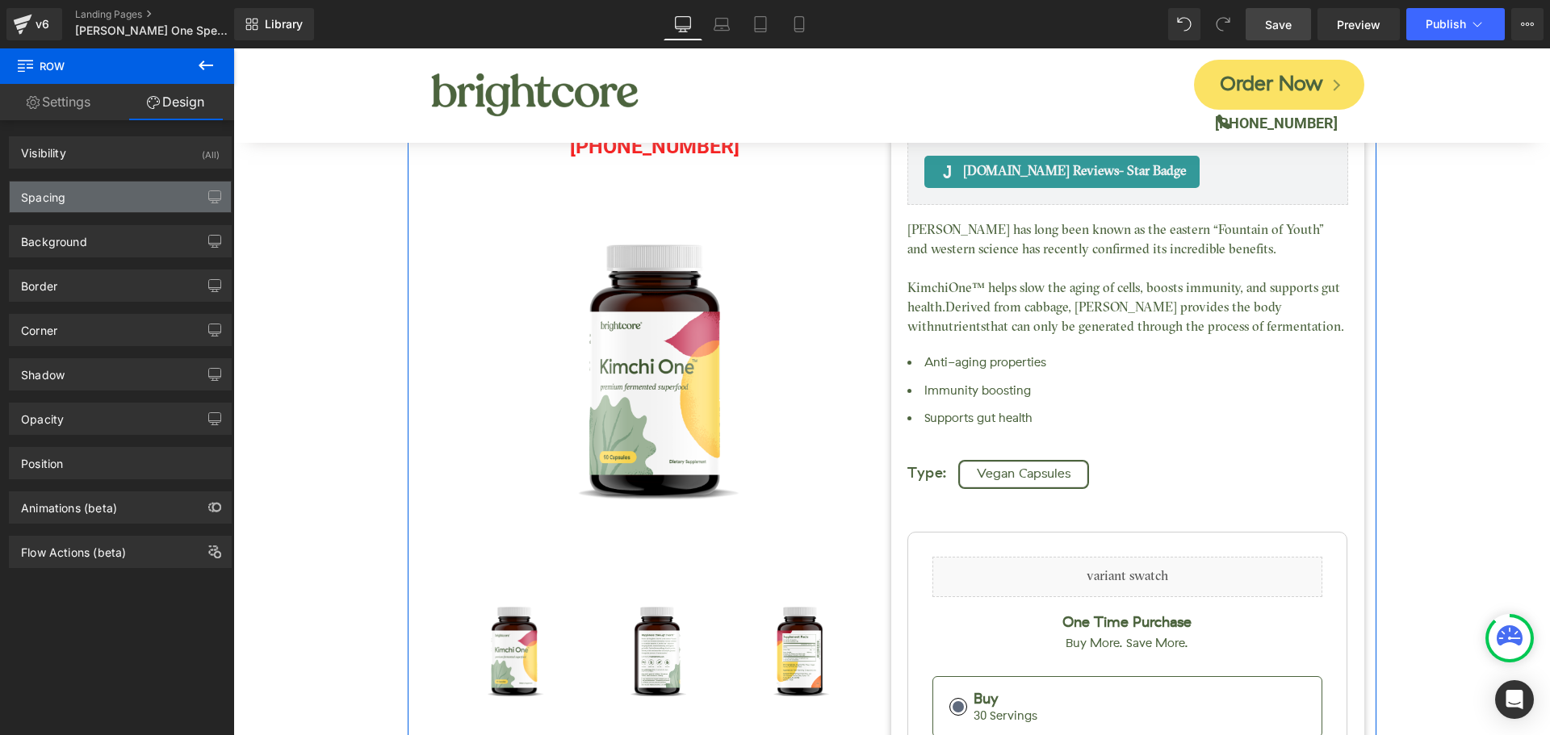
click at [52, 207] on div "Spacing" at bounding box center [120, 197] width 221 height 31
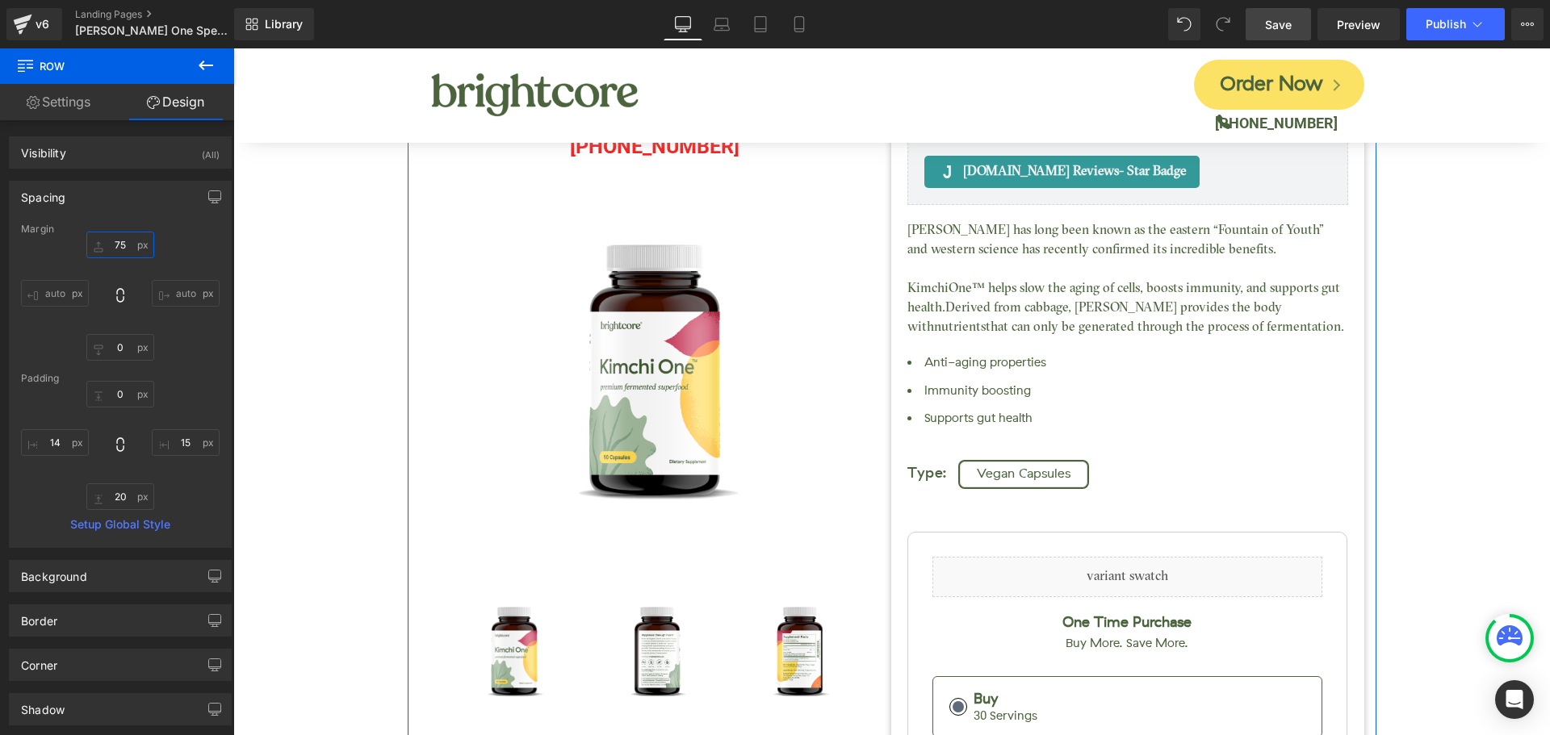
click at [108, 241] on input "75" at bounding box center [120, 245] width 68 height 27
type input "175"
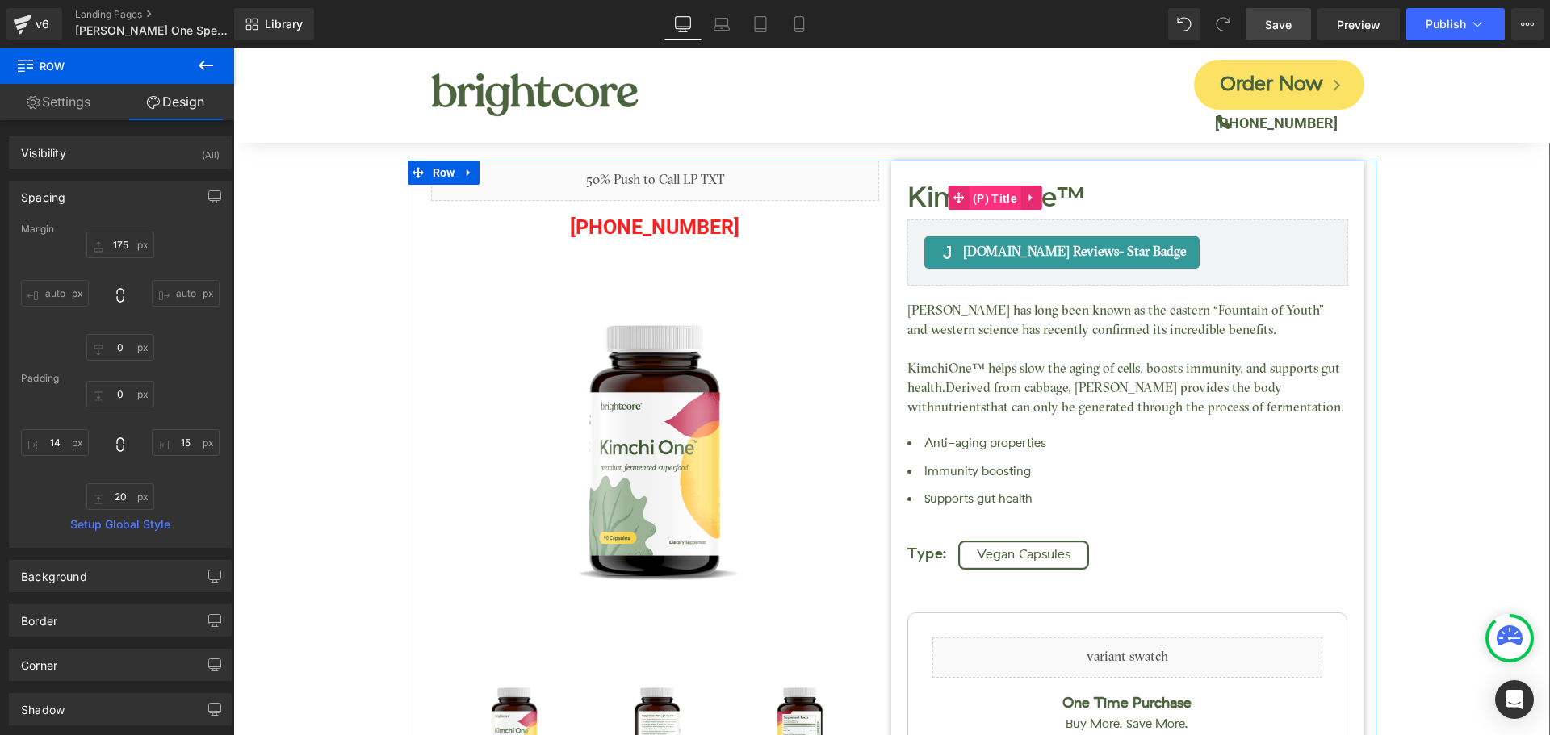
click at [979, 206] on span "(P) Title" at bounding box center [995, 198] width 52 height 24
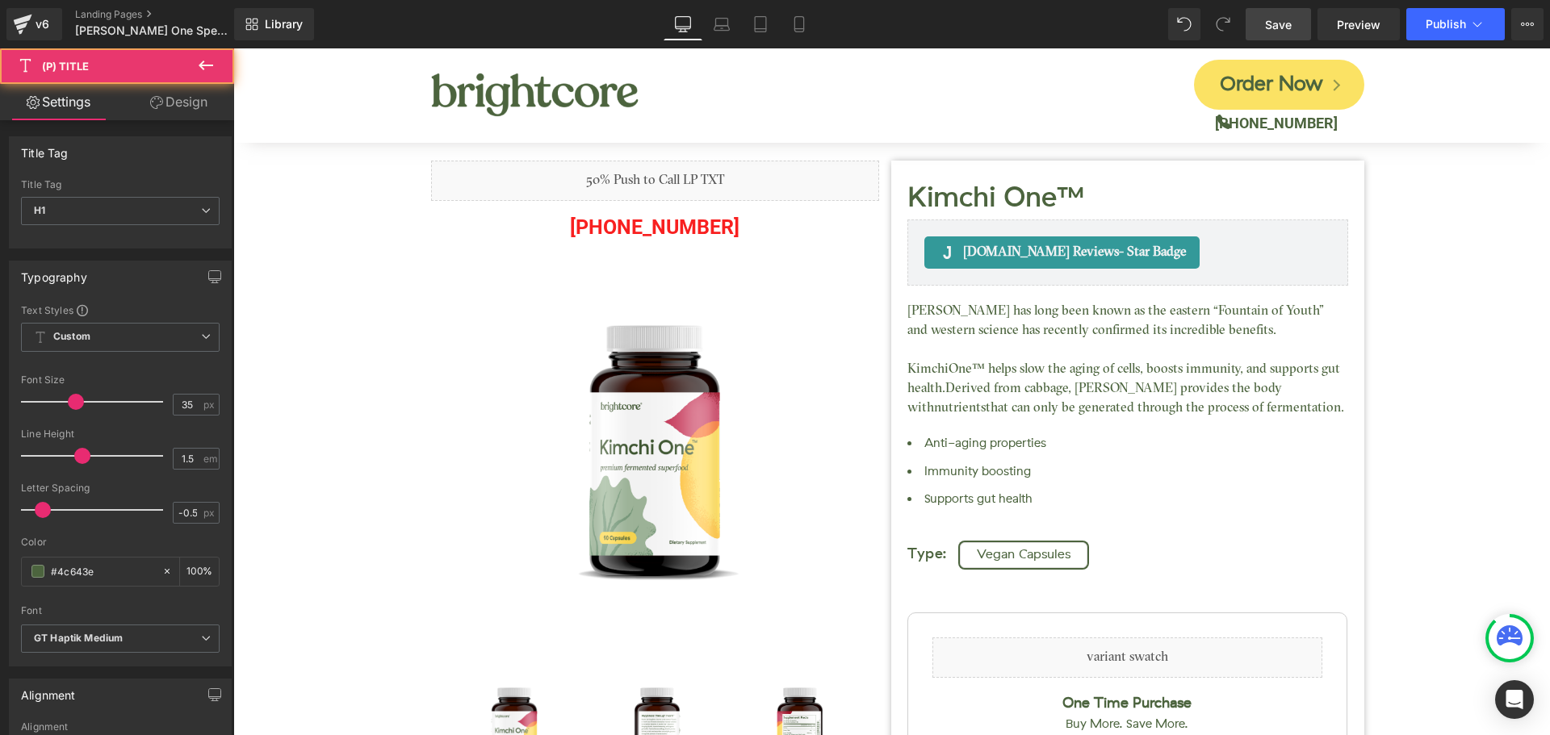
click at [184, 99] on link "Design" at bounding box center [178, 102] width 117 height 36
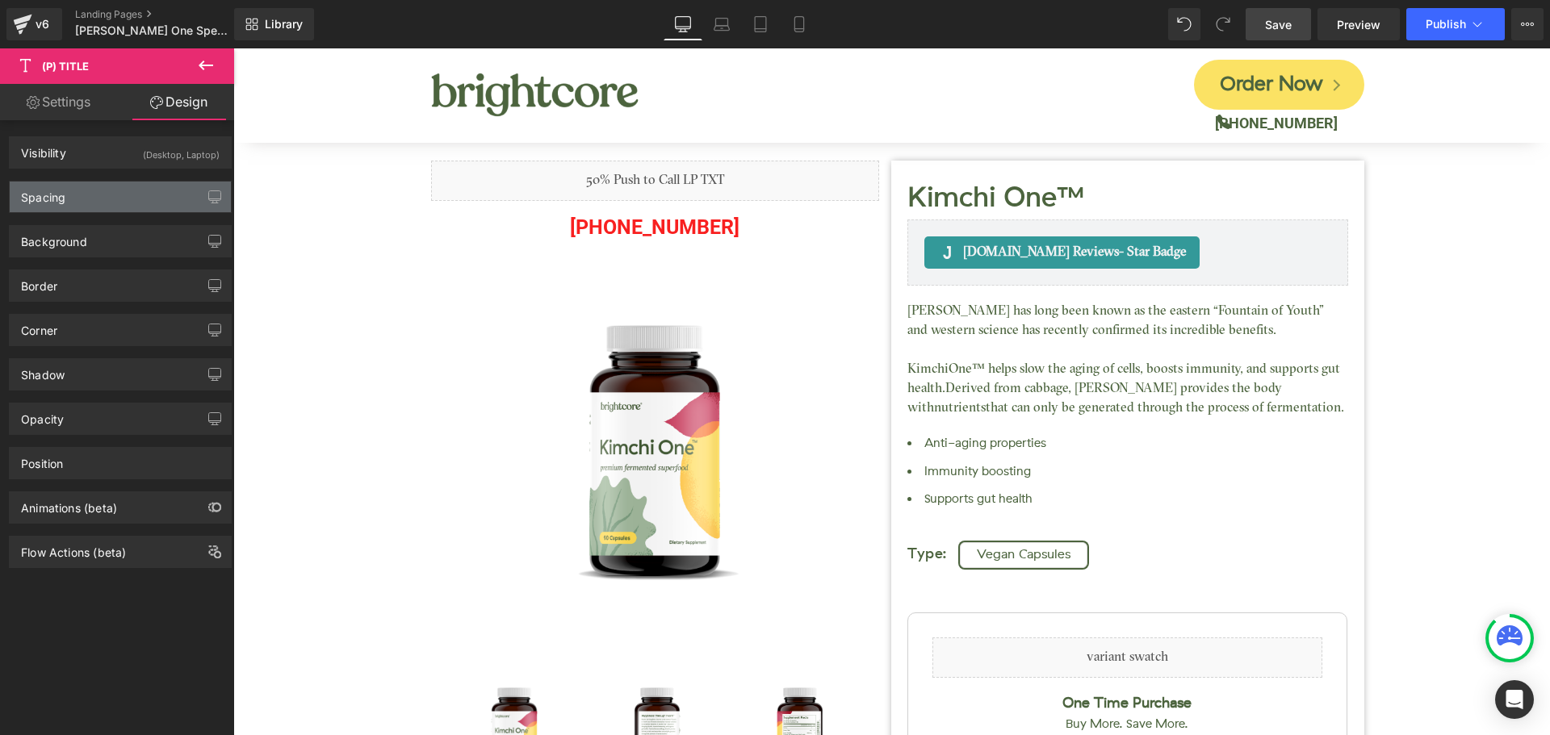
type input "0"
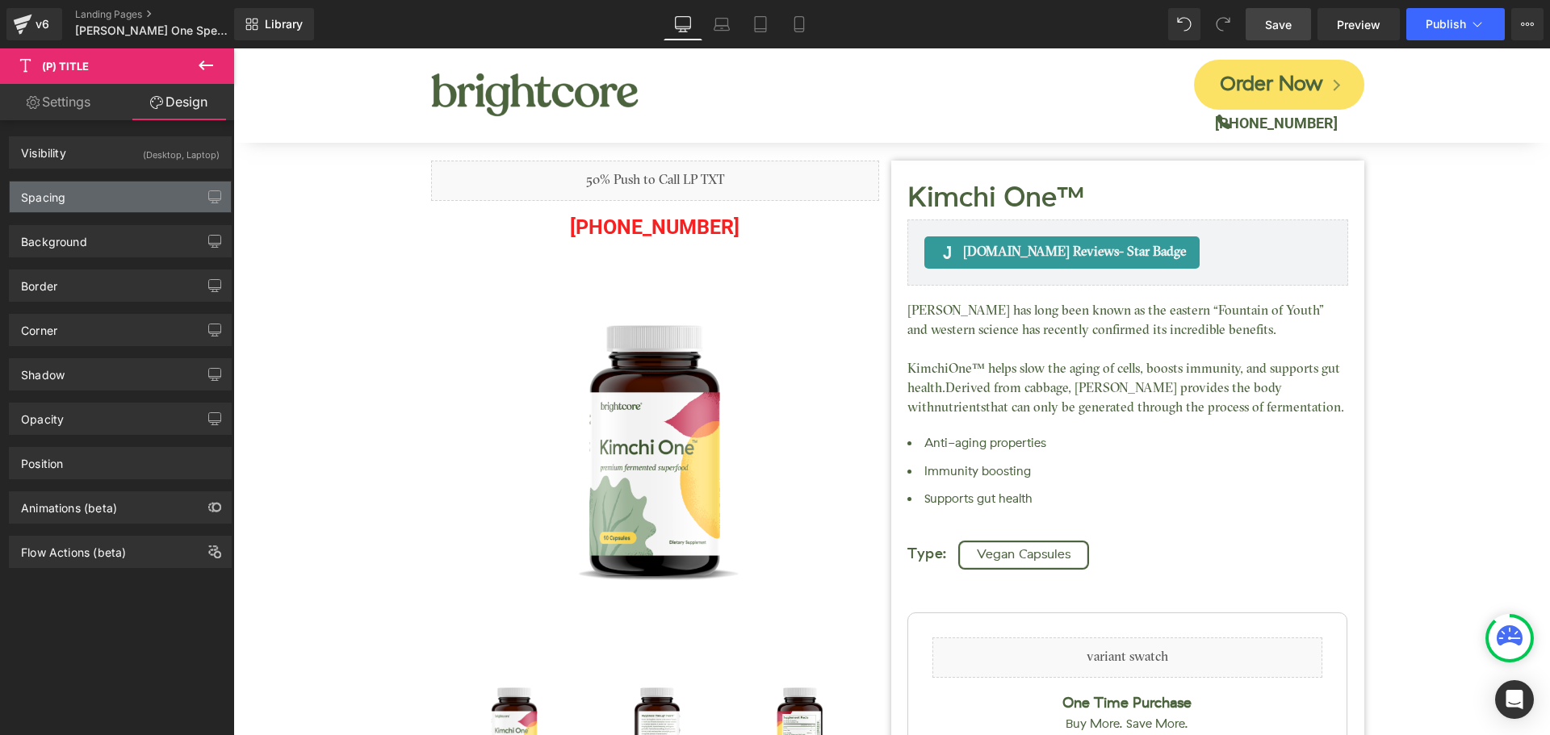
type input "0"
click at [128, 195] on div "Spacing" at bounding box center [120, 197] width 221 height 31
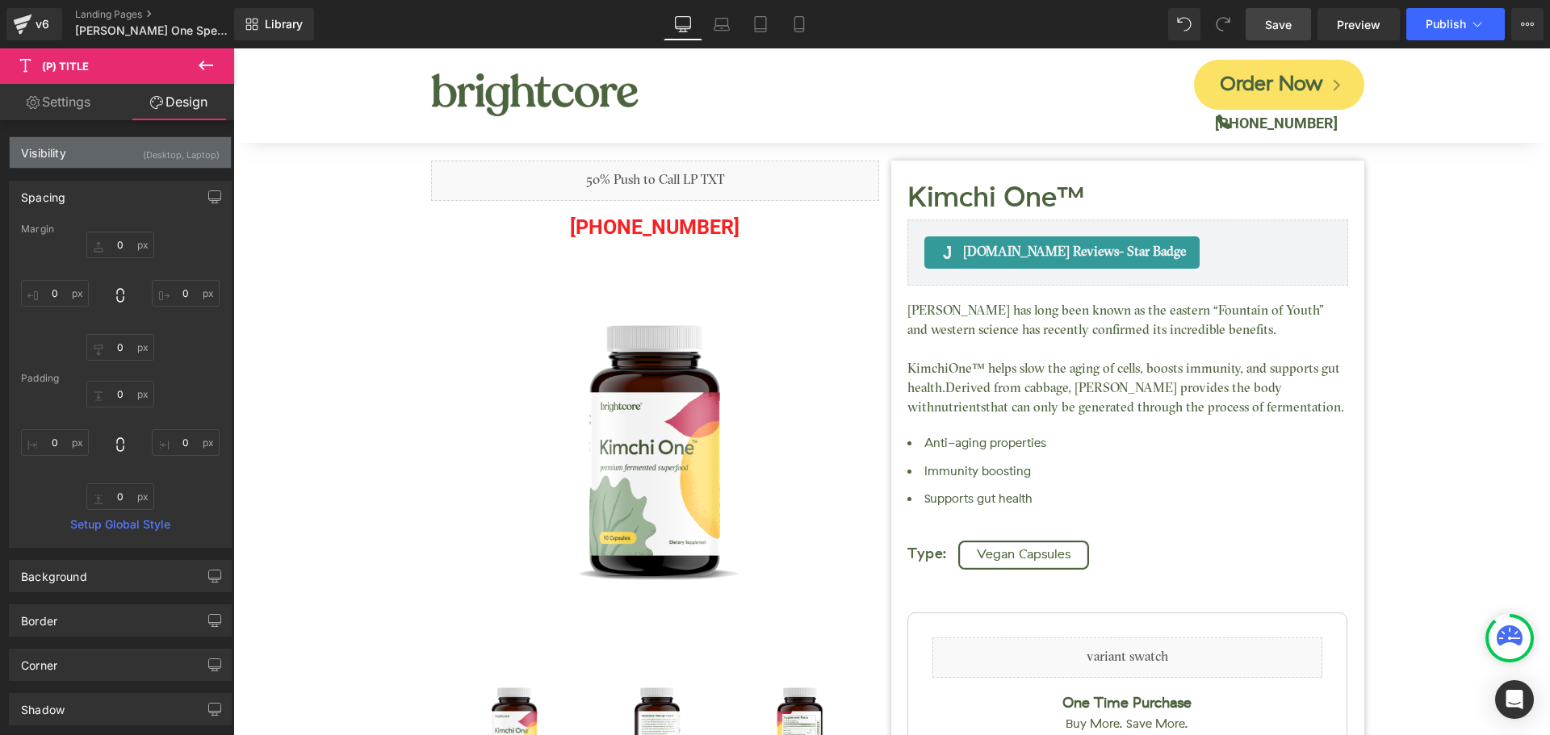
click at [82, 157] on div "Visibility (Desktop, Laptop)" at bounding box center [120, 152] width 221 height 31
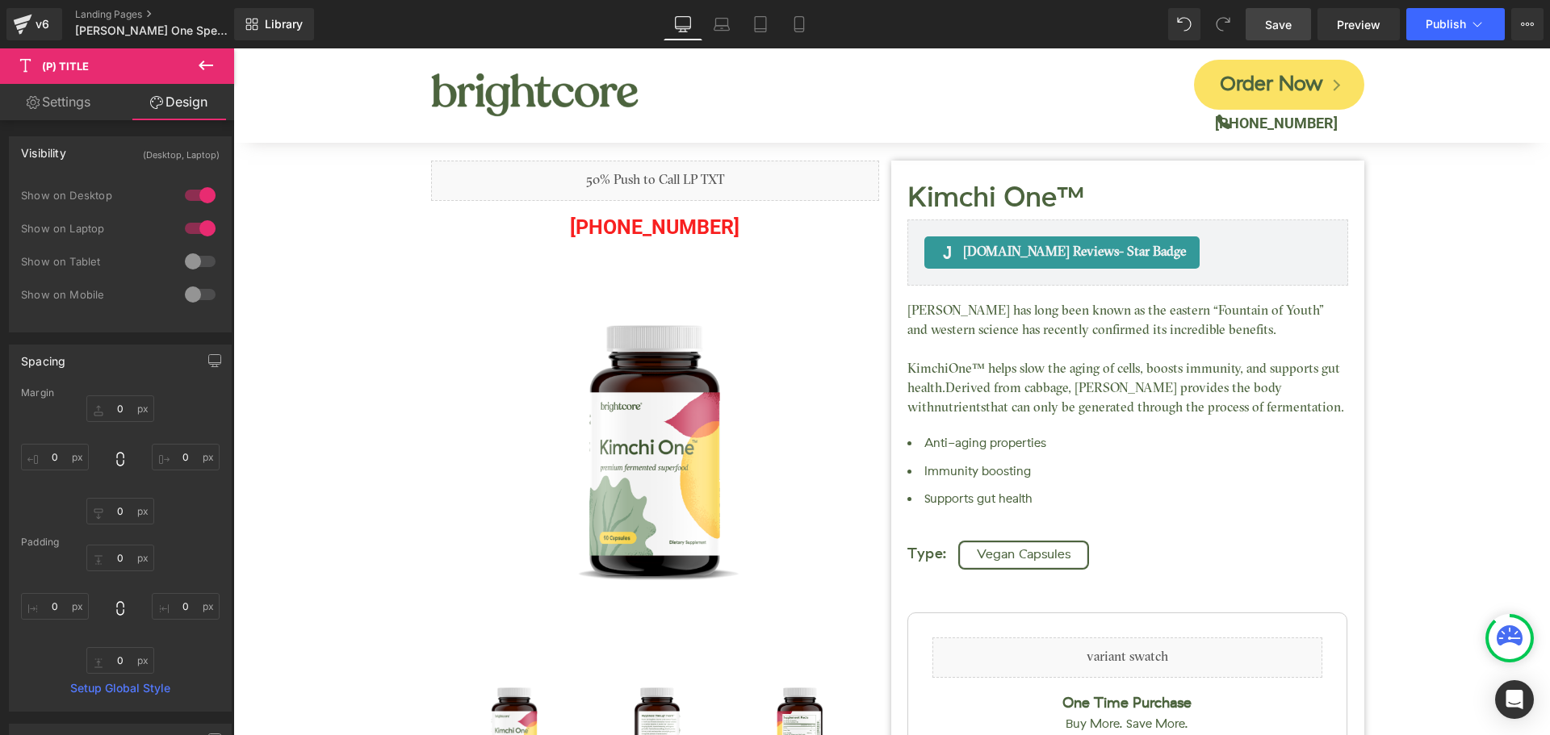
click at [194, 263] on div at bounding box center [200, 262] width 39 height 26
click at [195, 297] on div at bounding box center [200, 295] width 39 height 26
click at [90, 115] on link "Settings" at bounding box center [58, 102] width 117 height 36
type input "100"
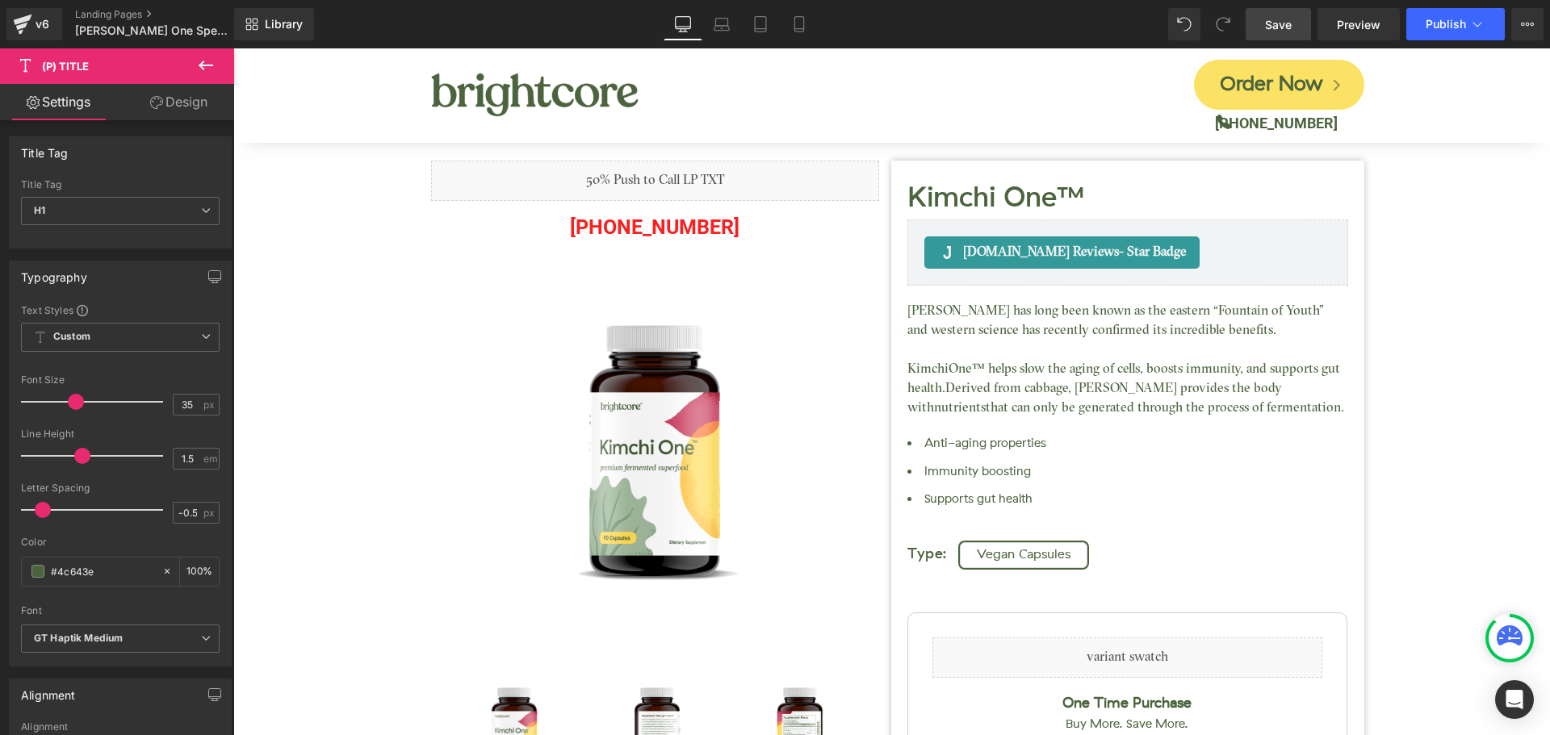
click at [178, 97] on link "Design" at bounding box center [178, 102] width 117 height 36
type input "0"
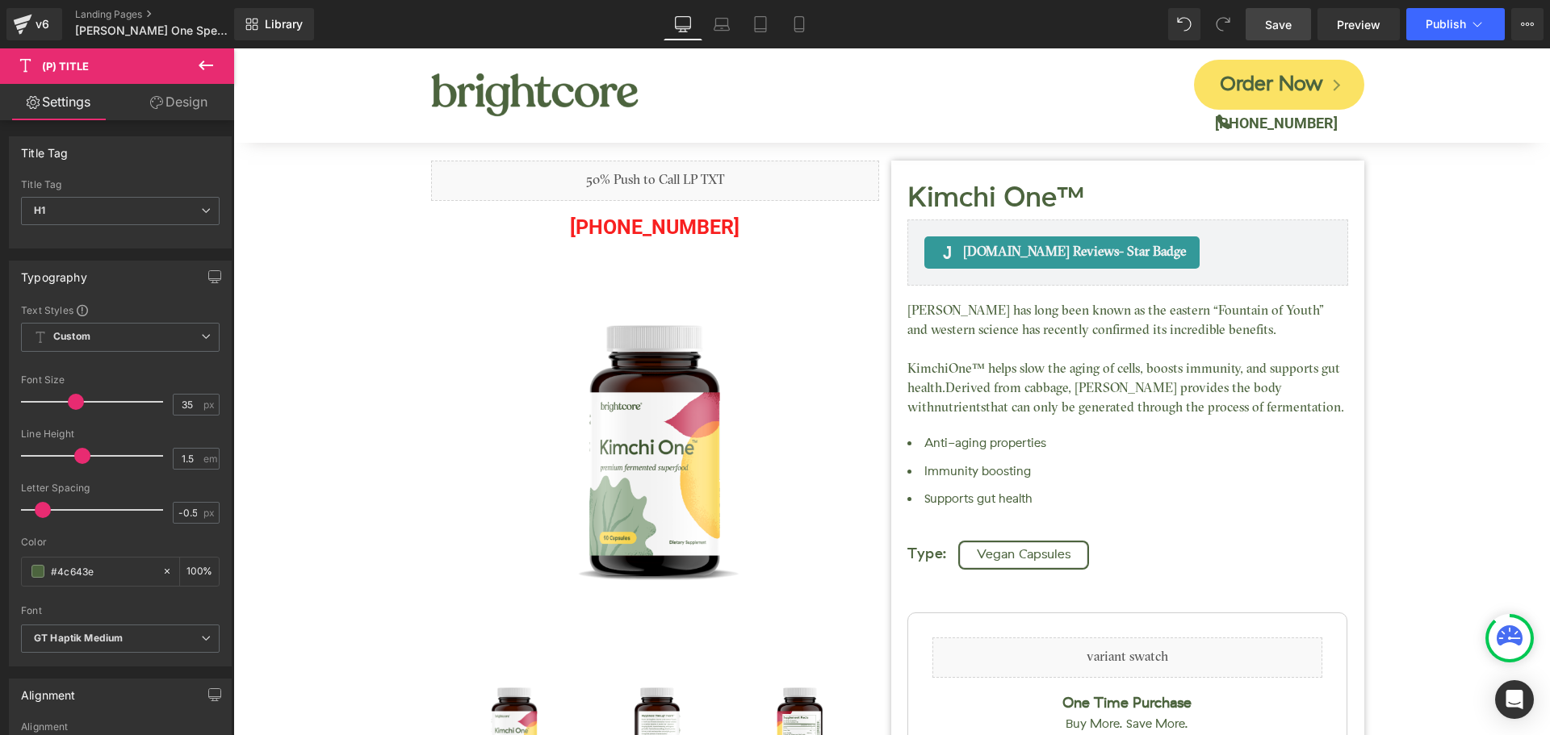
type input "0"
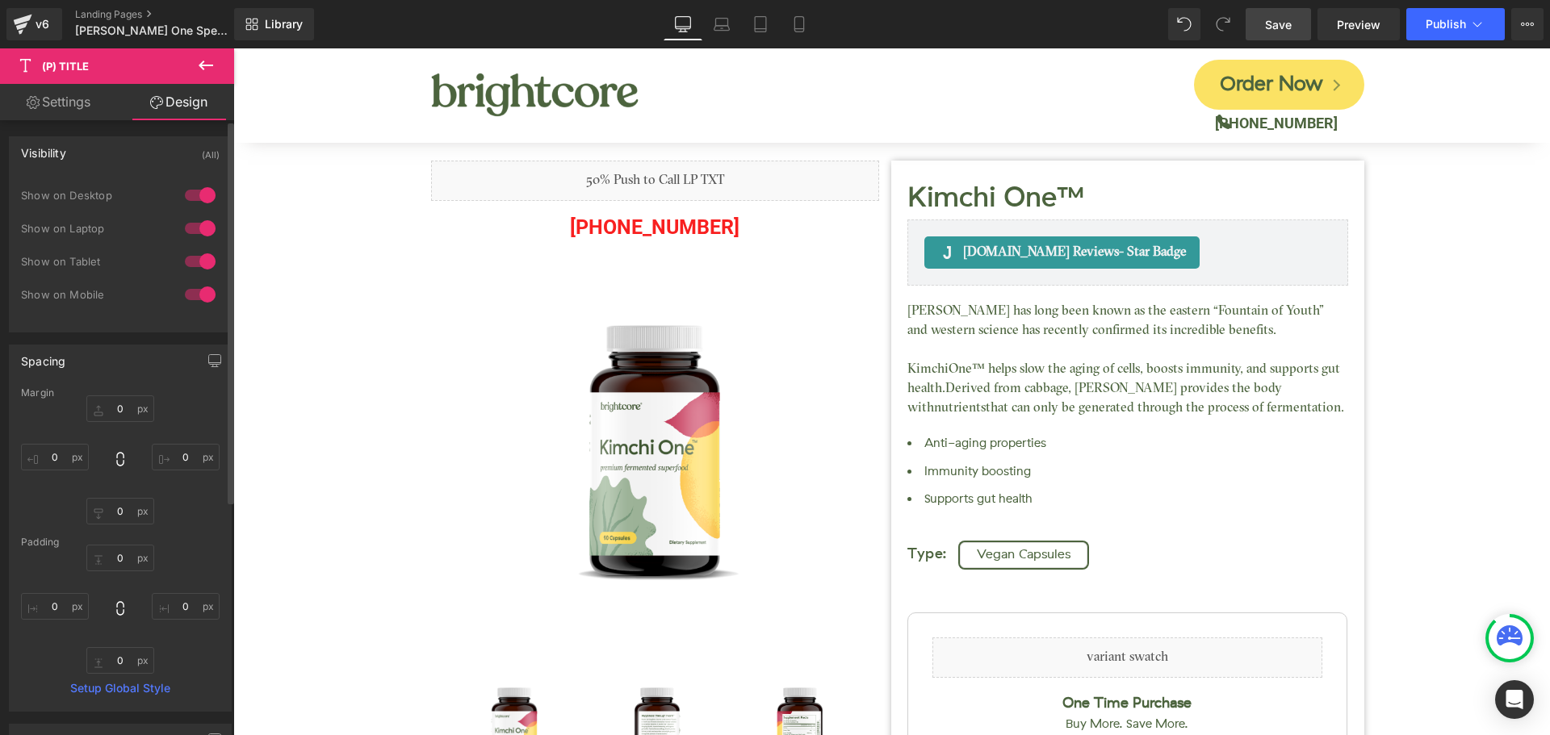
click at [202, 145] on div "(All)" at bounding box center [211, 150] width 18 height 27
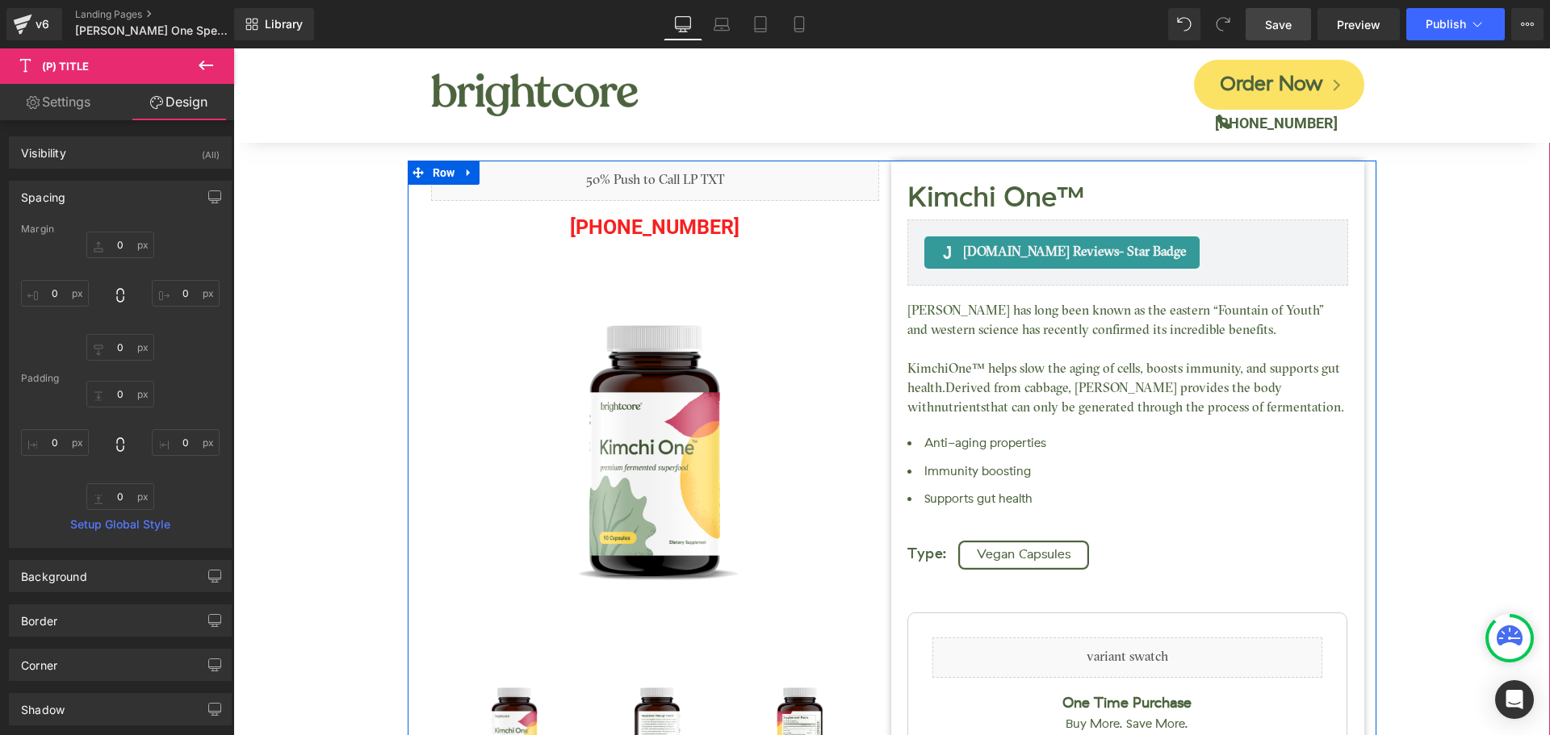
click at [911, 167] on div "Kimchi One™ (P) Title [DOMAIN_NAME] Reviews - Star Badge [DOMAIN_NAME] Reviews …" at bounding box center [1127, 672] width 473 height 1022
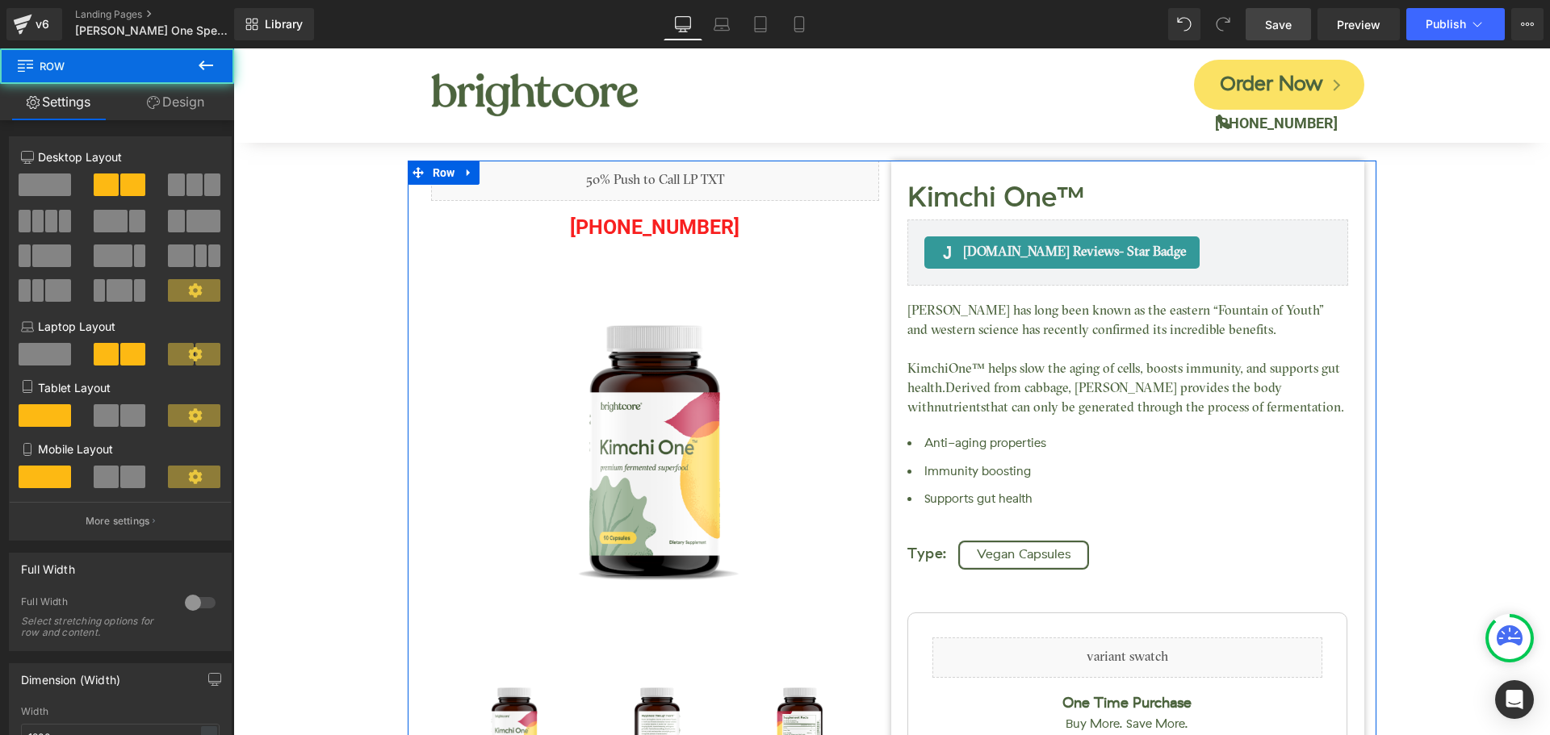
click at [177, 107] on link "Design" at bounding box center [175, 102] width 117 height 36
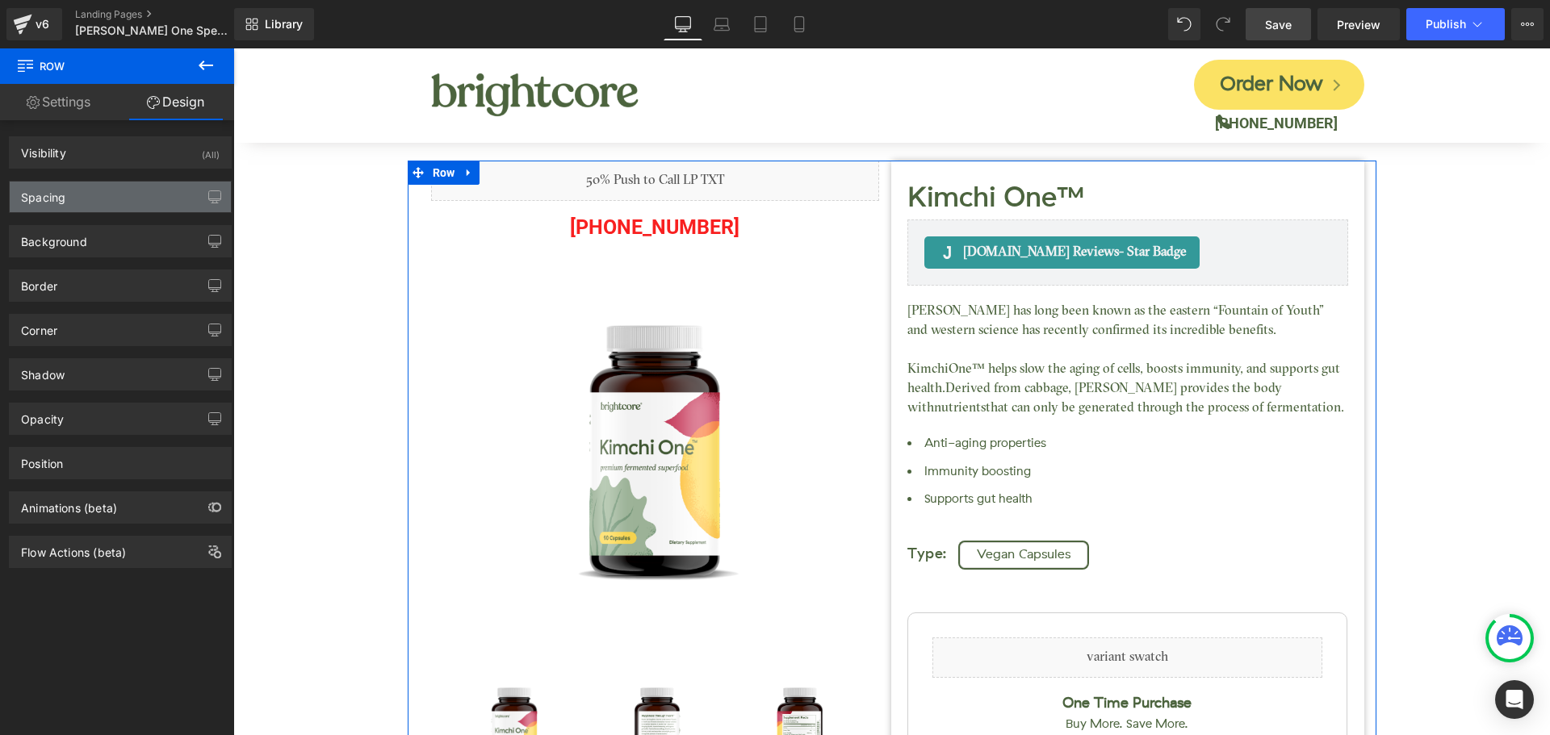
click at [42, 211] on div "Spacing" at bounding box center [120, 197] width 221 height 31
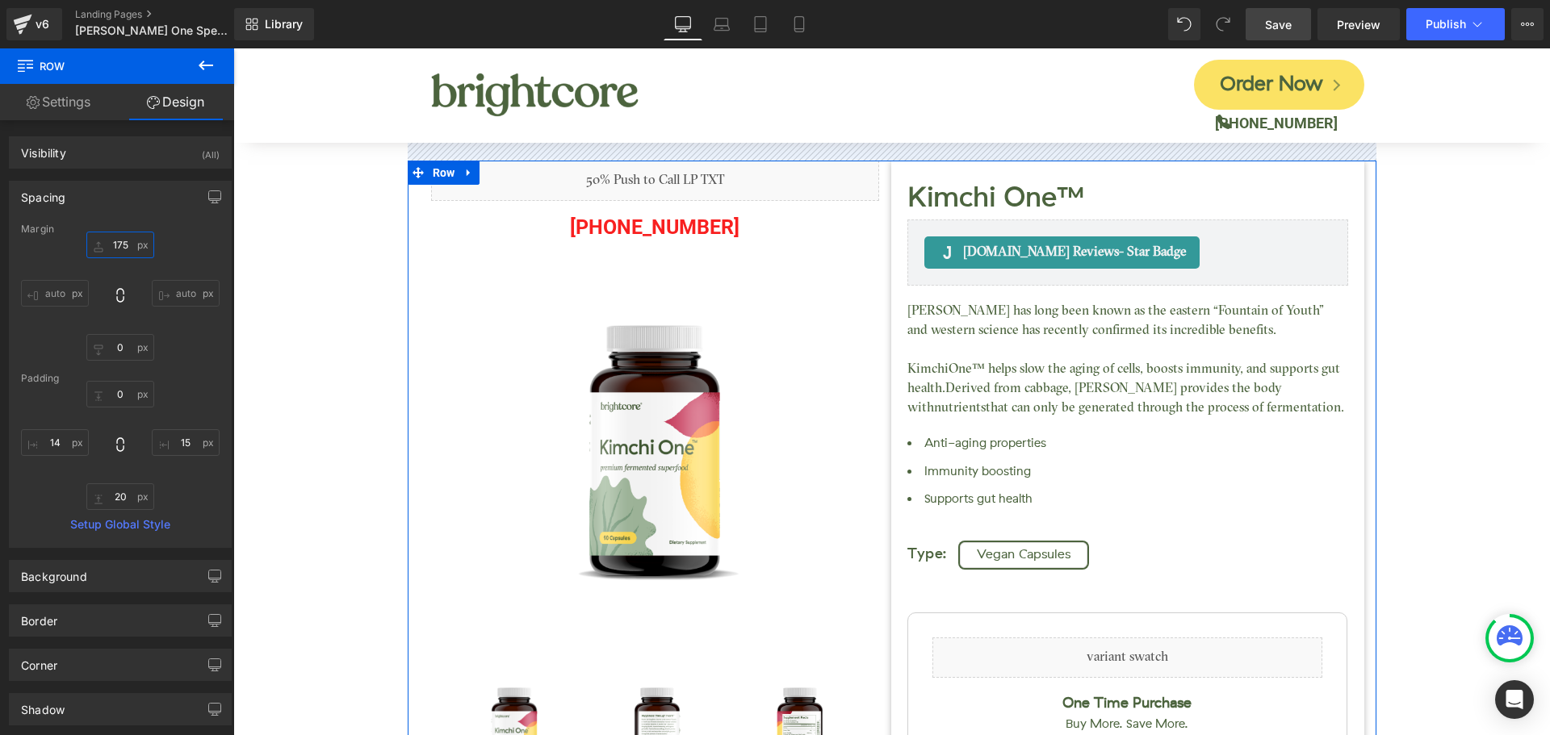
click at [118, 246] on input "175" at bounding box center [120, 245] width 68 height 27
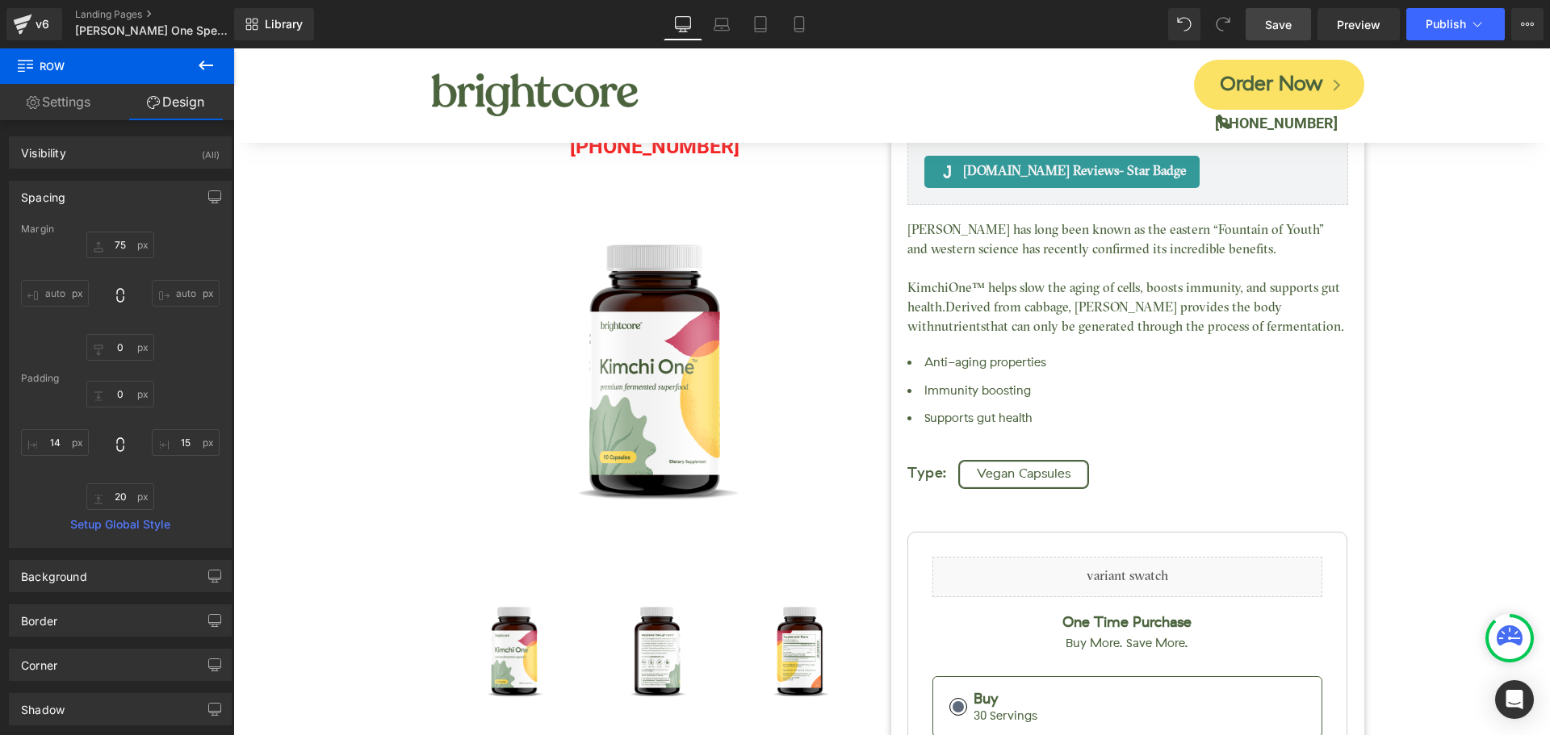
click at [1267, 25] on span "Save" at bounding box center [1278, 24] width 27 height 17
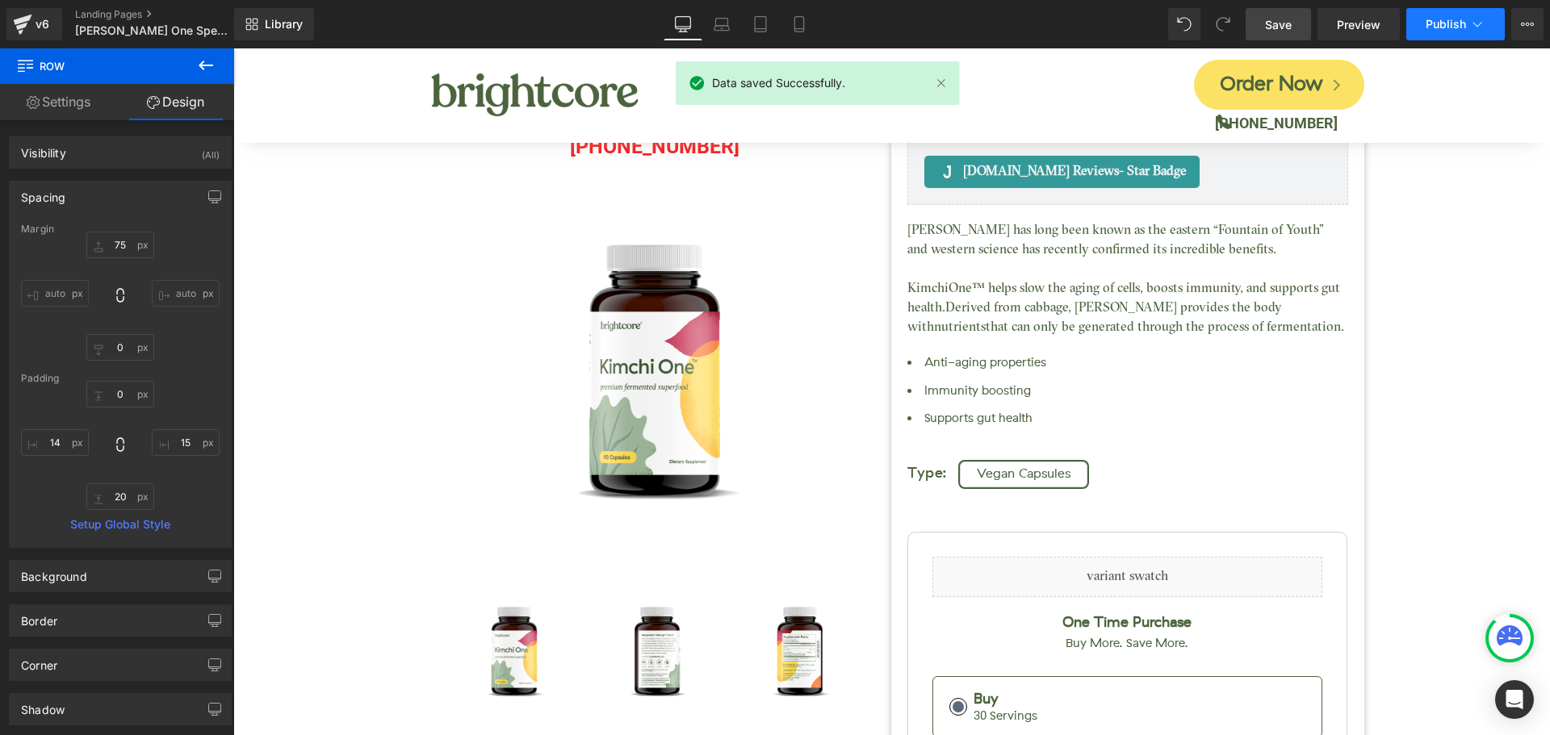
click at [1430, 21] on span "Publish" at bounding box center [1446, 24] width 40 height 13
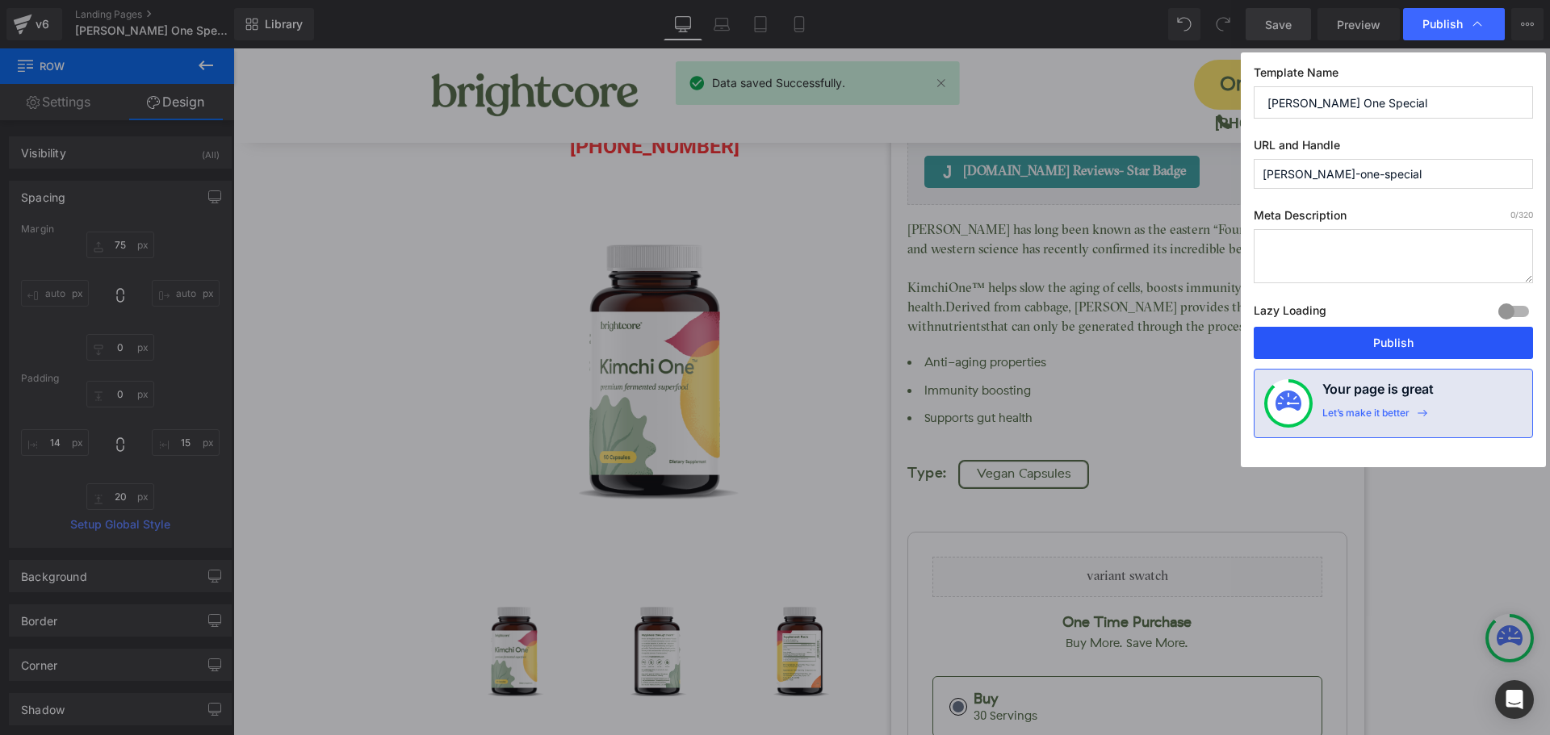
click at [1433, 353] on button "Publish" at bounding box center [1393, 343] width 279 height 32
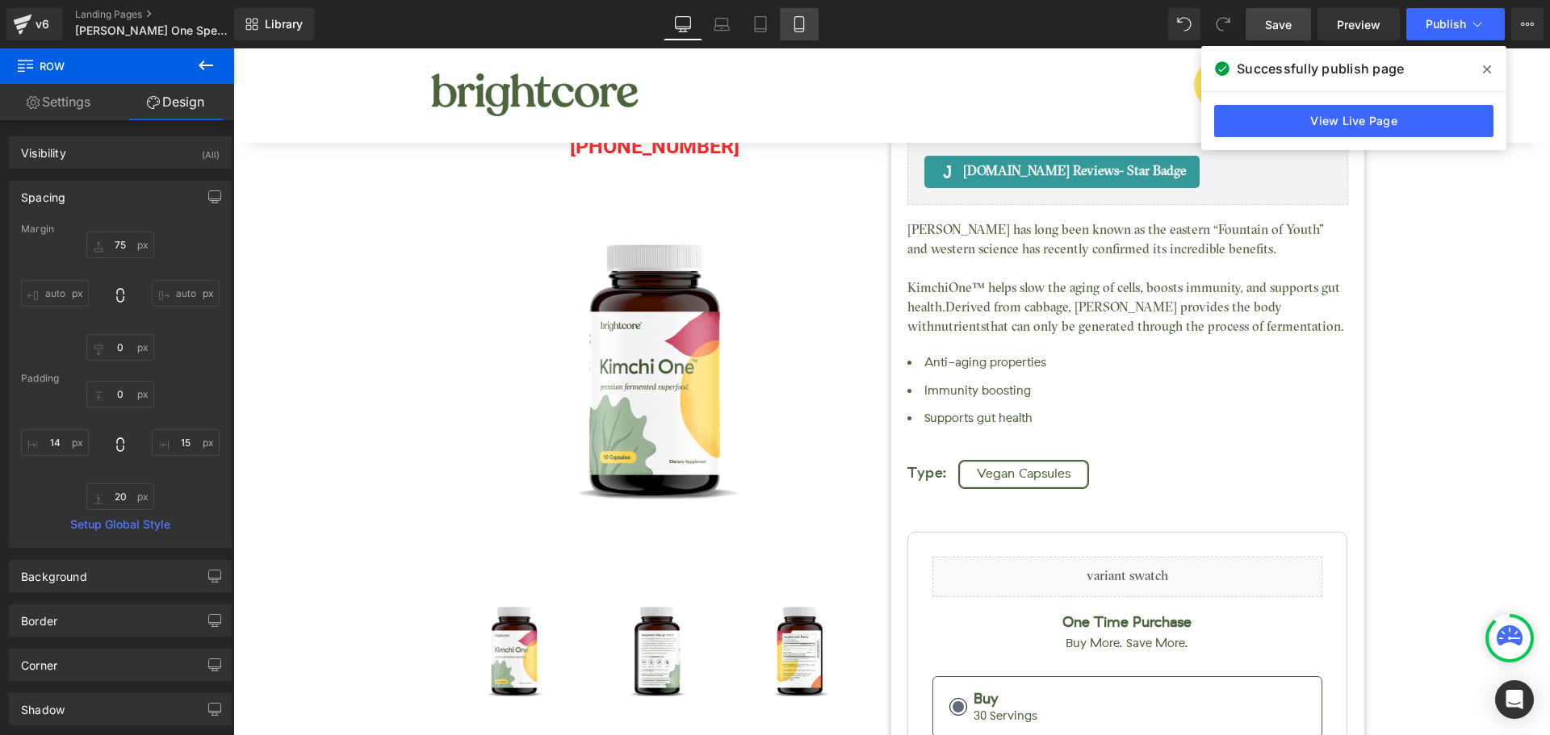
click at [788, 16] on link "Mobile" at bounding box center [799, 24] width 39 height 32
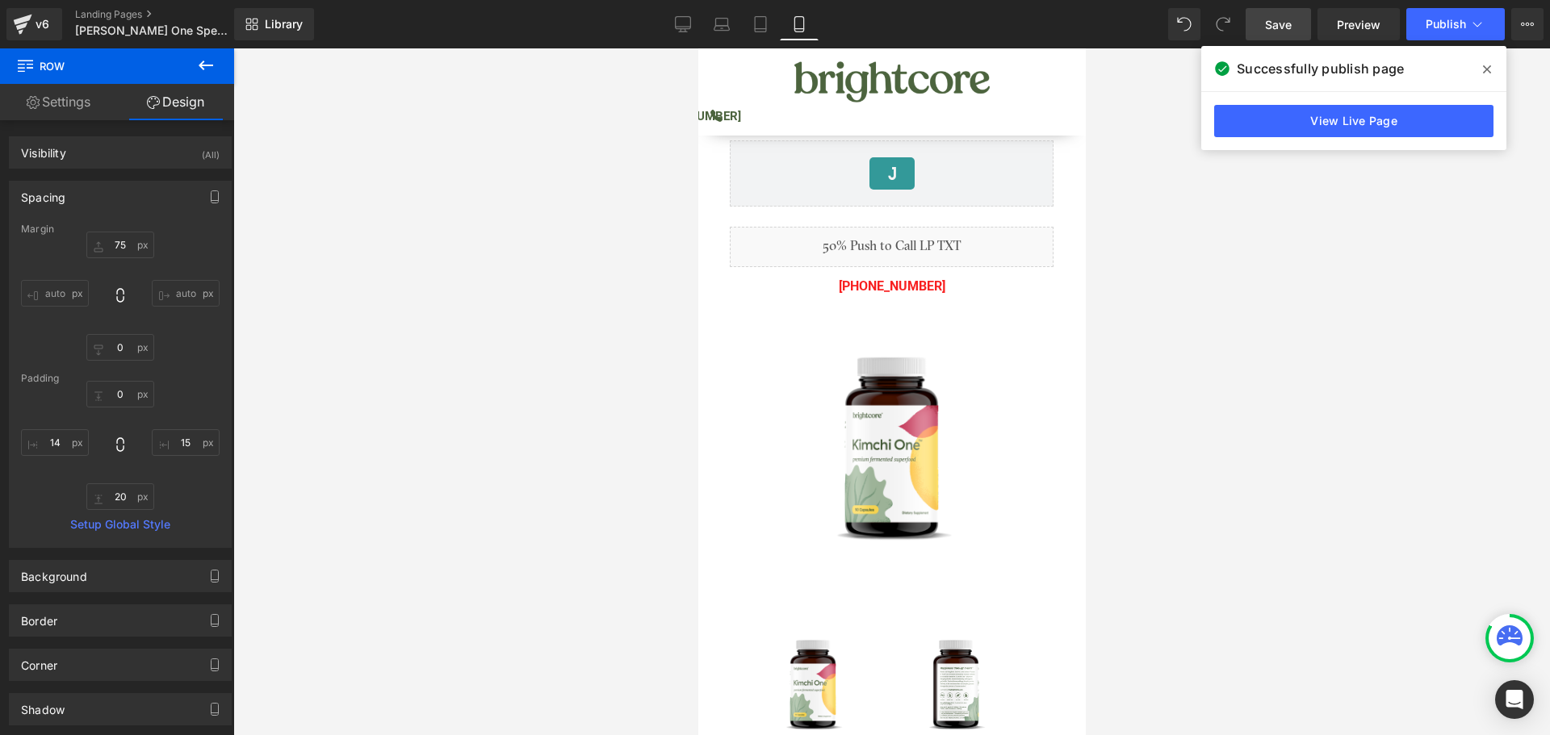
type input "0"
type input "75"
type input "15"
type input "0"
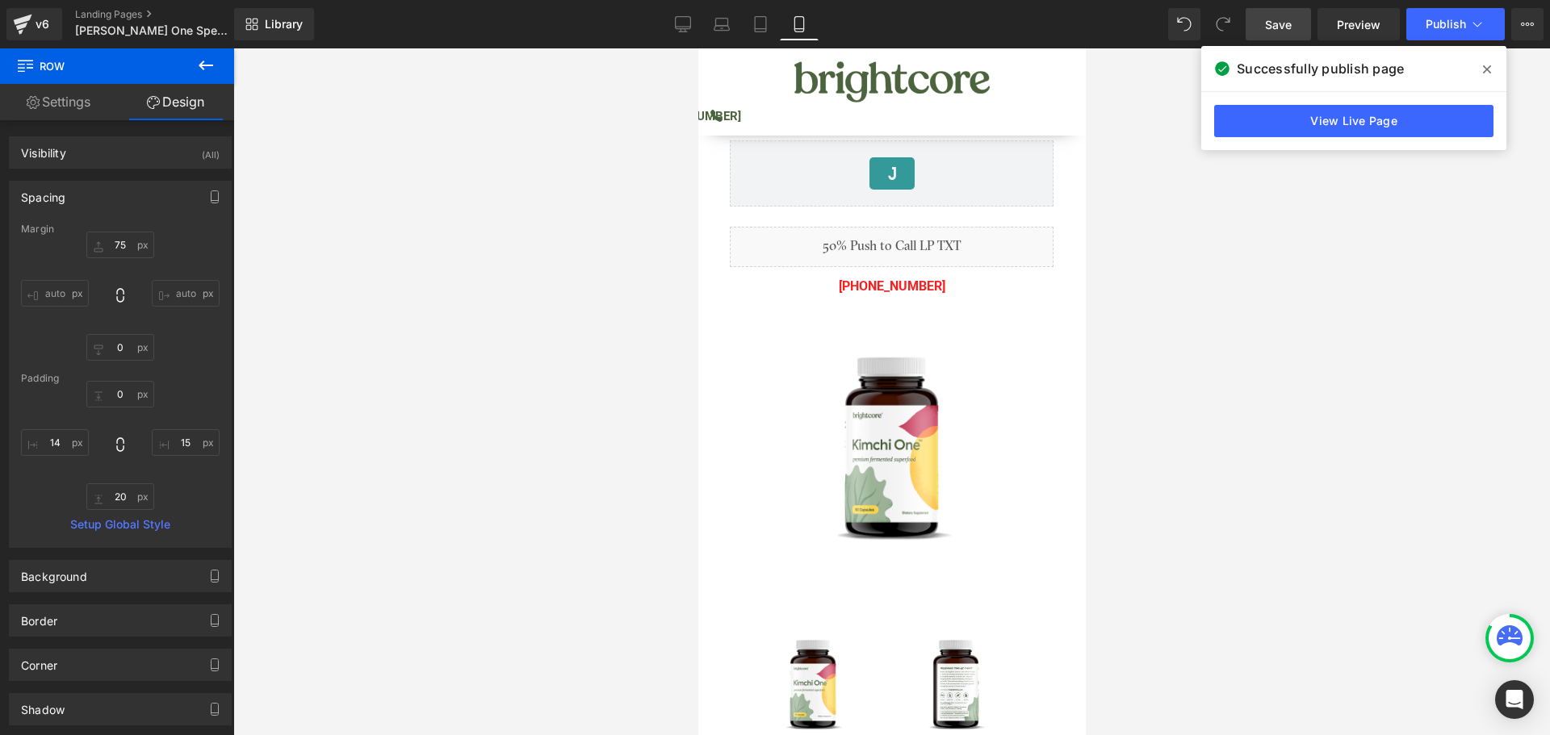
type input "14"
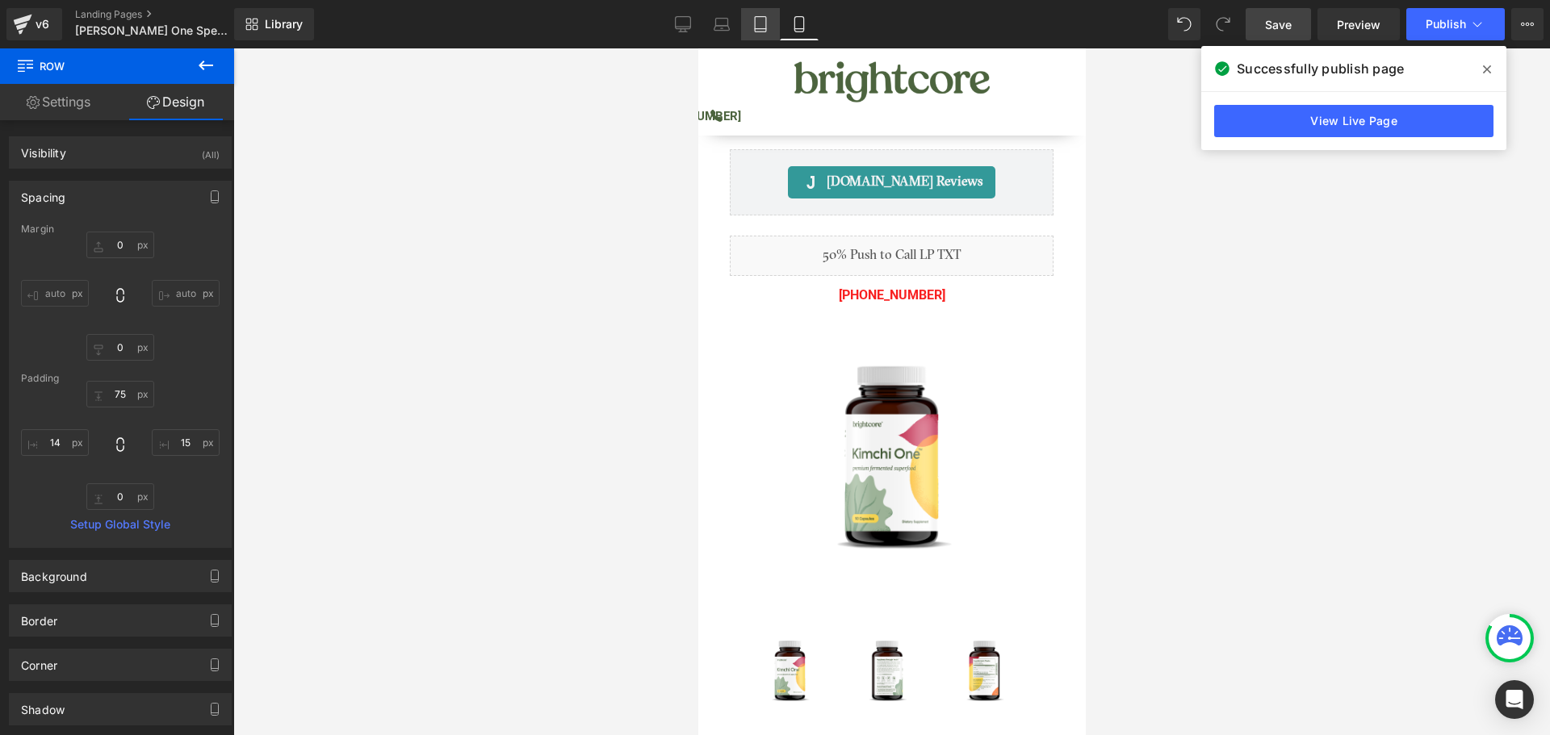
click at [756, 22] on icon at bounding box center [760, 24] width 16 height 16
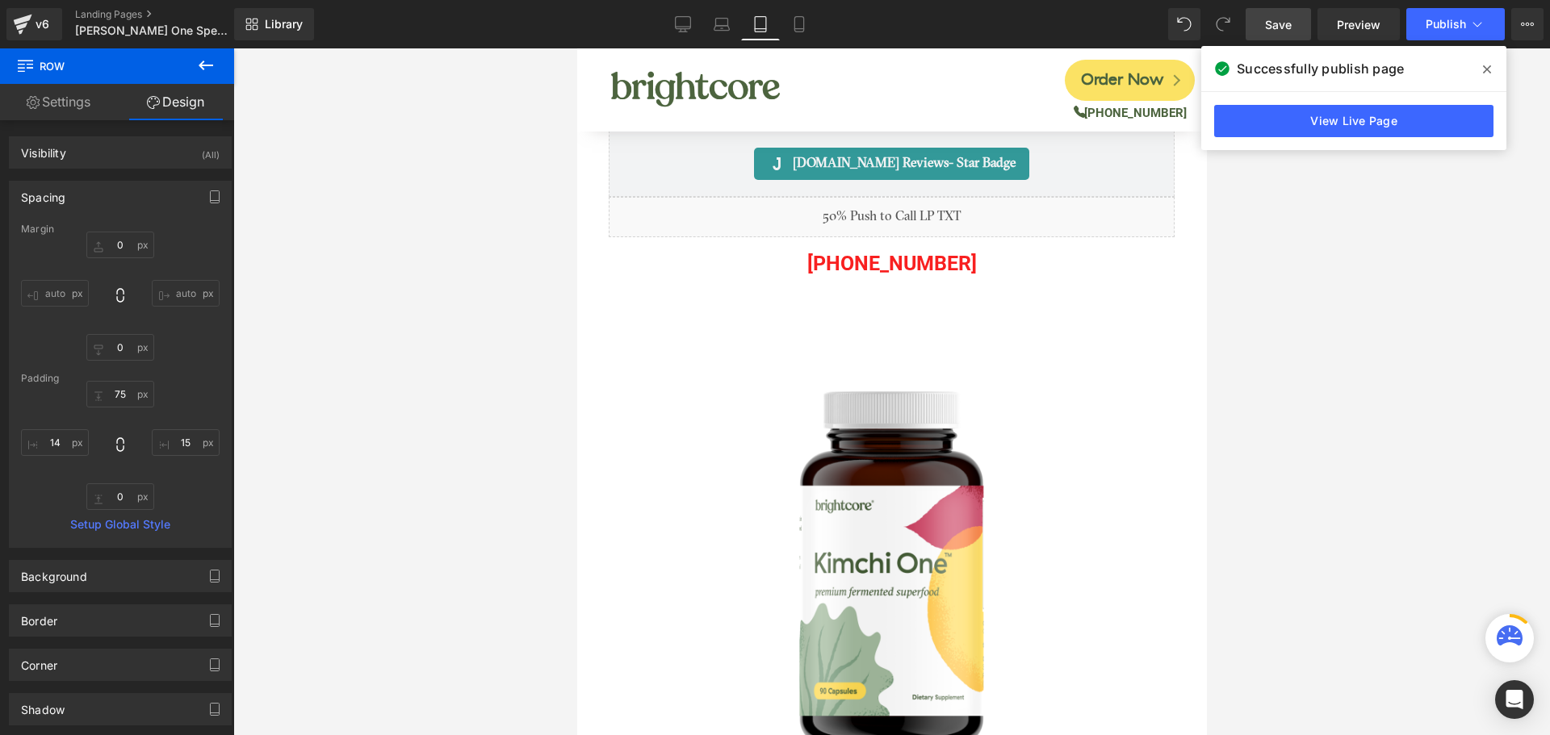
type input "0"
type input "25"
type input "15"
type input "20"
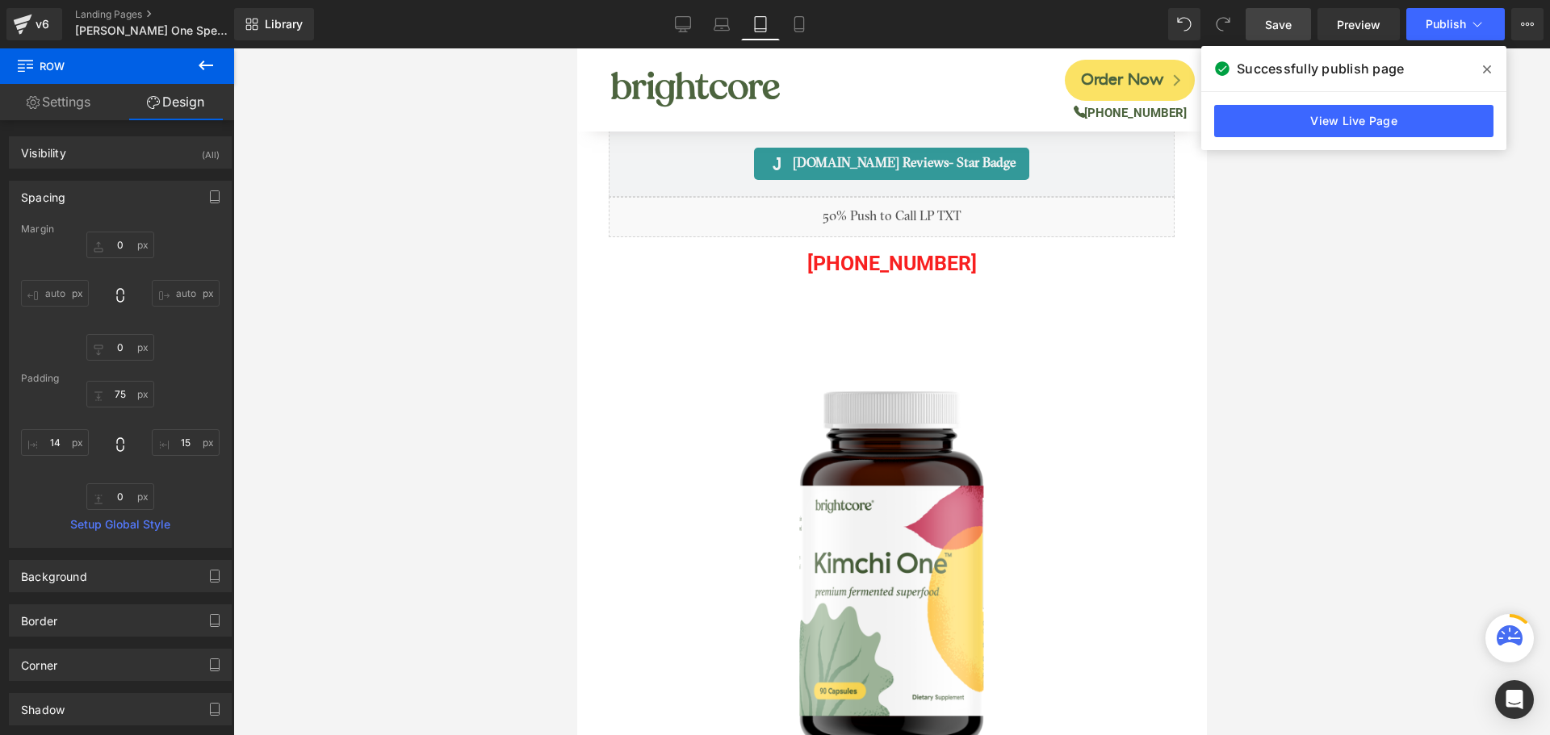
type input "14"
click at [808, 23] on link "Mobile" at bounding box center [799, 24] width 39 height 32
type input "0"
type input "75"
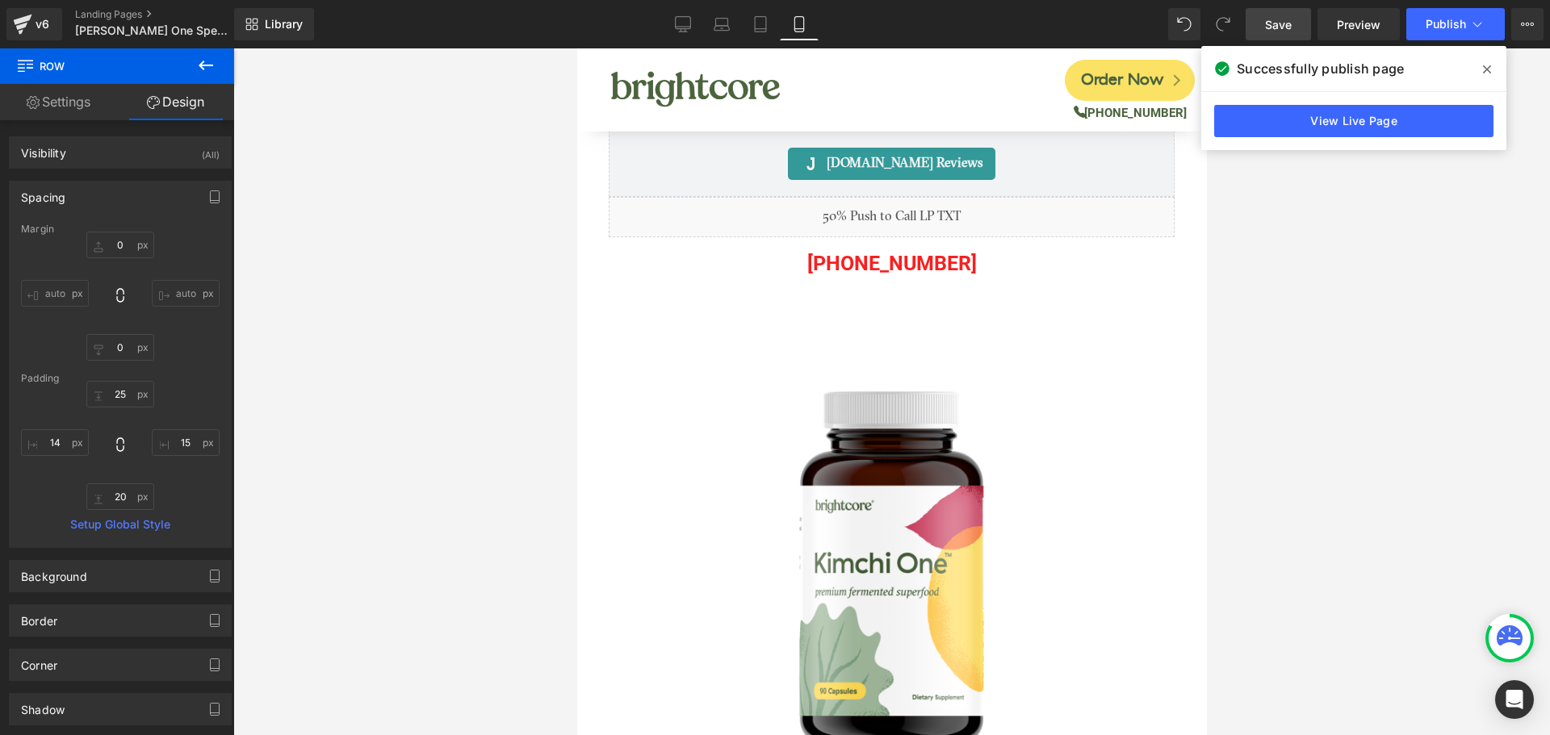
type input "15"
type input "0"
type input "14"
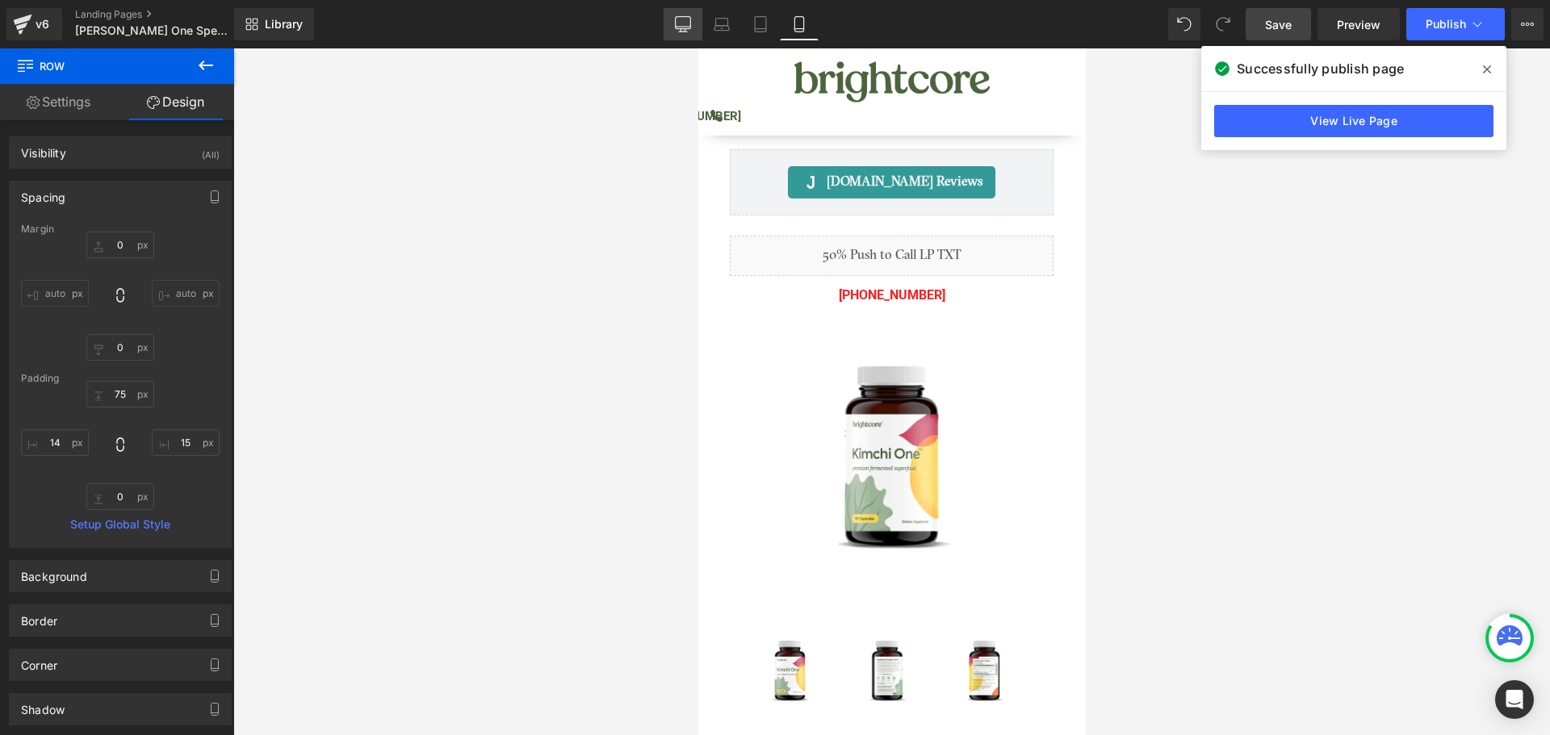
click at [690, 25] on icon at bounding box center [683, 24] width 16 height 16
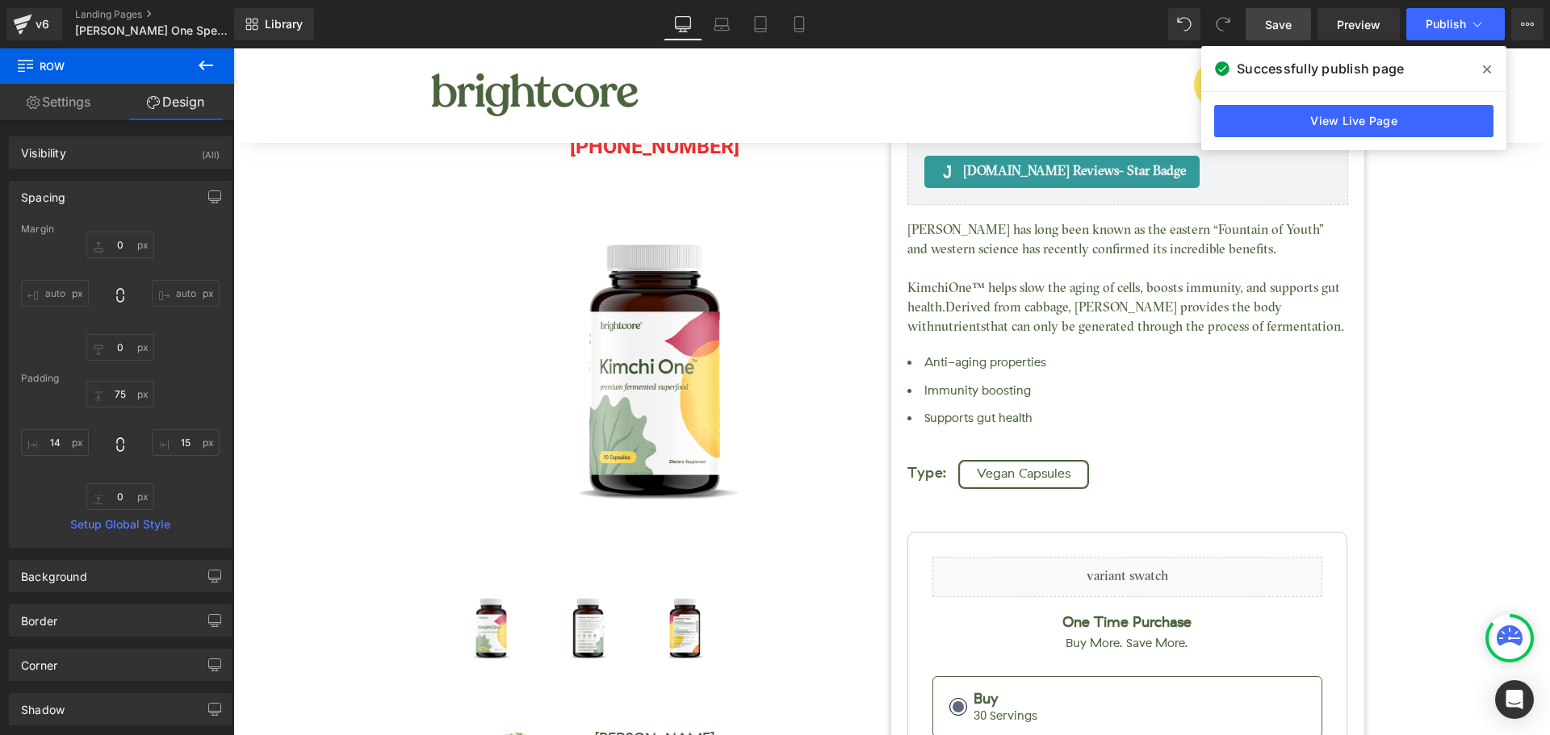
type input "75"
type input "0"
type input "15"
type input "20"
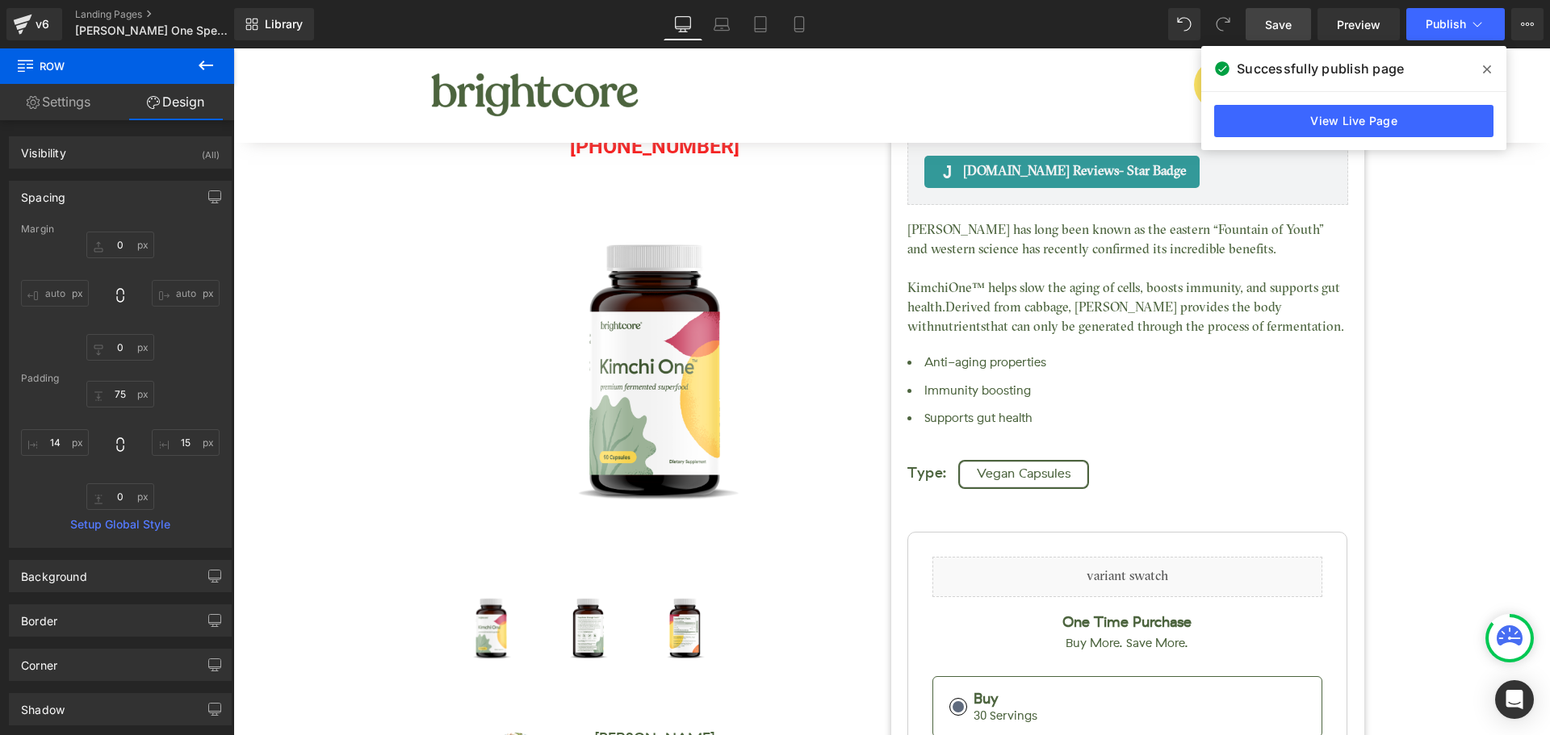
type input "14"
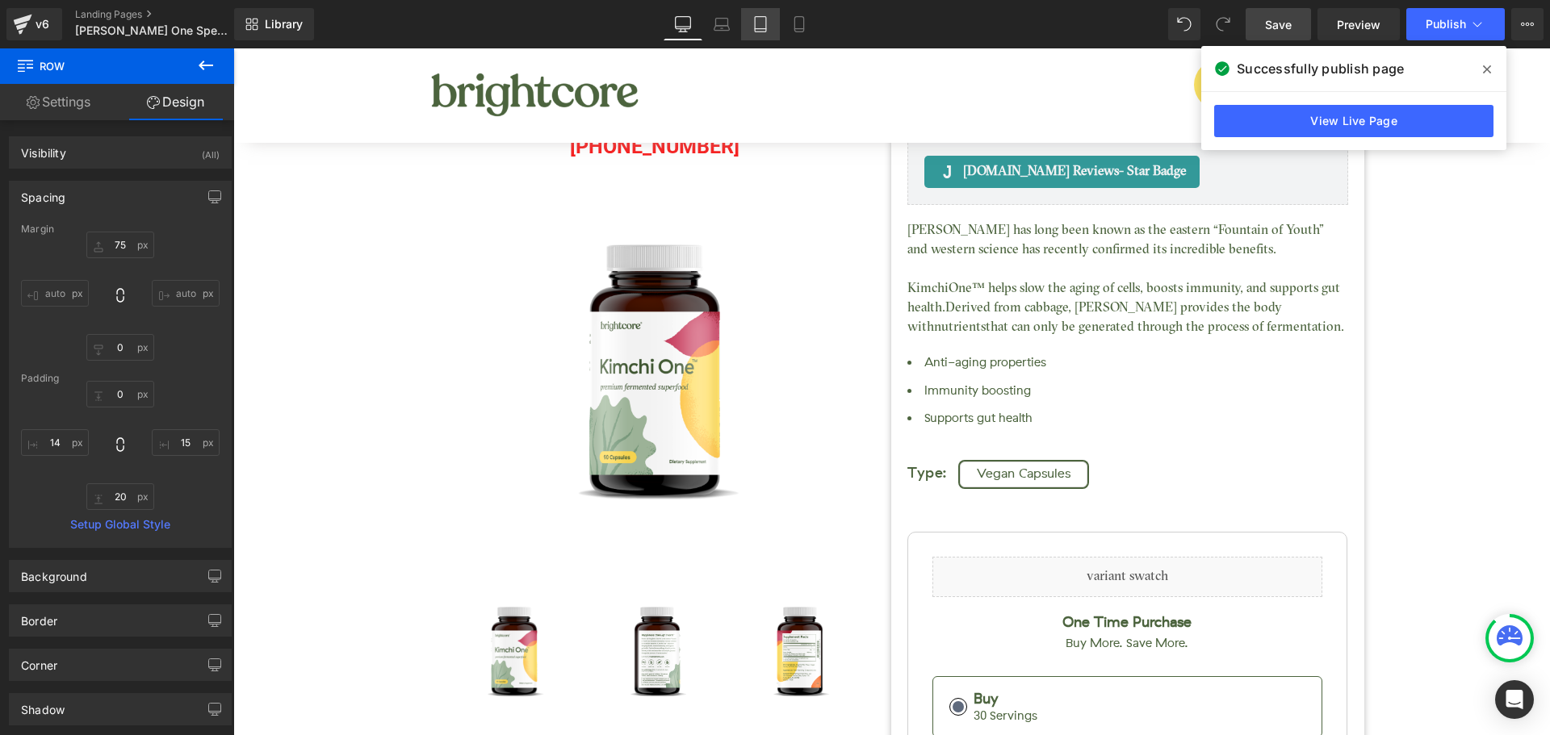
click at [769, 16] on icon at bounding box center [760, 24] width 16 height 16
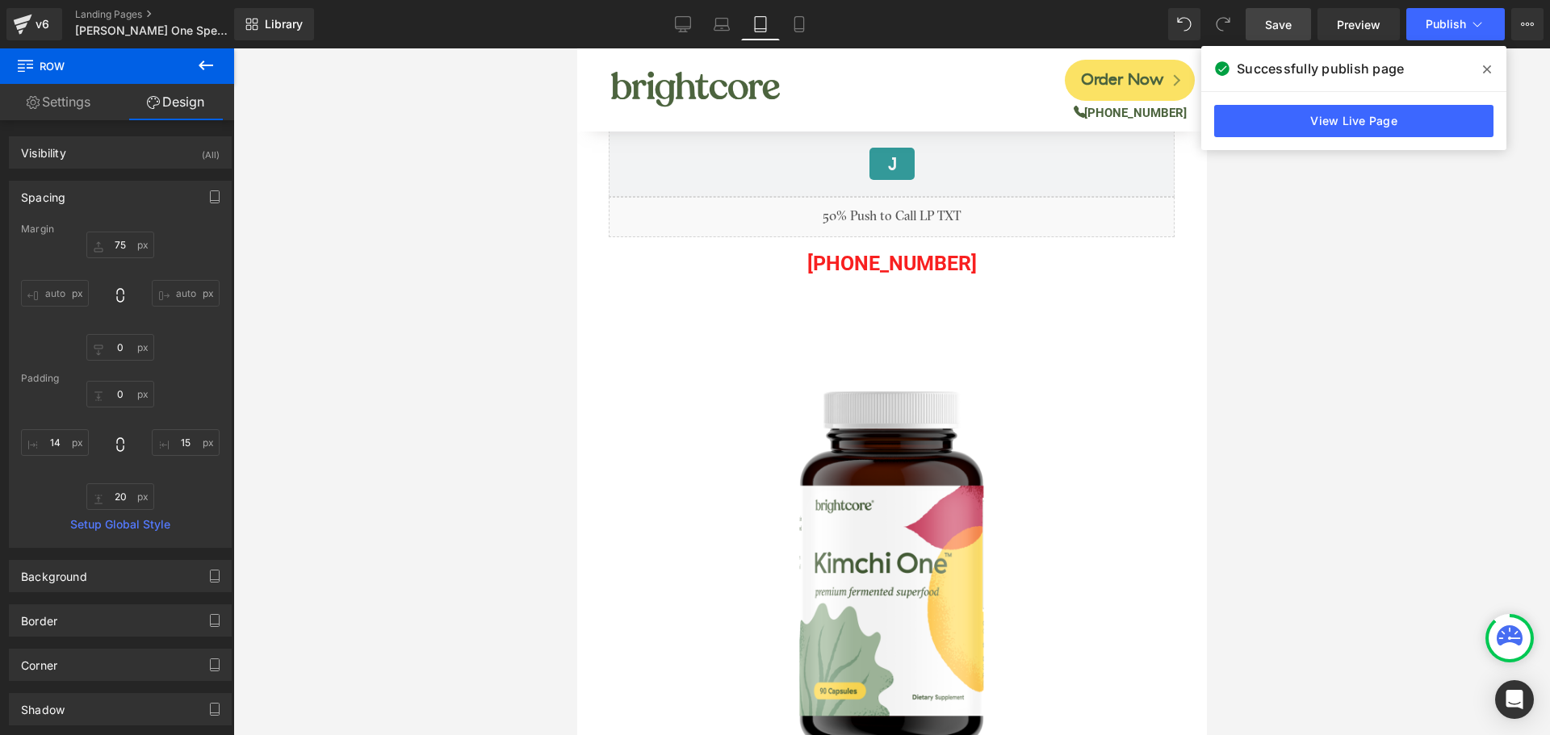
type input "0"
type input "25"
type input "15"
type input "20"
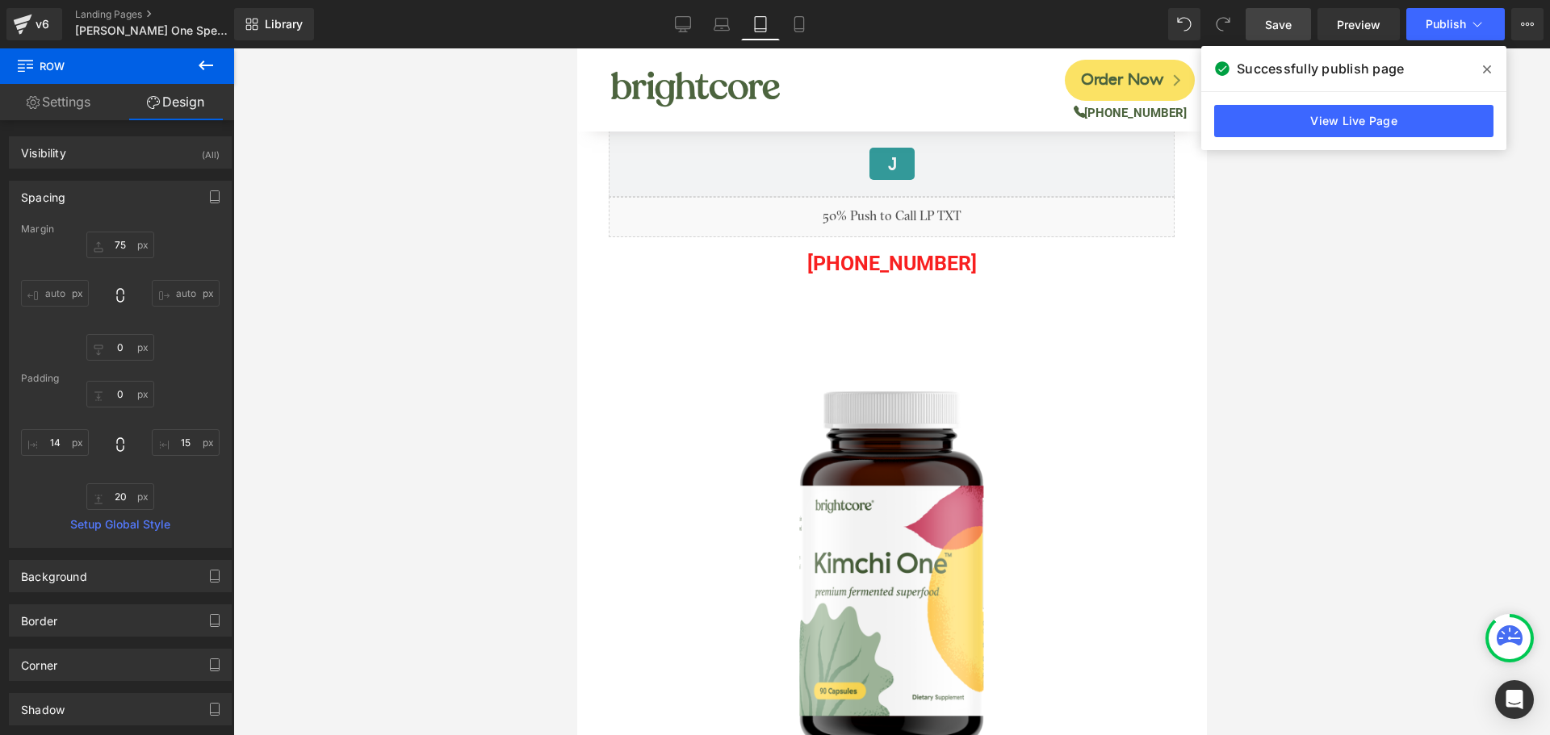
type input "14"
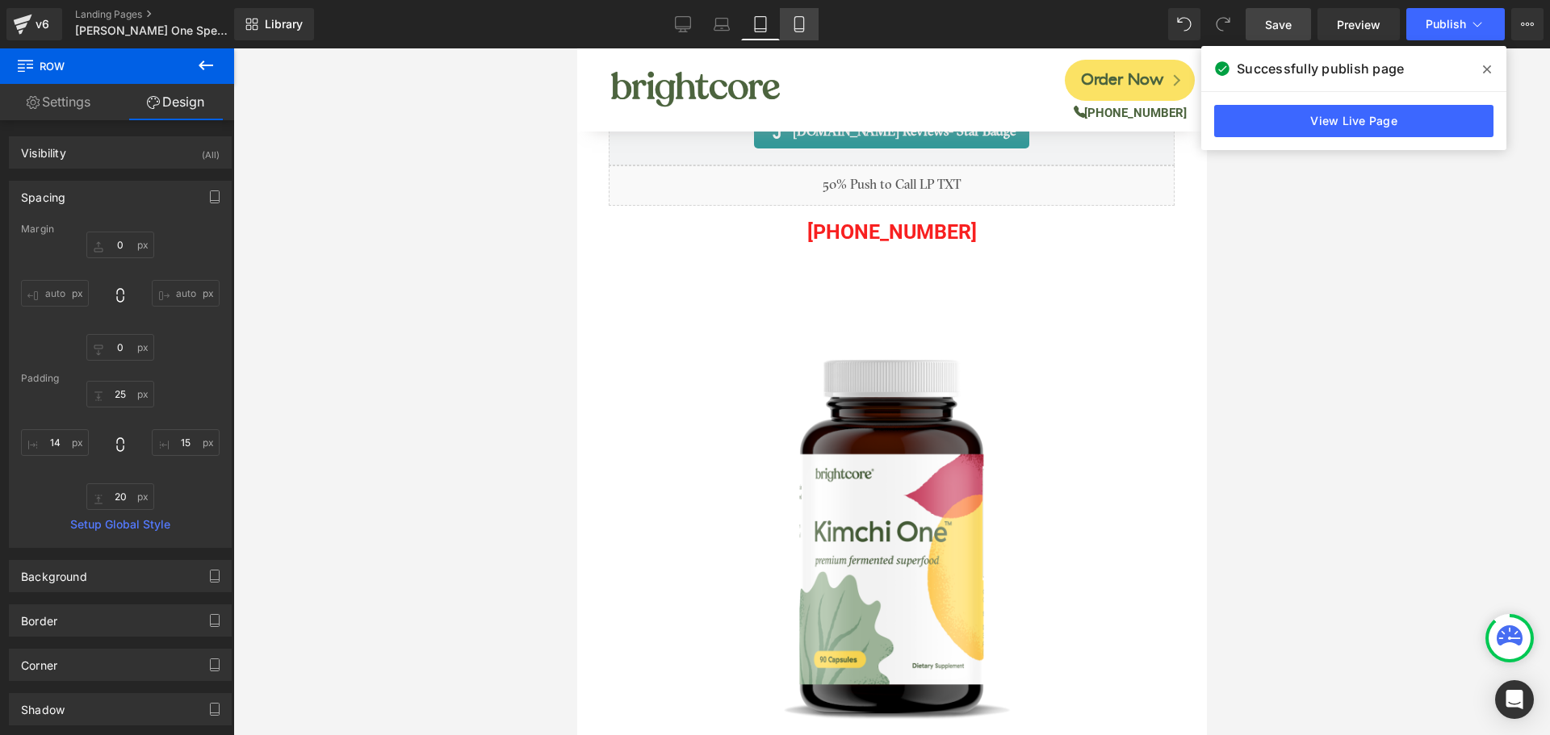
click at [800, 23] on icon at bounding box center [799, 24] width 16 height 16
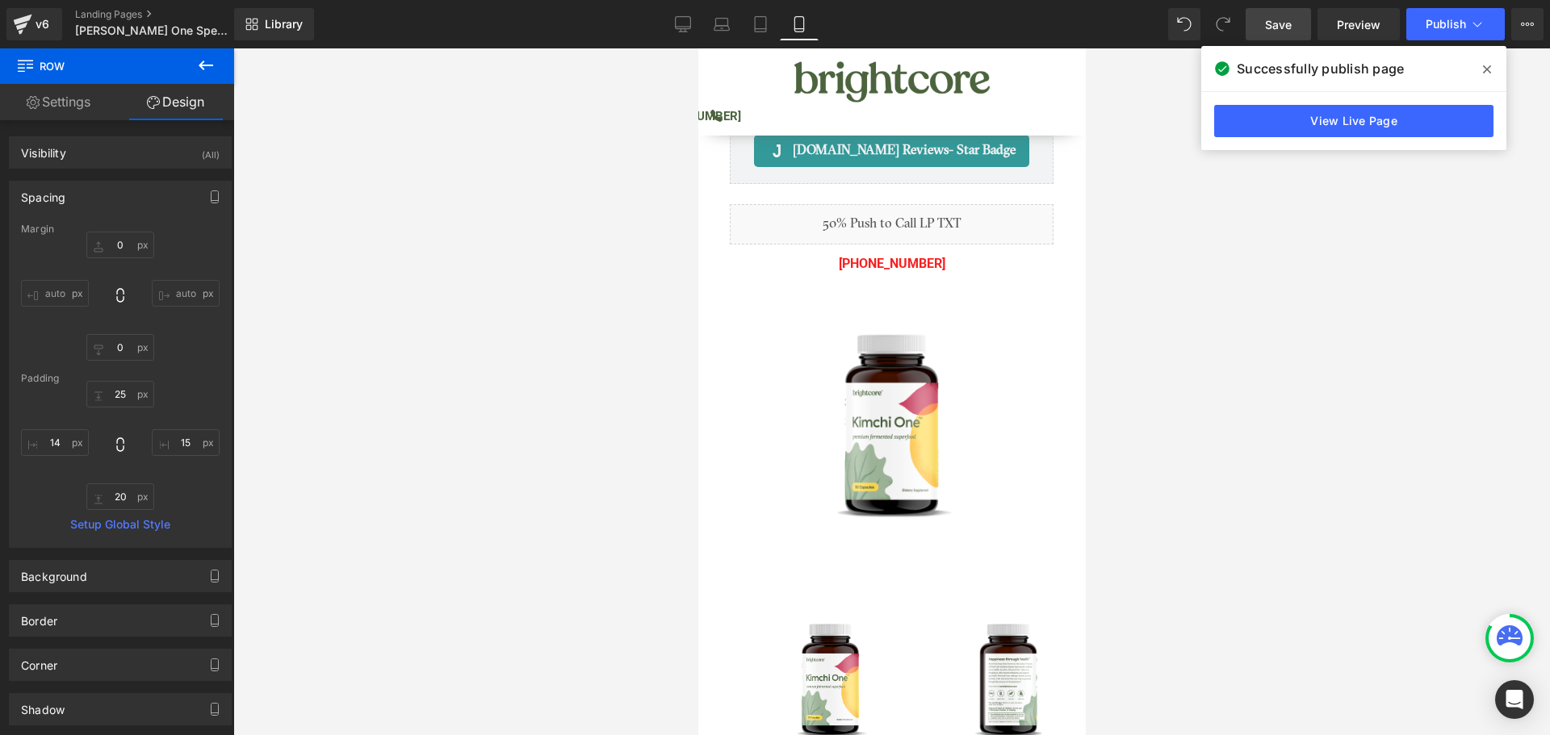
type input "0"
type input "75"
type input "15"
type input "0"
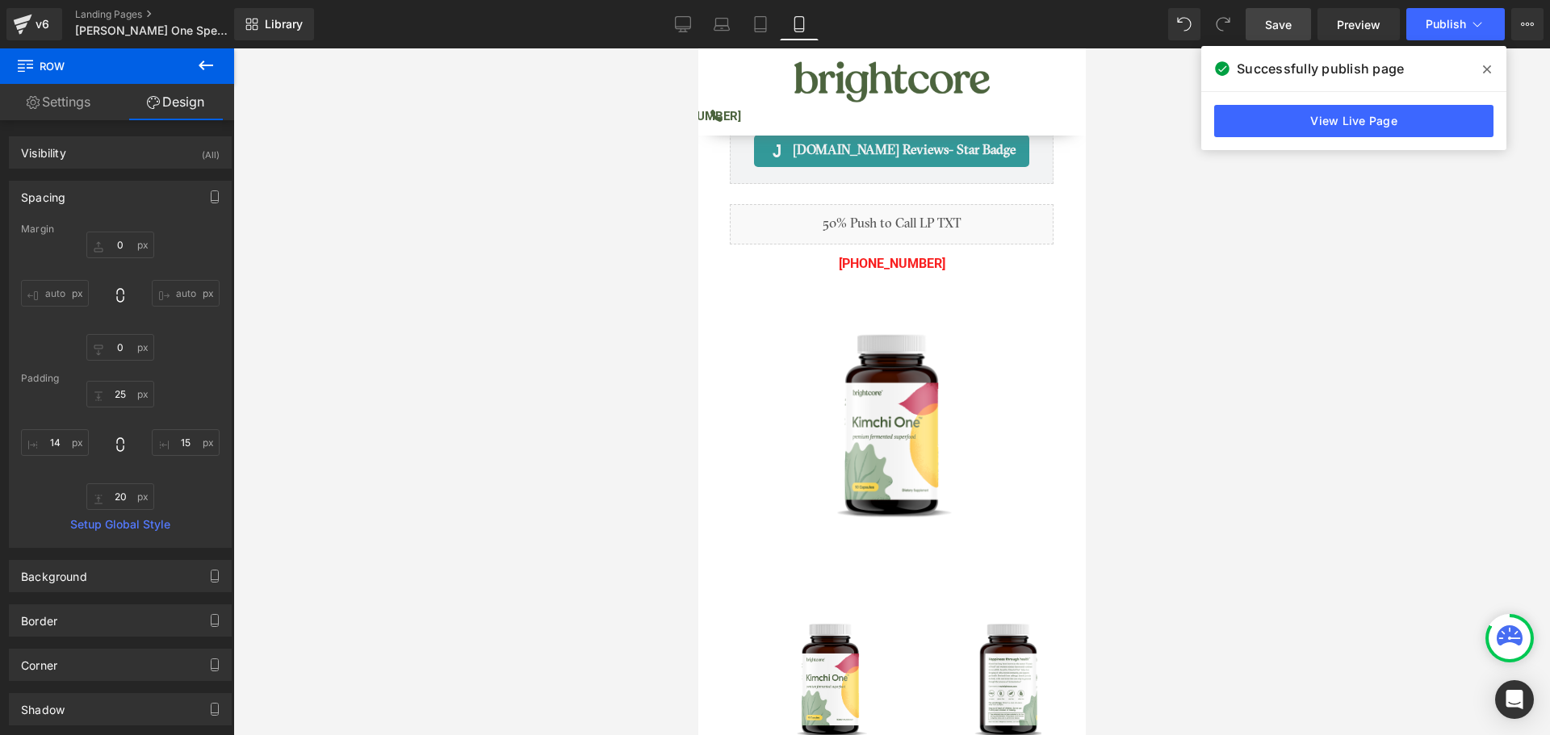
type input "14"
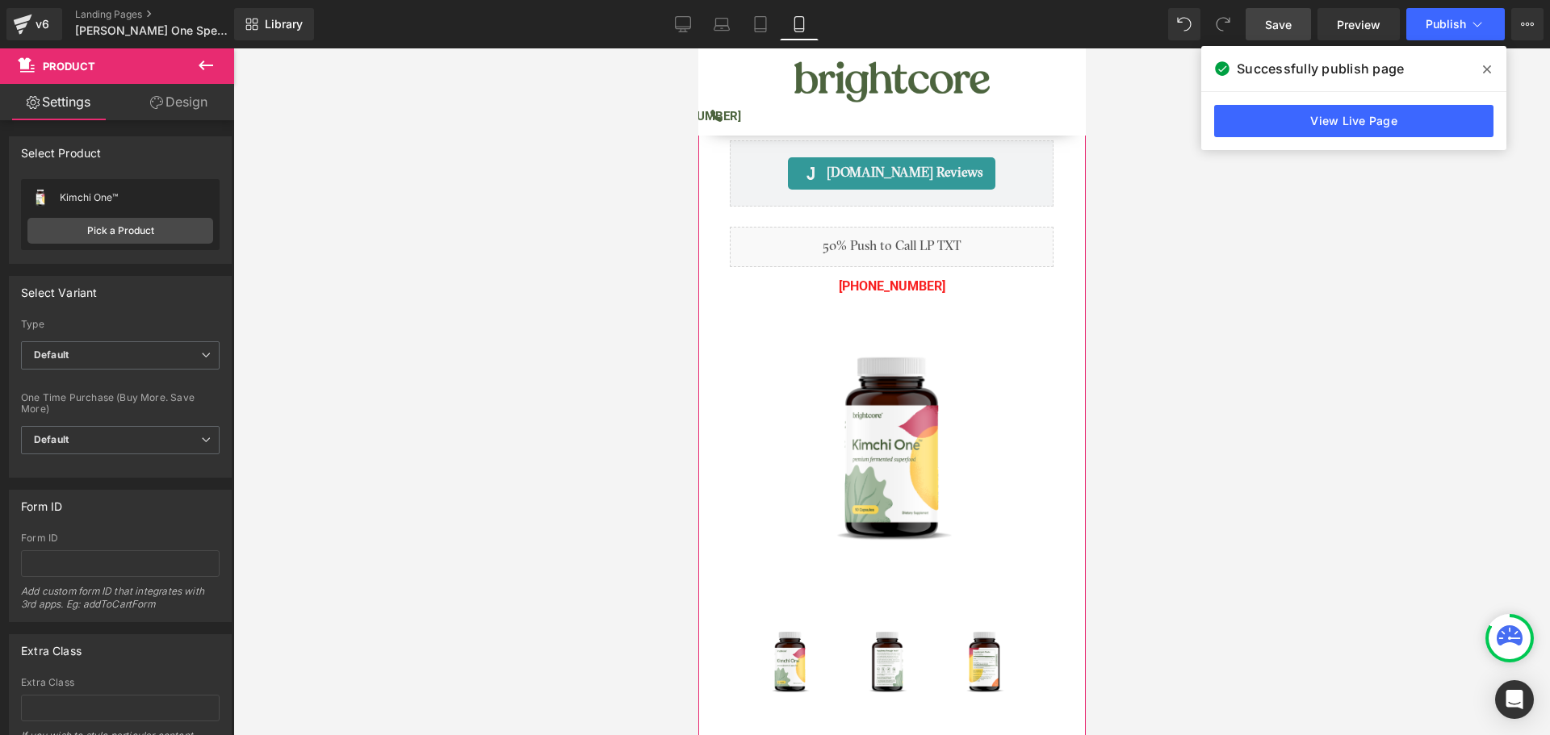
click at [186, 107] on link "Design" at bounding box center [178, 102] width 117 height 36
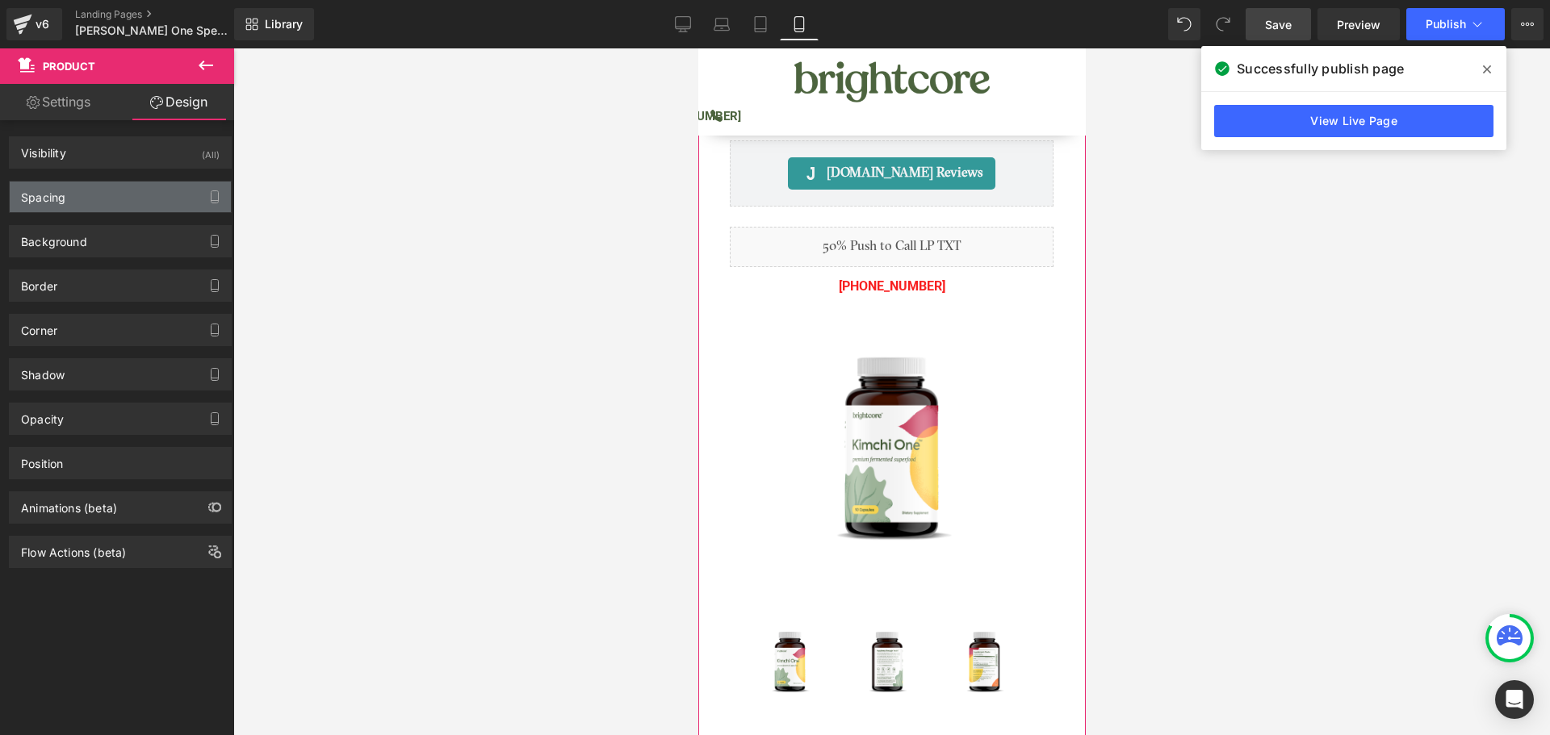
click at [119, 205] on div "Spacing" at bounding box center [120, 197] width 221 height 31
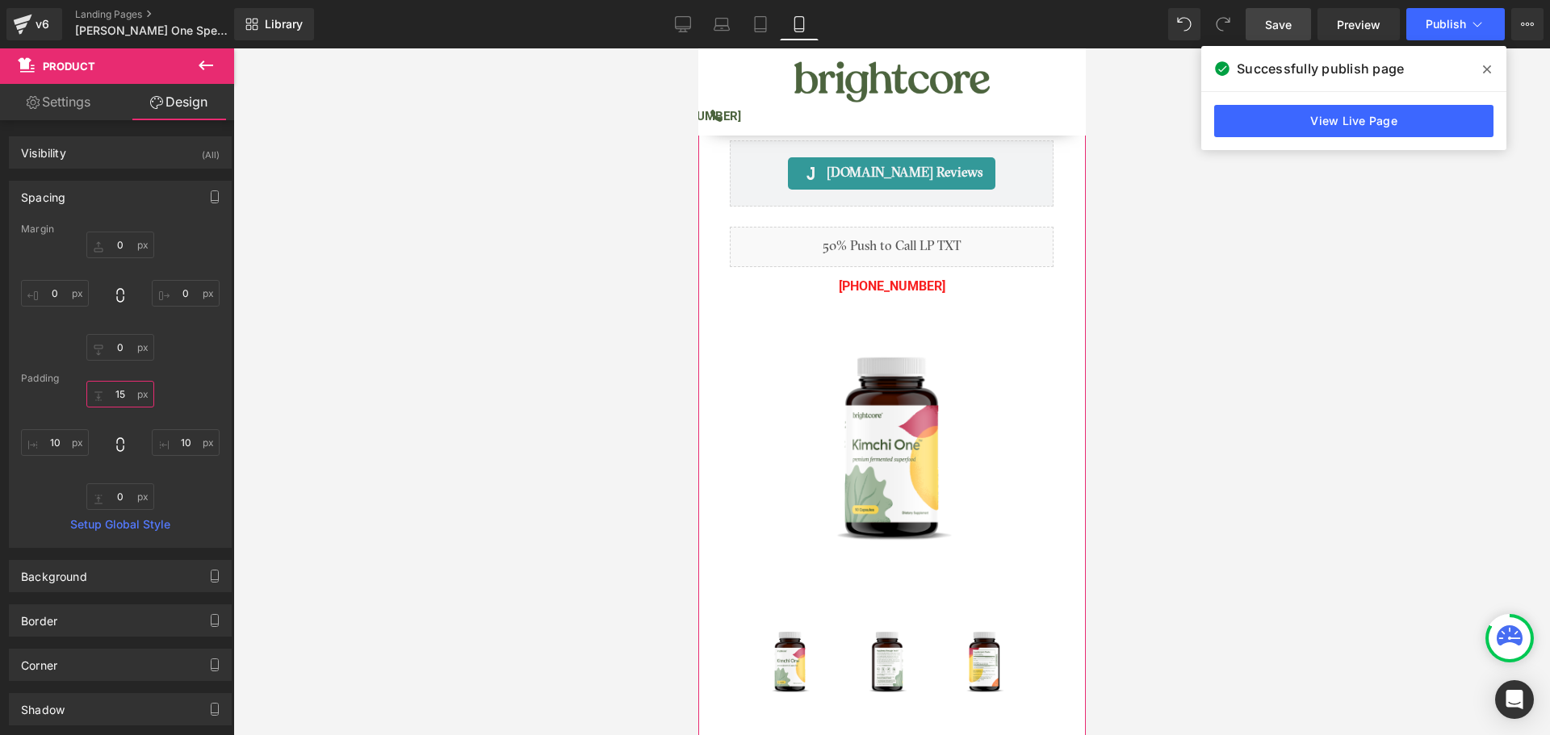
click at [126, 395] on input "15" at bounding box center [120, 394] width 68 height 27
type input "150"
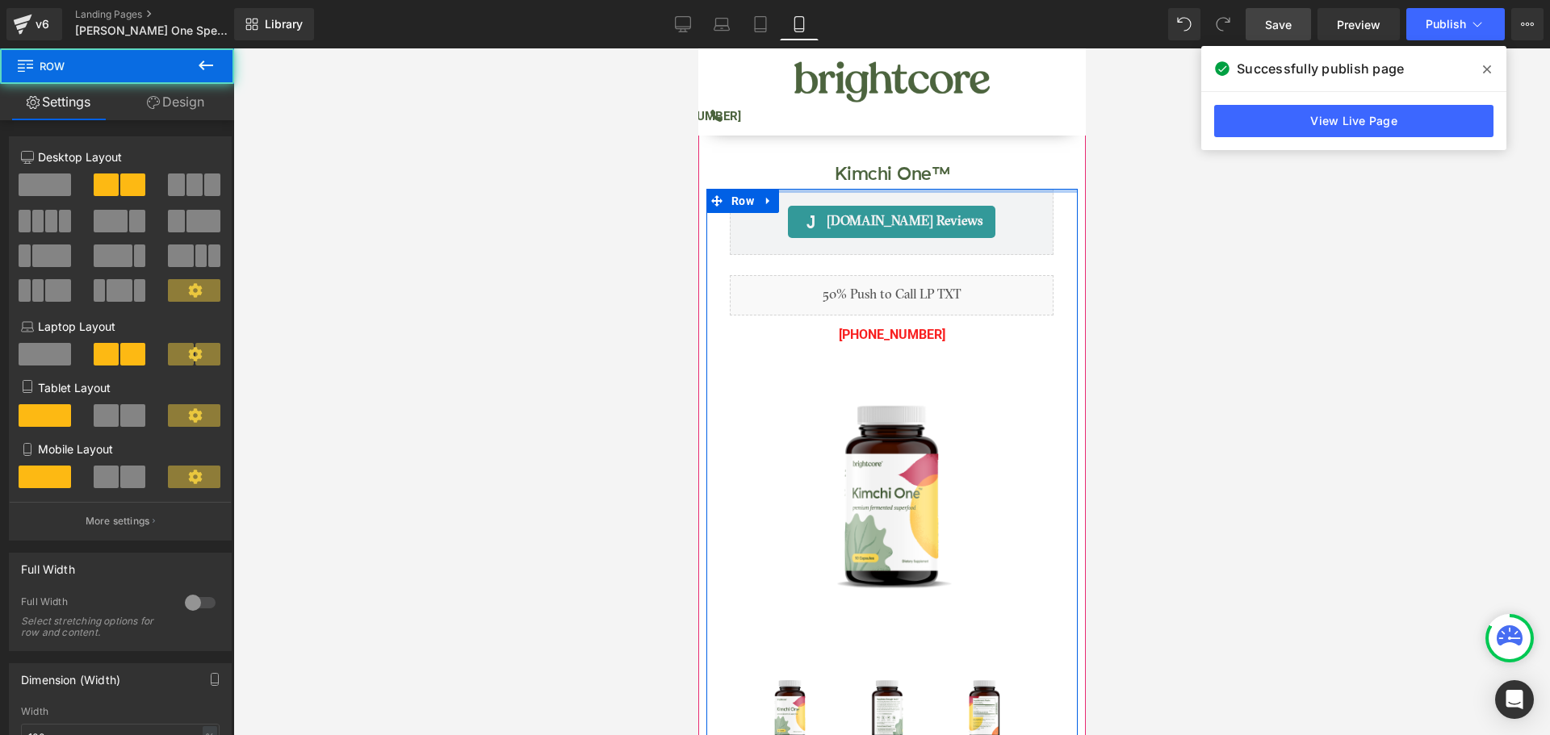
drag, startPoint x: 875, startPoint y: 202, endPoint x: 879, endPoint y: 132, distance: 70.3
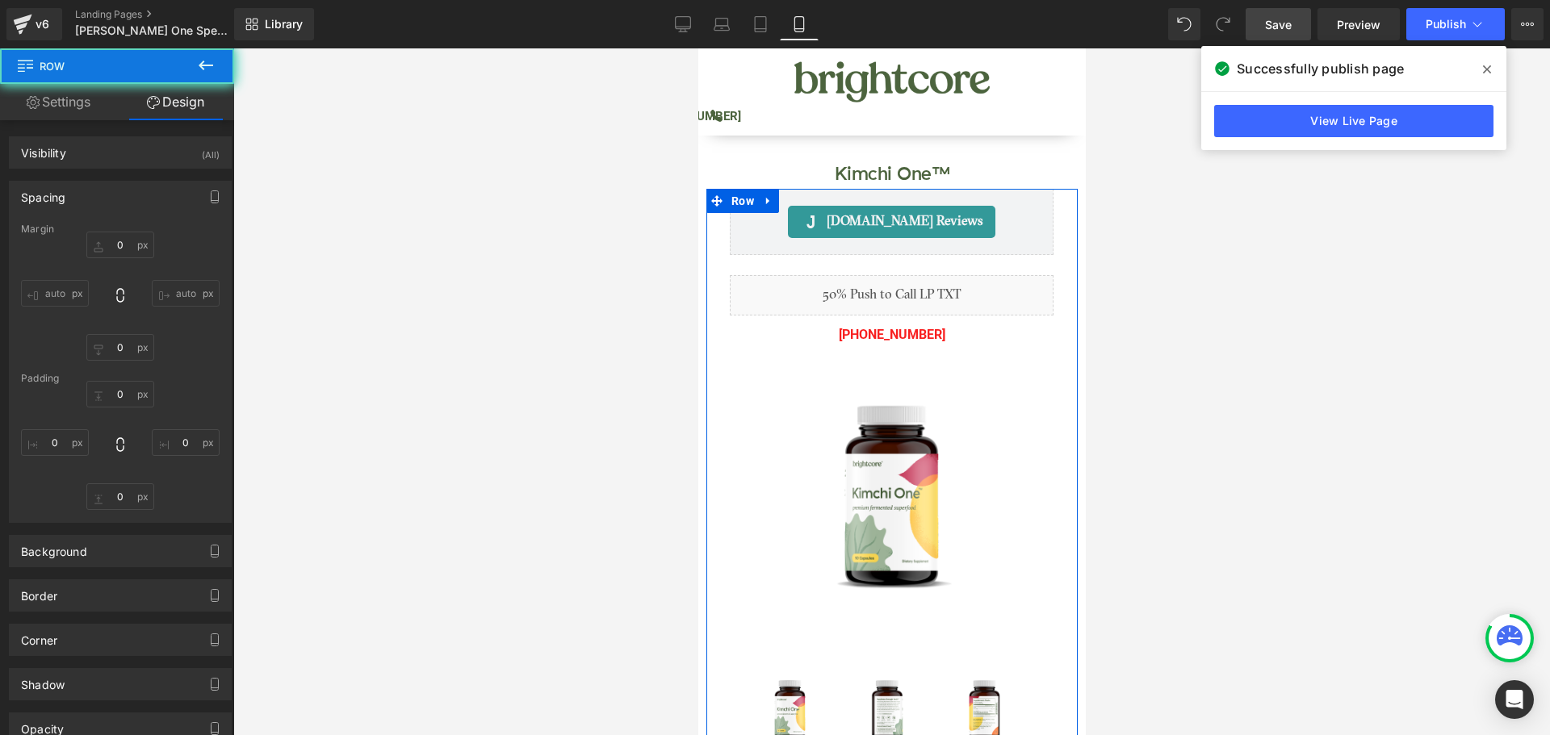
type input "0"
type input "15"
type input "0"
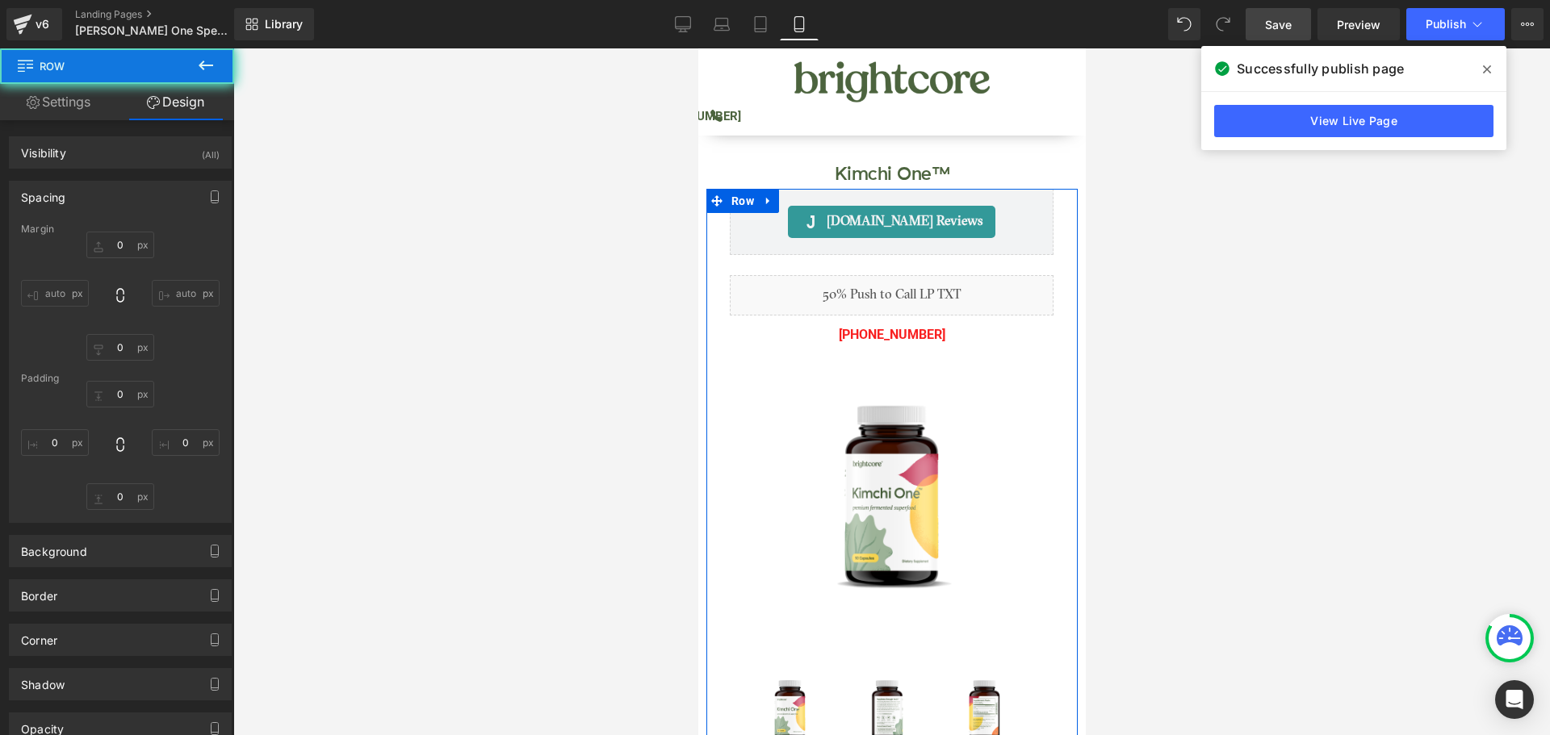
type input "14"
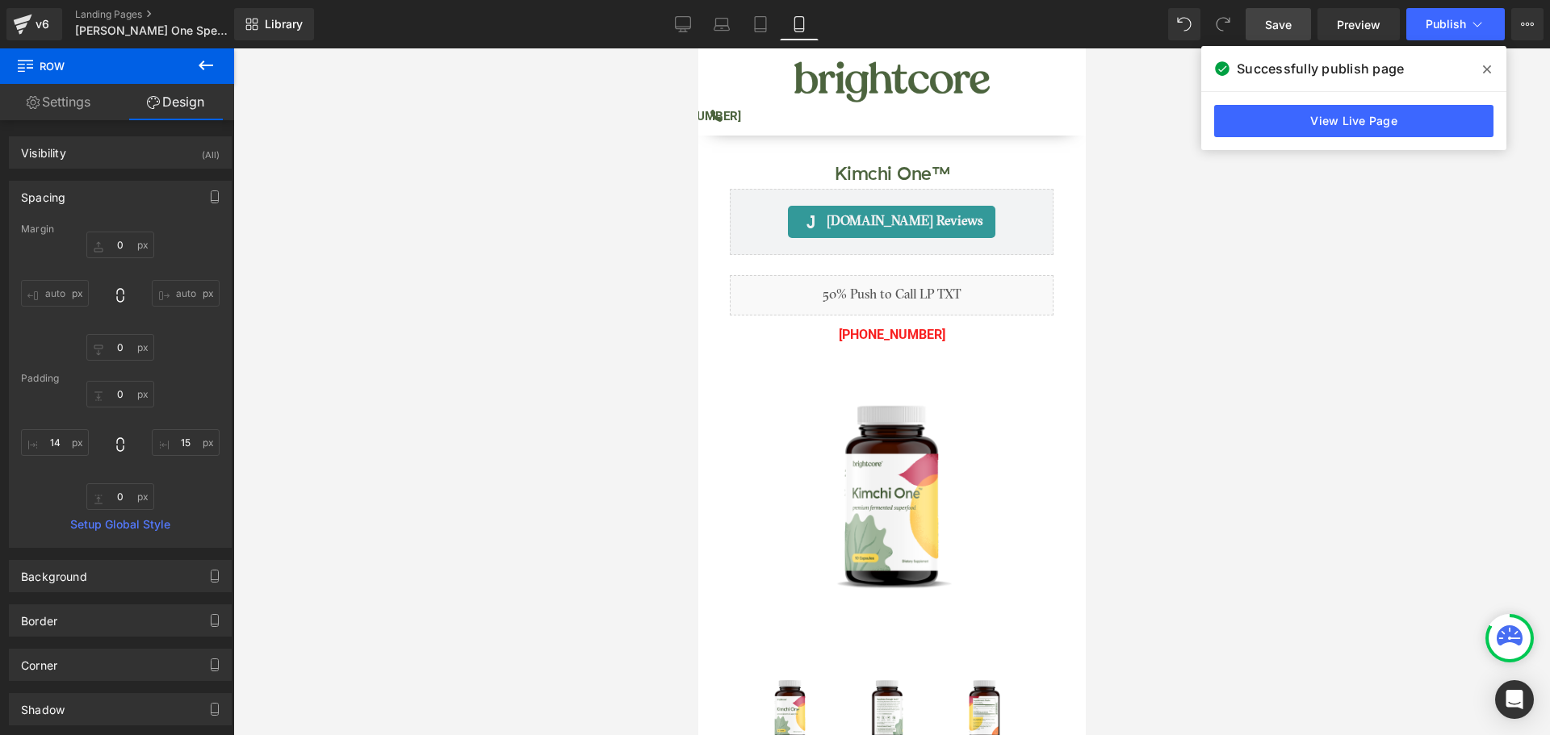
click at [1484, 70] on icon at bounding box center [1487, 69] width 8 height 13
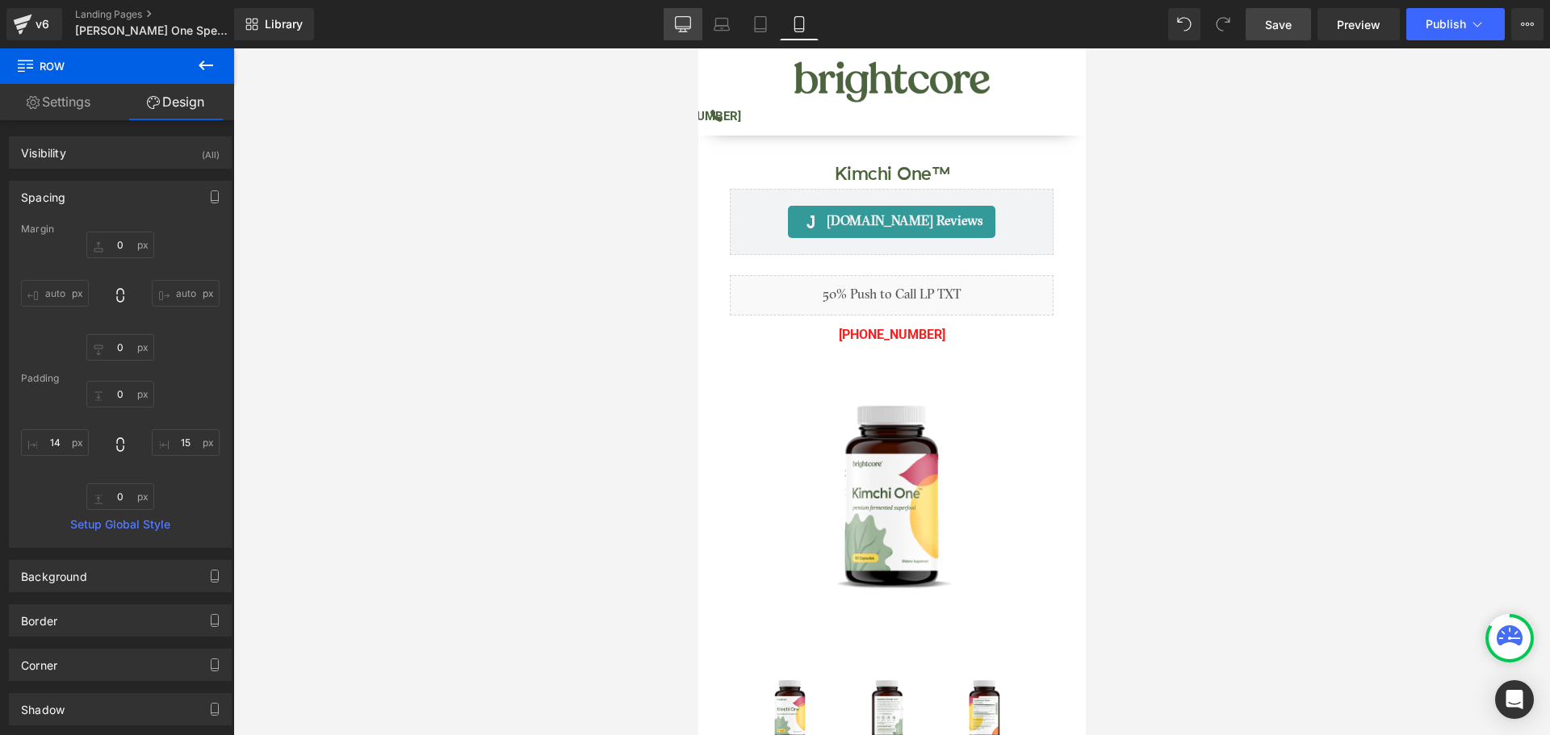
click at [695, 19] on link "Desktop" at bounding box center [683, 24] width 39 height 32
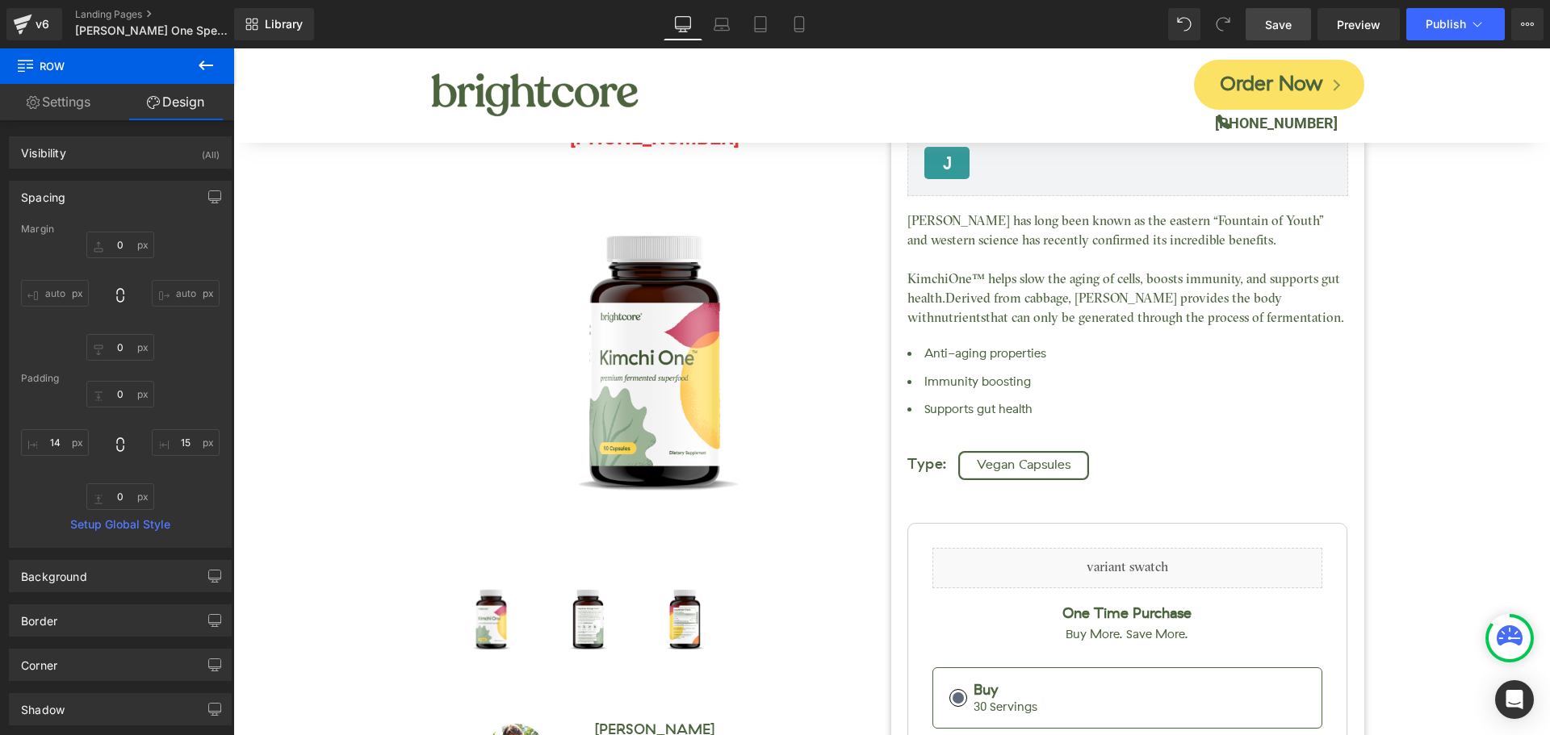
type input "75"
type input "0"
type input "15"
type input "20"
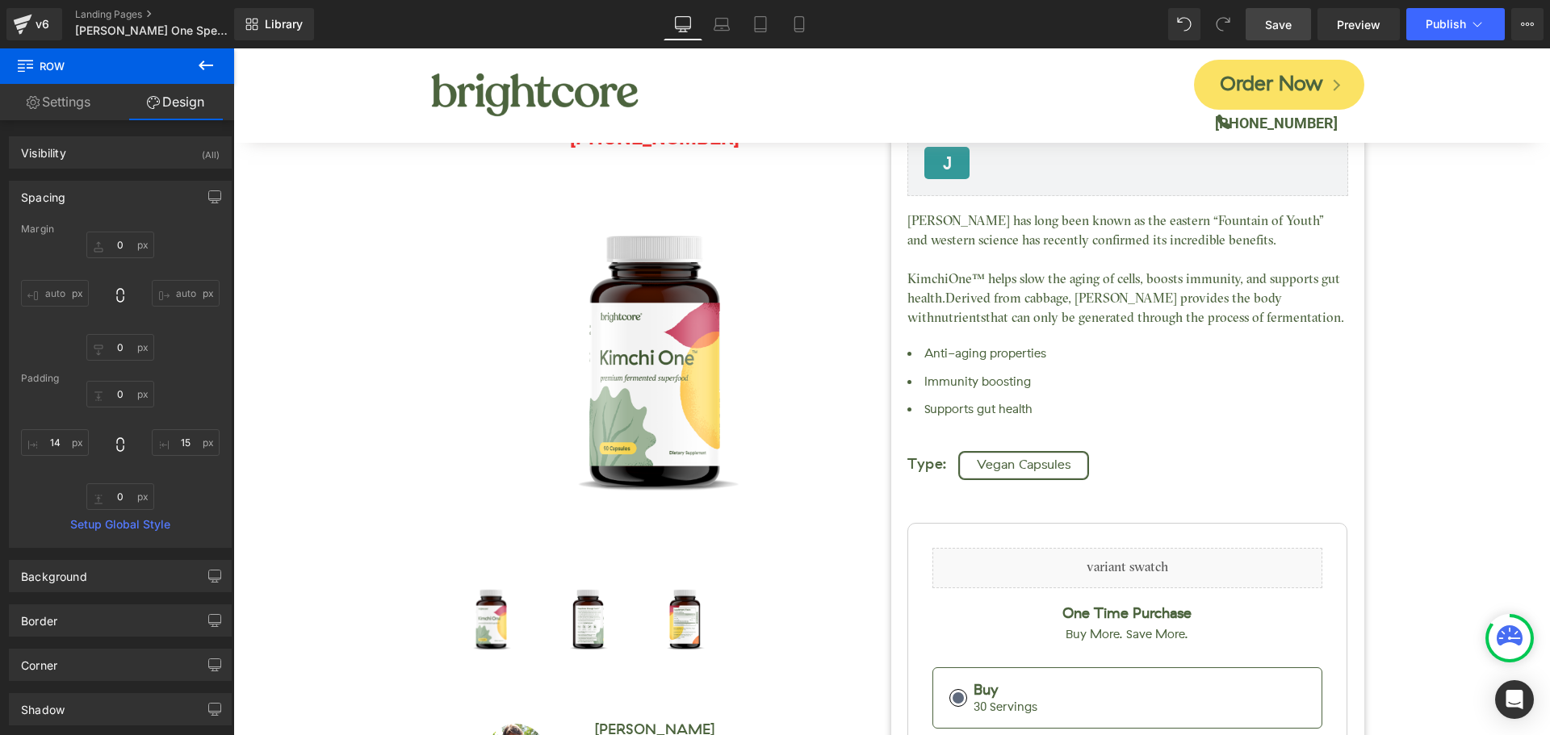
type input "14"
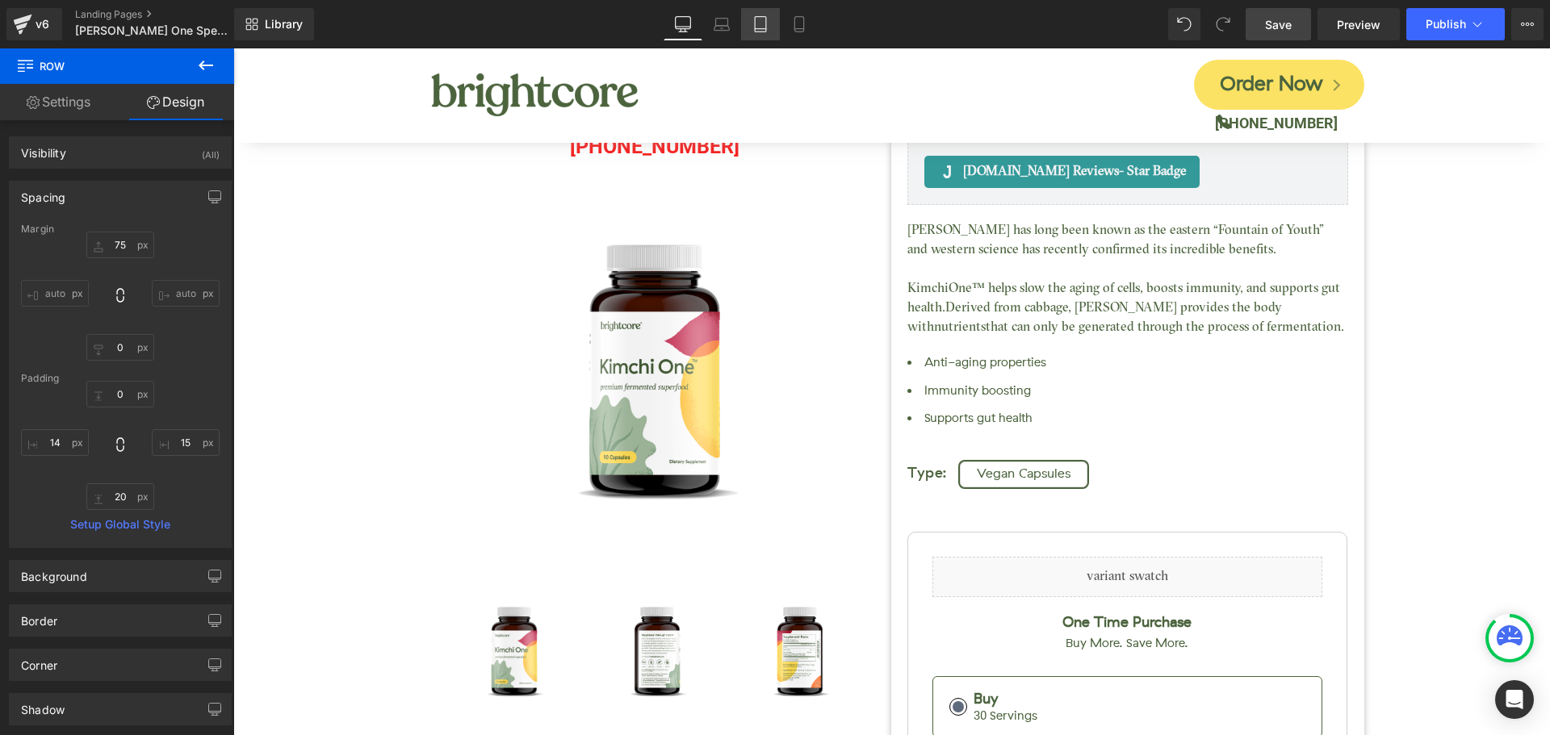
click at [765, 17] on icon at bounding box center [760, 24] width 11 height 15
type input "0"
type input "25"
type input "15"
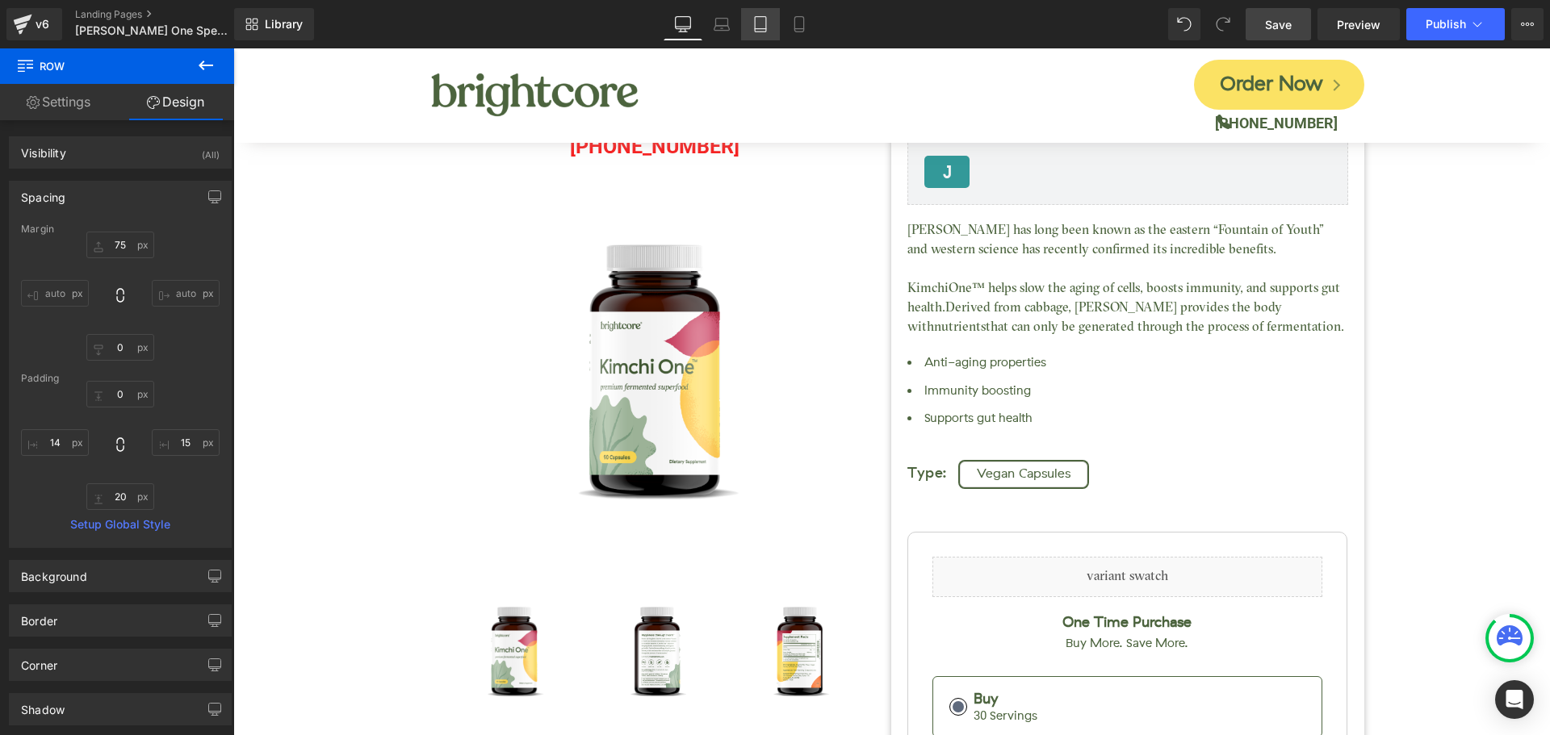
type input "20"
type input "14"
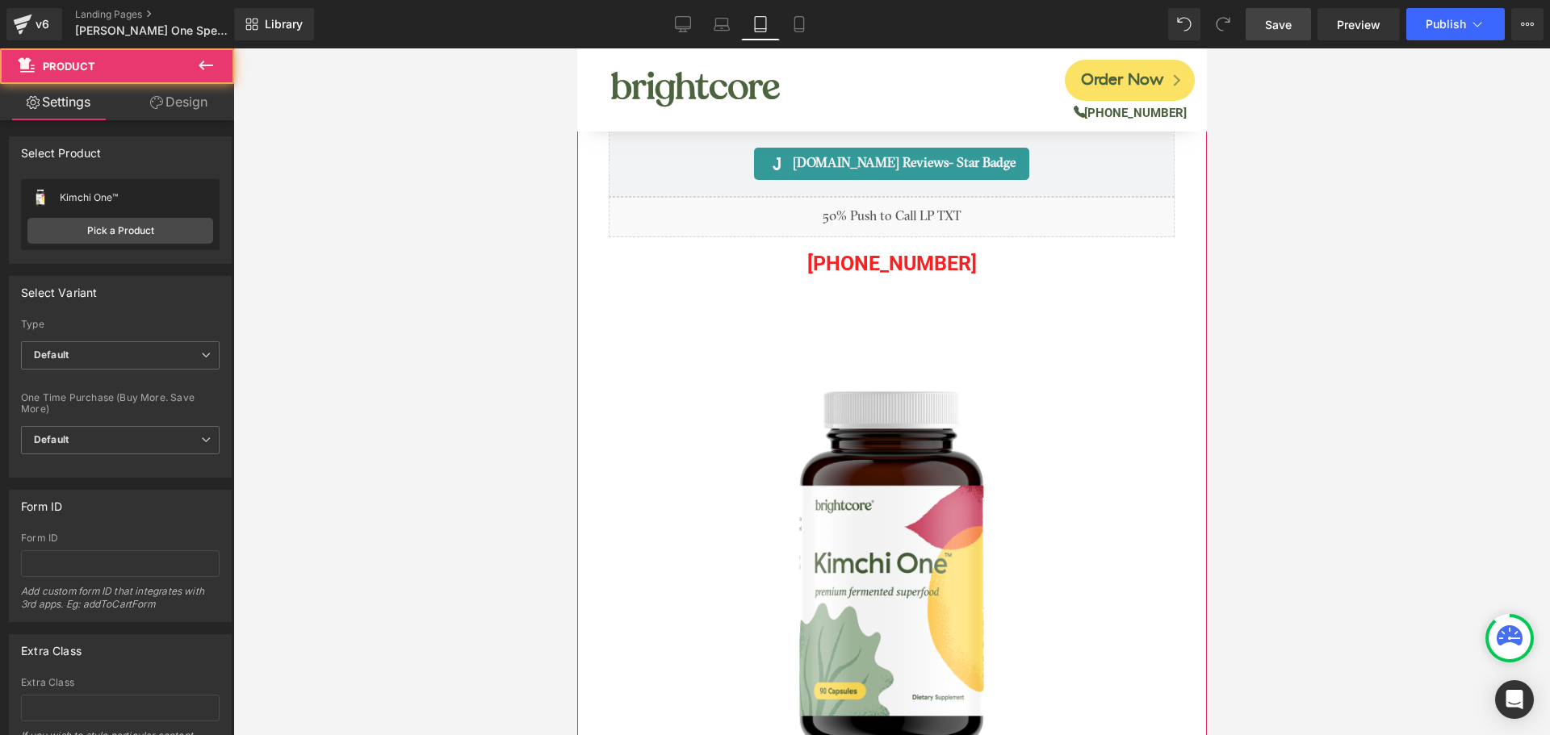
click at [194, 104] on link "Design" at bounding box center [178, 102] width 117 height 36
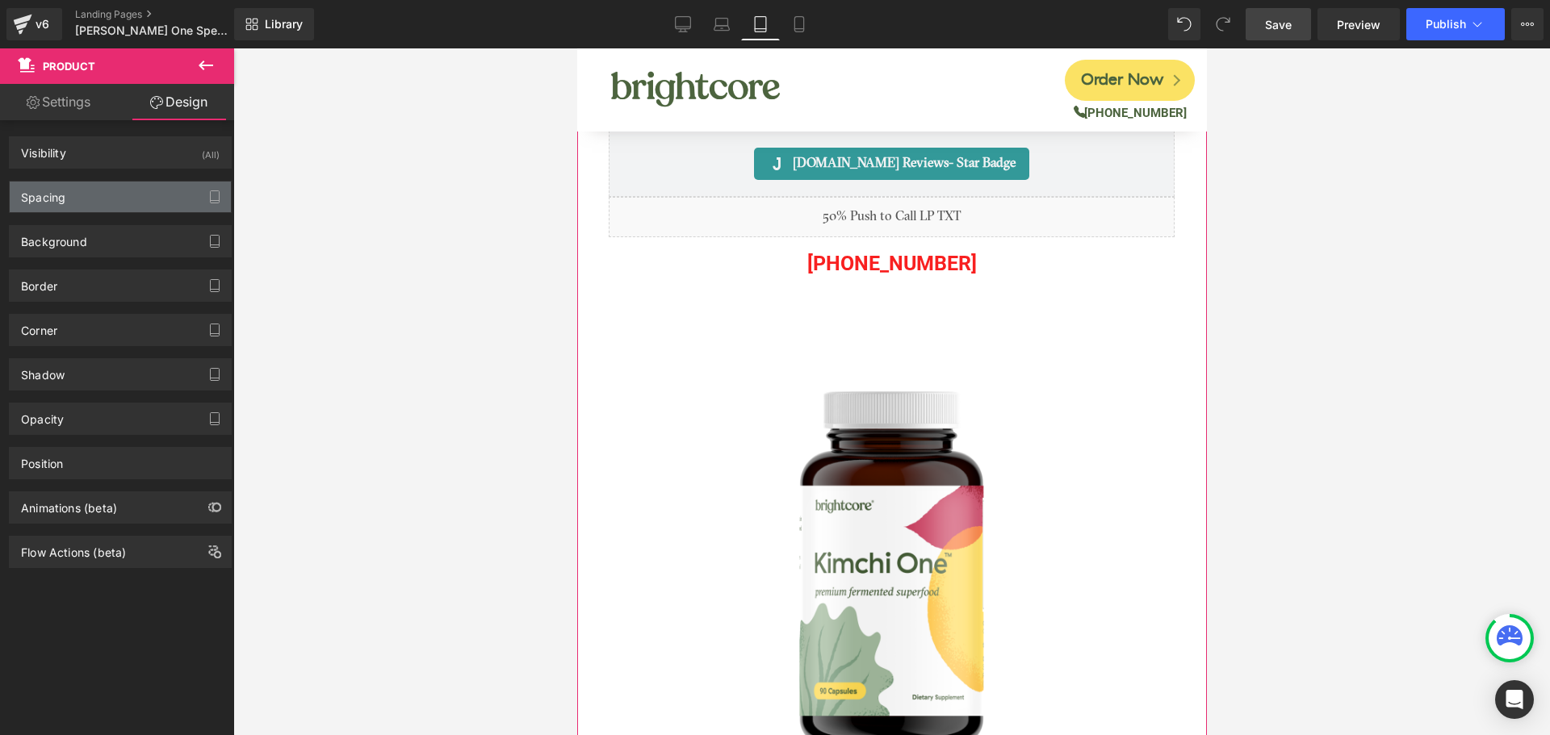
click at [91, 195] on div "Spacing" at bounding box center [120, 197] width 221 height 31
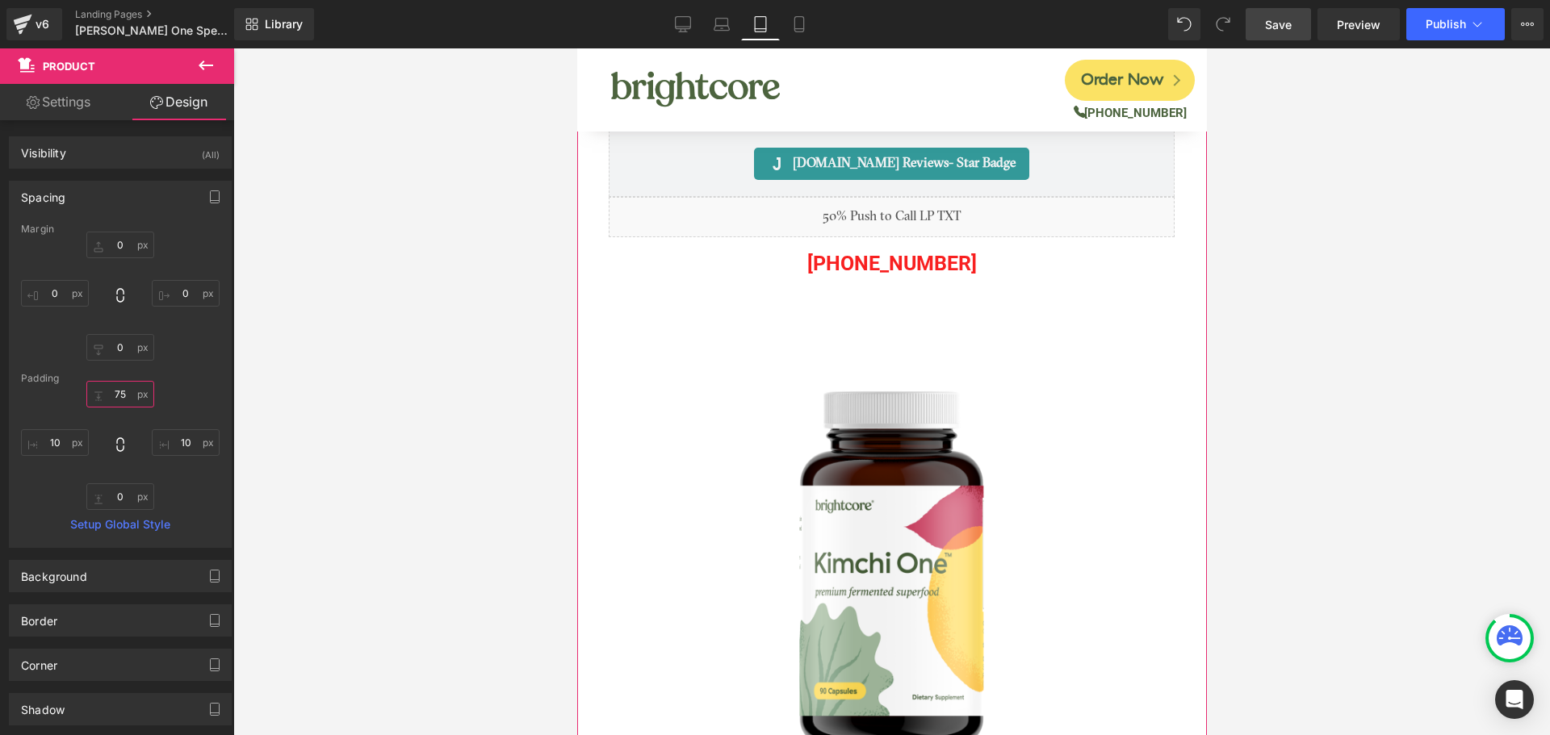
drag, startPoint x: 118, startPoint y: 392, endPoint x: 165, endPoint y: 384, distance: 47.4
click at [119, 392] on input "75" at bounding box center [120, 394] width 68 height 27
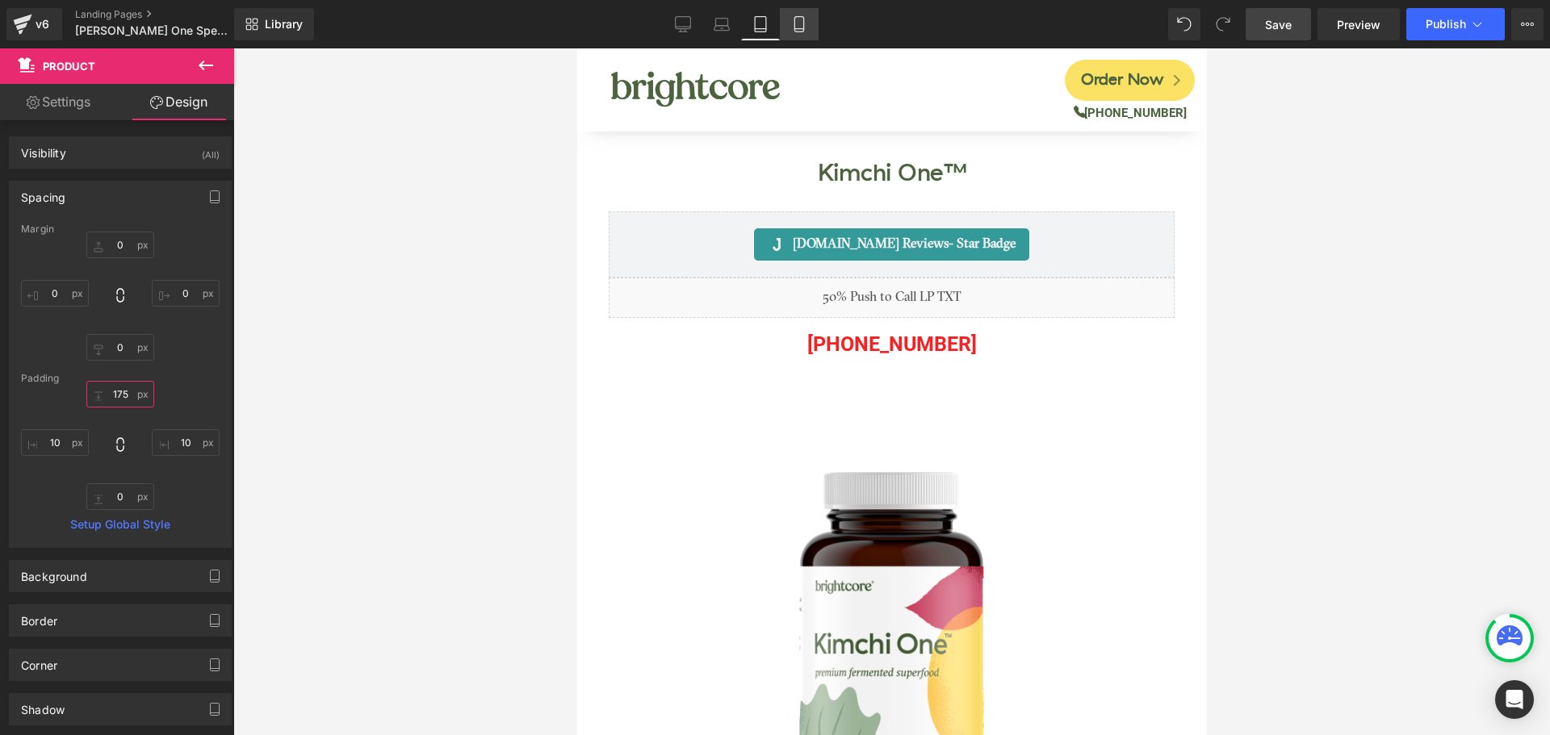
type input "175"
click at [796, 21] on icon at bounding box center [799, 24] width 16 height 16
type input "0"
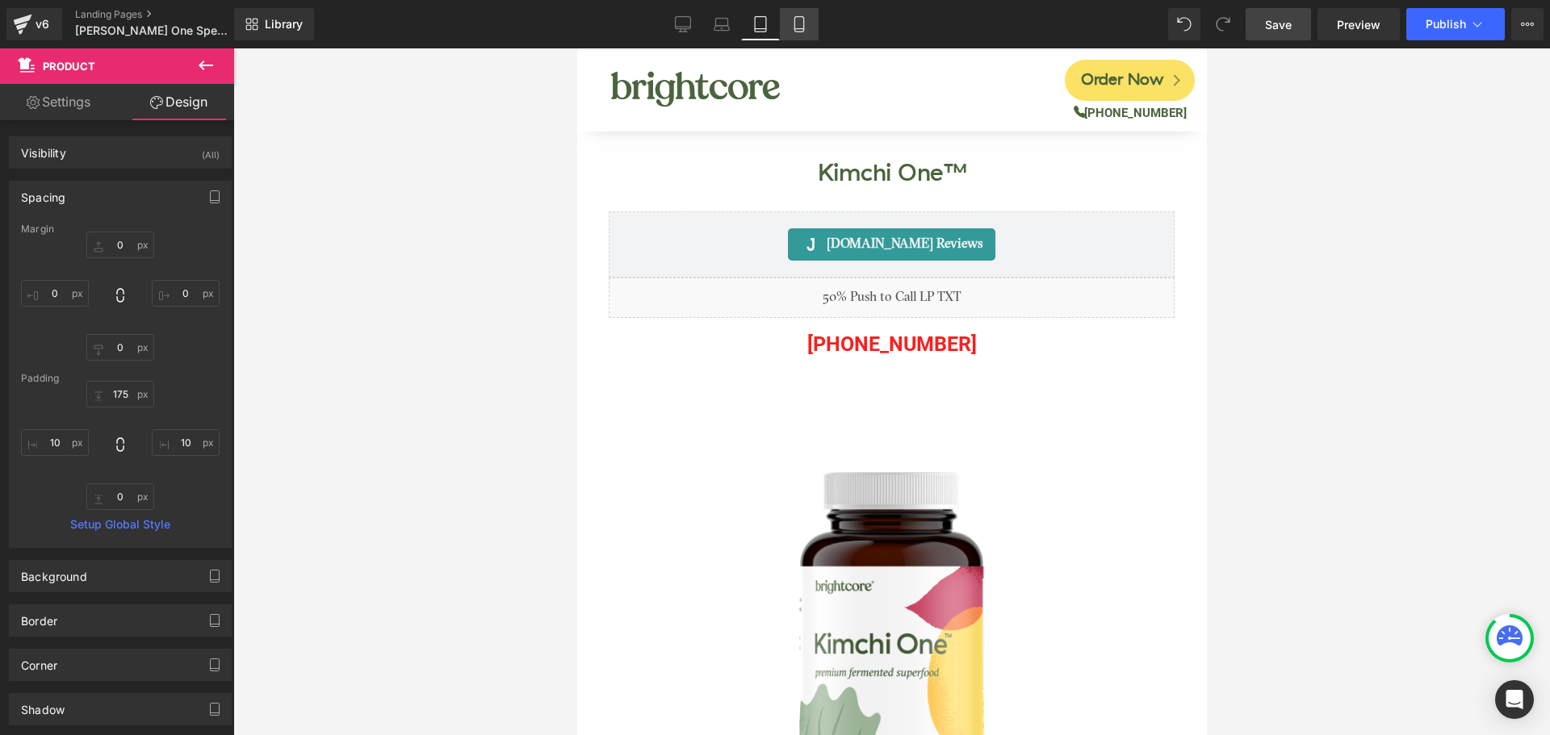
type input "0"
type input "150"
type input "10"
type input "0"
type input "10"
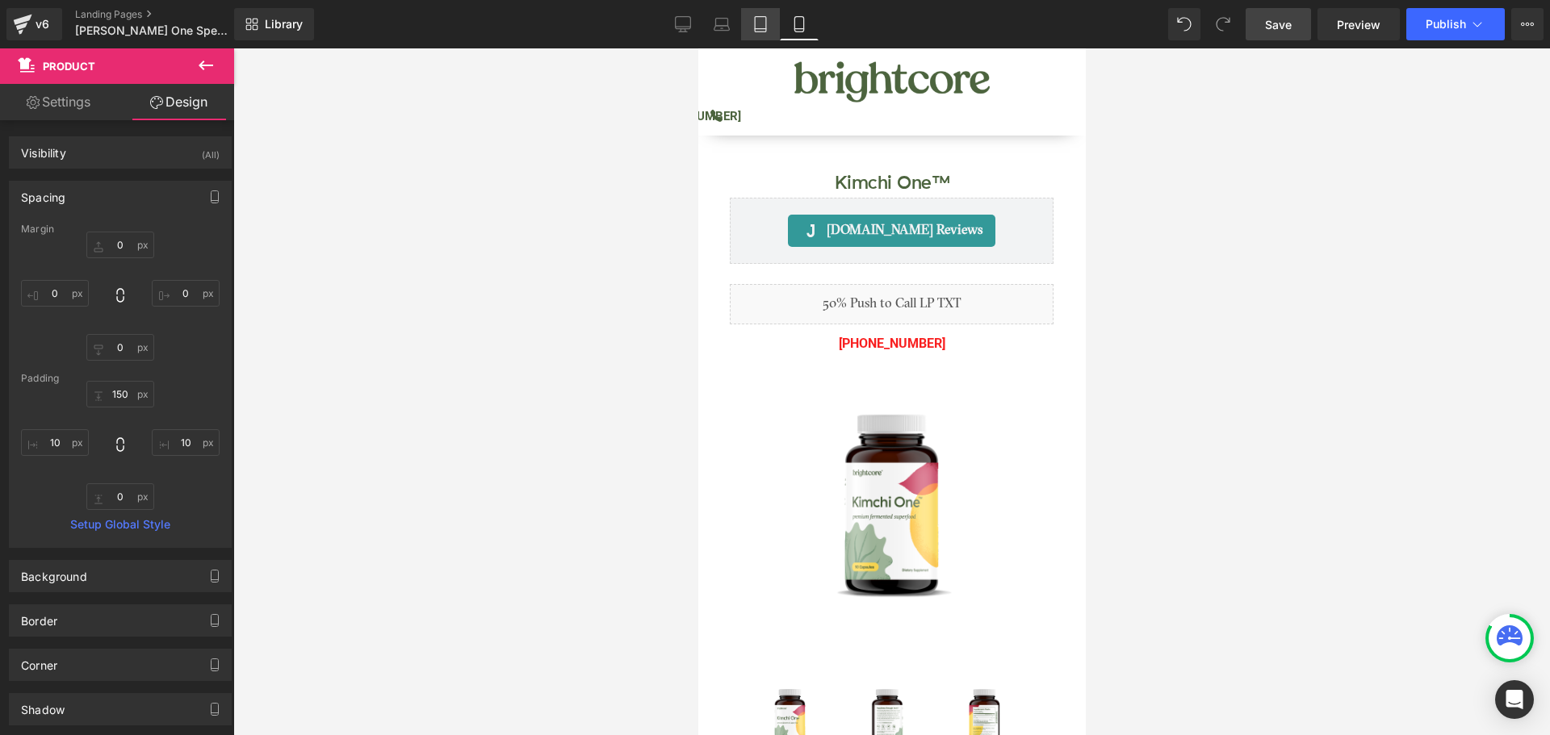
click at [743, 26] on link "Tablet" at bounding box center [760, 24] width 39 height 32
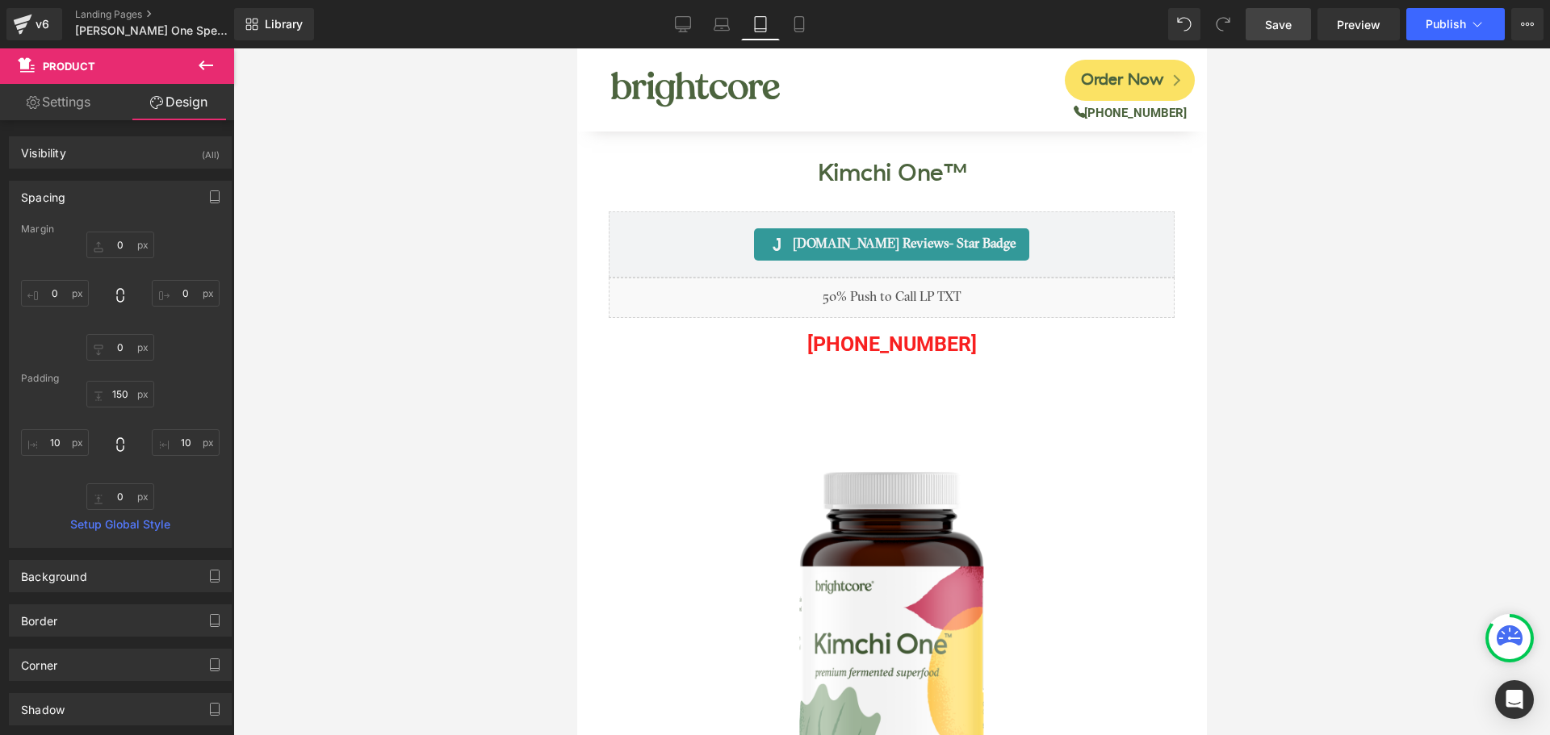
type input "0"
type input "175"
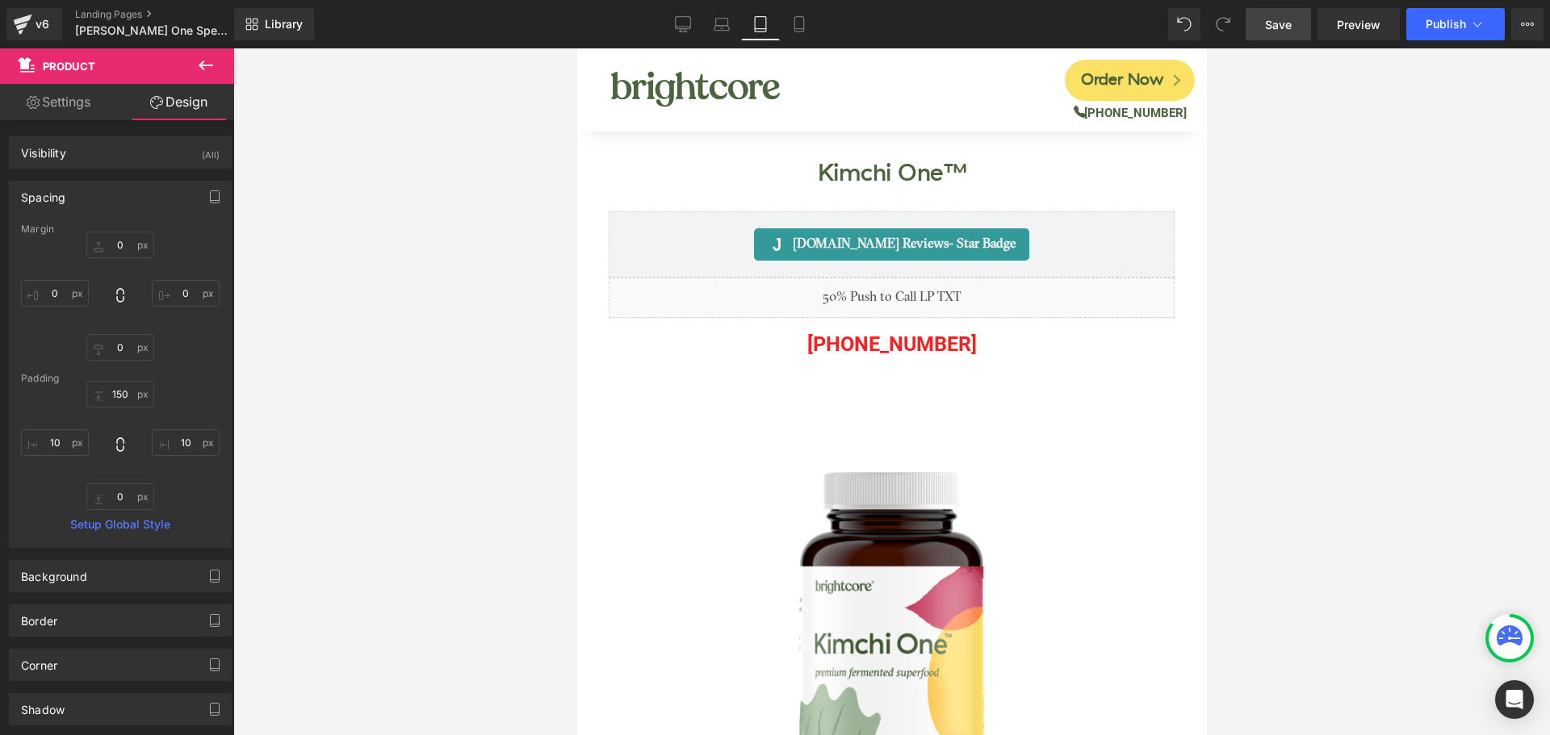
type input "10"
type input "0"
type input "10"
click at [723, 30] on icon at bounding box center [721, 28] width 15 height 5
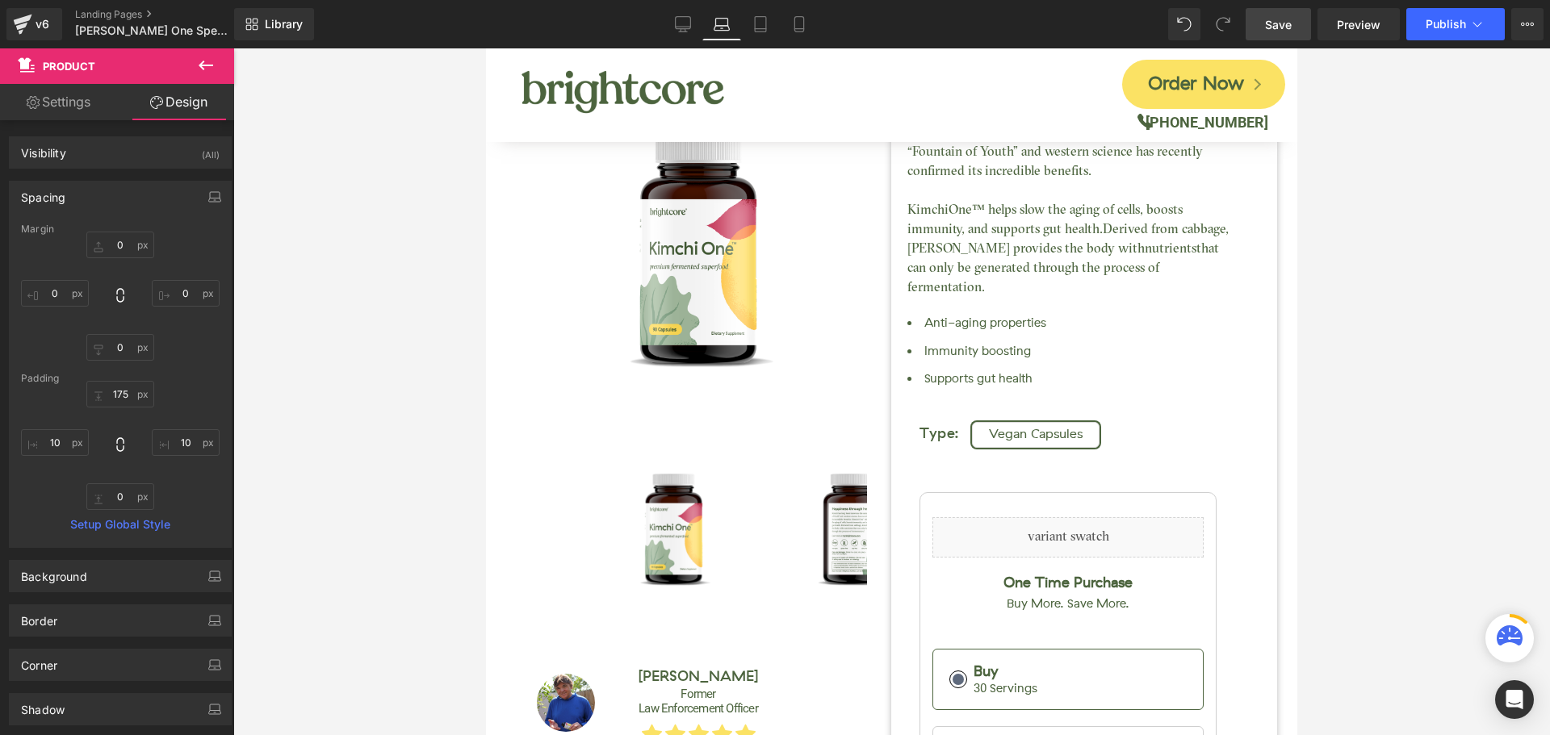
type input "0"
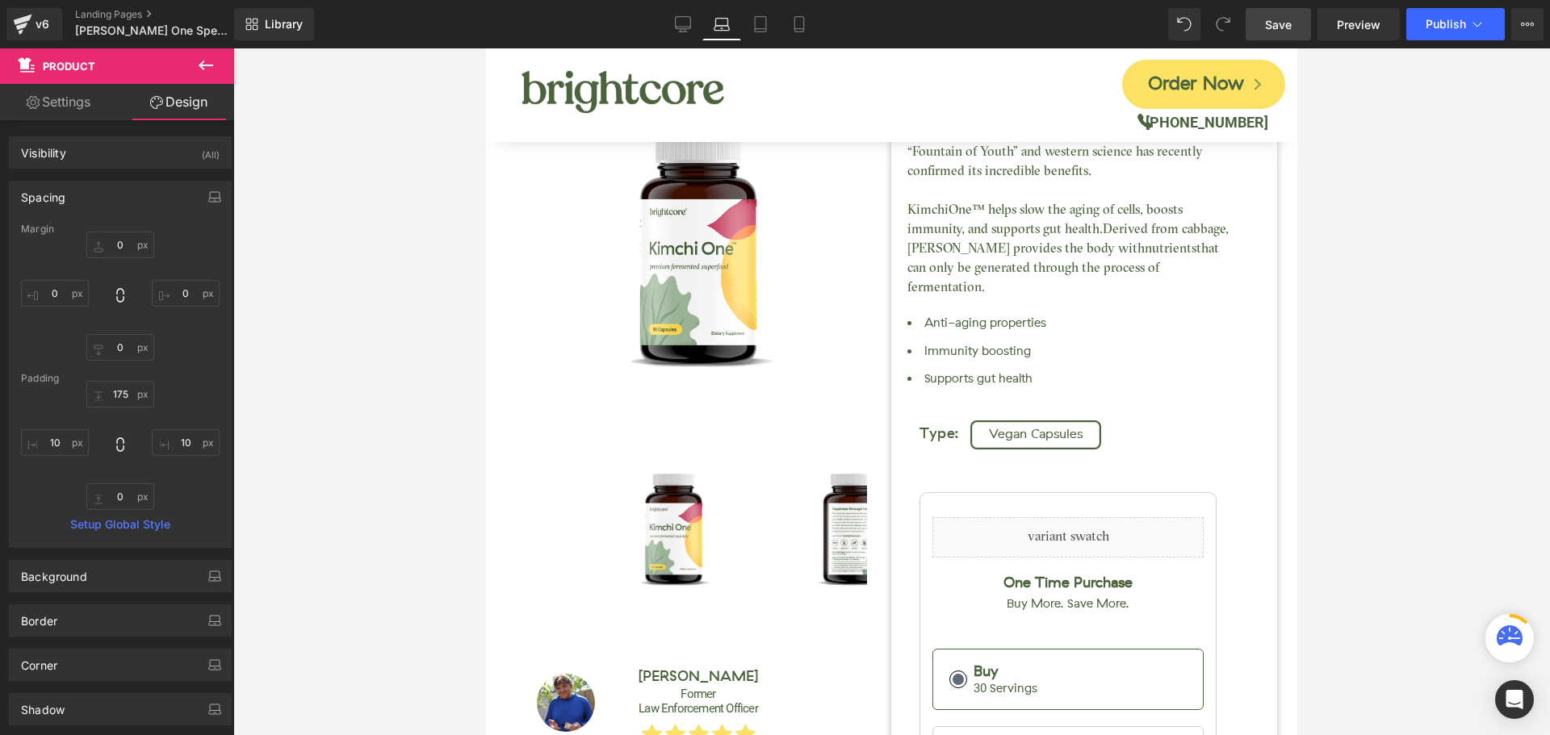
type input "10"
type input "70"
type input "10"
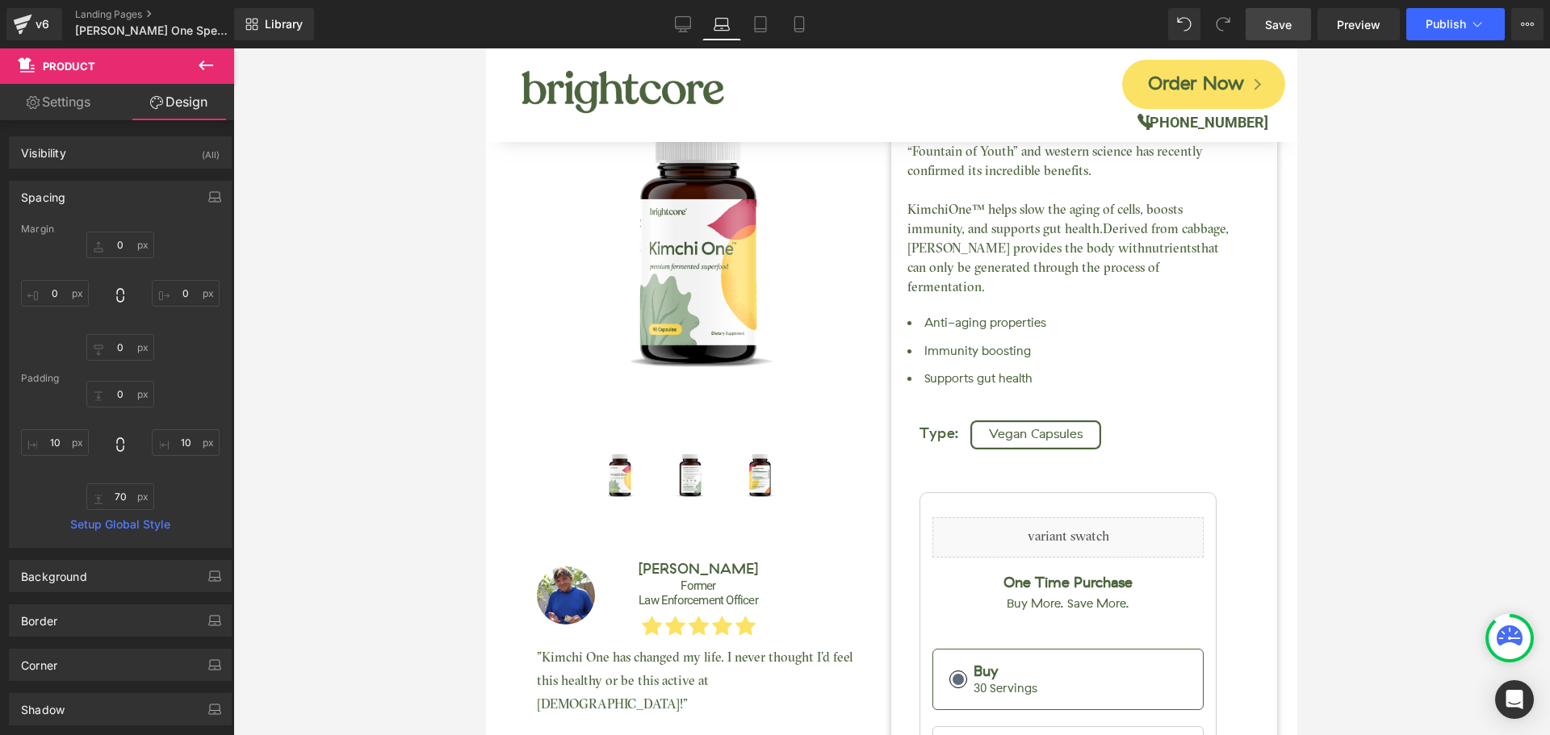
click at [1292, 26] on span "Save" at bounding box center [1278, 24] width 27 height 17
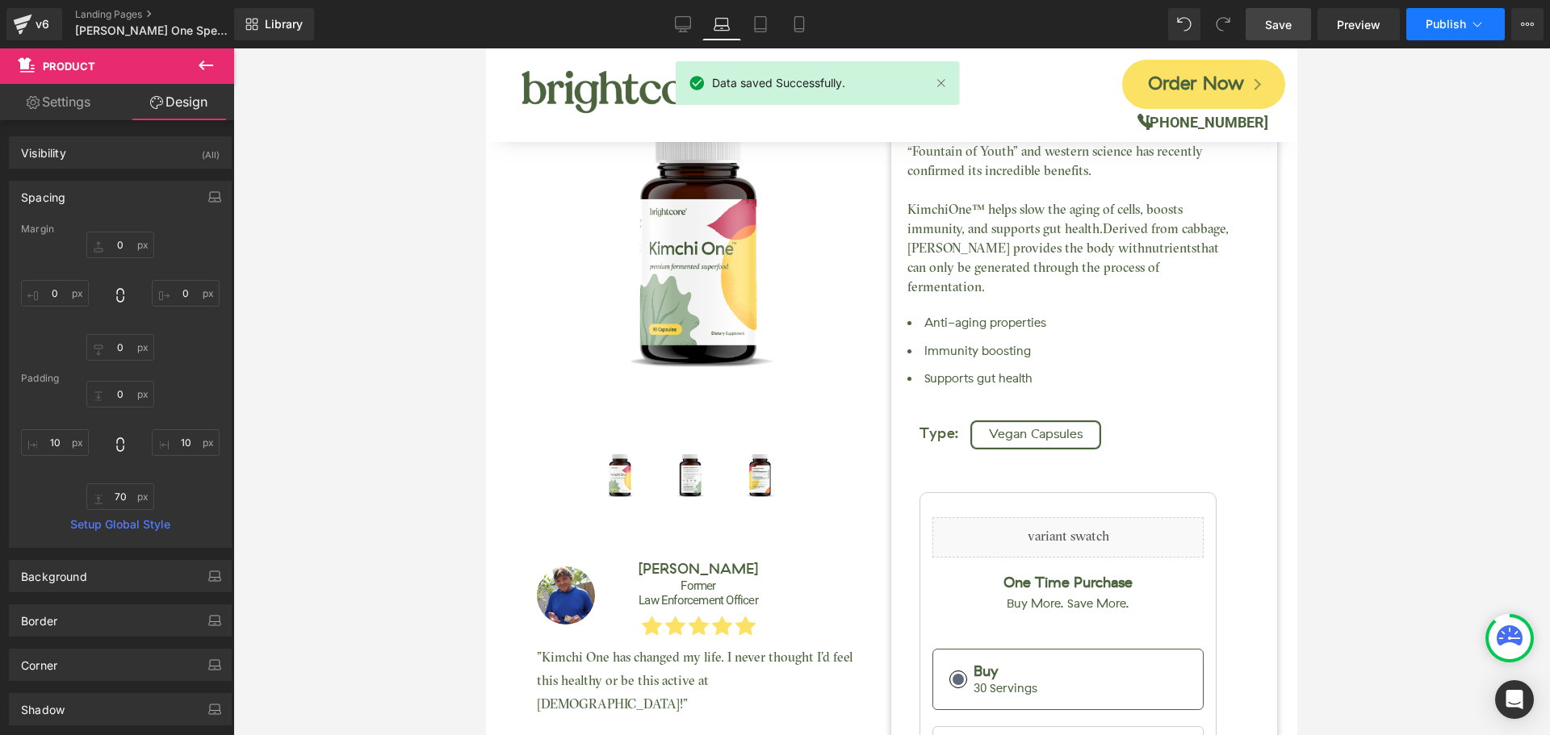
click at [1451, 31] on button "Publish" at bounding box center [1455, 24] width 98 height 32
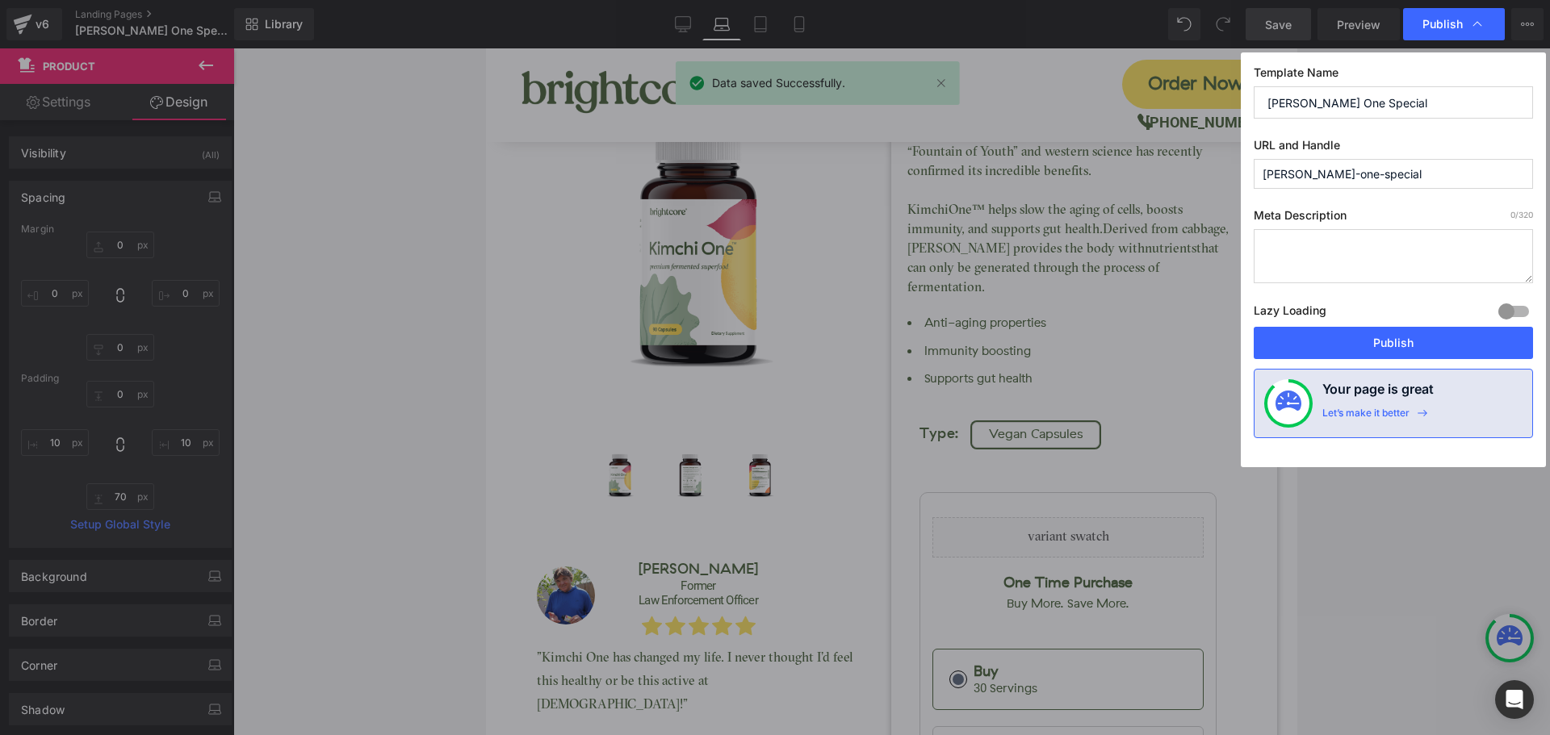
click at [1446, 343] on button "Publish" at bounding box center [1393, 343] width 279 height 32
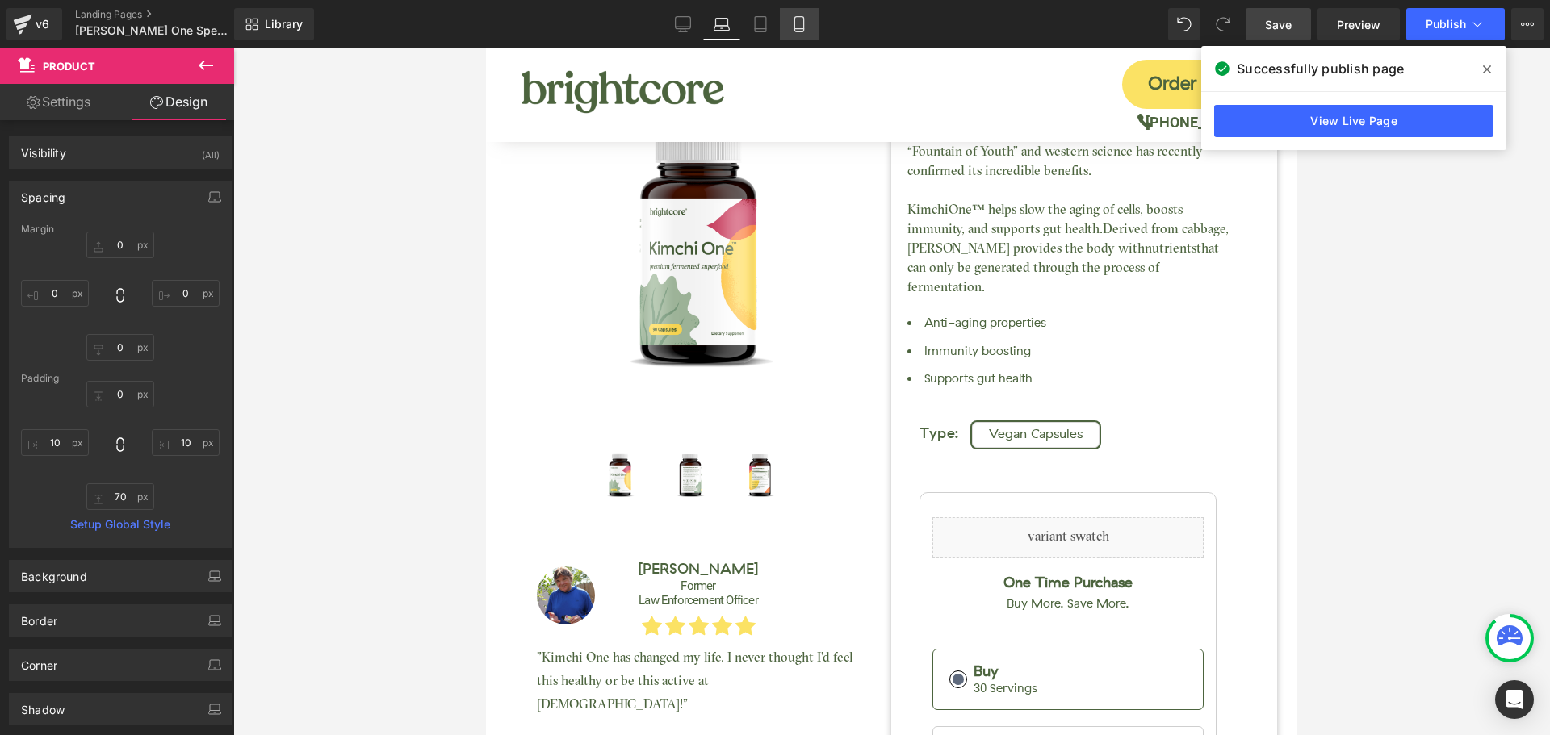
click at [806, 23] on icon at bounding box center [799, 24] width 16 height 16
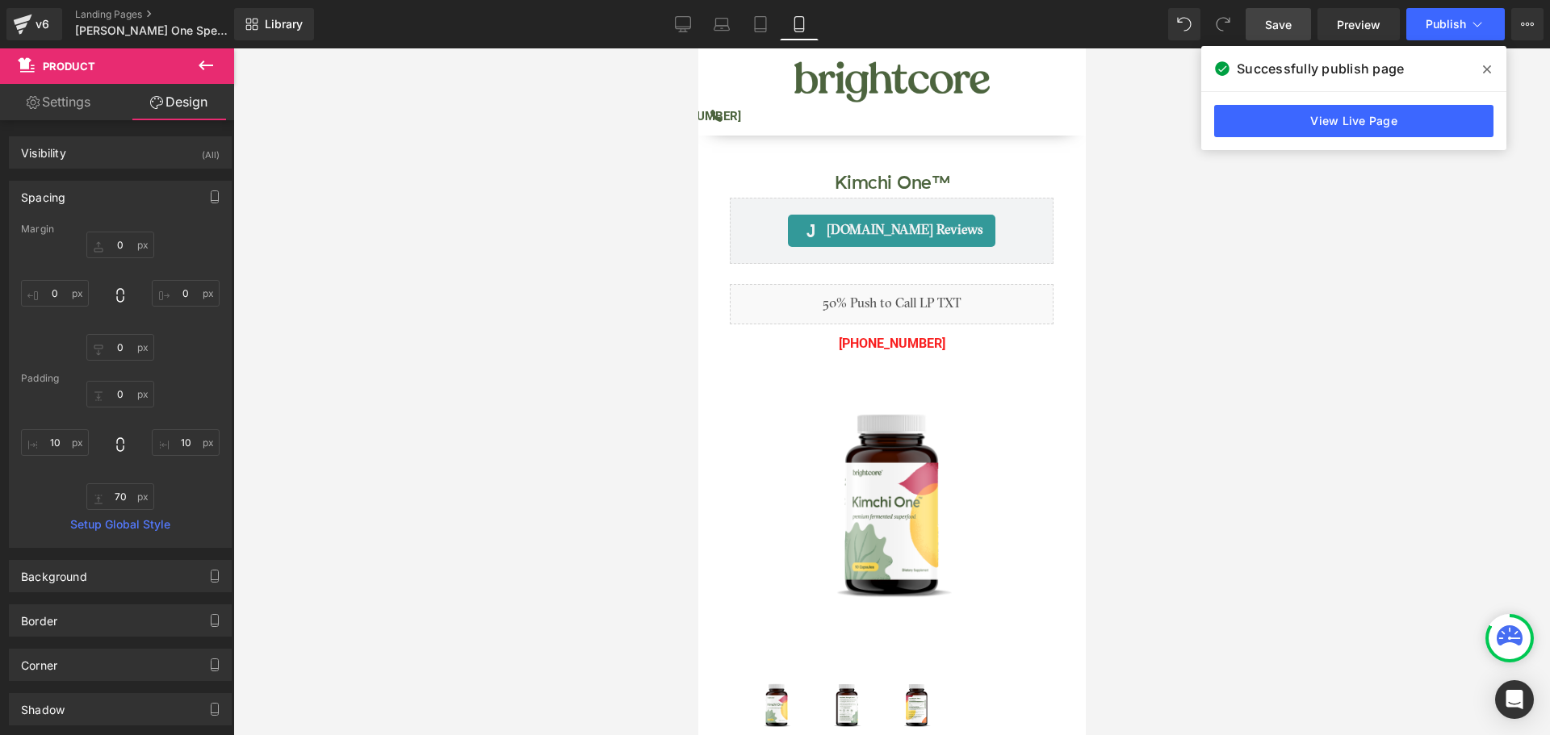
type input "0"
type input "150"
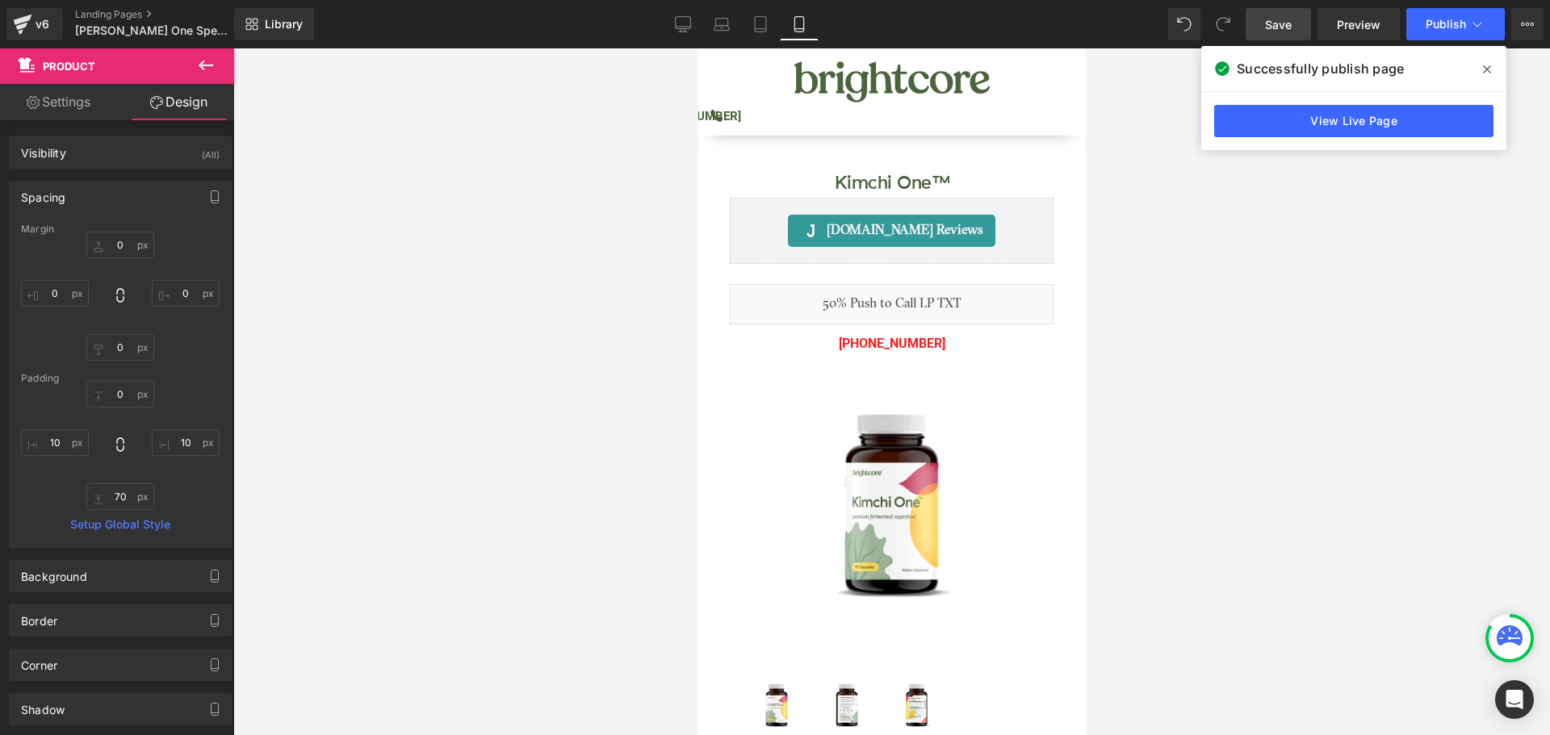
type input "10"
type input "0"
type input "10"
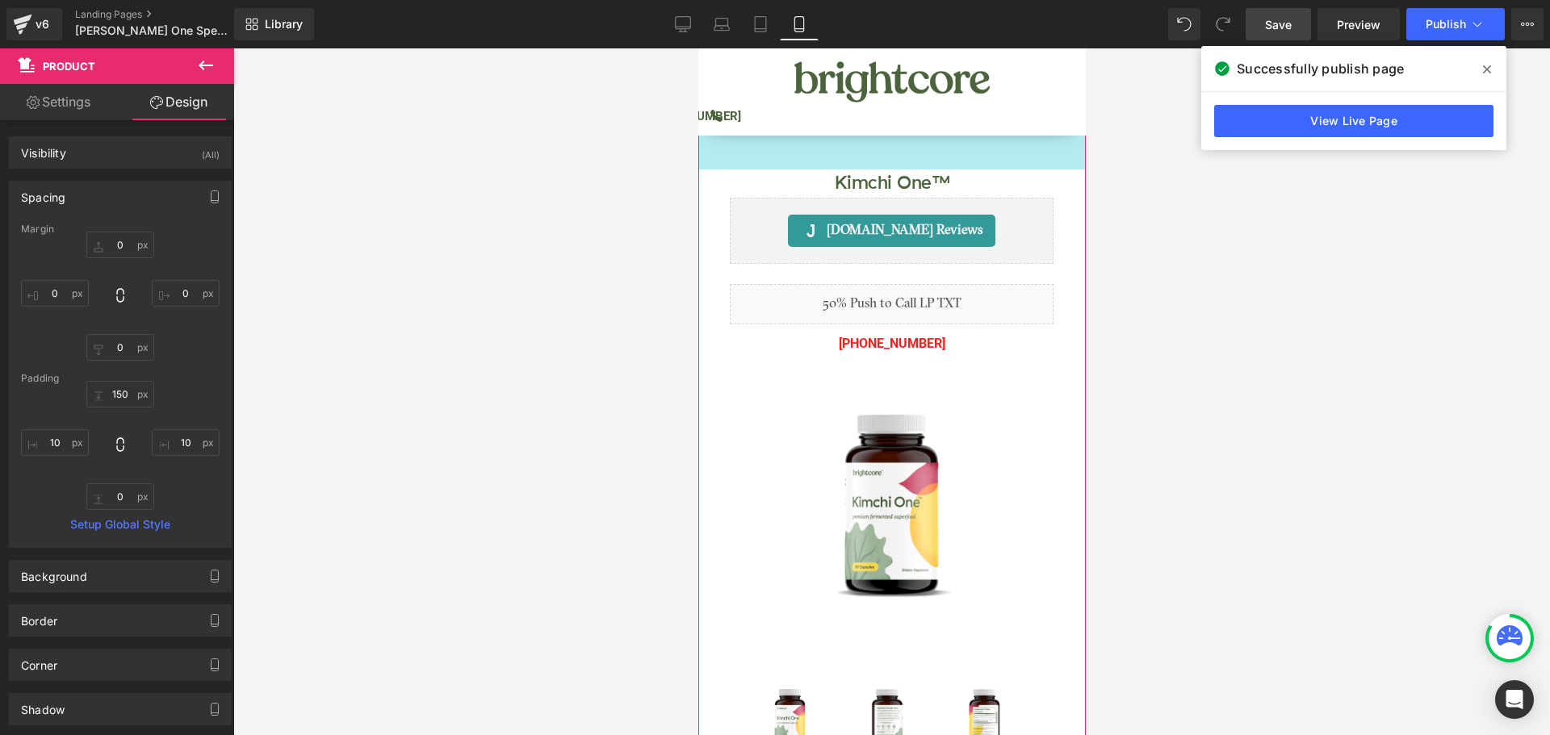
click at [847, 148] on div "150px" at bounding box center [890, 108] width 387 height 121
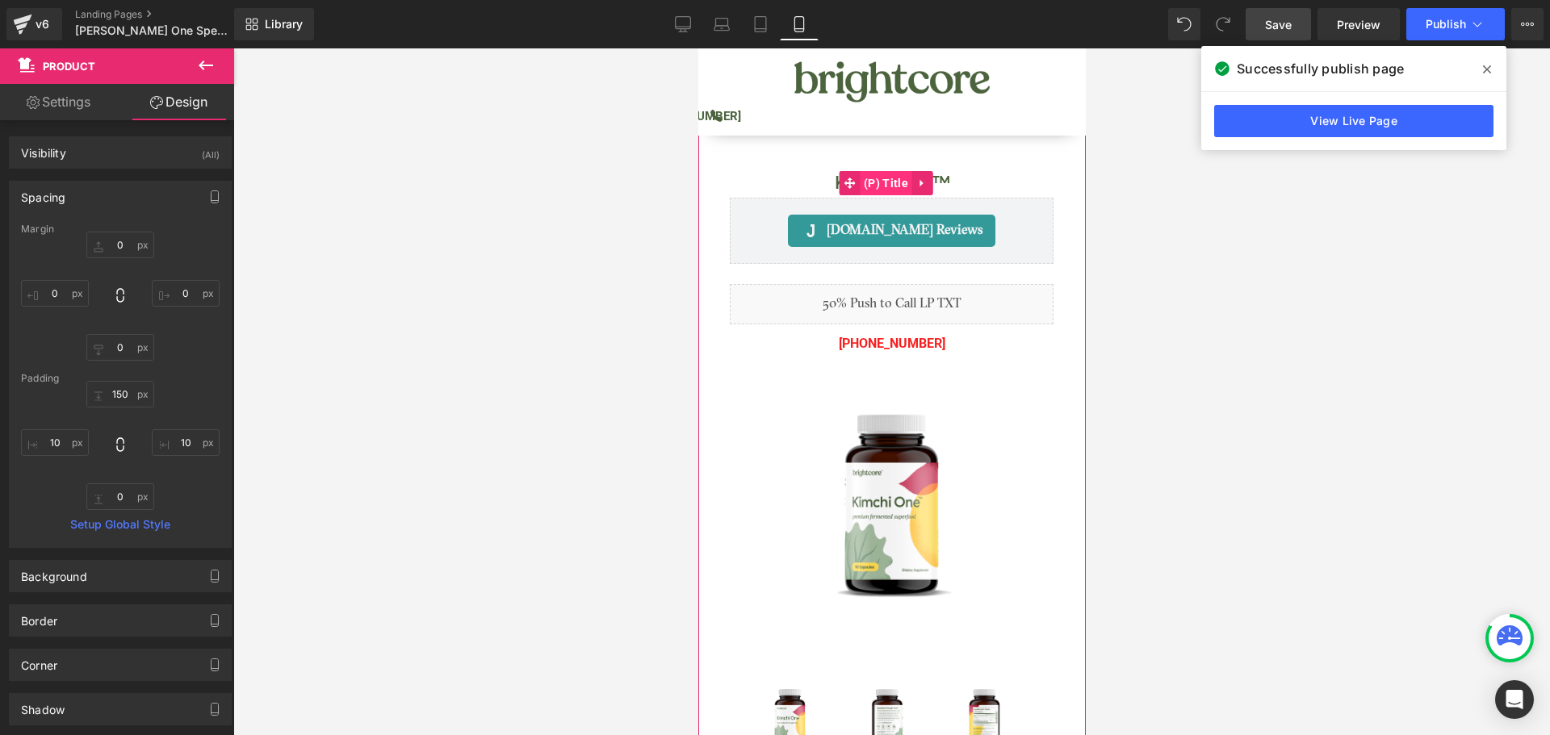
click at [885, 180] on span "(P) Title" at bounding box center [885, 183] width 52 height 24
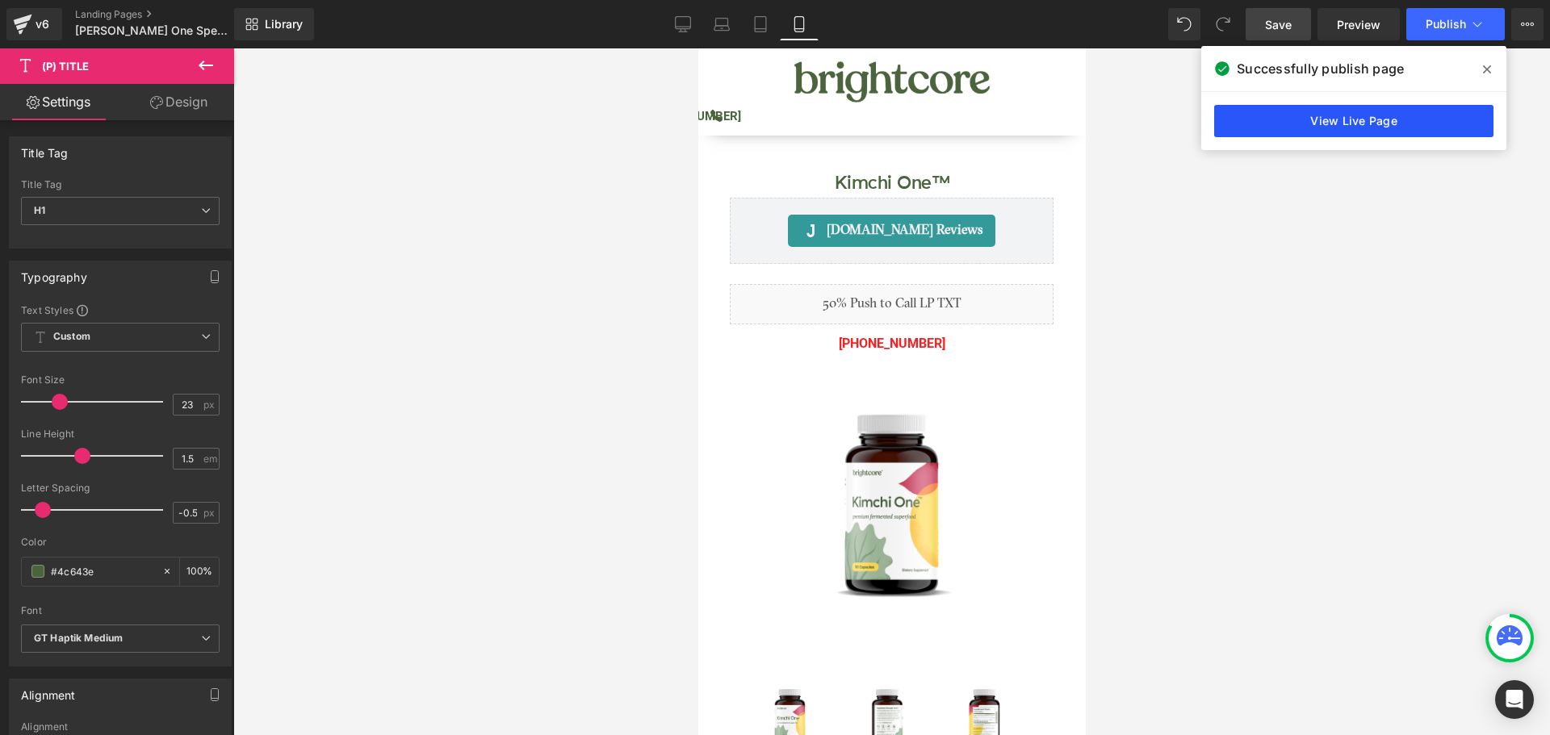
click at [1361, 128] on link "View Live Page" at bounding box center [1353, 121] width 279 height 32
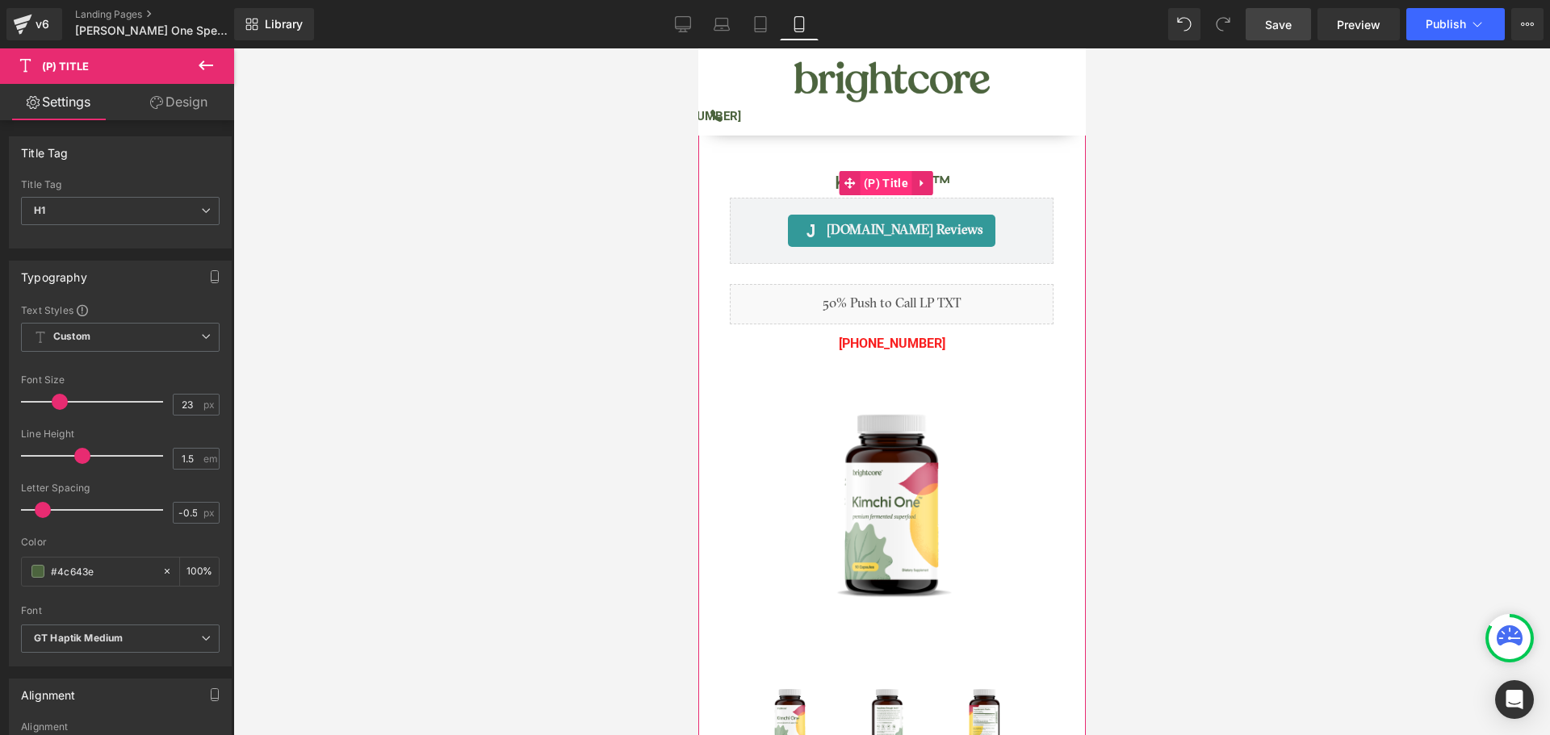
click at [882, 182] on span "(P) Title" at bounding box center [885, 183] width 52 height 24
click at [194, 107] on link "Design" at bounding box center [178, 102] width 117 height 36
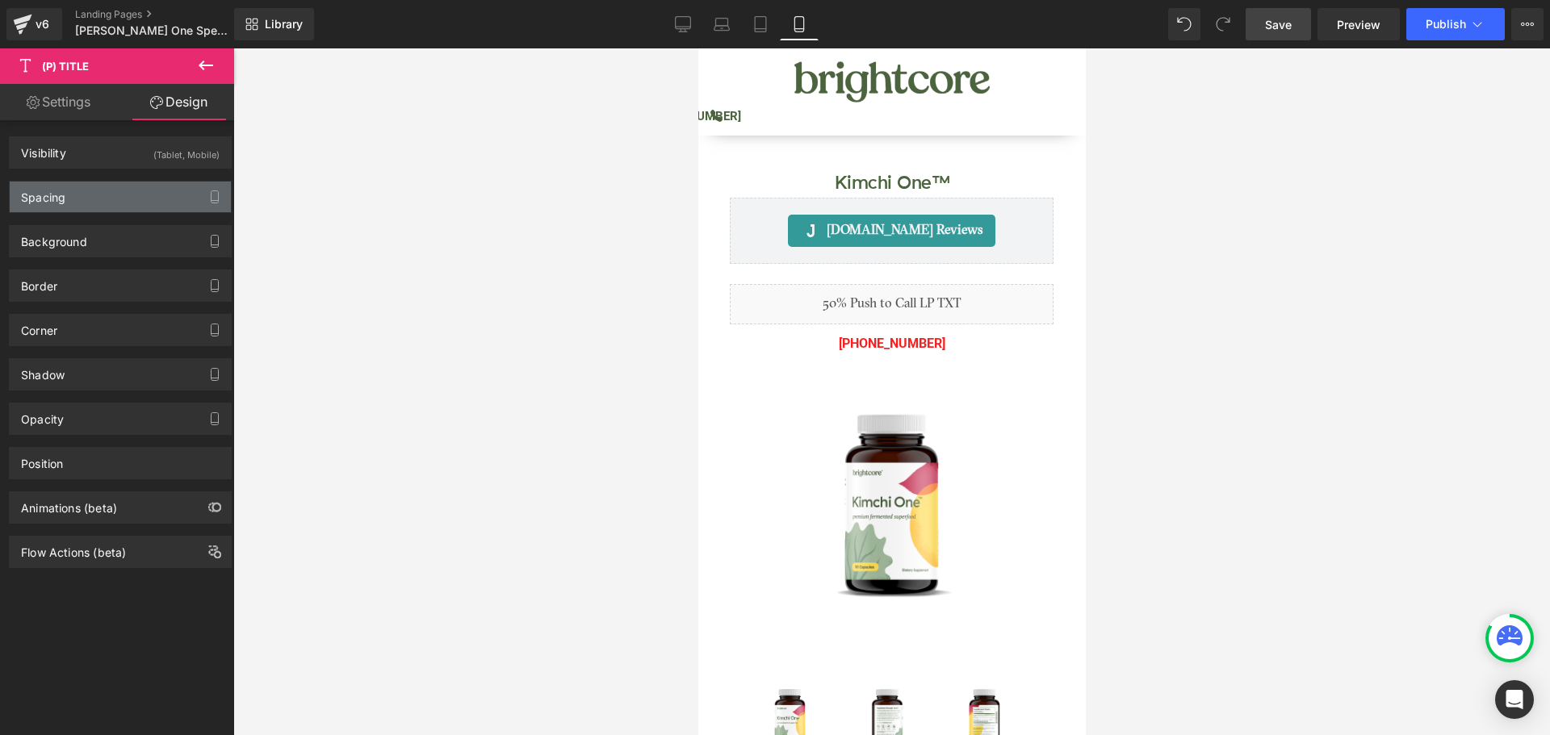
type input "0"
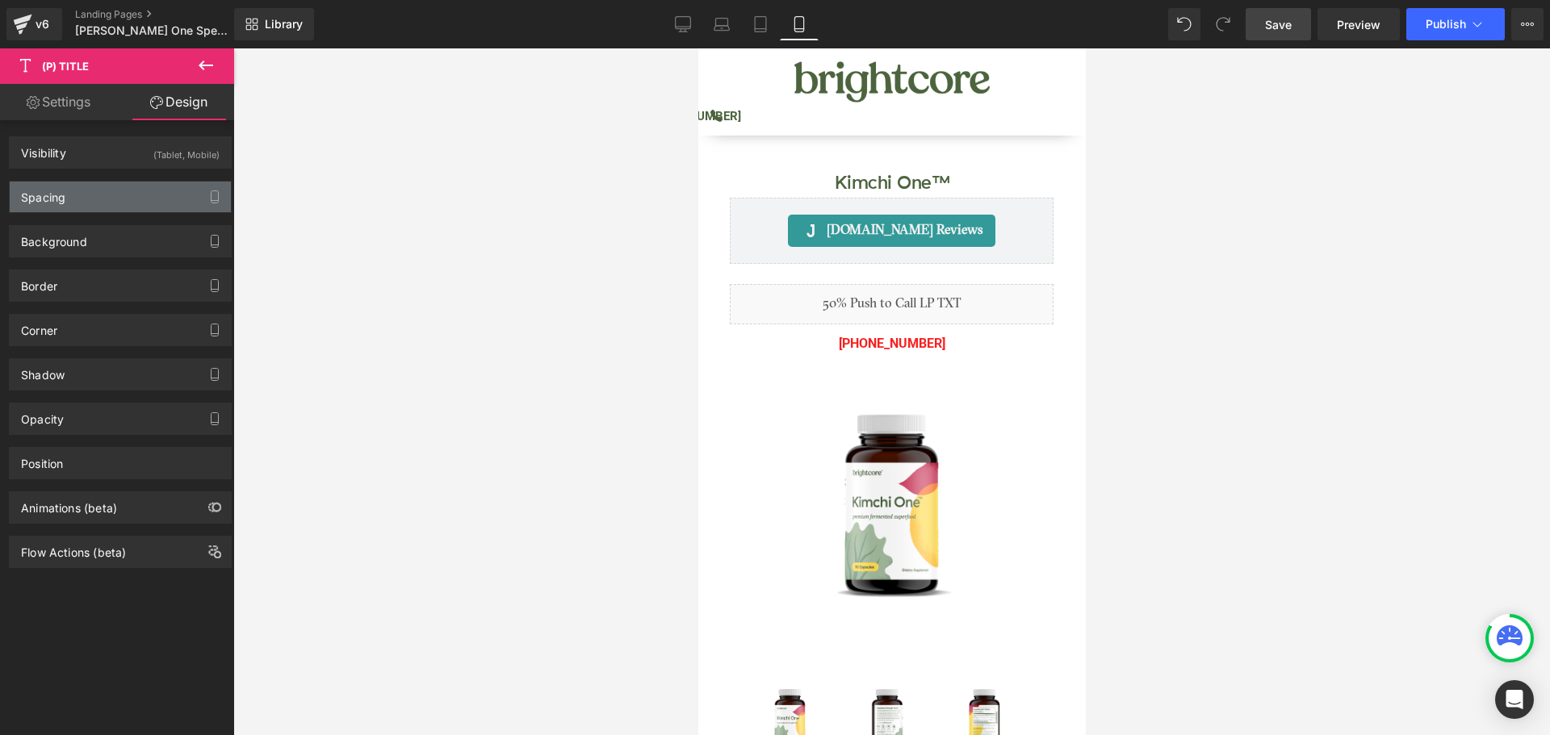
type input "0"
click at [119, 200] on div "Spacing" at bounding box center [120, 197] width 221 height 31
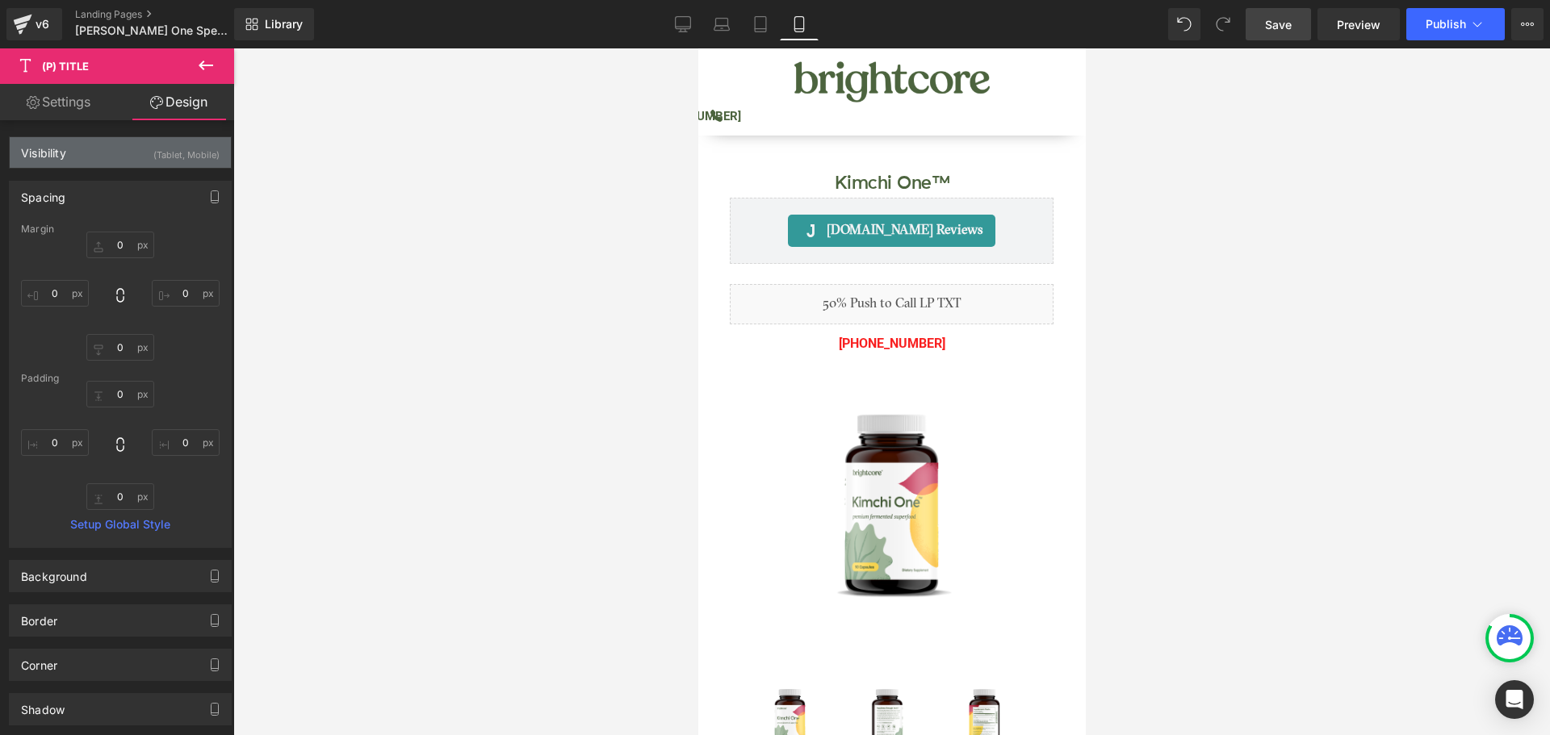
click at [153, 157] on div "(Tablet, Mobile)" at bounding box center [186, 150] width 66 height 27
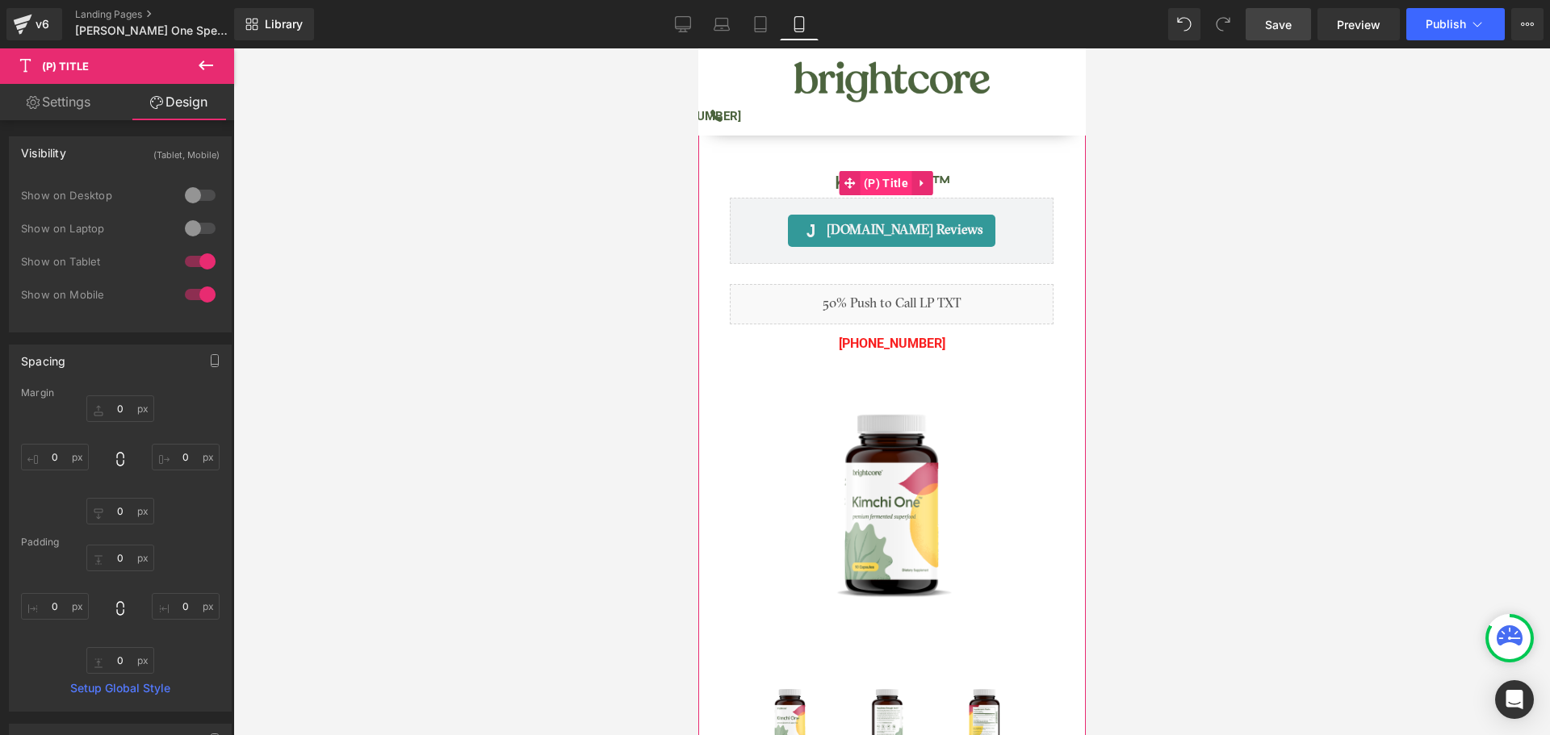
click at [885, 174] on span "(P) Title" at bounding box center [885, 183] width 52 height 24
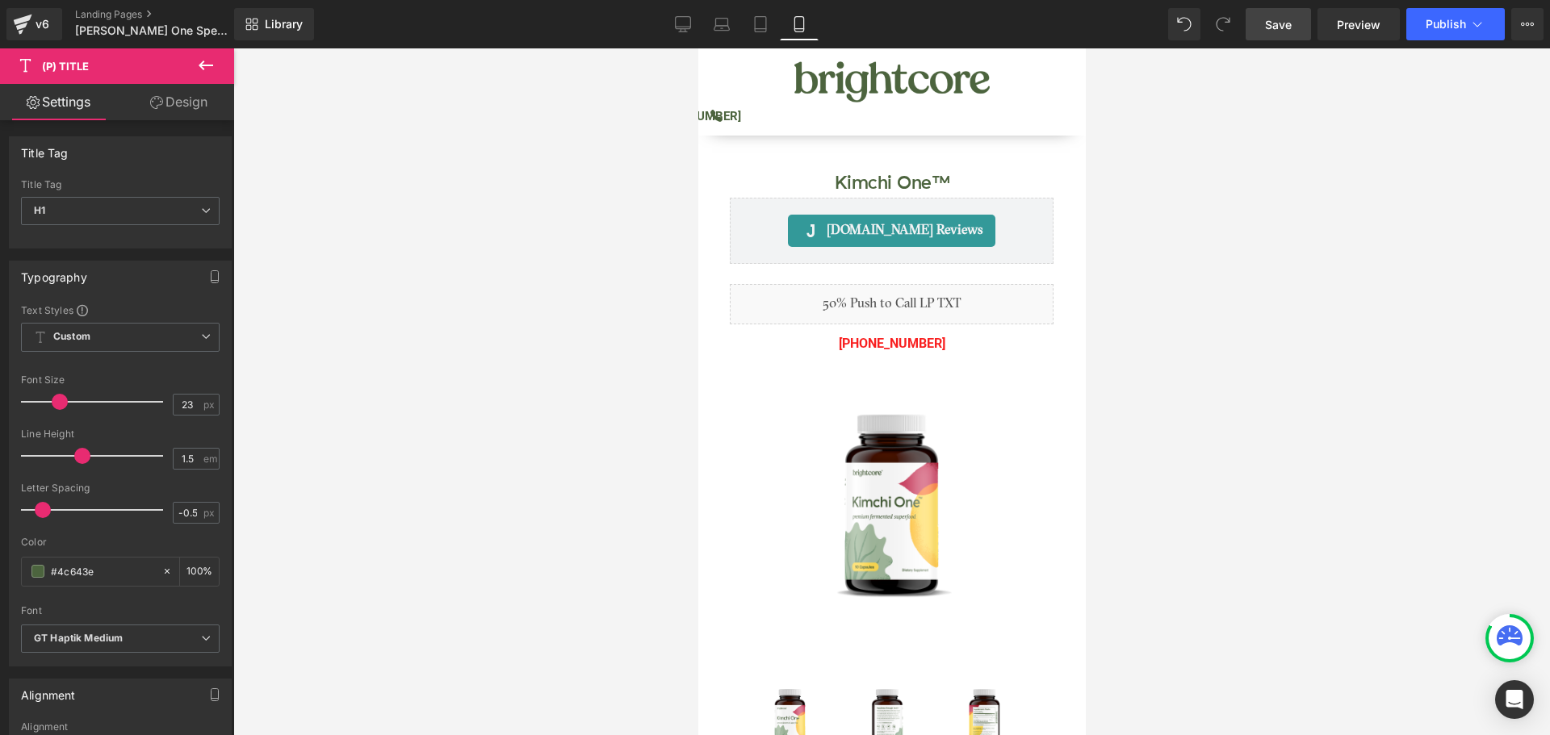
click at [199, 94] on link "Design" at bounding box center [178, 102] width 117 height 36
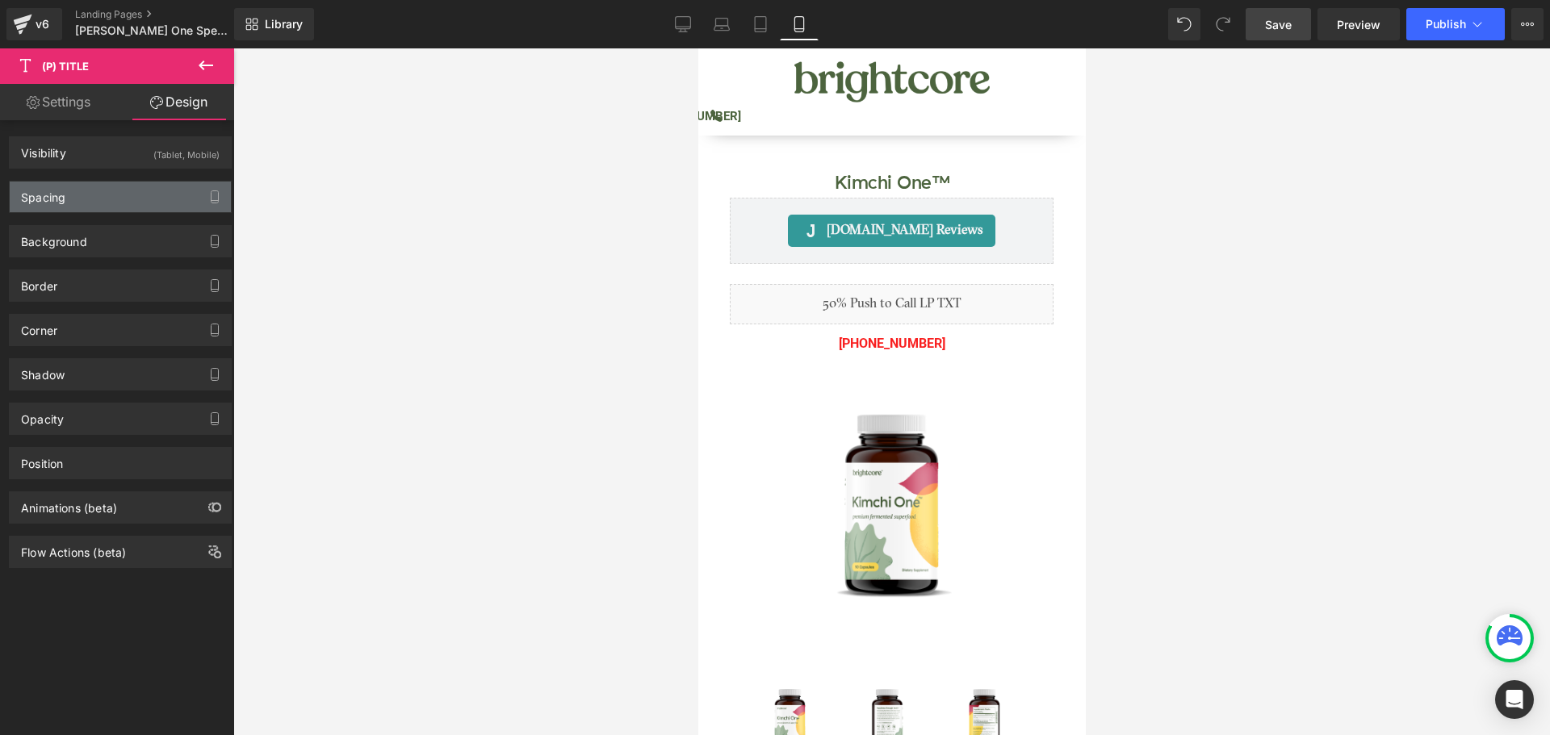
type input "0"
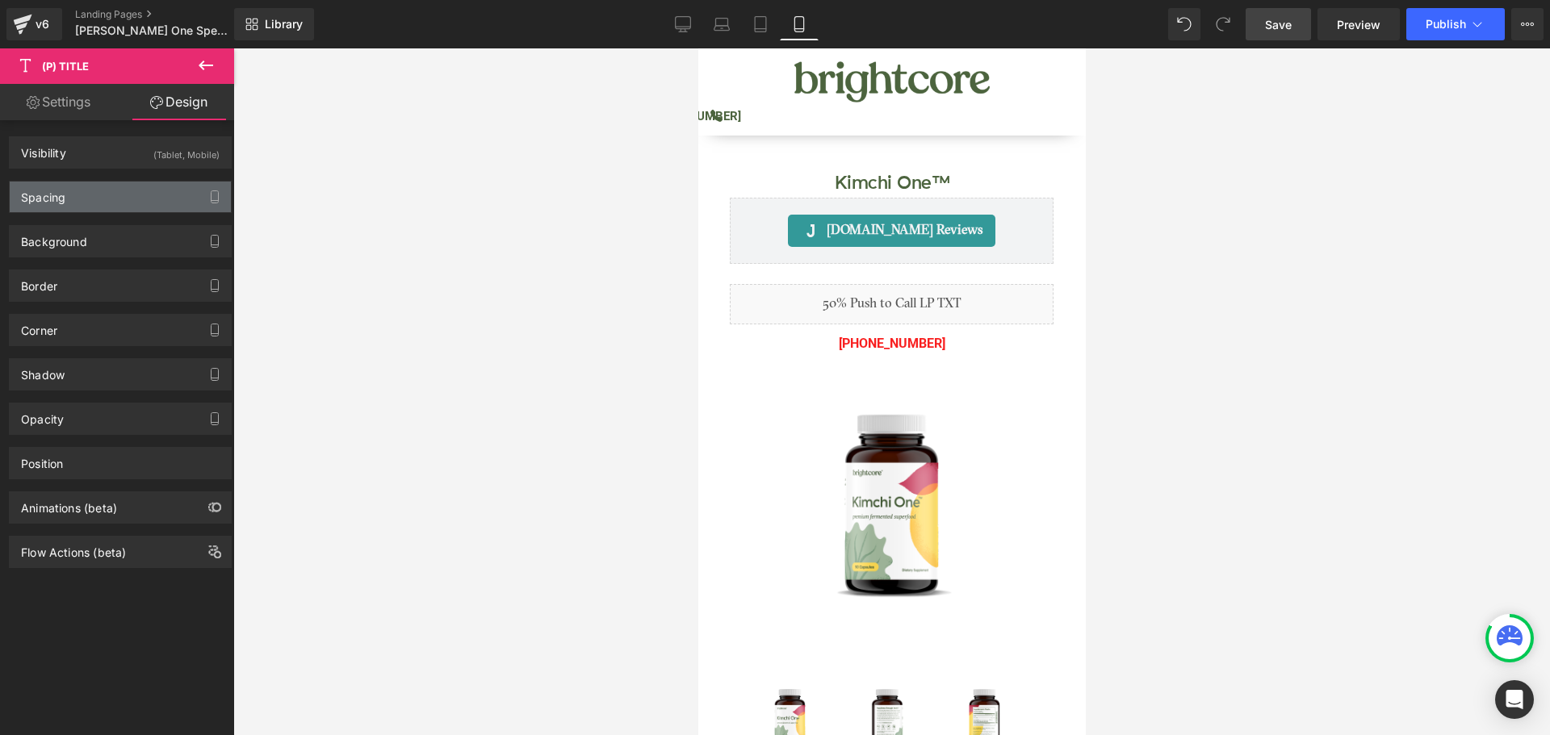
type input "0"
click at [119, 199] on div "Spacing" at bounding box center [120, 197] width 221 height 31
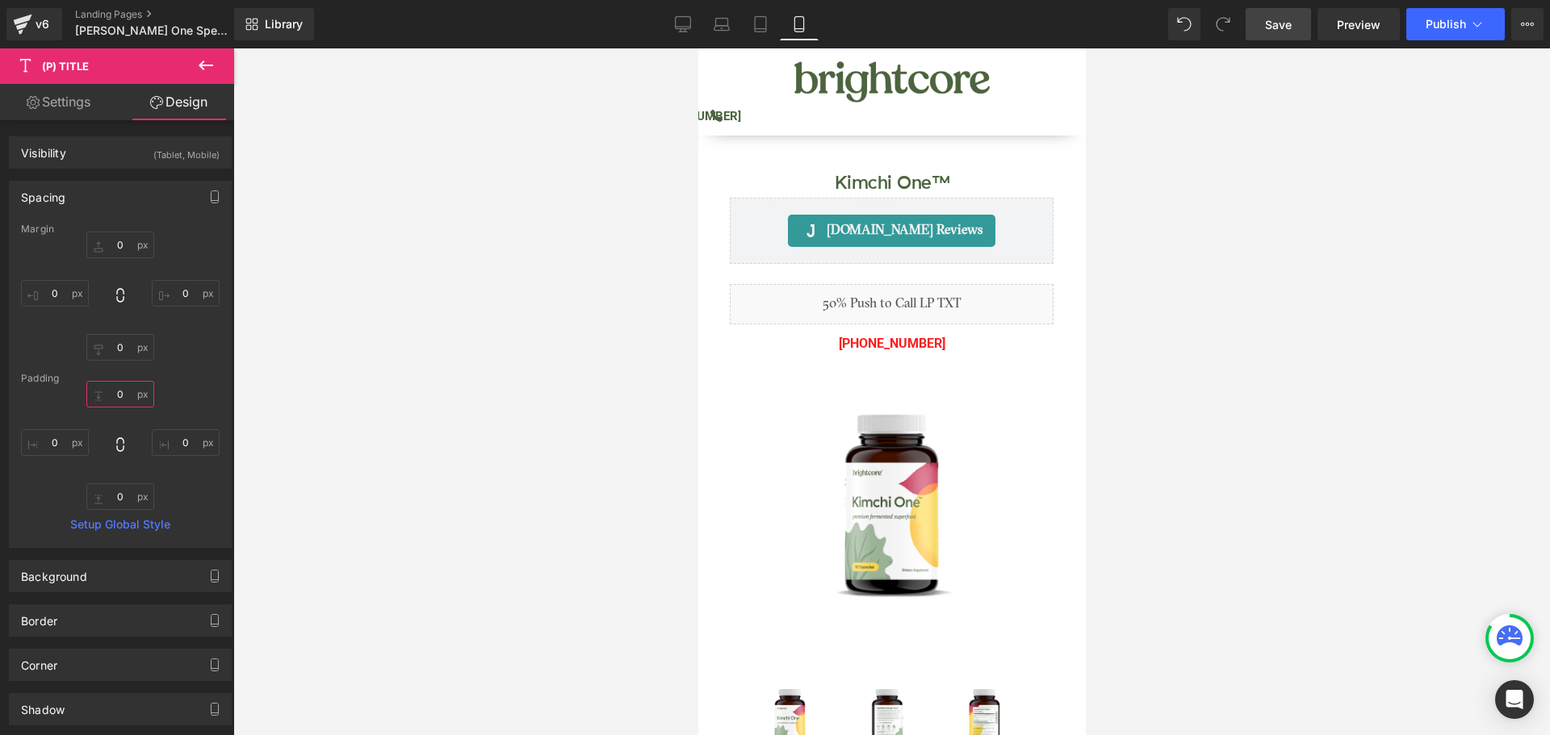
drag, startPoint x: 130, startPoint y: 398, endPoint x: 151, endPoint y: 387, distance: 23.5
click at [130, 397] on input "0" at bounding box center [120, 394] width 68 height 27
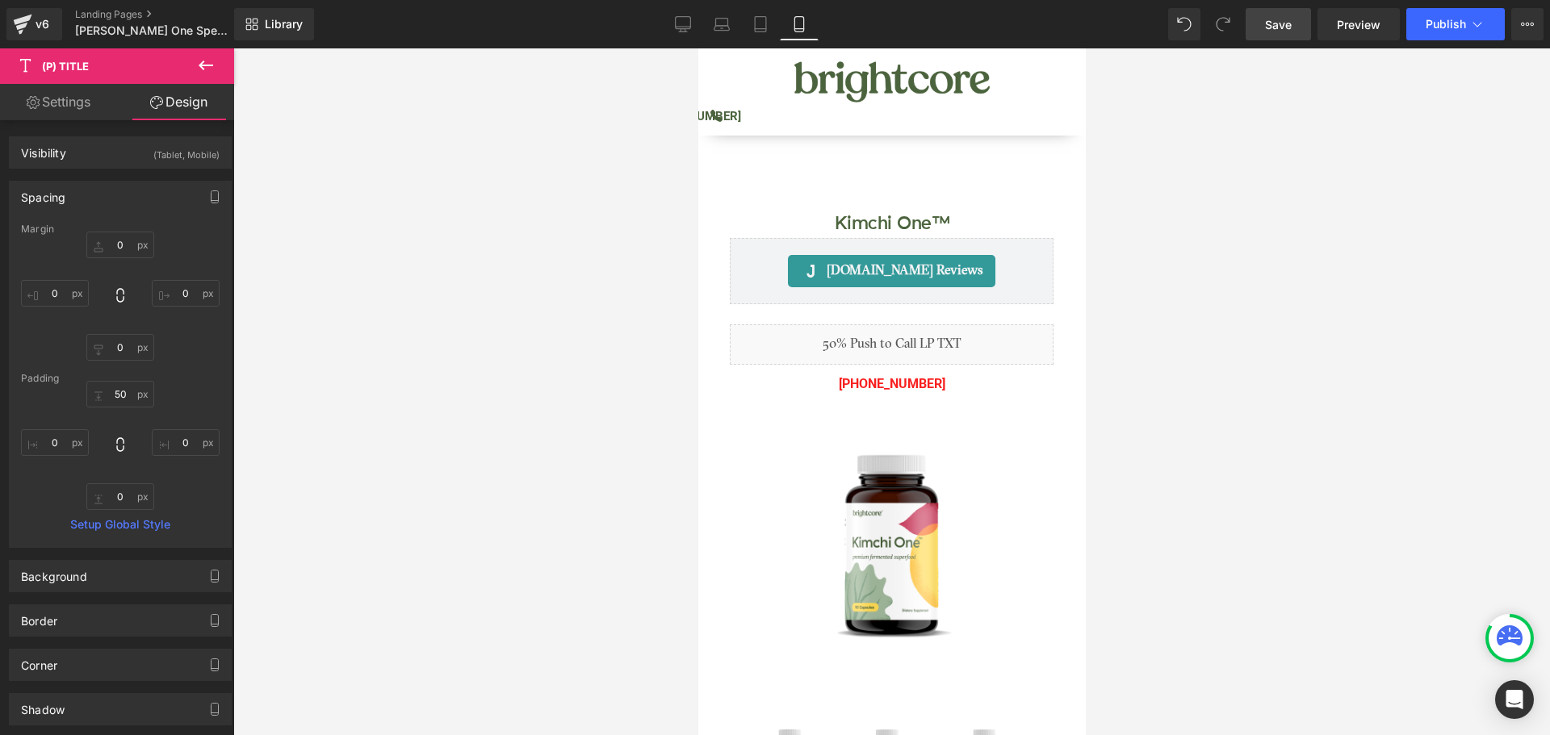
click at [1275, 35] on link "Save" at bounding box center [1278, 24] width 65 height 32
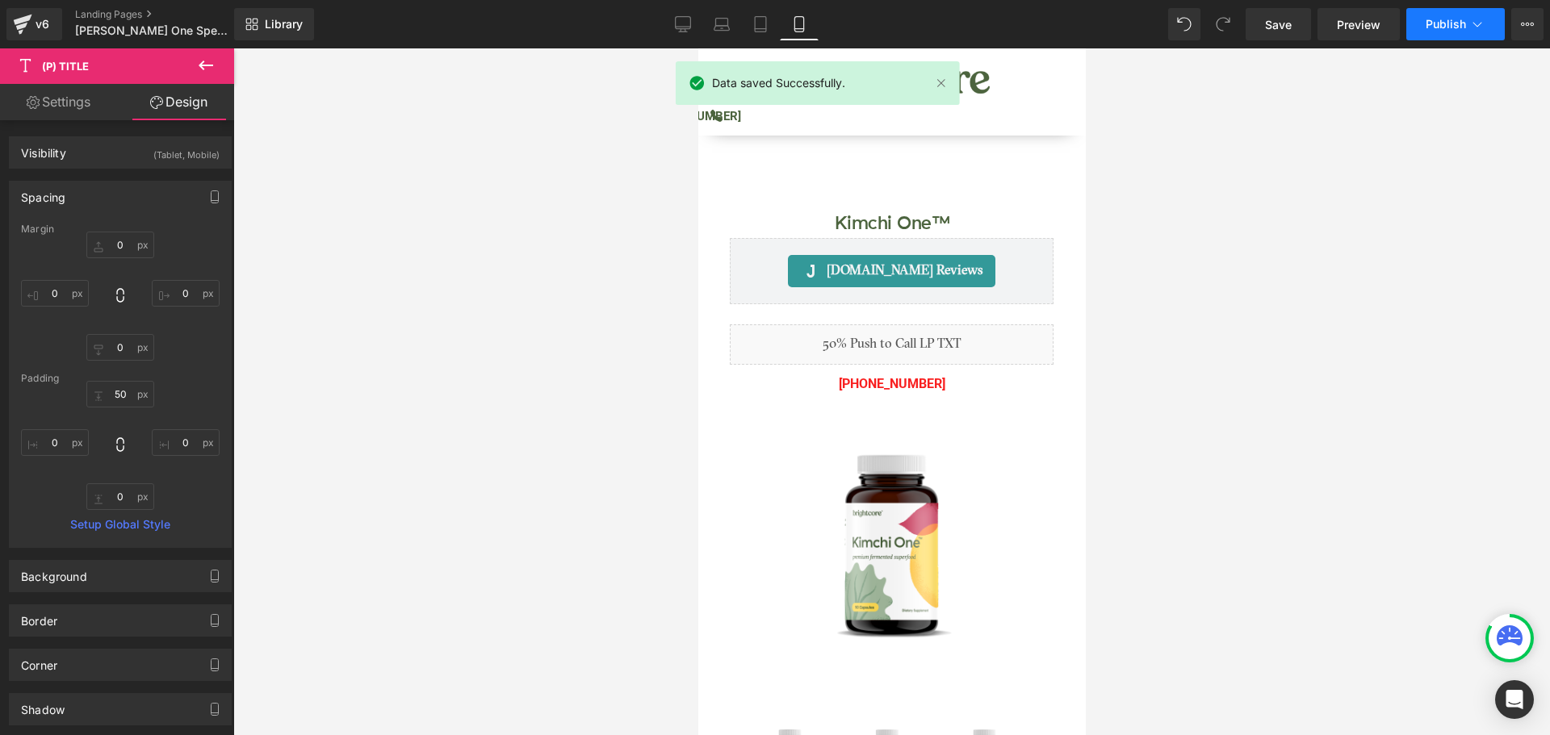
click at [1442, 26] on span "Publish" at bounding box center [1446, 24] width 40 height 13
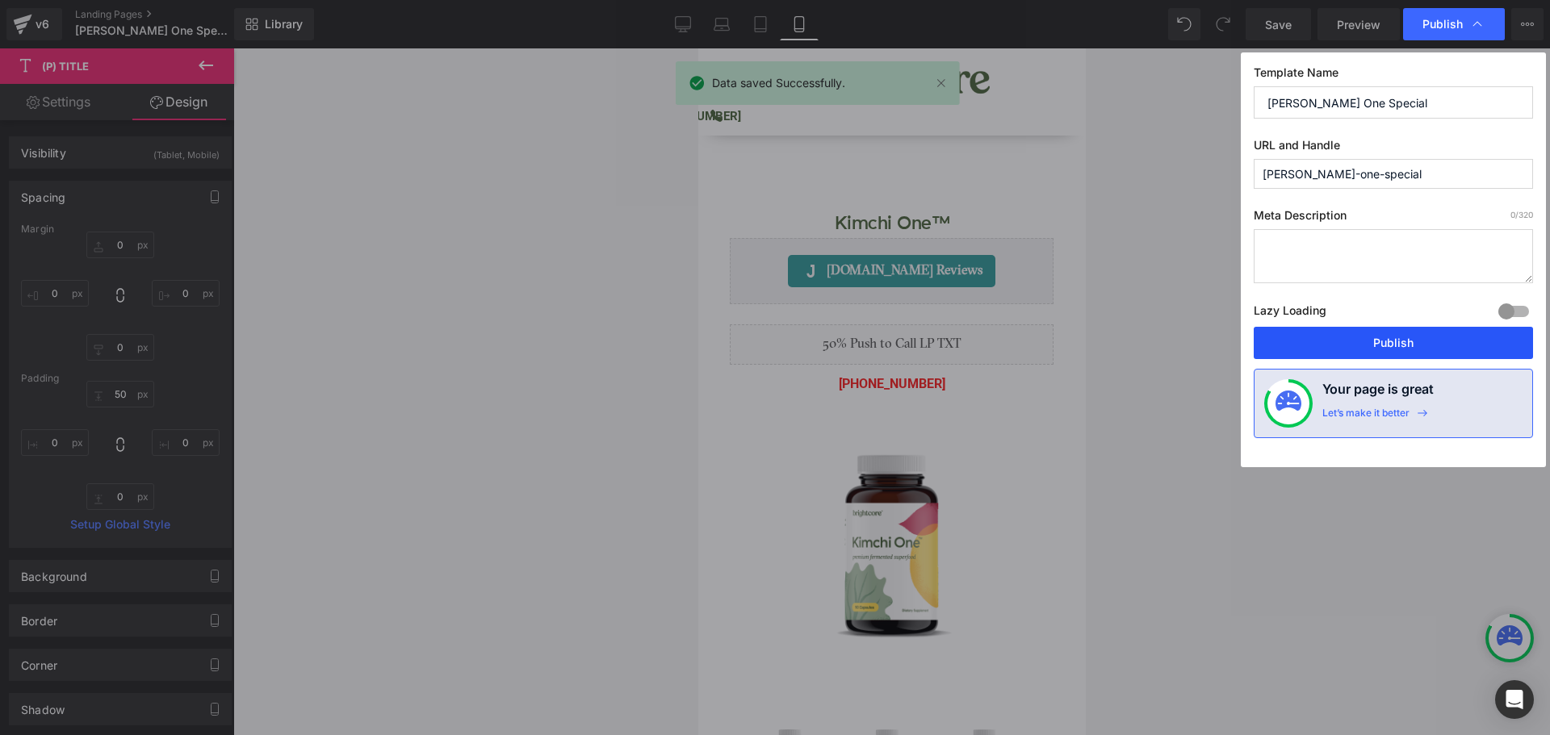
click at [1434, 337] on button "Publish" at bounding box center [1393, 343] width 279 height 32
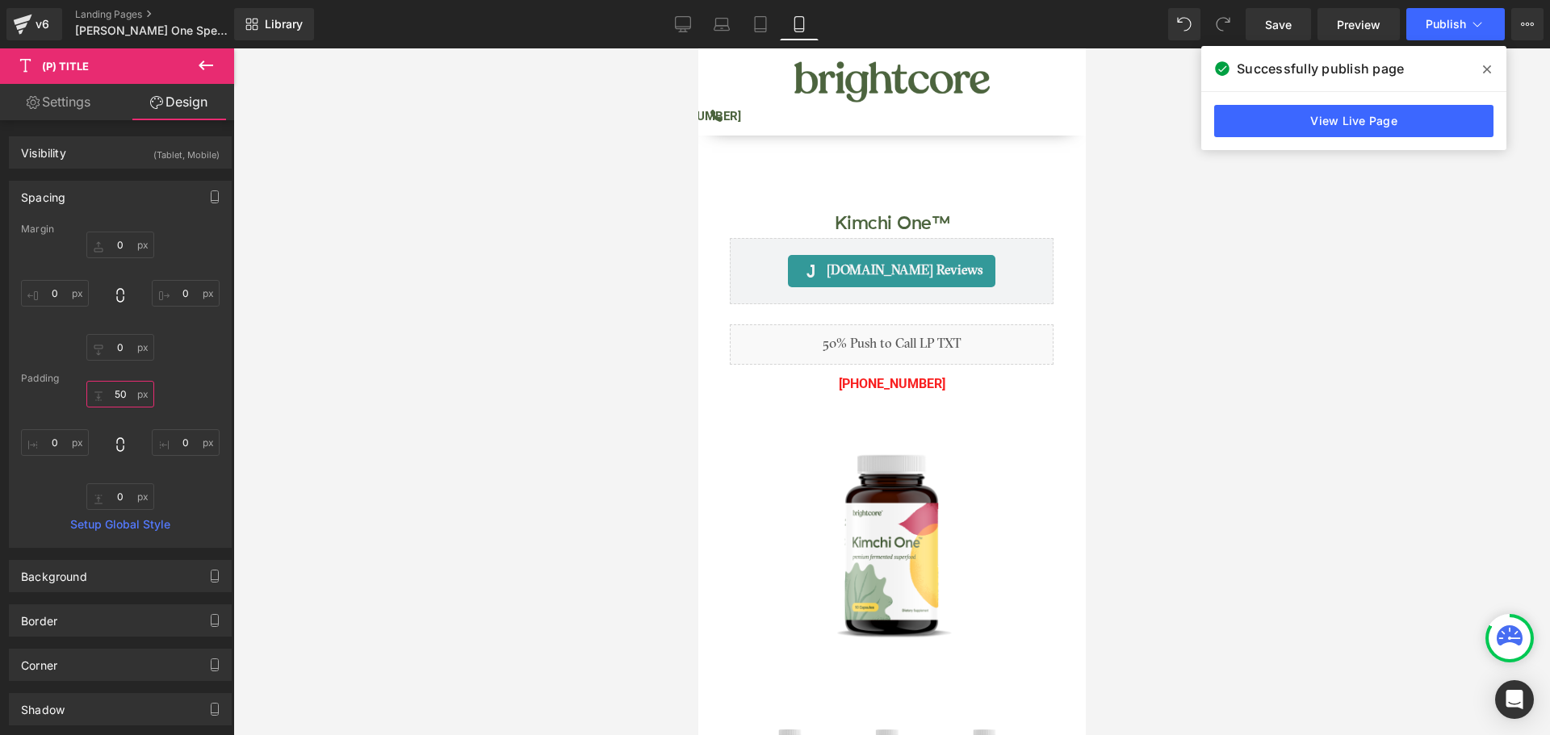
click at [119, 400] on input "50" at bounding box center [120, 394] width 68 height 27
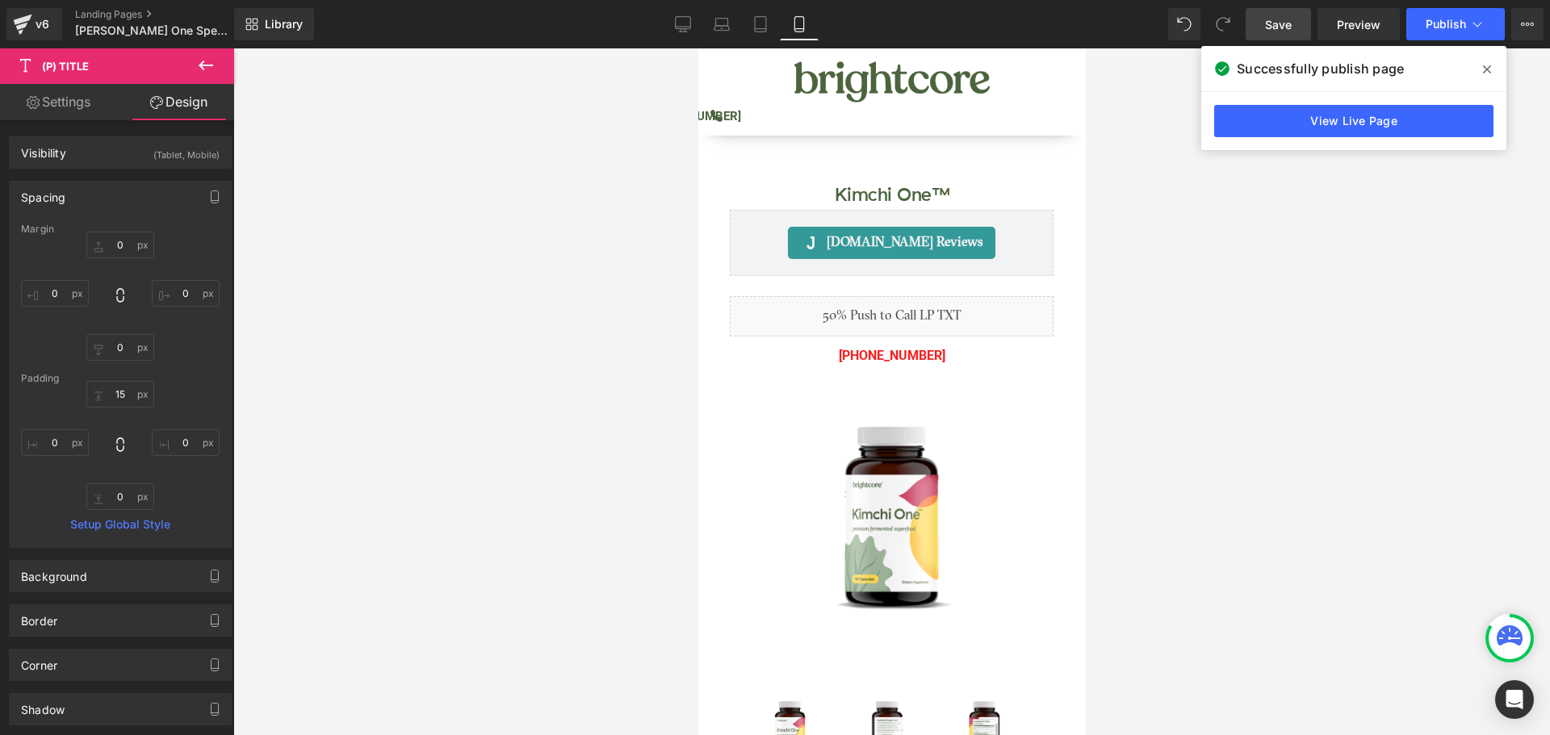
click at [1292, 21] on span "Save" at bounding box center [1278, 24] width 27 height 17
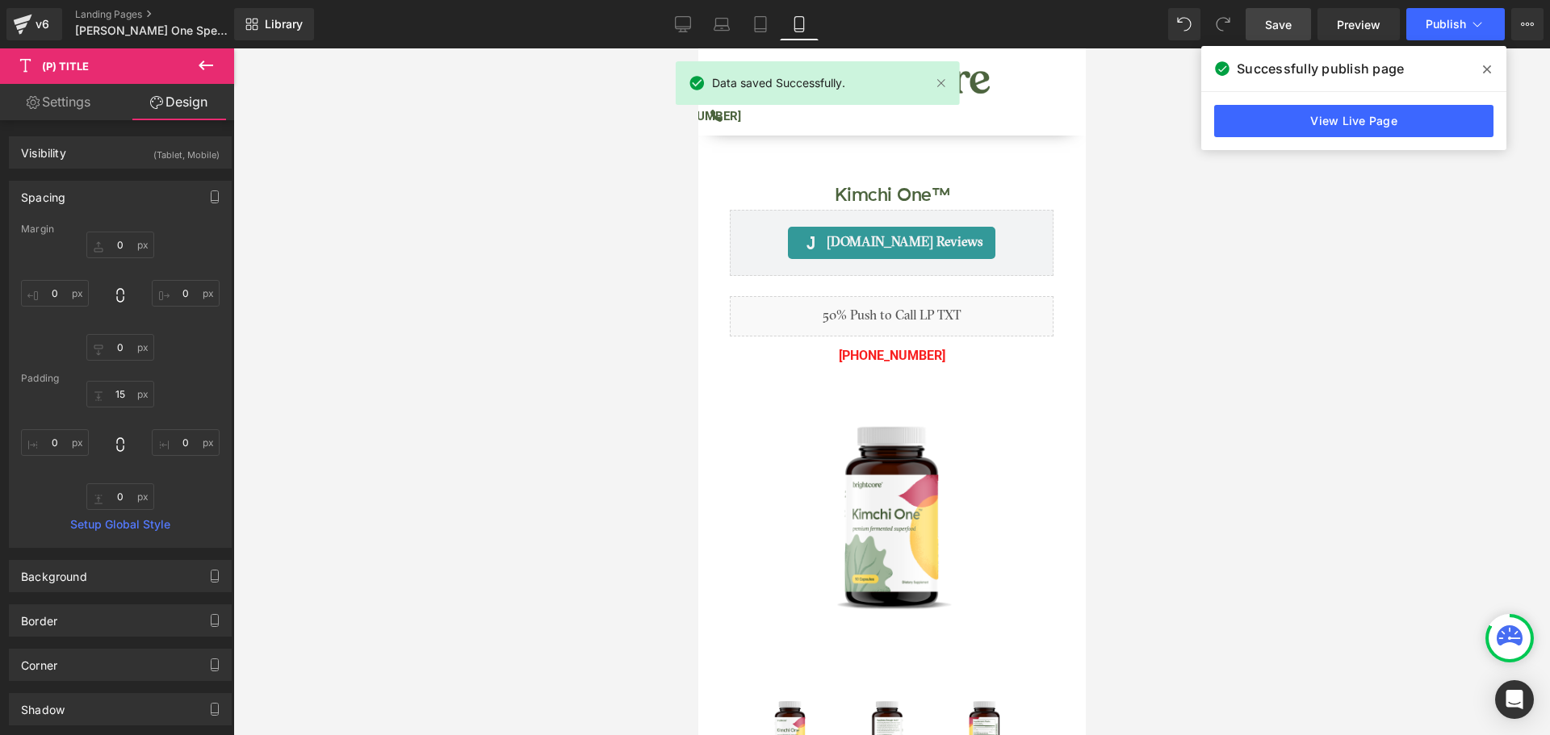
click at [1485, 67] on icon at bounding box center [1487, 69] width 8 height 8
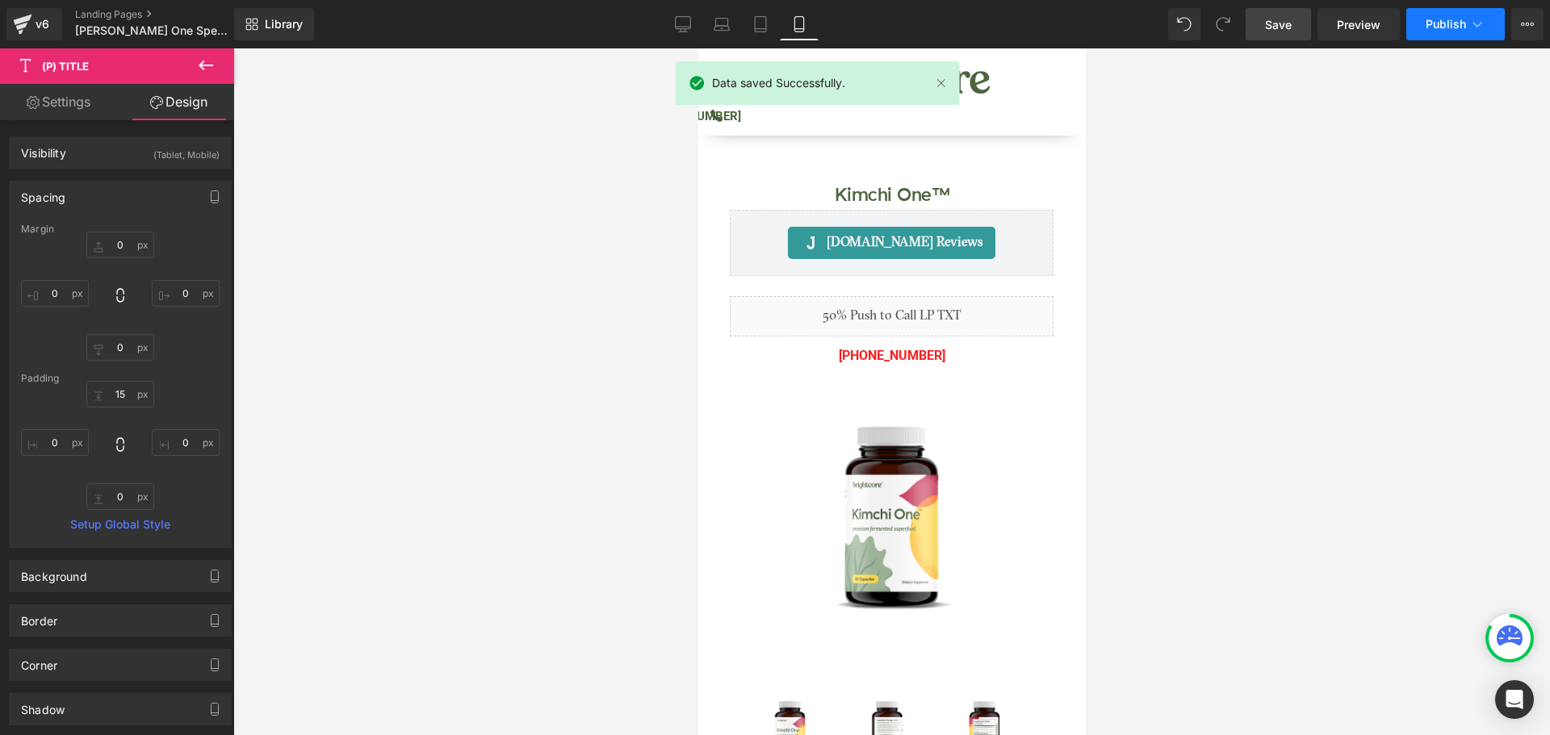
click at [1446, 34] on button "Publish" at bounding box center [1455, 24] width 98 height 32
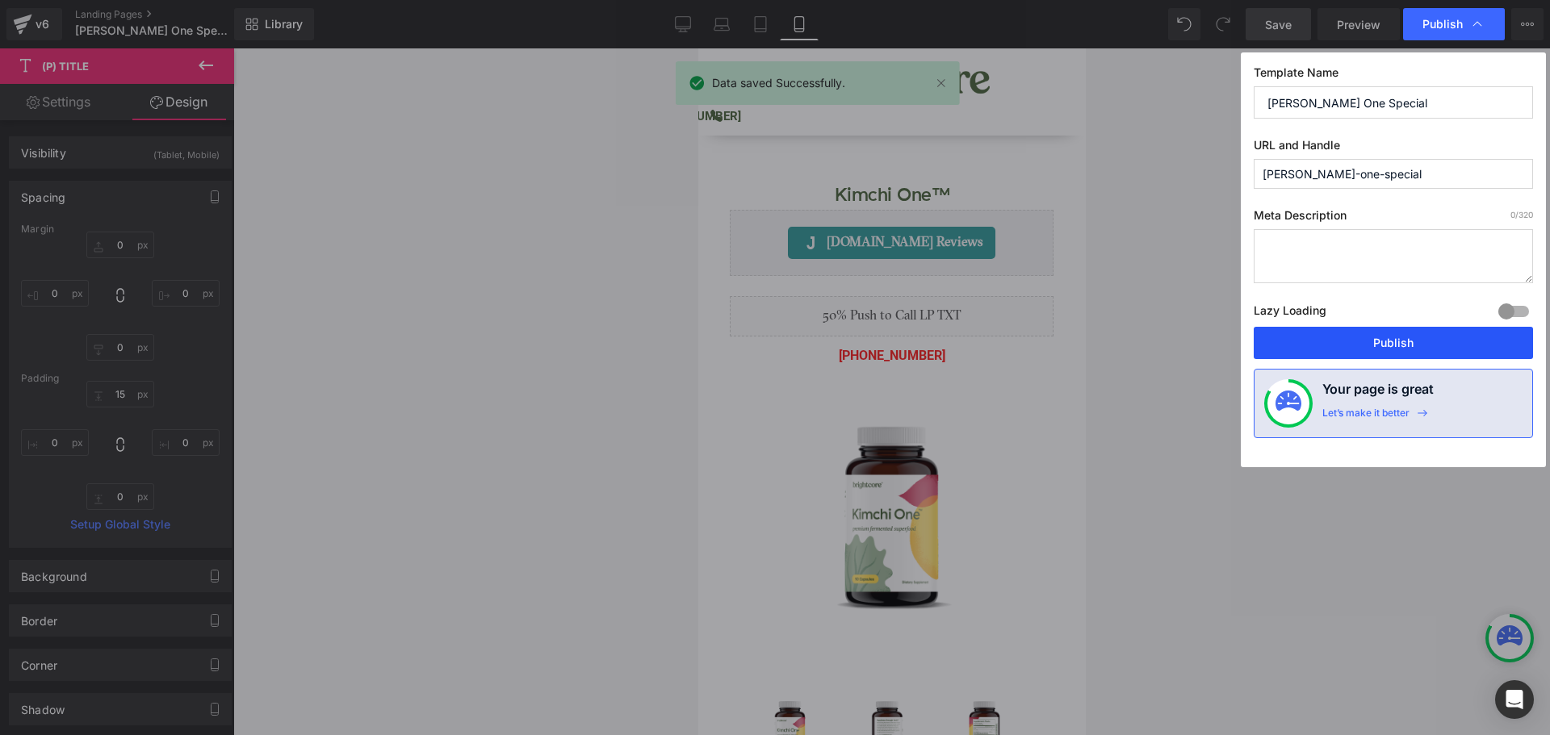
click at [1456, 338] on button "Publish" at bounding box center [1393, 343] width 279 height 32
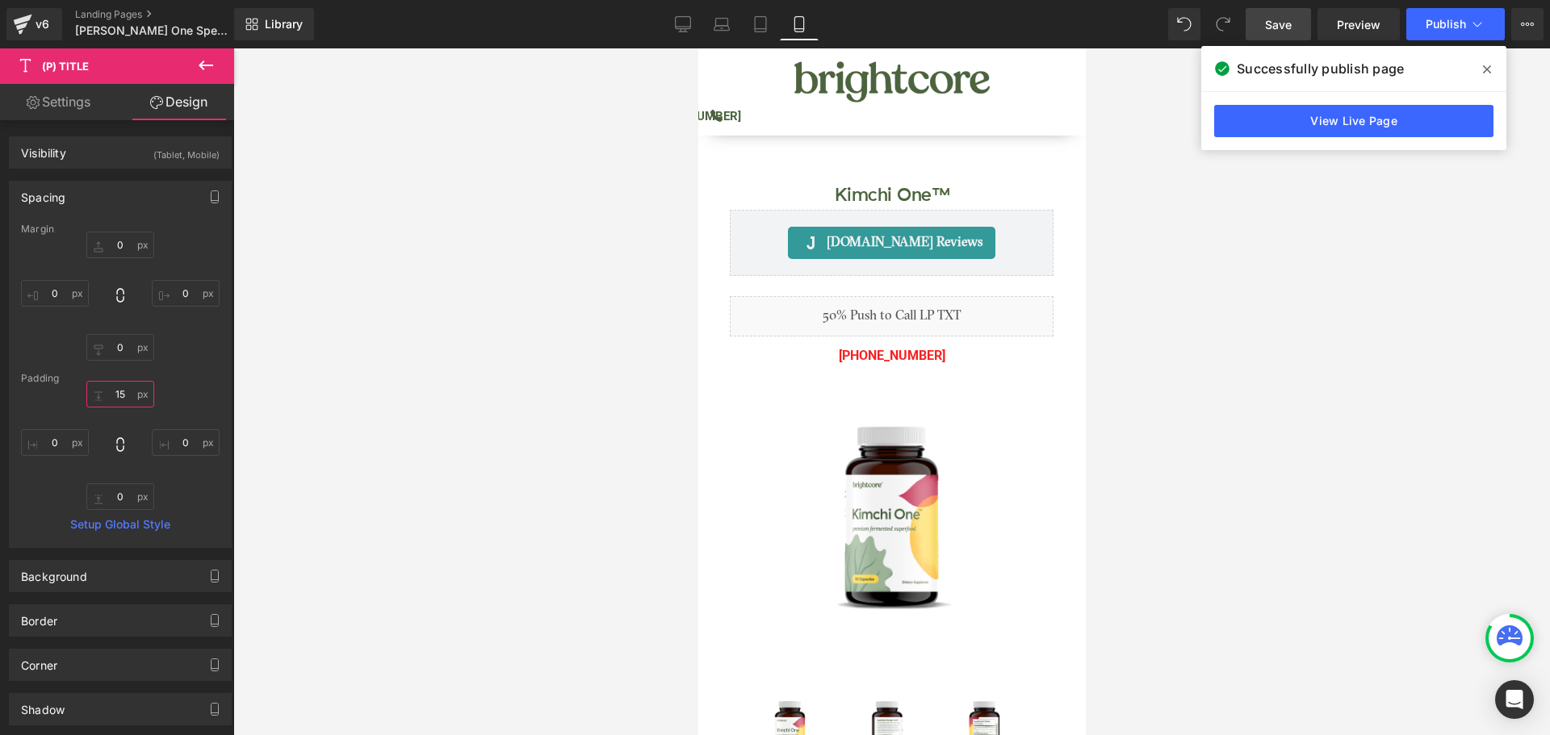
click at [115, 403] on input "15" at bounding box center [120, 394] width 68 height 27
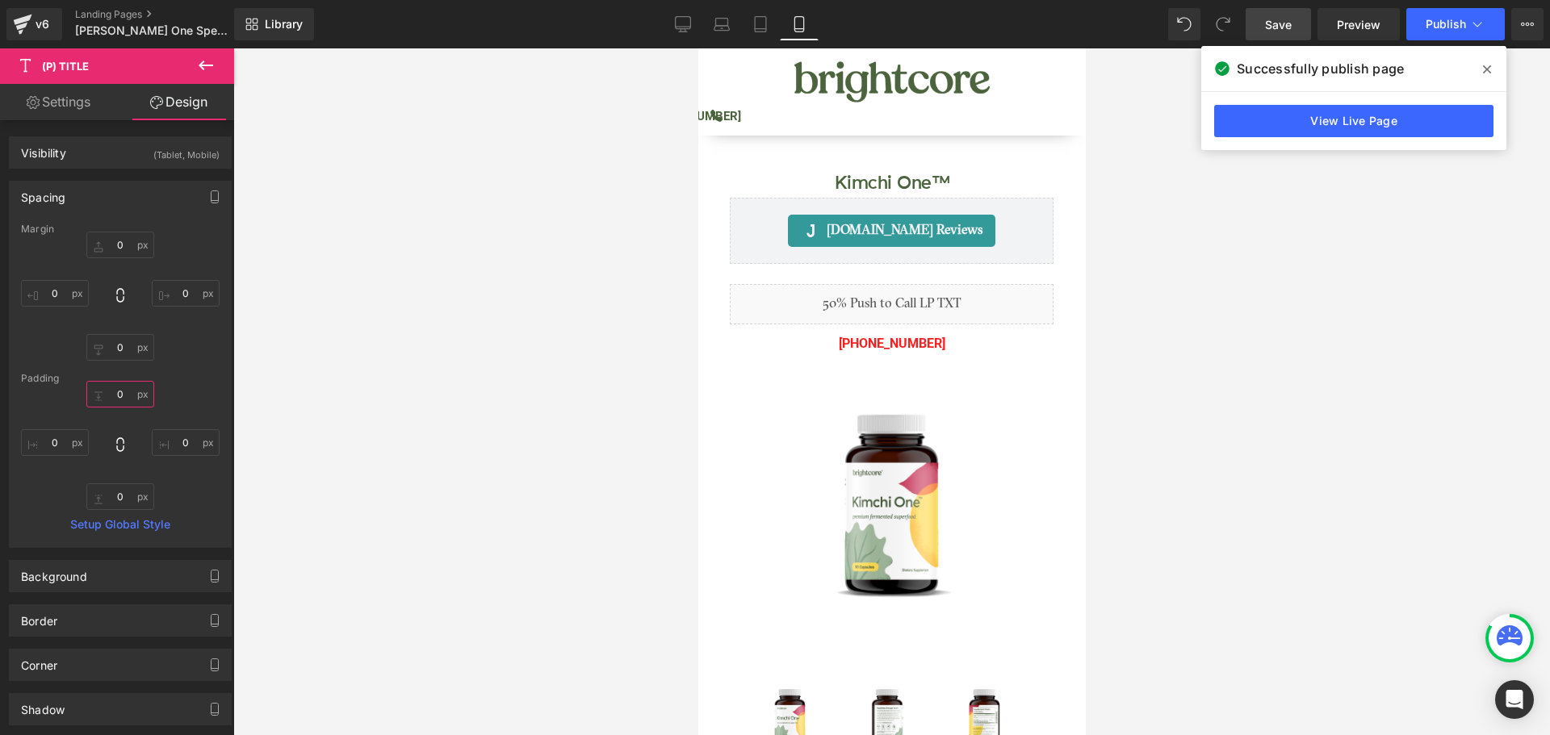
type input "0"
click at [1281, 23] on span "Save" at bounding box center [1278, 24] width 27 height 17
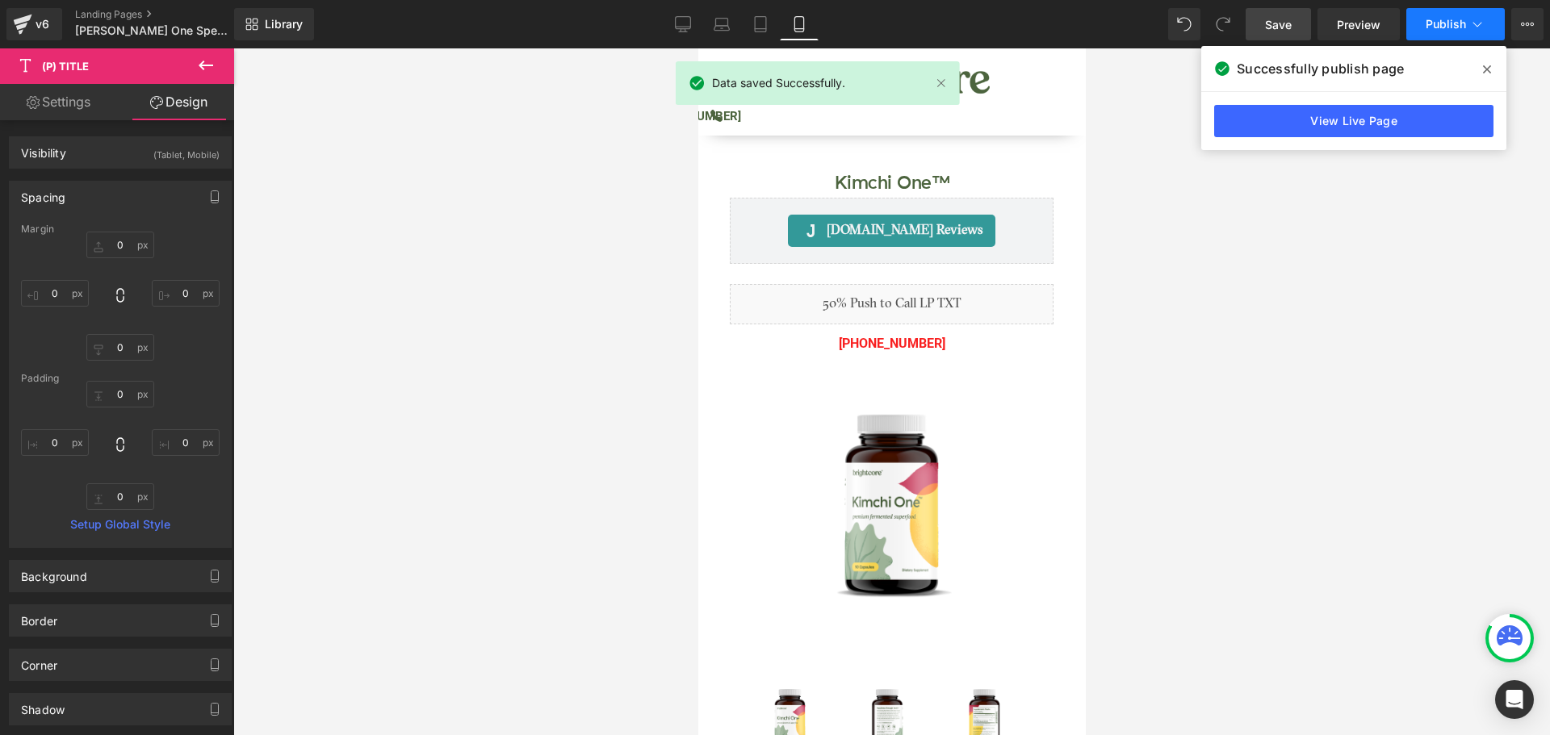
click at [1447, 29] on span "Publish" at bounding box center [1446, 24] width 40 height 13
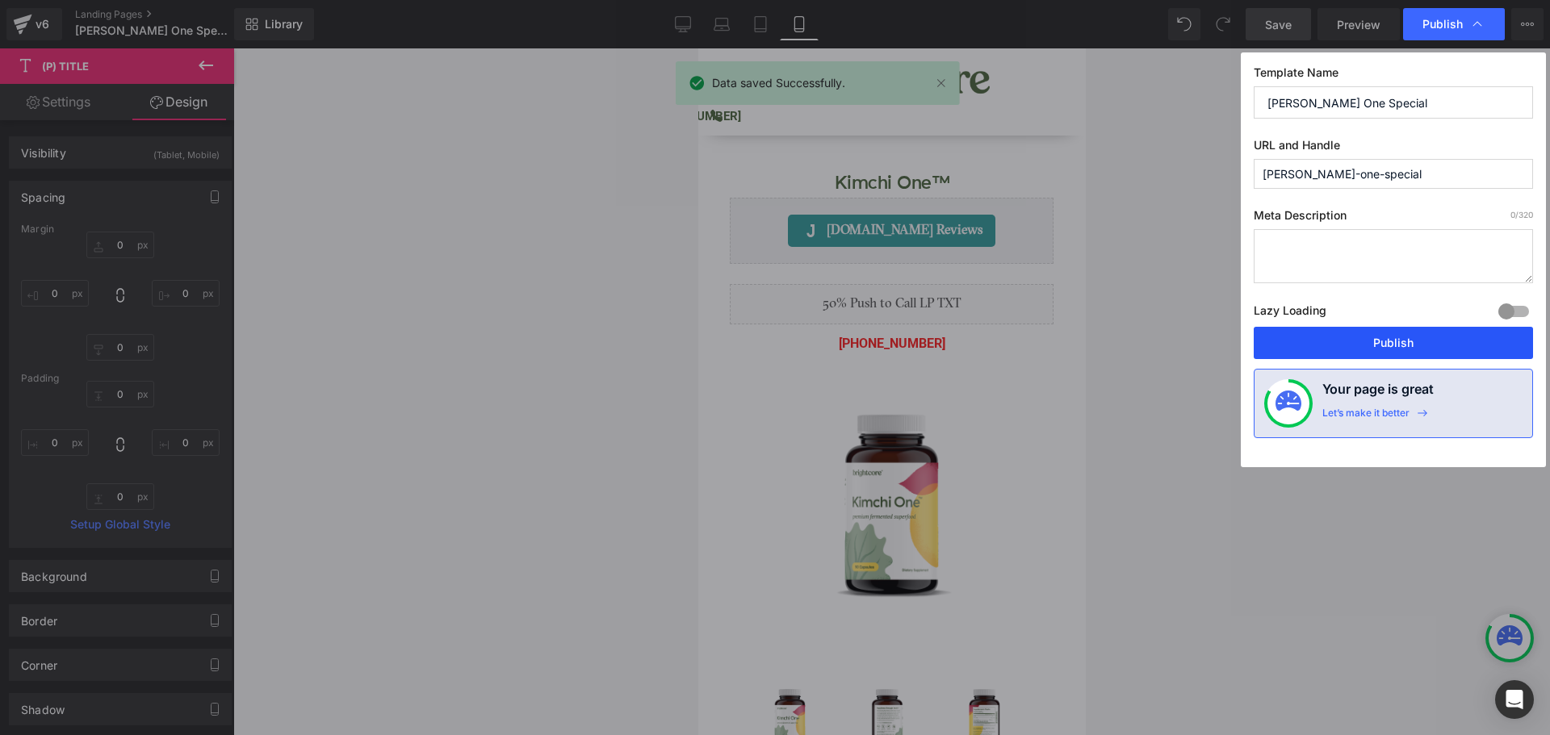
click at [1448, 333] on button "Publish" at bounding box center [1393, 343] width 279 height 32
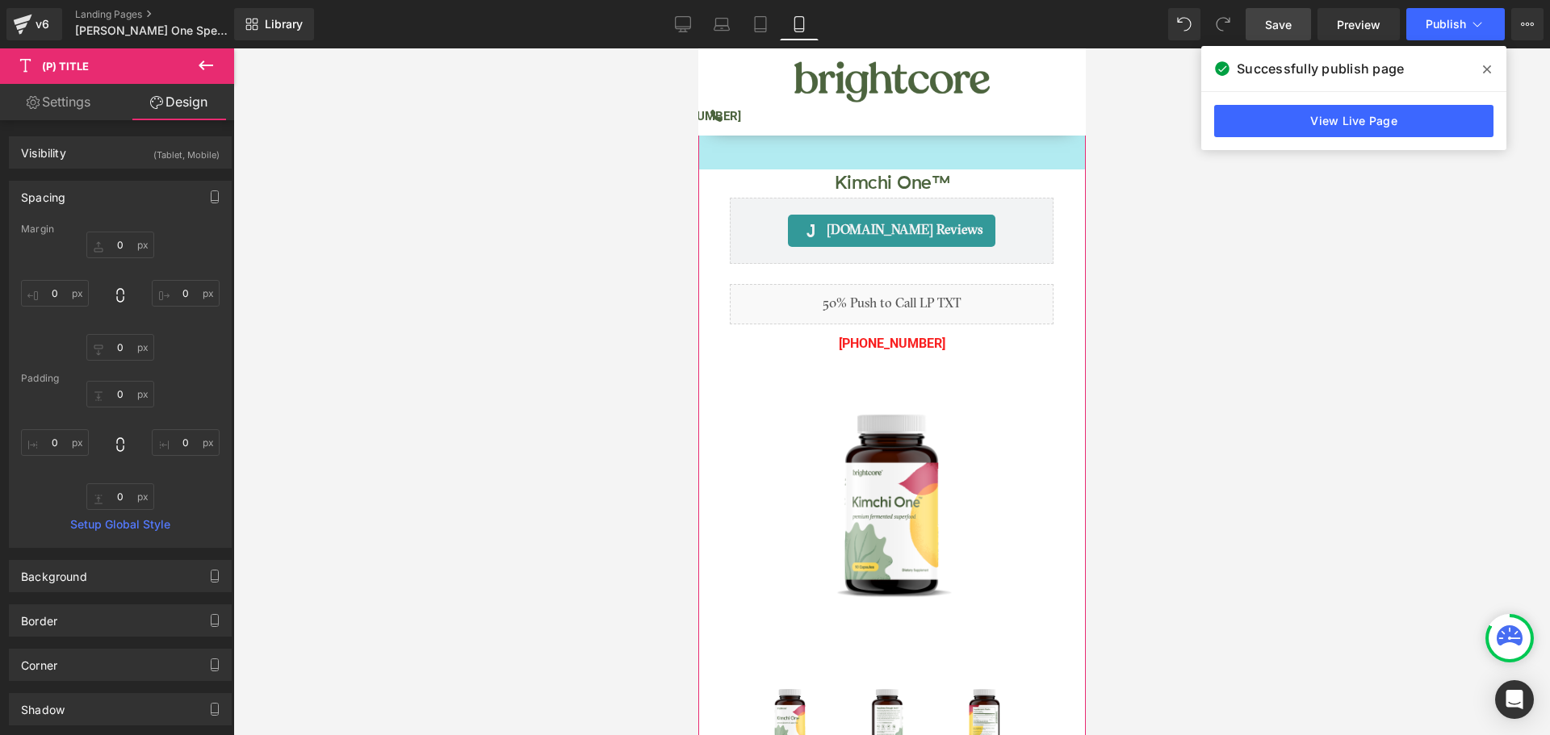
click at [723, 163] on div "150px" at bounding box center [890, 108] width 387 height 121
click at [112, 400] on input "150" at bounding box center [120, 394] width 68 height 27
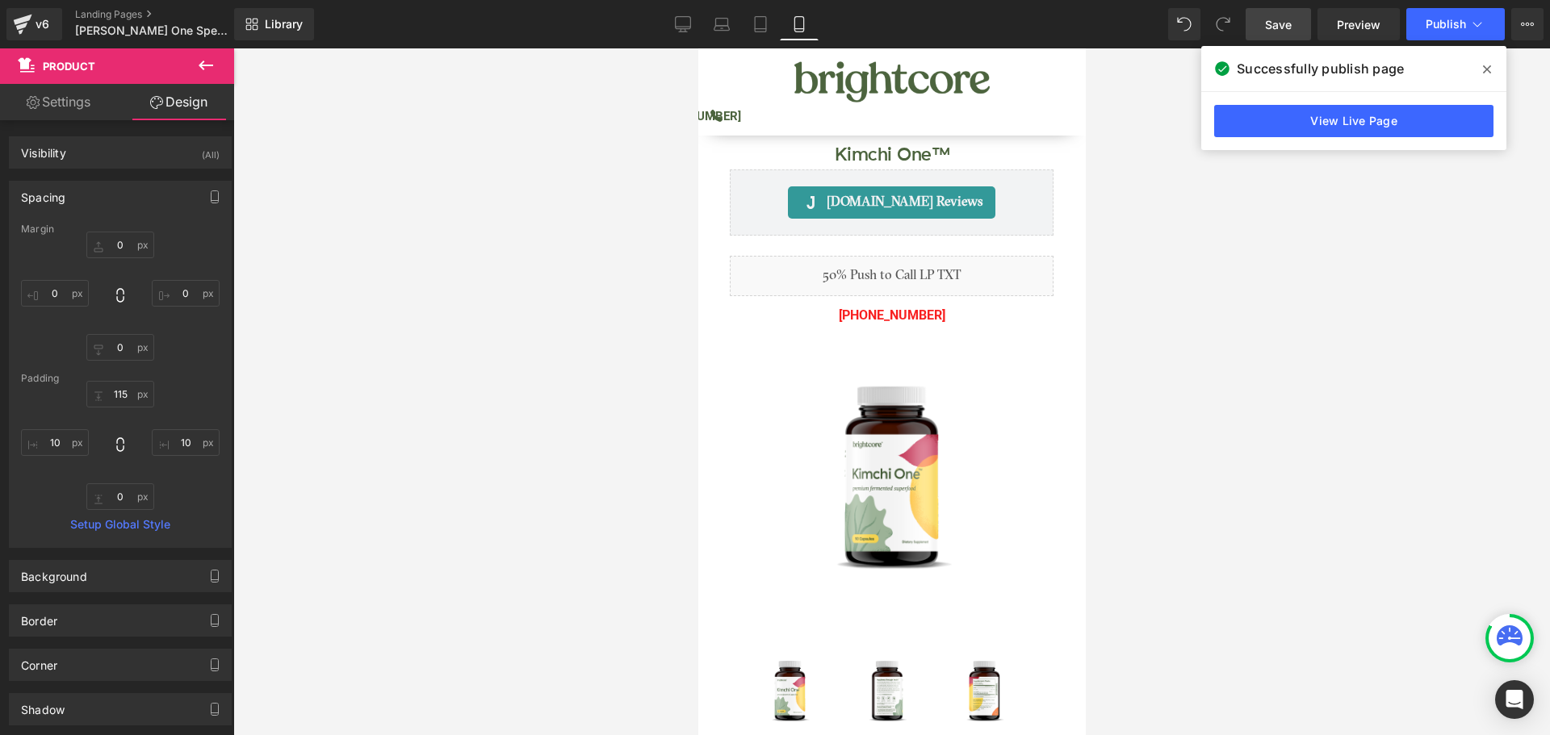
click at [1286, 23] on span "Save" at bounding box center [1278, 24] width 27 height 17
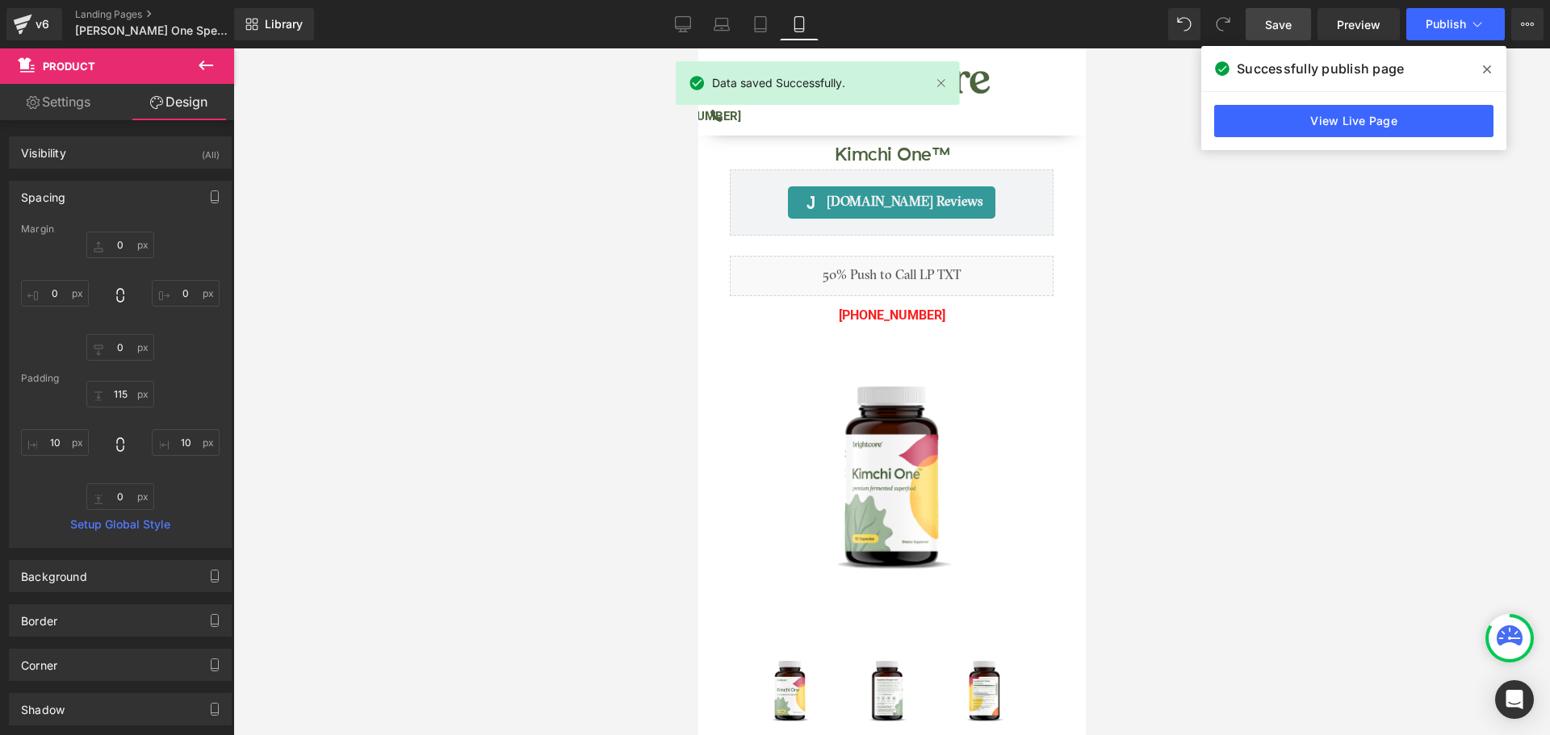
click at [1487, 69] on icon at bounding box center [1487, 69] width 8 height 8
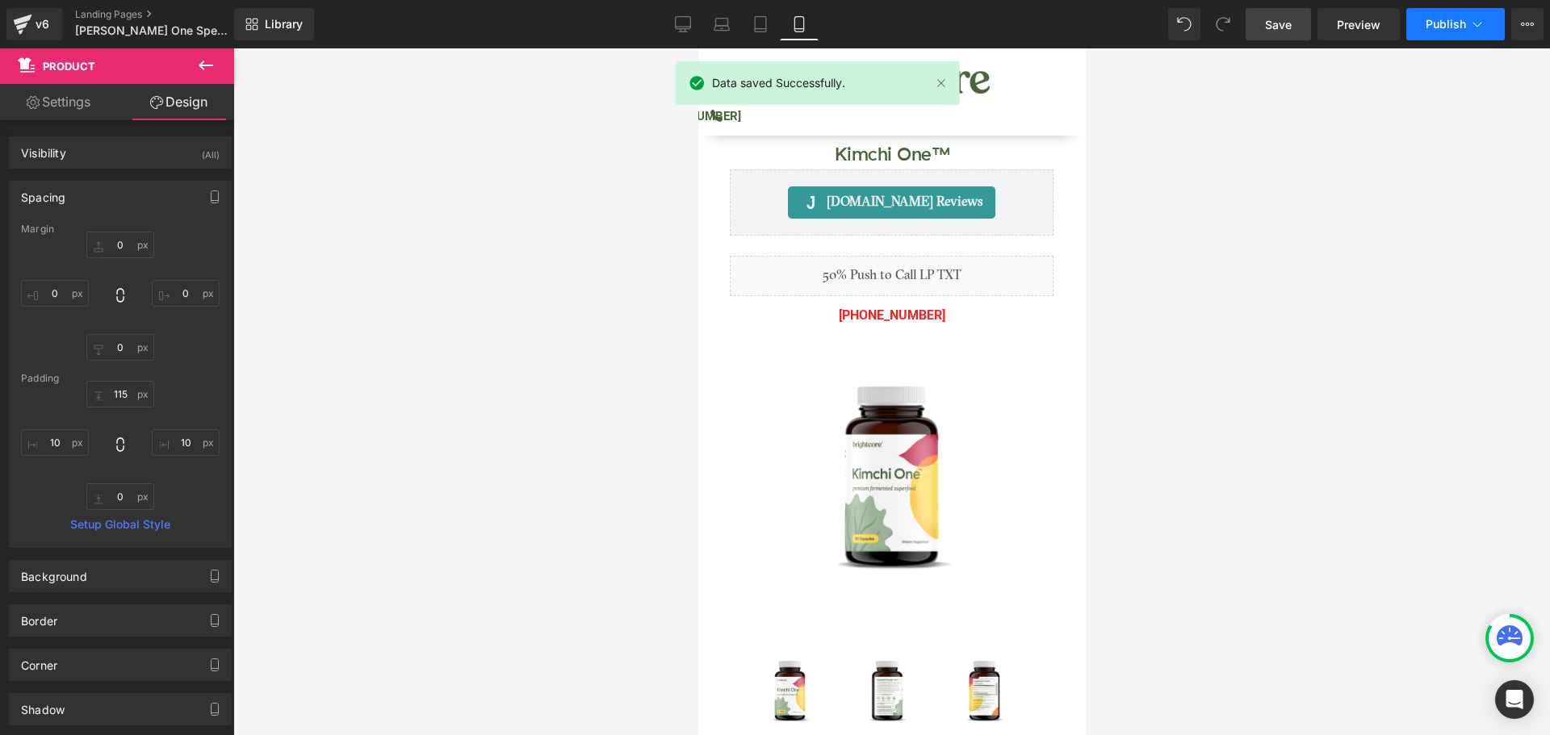
click at [1442, 16] on button "Publish" at bounding box center [1455, 24] width 98 height 32
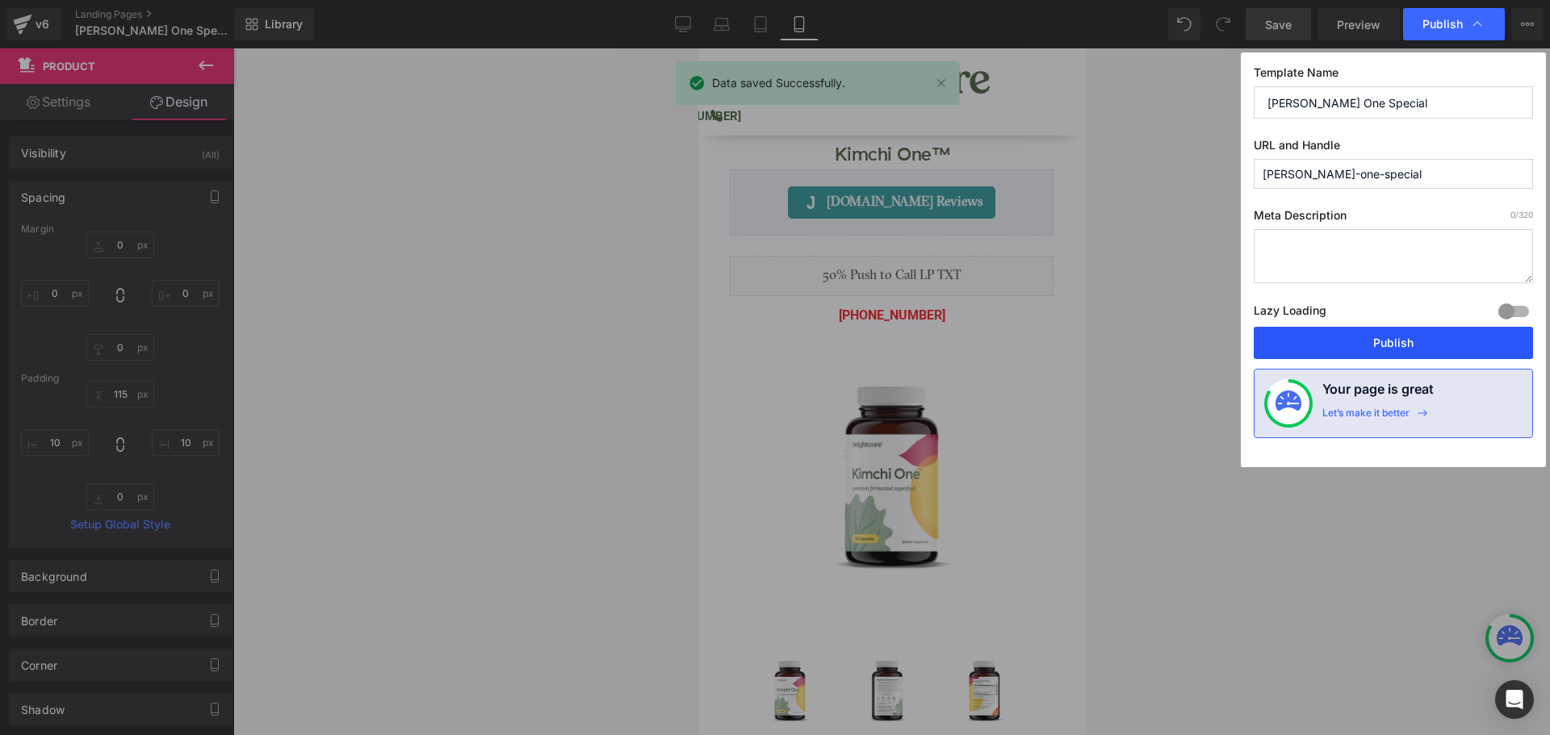
click at [1477, 348] on button "Publish" at bounding box center [1393, 343] width 279 height 32
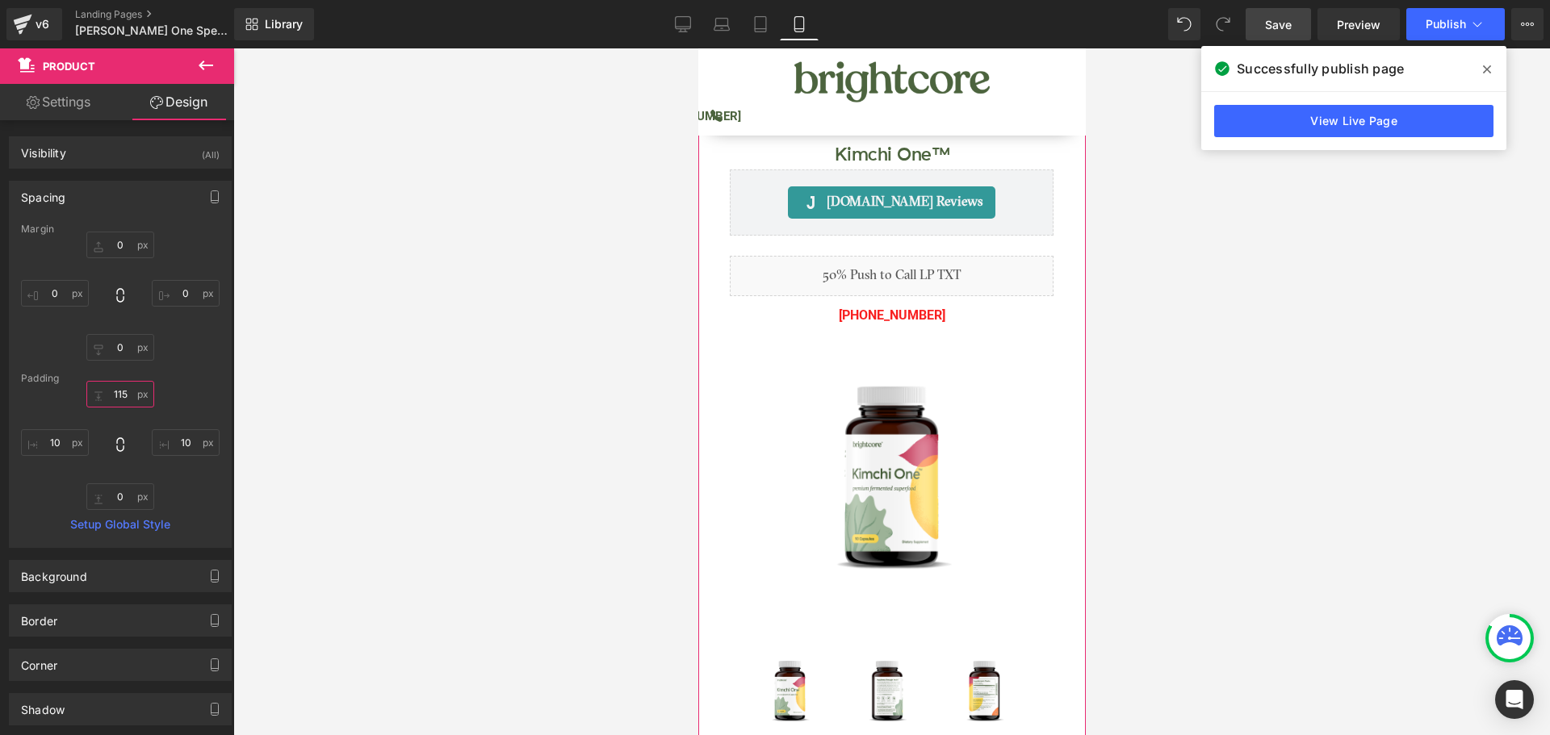
click at [115, 395] on input "115" at bounding box center [120, 394] width 68 height 27
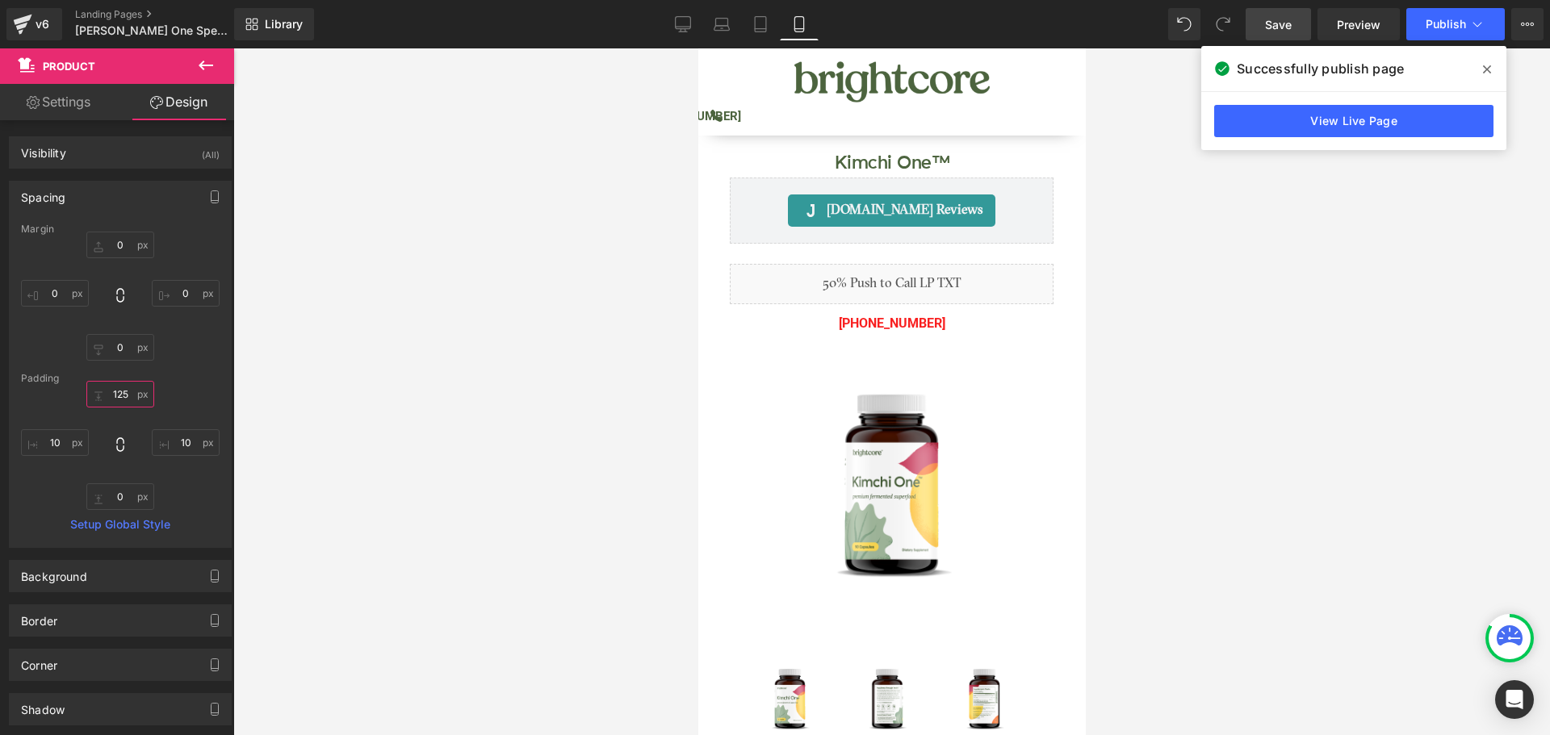
type input "125"
click at [1286, 30] on span "Save" at bounding box center [1278, 24] width 27 height 17
click at [1490, 69] on icon at bounding box center [1487, 69] width 8 height 13
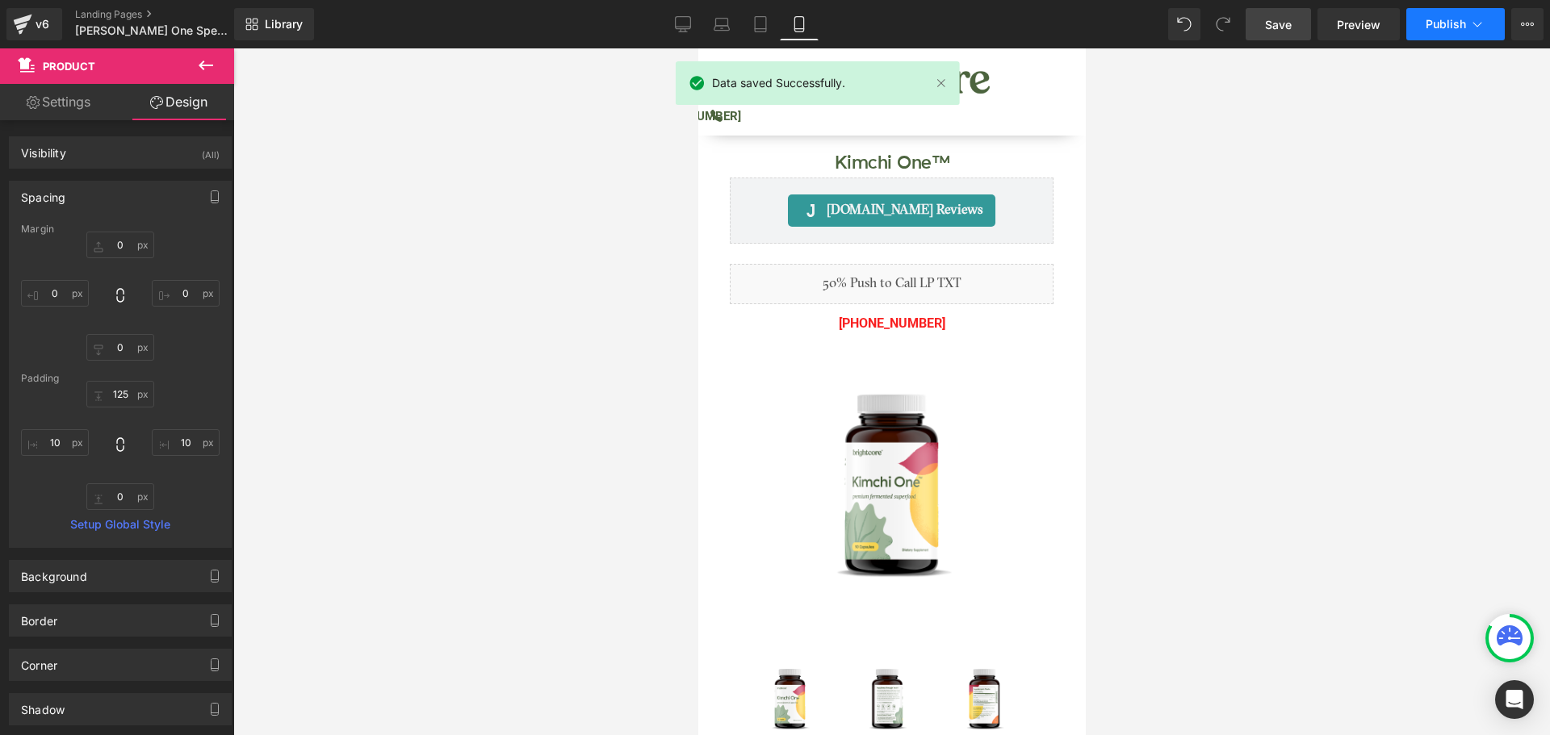
click at [1463, 38] on button "Publish" at bounding box center [1455, 24] width 98 height 32
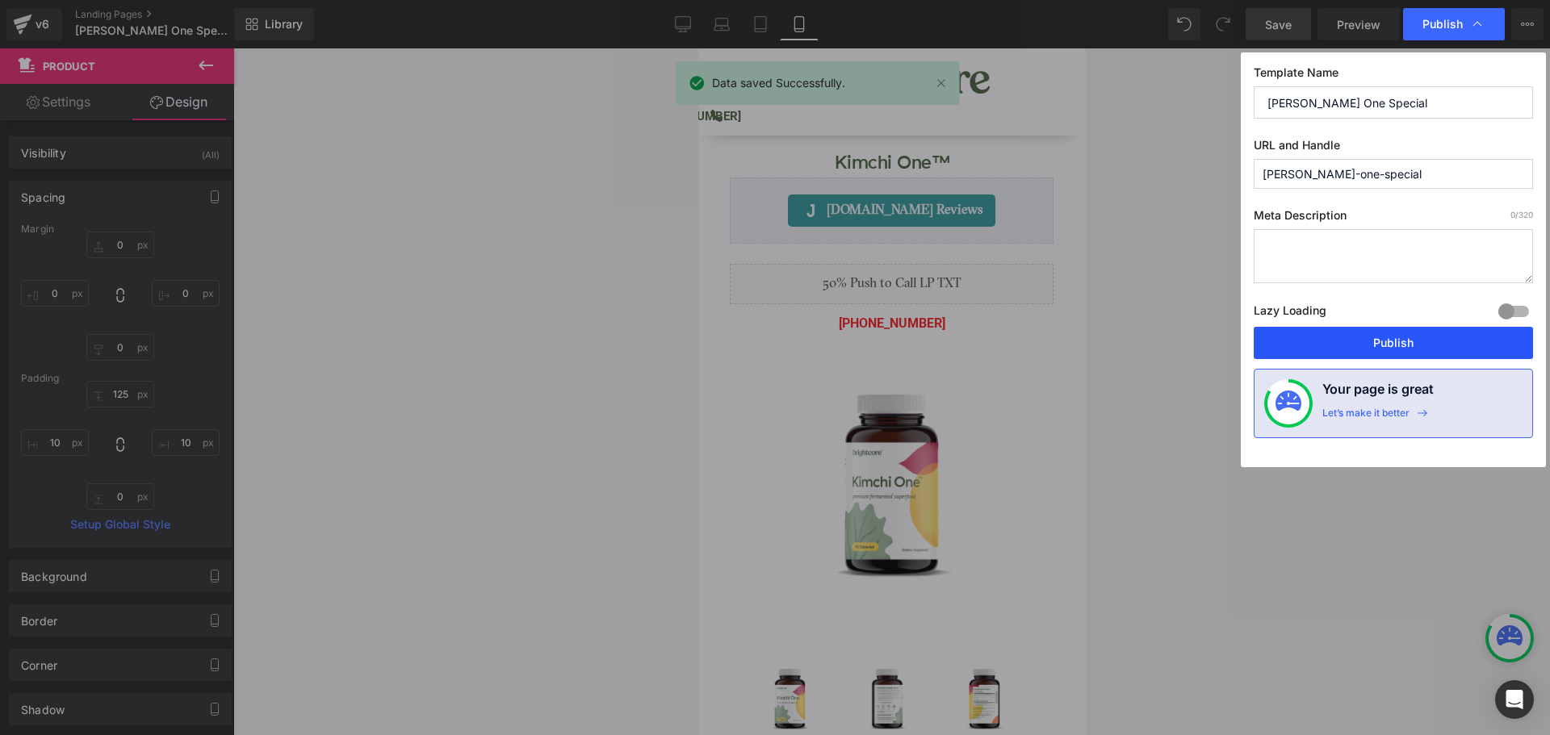
click at [1399, 351] on button "Publish" at bounding box center [1393, 343] width 279 height 32
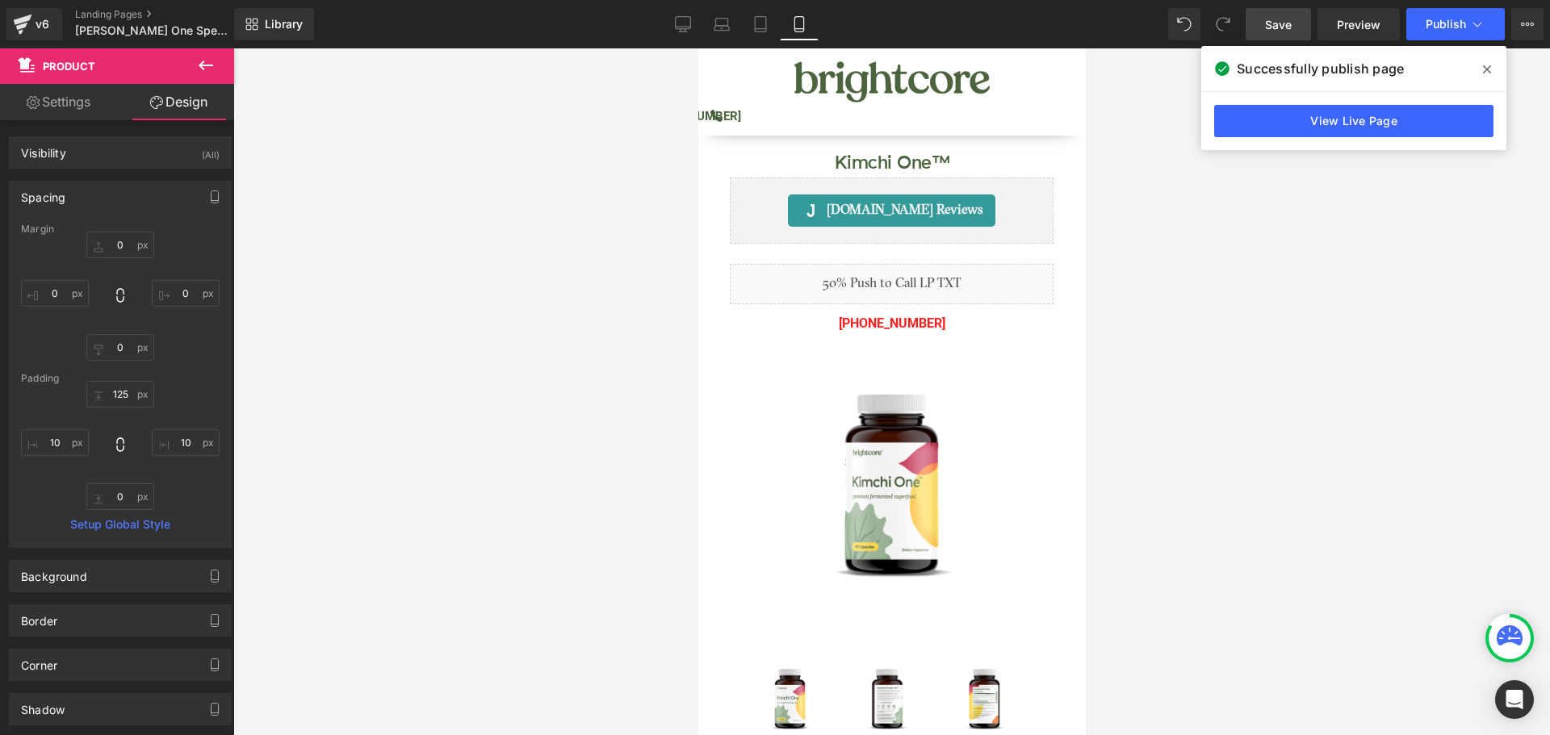
click at [309, 215] on div at bounding box center [891, 391] width 1317 height 687
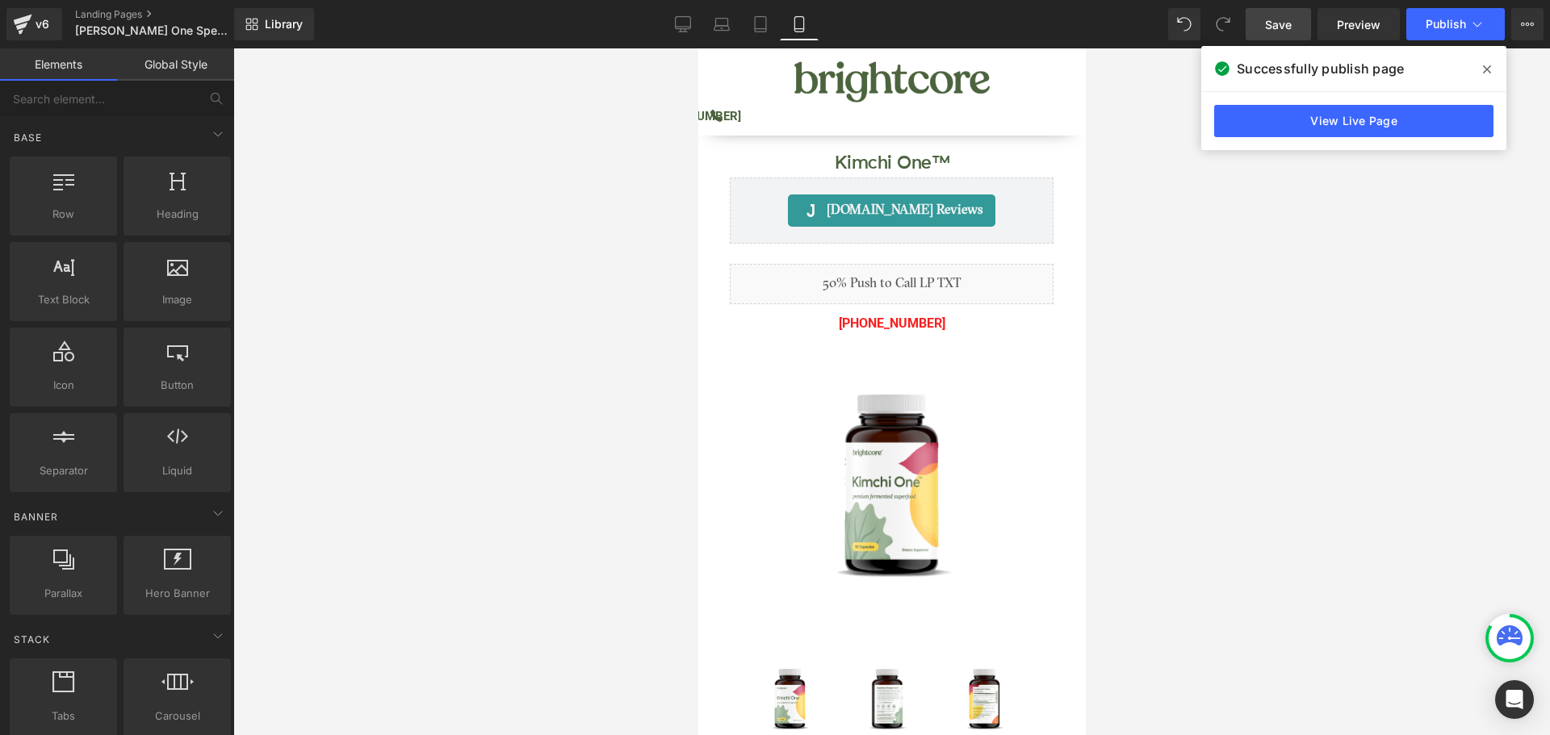
click at [1479, 66] on span at bounding box center [1487, 70] width 26 height 26
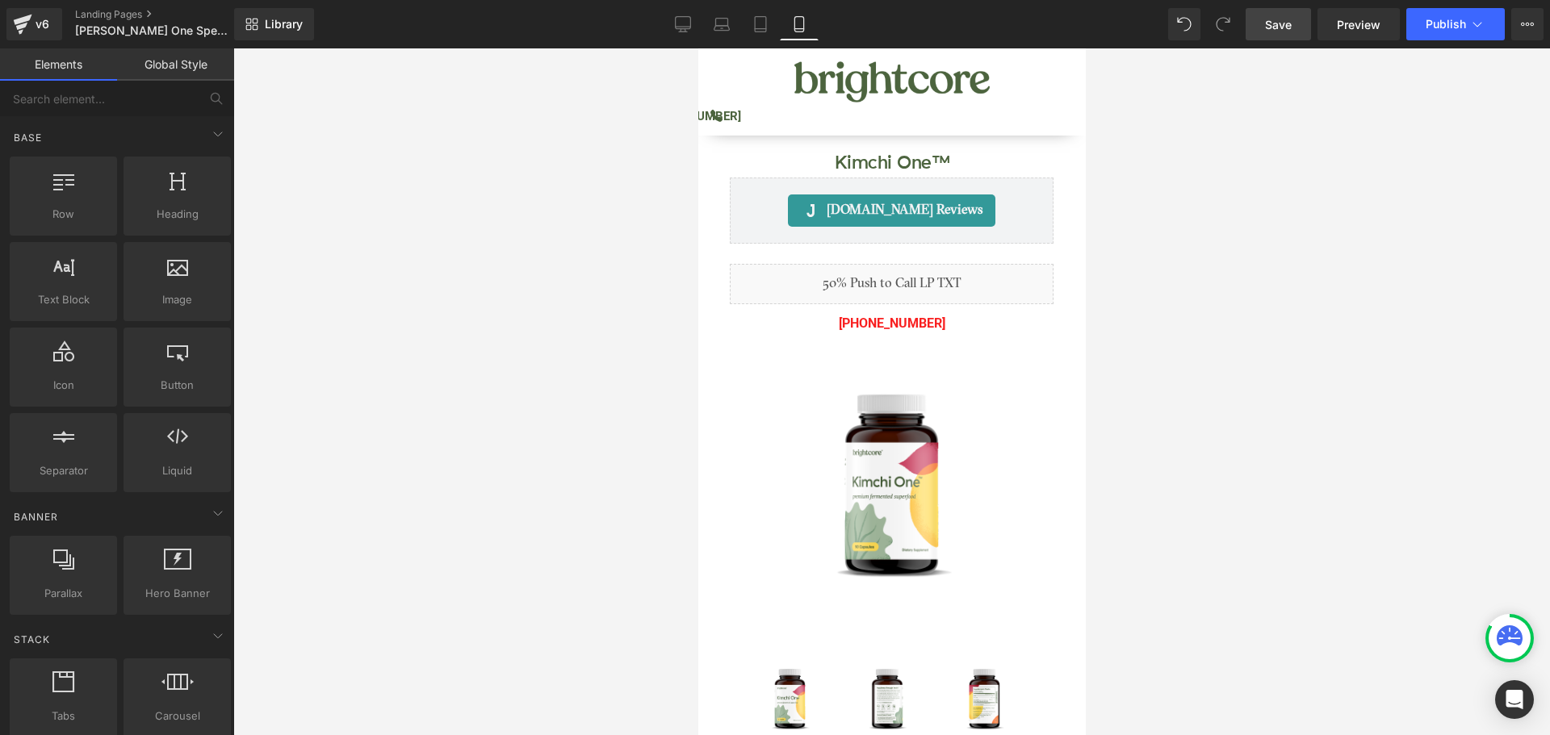
click at [639, 261] on div at bounding box center [891, 391] width 1317 height 687
